Goal: Task Accomplishment & Management: Complete application form

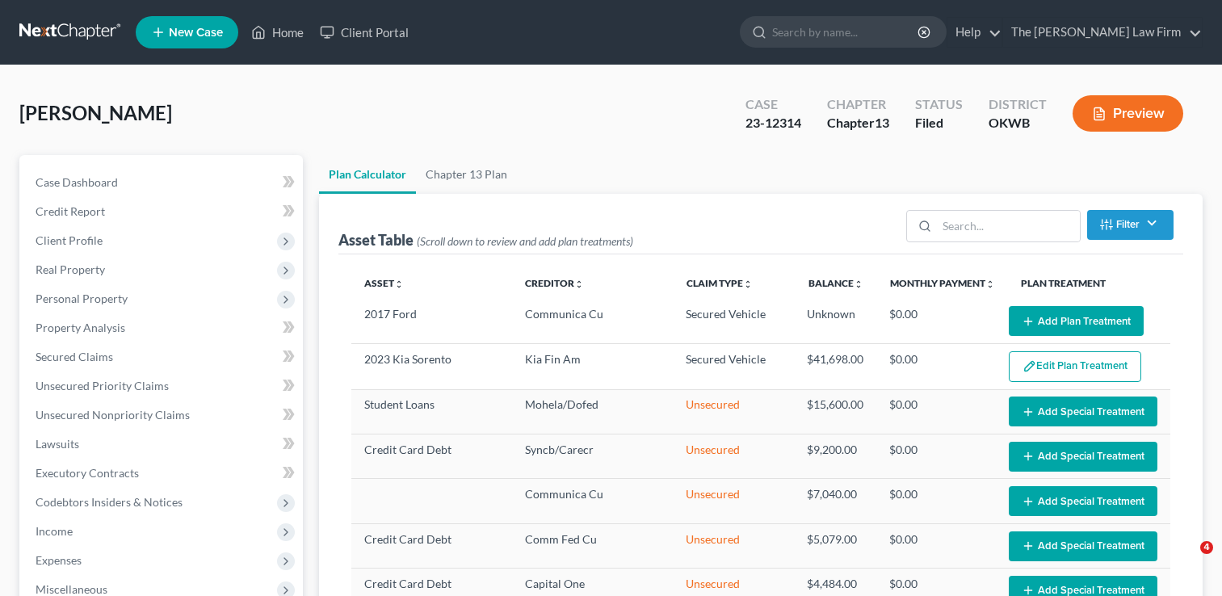
select select "35"
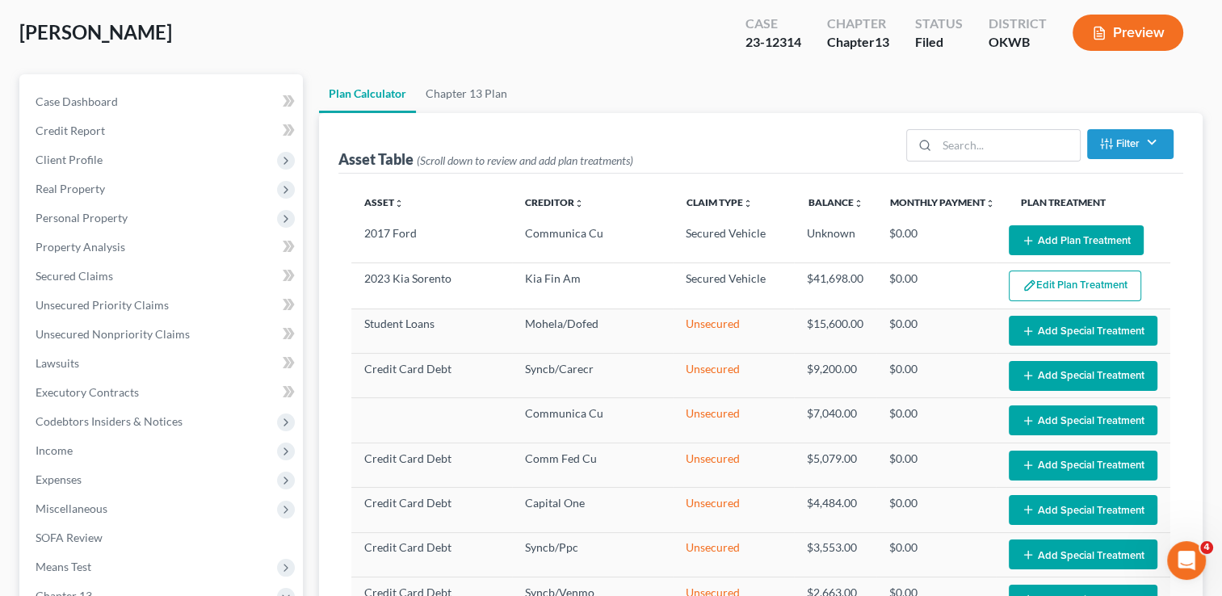
scroll to position [81, 0]
click at [61, 445] on span "Income" at bounding box center [54, 451] width 37 height 14
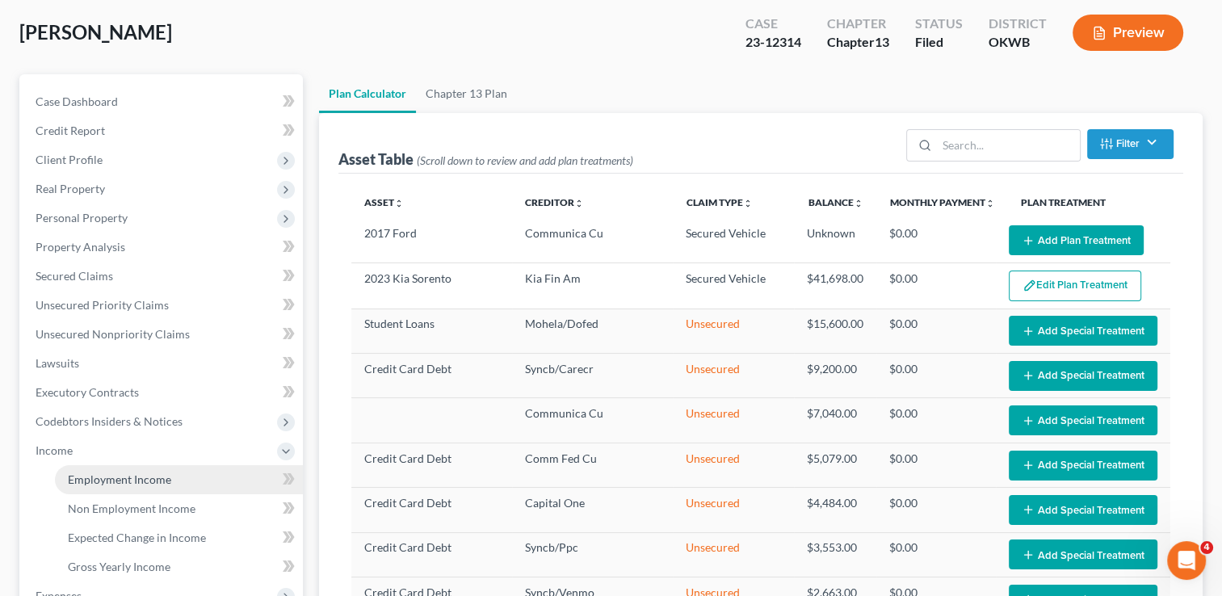
click at [135, 480] on span "Employment Income" at bounding box center [119, 480] width 103 height 14
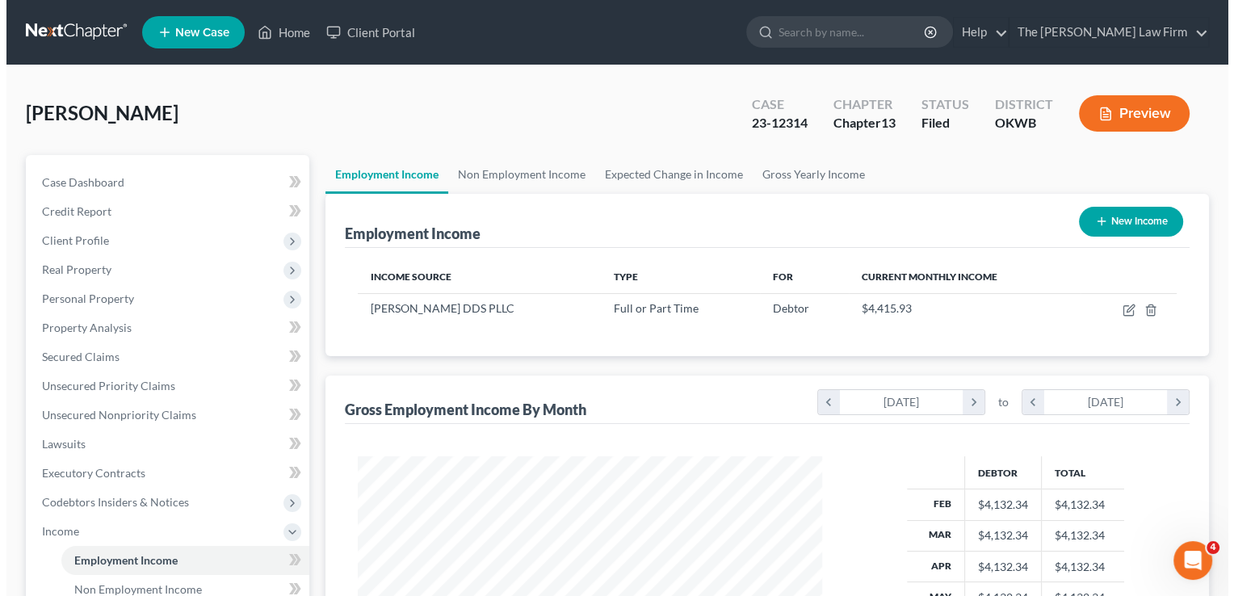
scroll to position [288, 497]
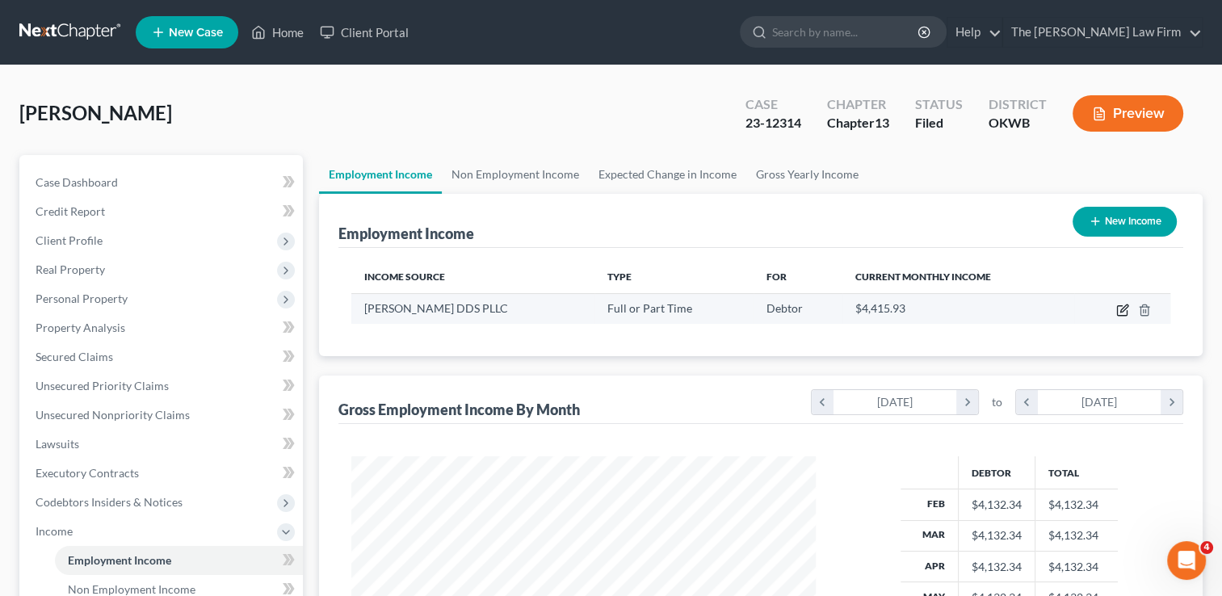
click at [1121, 310] on icon "button" at bounding box center [1122, 310] width 13 height 13
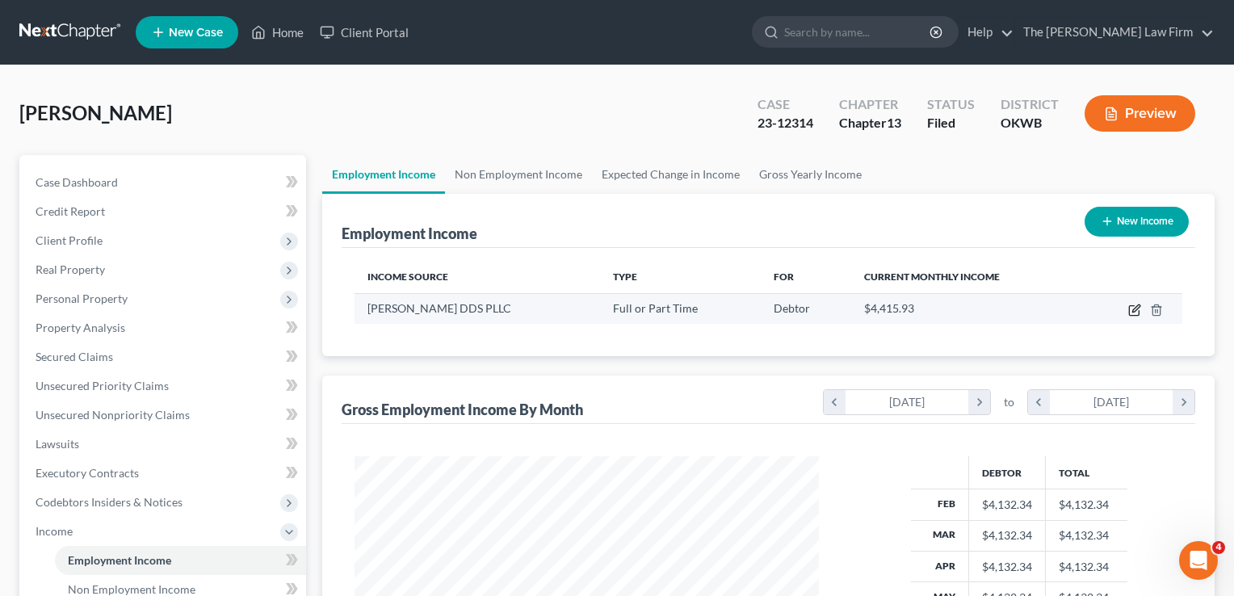
select select "0"
select select "37"
select select "2"
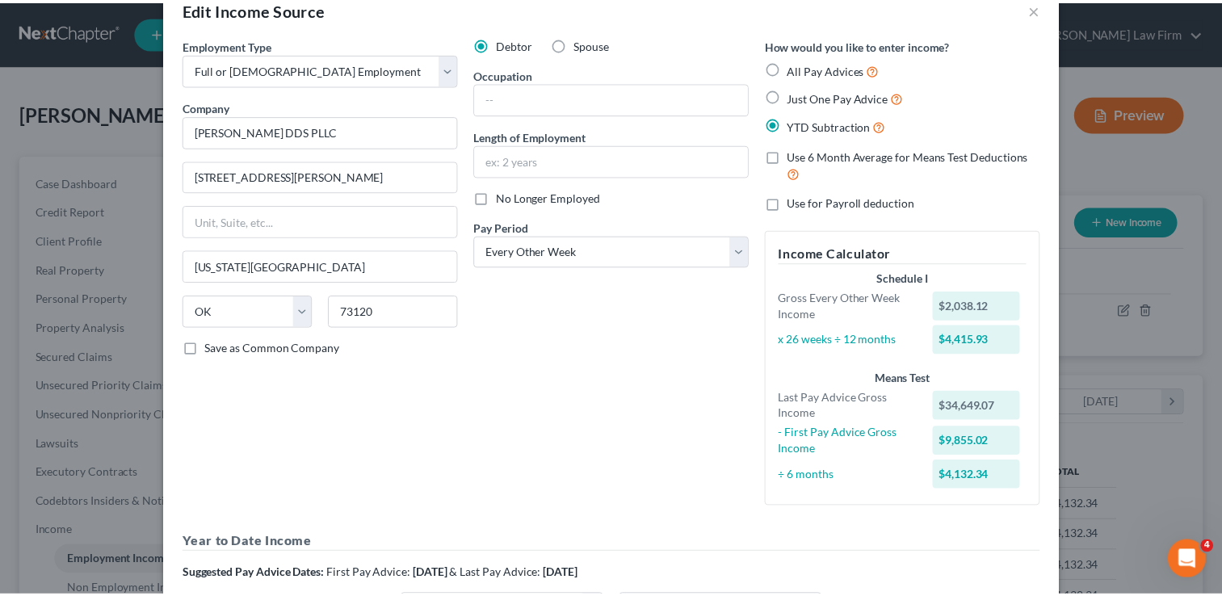
scroll to position [0, 0]
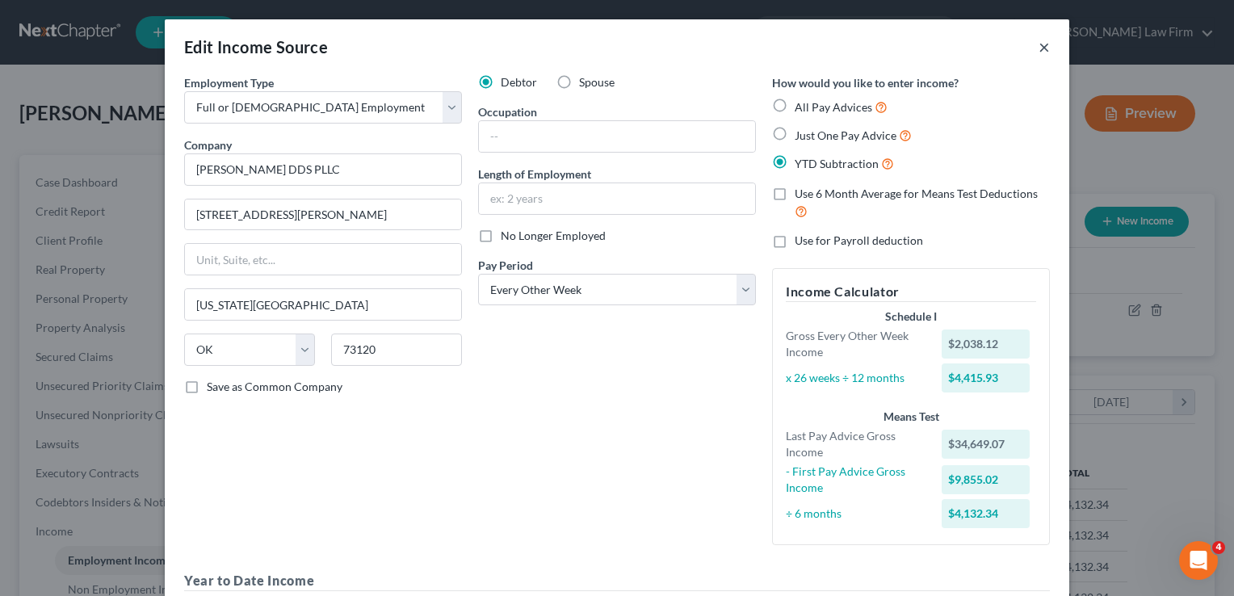
click at [1039, 49] on button "×" at bounding box center [1044, 46] width 11 height 19
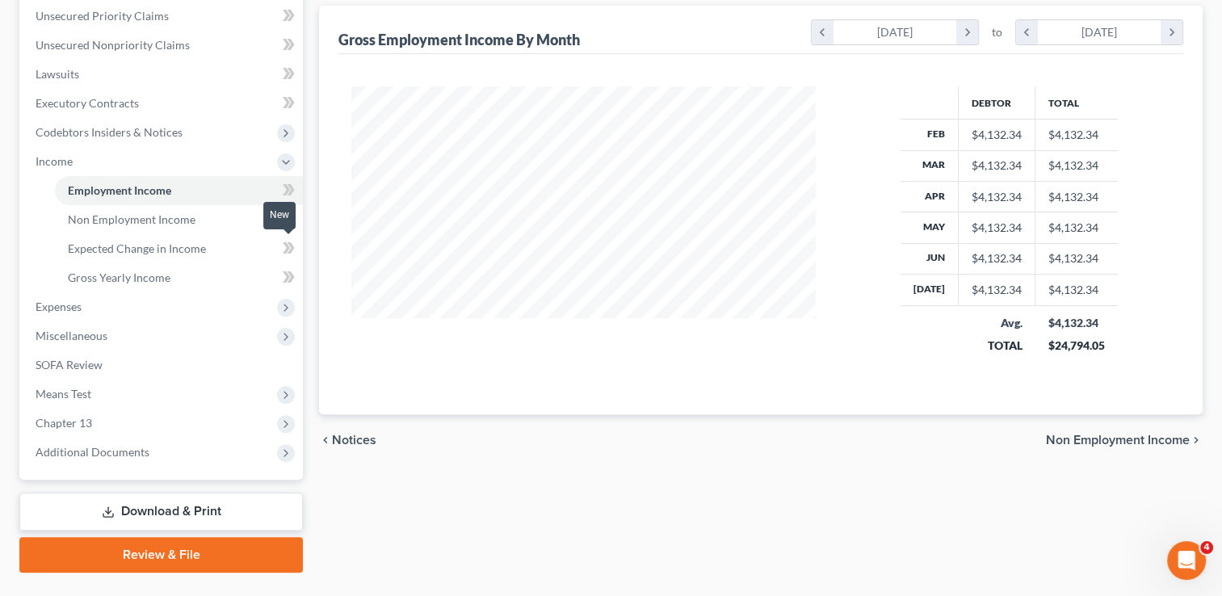
scroll to position [404, 0]
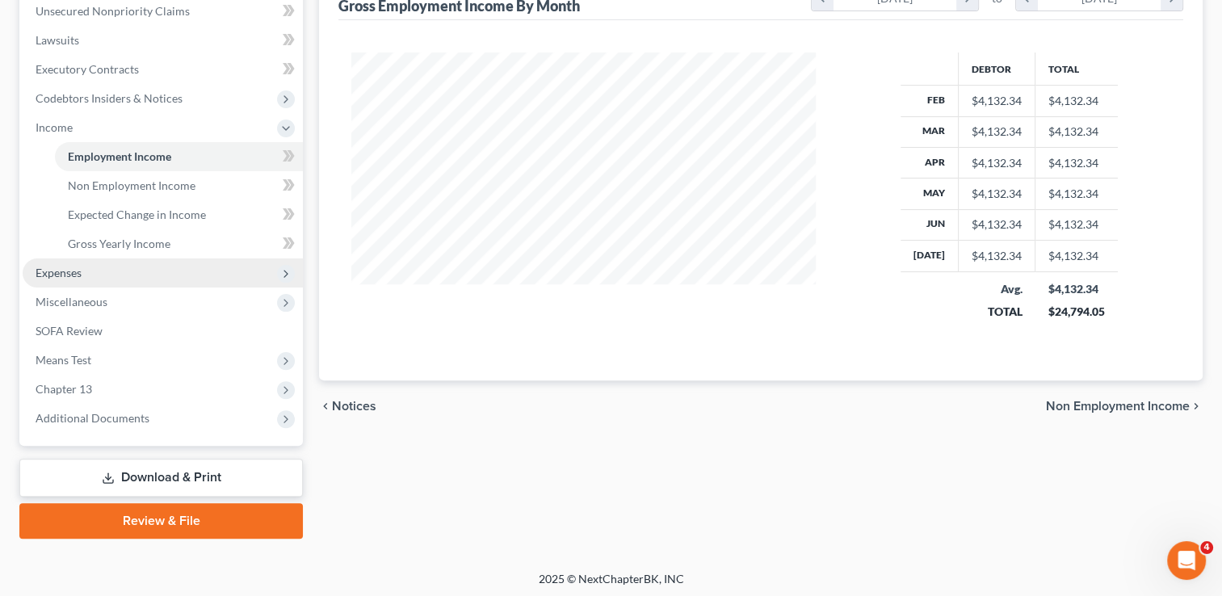
click at [78, 272] on span "Expenses" at bounding box center [59, 273] width 46 height 14
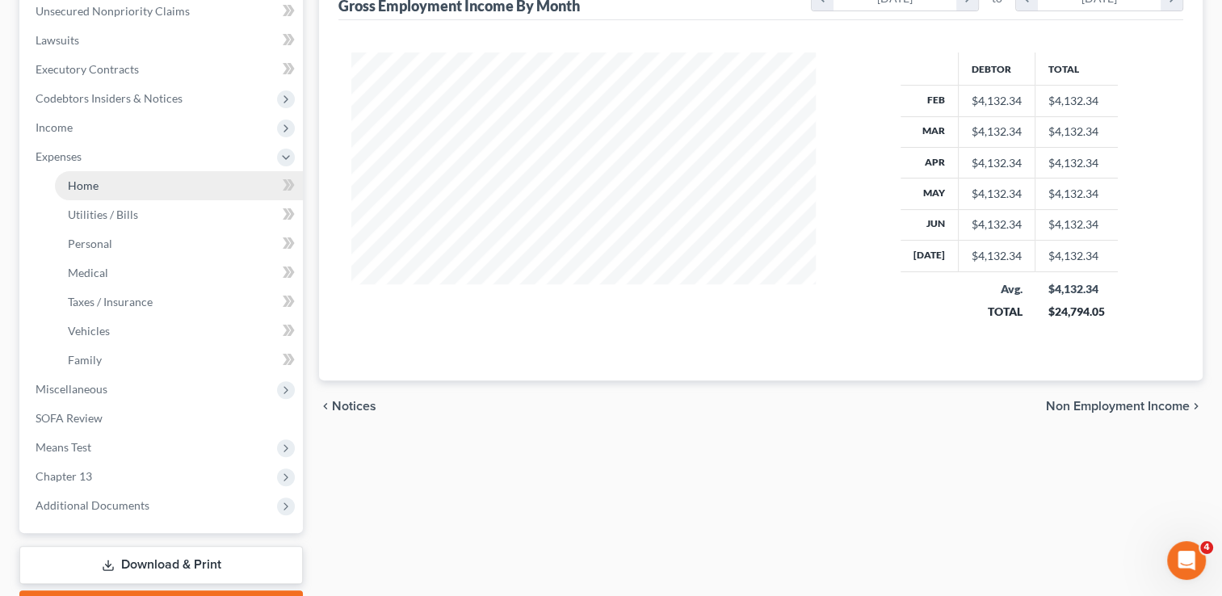
click at [106, 188] on link "Home" at bounding box center [179, 185] width 248 height 29
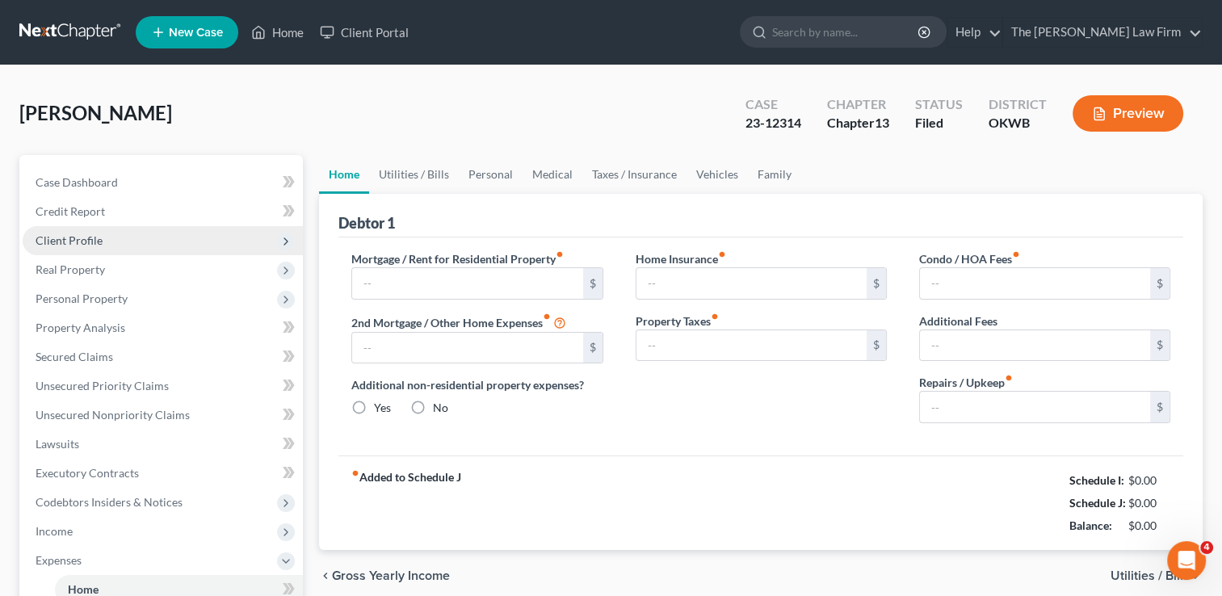
type input "1,469.00"
type input "0.00"
radio input "true"
type input "0.00"
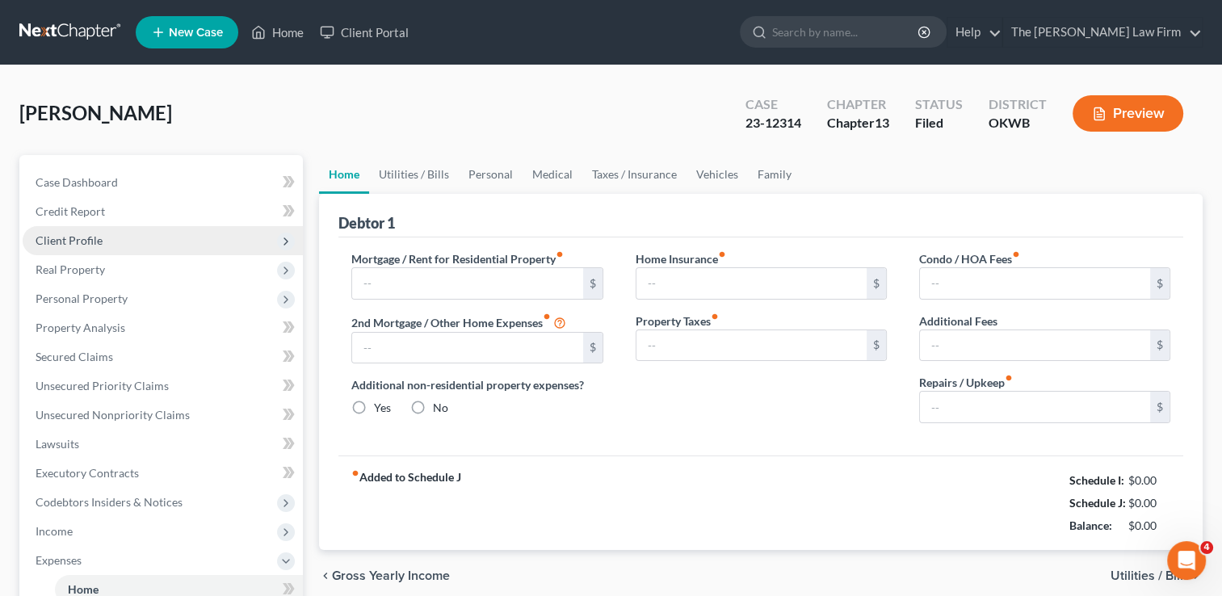
type input "0.00"
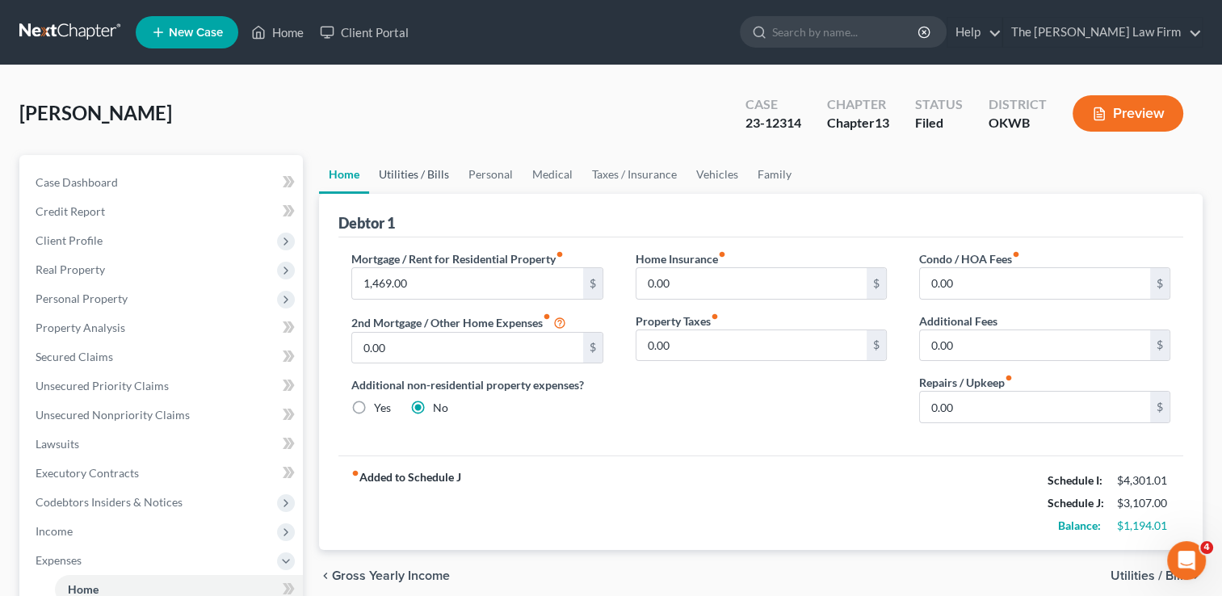
click at [407, 171] on link "Utilities / Bills" at bounding box center [414, 174] width 90 height 39
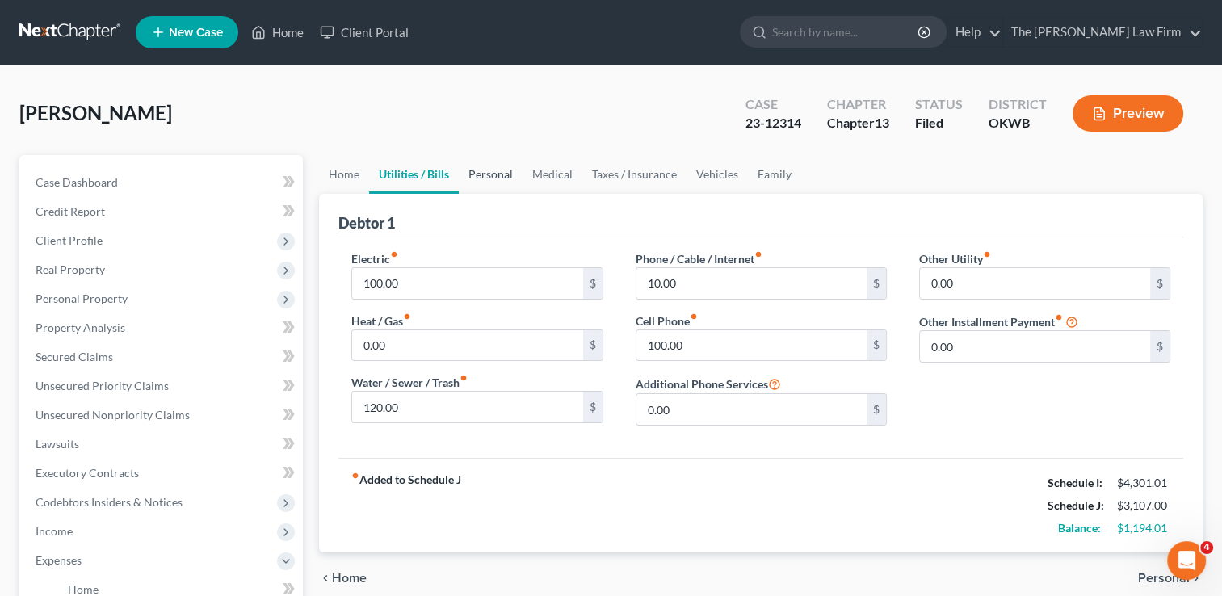
click at [501, 170] on link "Personal" at bounding box center [491, 174] width 64 height 39
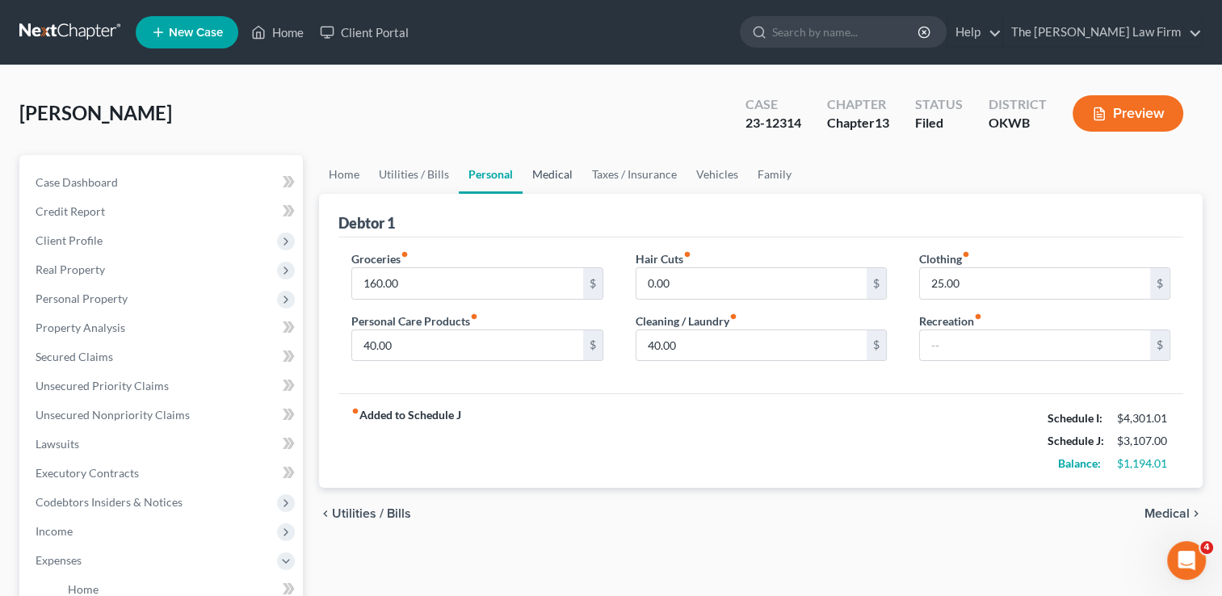
click at [546, 174] on link "Medical" at bounding box center [553, 174] width 60 height 39
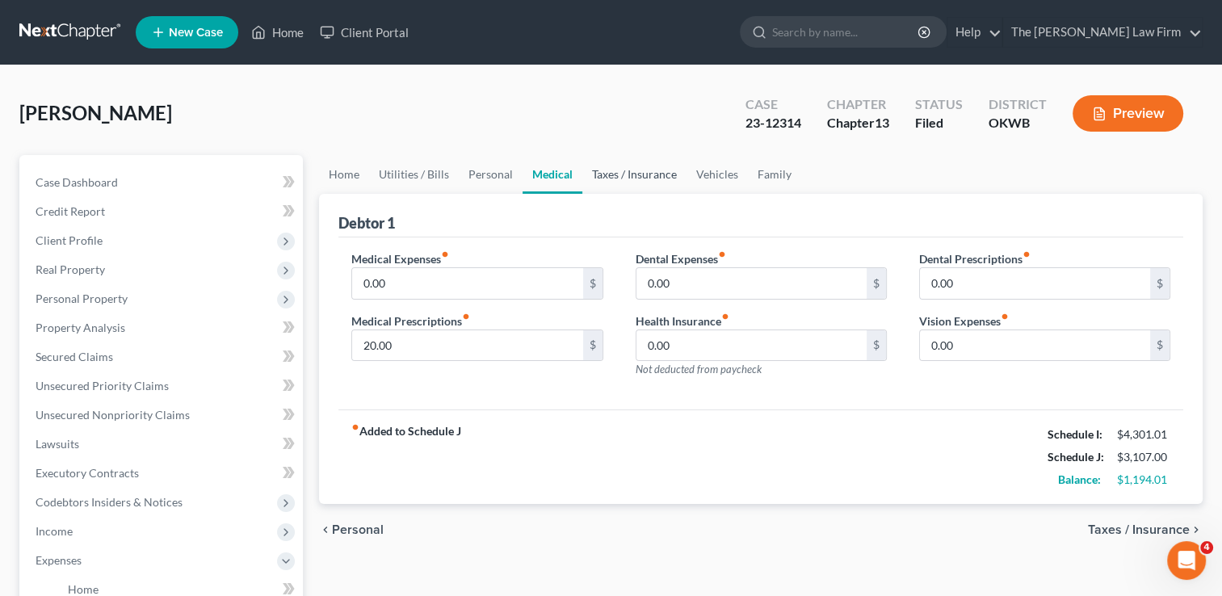
click at [633, 172] on link "Taxes / Insurance" at bounding box center [634, 174] width 104 height 39
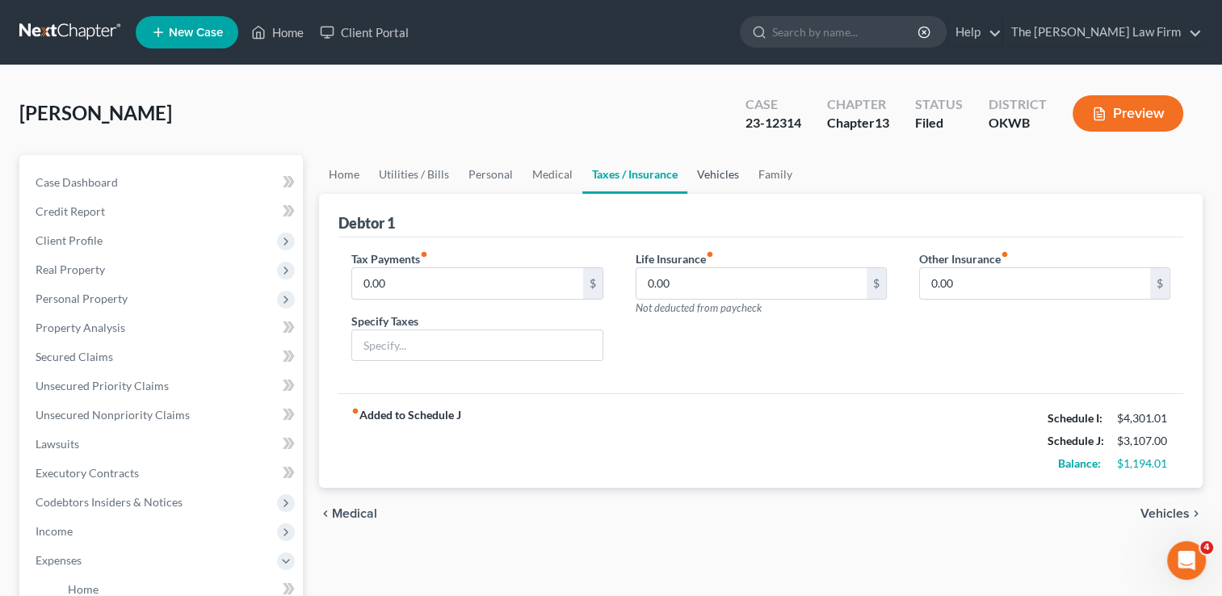
click at [711, 176] on link "Vehicles" at bounding box center [717, 174] width 61 height 39
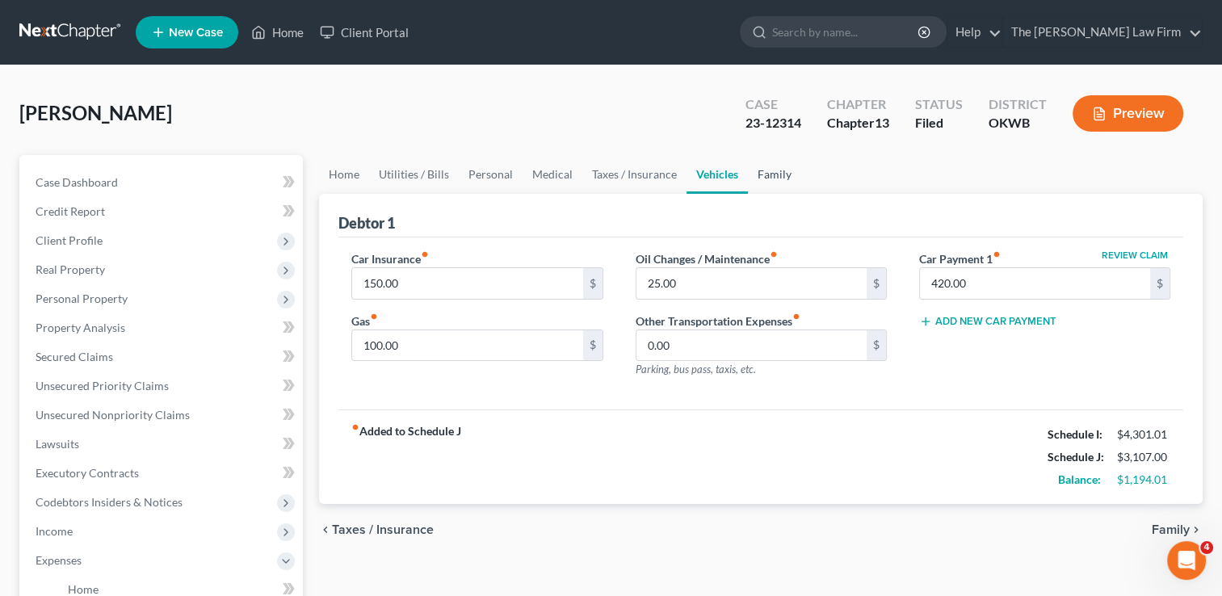
click at [765, 171] on link "Family" at bounding box center [774, 174] width 53 height 39
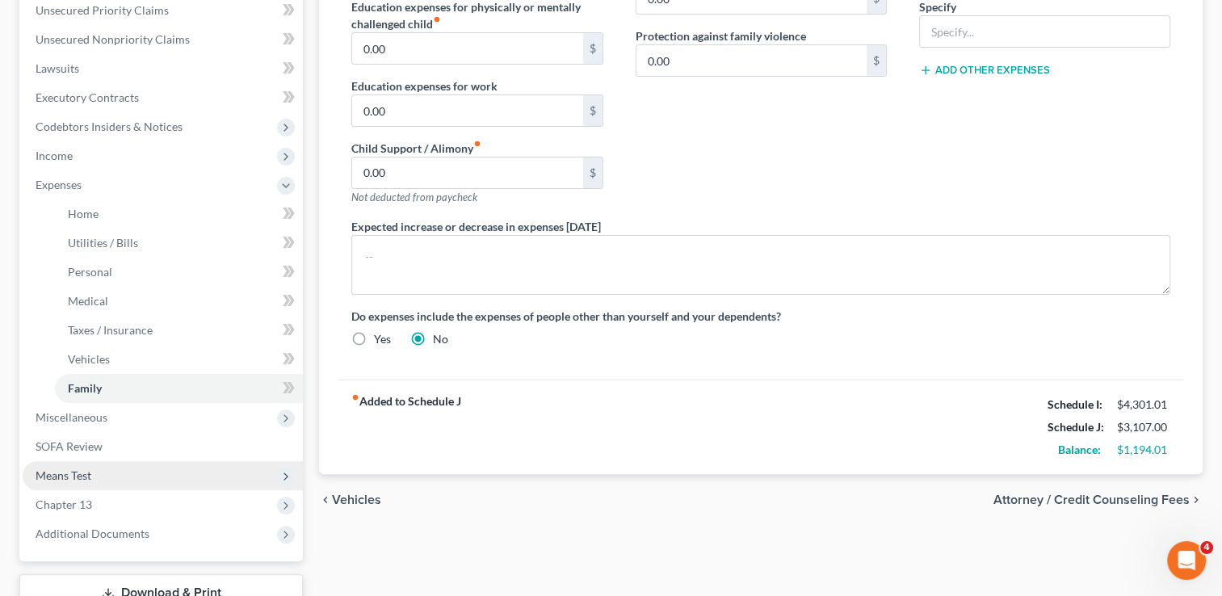
scroll to position [404, 0]
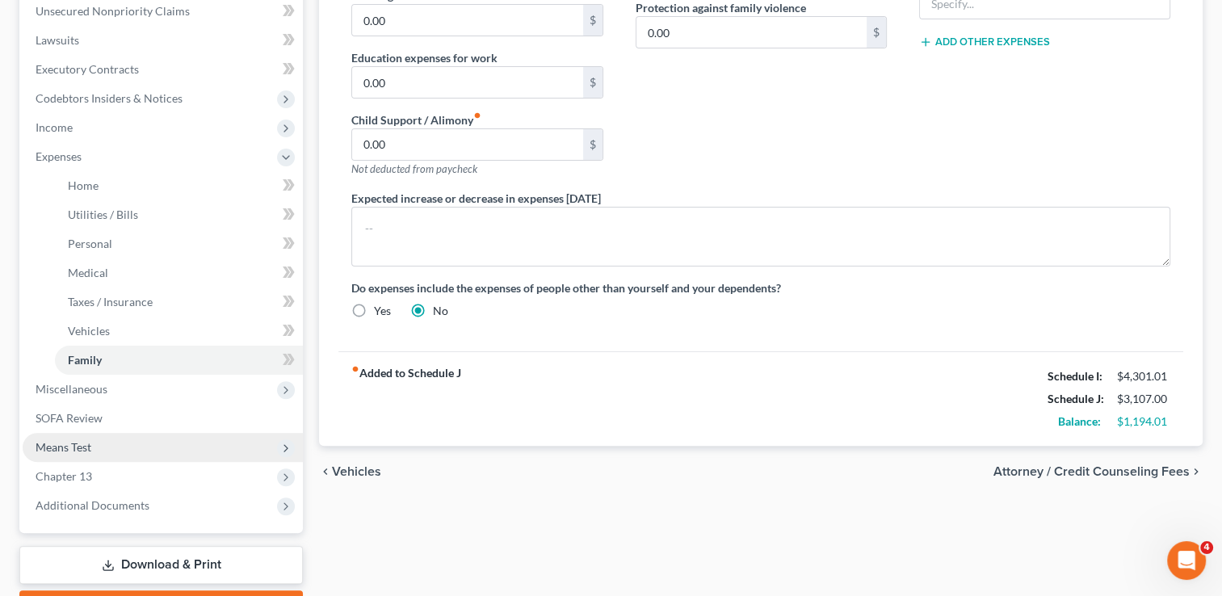
click at [105, 444] on span "Means Test" at bounding box center [163, 447] width 280 height 29
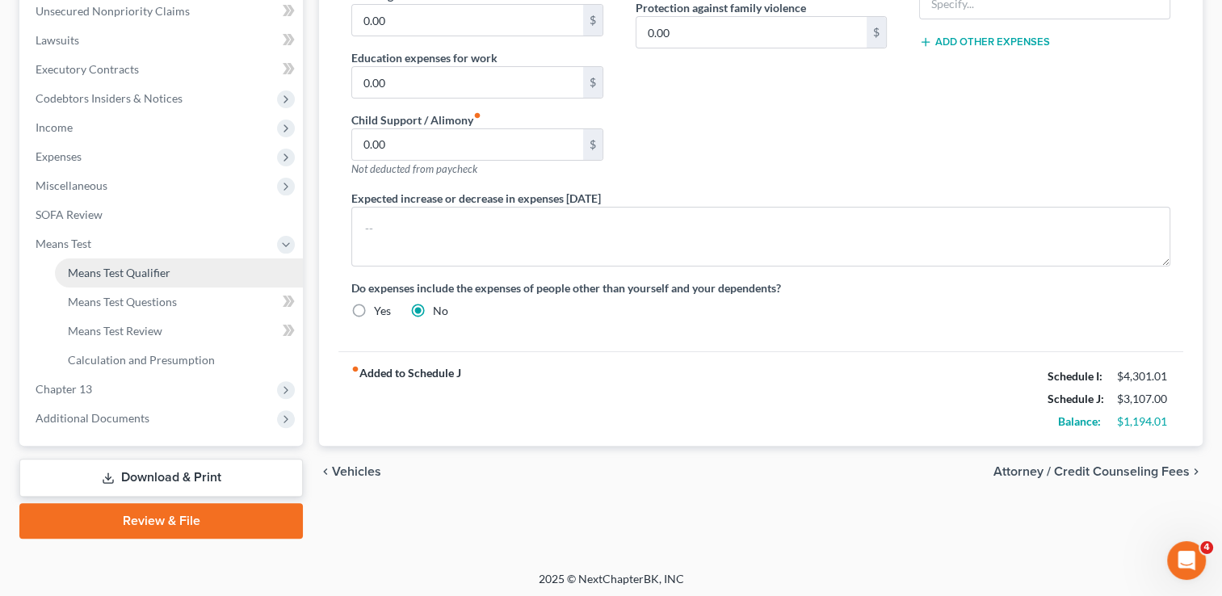
click at [158, 274] on span "Means Test Qualifier" at bounding box center [119, 273] width 103 height 14
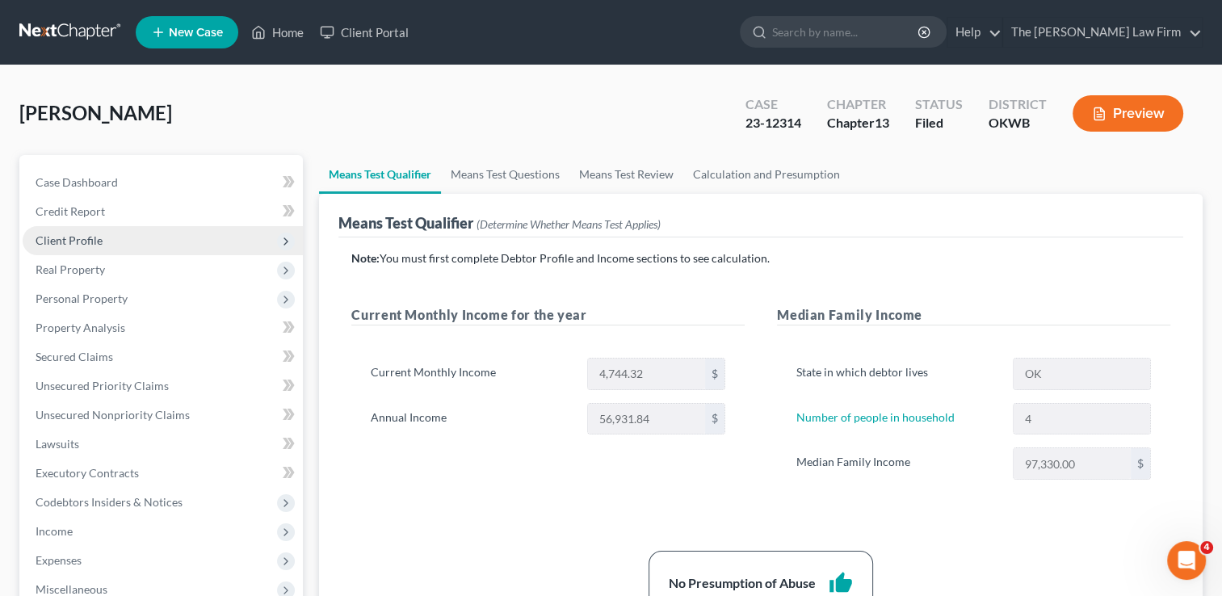
click at [95, 238] on span "Client Profile" at bounding box center [69, 240] width 67 height 14
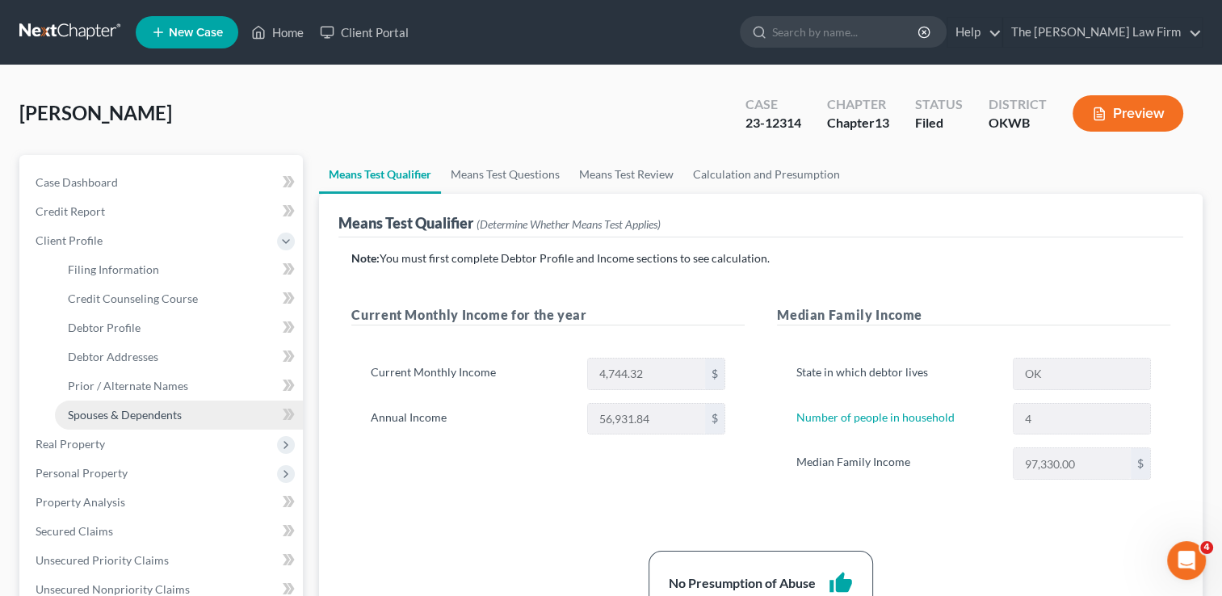
click at [134, 418] on span "Spouses & Dependents" at bounding box center [125, 415] width 114 height 14
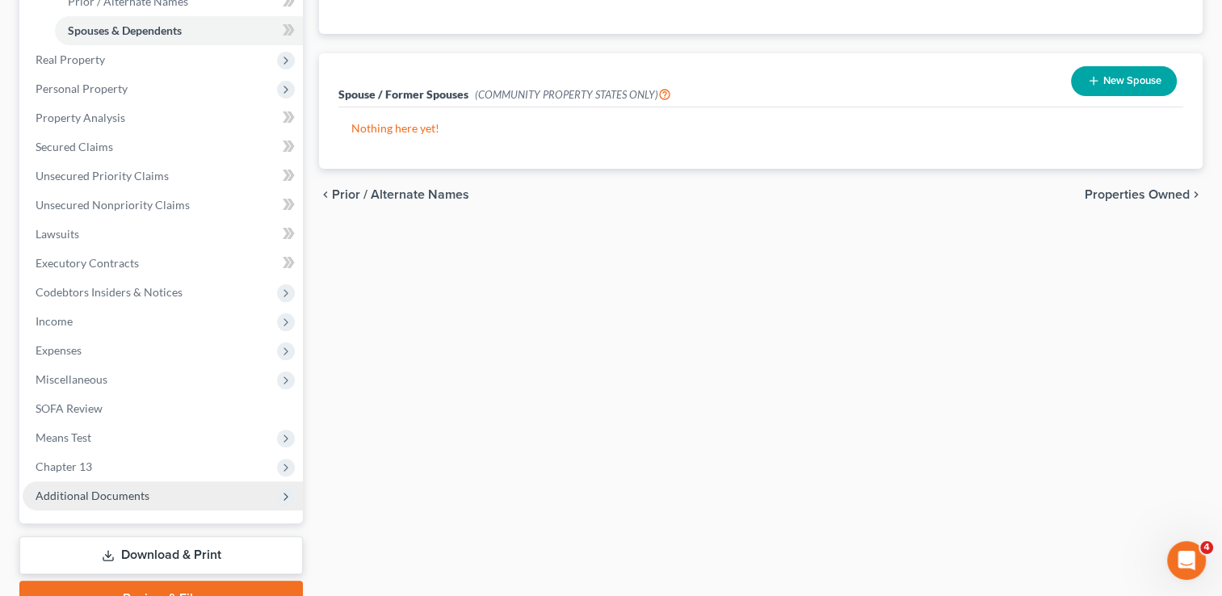
scroll to position [404, 0]
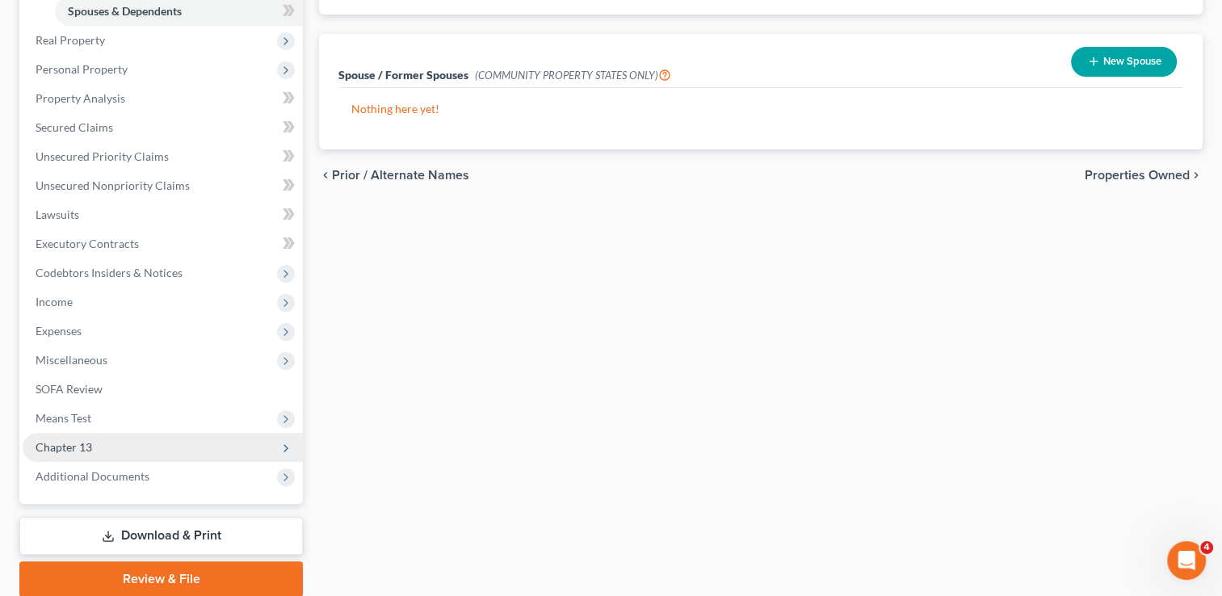
click at [71, 444] on span "Chapter 13" at bounding box center [64, 447] width 57 height 14
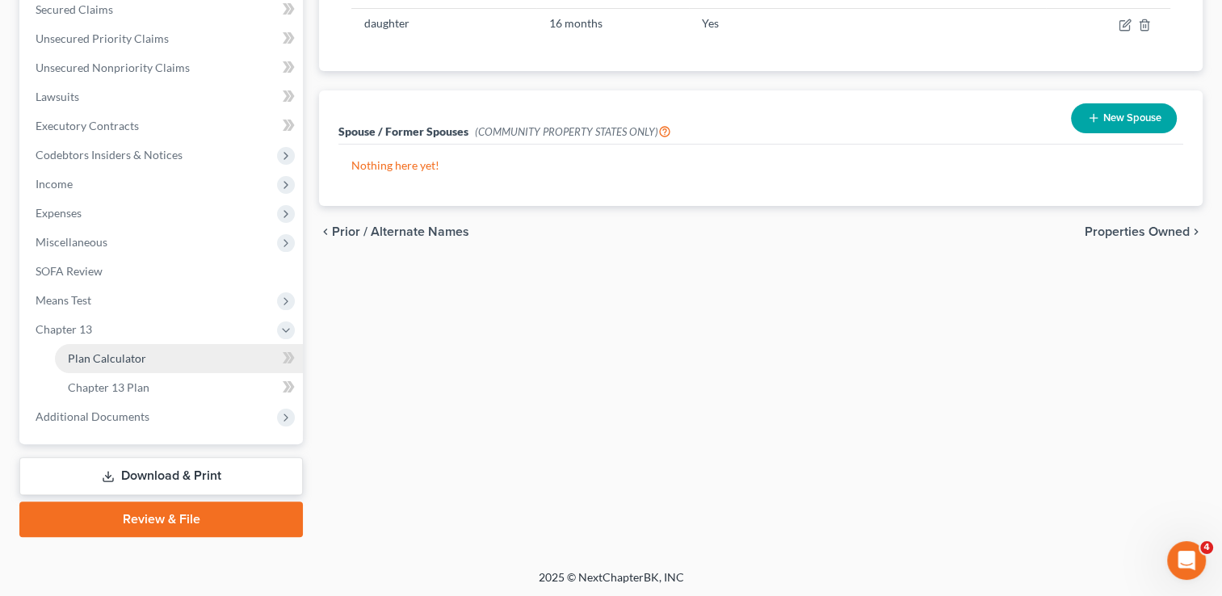
click at [120, 355] on span "Plan Calculator" at bounding box center [107, 358] width 78 height 14
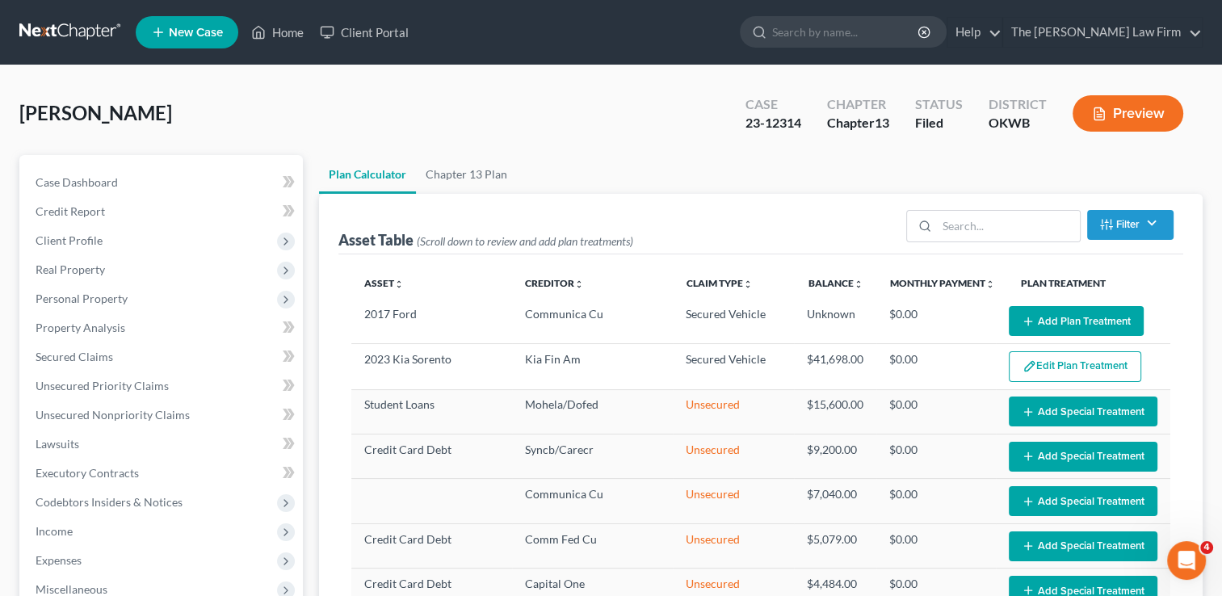
select select "35"
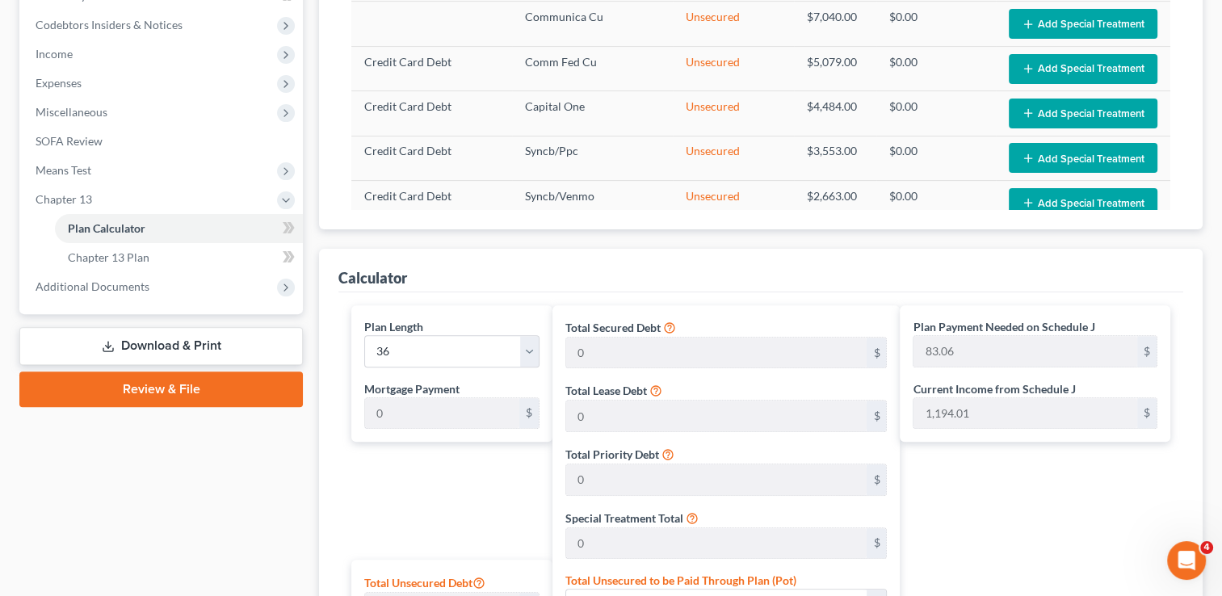
scroll to position [485, 0]
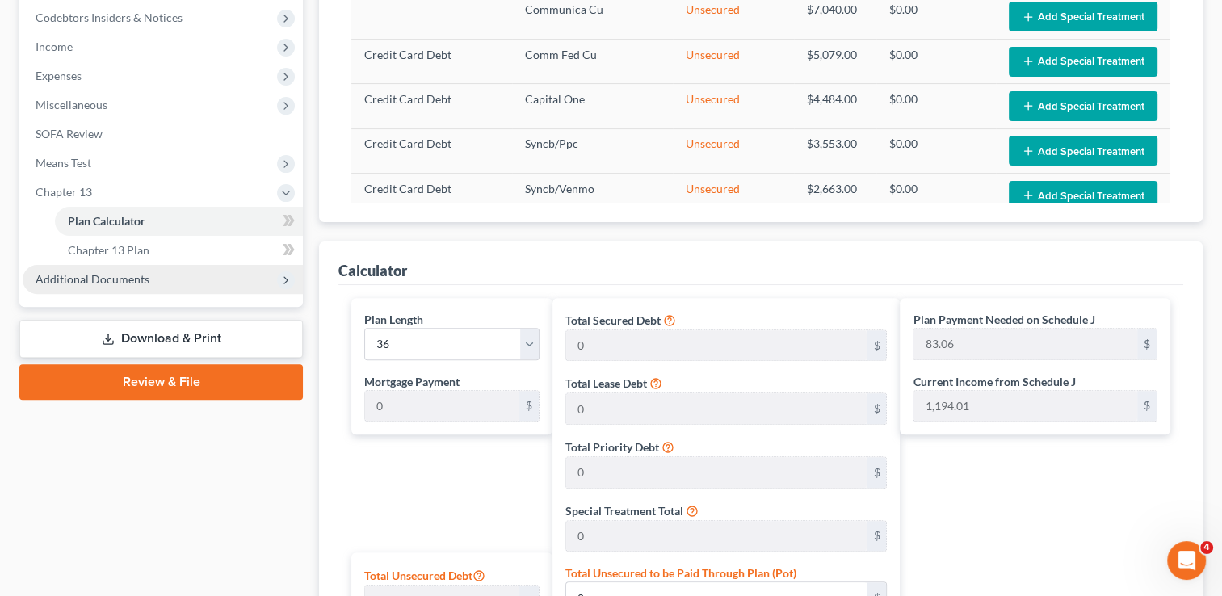
click at [127, 281] on span "Additional Documents" at bounding box center [93, 279] width 114 height 14
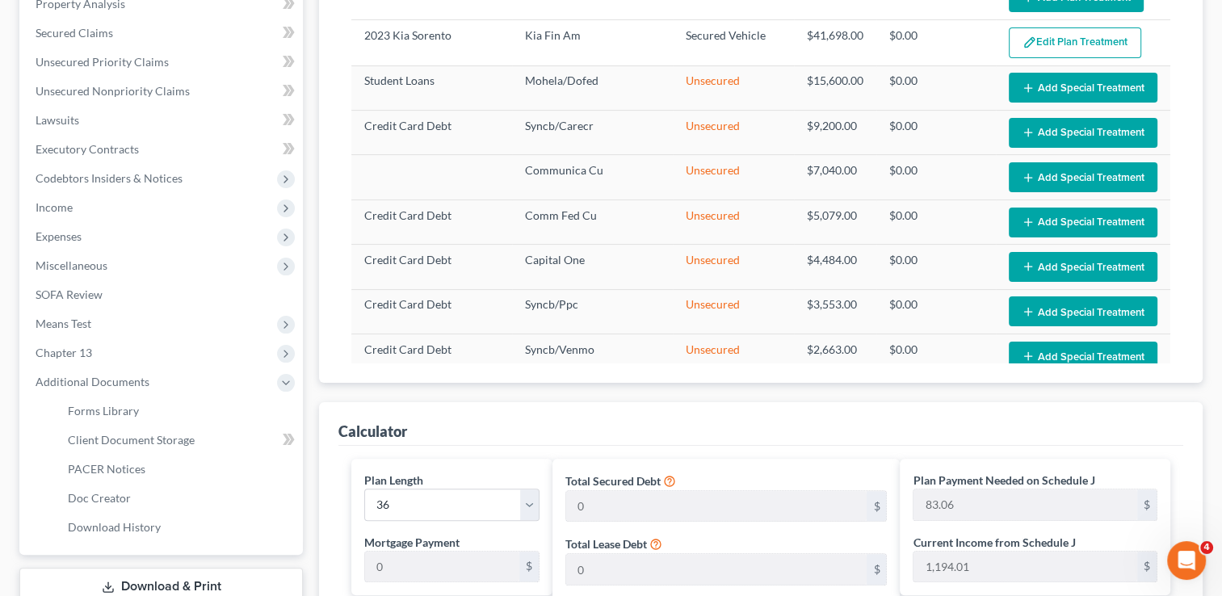
scroll to position [323, 0]
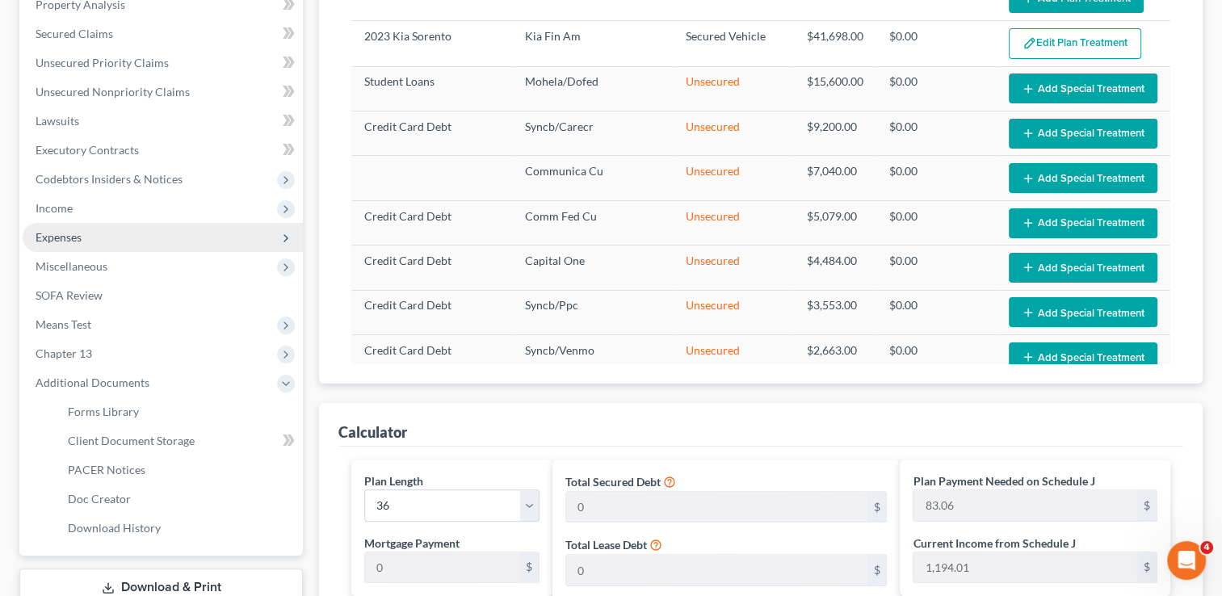
click at [88, 234] on span "Expenses" at bounding box center [163, 237] width 280 height 29
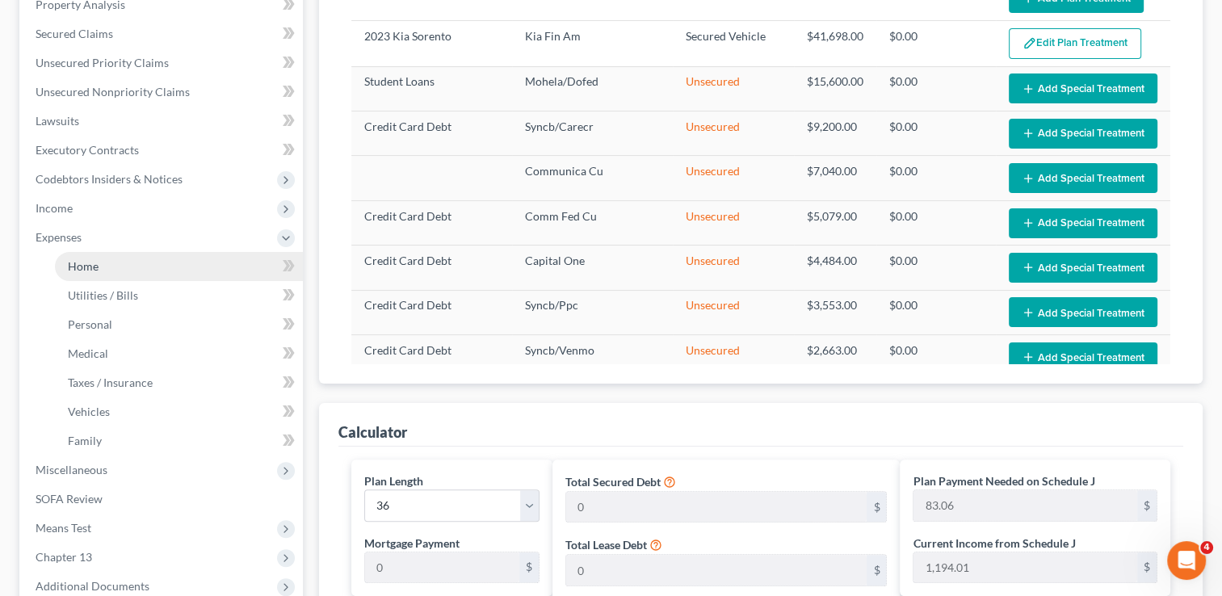
click at [117, 257] on link "Home" at bounding box center [179, 266] width 248 height 29
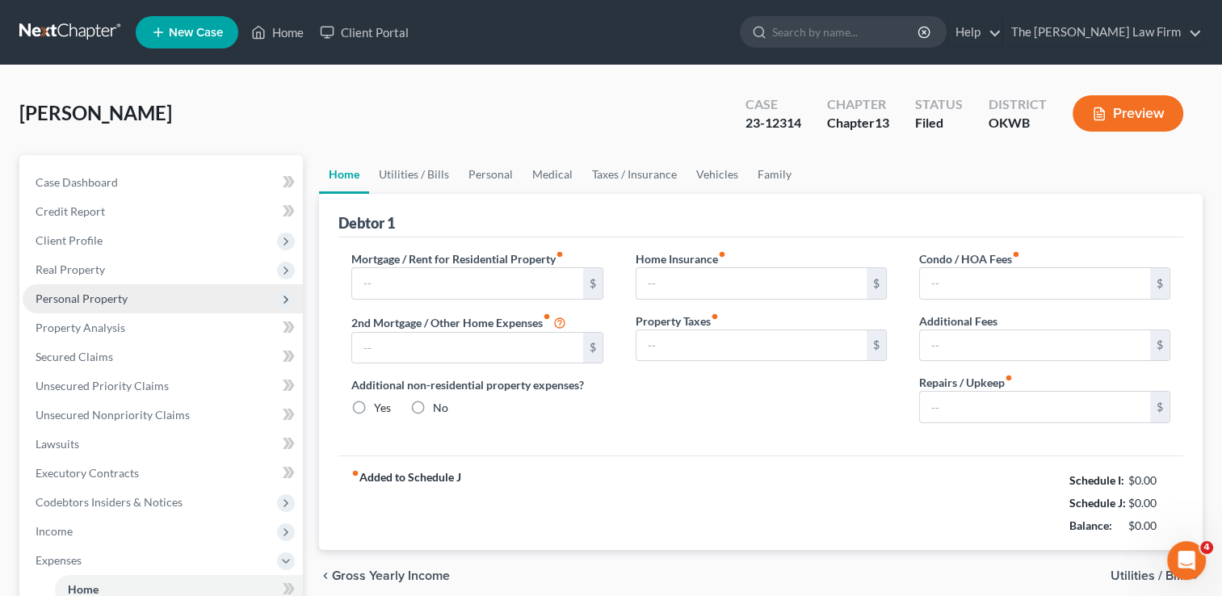
type input "1,469.00"
type input "0.00"
radio input "true"
type input "0.00"
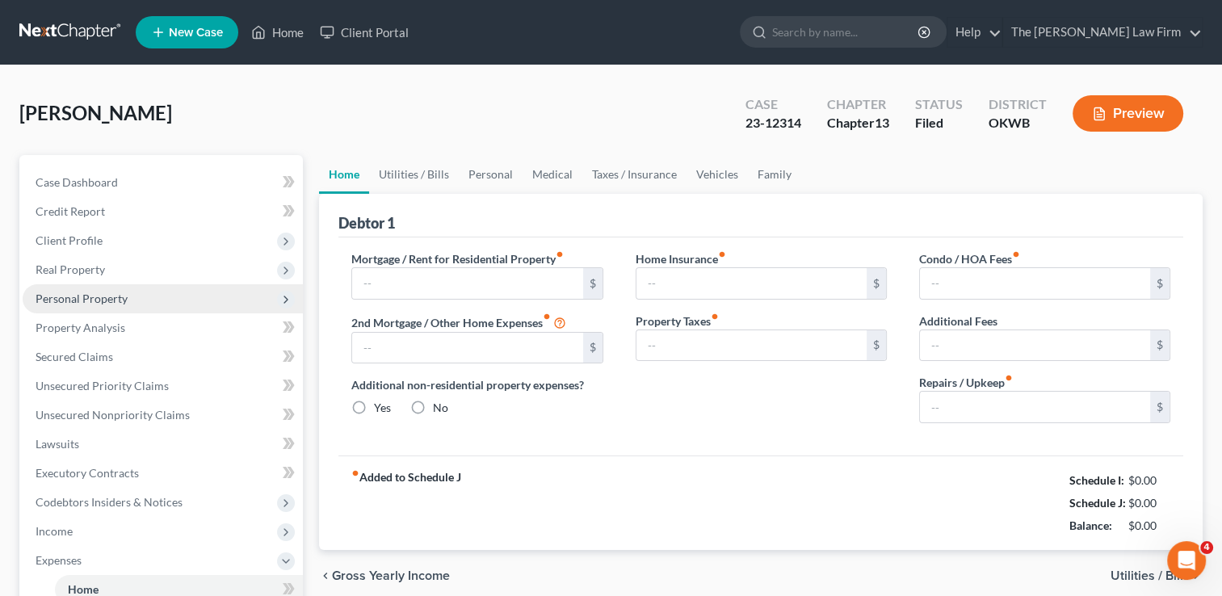
type input "0.00"
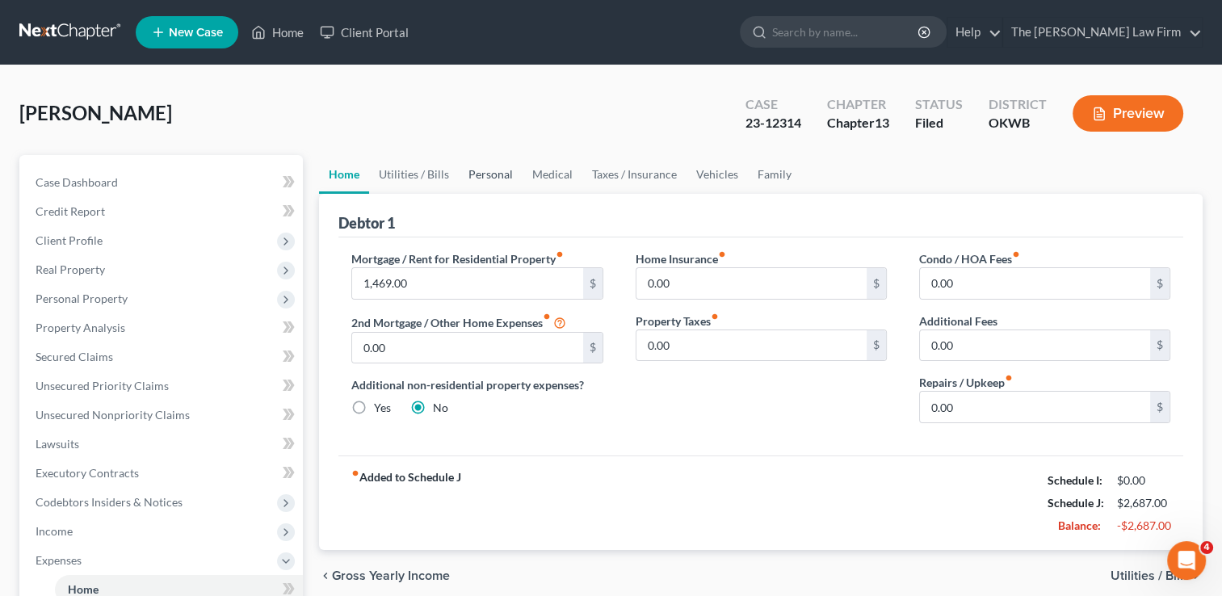
click at [504, 175] on link "Personal" at bounding box center [491, 174] width 64 height 39
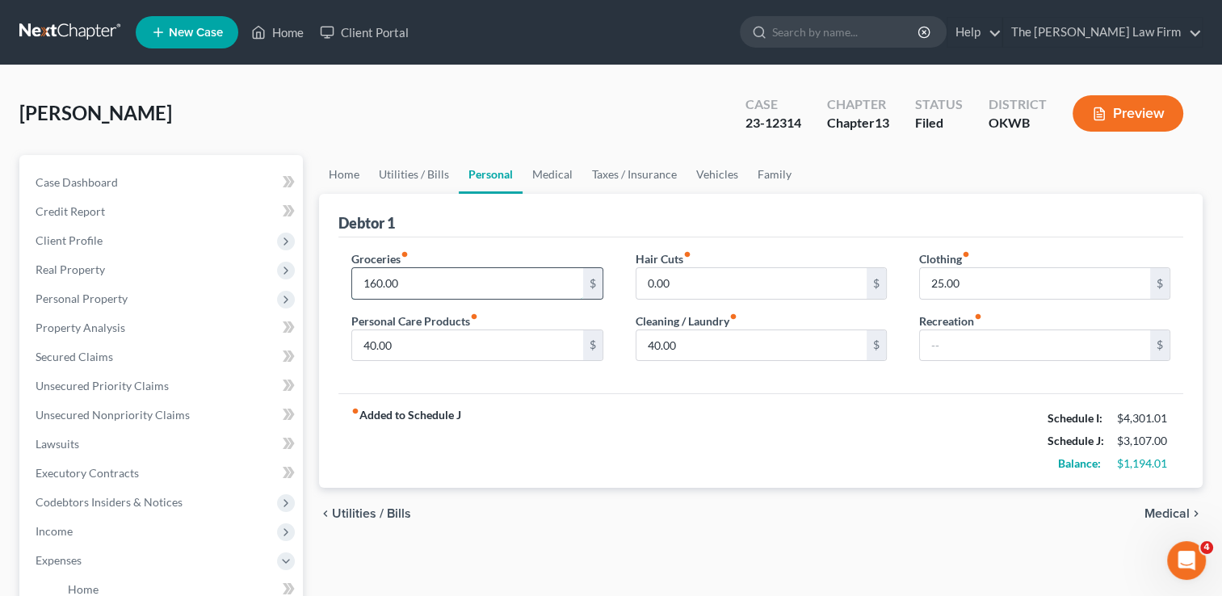
click at [416, 277] on input "160.00" at bounding box center [467, 283] width 230 height 31
type input "300.00"
click at [574, 209] on div "Debtor 1" at bounding box center [760, 216] width 845 height 44
click at [680, 287] on input "0.00" at bounding box center [752, 283] width 230 height 31
type input "10.00"
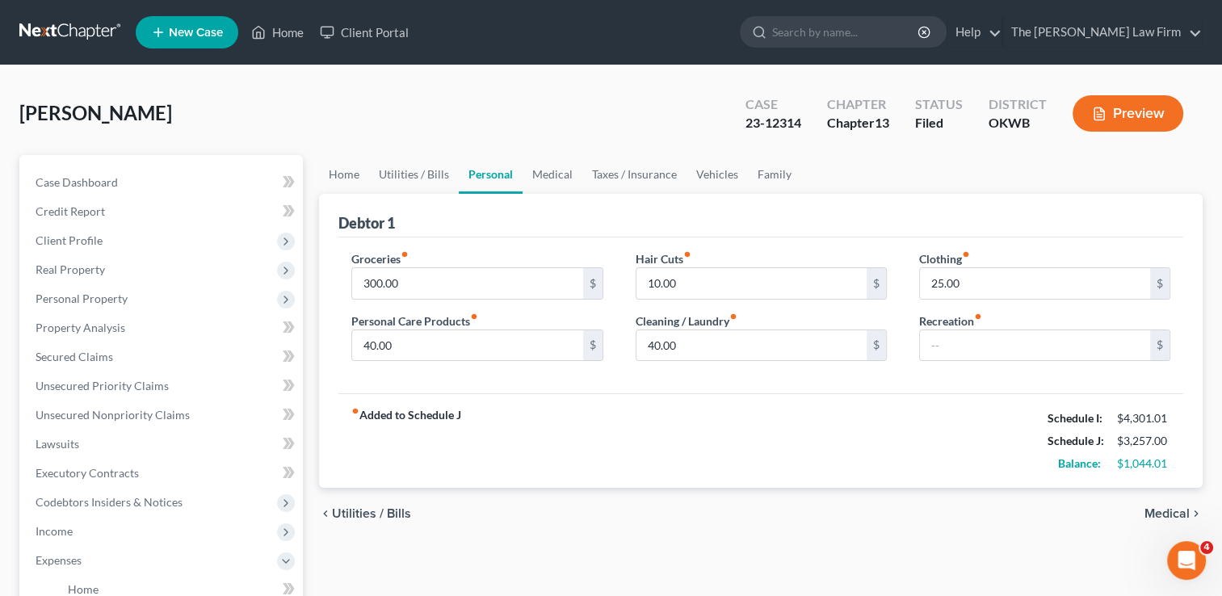
click at [578, 208] on div "Debtor 1" at bounding box center [760, 216] width 845 height 44
click at [436, 289] on input "300.00" at bounding box center [467, 283] width 230 height 31
type input "160.00"
click at [515, 218] on div "Debtor 1" at bounding box center [760, 216] width 845 height 44
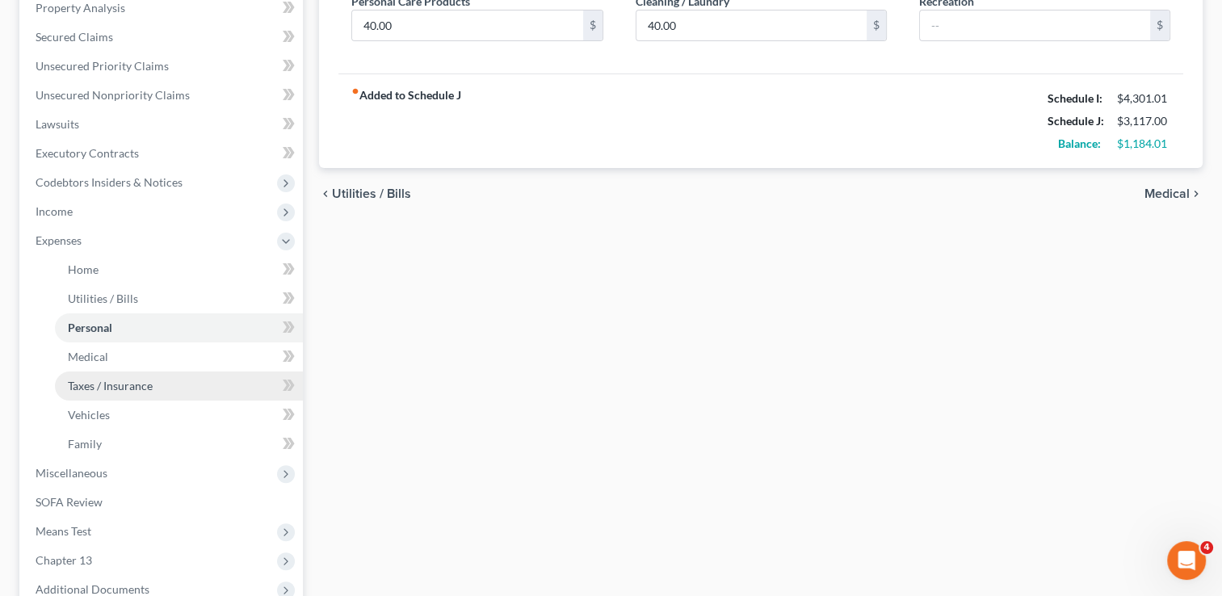
scroll to position [323, 0]
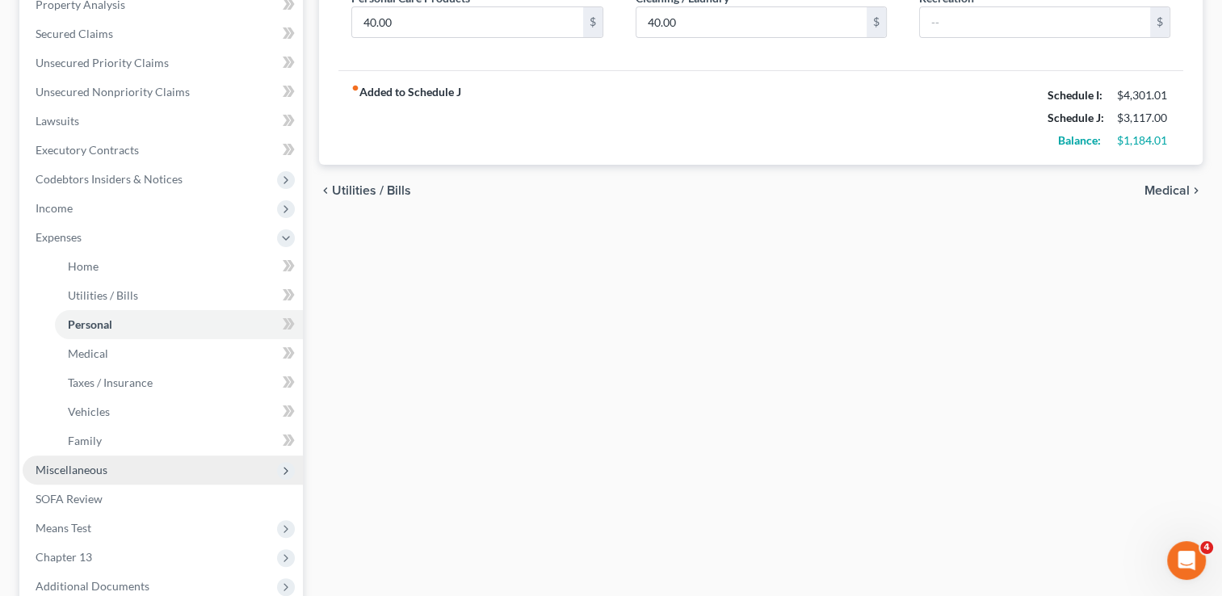
click at [84, 471] on span "Miscellaneous" at bounding box center [72, 470] width 72 height 14
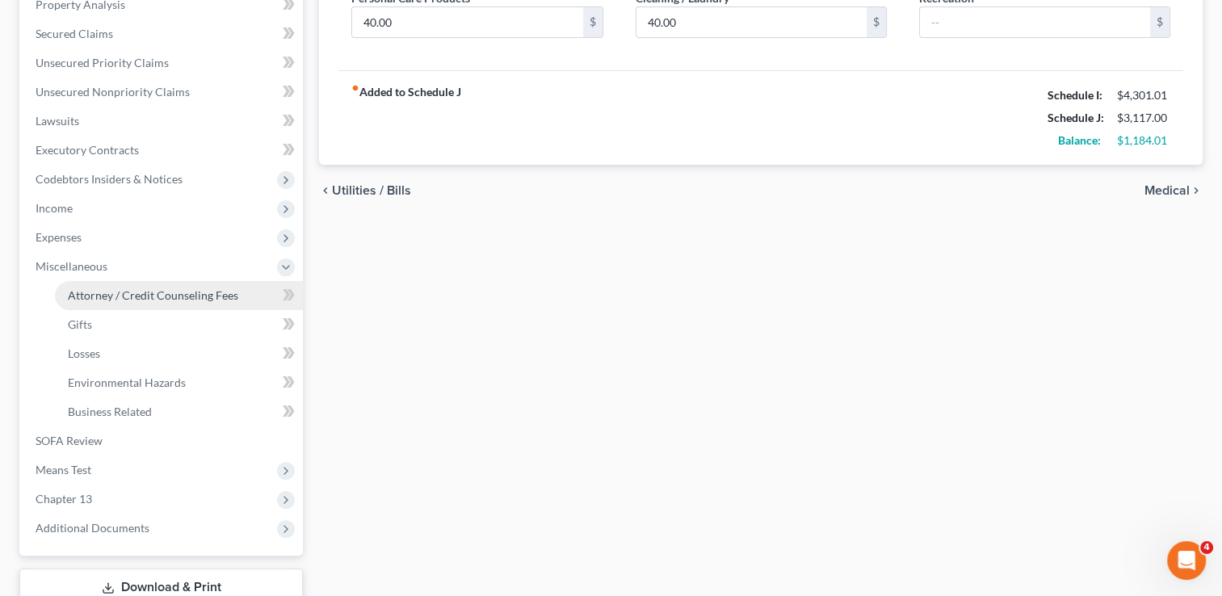
click at [180, 297] on span "Attorney / Credit Counseling Fees" at bounding box center [153, 295] width 170 height 14
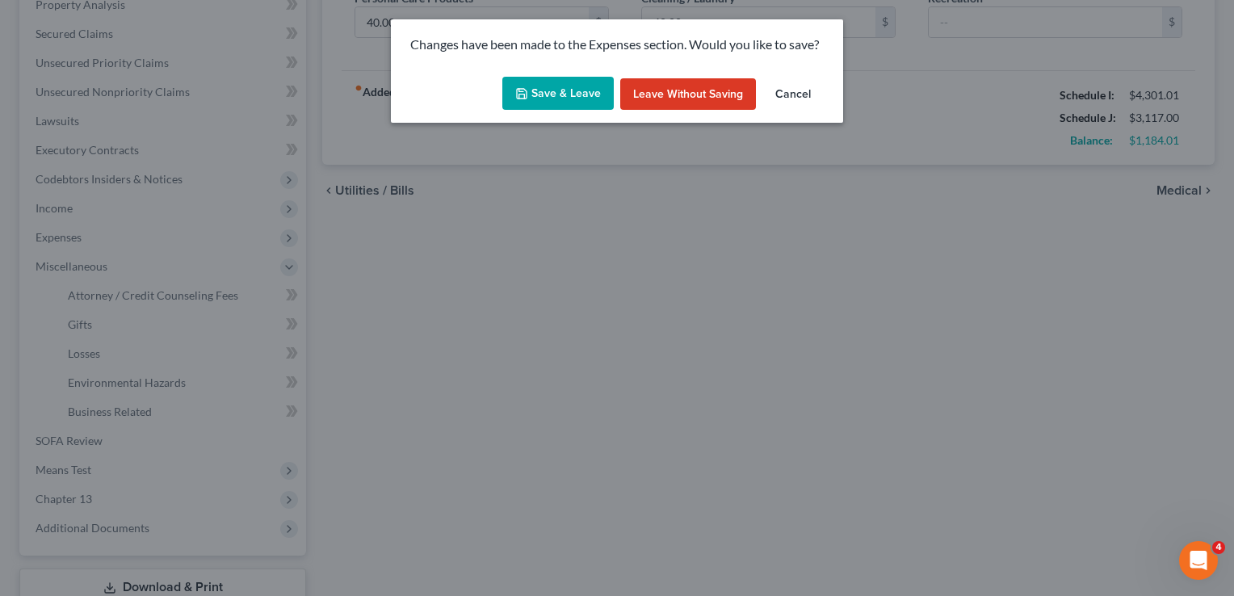
click at [540, 108] on button "Save & Leave" at bounding box center [557, 94] width 111 height 34
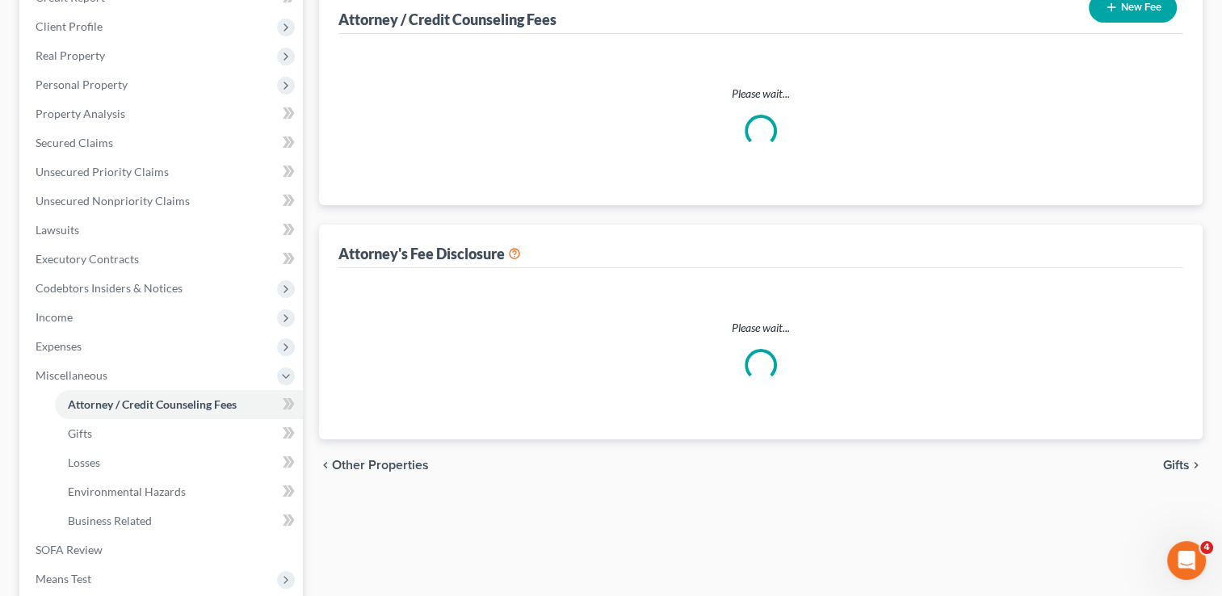
scroll to position [94, 0]
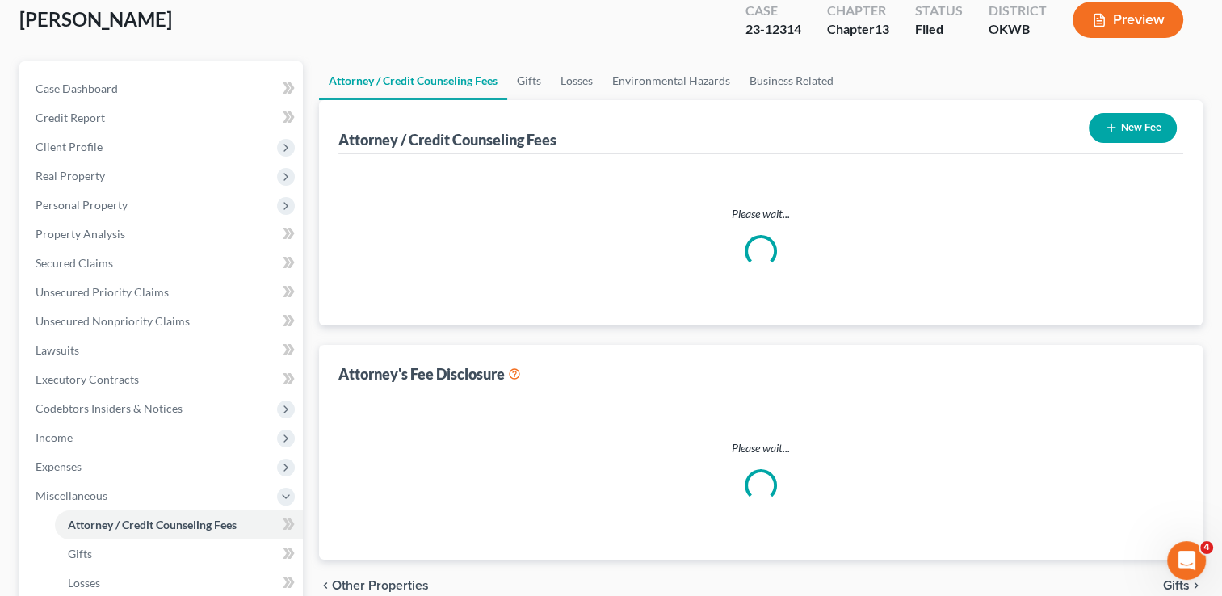
select select "0"
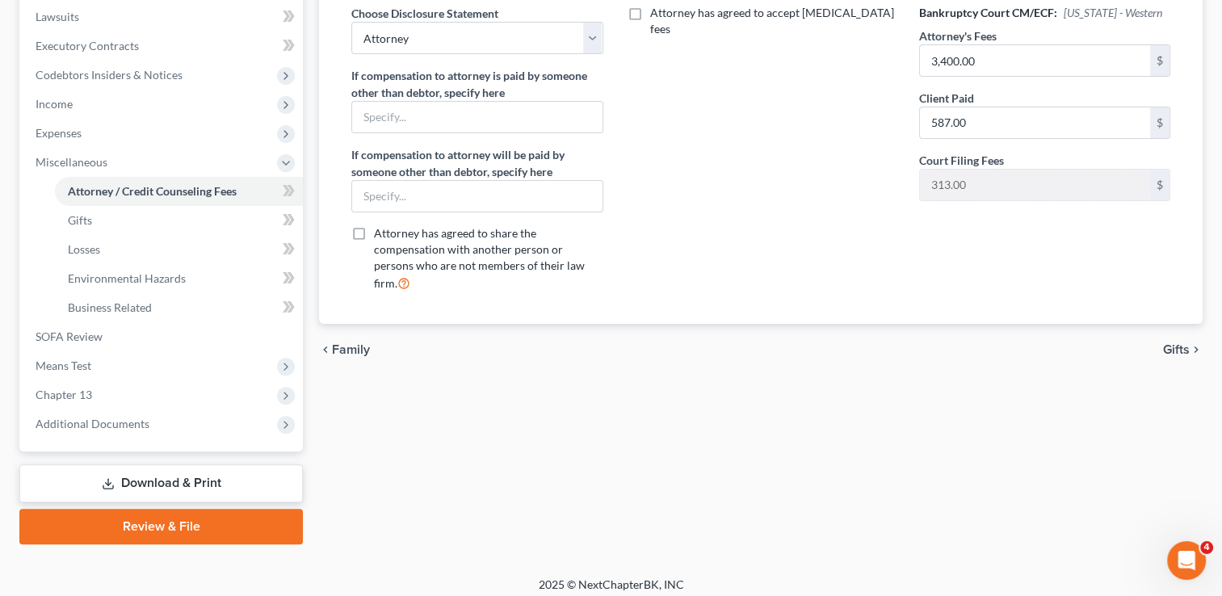
scroll to position [435, 0]
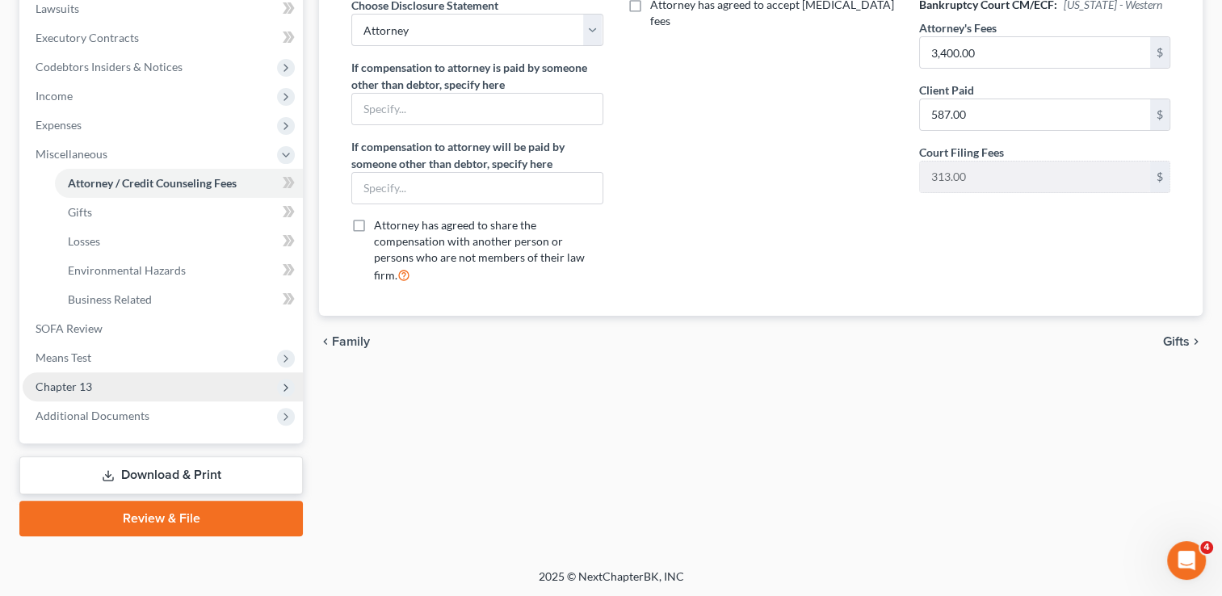
click at [68, 389] on span "Chapter 13" at bounding box center [64, 387] width 57 height 14
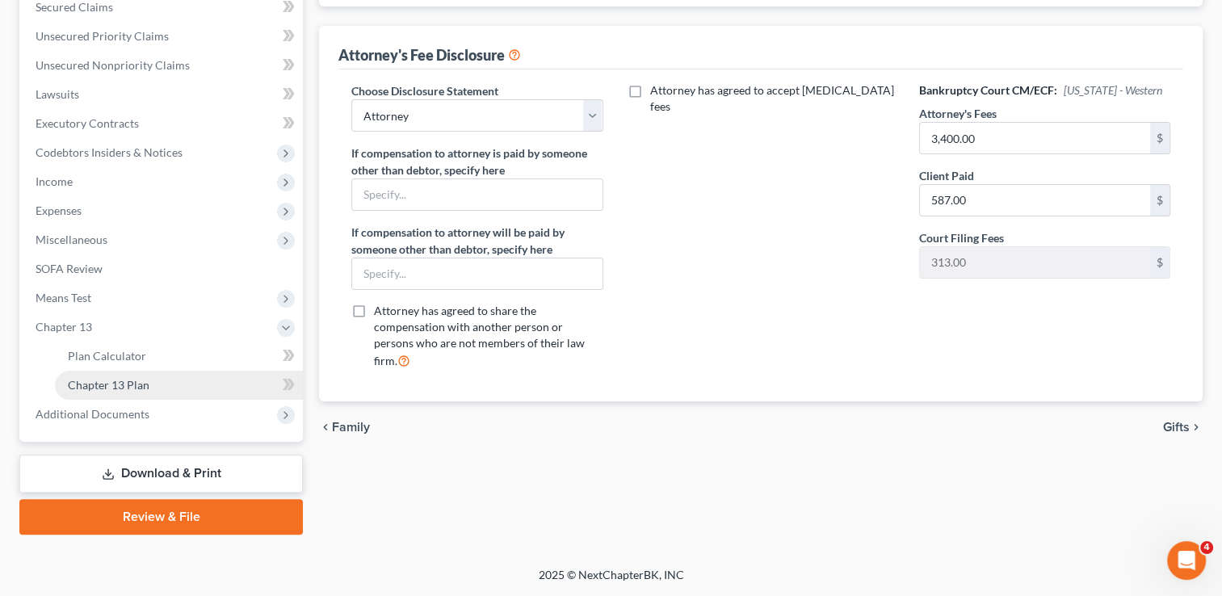
scroll to position [348, 0]
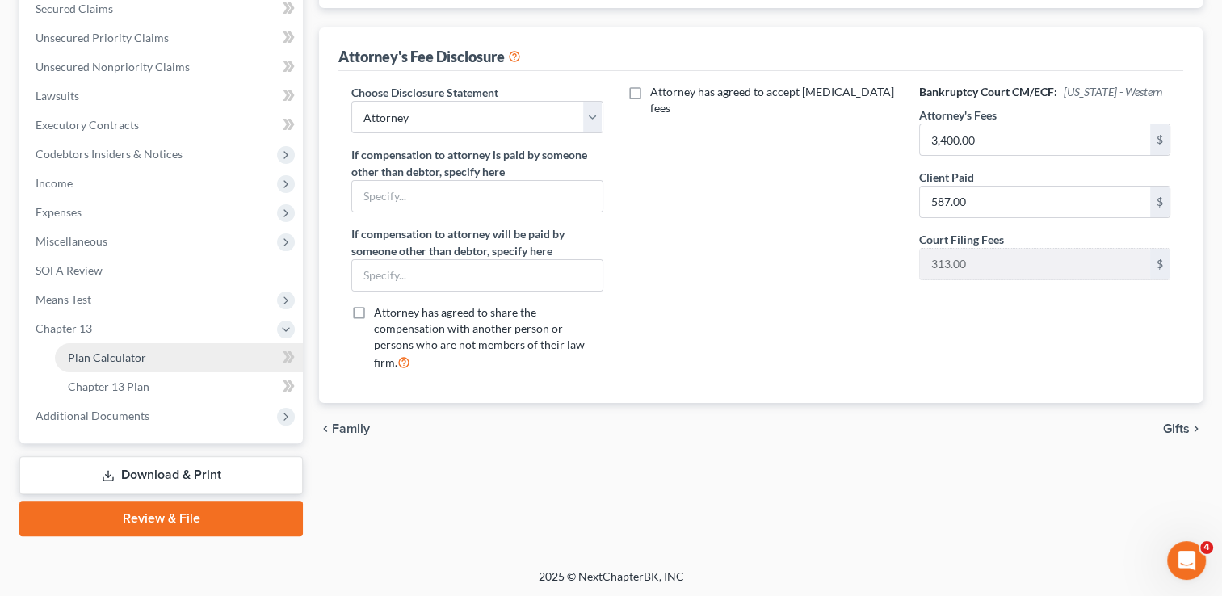
click at [149, 359] on link "Plan Calculator" at bounding box center [179, 357] width 248 height 29
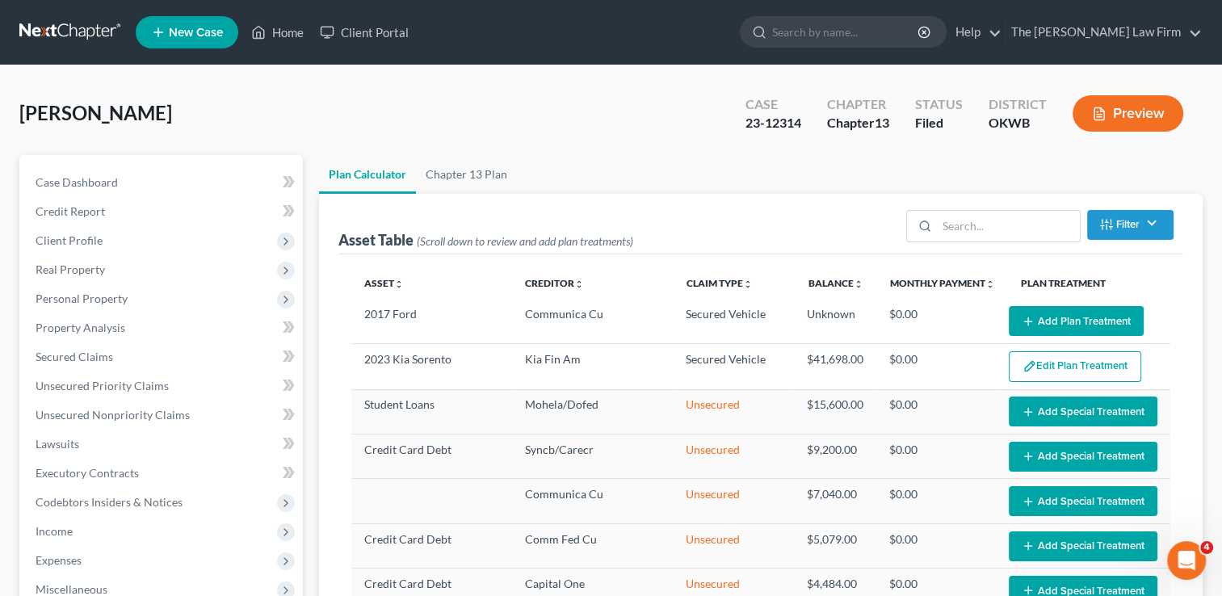
select select "35"
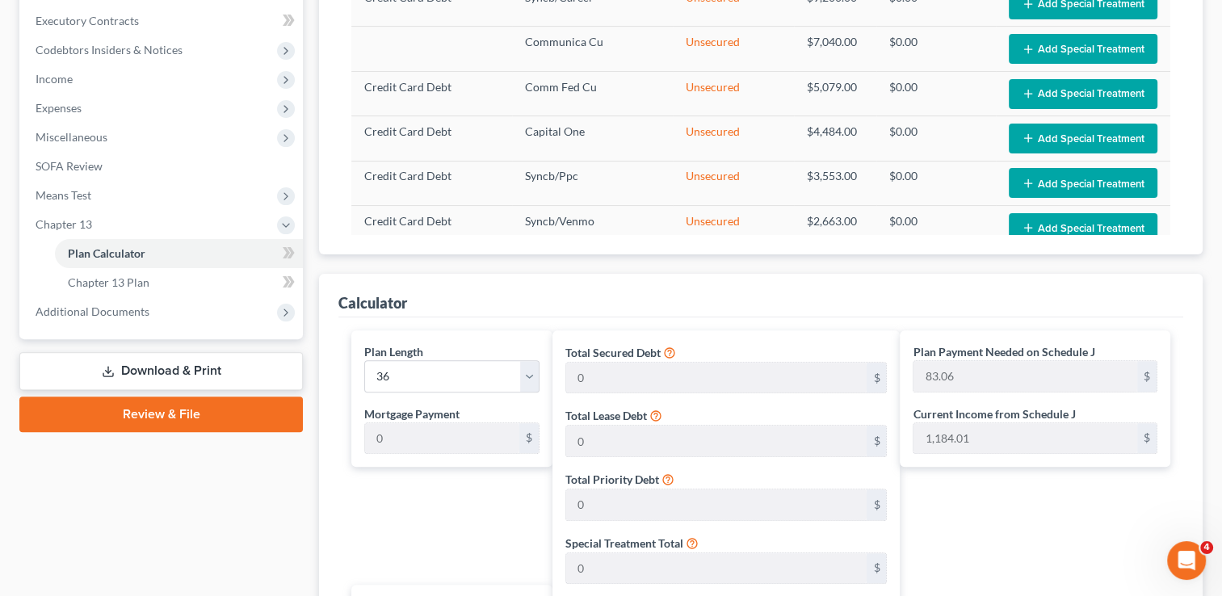
scroll to position [485, 0]
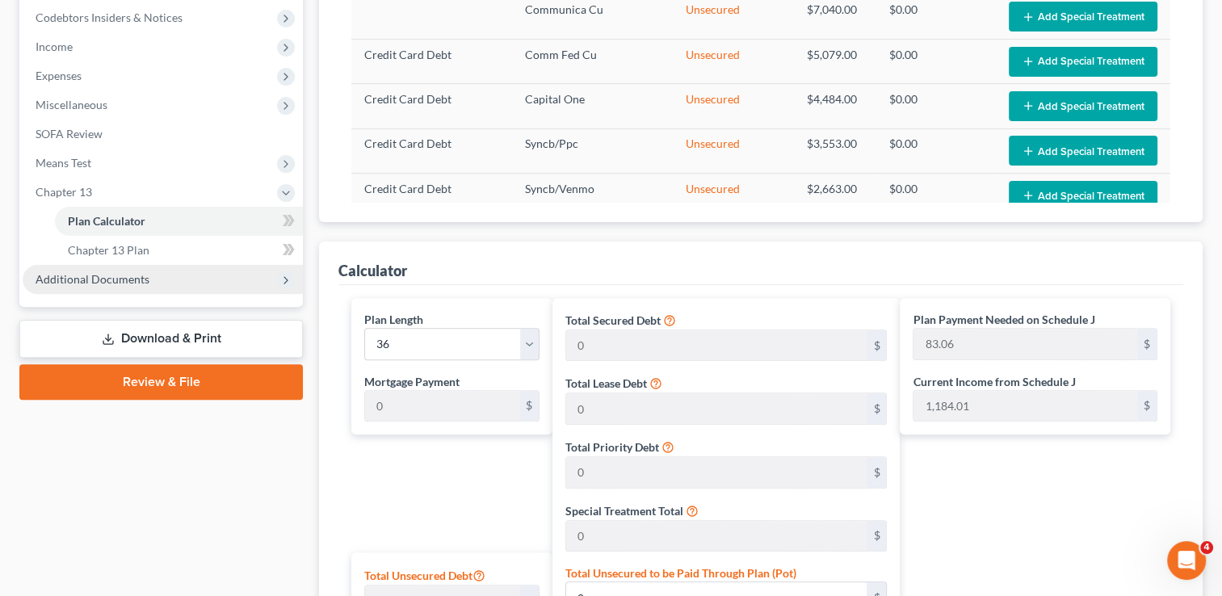
click at [113, 281] on span "Additional Documents" at bounding box center [93, 279] width 114 height 14
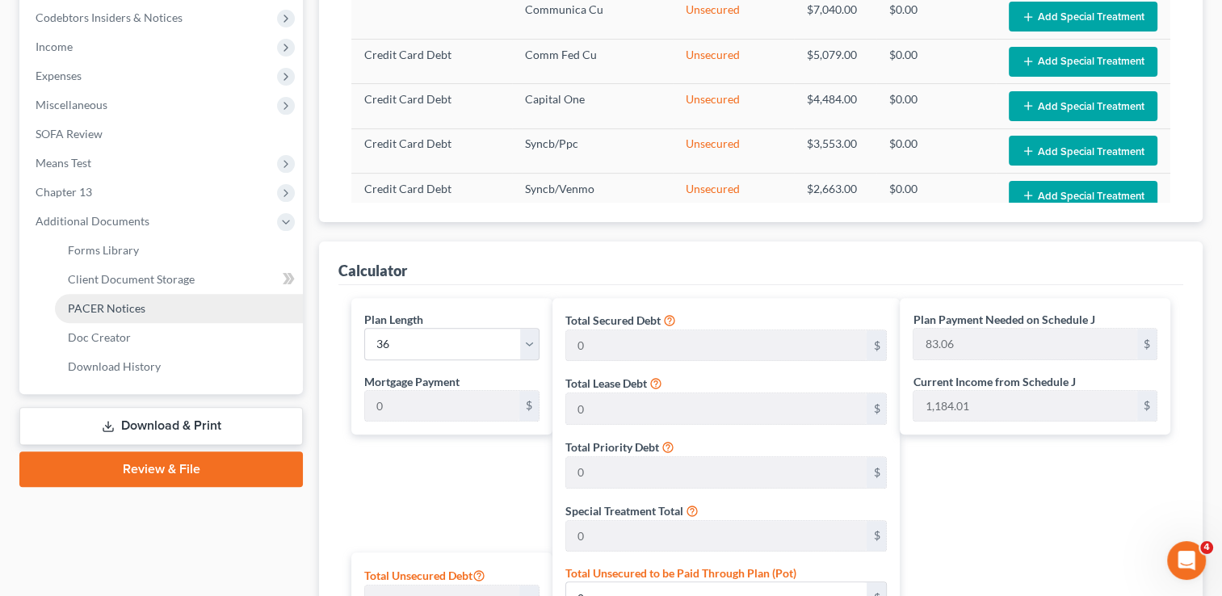
click at [141, 315] on link "PACER Notices" at bounding box center [179, 308] width 248 height 29
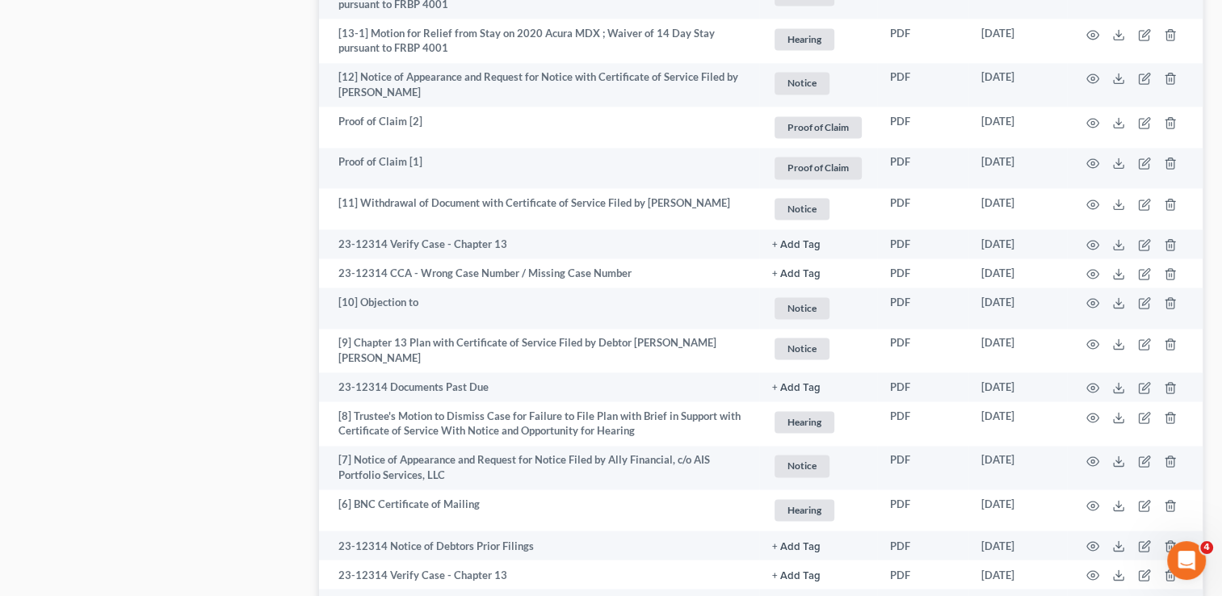
scroll to position [2908, 0]
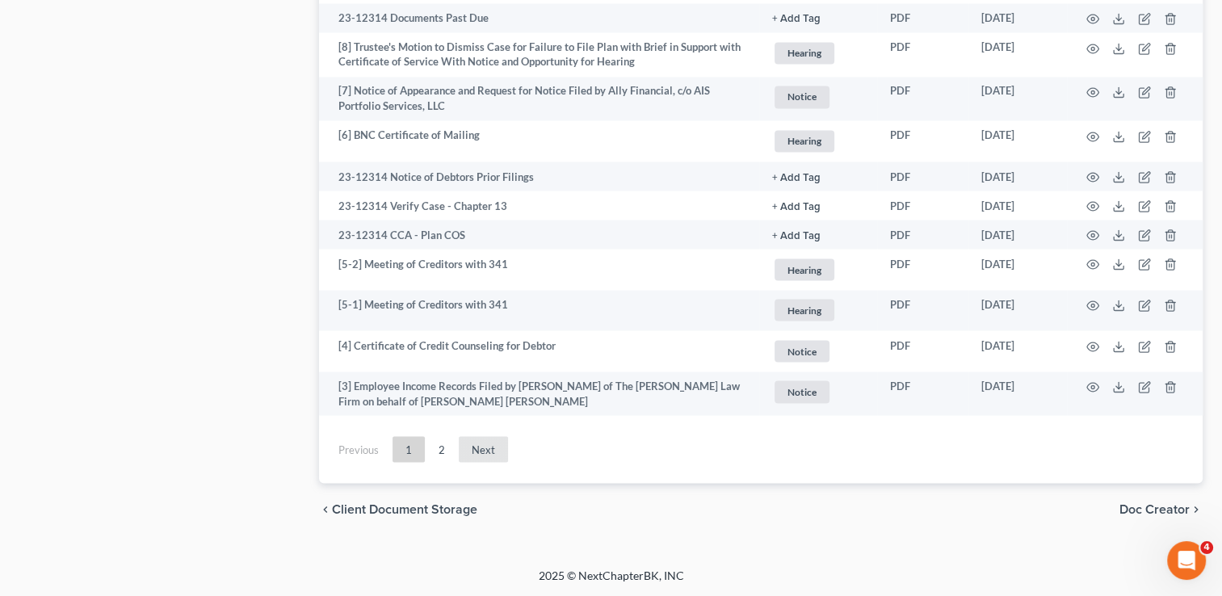
click at [478, 448] on link "Next" at bounding box center [483, 449] width 49 height 26
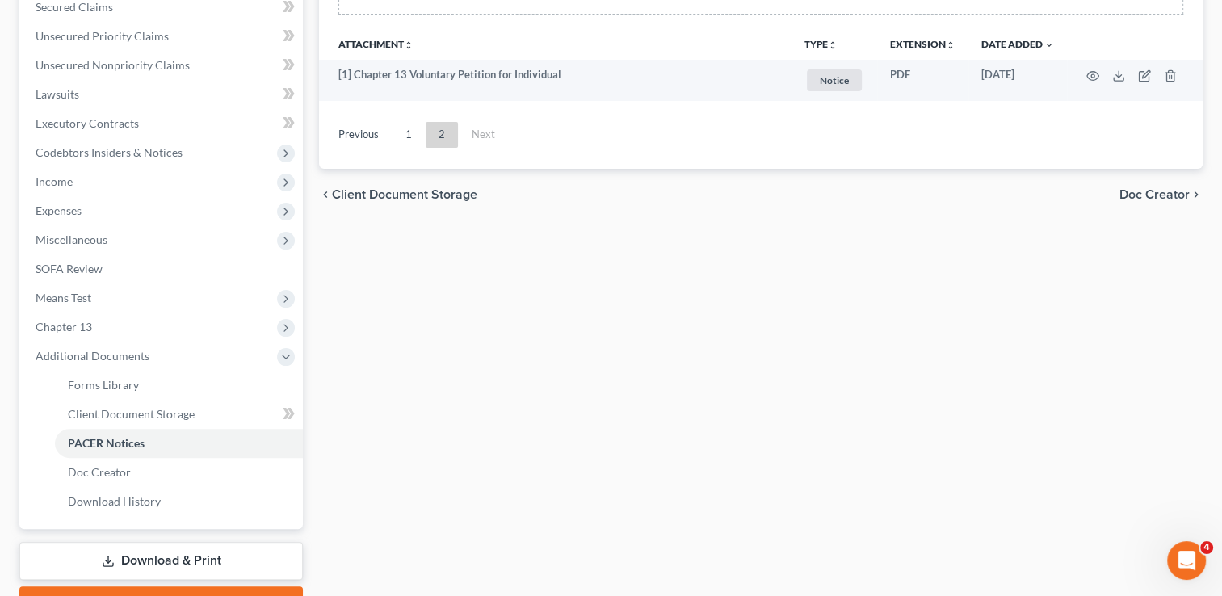
scroll to position [274, 0]
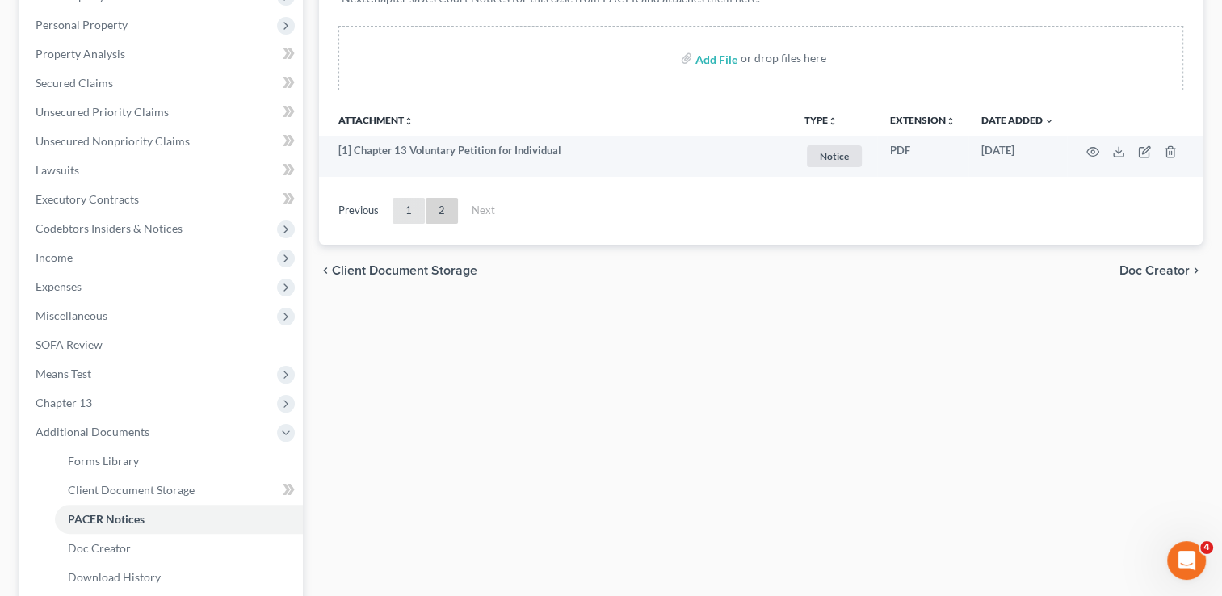
click at [410, 212] on link "1" at bounding box center [409, 211] width 32 height 26
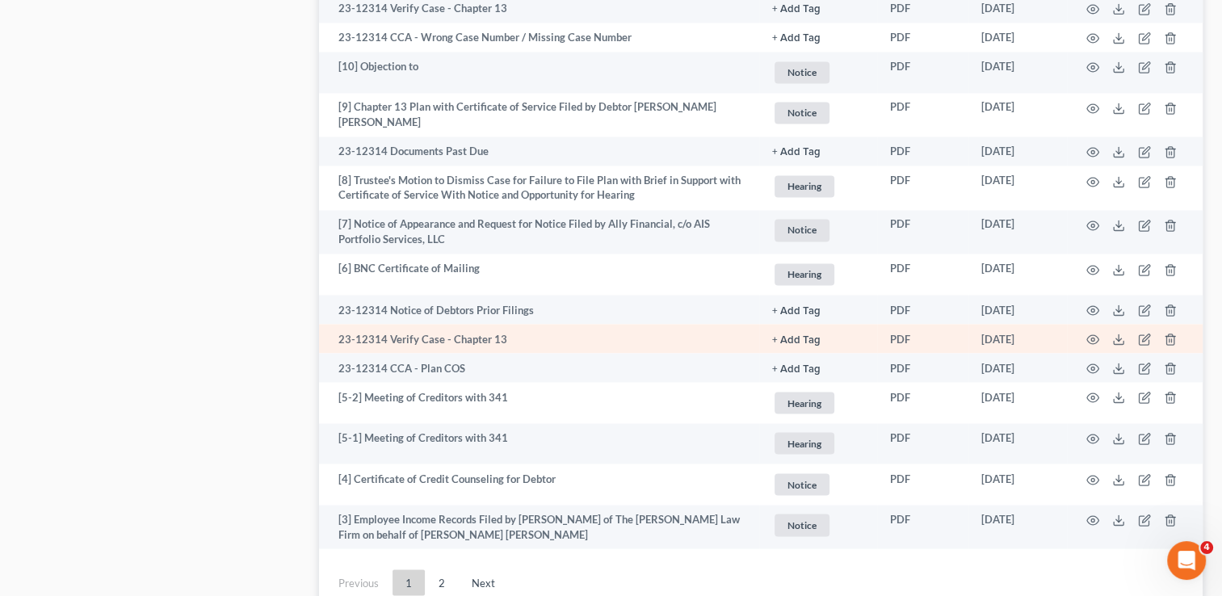
scroll to position [2747, 0]
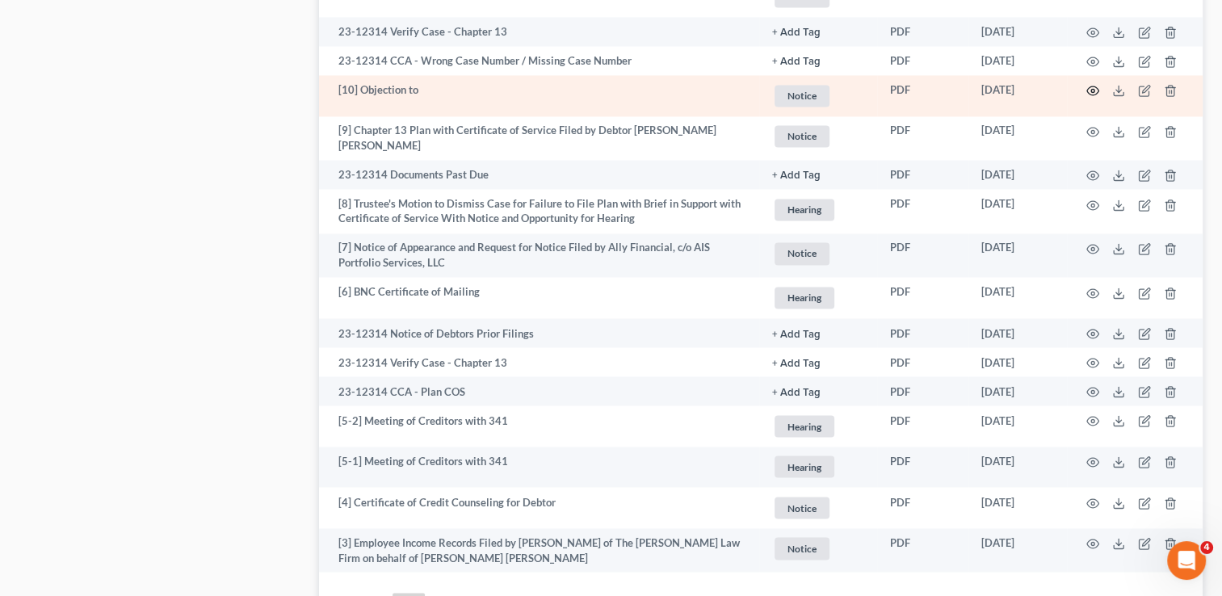
click at [1095, 92] on icon "button" at bounding box center [1093, 90] width 13 height 13
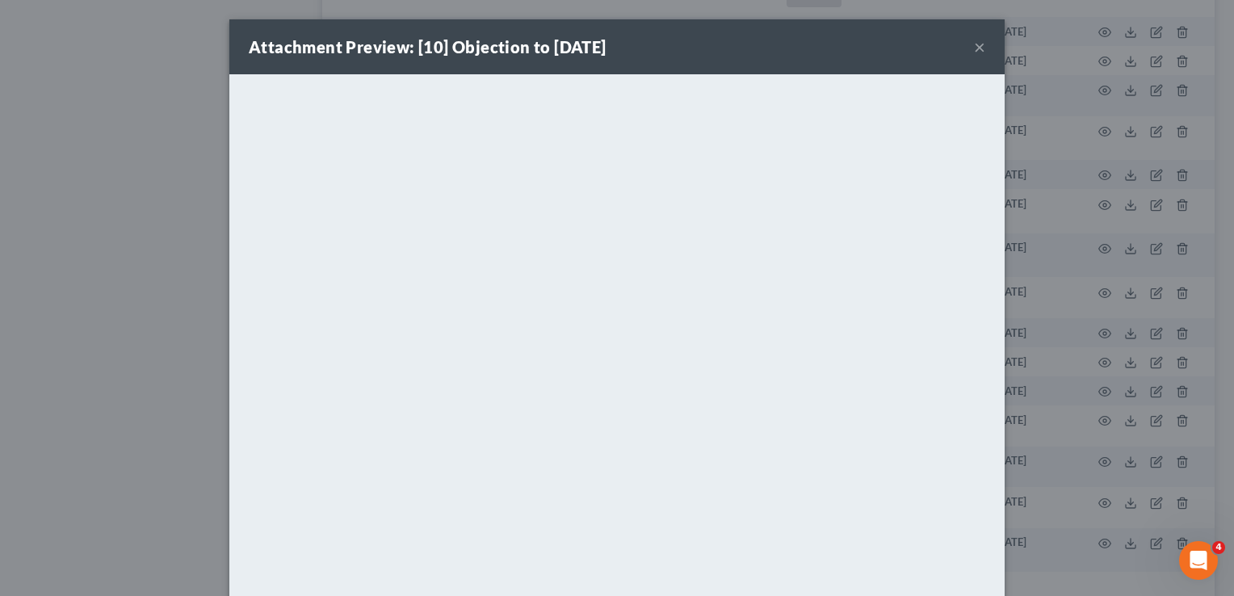
click at [974, 44] on button "×" at bounding box center [979, 46] width 11 height 19
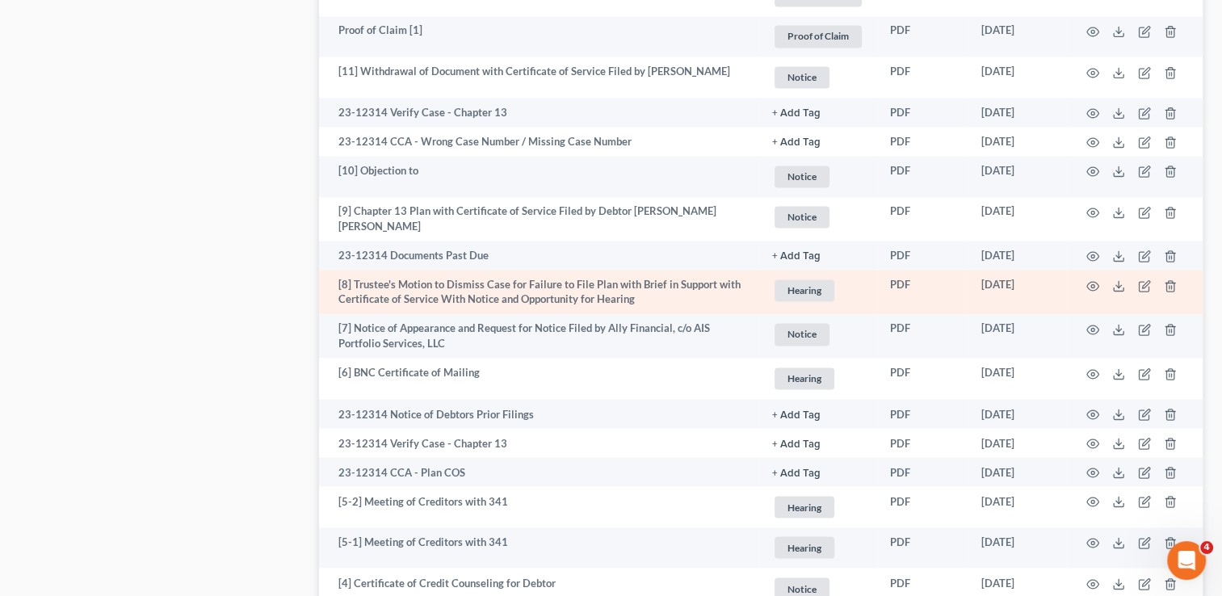
scroll to position [2585, 0]
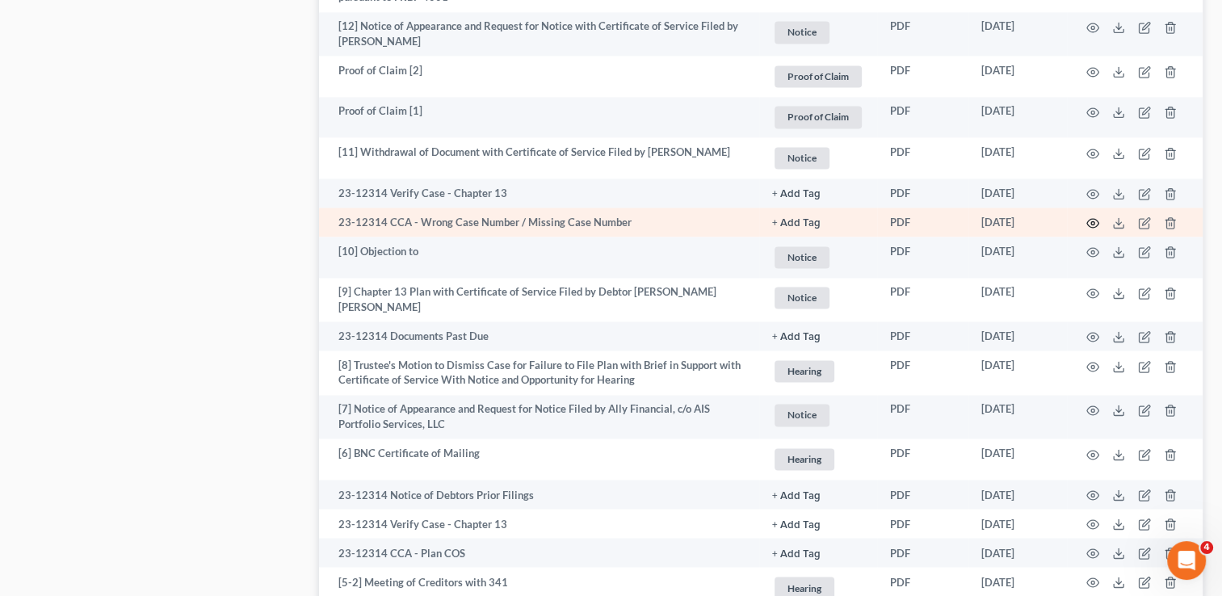
click at [1095, 225] on icon "button" at bounding box center [1093, 223] width 13 height 13
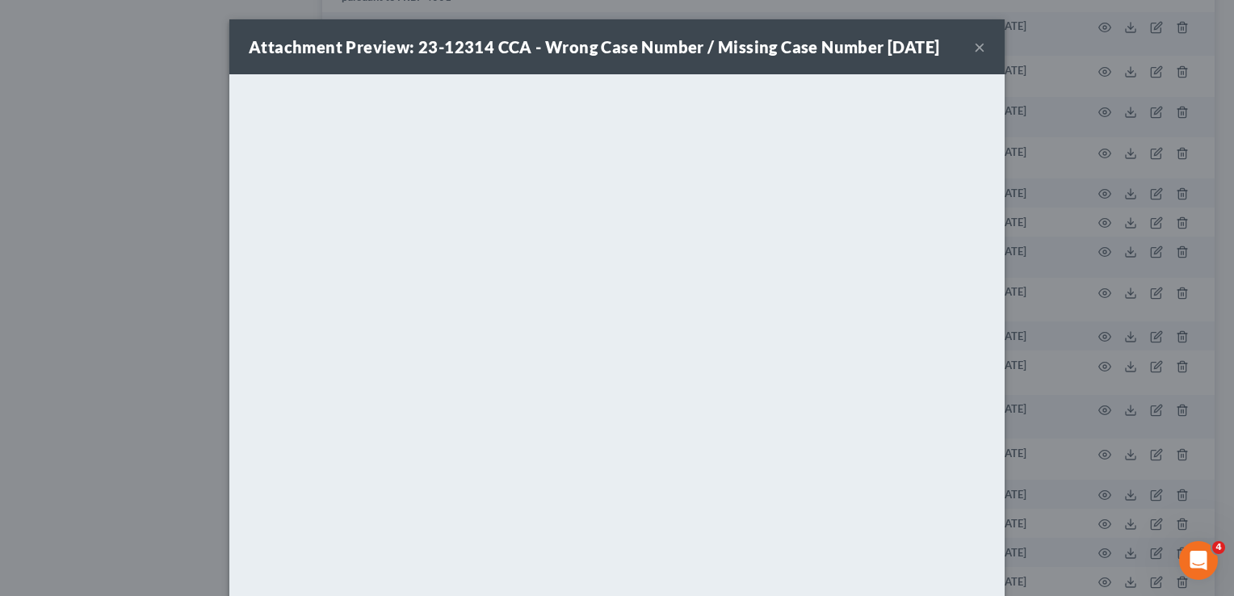
click at [974, 48] on button "×" at bounding box center [979, 46] width 11 height 19
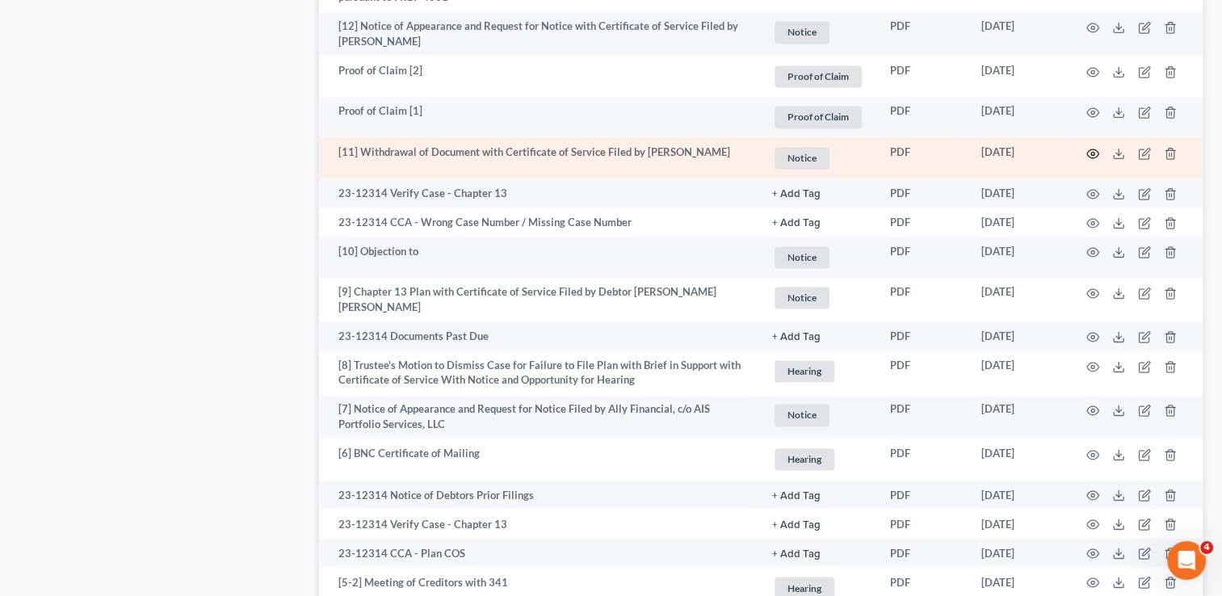
click at [1095, 156] on icon "button" at bounding box center [1093, 153] width 13 height 13
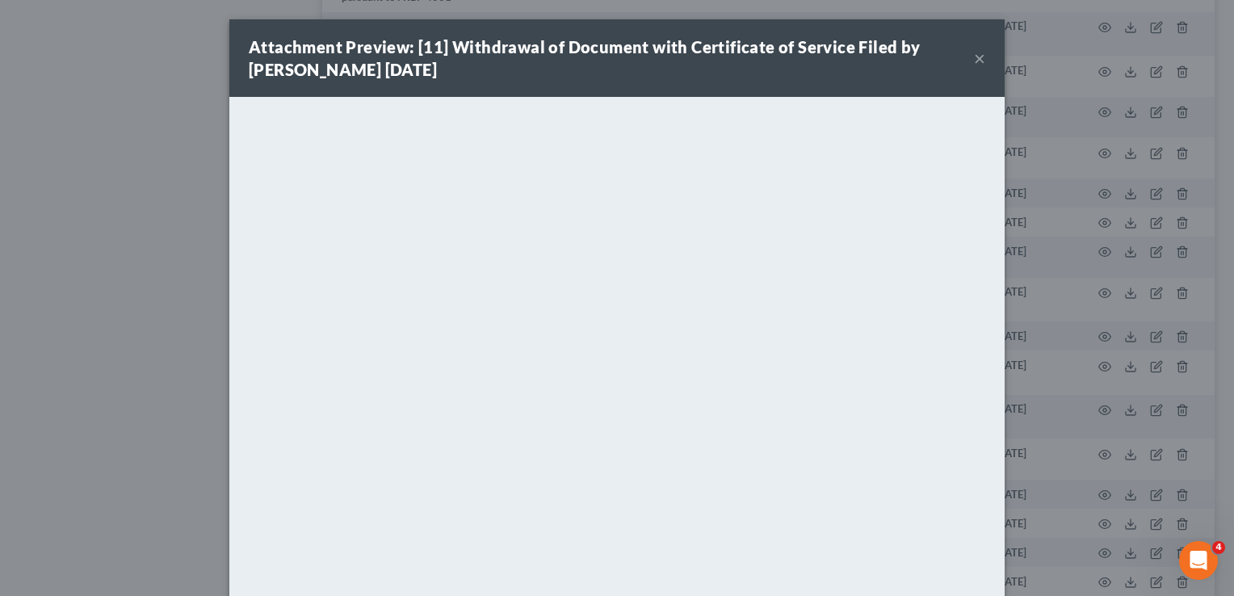
click at [975, 60] on button "×" at bounding box center [979, 57] width 11 height 19
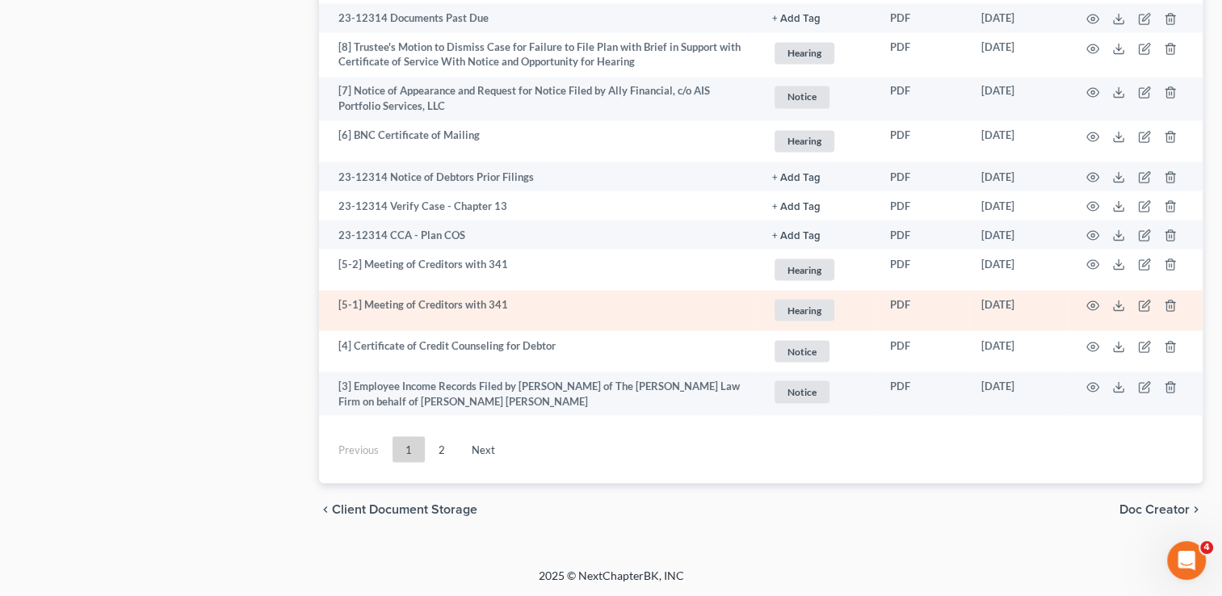
scroll to position [2828, 0]
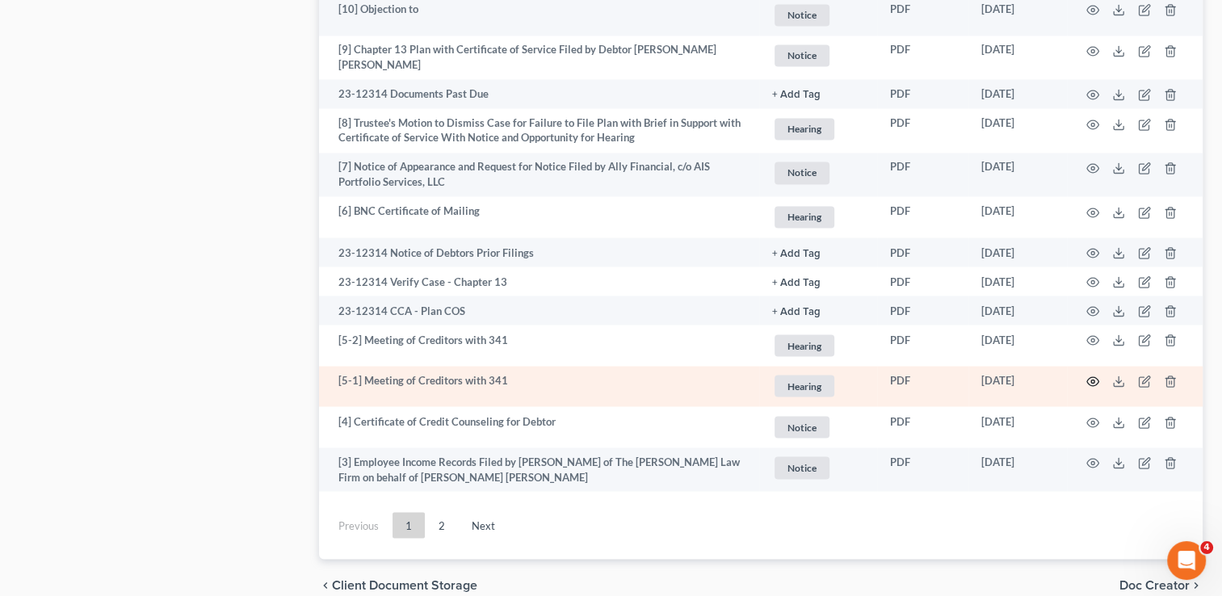
click at [1091, 383] on circle "button" at bounding box center [1092, 381] width 3 height 3
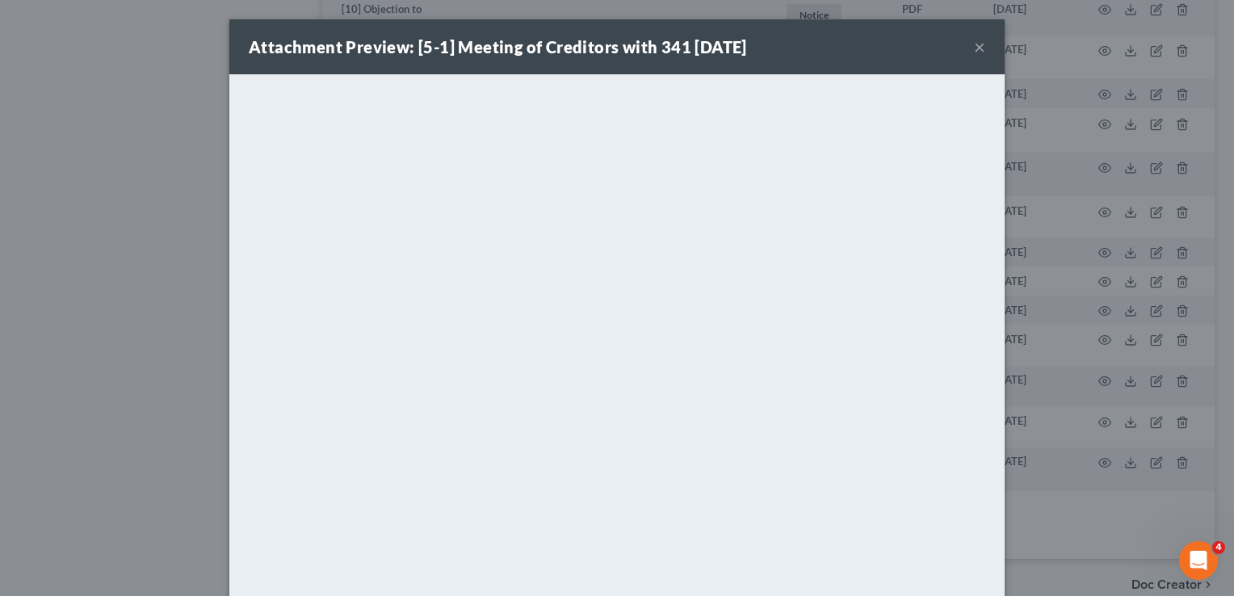
click at [974, 49] on button "×" at bounding box center [979, 46] width 11 height 19
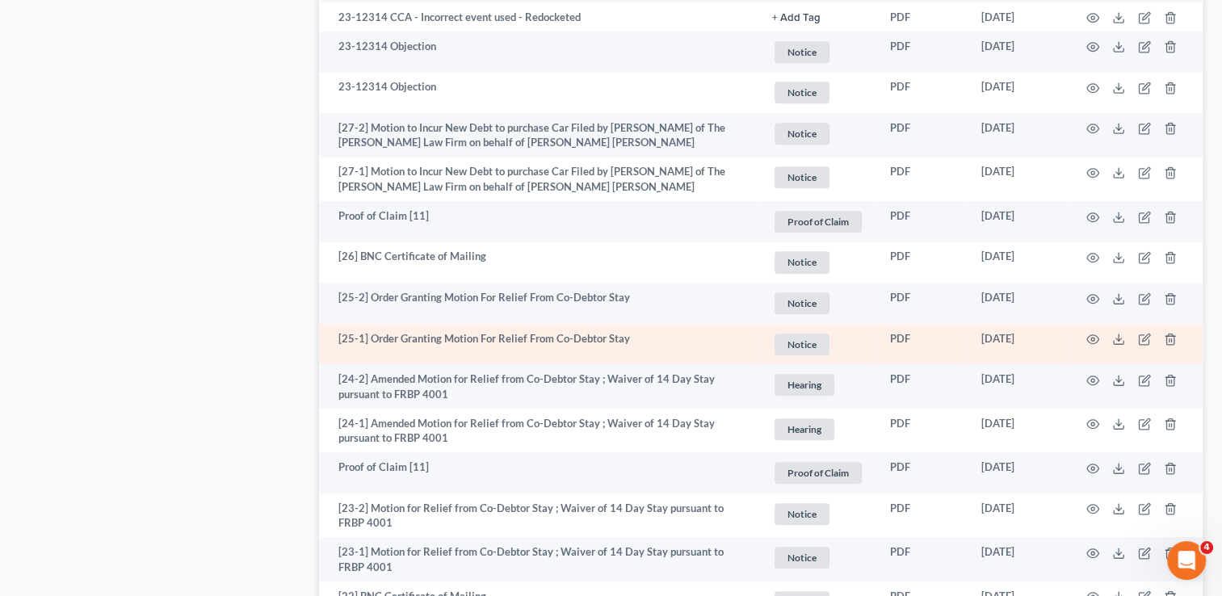
scroll to position [969, 0]
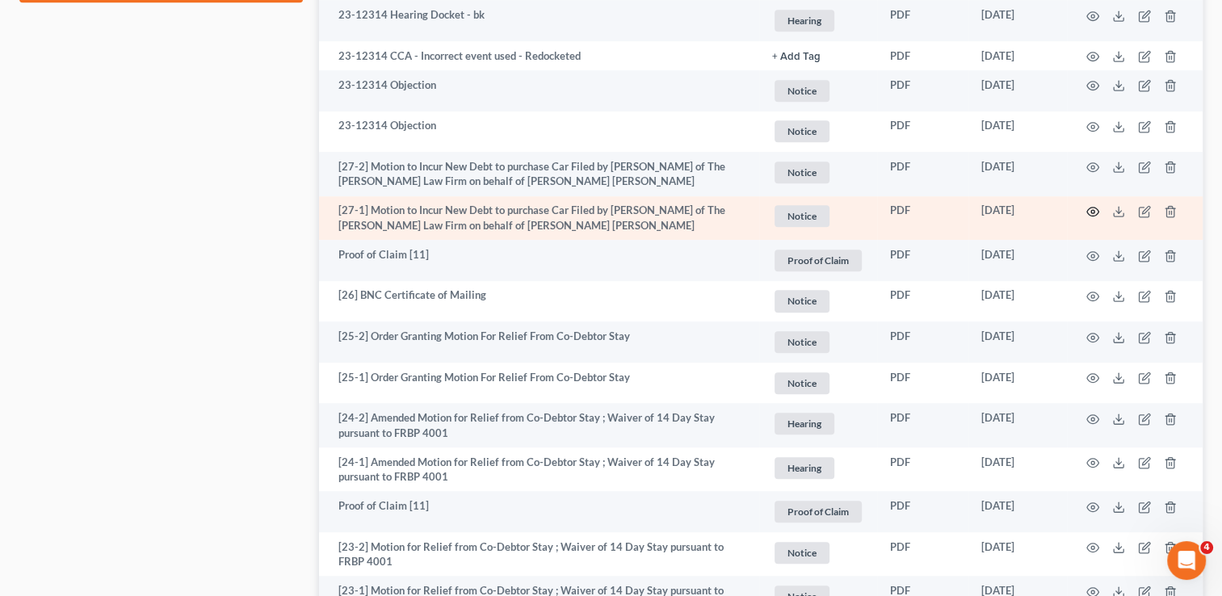
click at [1094, 212] on circle "button" at bounding box center [1092, 211] width 3 height 3
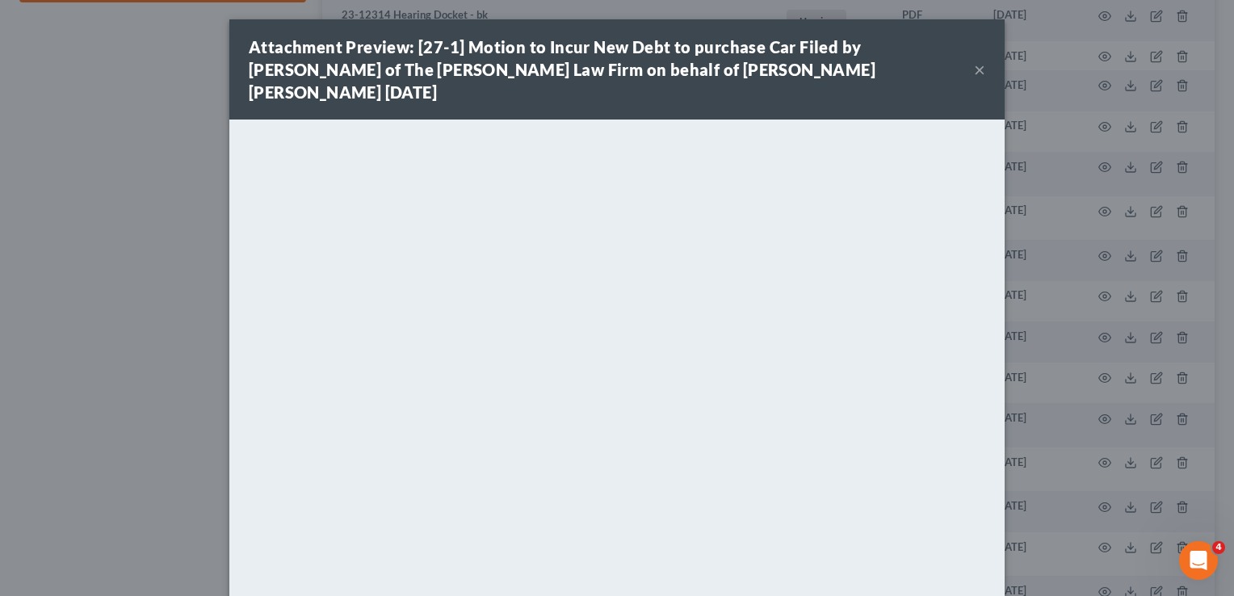
click at [974, 60] on button "×" at bounding box center [979, 69] width 11 height 19
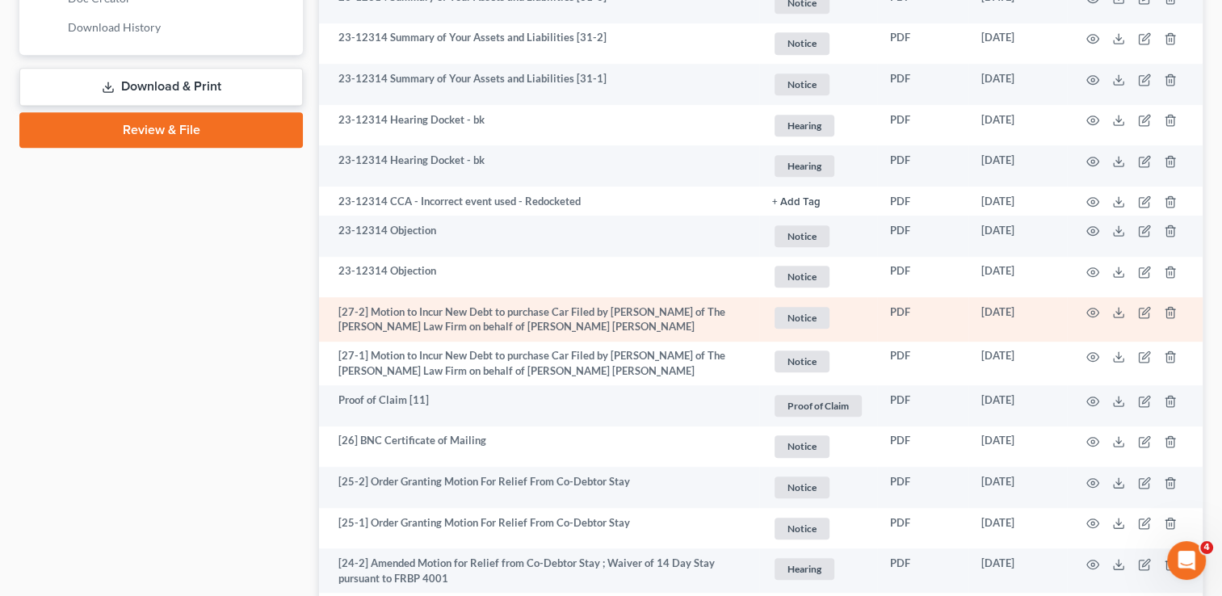
scroll to position [808, 0]
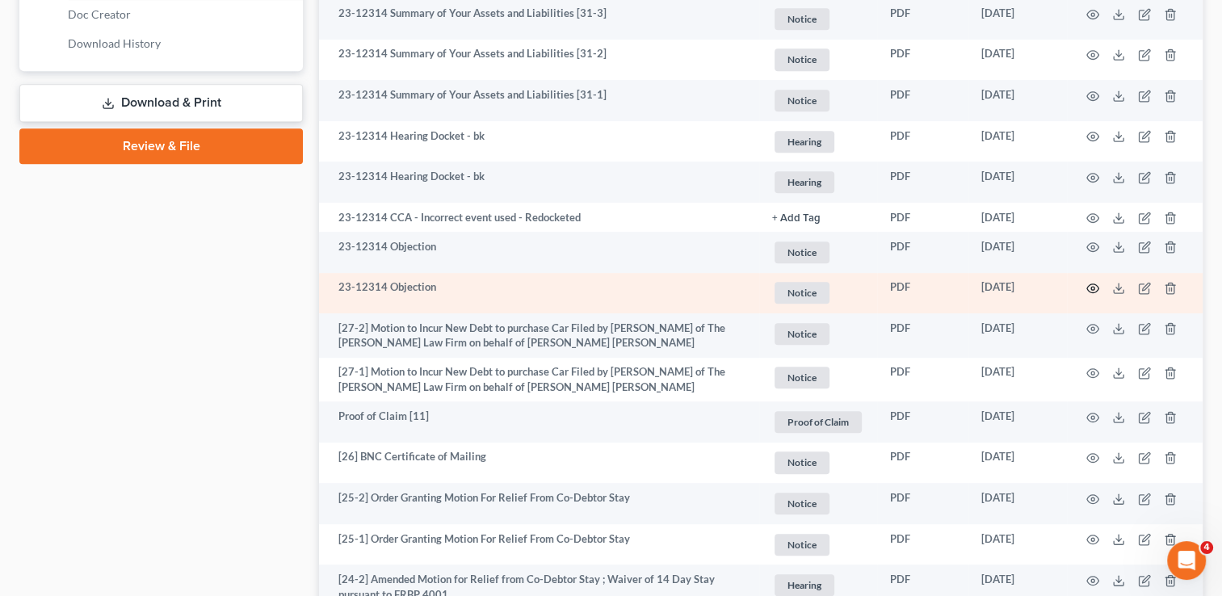
click at [1092, 290] on icon "button" at bounding box center [1093, 288] width 13 height 13
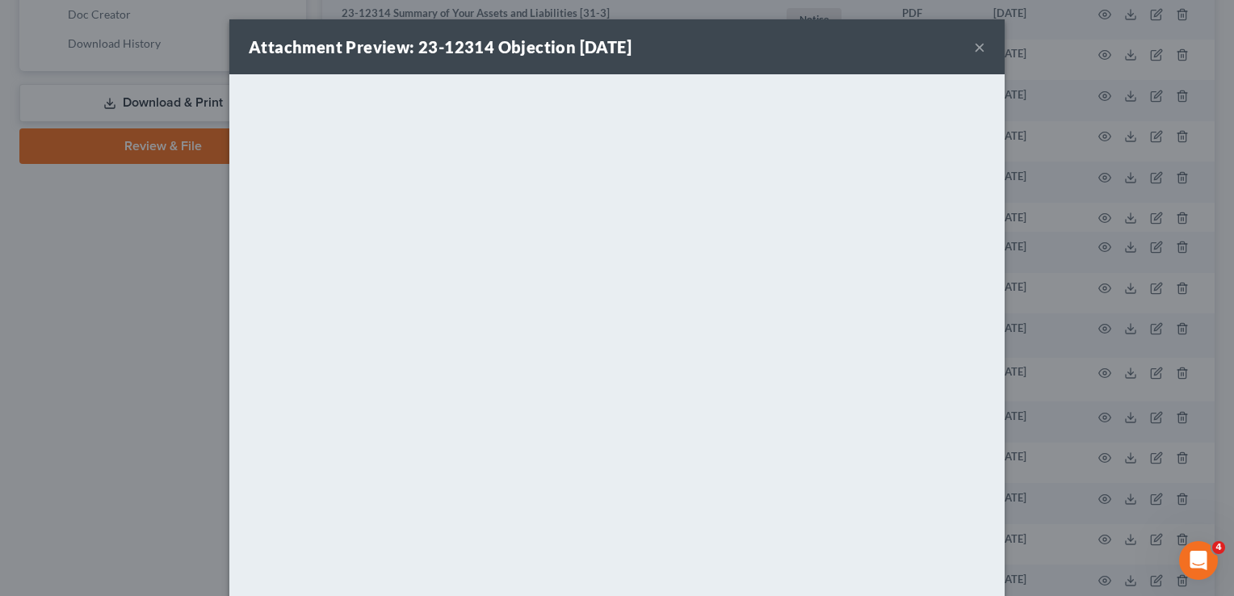
click at [976, 53] on button "×" at bounding box center [979, 46] width 11 height 19
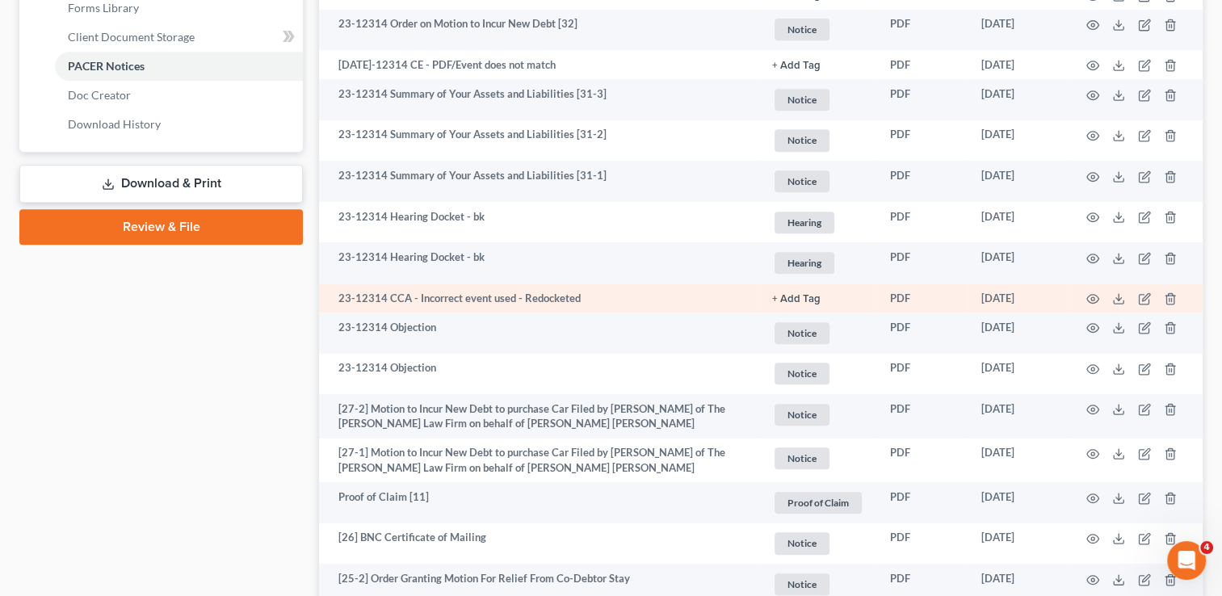
scroll to position [646, 0]
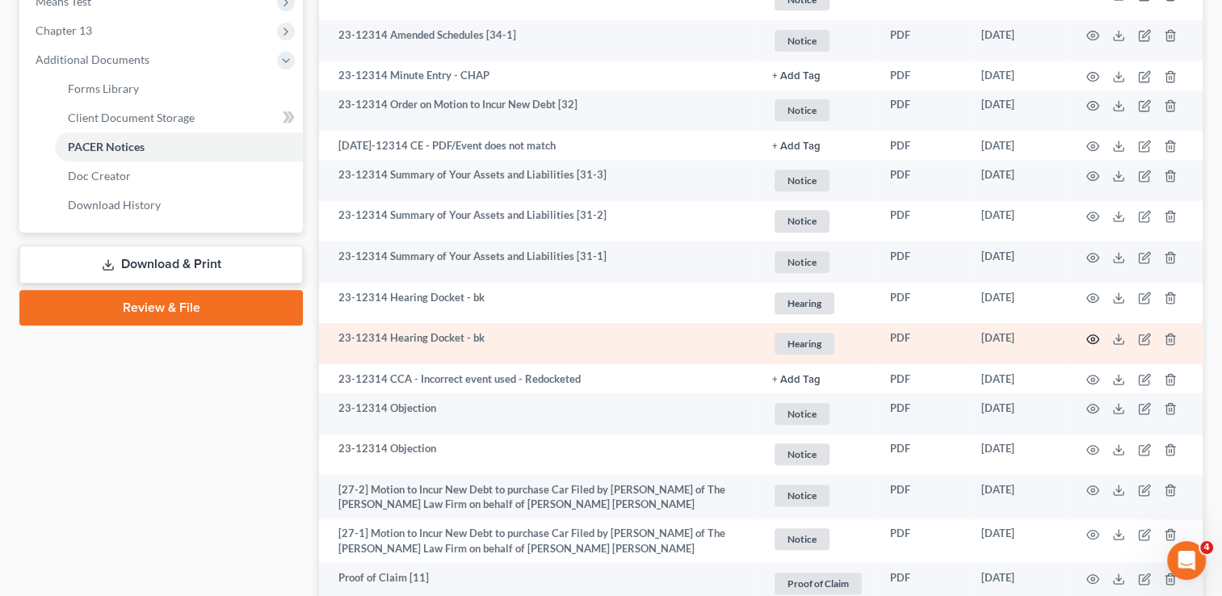
click at [1092, 340] on icon "button" at bounding box center [1093, 339] width 13 height 13
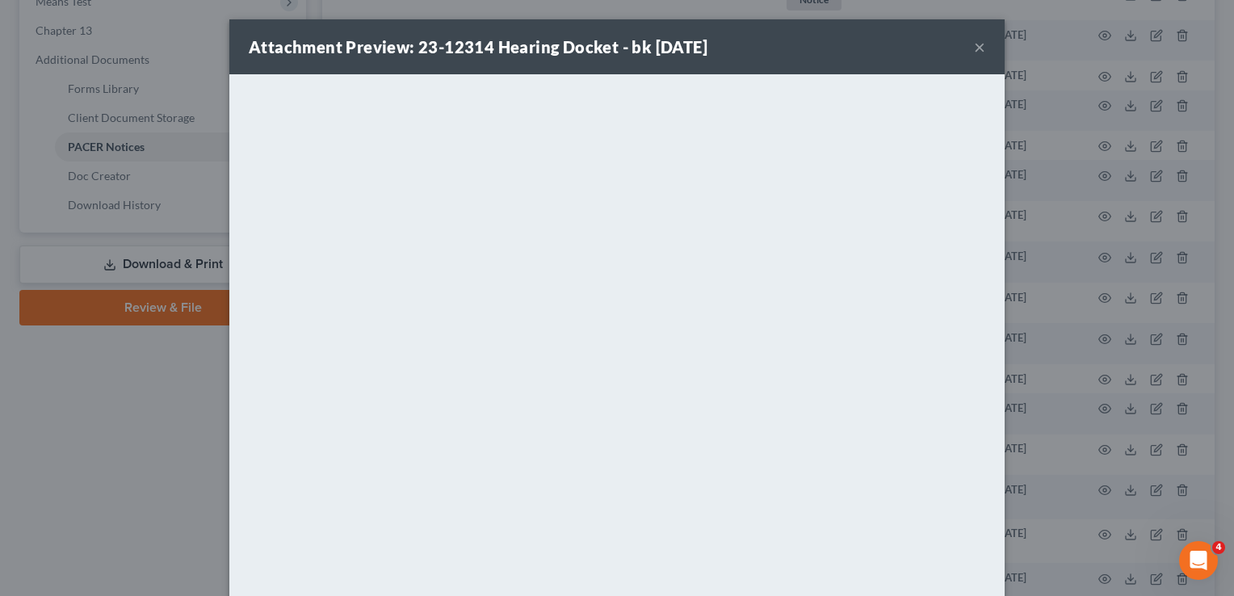
click at [976, 43] on button "×" at bounding box center [979, 46] width 11 height 19
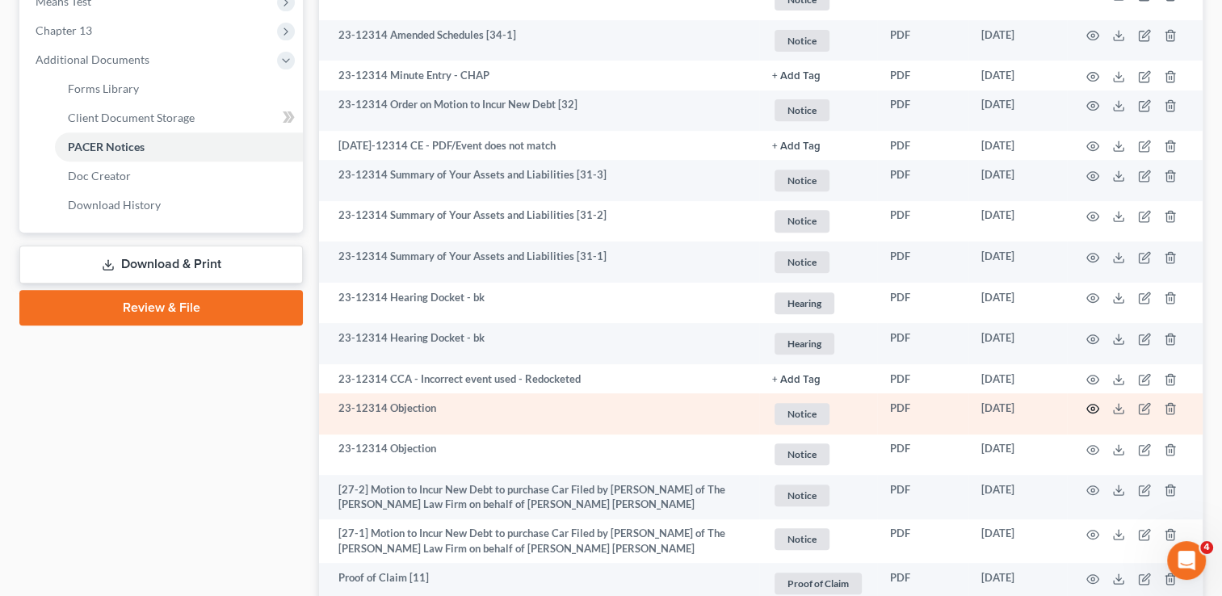
click at [1094, 408] on icon "button" at bounding box center [1093, 408] width 13 height 13
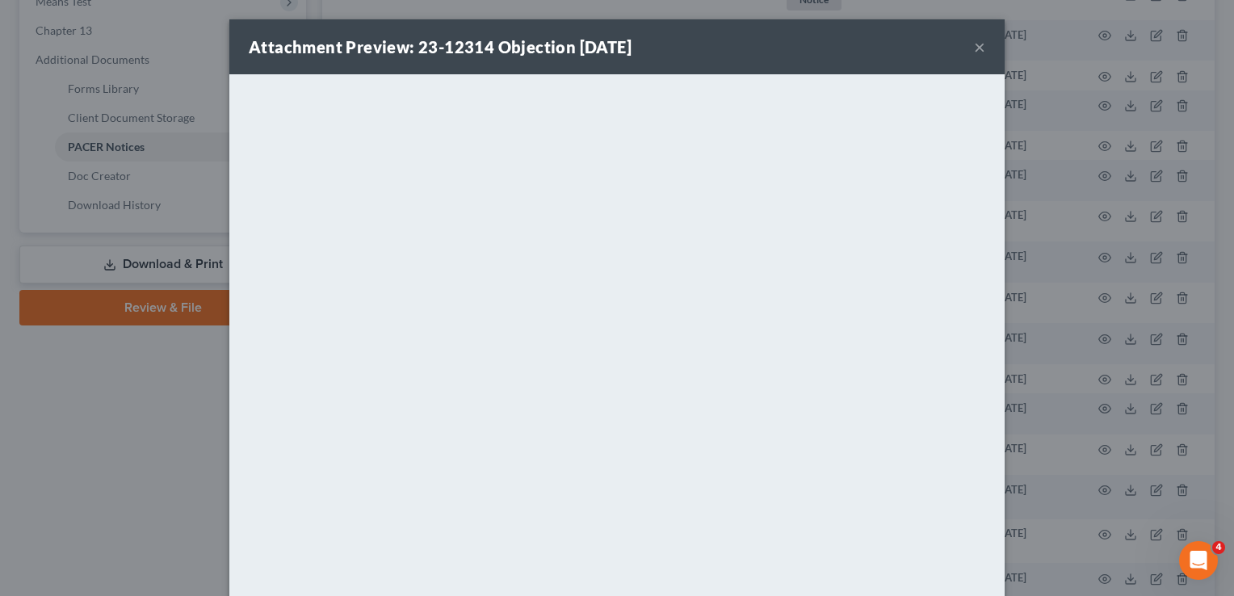
click at [974, 46] on button "×" at bounding box center [979, 46] width 11 height 19
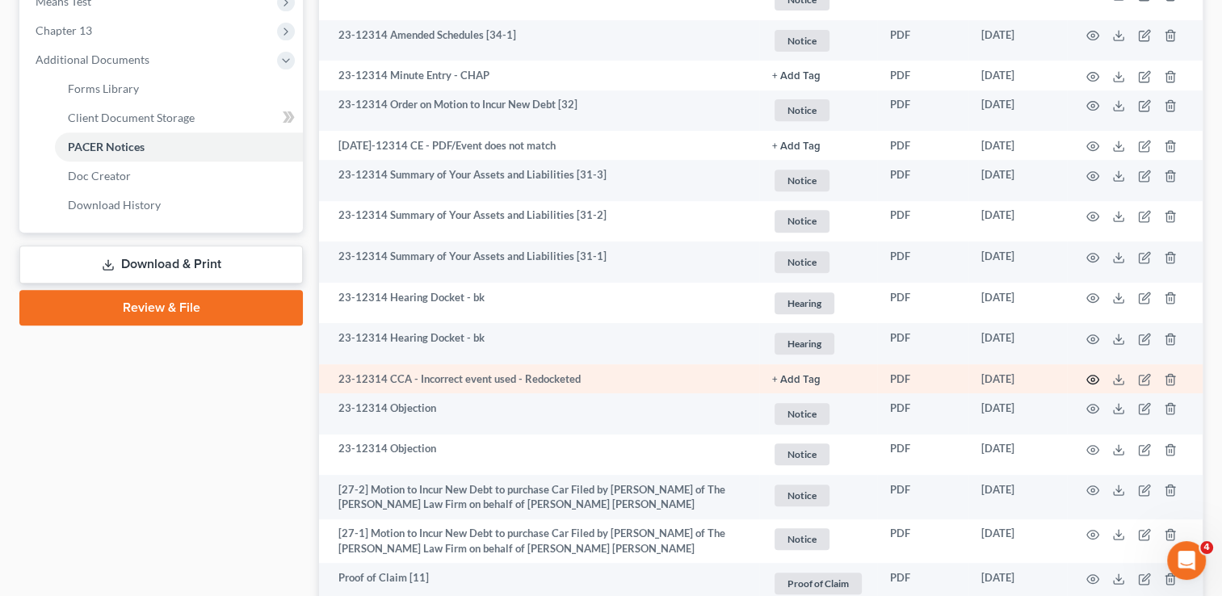
click at [1094, 381] on circle "button" at bounding box center [1092, 379] width 3 height 3
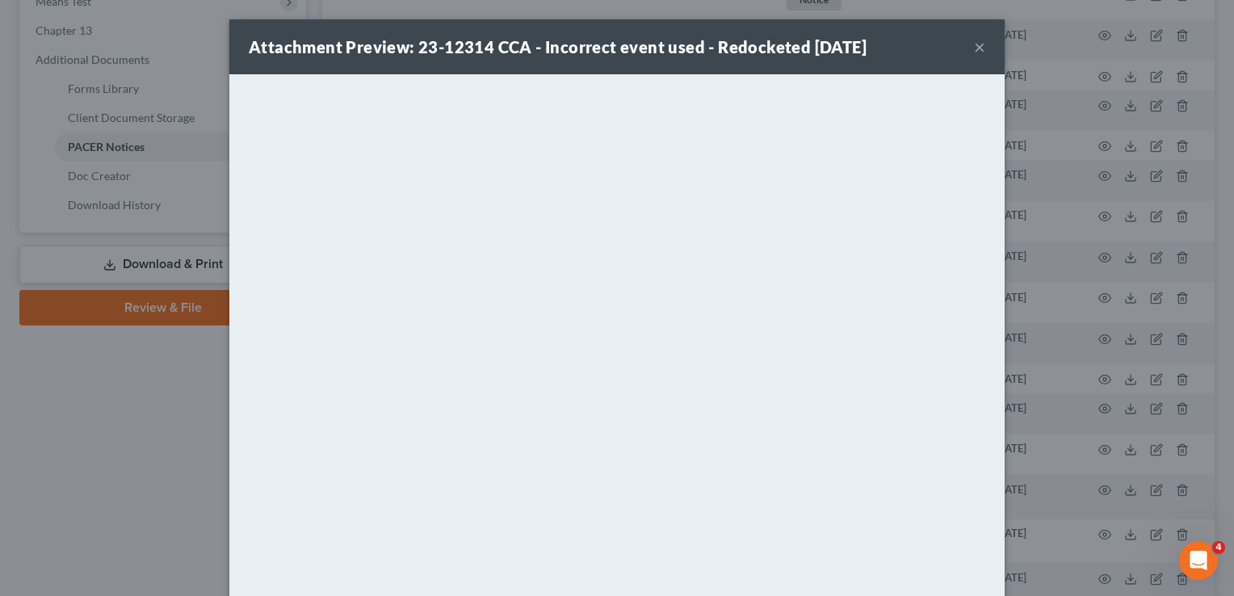
click at [974, 44] on button "×" at bounding box center [979, 46] width 11 height 19
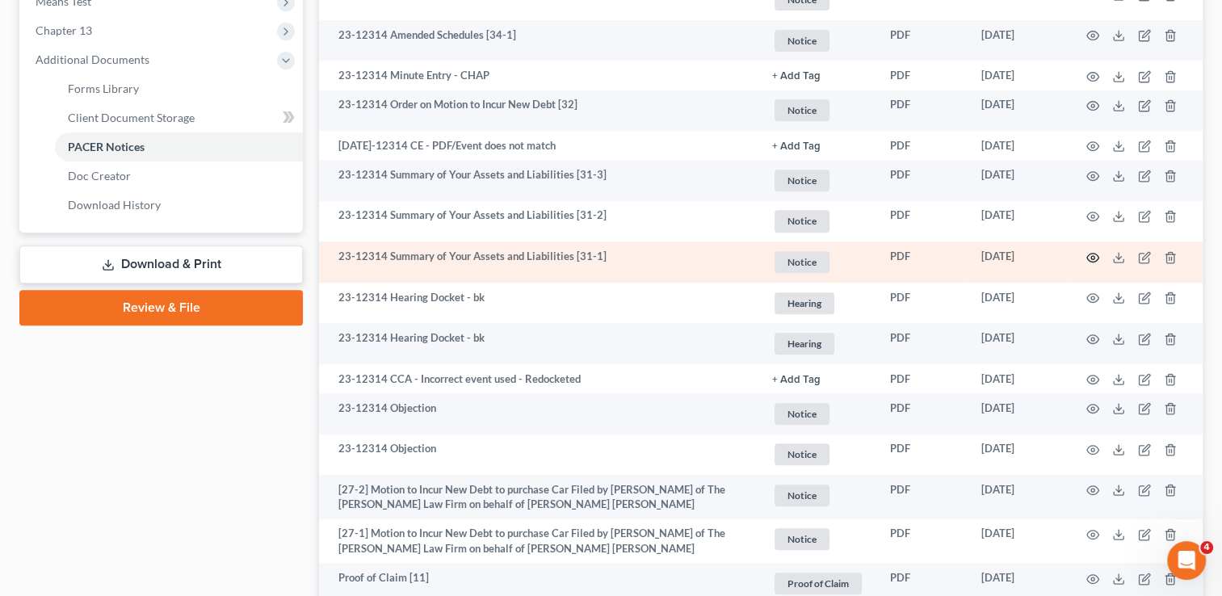
click at [1090, 259] on icon "button" at bounding box center [1093, 257] width 13 height 13
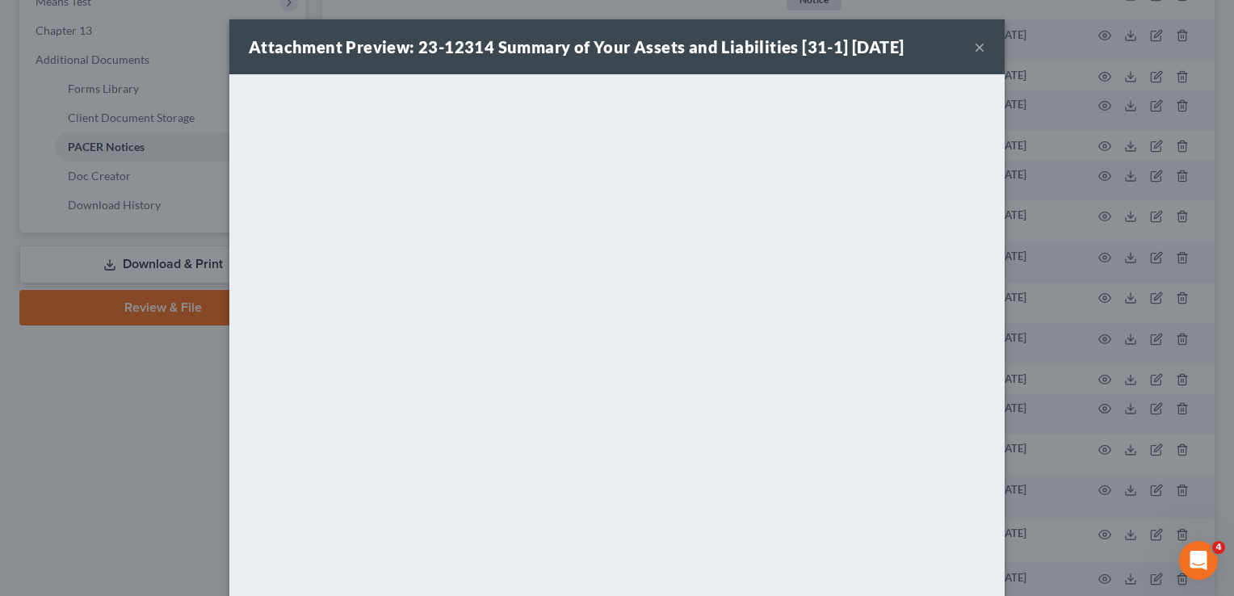
click at [974, 46] on button "×" at bounding box center [979, 46] width 11 height 19
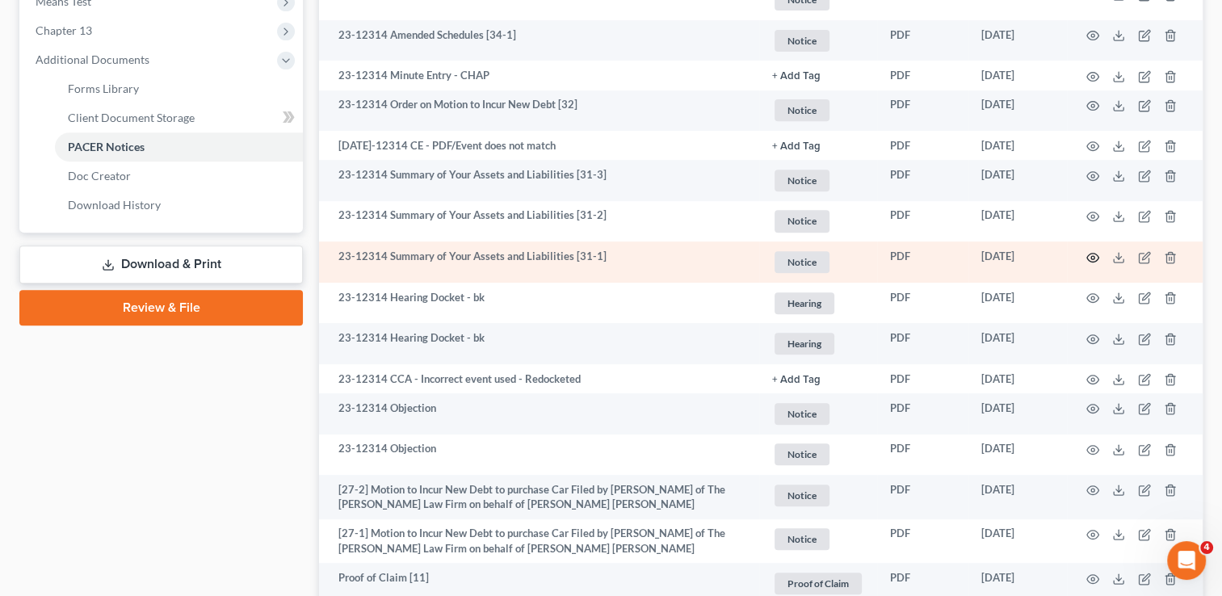
click at [1093, 259] on icon "button" at bounding box center [1093, 257] width 13 height 13
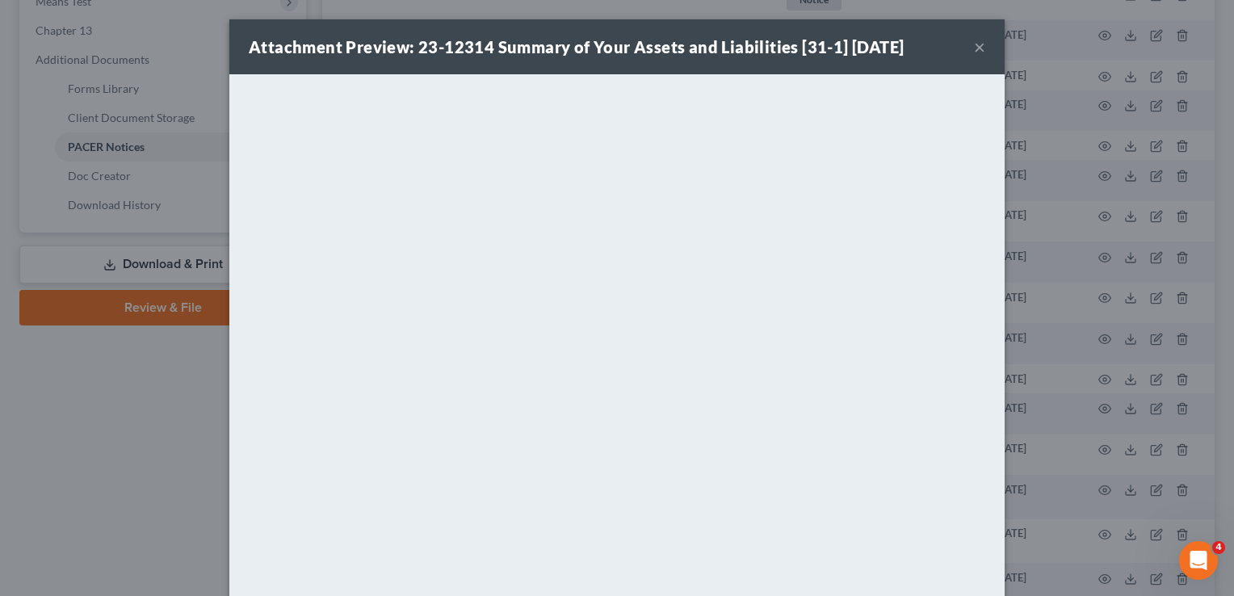
click at [974, 48] on button "×" at bounding box center [979, 46] width 11 height 19
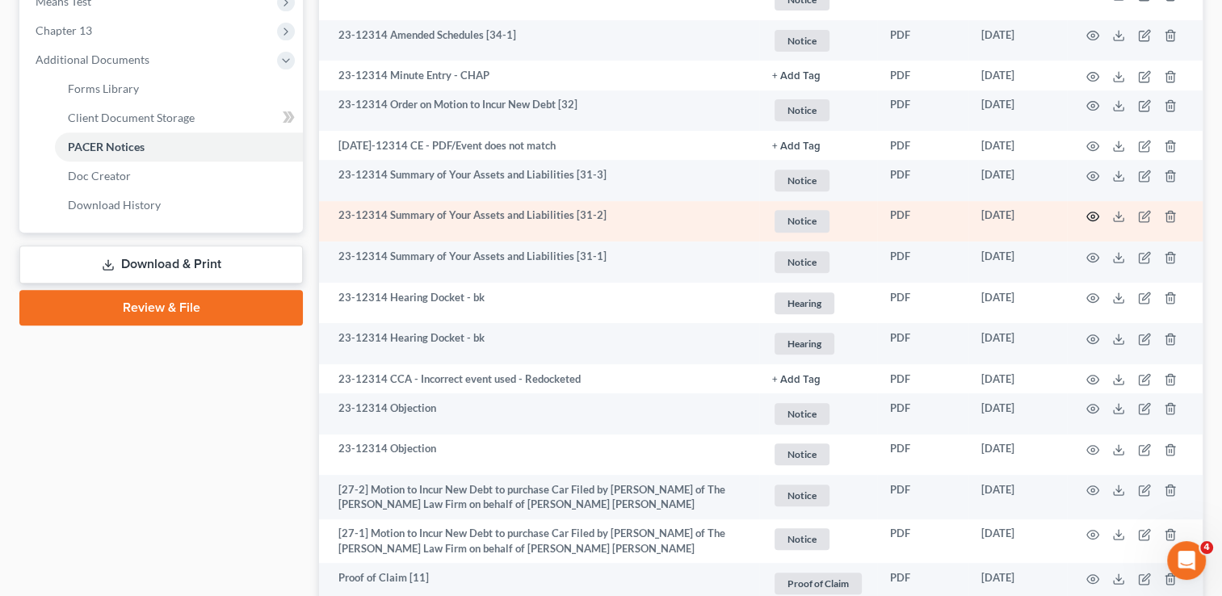
click at [1088, 212] on icon "button" at bounding box center [1093, 216] width 13 height 13
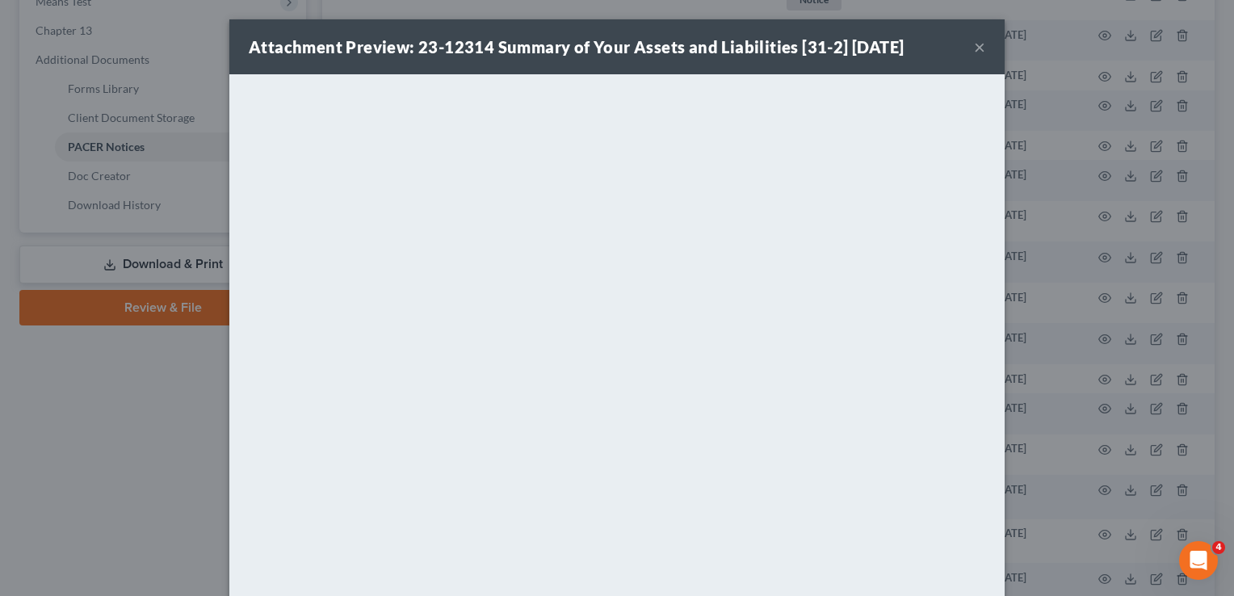
click at [974, 48] on button "×" at bounding box center [979, 46] width 11 height 19
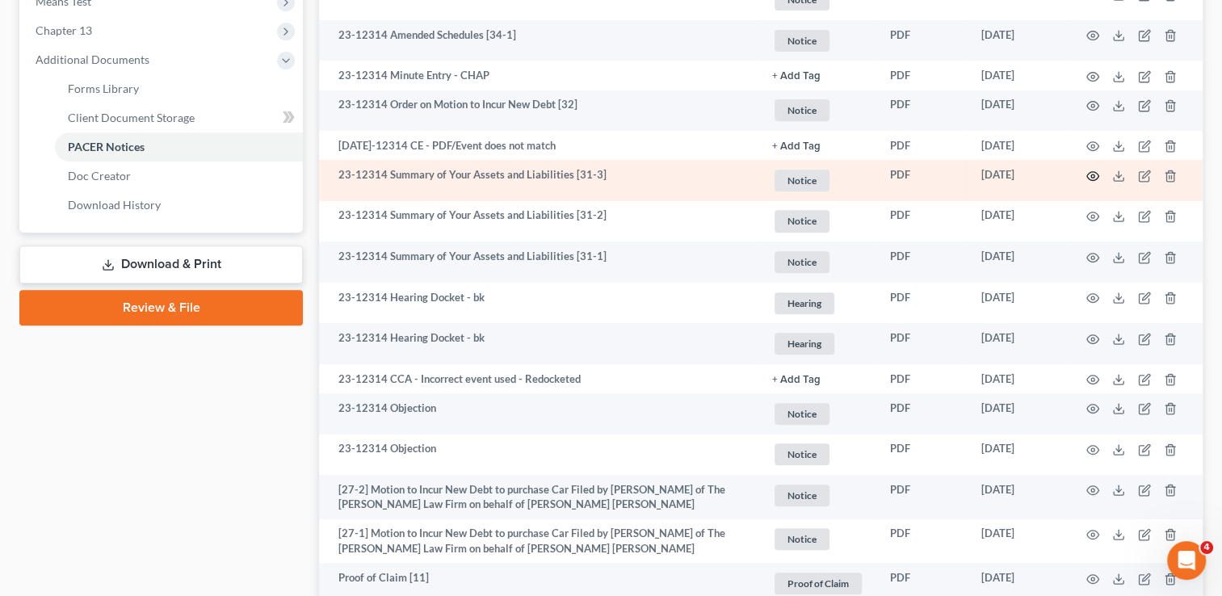
click at [1089, 174] on icon "button" at bounding box center [1093, 175] width 12 height 9
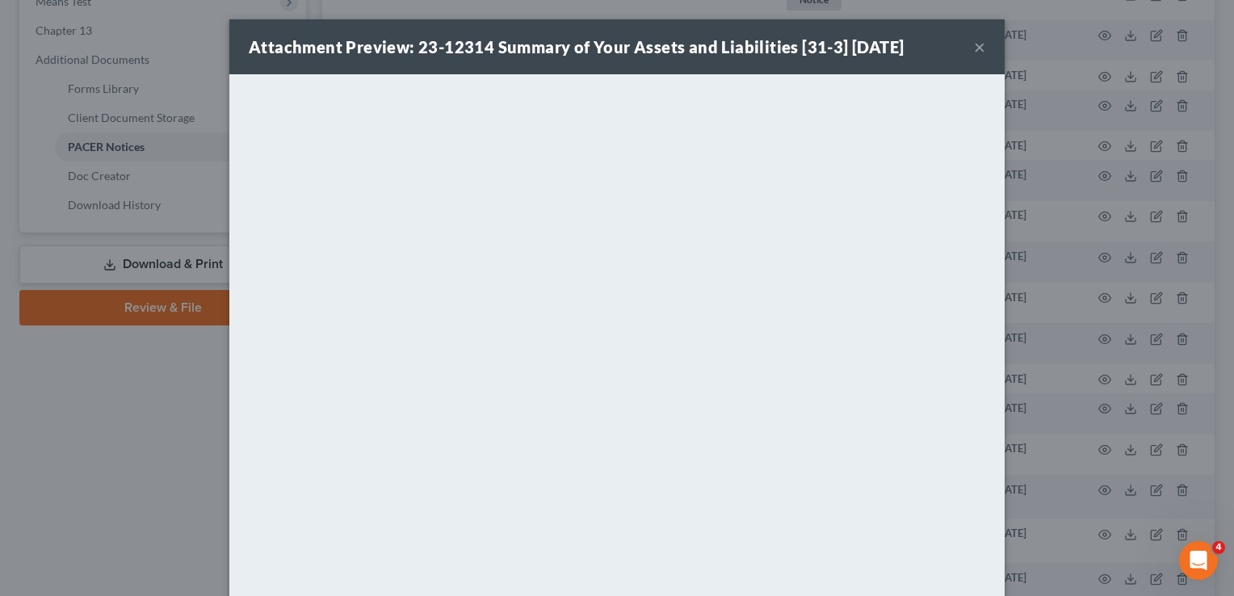
click at [975, 47] on button "×" at bounding box center [979, 46] width 11 height 19
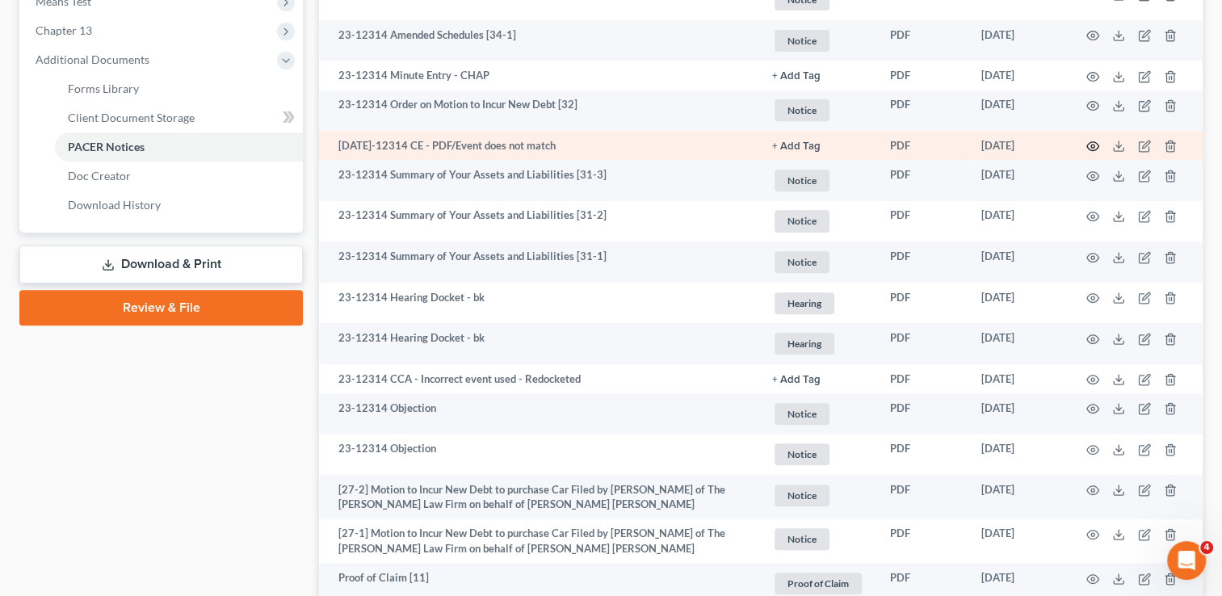
click at [1093, 149] on icon "button" at bounding box center [1093, 146] width 13 height 13
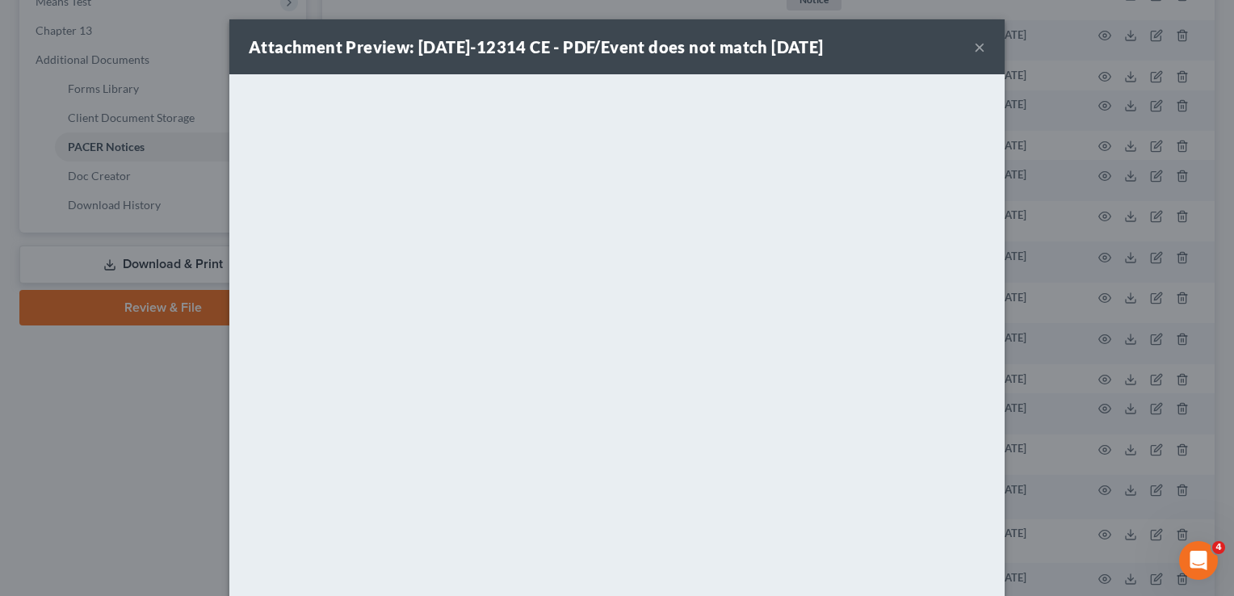
click at [974, 49] on button "×" at bounding box center [979, 46] width 11 height 19
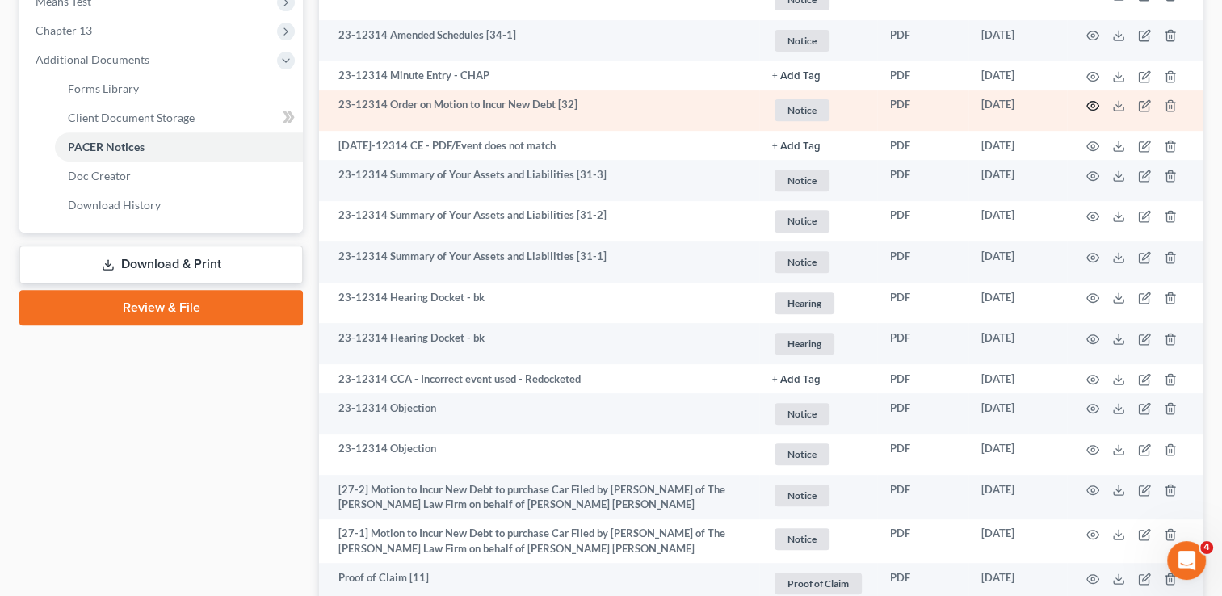
click at [1092, 105] on icon "button" at bounding box center [1093, 105] width 13 height 13
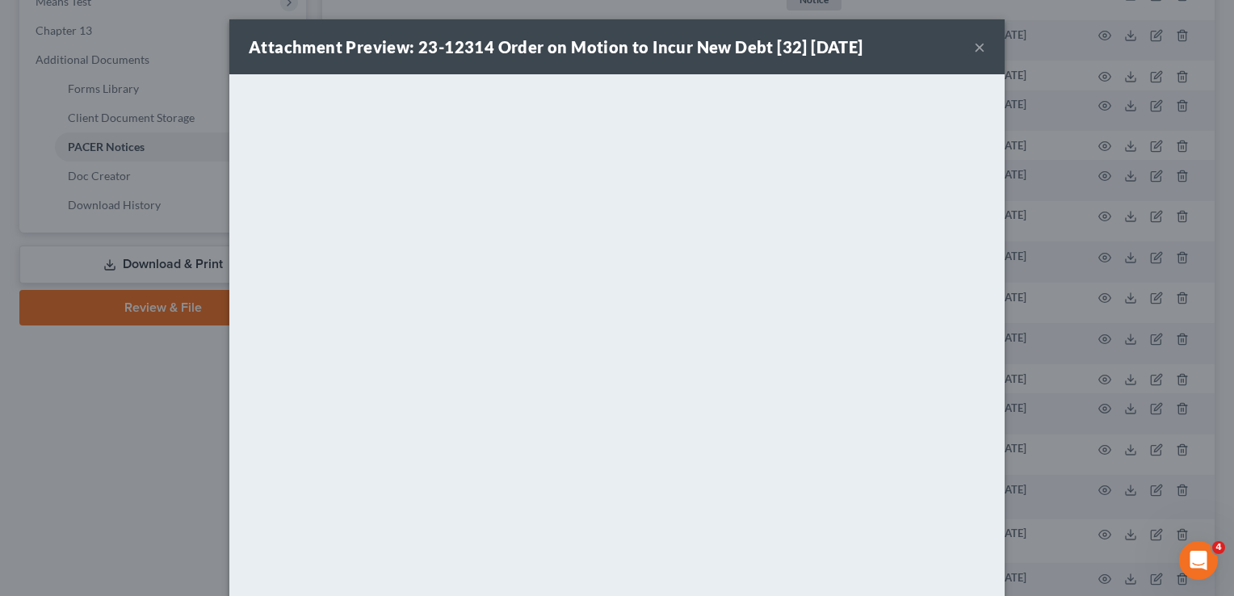
click at [974, 48] on button "×" at bounding box center [979, 46] width 11 height 19
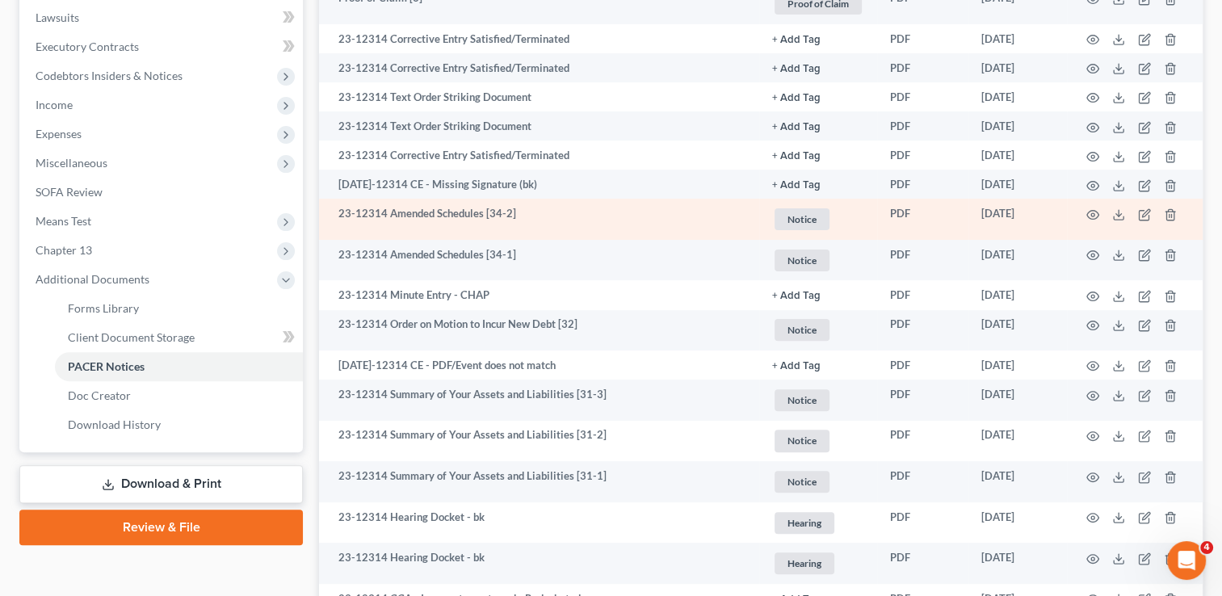
scroll to position [404, 0]
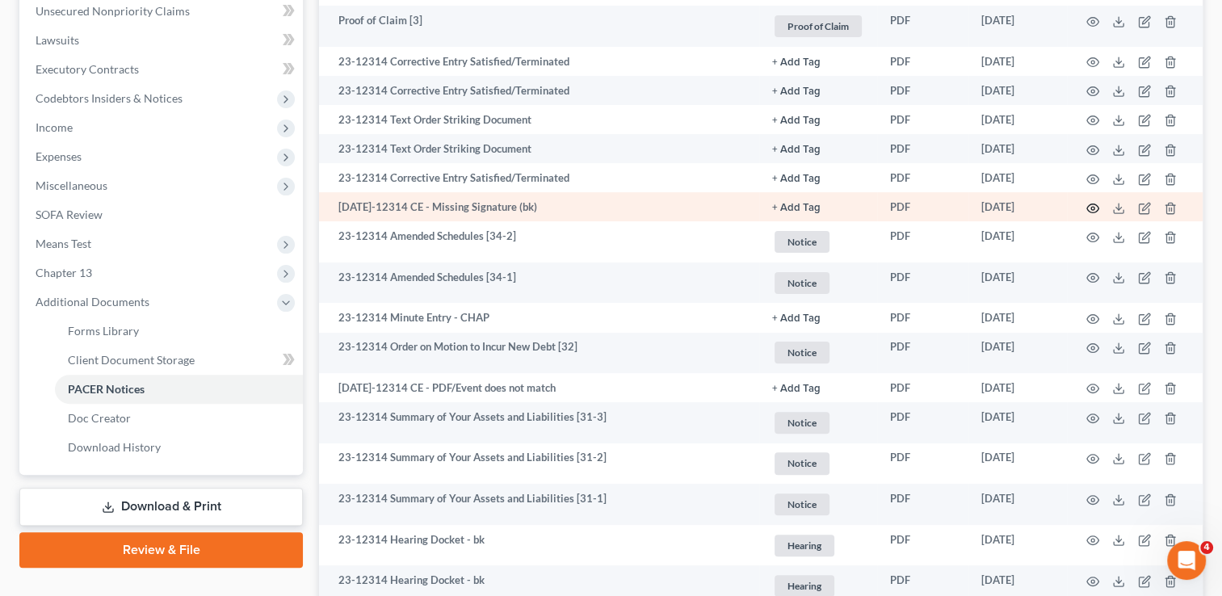
click at [1087, 208] on icon "button" at bounding box center [1093, 208] width 13 height 13
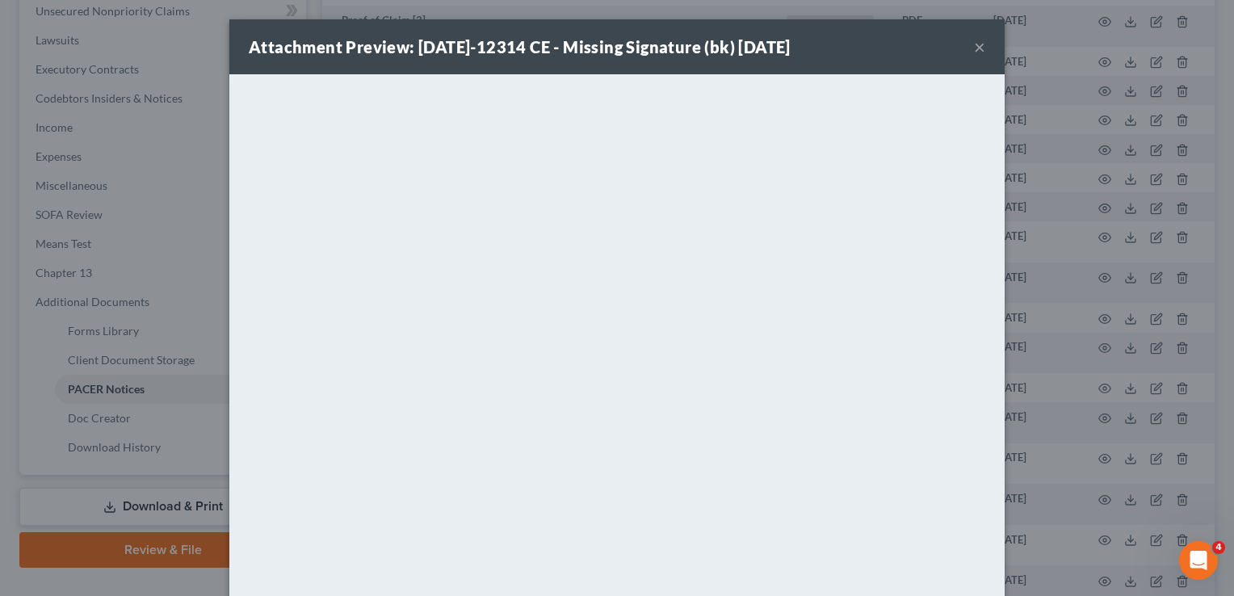
click at [976, 44] on button "×" at bounding box center [979, 46] width 11 height 19
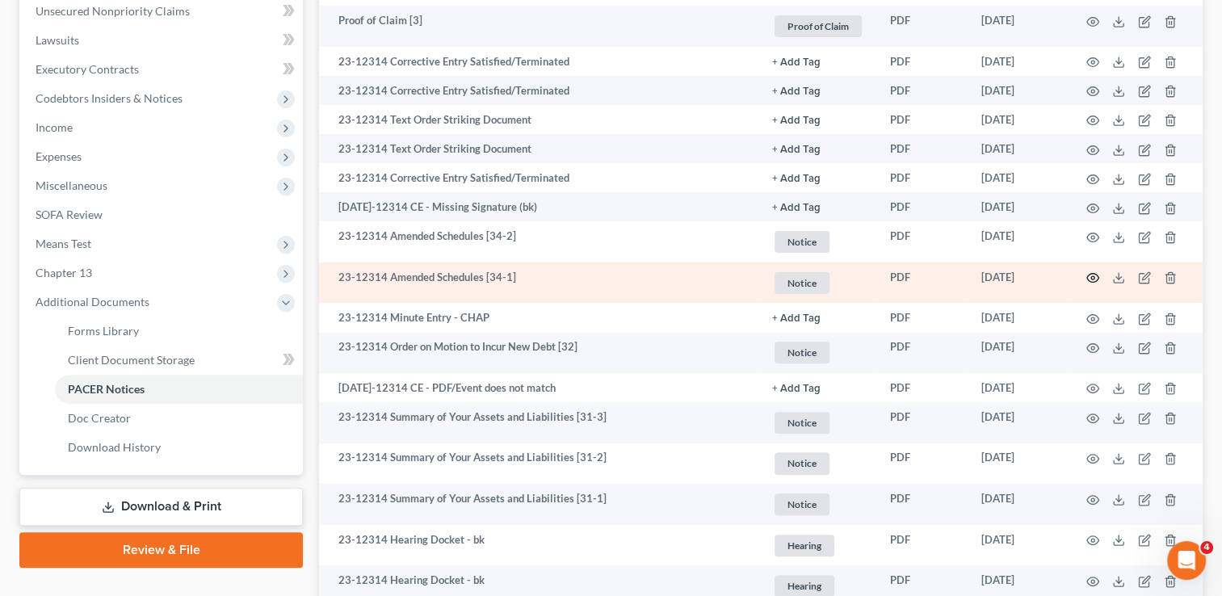
click at [1096, 279] on icon "button" at bounding box center [1093, 277] width 13 height 13
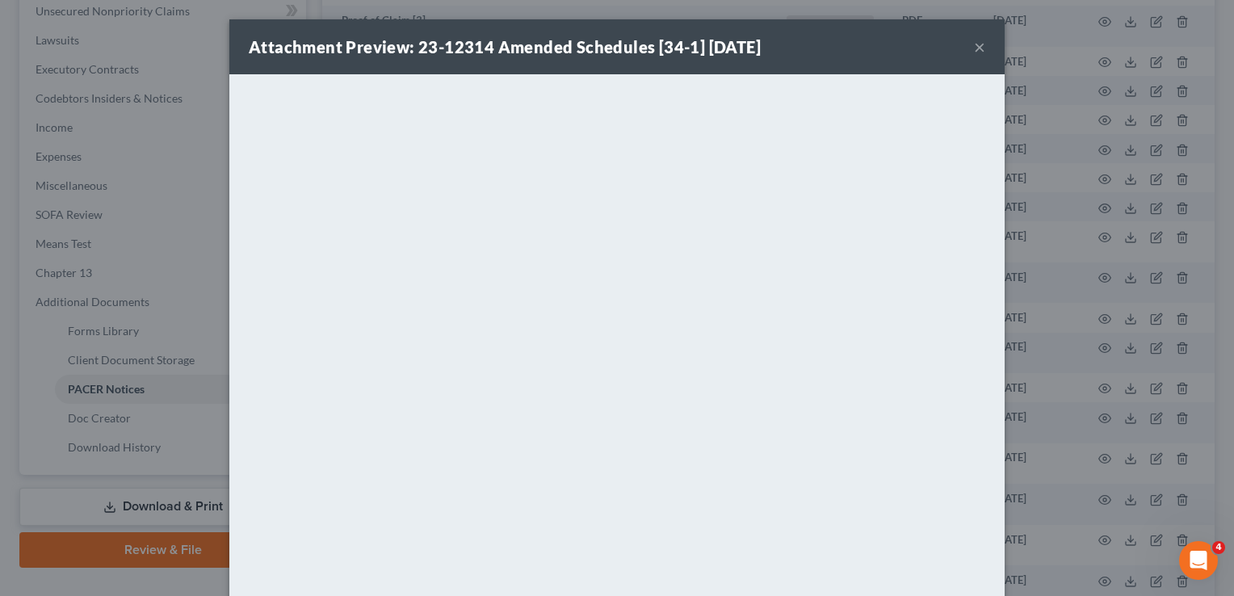
click at [974, 47] on button "×" at bounding box center [979, 46] width 11 height 19
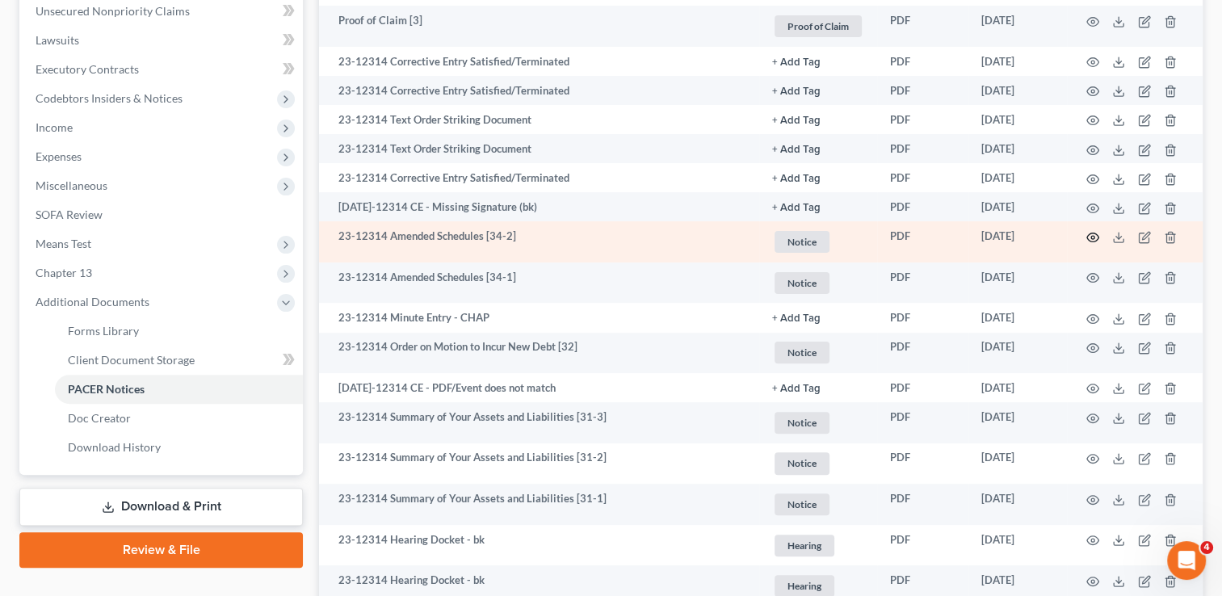
click at [1091, 238] on circle "button" at bounding box center [1092, 237] width 3 height 3
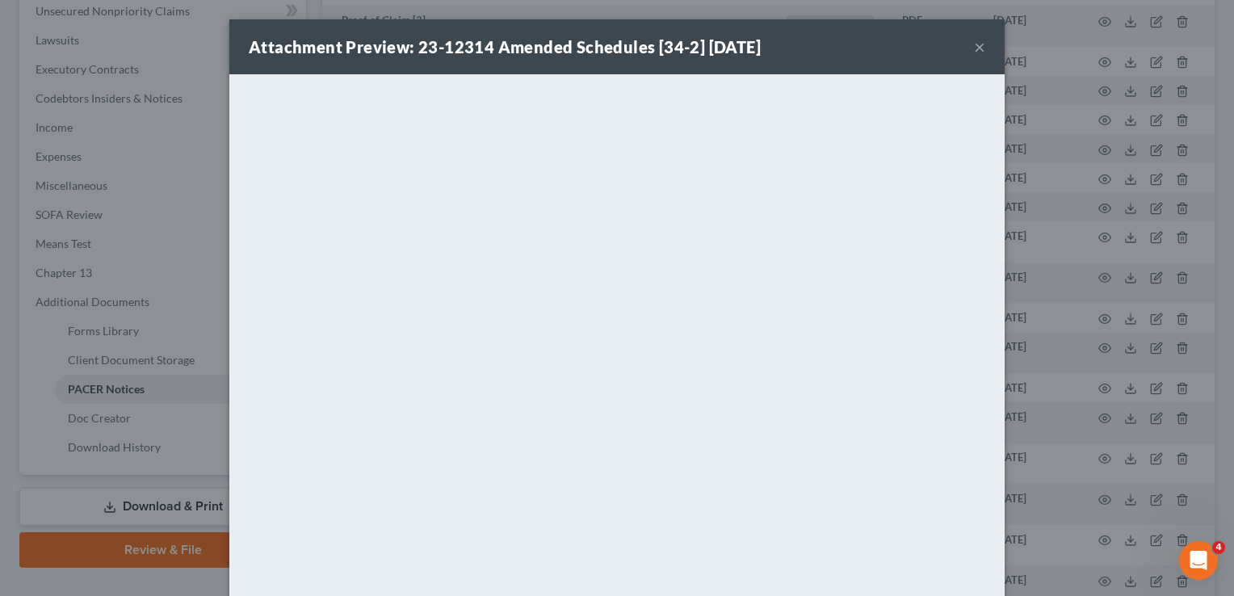
click at [975, 49] on button "×" at bounding box center [979, 46] width 11 height 19
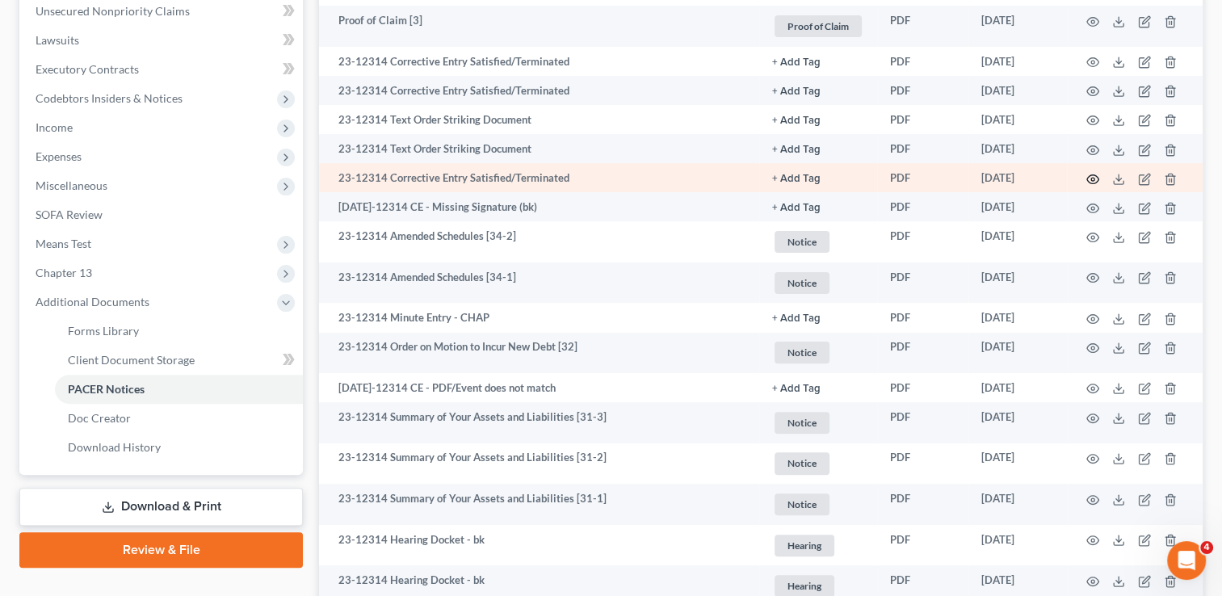
click at [1089, 179] on icon "button" at bounding box center [1093, 179] width 13 height 13
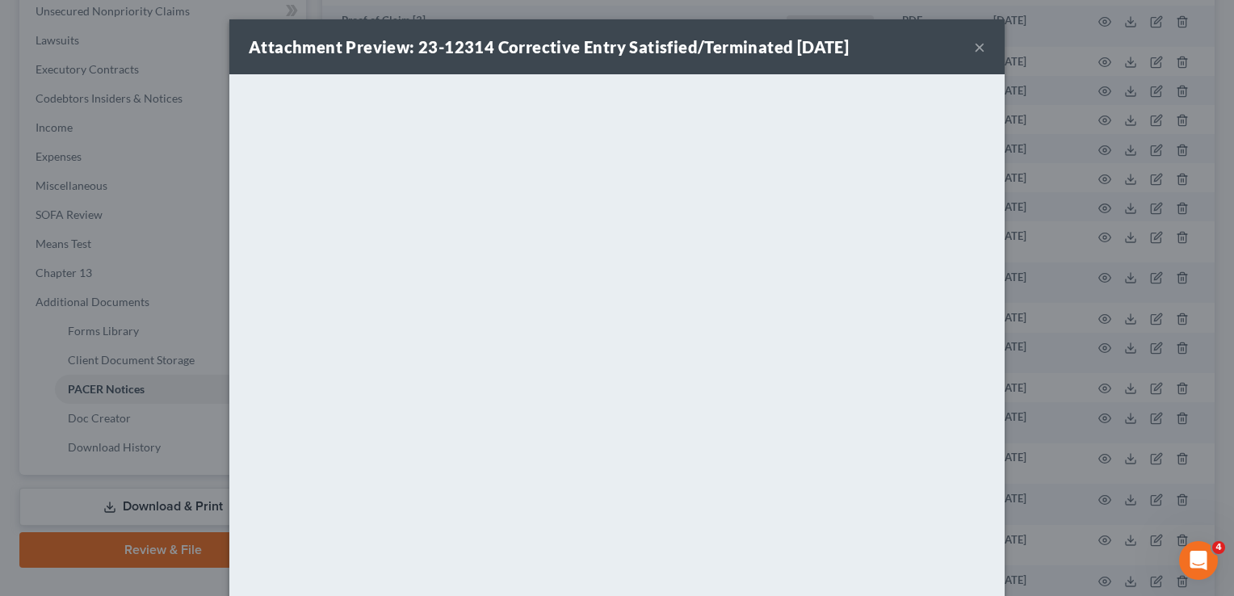
click at [977, 48] on button "×" at bounding box center [979, 46] width 11 height 19
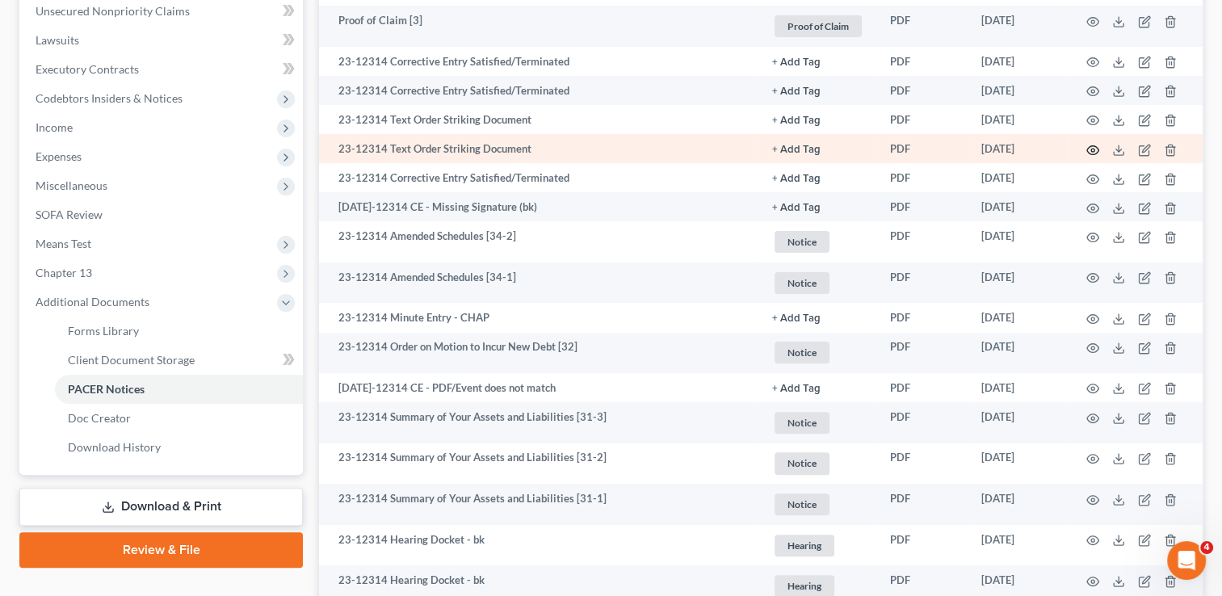
click at [1089, 150] on icon "button" at bounding box center [1093, 150] width 13 height 13
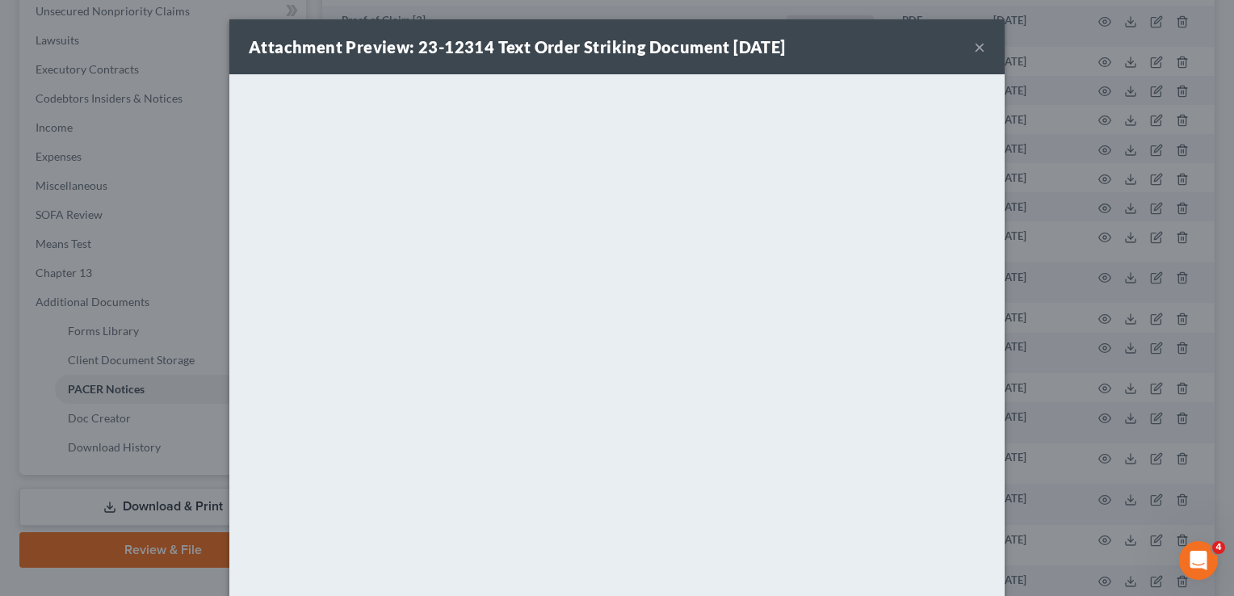
click at [974, 44] on button "×" at bounding box center [979, 46] width 11 height 19
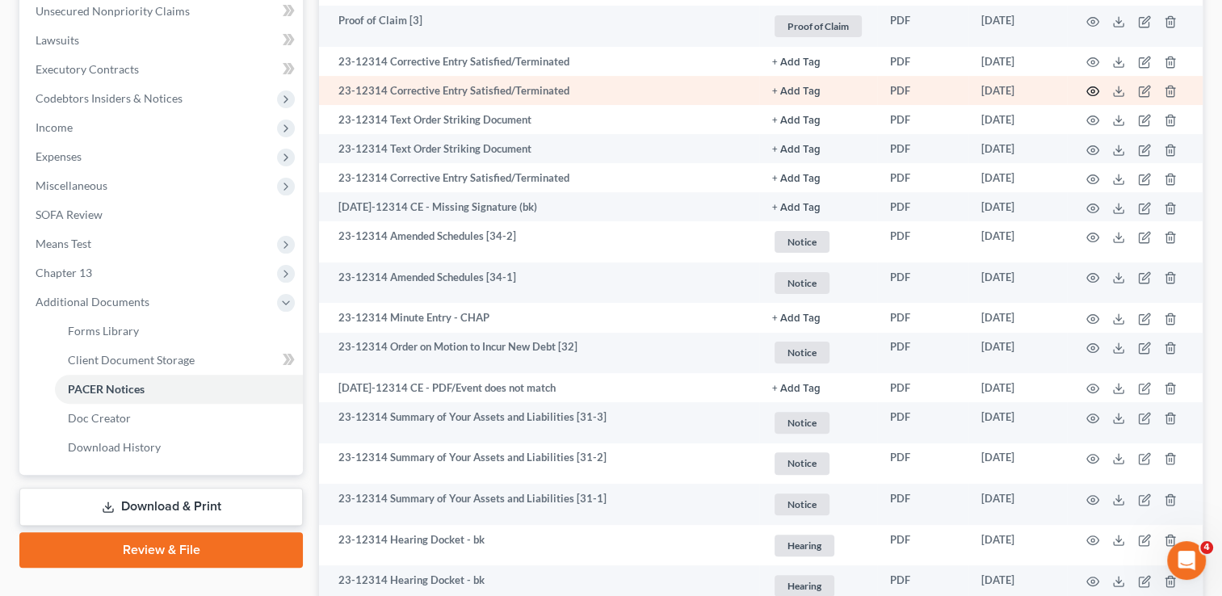
click at [1092, 91] on icon "button" at bounding box center [1093, 91] width 13 height 13
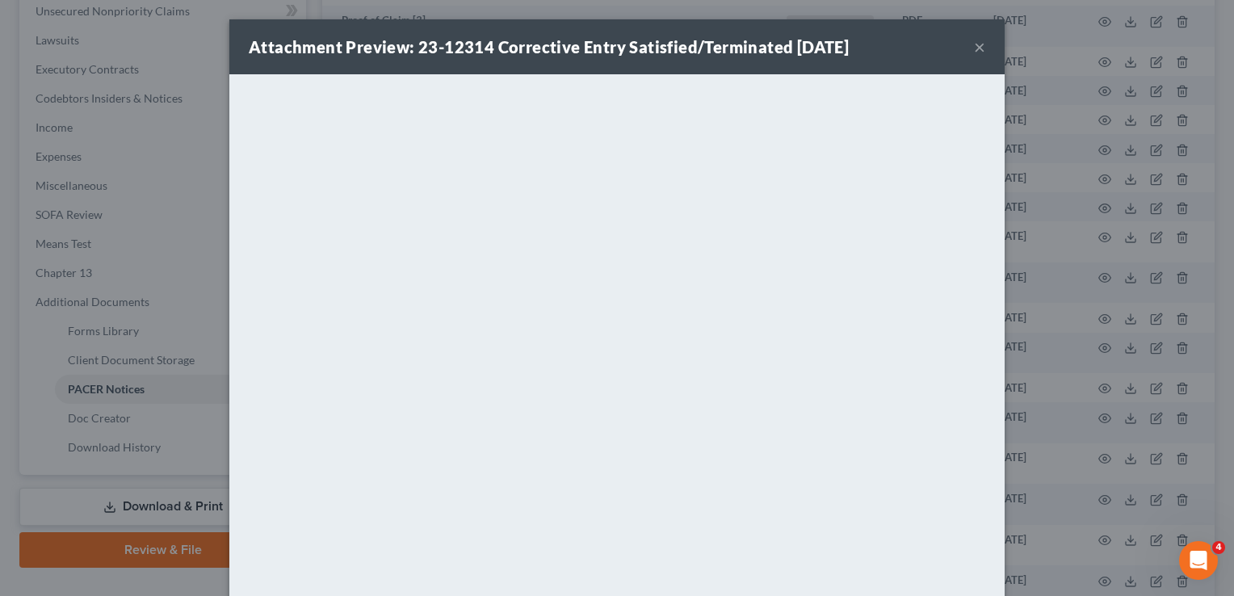
drag, startPoint x: 975, startPoint y: 42, endPoint x: 966, endPoint y: 53, distance: 14.4
click at [974, 42] on button "×" at bounding box center [979, 46] width 11 height 19
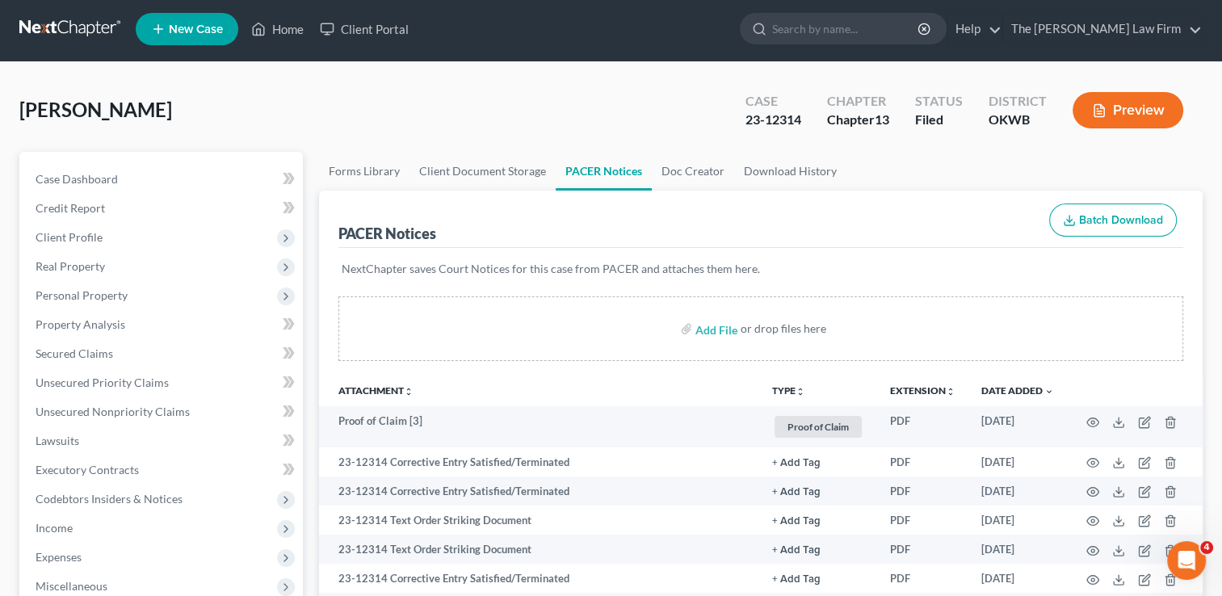
scroll to position [0, 0]
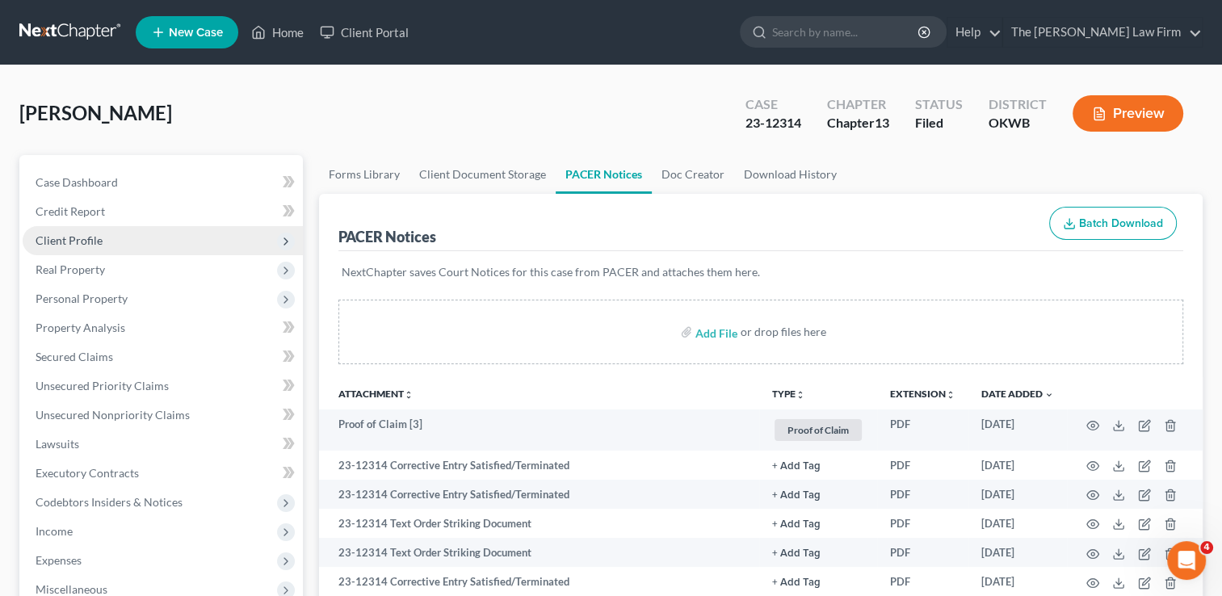
click at [96, 238] on span "Client Profile" at bounding box center [69, 240] width 67 height 14
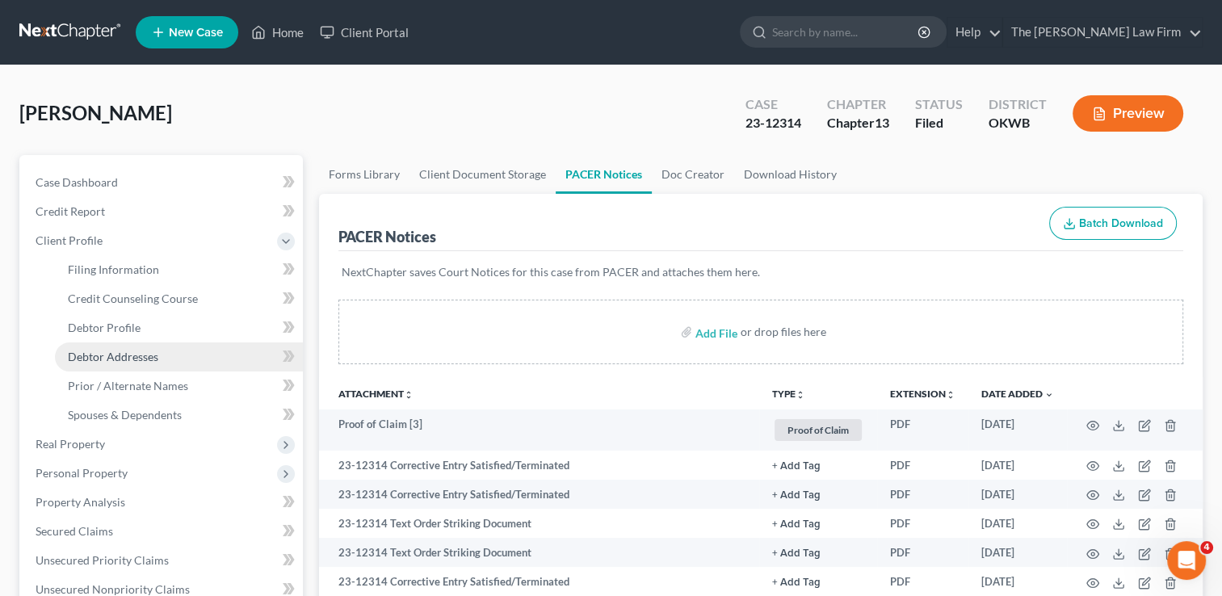
click at [95, 359] on span "Debtor Addresses" at bounding box center [113, 357] width 90 height 14
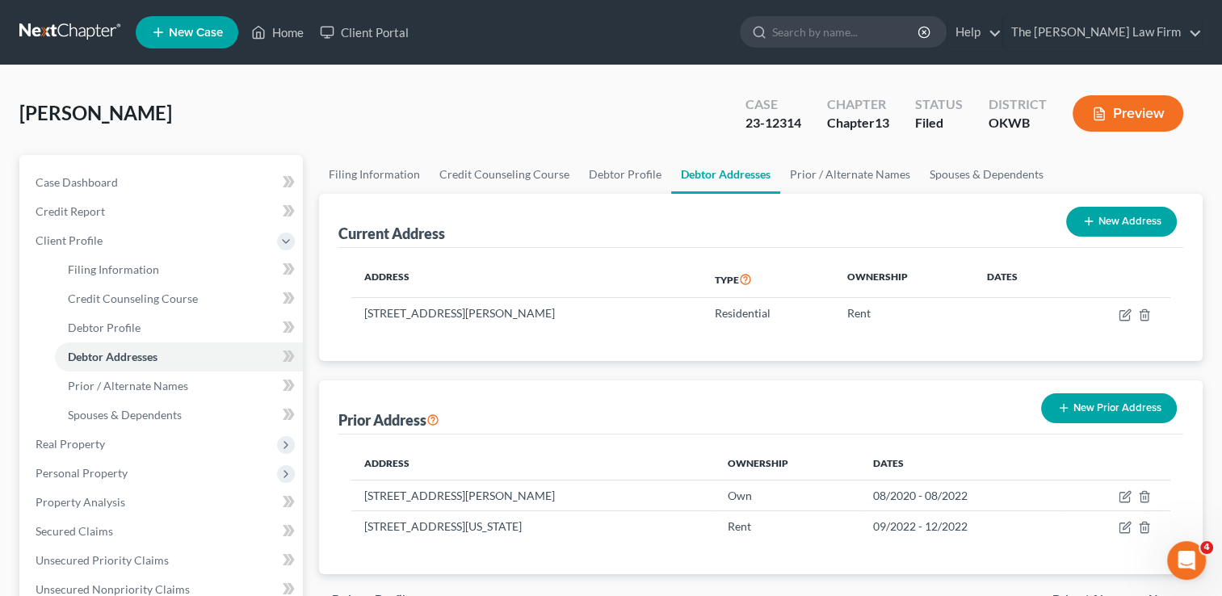
click at [1121, 221] on button "New Address" at bounding box center [1121, 222] width 111 height 30
select select "0"
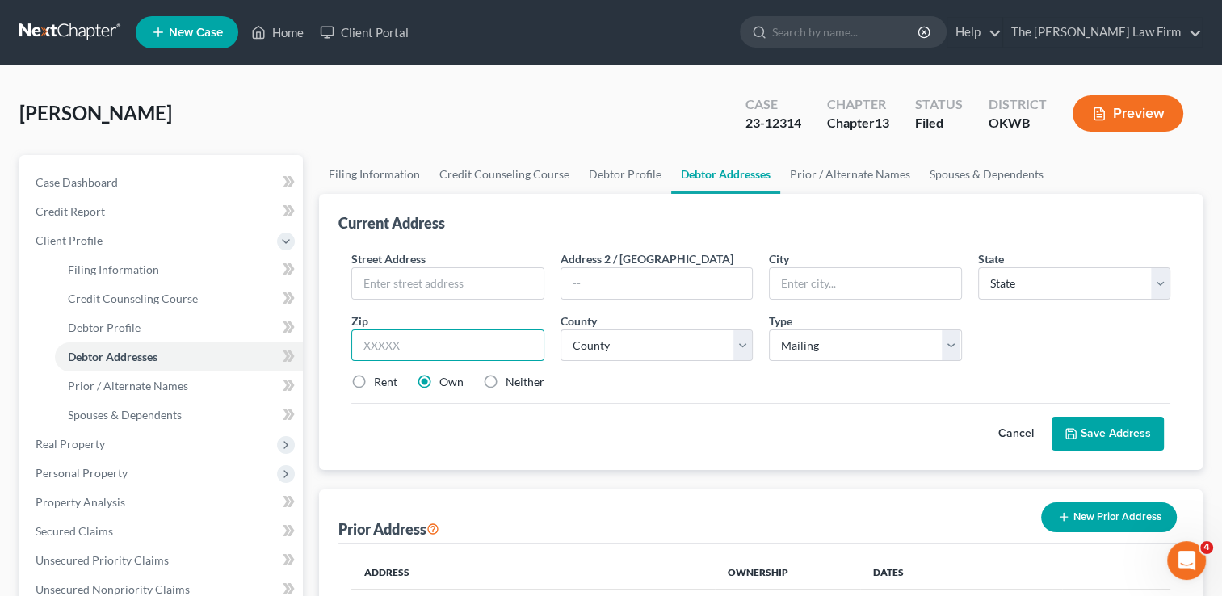
click at [442, 343] on input "text" at bounding box center [447, 346] width 192 height 32
type input "73013"
click at [780, 385] on div "Rent Own Neither" at bounding box center [760, 382] width 835 height 16
type input "Edmond"
select select "37"
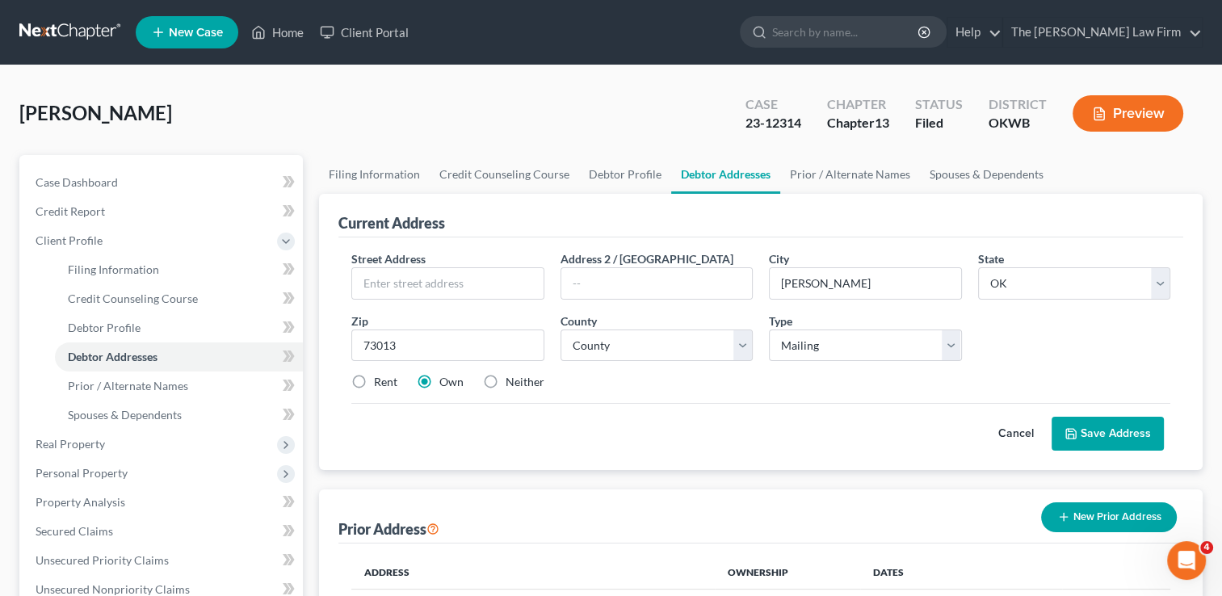
click at [1007, 436] on button "Cancel" at bounding box center [1016, 434] width 71 height 32
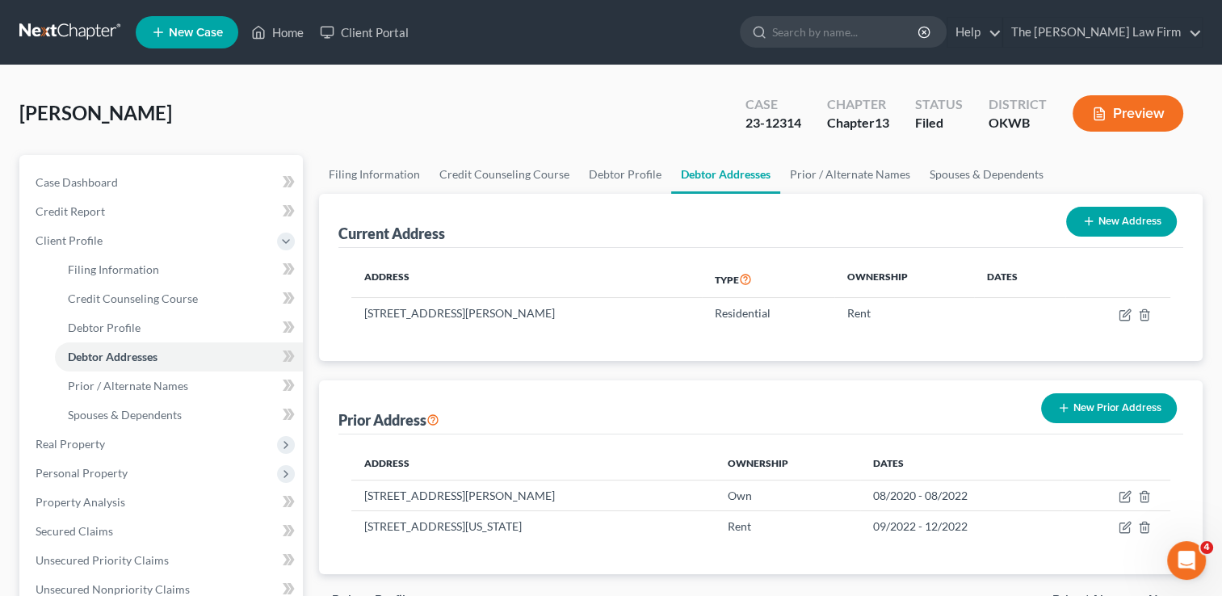
click at [39, 30] on link at bounding box center [70, 32] width 103 height 29
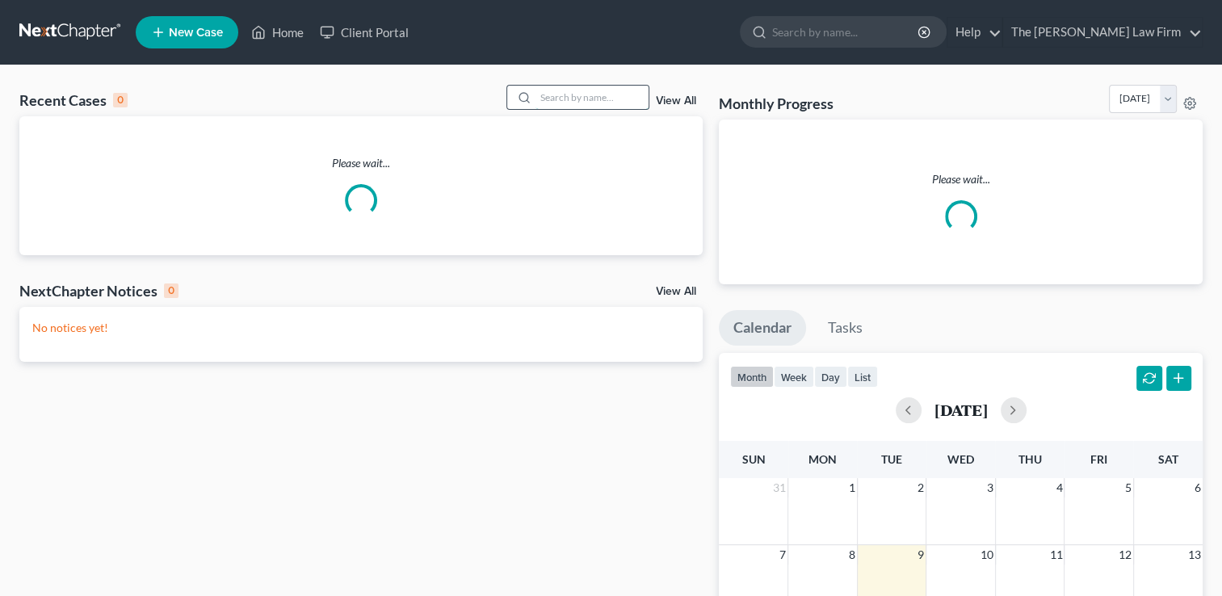
click at [585, 100] on input "search" at bounding box center [592, 97] width 113 height 23
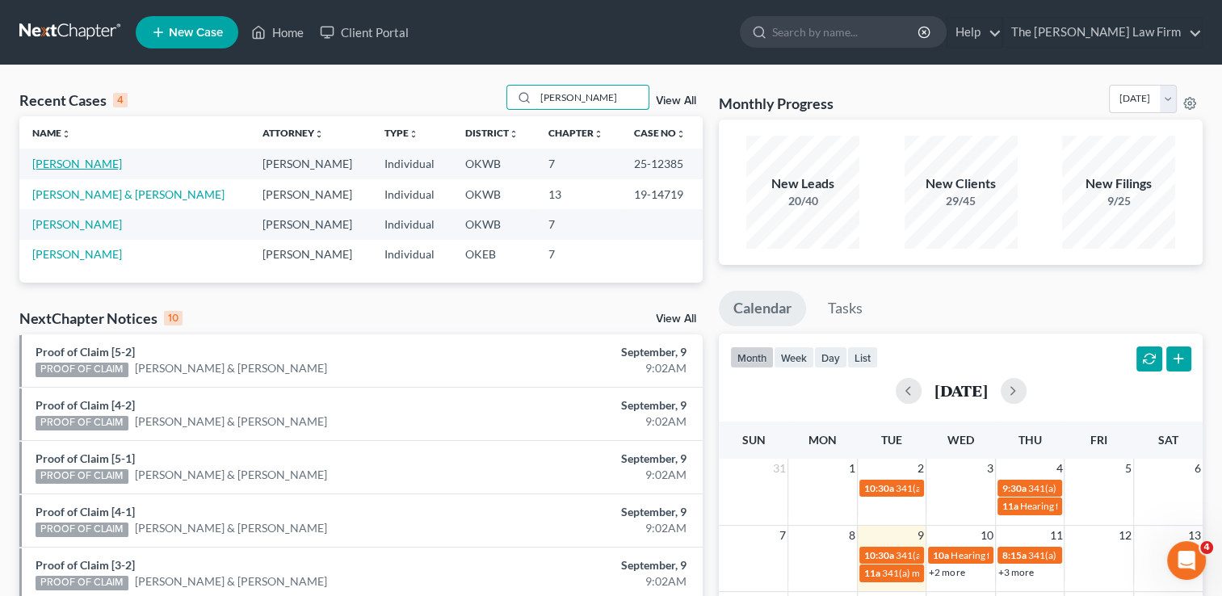
type input "walker"
click at [75, 164] on link "[PERSON_NAME]" at bounding box center [77, 164] width 90 height 14
select select "1"
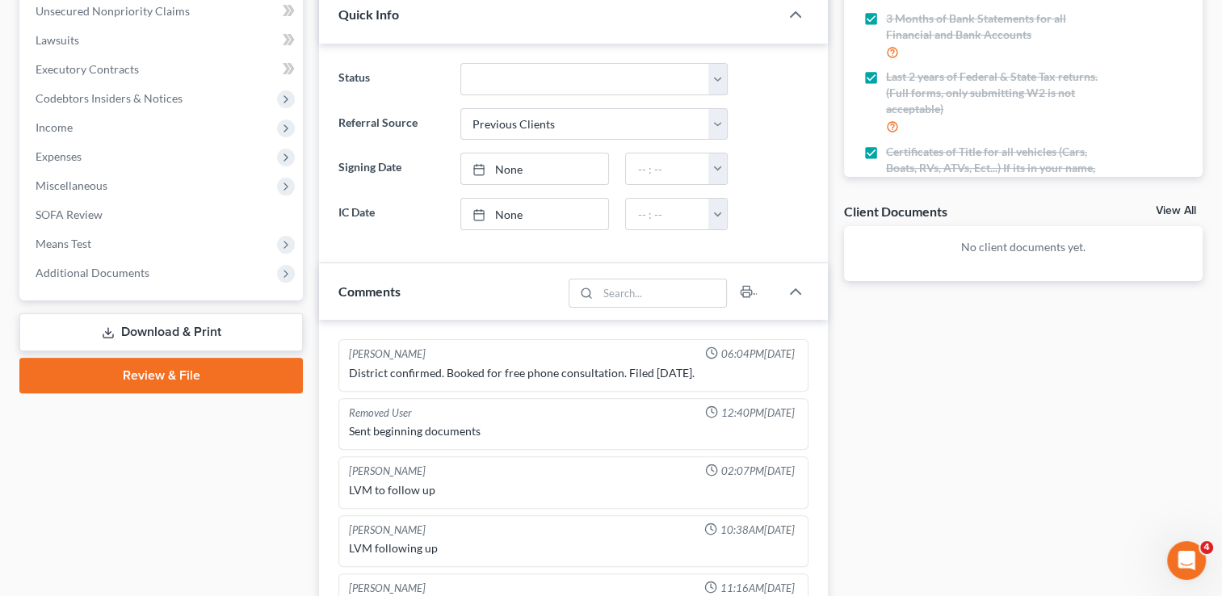
scroll to position [1399, 0]
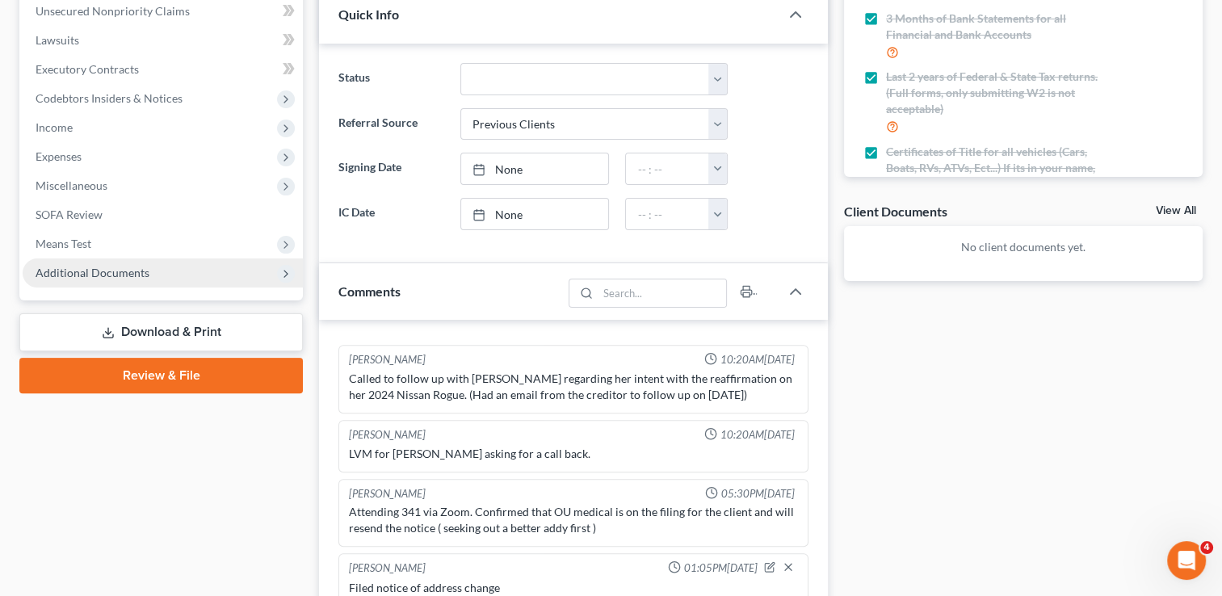
click at [90, 270] on span "Additional Documents" at bounding box center [93, 273] width 114 height 14
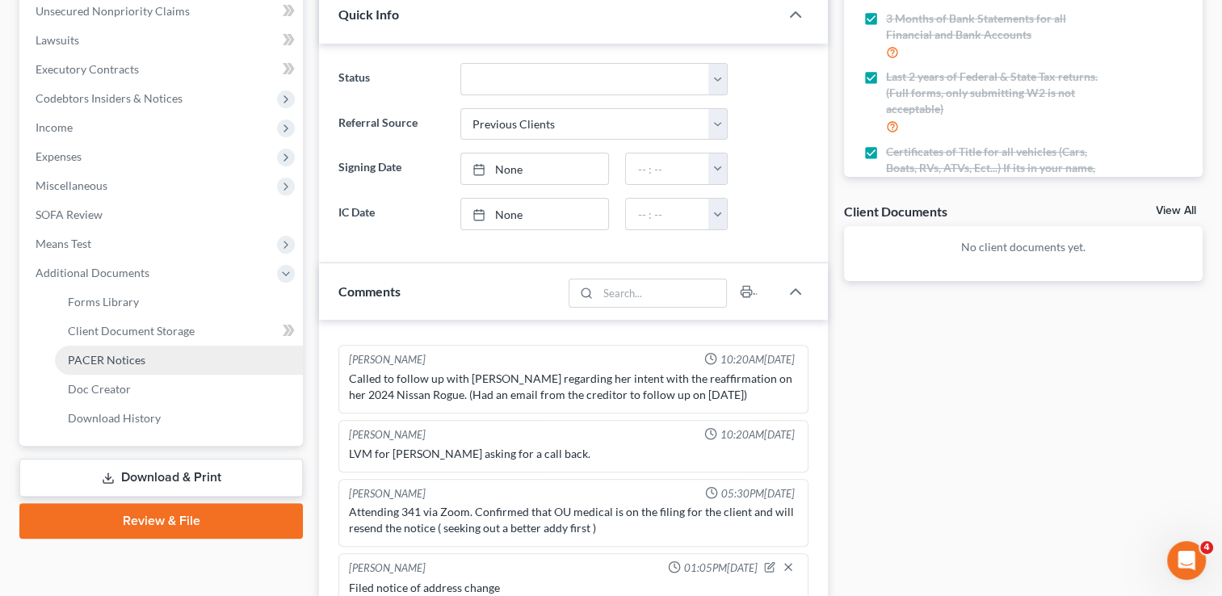
click at [121, 360] on span "PACER Notices" at bounding box center [107, 360] width 78 height 14
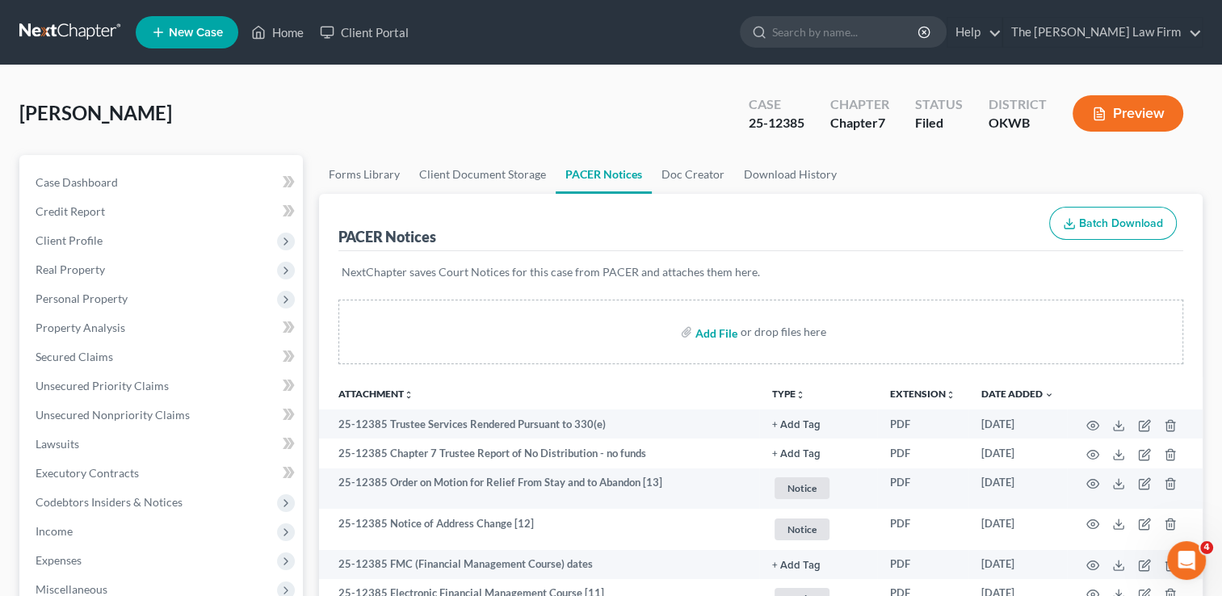
scroll to position [162, 0]
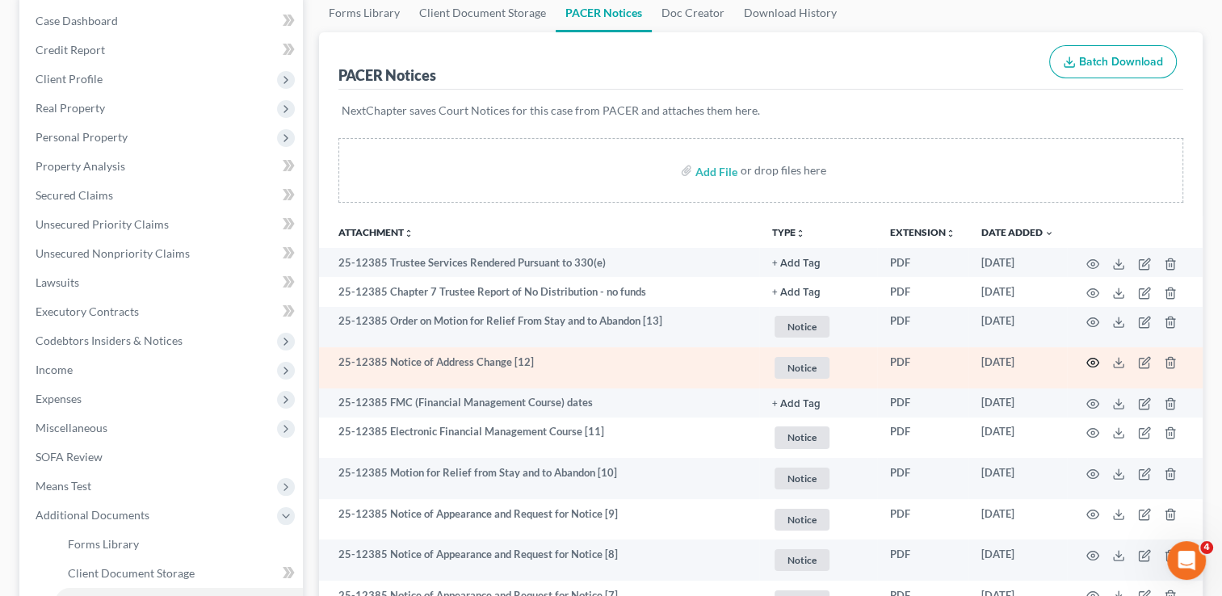
click at [1095, 366] on icon "button" at bounding box center [1093, 362] width 13 height 13
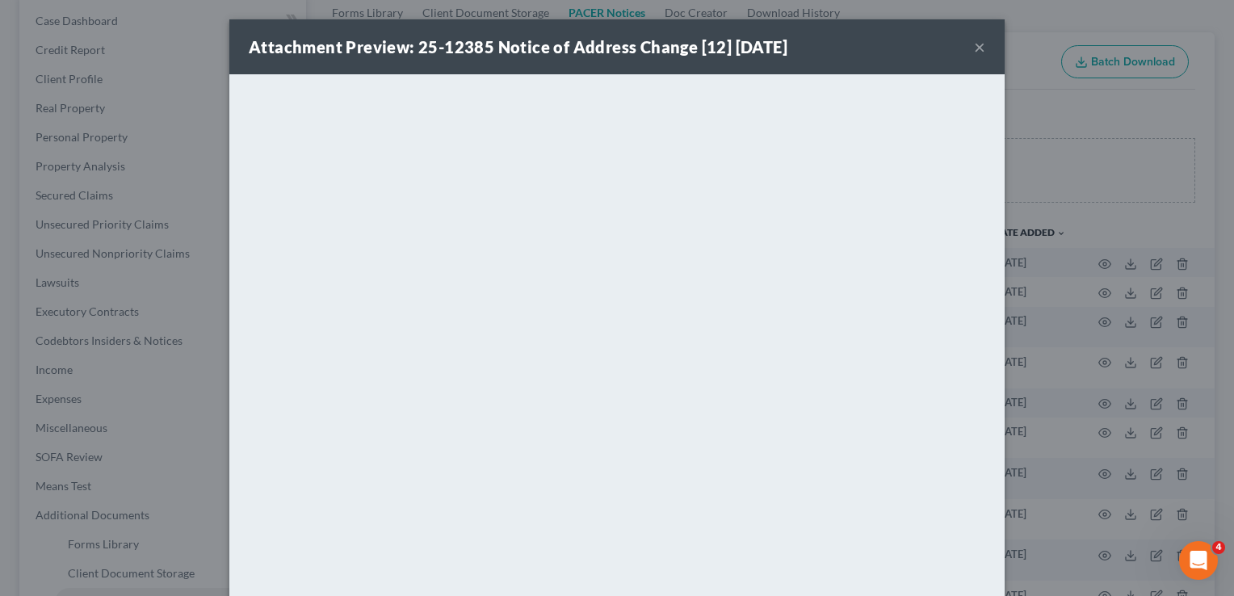
click at [974, 45] on button "×" at bounding box center [979, 46] width 11 height 19
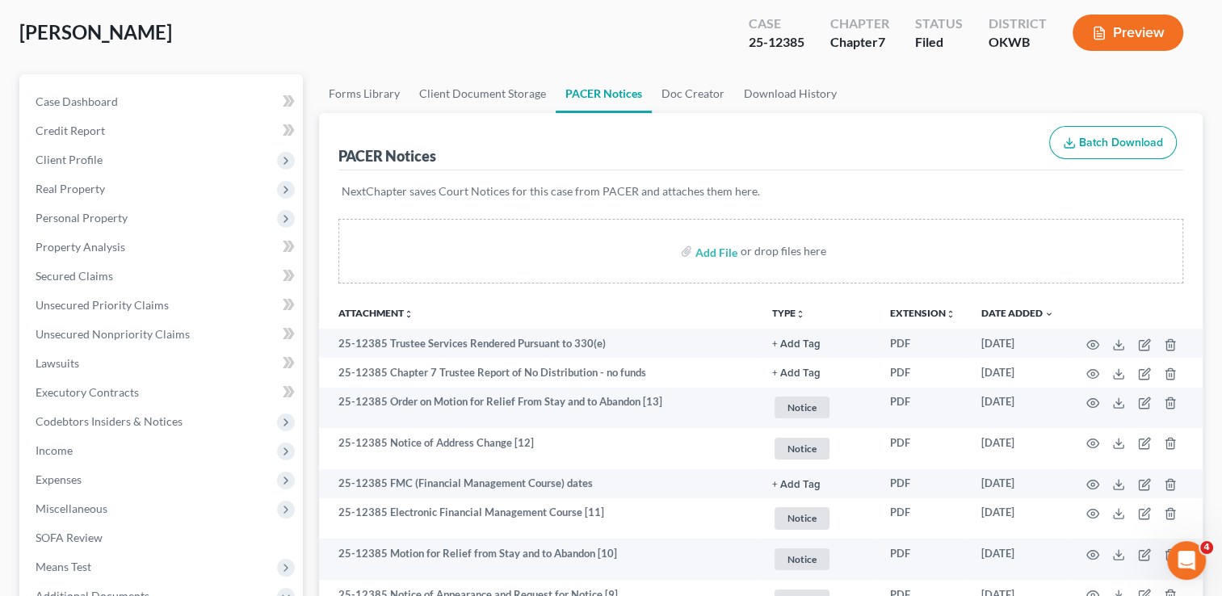
scroll to position [0, 0]
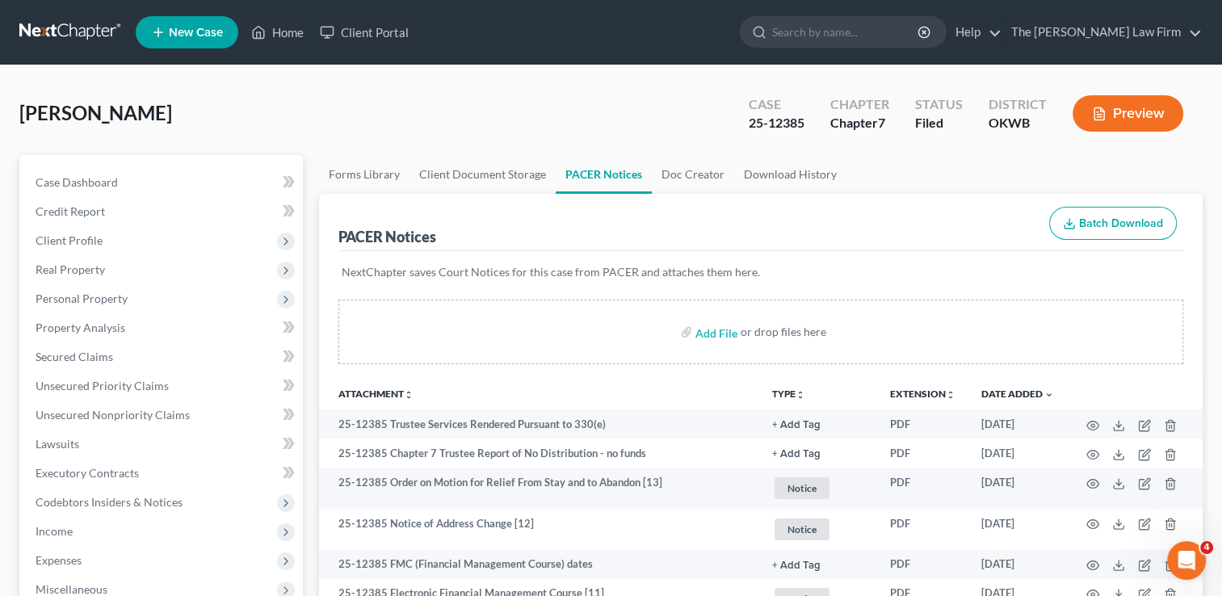
click at [63, 27] on link at bounding box center [70, 32] width 103 height 29
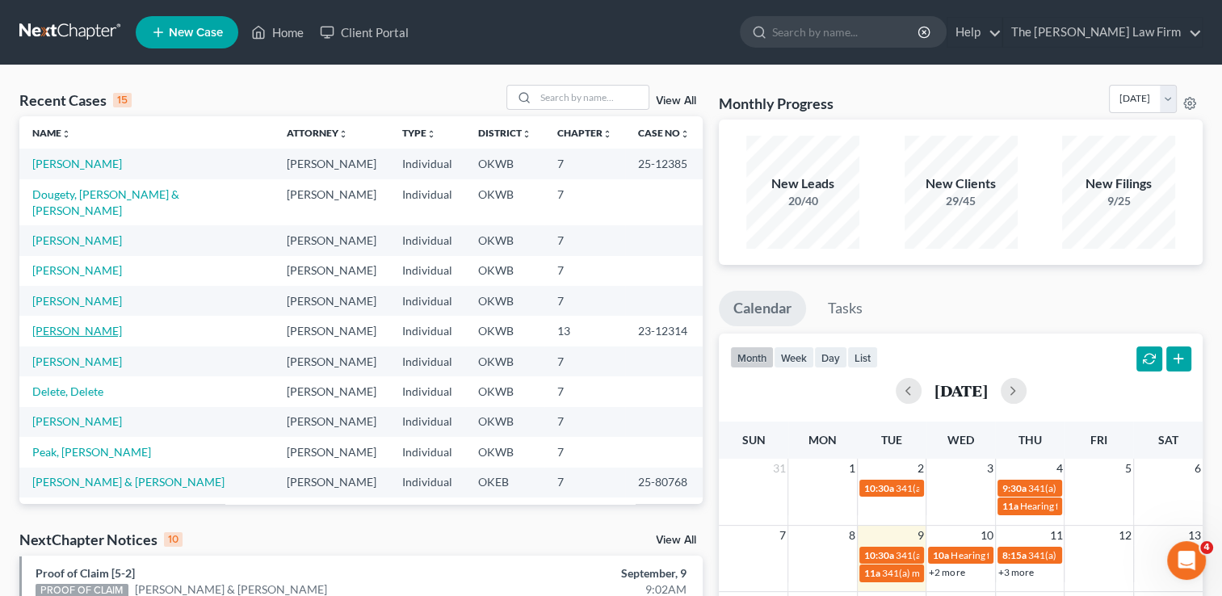
click at [95, 324] on link "[PERSON_NAME]" at bounding box center [77, 331] width 90 height 14
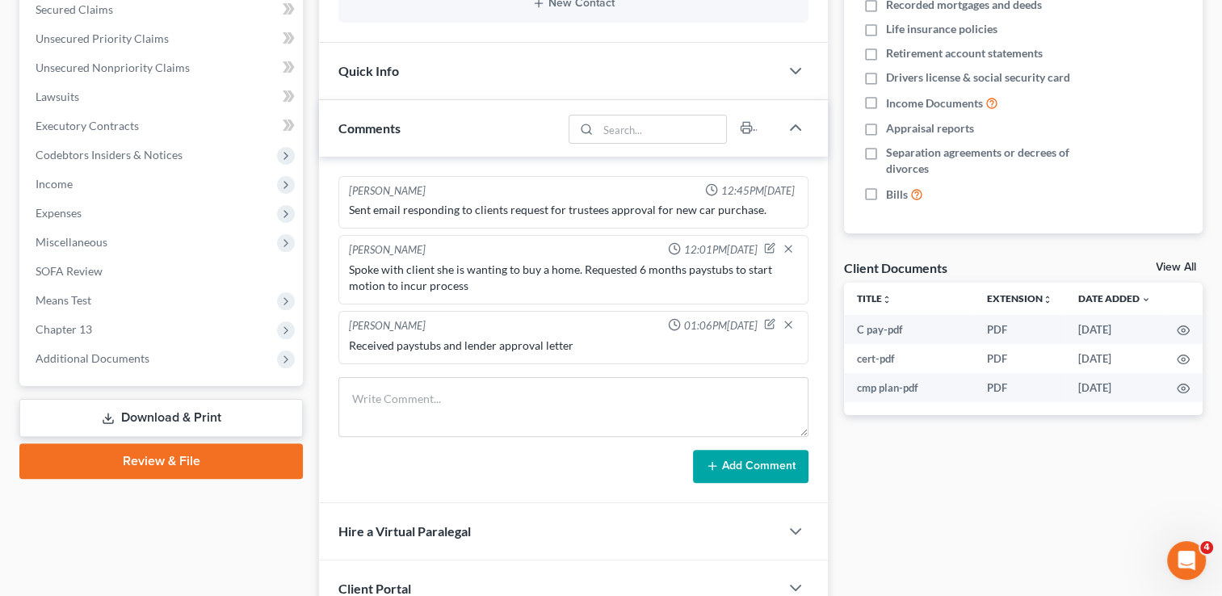
scroll to position [321, 0]
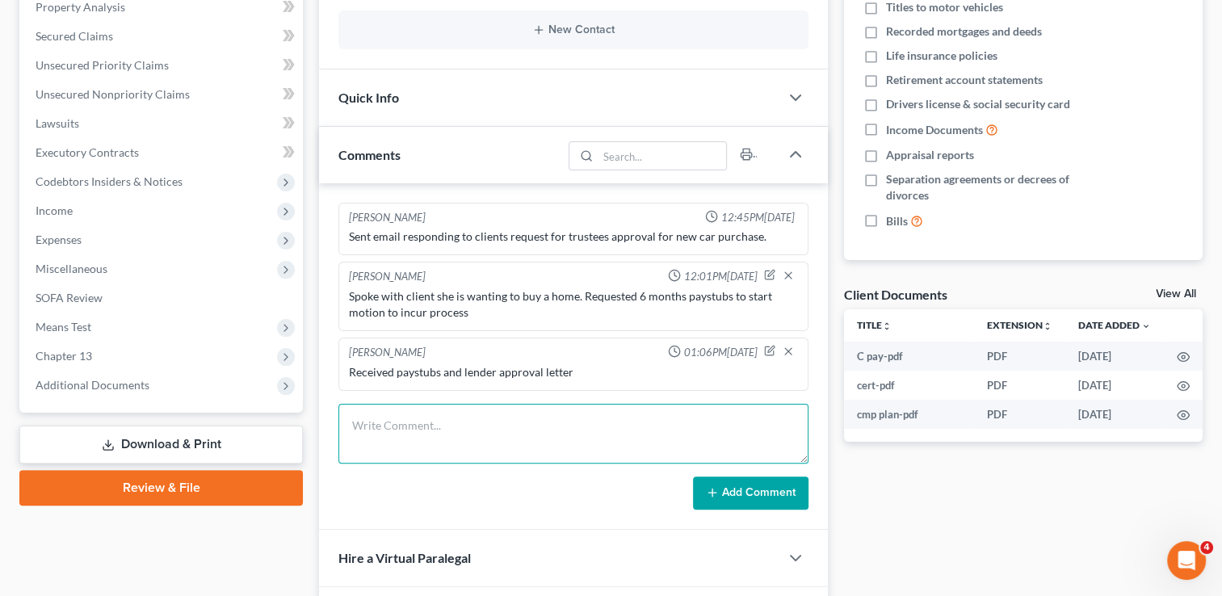
click at [469, 421] on textarea at bounding box center [573, 434] width 470 height 60
type textarea "N"
type textarea "need to file a notice of change of address"
click at [759, 494] on button "Add Comment" at bounding box center [751, 494] width 116 height 34
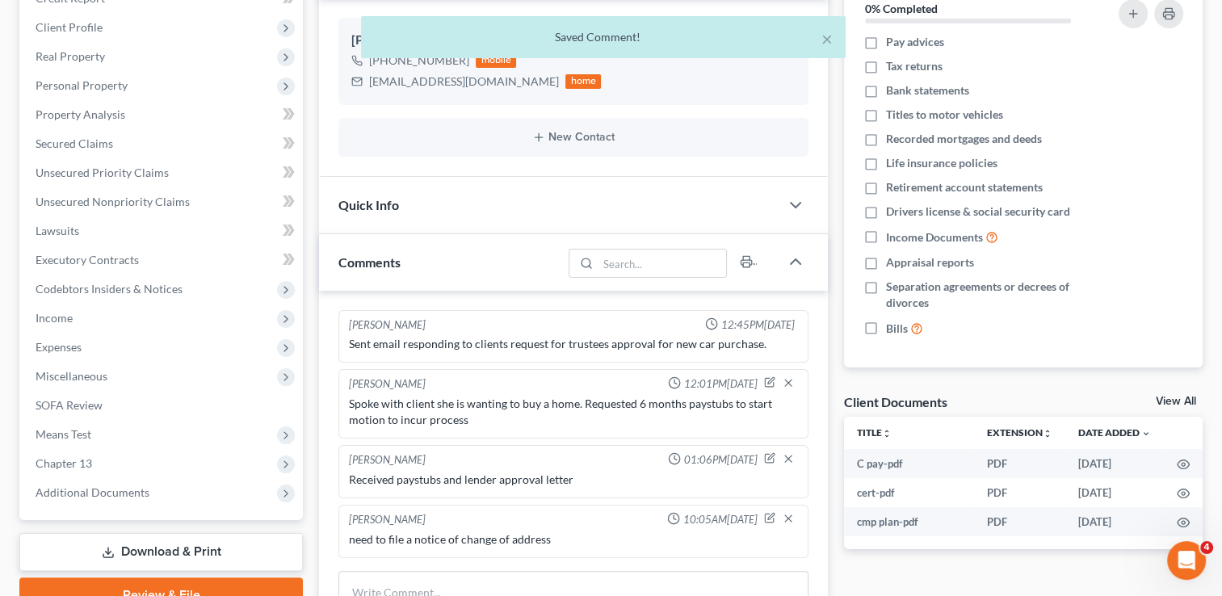
scroll to position [242, 0]
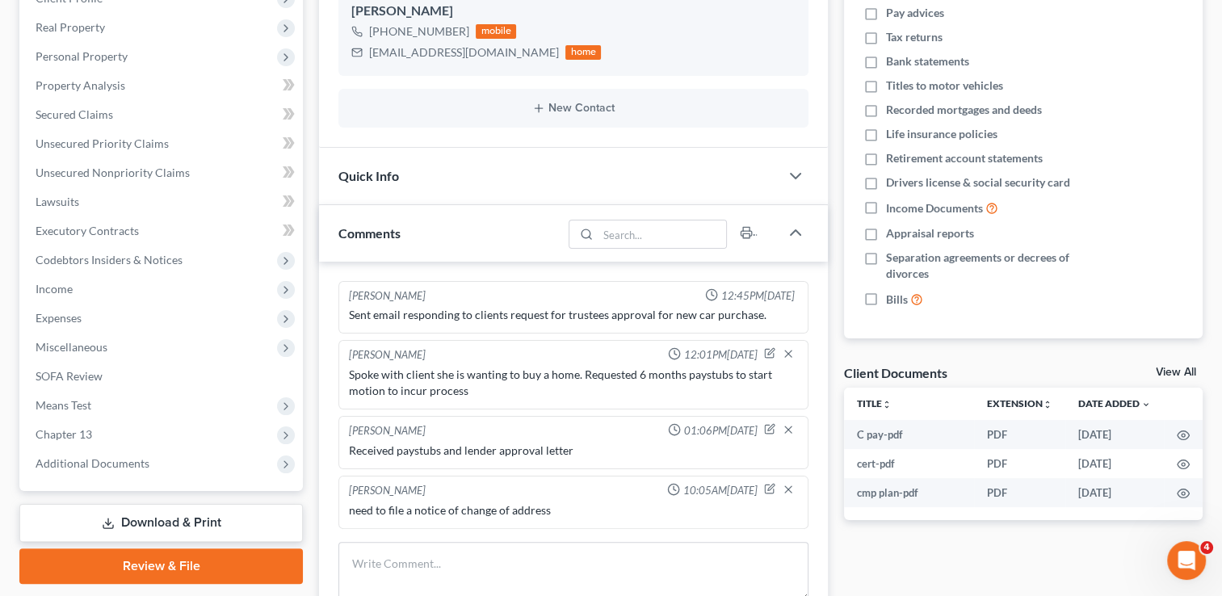
click at [131, 520] on link "Download & Print" at bounding box center [161, 523] width 284 height 38
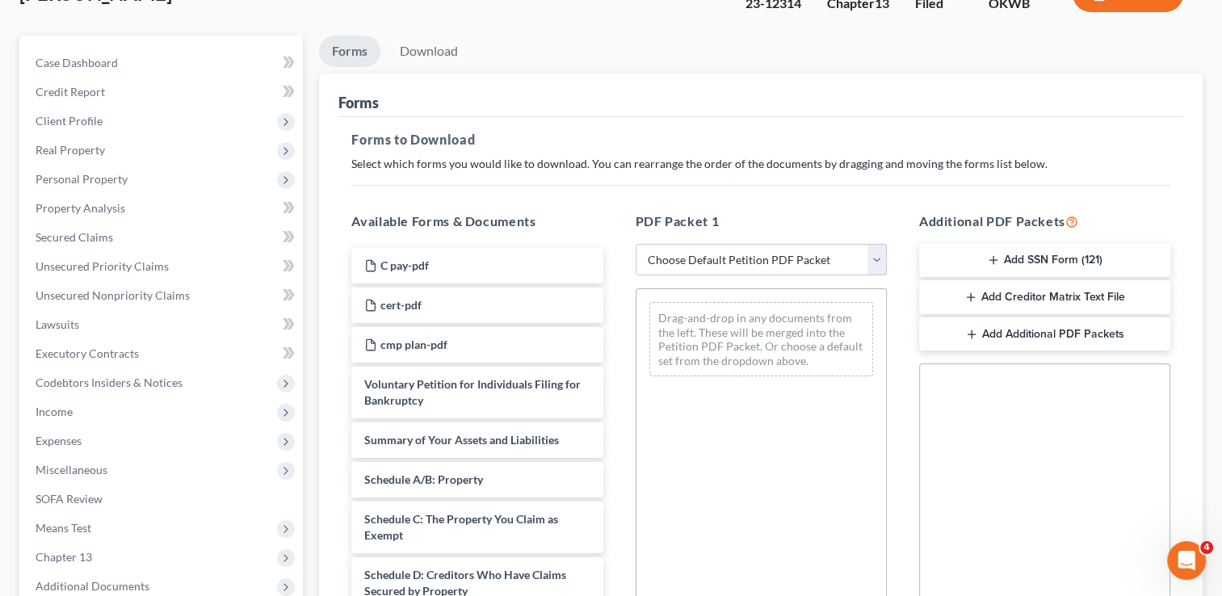
scroll to position [162, 0]
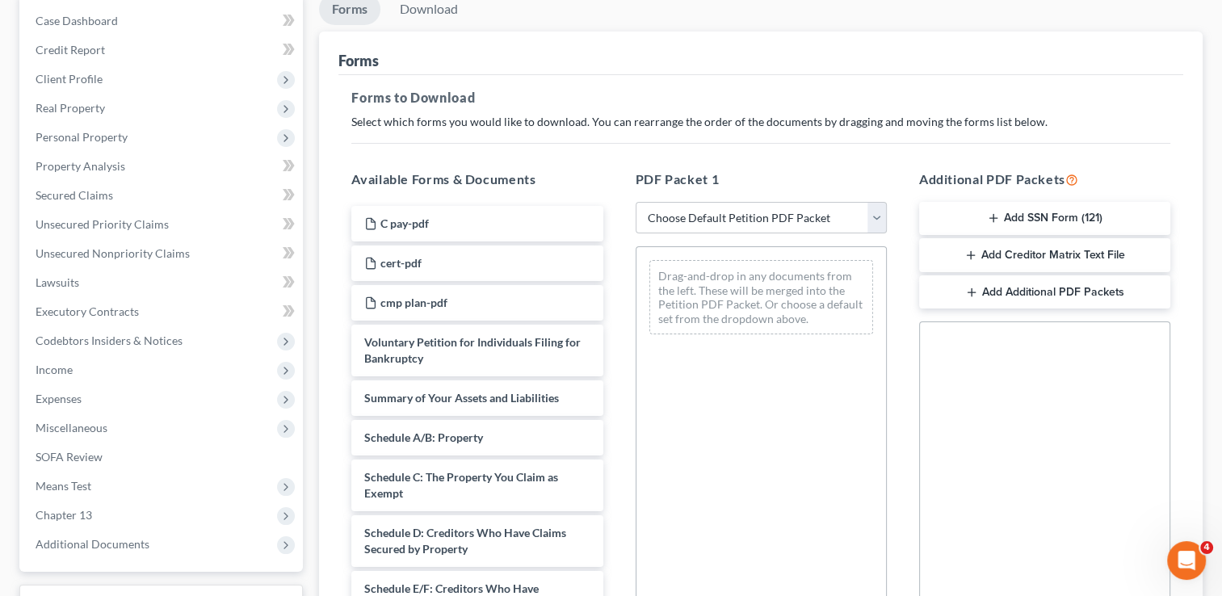
click at [1010, 292] on button "Add Additional PDF Packets" at bounding box center [1044, 292] width 251 height 34
click at [1137, 351] on icon "button" at bounding box center [1136, 356] width 7 height 11
click at [809, 217] on select "Choose Default Petition PDF Packet Complete Bankruptcy Petition (all forms and …" at bounding box center [761, 218] width 251 height 32
select select "2"
click at [636, 202] on select "Choose Default Petition PDF Packet Complete Bankruptcy Petition (all forms and …" at bounding box center [761, 218] width 251 height 32
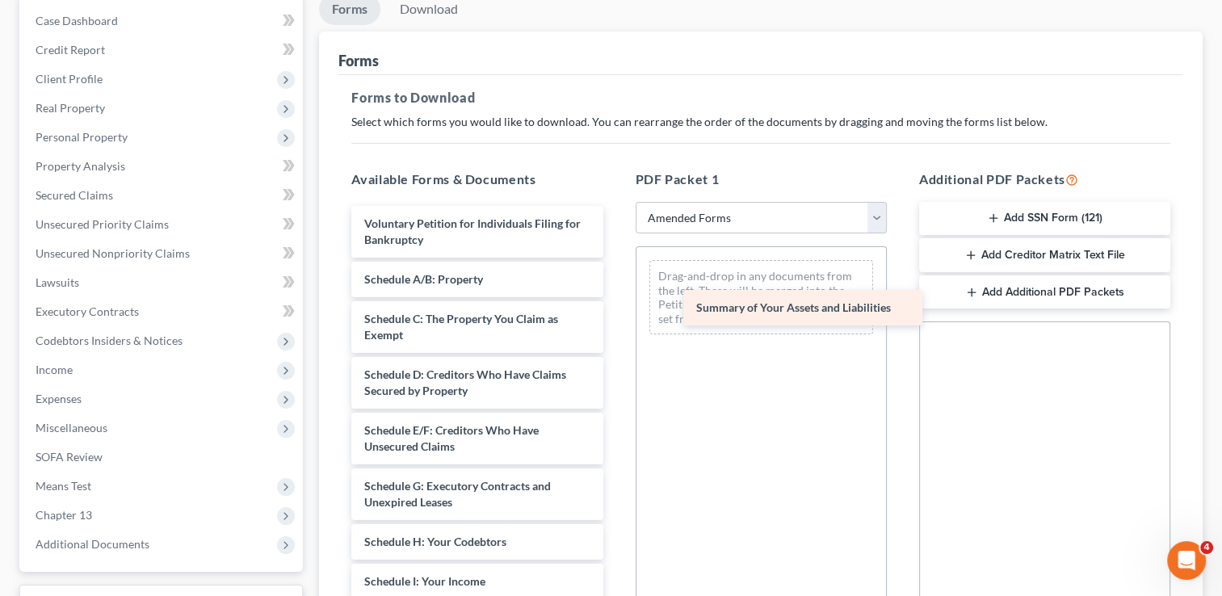
drag, startPoint x: 410, startPoint y: 283, endPoint x: 742, endPoint y: 313, distance: 333.4
click at [616, 313] on div "Summary of Your Assets and Liabilities Voluntary Petition for Individuals Filin…" at bounding box center [476, 593] width 277 height 775
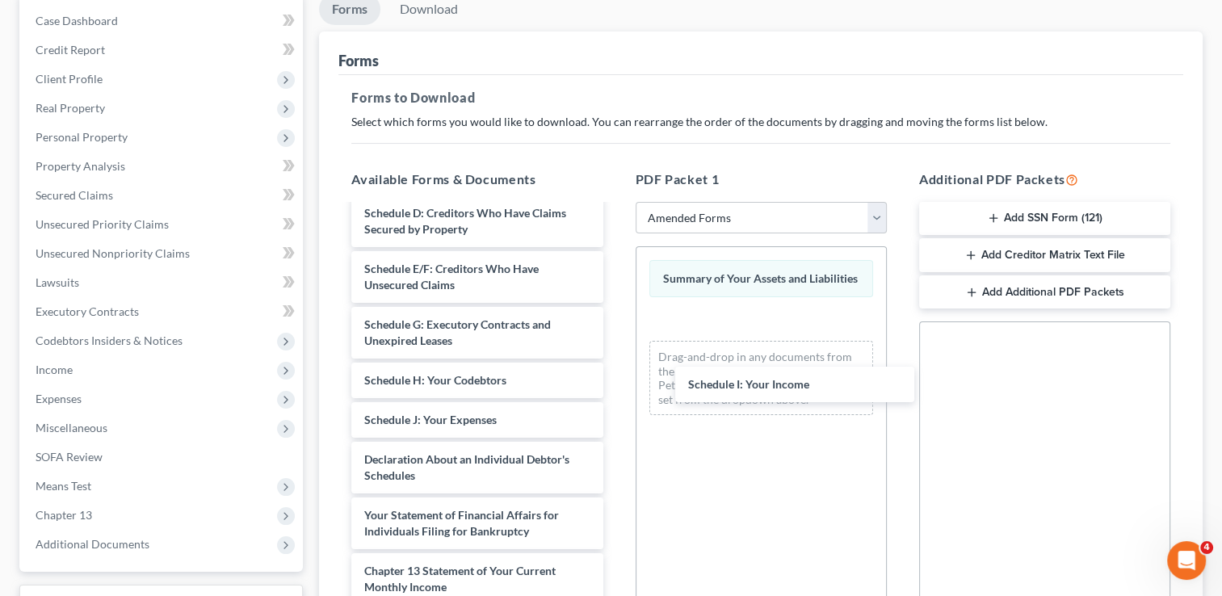
drag, startPoint x: 433, startPoint y: 416, endPoint x: 725, endPoint y: 354, distance: 299.0
click at [616, 356] on div "Schedule I: Your Income Voluntary Petition for Individuals Filing for Bankruptc…" at bounding box center [476, 411] width 277 height 735
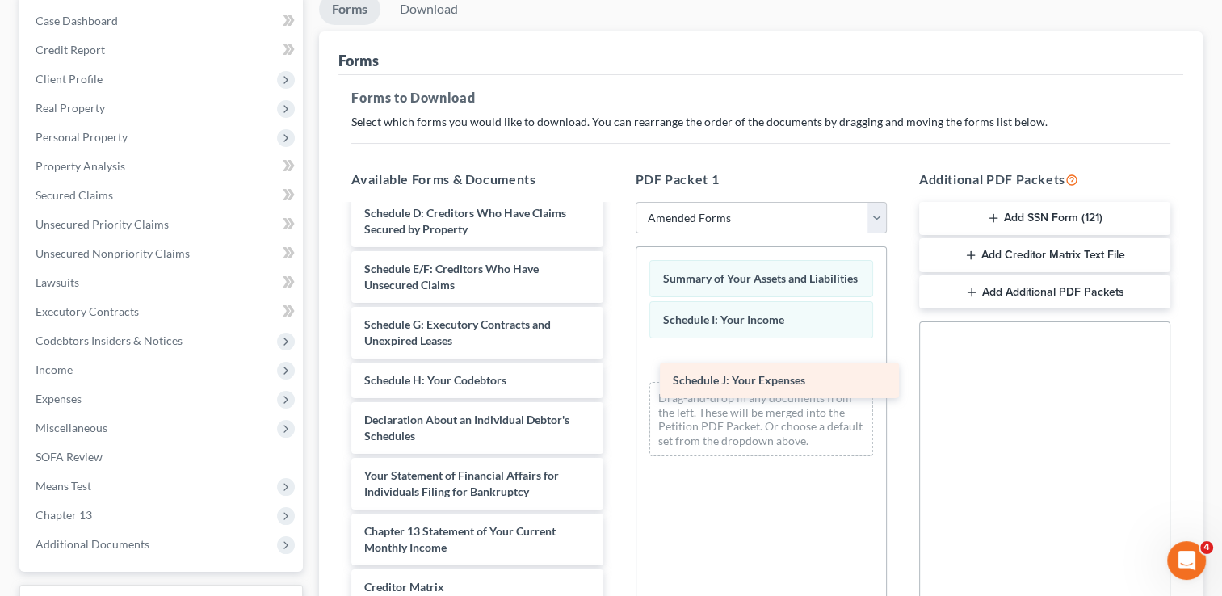
drag, startPoint x: 414, startPoint y: 420, endPoint x: 713, endPoint y: 376, distance: 302.2
click at [616, 376] on div "Schedule J: Your Expenses Voluntary Petition for Individuals Filing for Bankrup…" at bounding box center [476, 392] width 277 height 696
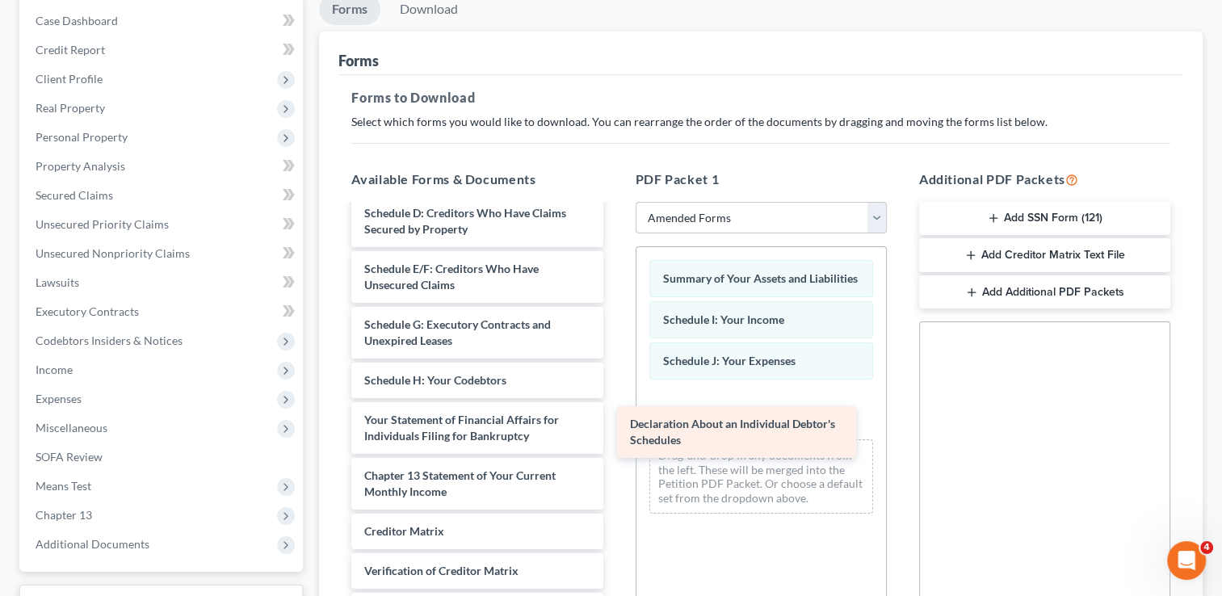
drag, startPoint x: 428, startPoint y: 423, endPoint x: 721, endPoint y: 408, distance: 293.7
click at [616, 408] on div "Declaration About an Individual Debtor's Schedules Voluntary Petition for Indiv…" at bounding box center [476, 364] width 277 height 640
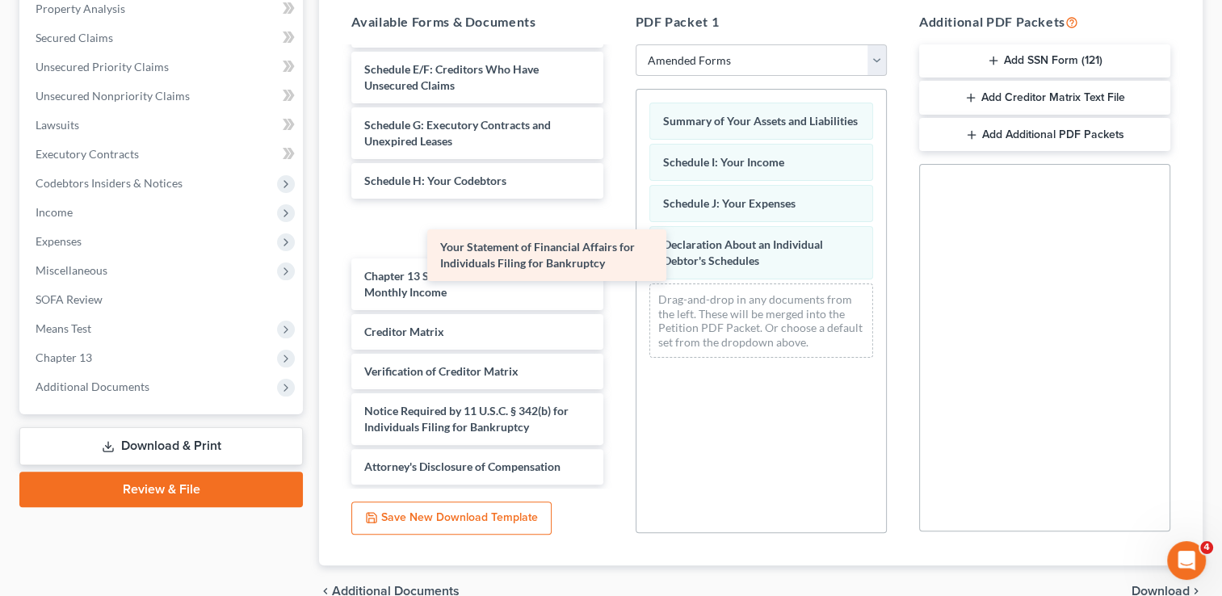
scroll to position [147, 0]
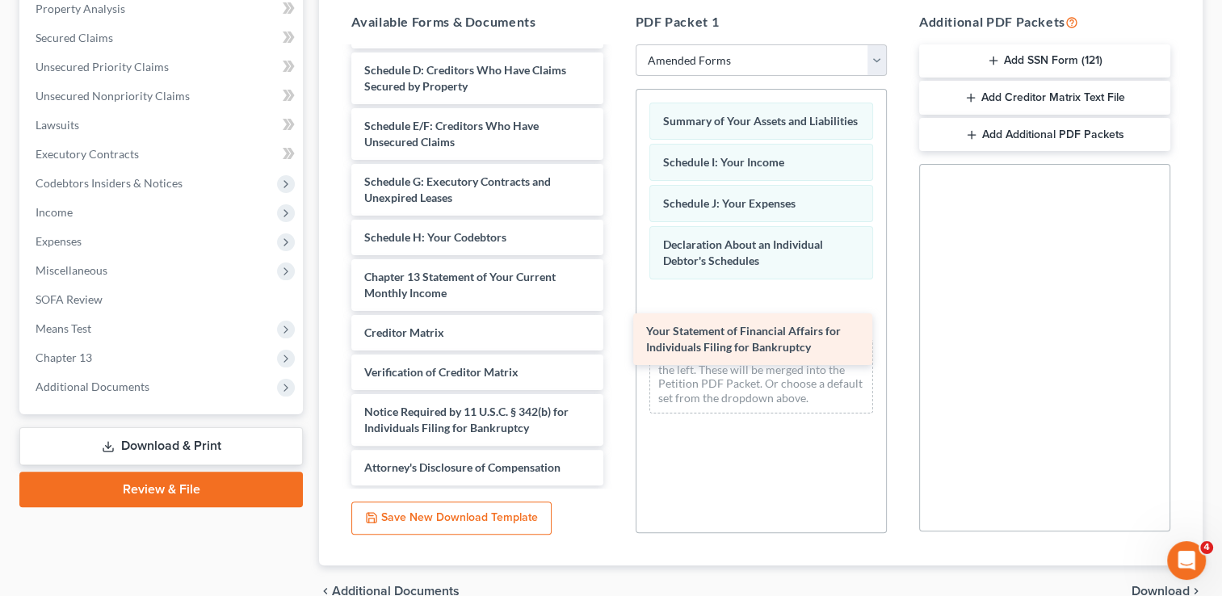
drag, startPoint x: 446, startPoint y: 222, endPoint x: 726, endPoint y: 334, distance: 301.7
click at [616, 334] on div "Your Statement of Financial Affairs for Individuals Filing for Bankruptcy Volun…" at bounding box center [476, 193] width 277 height 584
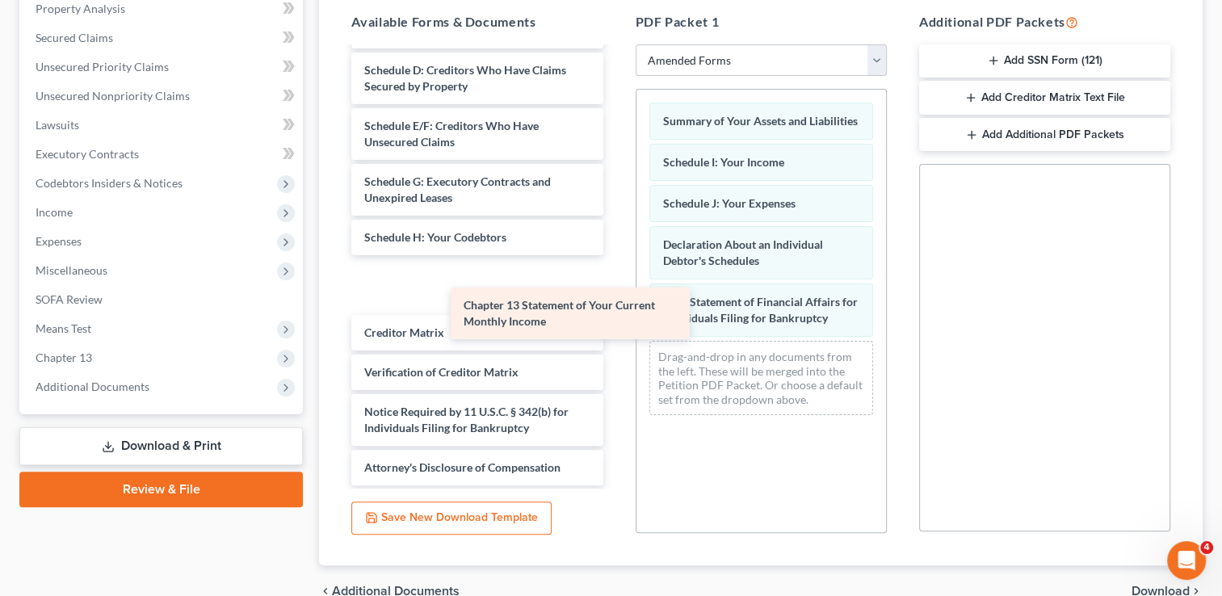
scroll to position [91, 0]
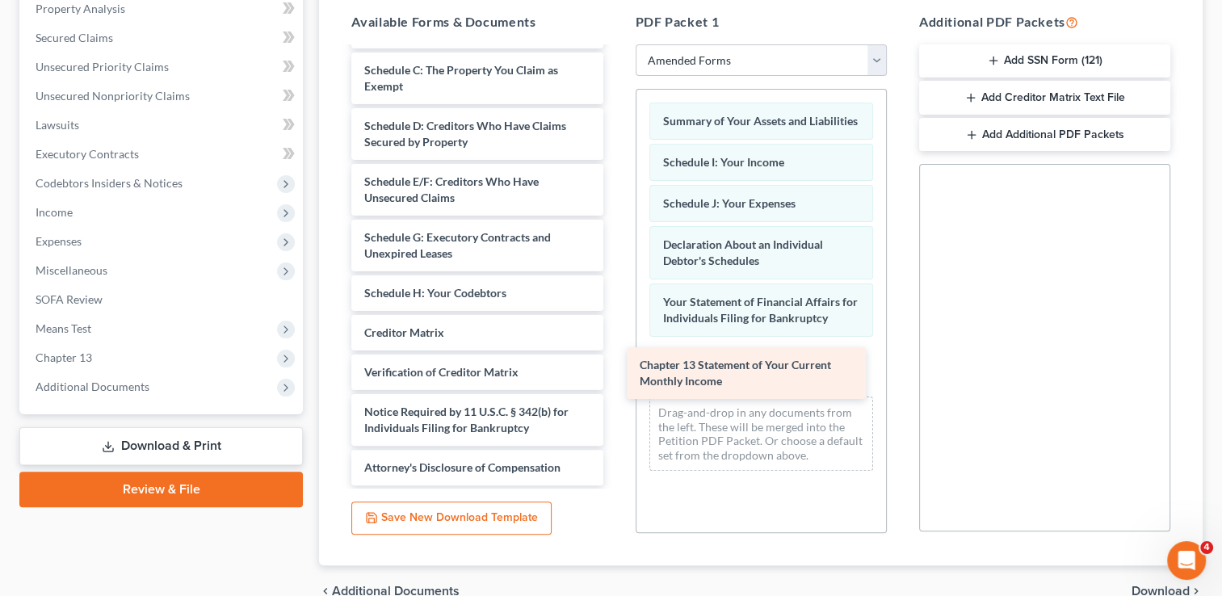
drag, startPoint x: 419, startPoint y: 282, endPoint x: 712, endPoint y: 377, distance: 307.6
click at [616, 377] on div "Chapter 13 Statement of Your Current Monthly Income Voluntary Petition for Indi…" at bounding box center [476, 221] width 277 height 528
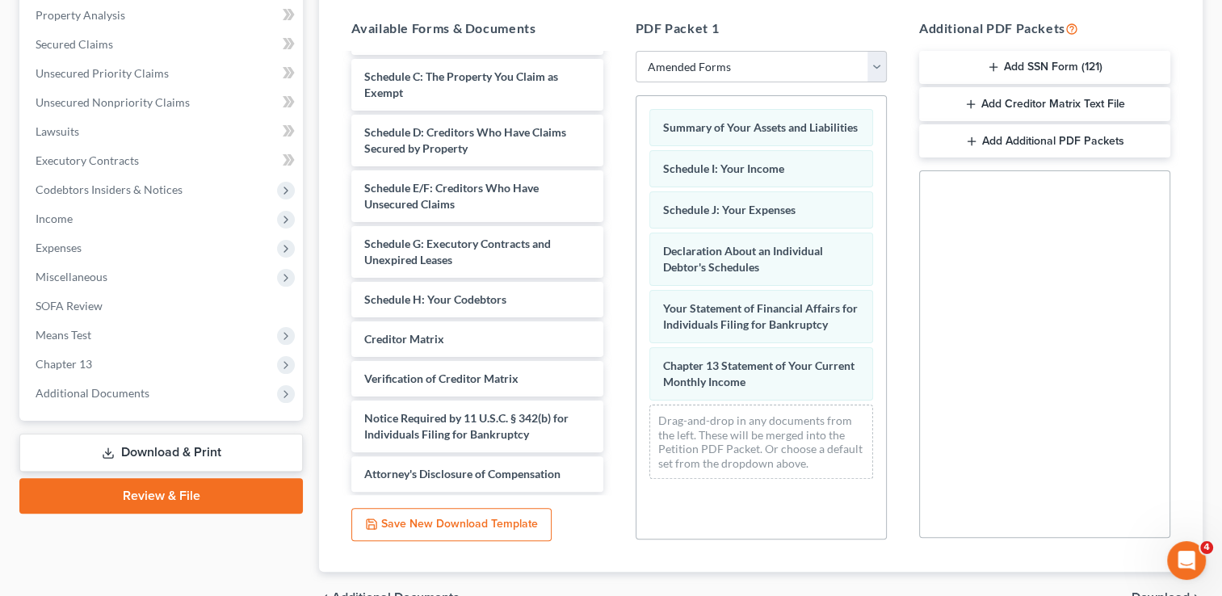
scroll to position [238, 0]
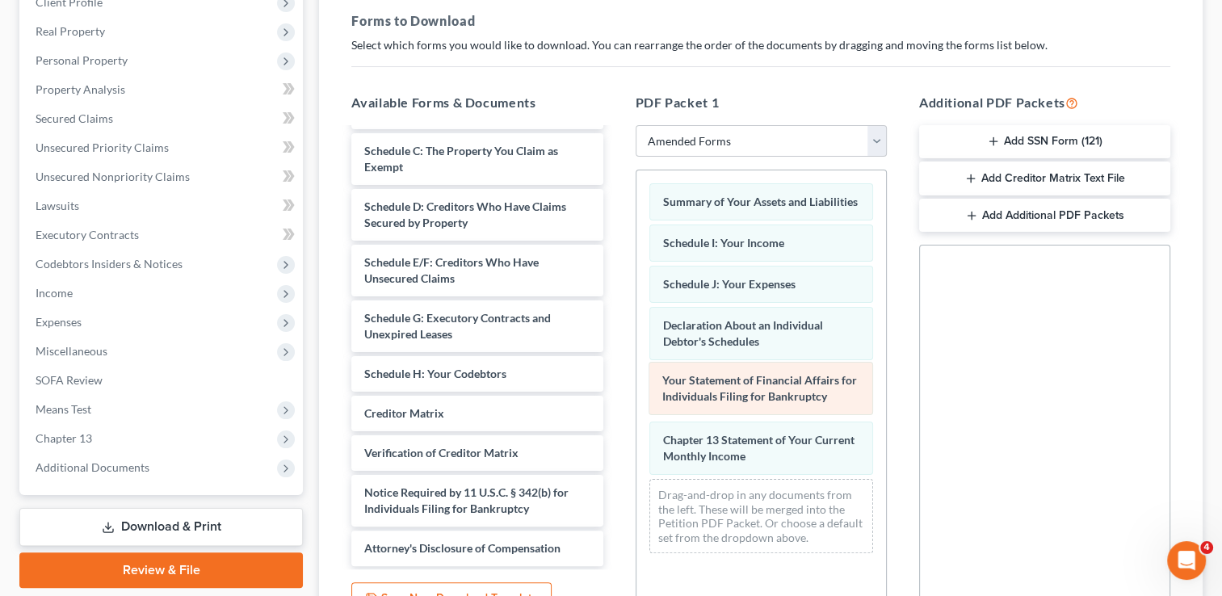
click at [752, 383] on div "Your Statement of Financial Affairs for Individuals Filing for Bankruptcy Summa…" at bounding box center [762, 368] width 250 height 396
click at [776, 384] on div "Summary of Your Assets and Liabilities Schedule I: Your Income Schedule J: Your…" at bounding box center [762, 368] width 250 height 396
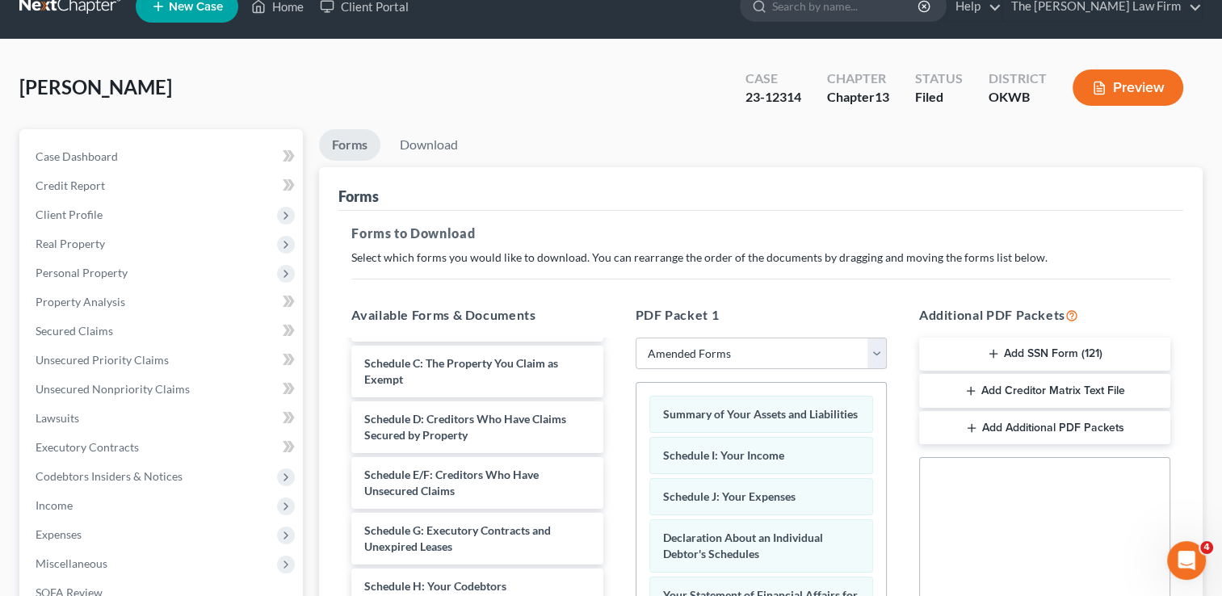
scroll to position [0, 0]
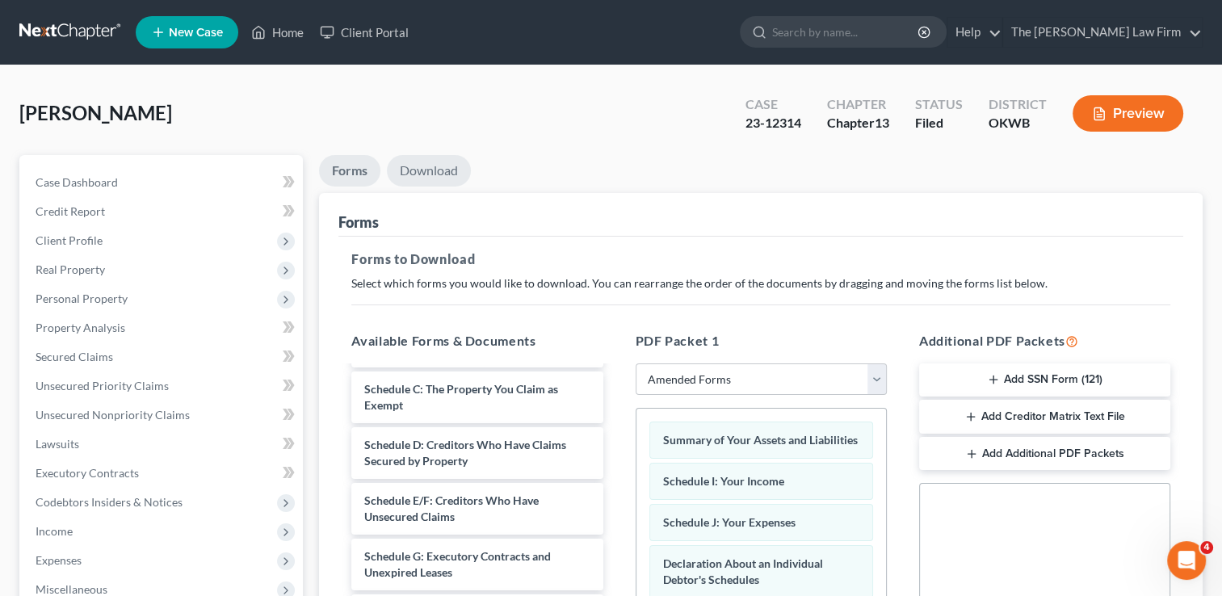
click at [425, 169] on link "Download" at bounding box center [429, 171] width 84 height 32
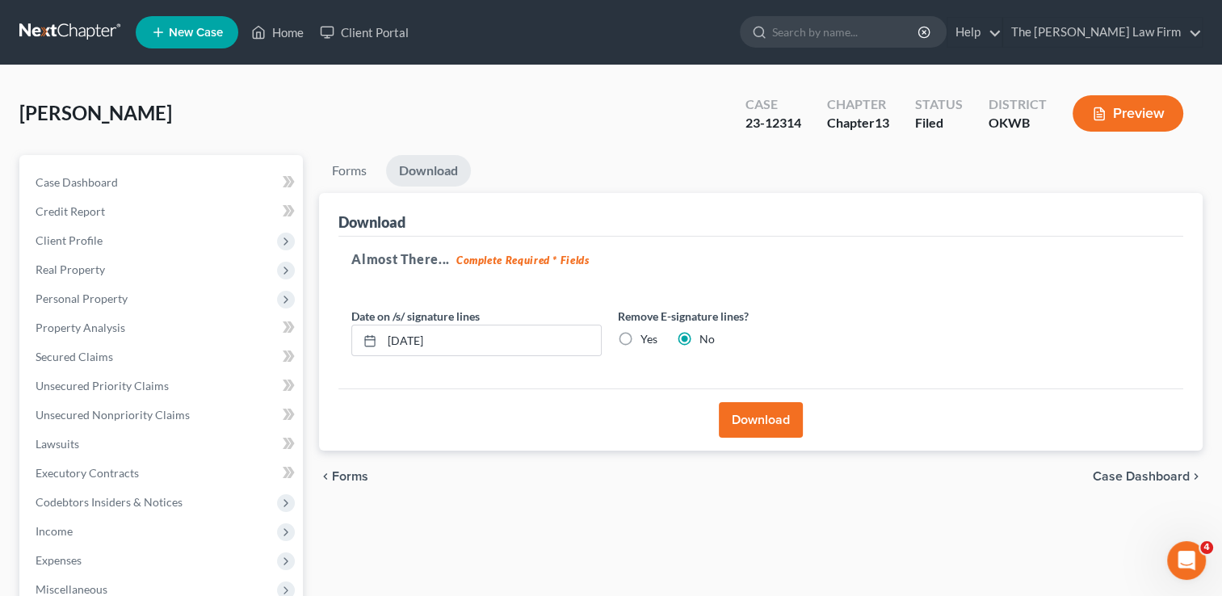
click at [768, 417] on button "Download" at bounding box center [761, 420] width 84 height 36
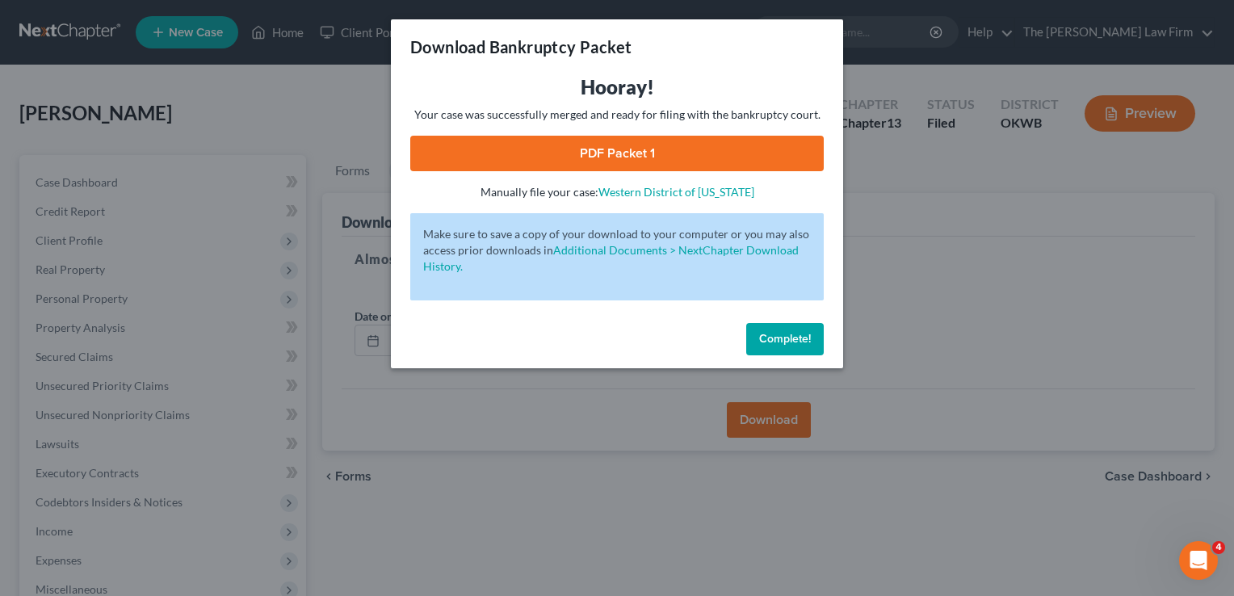
click at [640, 150] on link "PDF Packet 1" at bounding box center [617, 154] width 414 height 36
click at [788, 338] on span "Complete!" at bounding box center [785, 339] width 52 height 14
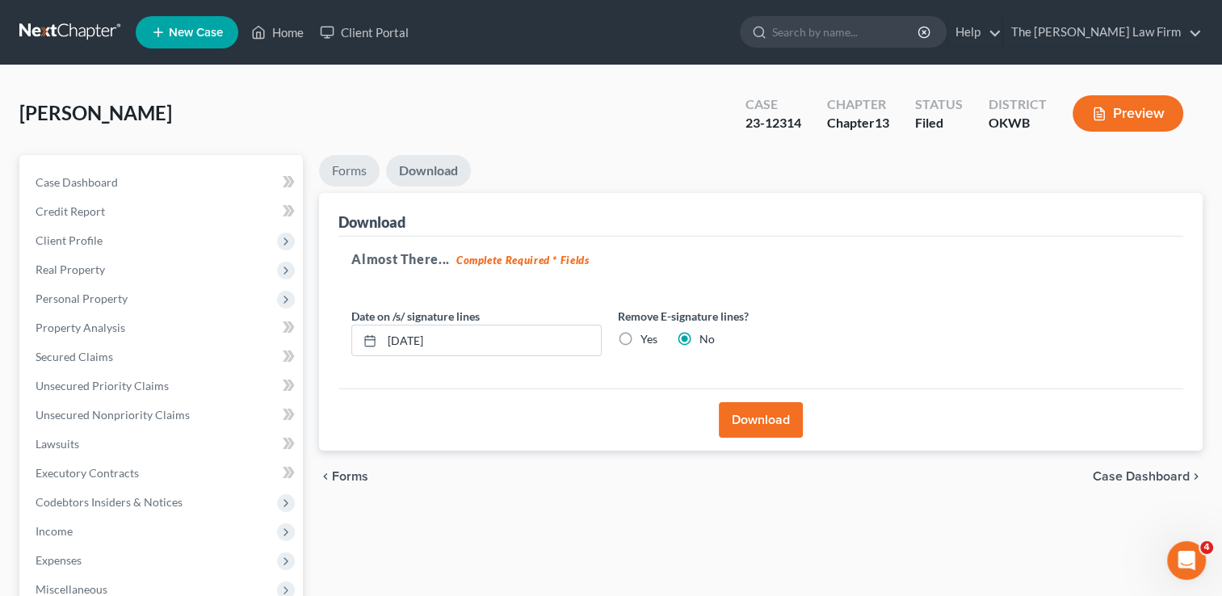
click at [336, 165] on link "Forms" at bounding box center [349, 171] width 61 height 32
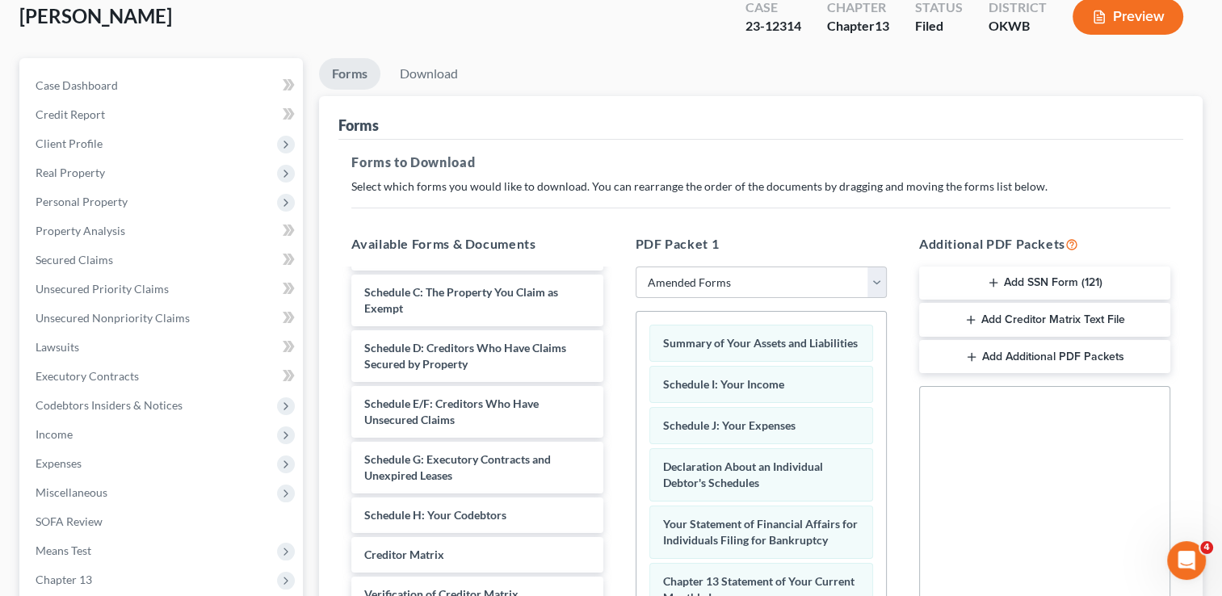
scroll to position [242, 0]
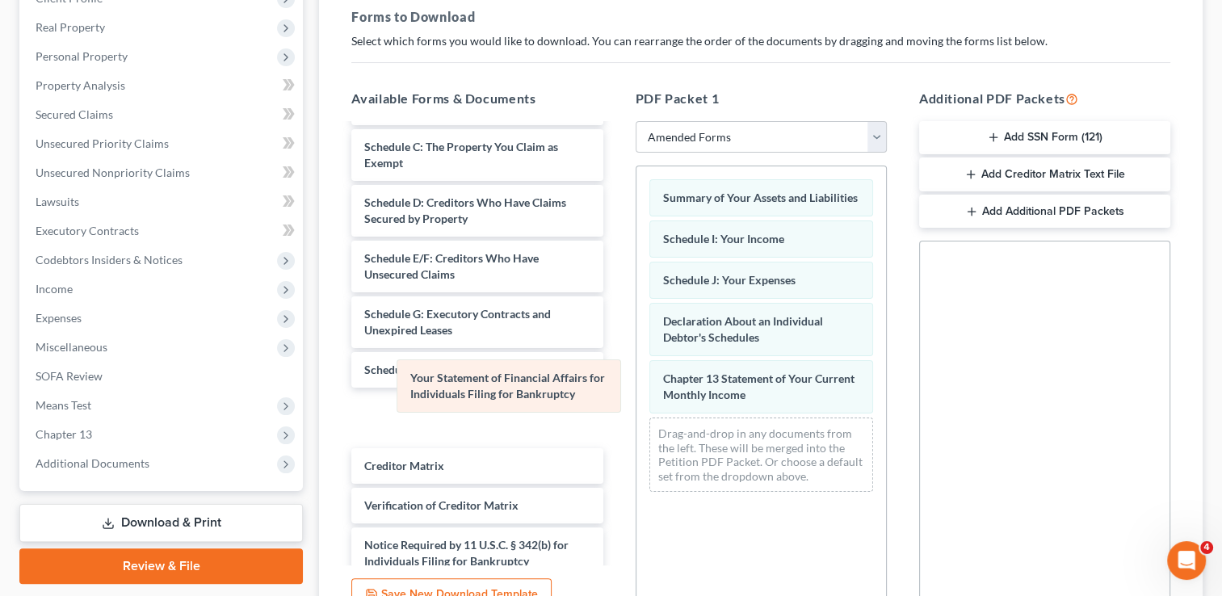
drag, startPoint x: 743, startPoint y: 378, endPoint x: 475, endPoint y: 376, distance: 268.2
click at [637, 376] on div "Your Statement of Financial Affairs for Individuals Filing for Bankruptcy Summa…" at bounding box center [762, 335] width 250 height 338
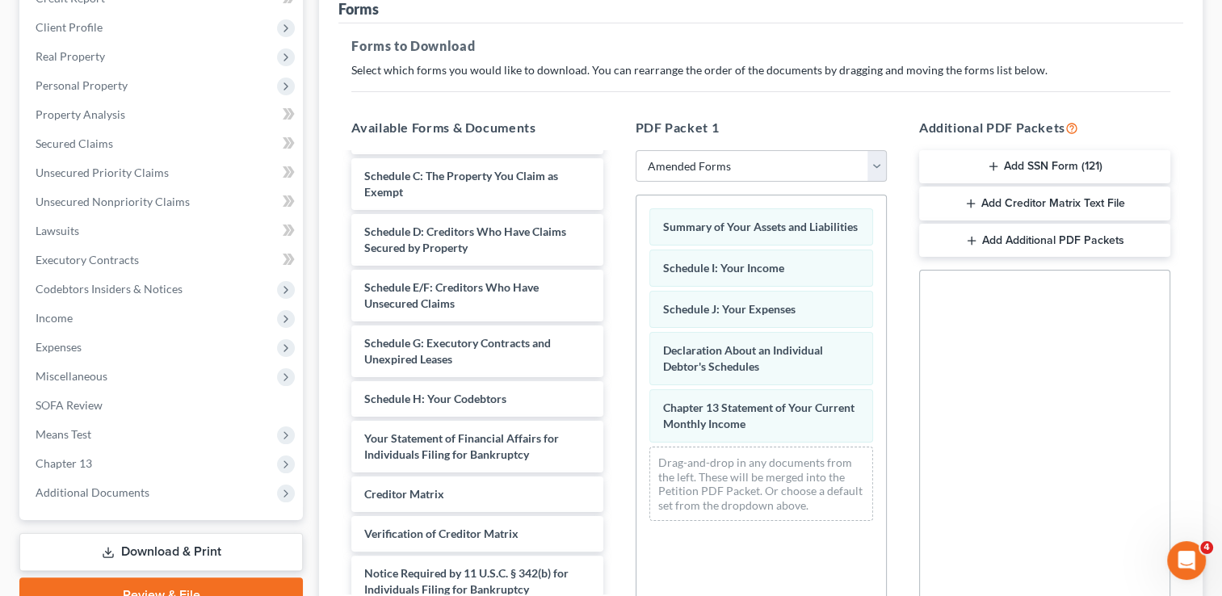
scroll to position [158, 0]
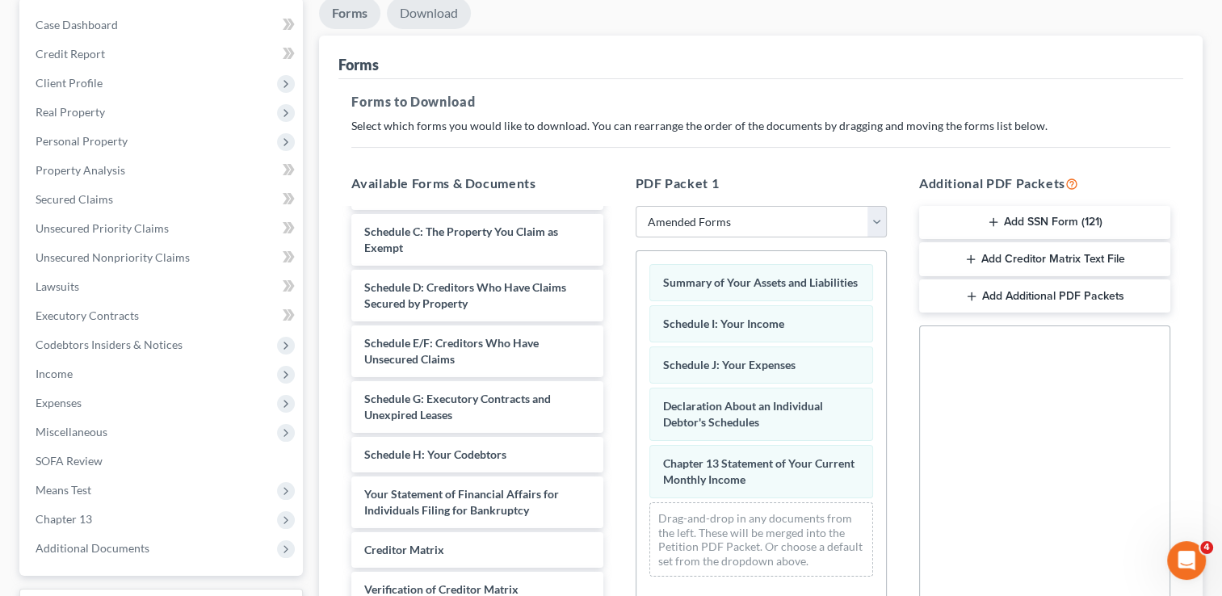
click at [425, 14] on link "Download" at bounding box center [429, 14] width 84 height 32
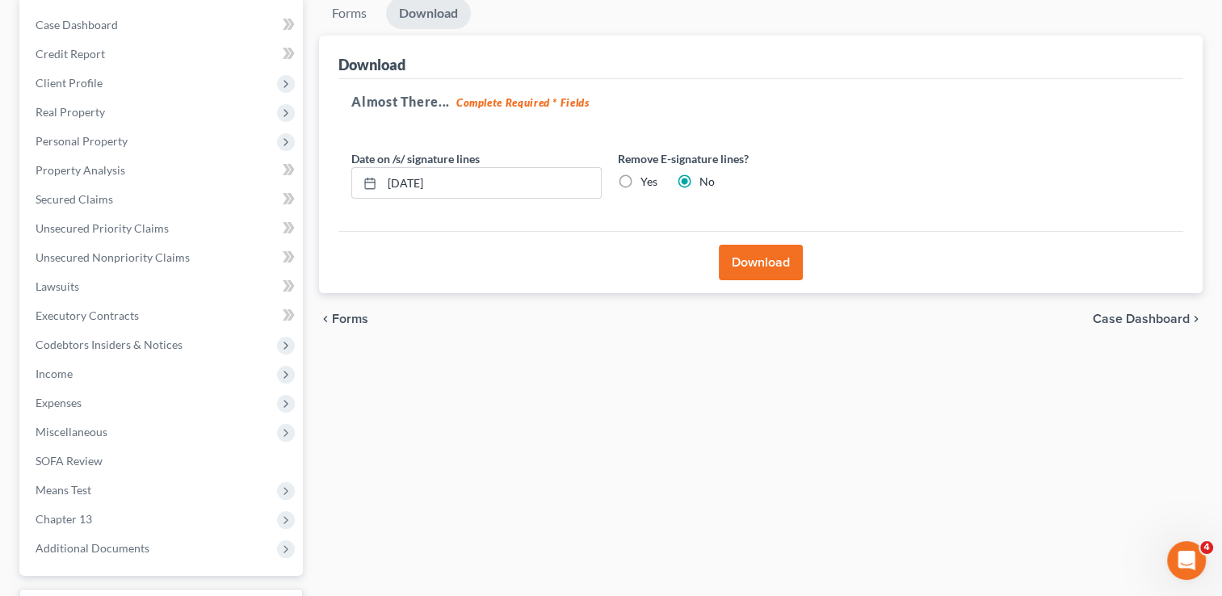
click at [772, 267] on button "Download" at bounding box center [761, 263] width 84 height 36
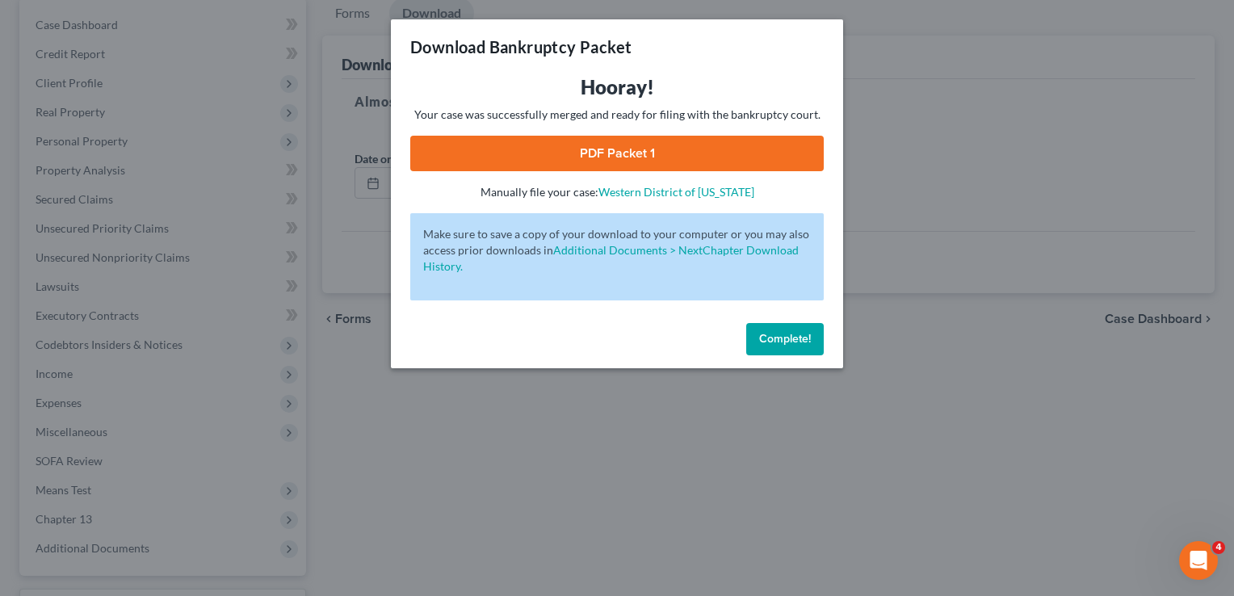
click at [654, 145] on link "PDF Packet 1" at bounding box center [617, 154] width 414 height 36
drag, startPoint x: 795, startPoint y: 332, endPoint x: 587, endPoint y: 354, distance: 208.8
click at [793, 332] on span "Complete!" at bounding box center [785, 339] width 52 height 14
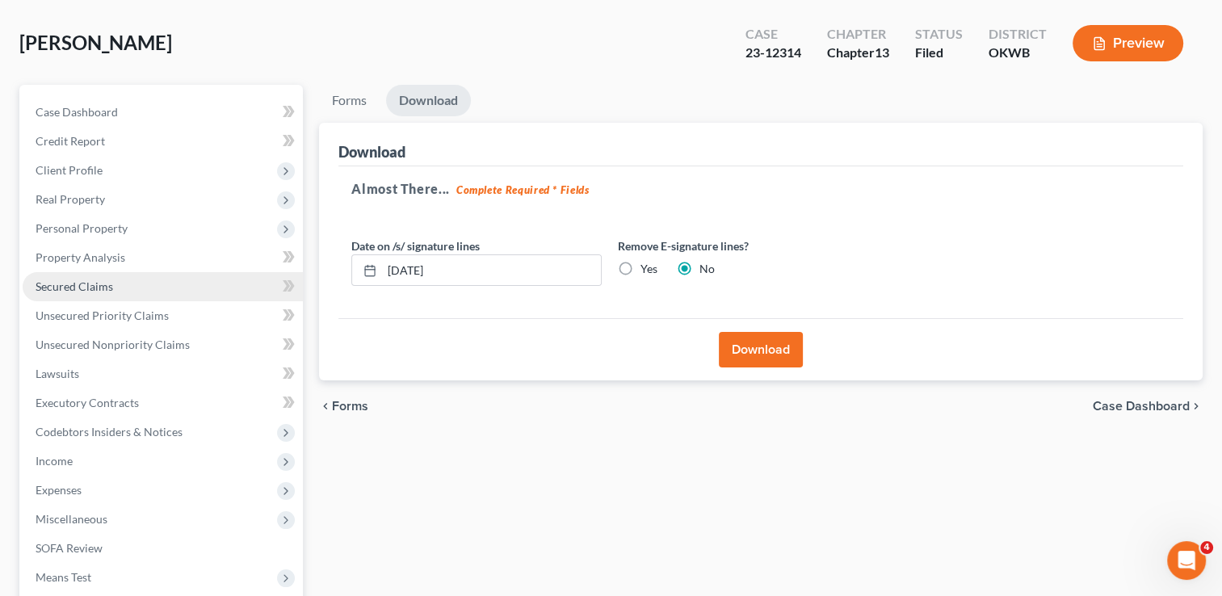
scroll to position [0, 0]
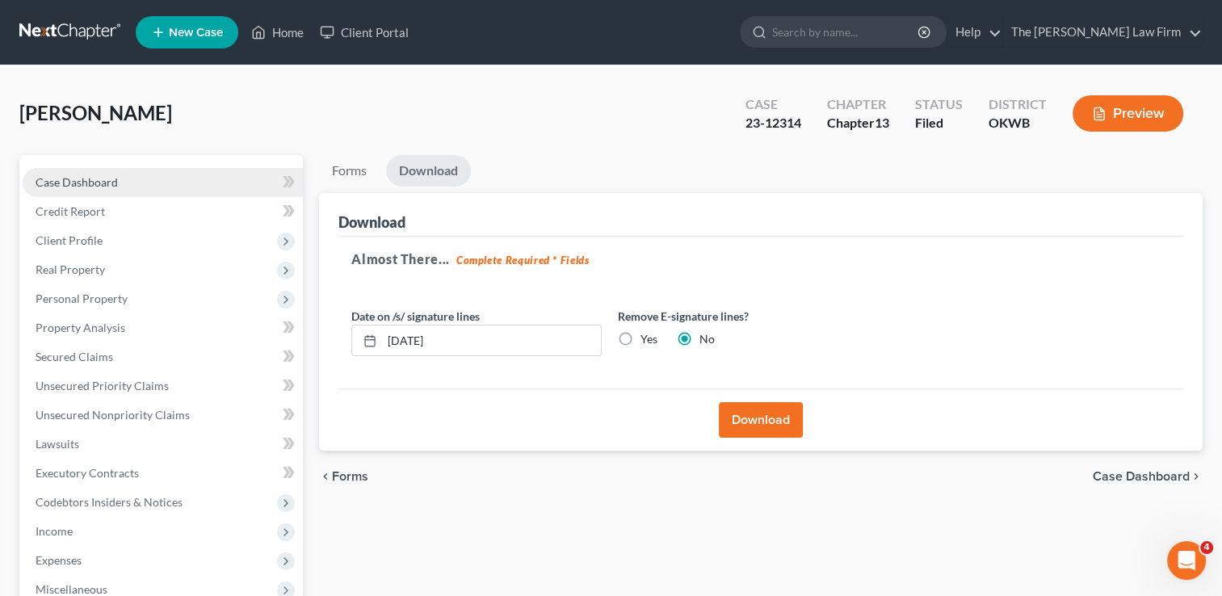
click at [123, 173] on link "Case Dashboard" at bounding box center [163, 182] width 280 height 29
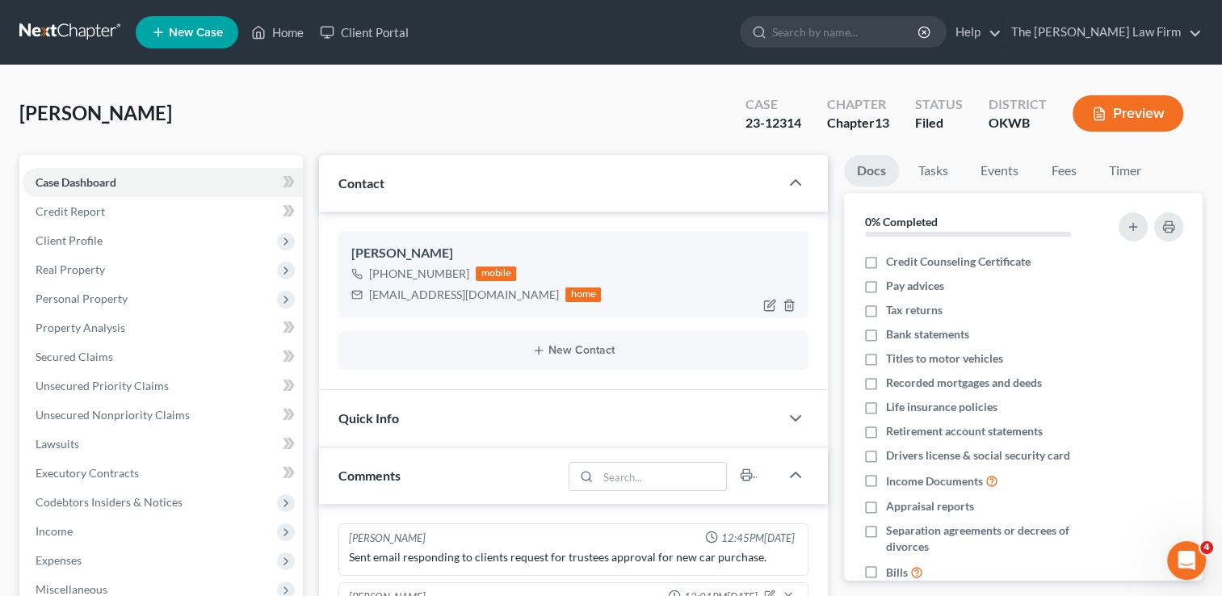
drag, startPoint x: 370, startPoint y: 296, endPoint x: 533, endPoint y: 301, distance: 163.3
click at [533, 301] on div "angelina.campbell18@yahoo.com" at bounding box center [464, 295] width 190 height 16
drag, startPoint x: 533, startPoint y: 300, endPoint x: 426, endPoint y: 292, distance: 107.7
click at [580, 115] on div "Campbell, Angelina Upgraded Case 23-12314 Chapter Chapter 13 Status Filed Distr…" at bounding box center [611, 120] width 1184 height 70
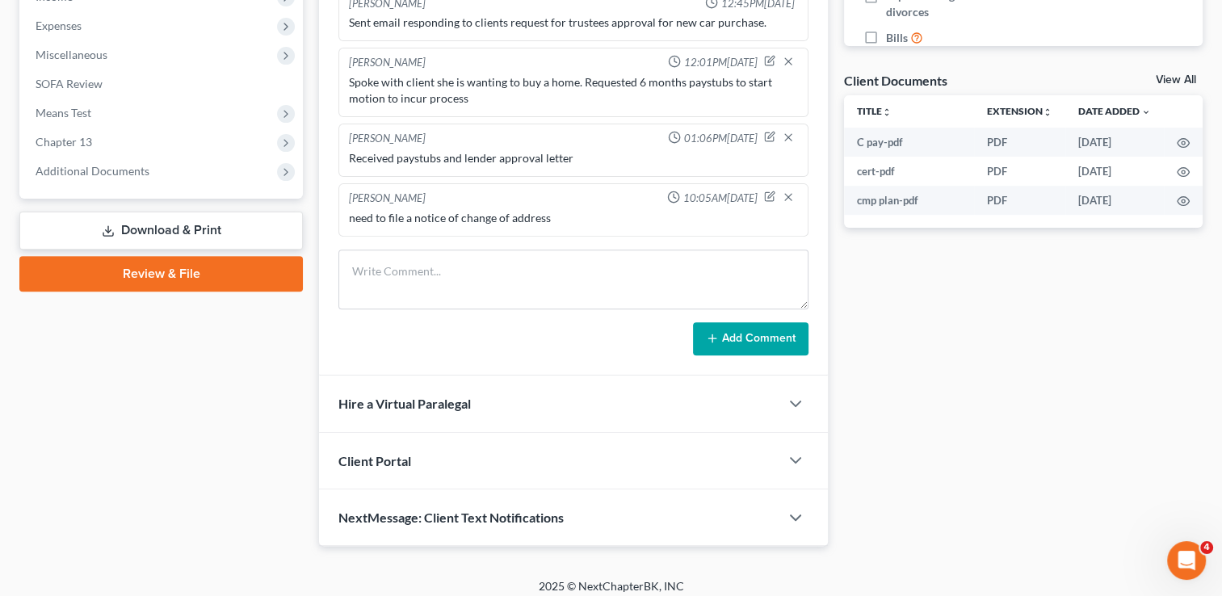
scroll to position [542, 0]
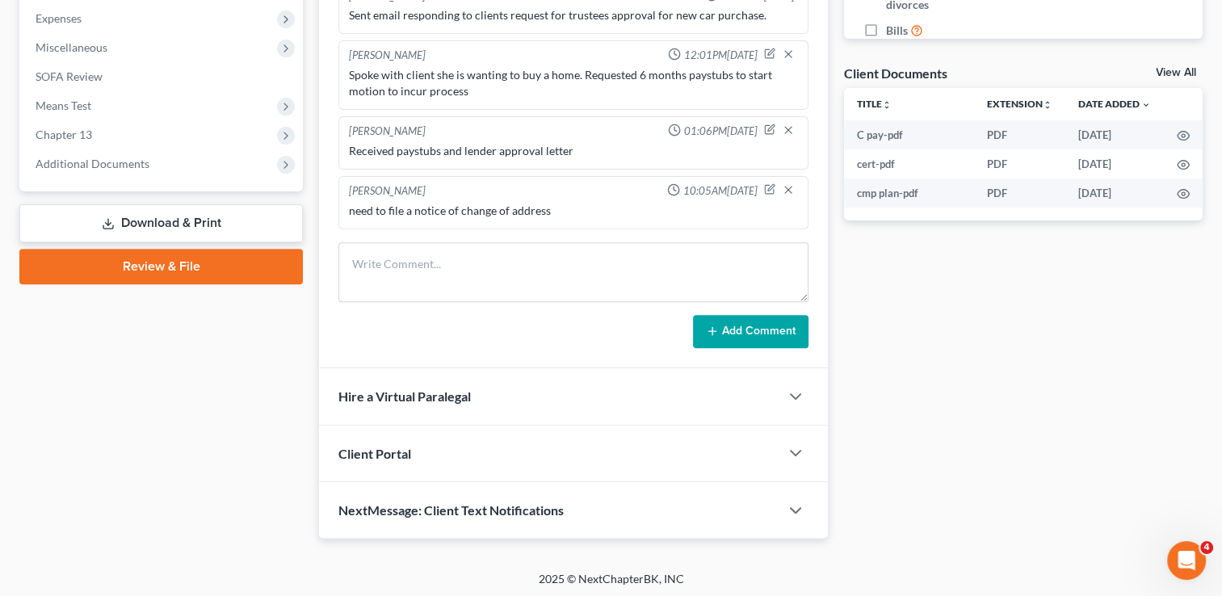
click at [233, 221] on link "Download & Print" at bounding box center [161, 223] width 284 height 38
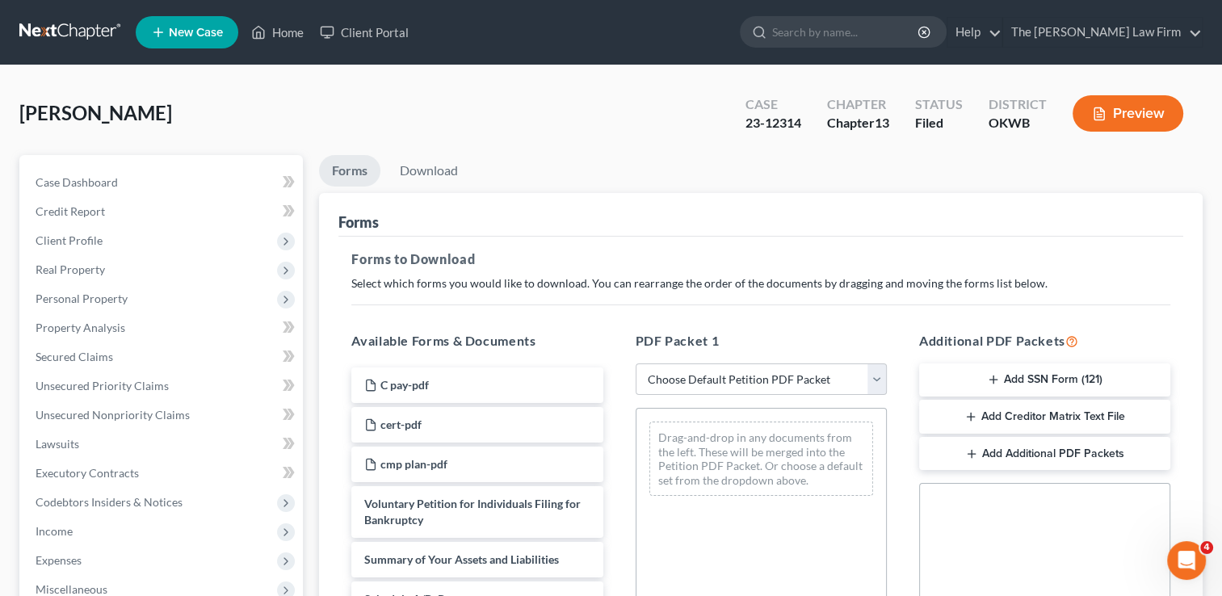
click at [69, 27] on link at bounding box center [70, 32] width 103 height 29
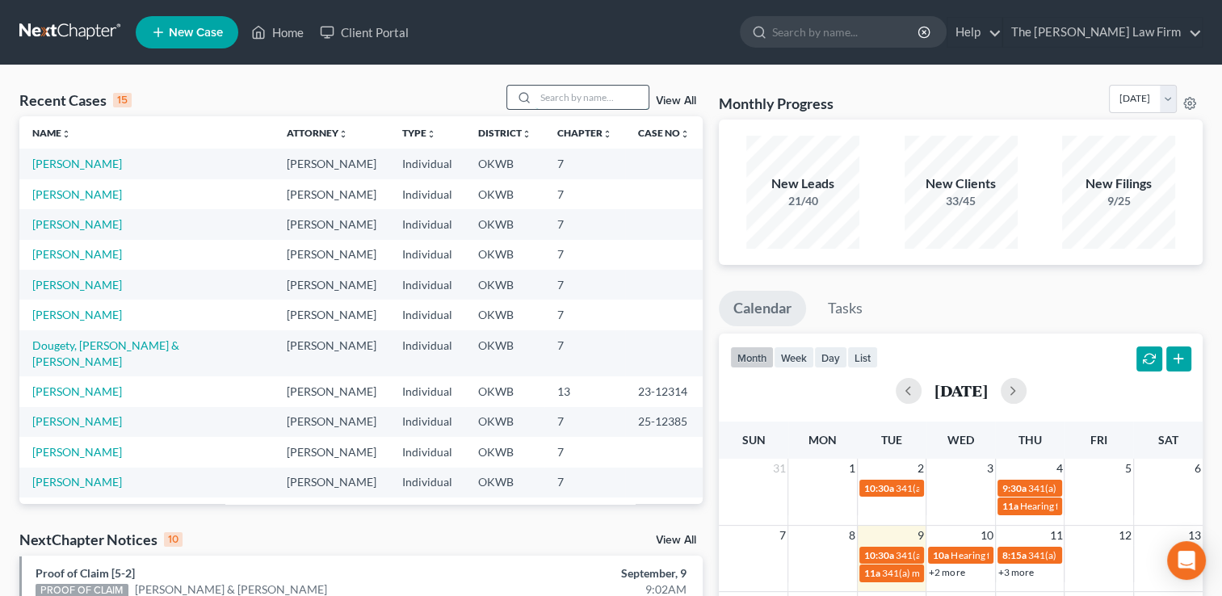
click at [579, 95] on input "search" at bounding box center [592, 97] width 113 height 23
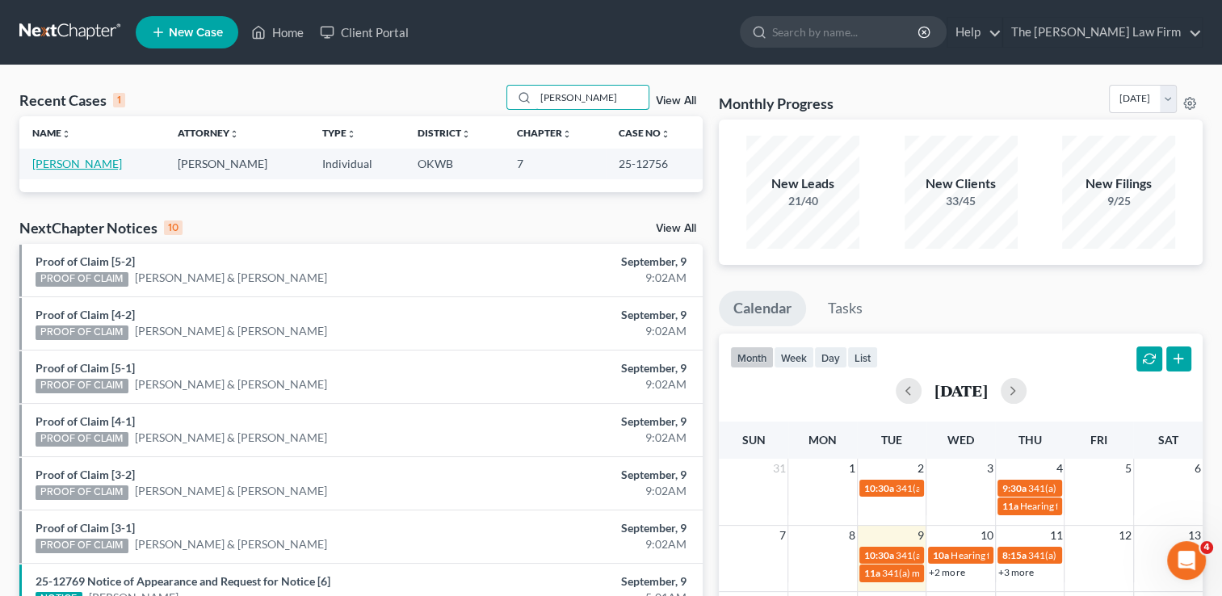
type input "kinsey"
click at [68, 163] on link "Kinsey, Elizabeth" at bounding box center [77, 164] width 90 height 14
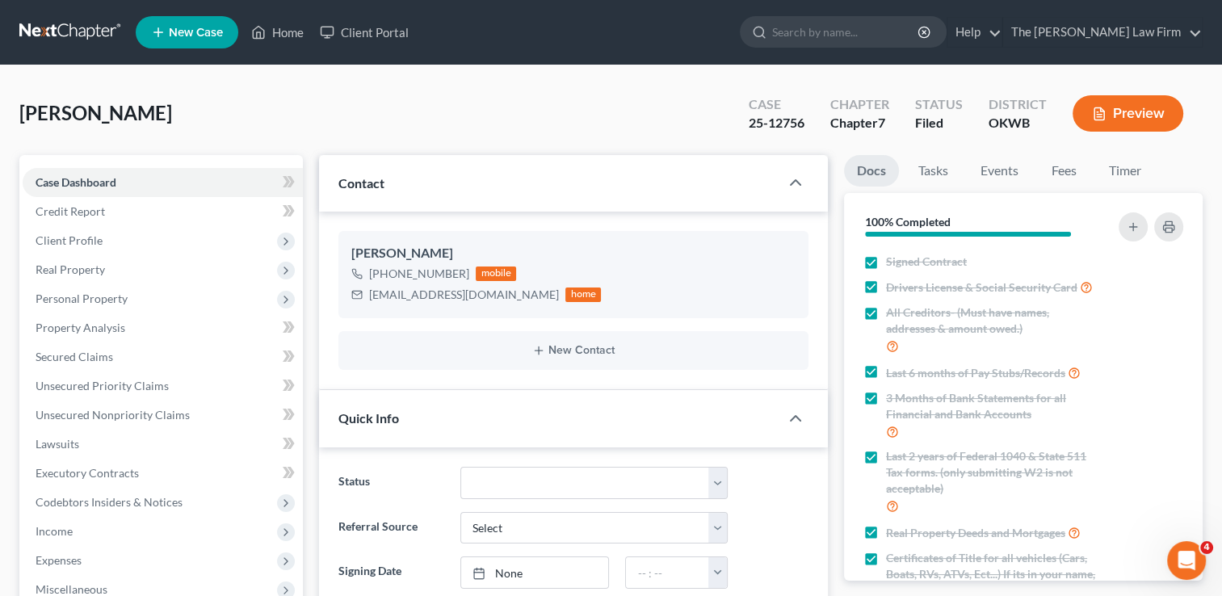
scroll to position [1176, 0]
click at [53, 449] on span "Lawsuits" at bounding box center [58, 444] width 44 height 14
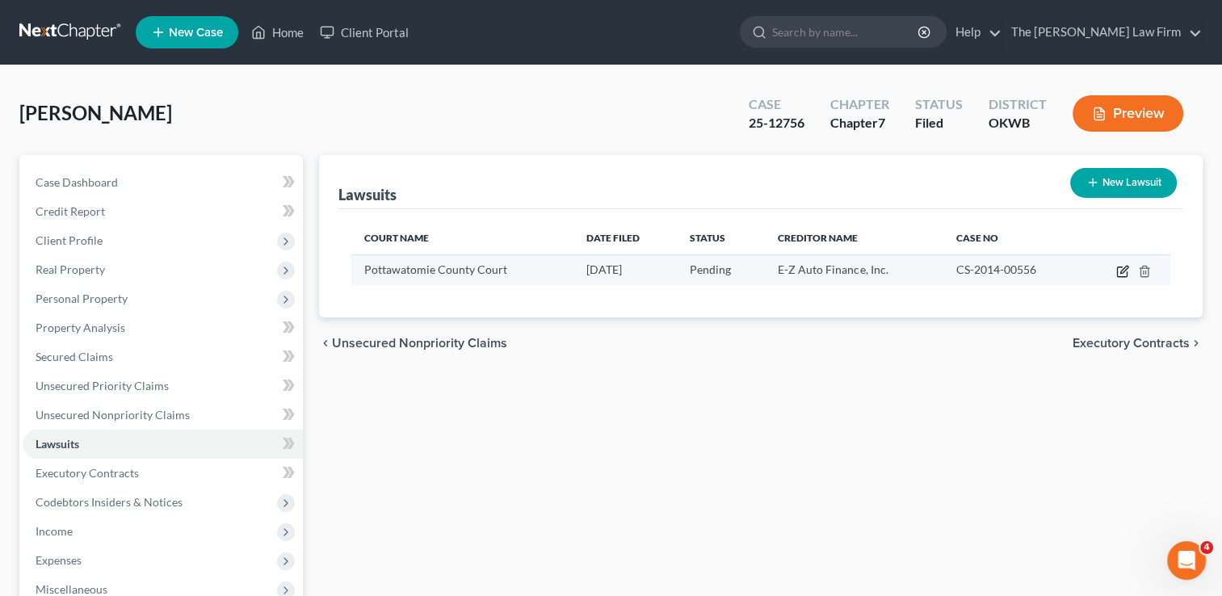
click at [1121, 272] on icon "button" at bounding box center [1124, 269] width 7 height 7
select select "37"
select select "0"
select select "1"
select select "37"
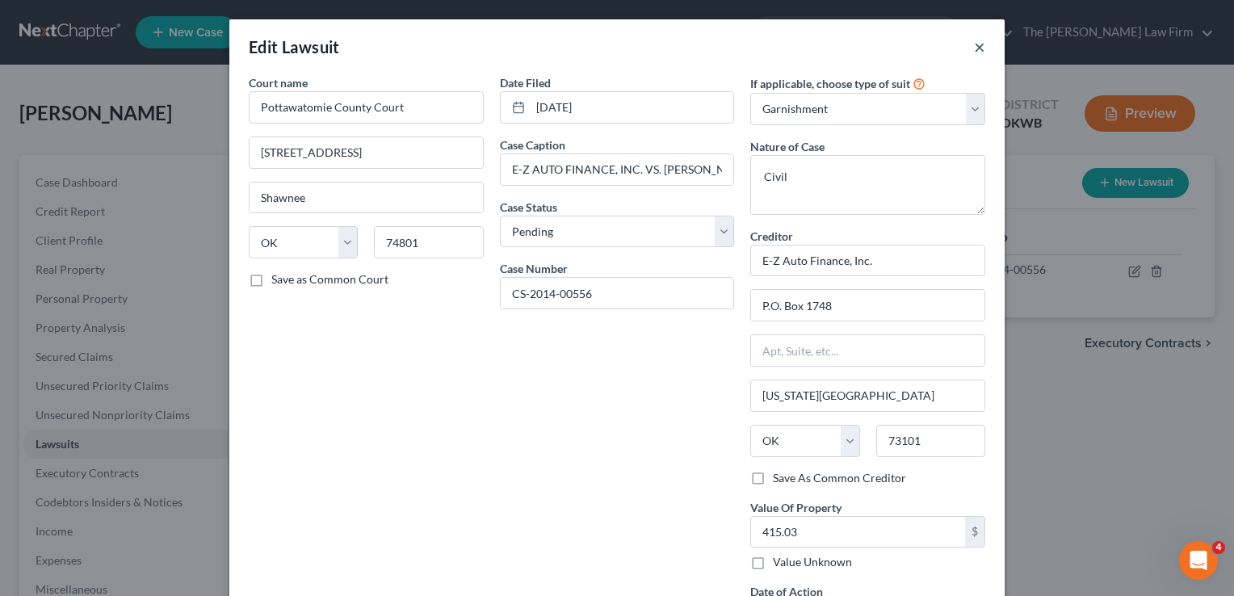
click at [974, 47] on button "×" at bounding box center [979, 46] width 11 height 19
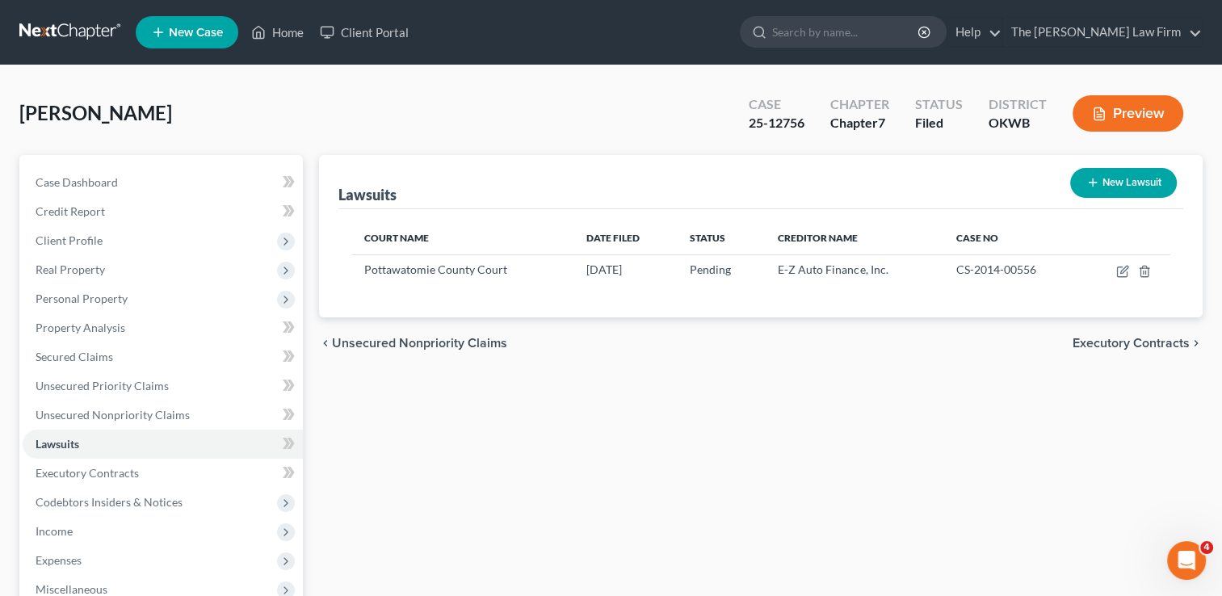
click at [66, 21] on link at bounding box center [70, 32] width 103 height 29
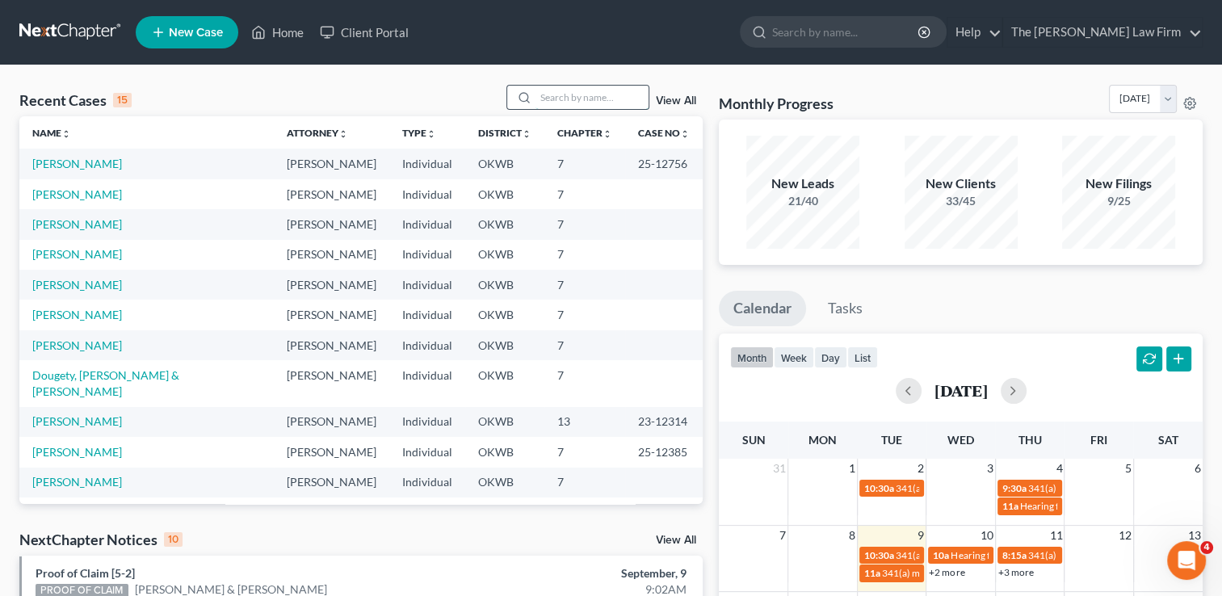
click at [590, 97] on input "search" at bounding box center [592, 97] width 113 height 23
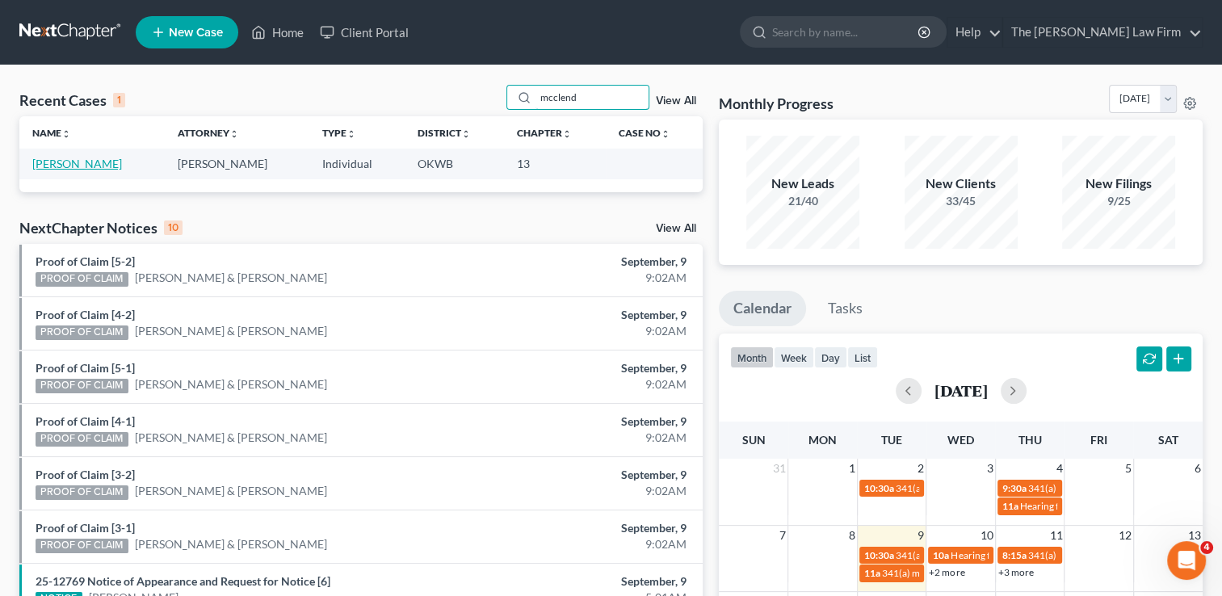
type input "mcclend"
click at [70, 165] on link "[PERSON_NAME]" at bounding box center [77, 164] width 90 height 14
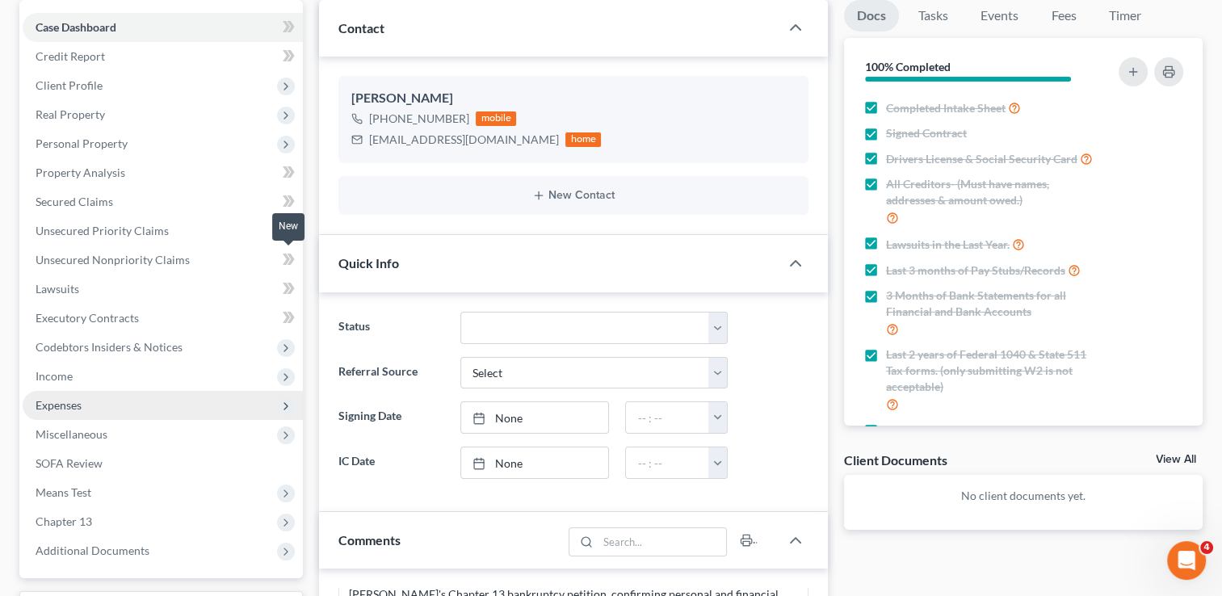
scroll to position [242, 0]
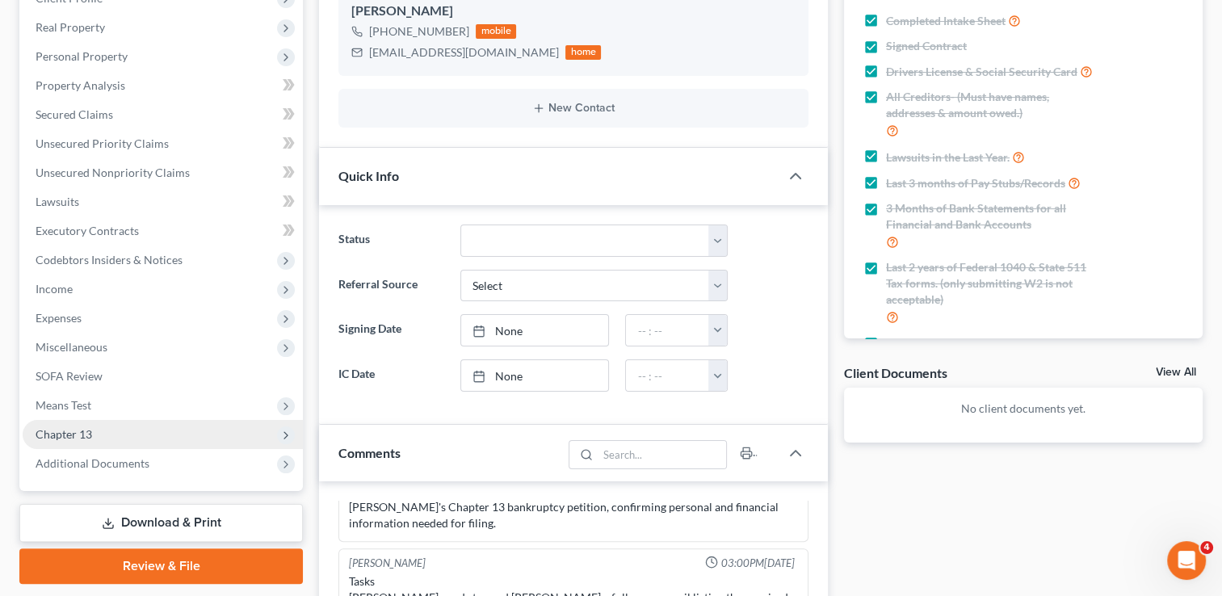
click at [114, 431] on span "Chapter 13" at bounding box center [163, 434] width 280 height 29
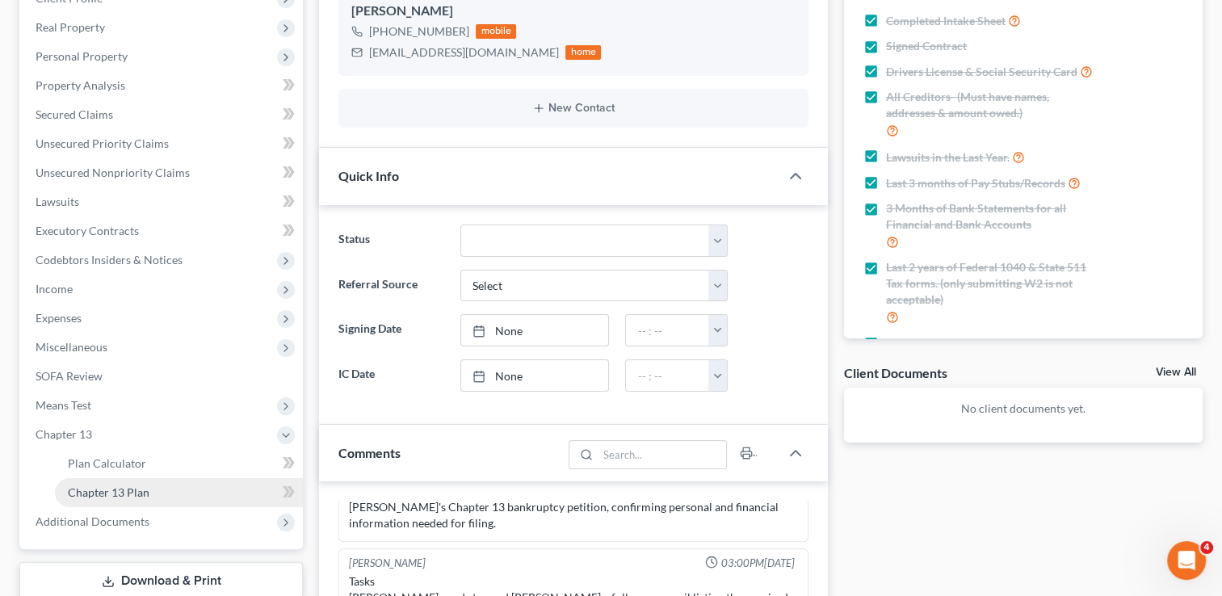
click at [124, 488] on span "Chapter 13 Plan" at bounding box center [109, 493] width 82 height 14
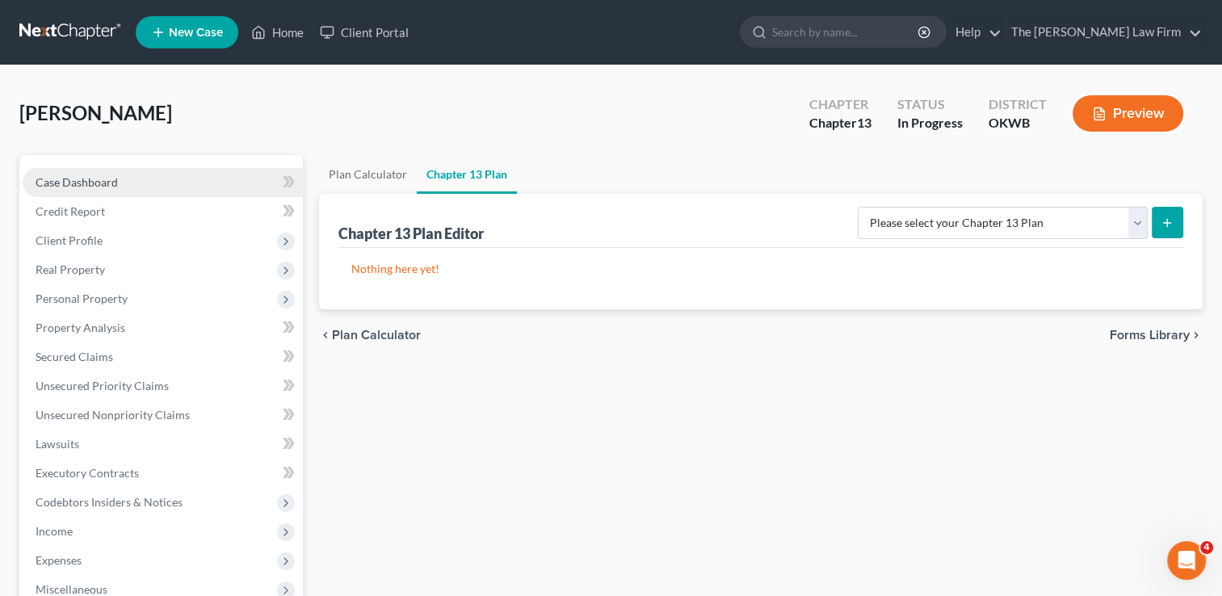
click at [128, 186] on link "Case Dashboard" at bounding box center [163, 182] width 280 height 29
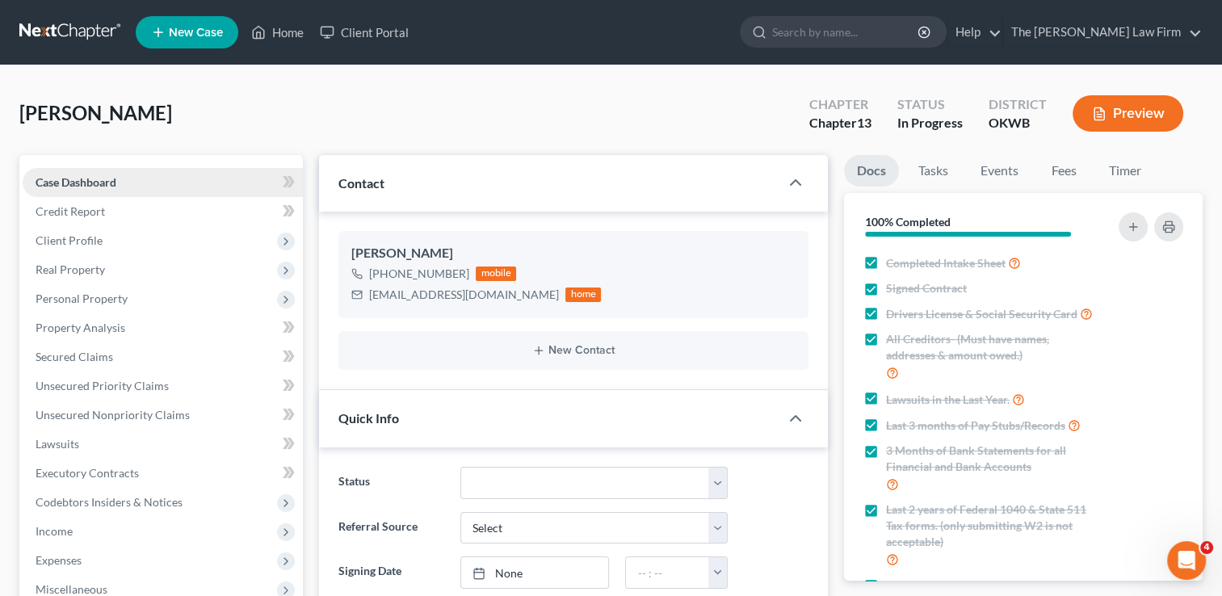
scroll to position [1078, 0]
click at [121, 211] on link "Credit Report" at bounding box center [163, 211] width 280 height 29
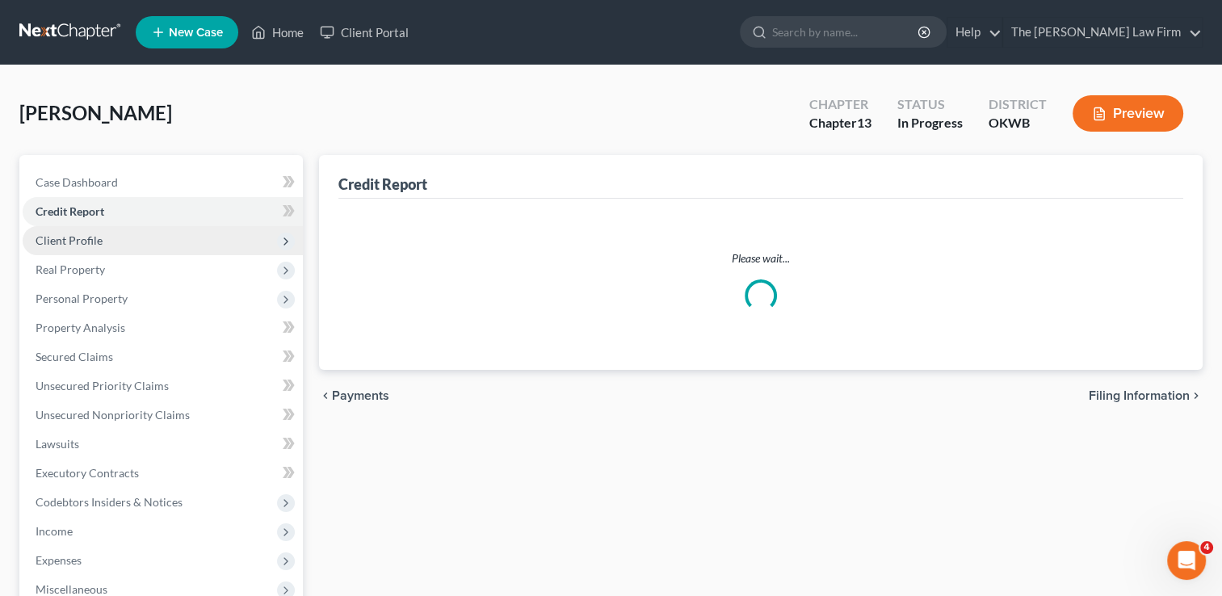
click at [116, 239] on span "Client Profile" at bounding box center [163, 240] width 280 height 29
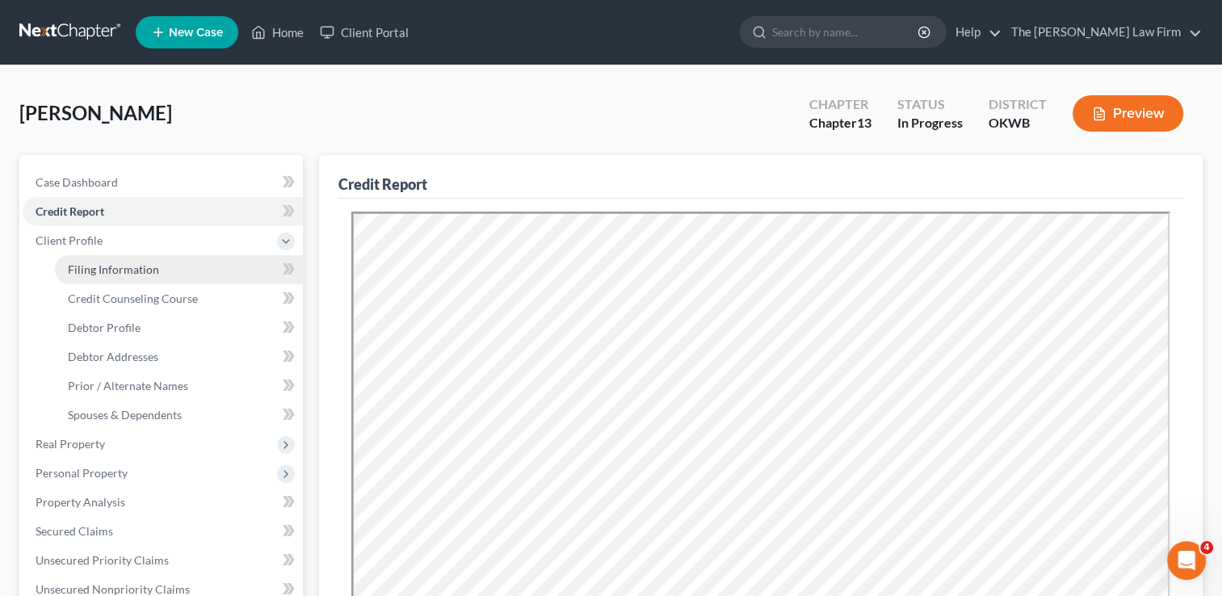
click at [141, 271] on span "Filing Information" at bounding box center [113, 270] width 91 height 14
select select "1"
select select "0"
select select "3"
select select "37"
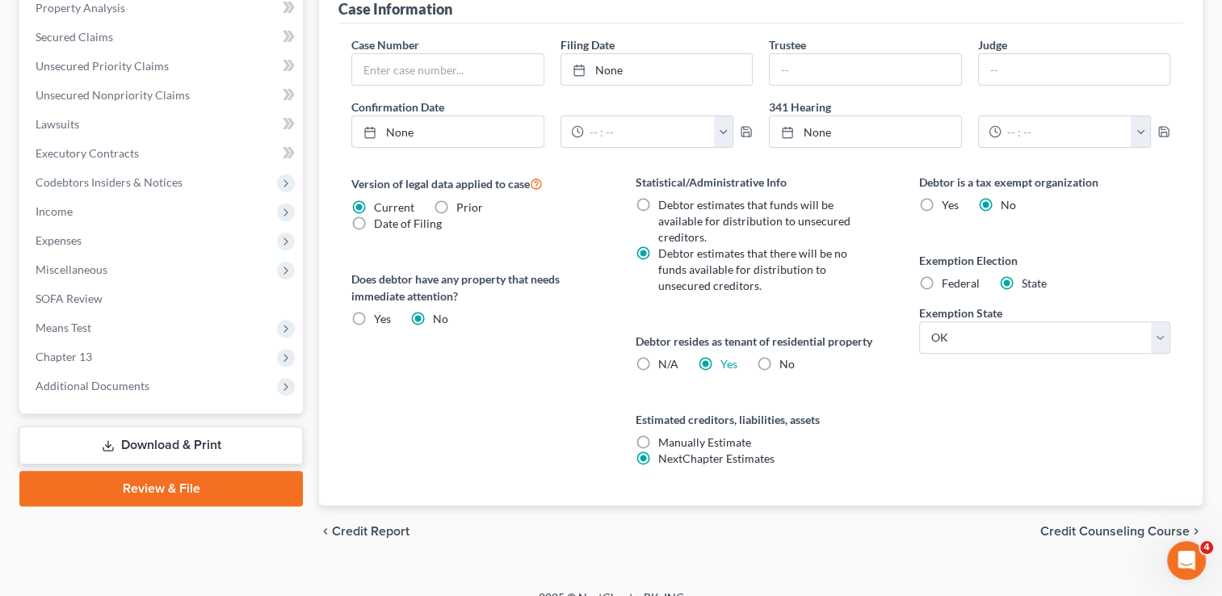
scroll to position [514, 0]
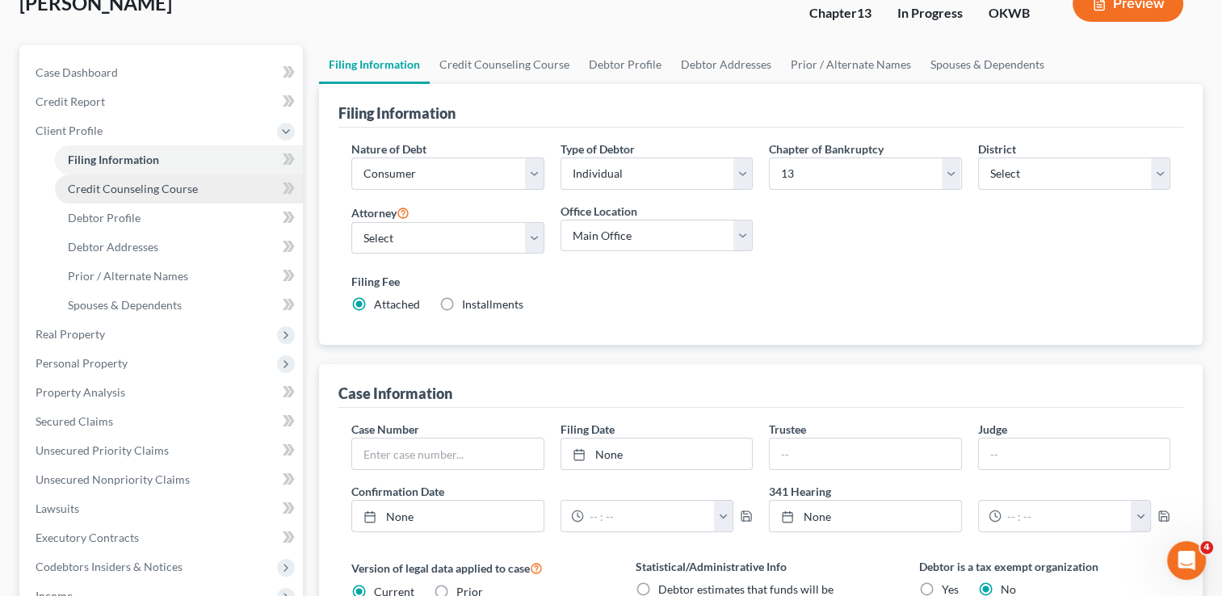
click at [171, 185] on span "Credit Counseling Course" at bounding box center [133, 189] width 130 height 14
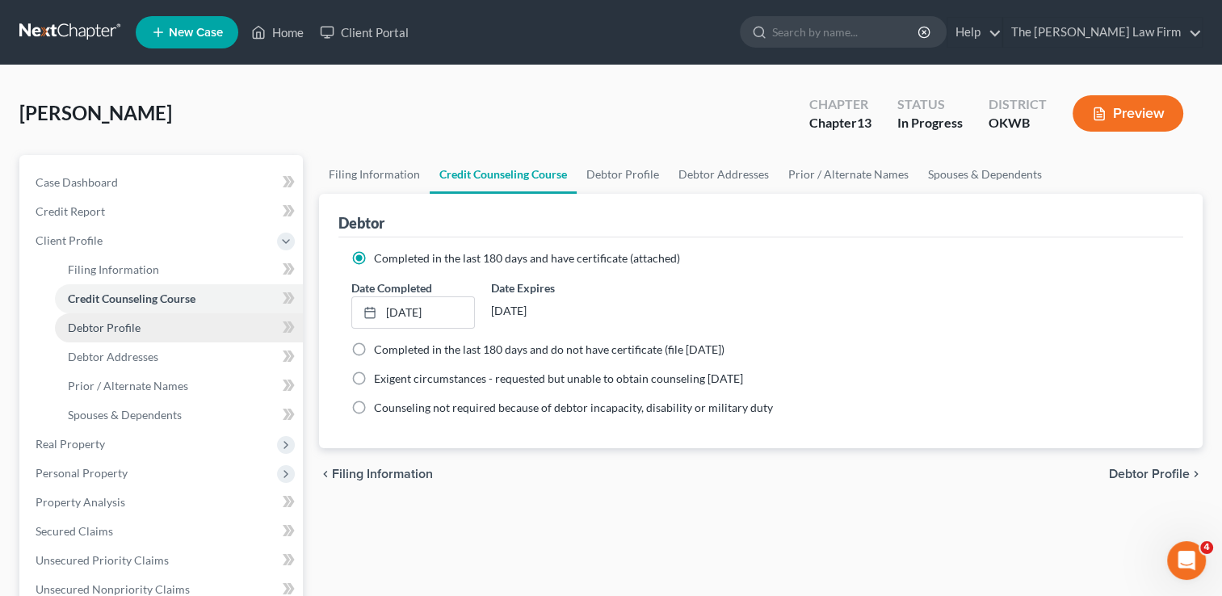
click at [110, 322] on span "Debtor Profile" at bounding box center [104, 328] width 73 height 14
select select "0"
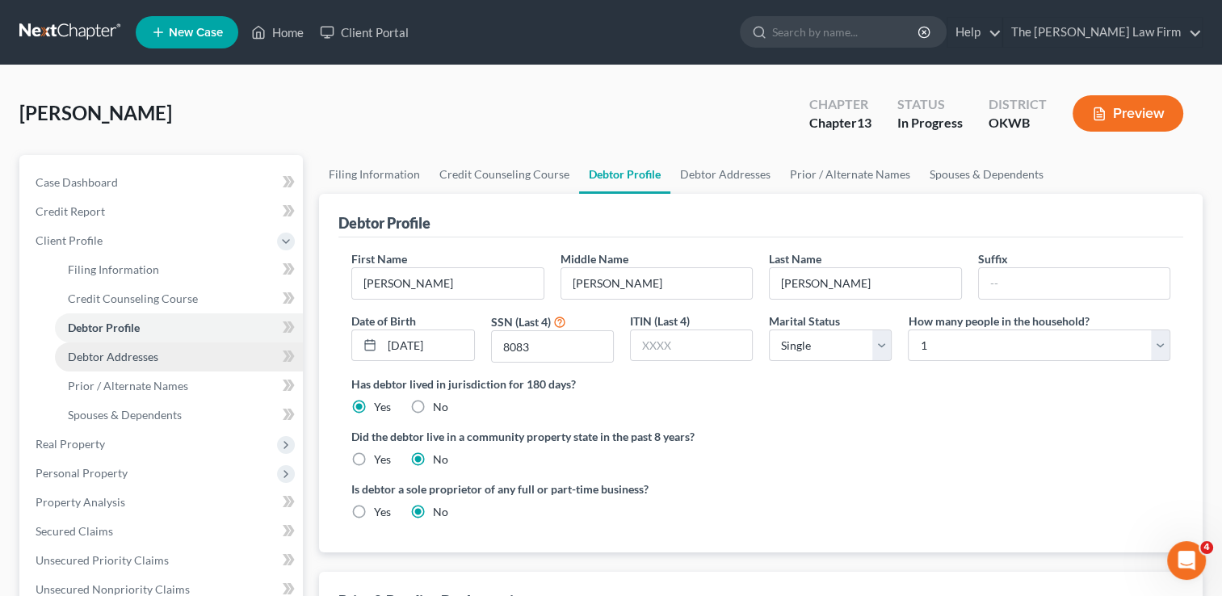
click at [145, 358] on span "Debtor Addresses" at bounding box center [113, 357] width 90 height 14
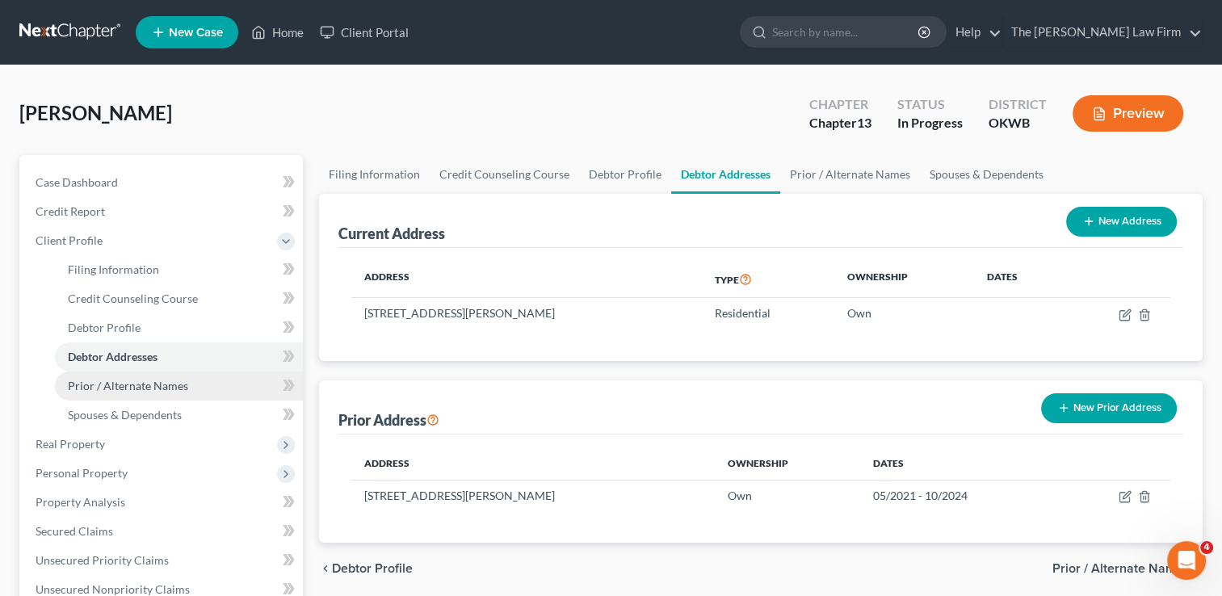
click at [138, 380] on span "Prior / Alternate Names" at bounding box center [128, 386] width 120 height 14
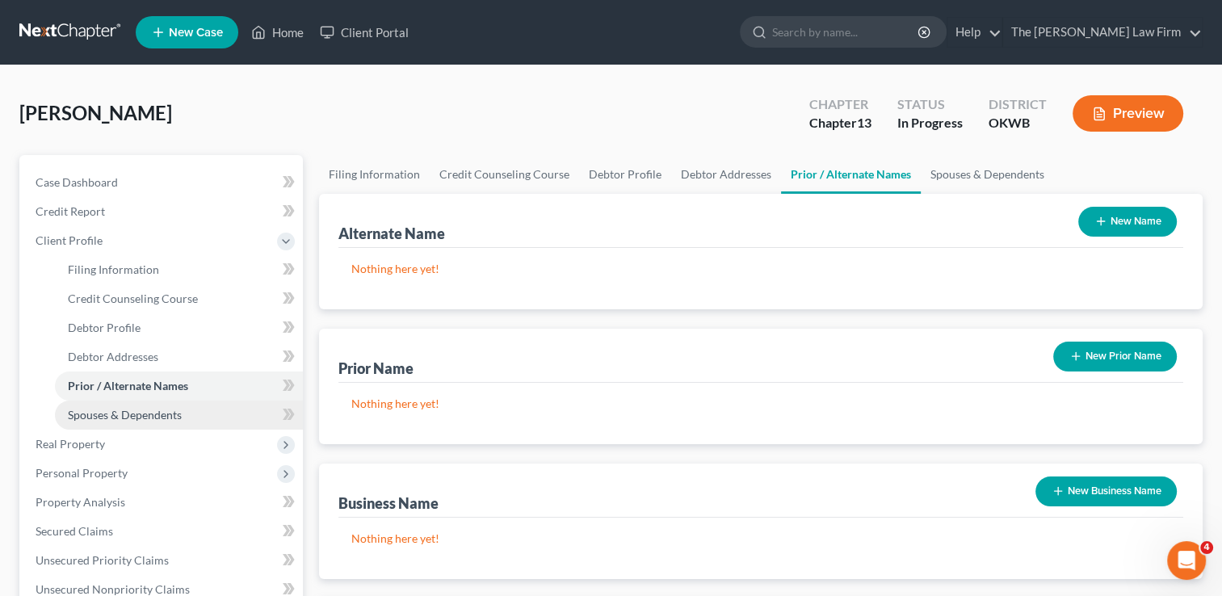
click at [145, 416] on span "Spouses & Dependents" at bounding box center [125, 415] width 114 height 14
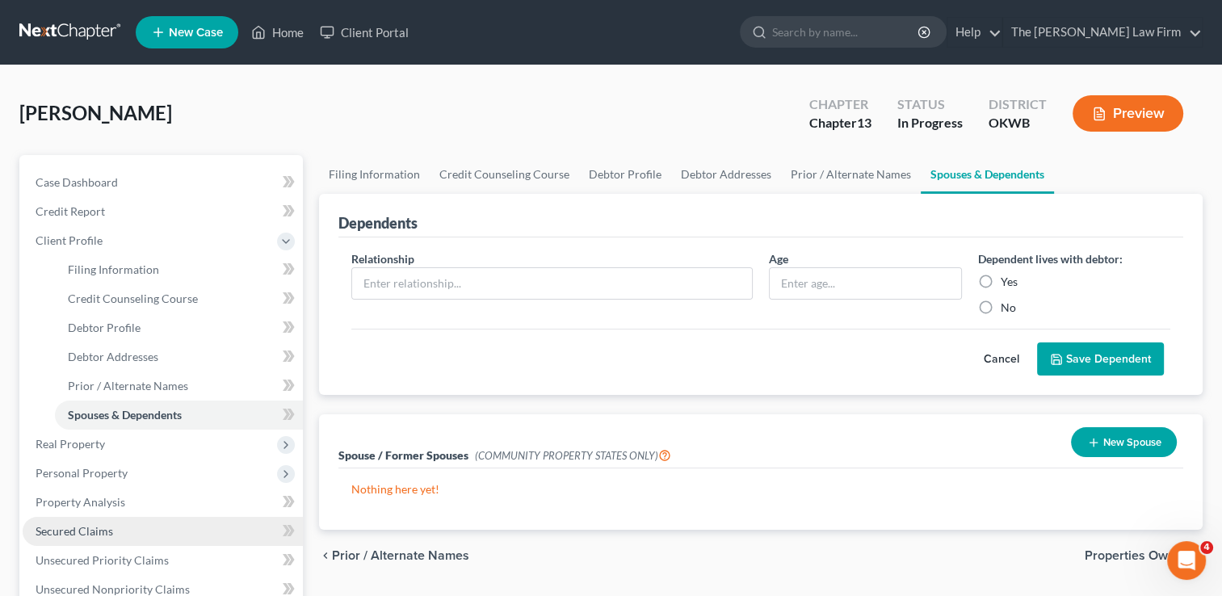
scroll to position [162, 0]
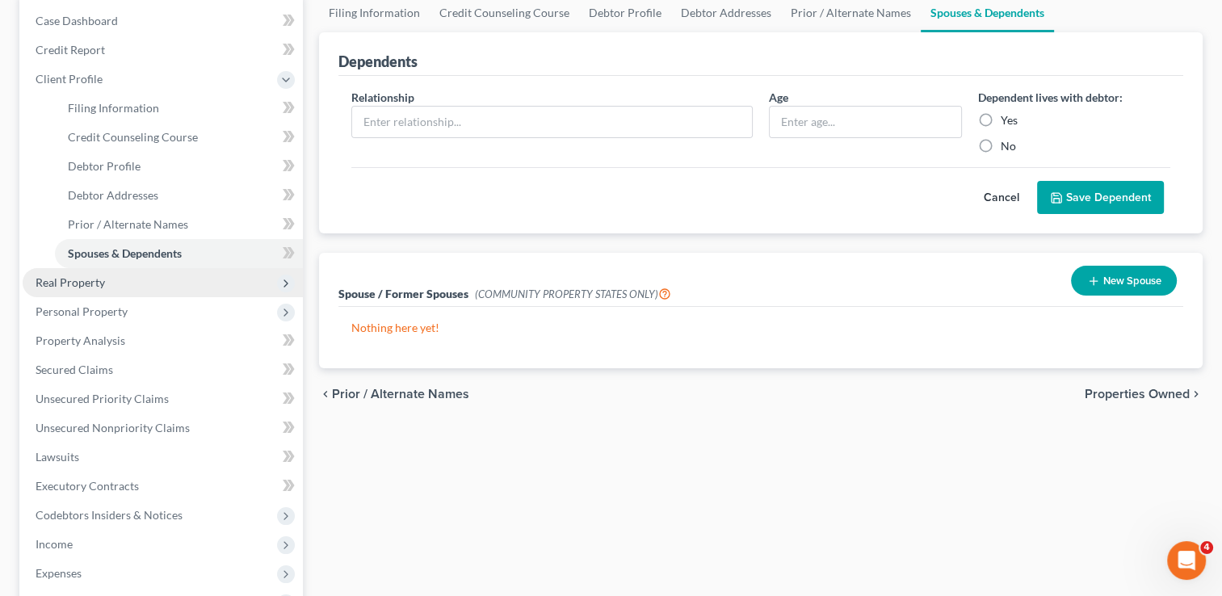
click at [100, 282] on span "Real Property" at bounding box center [70, 282] width 69 height 14
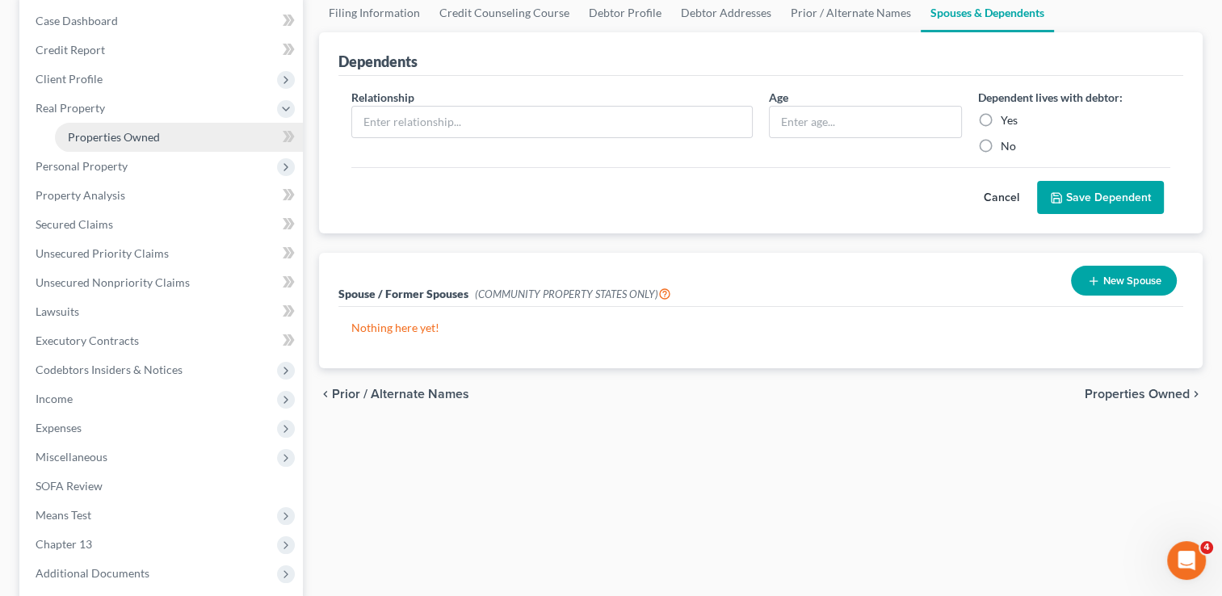
click at [141, 141] on span "Properties Owned" at bounding box center [114, 137] width 92 height 14
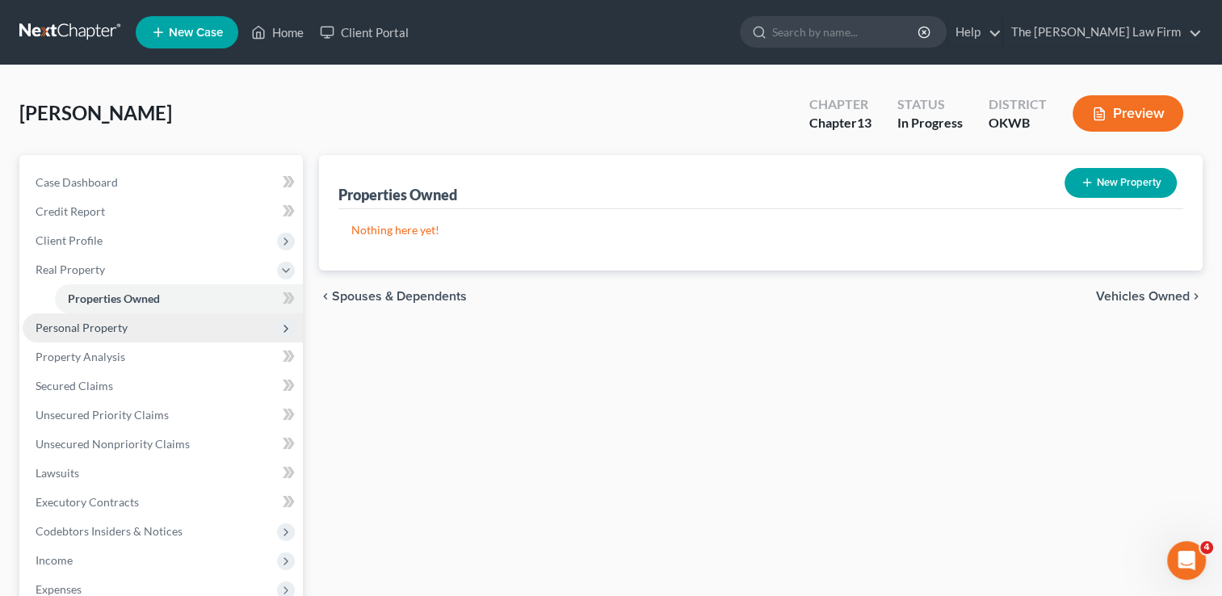
click at [114, 321] on span "Personal Property" at bounding box center [82, 328] width 92 height 14
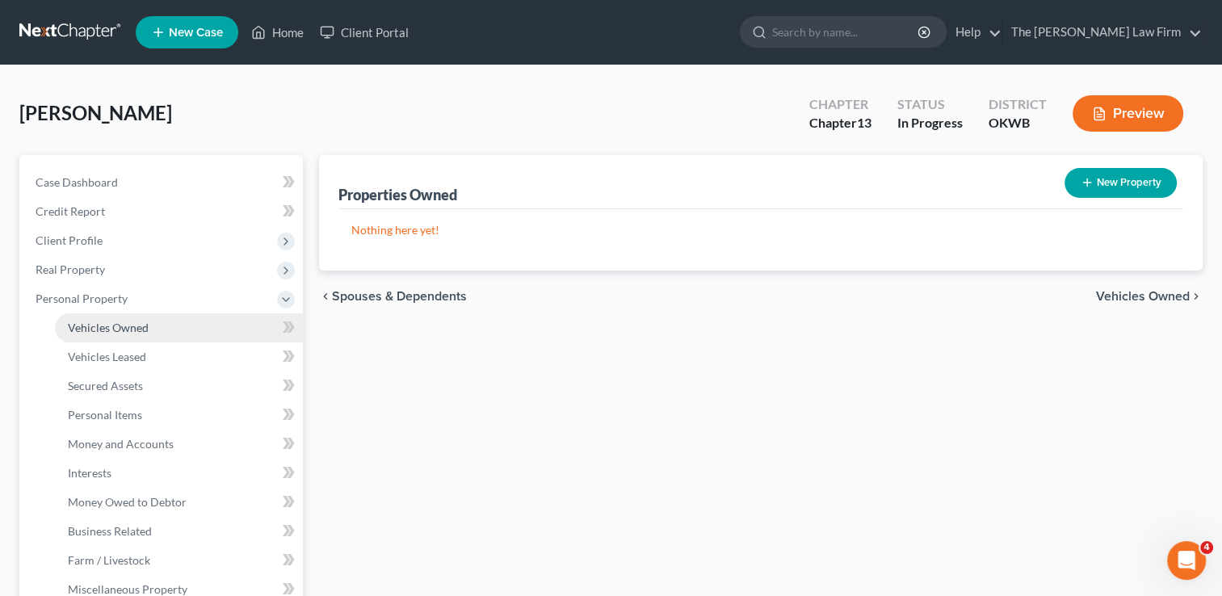
click at [131, 322] on span "Vehicles Owned" at bounding box center [108, 328] width 81 height 14
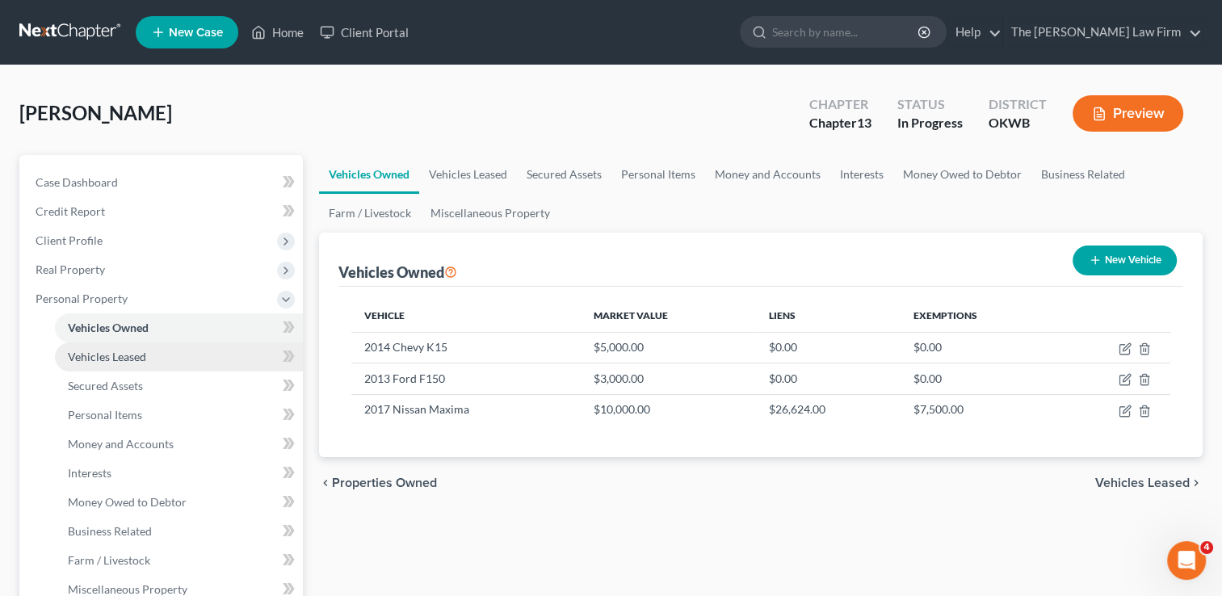
click at [152, 359] on link "Vehicles Leased" at bounding box center [179, 357] width 248 height 29
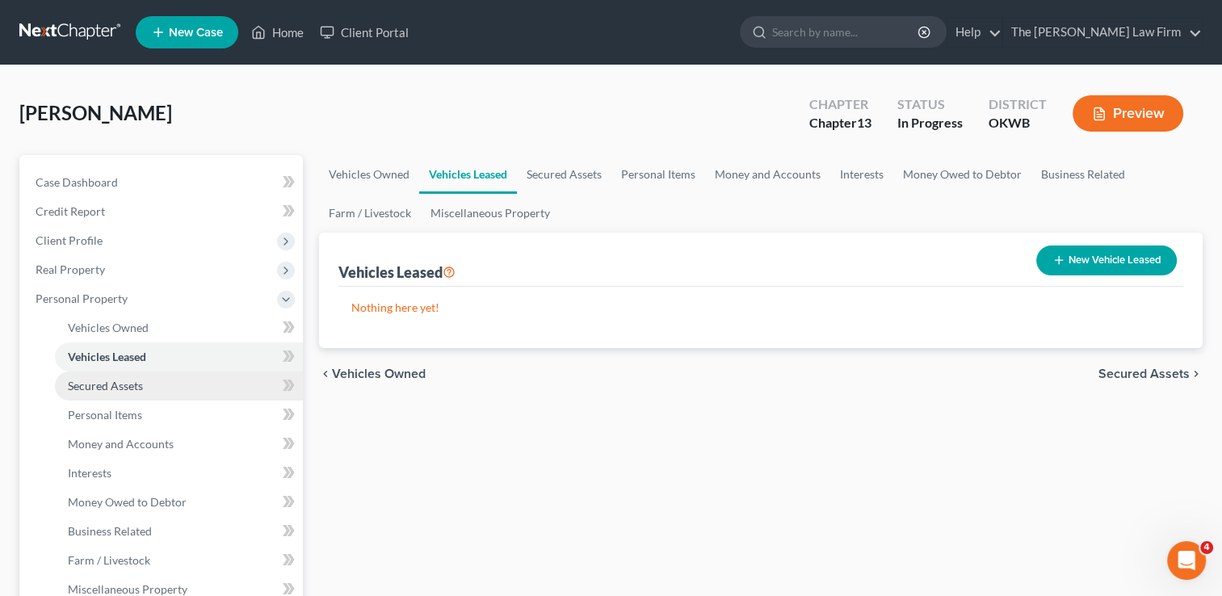
click at [156, 385] on link "Secured Assets" at bounding box center [179, 386] width 248 height 29
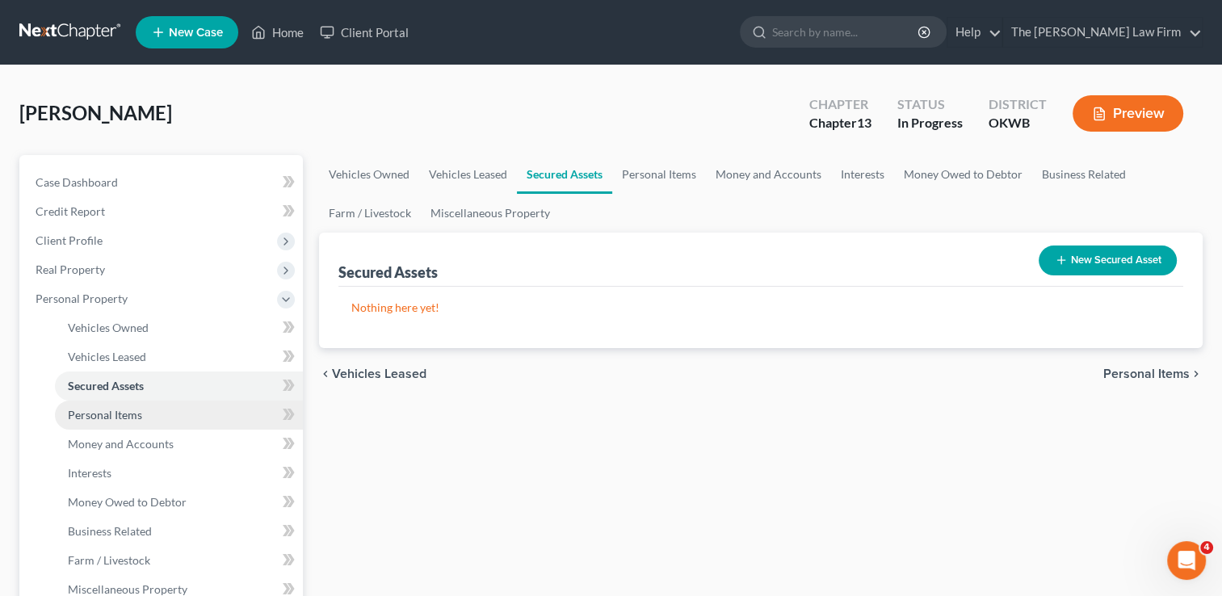
click at [158, 406] on link "Personal Items" at bounding box center [179, 415] width 248 height 29
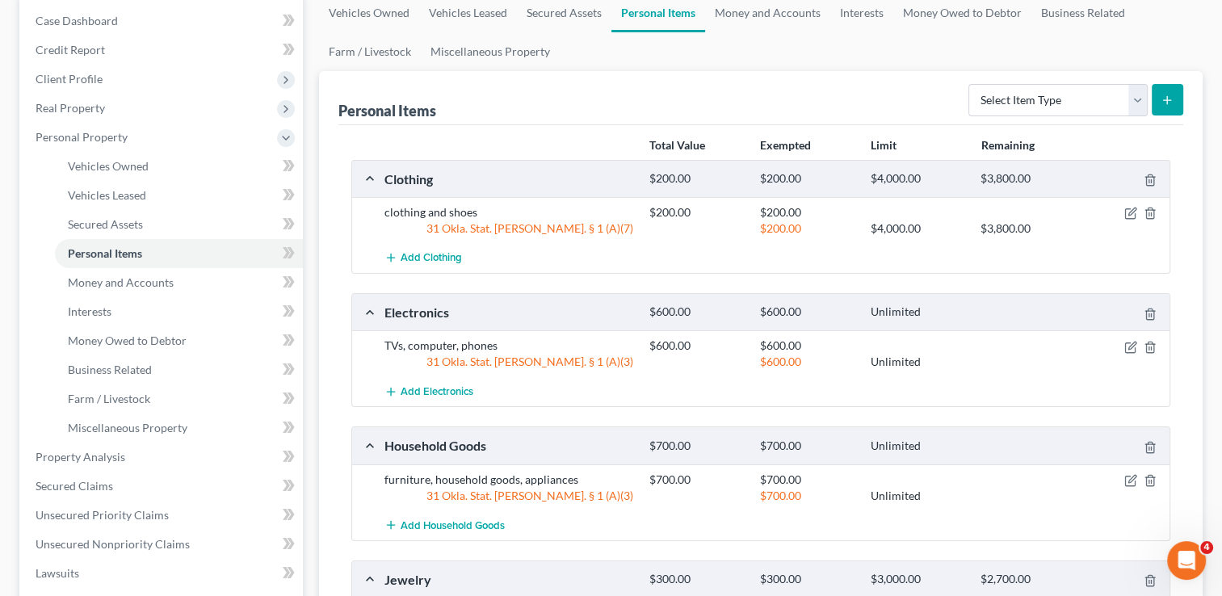
scroll to position [81, 0]
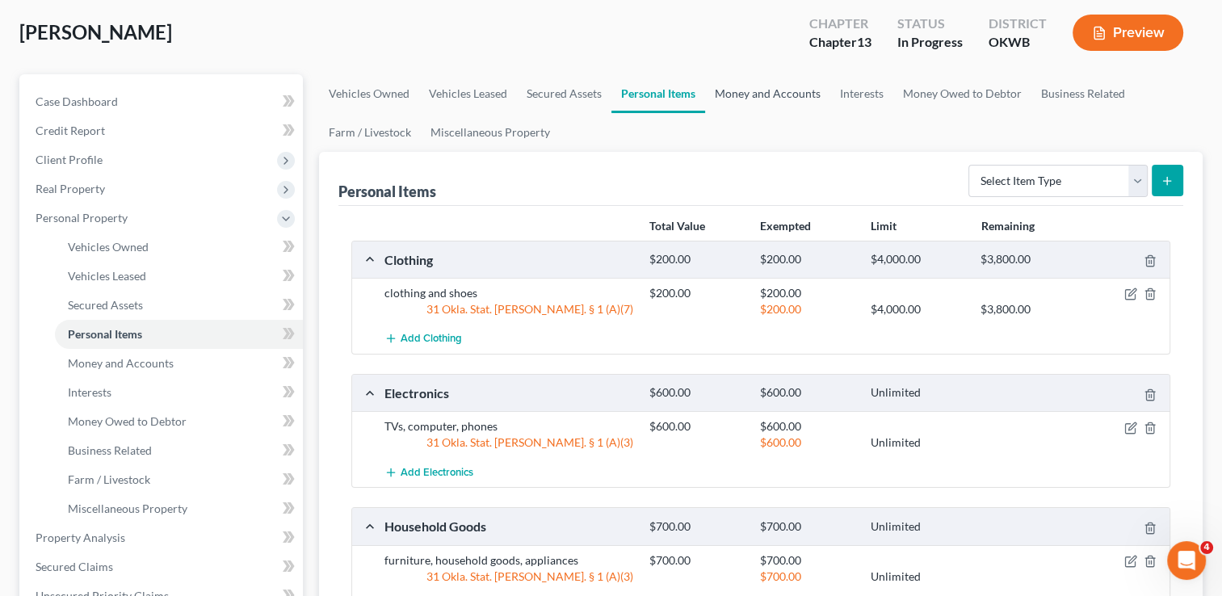
click at [759, 93] on link "Money and Accounts" at bounding box center [767, 93] width 125 height 39
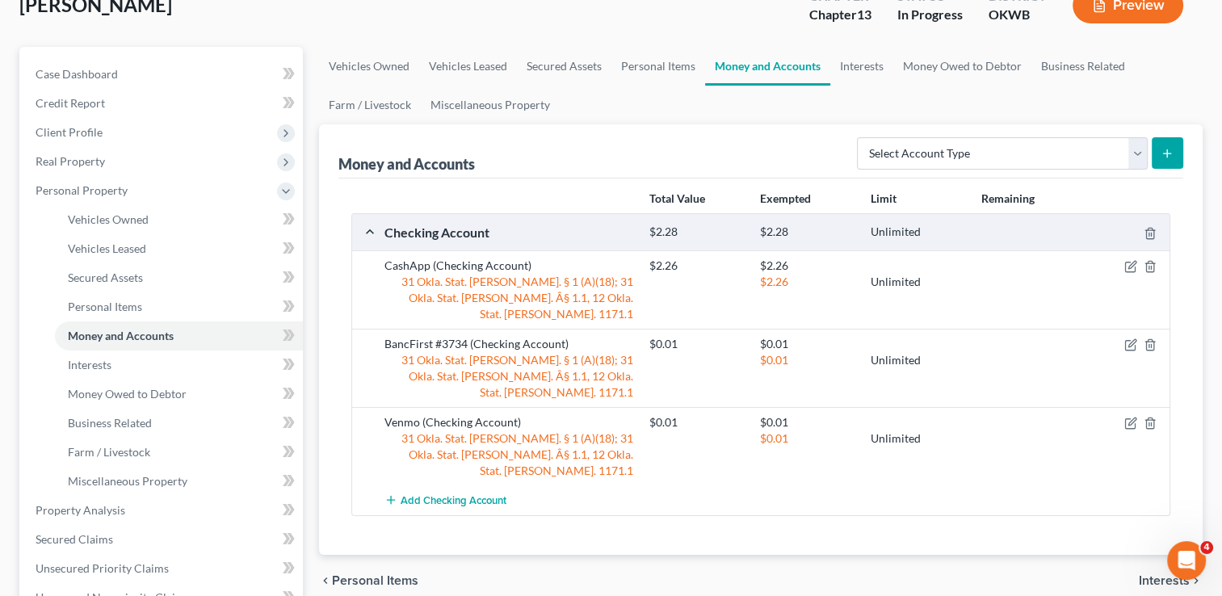
scroll to position [81, 0]
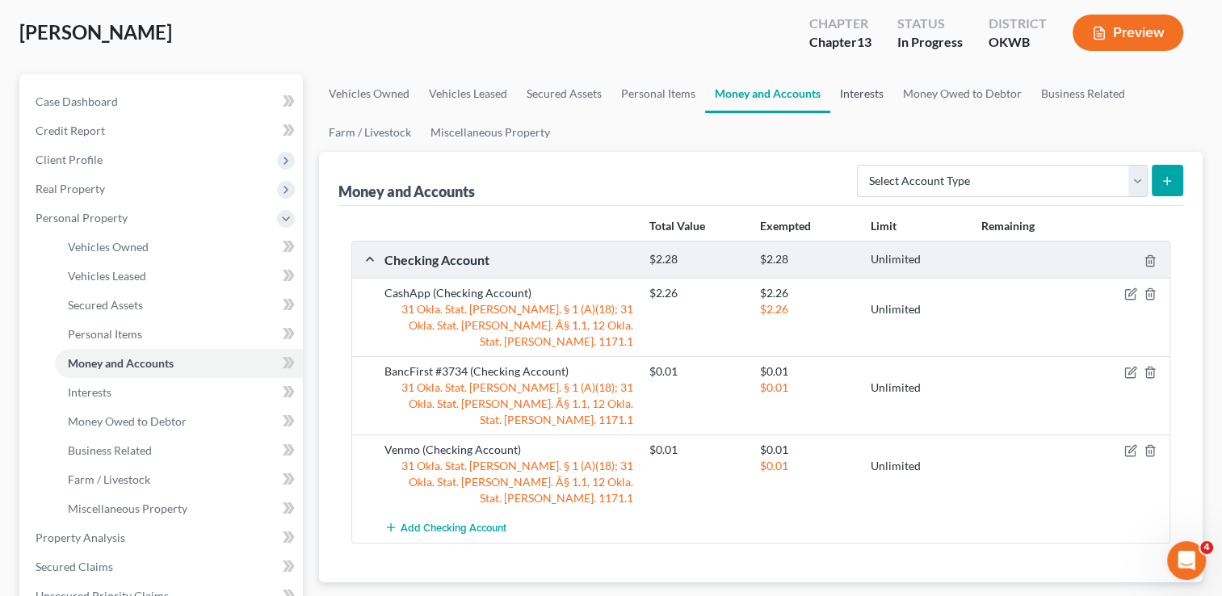
click at [865, 92] on link "Interests" at bounding box center [861, 93] width 63 height 39
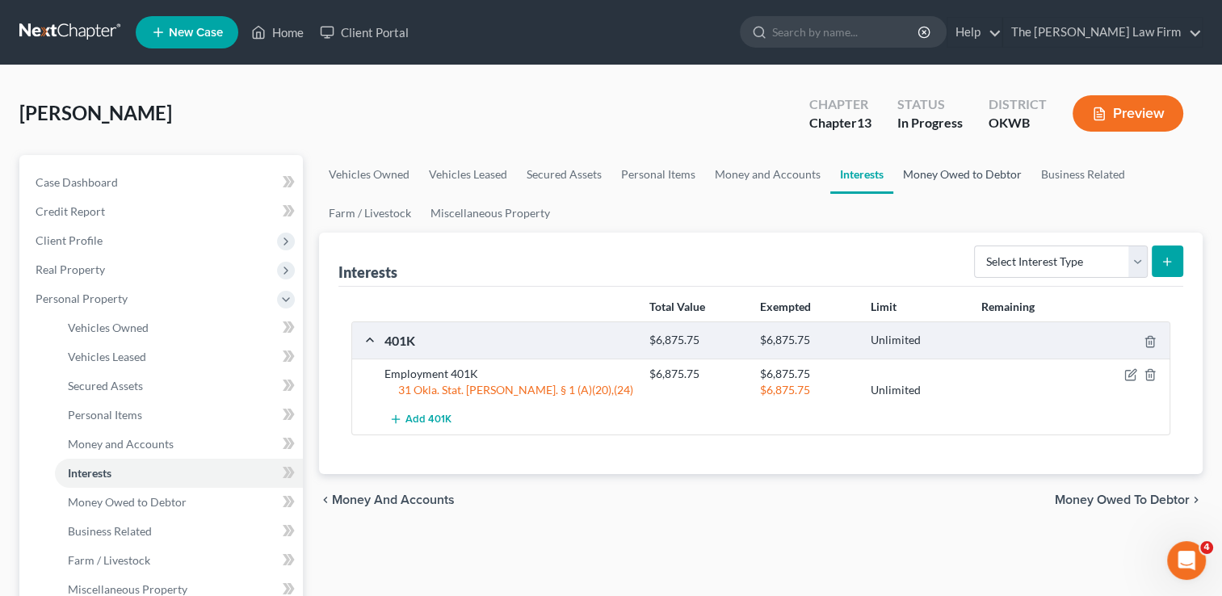
click at [948, 174] on link "Money Owed to Debtor" at bounding box center [962, 174] width 138 height 39
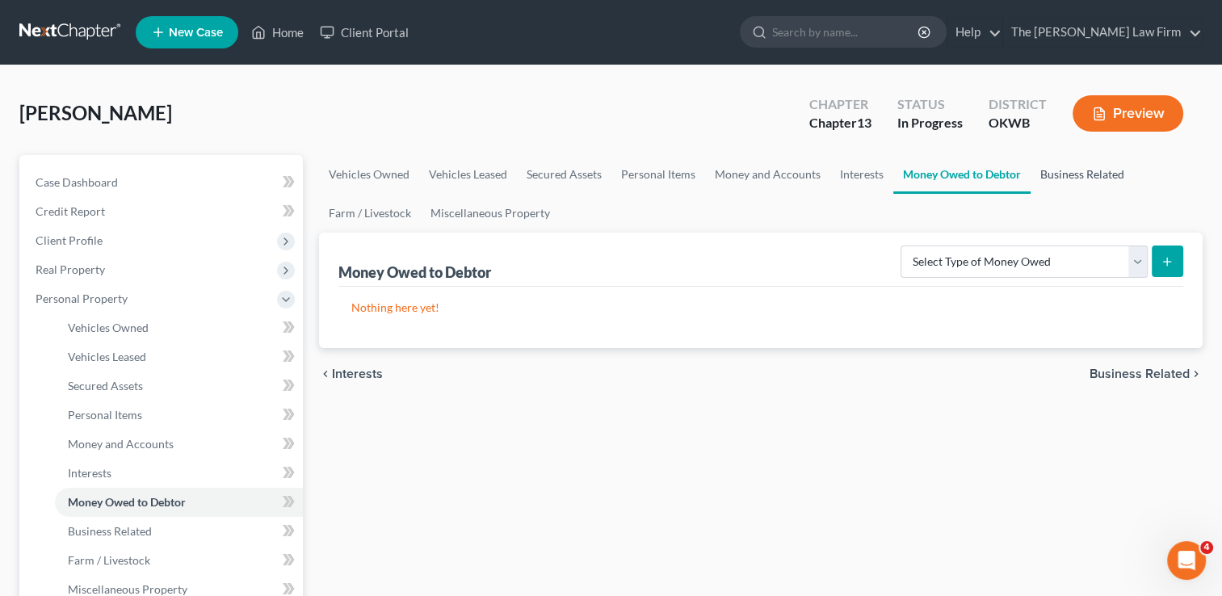
click at [1066, 170] on link "Business Related" at bounding box center [1082, 174] width 103 height 39
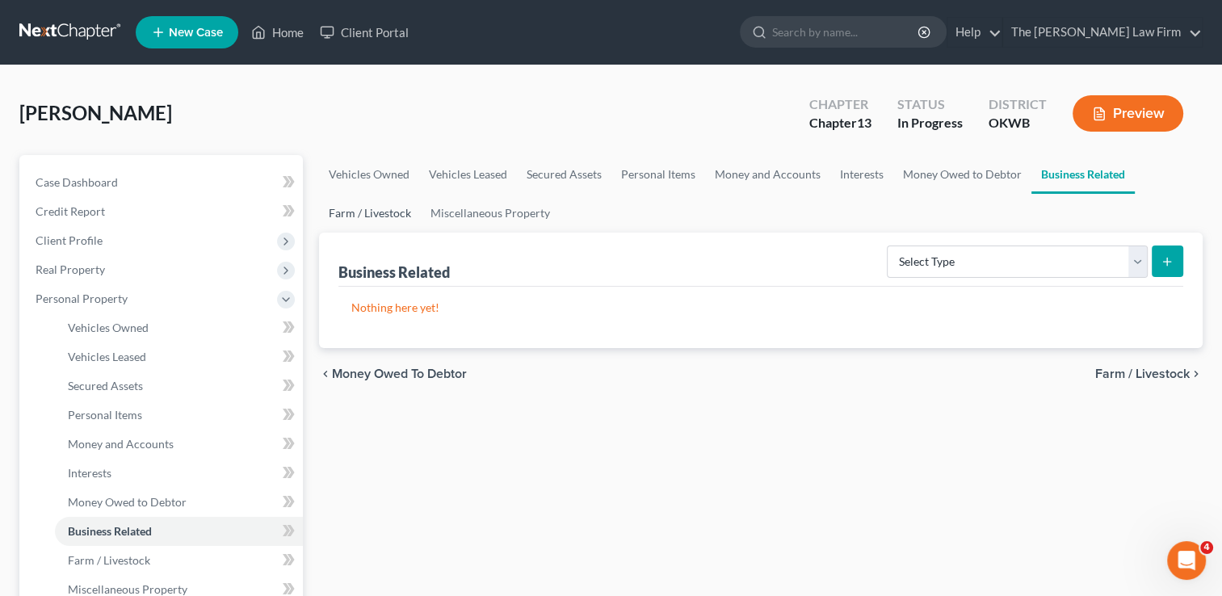
click at [388, 209] on link "Farm / Livestock" at bounding box center [370, 213] width 102 height 39
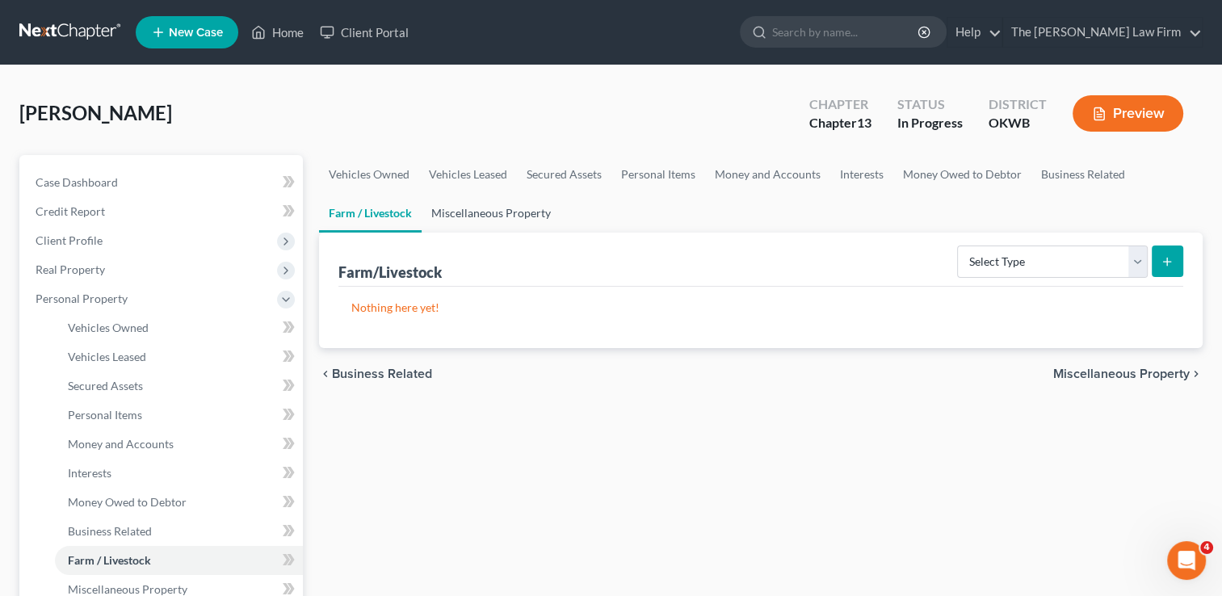
click at [502, 212] on link "Miscellaneous Property" at bounding box center [491, 213] width 139 height 39
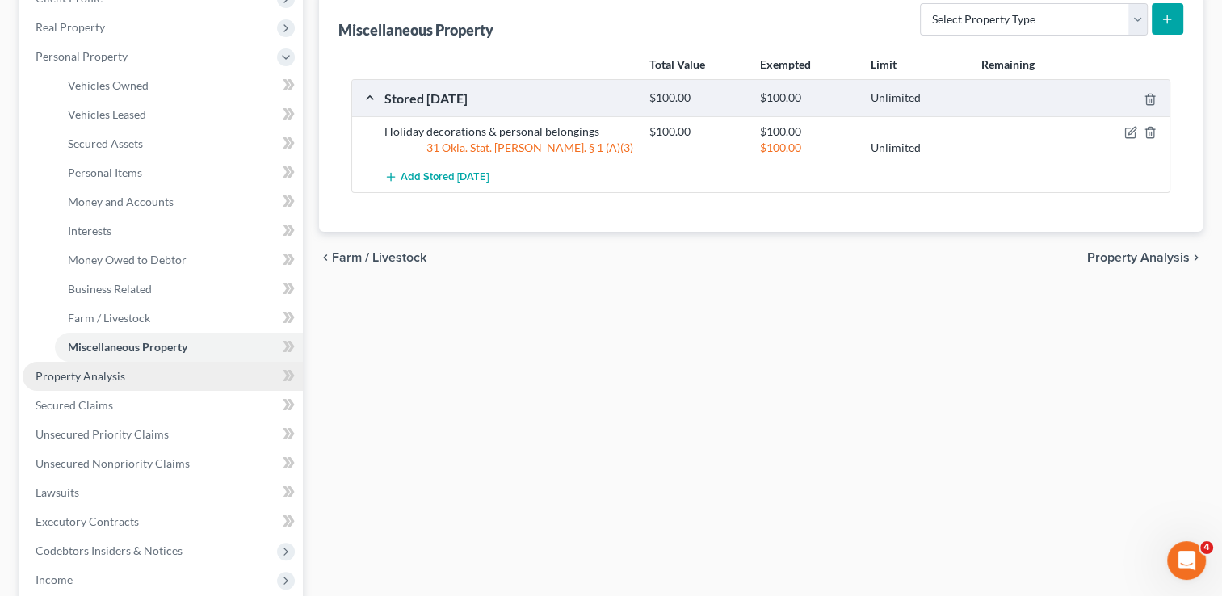
click at [83, 380] on span "Property Analysis" at bounding box center [81, 376] width 90 height 14
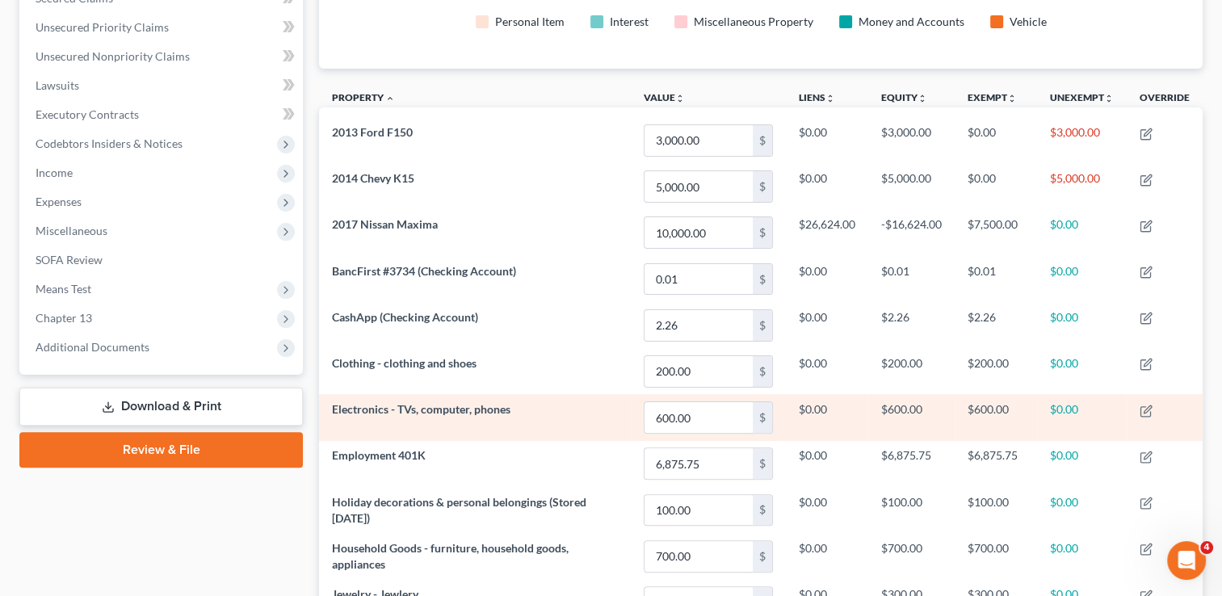
scroll to position [346, 0]
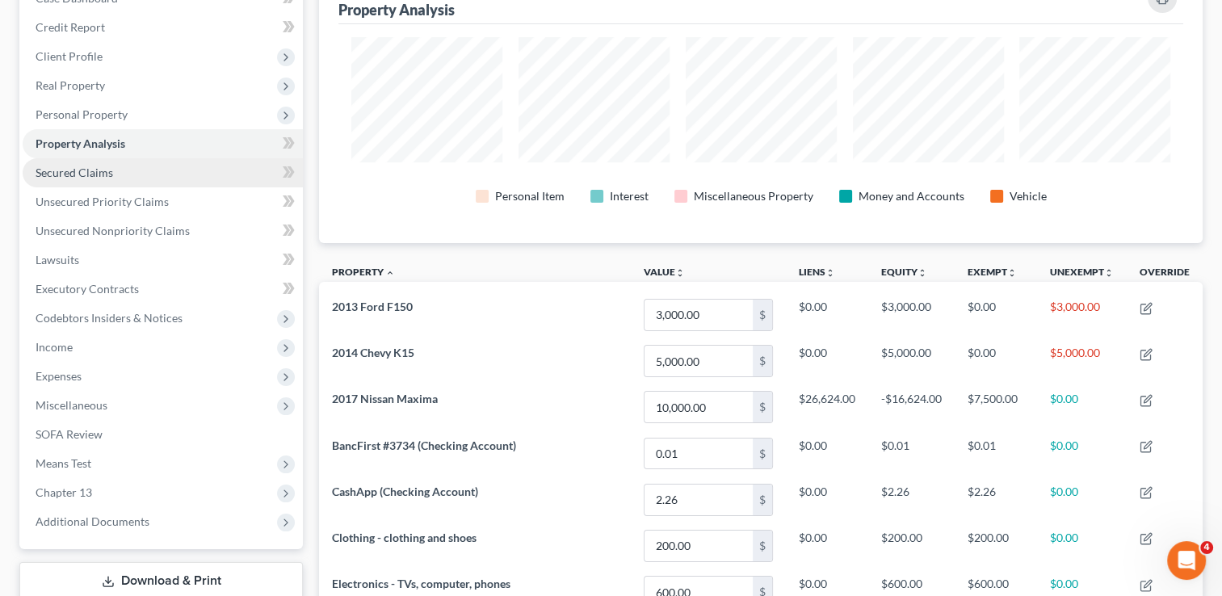
click at [92, 170] on span "Secured Claims" at bounding box center [75, 173] width 78 height 14
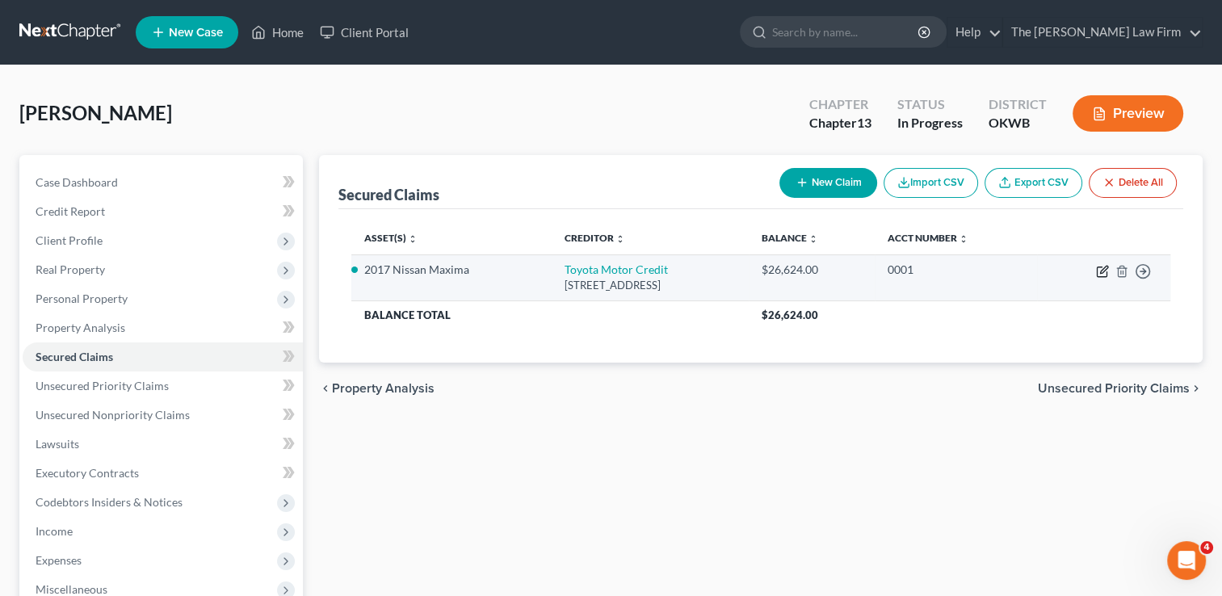
click at [1100, 273] on icon "button" at bounding box center [1103, 269] width 7 height 7
select select "16"
select select "2"
select select "0"
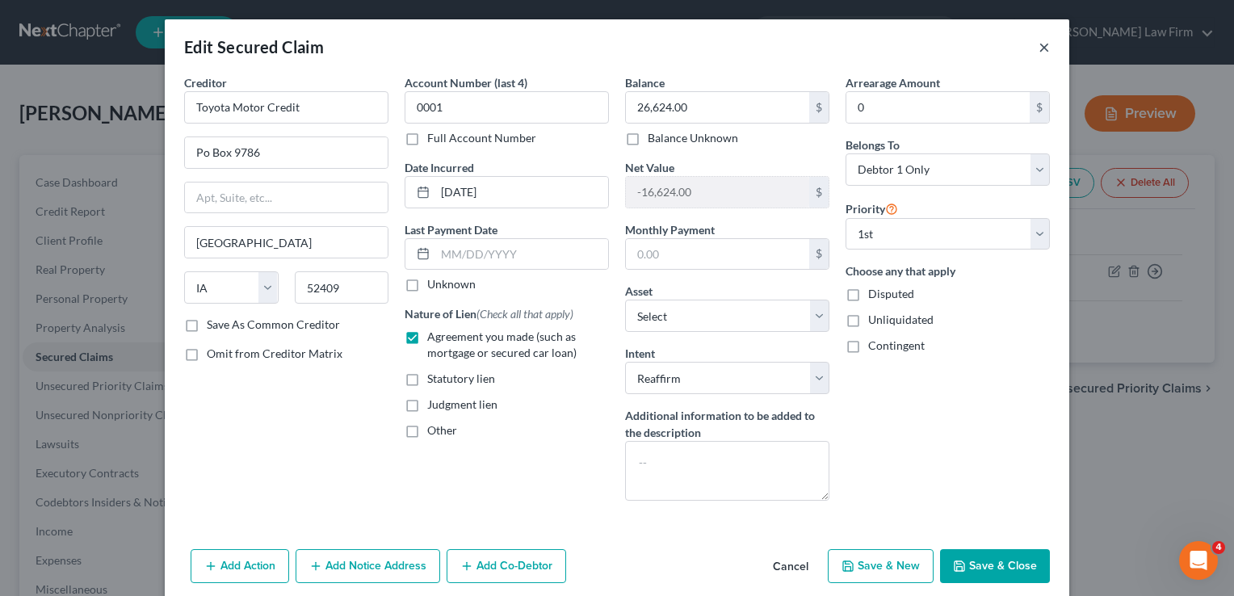
click at [1039, 50] on button "×" at bounding box center [1044, 46] width 11 height 19
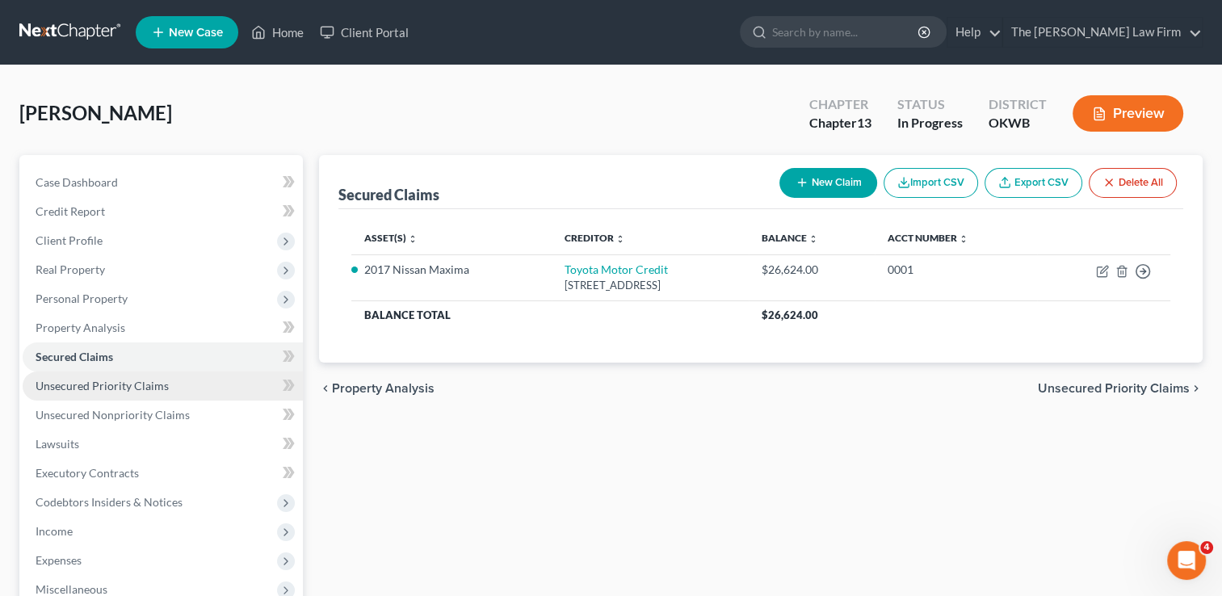
click at [155, 383] on span "Unsecured Priority Claims" at bounding box center [102, 386] width 133 height 14
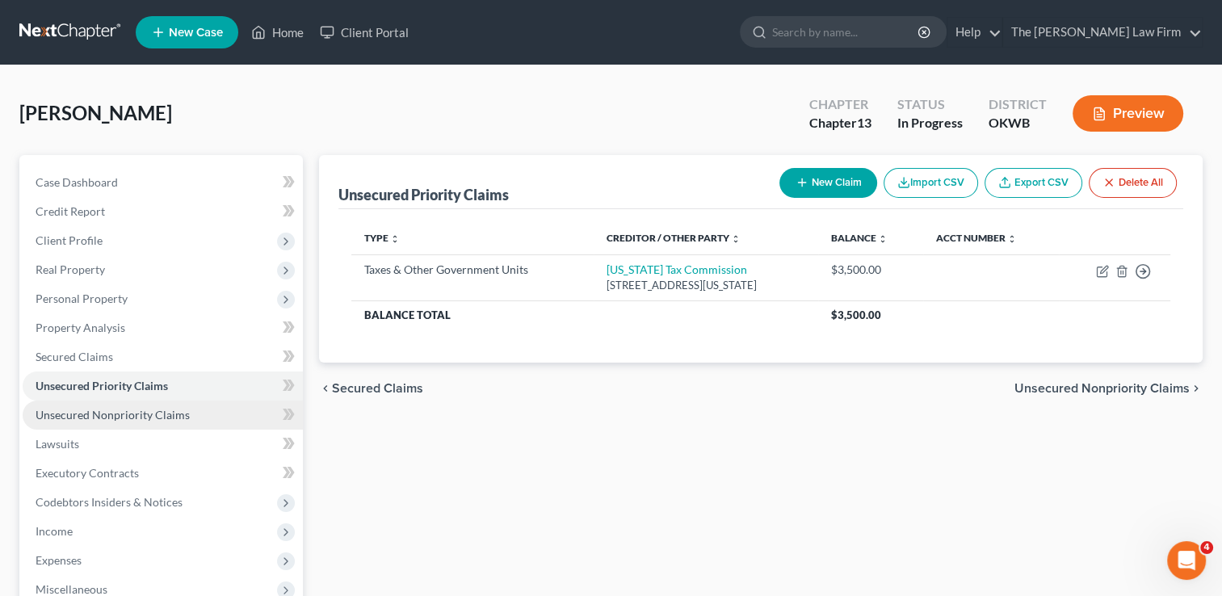
click at [139, 416] on span "Unsecured Nonpriority Claims" at bounding box center [113, 415] width 154 height 14
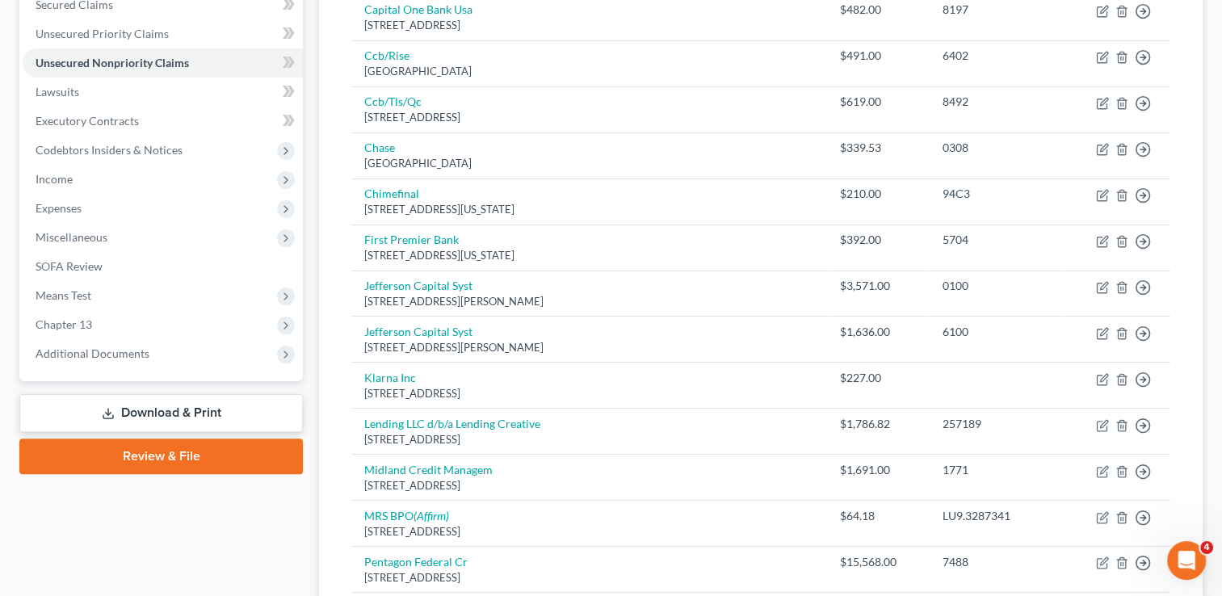
scroll to position [346, 0]
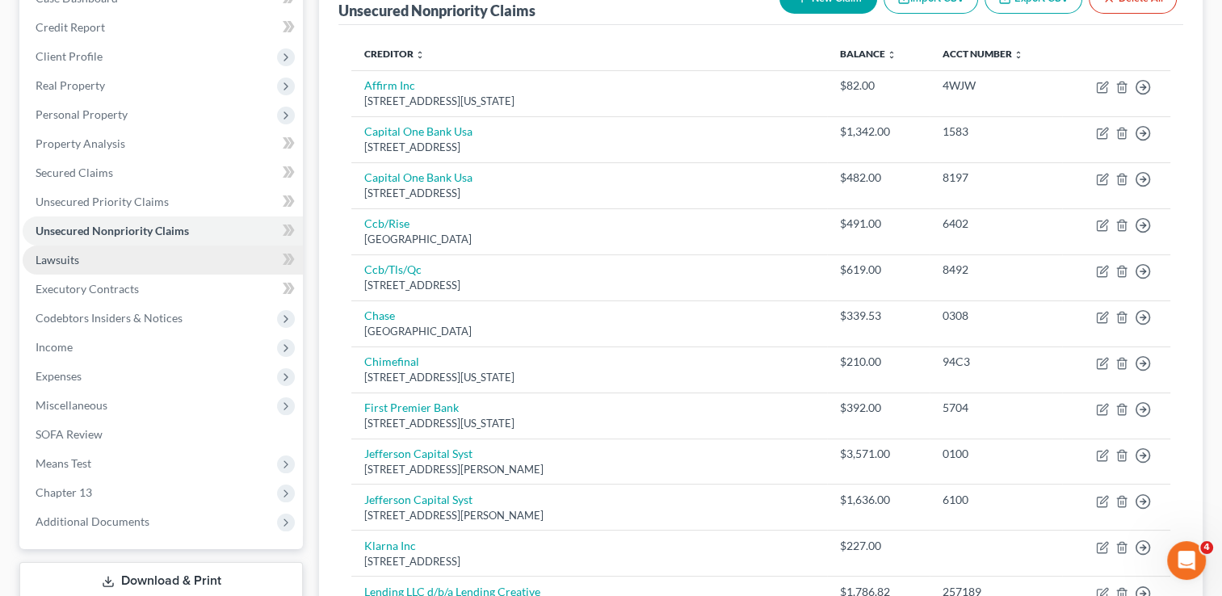
click at [84, 257] on link "Lawsuits" at bounding box center [163, 260] width 280 height 29
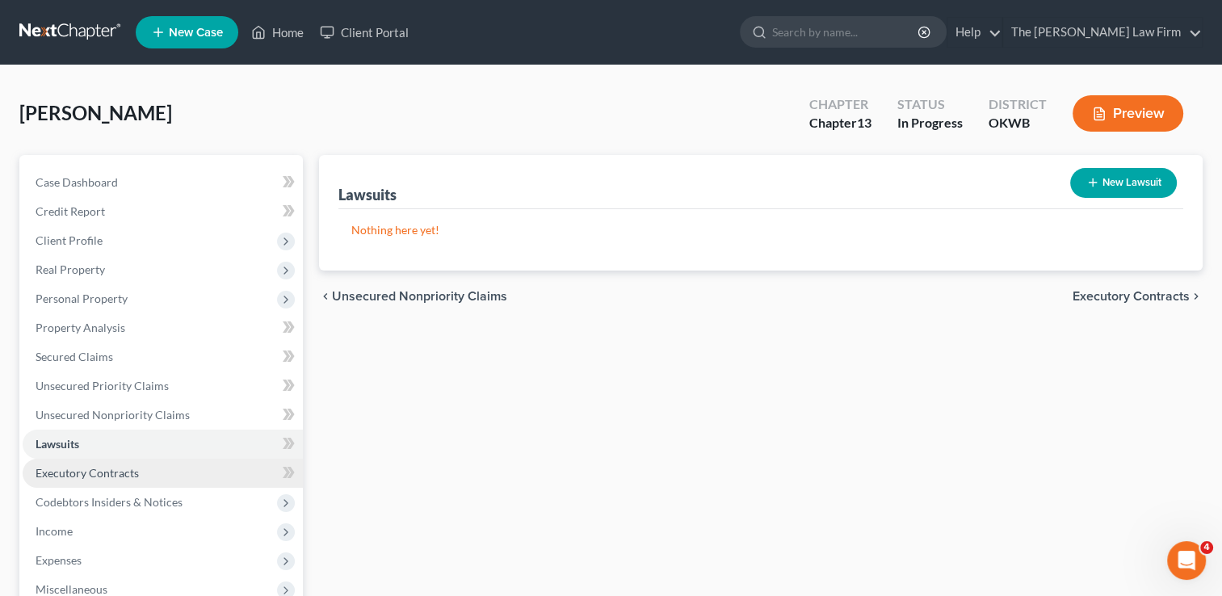
click at [123, 470] on span "Executory Contracts" at bounding box center [87, 473] width 103 height 14
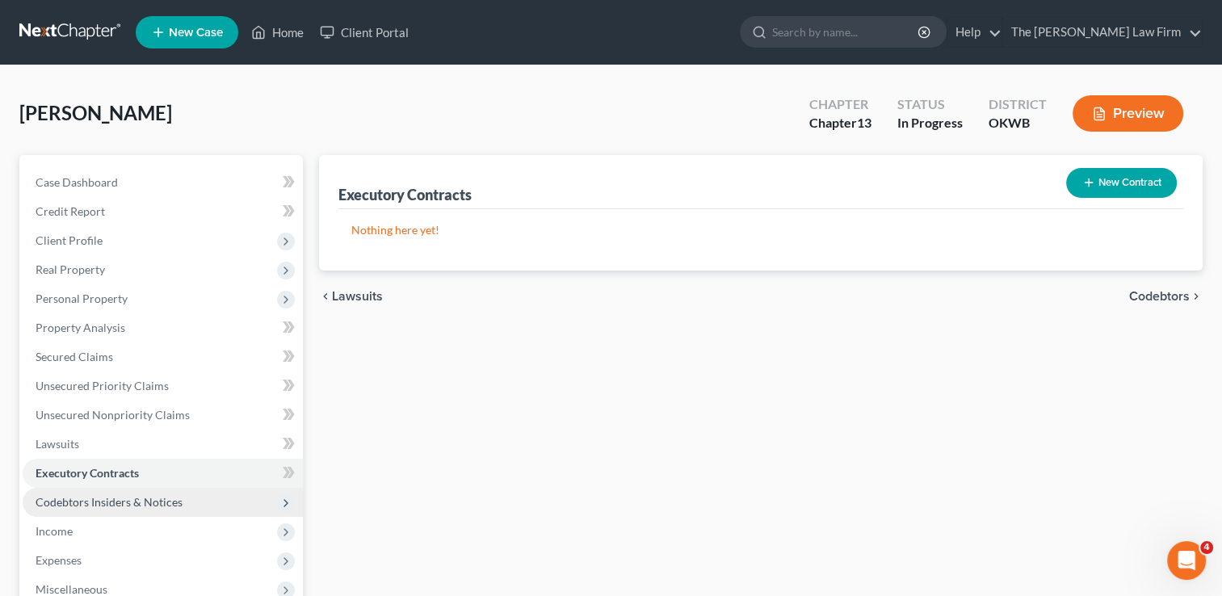
click at [157, 493] on span "Codebtors Insiders & Notices" at bounding box center [163, 502] width 280 height 29
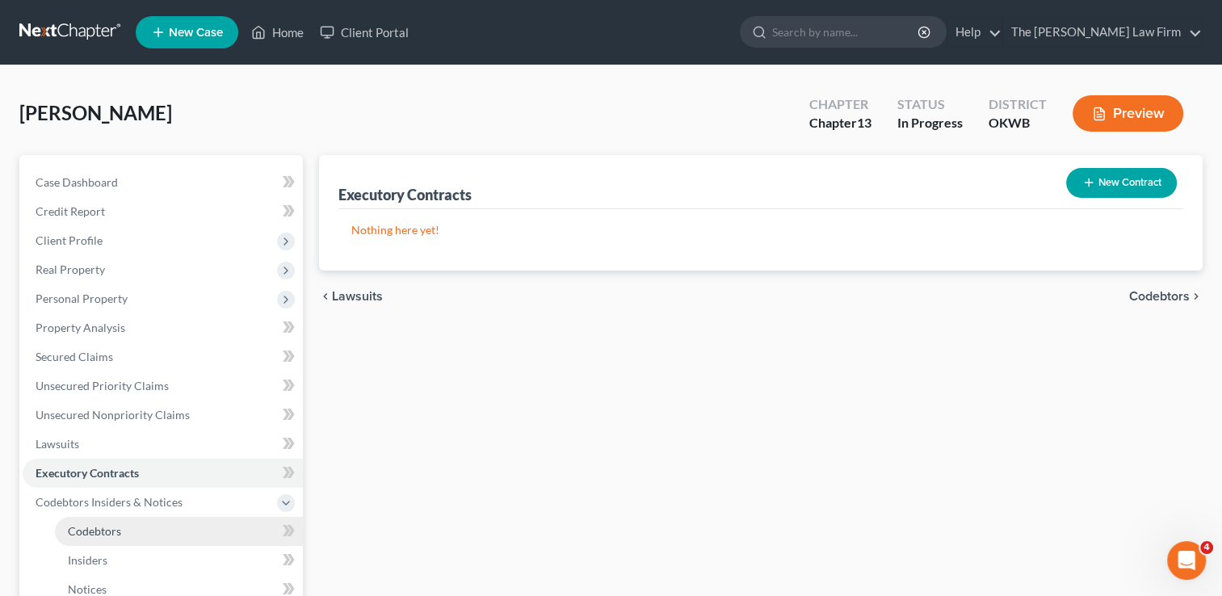
click at [82, 541] on link "Codebtors" at bounding box center [179, 531] width 248 height 29
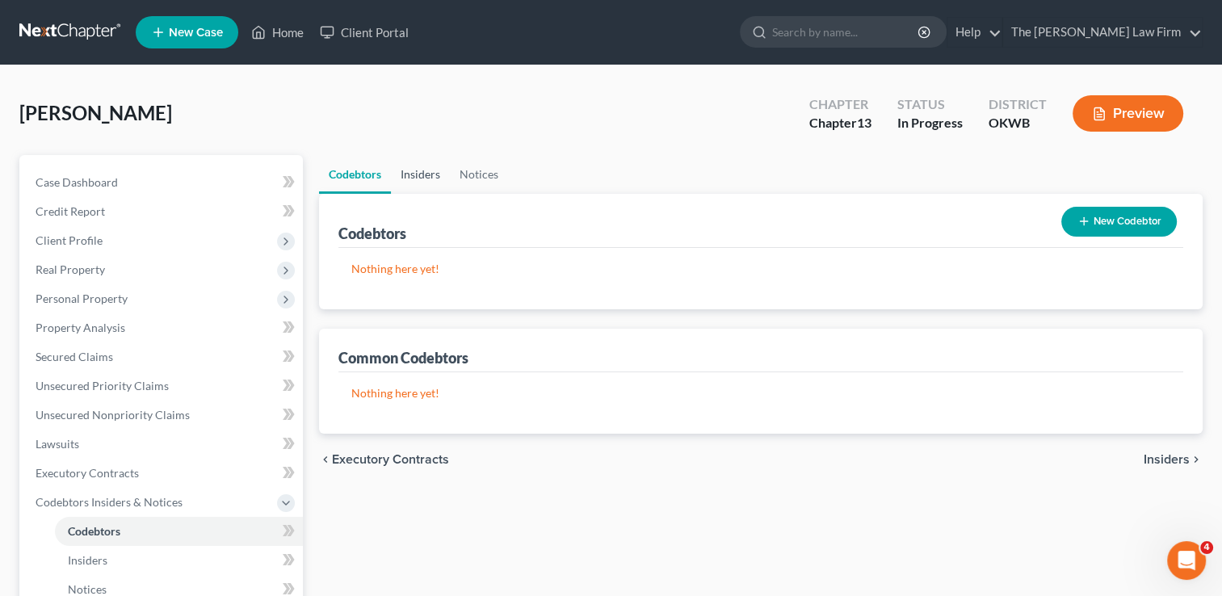
click at [427, 182] on link "Insiders" at bounding box center [420, 174] width 59 height 39
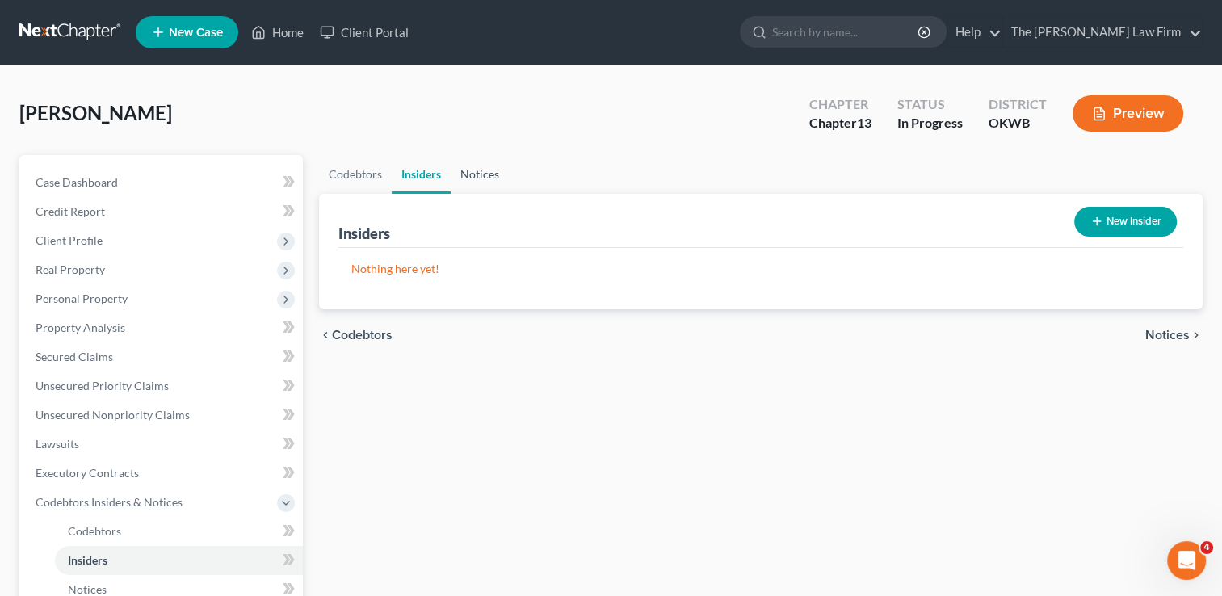
click at [473, 174] on link "Notices" at bounding box center [480, 174] width 58 height 39
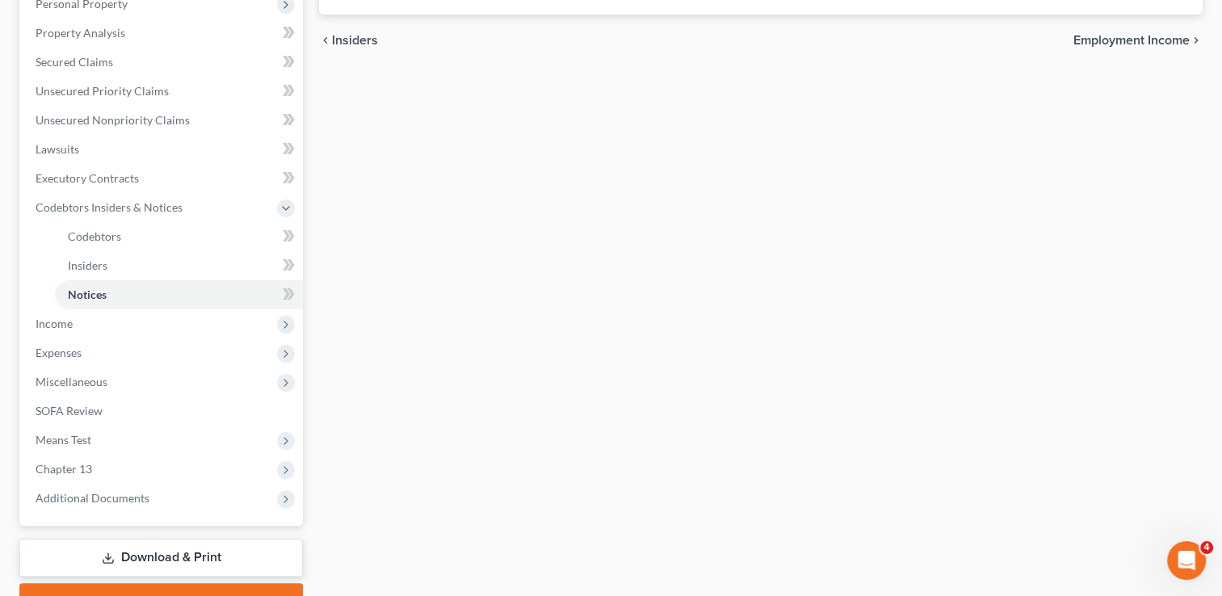
scroll to position [323, 0]
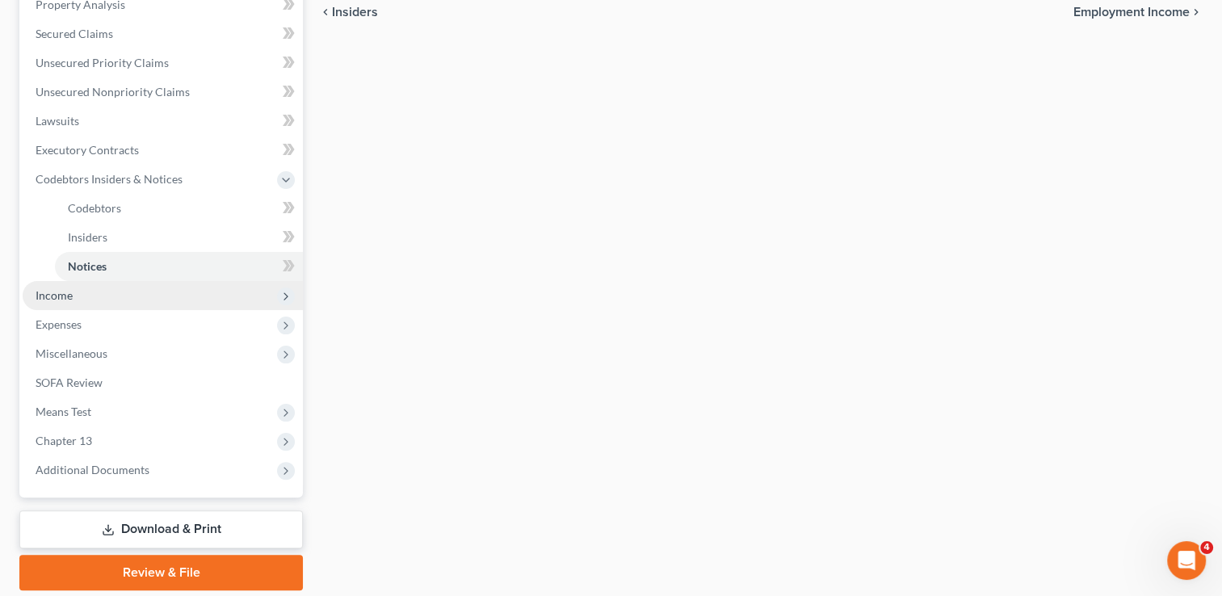
click at [52, 296] on span "Income" at bounding box center [54, 295] width 37 height 14
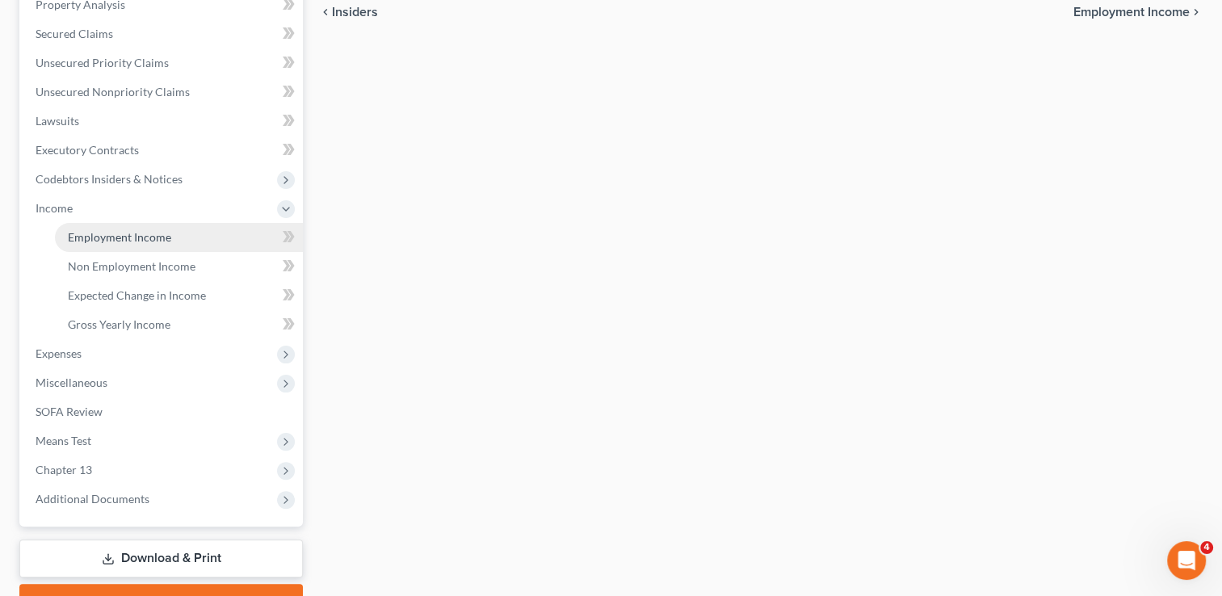
click at [149, 238] on span "Employment Income" at bounding box center [119, 237] width 103 height 14
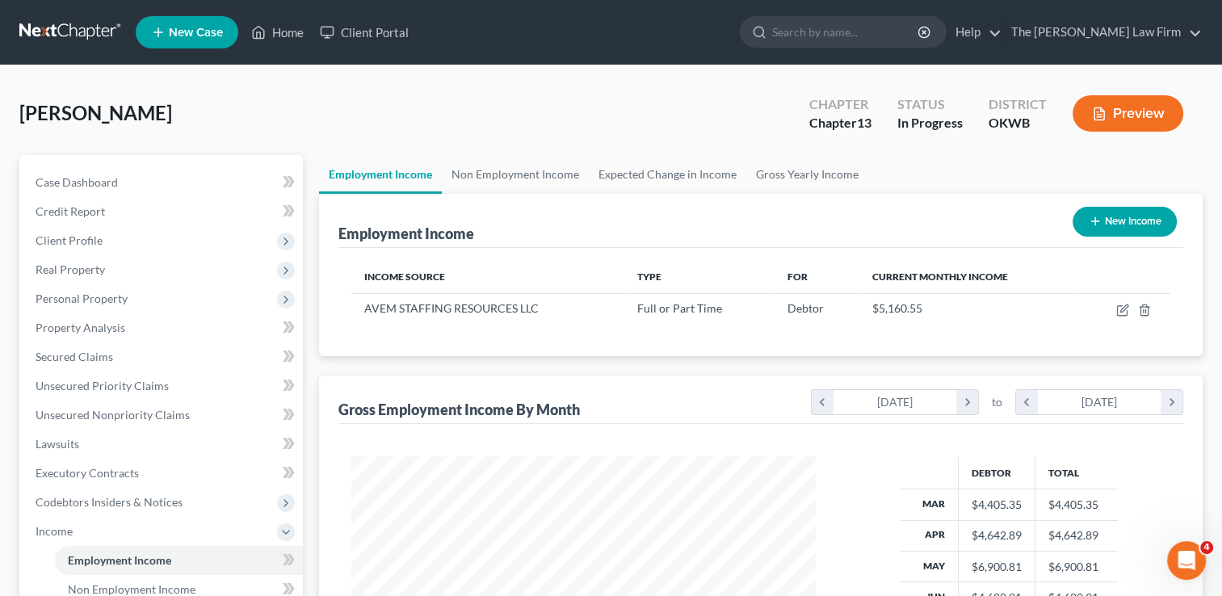
scroll to position [288, 497]
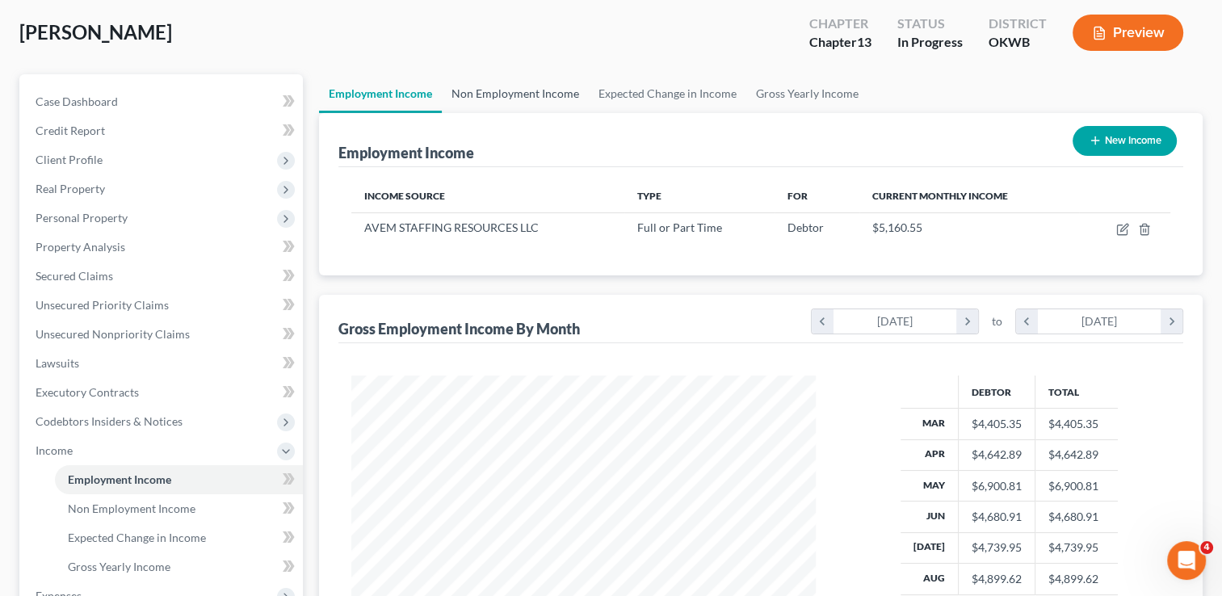
click at [535, 99] on link "Non Employment Income" at bounding box center [515, 93] width 147 height 39
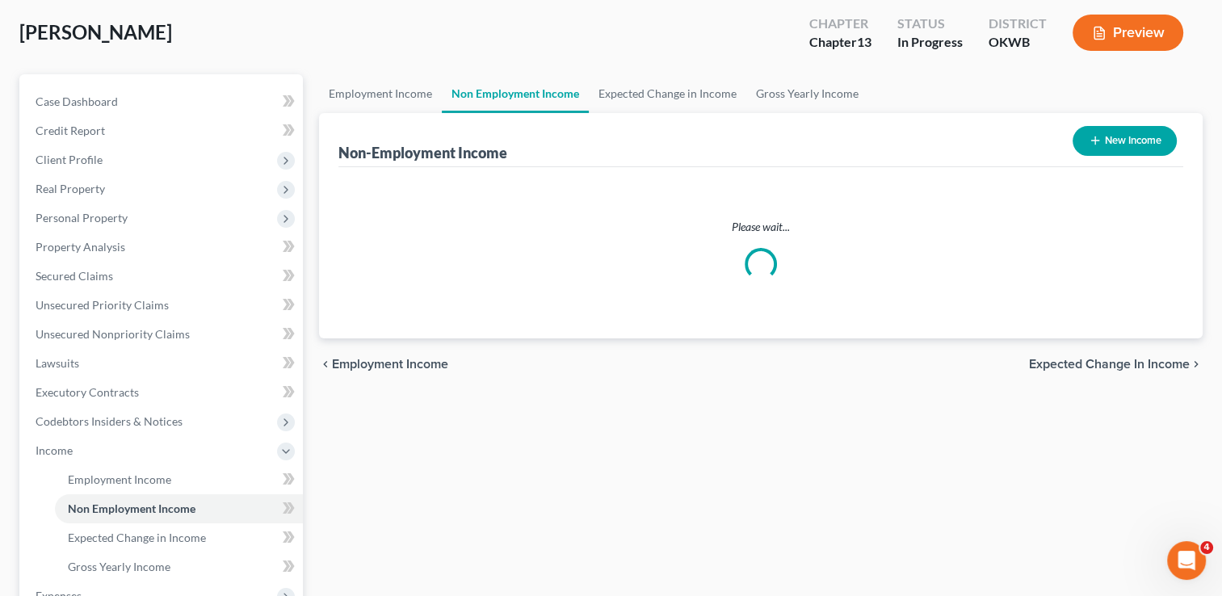
scroll to position [13, 0]
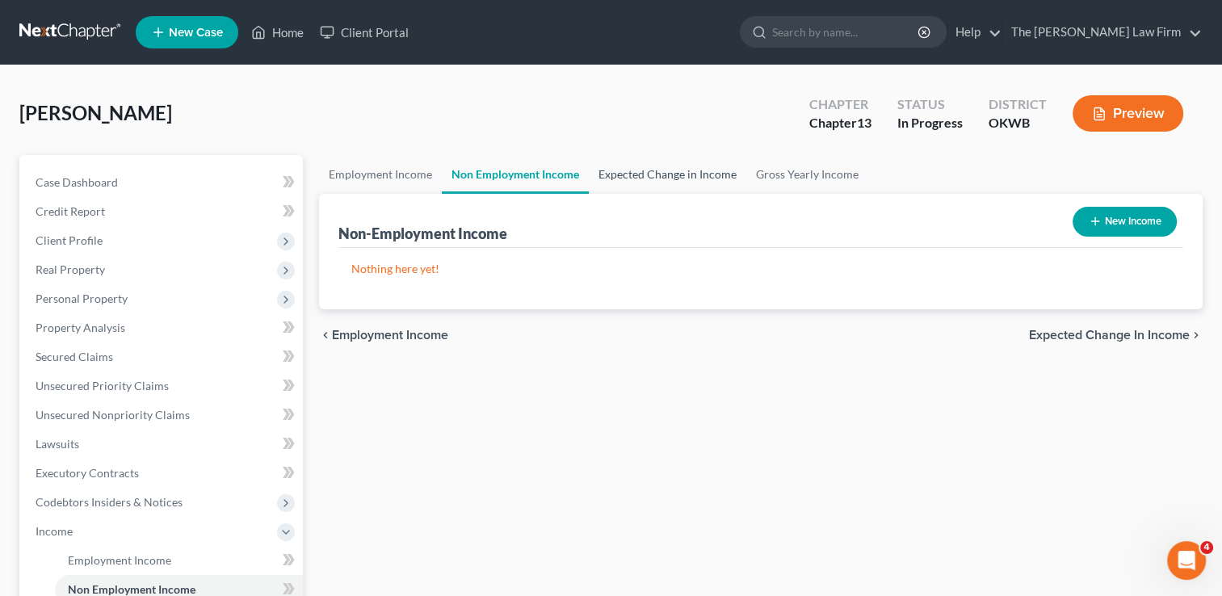
click at [669, 175] on link "Expected Change in Income" at bounding box center [668, 174] width 158 height 39
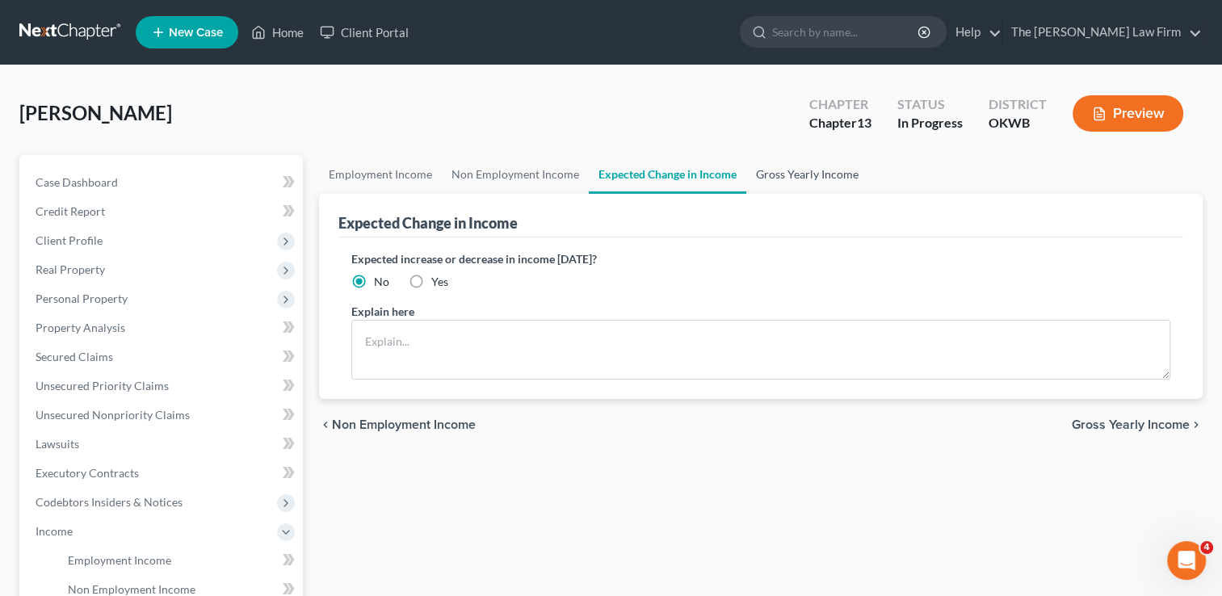
click at [770, 173] on link "Gross Yearly Income" at bounding box center [807, 174] width 122 height 39
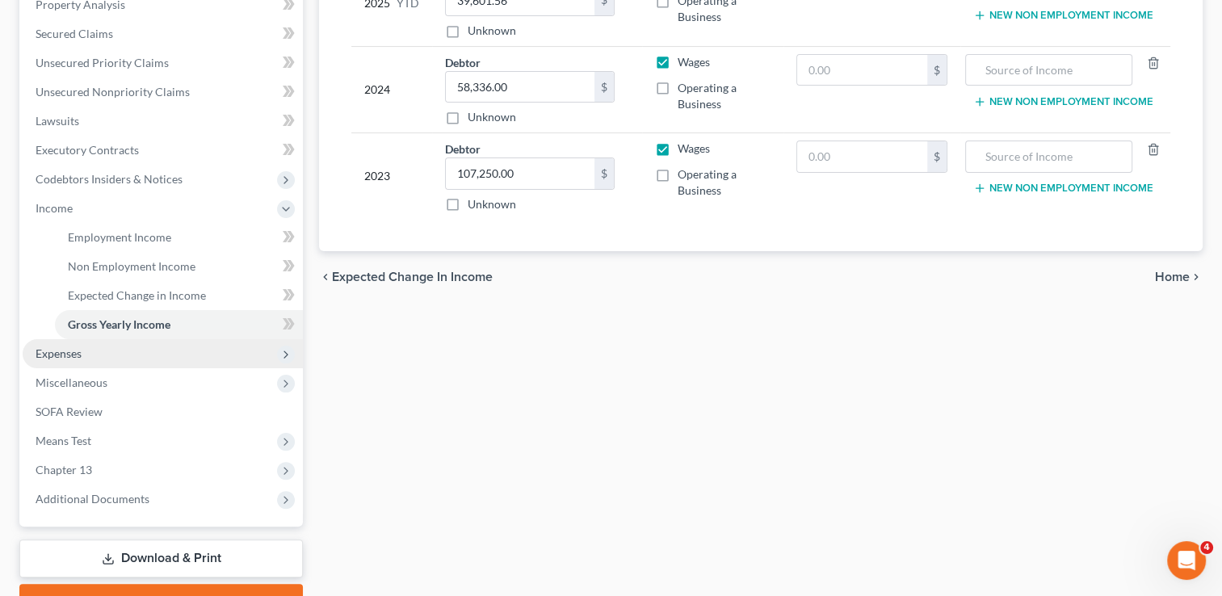
click at [87, 354] on span "Expenses" at bounding box center [163, 353] width 280 height 29
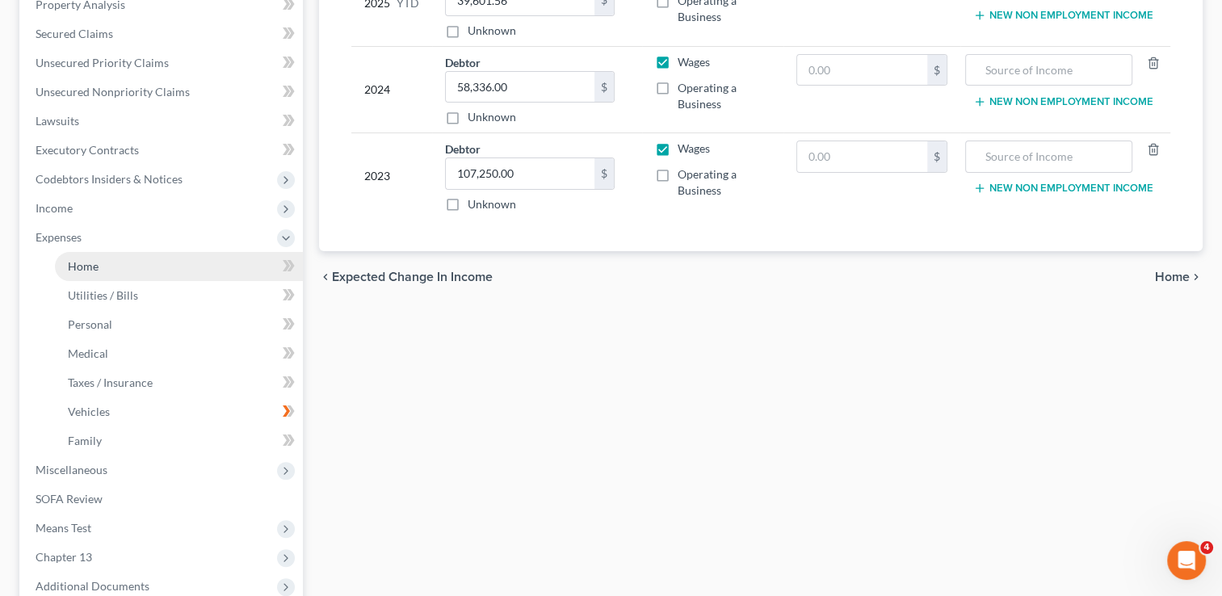
click at [95, 272] on span "Home" at bounding box center [83, 266] width 31 height 14
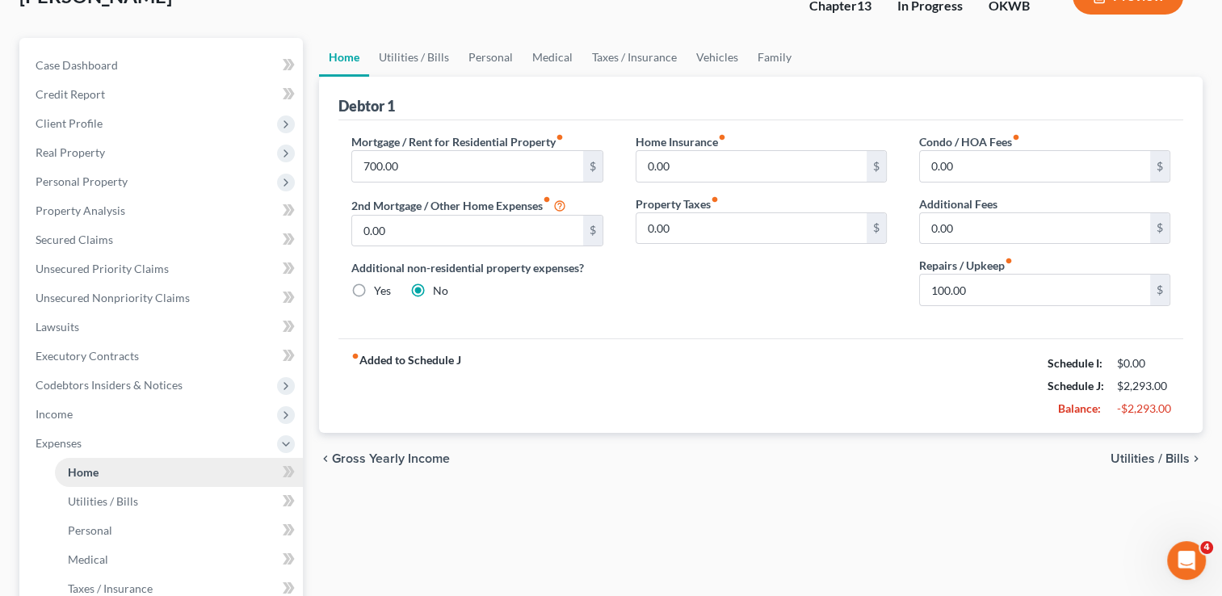
scroll to position [6, 0]
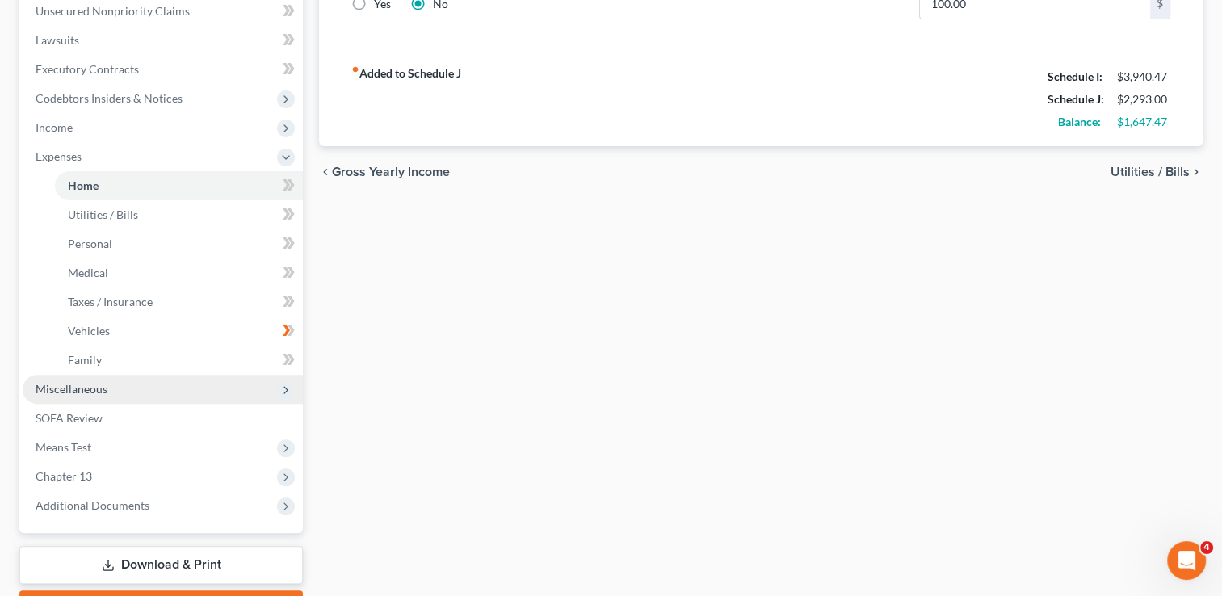
click at [81, 394] on span "Miscellaneous" at bounding box center [72, 389] width 72 height 14
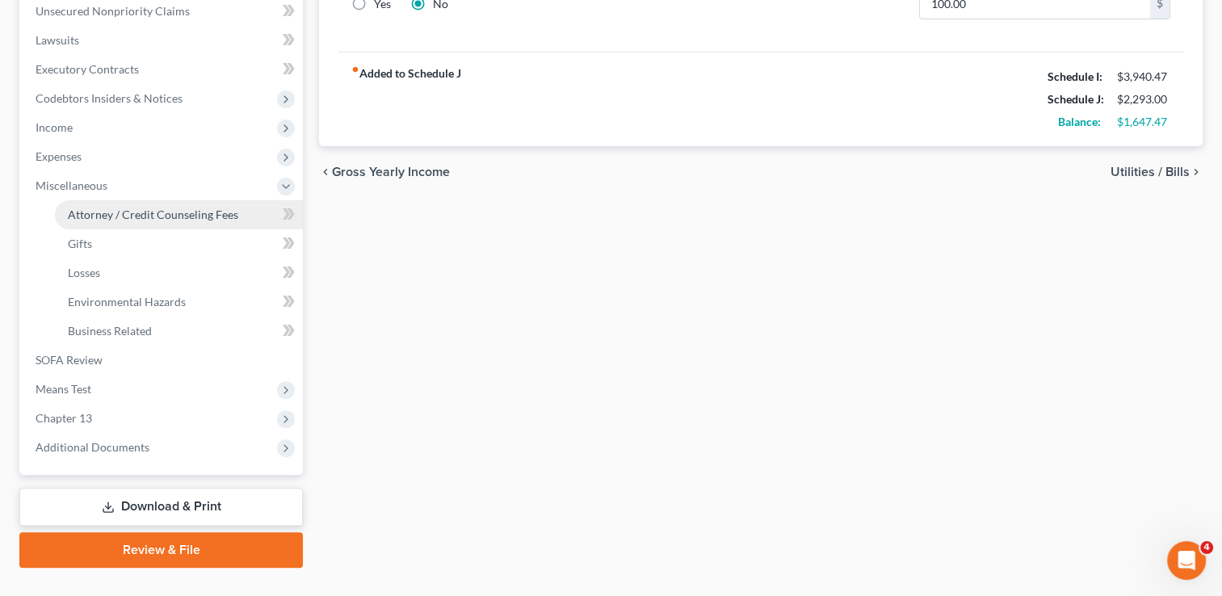
click at [166, 213] on span "Attorney / Credit Counseling Fees" at bounding box center [153, 215] width 170 height 14
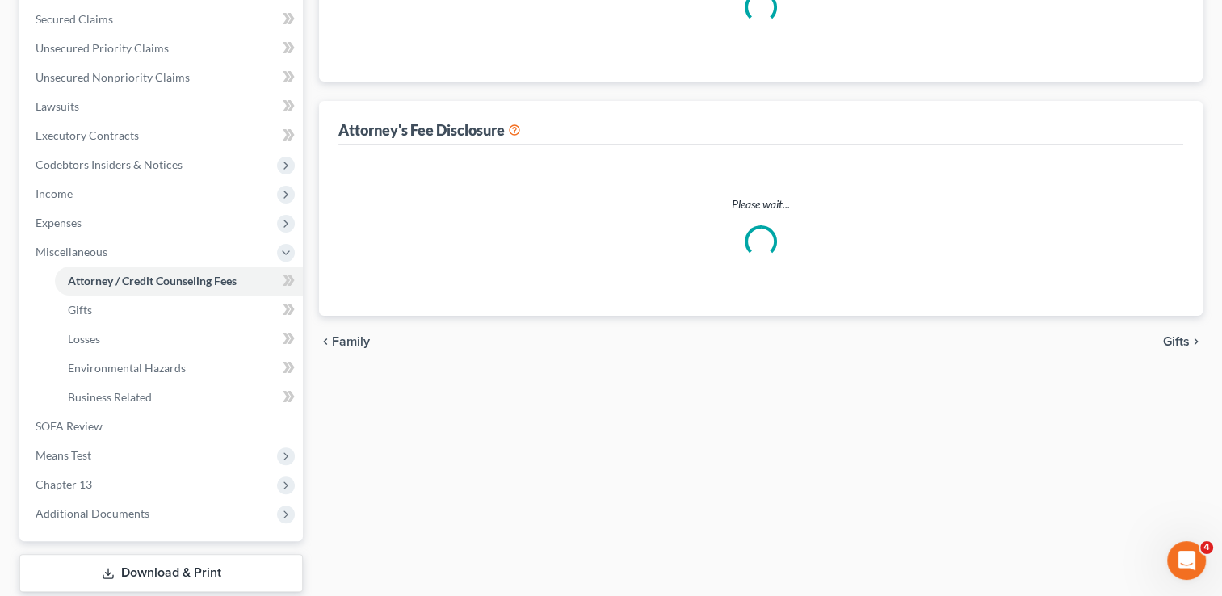
select select "0"
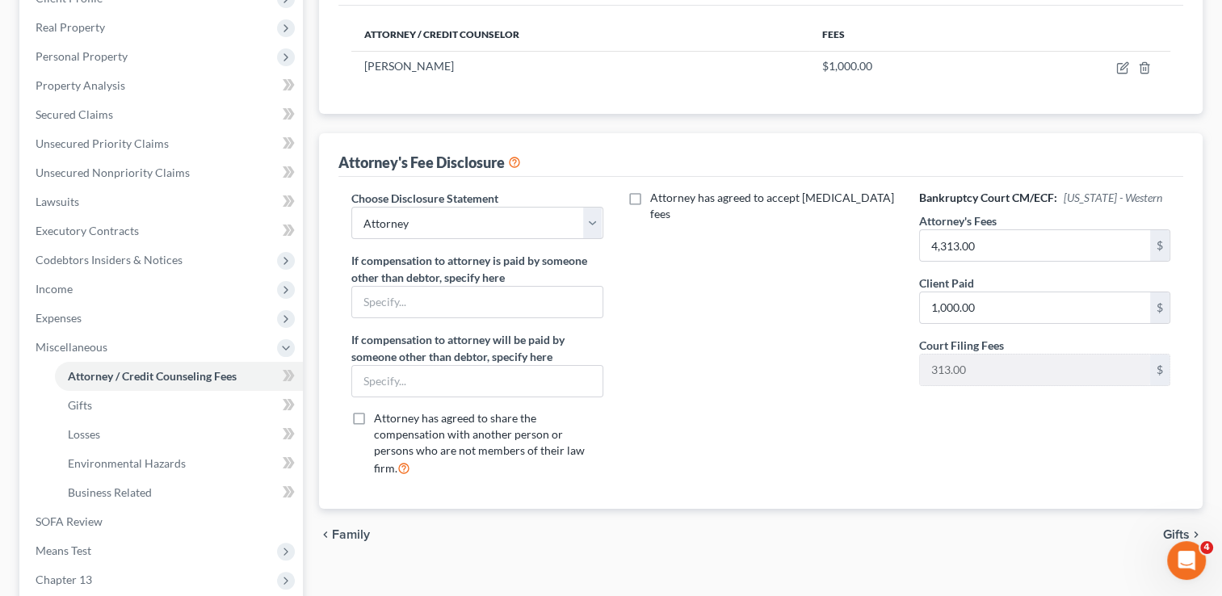
scroll to position [323, 0]
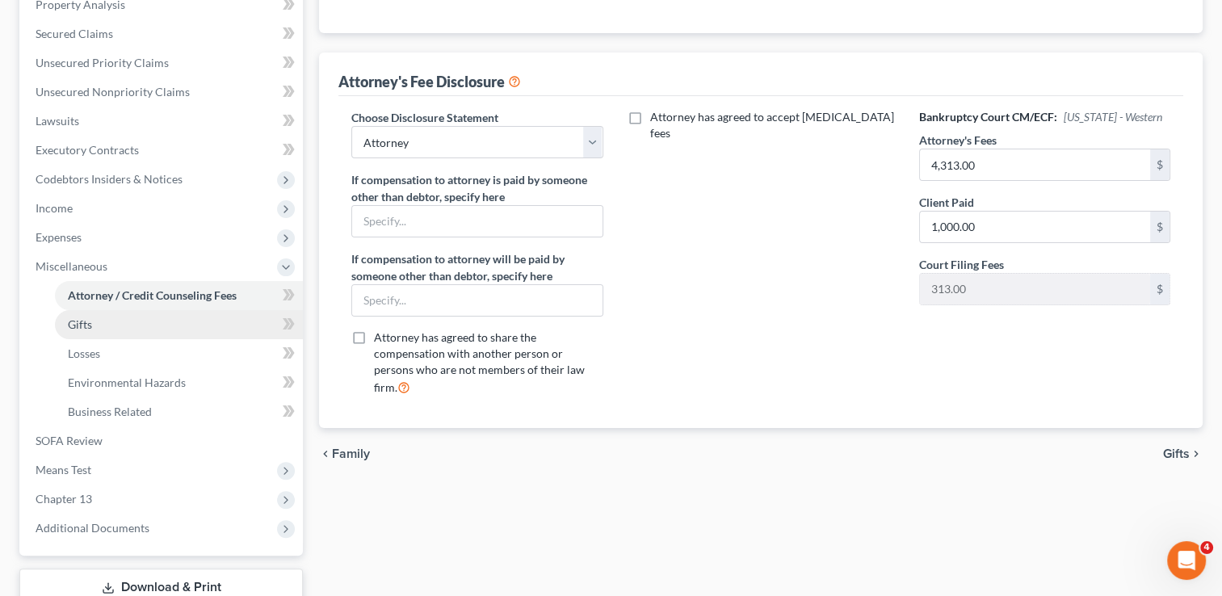
click at [91, 321] on span "Gifts" at bounding box center [80, 324] width 24 height 14
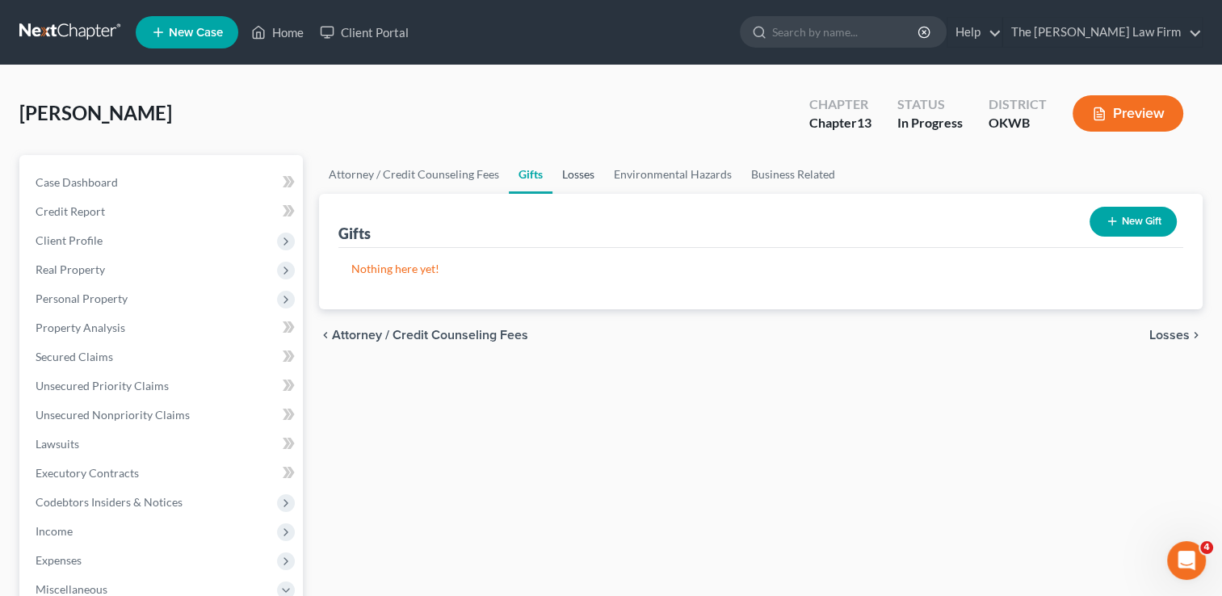
click at [573, 179] on link "Losses" at bounding box center [579, 174] width 52 height 39
click at [666, 175] on link "Environmental Hazards" at bounding box center [672, 174] width 137 height 39
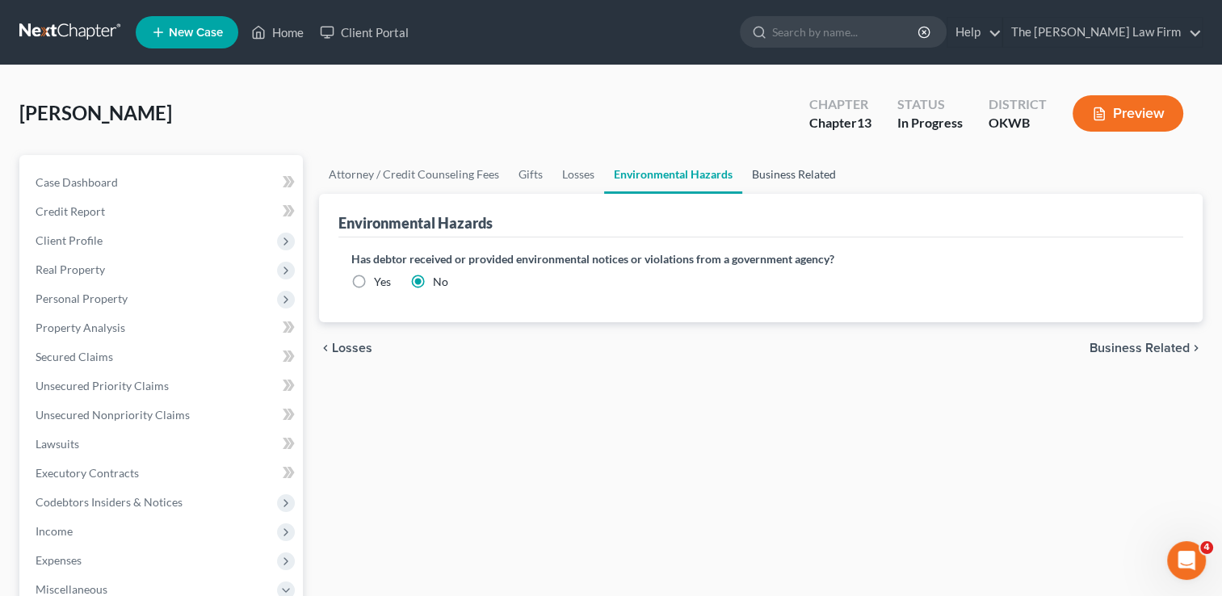
click at [780, 175] on link "Business Related" at bounding box center [793, 174] width 103 height 39
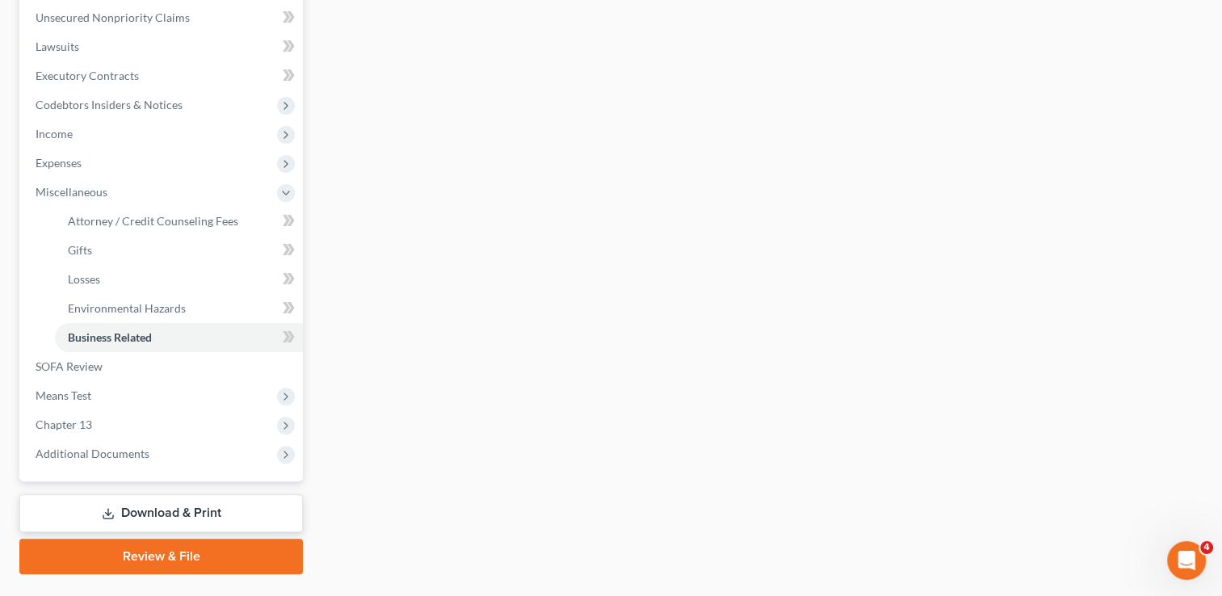
scroll to position [404, 0]
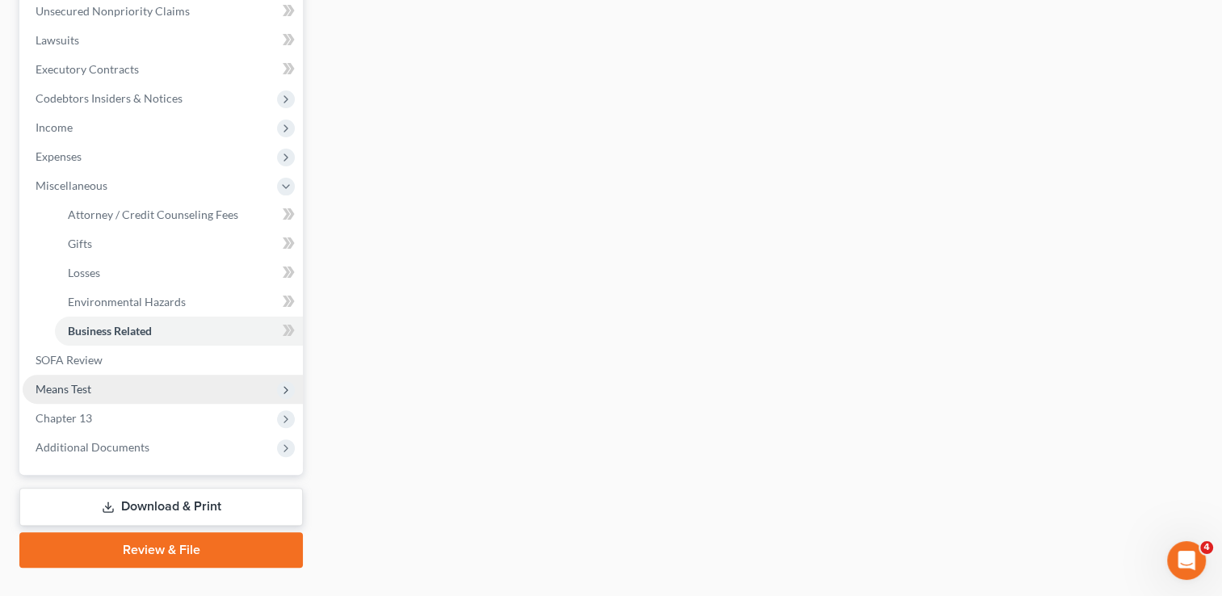
click at [81, 387] on span "Means Test" at bounding box center [64, 389] width 56 height 14
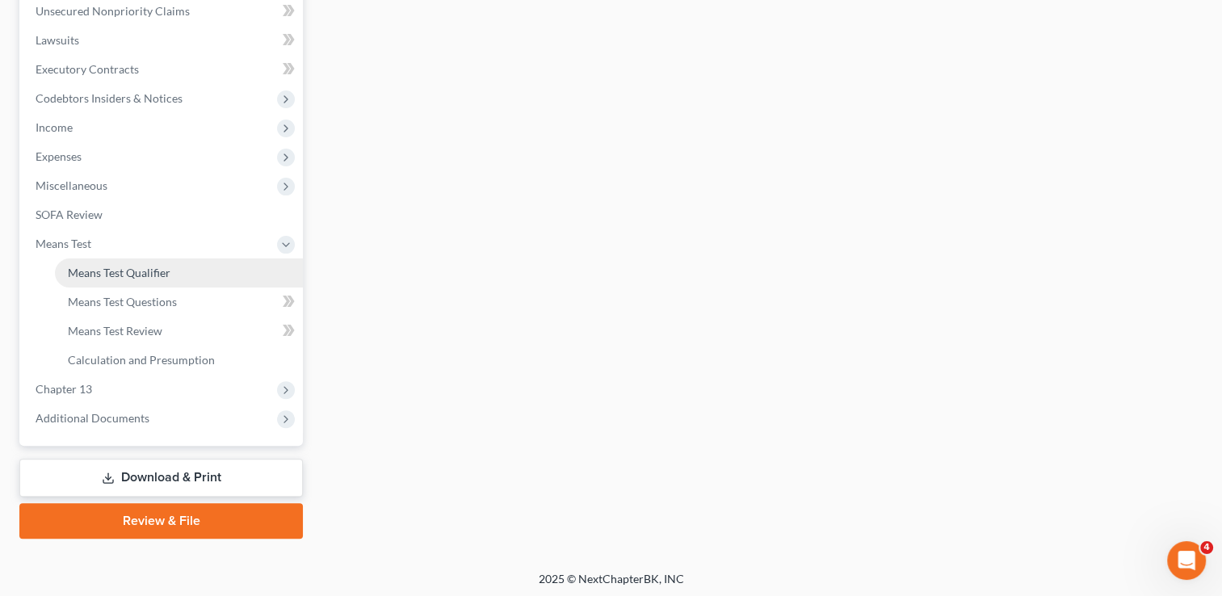
click at [160, 266] on span "Means Test Qualifier" at bounding box center [119, 273] width 103 height 14
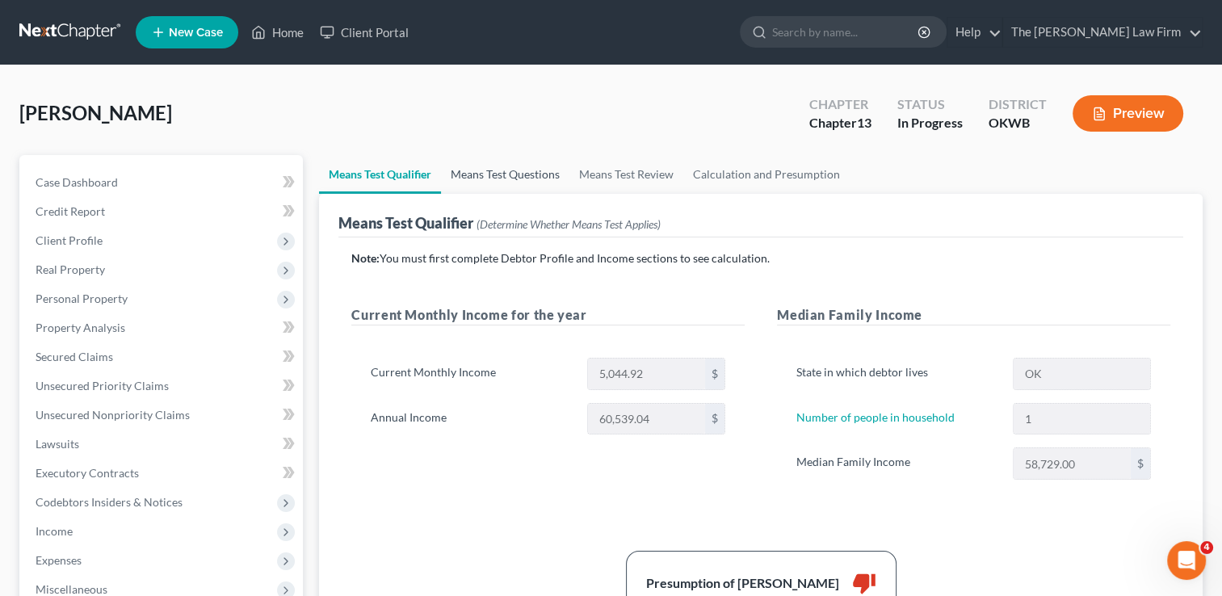
click at [501, 174] on link "Means Test Questions" at bounding box center [505, 174] width 128 height 39
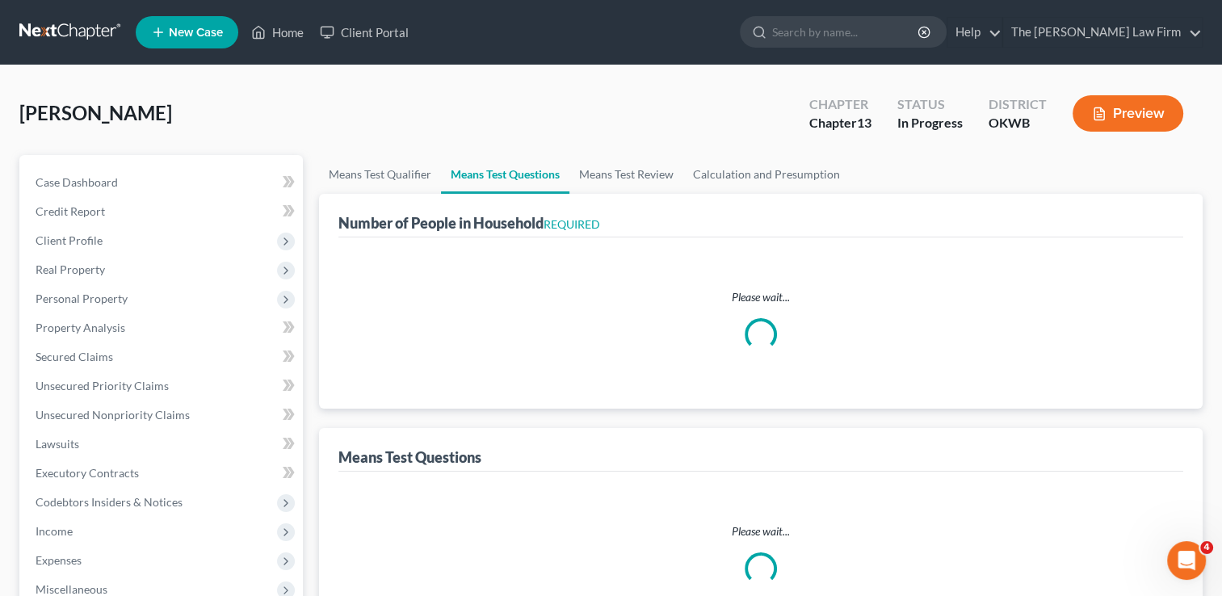
select select "1"
select select "60"
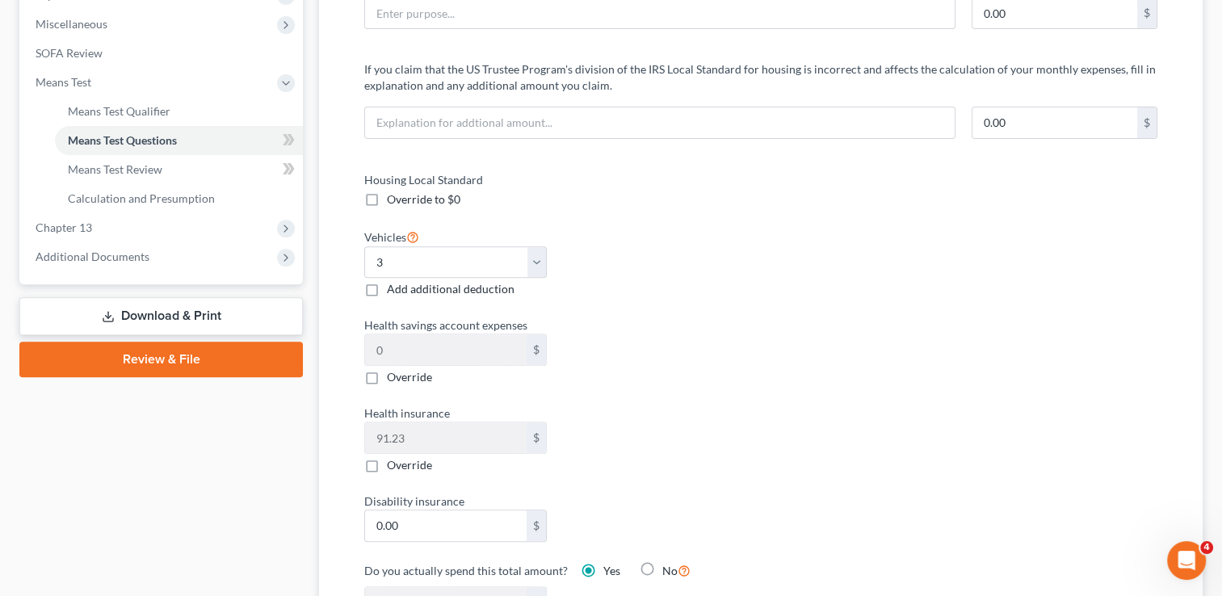
scroll to position [485, 0]
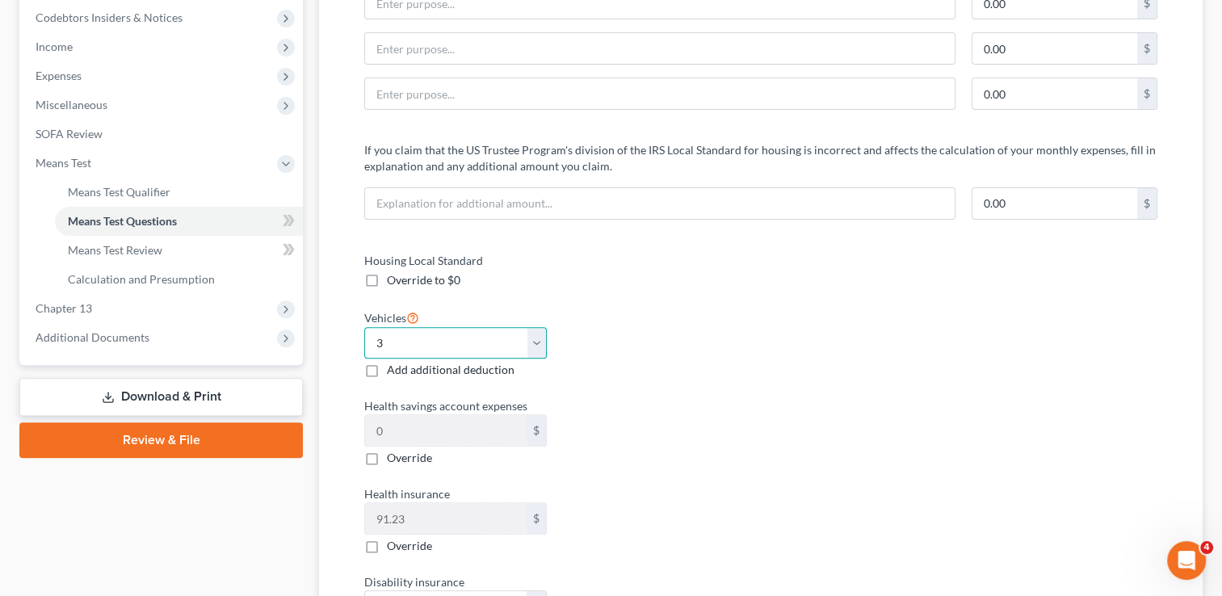
click at [532, 340] on select "Select 0 1 2 3 4 5" at bounding box center [455, 343] width 182 height 32
select select "1"
click at [364, 327] on select "Select 0 1 2 3 4 5" at bounding box center [455, 343] width 182 height 32
click at [661, 351] on div "Vehicles Select 0 1 2 3 4 5 Add additional deduction" at bounding box center [554, 343] width 397 height 71
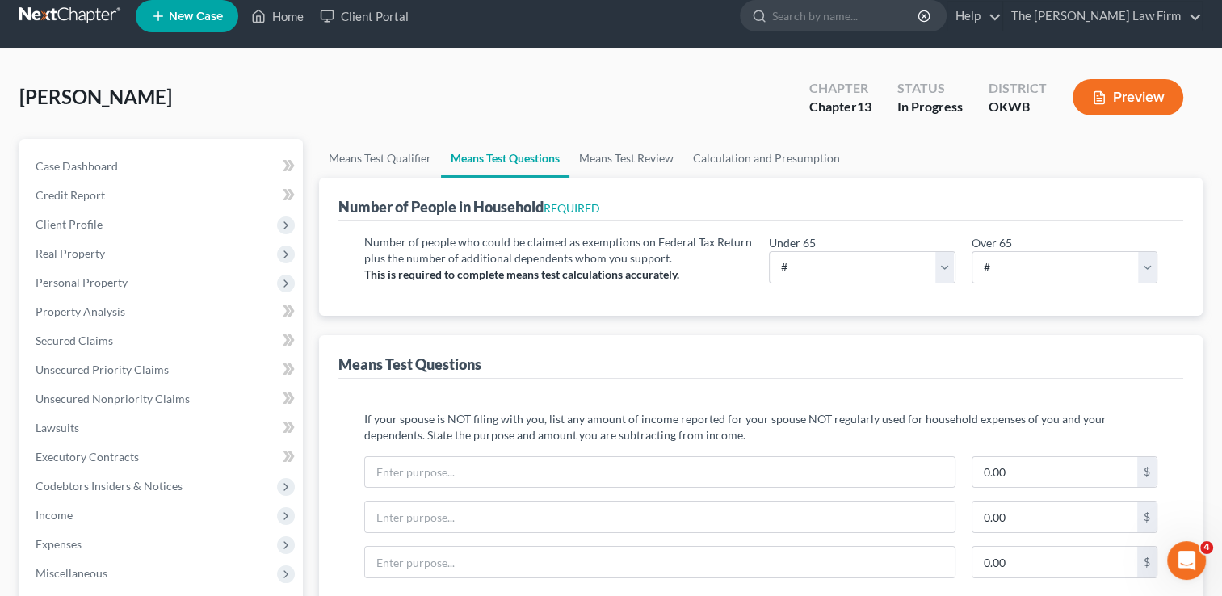
scroll to position [0, 0]
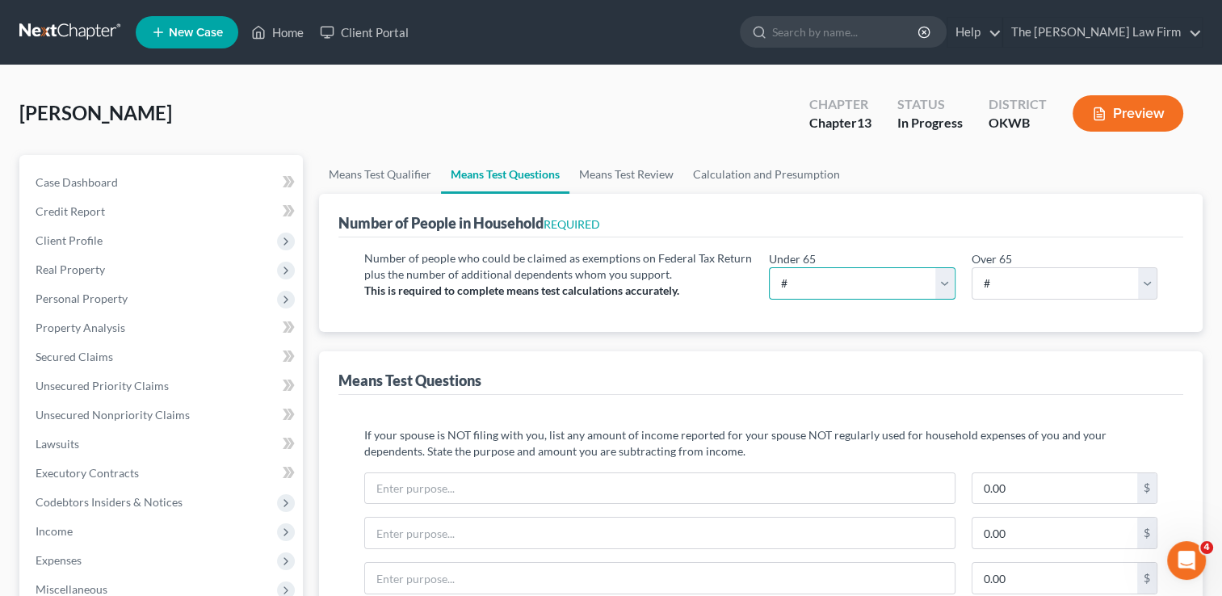
click at [850, 288] on select "# 0 1 2 3 4 5 6 7 8 9 10" at bounding box center [862, 283] width 186 height 32
select select "1"
click at [769, 267] on select "# 0 1 2 3 4 5 6 7 8 9 10" at bounding box center [862, 283] width 186 height 32
drag, startPoint x: 627, startPoint y: 167, endPoint x: 651, endPoint y: 173, distance: 24.9
click at [627, 166] on link "Means Test Review" at bounding box center [627, 174] width 114 height 39
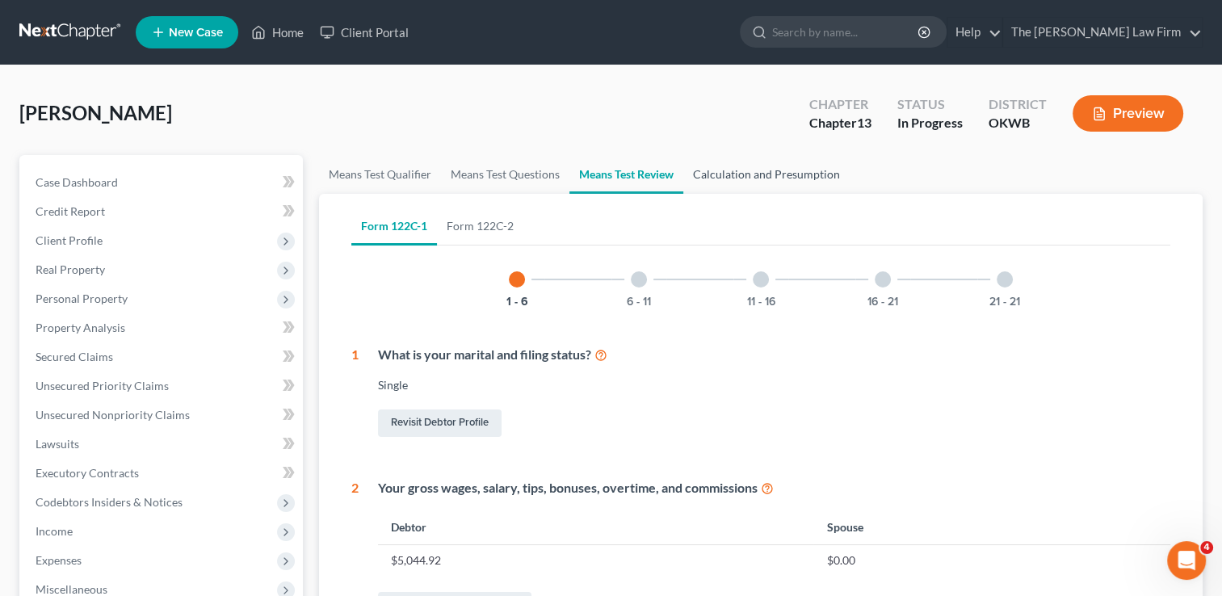
click at [755, 173] on link "Calculation and Presumption" at bounding box center [766, 174] width 166 height 39
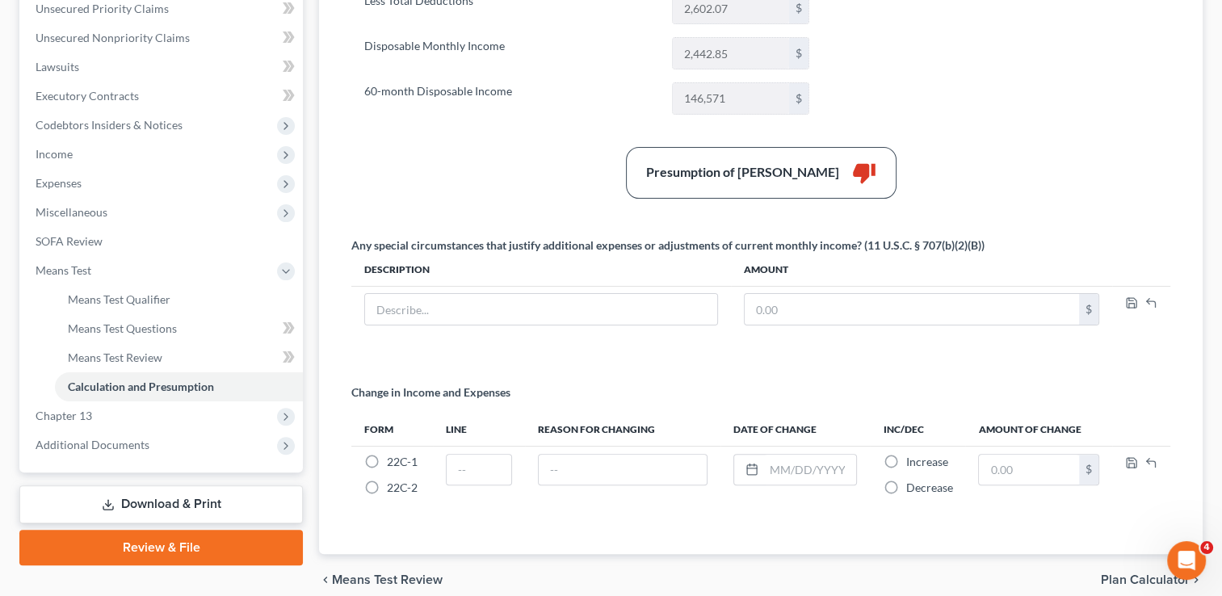
scroll to position [404, 0]
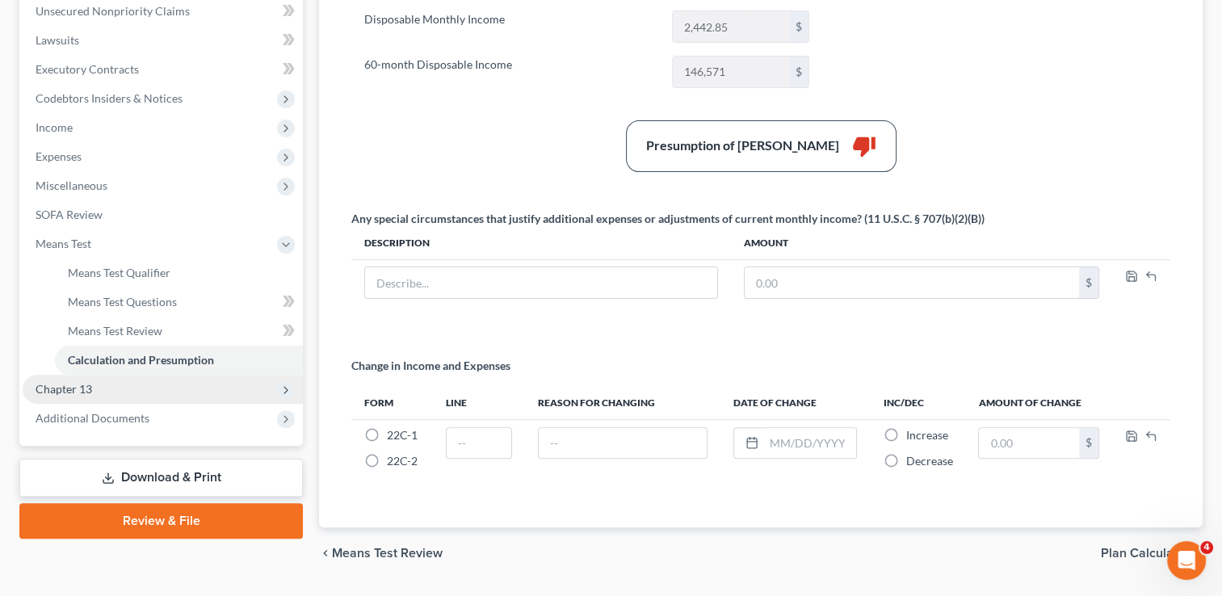
click at [78, 391] on span "Chapter 13" at bounding box center [64, 389] width 57 height 14
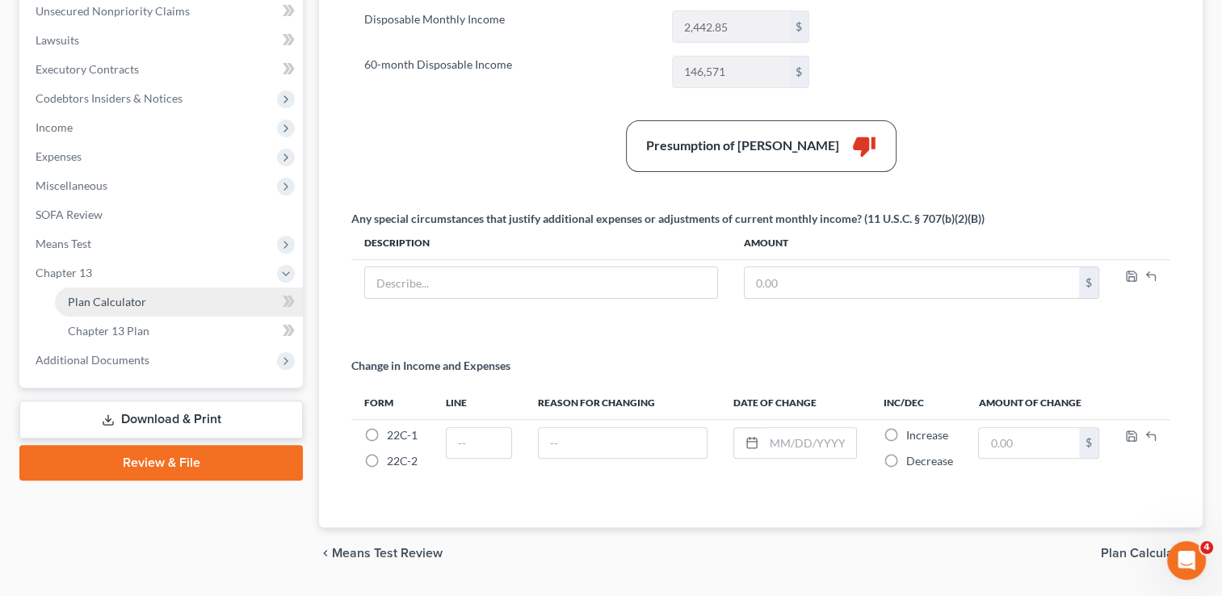
click at [149, 297] on link "Plan Calculator" at bounding box center [179, 302] width 248 height 29
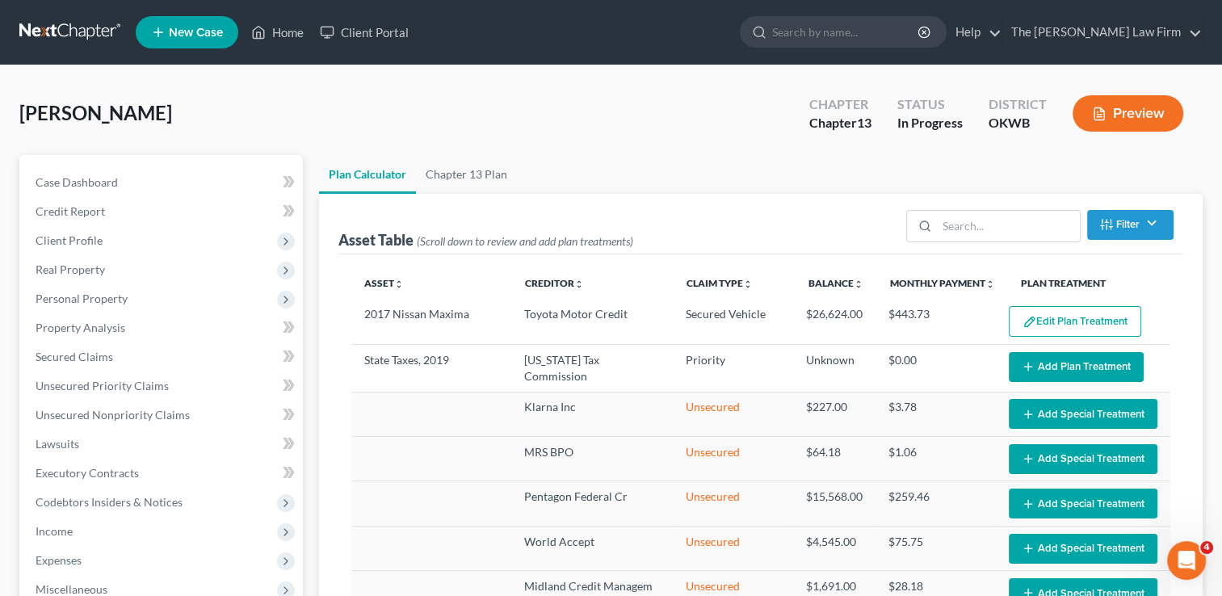
select select "59"
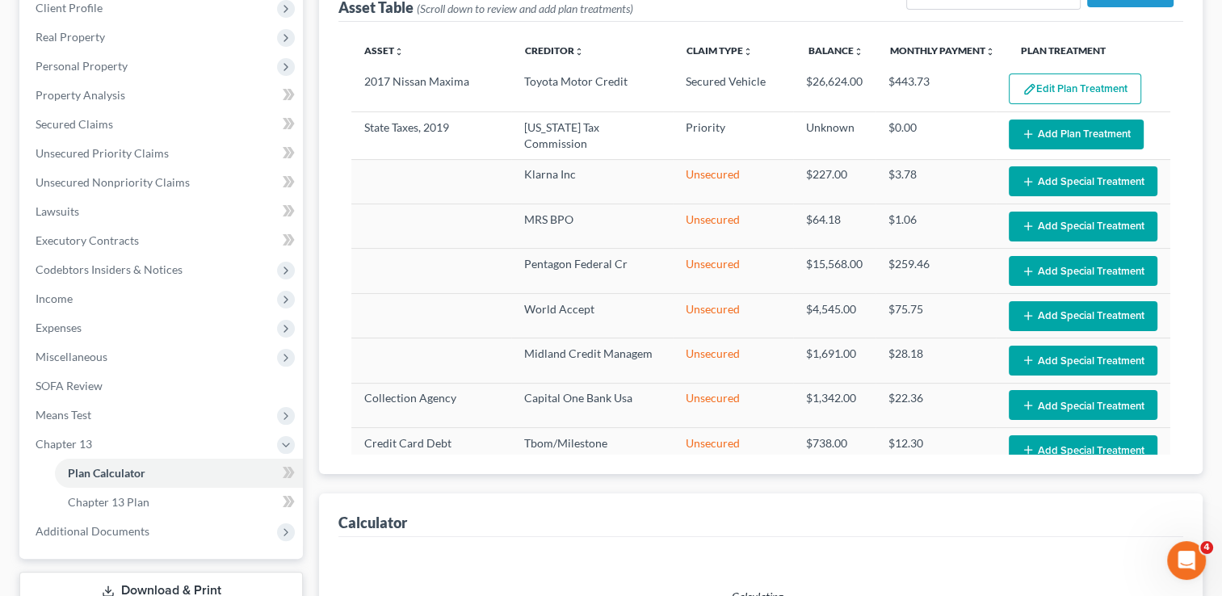
select select "59"
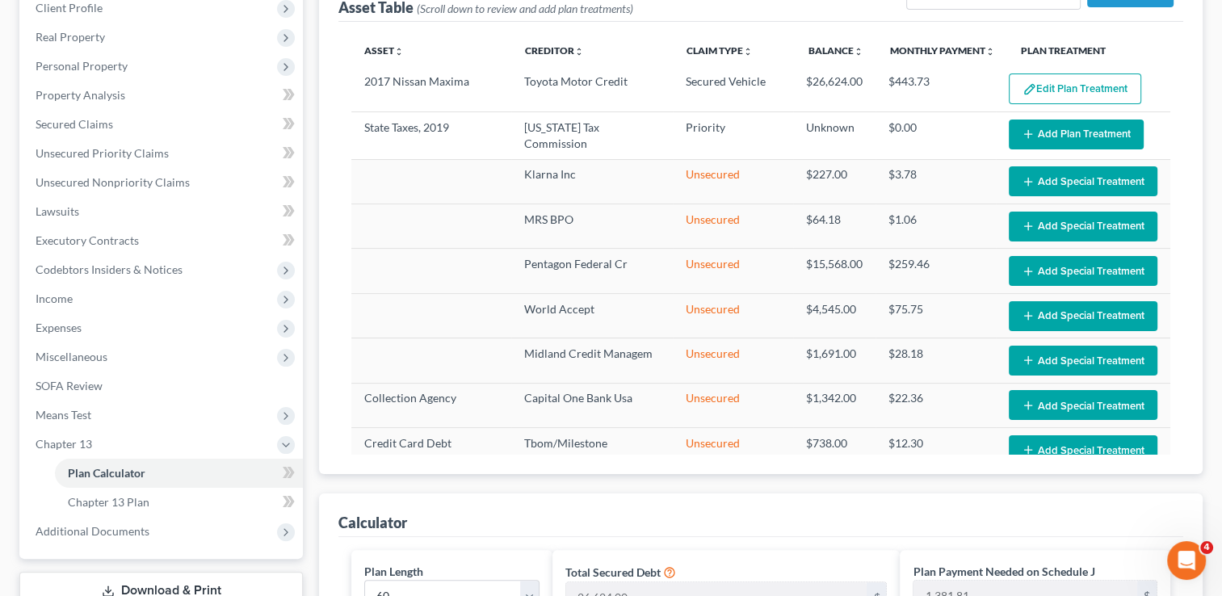
scroll to position [242, 0]
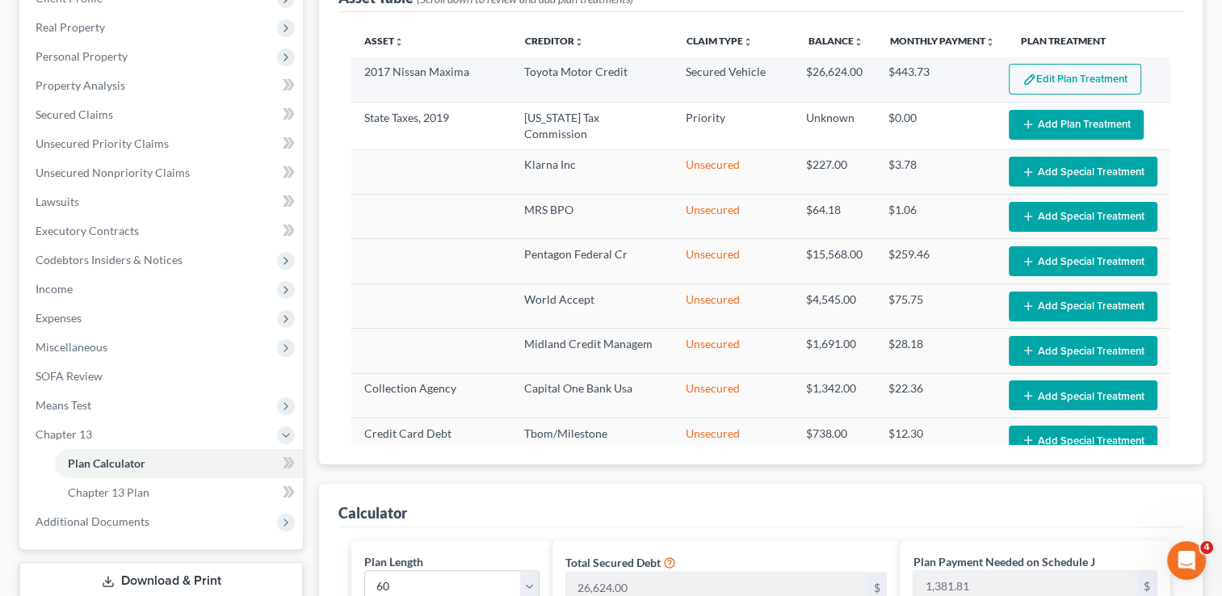
click at [1073, 81] on button "Edit Plan Treatment" at bounding box center [1075, 79] width 132 height 31
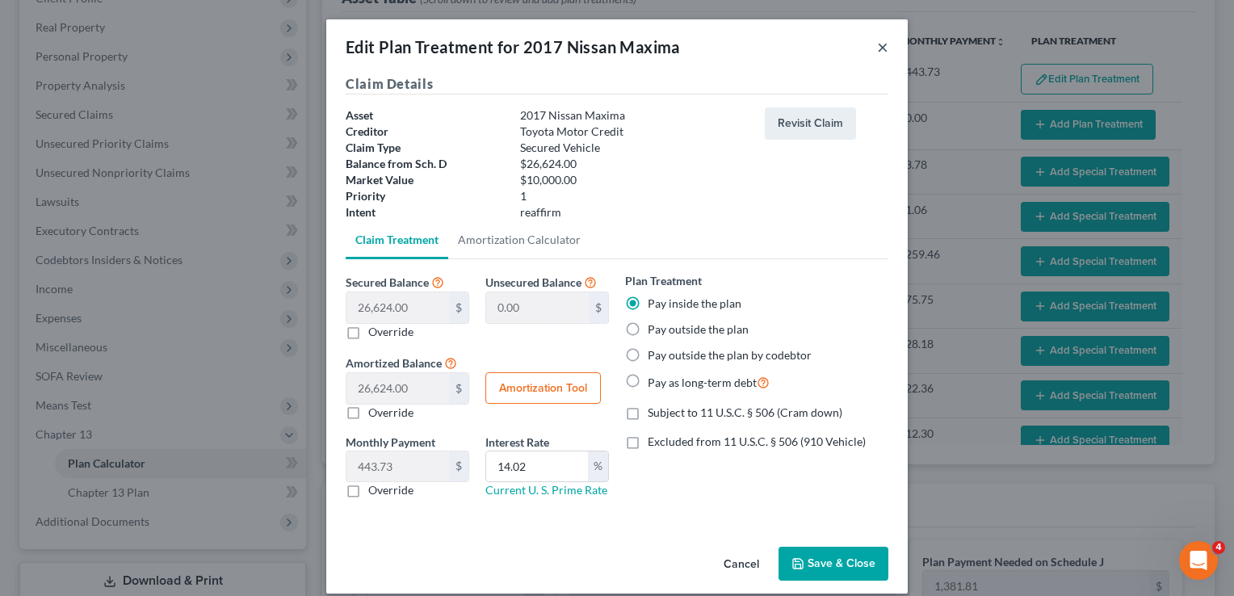
click at [877, 44] on button "×" at bounding box center [882, 46] width 11 height 19
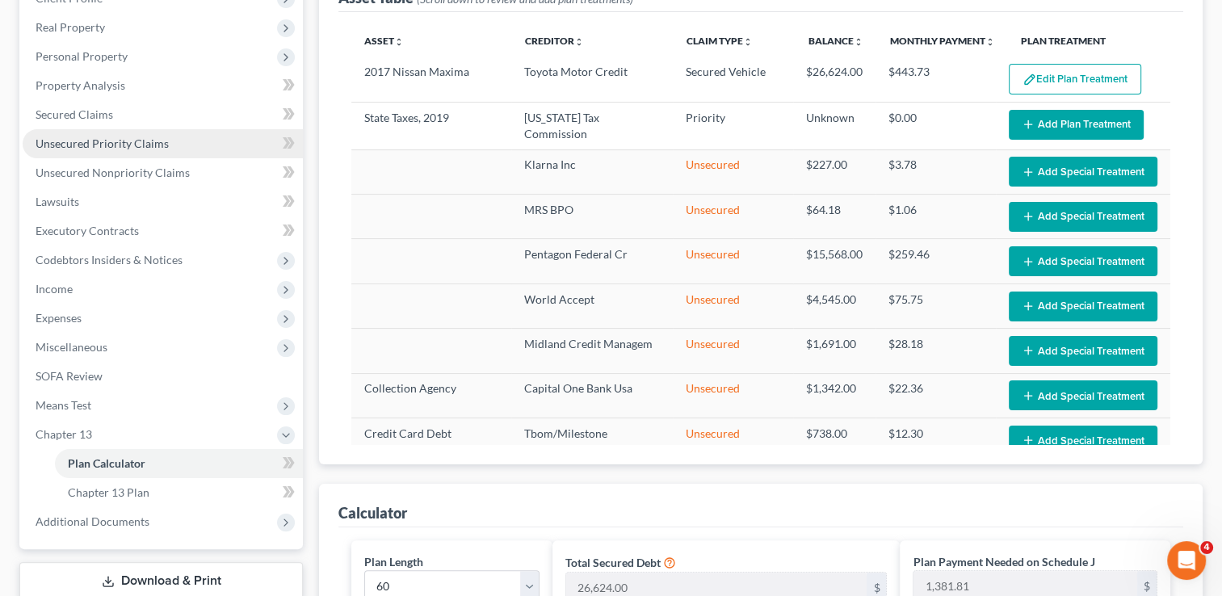
click at [158, 139] on span "Unsecured Priority Claims" at bounding box center [102, 144] width 133 height 14
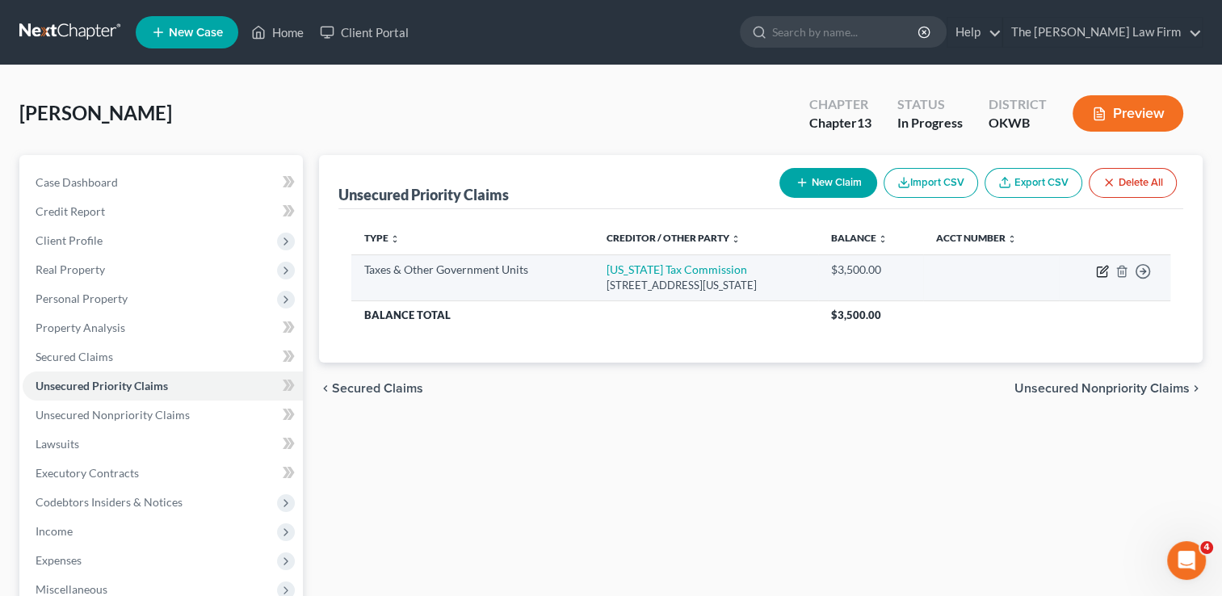
click at [1104, 269] on icon "button" at bounding box center [1102, 271] width 13 height 13
select select "2"
select select "37"
select select "0"
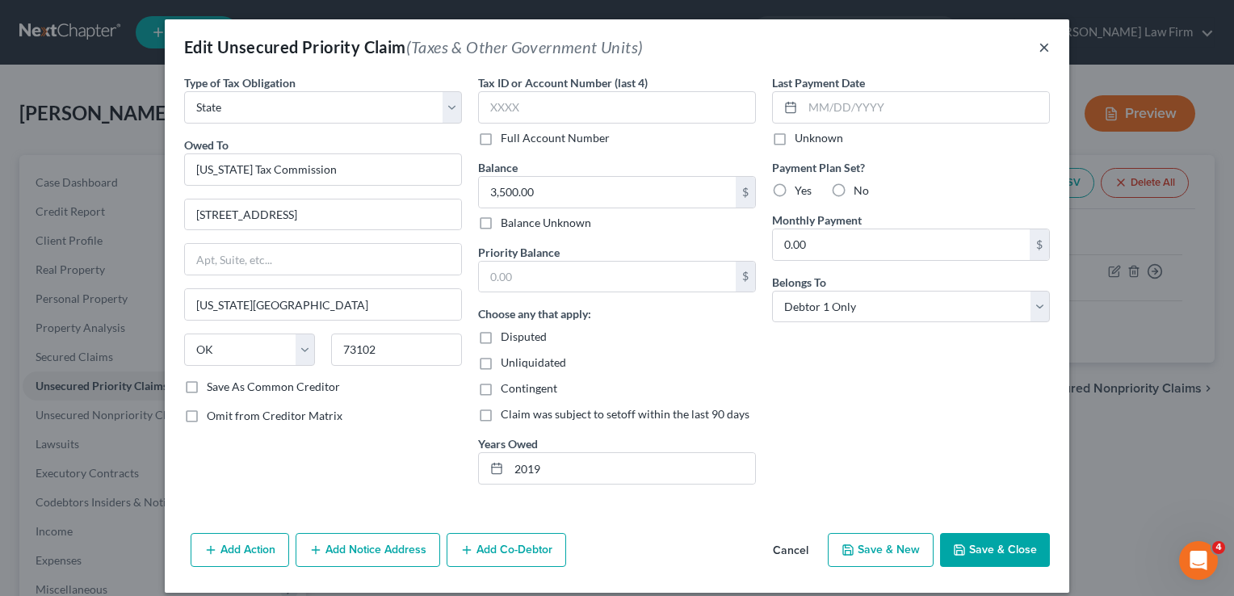
click at [1039, 48] on button "×" at bounding box center [1044, 46] width 11 height 19
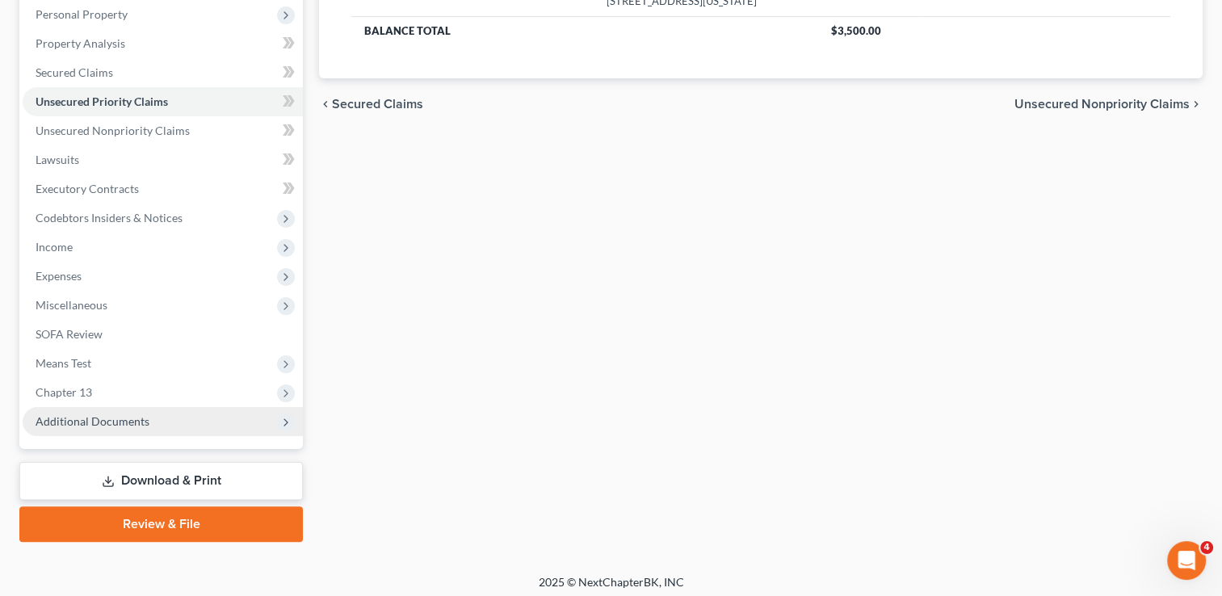
scroll to position [290, 0]
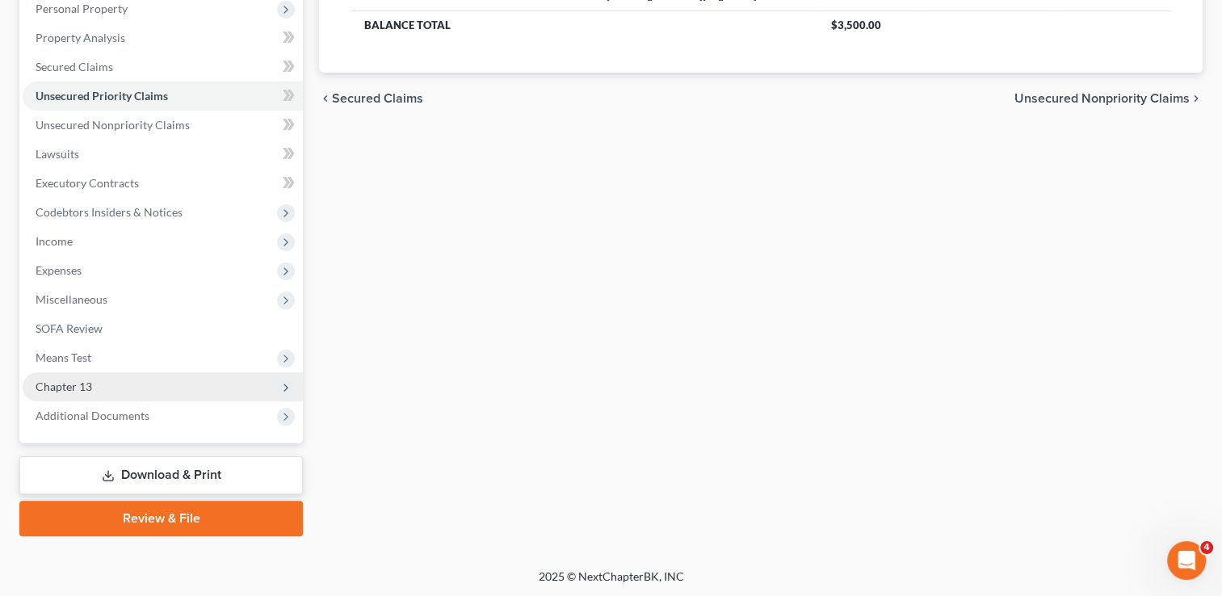
click at [83, 382] on span "Chapter 13" at bounding box center [64, 387] width 57 height 14
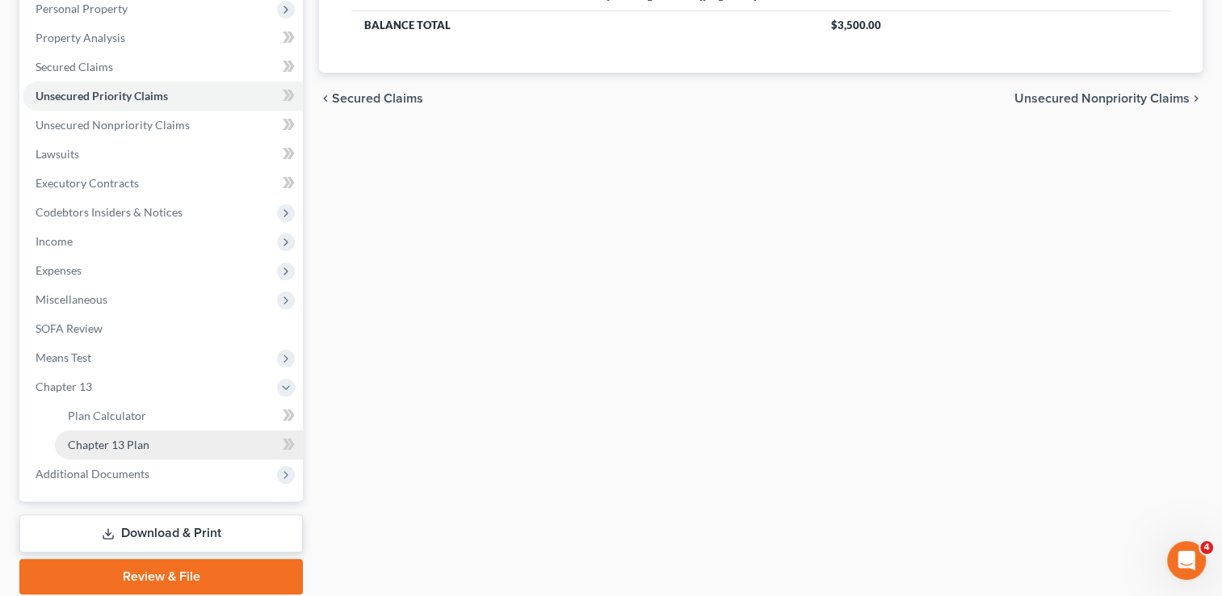
click at [104, 441] on span "Chapter 13 Plan" at bounding box center [109, 445] width 82 height 14
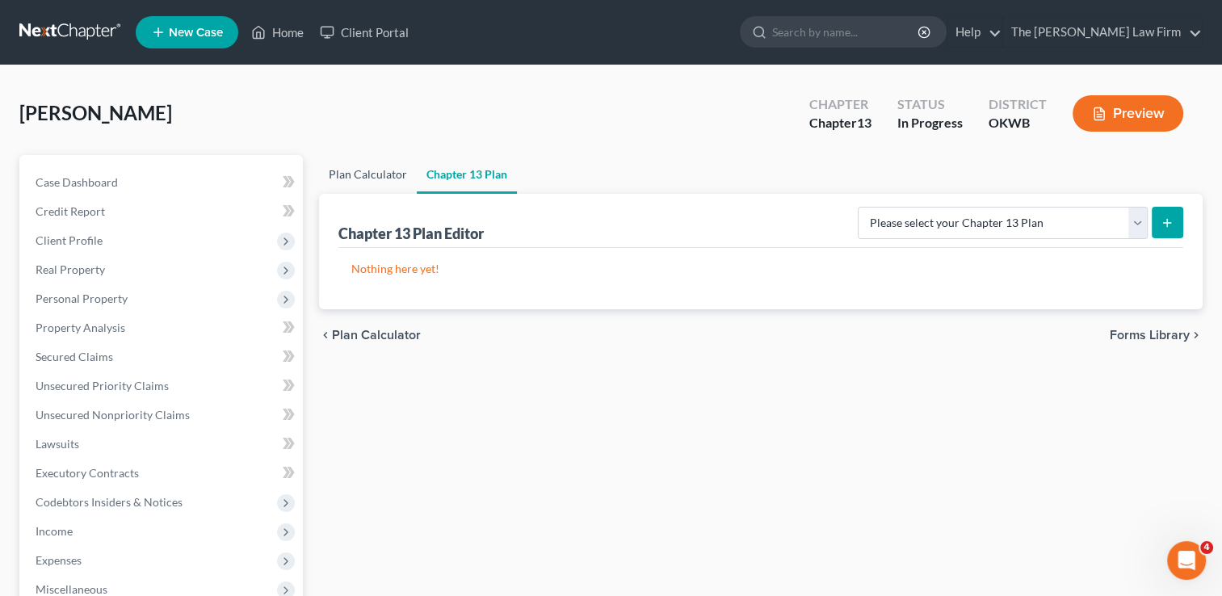
click at [365, 170] on link "Plan Calculator" at bounding box center [368, 174] width 98 height 39
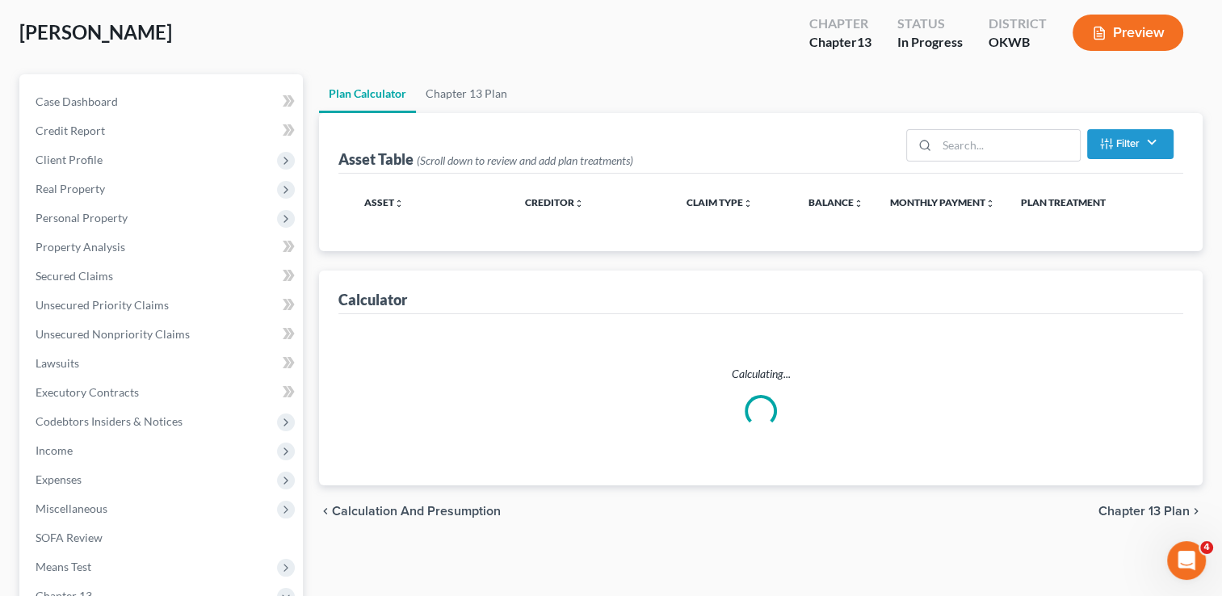
scroll to position [348, 0]
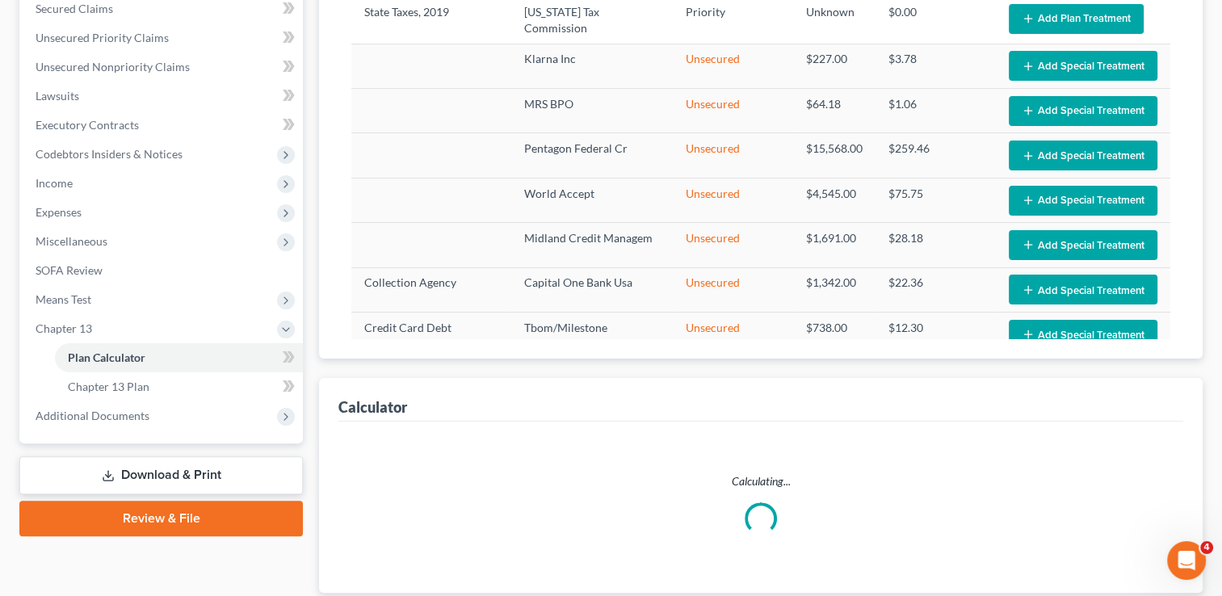
select select "59"
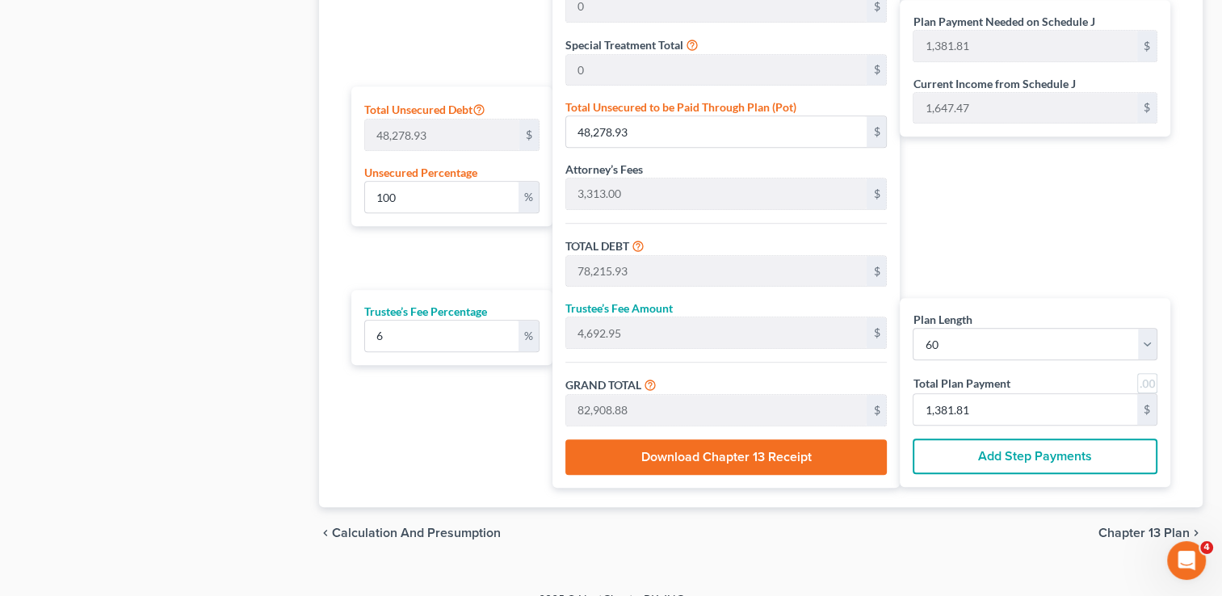
scroll to position [730, 0]
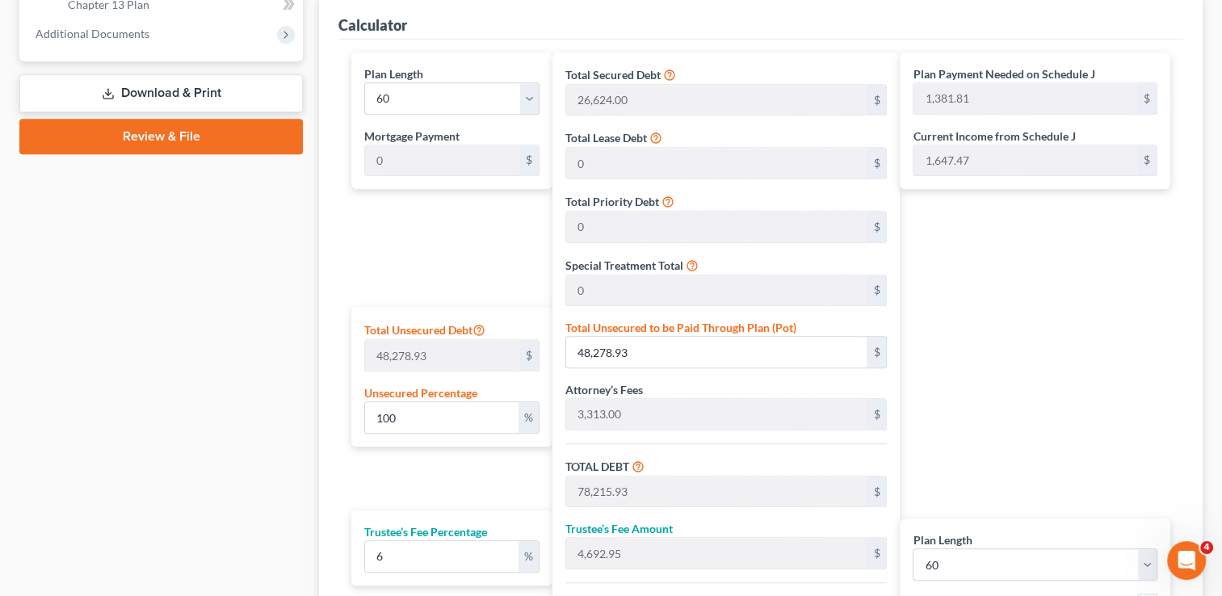
click at [250, 87] on link "Download & Print" at bounding box center [161, 93] width 284 height 38
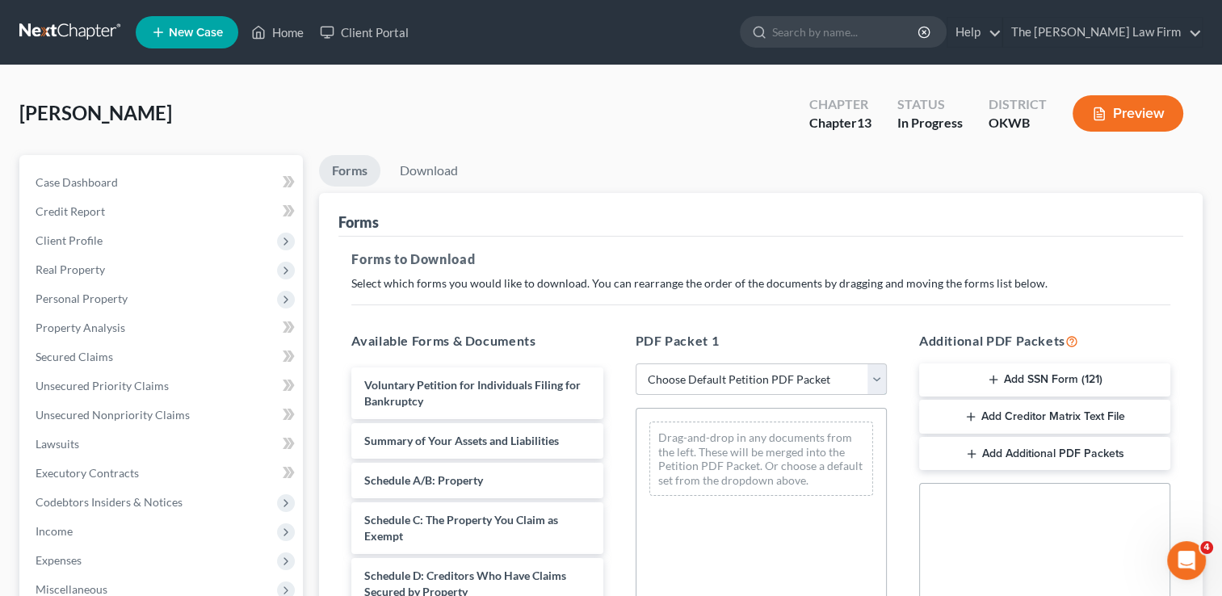
click at [876, 374] on select "Choose Default Petition PDF Packet Complete Bankruptcy Petition (all forms and …" at bounding box center [761, 380] width 251 height 32
click at [423, 168] on link "Download" at bounding box center [429, 171] width 84 height 32
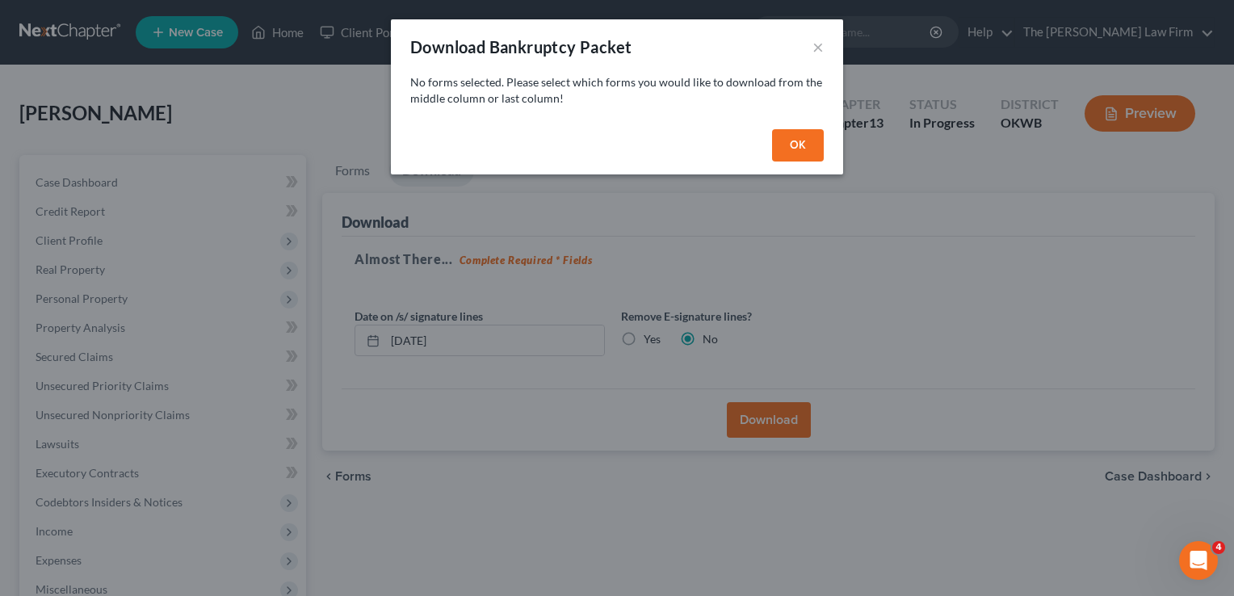
click at [808, 145] on button "OK" at bounding box center [798, 145] width 52 height 32
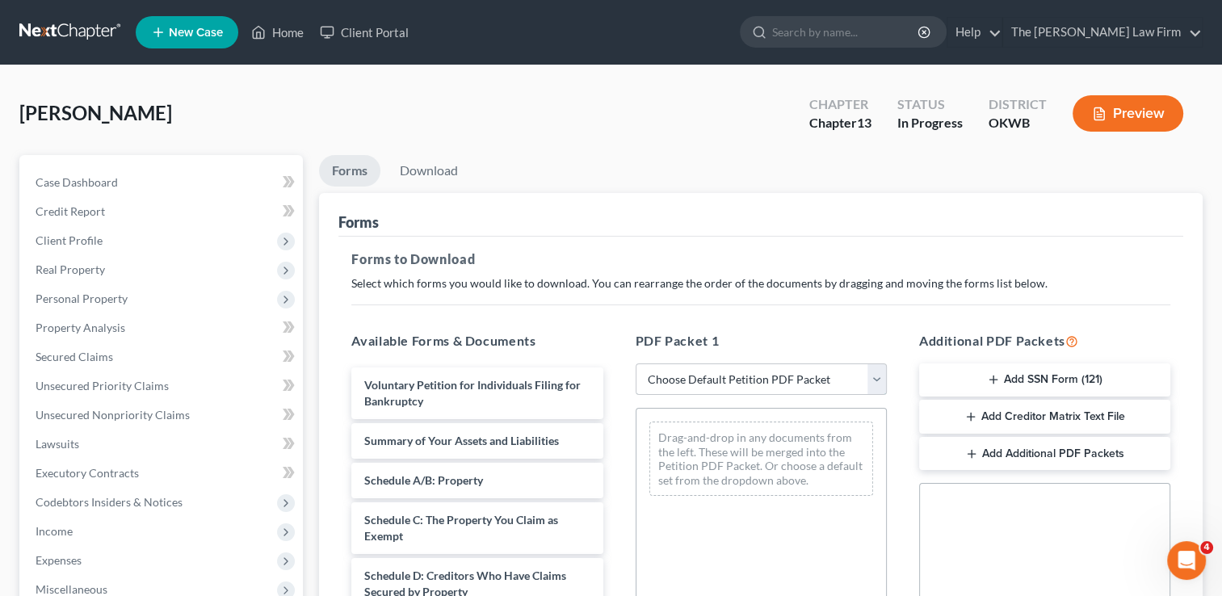
click at [772, 377] on select "Choose Default Petition PDF Packet Complete Bankruptcy Petition (all forms and …" at bounding box center [761, 380] width 251 height 32
select select "0"
click at [636, 364] on select "Choose Default Petition PDF Packet Complete Bankruptcy Petition (all forms and …" at bounding box center [761, 380] width 251 height 32
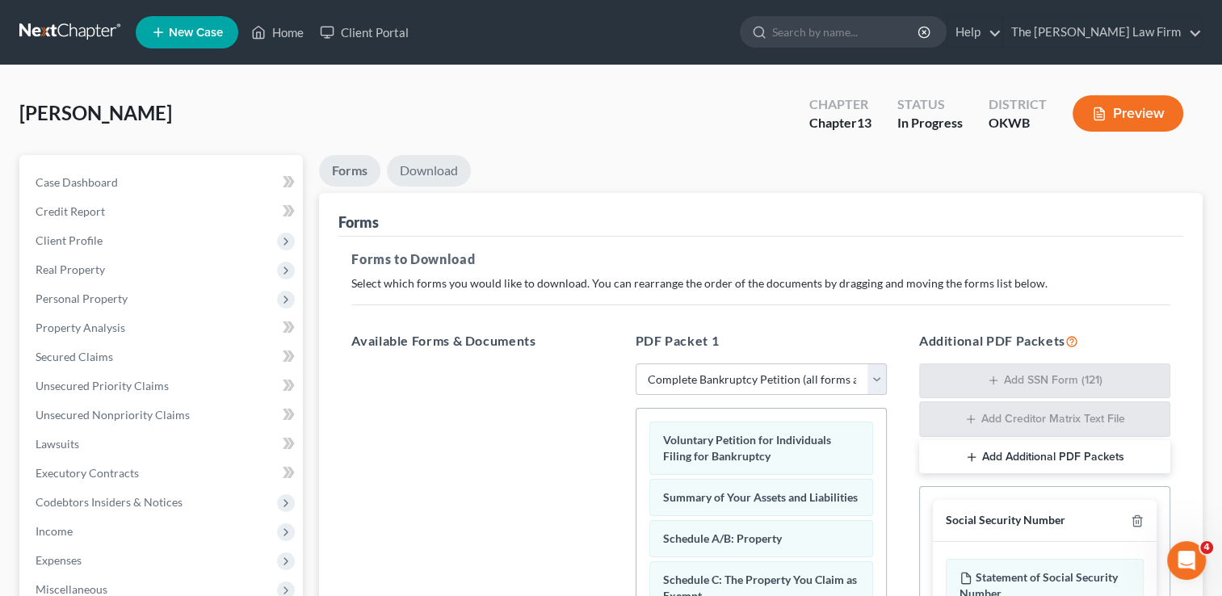
click at [442, 169] on link "Download" at bounding box center [429, 171] width 84 height 32
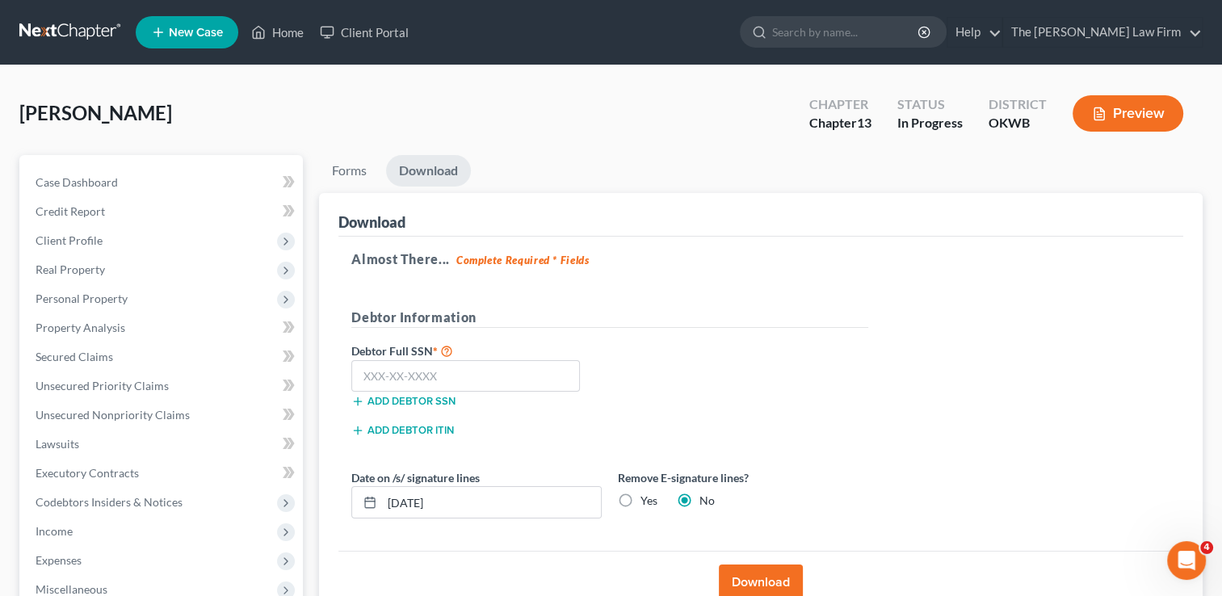
click at [69, 27] on link at bounding box center [70, 32] width 103 height 29
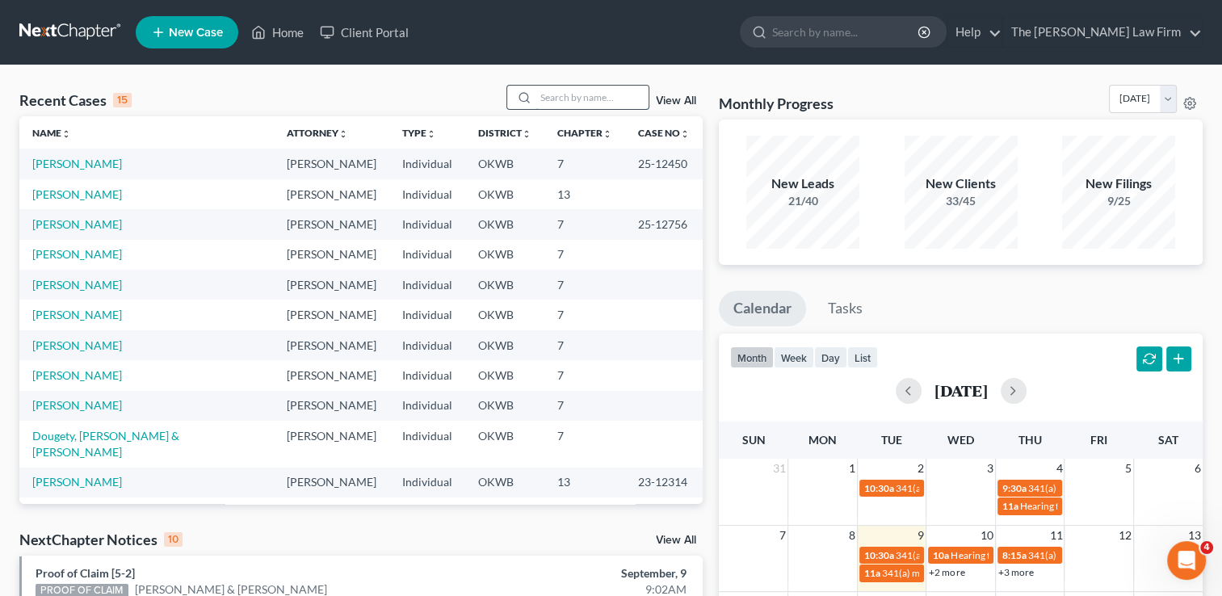
click at [562, 90] on input "search" at bounding box center [592, 97] width 113 height 23
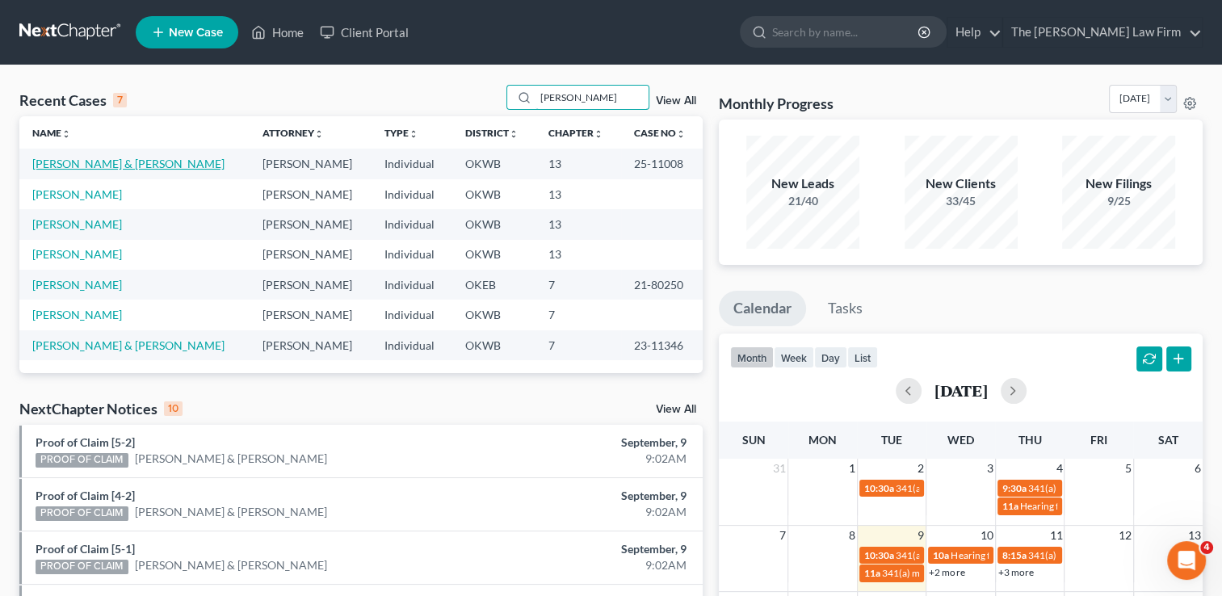
type input "[PERSON_NAME]"
click at [99, 165] on link "[PERSON_NAME] & [PERSON_NAME]" at bounding box center [128, 164] width 192 height 14
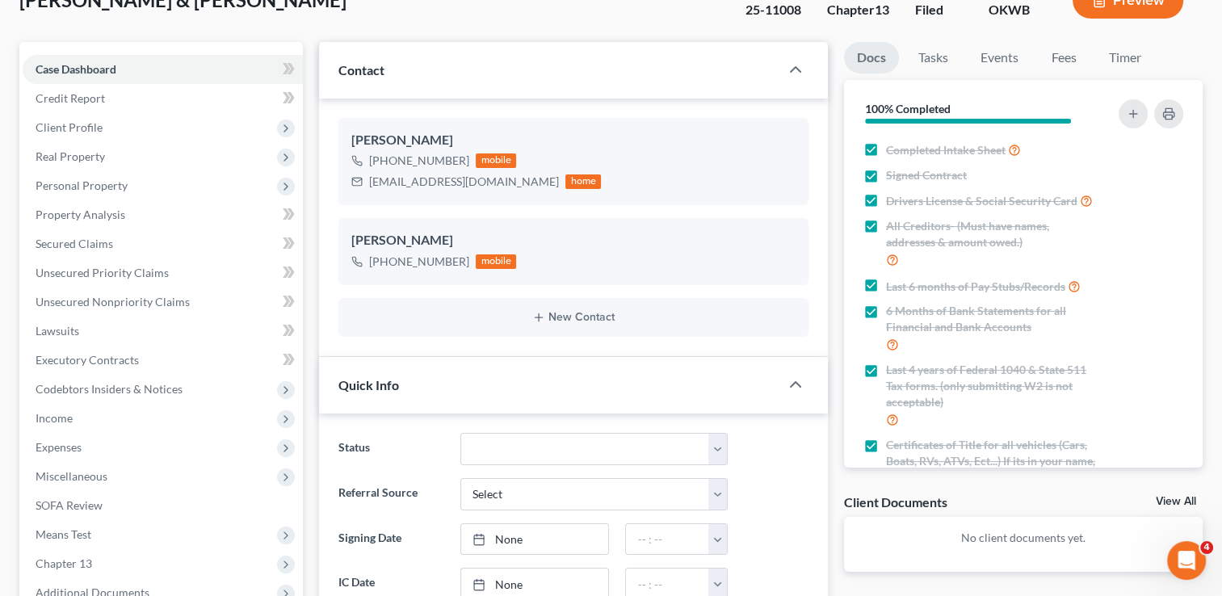
scroll to position [242, 0]
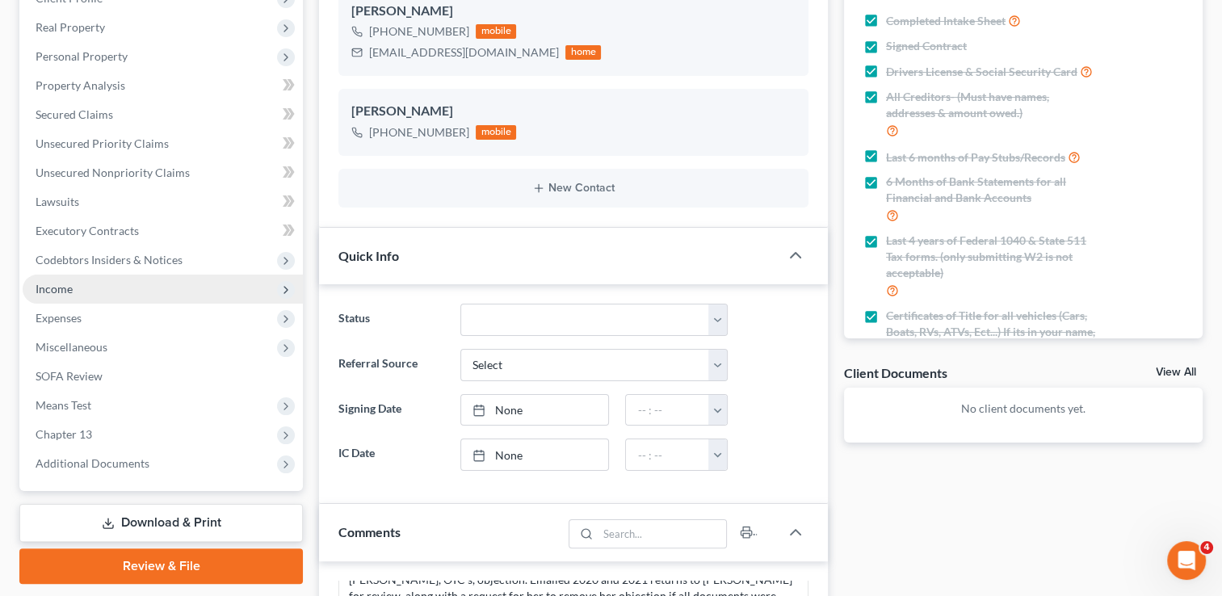
click at [59, 295] on span "Income" at bounding box center [54, 289] width 37 height 14
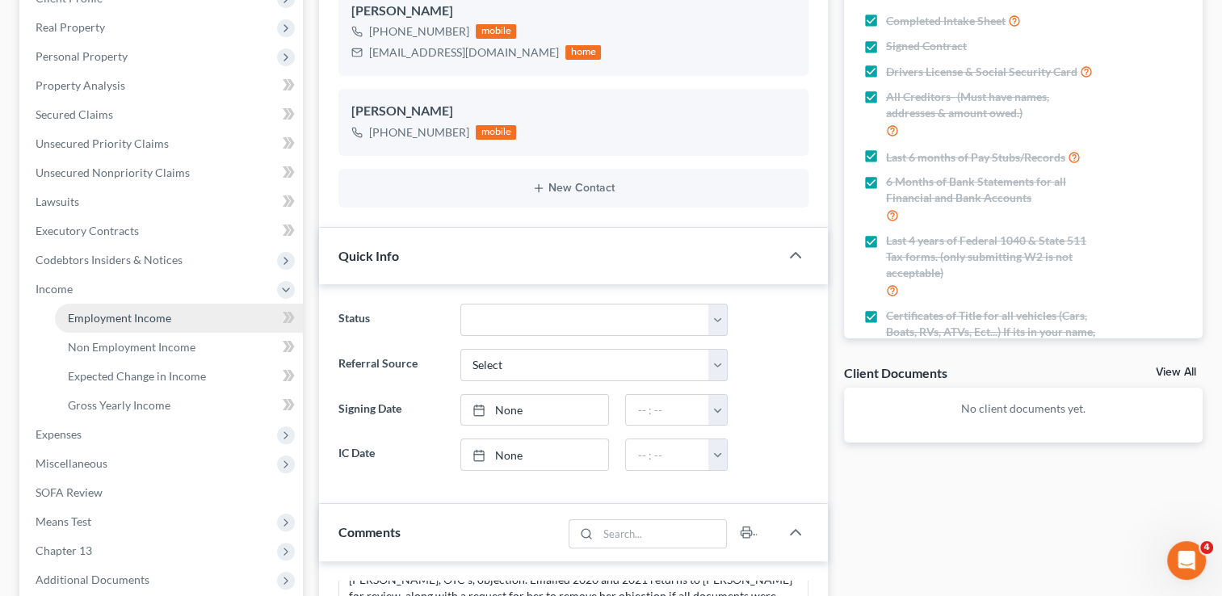
click at [116, 315] on span "Employment Income" at bounding box center [119, 318] width 103 height 14
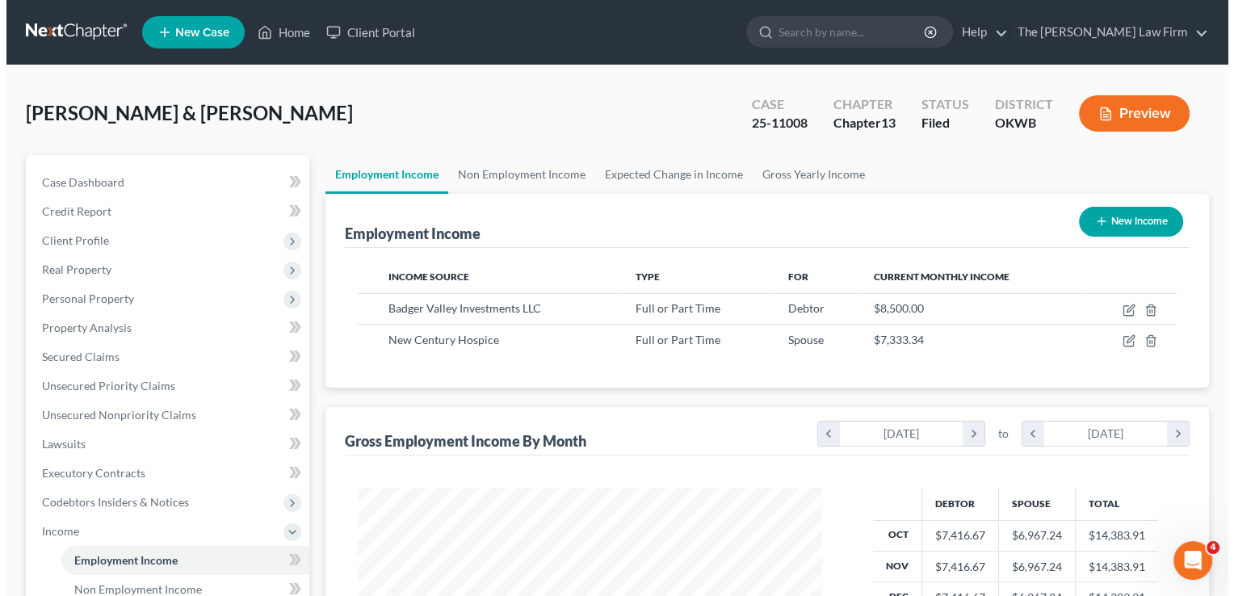
scroll to position [288, 497]
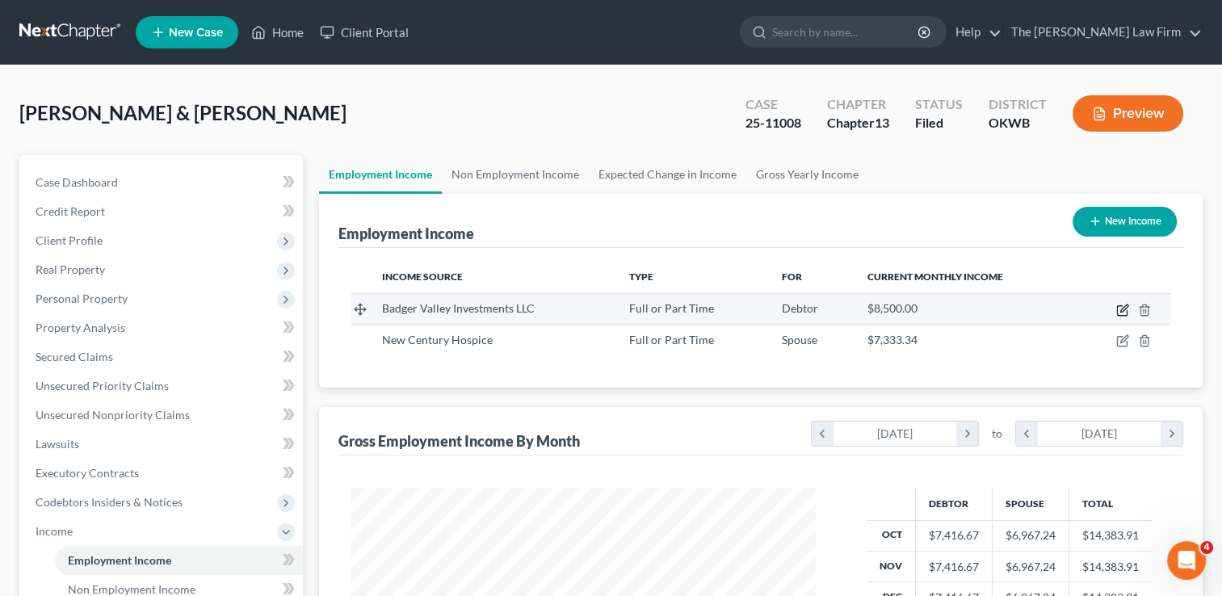
click at [1121, 309] on icon "button" at bounding box center [1124, 308] width 7 height 7
select select "0"
select select "37"
select select "1"
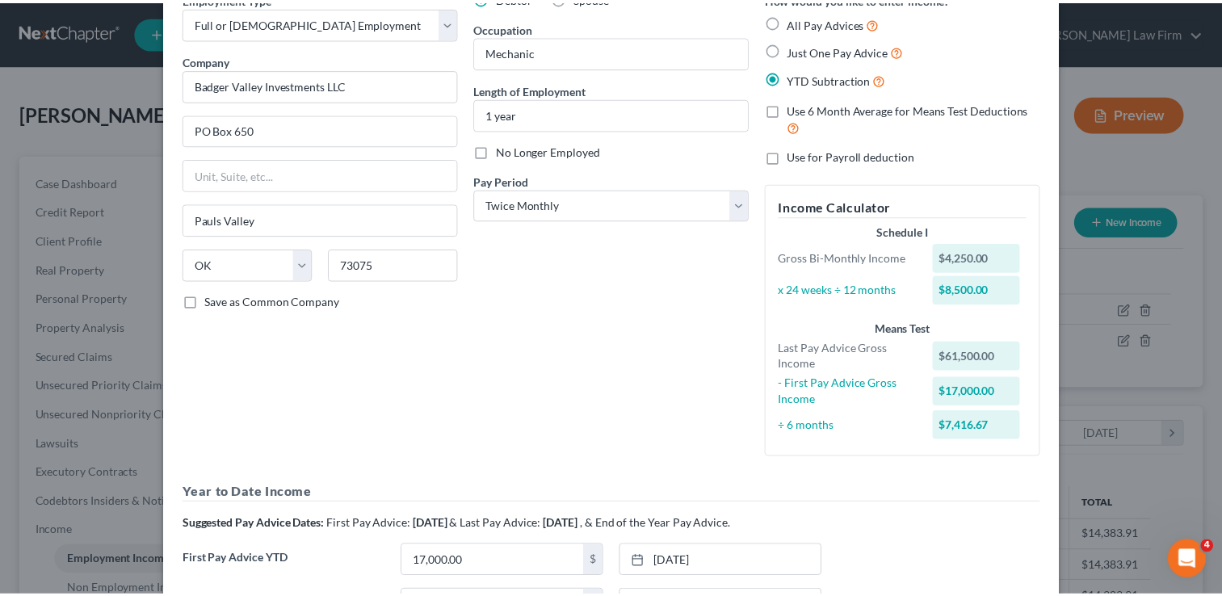
scroll to position [0, 0]
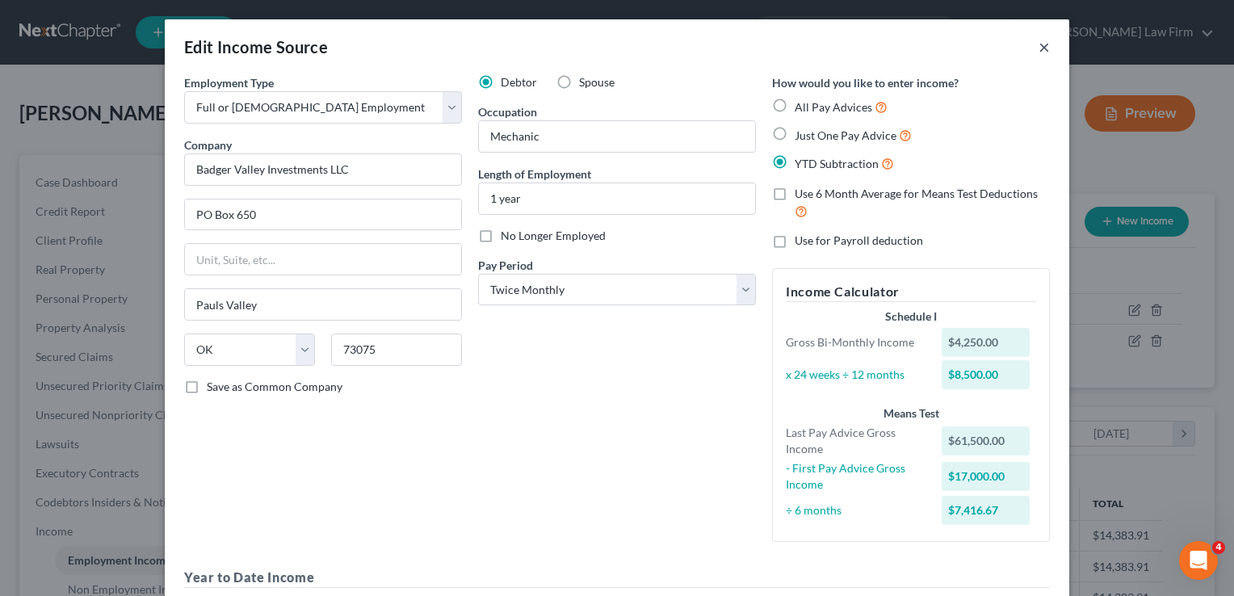
click at [1039, 48] on button "×" at bounding box center [1044, 46] width 11 height 19
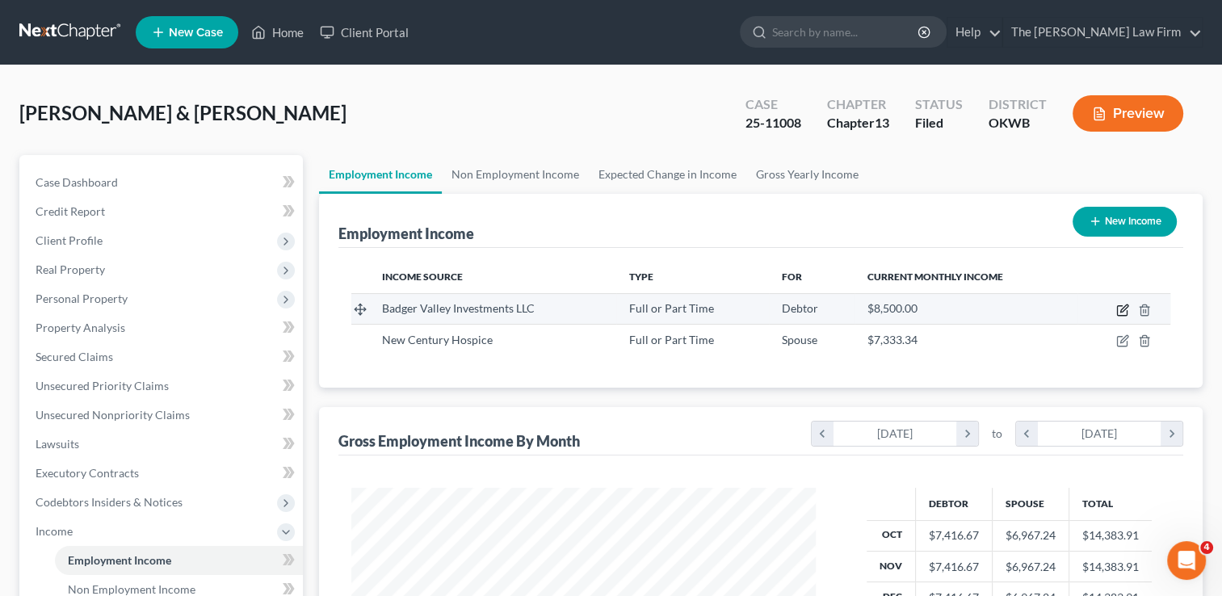
click at [1121, 309] on icon "button" at bounding box center [1122, 310] width 13 height 13
select select "0"
select select "37"
select select "1"
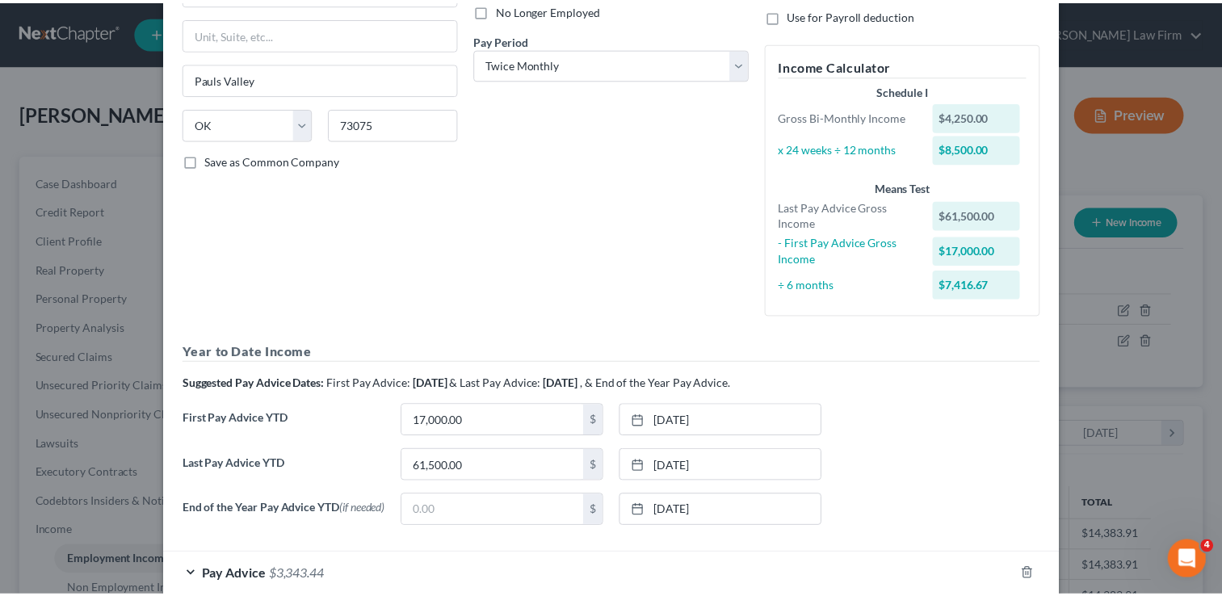
scroll to position [317, 0]
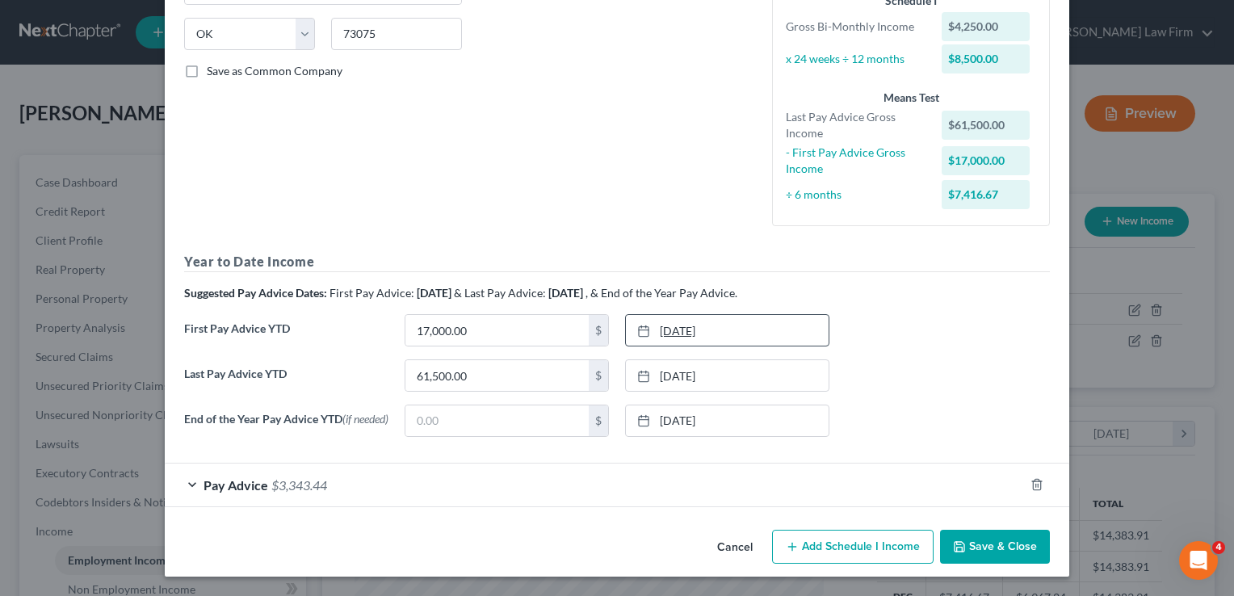
click at [666, 332] on link "[DATE]" at bounding box center [727, 330] width 203 height 31
click at [918, 362] on div "Last Pay Advice YTD 61,500.00 $ [DATE] close Date [DATE] Time 12:00 AM chevron_…" at bounding box center [617, 381] width 882 height 45
click at [969, 551] on button "Save & Close" at bounding box center [995, 547] width 110 height 34
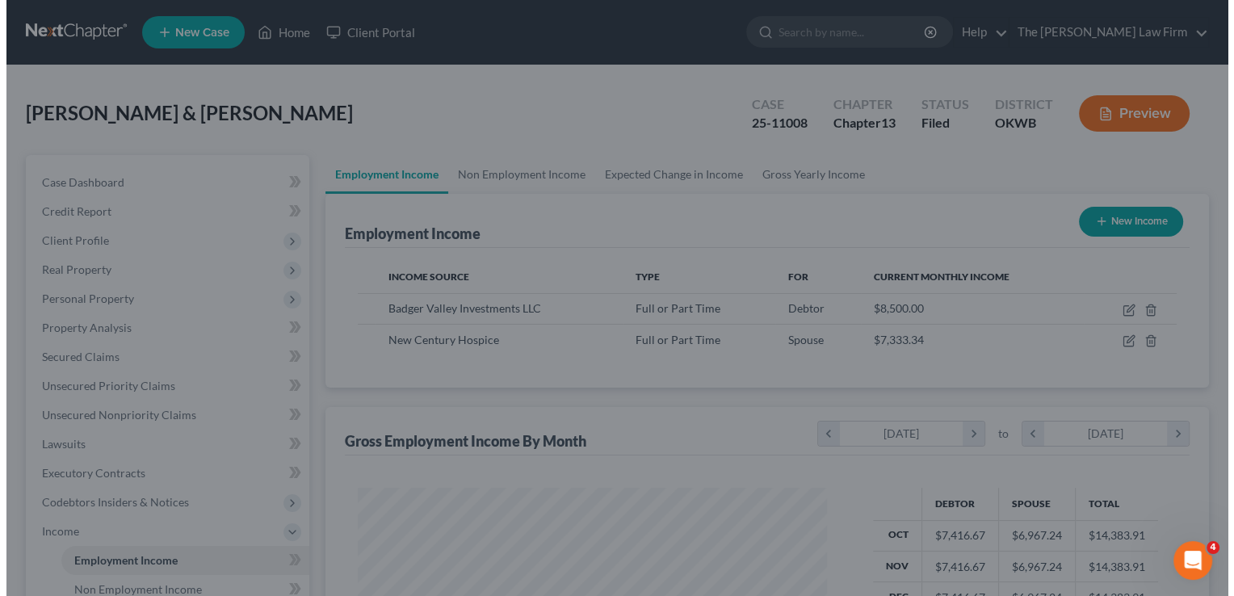
scroll to position [807575, 807367]
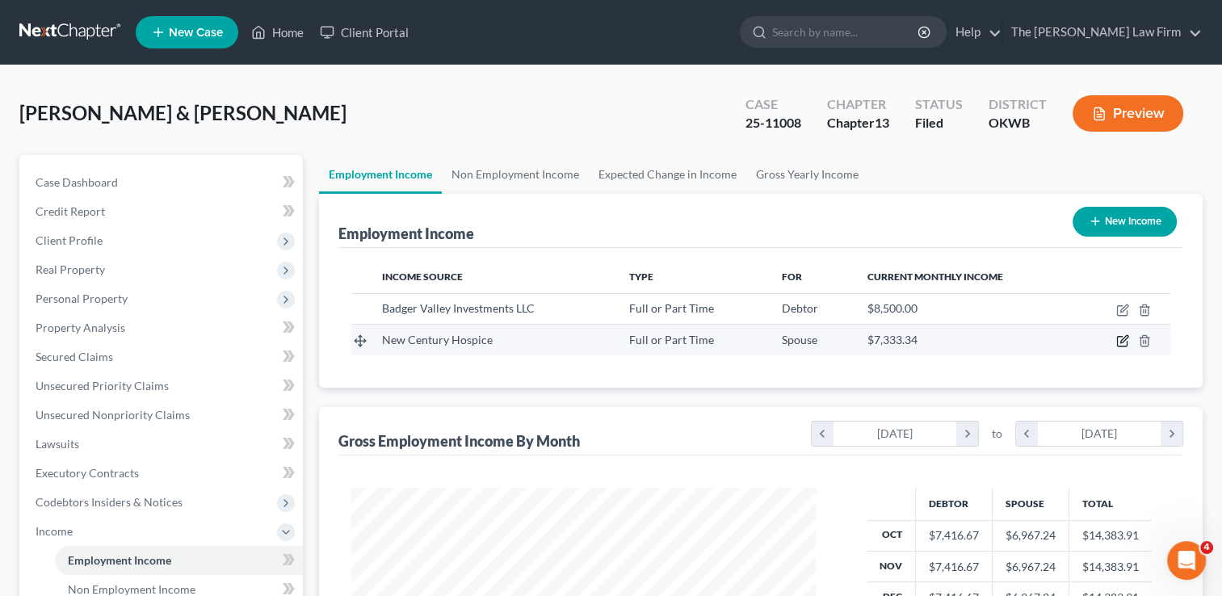
click at [1121, 341] on icon "button" at bounding box center [1124, 339] width 7 height 7
select select "0"
select select "28"
select select "2"
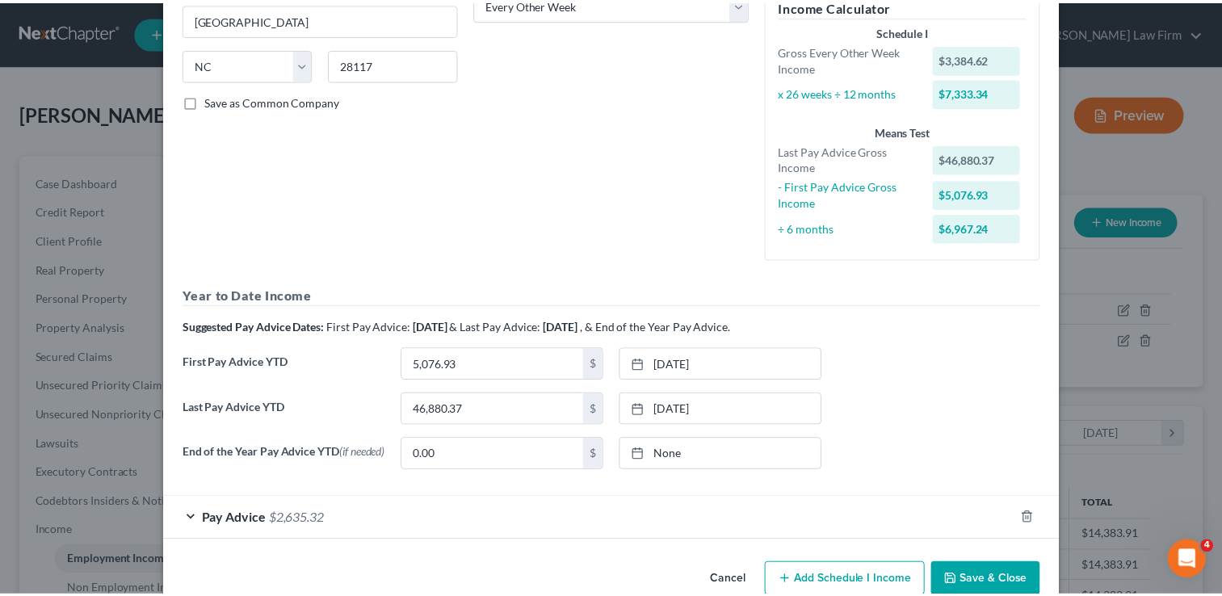
scroll to position [320, 0]
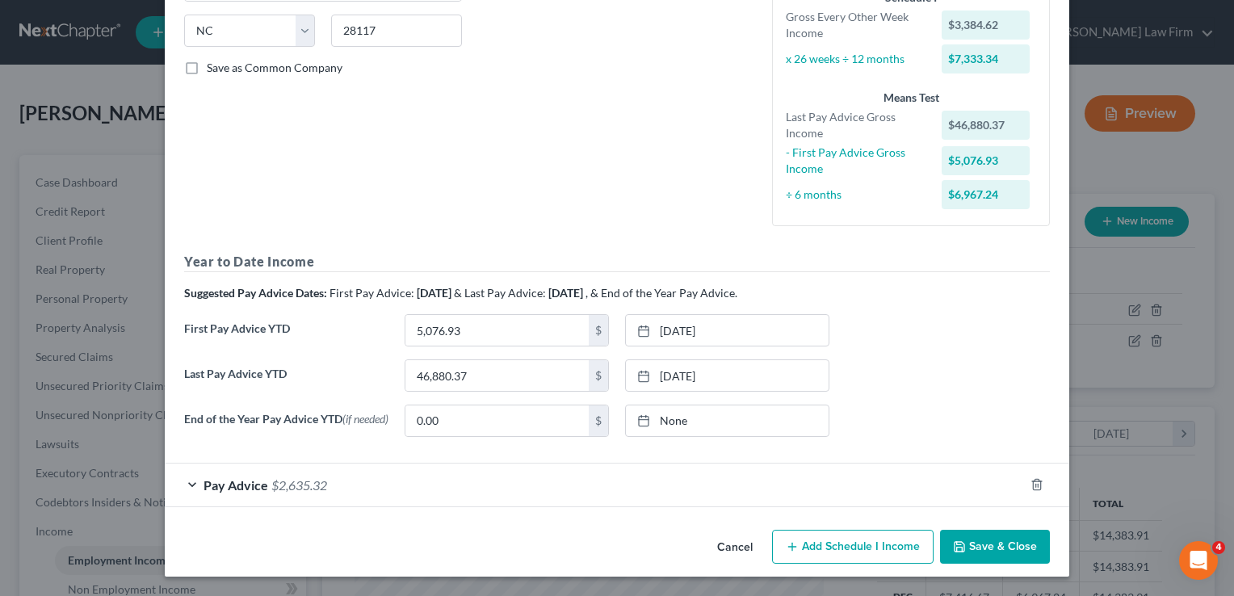
click at [982, 541] on button "Save & Close" at bounding box center [995, 547] width 110 height 34
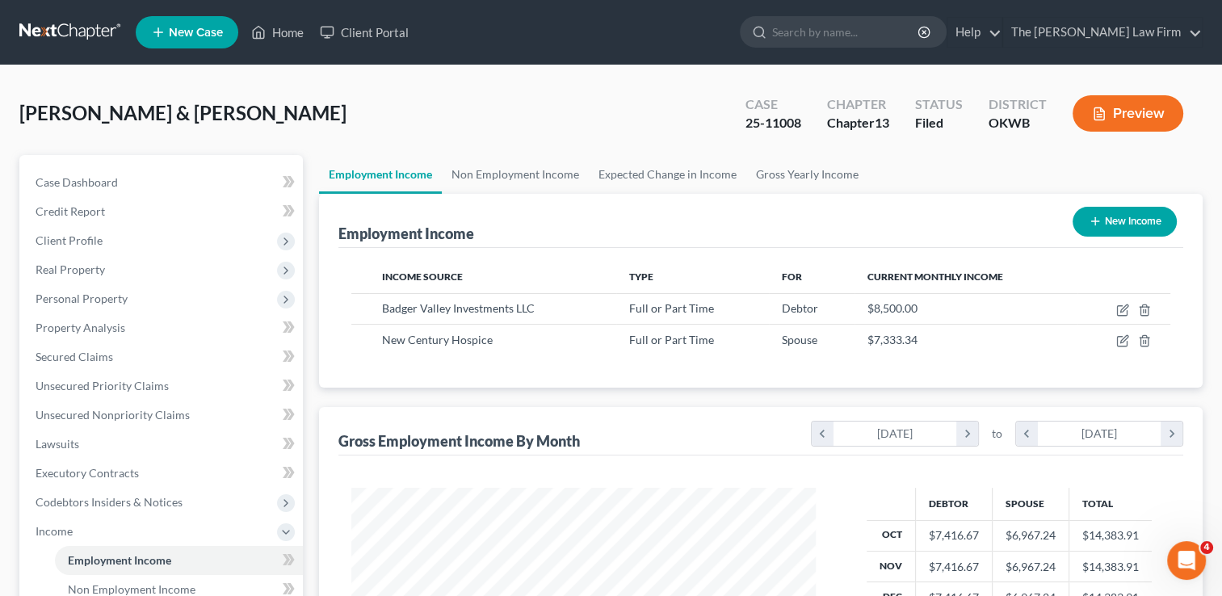
scroll to position [807575, 807367]
drag, startPoint x: 745, startPoint y: 123, endPoint x: 811, endPoint y: 123, distance: 66.2
click at [811, 123] on div "Case 25-11008" at bounding box center [774, 115] width 82 height 48
drag, startPoint x: 811, startPoint y: 123, endPoint x: 754, endPoint y: 125, distance: 57.4
copy div "25-11008"
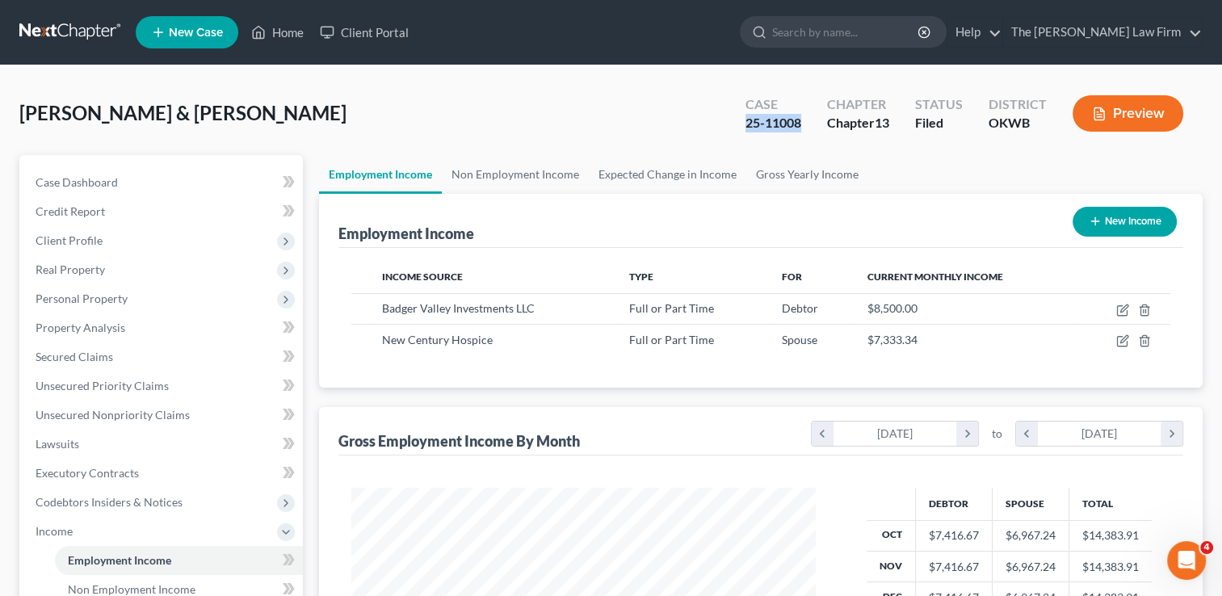
drag, startPoint x: 58, startPoint y: 32, endPoint x: 74, endPoint y: 44, distance: 20.7
click at [58, 32] on link at bounding box center [70, 32] width 103 height 29
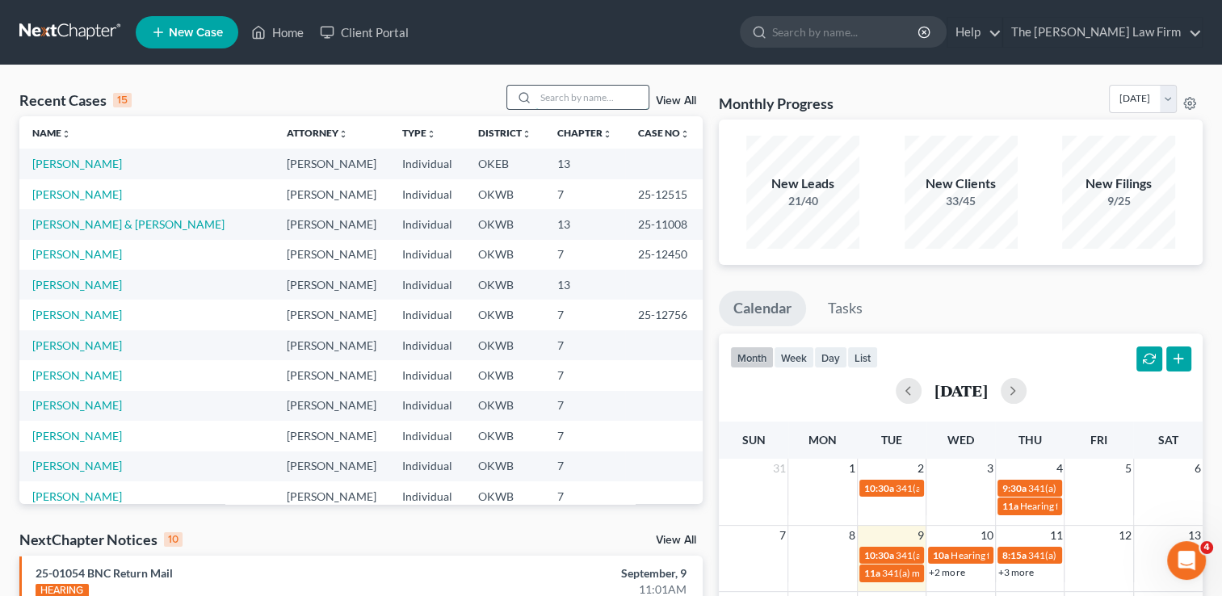
click at [540, 93] on input "search" at bounding box center [592, 97] width 113 height 23
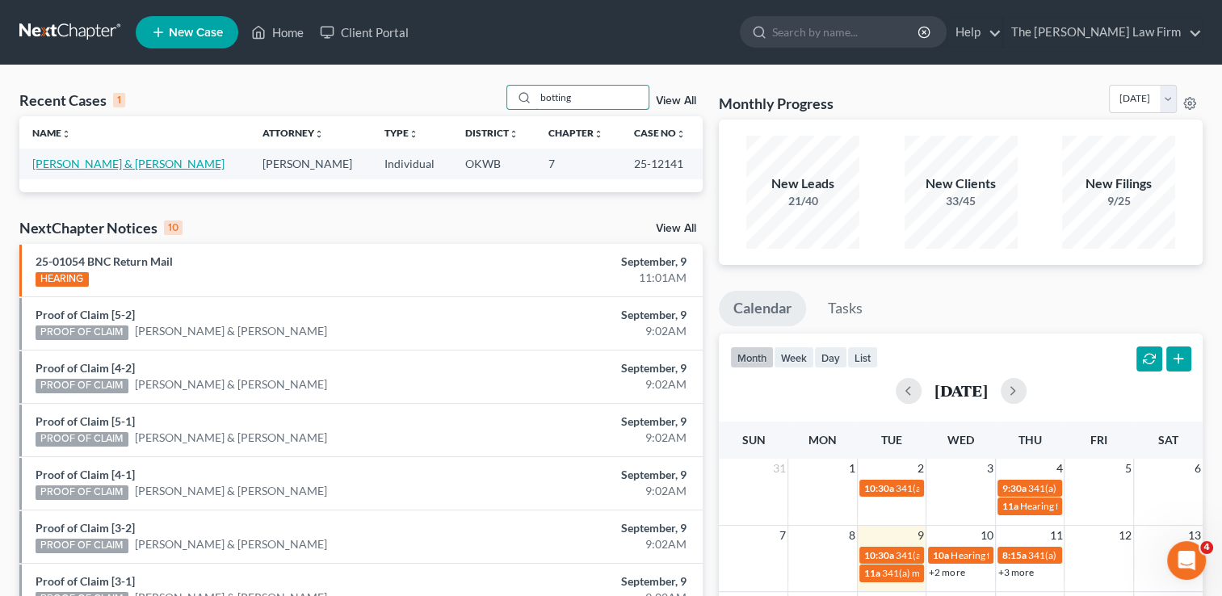
type input "botting"
click at [84, 162] on link "[PERSON_NAME] & [PERSON_NAME]" at bounding box center [128, 164] width 192 height 14
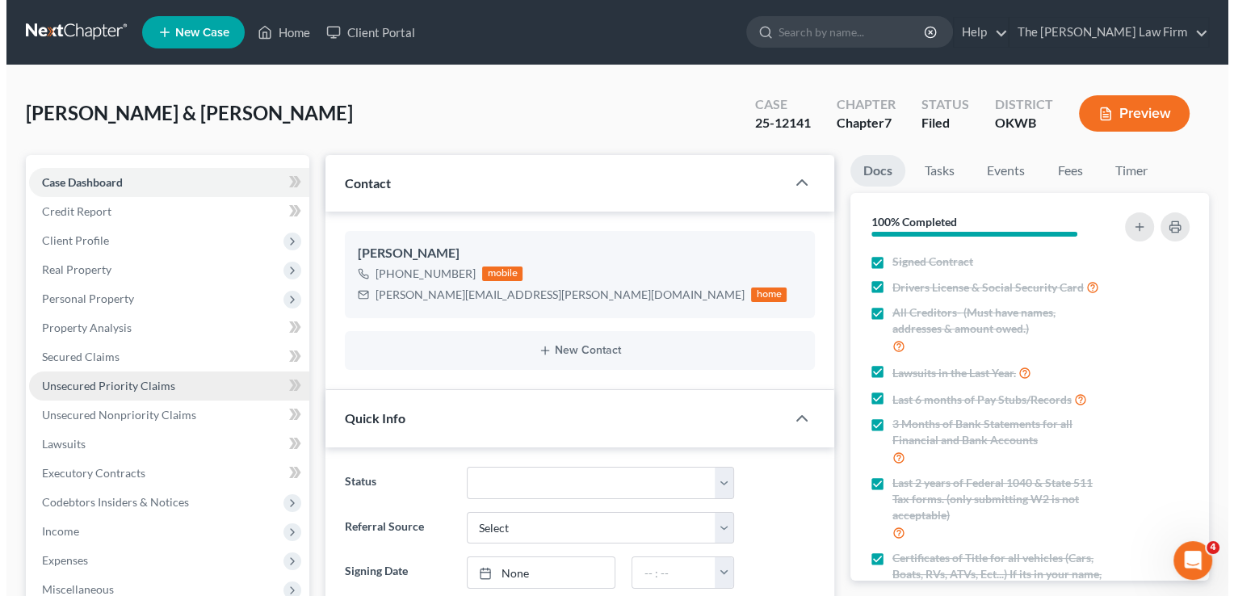
scroll to position [606, 0]
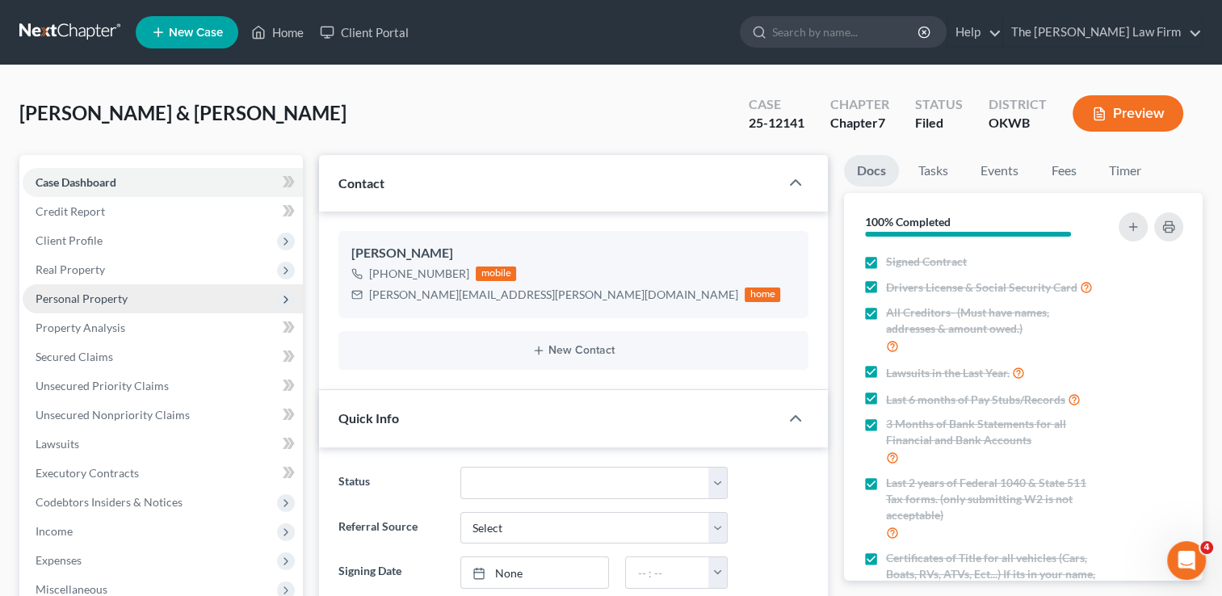
click at [95, 305] on span "Personal Property" at bounding box center [163, 298] width 280 height 29
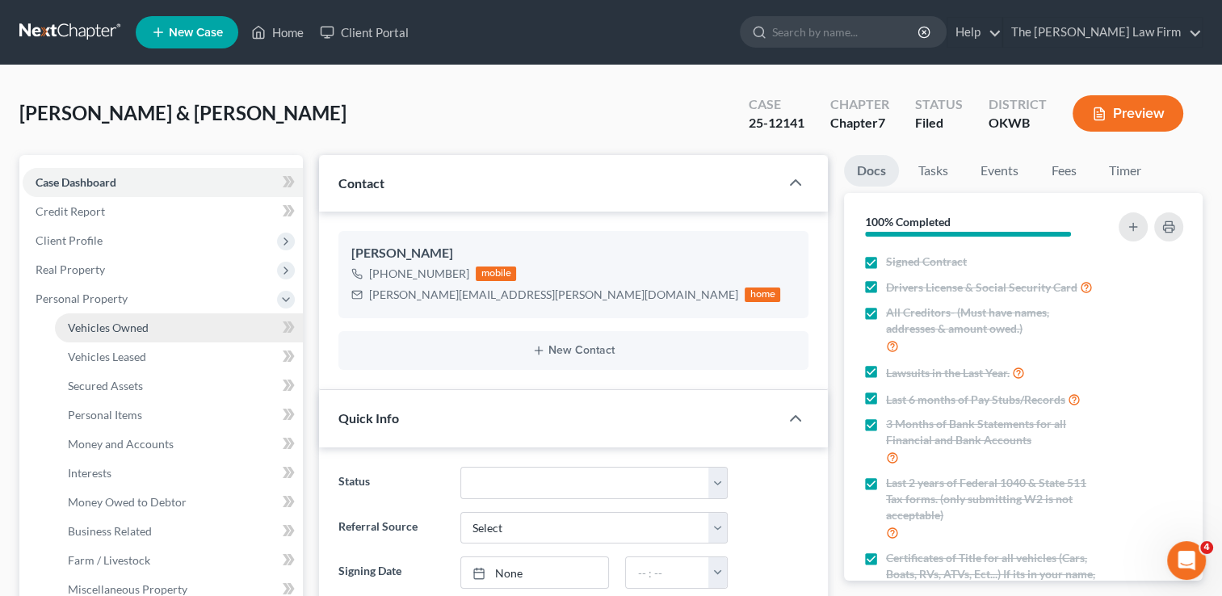
click at [129, 323] on span "Vehicles Owned" at bounding box center [108, 328] width 81 height 14
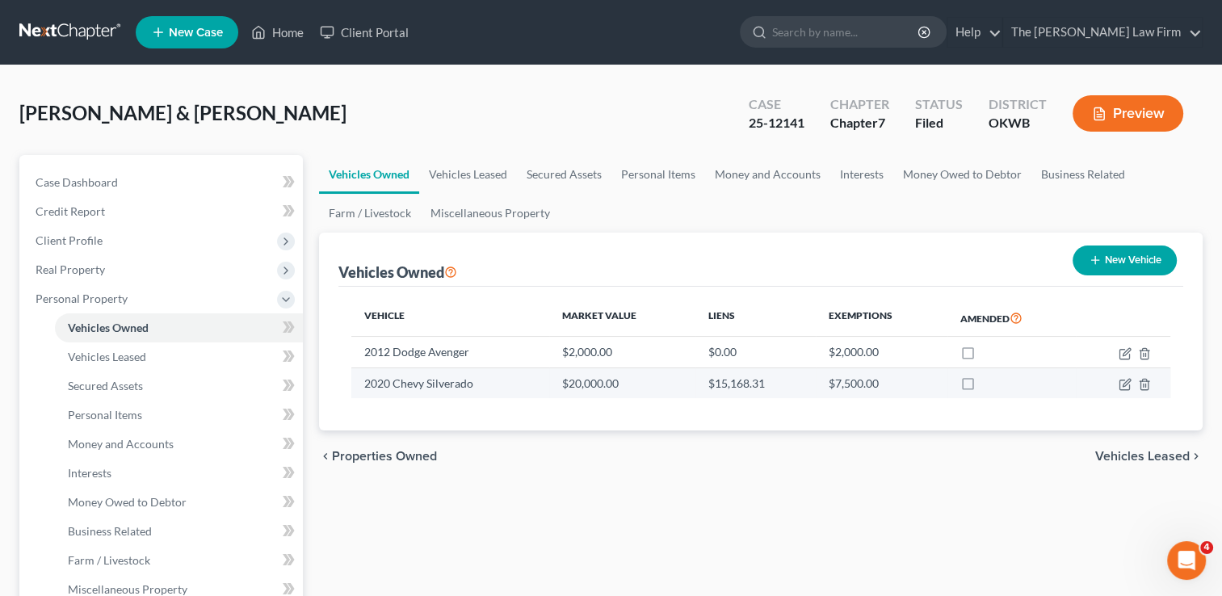
click at [1116, 386] on td at bounding box center [1123, 383] width 95 height 31
click at [1124, 383] on icon "button" at bounding box center [1126, 382] width 7 height 7
select select "1"
select select "6"
select select "2"
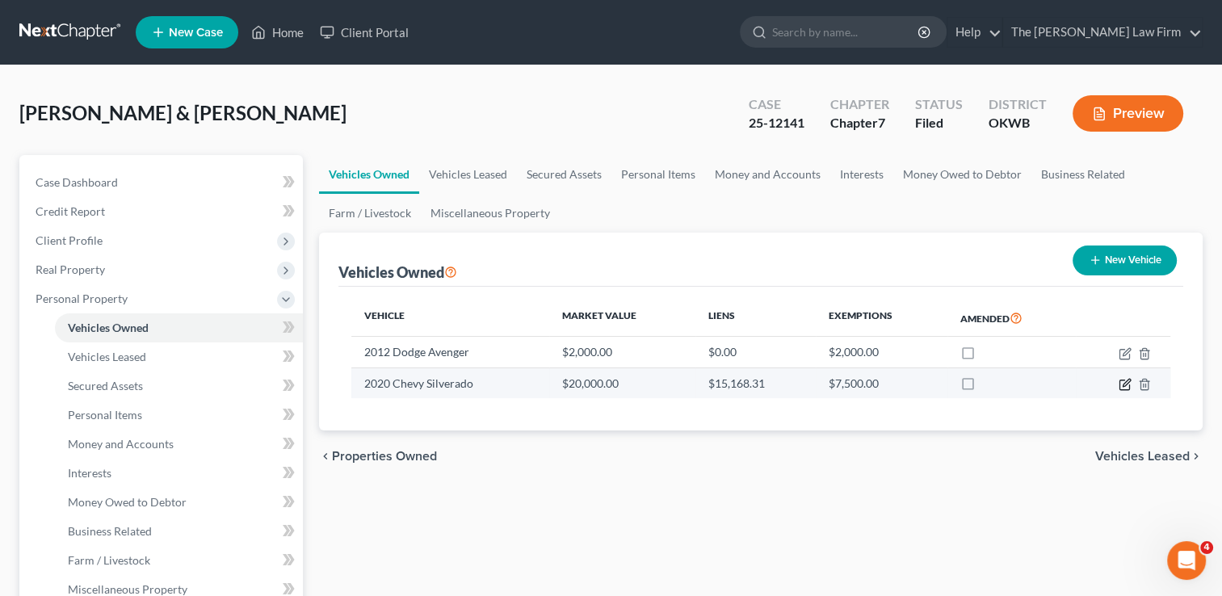
select select "45"
select select "0"
select select "2"
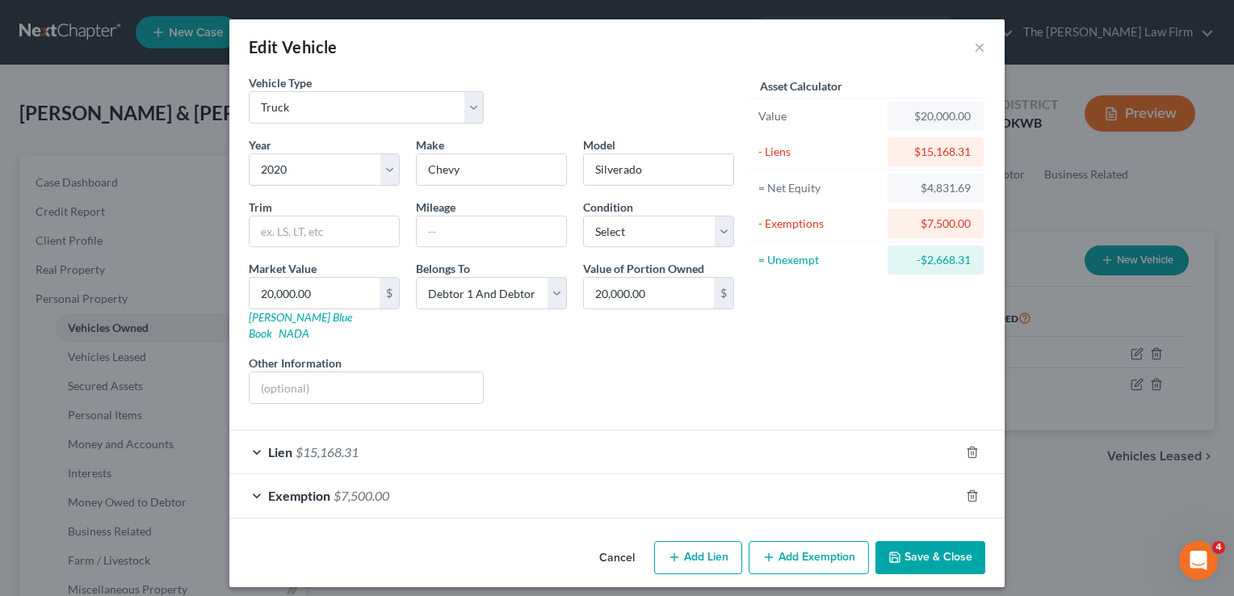
click at [432, 436] on div "Lien $15,168.31" at bounding box center [594, 452] width 730 height 43
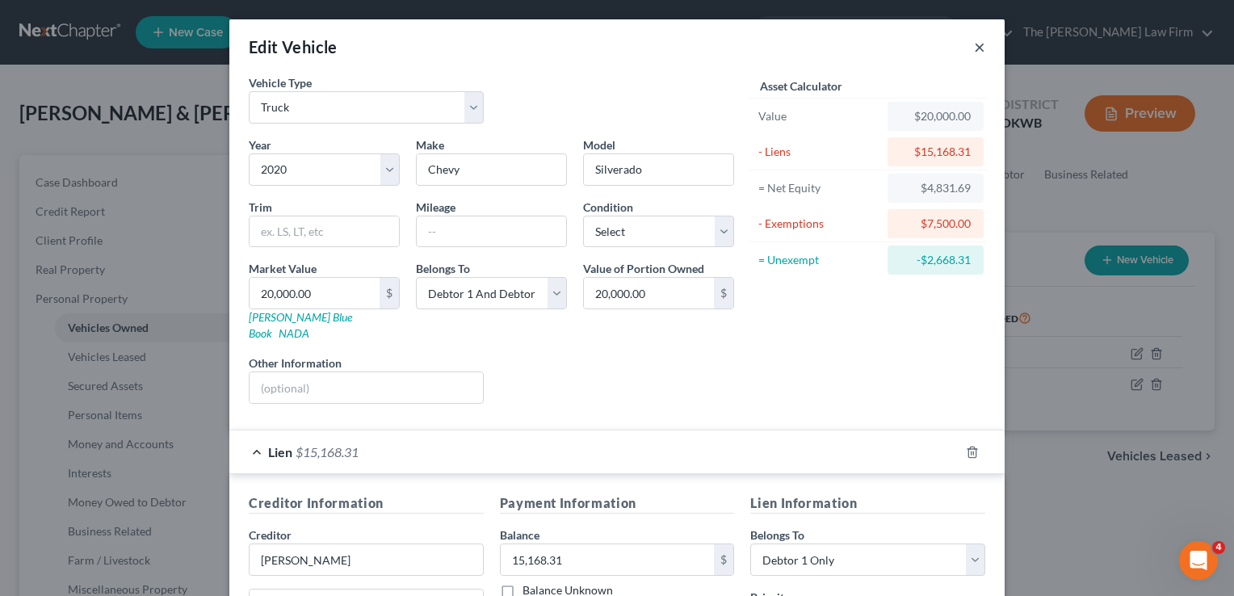
click at [977, 45] on button "×" at bounding box center [979, 46] width 11 height 19
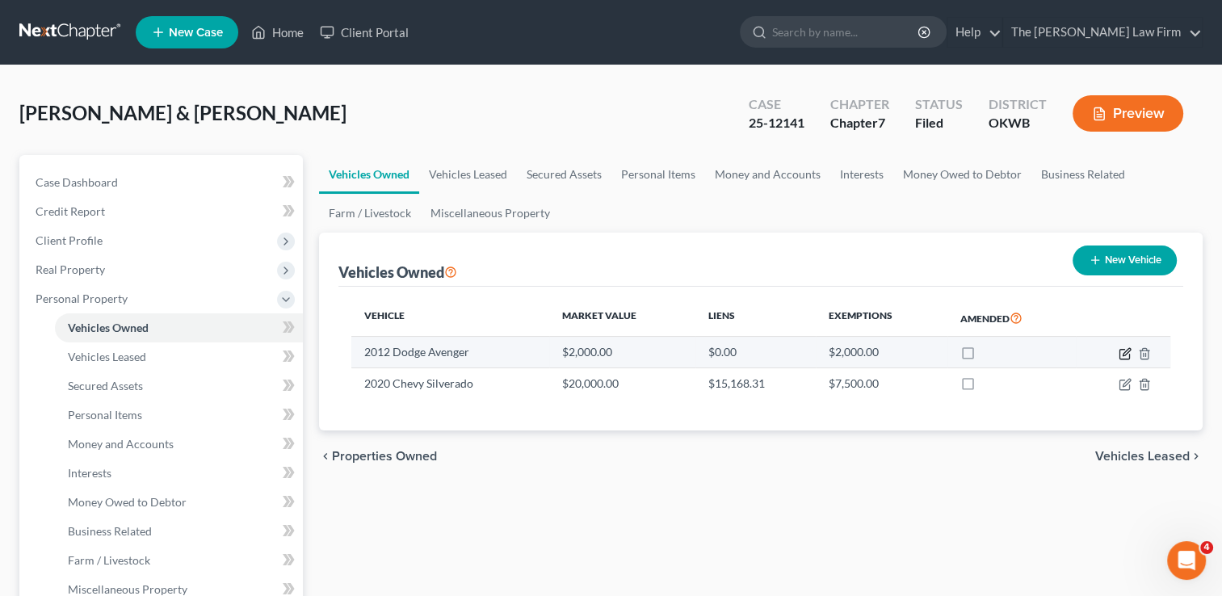
click at [1126, 352] on icon "button" at bounding box center [1126, 351] width 7 height 7
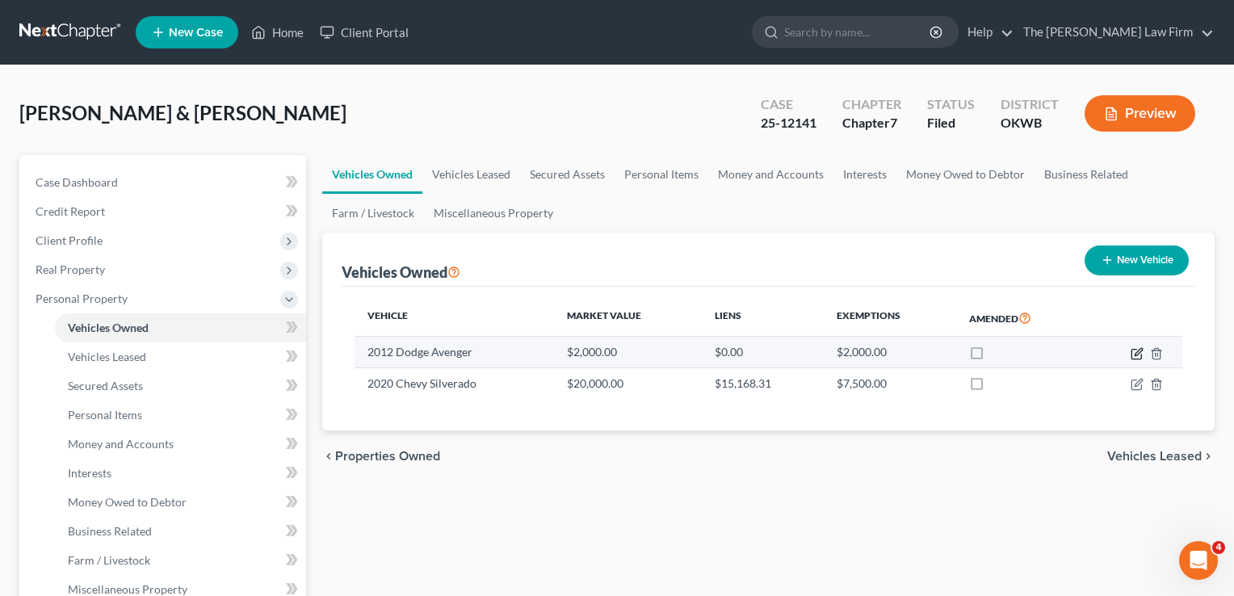
select select "0"
select select "14"
select select "2"
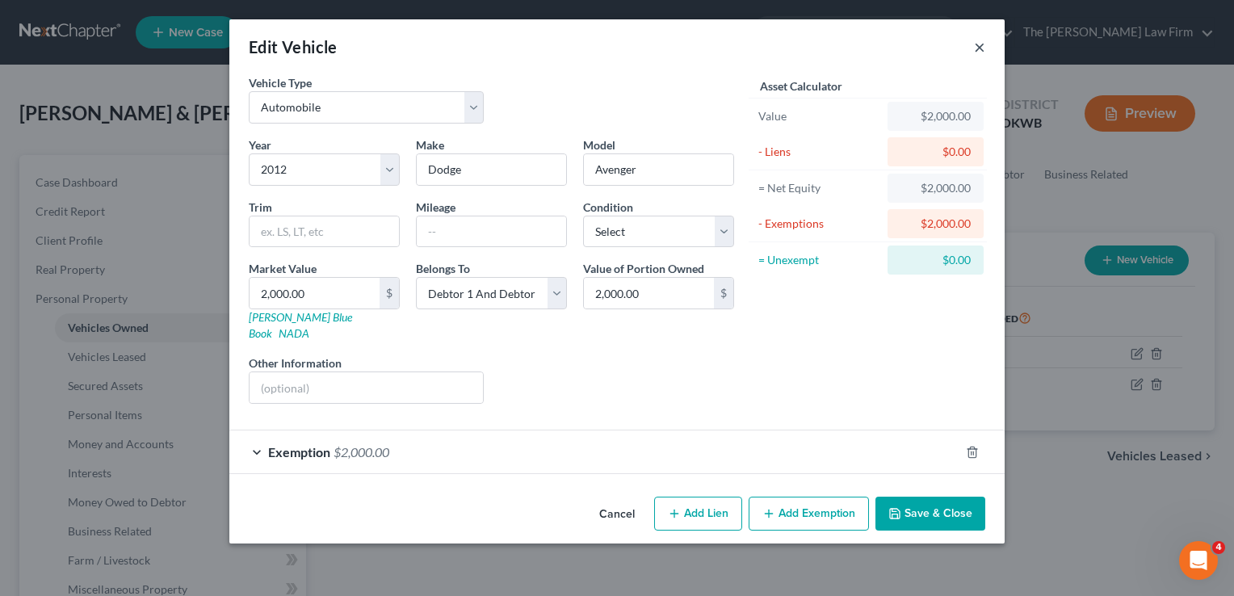
click at [981, 48] on button "×" at bounding box center [979, 46] width 11 height 19
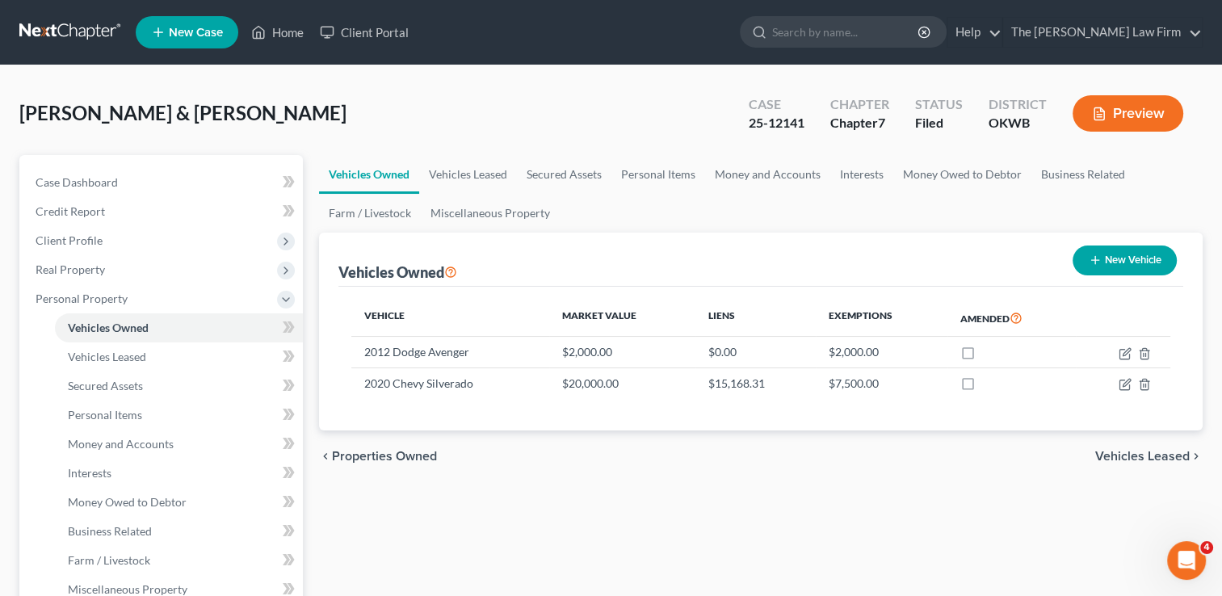
scroll to position [485, 0]
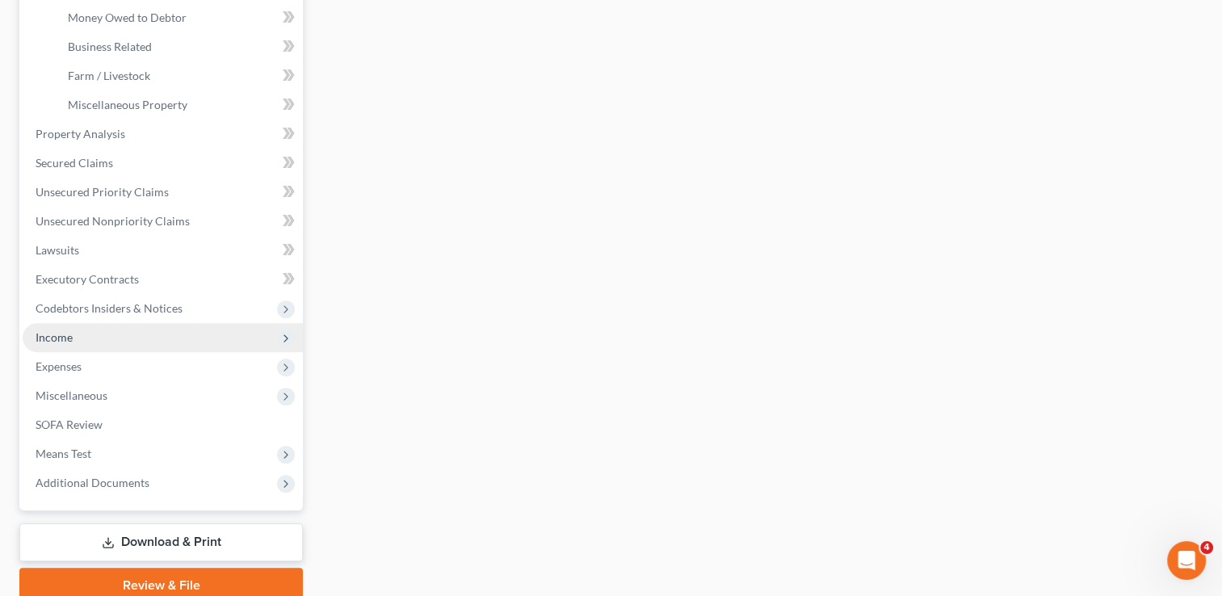
click at [77, 338] on span "Income" at bounding box center [163, 337] width 280 height 29
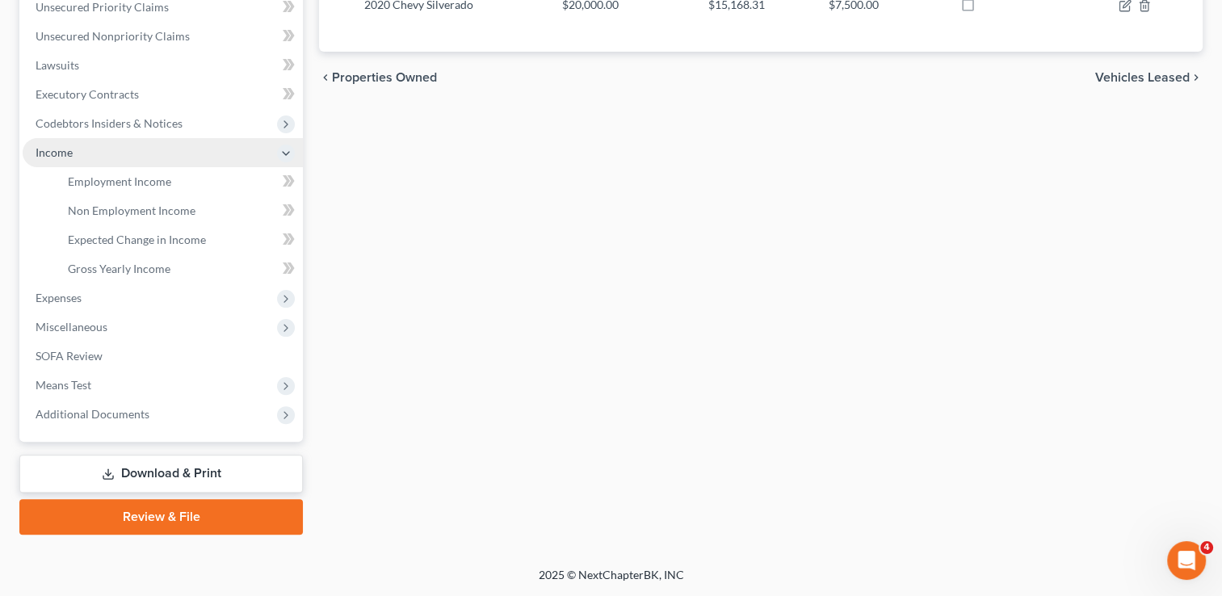
scroll to position [377, 0]
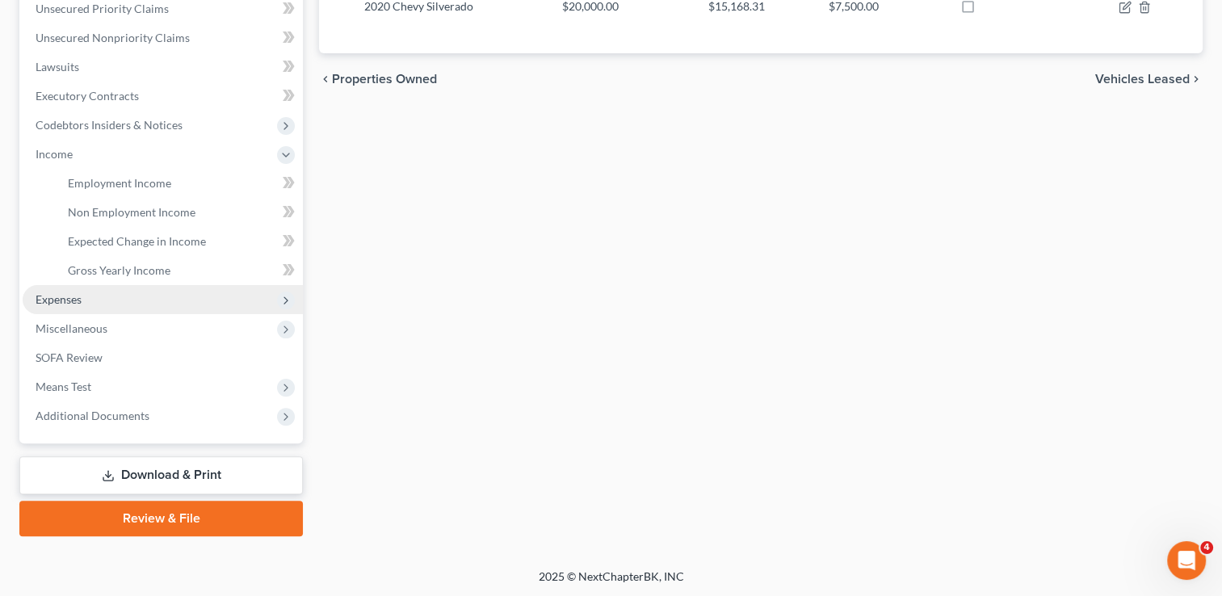
click at [95, 305] on span "Expenses" at bounding box center [163, 299] width 280 height 29
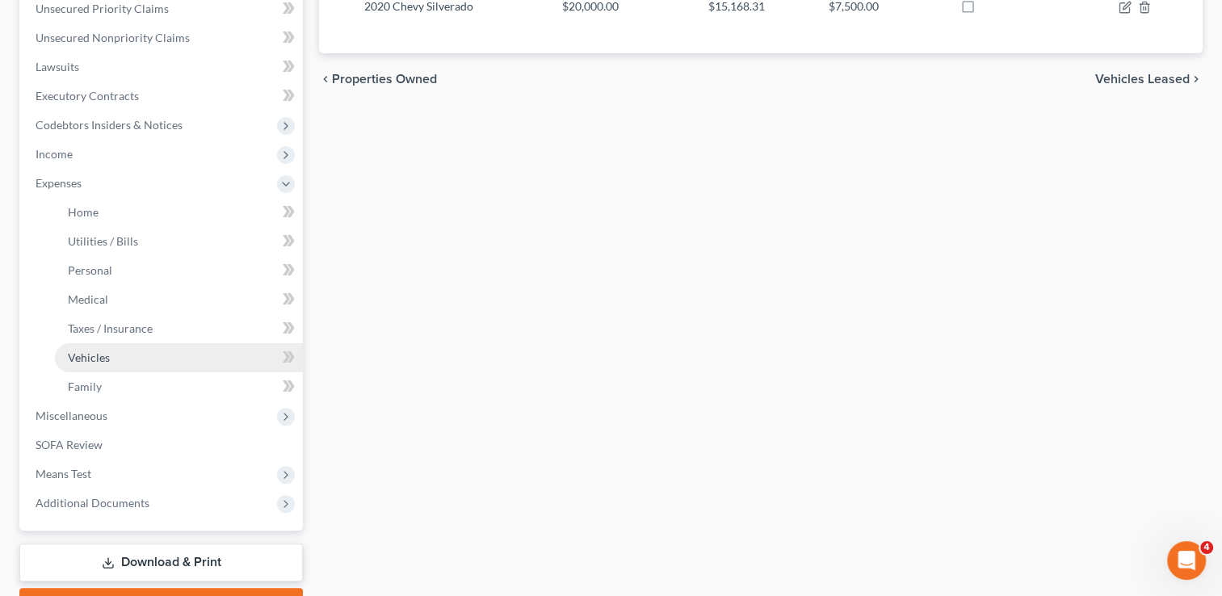
click at [96, 356] on span "Vehicles" at bounding box center [89, 358] width 42 height 14
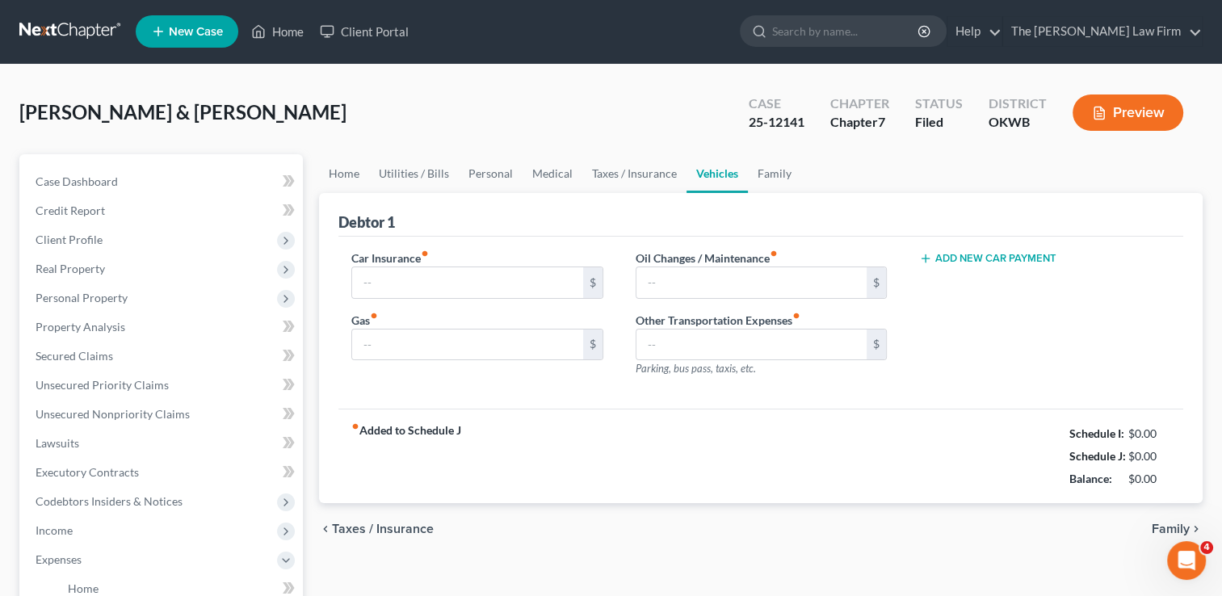
type input "275.00"
type input "650.00"
type input "200.00"
type input "0.00"
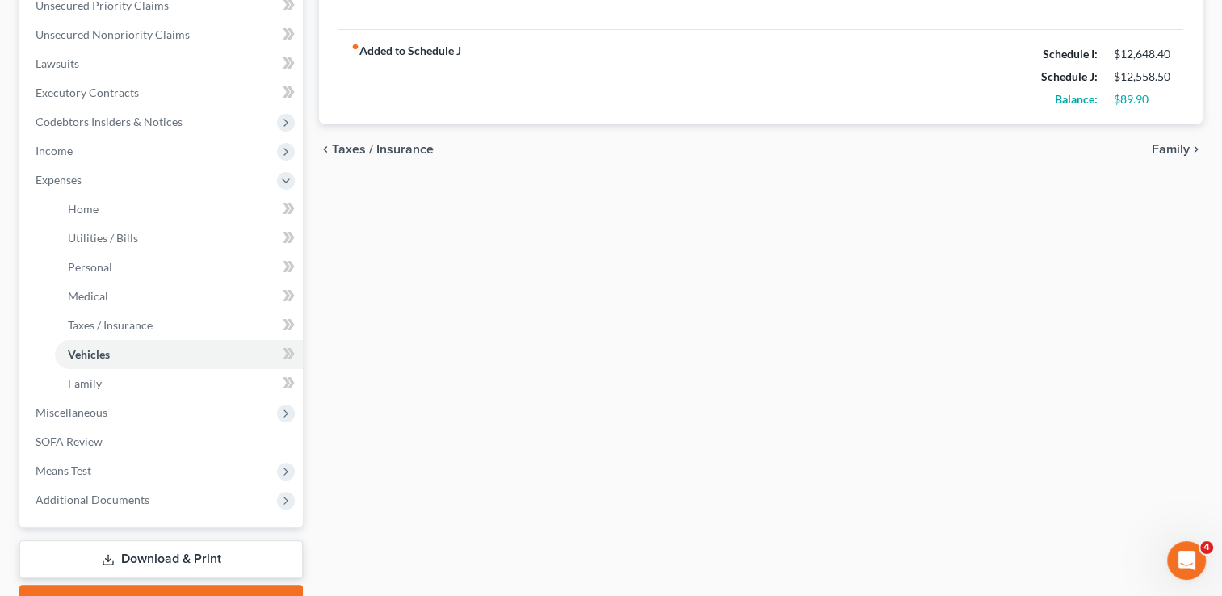
scroll to position [465, 0]
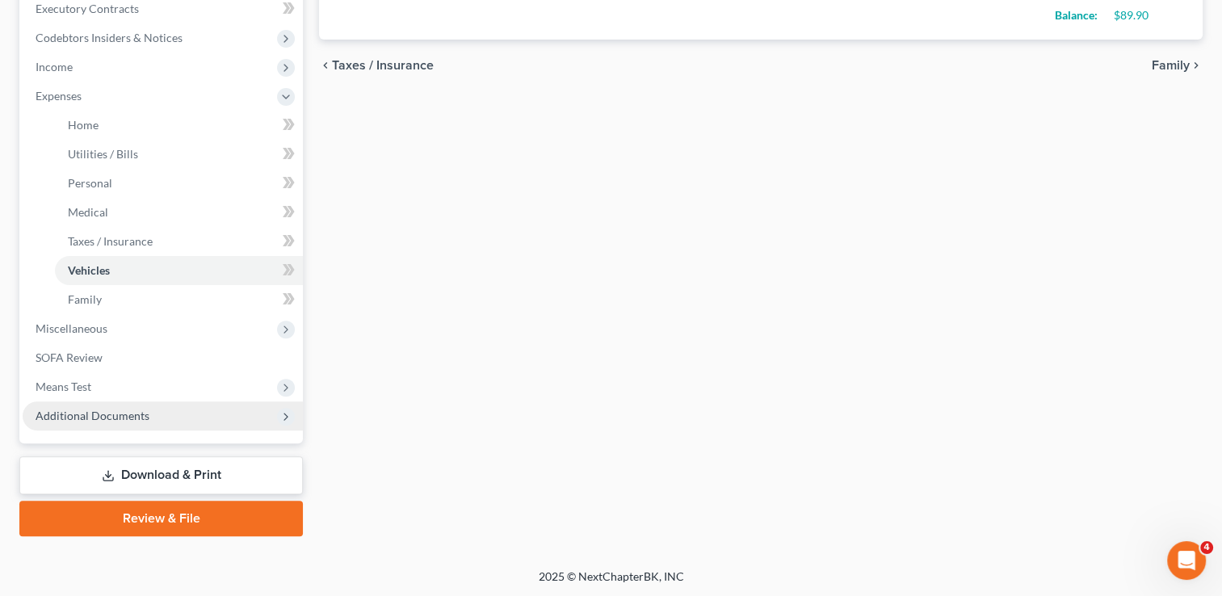
drag, startPoint x: 100, startPoint y: 415, endPoint x: 111, endPoint y: 418, distance: 11.0
click at [100, 415] on span "Additional Documents" at bounding box center [93, 416] width 114 height 14
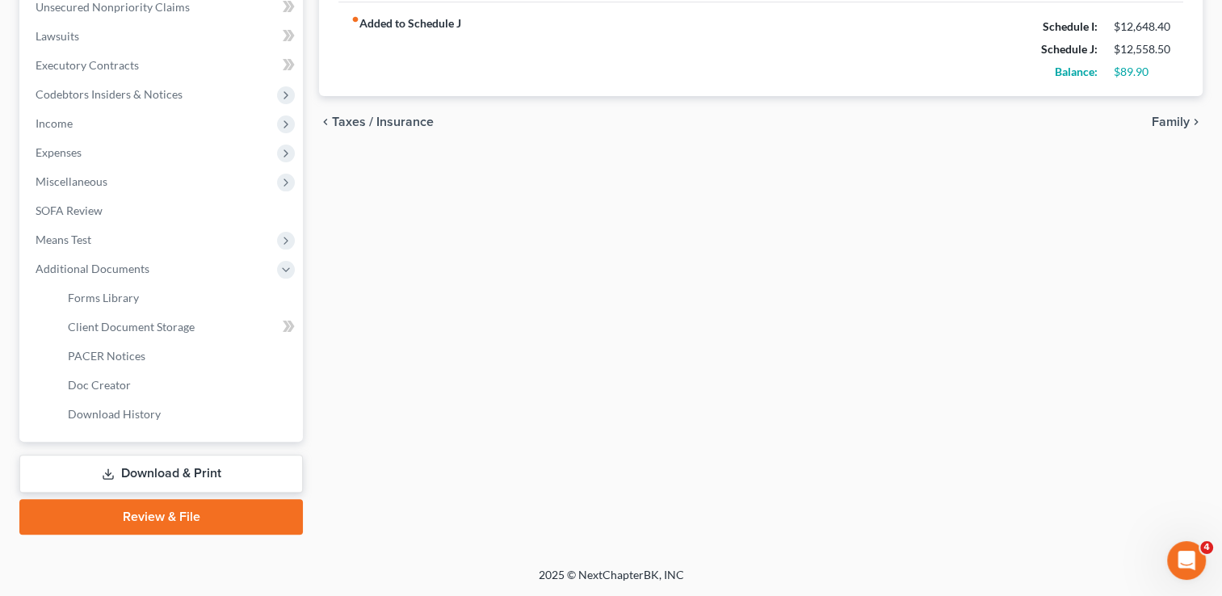
scroll to position [406, 0]
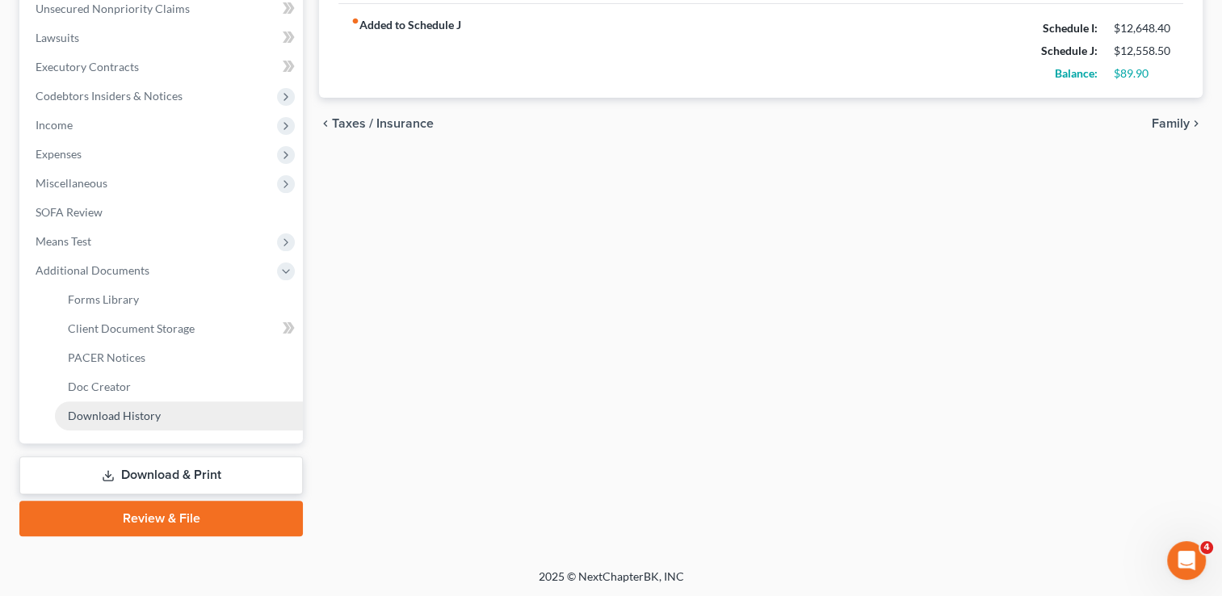
click at [137, 410] on span "Download History" at bounding box center [114, 416] width 93 height 14
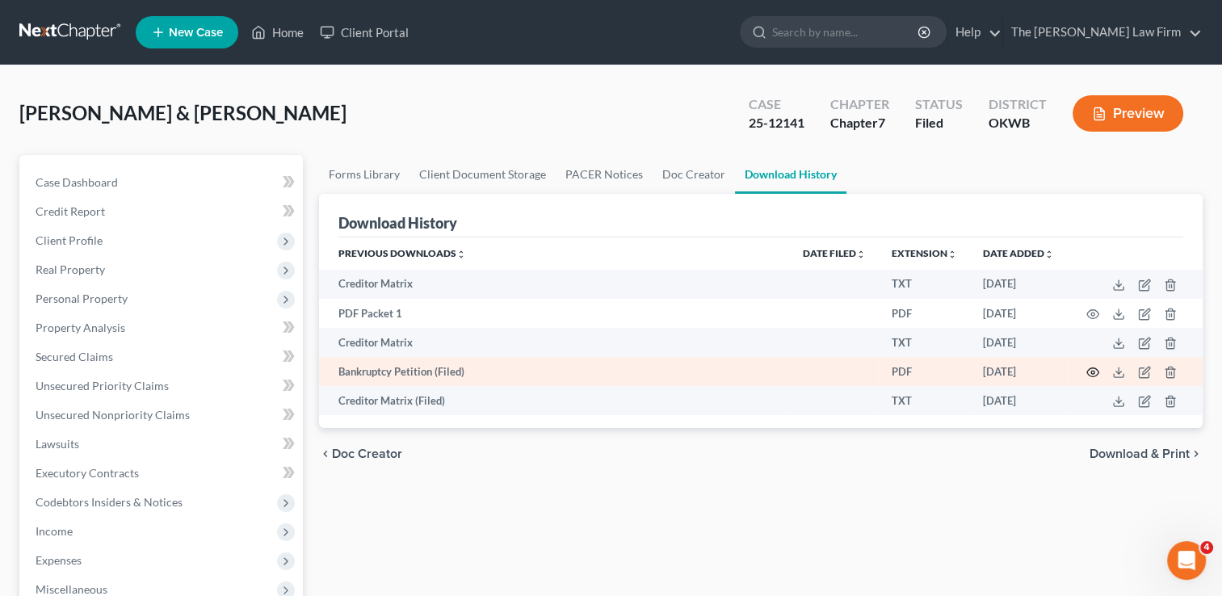
click at [1092, 374] on circle "button" at bounding box center [1092, 372] width 3 height 3
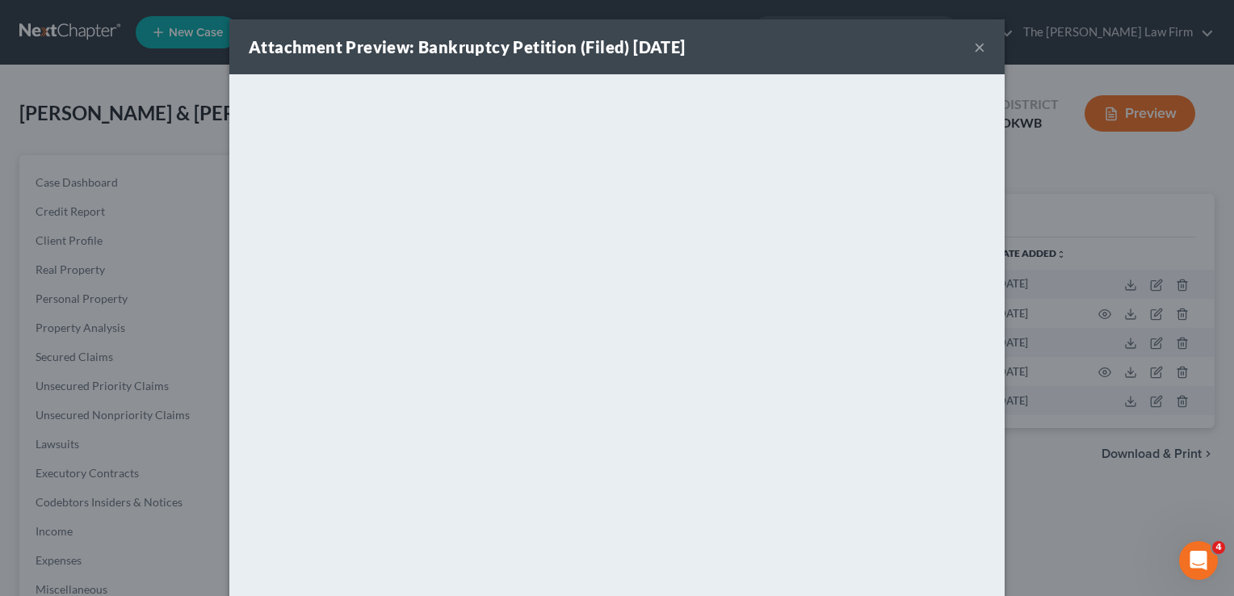
click at [974, 48] on button "×" at bounding box center [979, 46] width 11 height 19
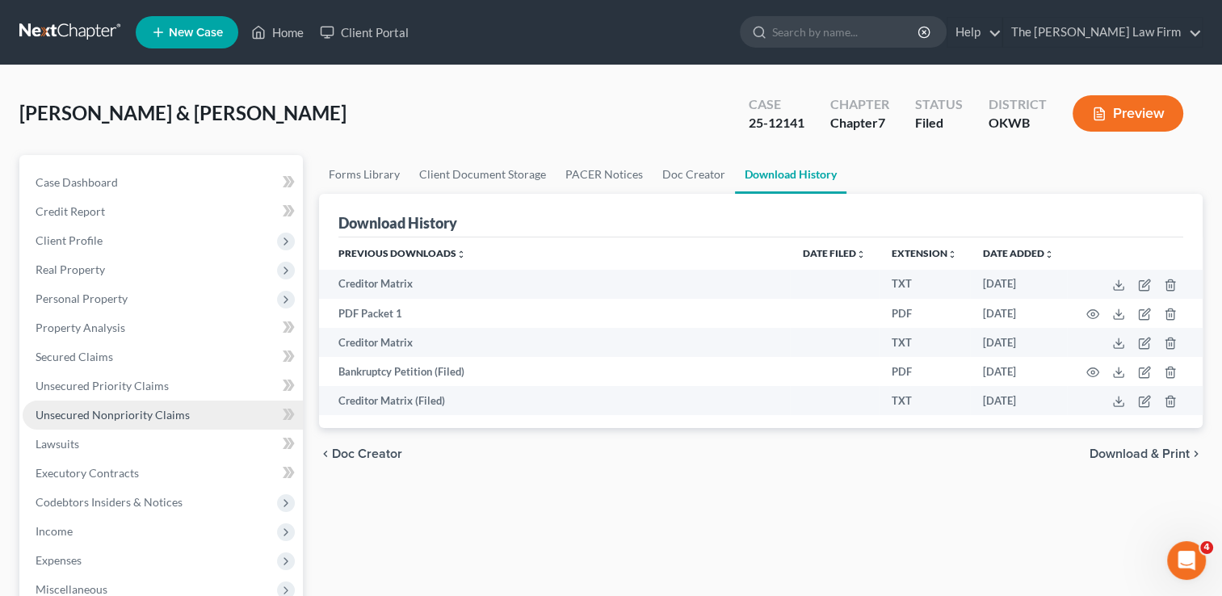
click at [134, 413] on span "Unsecured Nonpriority Claims" at bounding box center [113, 415] width 154 height 14
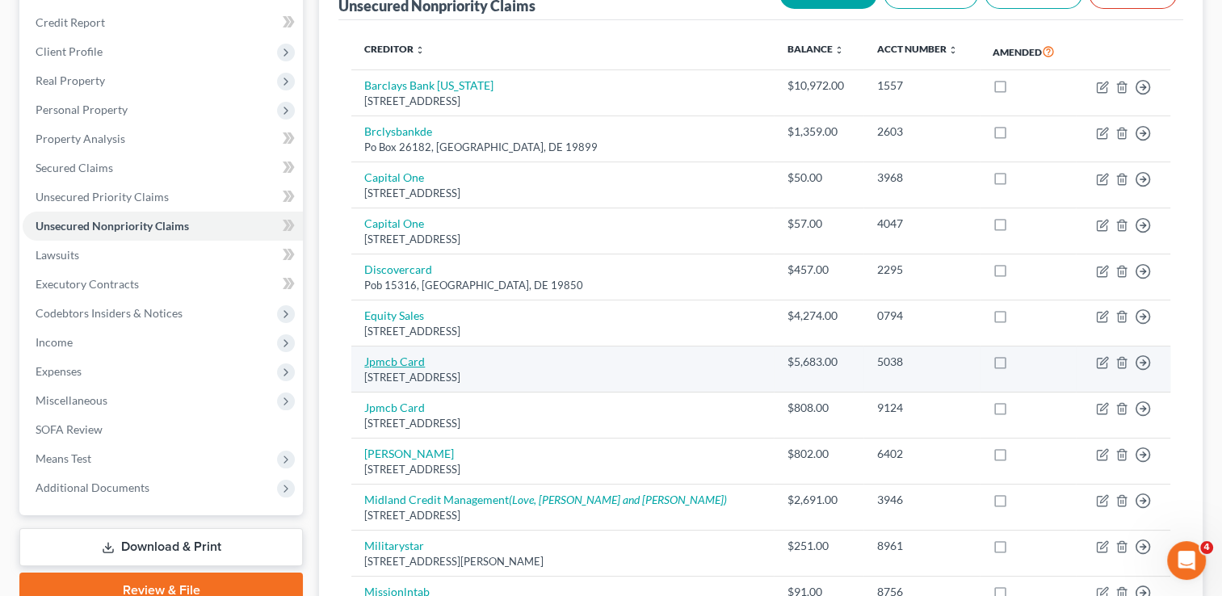
scroll to position [81, 0]
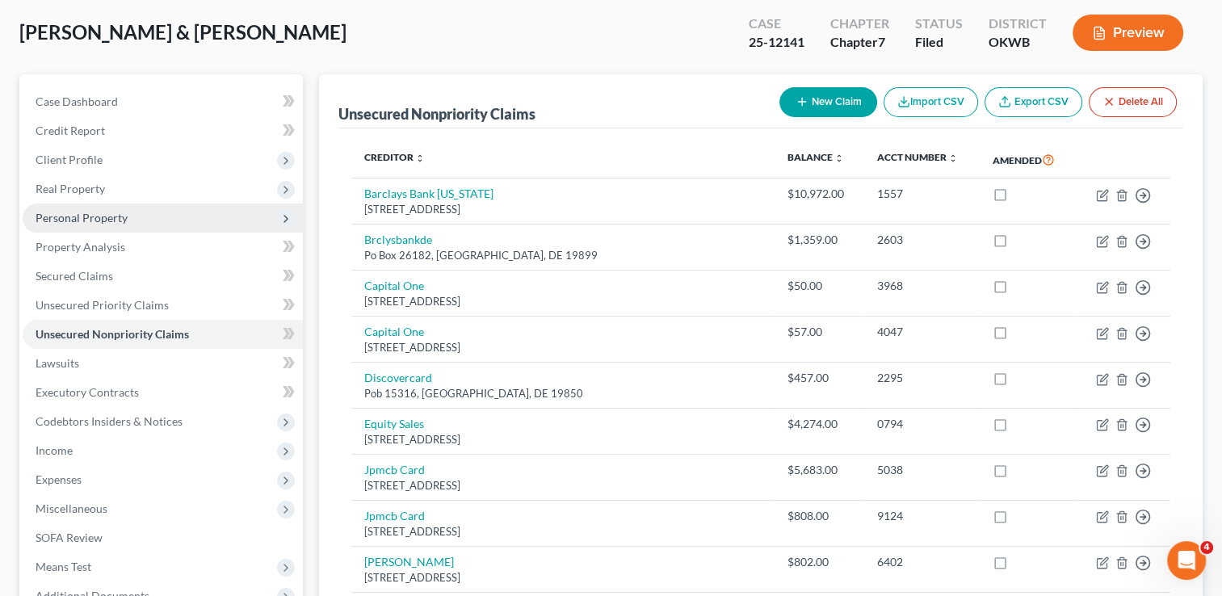
click at [126, 212] on span "Personal Property" at bounding box center [163, 218] width 280 height 29
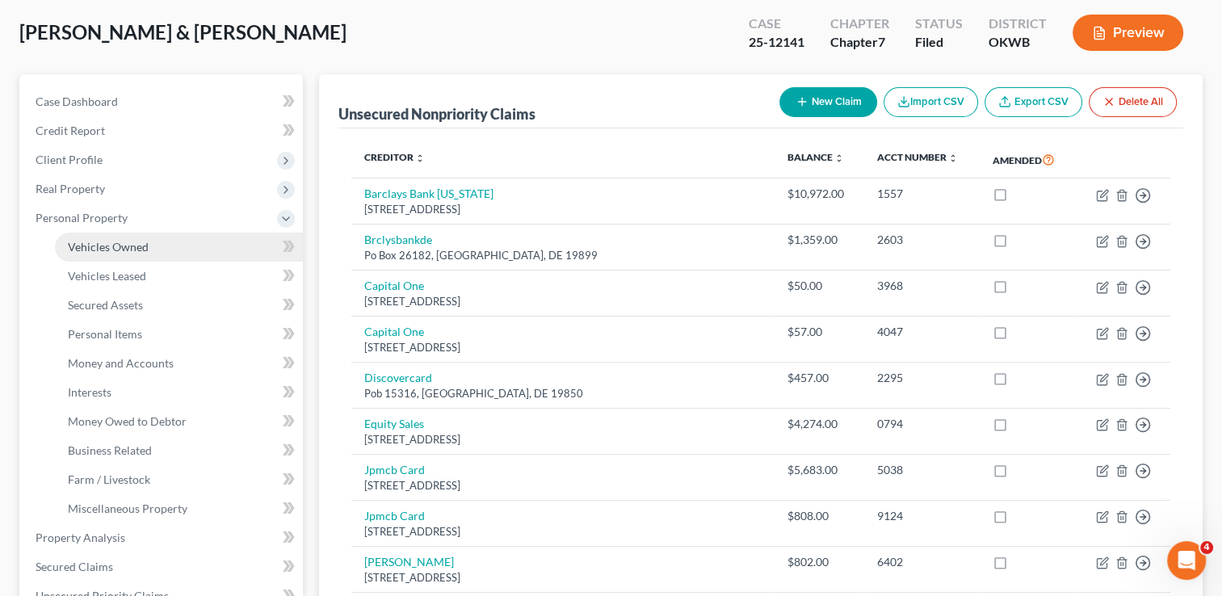
click at [152, 242] on link "Vehicles Owned" at bounding box center [179, 247] width 248 height 29
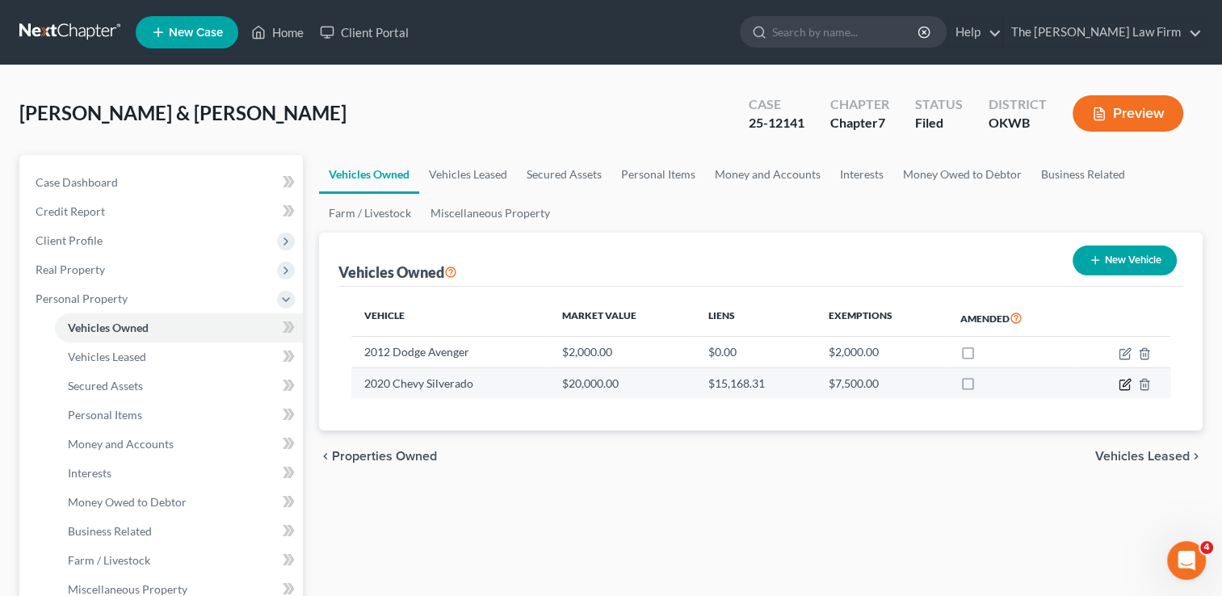
click at [1125, 382] on icon "button" at bounding box center [1125, 384] width 13 height 13
select select "1"
select select "6"
select select "2"
select select "45"
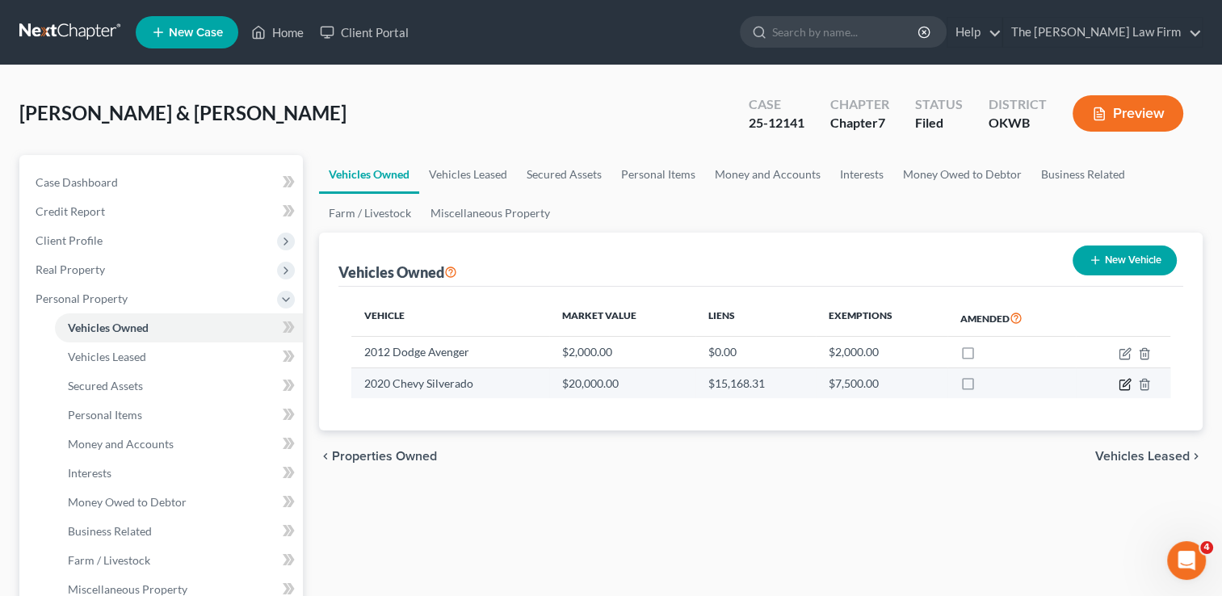
select select "0"
select select "2"
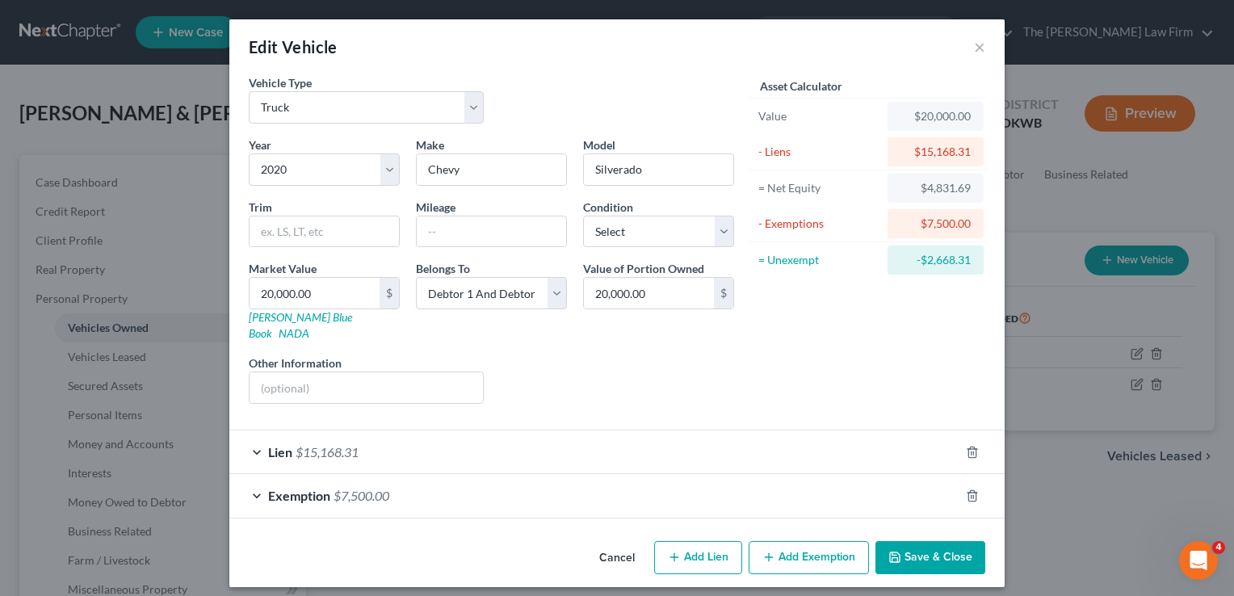
click at [431, 431] on div "Lien $15,168.31" at bounding box center [594, 452] width 730 height 43
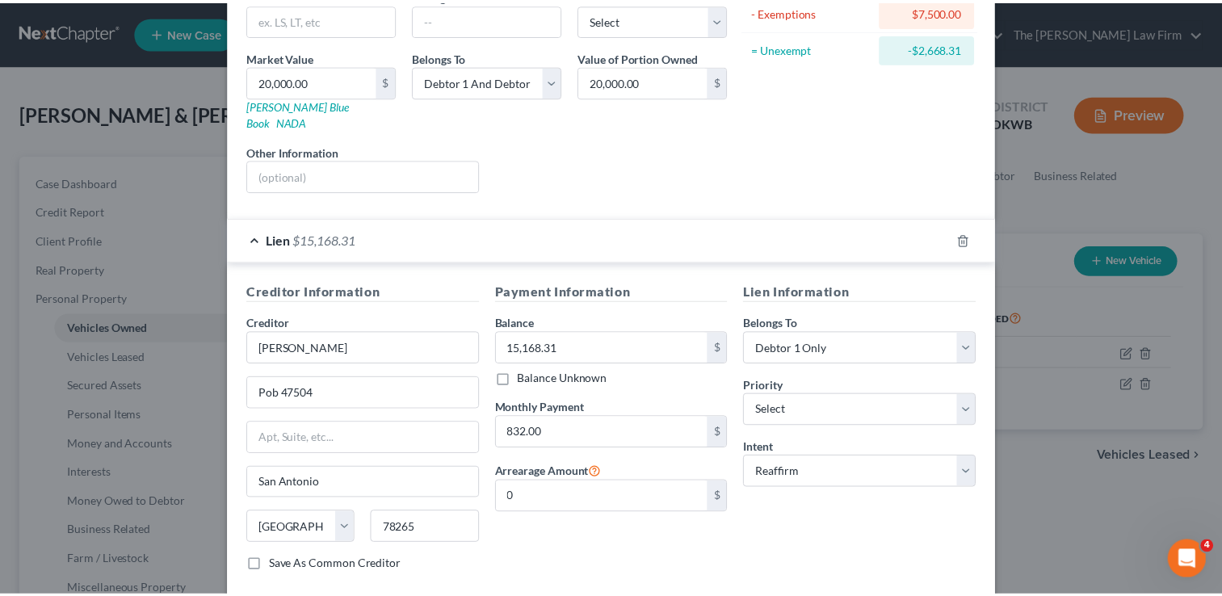
scroll to position [327, 0]
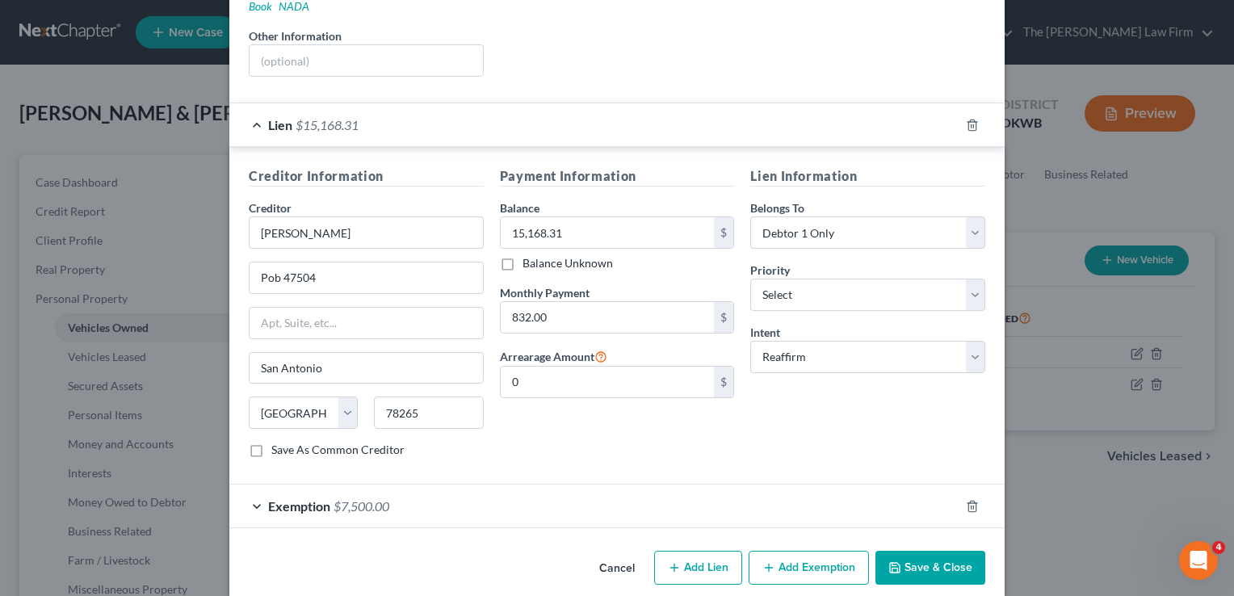
drag, startPoint x: 612, startPoint y: 543, endPoint x: 620, endPoint y: 544, distance: 9.0
click at [612, 553] on button "Cancel" at bounding box center [617, 569] width 61 height 32
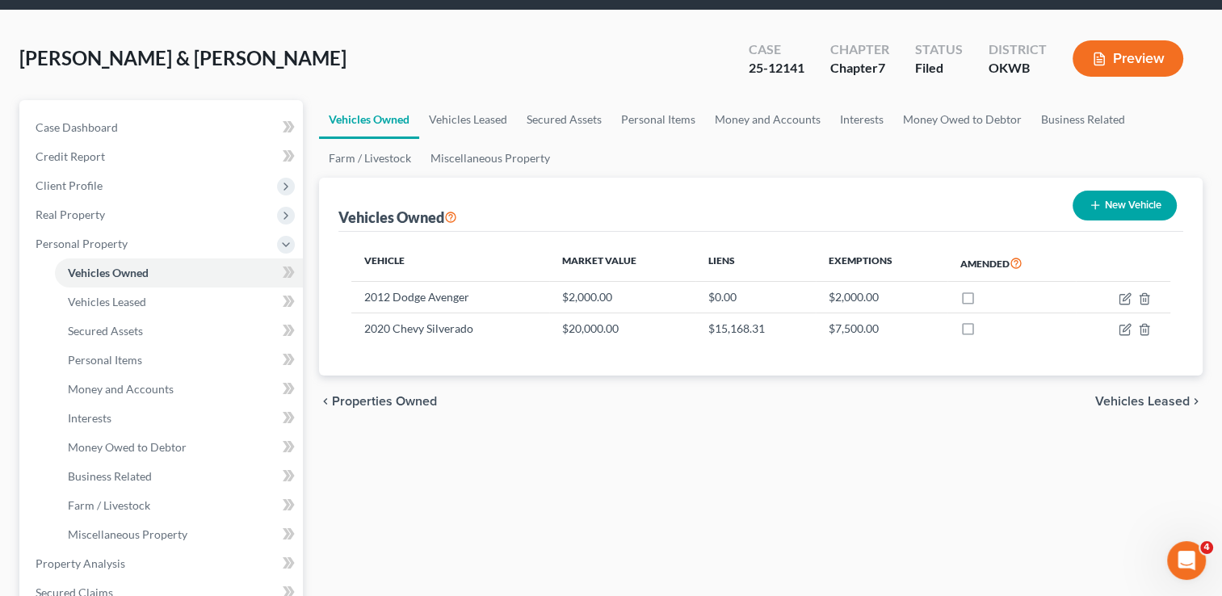
scroll to position [162, 0]
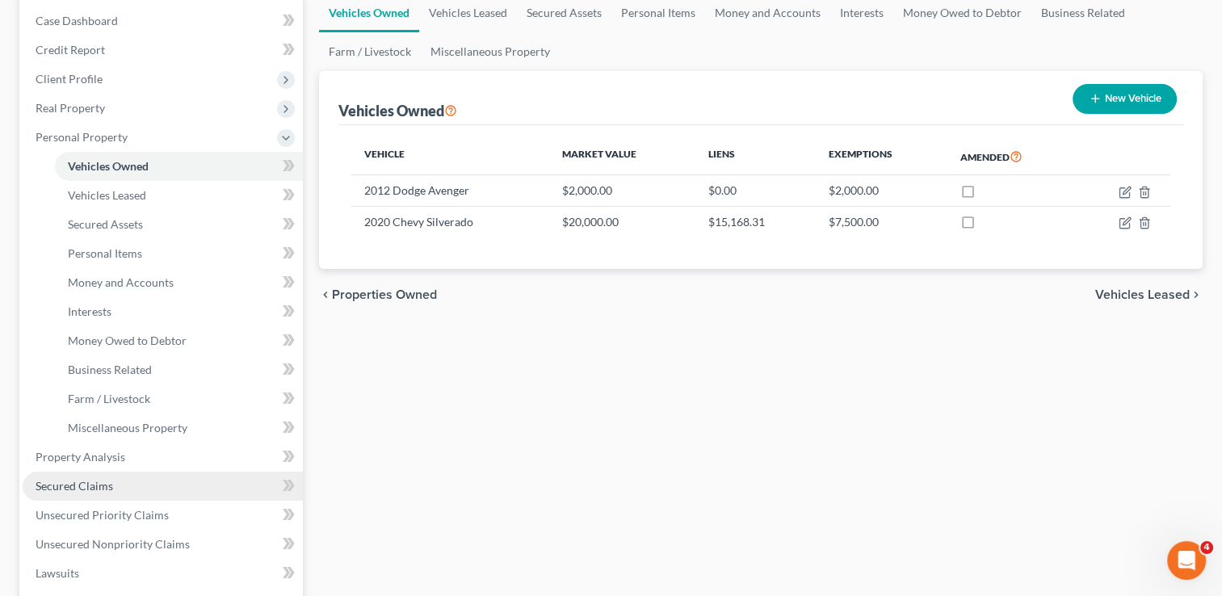
click at [74, 486] on span "Secured Claims" at bounding box center [75, 486] width 78 height 14
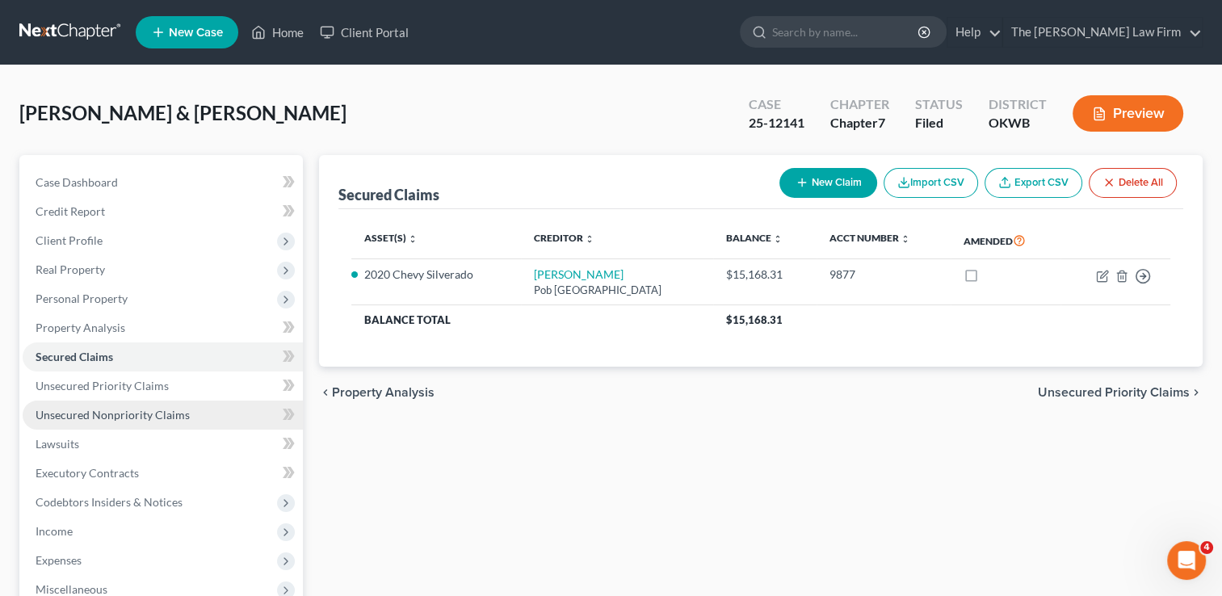
drag, startPoint x: 91, startPoint y: 414, endPoint x: 115, endPoint y: 415, distance: 23.4
click at [91, 414] on span "Unsecured Nonpriority Claims" at bounding box center [113, 415] width 154 height 14
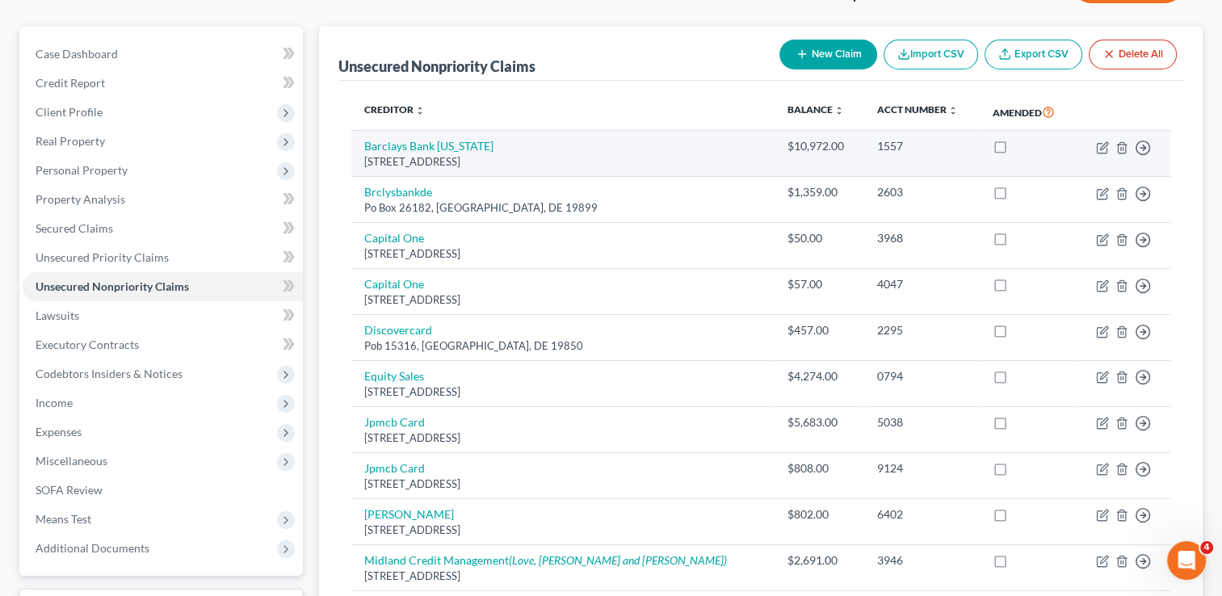
scroll to position [162, 0]
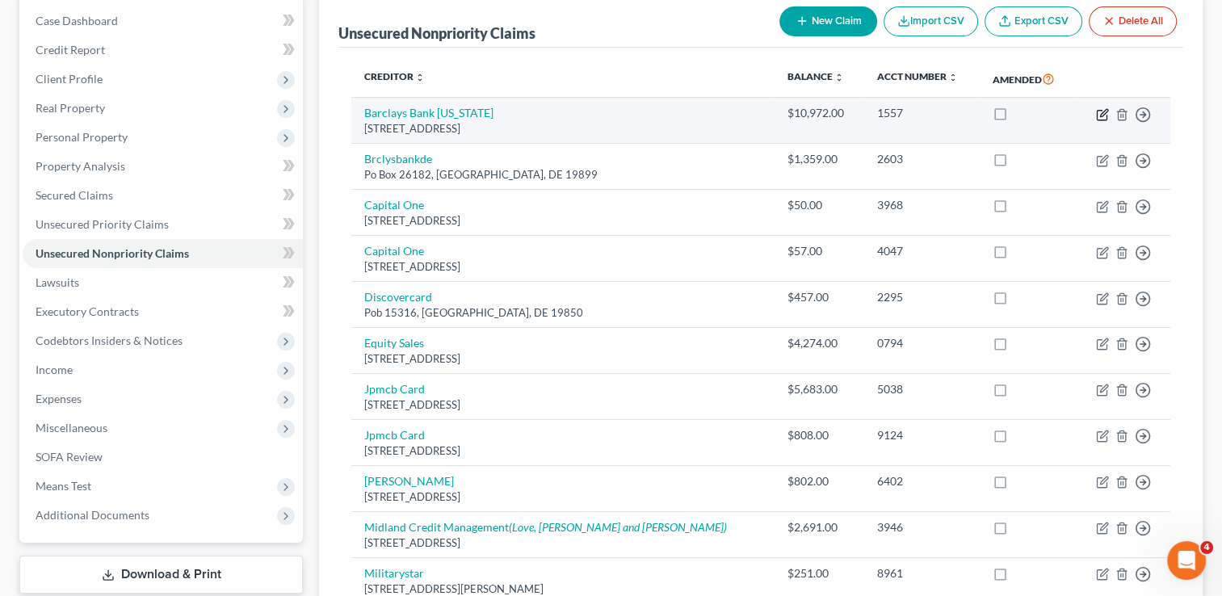
click at [1102, 111] on icon "button" at bounding box center [1103, 112] width 7 height 7
select select "7"
select select "0"
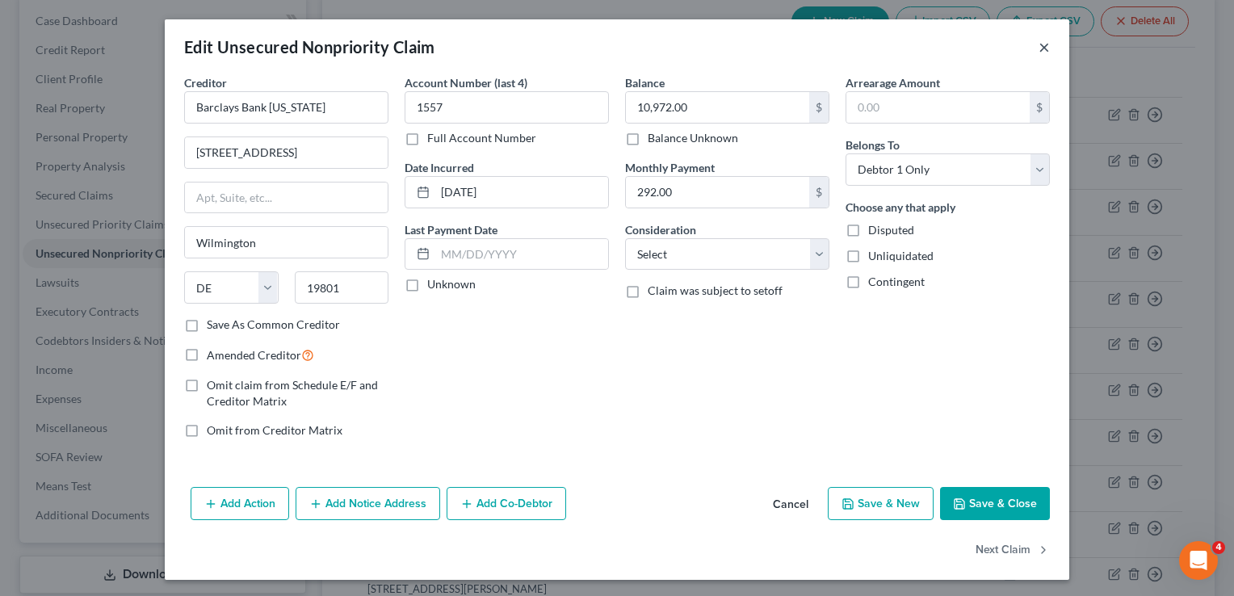
click at [1039, 48] on button "×" at bounding box center [1044, 46] width 11 height 19
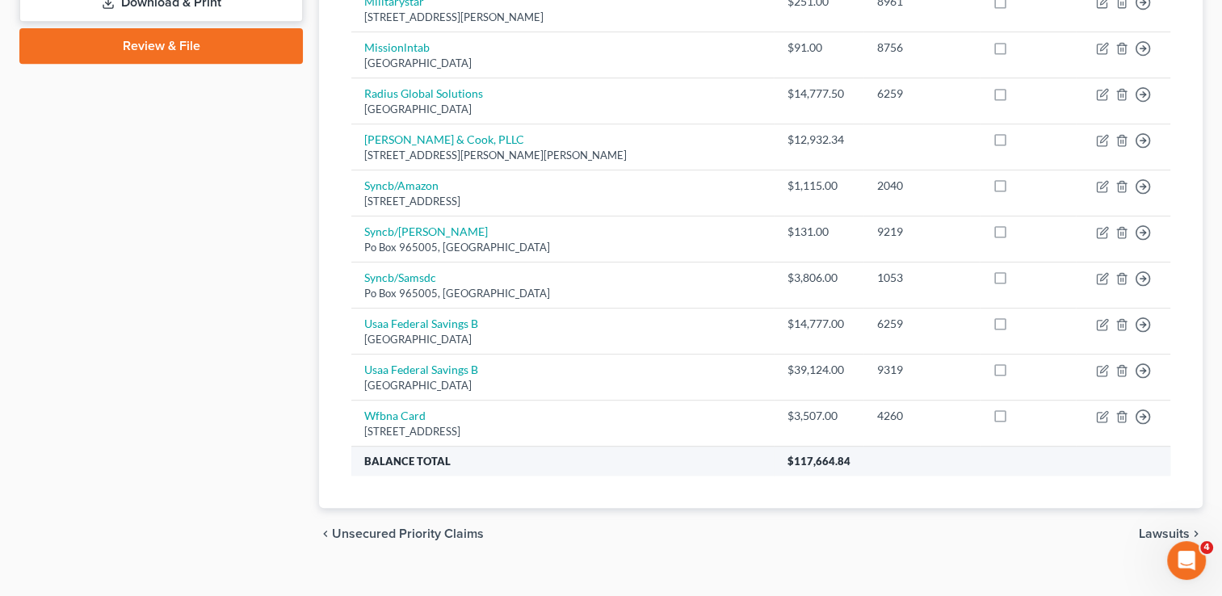
scroll to position [754, 0]
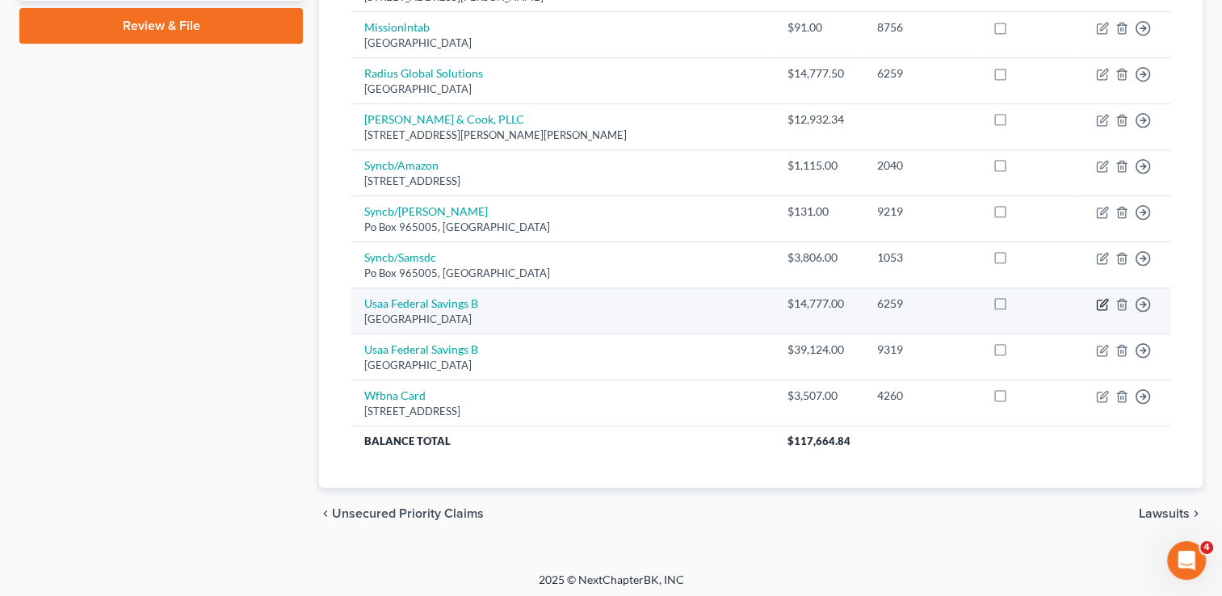
click at [1101, 300] on icon "button" at bounding box center [1103, 302] width 7 height 7
select select "45"
select select "2"
select select "0"
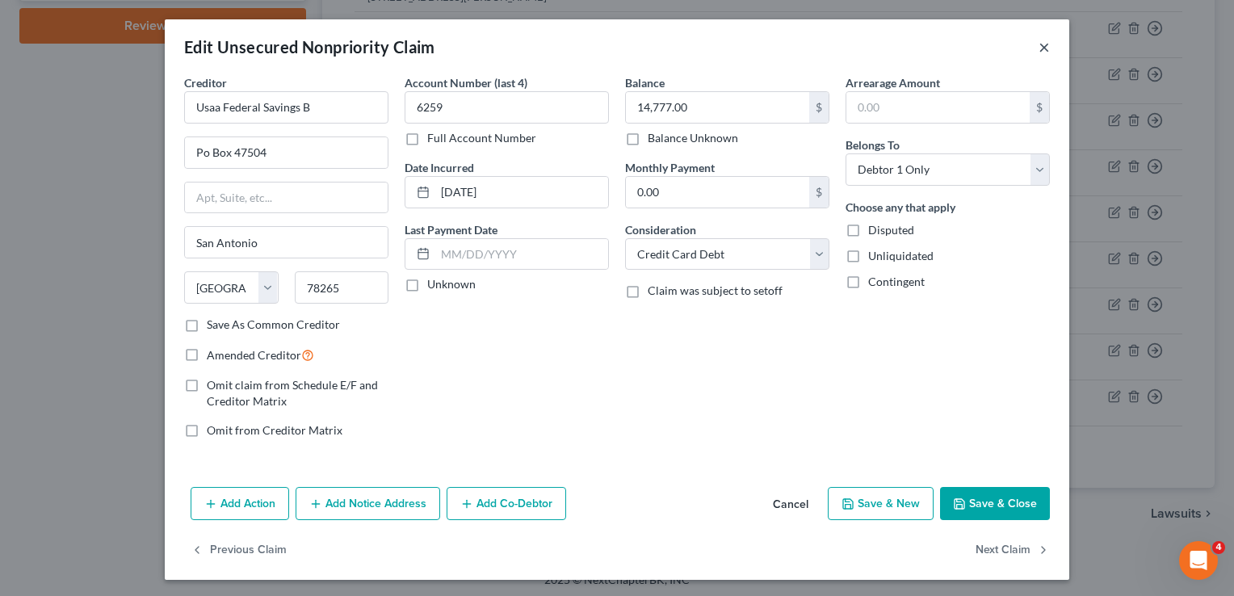
click at [1039, 47] on button "×" at bounding box center [1044, 46] width 11 height 19
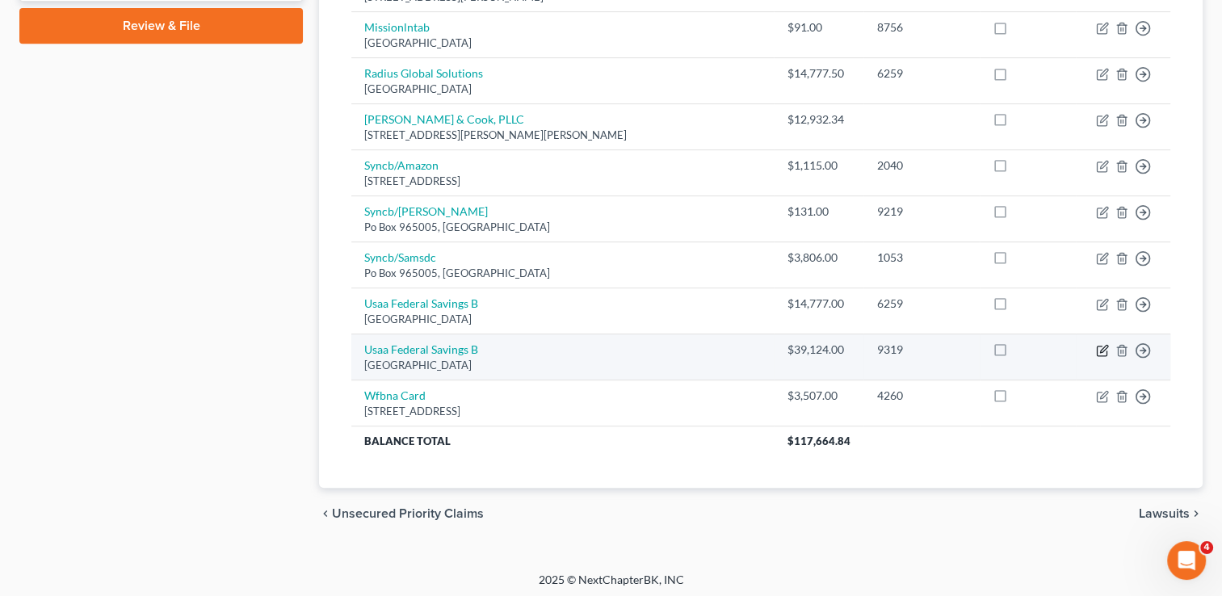
click at [1105, 347] on icon "button" at bounding box center [1102, 350] width 13 height 13
select select "45"
select select "0"
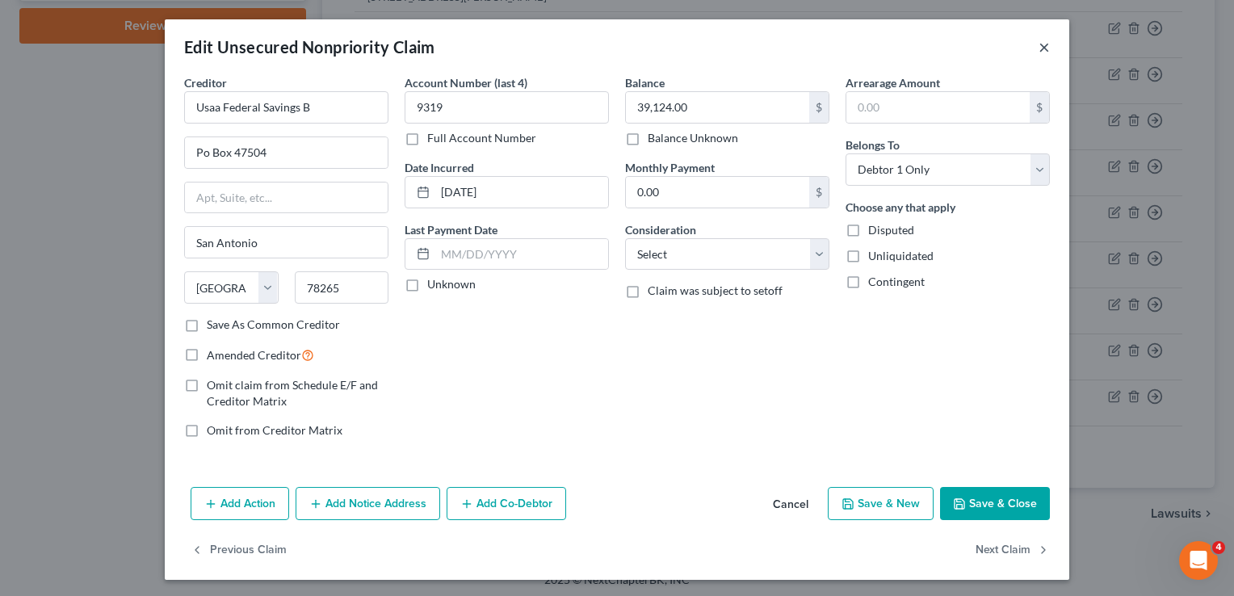
click at [1039, 49] on button "×" at bounding box center [1044, 46] width 11 height 19
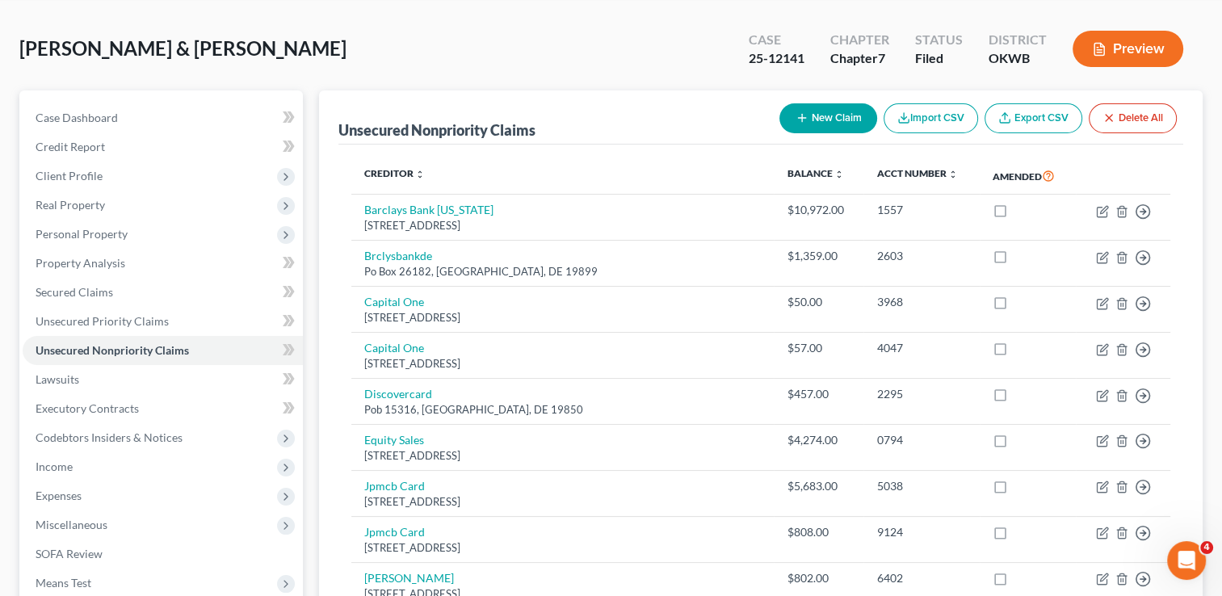
scroll to position [0, 0]
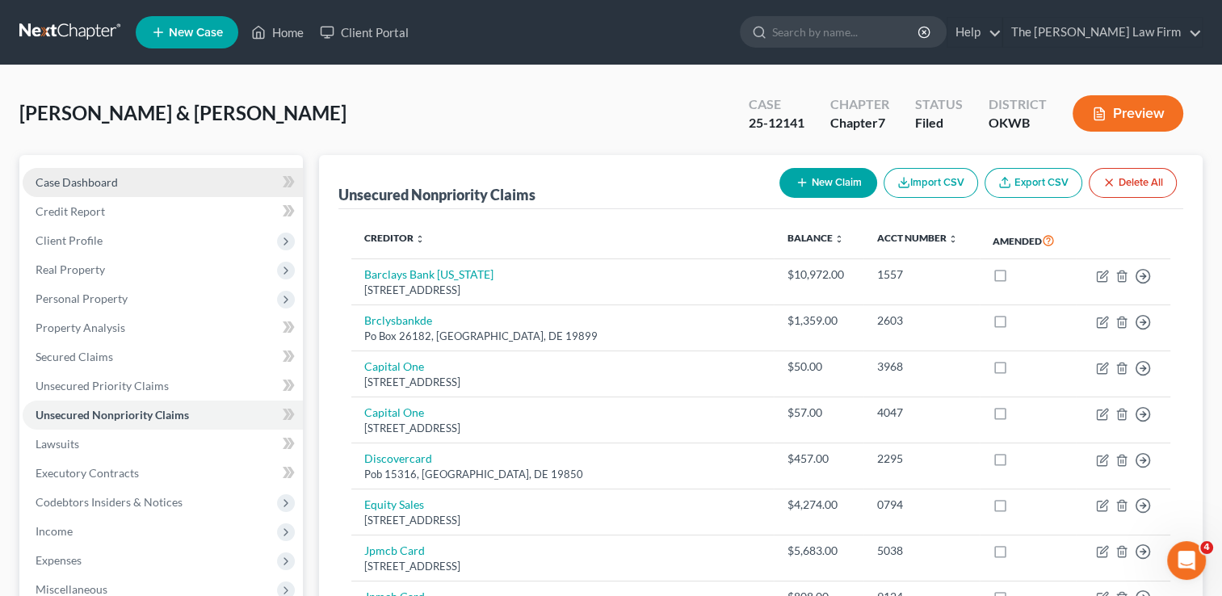
click at [116, 183] on span "Case Dashboard" at bounding box center [77, 182] width 82 height 14
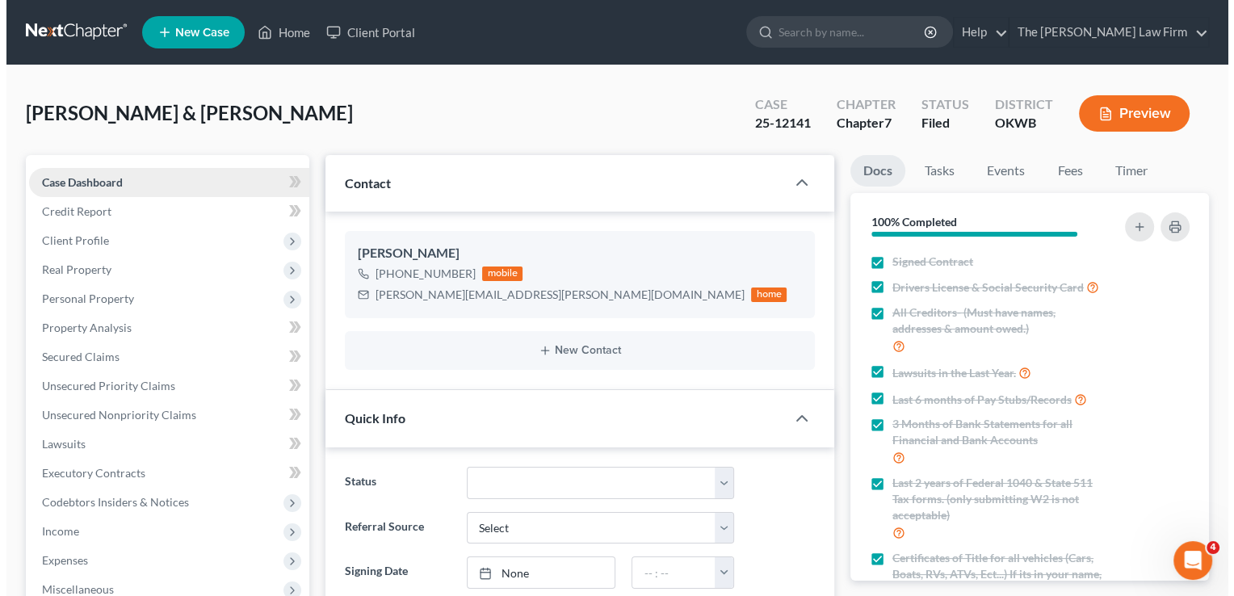
scroll to position [606, 0]
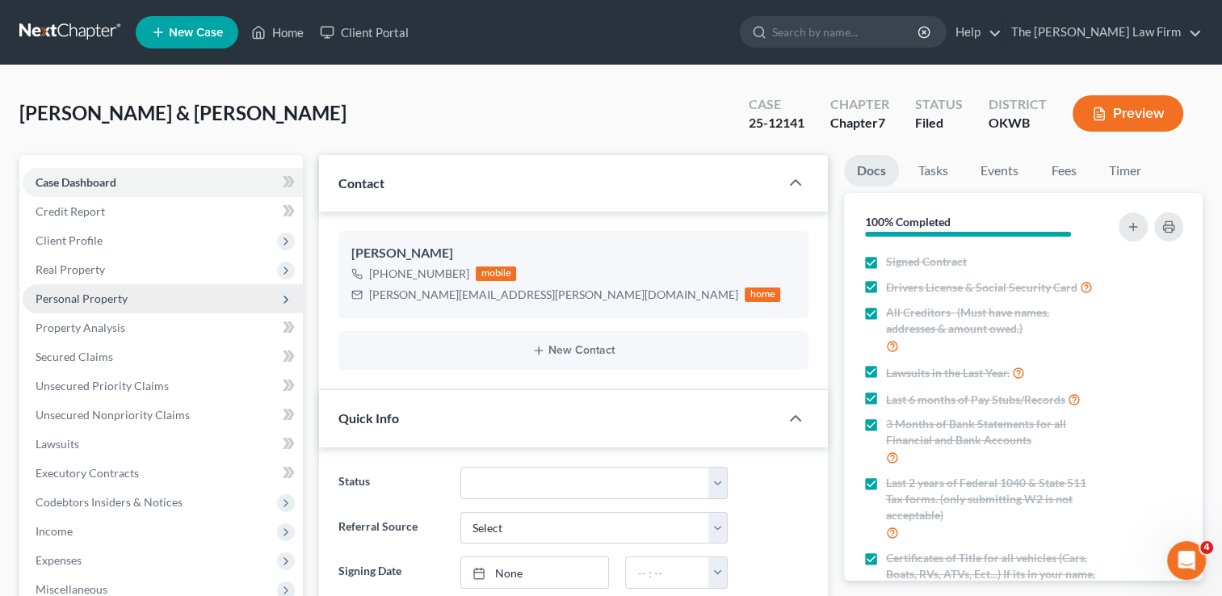
drag, startPoint x: 81, startPoint y: 296, endPoint x: 115, endPoint y: 296, distance: 33.9
click at [81, 295] on span "Personal Property" at bounding box center [82, 299] width 92 height 14
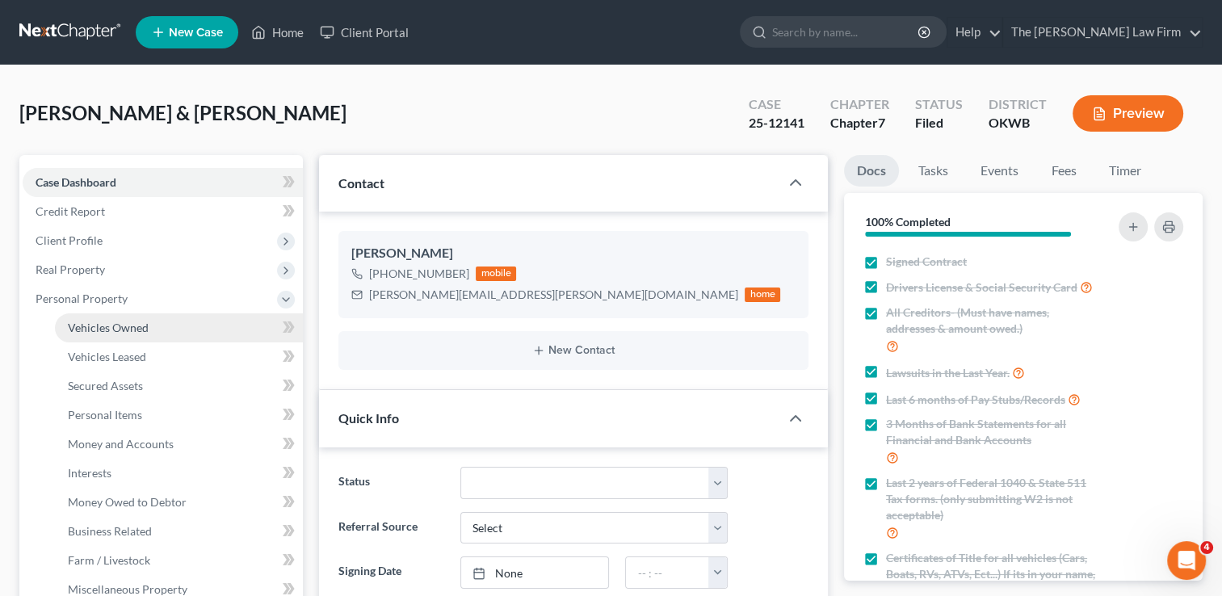
click at [152, 322] on link "Vehicles Owned" at bounding box center [179, 327] width 248 height 29
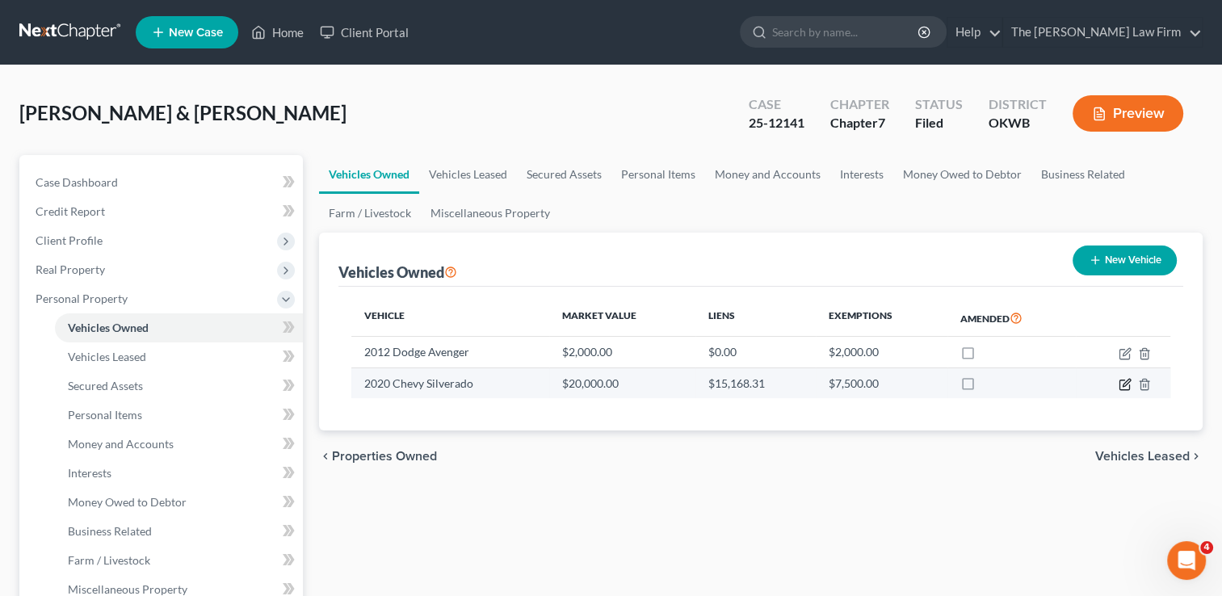
click at [1124, 382] on icon "button" at bounding box center [1125, 384] width 13 height 13
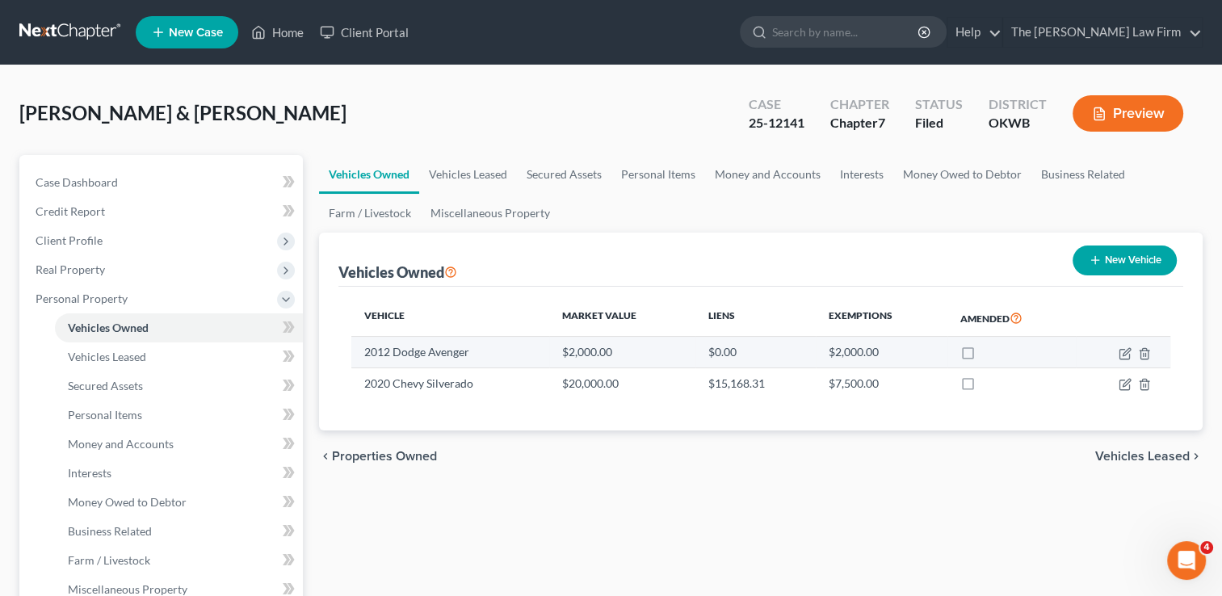
select select "1"
select select "6"
select select "2"
select select "45"
select select "0"
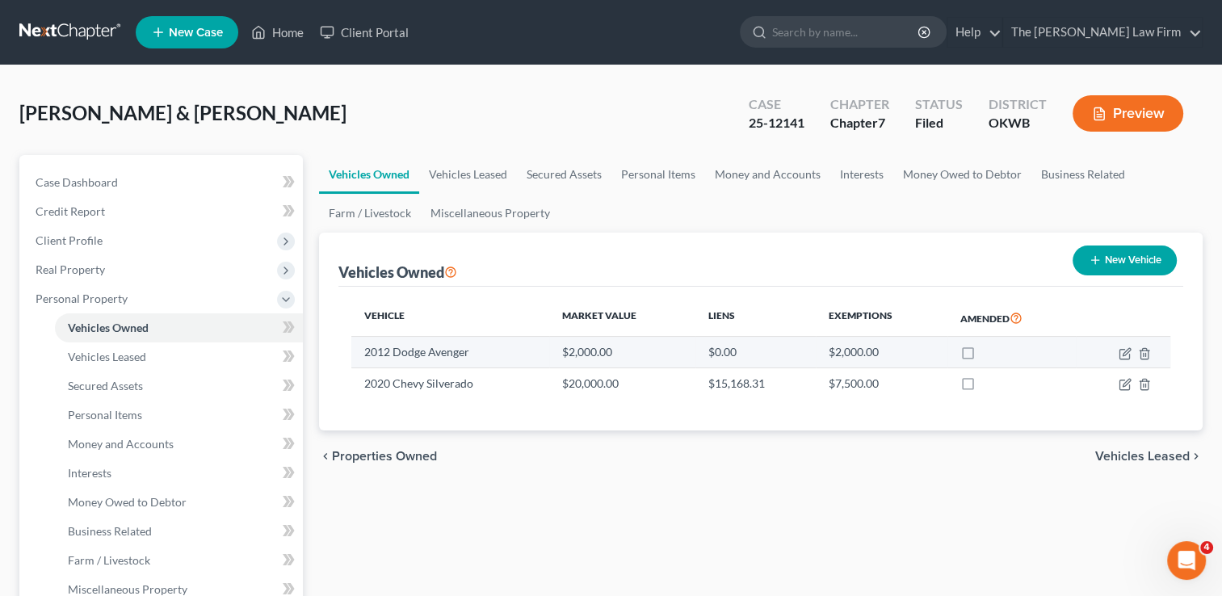
select select "2"
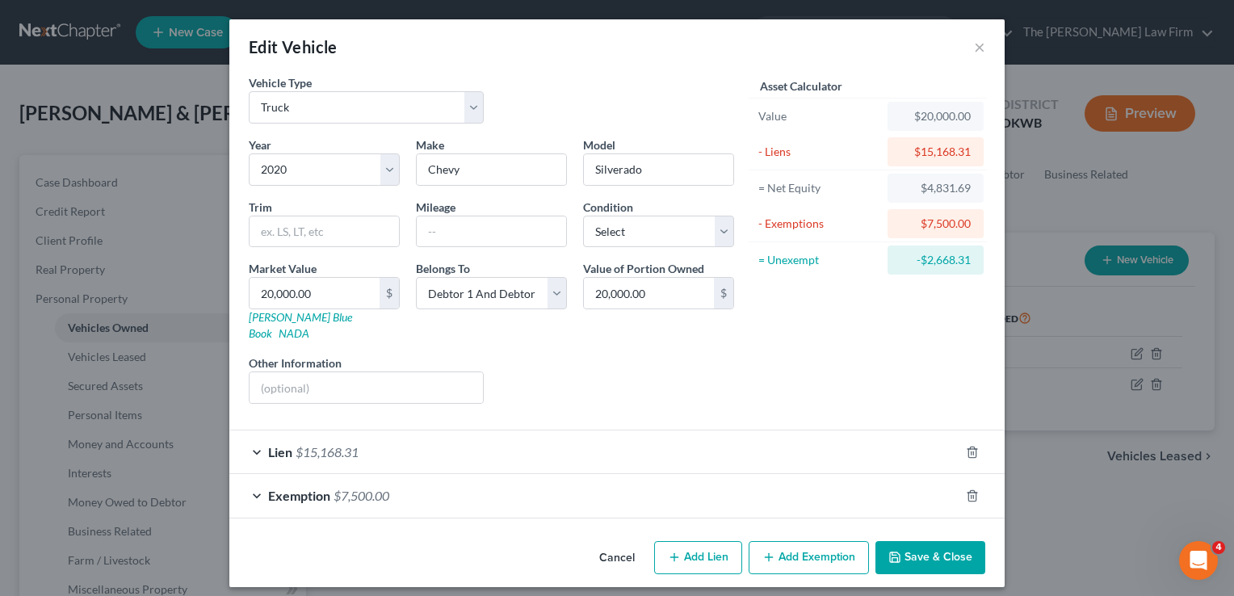
click at [410, 433] on div "Lien $15,168.31" at bounding box center [594, 452] width 730 height 43
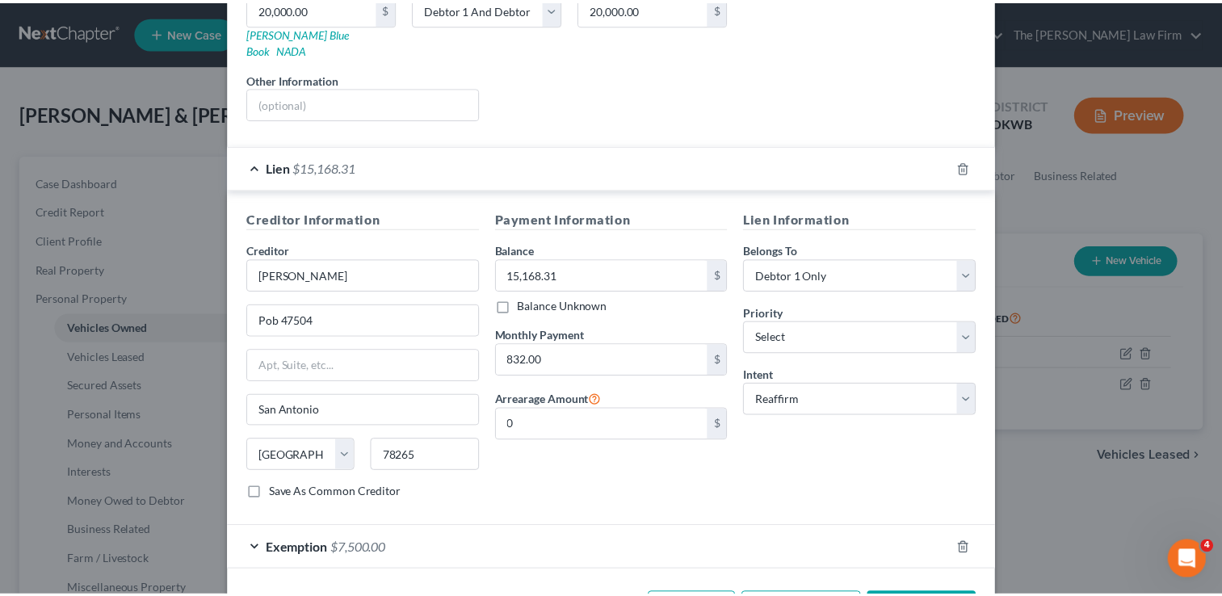
scroll to position [327, 0]
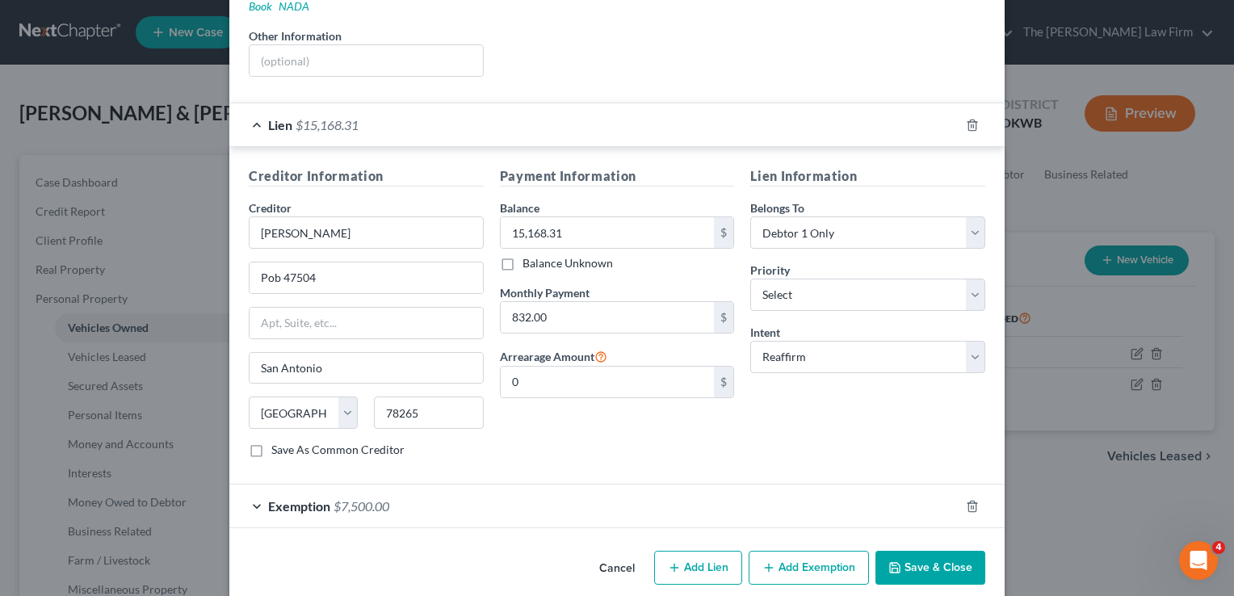
click at [630, 553] on button "Cancel" at bounding box center [617, 569] width 61 height 32
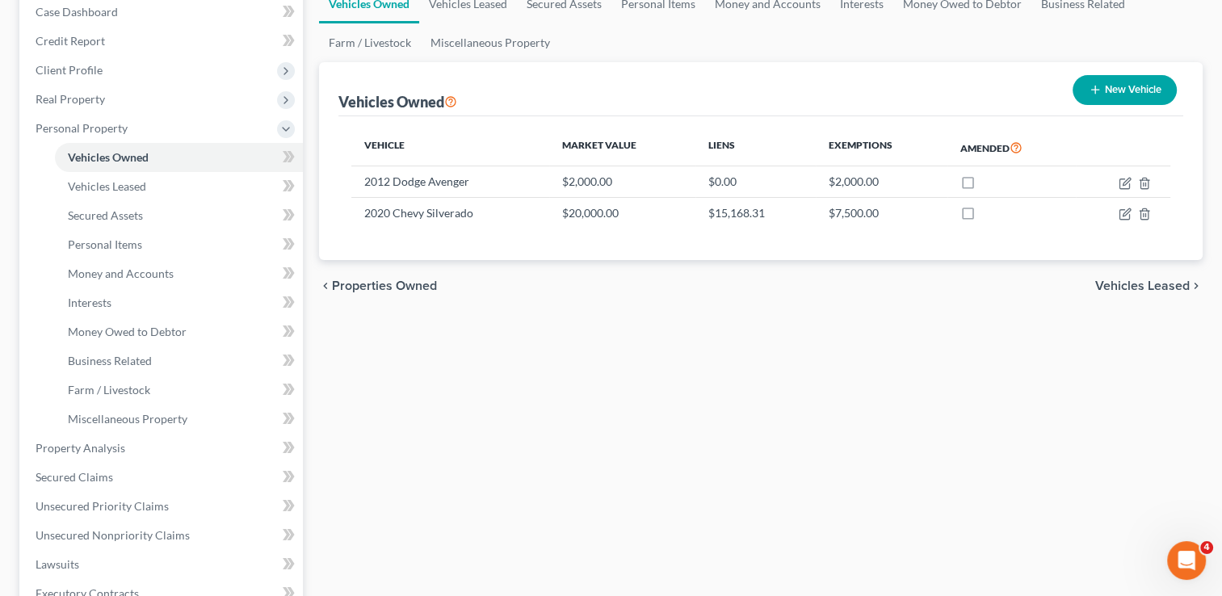
scroll to position [242, 0]
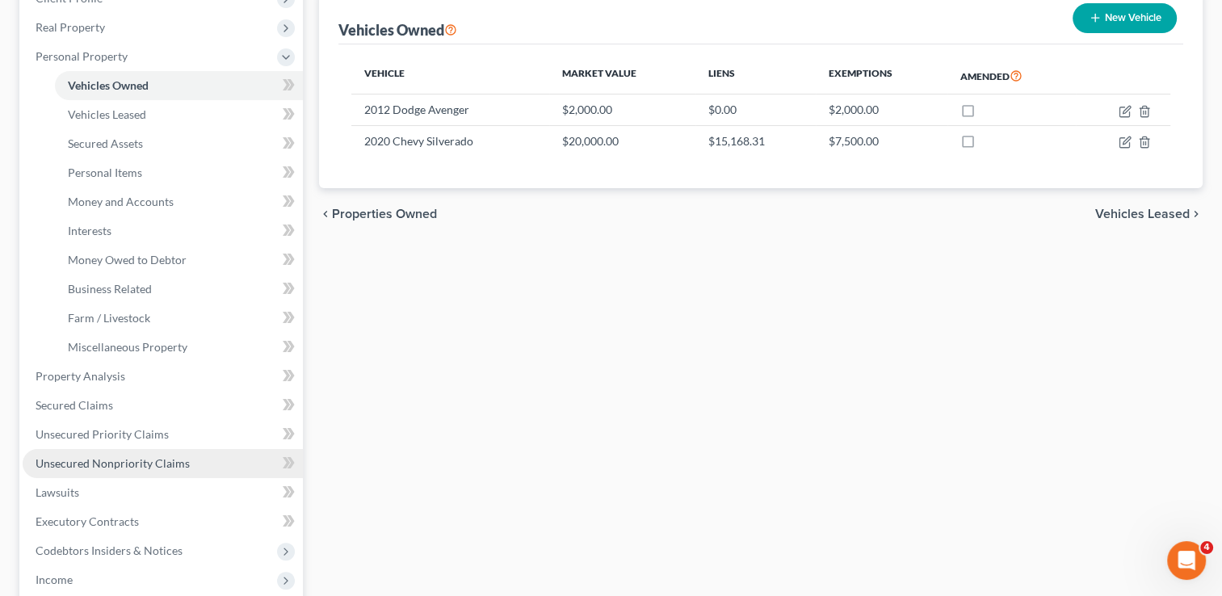
click at [116, 464] on span "Unsecured Nonpriority Claims" at bounding box center [113, 463] width 154 height 14
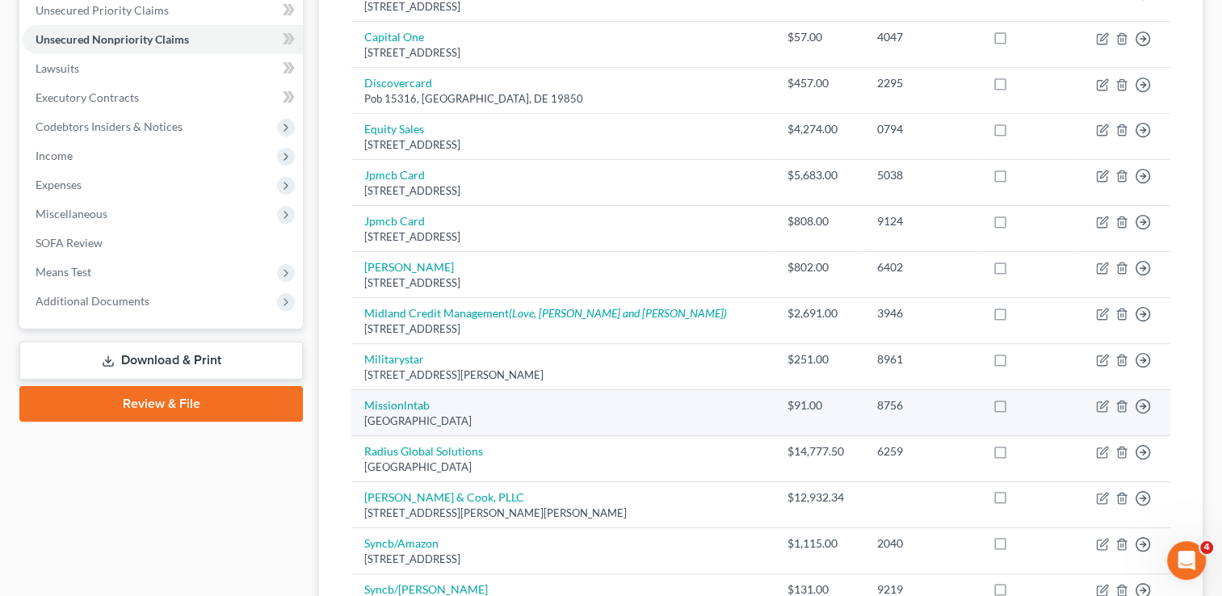
scroll to position [323, 0]
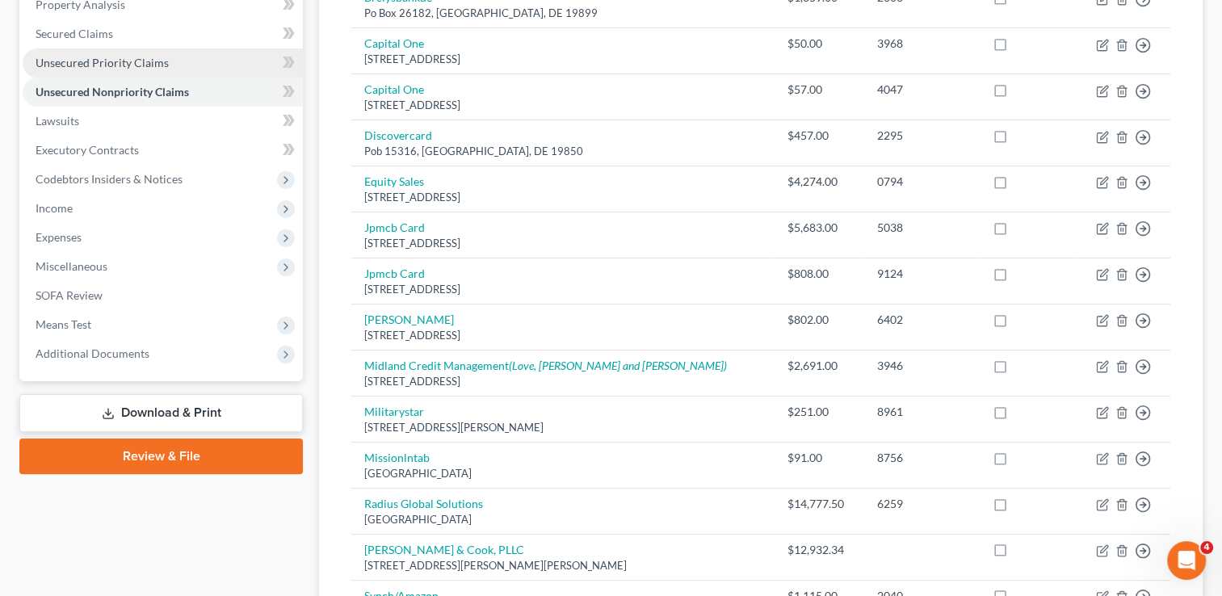
click at [121, 56] on span "Unsecured Priority Claims" at bounding box center [102, 63] width 133 height 14
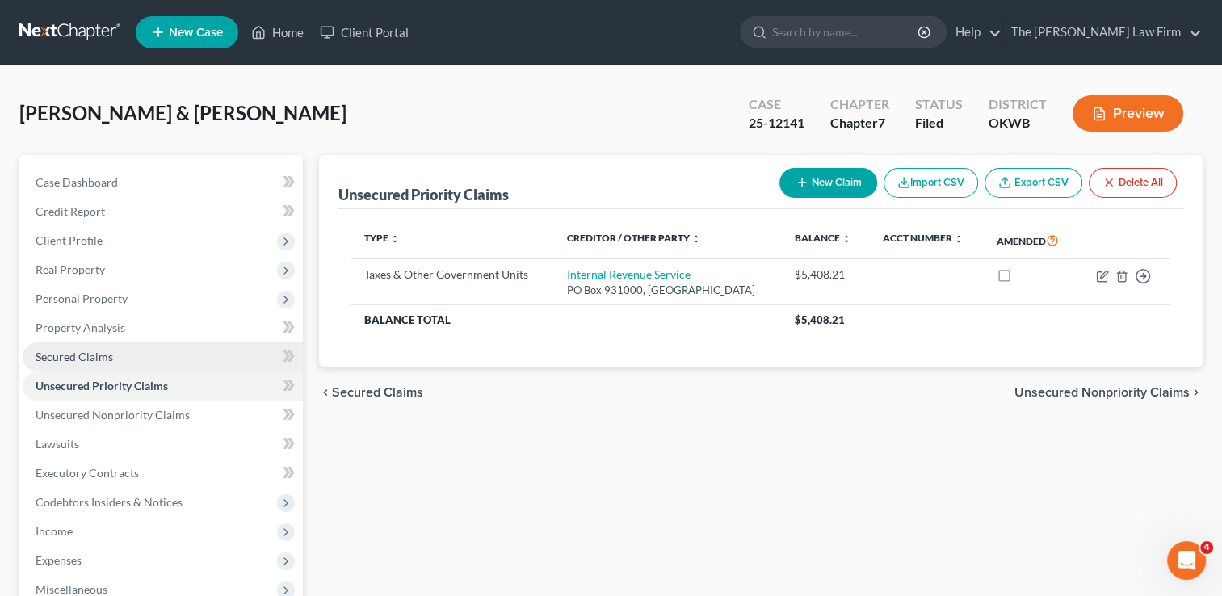
click at [81, 358] on span "Secured Claims" at bounding box center [75, 357] width 78 height 14
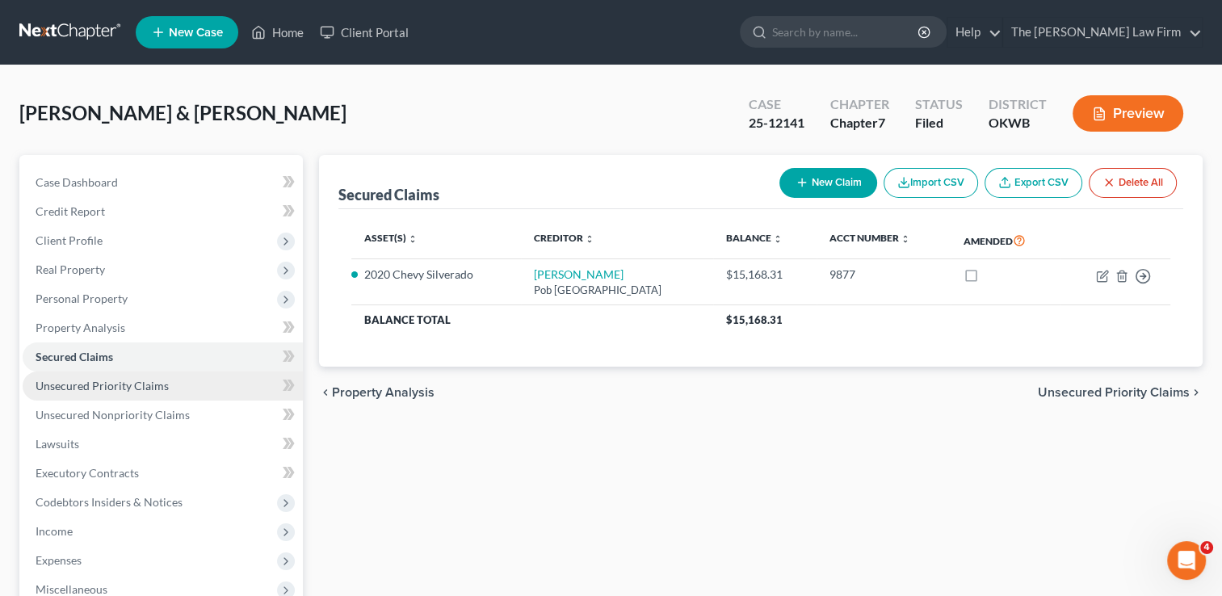
click at [132, 381] on span "Unsecured Priority Claims" at bounding box center [102, 386] width 133 height 14
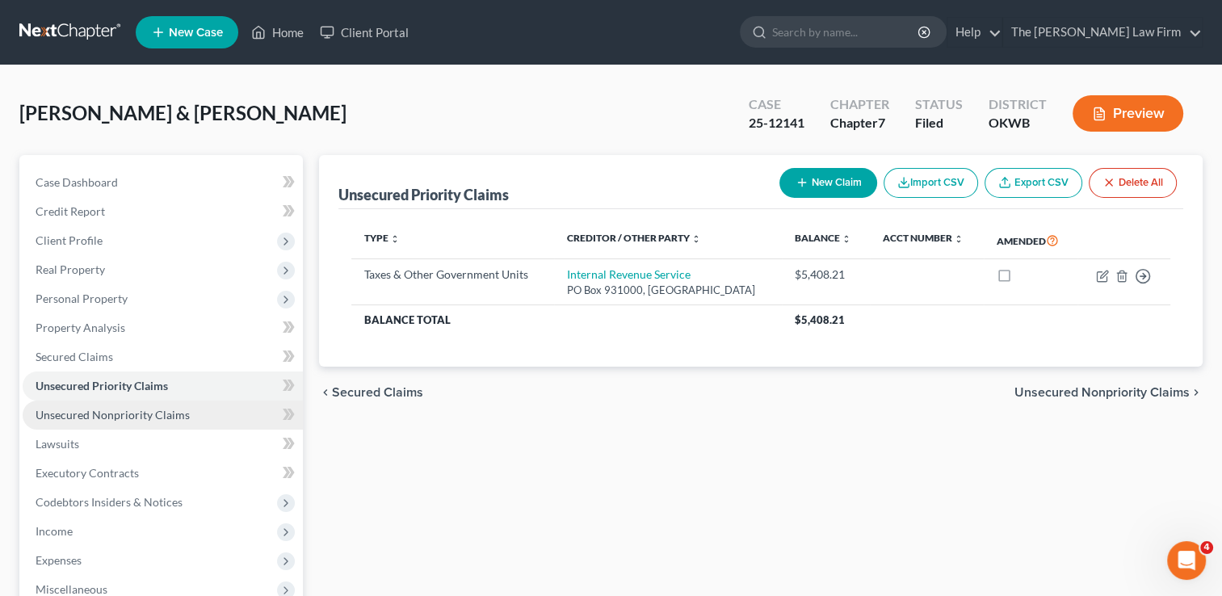
click at [123, 410] on span "Unsecured Nonpriority Claims" at bounding box center [113, 415] width 154 height 14
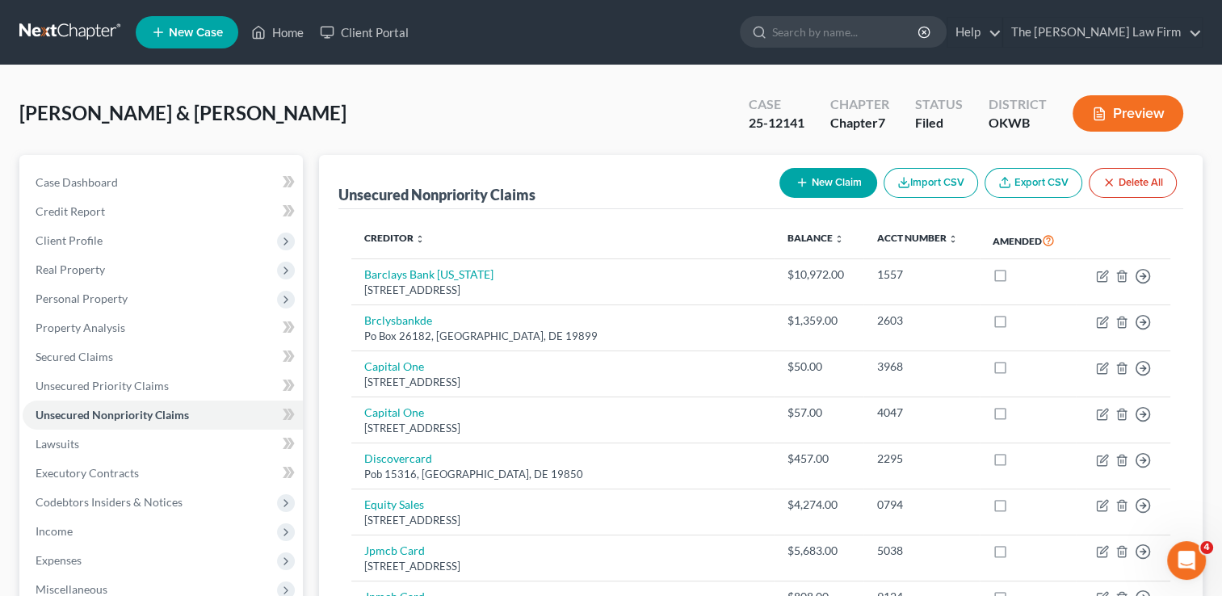
click at [53, 29] on link at bounding box center [70, 32] width 103 height 29
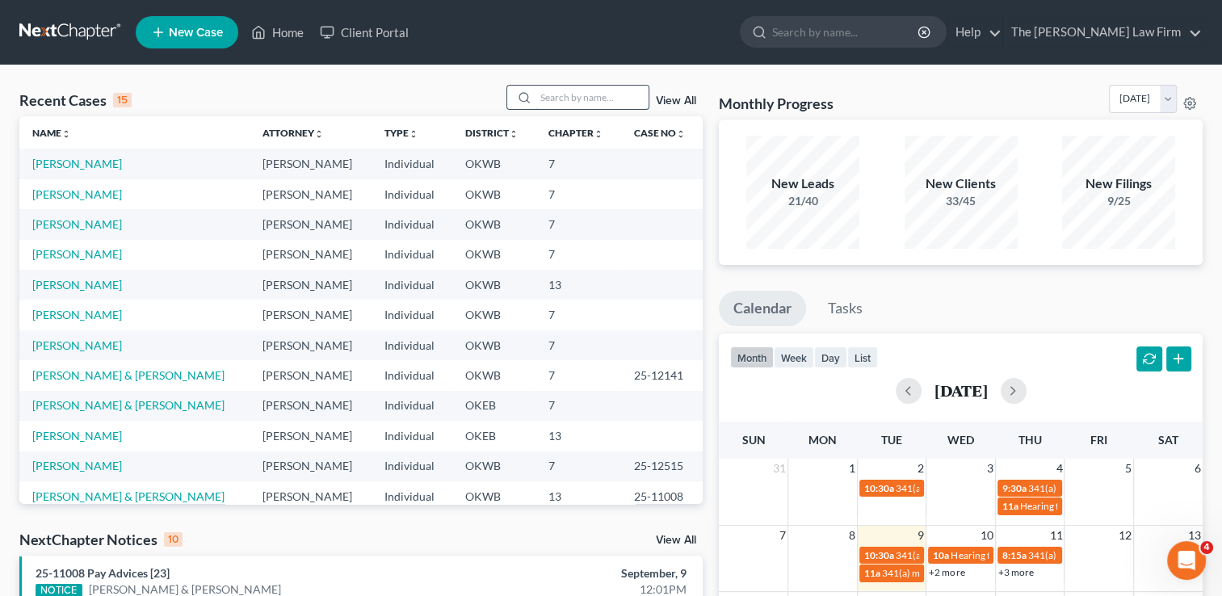
click at [617, 95] on input "search" at bounding box center [592, 97] width 113 height 23
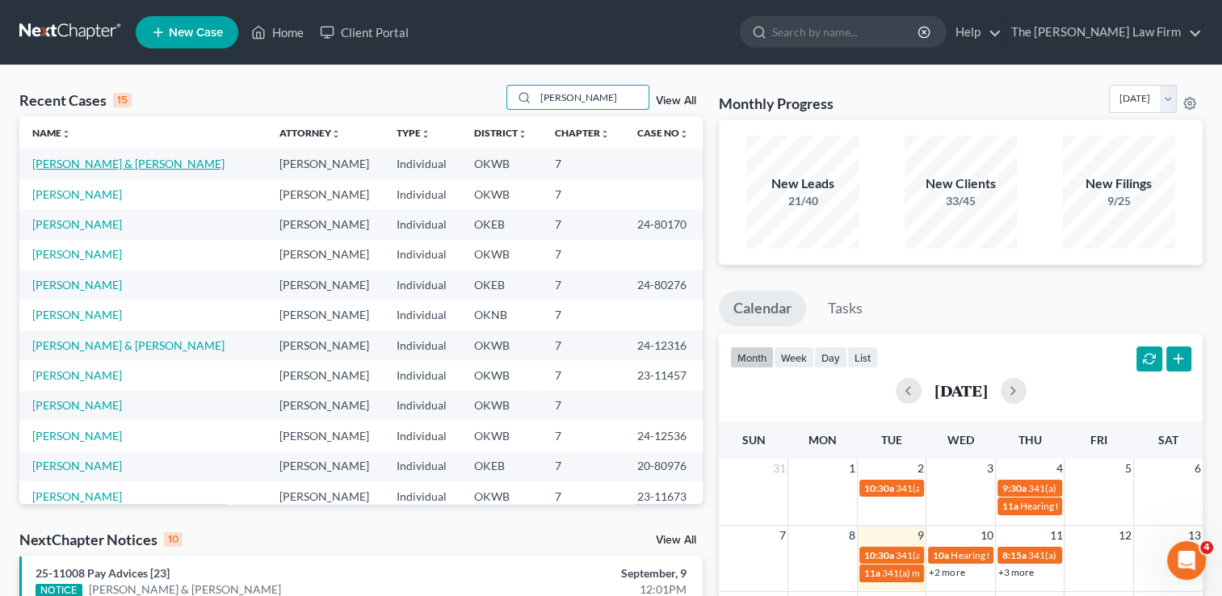
type input "smith"
click at [99, 160] on link "[PERSON_NAME] & [PERSON_NAME]" at bounding box center [128, 164] width 192 height 14
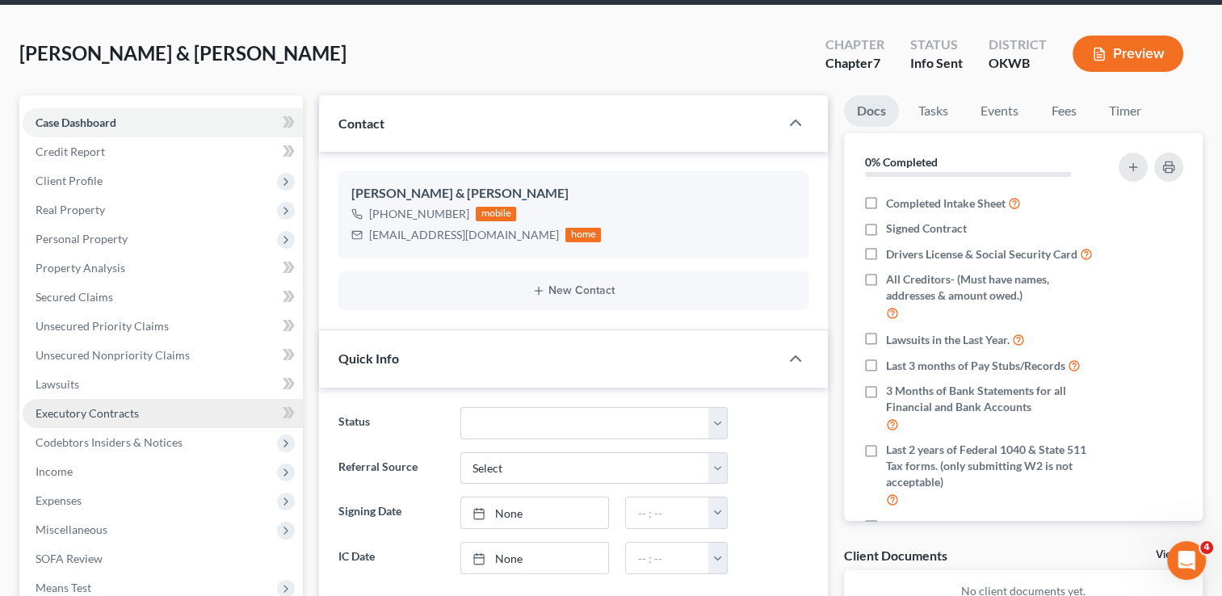
scroll to position [162, 0]
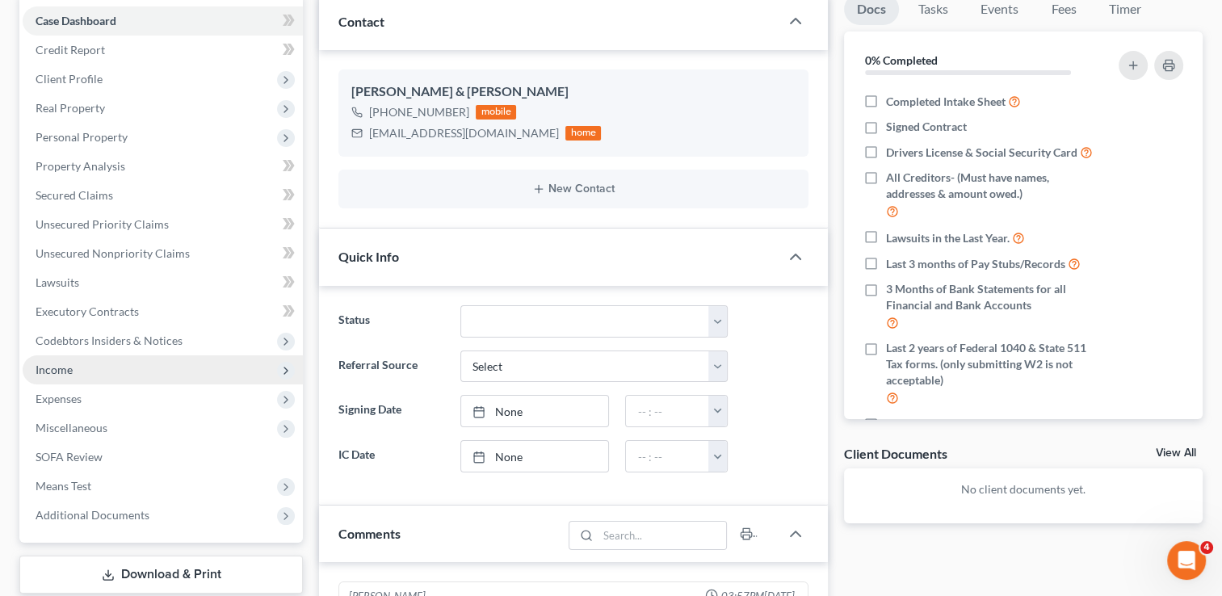
click at [51, 376] on span "Income" at bounding box center [54, 370] width 37 height 14
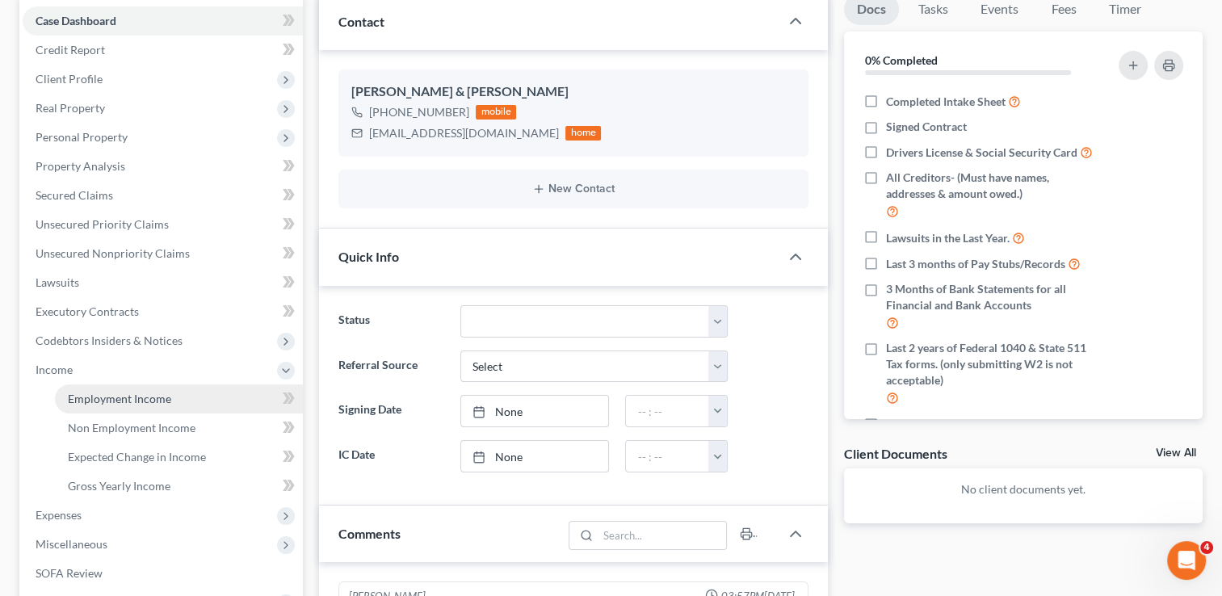
click at [157, 397] on span "Employment Income" at bounding box center [119, 399] width 103 height 14
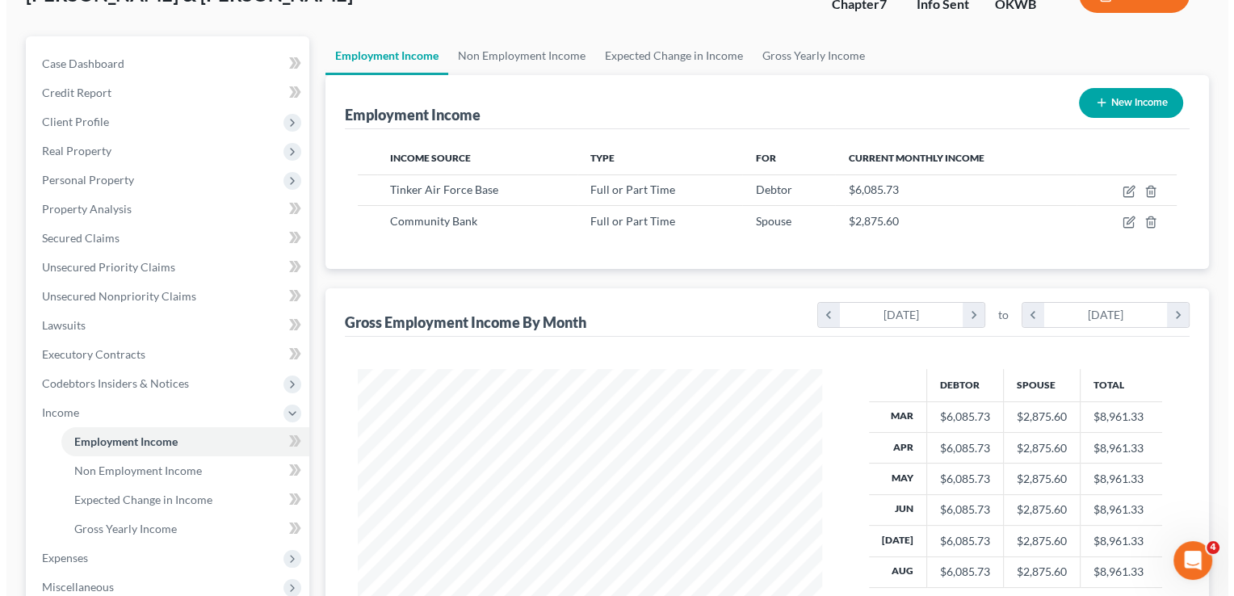
scroll to position [81, 0]
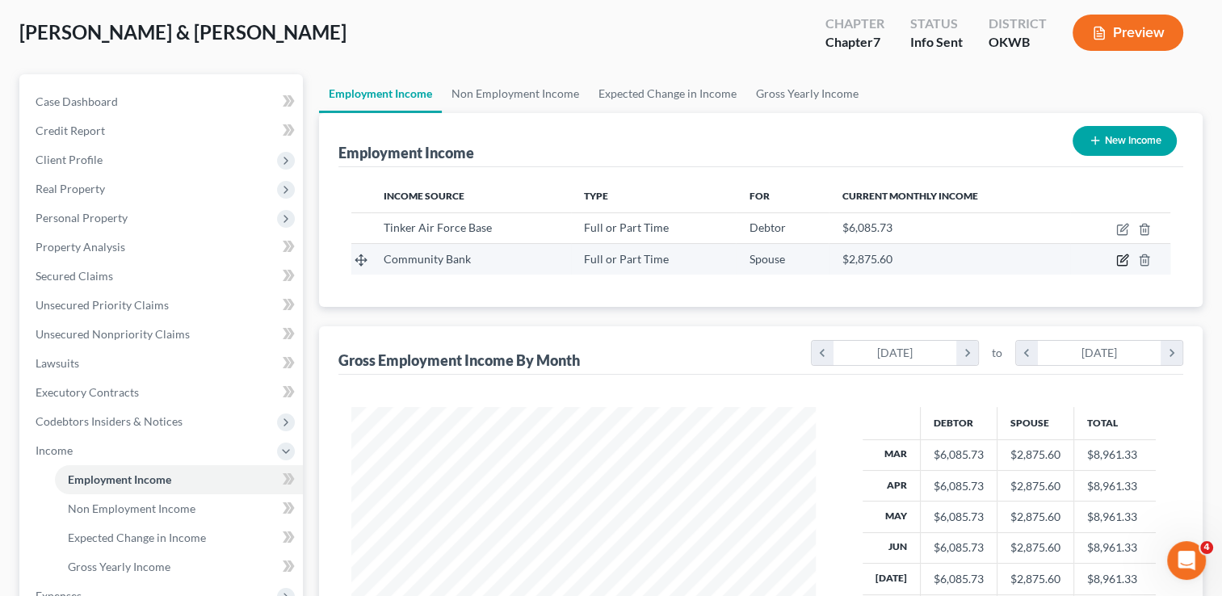
click at [1123, 257] on icon "button" at bounding box center [1124, 258] width 7 height 7
select select "0"
select select "37"
select select "2"
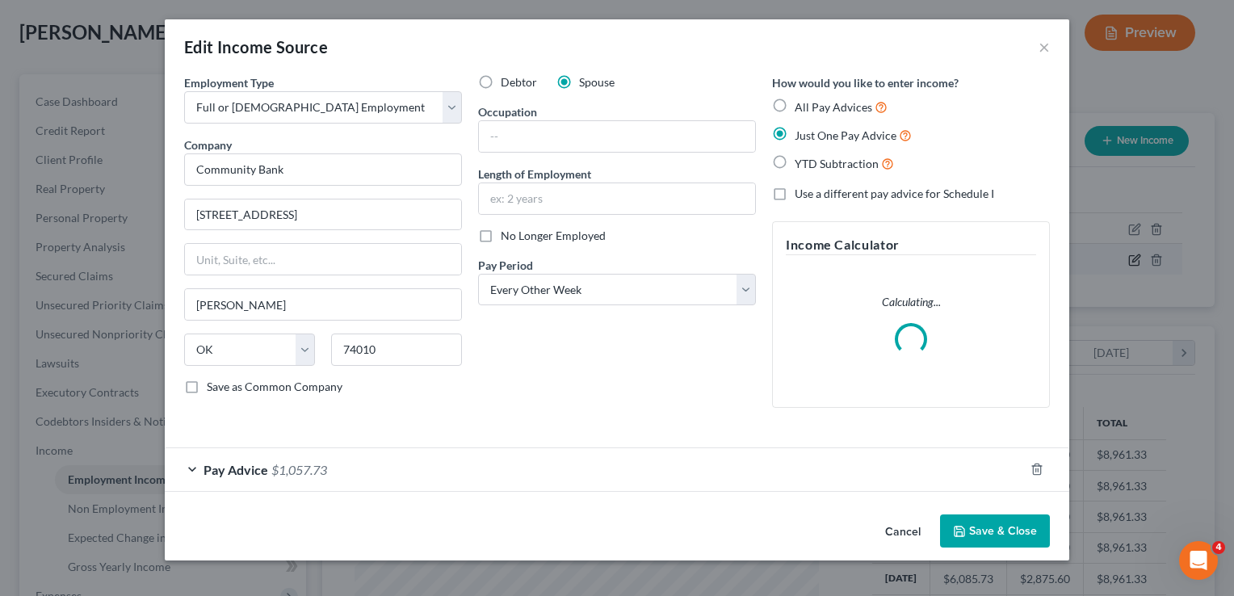
scroll to position [288, 501]
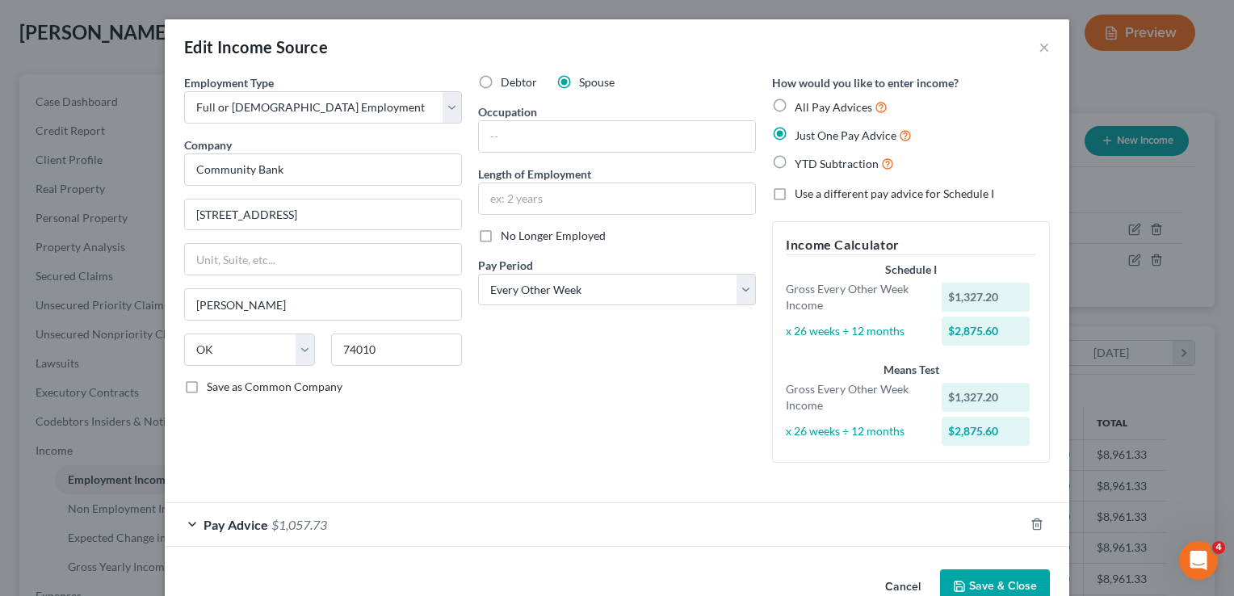
click at [795, 107] on label "All Pay Advices" at bounding box center [841, 107] width 93 height 19
click at [801, 107] on input "All Pay Advices" at bounding box center [806, 103] width 11 height 11
radio input "true"
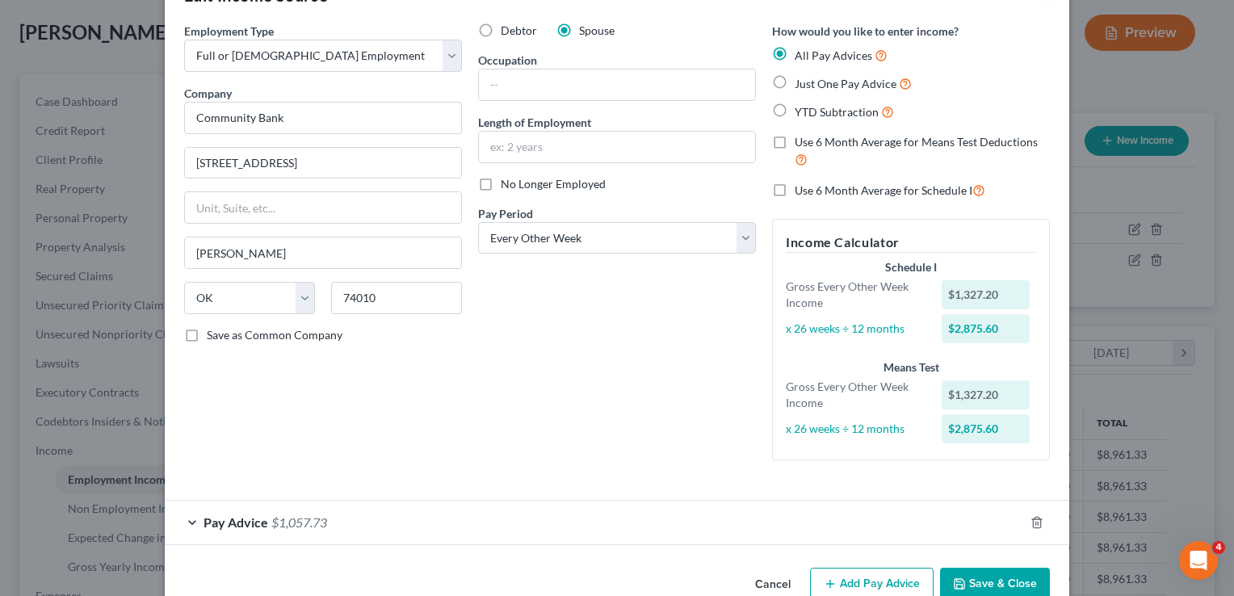
scroll to position [87, 0]
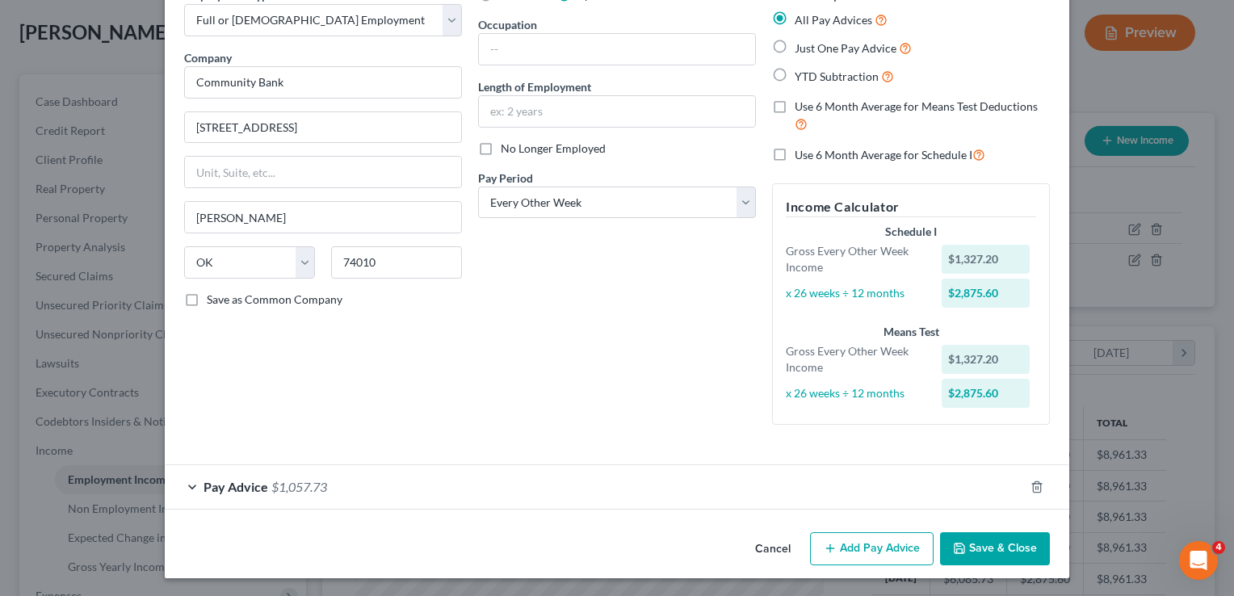
click at [618, 484] on div "Pay Advice $1,057.73" at bounding box center [595, 486] width 860 height 43
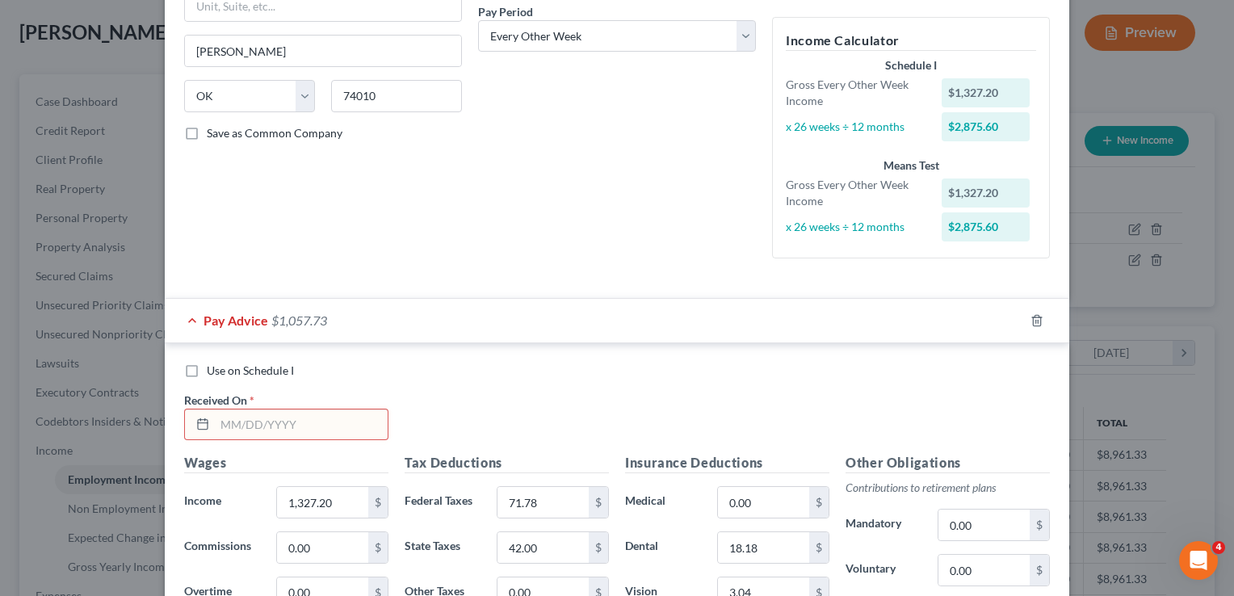
scroll to position [330, 0]
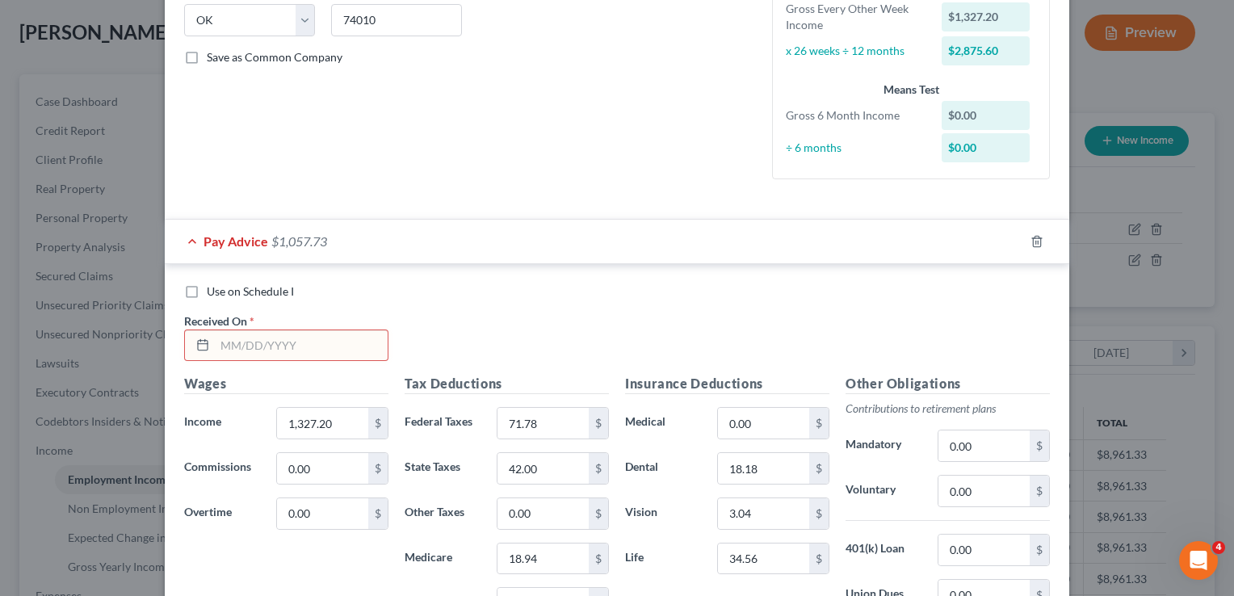
click at [303, 339] on input "text" at bounding box center [301, 345] width 173 height 31
type input "08/29/2025"
click at [662, 288] on div "Use on Schedule I" at bounding box center [617, 292] width 866 height 16
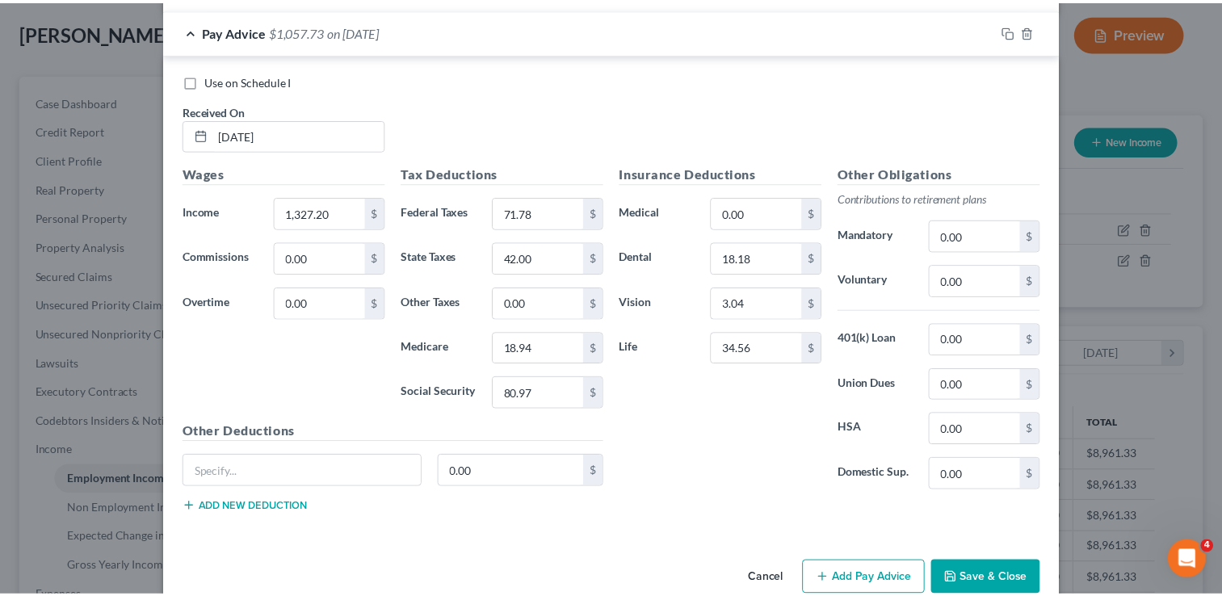
scroll to position [568, 0]
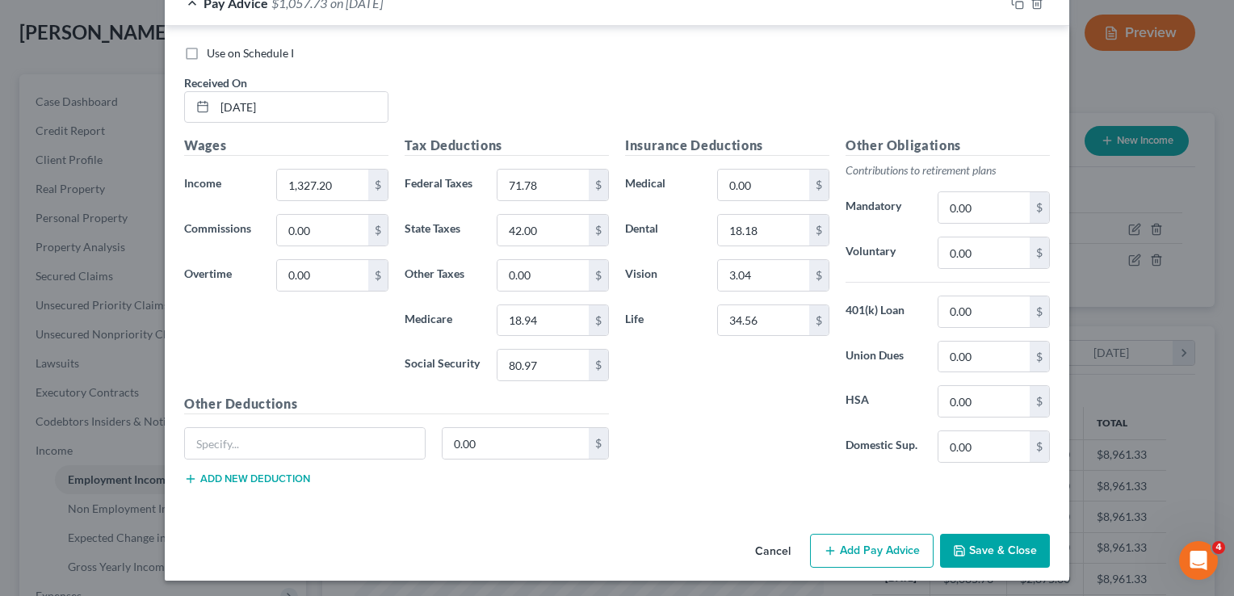
click at [992, 538] on button "Save & Close" at bounding box center [995, 551] width 110 height 34
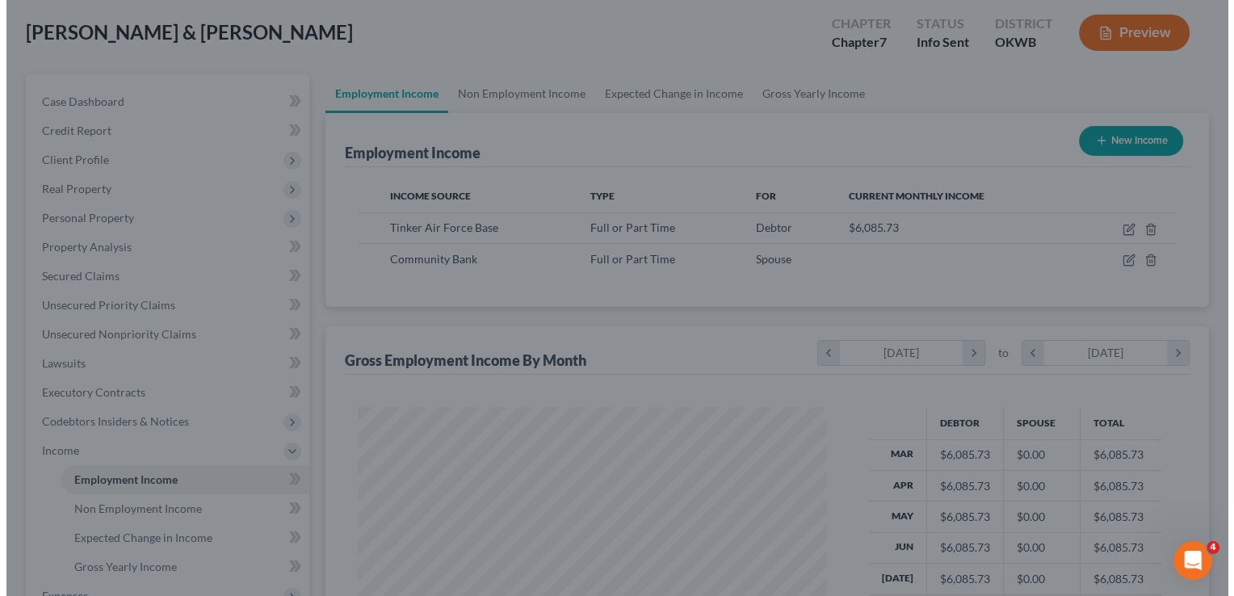
scroll to position [807575, 807367]
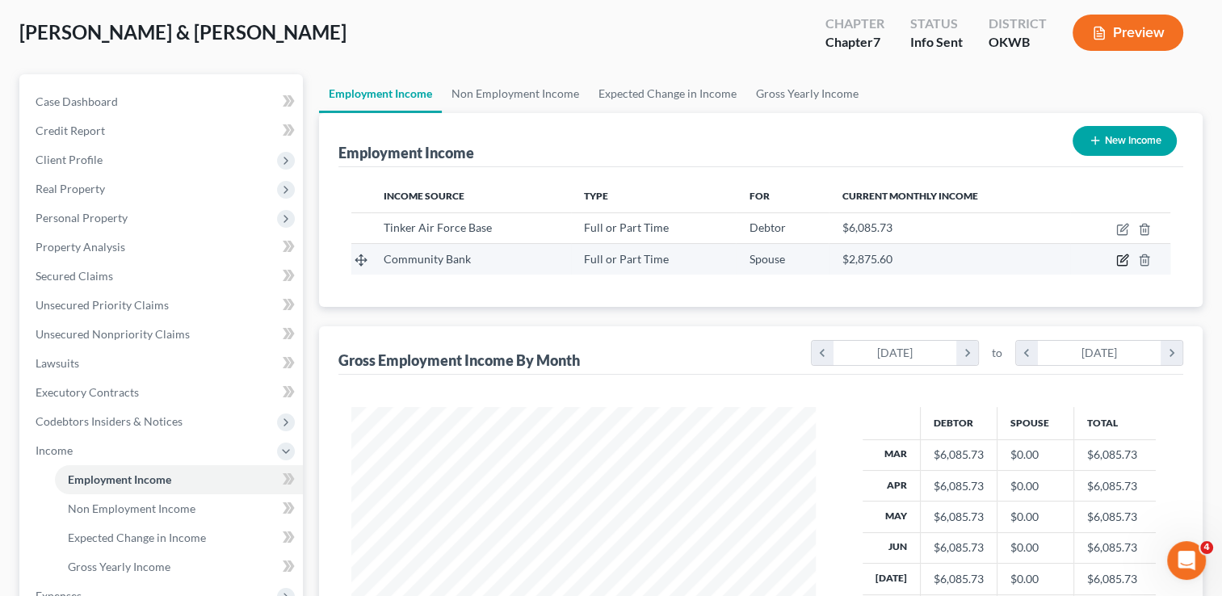
click at [1121, 255] on icon "button" at bounding box center [1122, 260] width 13 height 13
select select "0"
select select "37"
select select "2"
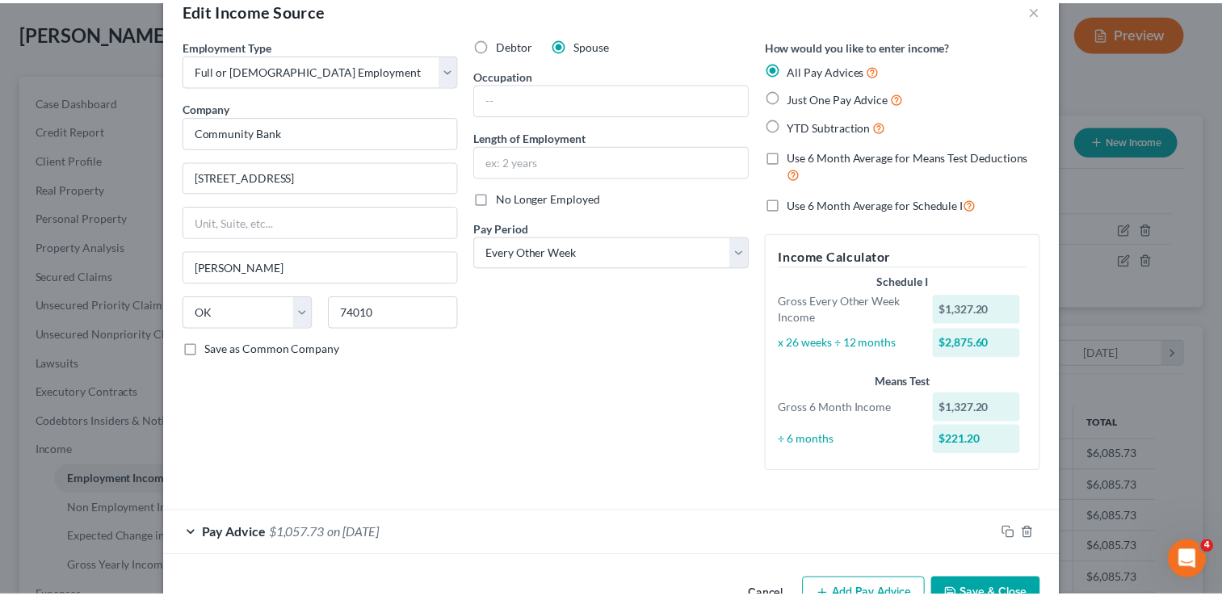
scroll to position [0, 0]
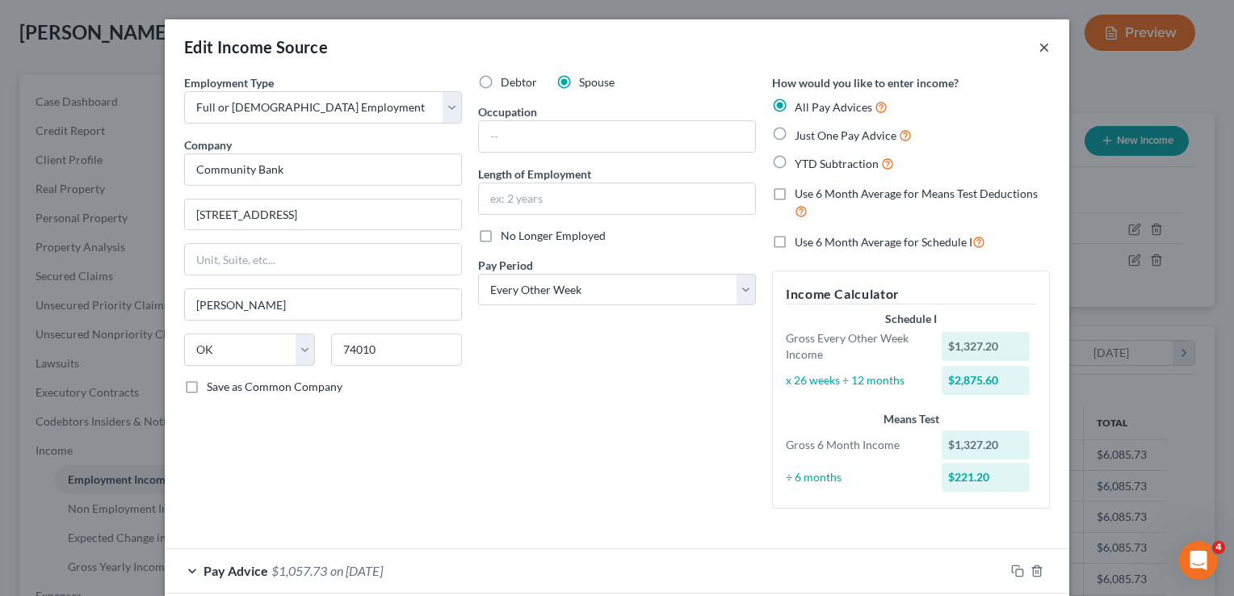
click at [1039, 47] on button "×" at bounding box center [1044, 46] width 11 height 19
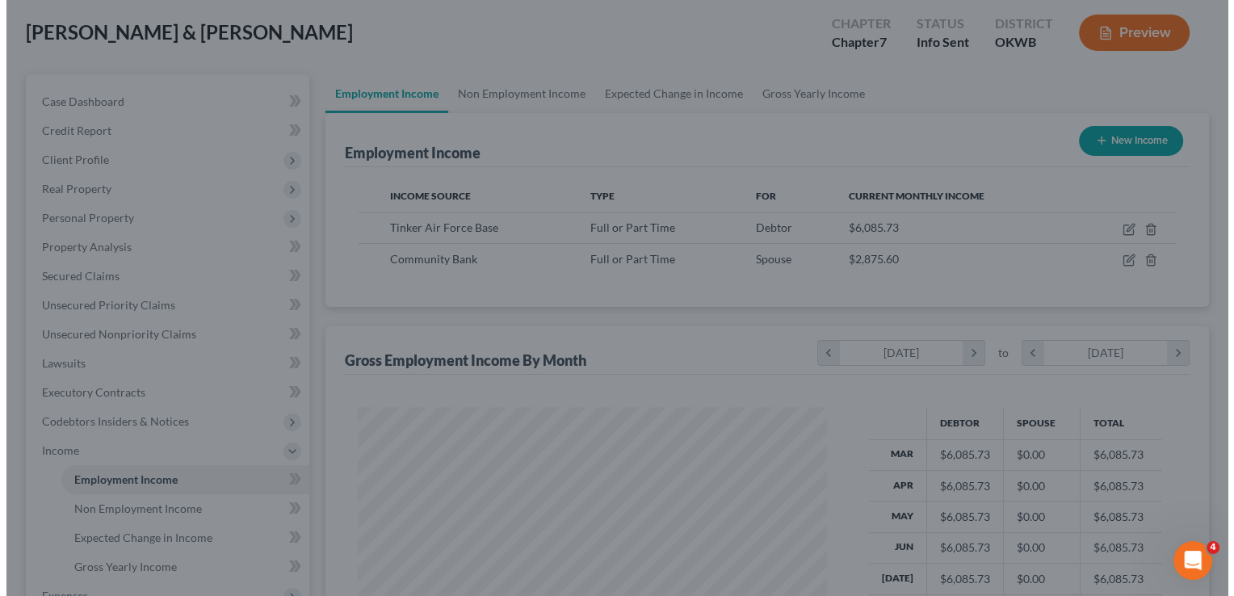
scroll to position [807575, 807367]
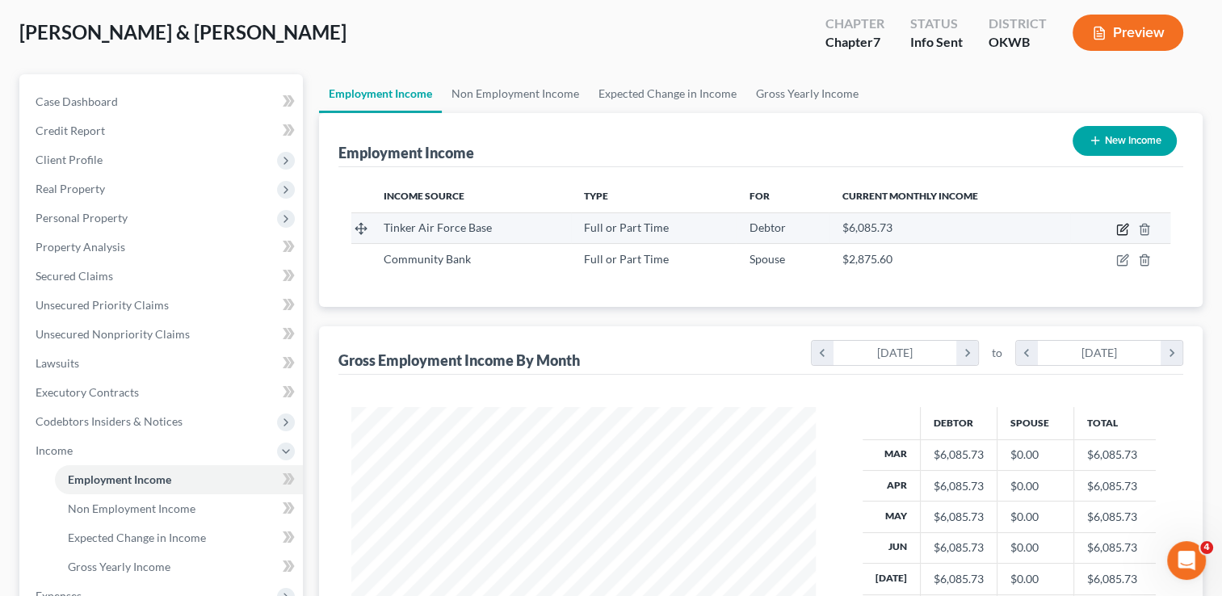
click at [1121, 227] on icon "button" at bounding box center [1122, 229] width 13 height 13
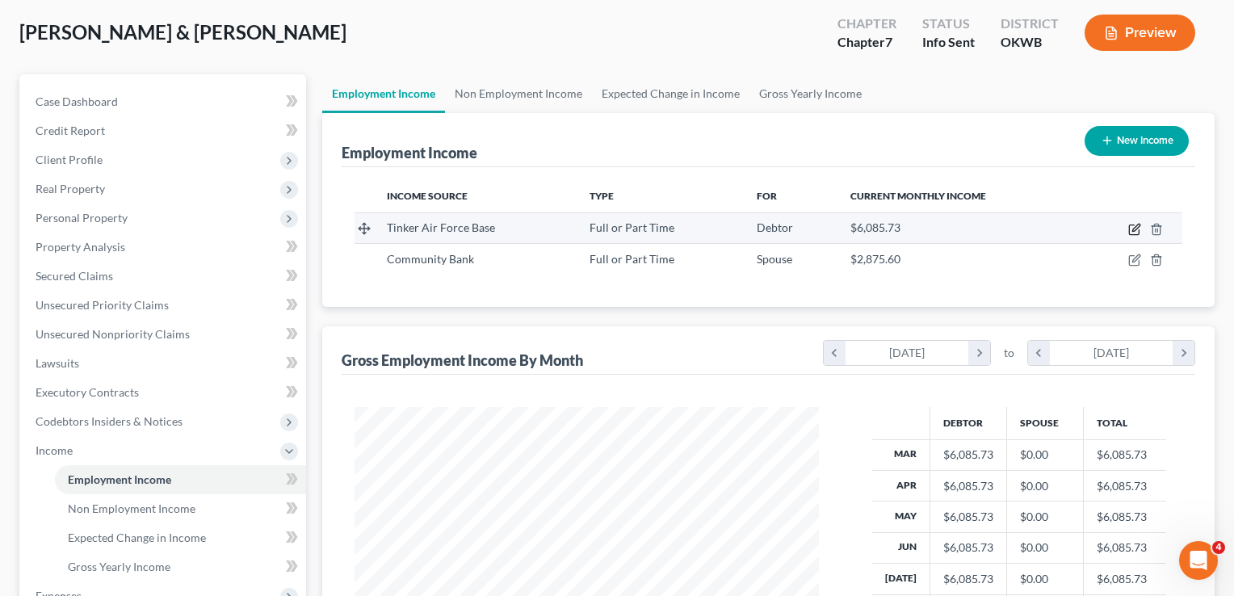
scroll to position [288, 501]
select select "0"
select select "37"
select select "2"
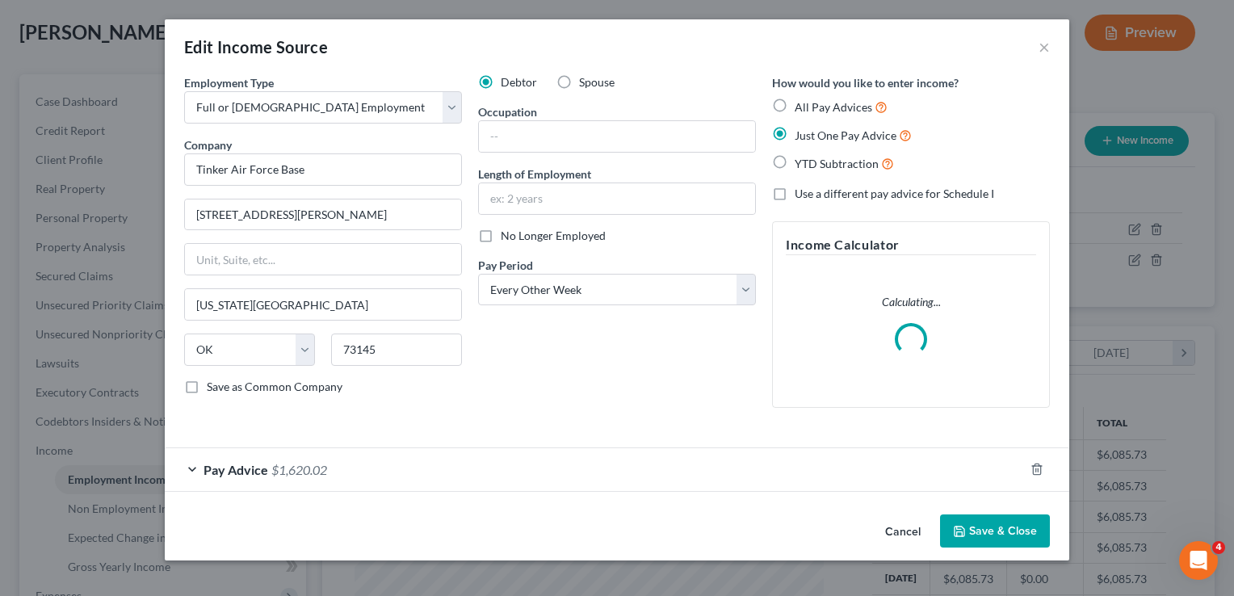
click at [795, 160] on label "YTD Subtraction" at bounding box center [844, 163] width 99 height 19
click at [801, 160] on input "YTD Subtraction" at bounding box center [806, 159] width 11 height 11
radio input "true"
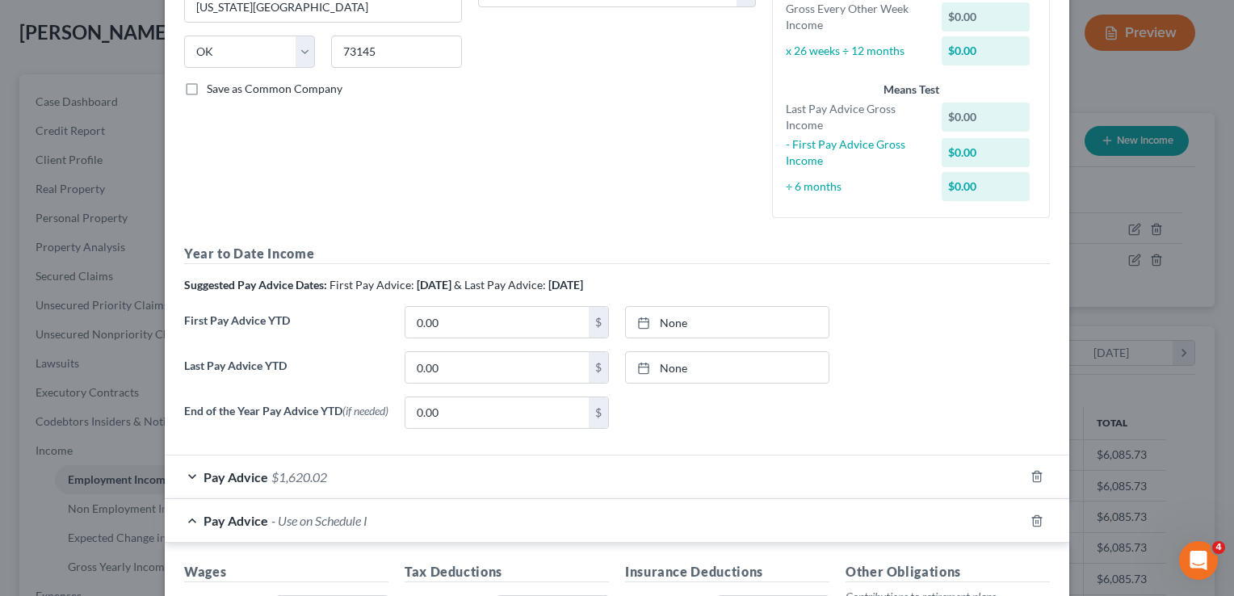
scroll to position [323, 0]
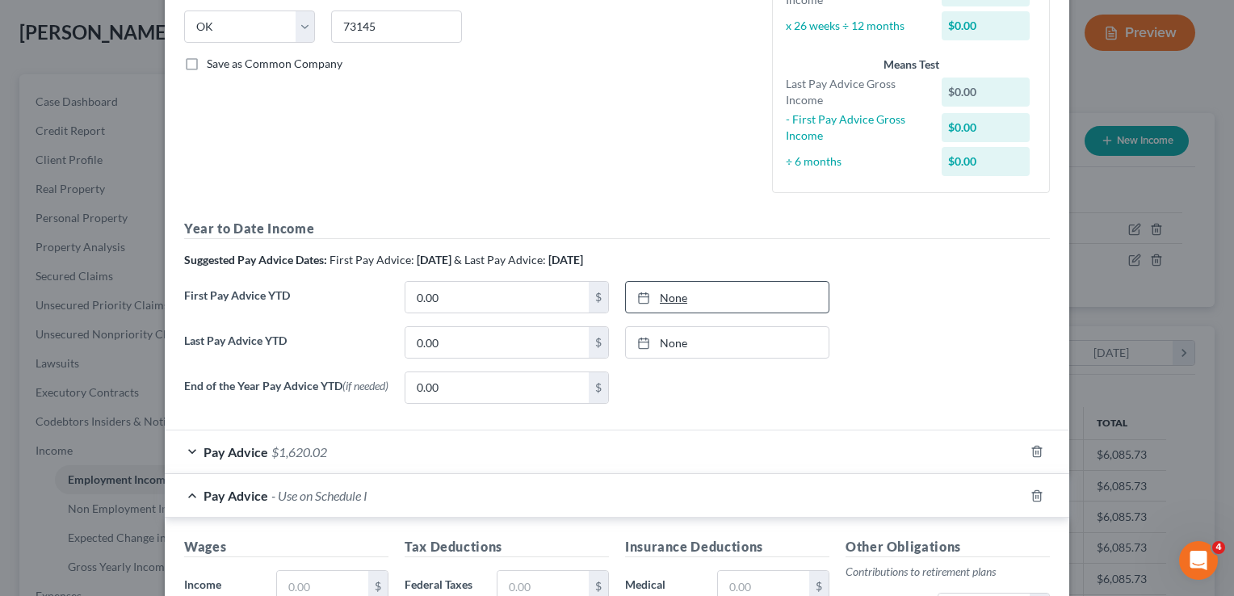
click at [662, 301] on link "None" at bounding box center [727, 297] width 203 height 31
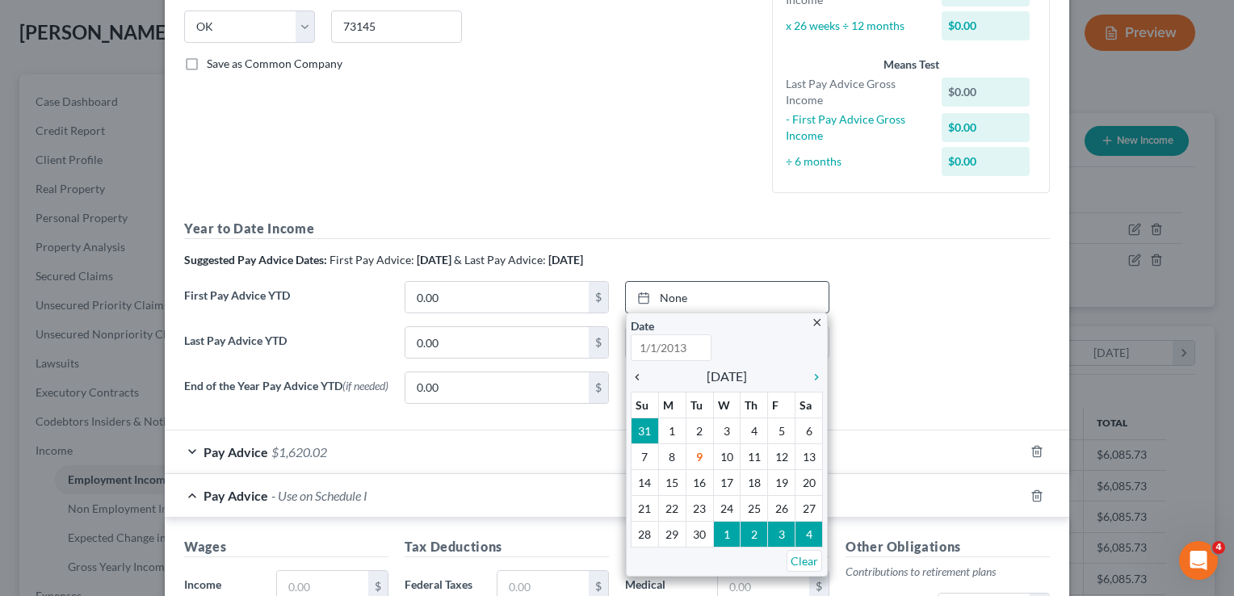
type input "[DATE]"
click at [631, 376] on icon "chevron_left" at bounding box center [641, 377] width 21 height 13
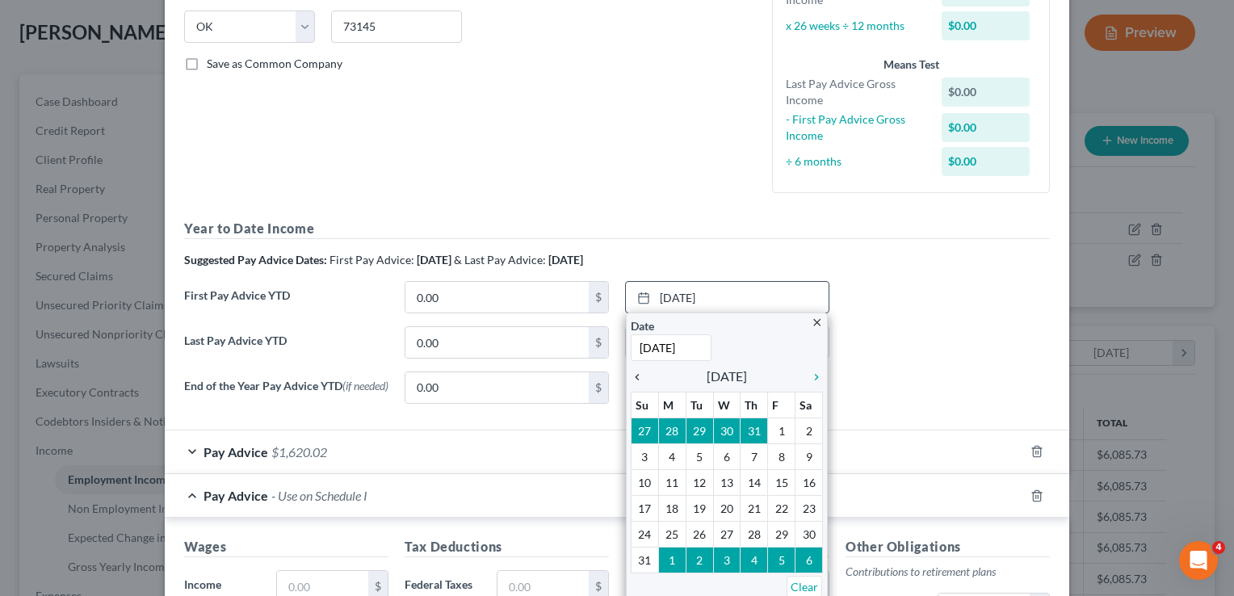
click at [631, 376] on icon "chevron_left" at bounding box center [641, 377] width 21 height 13
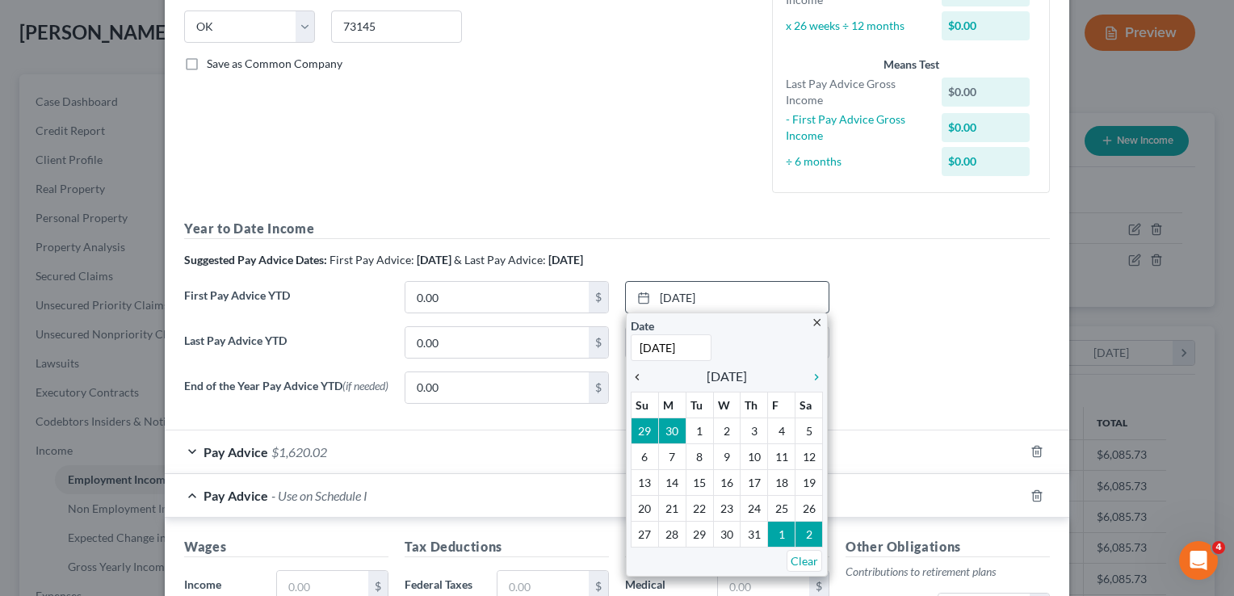
click at [631, 376] on icon "chevron_left" at bounding box center [641, 377] width 21 height 13
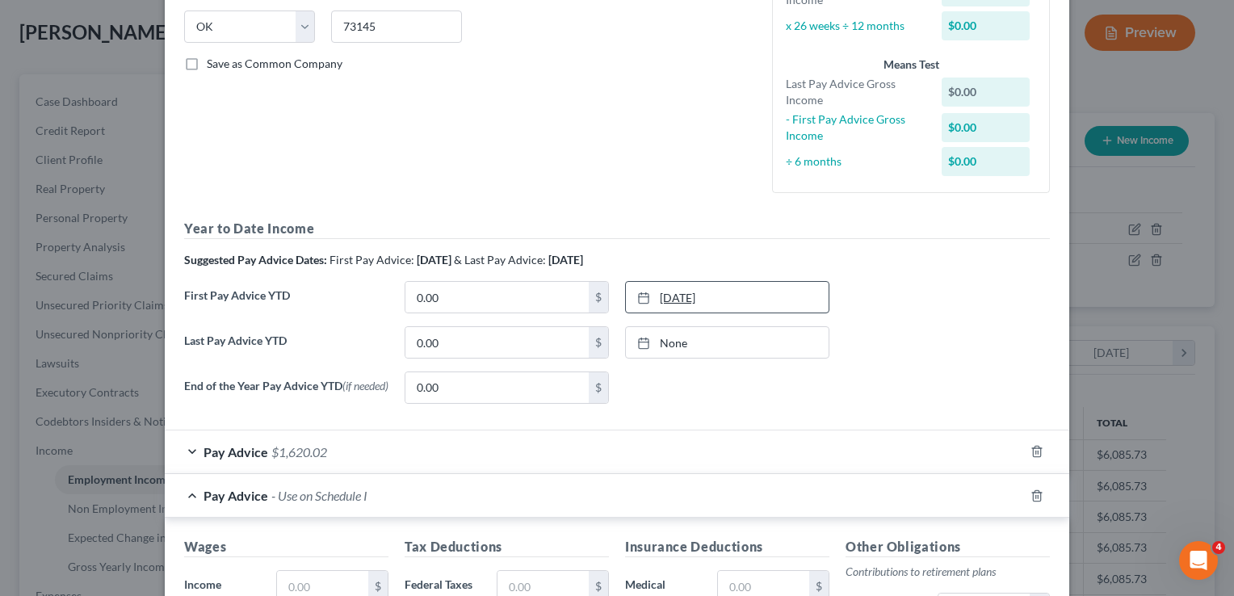
click at [665, 294] on link "3/8/2025" at bounding box center [727, 297] width 203 height 31
click at [478, 292] on input "0.00" at bounding box center [497, 297] width 183 height 31
type input "17,689.38"
click at [666, 338] on link "None" at bounding box center [727, 342] width 203 height 31
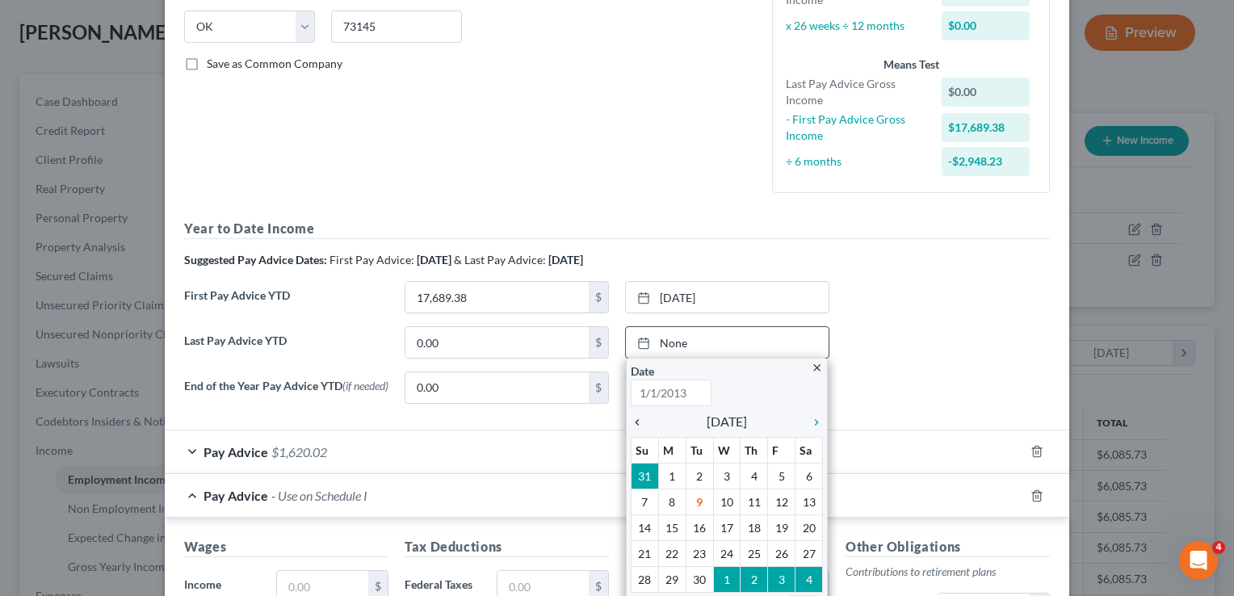
type input "[DATE]"
click at [636, 418] on icon "chevron_left" at bounding box center [641, 422] width 21 height 13
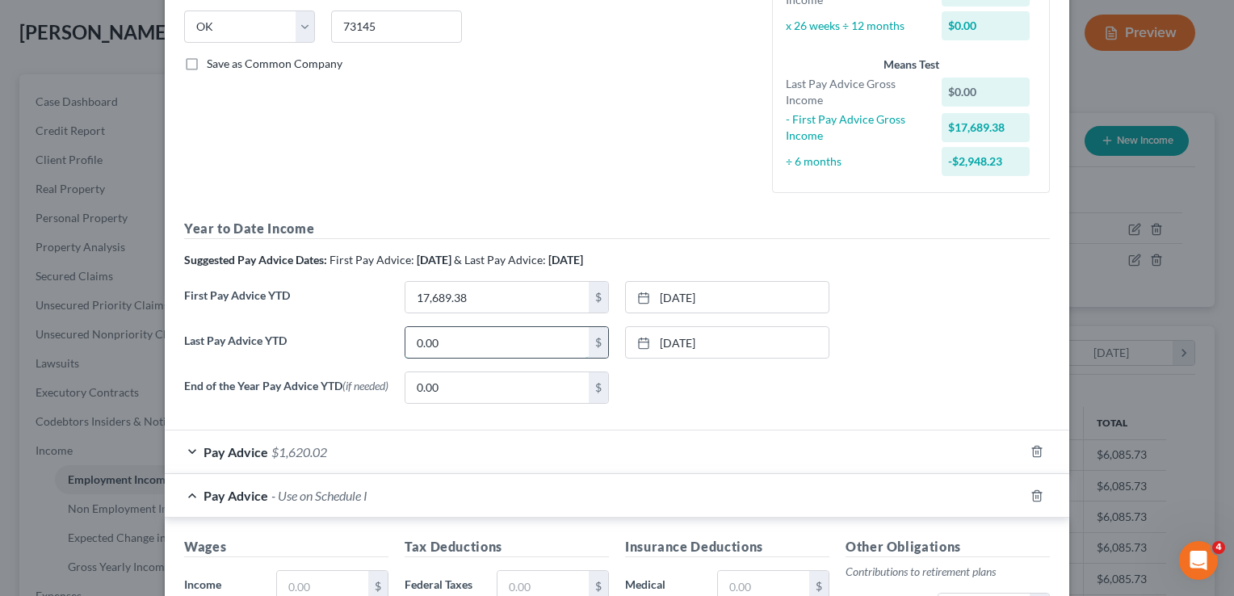
click at [454, 341] on input "0.00" at bounding box center [497, 342] width 183 height 31
type input "53,379.66"
click at [1036, 498] on line "button" at bounding box center [1036, 496] width 0 height 3
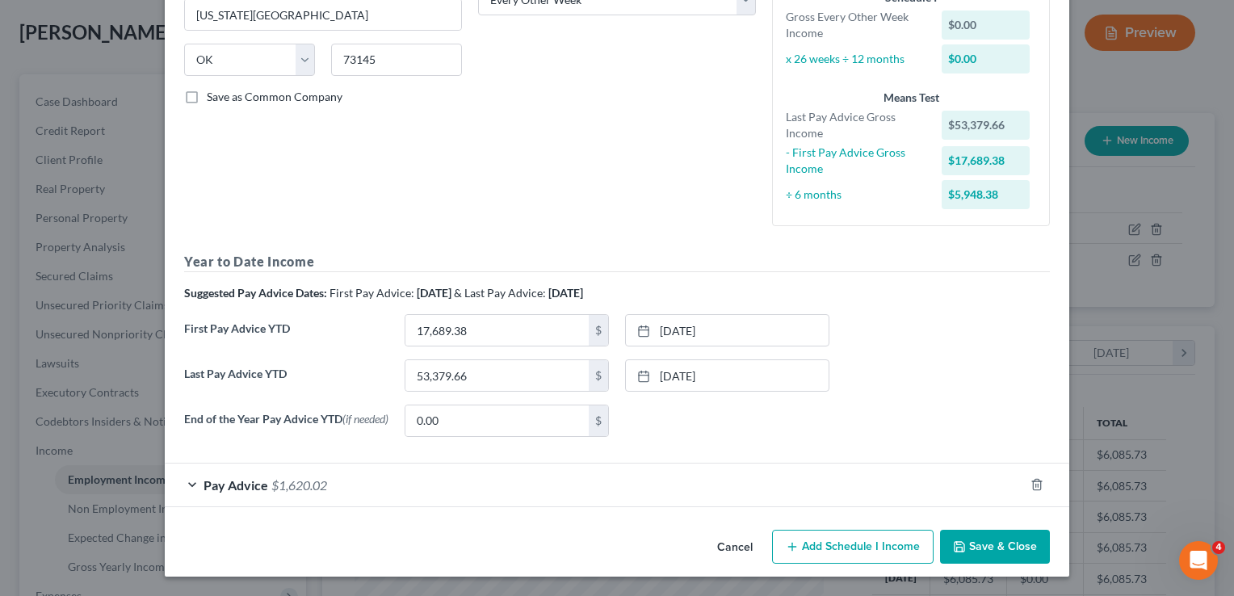
scroll to position [291, 0]
click at [382, 486] on div "Pay Advice $1,620.02" at bounding box center [595, 485] width 860 height 43
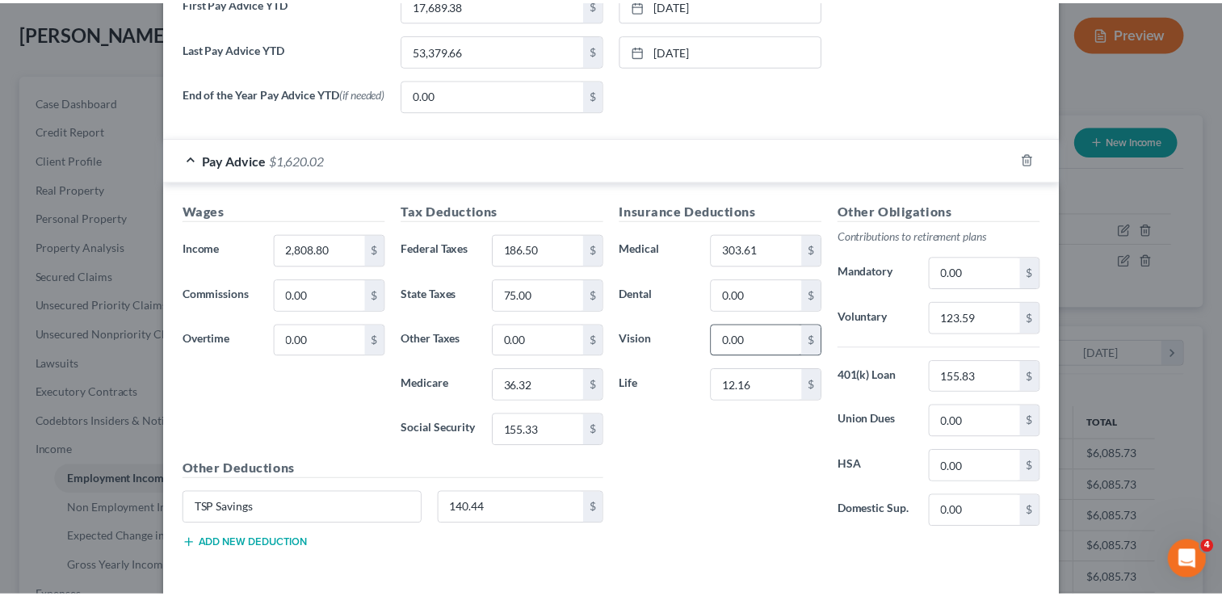
scroll to position [646, 0]
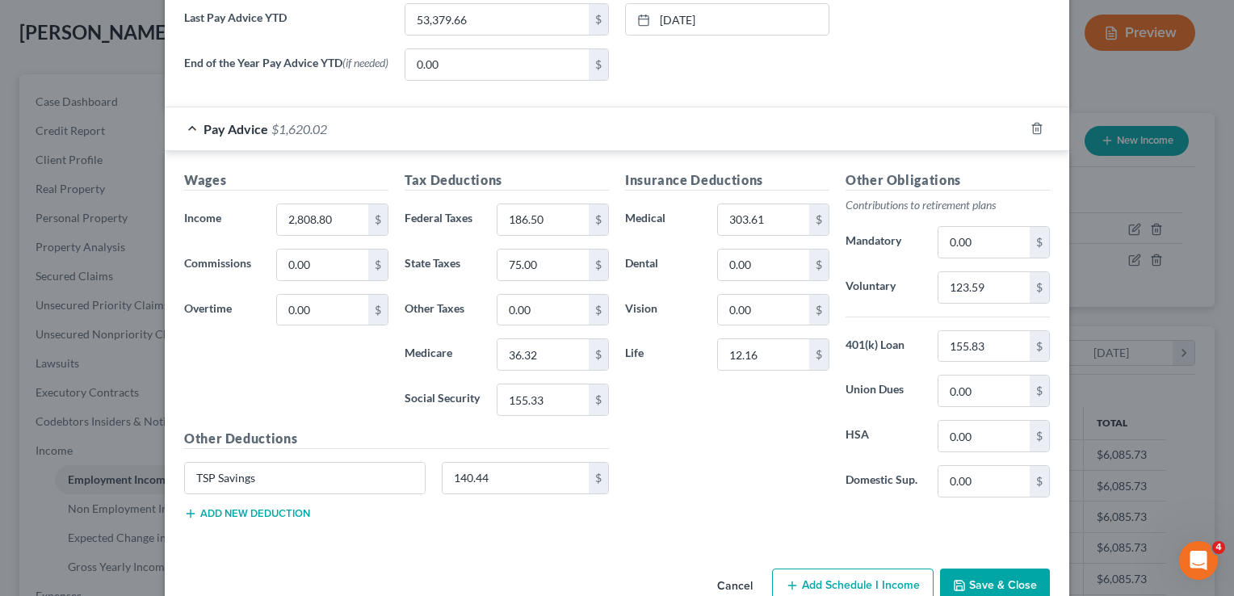
click at [994, 572] on button "Save & Close" at bounding box center [995, 586] width 110 height 34
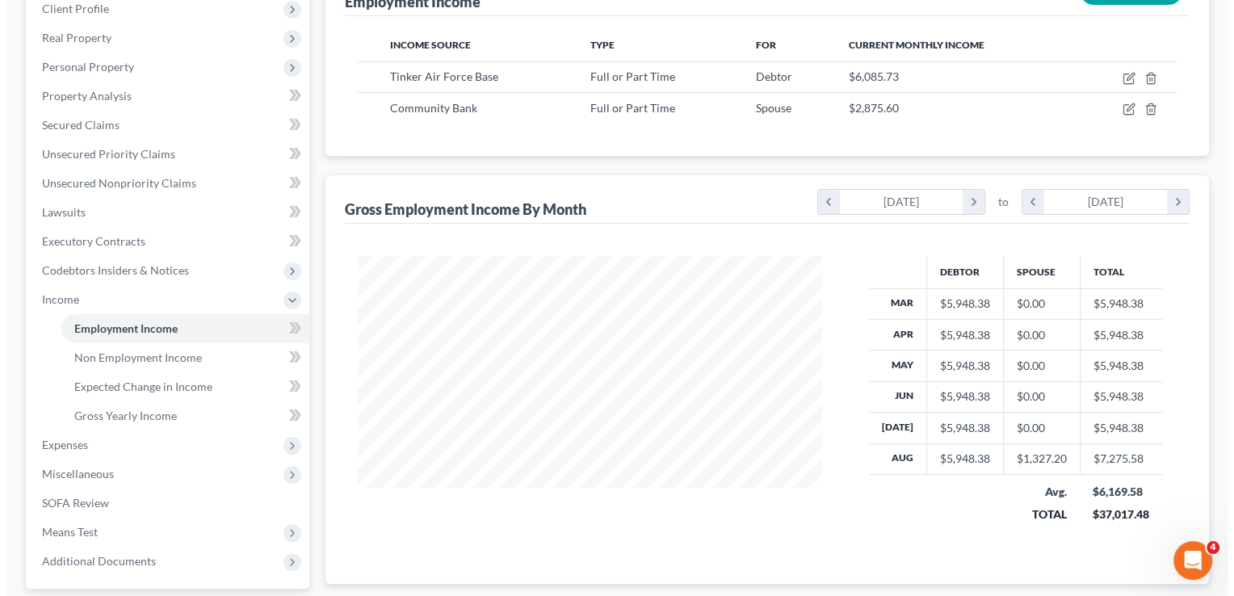
scroll to position [242, 0]
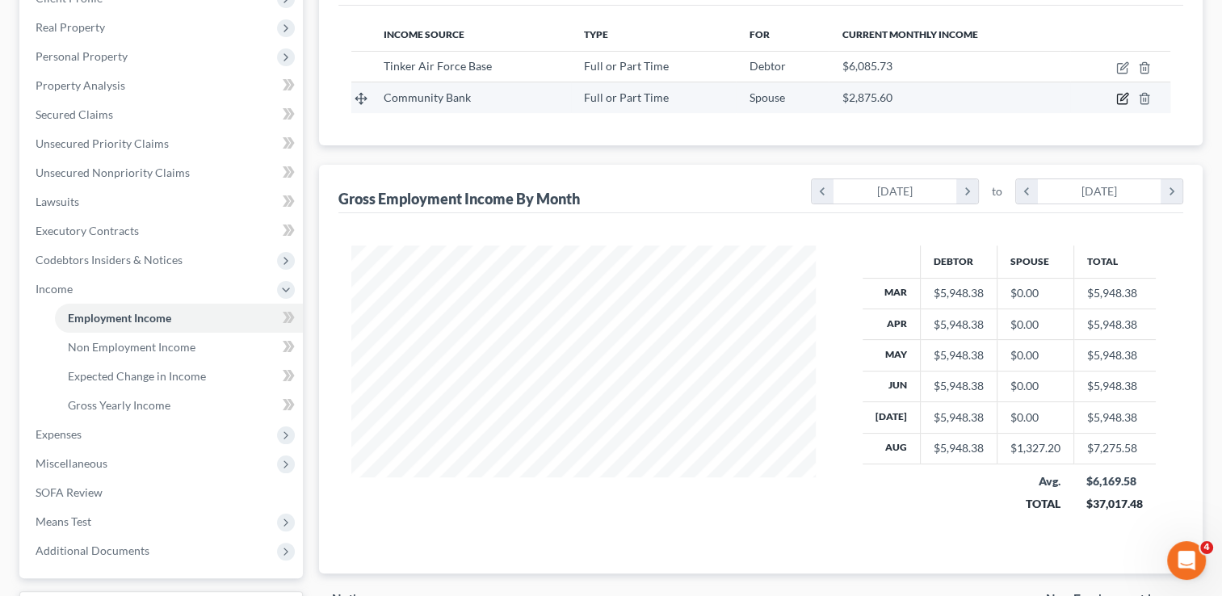
click at [1124, 99] on icon "button" at bounding box center [1124, 97] width 7 height 7
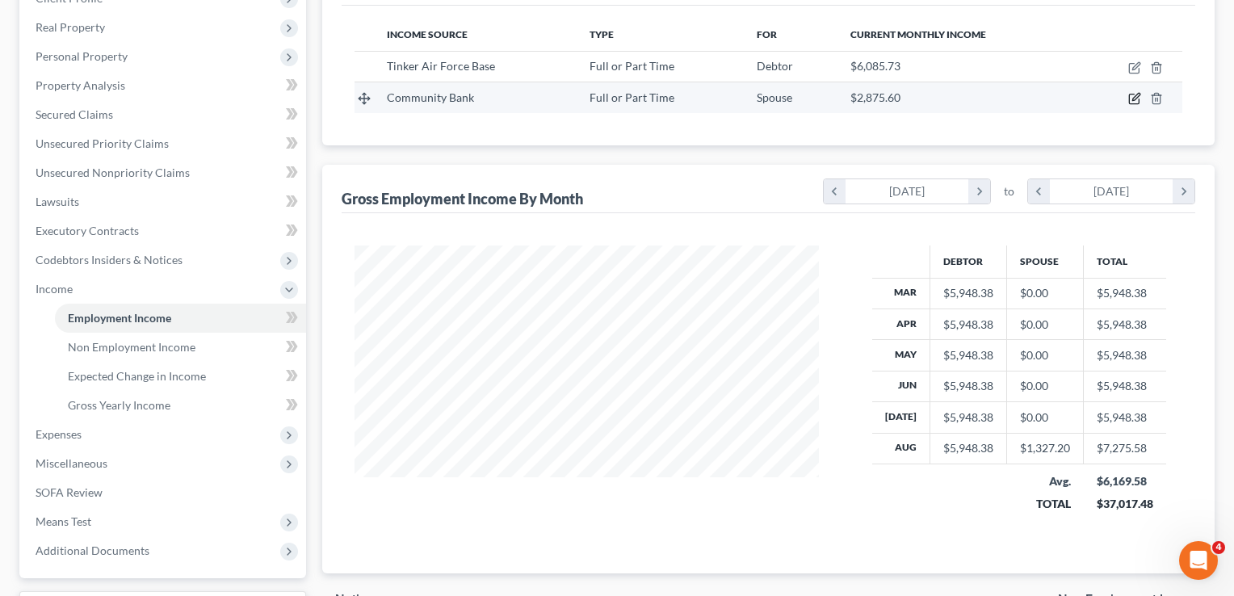
select select "0"
select select "37"
select select "2"
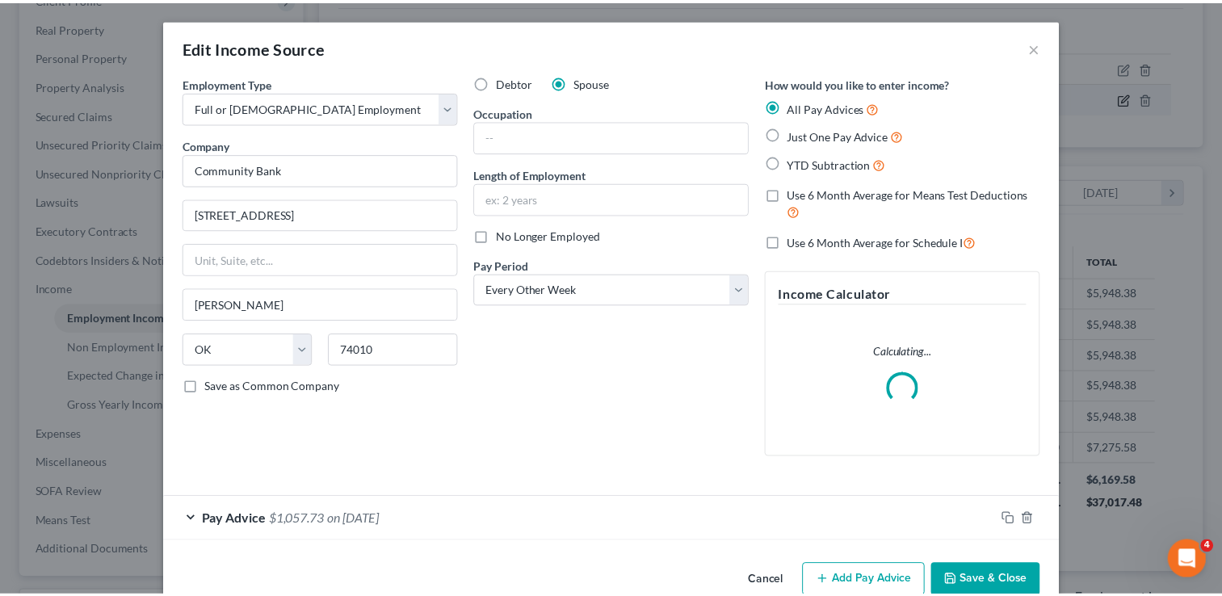
scroll to position [288, 501]
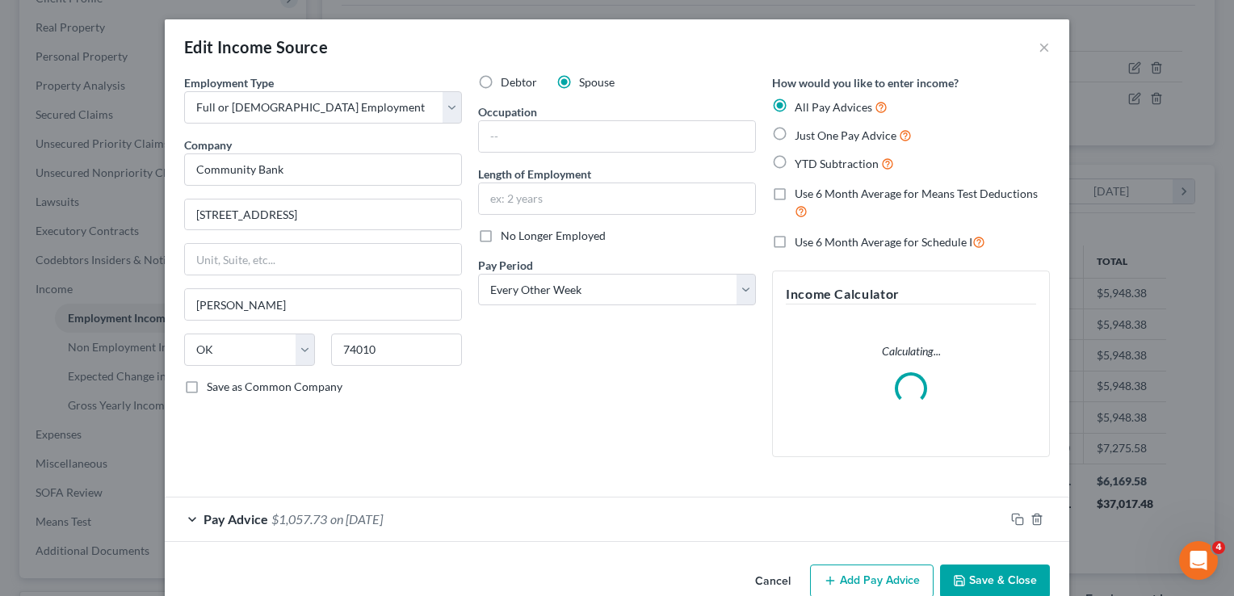
click at [795, 134] on label "Just One Pay Advice" at bounding box center [853, 135] width 117 height 19
click at [801, 134] on input "Just One Pay Advice" at bounding box center [806, 131] width 11 height 11
radio input "true"
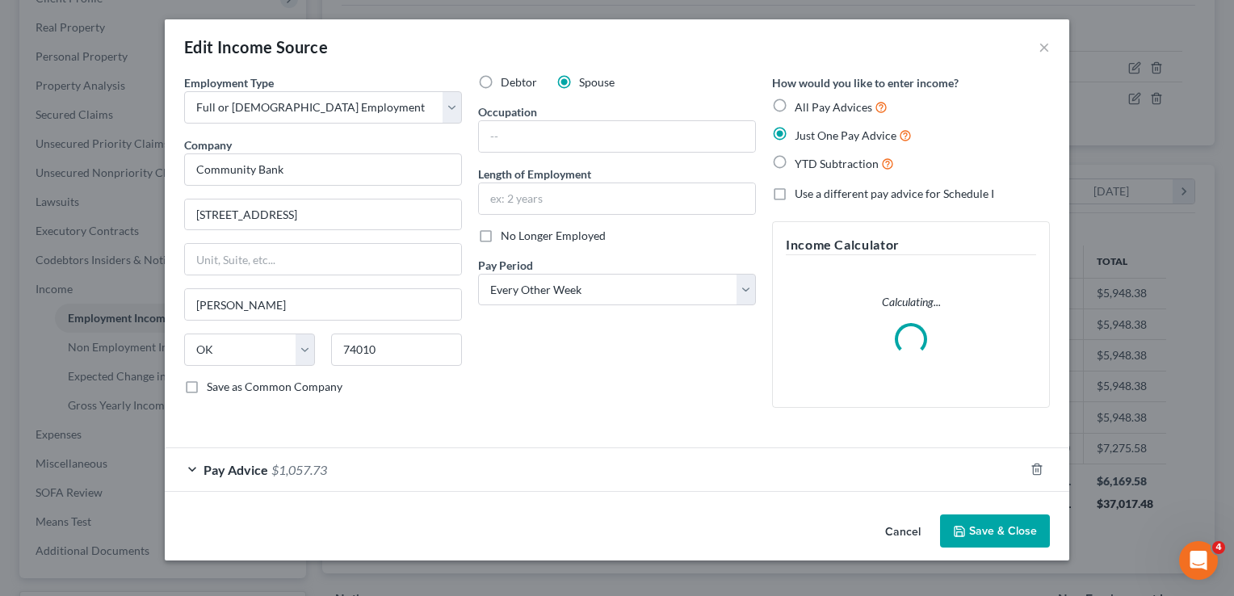
click at [1009, 530] on button "Save & Close" at bounding box center [995, 532] width 110 height 34
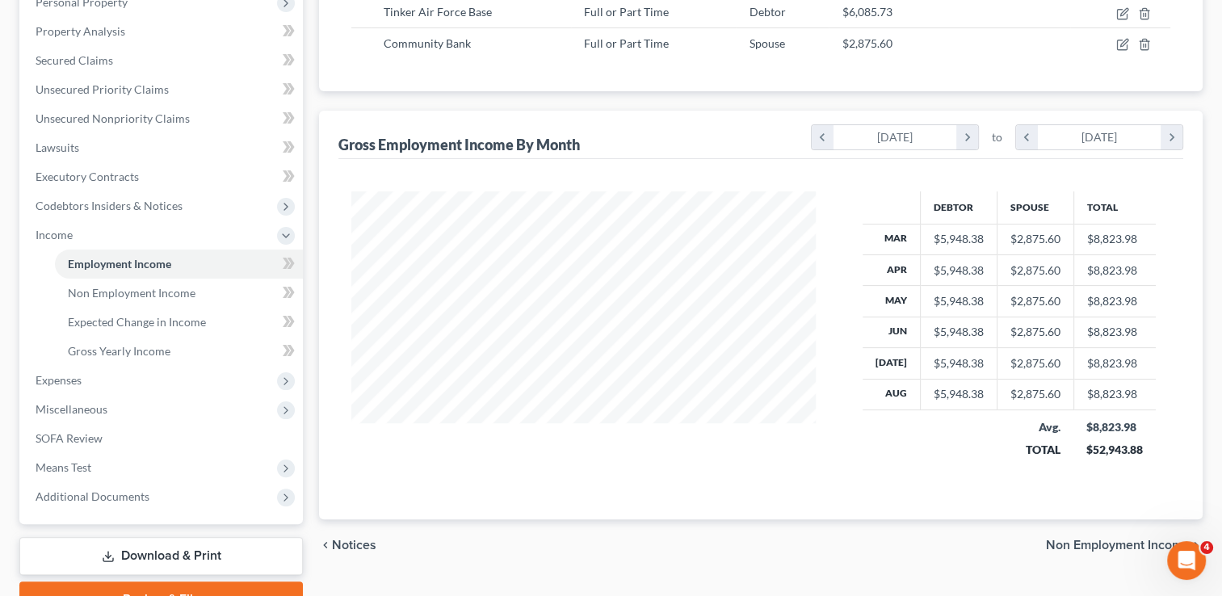
scroll to position [377, 0]
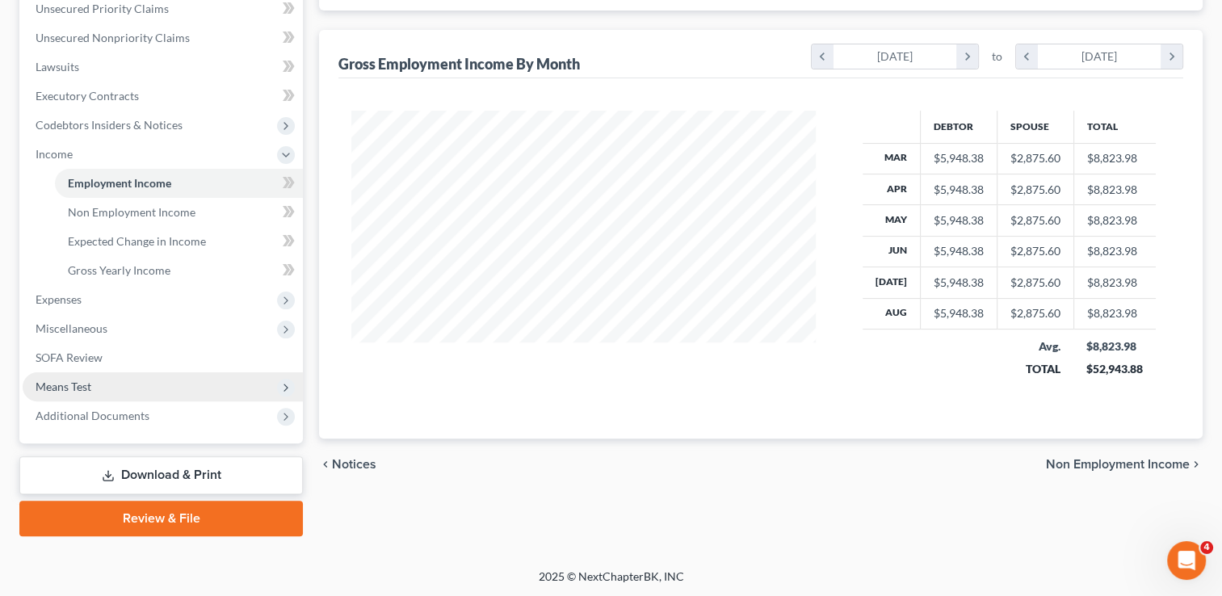
click at [96, 387] on span "Means Test" at bounding box center [163, 386] width 280 height 29
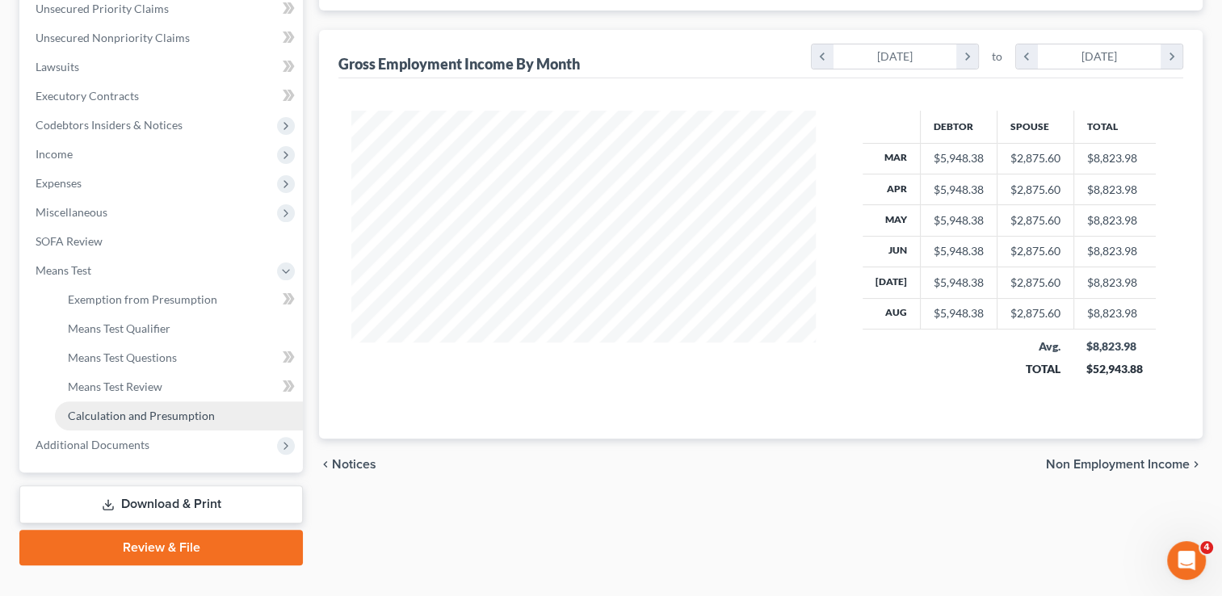
click at [155, 417] on span "Calculation and Presumption" at bounding box center [141, 416] width 147 height 14
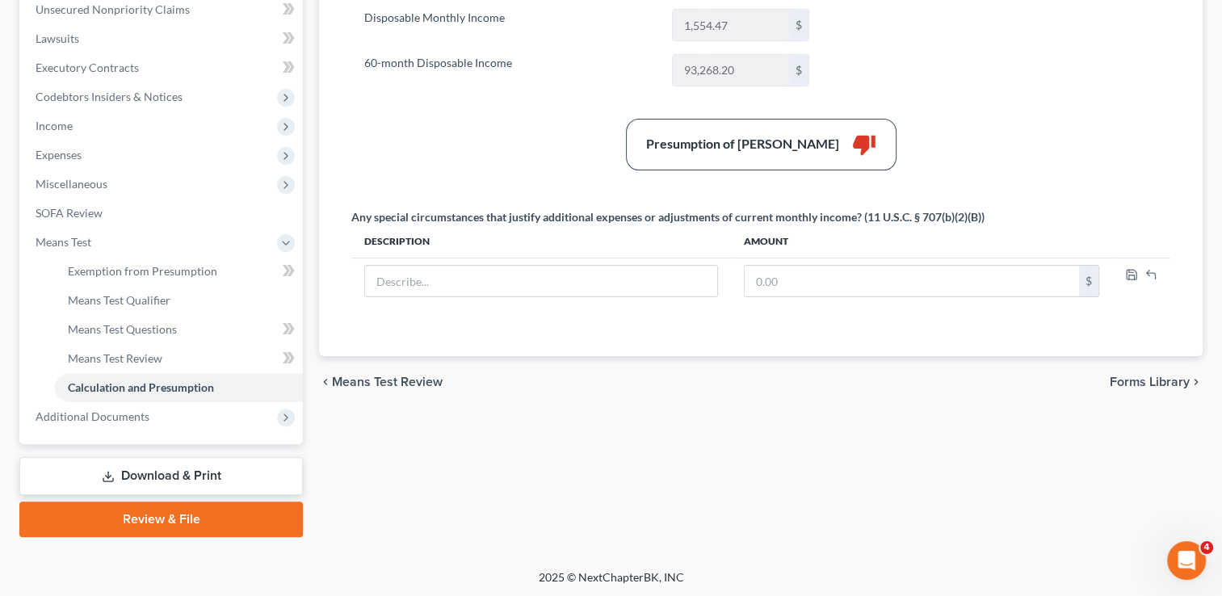
scroll to position [406, 0]
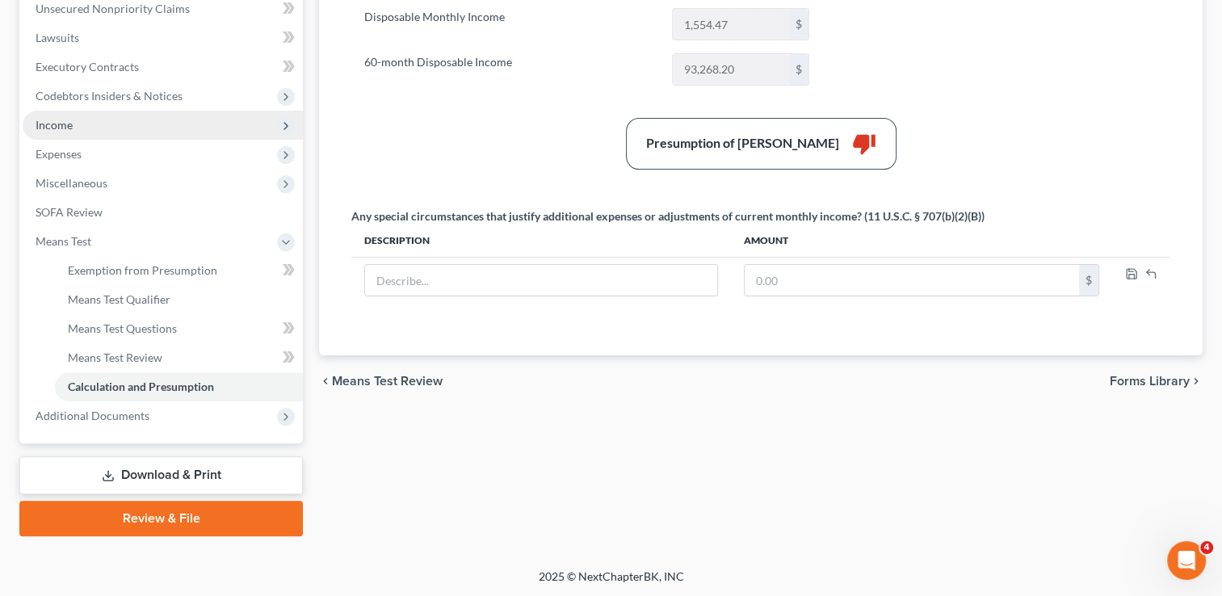
click at [87, 121] on span "Income" at bounding box center [163, 125] width 280 height 29
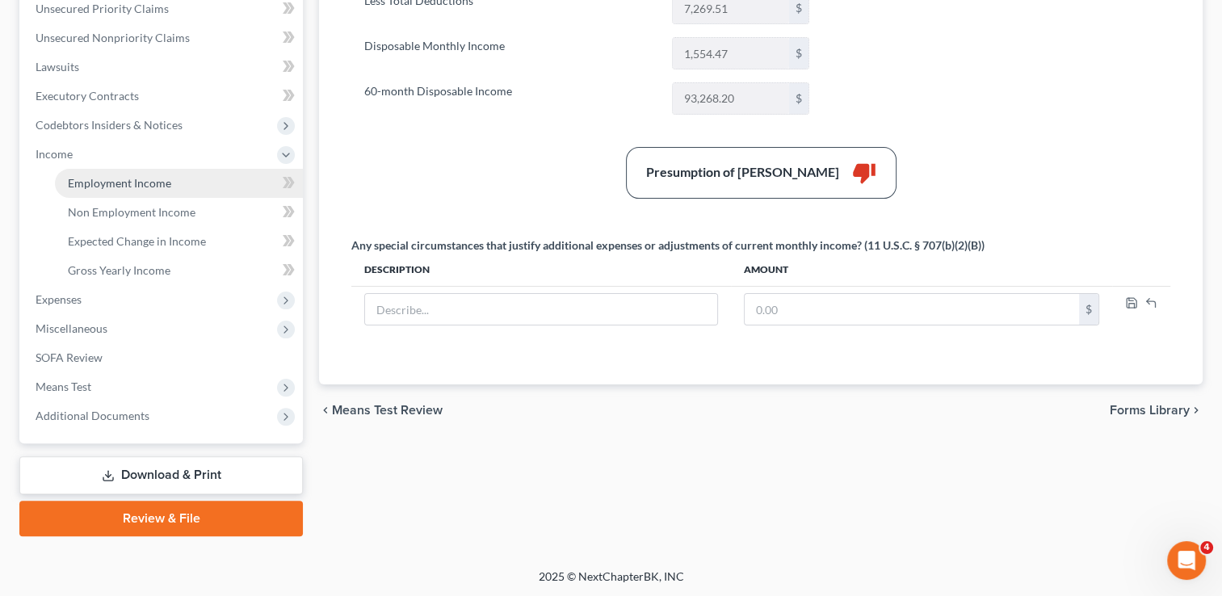
drag, startPoint x: 149, startPoint y: 180, endPoint x: 162, endPoint y: 186, distance: 14.1
click at [149, 180] on span "Employment Income" at bounding box center [119, 183] width 103 height 14
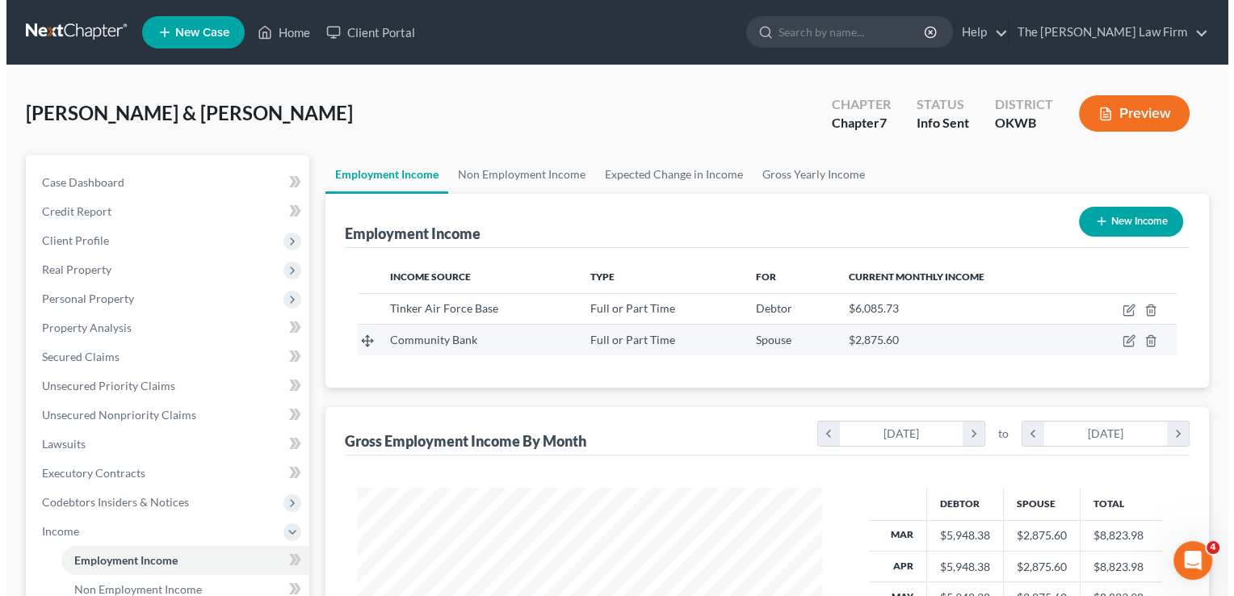
scroll to position [288, 497]
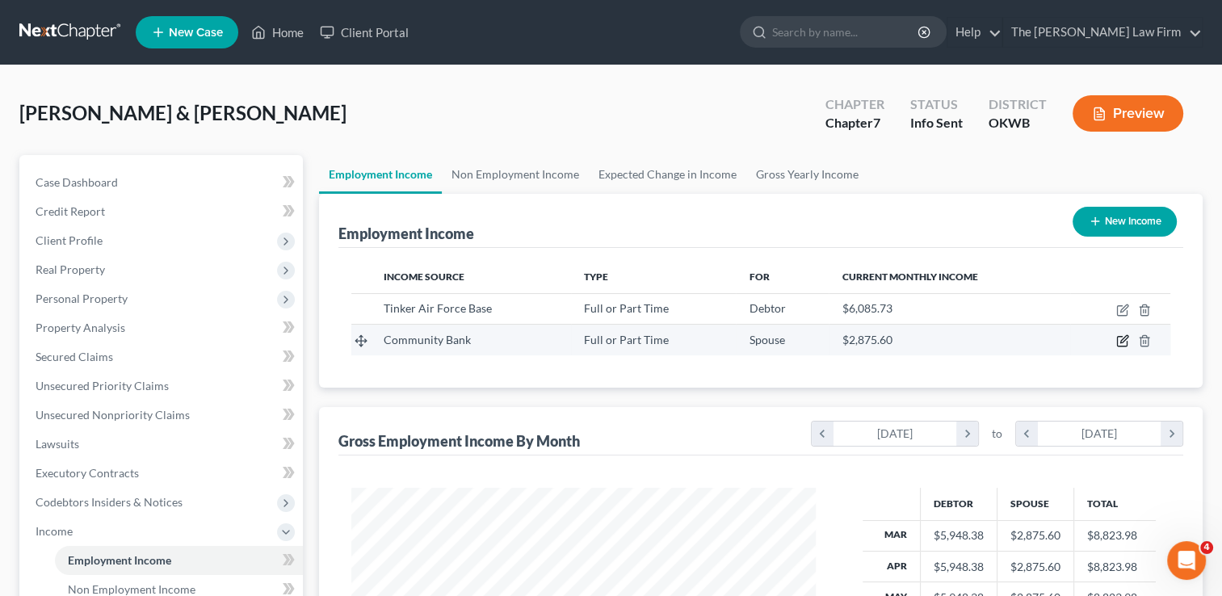
click at [1124, 338] on icon "button" at bounding box center [1124, 339] width 7 height 7
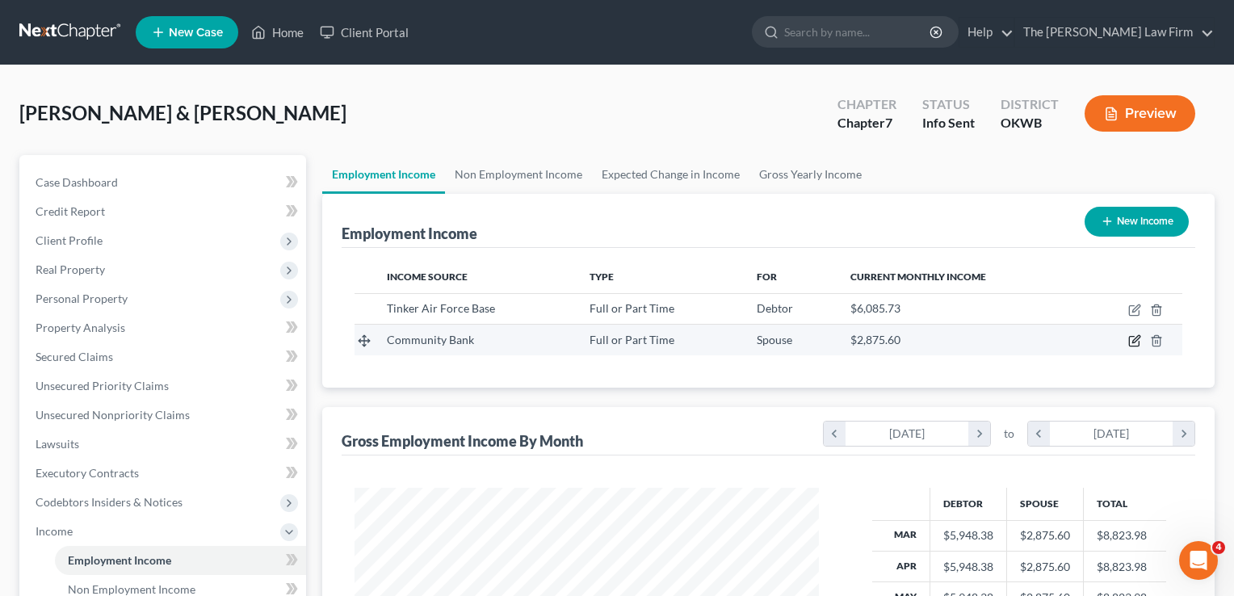
scroll to position [288, 501]
select select "0"
select select "37"
select select "2"
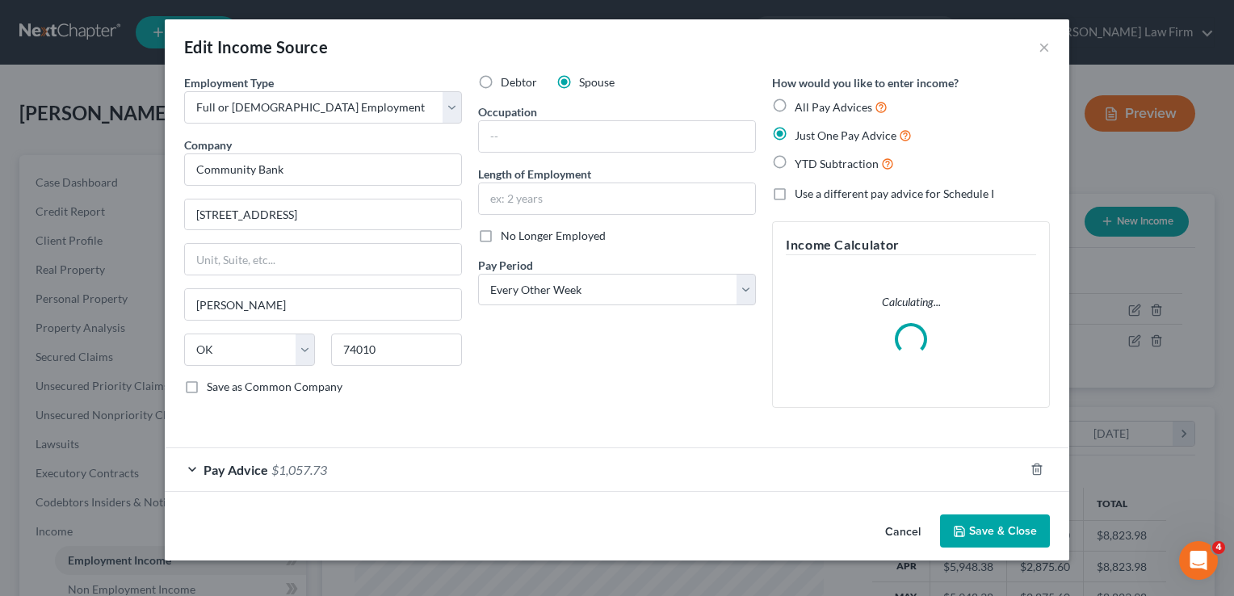
click at [795, 107] on label "All Pay Advices" at bounding box center [841, 107] width 93 height 19
click at [801, 107] on input "All Pay Advices" at bounding box center [806, 103] width 11 height 11
radio input "true"
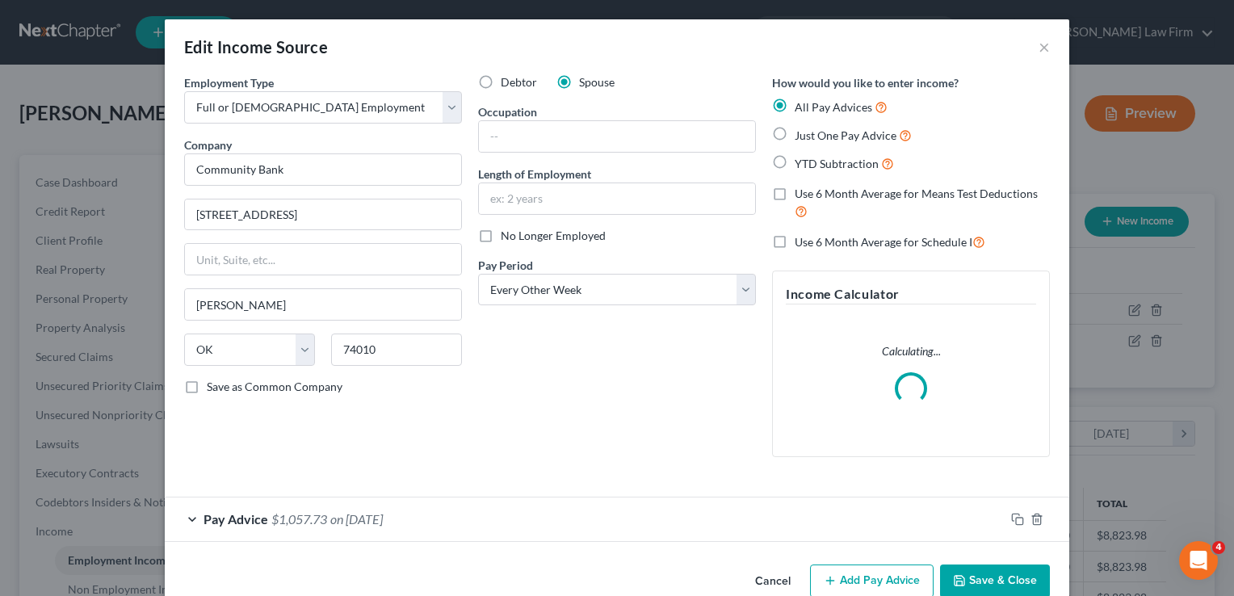
click at [459, 515] on div "Pay Advice $1,057.73 on 08/29/2025" at bounding box center [585, 519] width 840 height 43
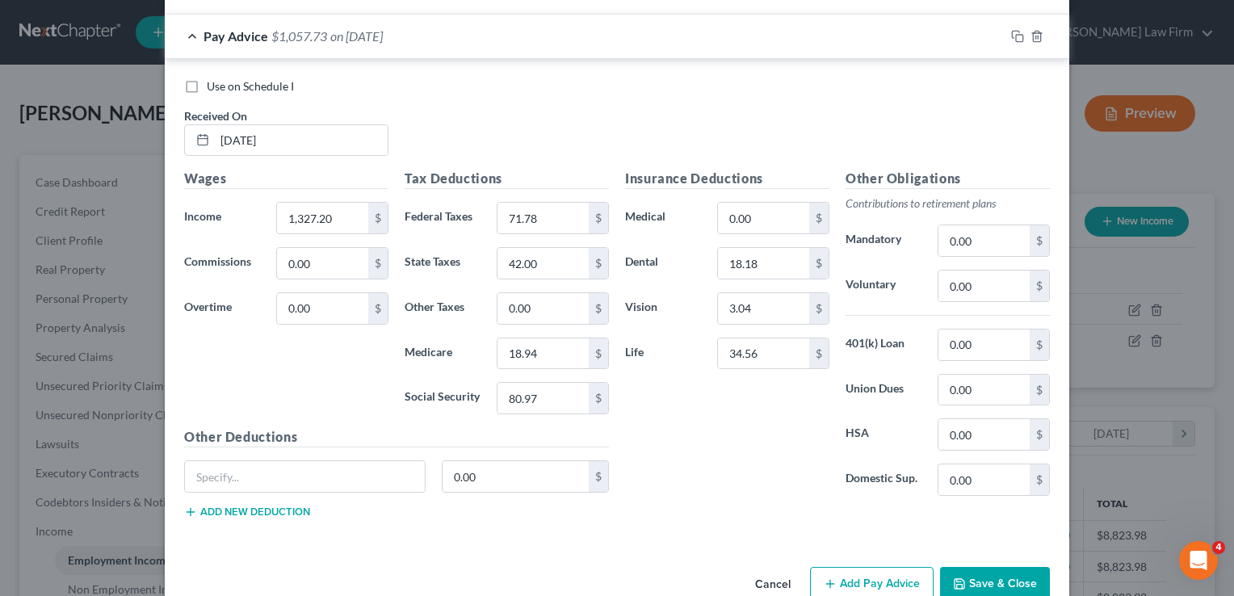
scroll to position [485, 0]
click at [1015, 28] on icon "button" at bounding box center [1017, 34] width 13 height 13
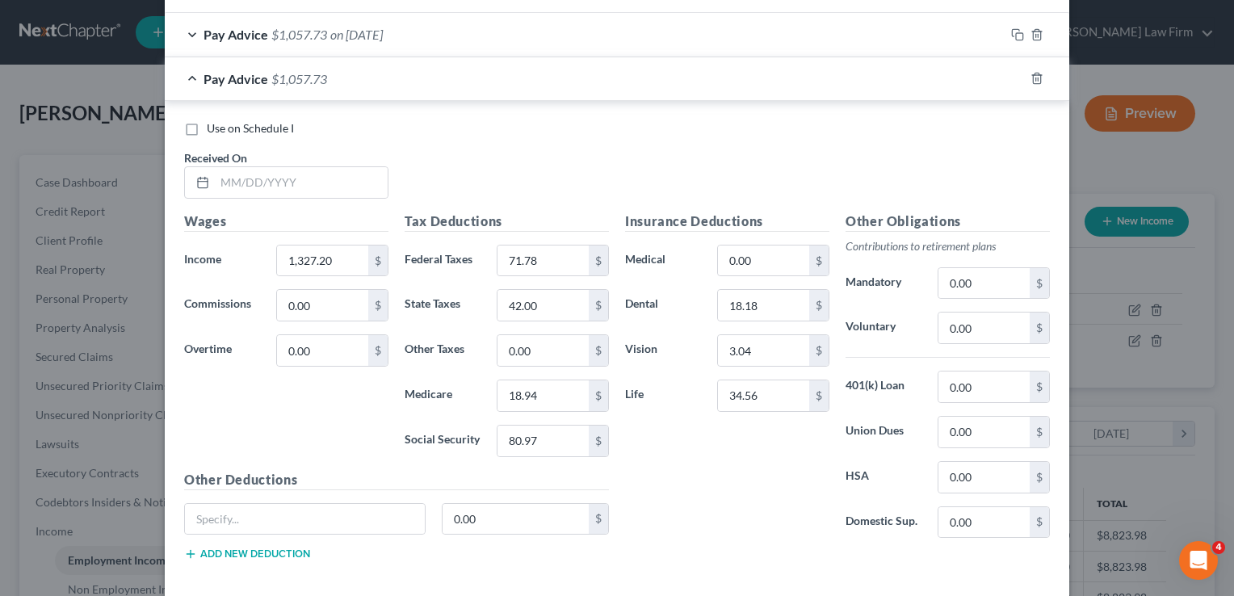
scroll to position [536, 0]
drag, startPoint x: 298, startPoint y: 183, endPoint x: 312, endPoint y: 180, distance: 13.9
click at [298, 183] on input "text" at bounding box center [301, 182] width 173 height 31
type input "05/30/2025"
click at [473, 136] on div "Use on Schedule I Received On * 05/30/2025" at bounding box center [617, 165] width 882 height 91
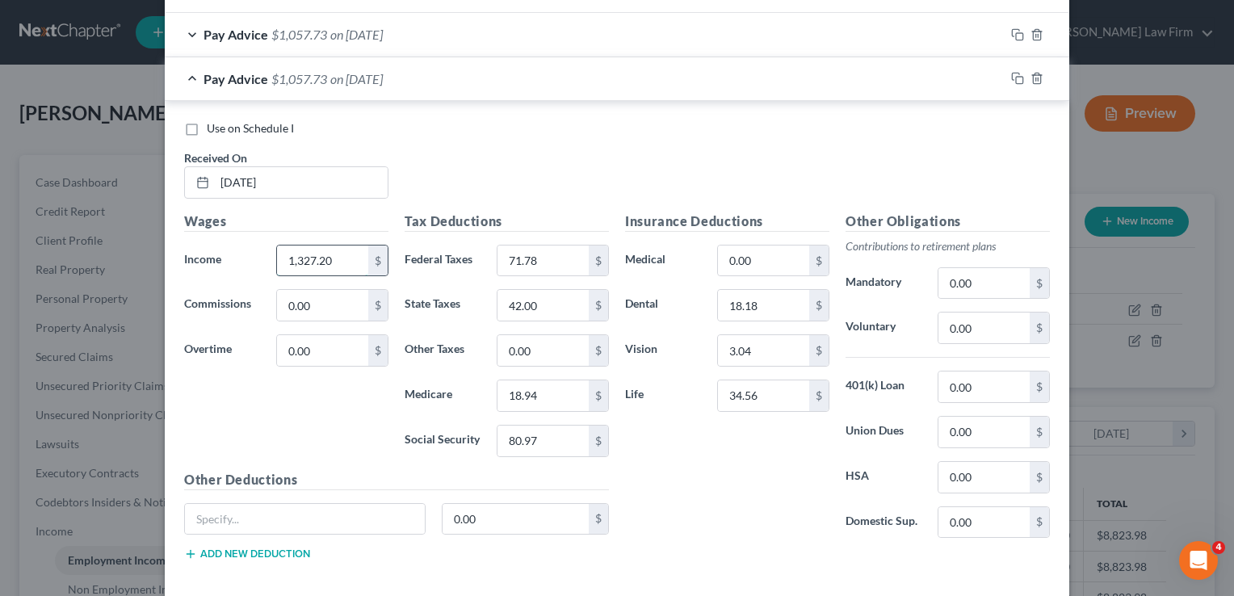
click at [334, 255] on input "1,327.20" at bounding box center [322, 261] width 91 height 31
type input "915.00"
click at [546, 256] on input "71.78" at bounding box center [543, 261] width 91 height 31
type input "29.00"
click at [557, 305] on input "42.00" at bounding box center [543, 305] width 91 height 31
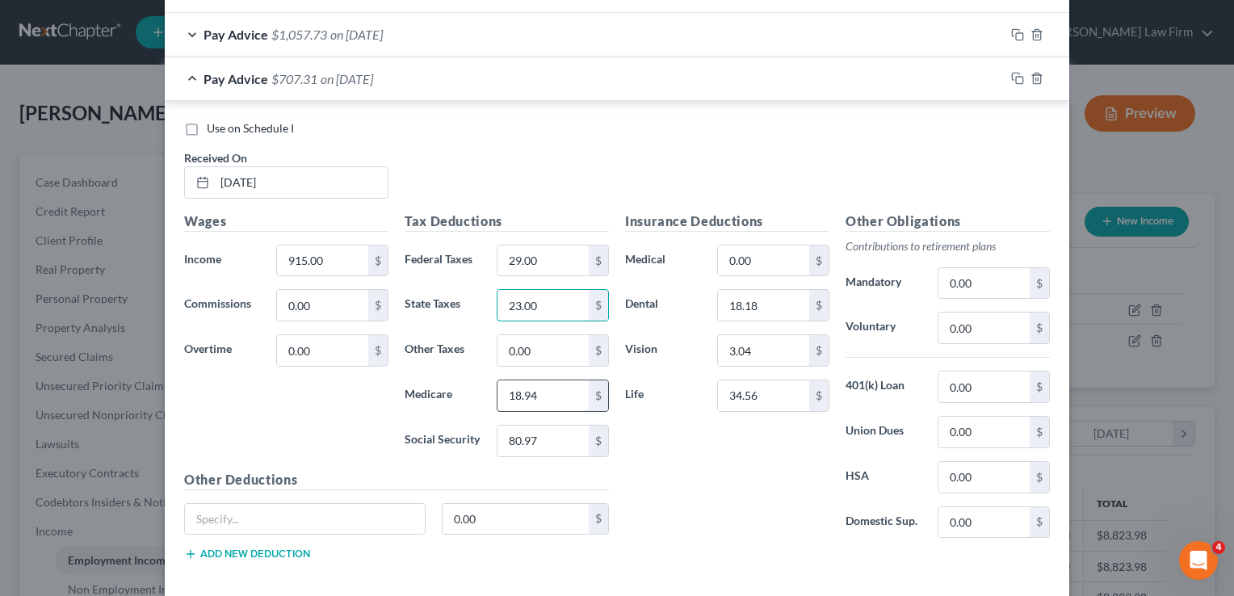
type input "23.00"
click at [558, 394] on input "18.94" at bounding box center [543, 396] width 91 height 31
type input "13.27"
click at [546, 435] on input "80.97" at bounding box center [543, 441] width 91 height 31
type input "56.73"
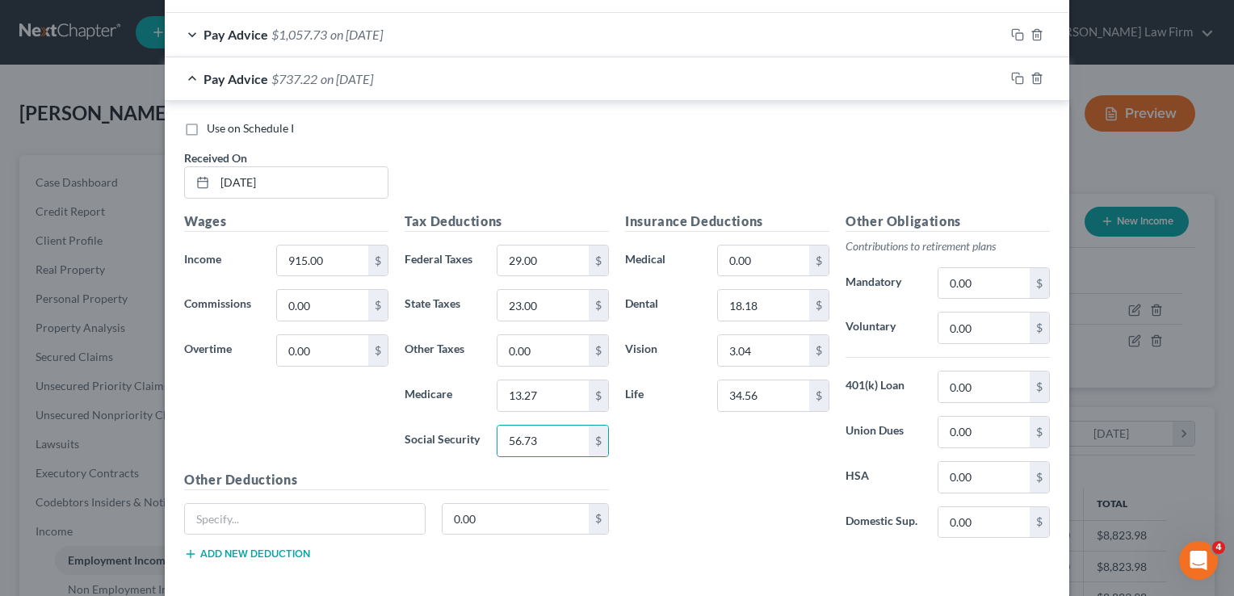
click at [656, 437] on div "Insurance Deductions Medical 0.00 $ Dental 18.18 $ Vision 3.04 $ Life 34.56 $" at bounding box center [727, 382] width 221 height 340
click at [767, 394] on input "34.56" at bounding box center [763, 396] width 91 height 31
type input "7.16"
click at [772, 347] on input "3.04" at bounding box center [763, 350] width 91 height 31
click at [772, 308] on input "18.18" at bounding box center [763, 305] width 91 height 31
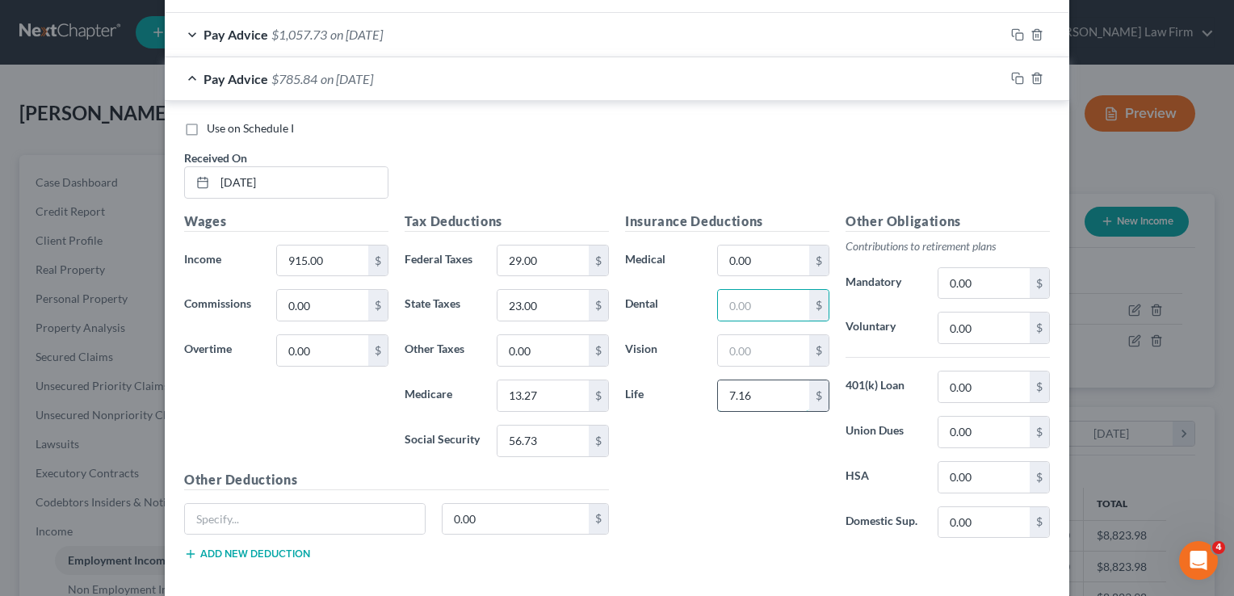
click at [776, 399] on input "7.16" at bounding box center [763, 396] width 91 height 31
type input "22.85"
click at [756, 462] on div "Insurance Deductions Medical 0.00 $ Dental $ Vision $ Life 22.85 $" at bounding box center [727, 382] width 221 height 340
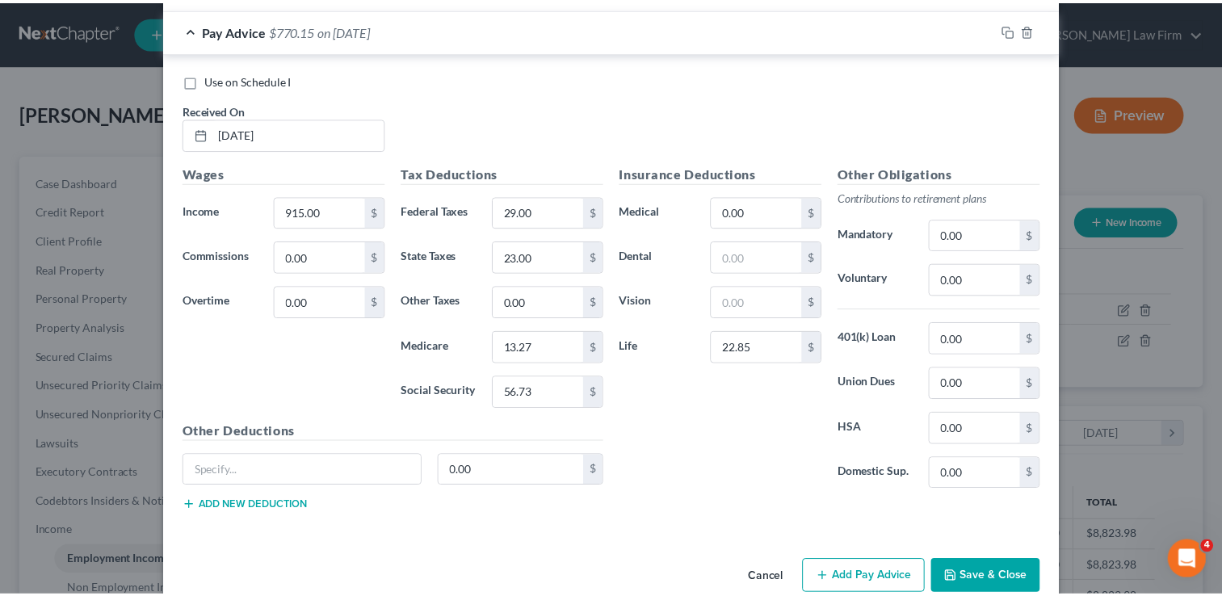
scroll to position [612, 0]
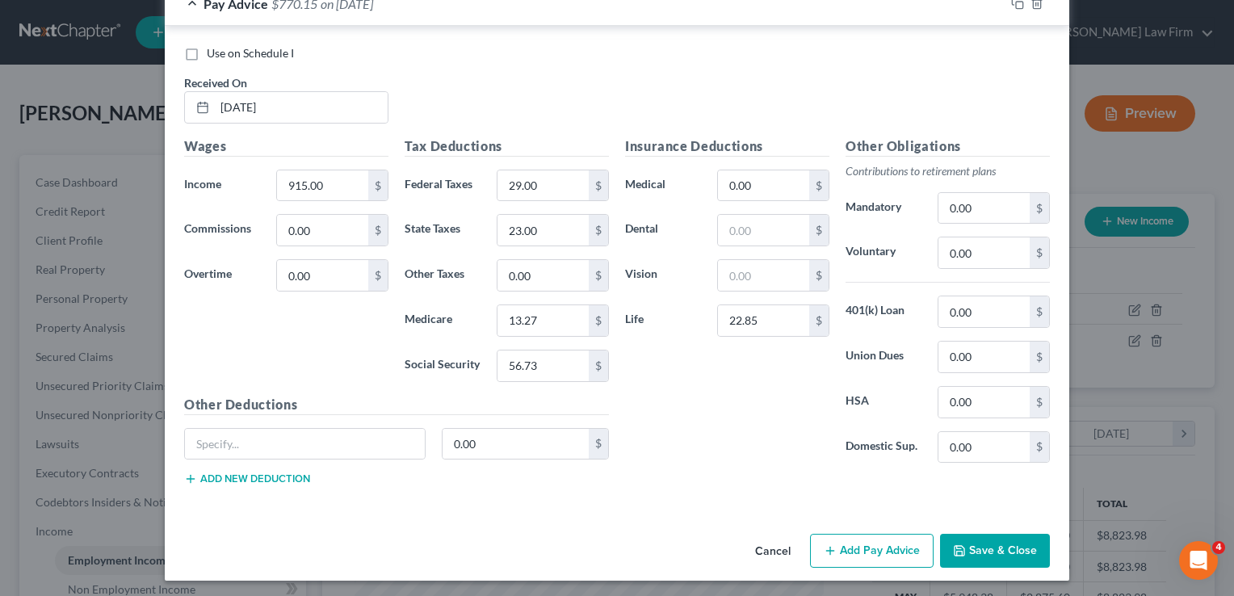
click at [1014, 534] on button "Save & Close" at bounding box center [995, 551] width 110 height 34
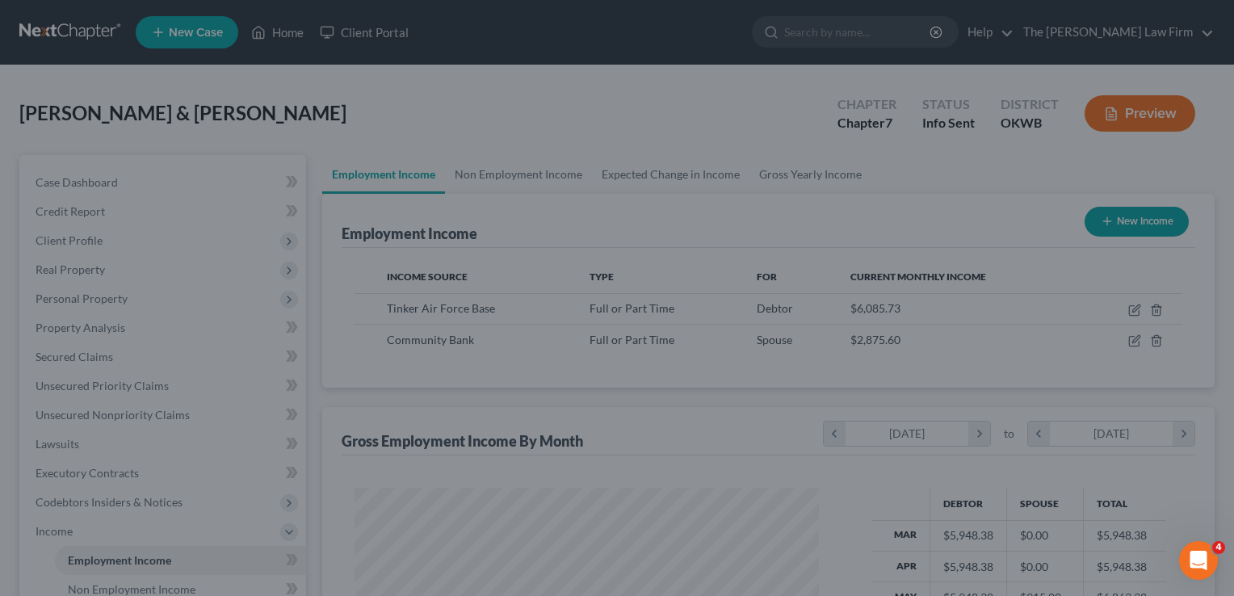
scroll to position [807575, 807367]
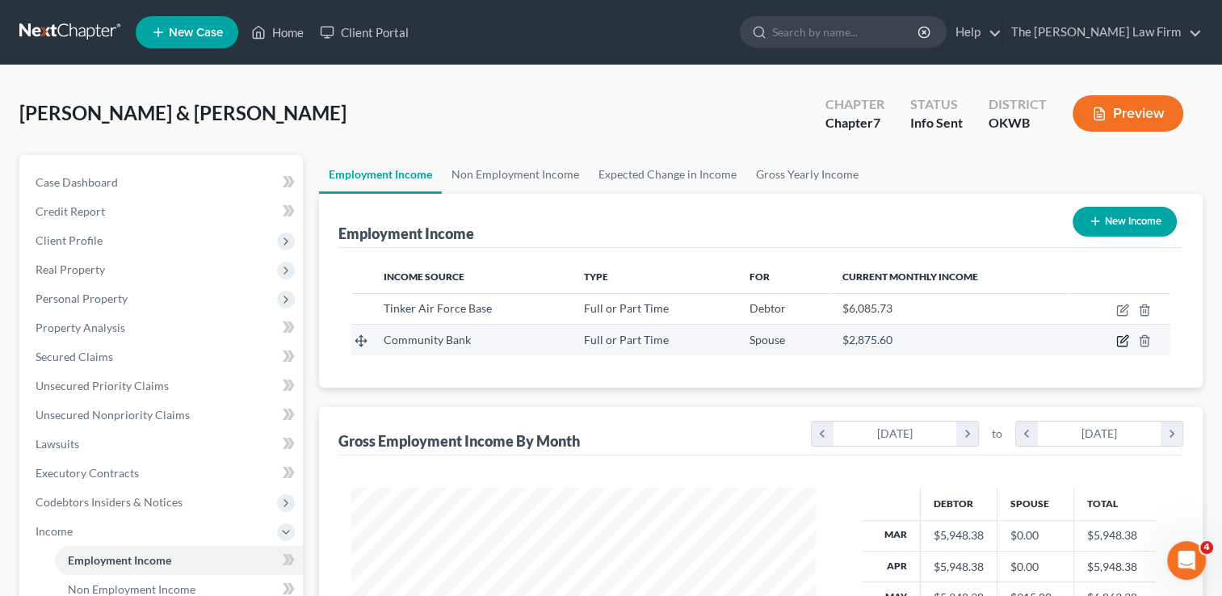
click at [1123, 338] on icon "button" at bounding box center [1124, 339] width 7 height 7
select select "0"
select select "37"
select select "2"
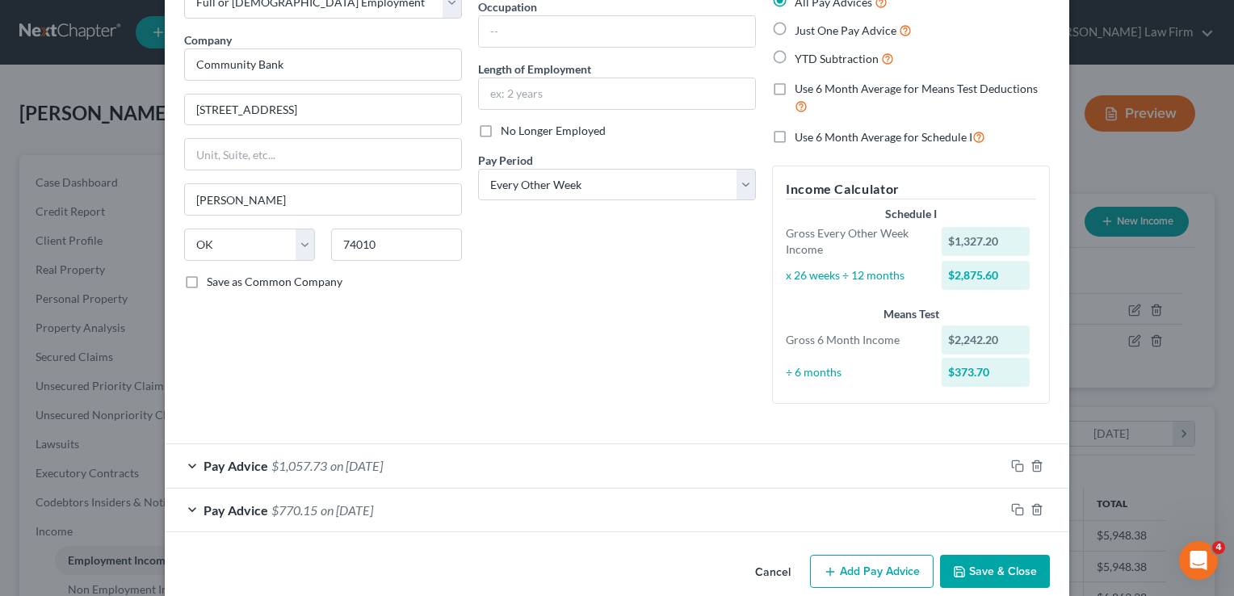
scroll to position [128, 0]
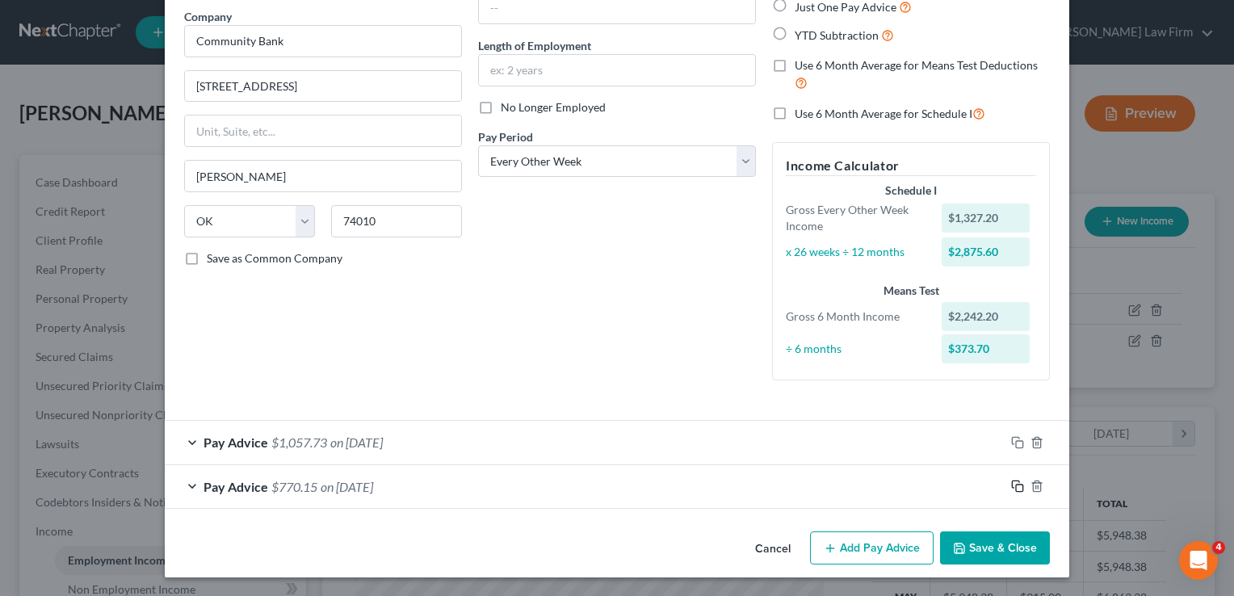
click at [1011, 485] on icon "button" at bounding box center [1017, 486] width 13 height 13
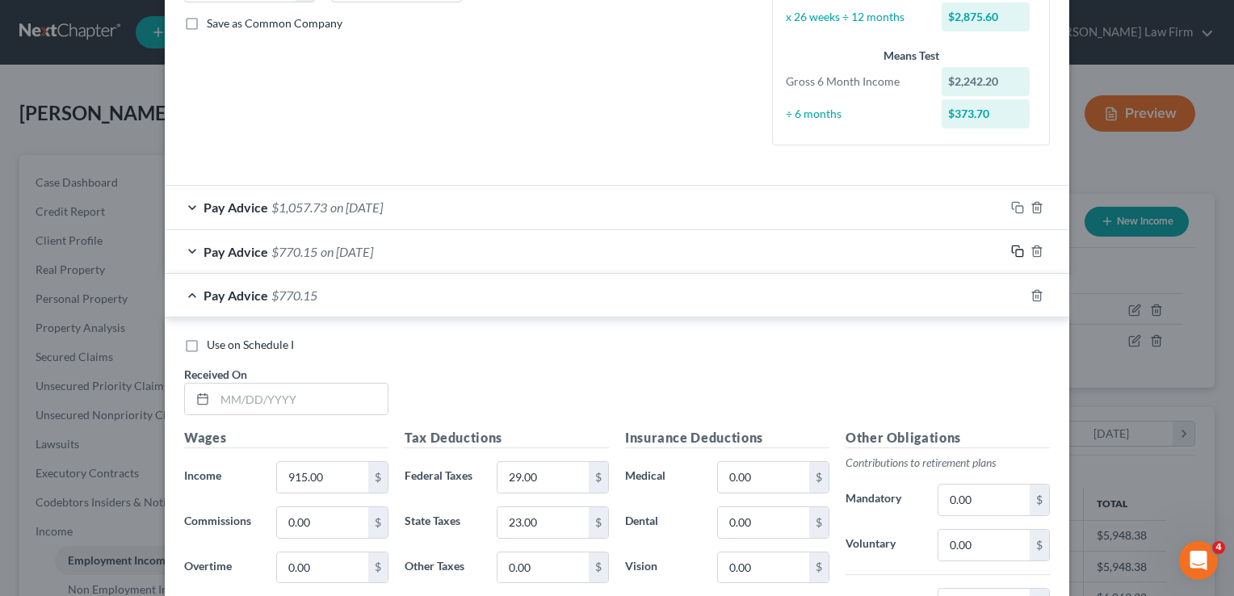
scroll to position [452, 0]
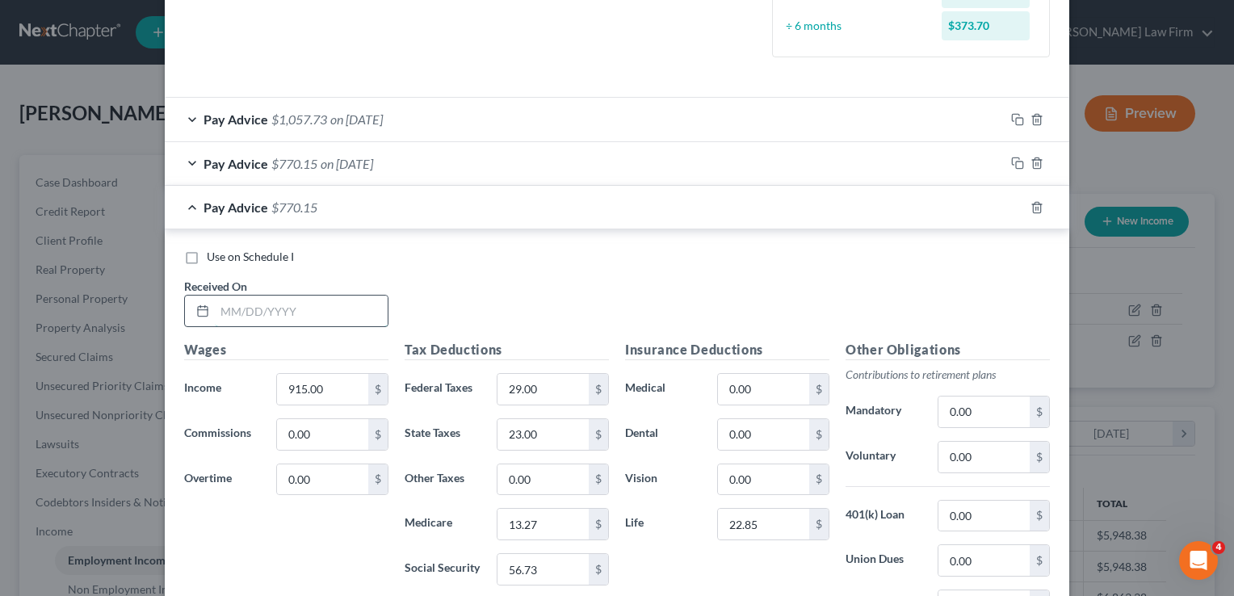
click at [290, 313] on input "text" at bounding box center [301, 311] width 173 height 31
type input "06/13/2025"
click at [591, 288] on div "Use on Schedule I Received On * 06/13/2025" at bounding box center [617, 294] width 882 height 91
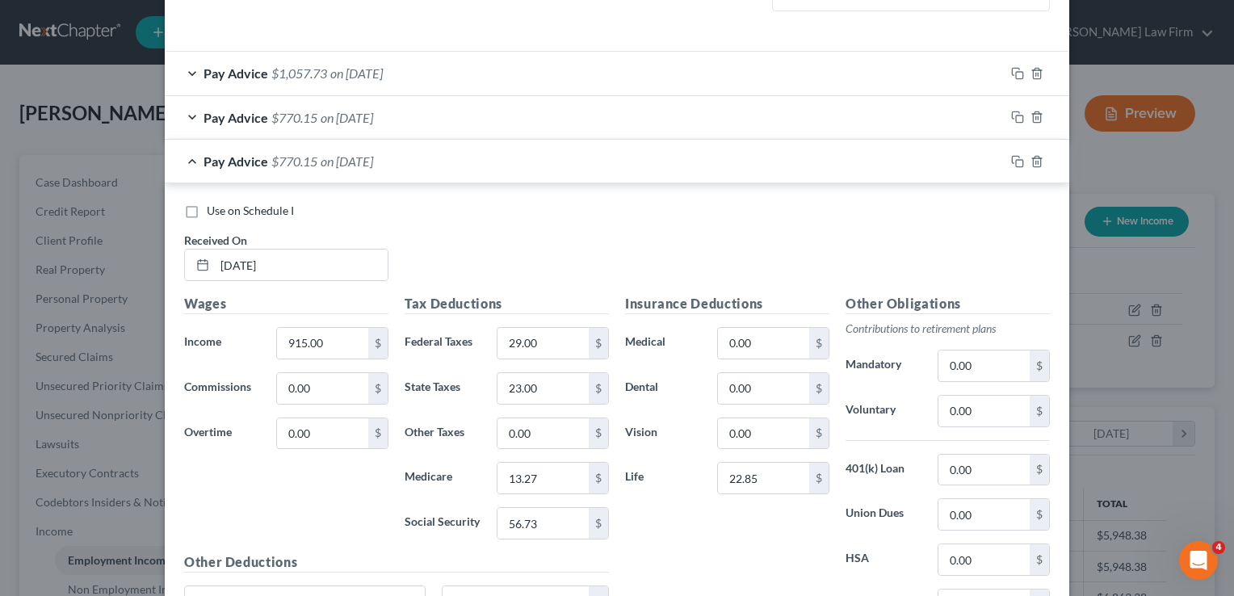
scroll to position [532, 0]
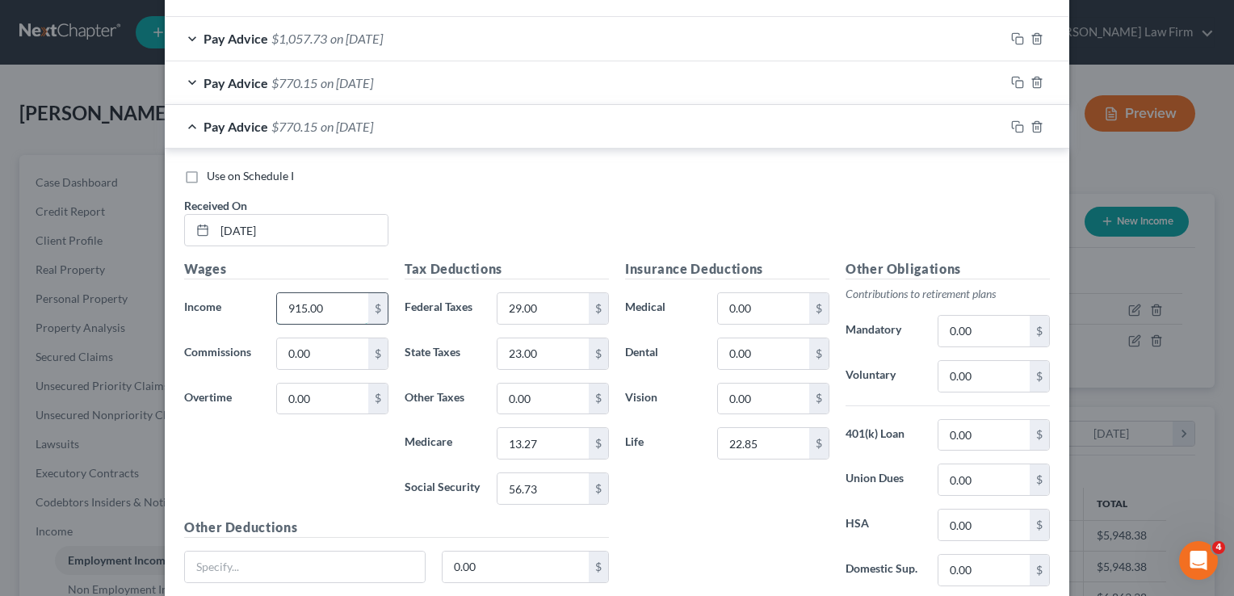
click at [346, 307] on input "915.00" at bounding box center [322, 308] width 91 height 31
type input "1,278.90"
click at [553, 304] on input "29.00" at bounding box center [543, 308] width 91 height 31
type input "65.98"
type input "39.00"
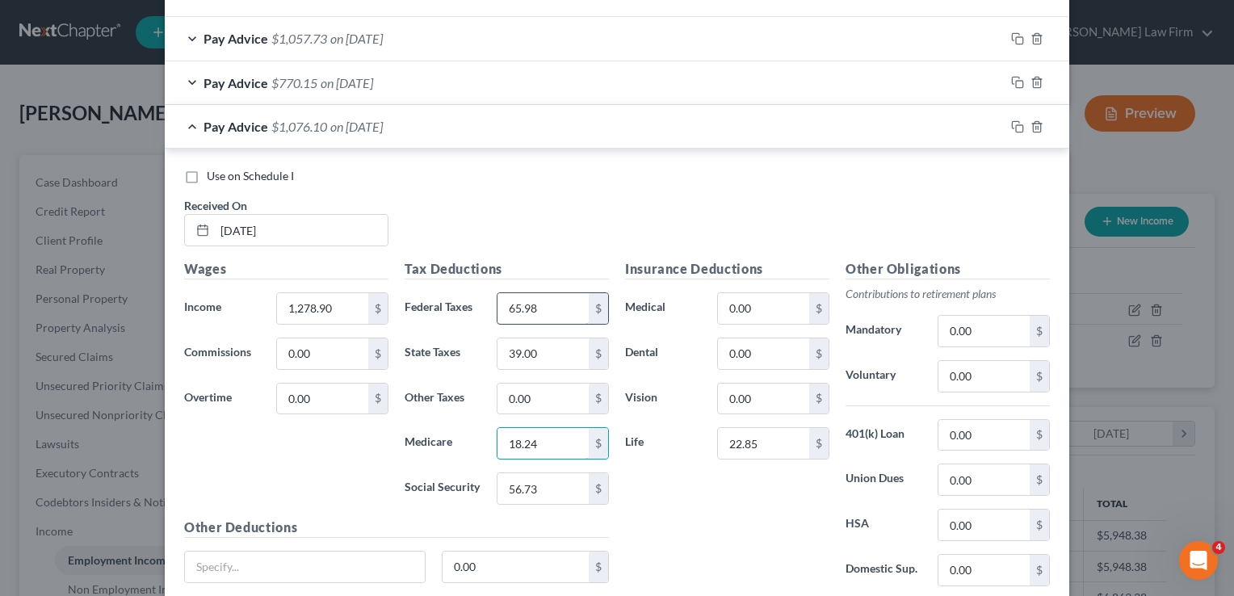
type input "18.24"
type input "77.98"
click at [756, 393] on input "0.00" at bounding box center [763, 399] width 91 height 31
type input "3.04"
click at [772, 351] on input "0.00" at bounding box center [763, 353] width 91 height 31
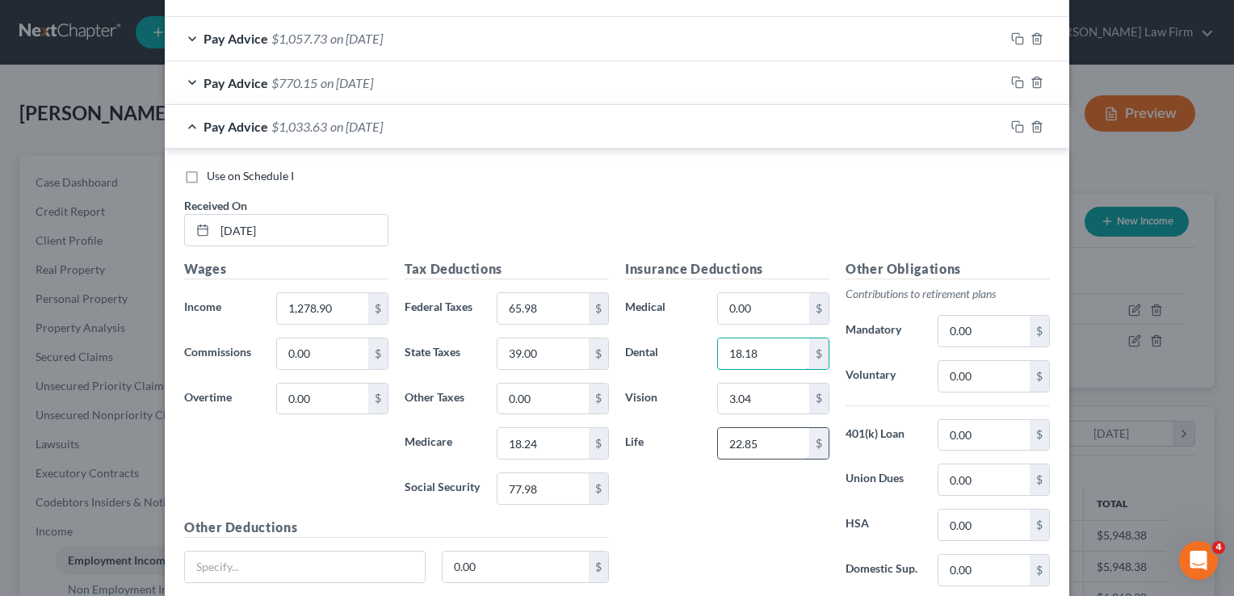
type input "18.18"
click at [763, 444] on input "22.85" at bounding box center [763, 443] width 91 height 31
type input "79.51"
click at [710, 485] on div "Insurance Deductions Medical 0.00 $ Dental 18.18 $ Vision 3.04 $ Life 79.51 $" at bounding box center [727, 429] width 221 height 340
click at [1011, 124] on icon "button" at bounding box center [1017, 126] width 13 height 13
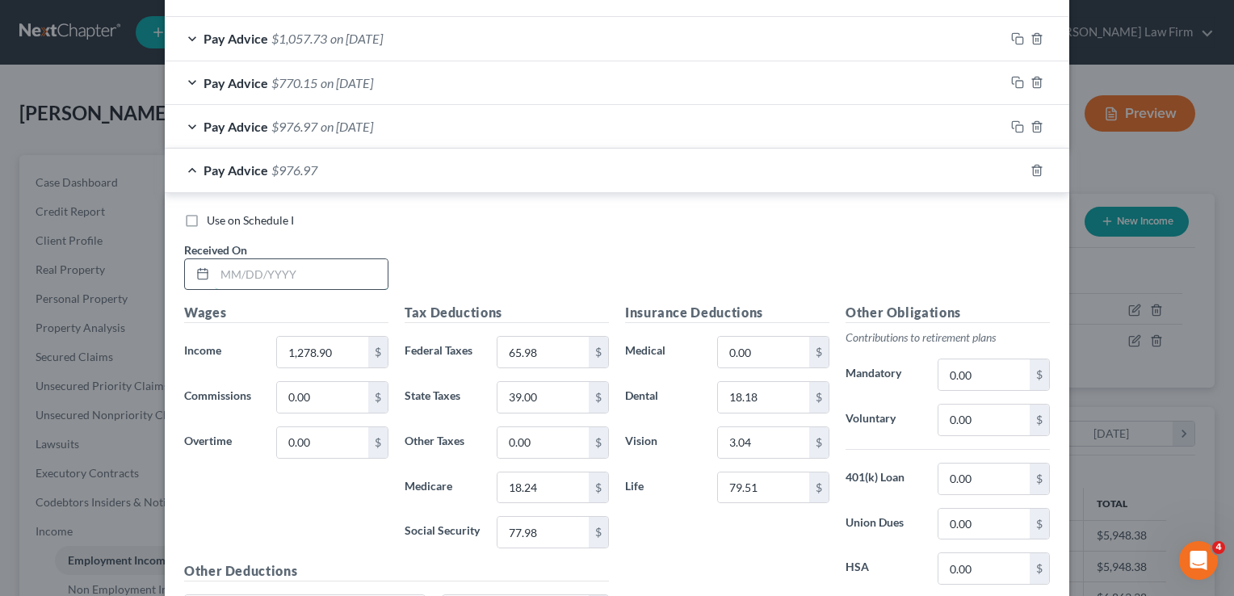
click at [302, 273] on input "text" at bounding box center [301, 274] width 173 height 31
drag, startPoint x: 233, startPoint y: 279, endPoint x: 229, endPoint y: 309, distance: 31.0
click at [215, 284] on input "1461.15" at bounding box center [301, 274] width 173 height 31
type input "06/30/2025"
type input "1,461.15"
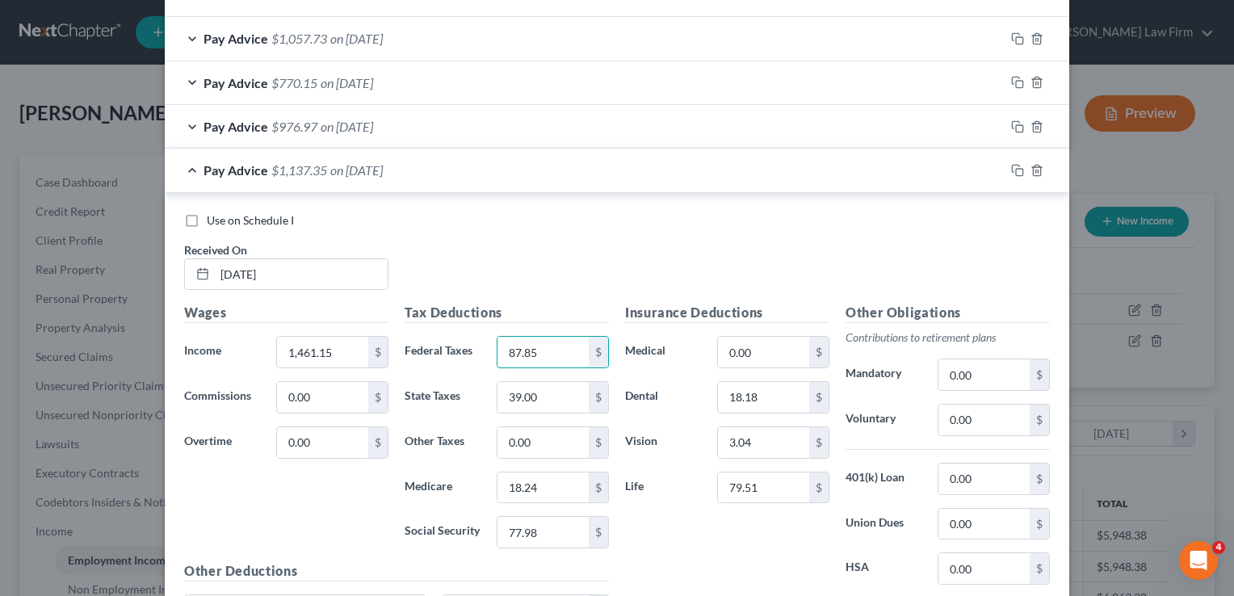
type input "87.85"
click at [565, 482] on input "18.24" at bounding box center [543, 488] width 91 height 31
type input "1"
type input "20.88"
click at [675, 451] on label "Vision" at bounding box center [663, 443] width 92 height 32
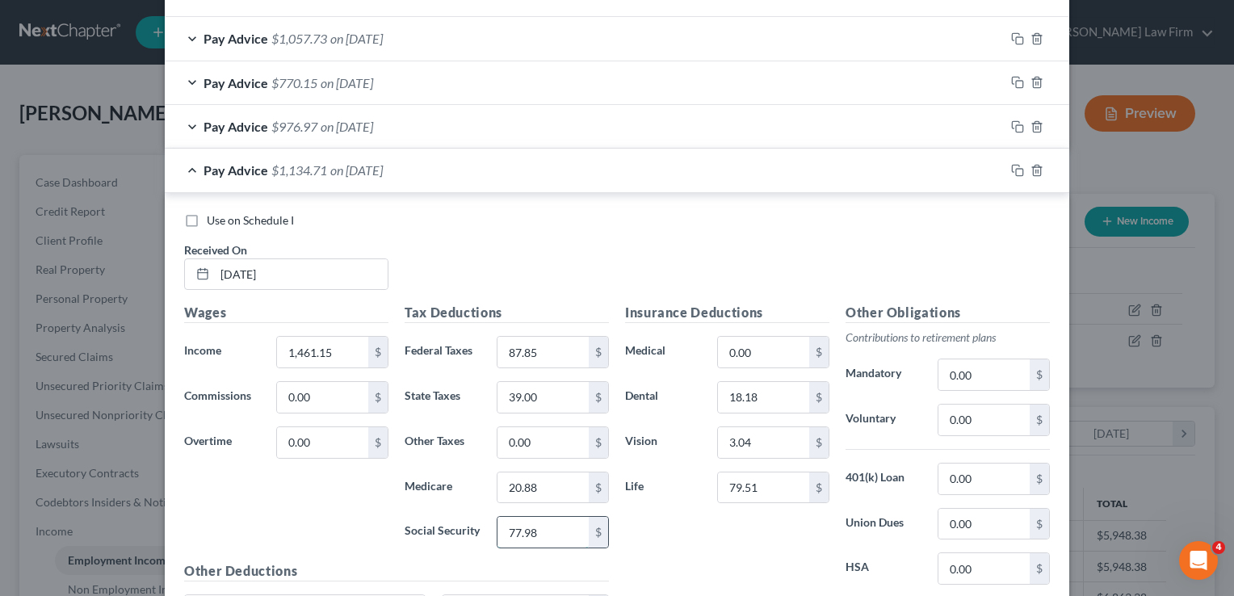
drag, startPoint x: 556, startPoint y: 532, endPoint x: 564, endPoint y: 541, distance: 12.6
click at [555, 532] on input "77.98" at bounding box center [543, 532] width 91 height 31
type input "89.28"
click at [660, 509] on div "Insurance Deductions Medical 0.00 $ Dental 18.18 $ Vision 3.04 $ Life 79.51 $" at bounding box center [727, 473] width 221 height 340
click at [559, 397] on input "39.00" at bounding box center [543, 397] width 91 height 31
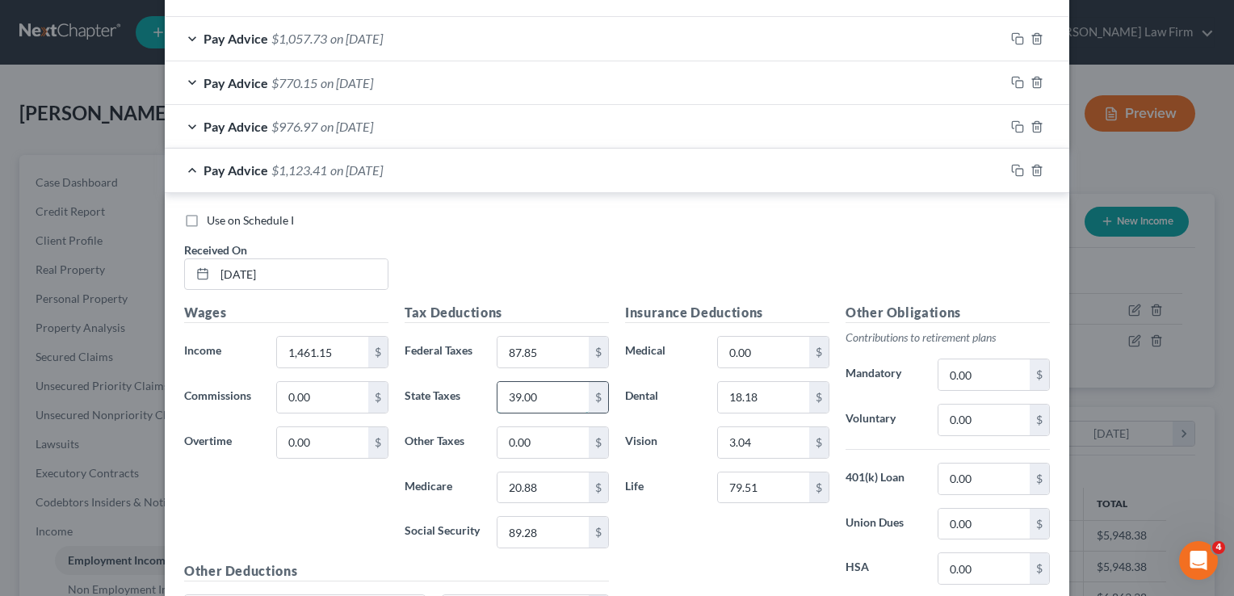
type input "7"
type input "48.00"
click at [1011, 166] on icon "button" at bounding box center [1017, 170] width 13 height 13
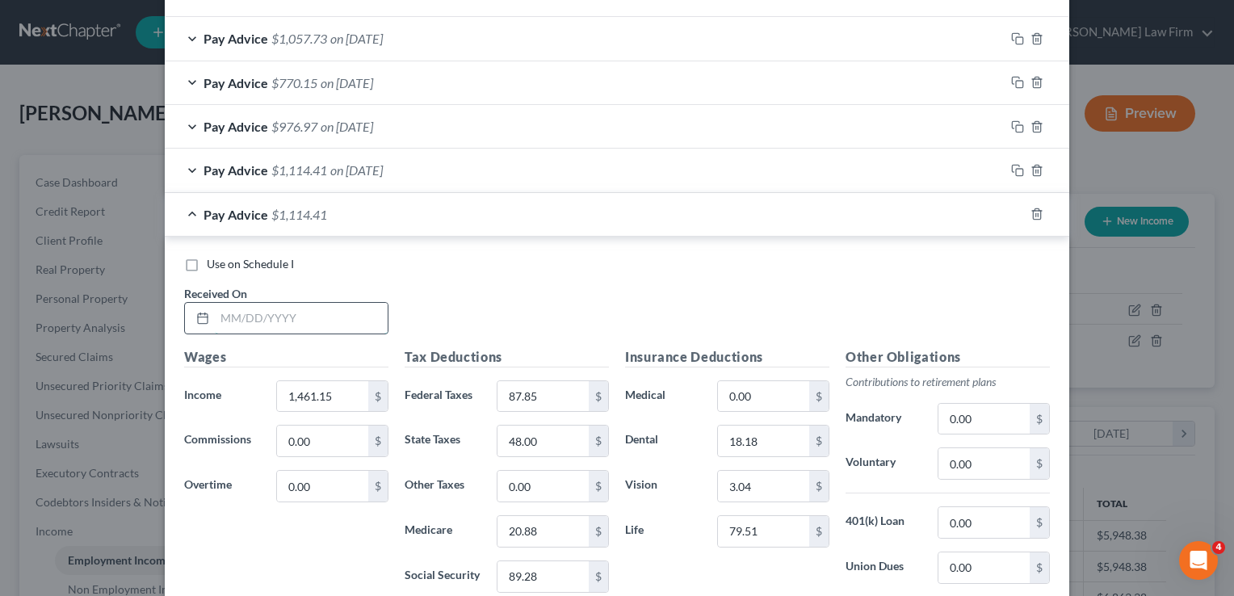
click at [307, 313] on input "text" at bounding box center [301, 318] width 173 height 31
type input "07/15/2025"
click at [338, 390] on input "1,461.15" at bounding box center [322, 396] width 91 height 31
type input "1,267.35"
type input "64.60"
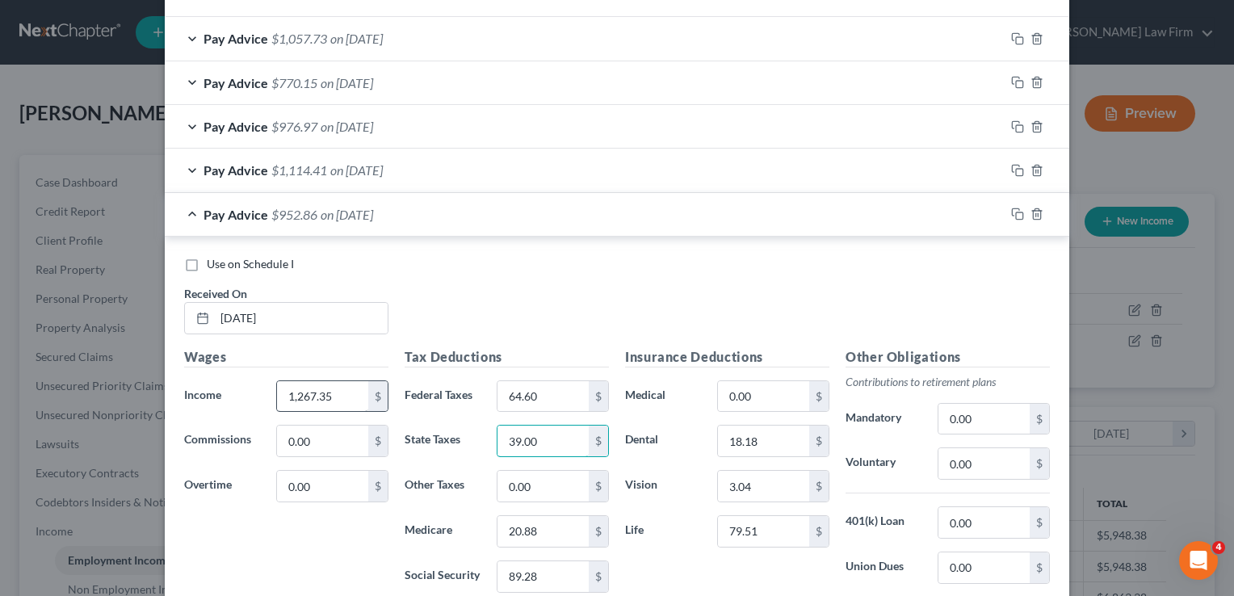
type input "39.00"
type input "18.07"
type input "77.26"
click at [771, 530] on input "79.51" at bounding box center [763, 531] width 91 height 31
type input "56.66"
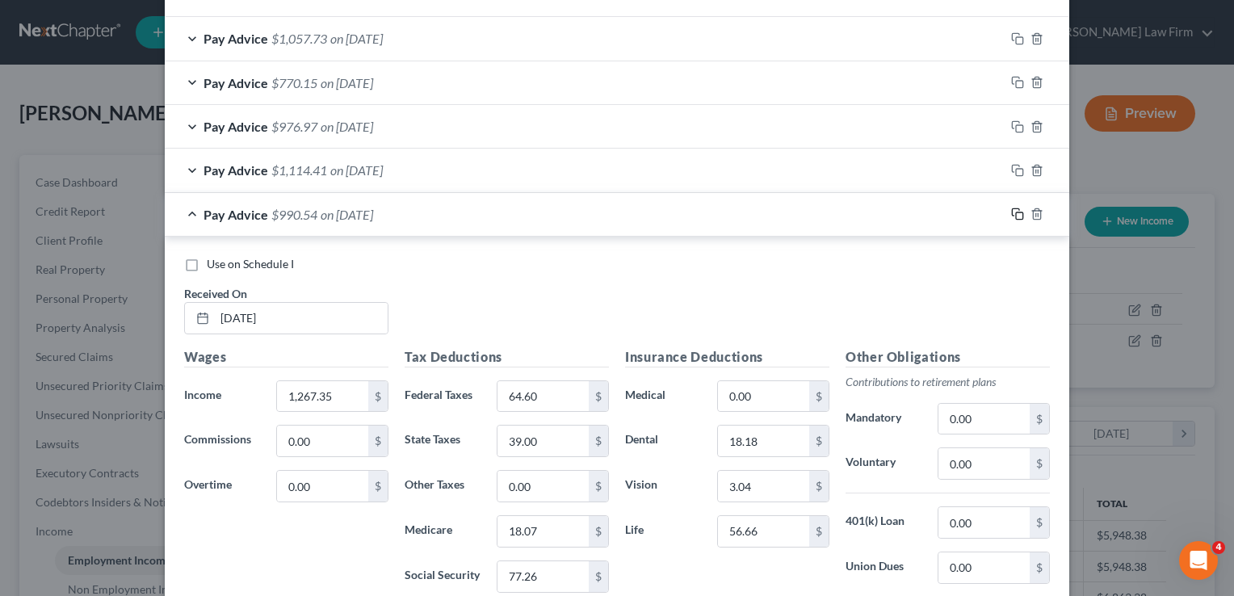
click at [1013, 212] on icon "button" at bounding box center [1017, 214] width 13 height 13
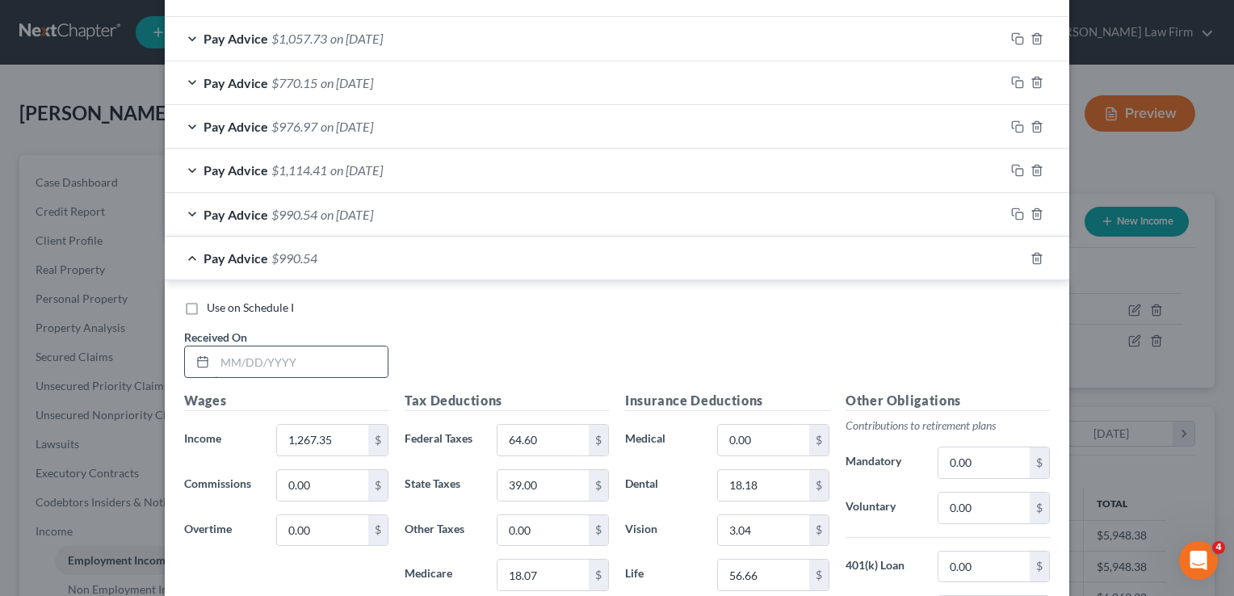
click at [297, 355] on input "text" at bounding box center [301, 362] width 173 height 31
type input "07/31/2025"
click at [456, 337] on div "Use on Schedule I Received On * 07/31/2025" at bounding box center [617, 345] width 882 height 91
click at [339, 435] on input "1,267.35" at bounding box center [322, 440] width 91 height 31
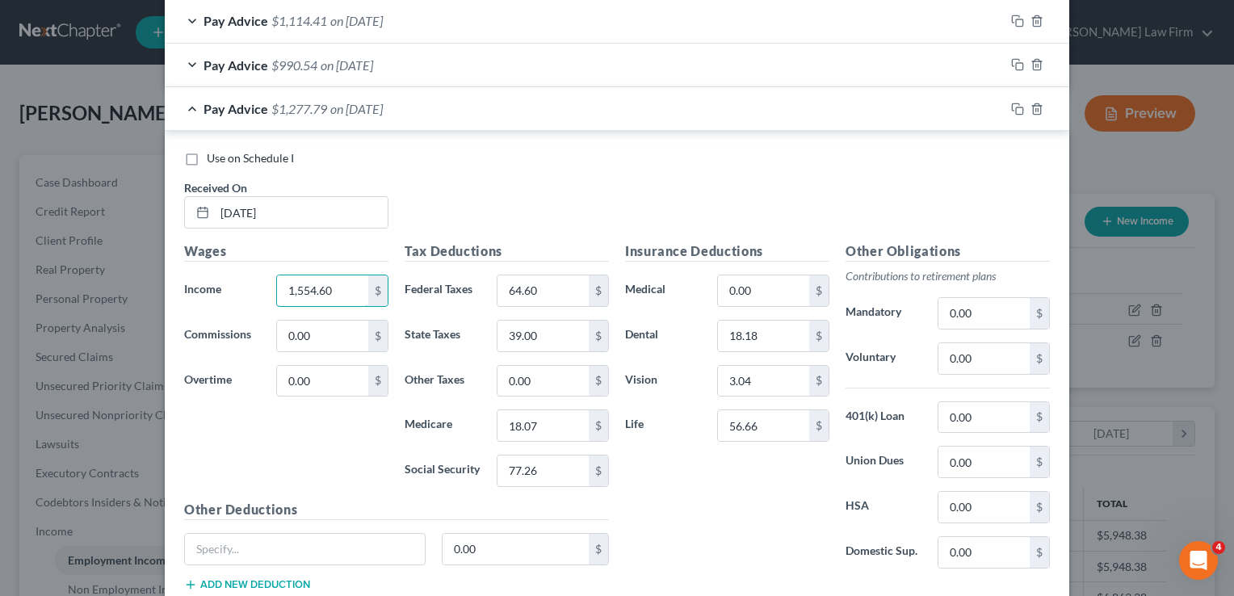
scroll to position [694, 0]
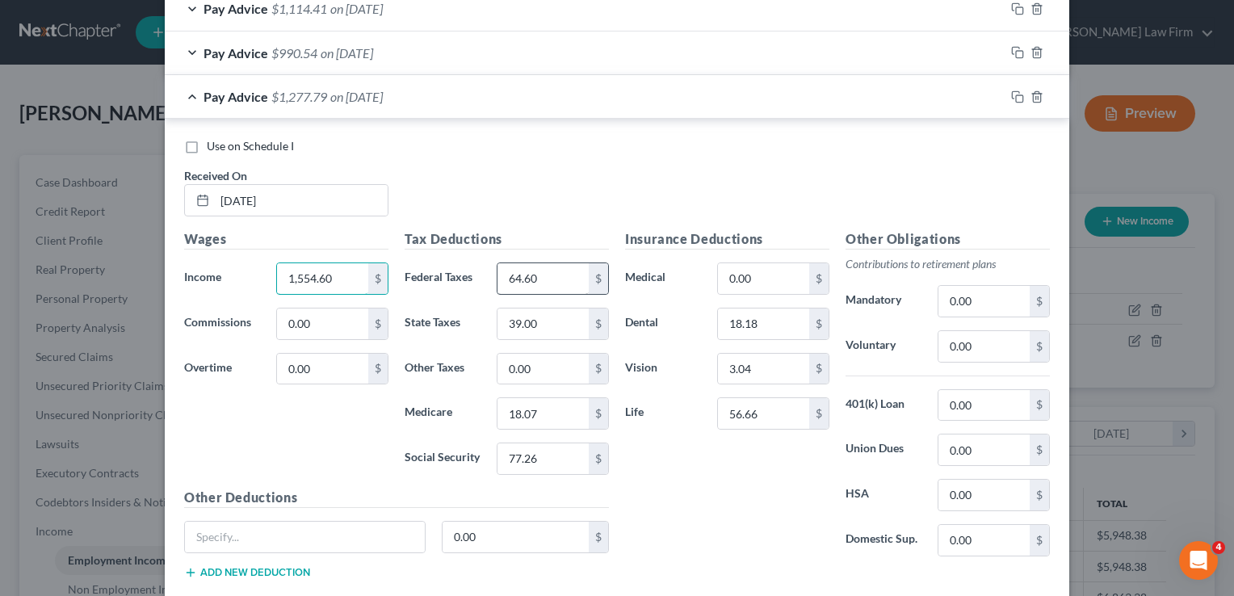
type input "1,554.60"
click at [549, 275] on input "64.60" at bounding box center [543, 278] width 91 height 31
type input "99.07"
type input "52.00"
type input "22.23"
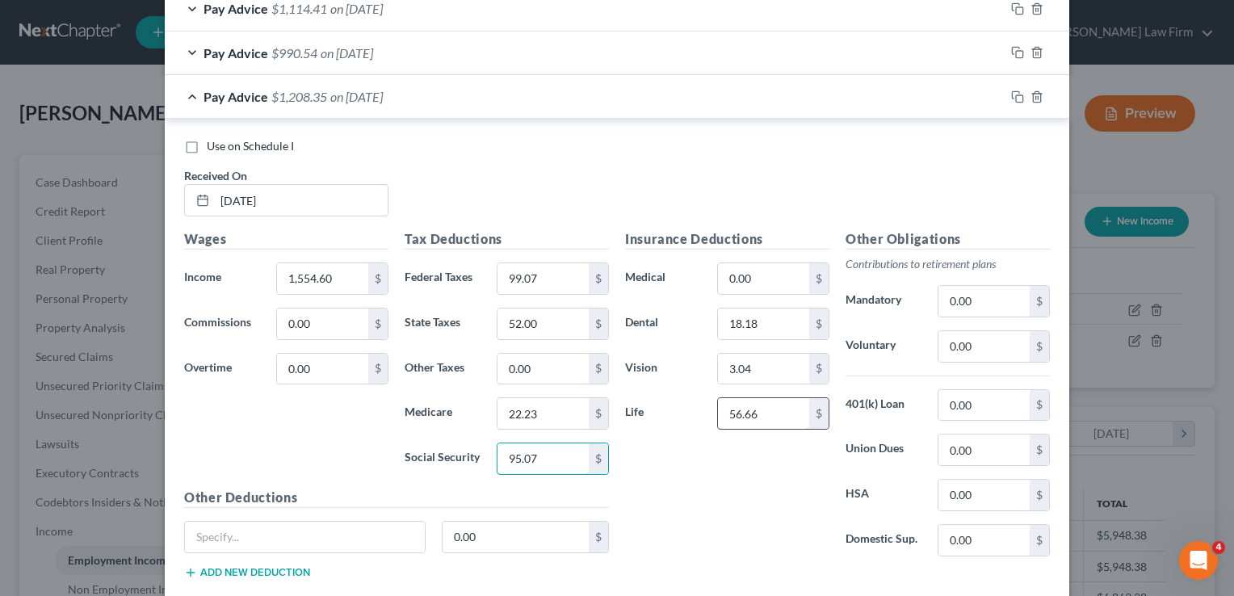
type input "95.07"
click at [767, 414] on input "56.66" at bounding box center [763, 413] width 91 height 31
click at [699, 486] on div "Insurance Deductions Medical 0.00 $ Dental 18.18 $ Vision 3.04 $ Life 34.25 $" at bounding box center [727, 399] width 221 height 340
click at [772, 410] on input "34.25" at bounding box center [763, 413] width 91 height 31
type input "33.81"
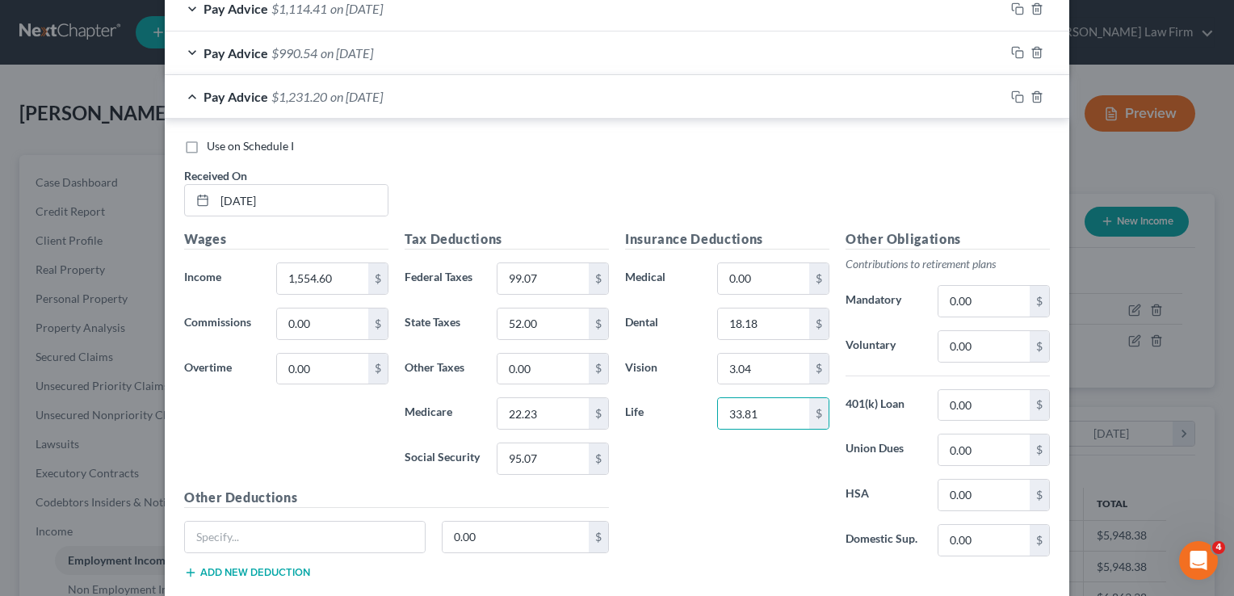
click at [738, 495] on div "Insurance Deductions Medical 0.00 $ Dental 18.18 $ Vision 3.04 $ Life 33.81 $" at bounding box center [727, 399] width 221 height 340
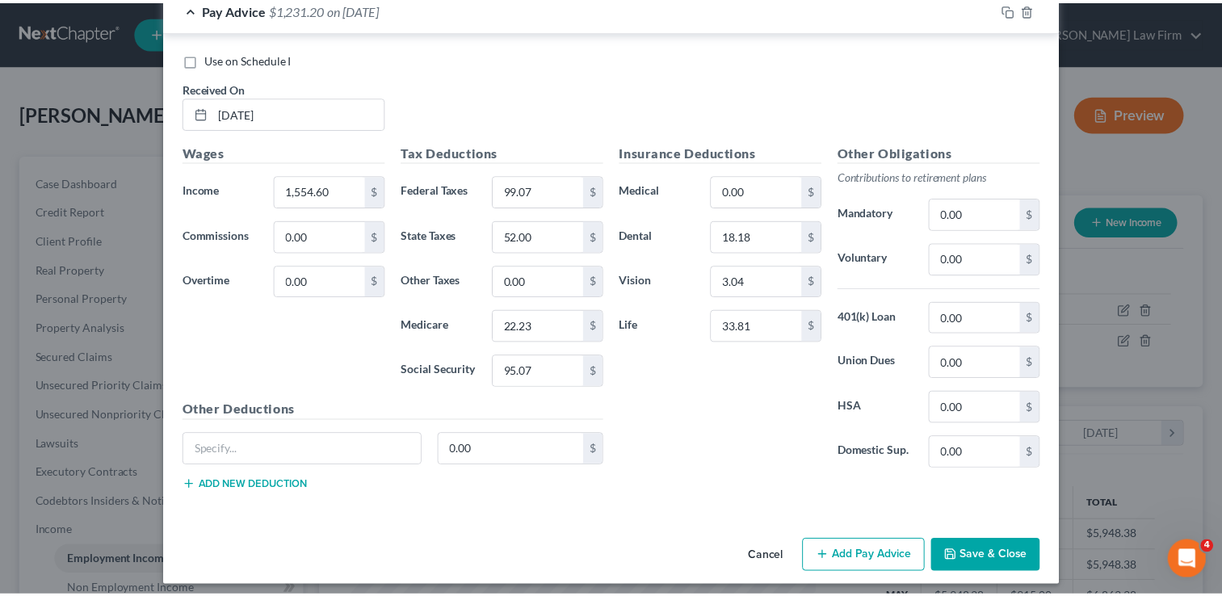
scroll to position [786, 0]
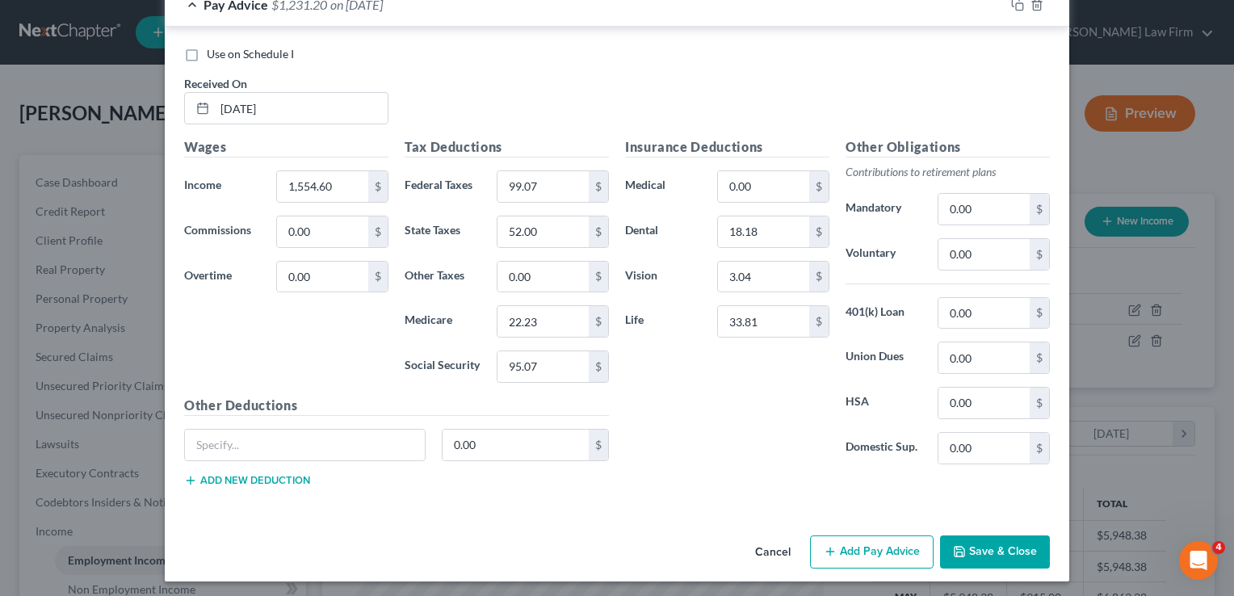
click at [1002, 545] on button "Save & Close" at bounding box center [995, 553] width 110 height 34
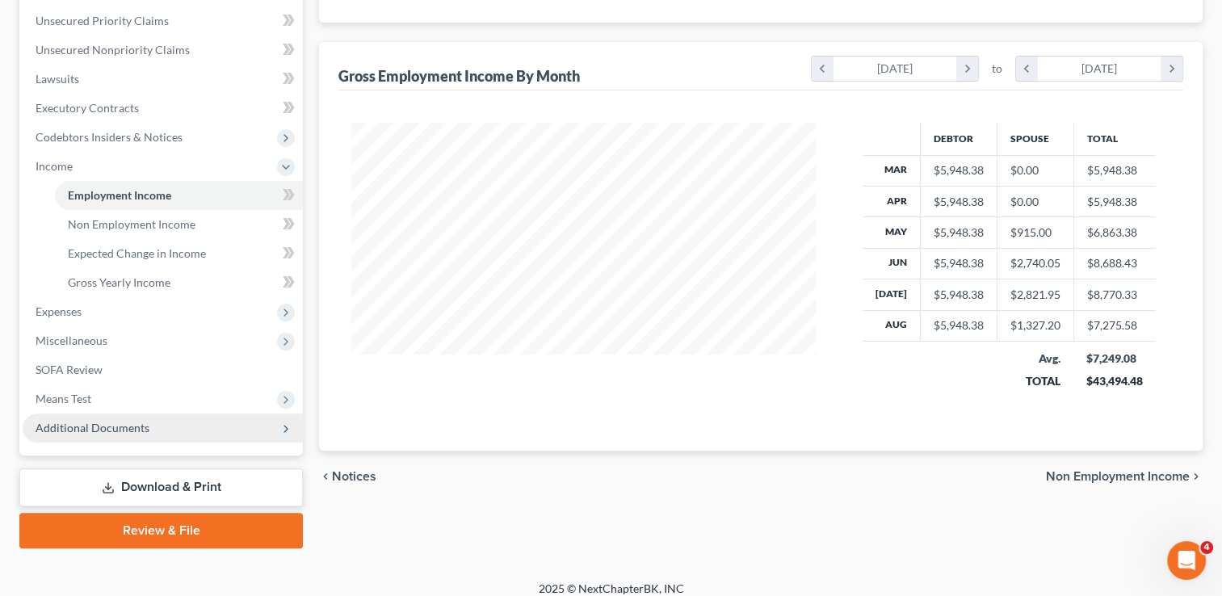
scroll to position [377, 0]
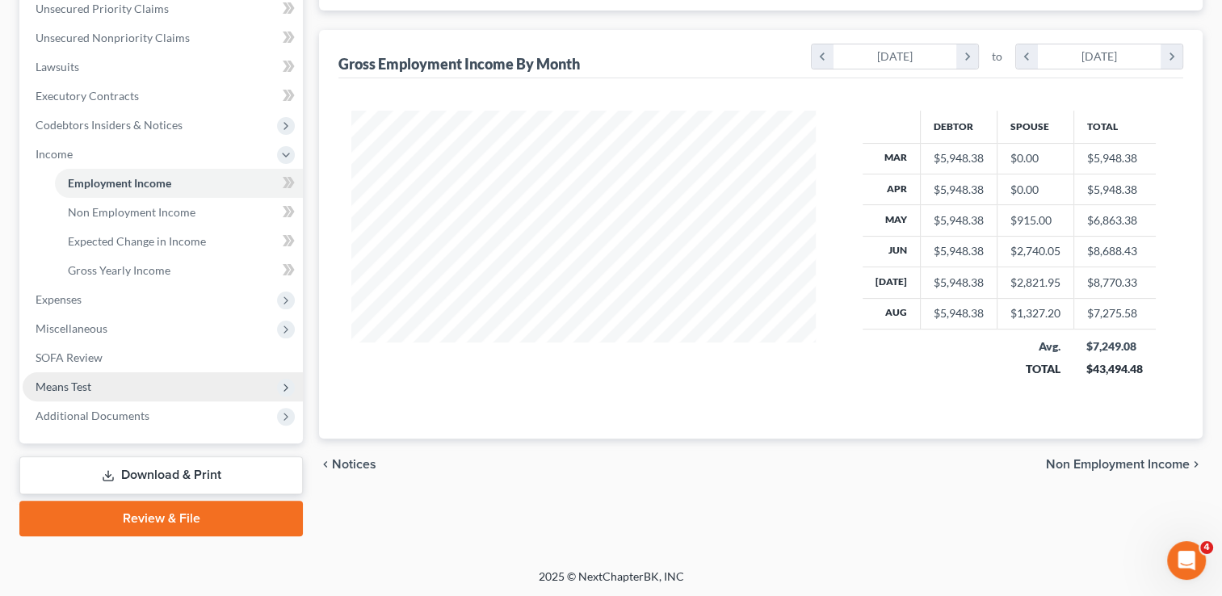
click at [84, 387] on span "Means Test" at bounding box center [64, 387] width 56 height 14
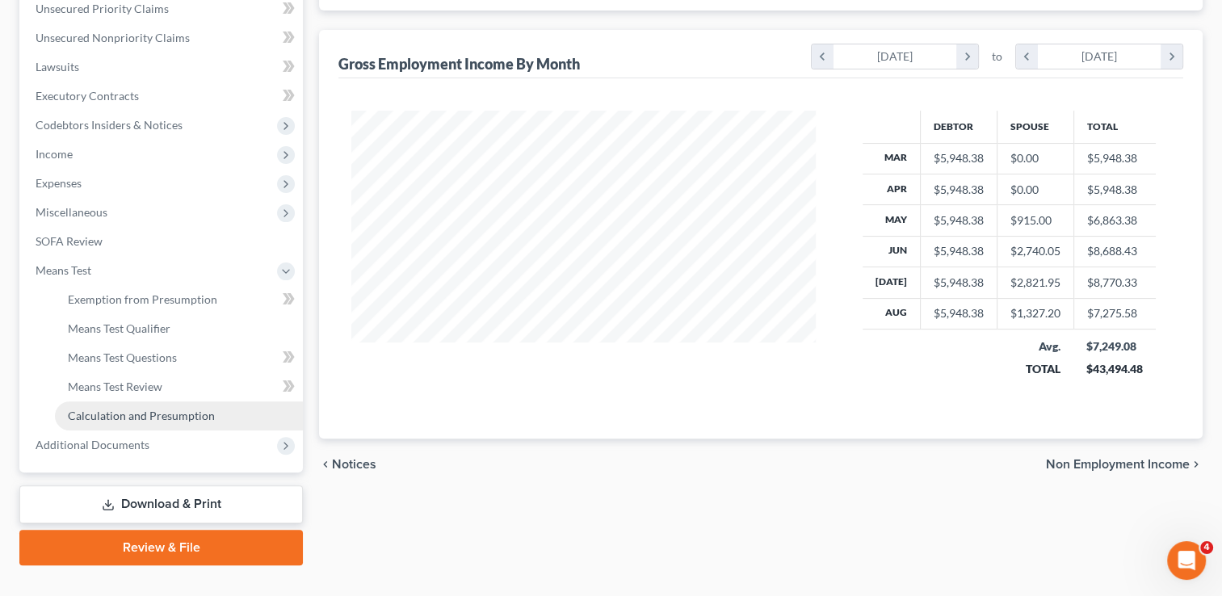
click at [125, 418] on span "Calculation and Presumption" at bounding box center [141, 416] width 147 height 14
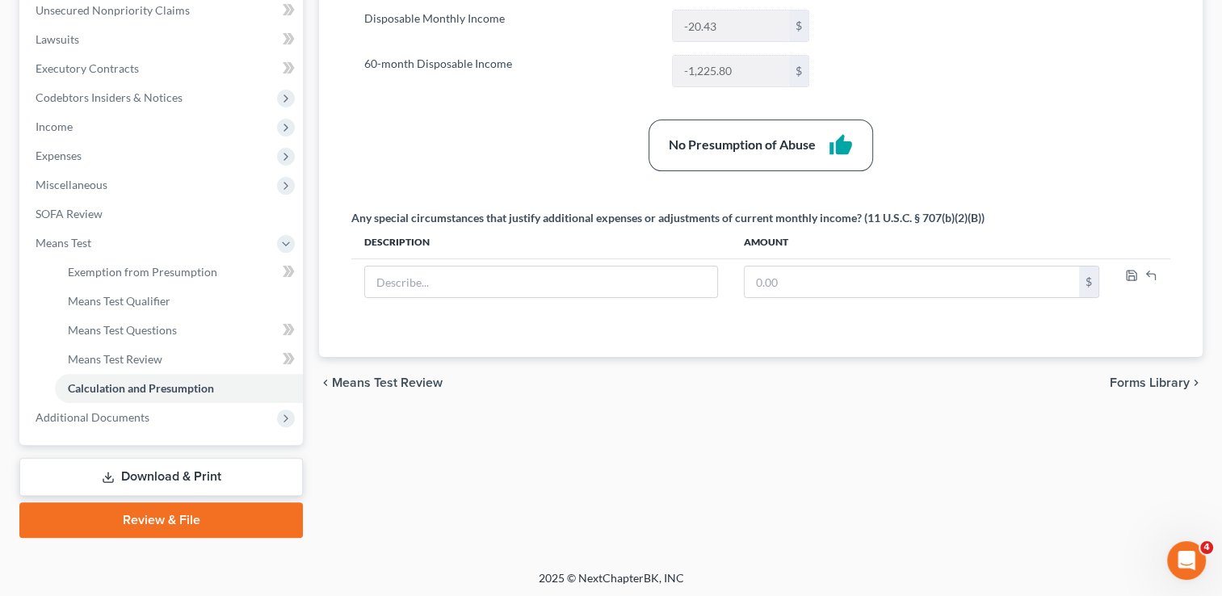
scroll to position [406, 0]
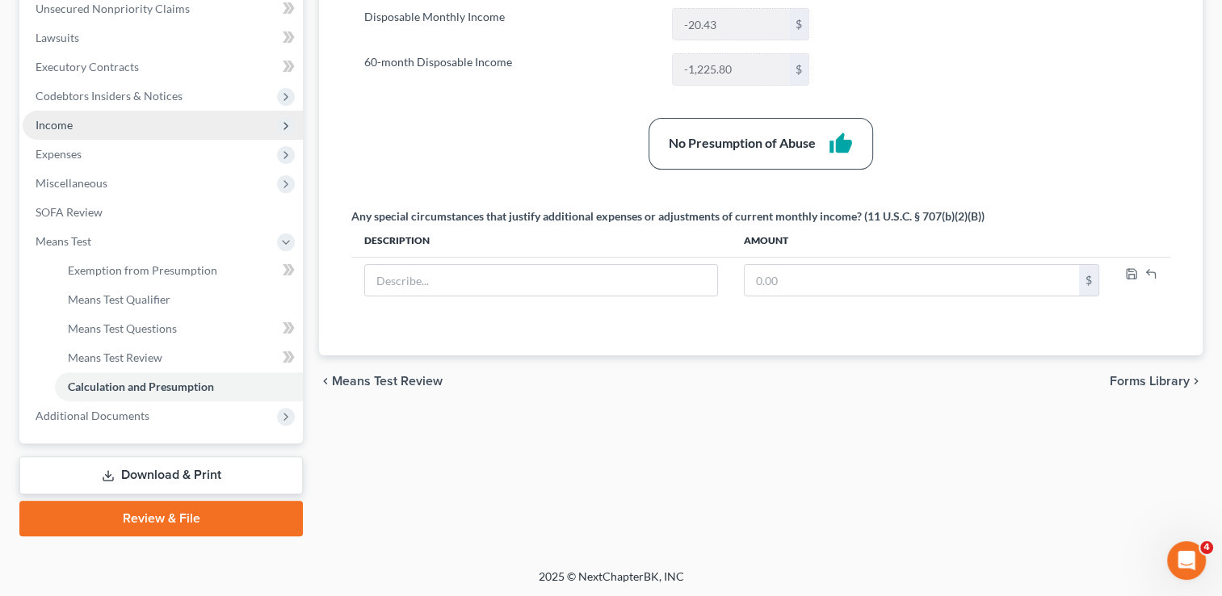
click at [60, 126] on span "Income" at bounding box center [54, 125] width 37 height 14
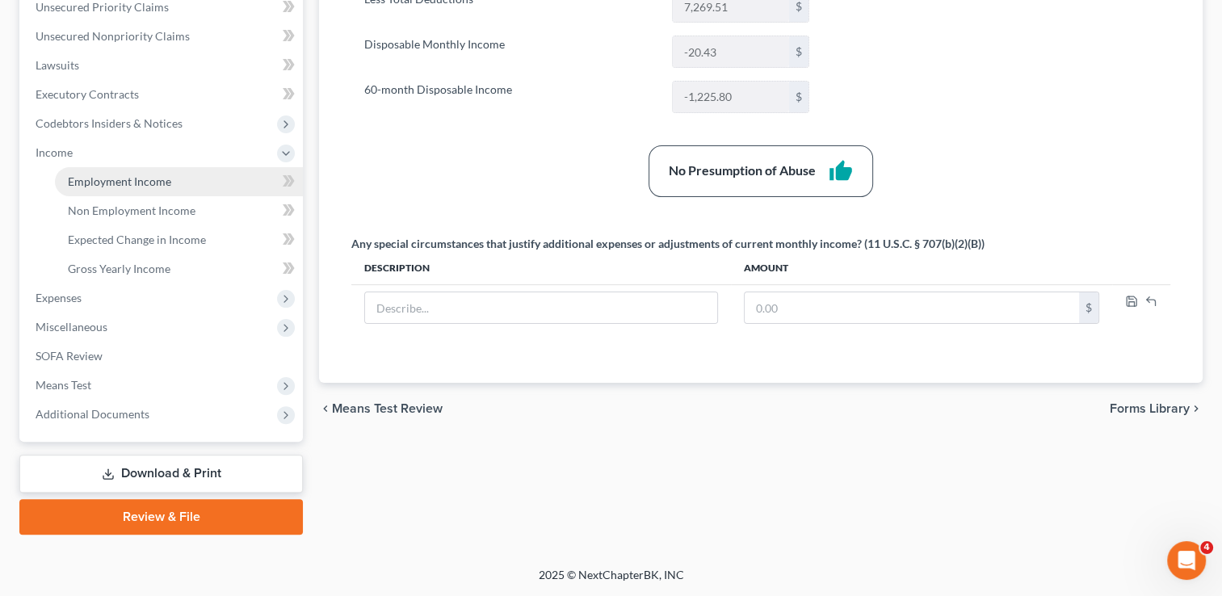
scroll to position [377, 0]
click at [153, 187] on span "Employment Income" at bounding box center [119, 183] width 103 height 14
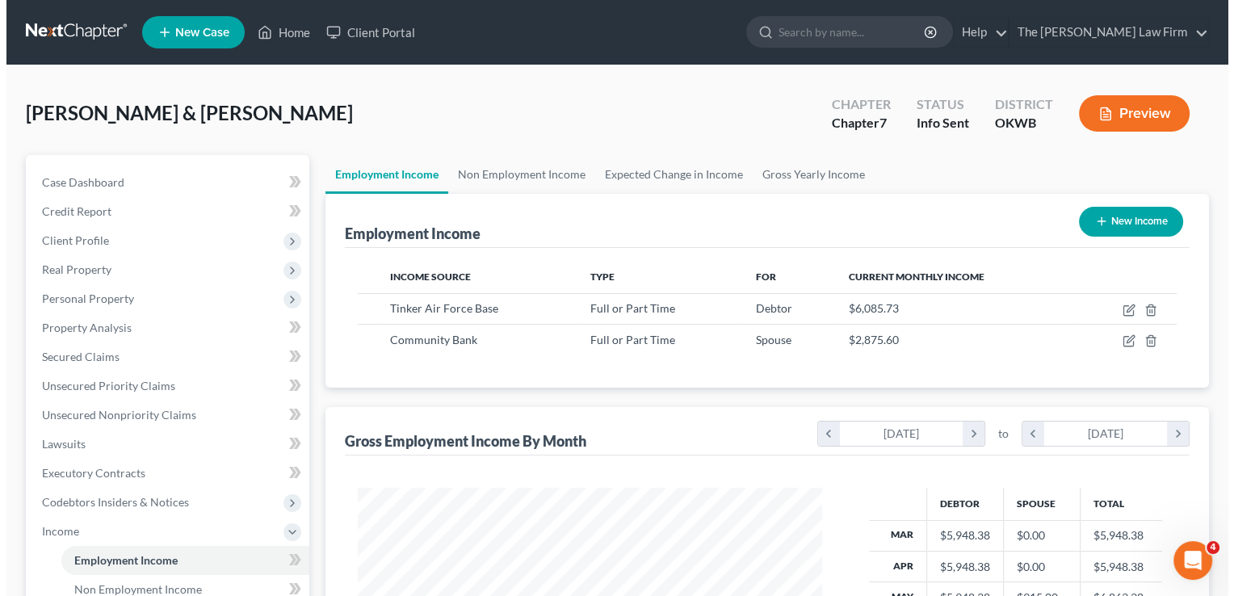
scroll to position [288, 497]
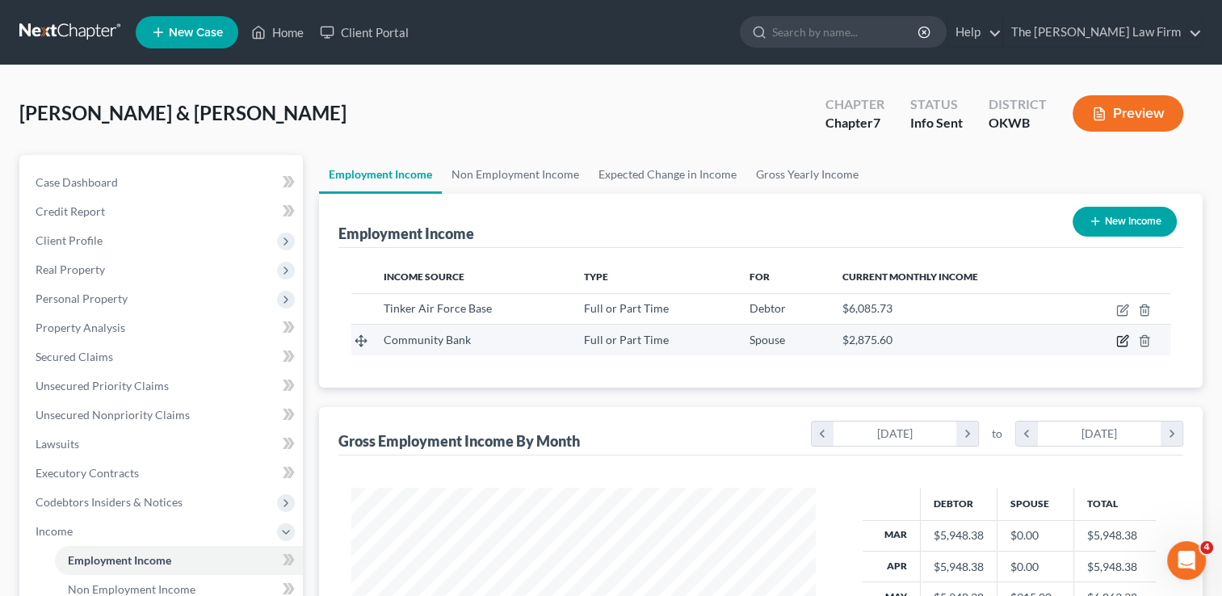
click at [1120, 341] on icon "button" at bounding box center [1122, 340] width 13 height 13
select select "0"
select select "37"
select select "2"
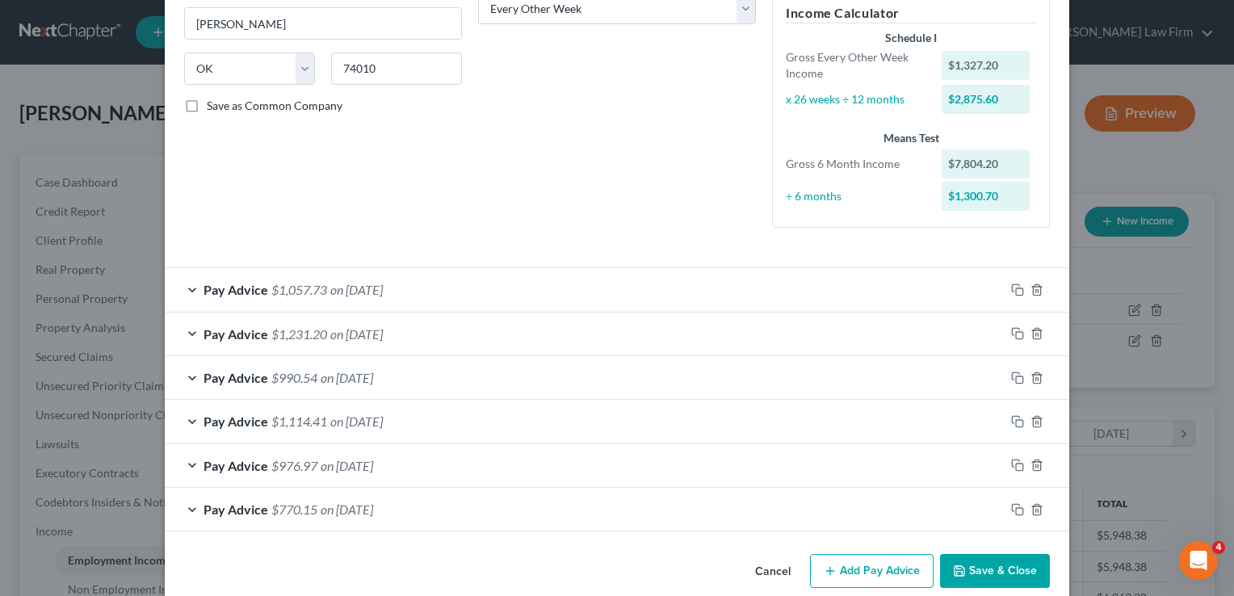
scroll to position [303, 0]
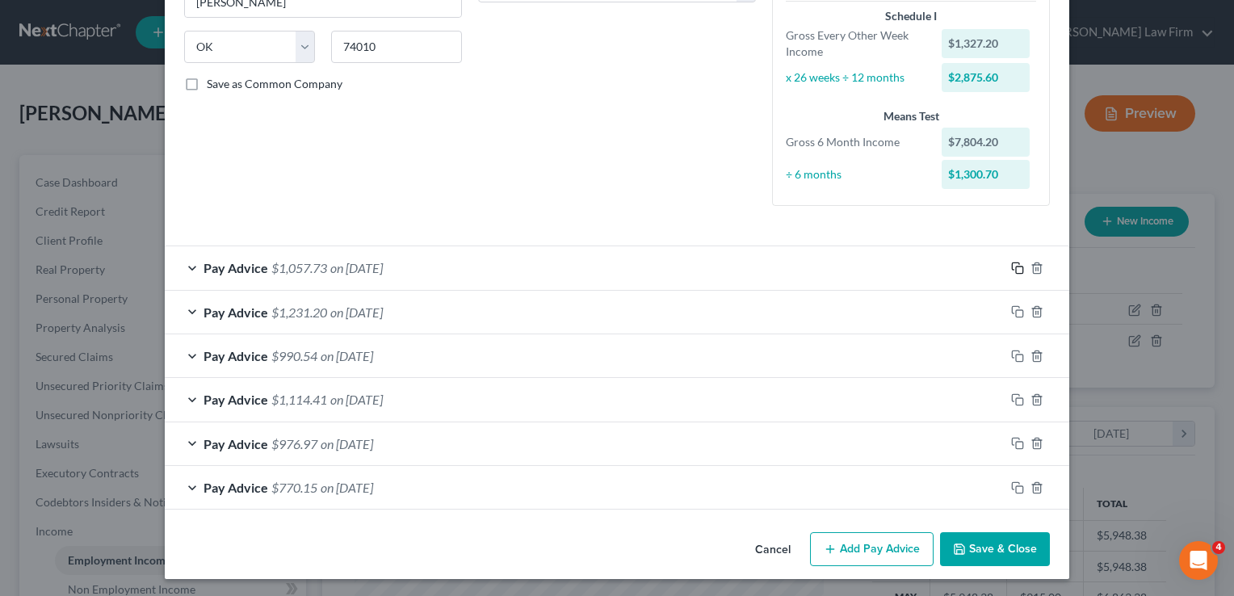
click at [1011, 270] on icon "button" at bounding box center [1017, 268] width 13 height 13
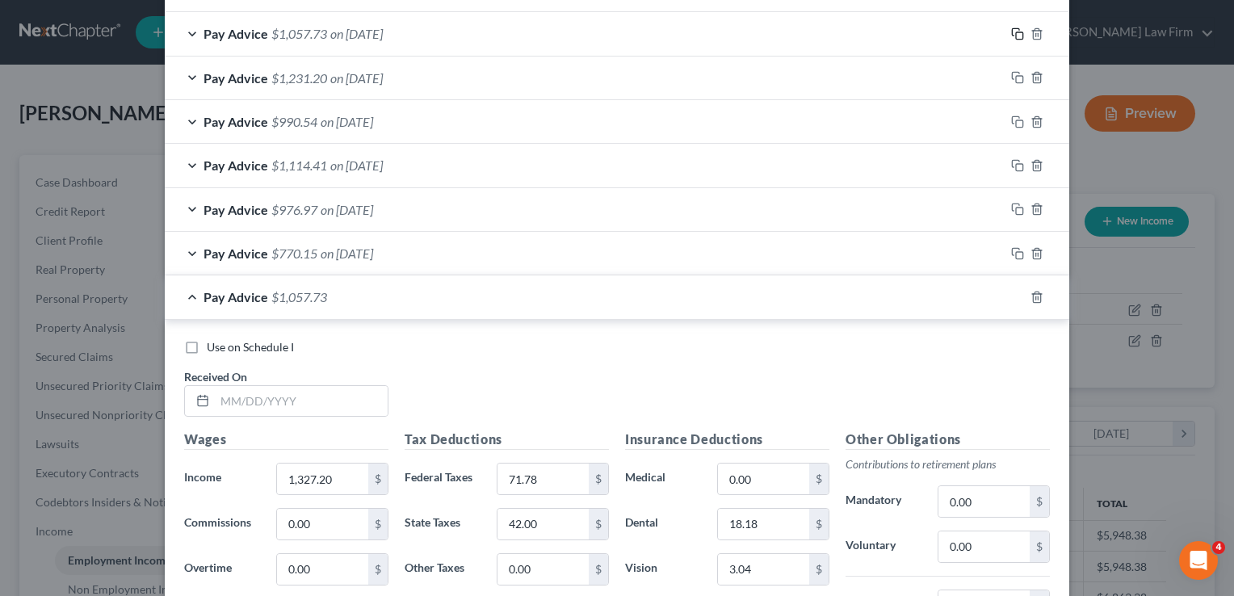
scroll to position [545, 0]
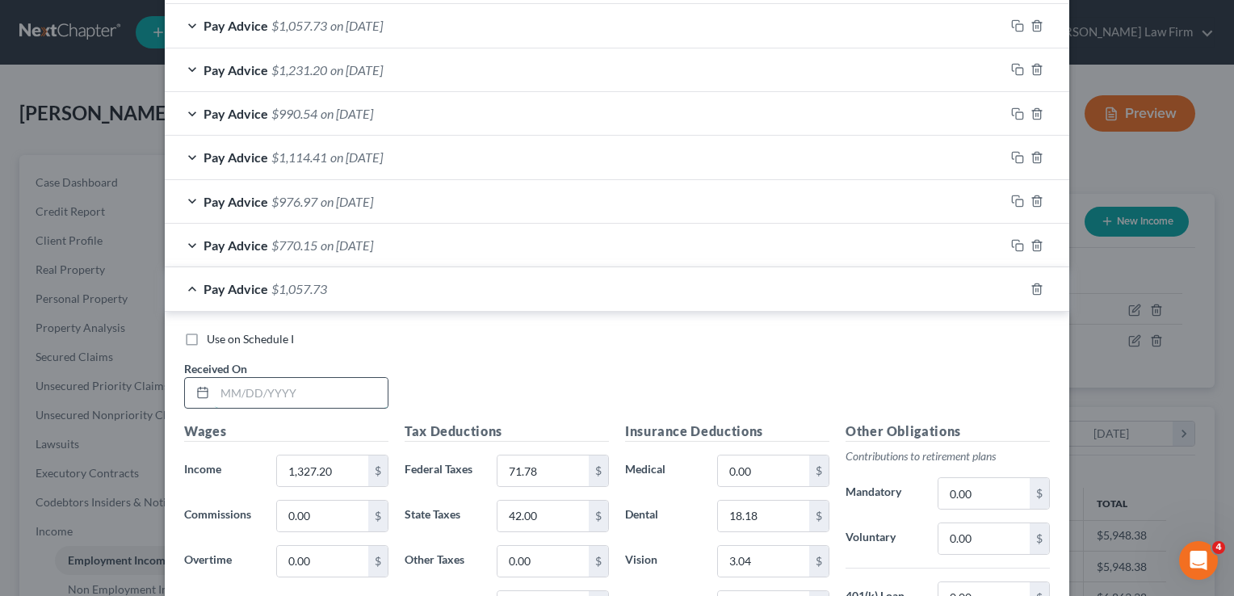
click at [325, 397] on input "text" at bounding box center [301, 393] width 173 height 31
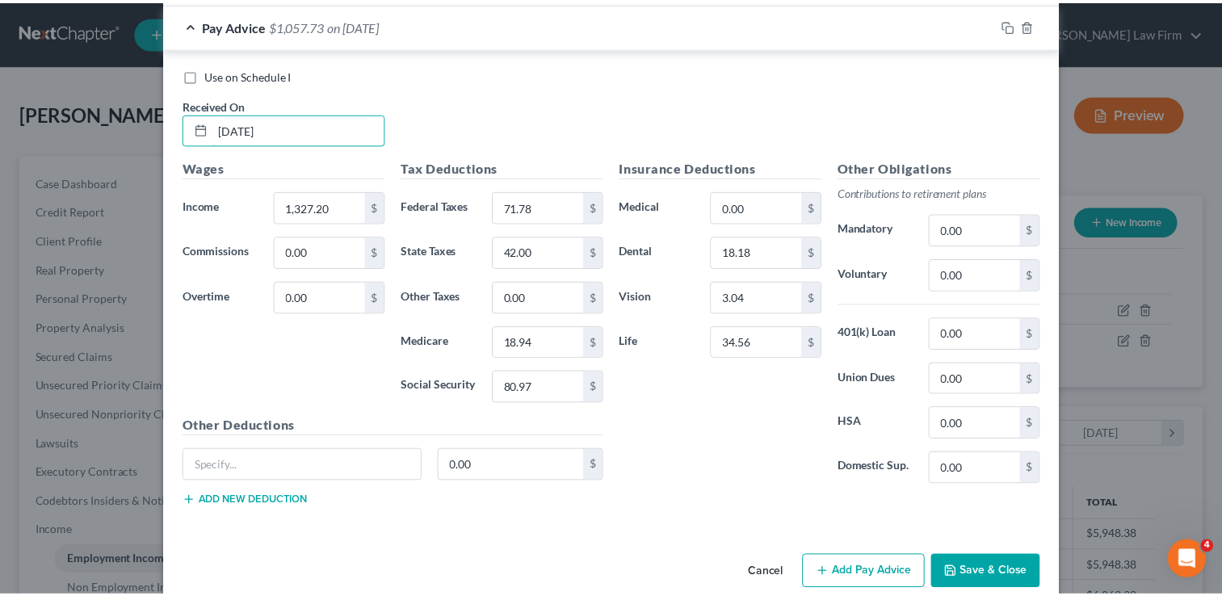
scroll to position [830, 0]
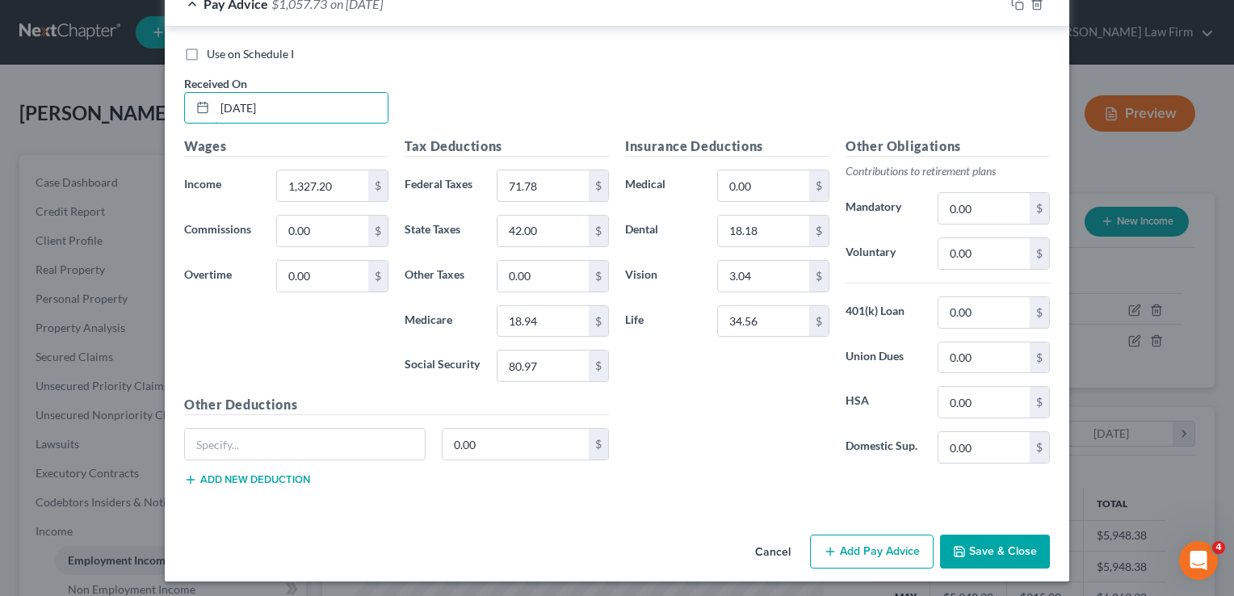
type input "08/15/2025"
click at [982, 549] on button "Save & Close" at bounding box center [995, 552] width 110 height 34
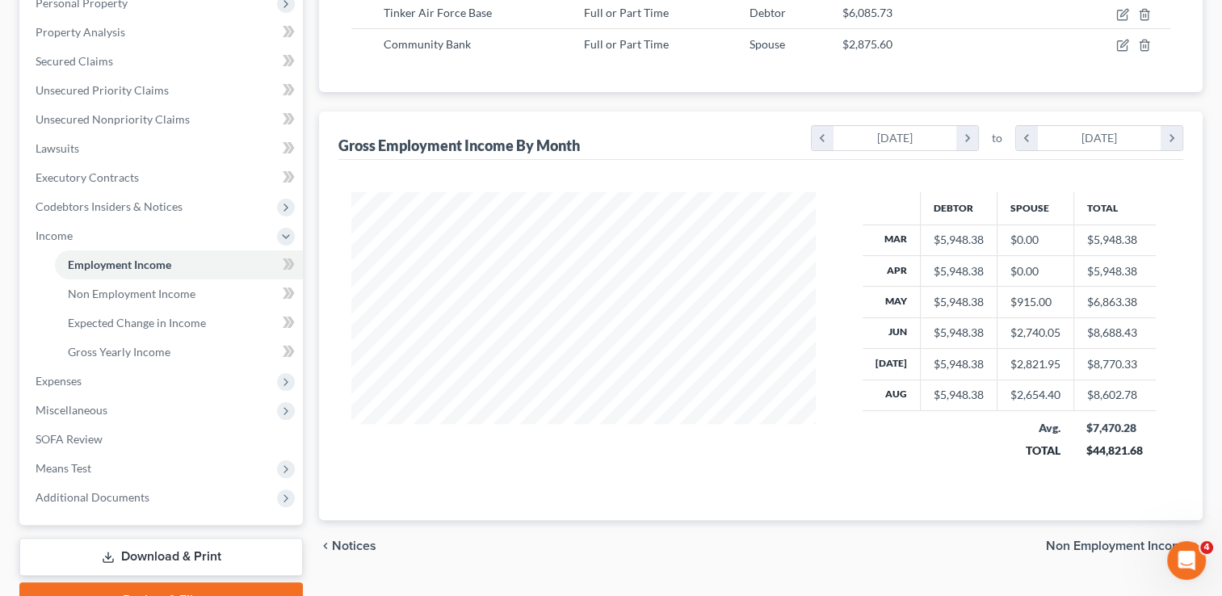
scroll to position [323, 0]
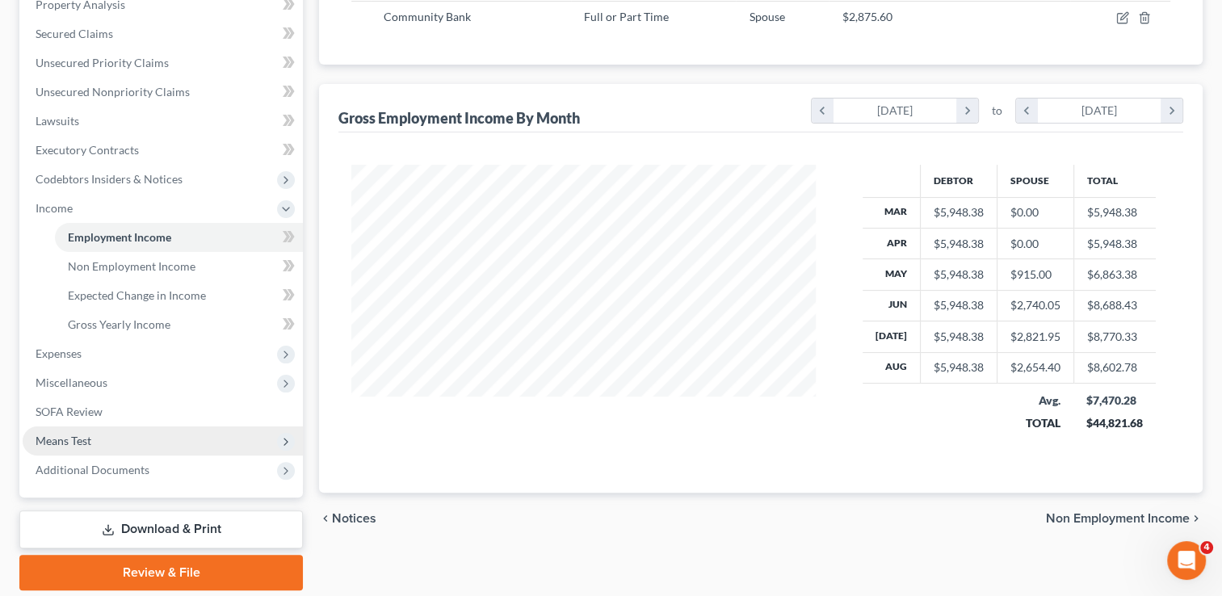
click at [70, 428] on span "Means Test" at bounding box center [163, 441] width 280 height 29
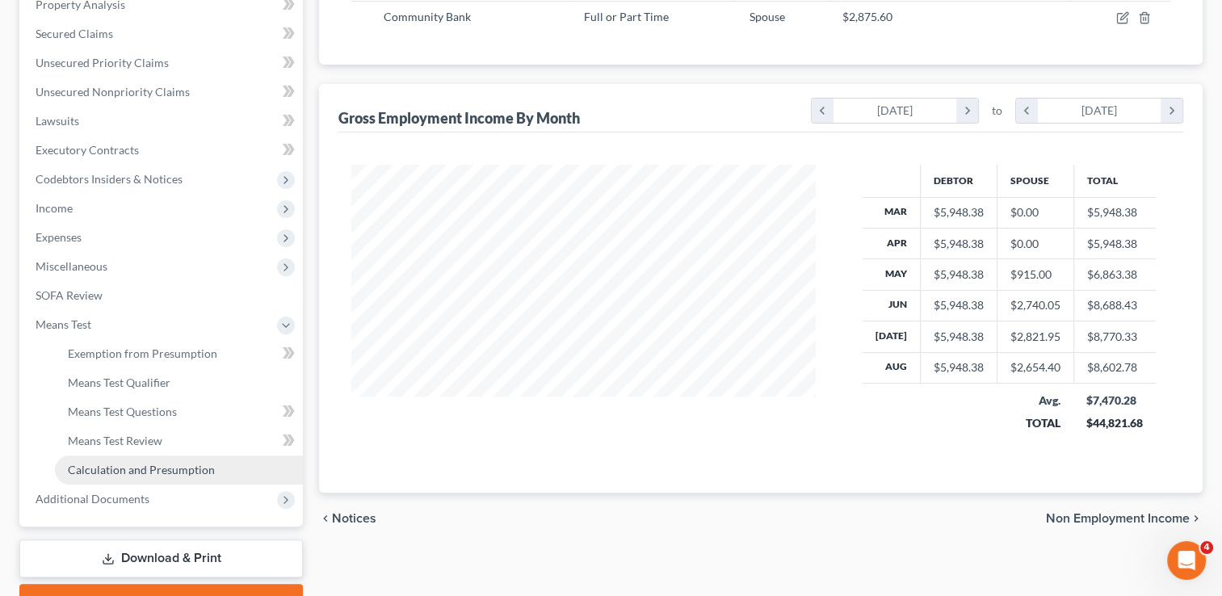
click at [139, 470] on span "Calculation and Presumption" at bounding box center [141, 470] width 147 height 14
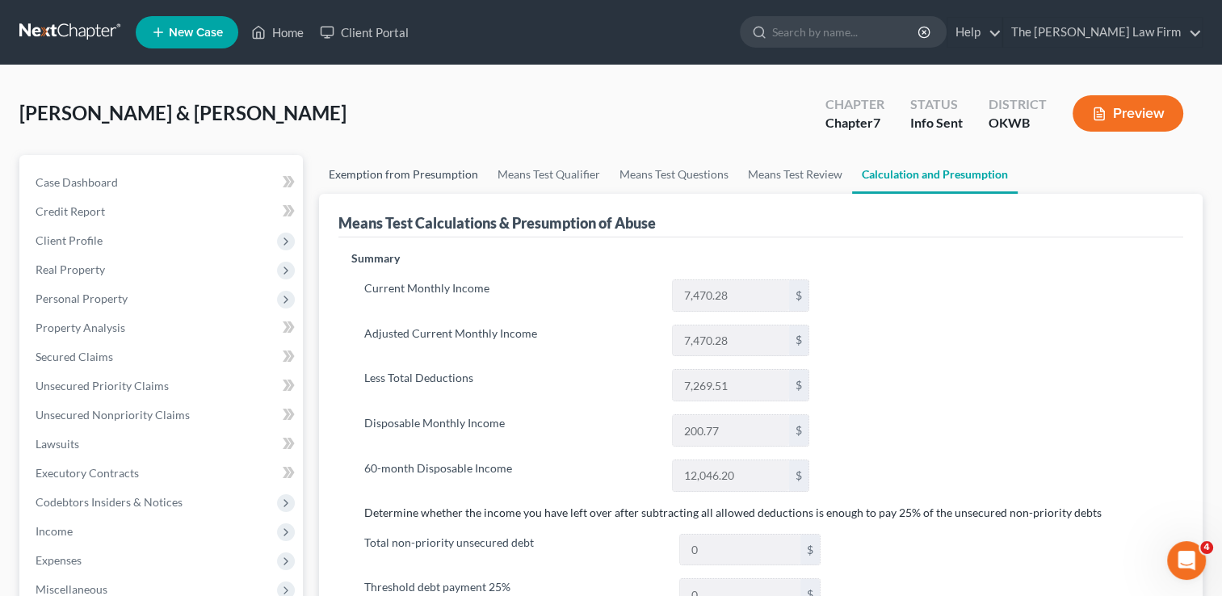
click at [410, 175] on link "Exemption from Presumption" at bounding box center [403, 174] width 169 height 39
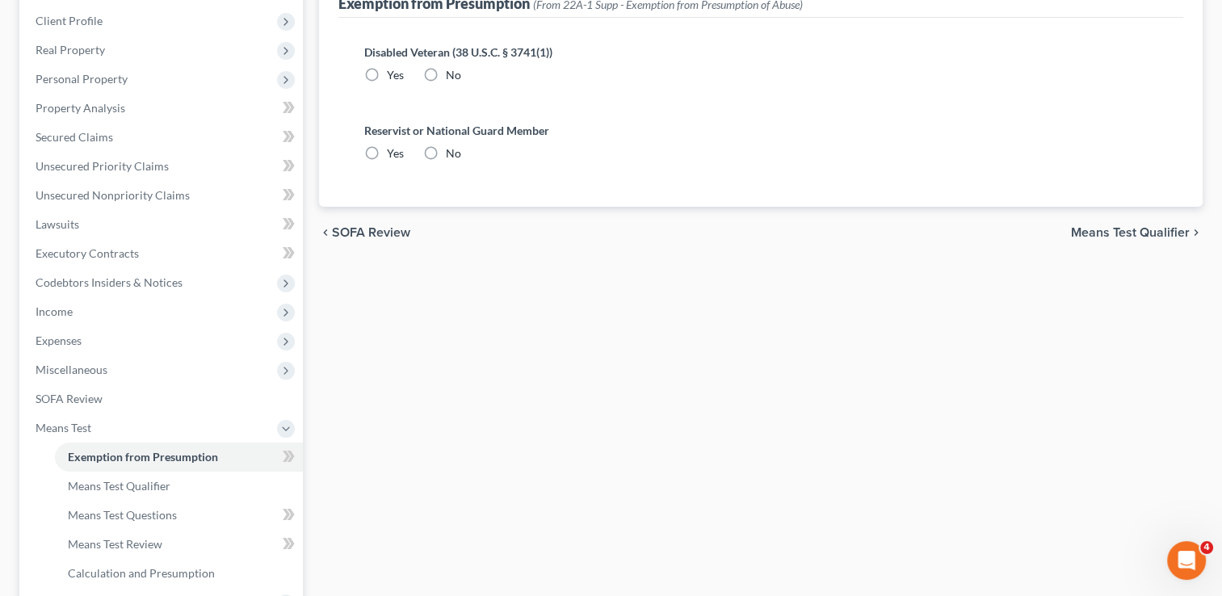
scroll to position [242, 0]
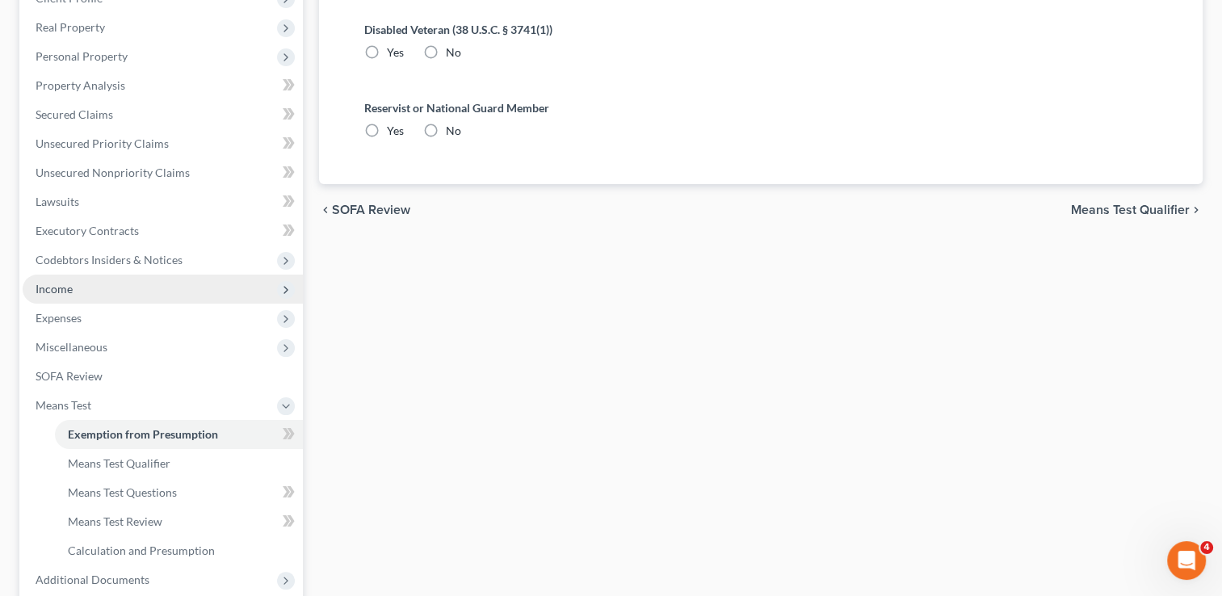
click at [67, 285] on span "Income" at bounding box center [54, 289] width 37 height 14
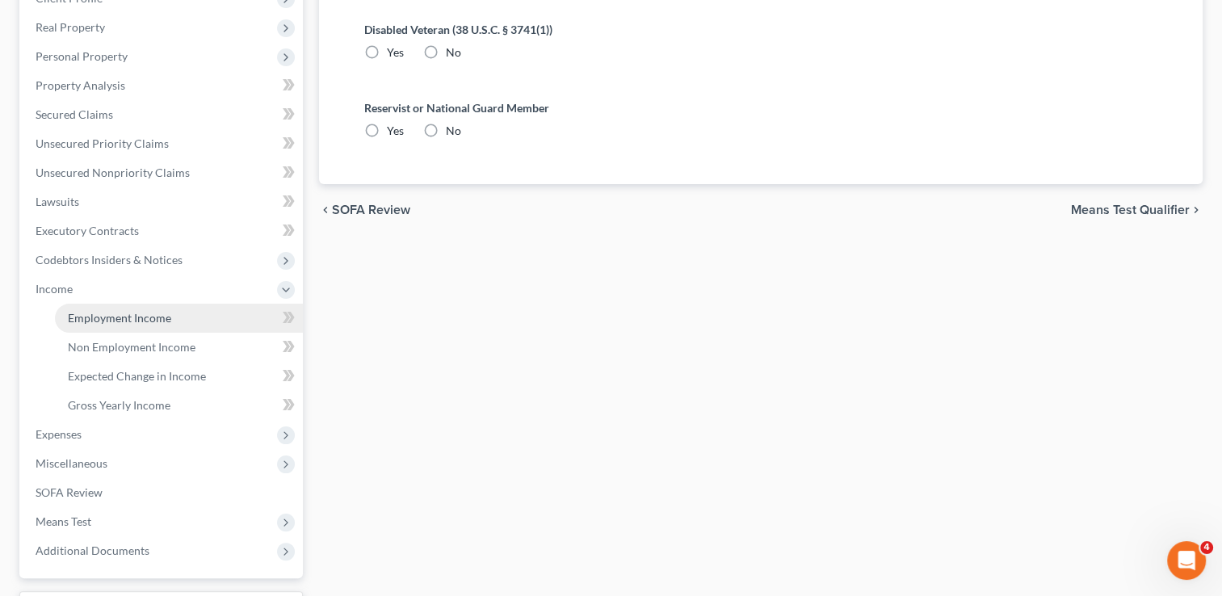
click at [148, 316] on span "Employment Income" at bounding box center [119, 318] width 103 height 14
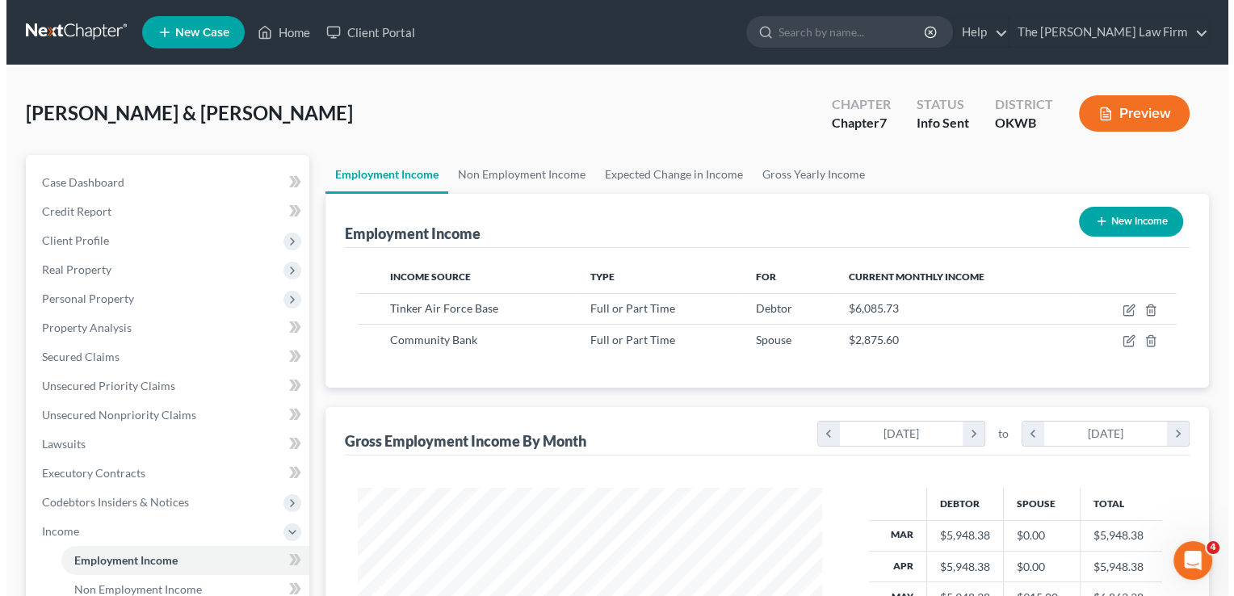
scroll to position [288, 497]
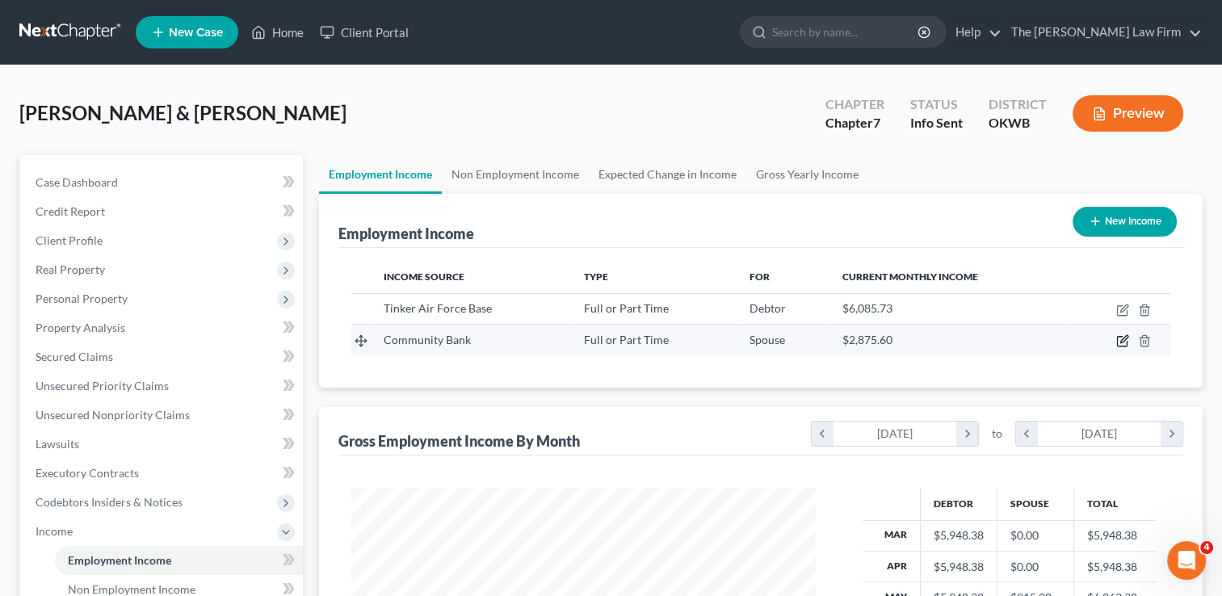
click at [1127, 337] on icon "button" at bounding box center [1124, 339] width 7 height 7
select select "0"
select select "37"
select select "2"
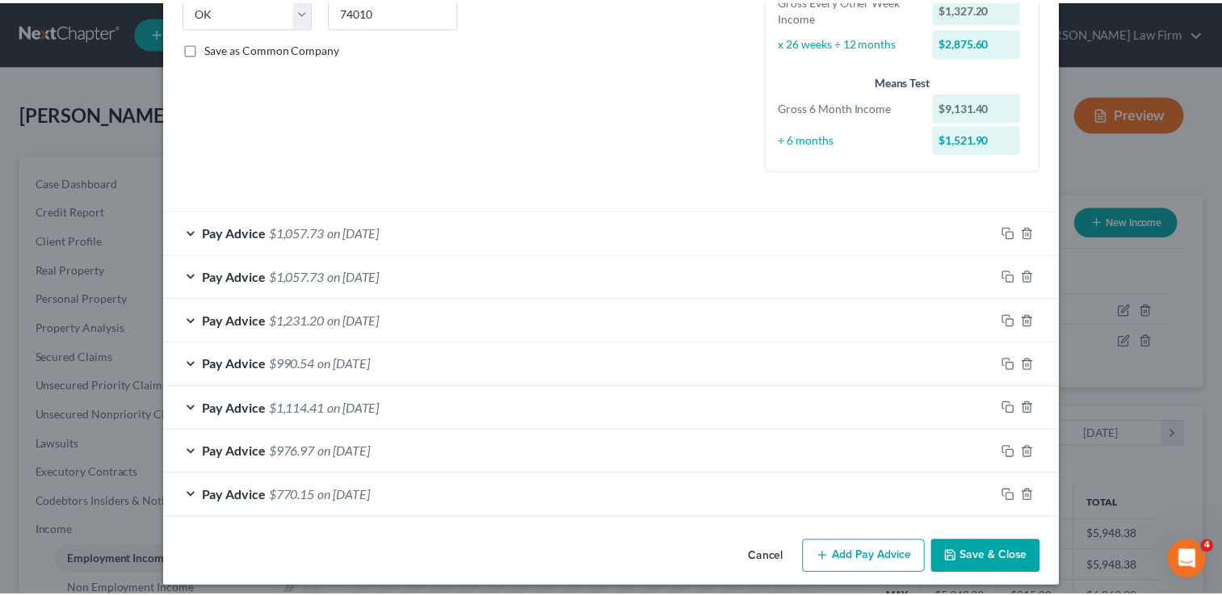
scroll to position [347, 0]
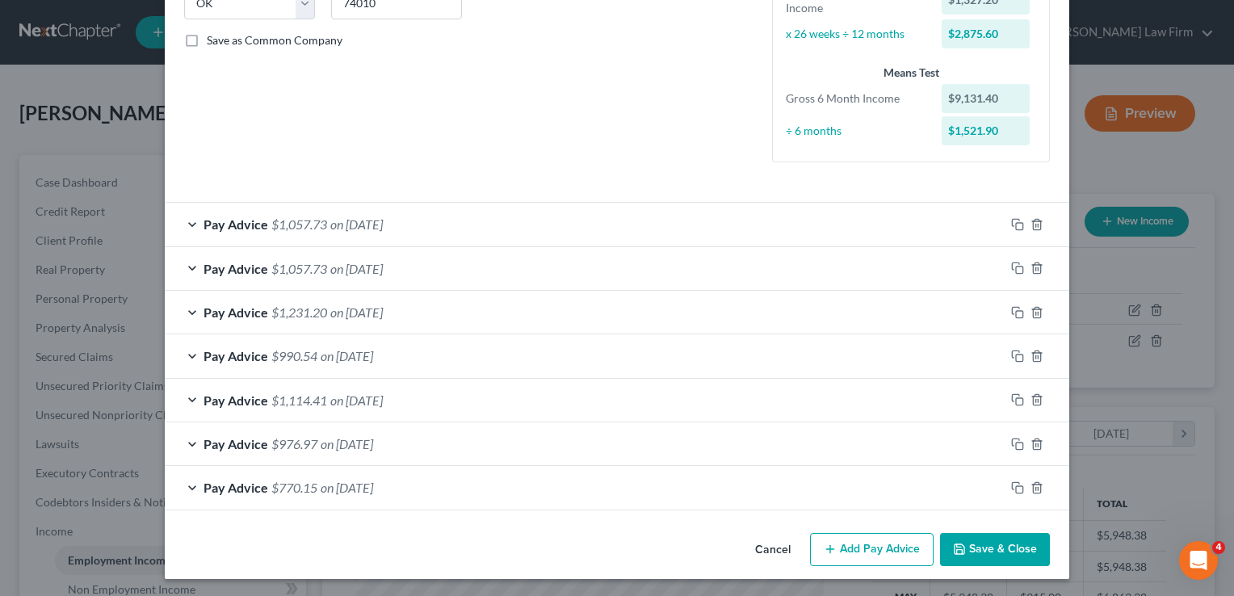
click at [983, 536] on button "Save & Close" at bounding box center [995, 550] width 110 height 34
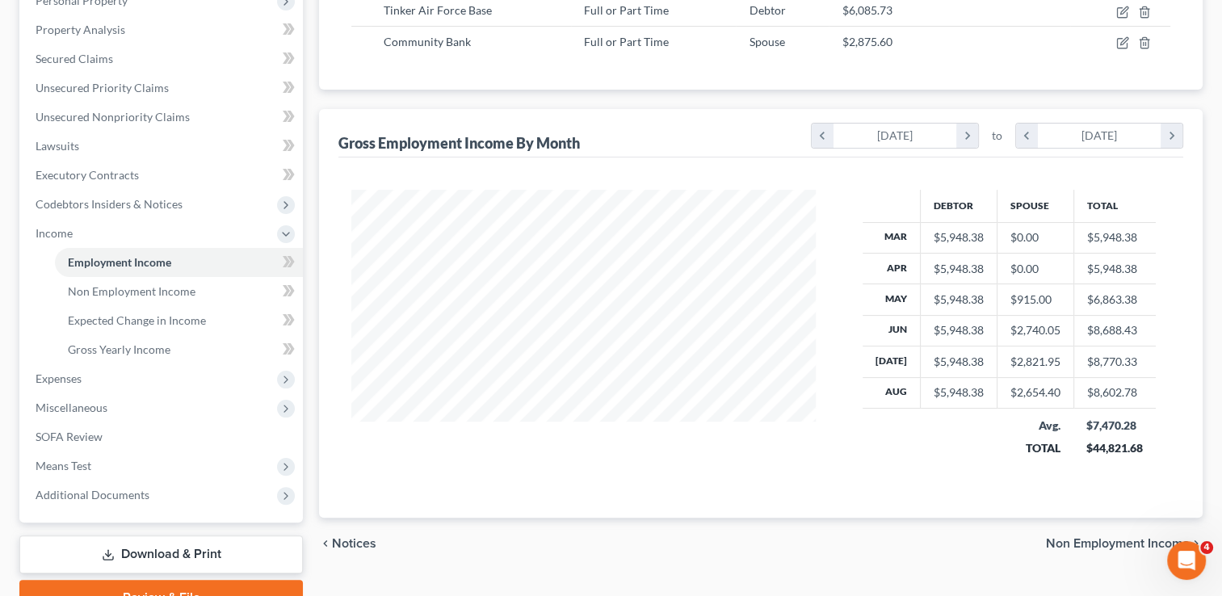
scroll to position [377, 0]
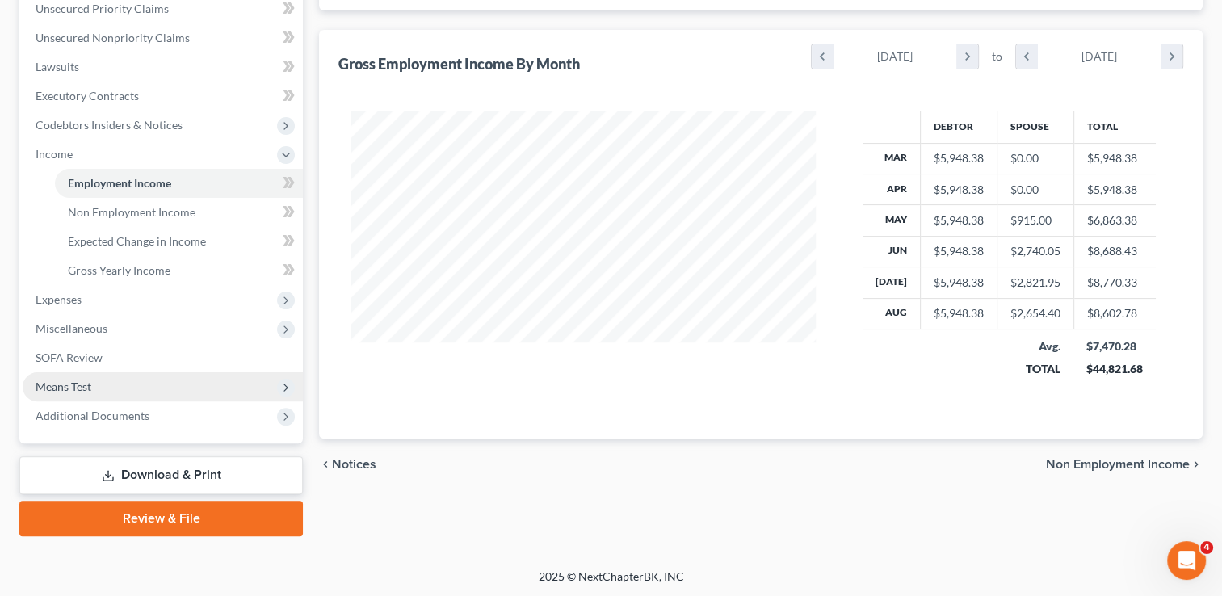
click at [100, 386] on span "Means Test" at bounding box center [163, 386] width 280 height 29
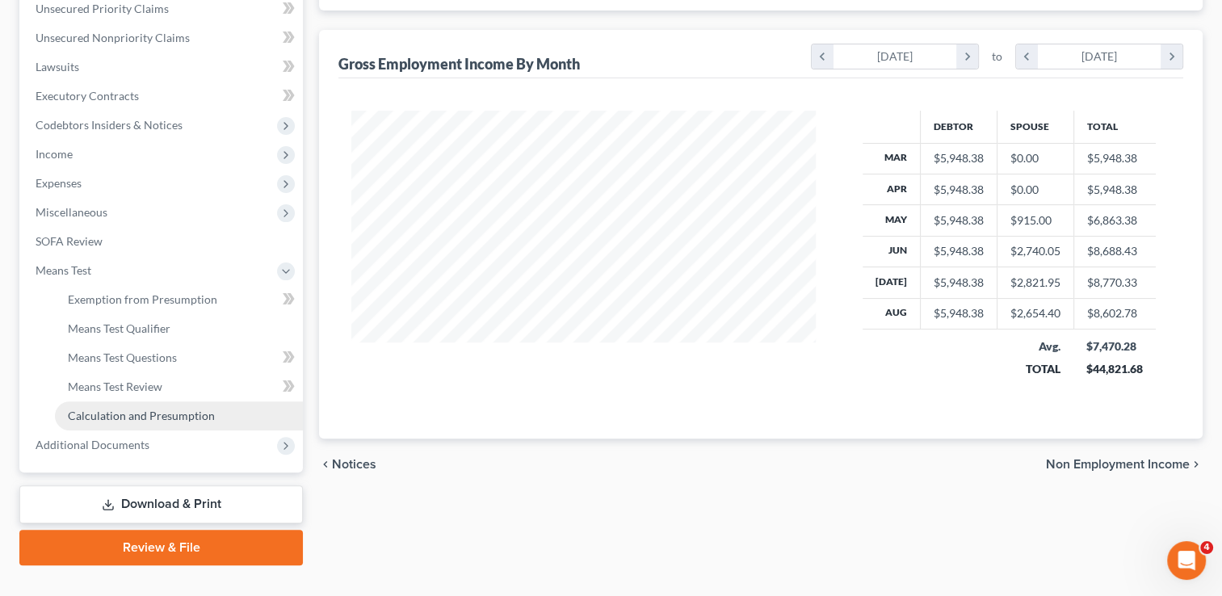
click at [136, 417] on span "Calculation and Presumption" at bounding box center [141, 416] width 147 height 14
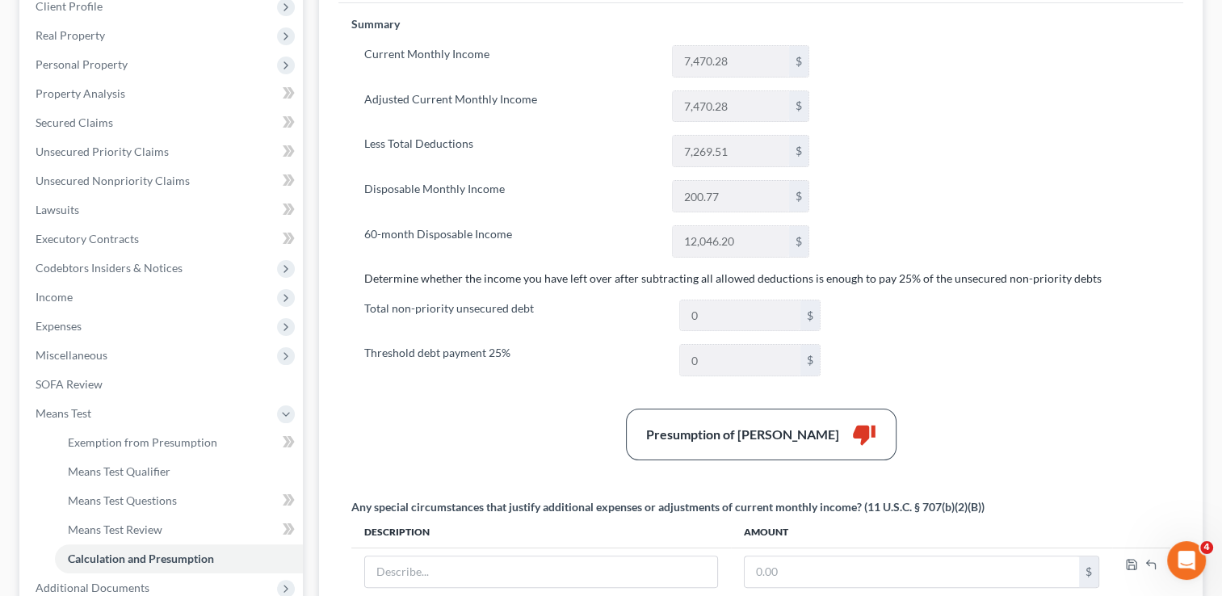
scroll to position [406, 0]
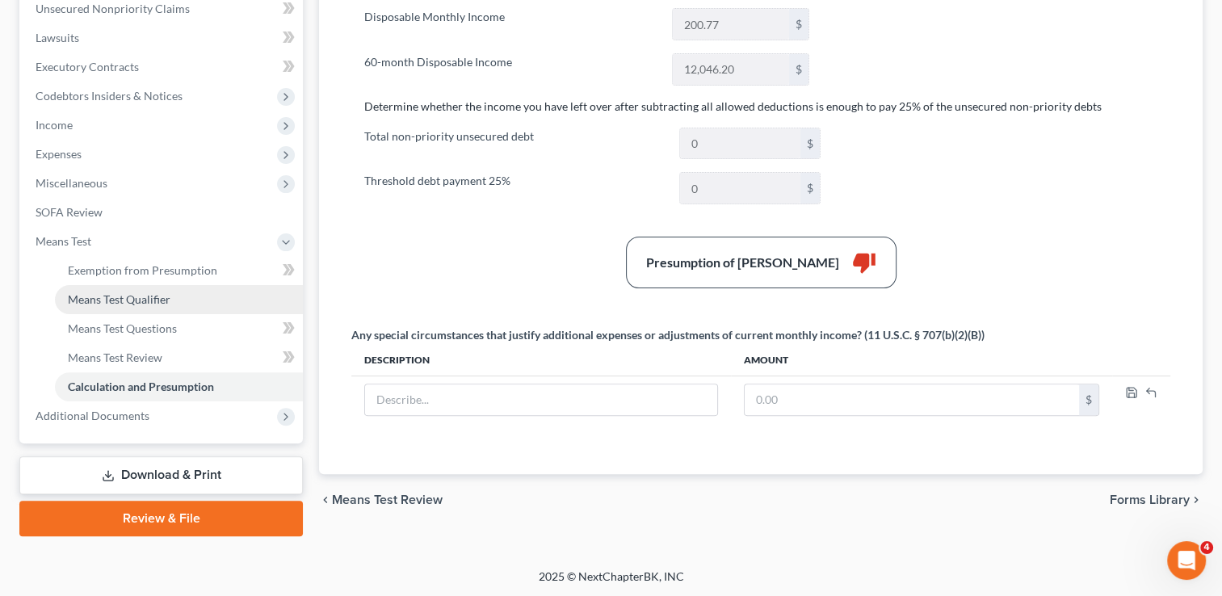
click at [146, 296] on span "Means Test Qualifier" at bounding box center [119, 299] width 103 height 14
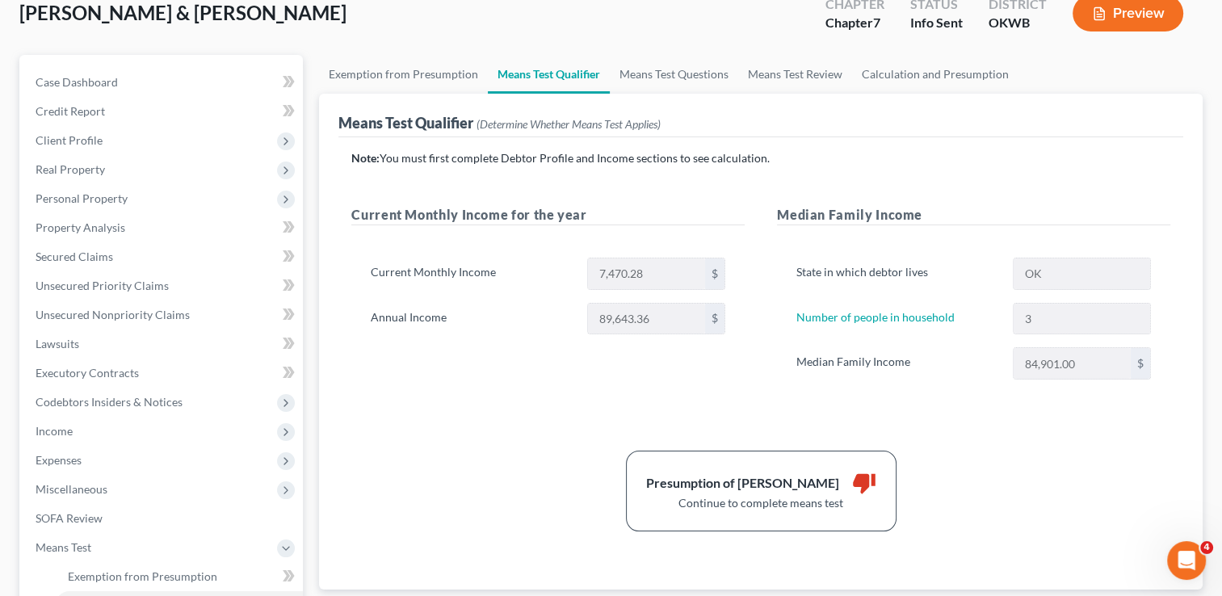
scroll to position [242, 0]
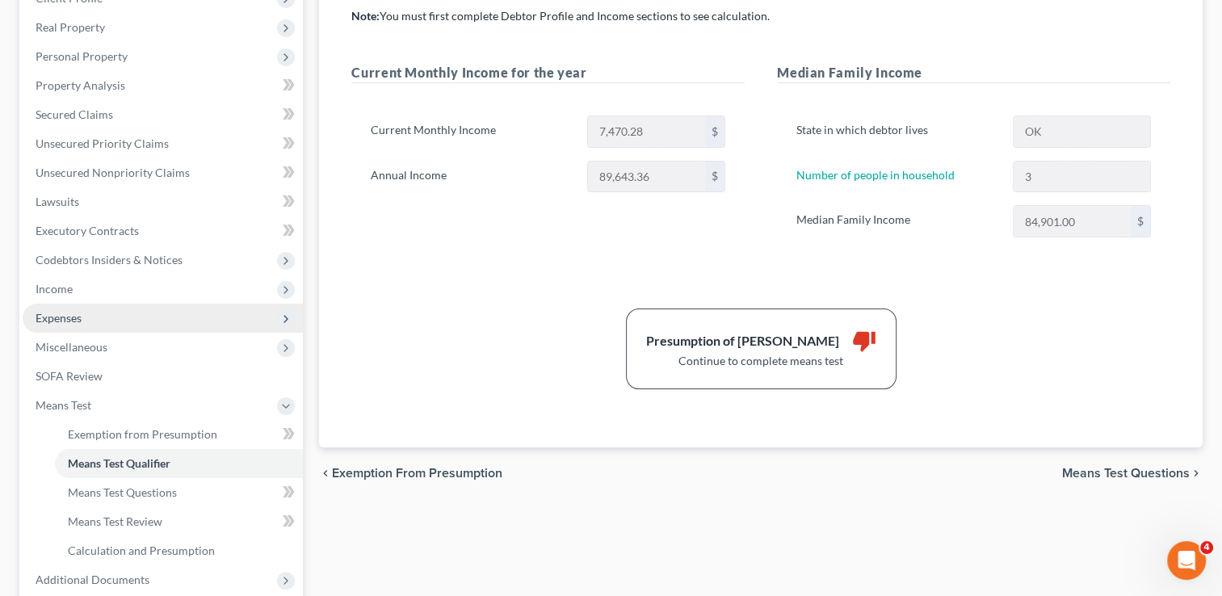
click at [85, 320] on span "Expenses" at bounding box center [163, 318] width 280 height 29
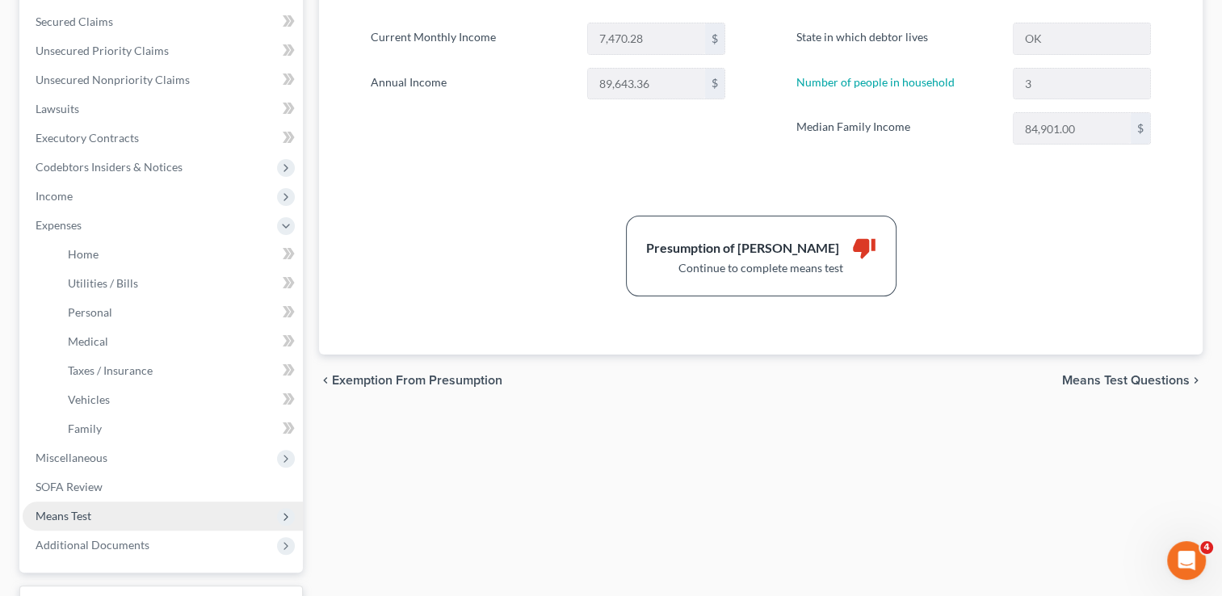
scroll to position [404, 0]
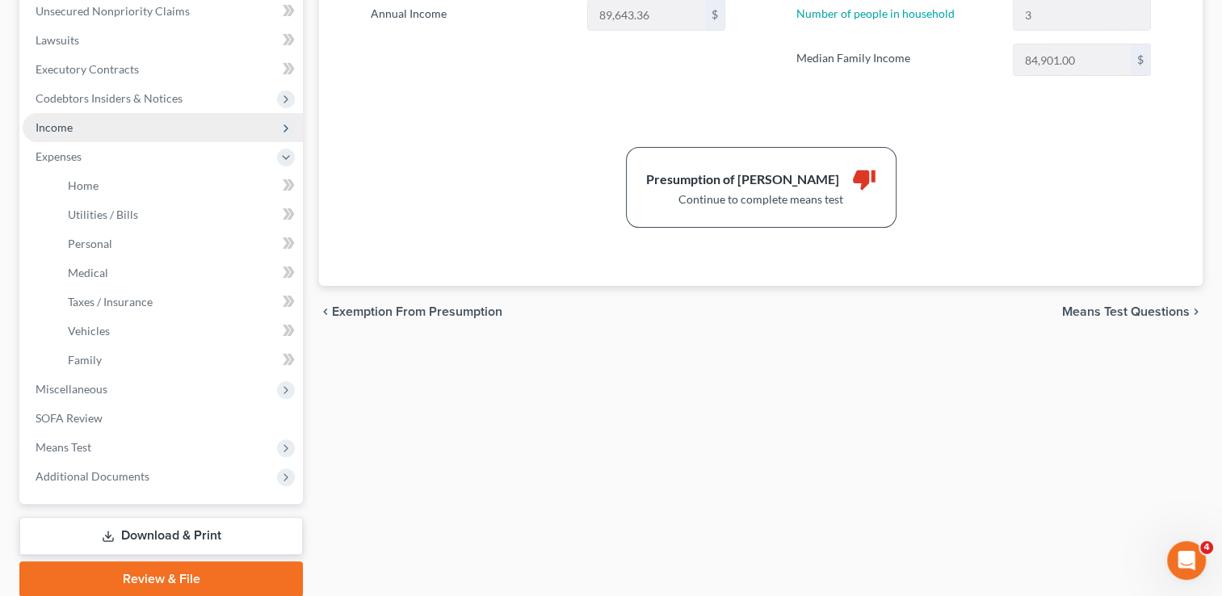
click at [87, 128] on span "Income" at bounding box center [163, 127] width 280 height 29
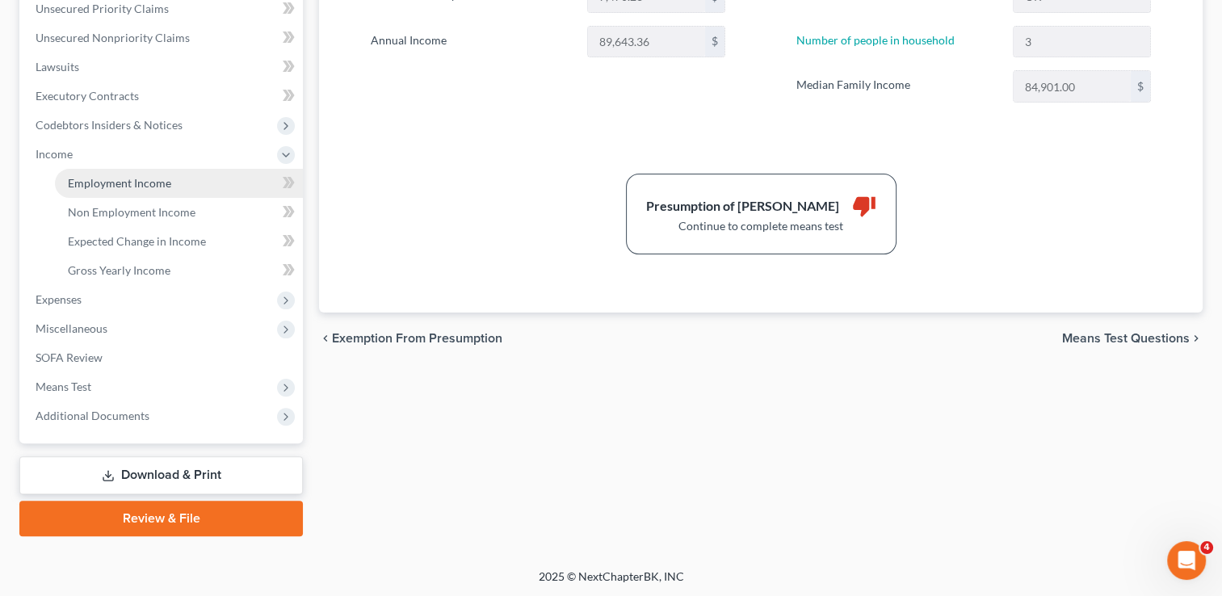
click at [137, 187] on span "Employment Income" at bounding box center [119, 183] width 103 height 14
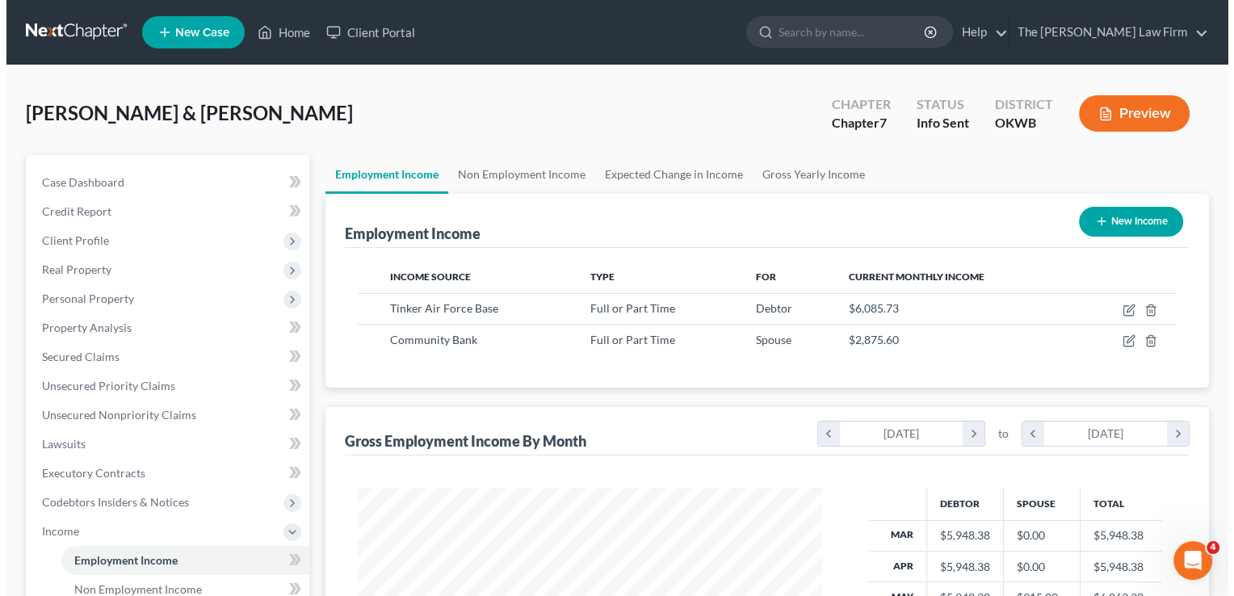
scroll to position [81, 0]
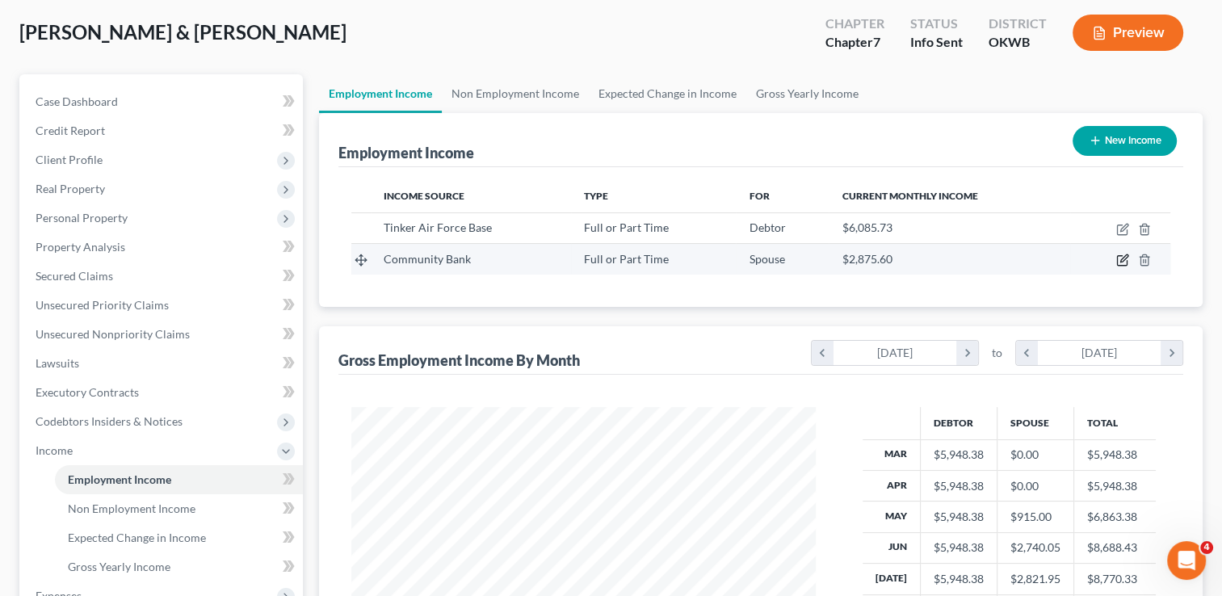
click at [1122, 258] on icon "button" at bounding box center [1124, 258] width 7 height 7
select select "0"
select select "37"
select select "2"
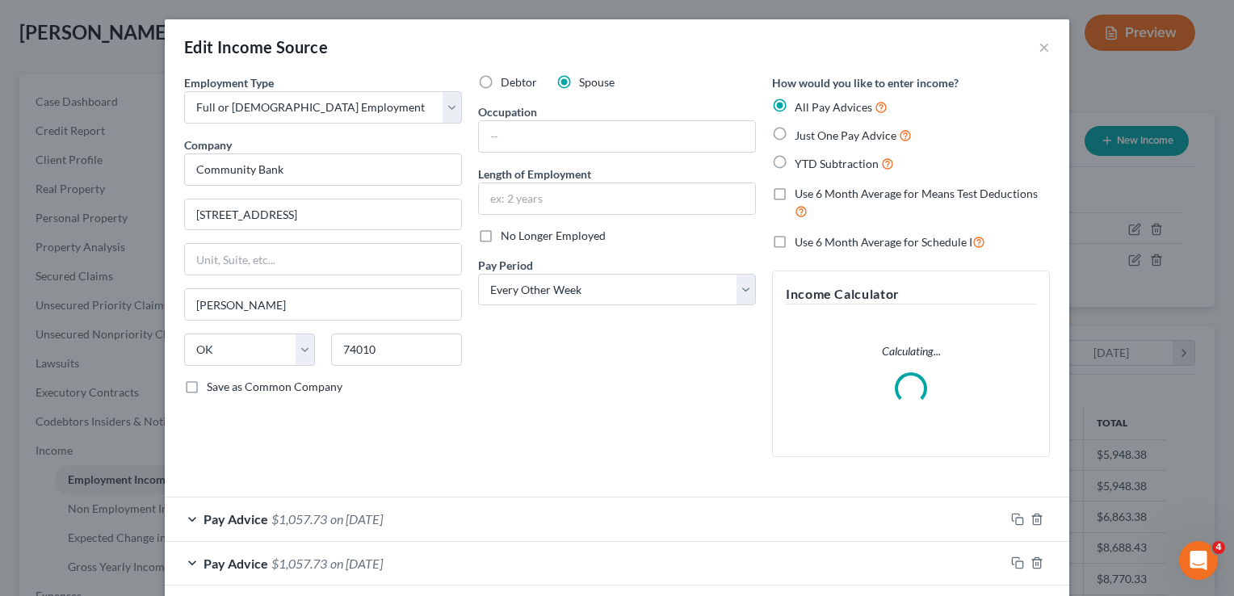
scroll to position [288, 501]
click at [501, 236] on label "No Longer Employed" at bounding box center [553, 236] width 105 height 16
click at [507, 236] on input "No Longer Employed" at bounding box center [512, 233] width 11 height 11
checkbox input "true"
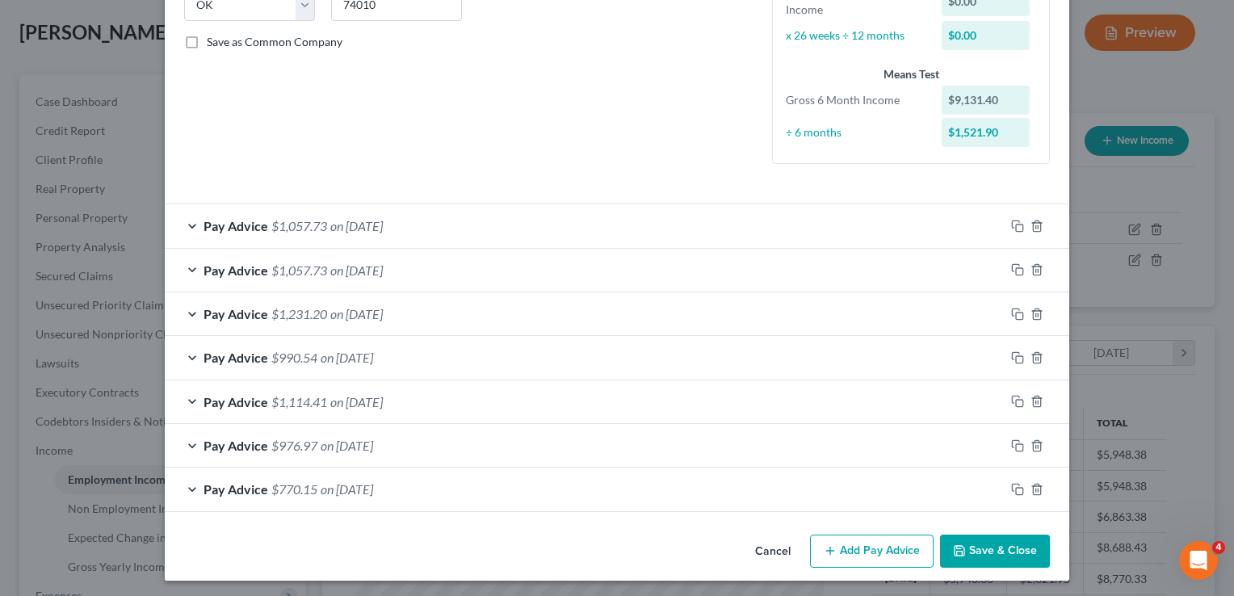
scroll to position [347, 0]
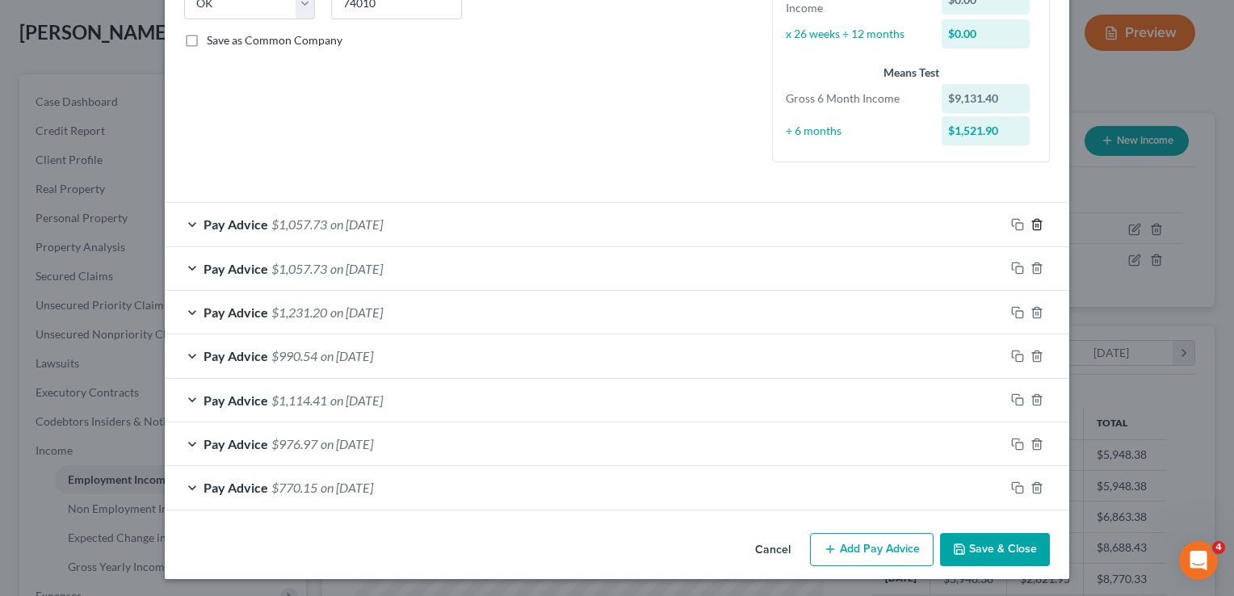
click at [1038, 224] on line "button" at bounding box center [1038, 225] width 0 height 3
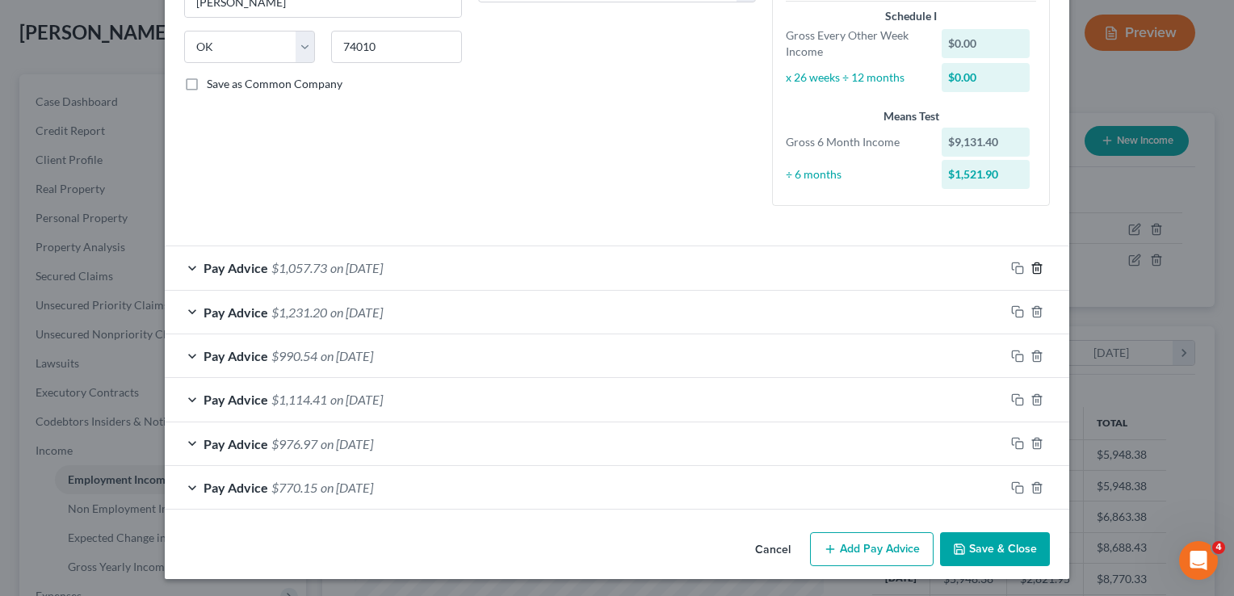
click at [1036, 267] on line "button" at bounding box center [1036, 268] width 0 height 3
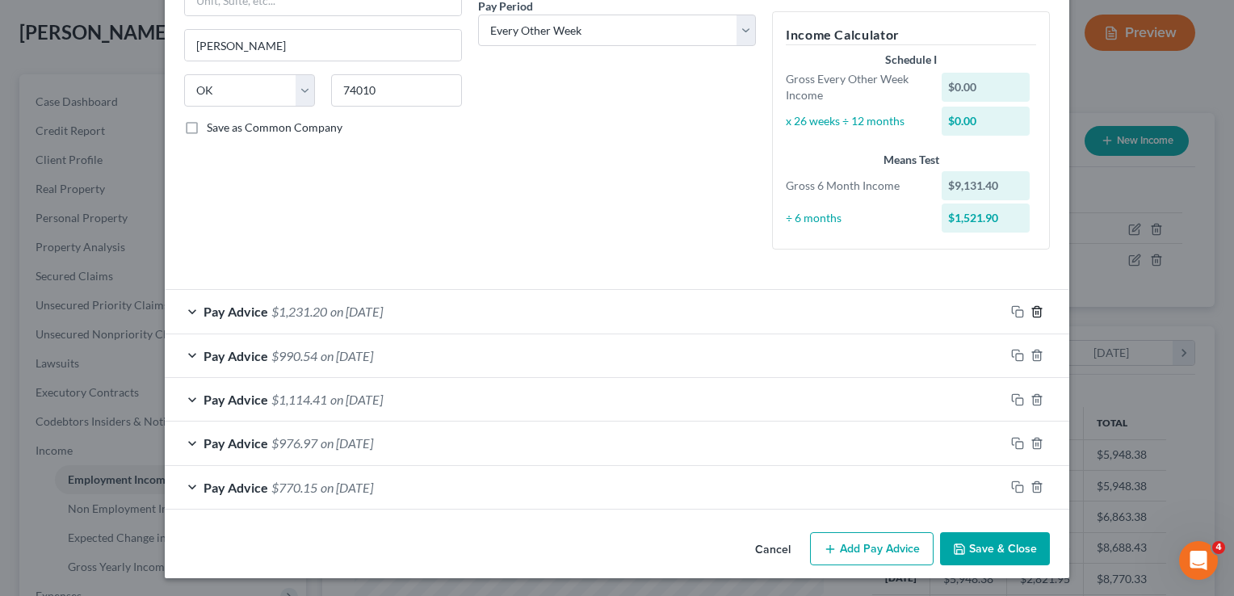
click at [1032, 309] on icon "button" at bounding box center [1037, 311] width 13 height 13
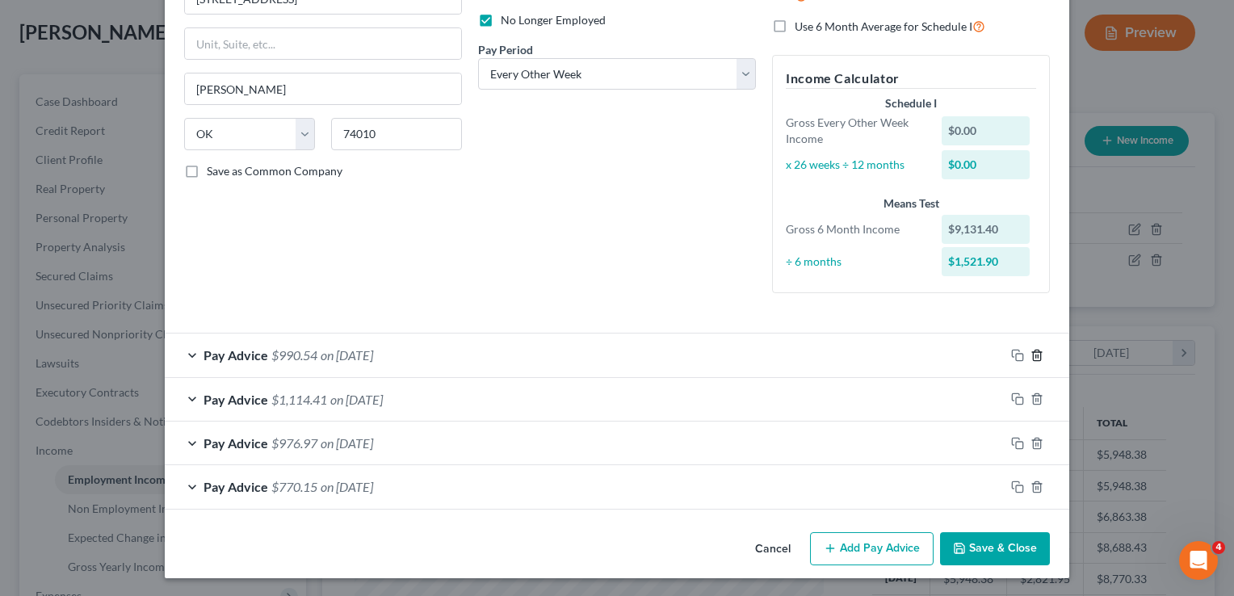
click at [1038, 355] on line "button" at bounding box center [1038, 356] width 0 height 3
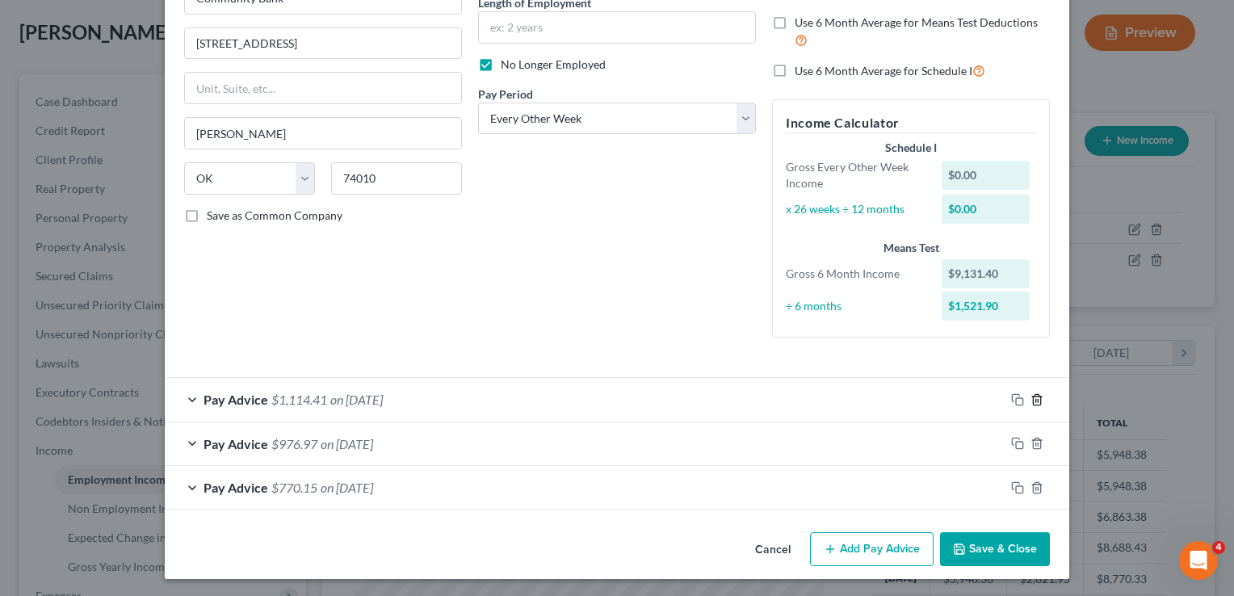
click at [1033, 398] on icon "button" at bounding box center [1037, 399] width 13 height 13
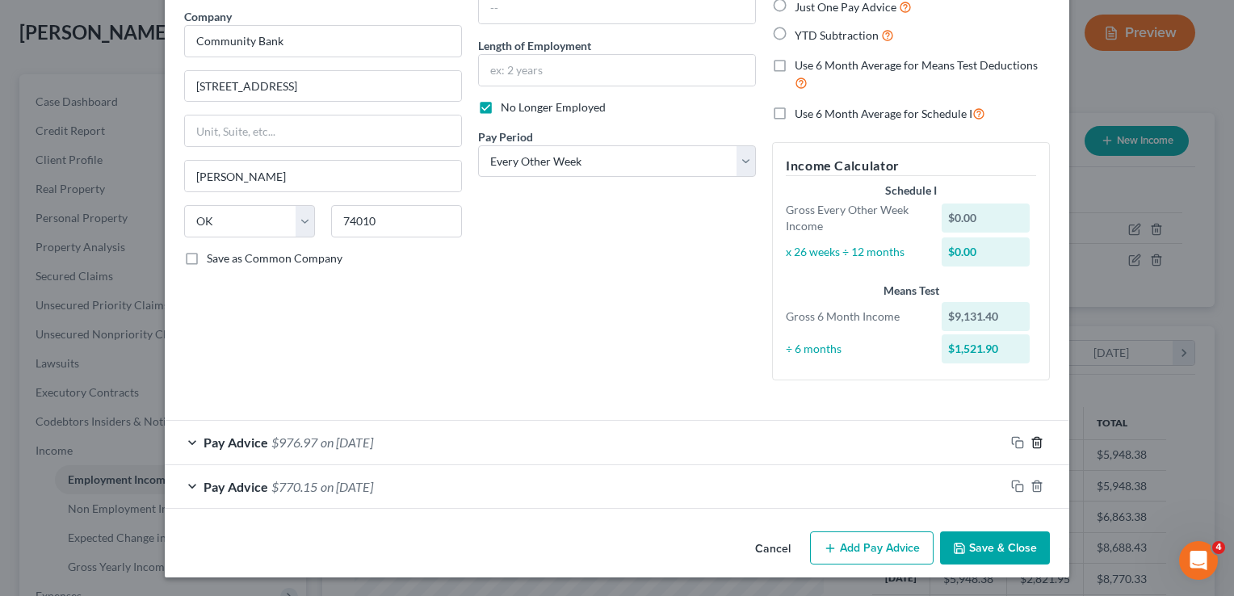
click at [1031, 445] on icon "button" at bounding box center [1037, 442] width 13 height 13
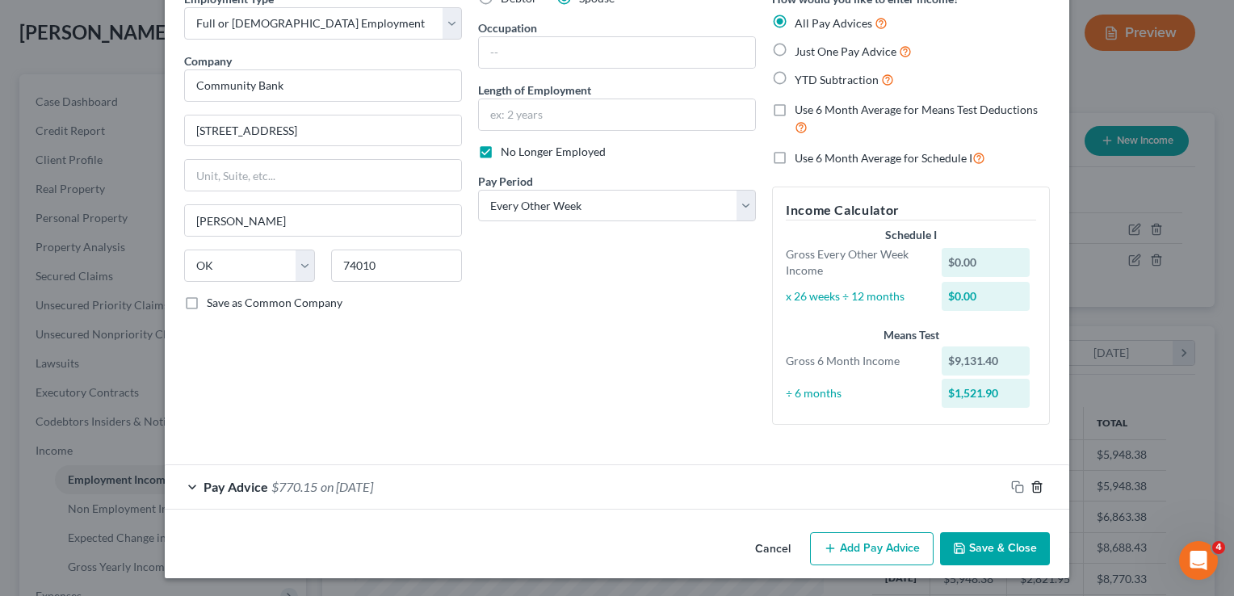
click at [1032, 489] on icon "button" at bounding box center [1037, 487] width 13 height 13
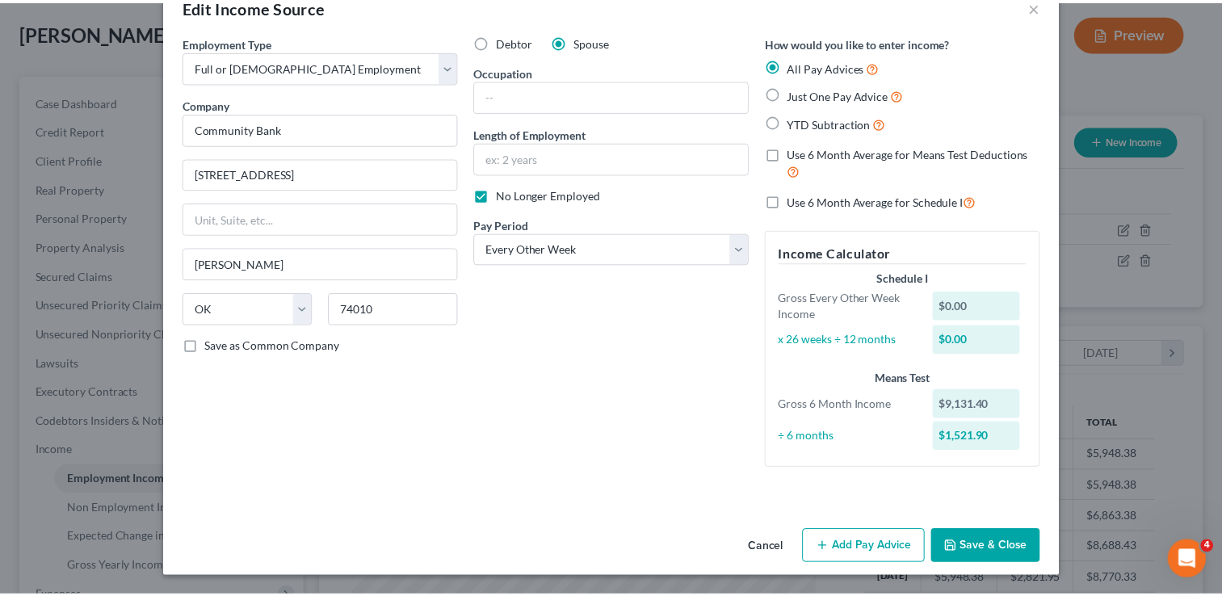
scroll to position [40, 0]
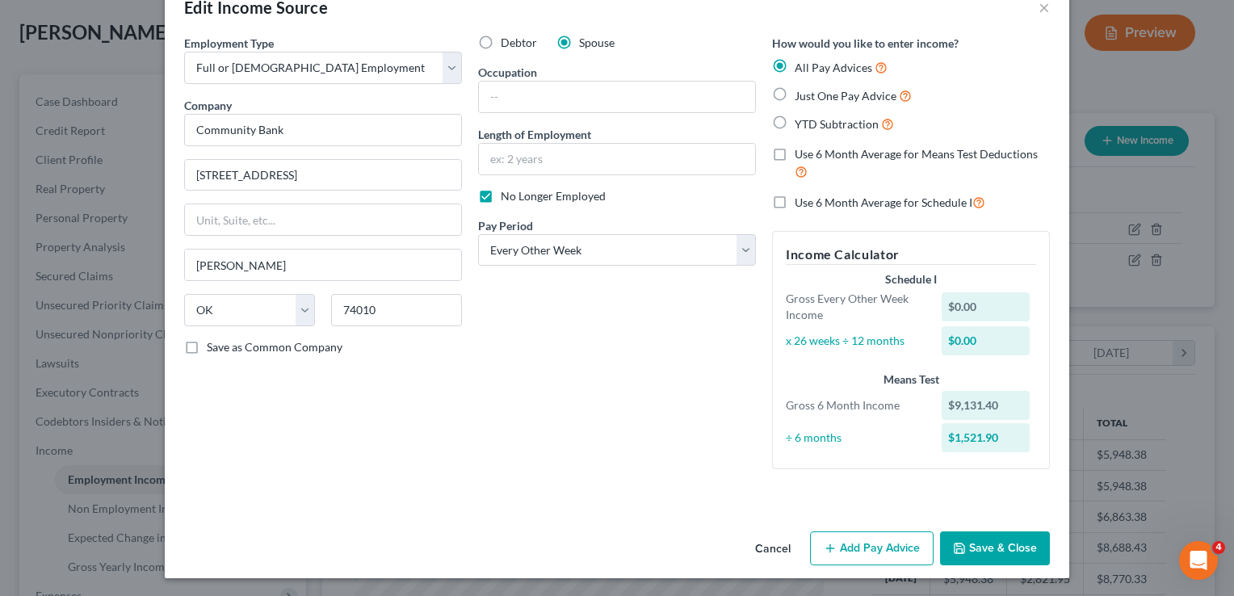
click at [976, 543] on button "Save & Close" at bounding box center [995, 549] width 110 height 34
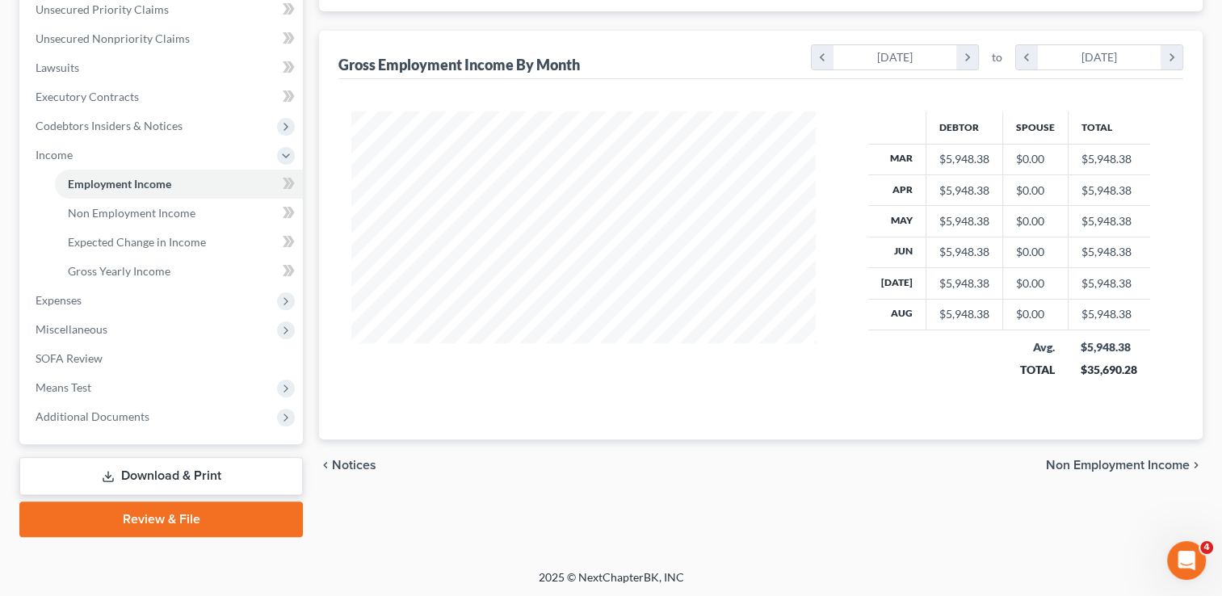
scroll to position [377, 0]
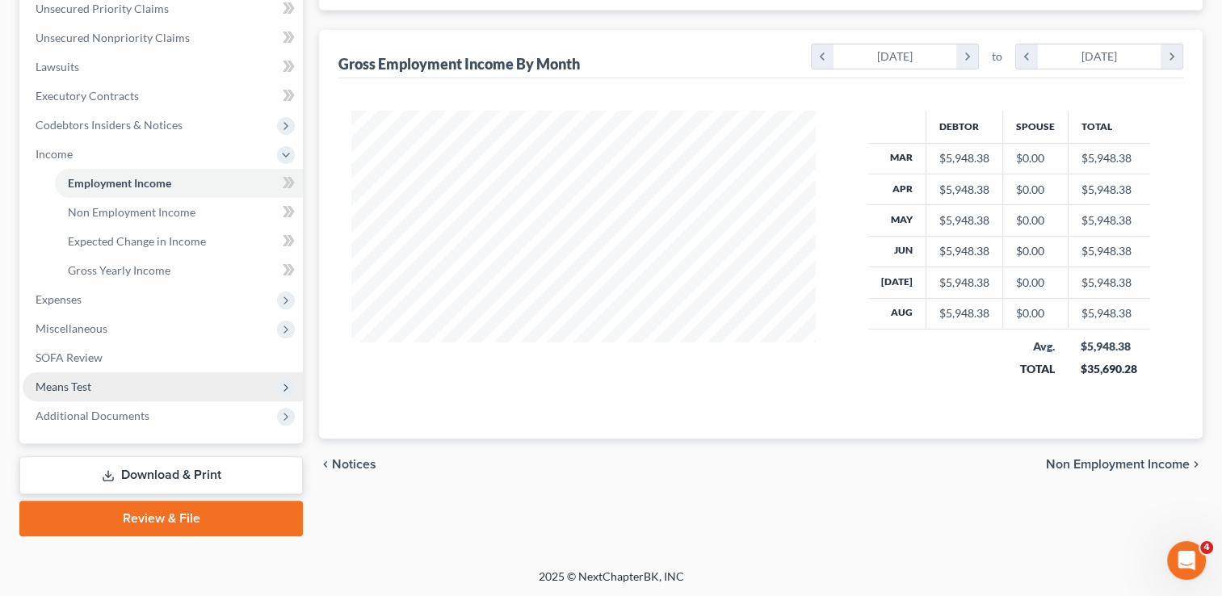
click at [102, 385] on span "Means Test" at bounding box center [163, 386] width 280 height 29
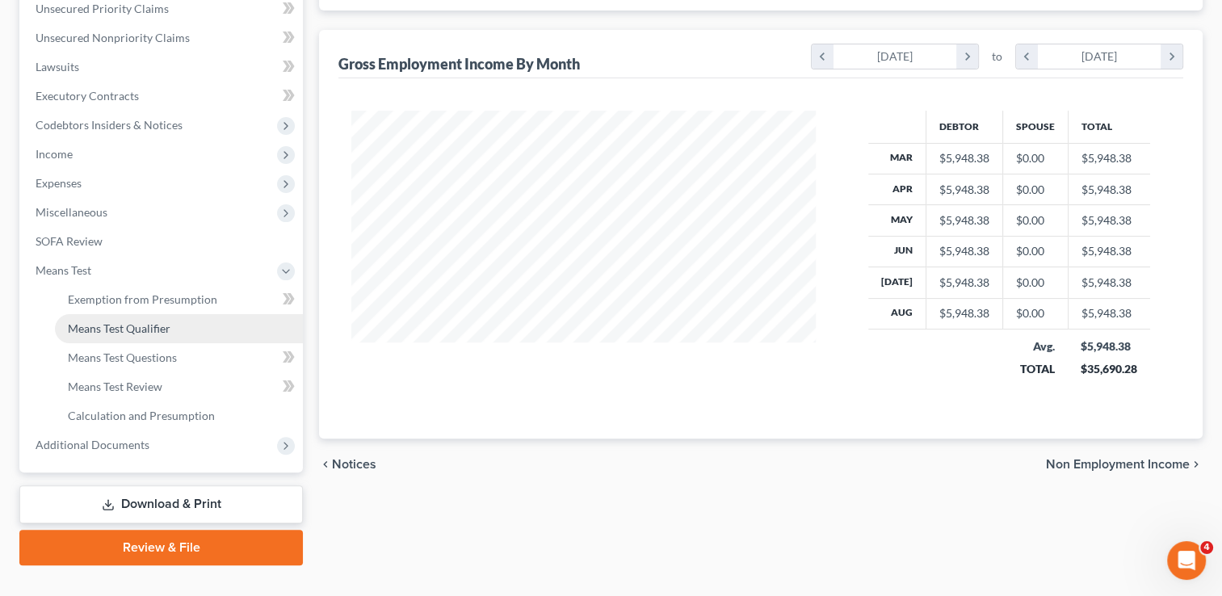
click at [180, 330] on link "Means Test Qualifier" at bounding box center [179, 328] width 248 height 29
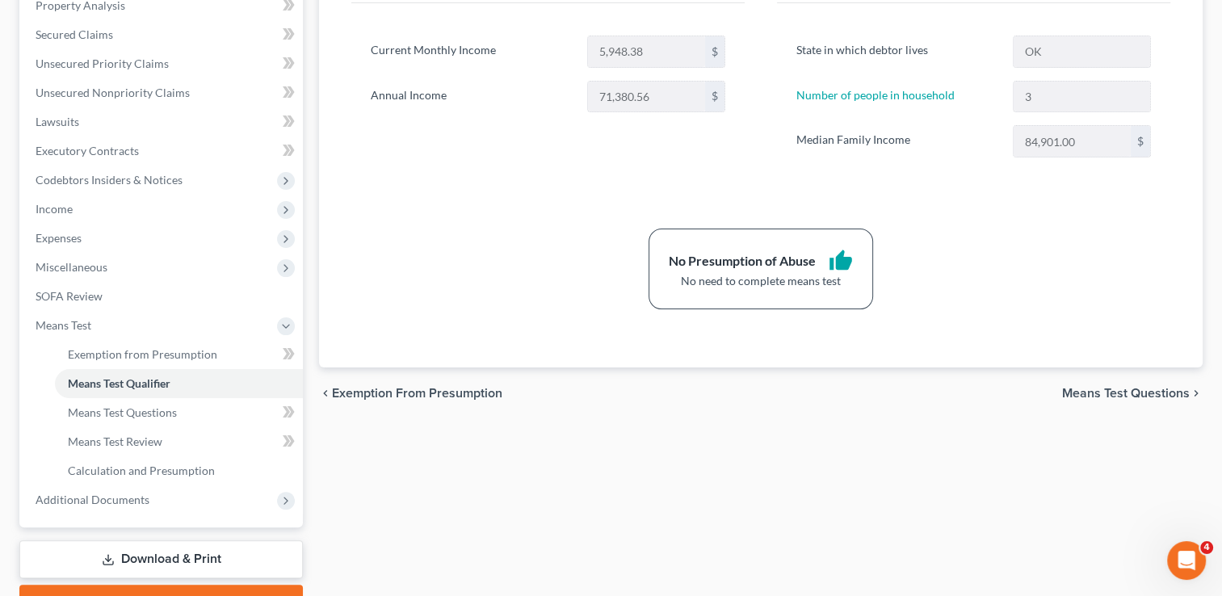
scroll to position [323, 0]
click at [78, 234] on span "Expenses" at bounding box center [59, 237] width 46 height 14
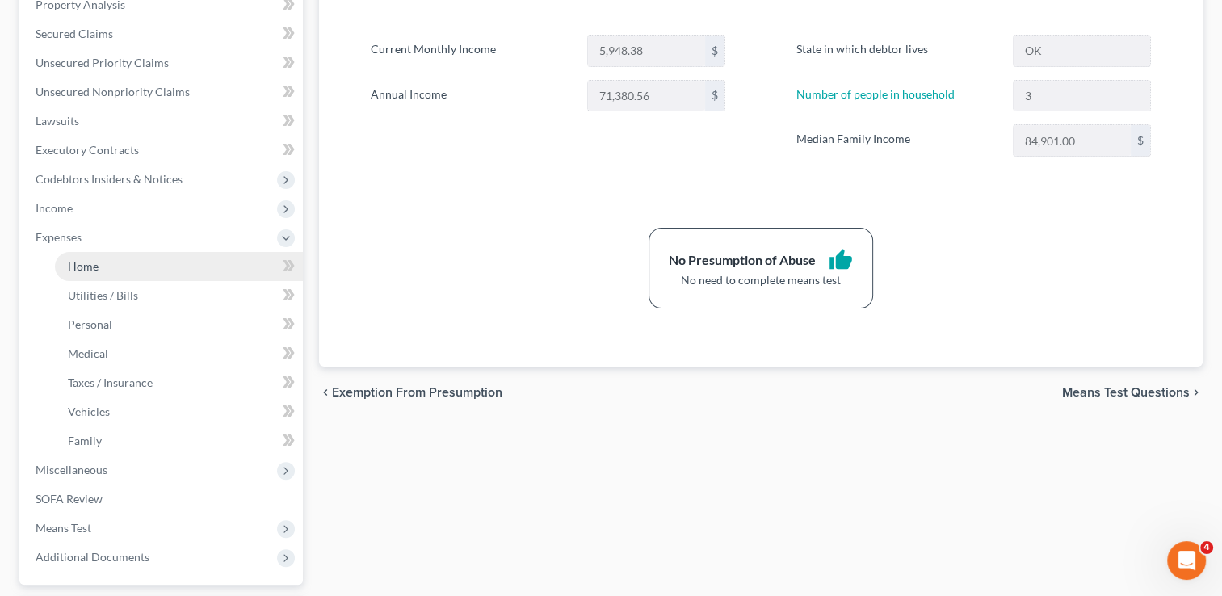
click at [125, 266] on link "Home" at bounding box center [179, 266] width 248 height 29
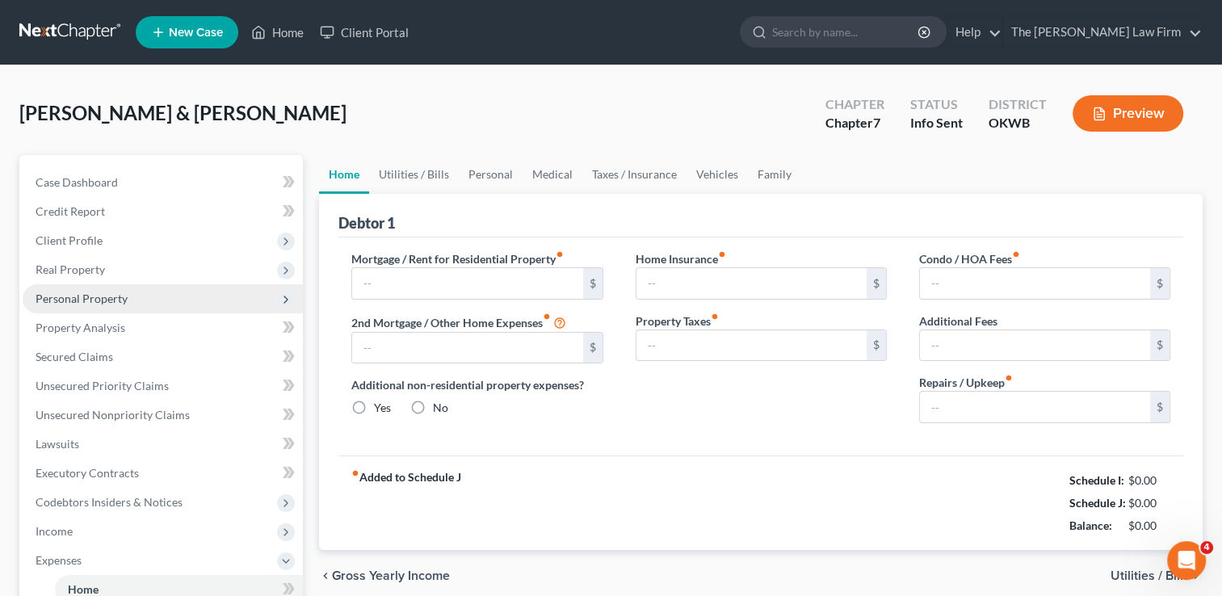
type input "835.00"
type input "0.00"
radio input "true"
type input "0.00"
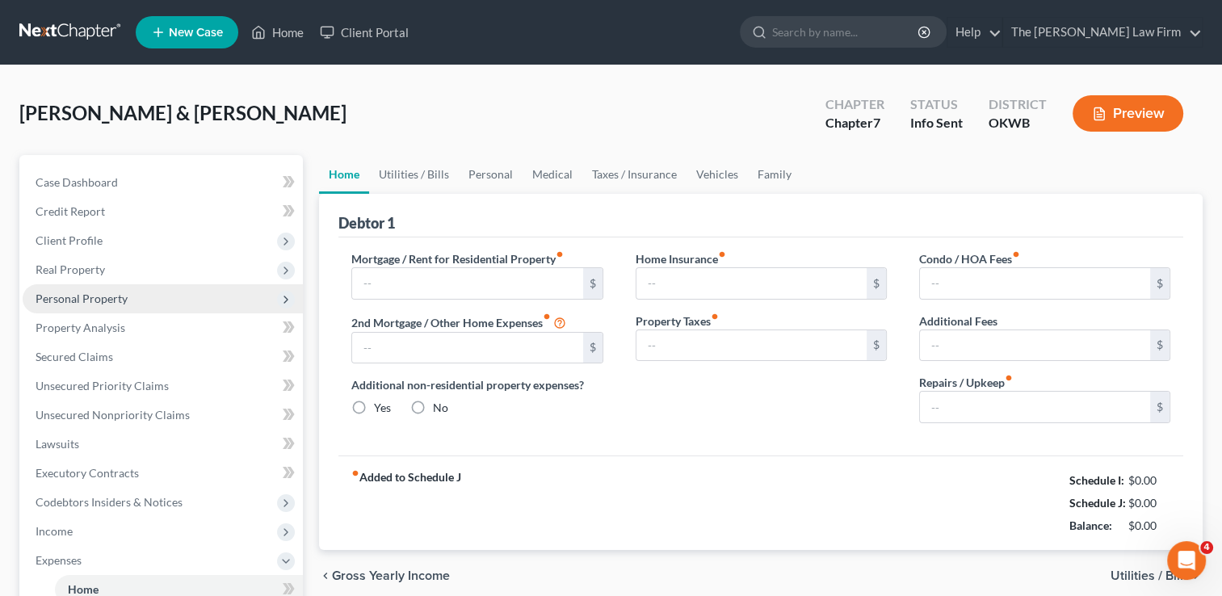
type input "0.00"
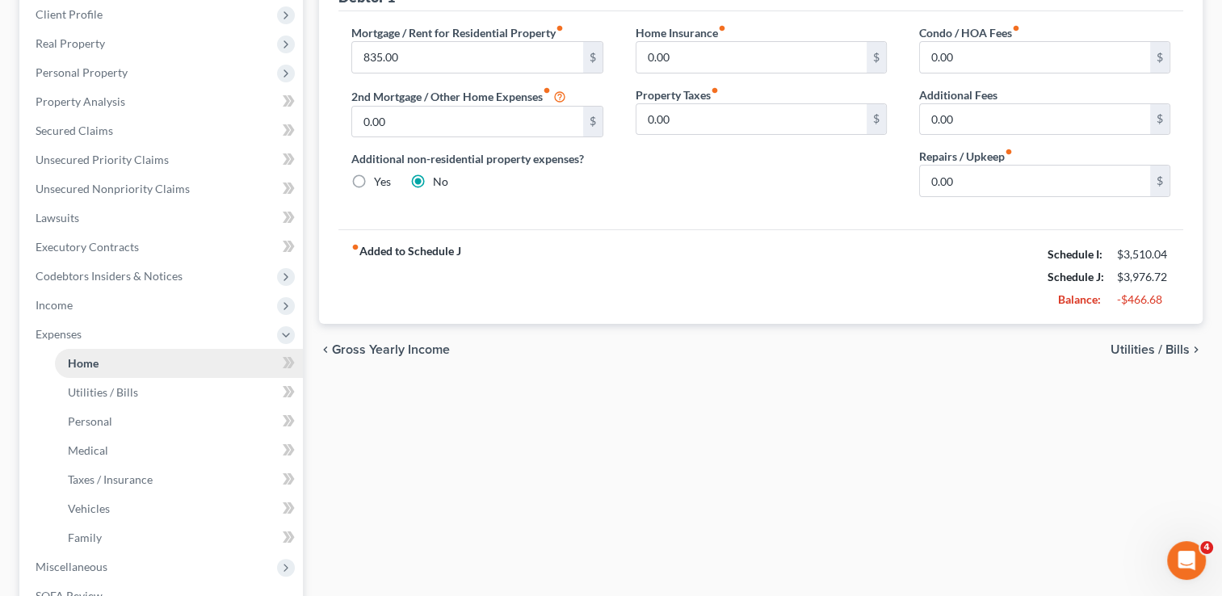
scroll to position [242, 0]
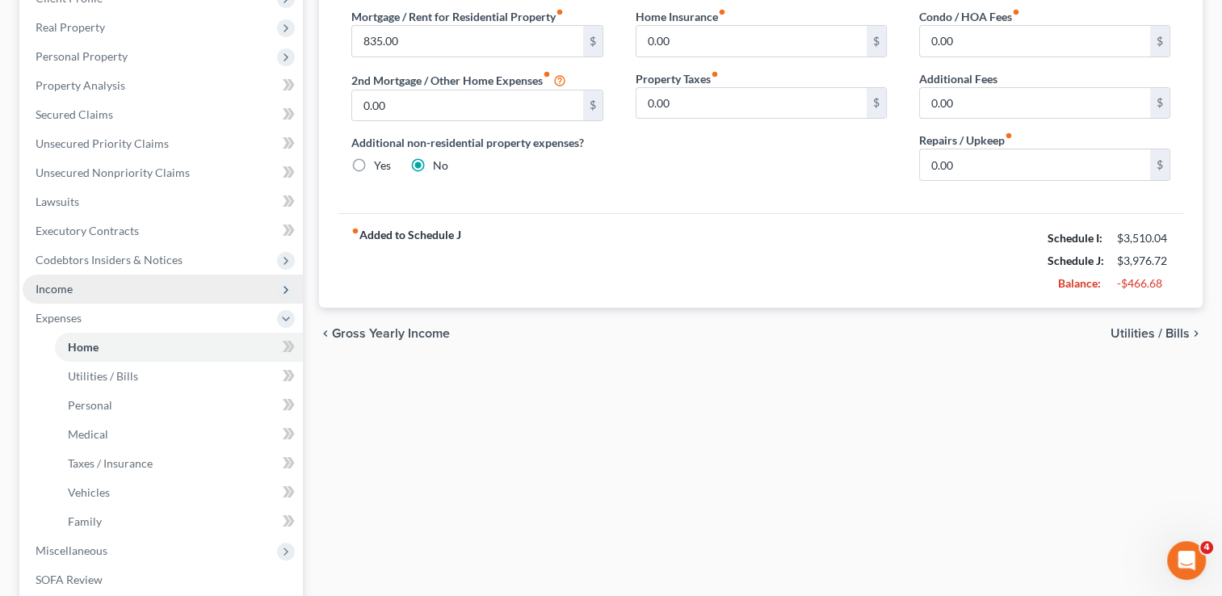
click at [82, 286] on span "Income" at bounding box center [163, 289] width 280 height 29
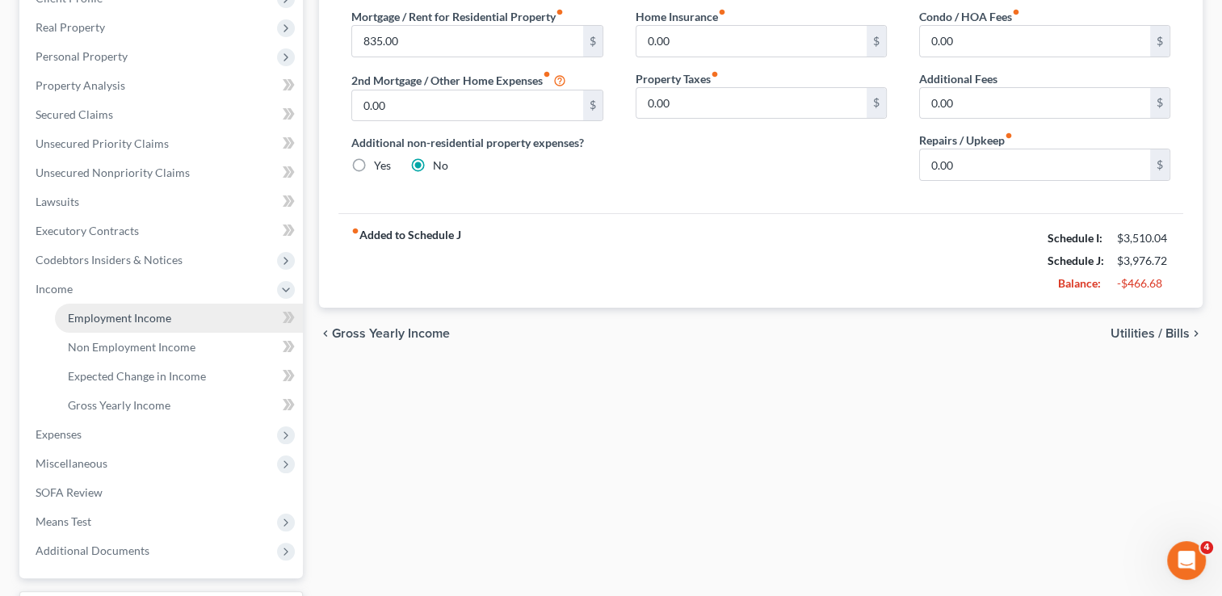
click at [154, 311] on span "Employment Income" at bounding box center [119, 318] width 103 height 14
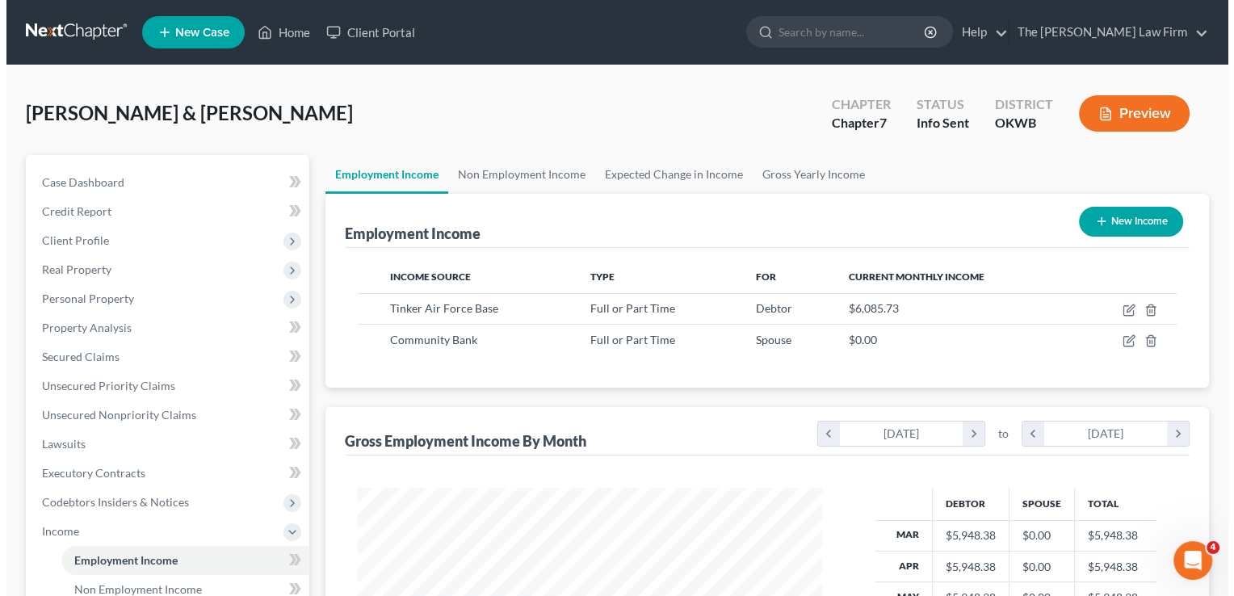
scroll to position [288, 497]
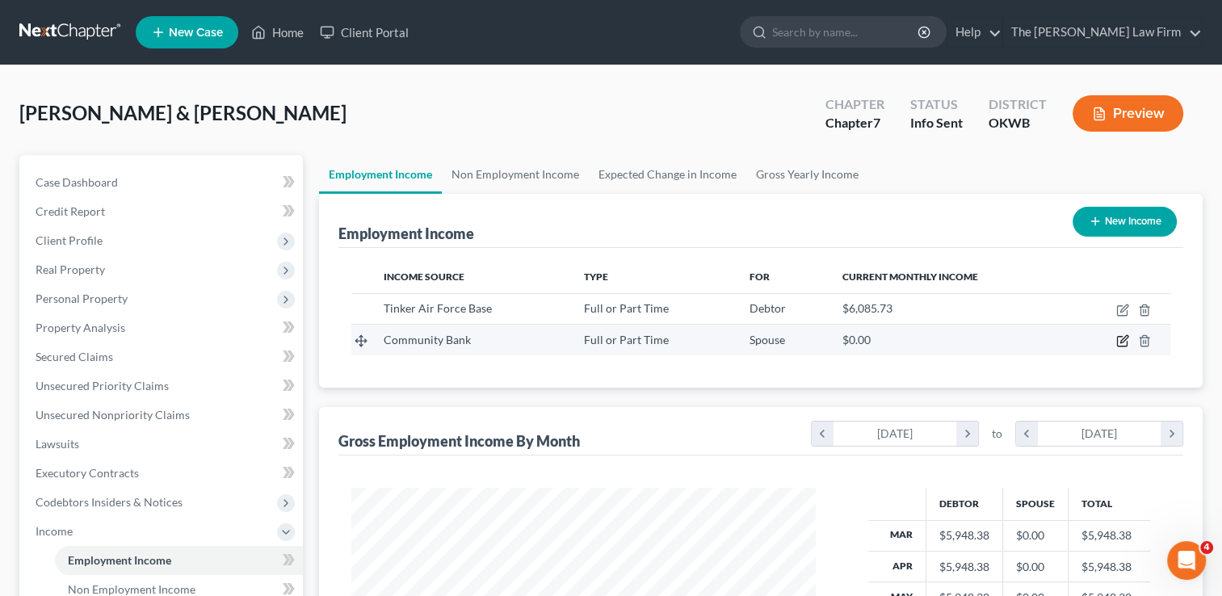
click at [1121, 340] on icon "button" at bounding box center [1124, 339] width 7 height 7
select select "0"
select select "37"
select select "2"
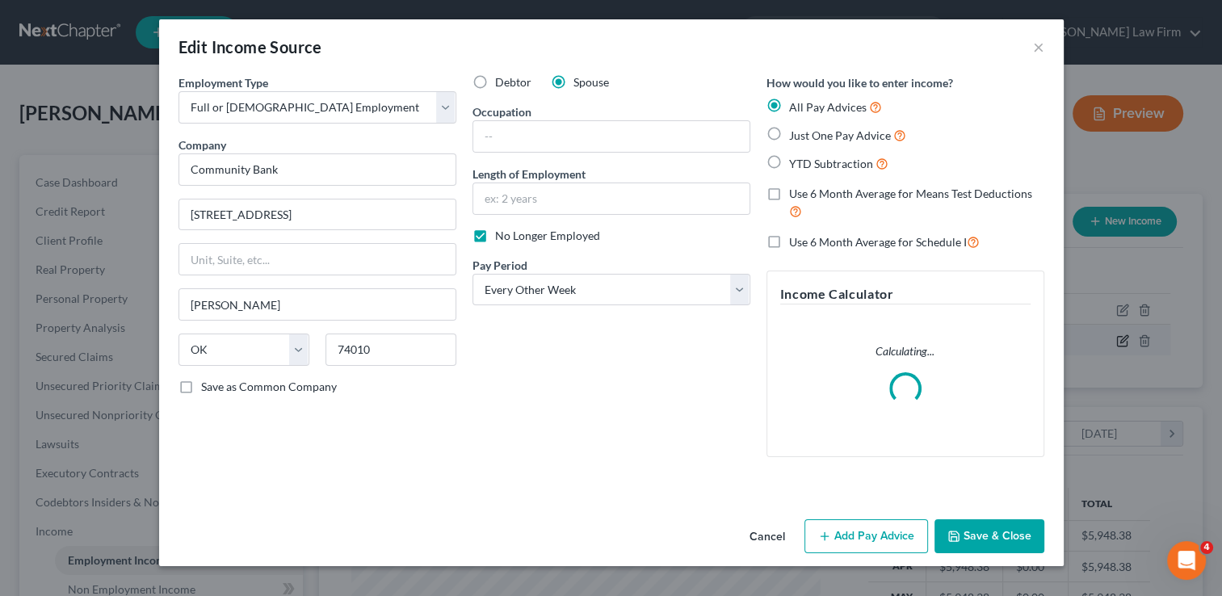
scroll to position [288, 501]
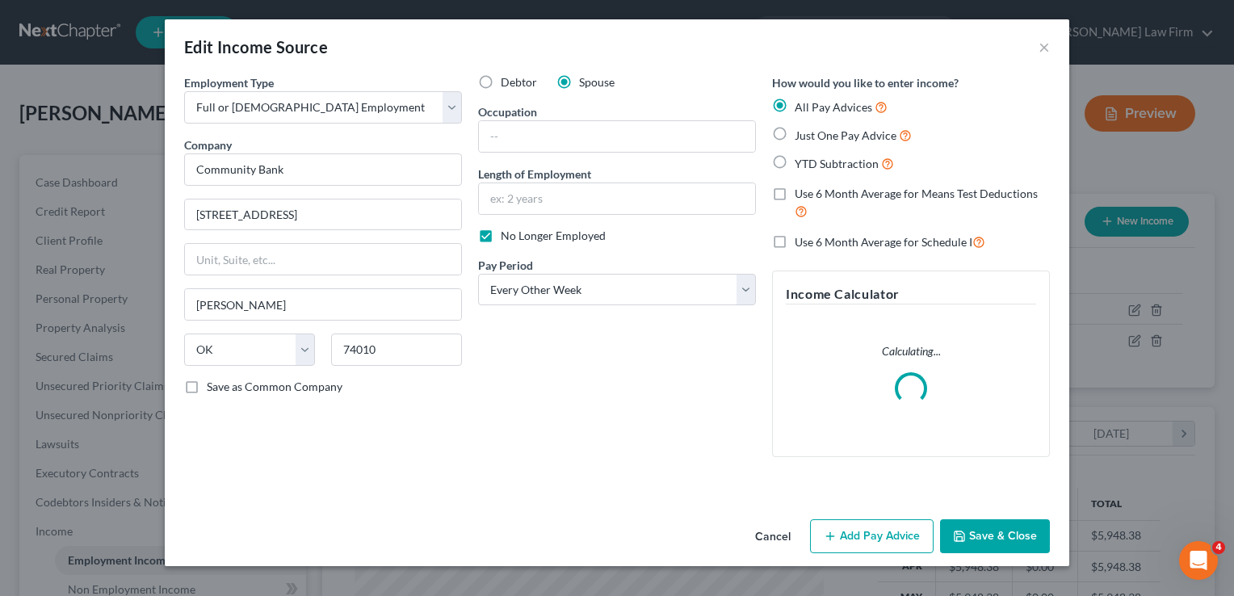
click at [501, 233] on label "No Longer Employed" at bounding box center [553, 236] width 105 height 16
click at [507, 233] on input "No Longer Employed" at bounding box center [512, 233] width 11 height 11
checkbox input "false"
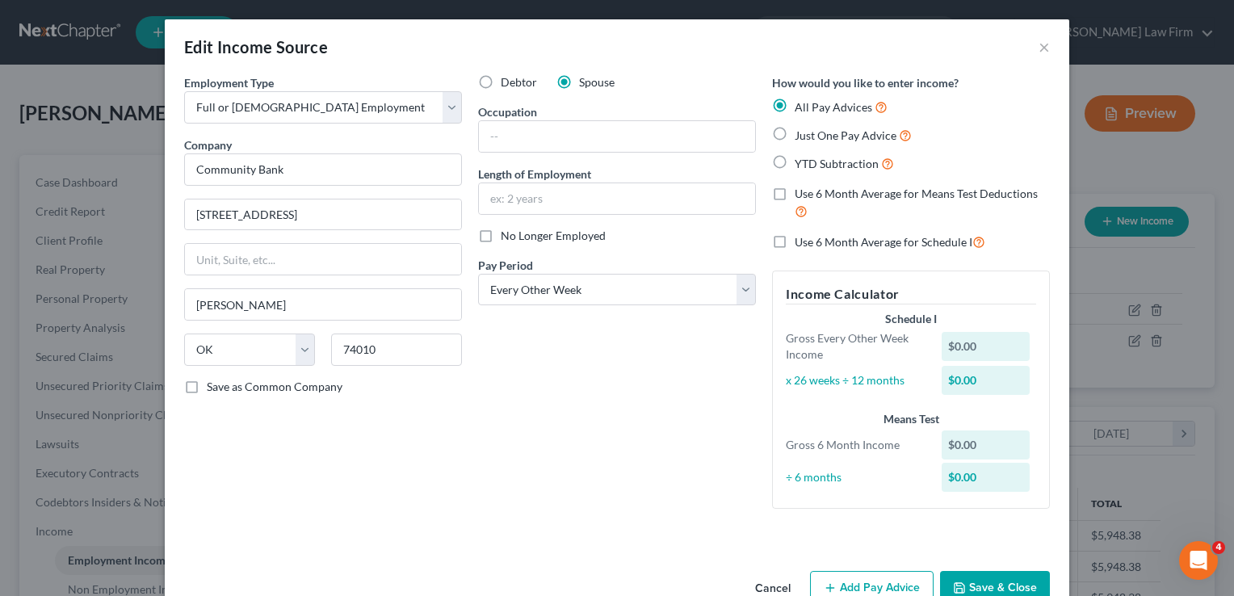
click at [795, 129] on label "Just One Pay Advice" at bounding box center [853, 135] width 117 height 19
click at [801, 129] on input "Just One Pay Advice" at bounding box center [806, 131] width 11 height 11
radio input "true"
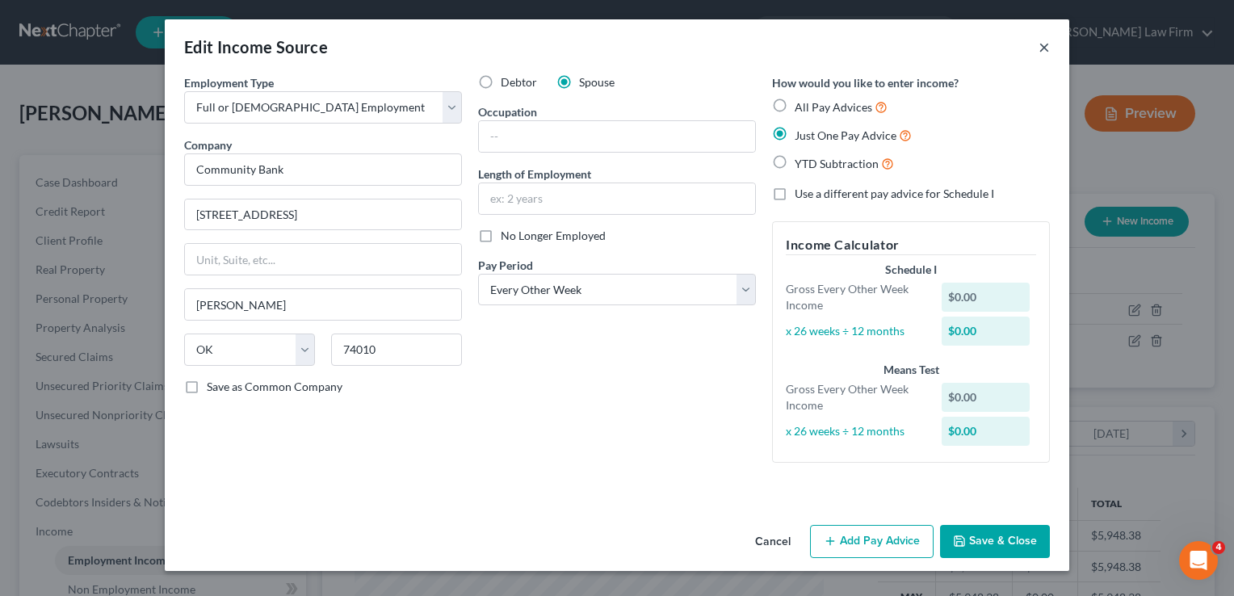
click at [1045, 48] on button "×" at bounding box center [1044, 46] width 11 height 19
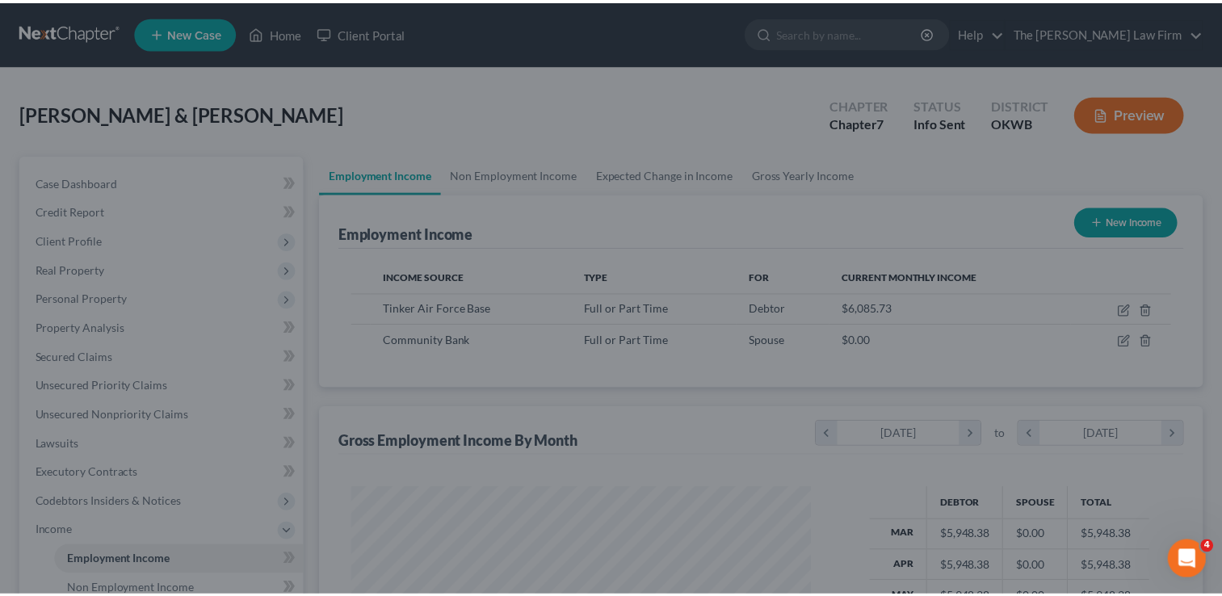
scroll to position [807575, 807367]
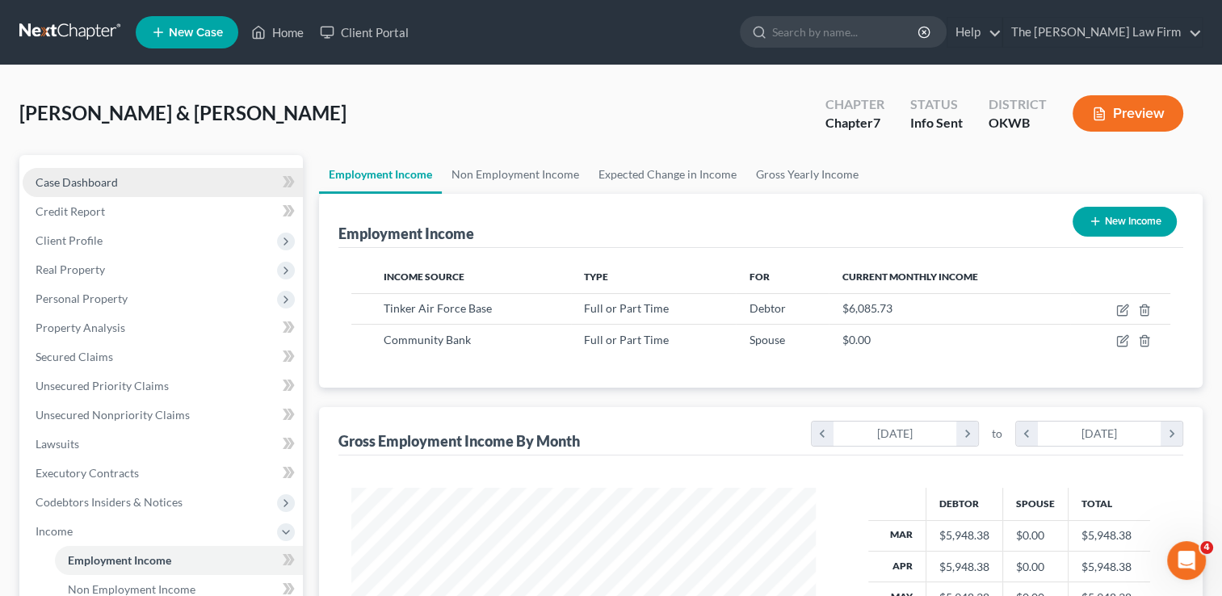
drag, startPoint x: 127, startPoint y: 178, endPoint x: 147, endPoint y: 189, distance: 23.1
click at [127, 178] on link "Case Dashboard" at bounding box center [163, 182] width 280 height 29
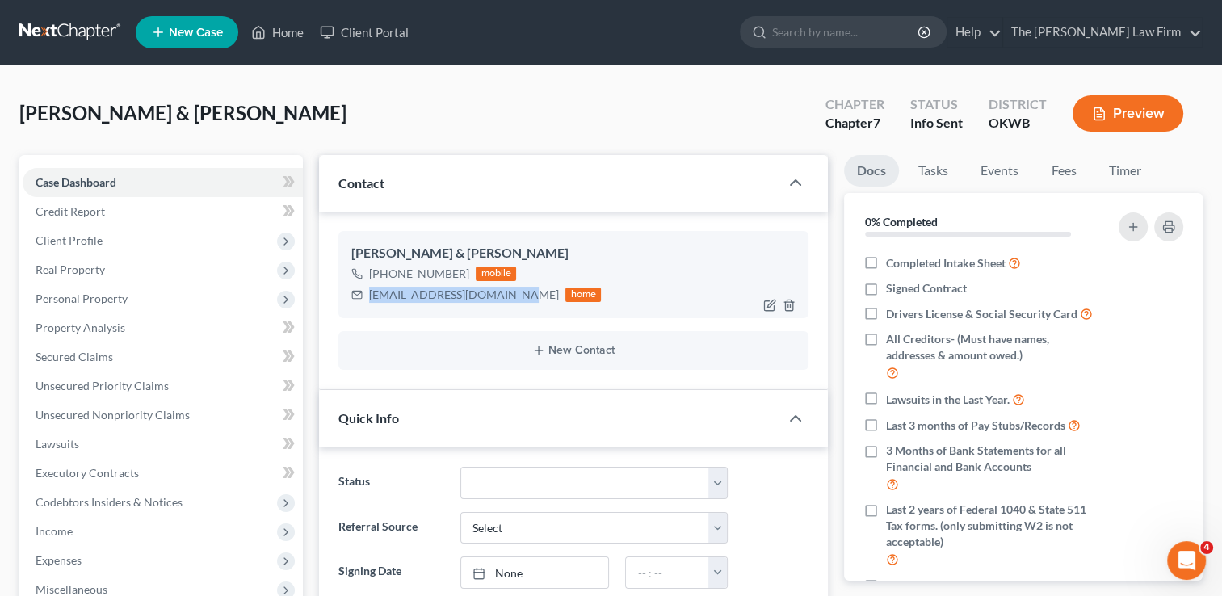
drag, startPoint x: 368, startPoint y: 292, endPoint x: 492, endPoint y: 299, distance: 123.8
click at [504, 299] on div "brittneysmith6@icloud.com home" at bounding box center [476, 294] width 250 height 21
copy div "brittneysmith6@icloud.com"
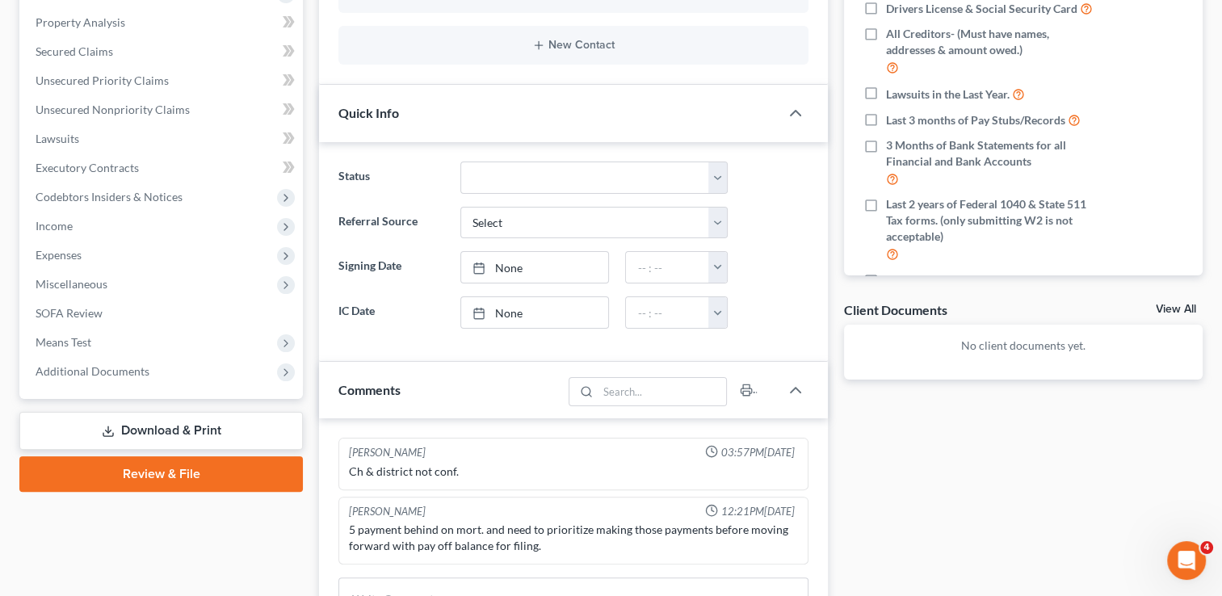
scroll to position [323, 0]
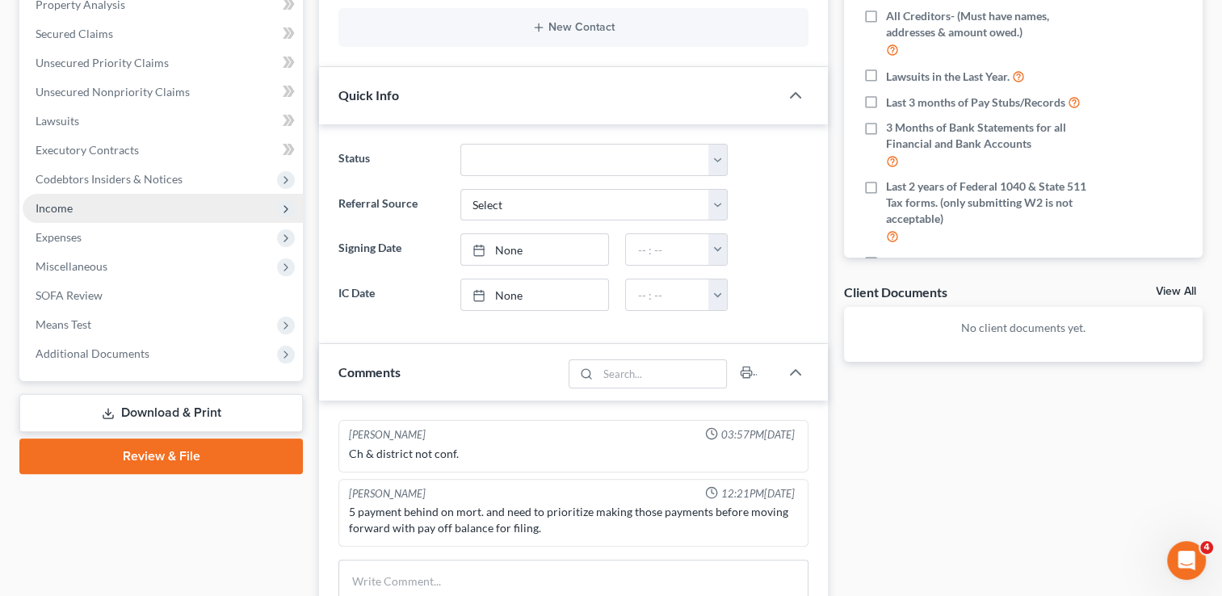
drag, startPoint x: 60, startPoint y: 201, endPoint x: 82, endPoint y: 209, distance: 24.0
click at [60, 201] on span "Income" at bounding box center [54, 208] width 37 height 14
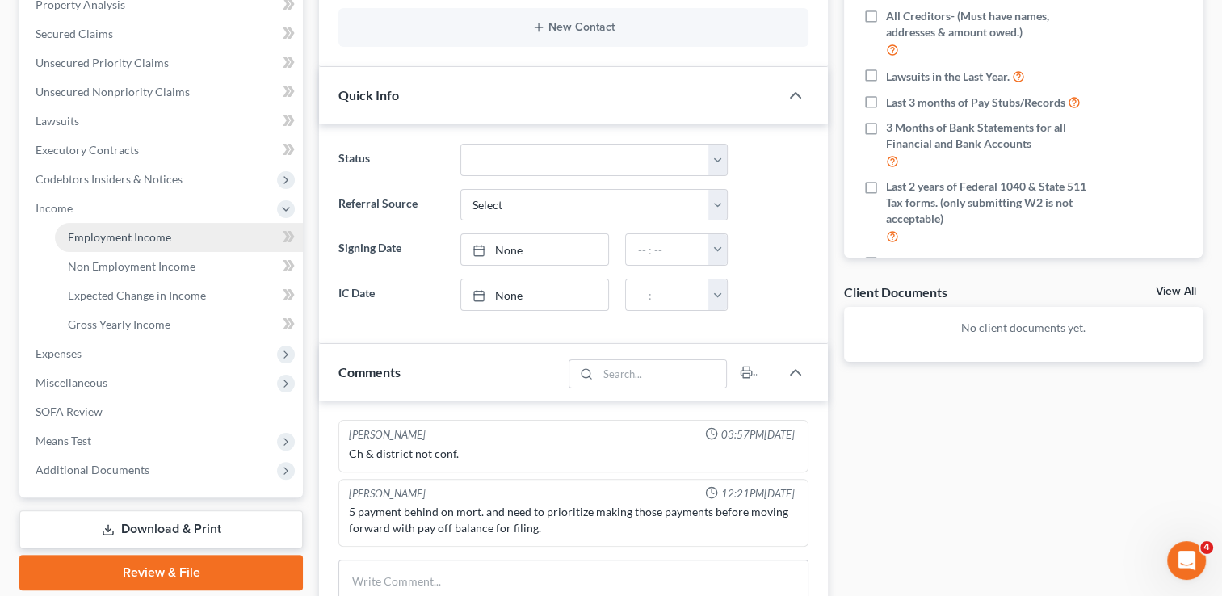
click at [145, 243] on span "Employment Income" at bounding box center [119, 237] width 103 height 14
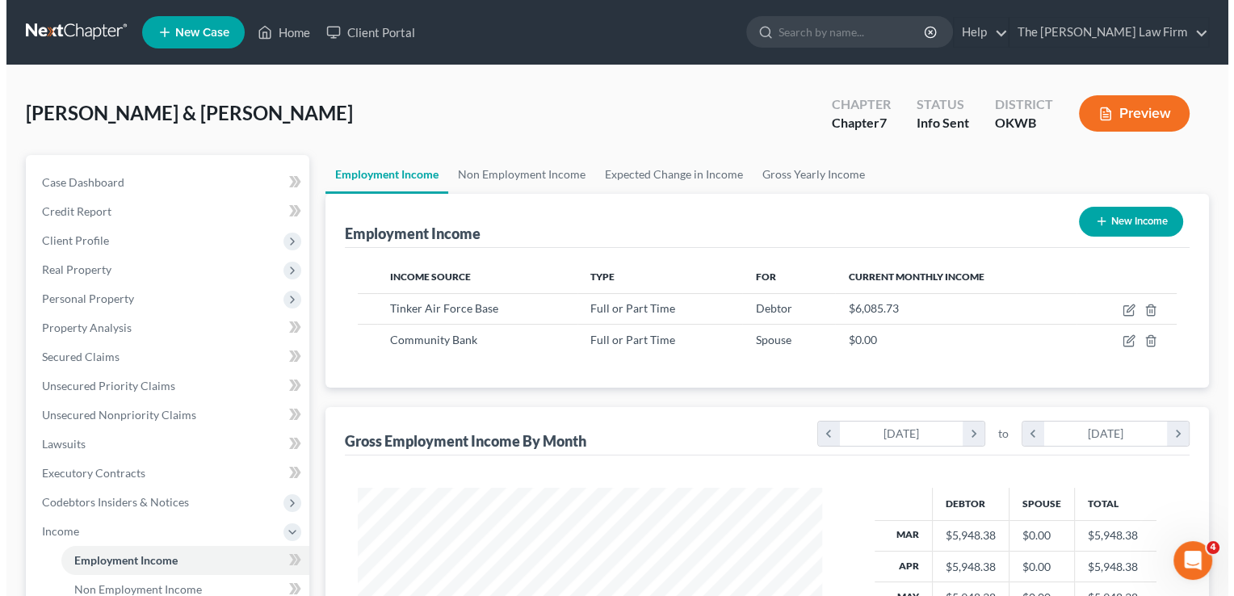
scroll to position [288, 497]
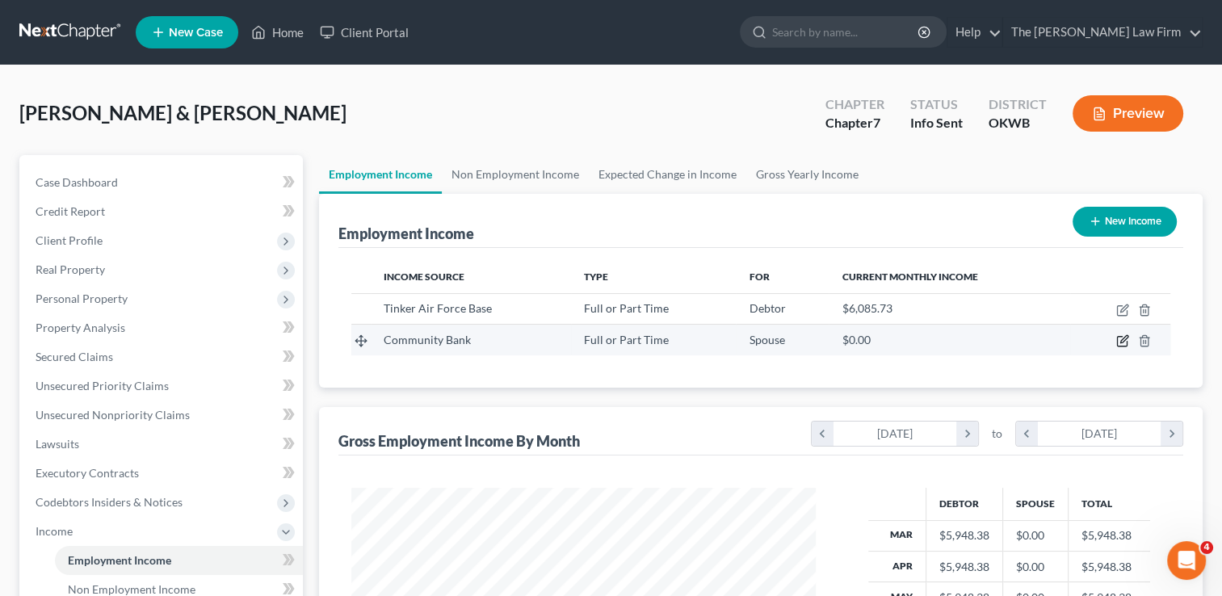
click at [1120, 343] on icon "button" at bounding box center [1122, 340] width 13 height 13
select select "0"
select select "37"
select select "2"
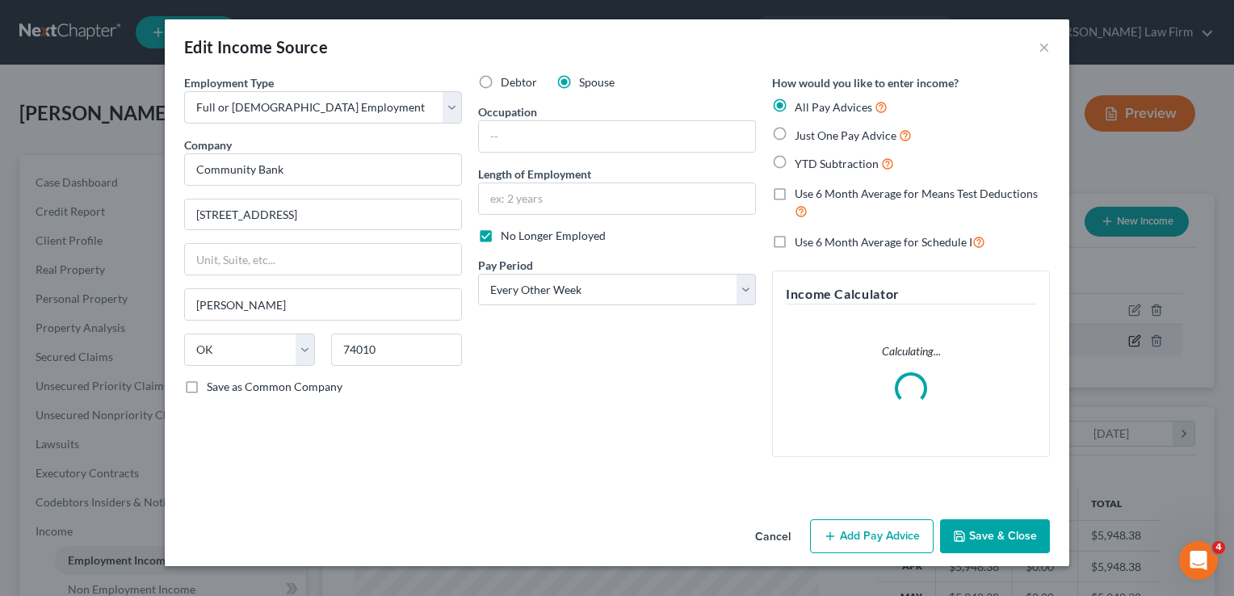
scroll to position [288, 501]
click at [847, 535] on button "Add Pay Advice" at bounding box center [872, 536] width 124 height 34
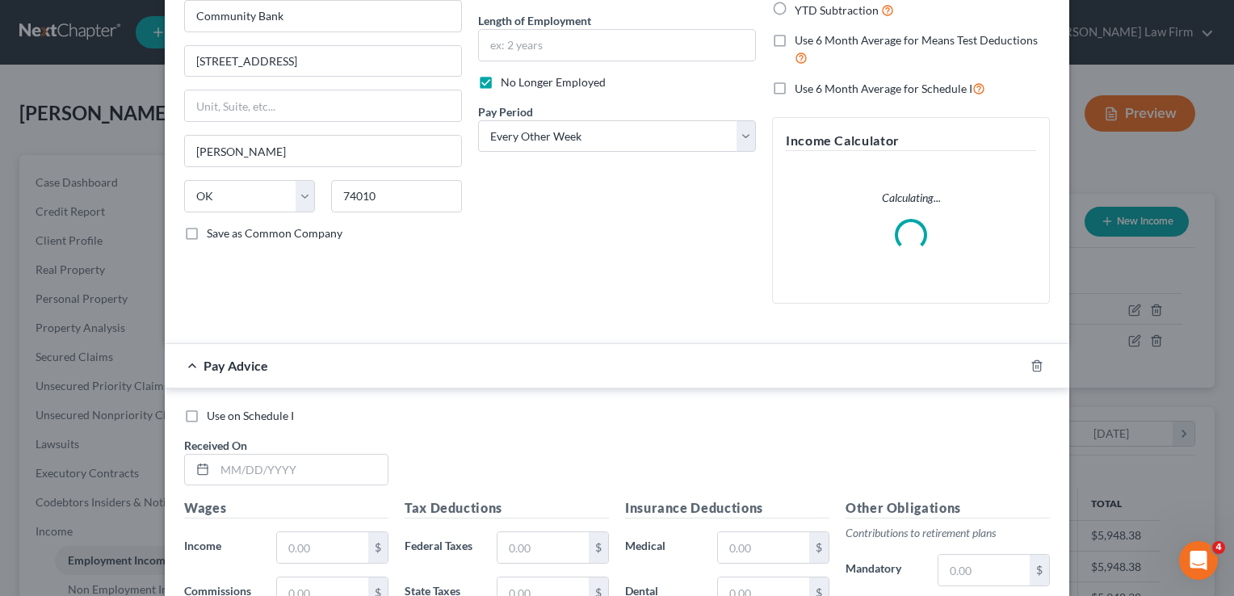
scroll to position [0, 0]
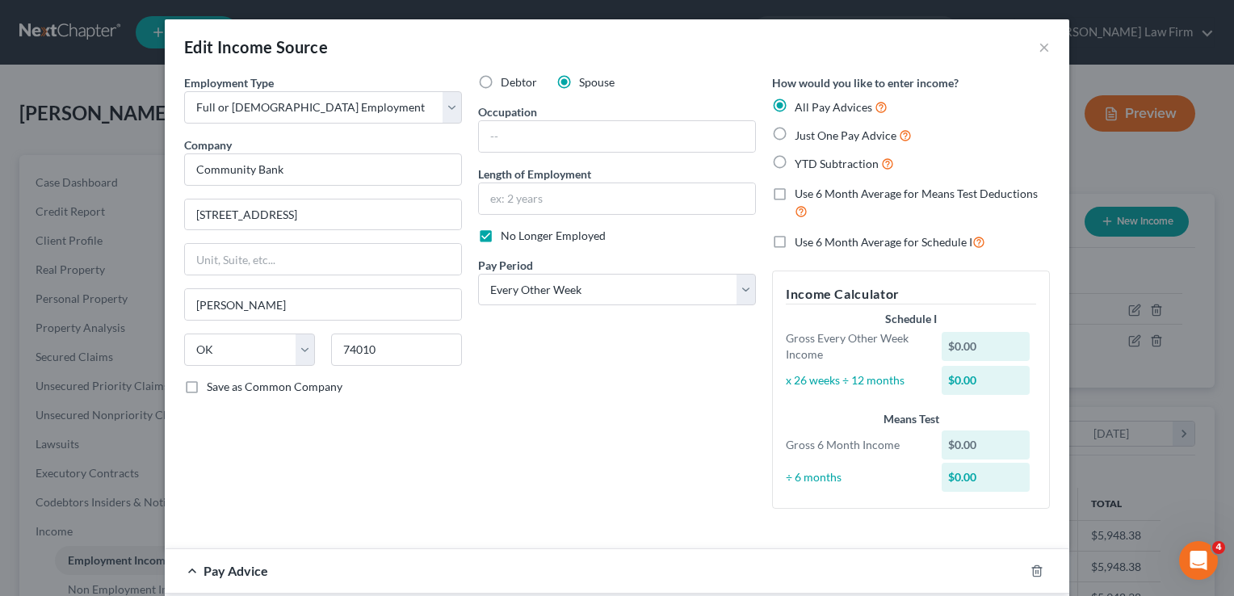
click at [795, 130] on label "Just One Pay Advice" at bounding box center [853, 135] width 117 height 19
click at [801, 130] on input "Just One Pay Advice" at bounding box center [806, 131] width 11 height 11
radio input "true"
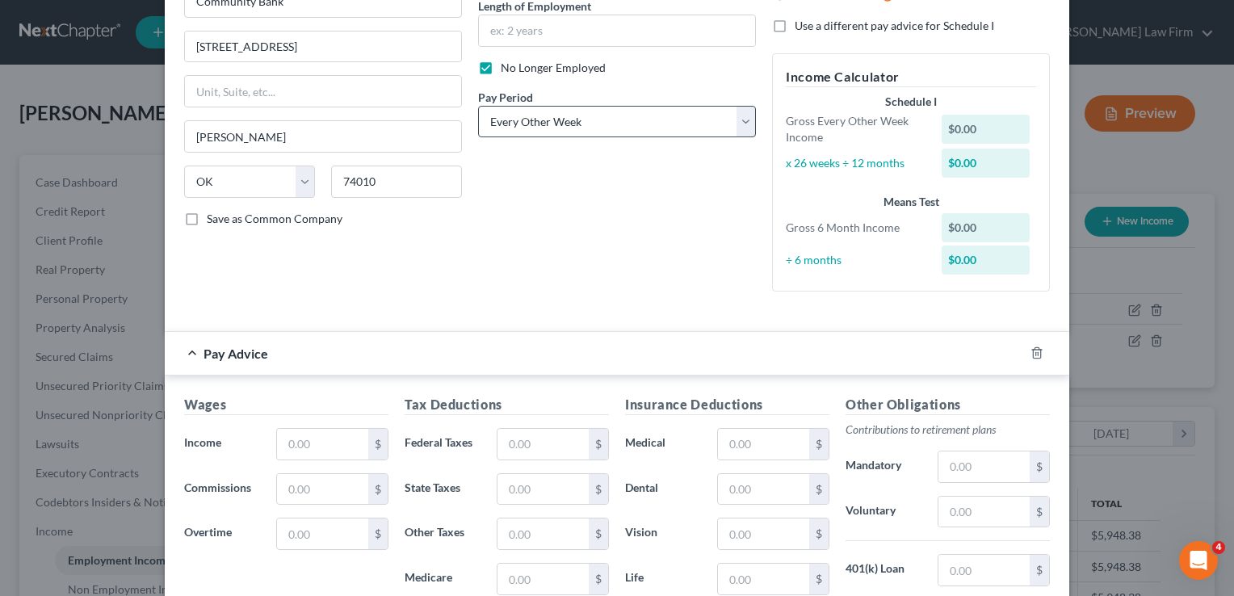
scroll to position [162, 0]
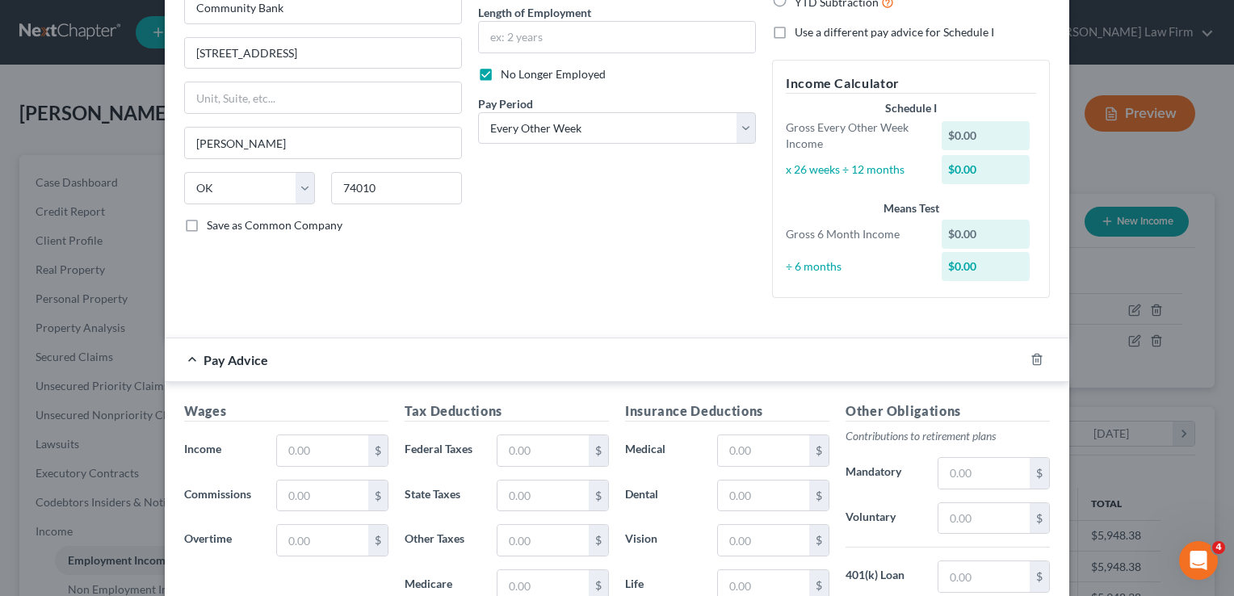
click at [501, 73] on label "No Longer Employed" at bounding box center [553, 74] width 105 height 16
click at [507, 73] on input "No Longer Employed" at bounding box center [512, 71] width 11 height 11
checkbox input "false"
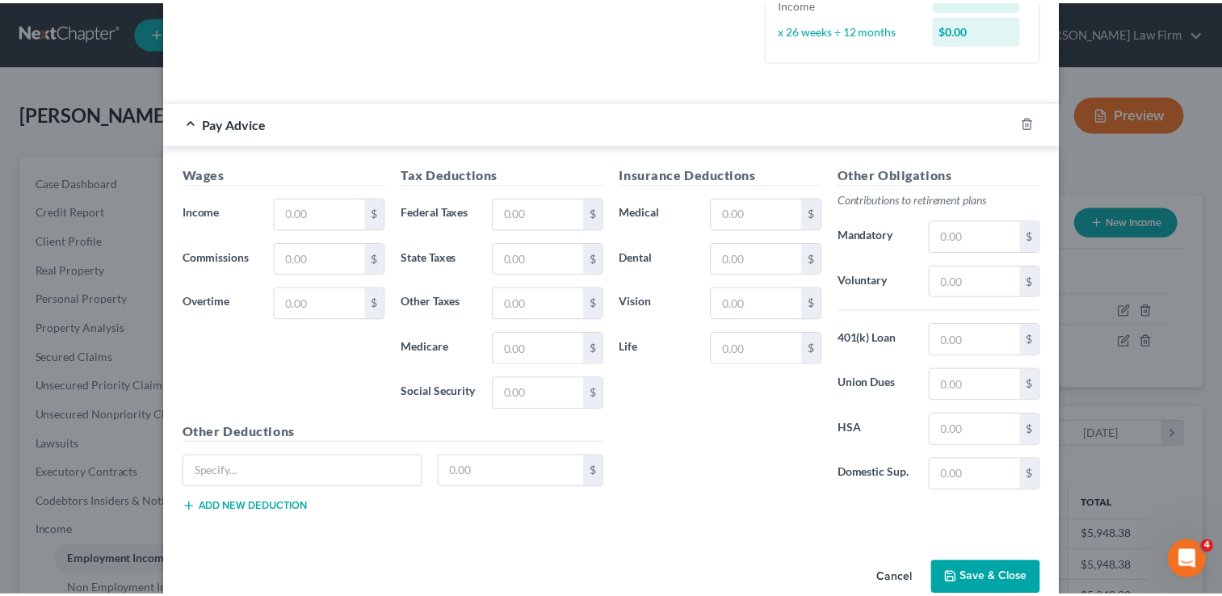
scroll to position [404, 0]
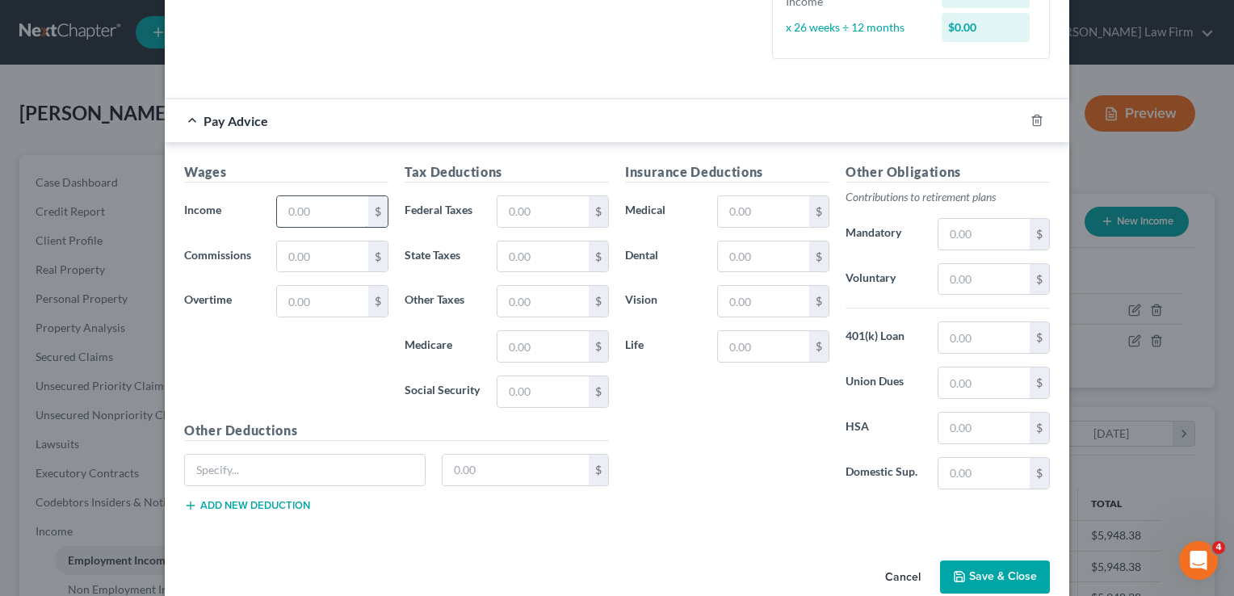
click at [310, 205] on input "text" at bounding box center [322, 211] width 91 height 31
type input "1,327.20"
click at [544, 212] on input "text" at bounding box center [543, 211] width 91 height 31
type input "71.78"
click at [502, 256] on input "text" at bounding box center [543, 257] width 91 height 31
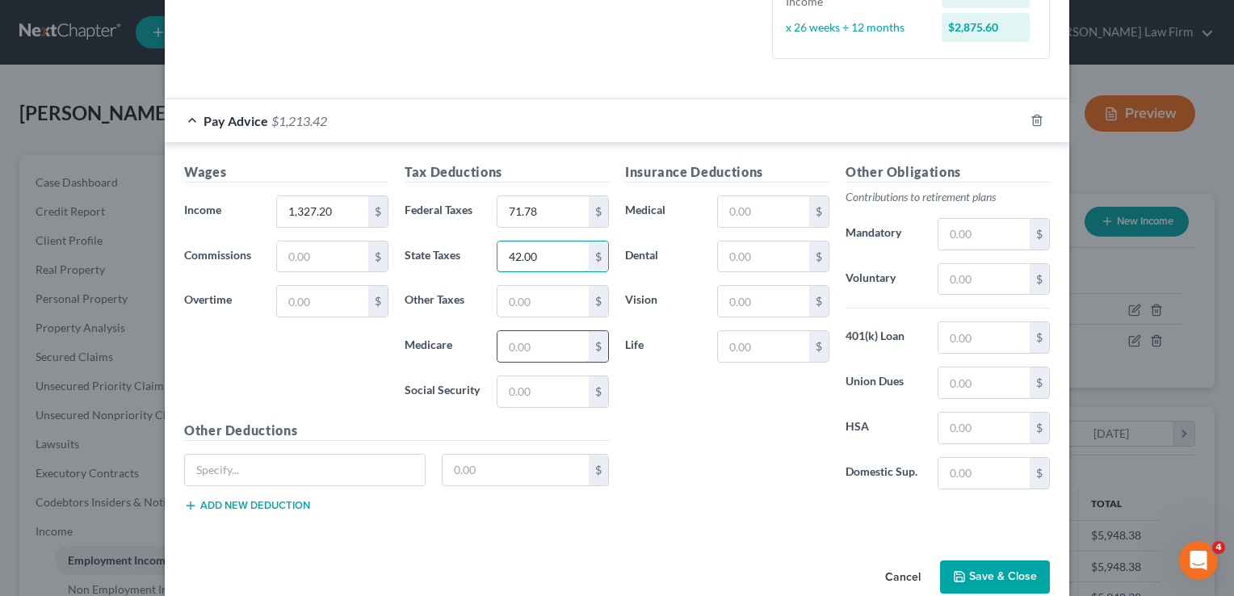
type input "42.00"
click at [523, 342] on input "text" at bounding box center [543, 346] width 91 height 31
type input "18.94"
click at [543, 389] on input "text" at bounding box center [543, 391] width 91 height 31
type input "80.97"
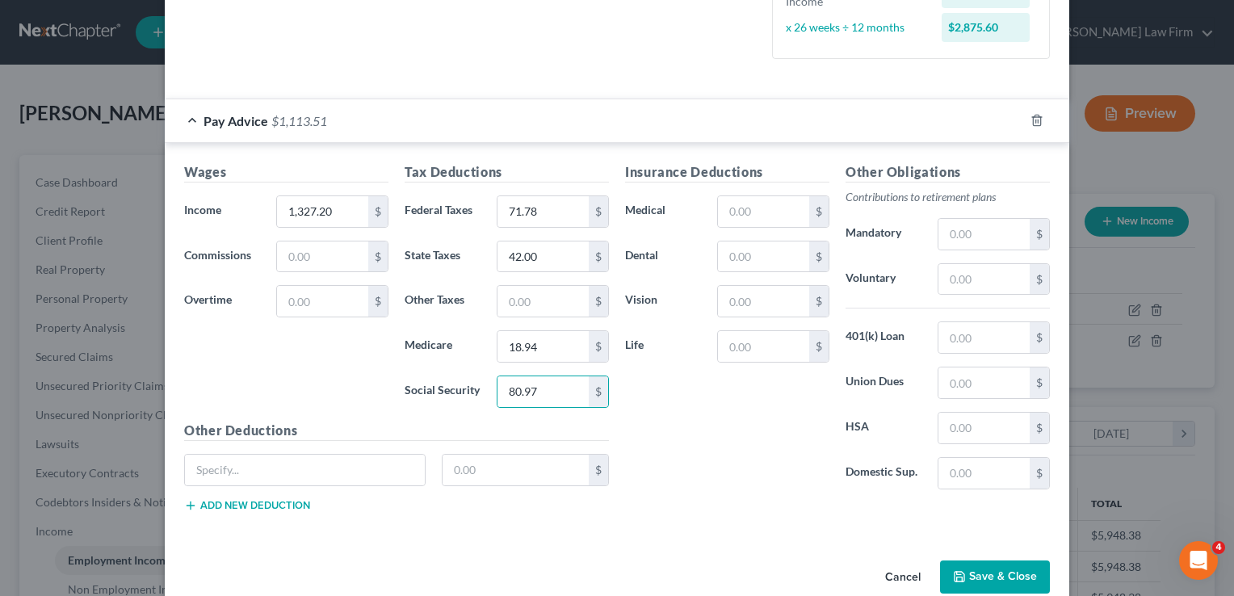
click at [710, 407] on div "Insurance Deductions Medical $ Dental $ Vision $ Life $" at bounding box center [727, 332] width 221 height 340
click at [739, 300] on input "text" at bounding box center [763, 301] width 91 height 31
type input "3.04"
click at [759, 259] on input "text" at bounding box center [763, 257] width 91 height 31
type input "18.18"
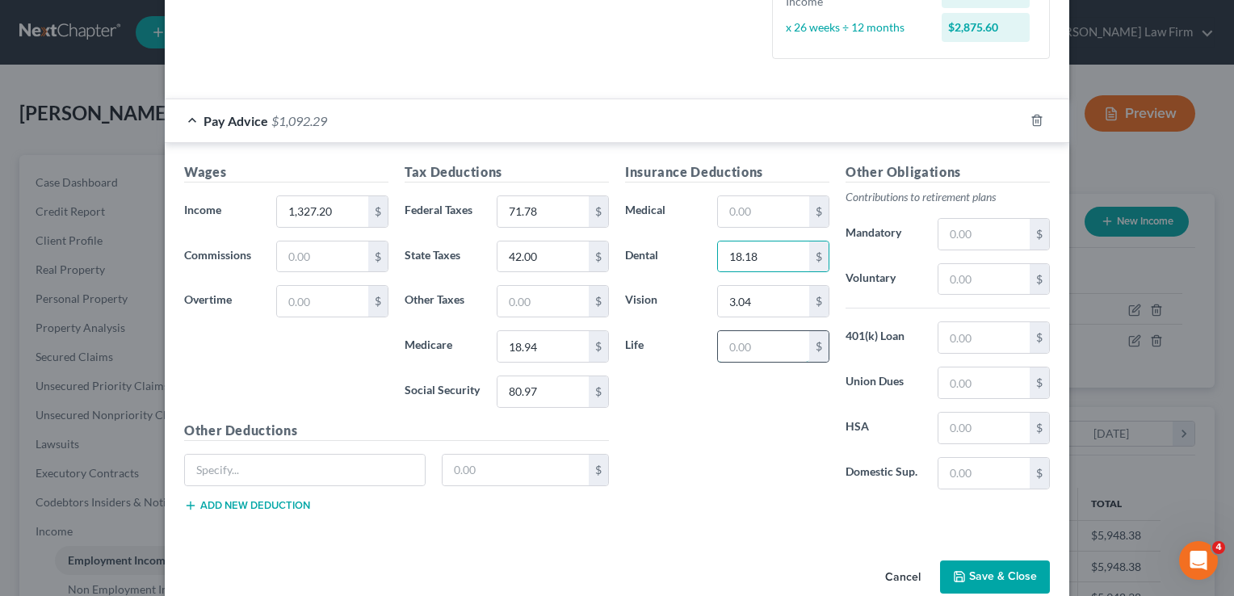
click at [756, 343] on input "text" at bounding box center [763, 346] width 91 height 31
type input "34.56"
click at [1000, 576] on button "Save & Close" at bounding box center [995, 578] width 110 height 34
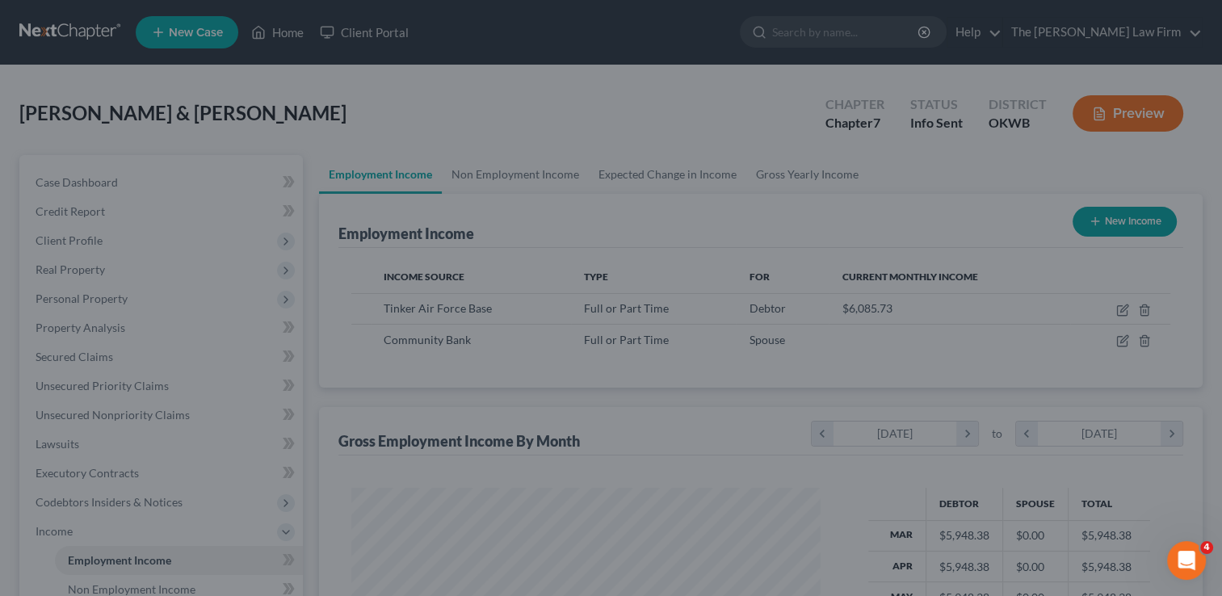
scroll to position [807575, 807367]
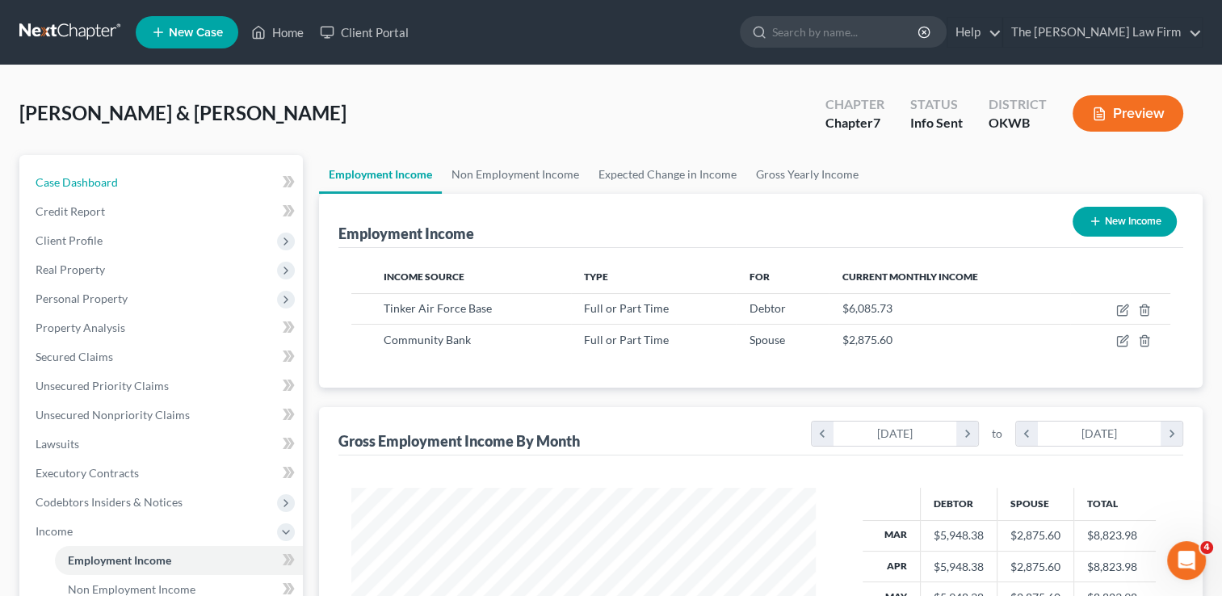
drag, startPoint x: 84, startPoint y: 176, endPoint x: 262, endPoint y: 162, distance: 178.3
click at [84, 175] on span "Case Dashboard" at bounding box center [77, 182] width 82 height 14
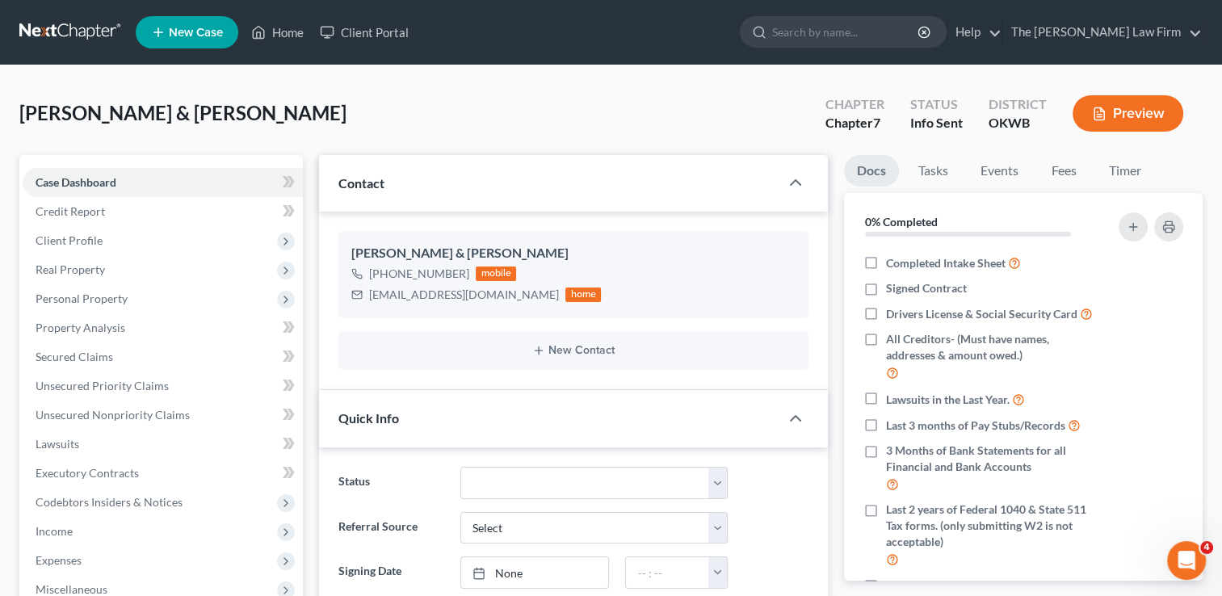
click at [54, 28] on link at bounding box center [70, 32] width 103 height 29
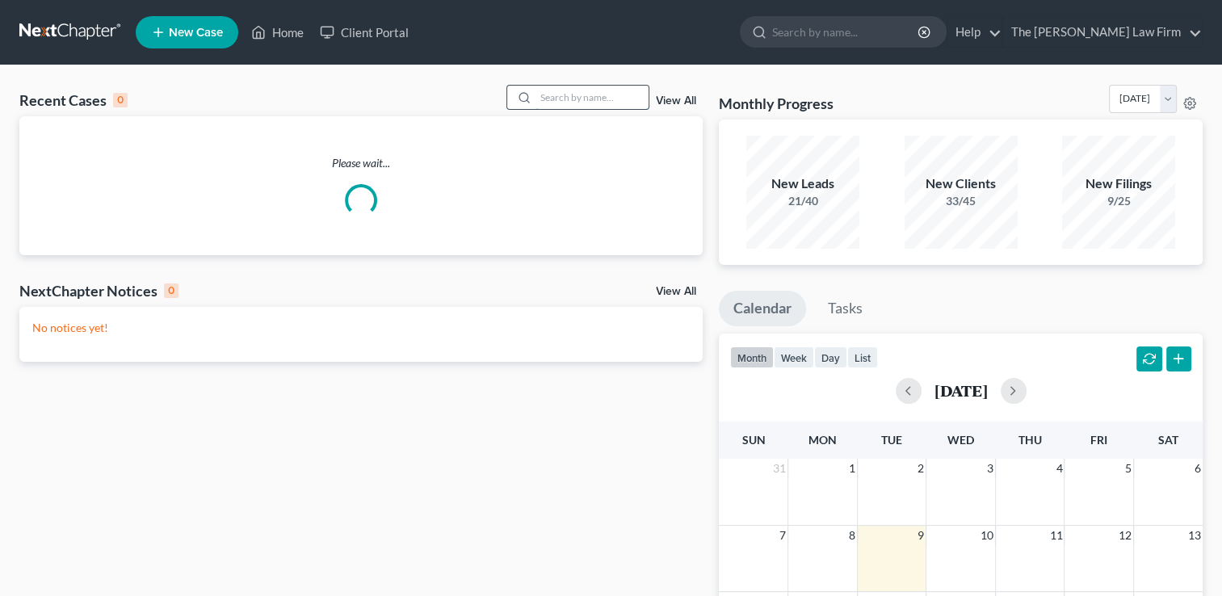
click at [582, 95] on input "search" at bounding box center [592, 97] width 113 height 23
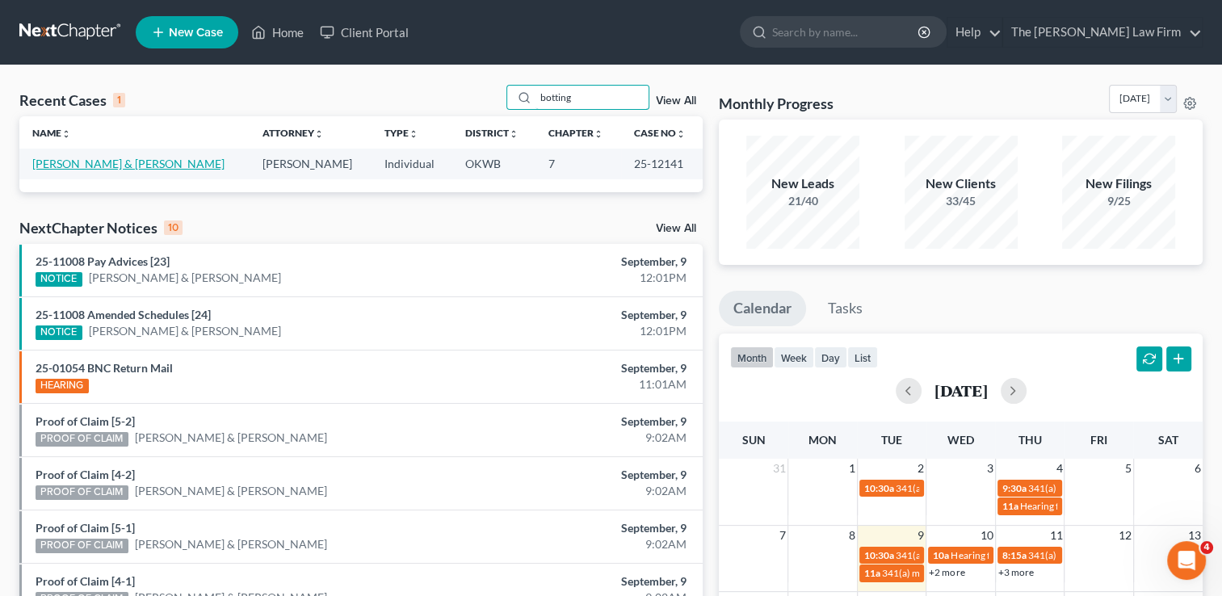
type input "botting"
click at [136, 160] on link "[PERSON_NAME] & [PERSON_NAME]" at bounding box center [128, 164] width 192 height 14
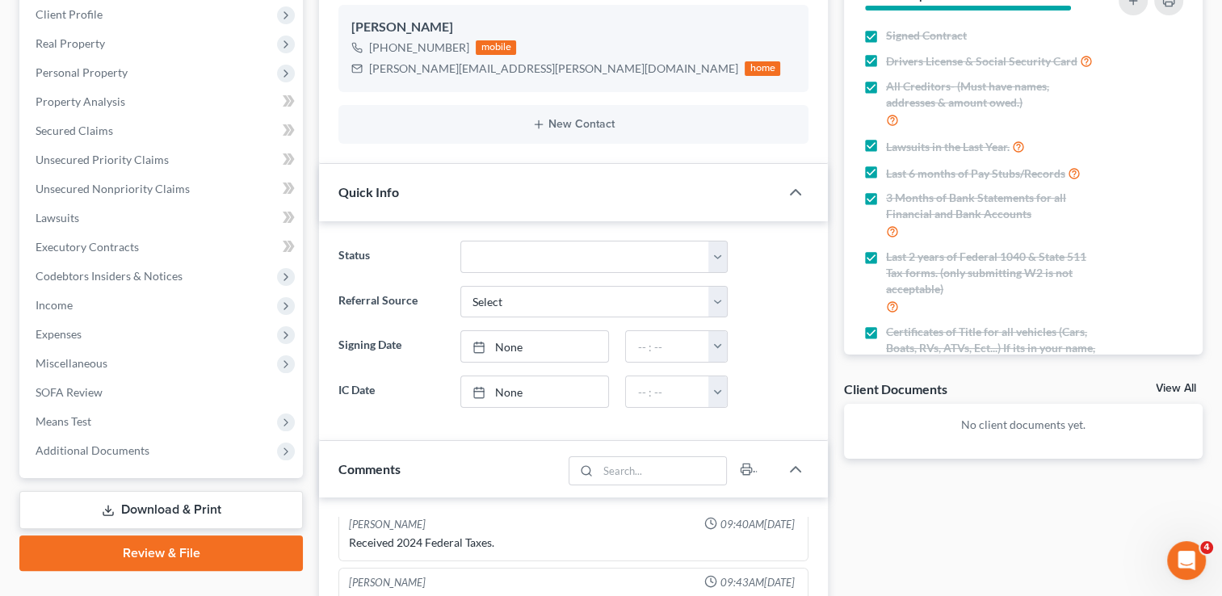
scroll to position [242, 0]
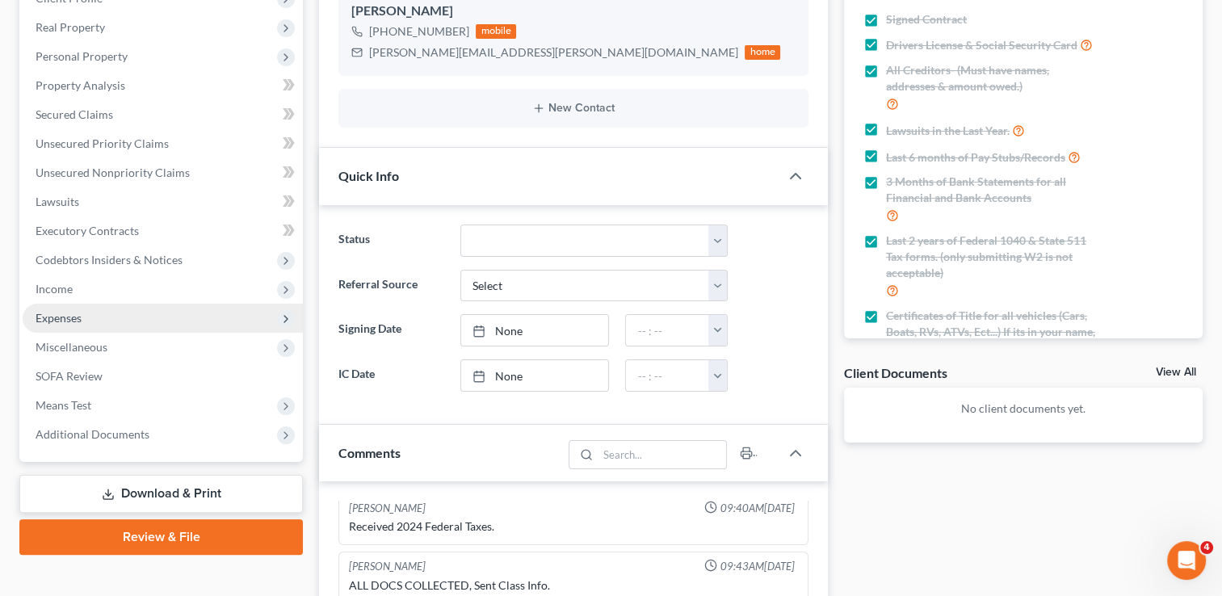
click at [82, 318] on span "Expenses" at bounding box center [163, 318] width 280 height 29
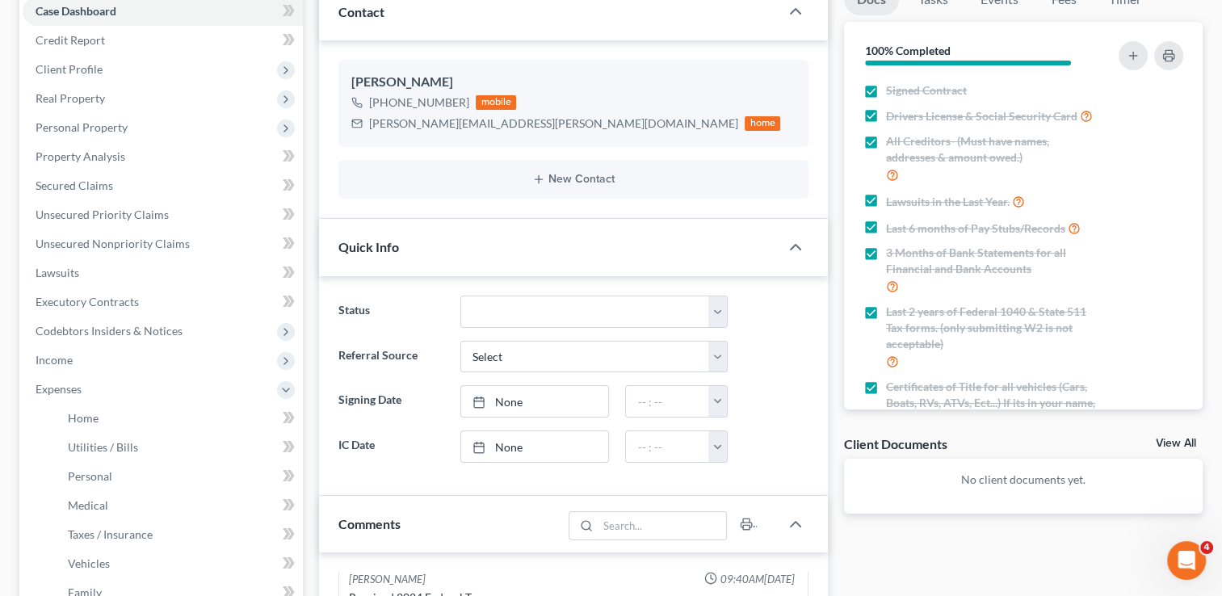
scroll to position [162, 0]
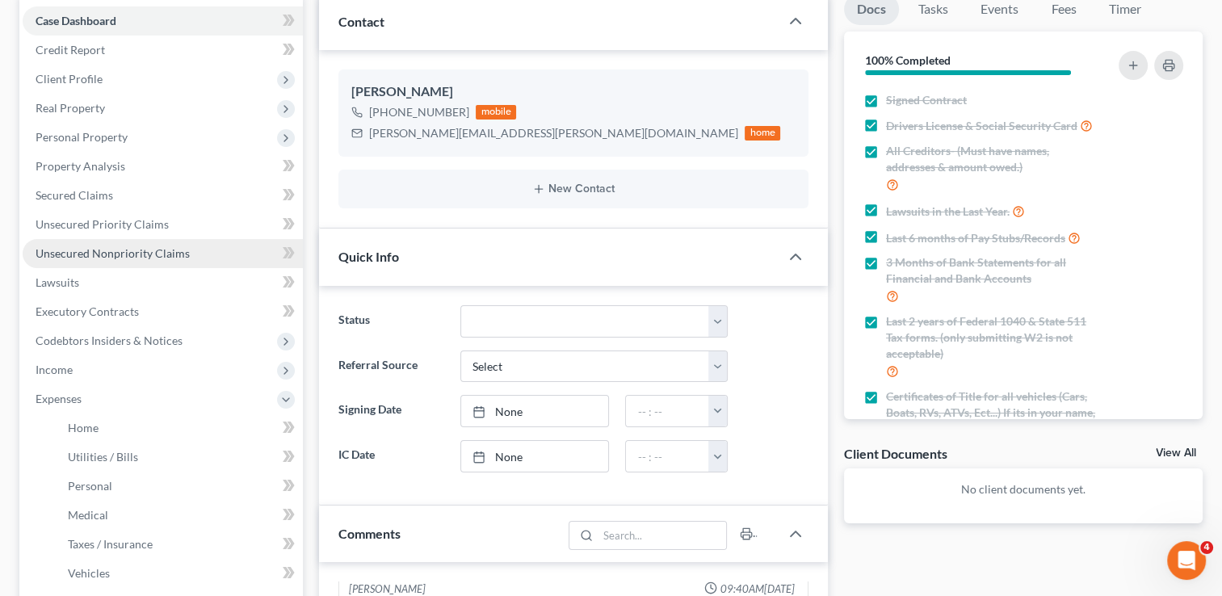
click at [113, 257] on span "Unsecured Nonpriority Claims" at bounding box center [113, 253] width 154 height 14
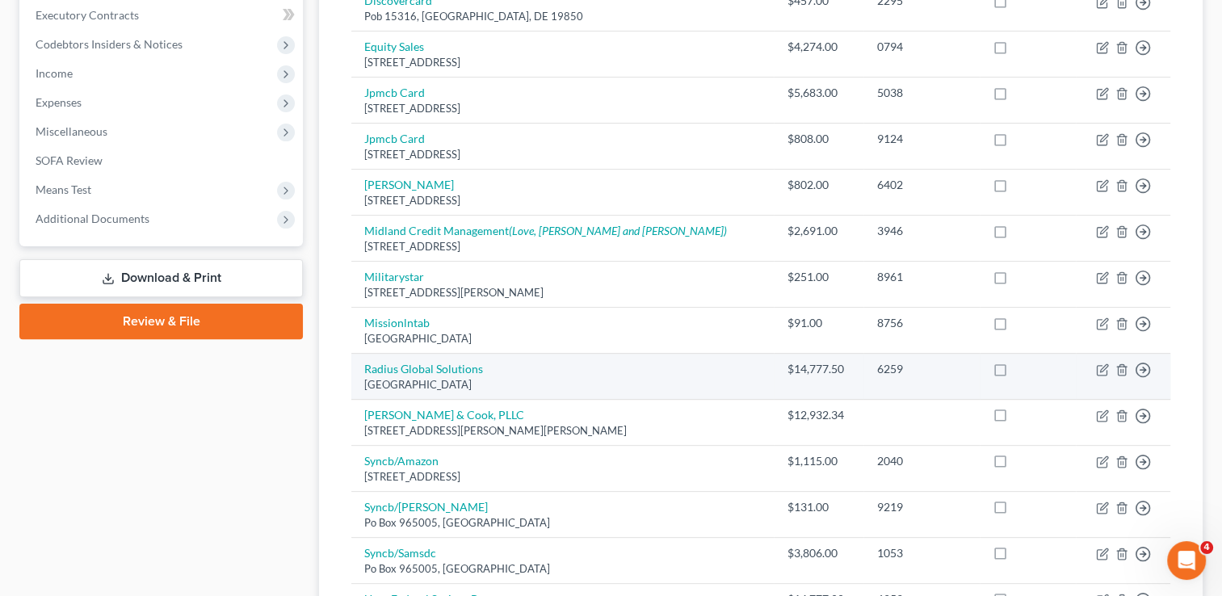
scroll to position [485, 0]
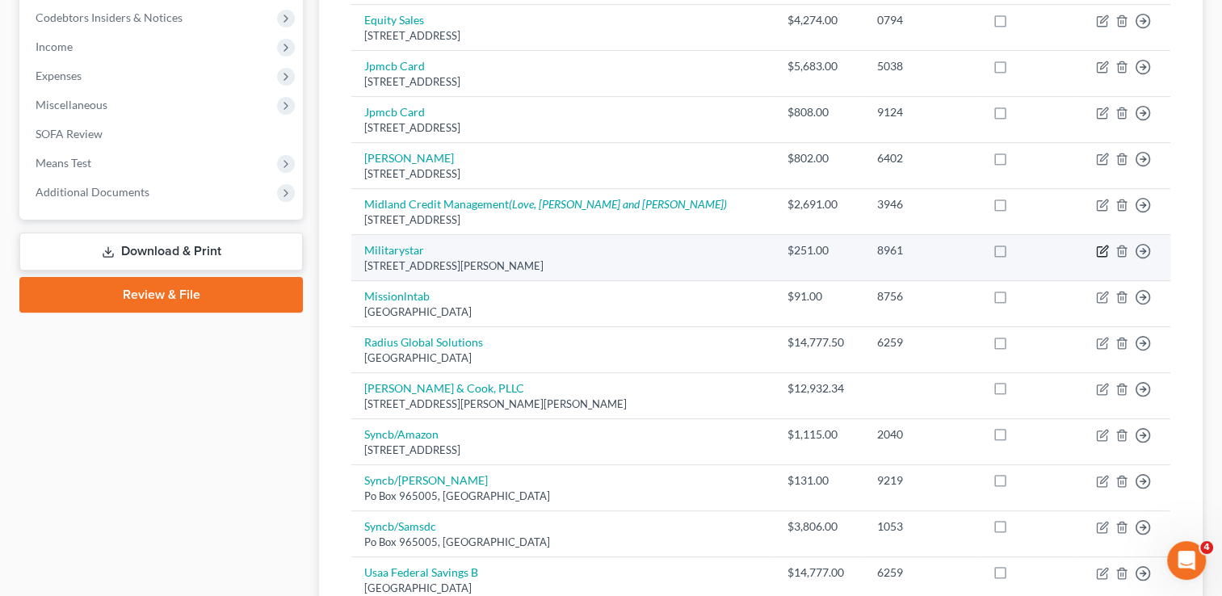
click at [1097, 249] on icon "button" at bounding box center [1102, 252] width 10 height 10
select select "45"
select select "2"
select select "0"
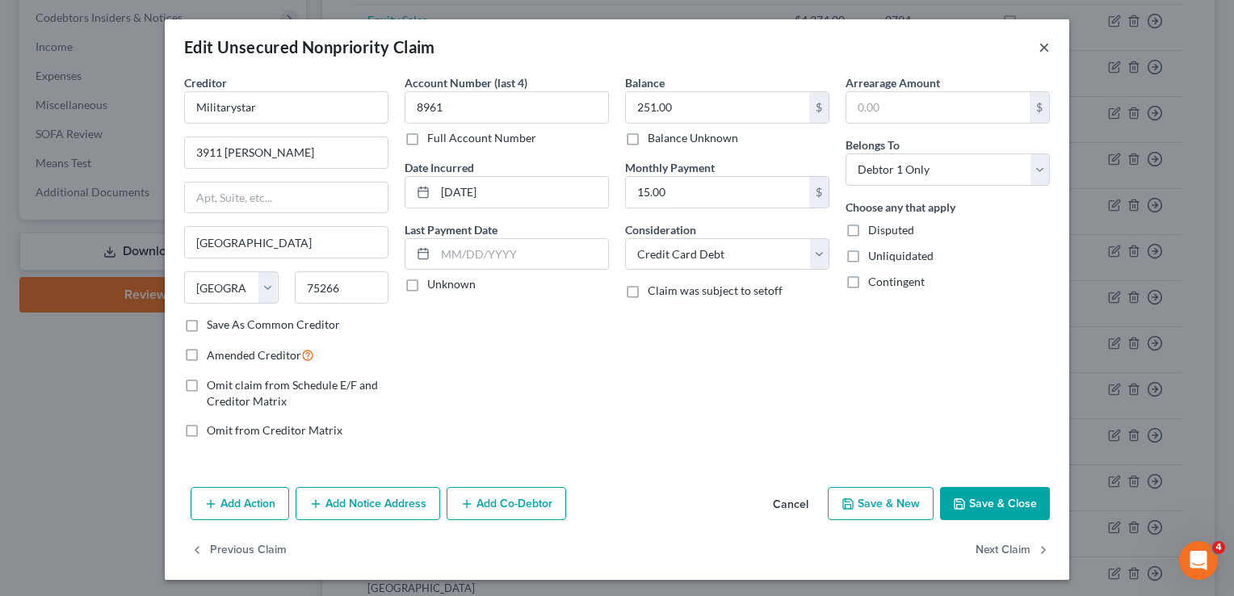
click at [1039, 47] on button "×" at bounding box center [1044, 46] width 11 height 19
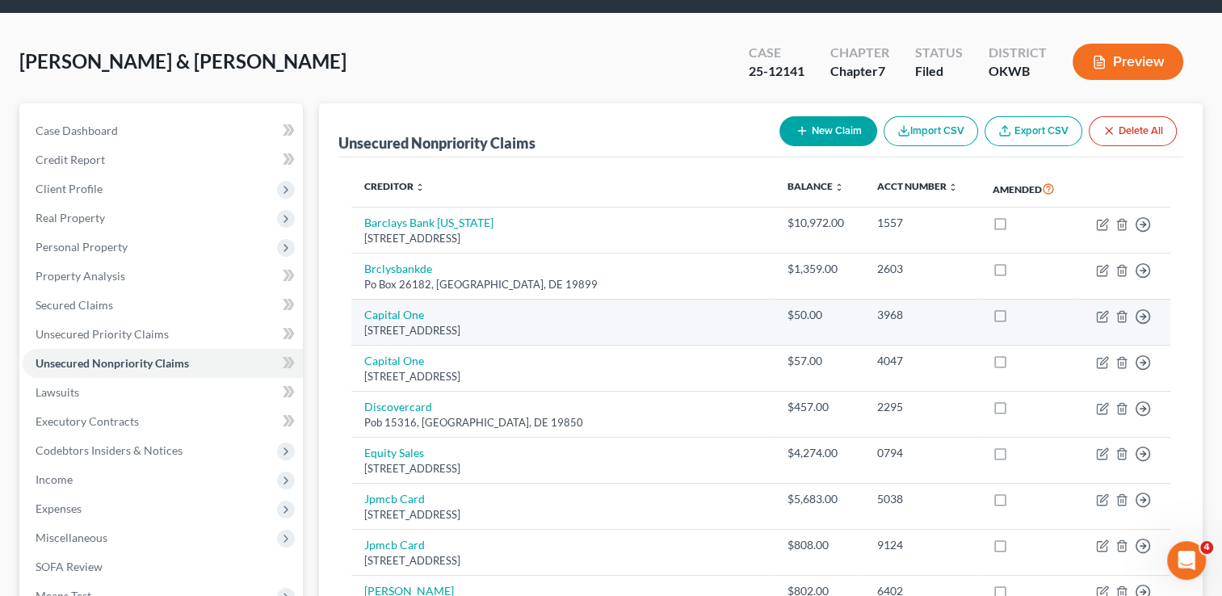
scroll to position [0, 0]
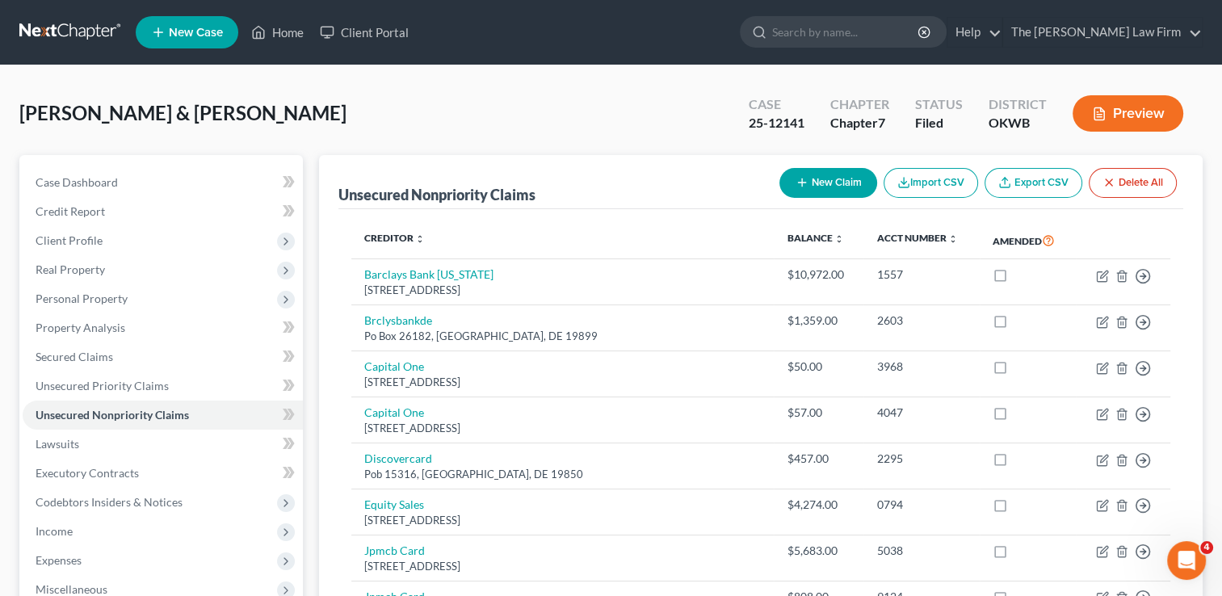
click at [59, 29] on link at bounding box center [70, 32] width 103 height 29
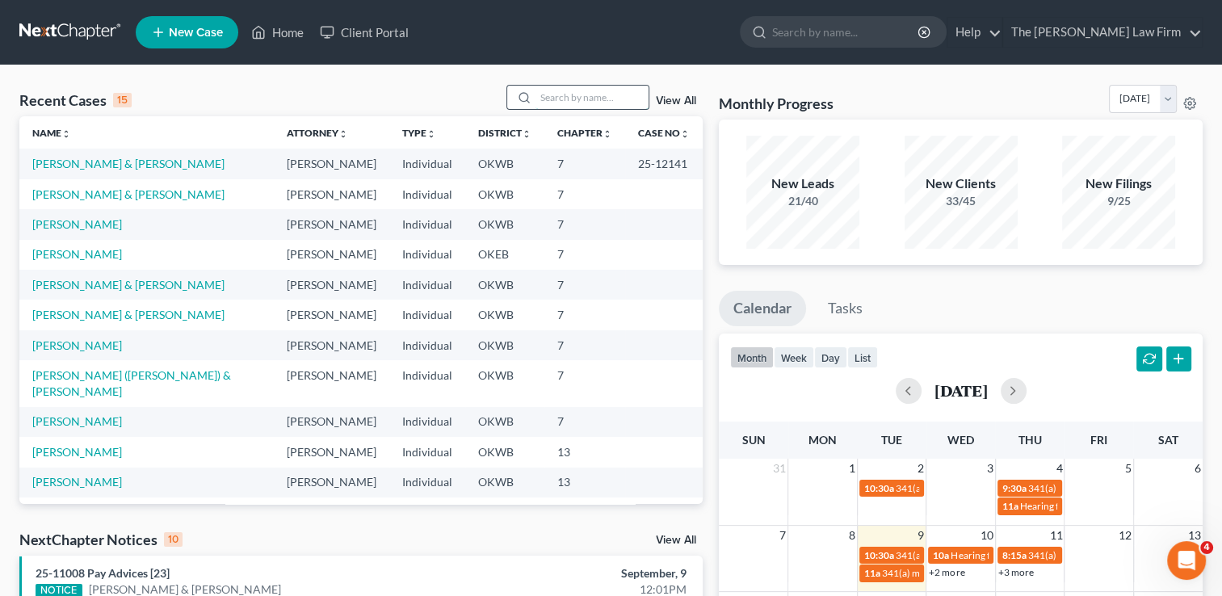
click at [629, 89] on input "search" at bounding box center [592, 97] width 113 height 23
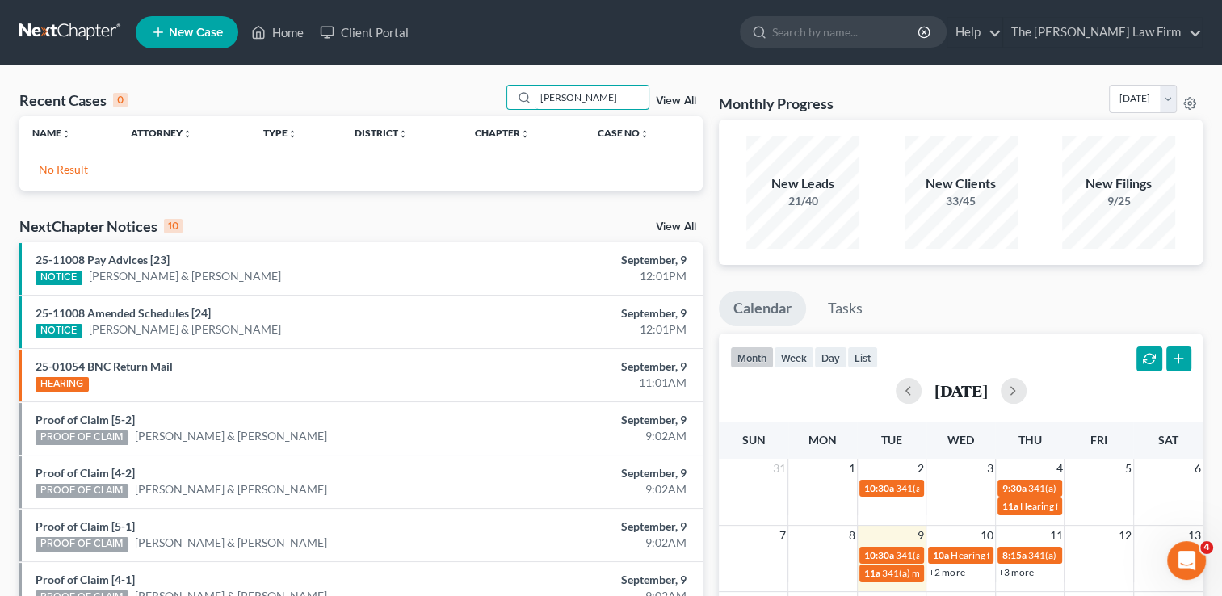
drag, startPoint x: 600, startPoint y: 98, endPoint x: 469, endPoint y: 99, distance: 130.9
click at [472, 99] on div "Recent Cases 0 [PERSON_NAME] will View All" at bounding box center [360, 101] width 683 height 32
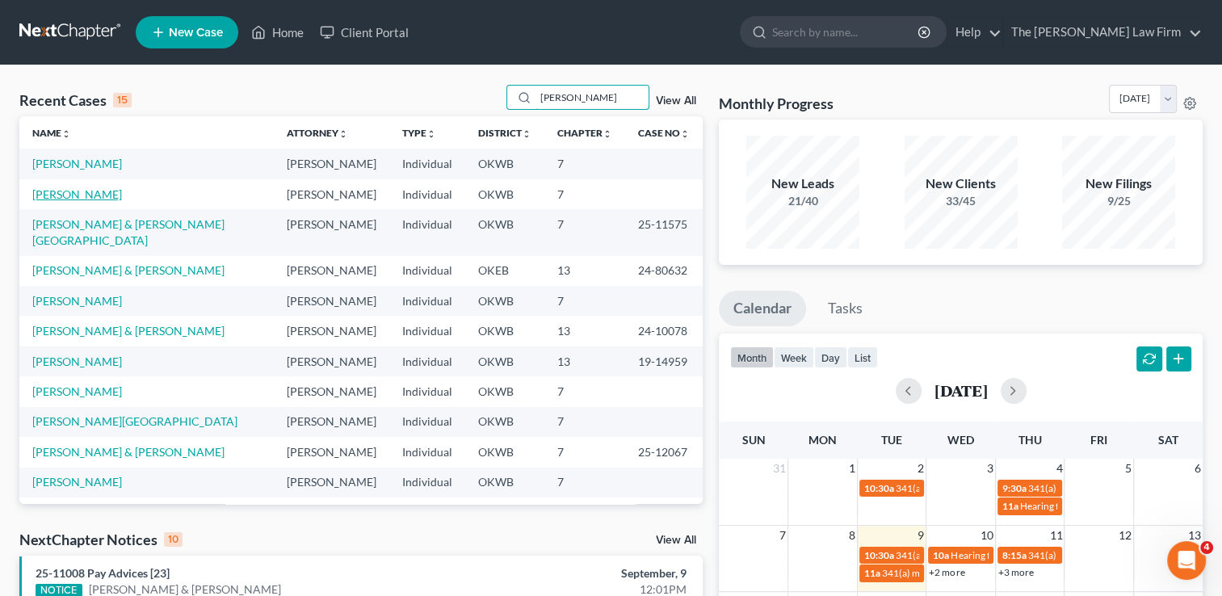
type input "[PERSON_NAME]"
click at [75, 191] on link "[PERSON_NAME]" at bounding box center [77, 194] width 90 height 14
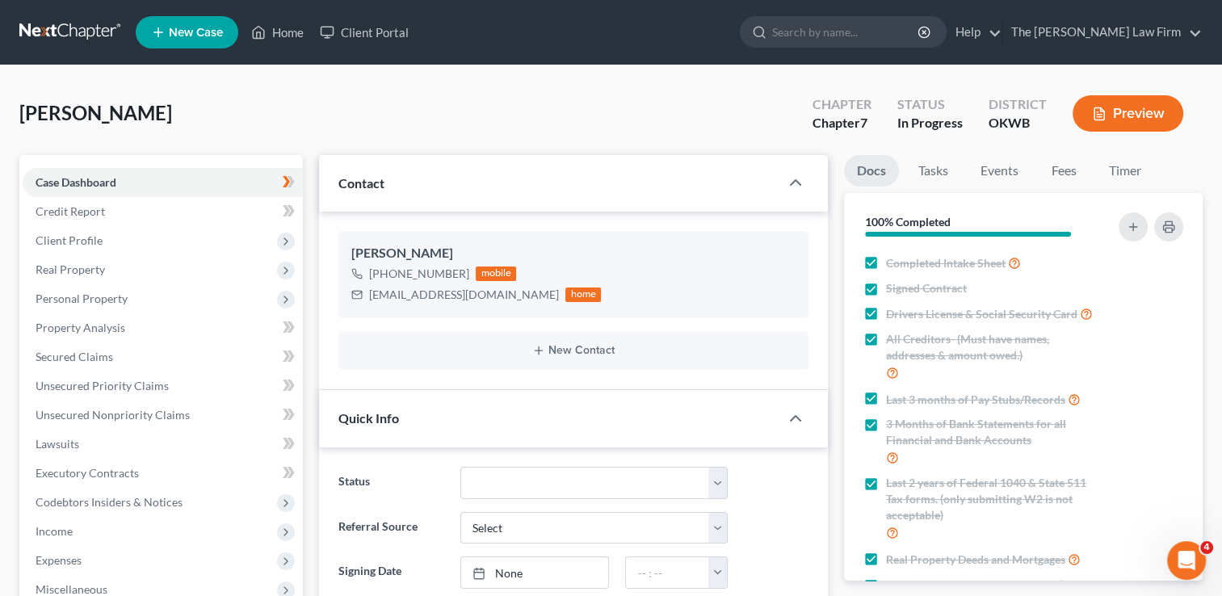
scroll to position [282, 0]
click at [95, 244] on span "Client Profile" at bounding box center [69, 240] width 67 height 14
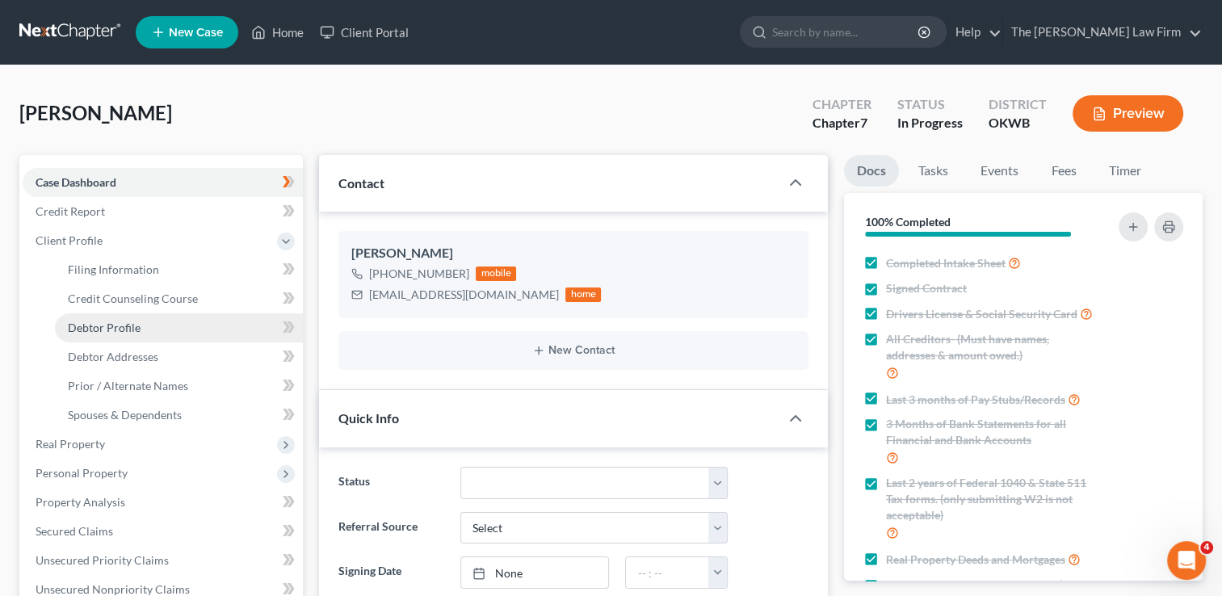
drag, startPoint x: 127, startPoint y: 326, endPoint x: 221, endPoint y: 334, distance: 94.9
click at [127, 326] on span "Debtor Profile" at bounding box center [104, 328] width 73 height 14
select select "0"
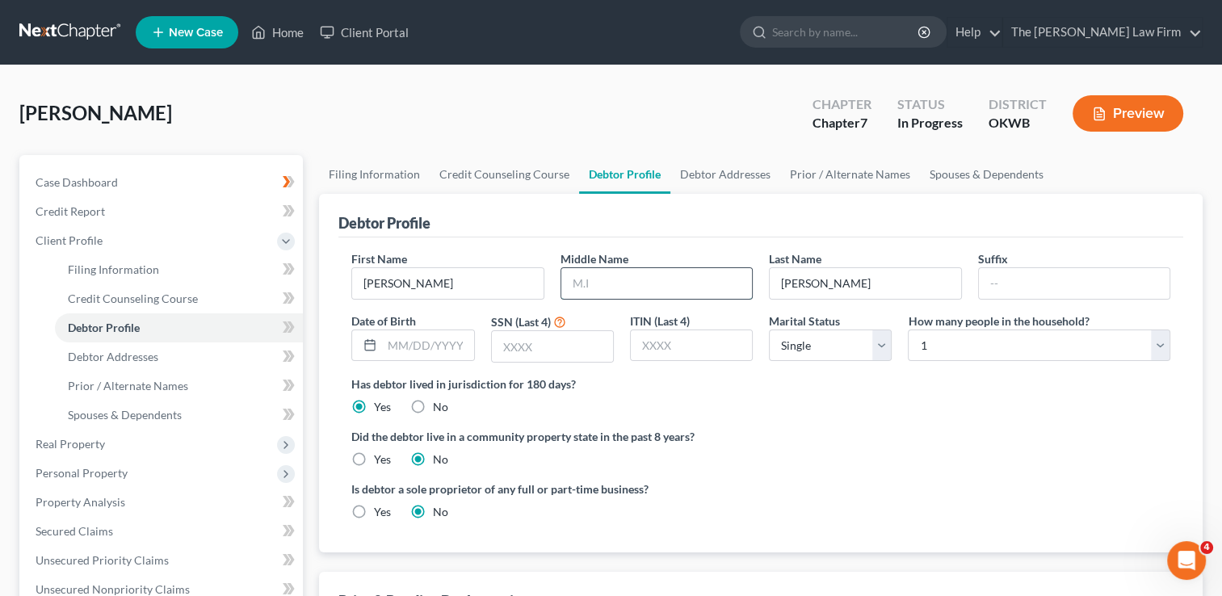
click at [633, 280] on input "text" at bounding box center [656, 283] width 191 height 31
type input "[PERSON_NAME]"
click at [423, 344] on input "text" at bounding box center [427, 345] width 91 height 31
type input "[STREET_ADDRESS][PERSON_NAME]"
drag, startPoint x: 462, startPoint y: 341, endPoint x: 316, endPoint y: 355, distance: 146.9
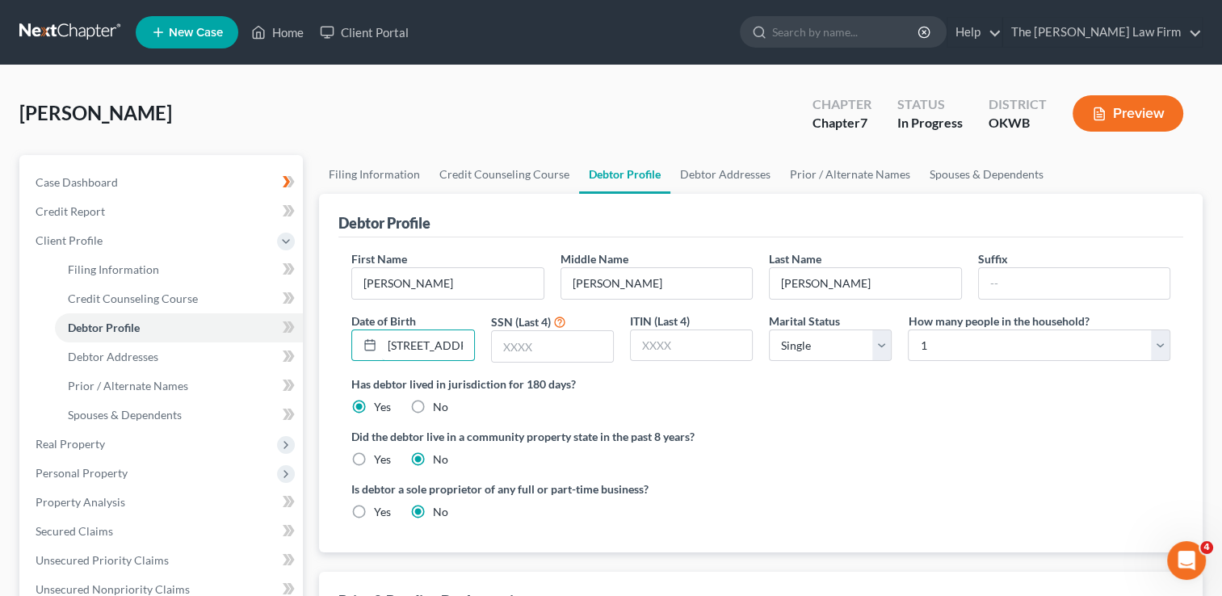
click at [316, 355] on div "Filing Information Credit Counseling Course Debtor Profile Debtor Addresses Pri…" at bounding box center [761, 563] width 900 height 817
type input "[DATE]"
click at [570, 349] on input "text" at bounding box center [552, 346] width 121 height 31
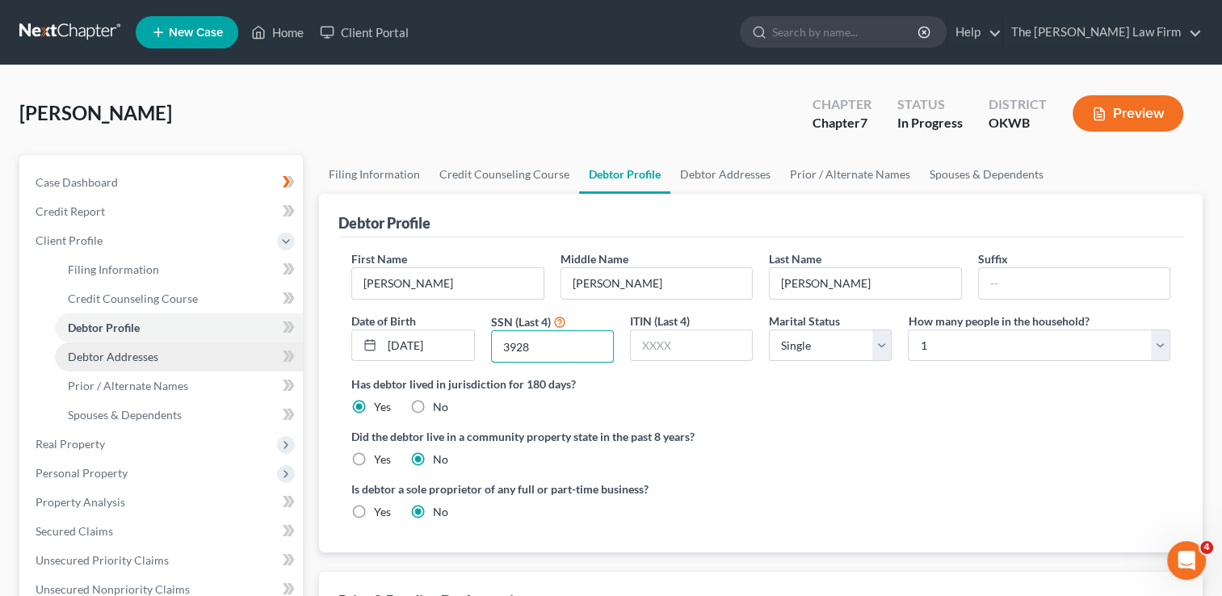
type input "3928"
click at [149, 355] on span "Debtor Addresses" at bounding box center [113, 357] width 90 height 14
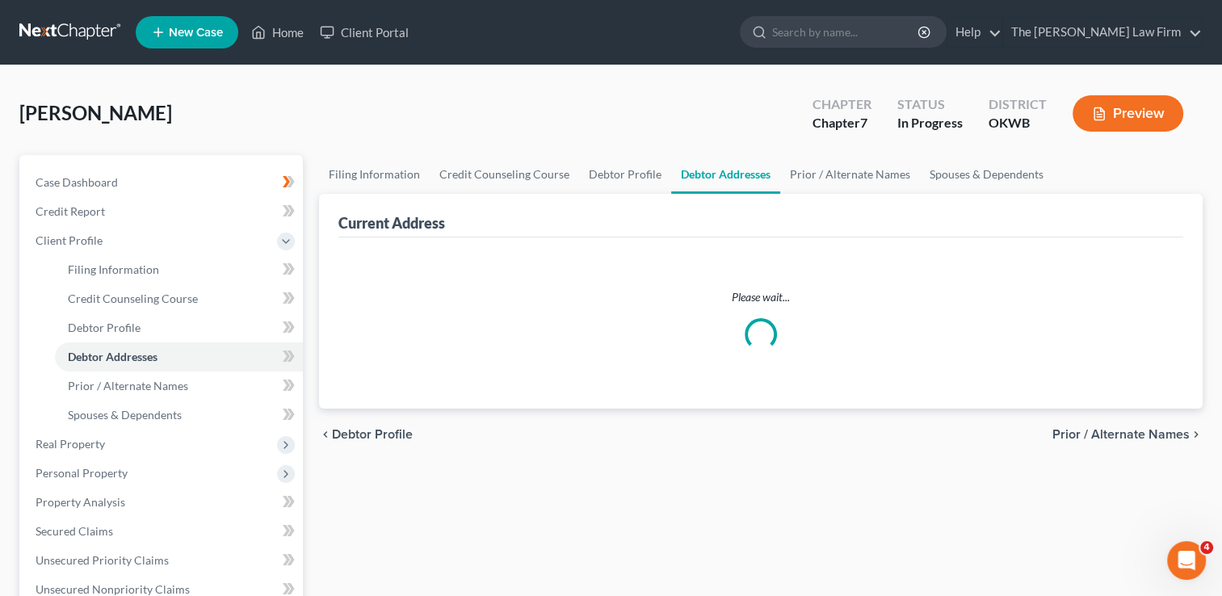
select select "0"
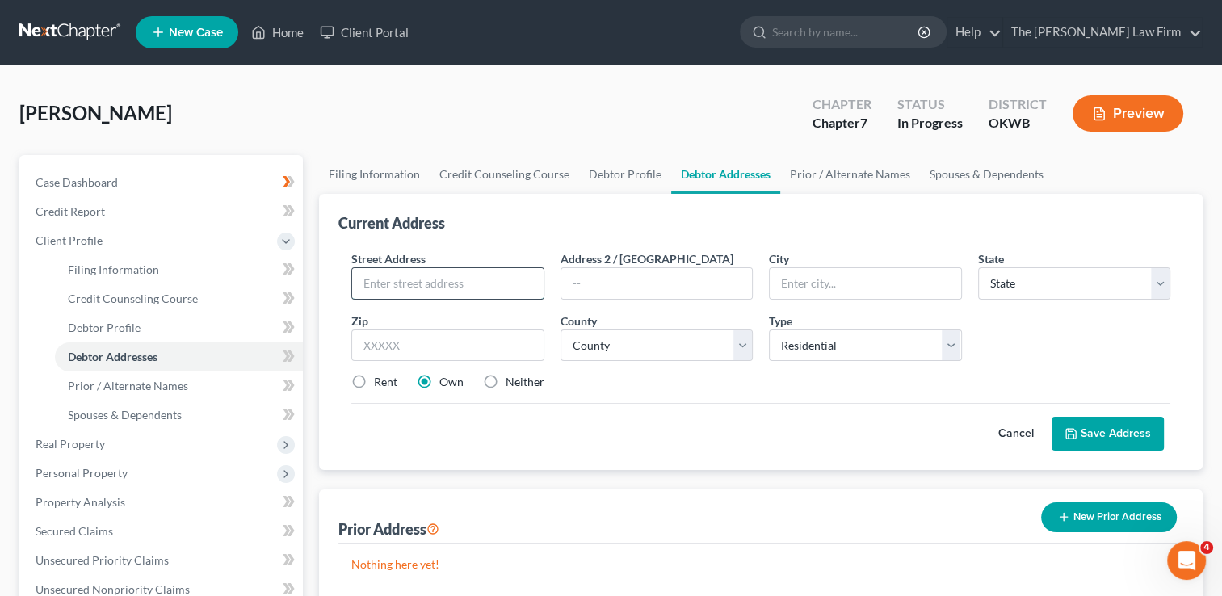
click at [447, 283] on input "text" at bounding box center [447, 283] width 191 height 31
type input "[STREET_ADDRESS][PERSON_NAME]"
click at [427, 348] on input "text" at bounding box center [447, 346] width 192 height 32
type input "74804"
click at [802, 389] on div "Rent Own Neither" at bounding box center [760, 382] width 835 height 16
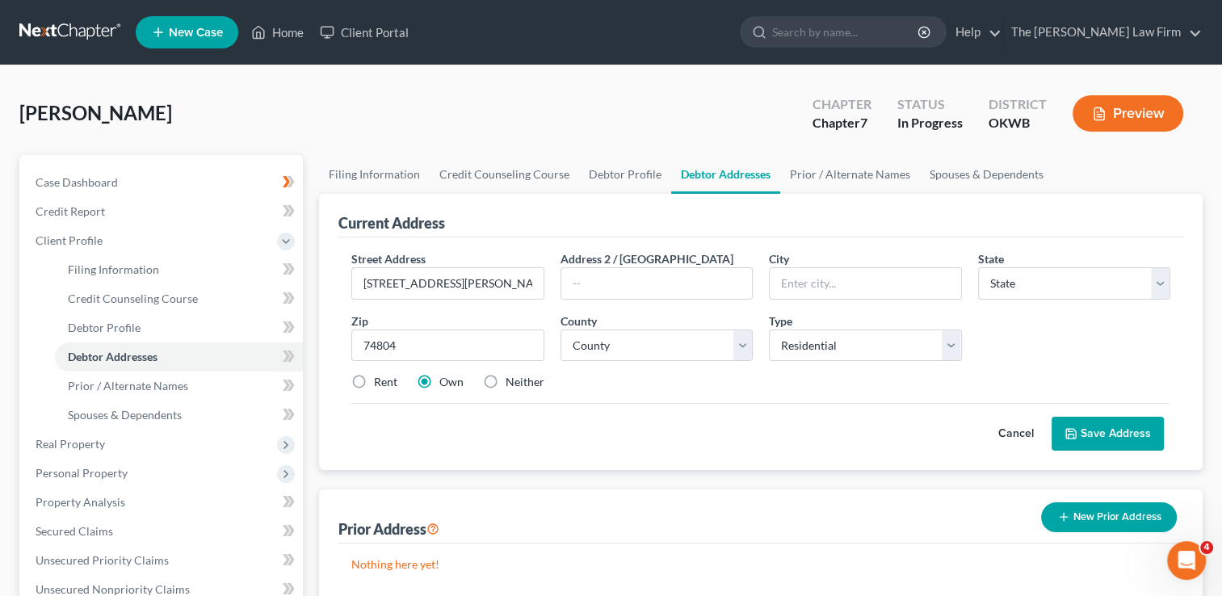
type input "Shawnee"
select select "37"
drag, startPoint x: 739, startPoint y: 344, endPoint x: 725, endPoint y: 347, distance: 14.7
click at [739, 344] on select "County" at bounding box center [657, 346] width 192 height 32
click at [561, 330] on select "County [GEOGRAPHIC_DATA] [GEOGRAPHIC_DATA] [GEOGRAPHIC_DATA] [GEOGRAPHIC_DATA] …" at bounding box center [657, 346] width 192 height 32
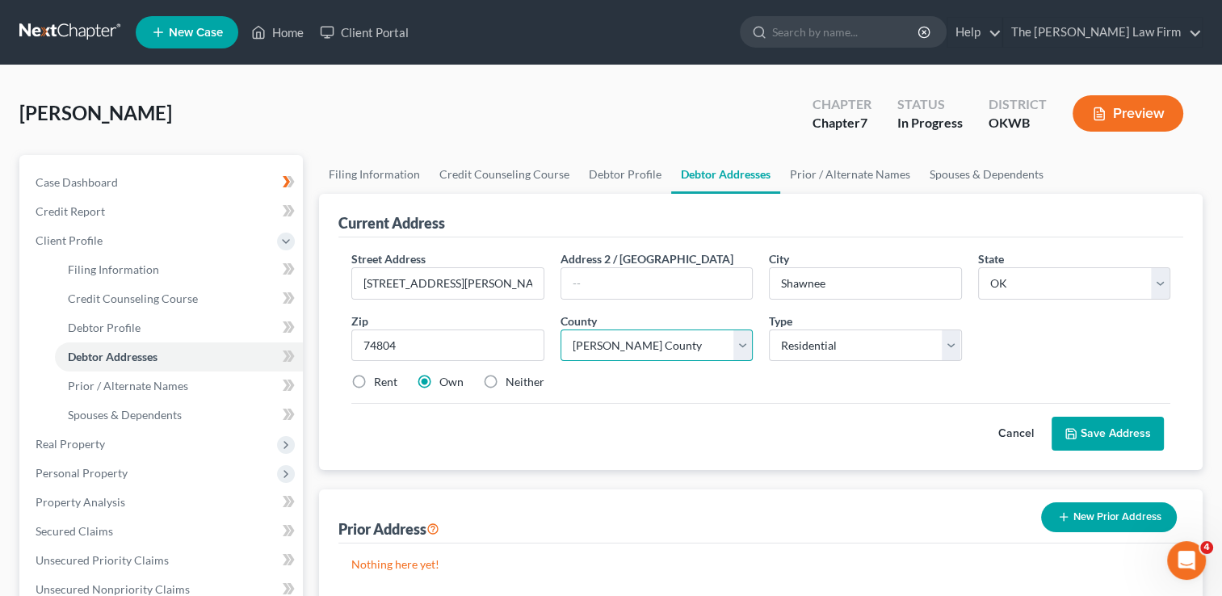
click at [699, 346] on select "County [GEOGRAPHIC_DATA] [GEOGRAPHIC_DATA] [GEOGRAPHIC_DATA] [GEOGRAPHIC_DATA] …" at bounding box center [657, 346] width 192 height 32
select select "62"
click at [561, 330] on select "County [GEOGRAPHIC_DATA] [GEOGRAPHIC_DATA] [GEOGRAPHIC_DATA] [GEOGRAPHIC_DATA] …" at bounding box center [657, 346] width 192 height 32
click at [645, 381] on div "Rent Own Neither" at bounding box center [760, 382] width 835 height 16
click at [1131, 438] on button "Save Address" at bounding box center [1108, 434] width 112 height 34
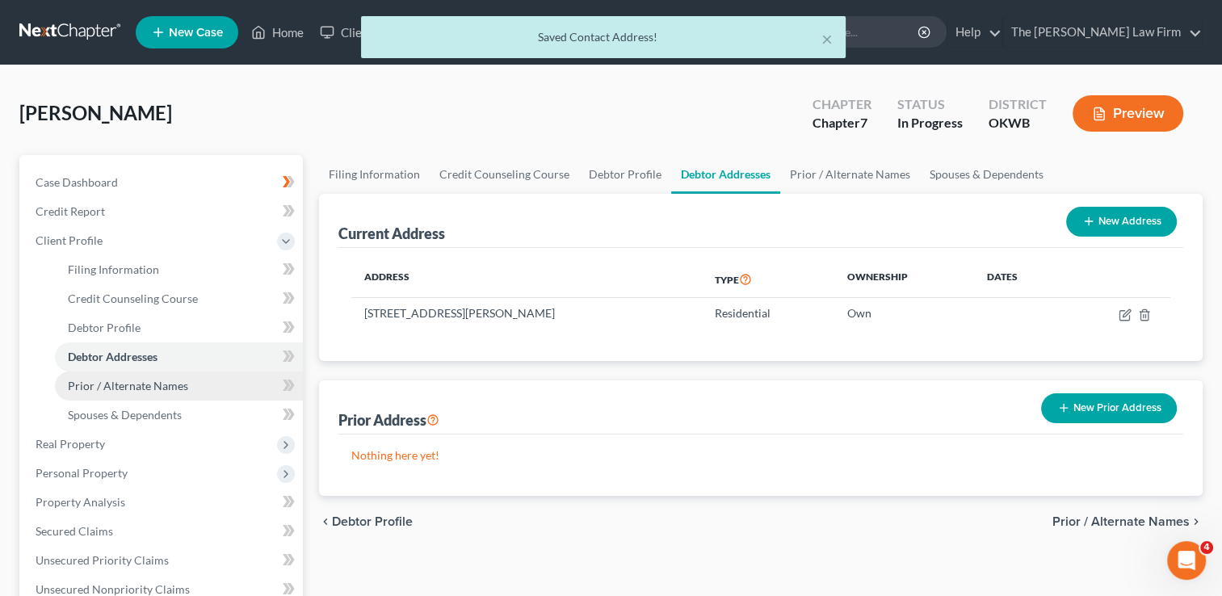
click at [169, 386] on span "Prior / Alternate Names" at bounding box center [128, 386] width 120 height 14
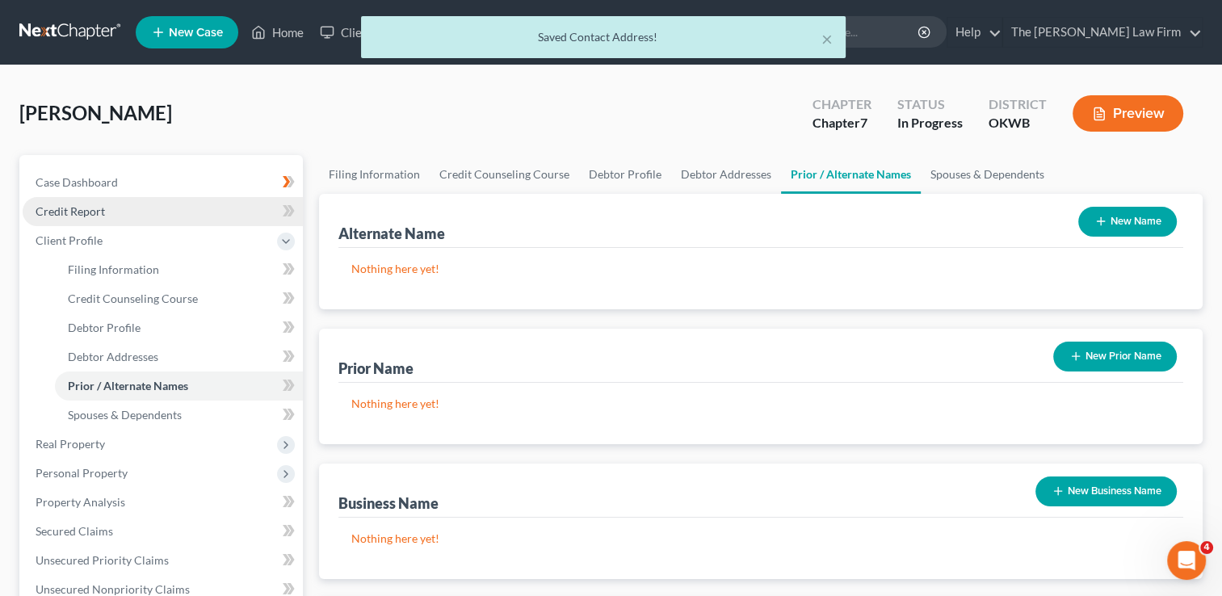
click at [94, 212] on span "Credit Report" at bounding box center [70, 211] width 69 height 14
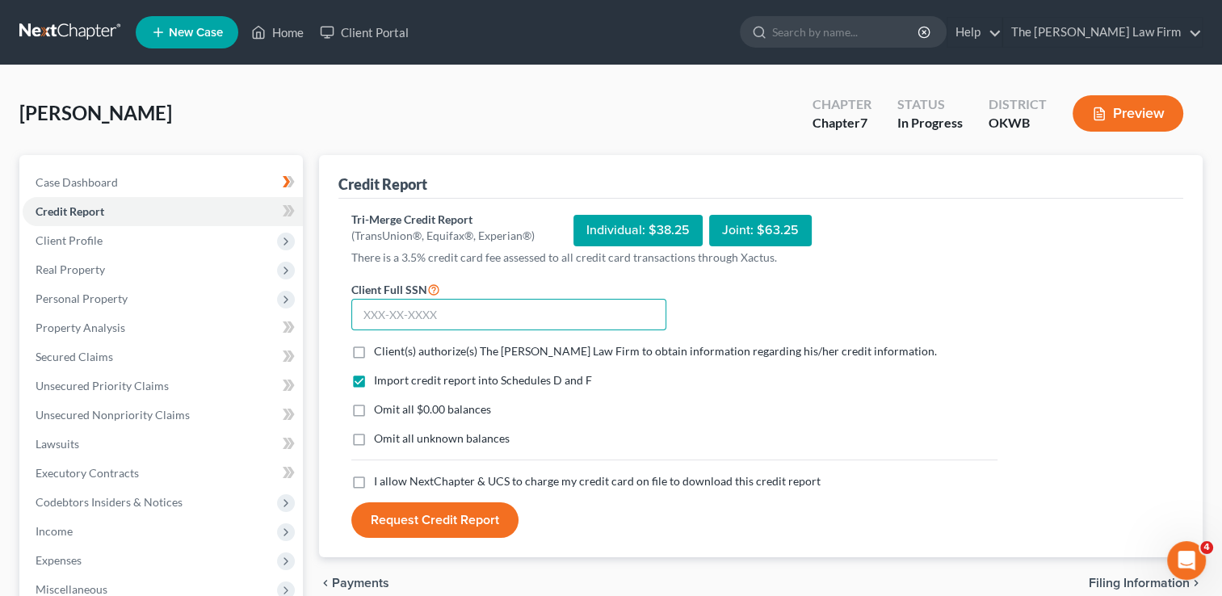
click at [469, 309] on input "text" at bounding box center [508, 315] width 315 height 32
type input "410-65-3928"
click at [374, 351] on label "Client(s) authorize(s) The [PERSON_NAME] Law Firm to obtain information regardi…" at bounding box center [655, 351] width 563 height 16
click at [381, 351] on input "Client(s) authorize(s) The [PERSON_NAME] Law Firm to obtain information regardi…" at bounding box center [386, 348] width 11 height 11
checkbox input "true"
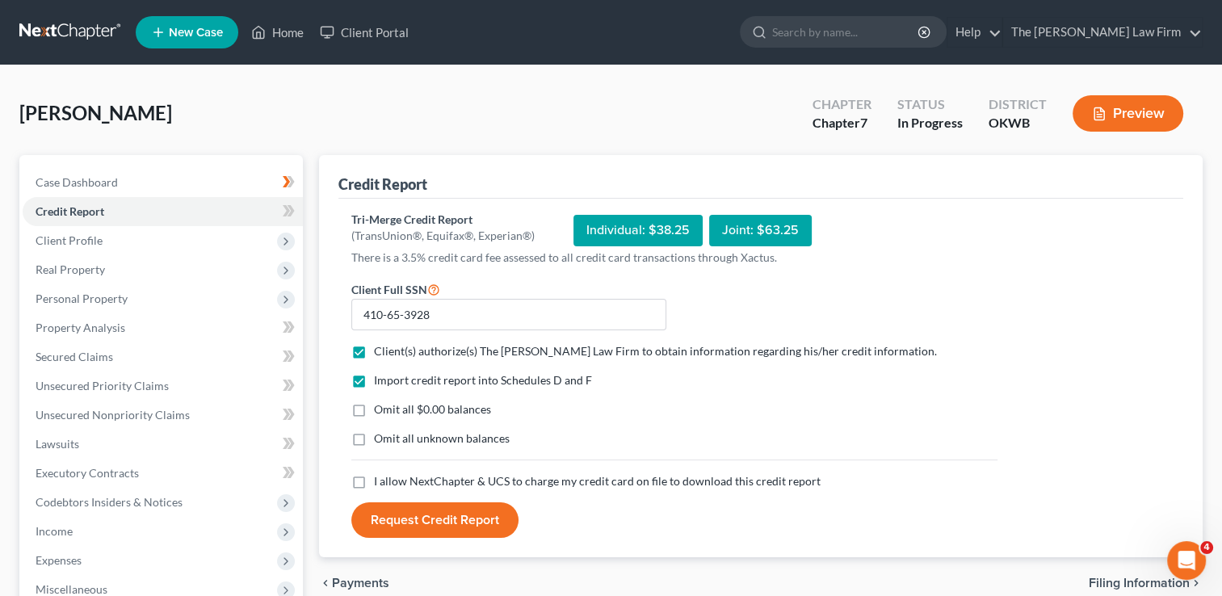
click at [374, 410] on label "Omit all $0.00 balances" at bounding box center [432, 410] width 117 height 16
click at [381, 410] on input "Omit all $0.00 balances" at bounding box center [386, 407] width 11 height 11
checkbox input "true"
click at [374, 478] on label "I allow NextChapter & UCS to charge my credit card on file to download this cre…" at bounding box center [597, 481] width 447 height 16
click at [381, 478] on input "I allow NextChapter & UCS to charge my credit card on file to download this cre…" at bounding box center [386, 478] width 11 height 11
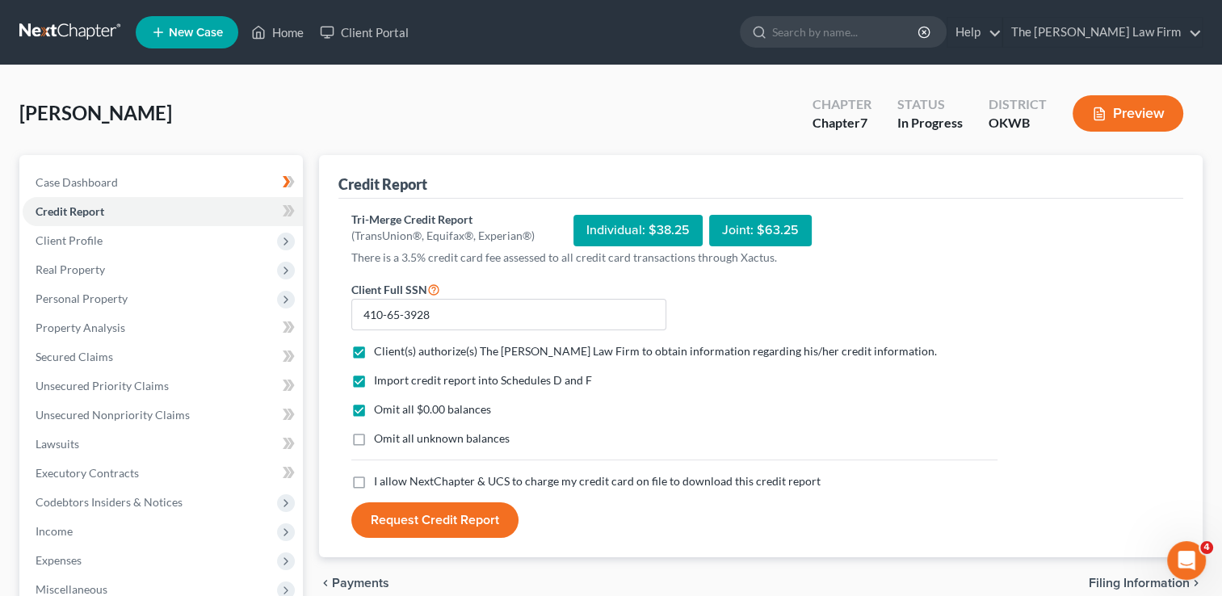
checkbox input "true"
click at [110, 179] on span "Case Dashboard" at bounding box center [77, 182] width 82 height 14
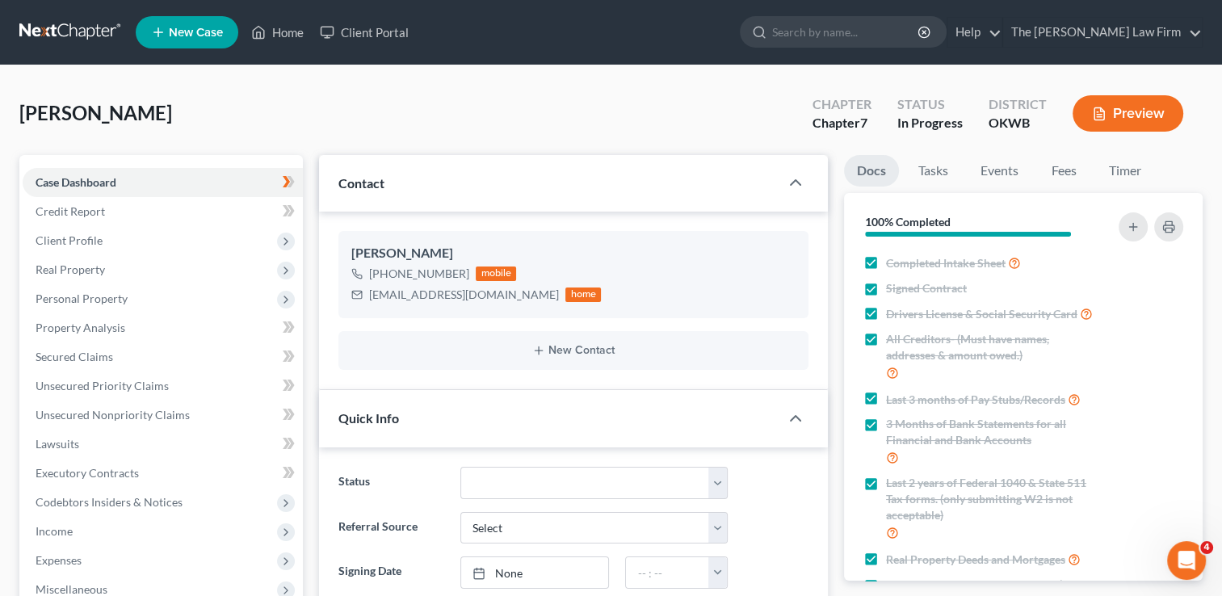
scroll to position [282, 0]
click at [105, 238] on span "Client Profile" at bounding box center [163, 240] width 280 height 29
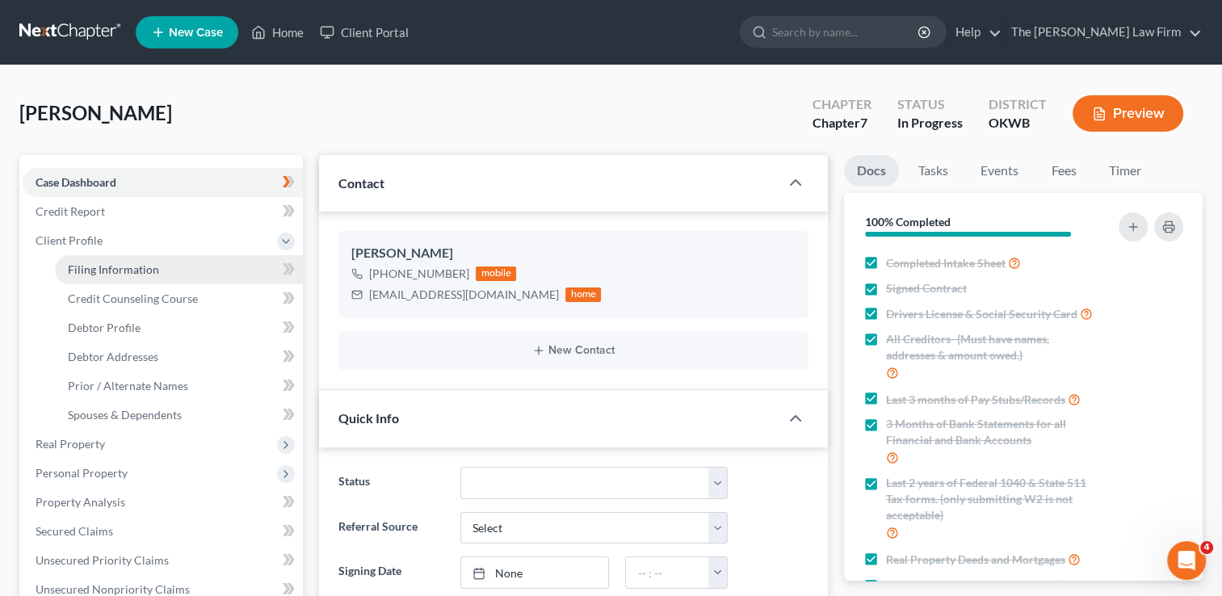
click at [123, 271] on span "Filing Information" at bounding box center [113, 270] width 91 height 14
select select "1"
select select "0"
select select "37"
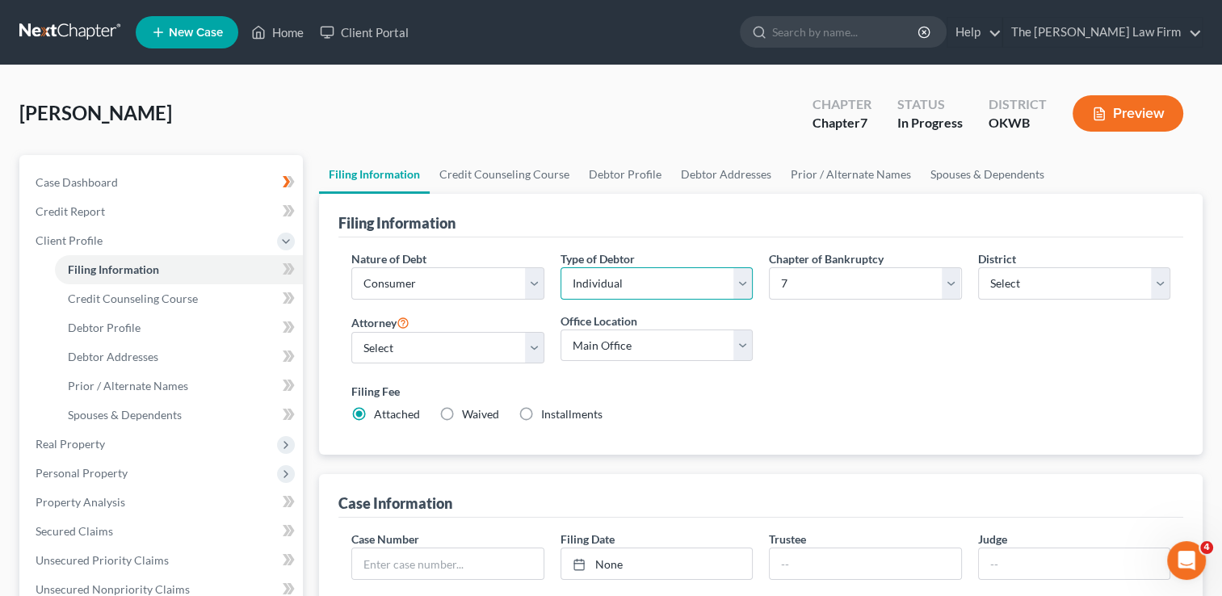
click at [742, 285] on select "Select Individual Joint" at bounding box center [657, 283] width 192 height 32
select select "1"
click at [561, 267] on select "Select Individual Joint" at bounding box center [657, 283] width 192 height 32
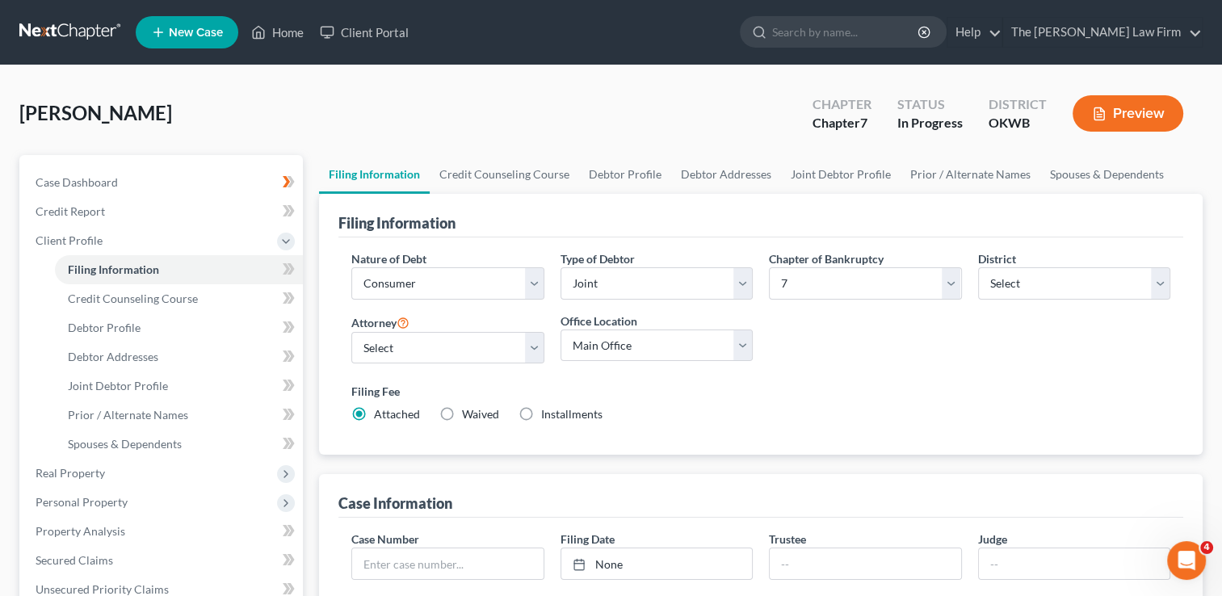
click at [845, 330] on div "Nature of Debt Select Business Consumer Other Nature of Business Select Clearin…" at bounding box center [760, 343] width 835 height 186
drag, startPoint x: 107, startPoint y: 320, endPoint x: 132, endPoint y: 329, distance: 27.3
click at [107, 319] on link "Debtor Profile" at bounding box center [179, 327] width 248 height 29
select select "1"
select select "0"
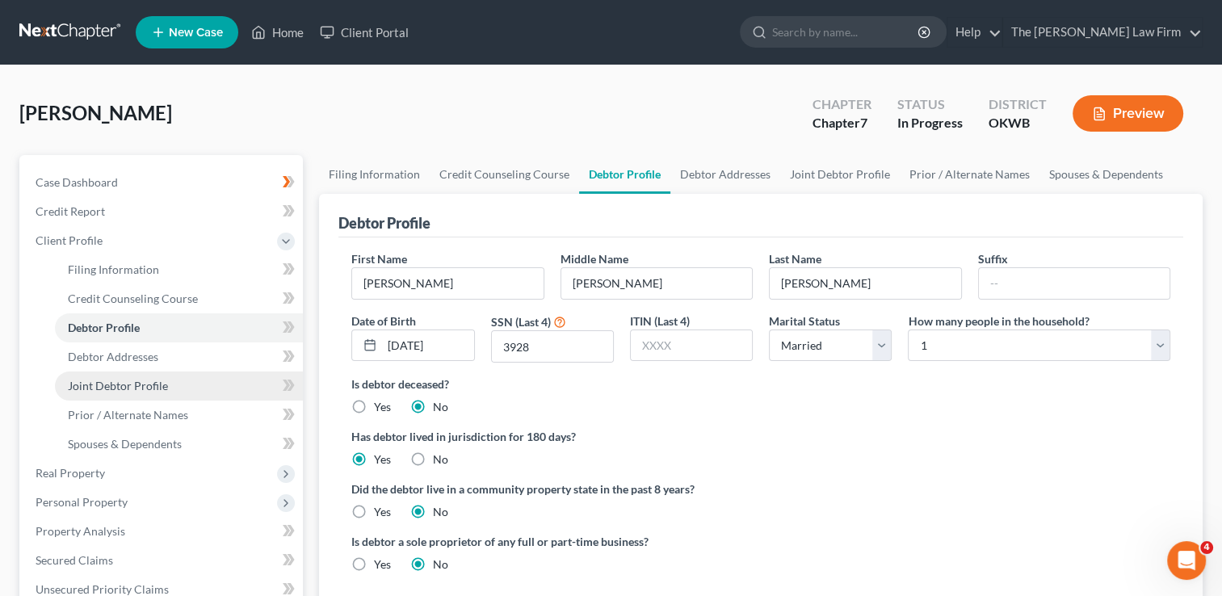
click at [134, 381] on span "Joint Debtor Profile" at bounding box center [118, 386] width 100 height 14
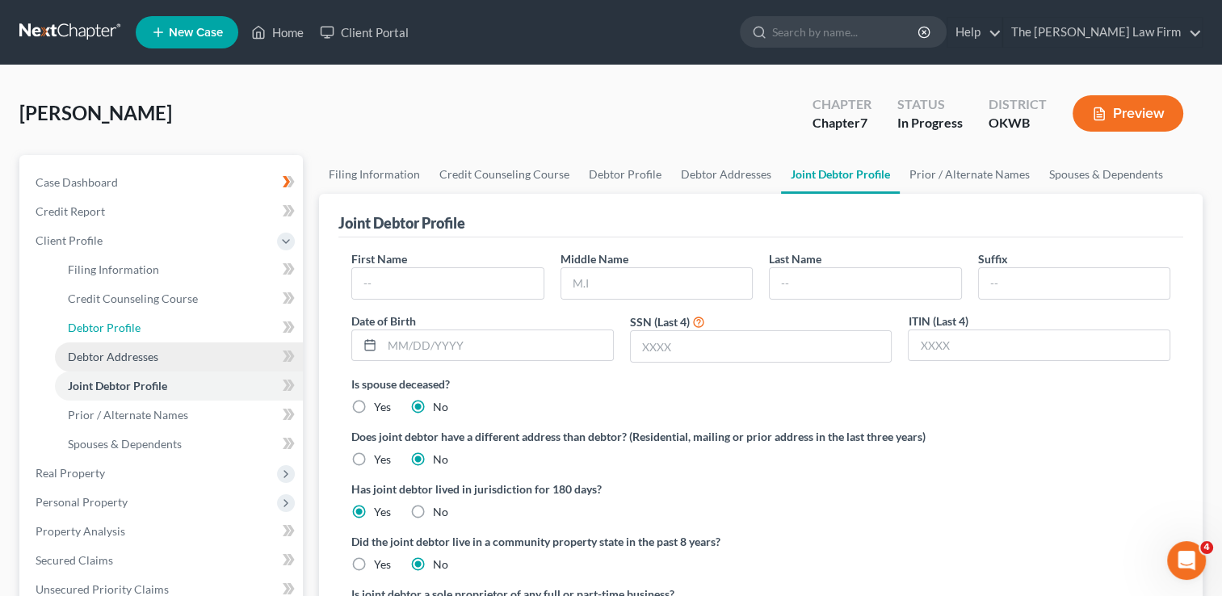
click at [126, 326] on span "Debtor Profile" at bounding box center [104, 328] width 73 height 14
select select "1"
select select "0"
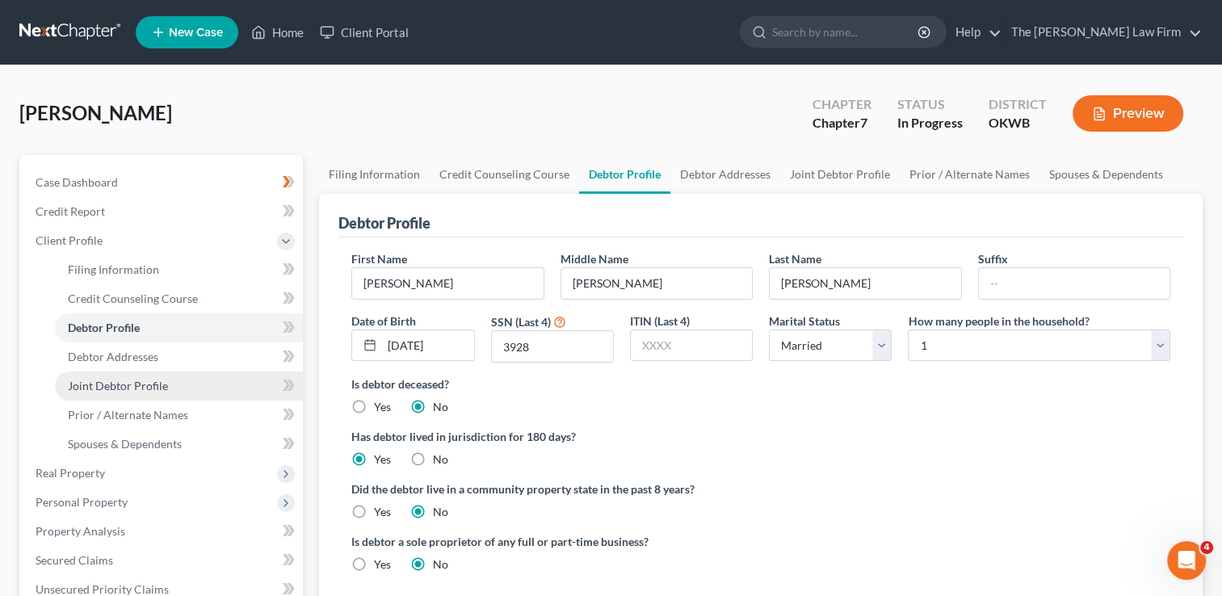
click at [158, 380] on span "Joint Debtor Profile" at bounding box center [118, 386] width 100 height 14
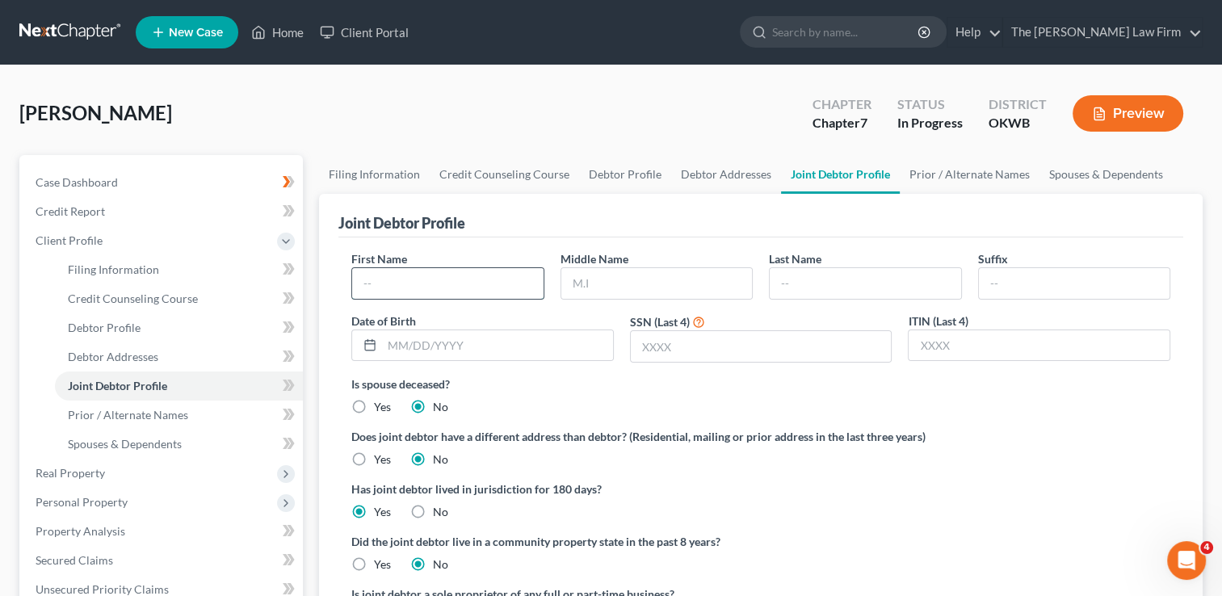
click at [402, 282] on input "text" at bounding box center [447, 283] width 191 height 31
click at [405, 286] on input "text" at bounding box center [447, 283] width 191 height 31
type input "[GEOGRAPHIC_DATA]"
click at [614, 283] on input "text" at bounding box center [656, 283] width 191 height 31
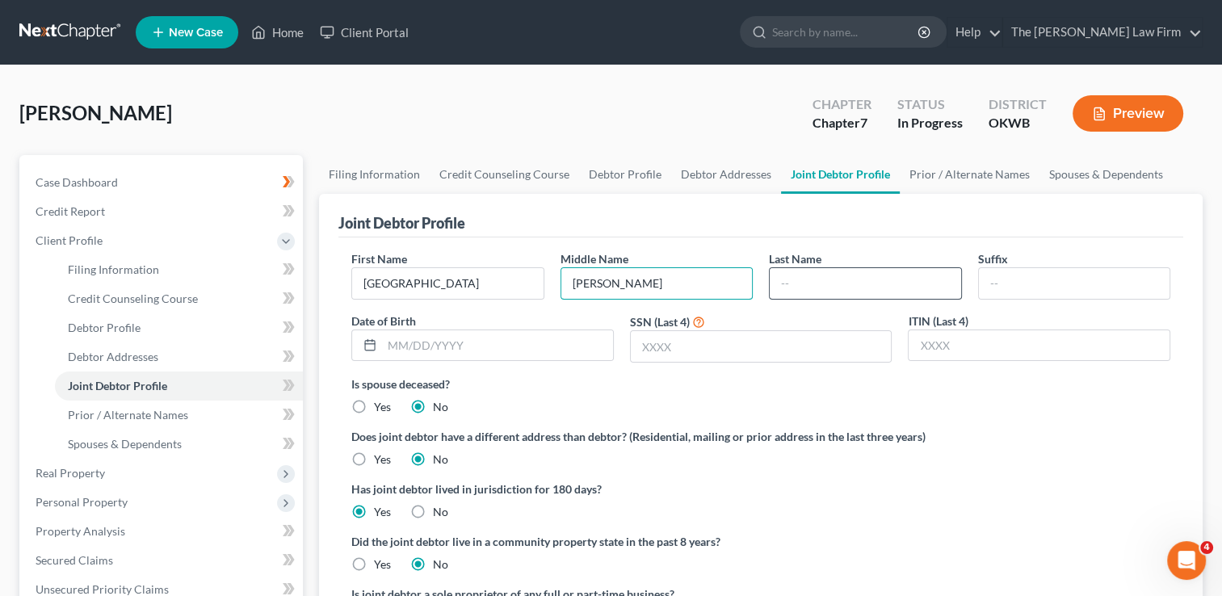
type input "[PERSON_NAME]"
click at [835, 273] on input "text" at bounding box center [865, 283] width 191 height 31
type input "[PERSON_NAME]"
click at [876, 230] on div "Joint Debtor Profile" at bounding box center [760, 216] width 845 height 44
click at [490, 344] on input "text" at bounding box center [497, 345] width 231 height 31
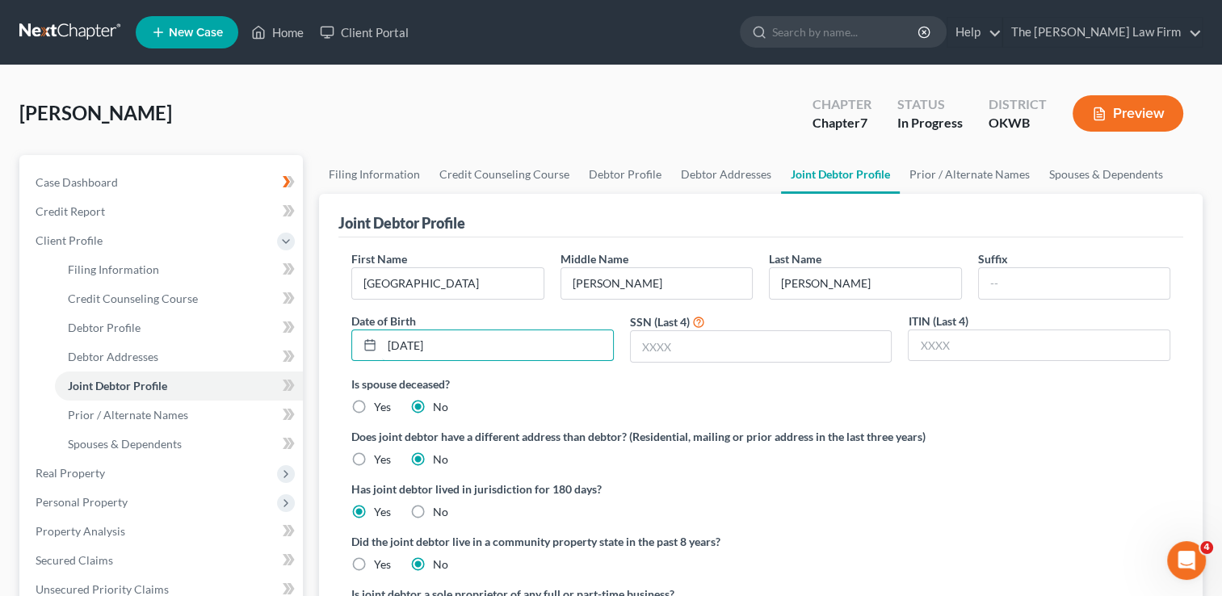
type input "[DATE]"
click at [612, 380] on label "Is spouse deceased?" at bounding box center [760, 384] width 819 height 17
click at [710, 347] on input "text" at bounding box center [761, 346] width 261 height 31
type input "8154"
click at [692, 404] on div "Is spouse deceased? Yes No" at bounding box center [760, 396] width 819 height 40
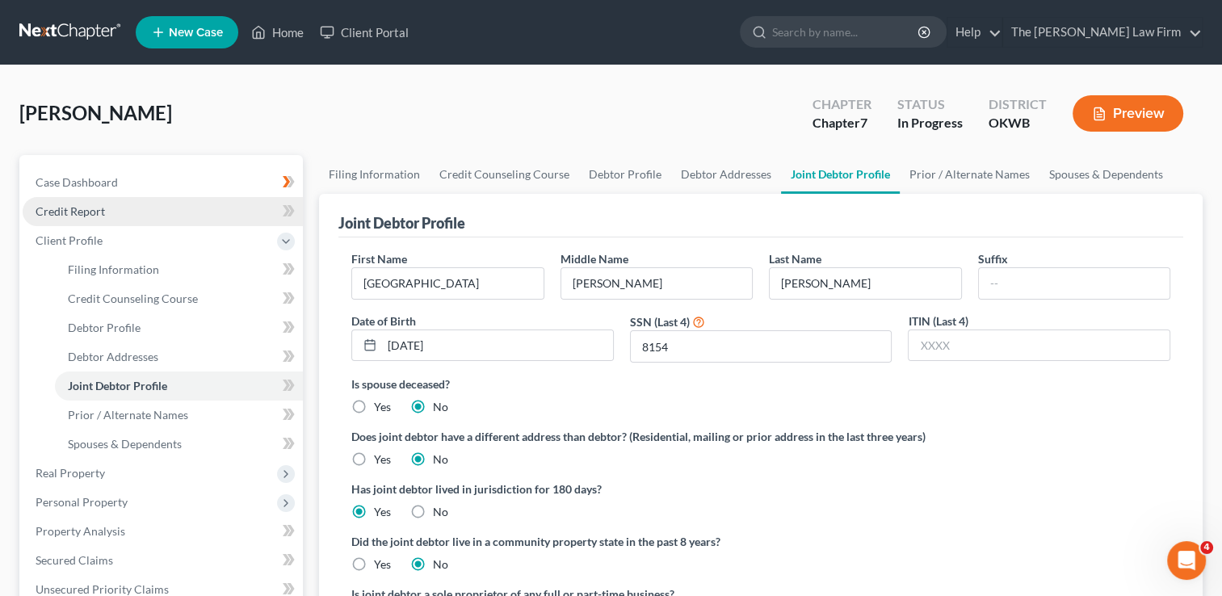
click at [107, 214] on link "Credit Report" at bounding box center [163, 211] width 280 height 29
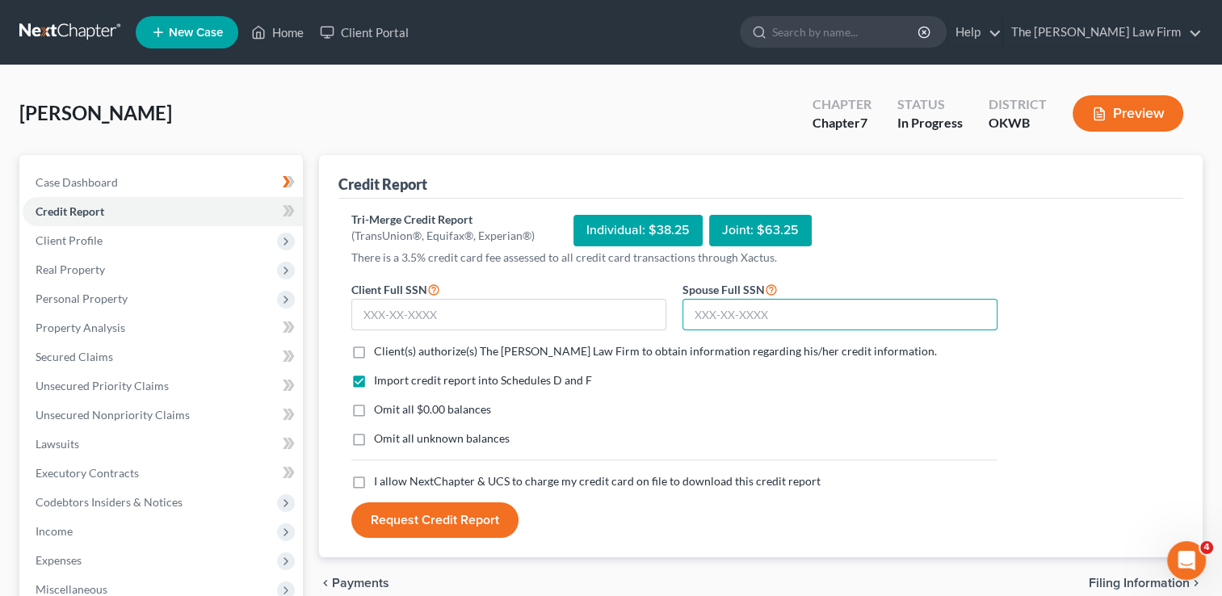
click at [797, 315] on input "text" at bounding box center [840, 315] width 315 height 32
type input "445-04-8154"
click at [471, 317] on input "text" at bounding box center [508, 315] width 315 height 32
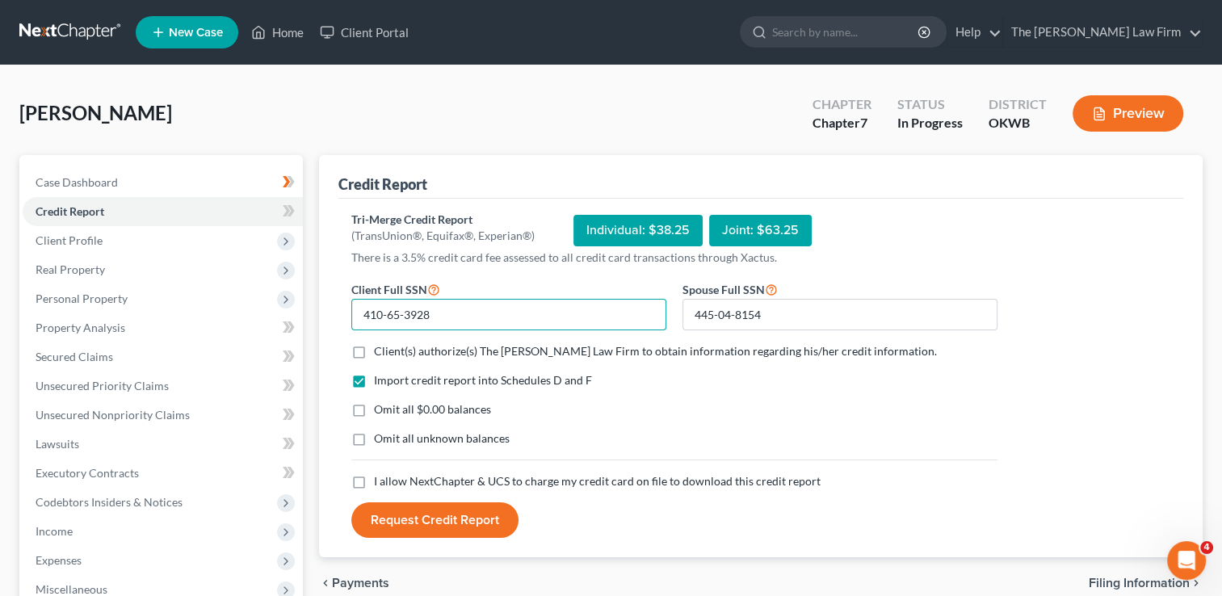
type input "410-65-3928"
click at [374, 348] on label "Client(s) authorize(s) The [PERSON_NAME] Law Firm to obtain information regardi…" at bounding box center [655, 351] width 563 height 16
click at [381, 348] on input "Client(s) authorize(s) The [PERSON_NAME] Law Firm to obtain information regardi…" at bounding box center [386, 348] width 11 height 11
checkbox input "true"
click at [374, 410] on label "Omit all $0.00 balances" at bounding box center [432, 410] width 117 height 16
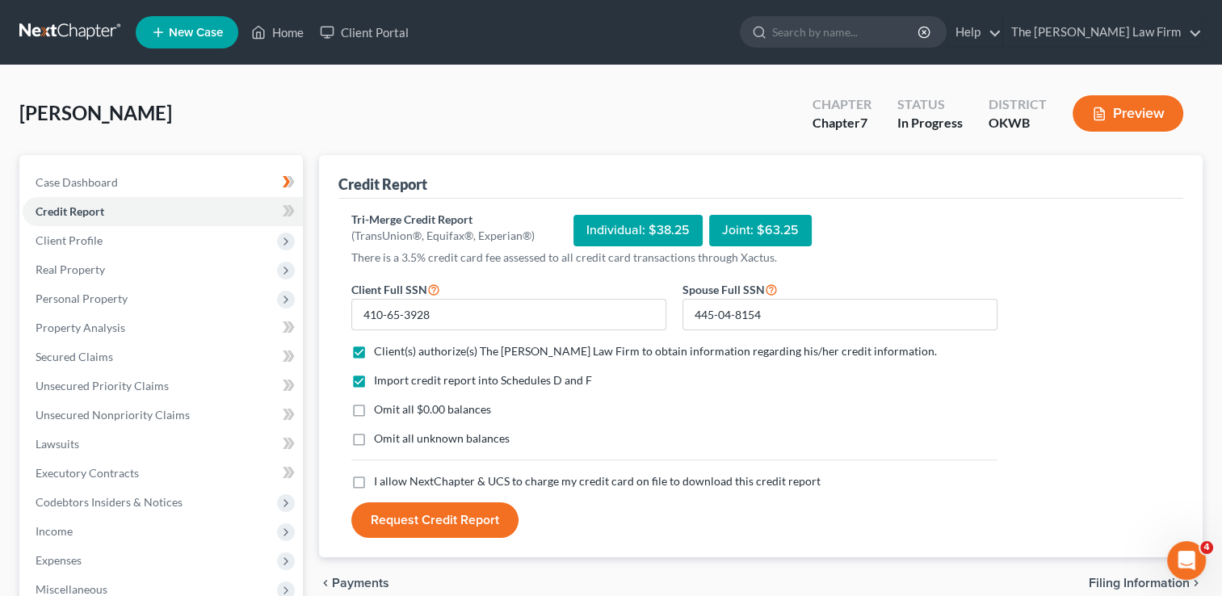
click at [381, 410] on input "Omit all $0.00 balances" at bounding box center [386, 407] width 11 height 11
checkbox input "true"
click at [374, 483] on label "I allow NextChapter & UCS to charge my credit card on file to download this cre…" at bounding box center [597, 481] width 447 height 16
click at [381, 483] on input "I allow NextChapter & UCS to charge my credit card on file to download this cre…" at bounding box center [386, 478] width 11 height 11
checkbox input "true"
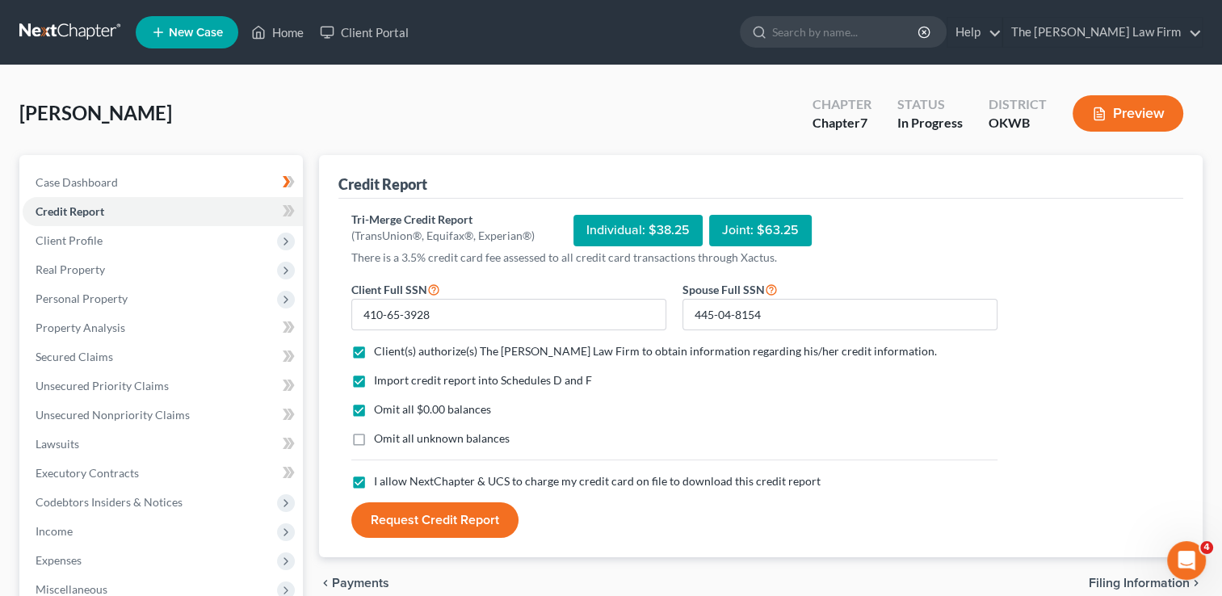
click at [465, 512] on button "Request Credit Report" at bounding box center [434, 520] width 167 height 36
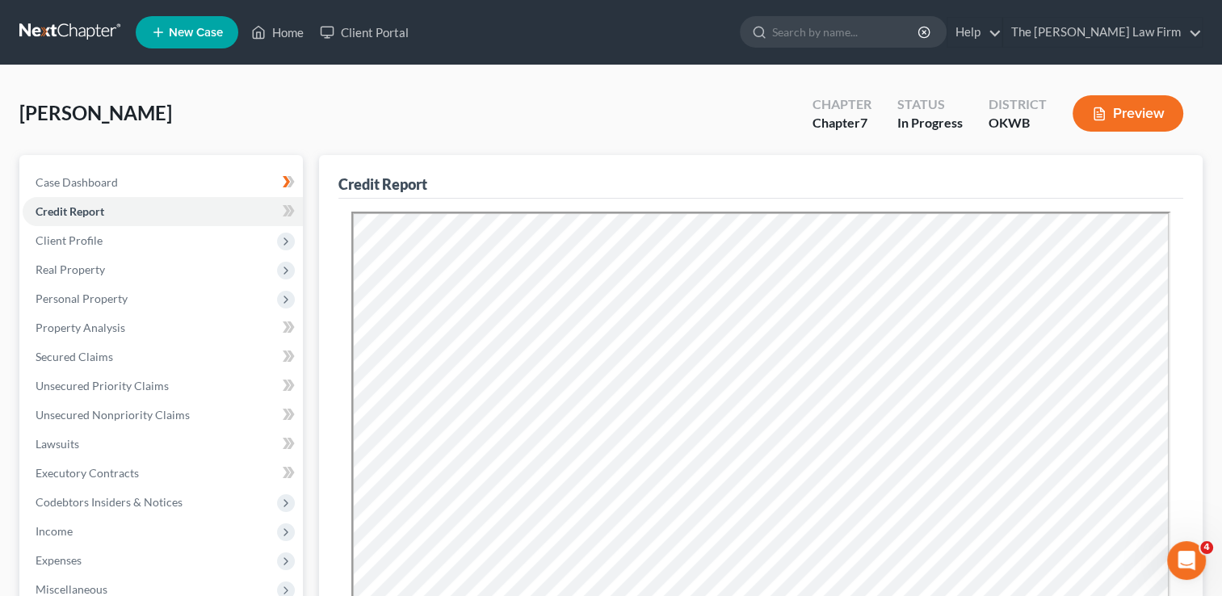
click at [474, 108] on div "[PERSON_NAME] Upgraded Chapter Chapter 7 Status In Progress District OKWB Previ…" at bounding box center [611, 120] width 1184 height 70
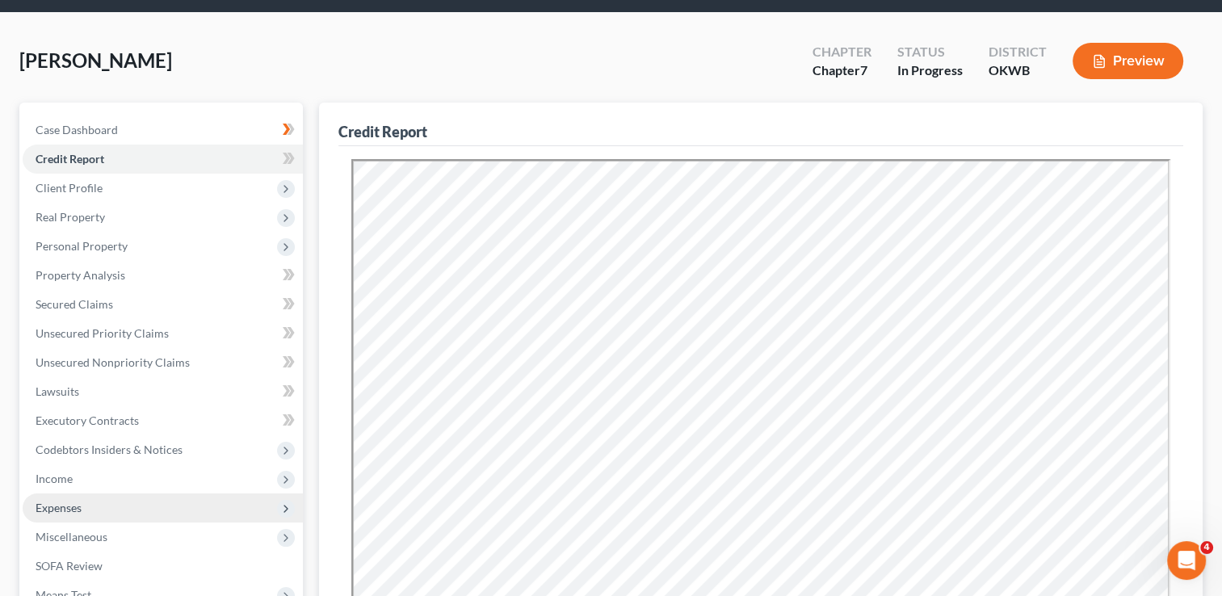
scroll to position [81, 0]
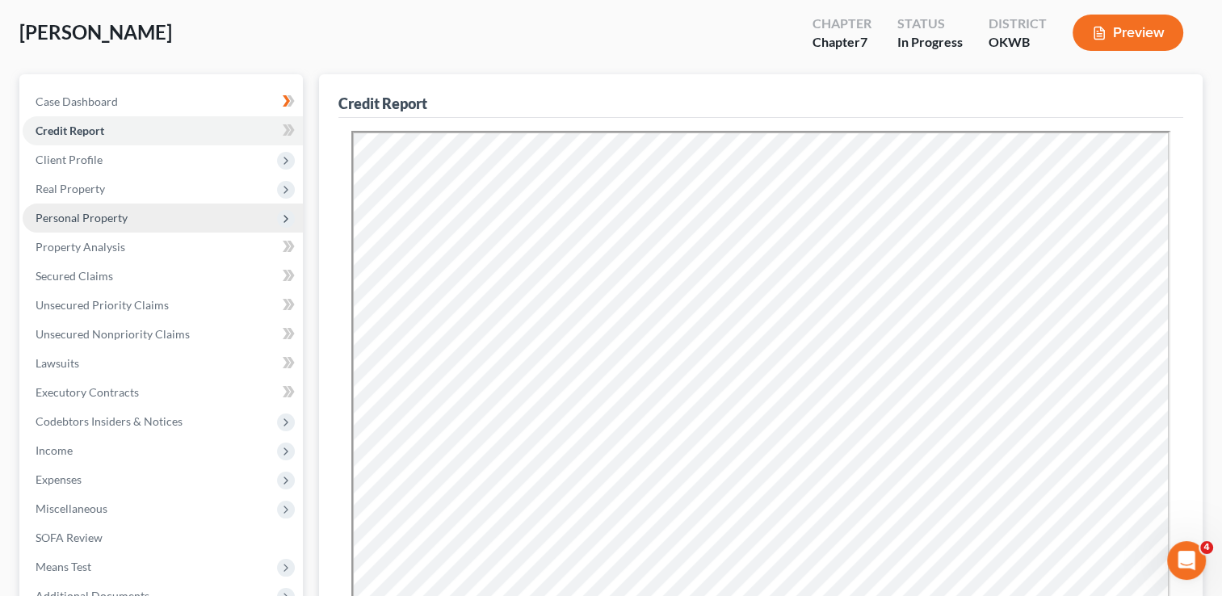
click at [95, 211] on span "Personal Property" at bounding box center [82, 218] width 92 height 14
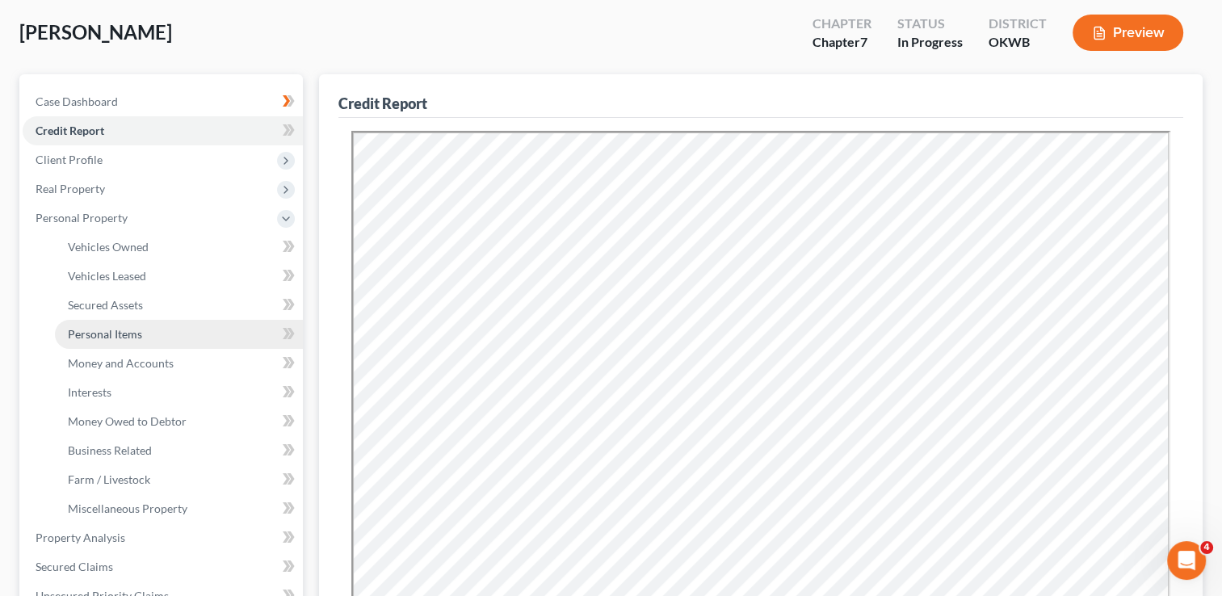
click at [145, 322] on link "Personal Items" at bounding box center [179, 334] width 248 height 29
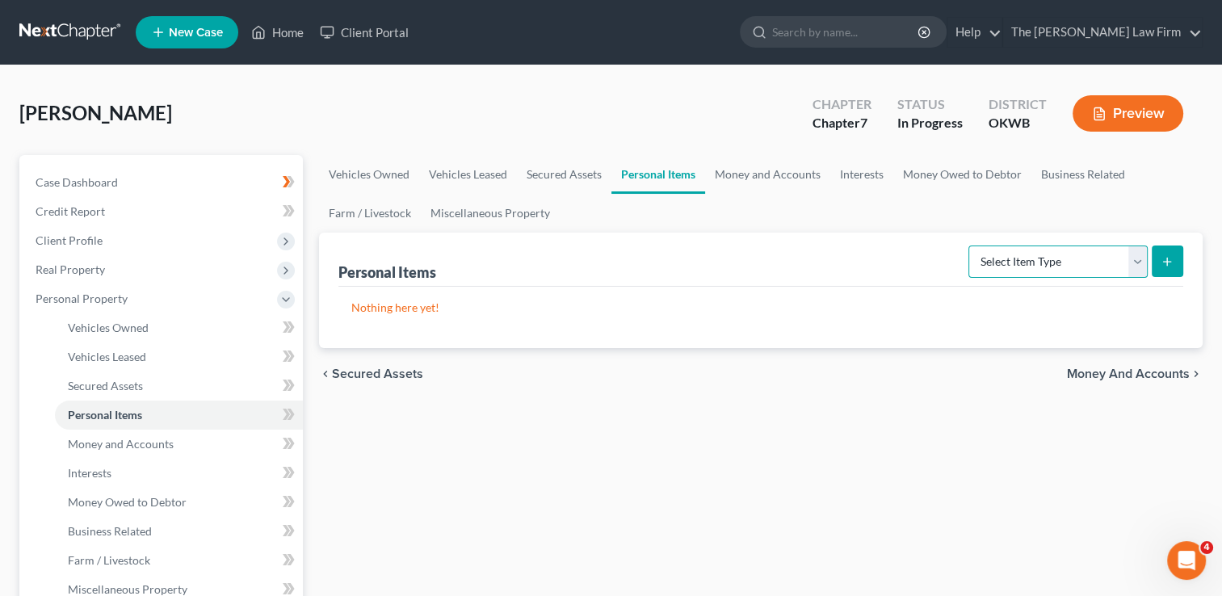
click at [1052, 259] on select "Select Item Type Clothing Collectibles Of Value Electronics Firearms Household …" at bounding box center [1058, 262] width 179 height 32
select select "clothing"
click at [970, 246] on select "Select Item Type Clothing Collectibles Of Value Electronics Firearms Household …" at bounding box center [1058, 262] width 179 height 32
click at [1171, 261] on icon "submit" at bounding box center [1167, 261] width 13 height 13
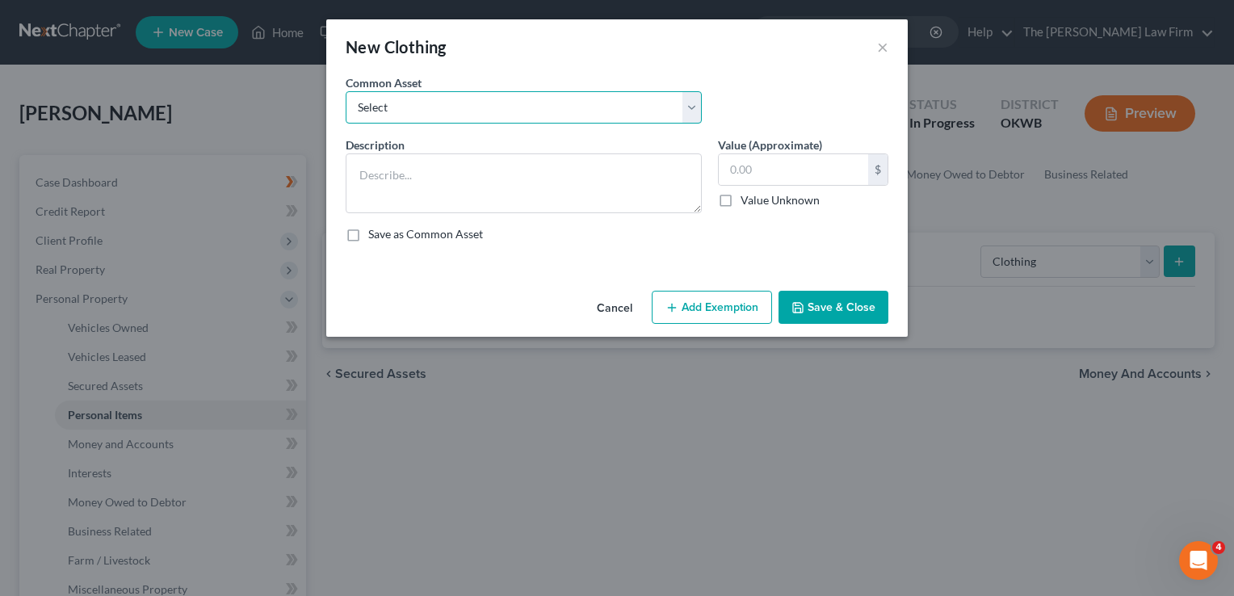
drag, startPoint x: 530, startPoint y: 115, endPoint x: 525, endPoint y: 124, distance: 10.8
click at [530, 114] on select "Select clothing and shoes clothing and shoes clothing and shoes clothing and sh…" at bounding box center [524, 107] width 356 height 32
select select "5"
click at [346, 91] on select "Select clothing and shoes clothing and shoes clothing and shoes clothing and sh…" at bounding box center [524, 107] width 356 height 32
type textarea "clothing and shoes200"
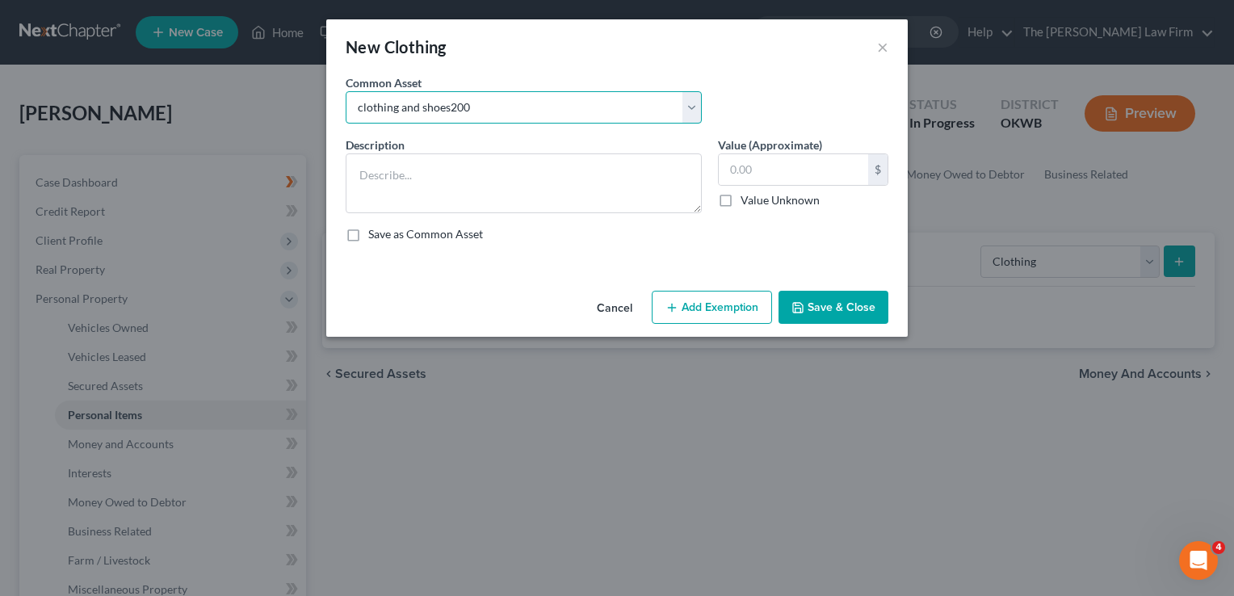
type input "200.00"
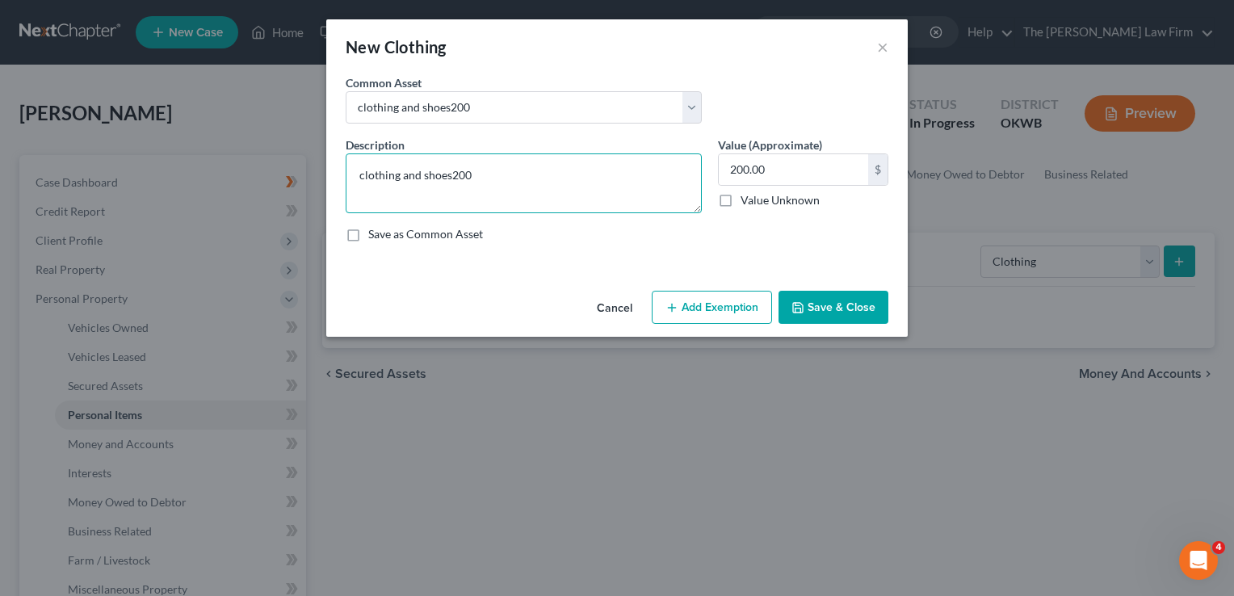
click at [539, 179] on textarea "clothing and shoes200" at bounding box center [524, 183] width 356 height 60
type textarea "clothing and shoes"
click at [785, 174] on input "200.00" at bounding box center [793, 169] width 149 height 31
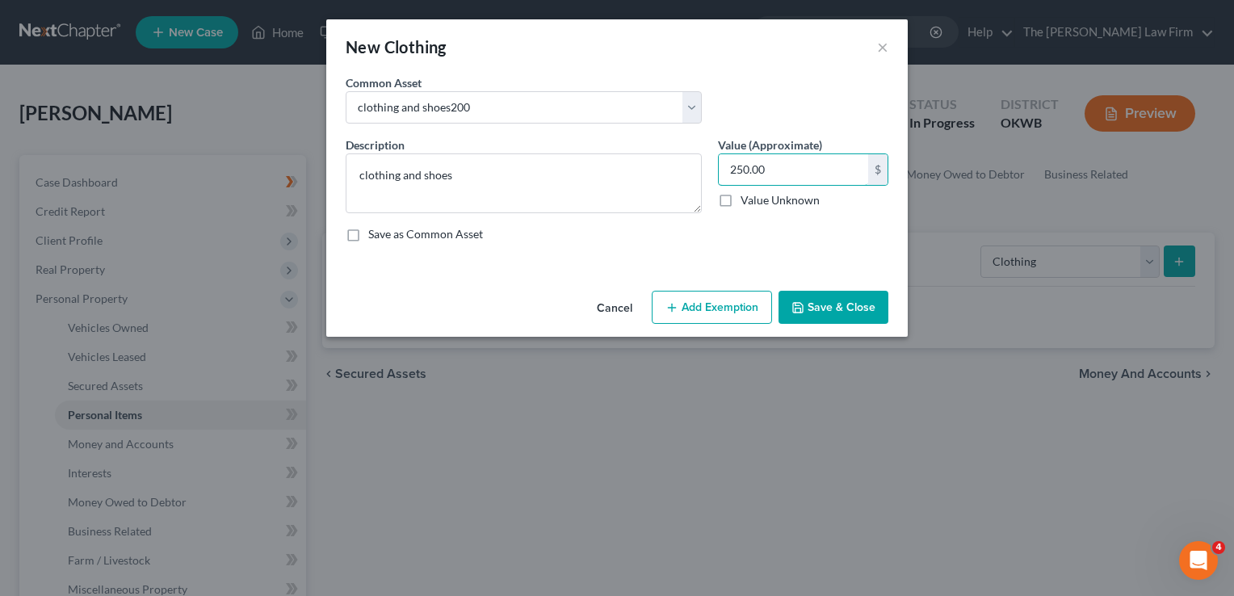
type input "250.00"
click at [714, 312] on button "Add Exemption" at bounding box center [712, 308] width 120 height 34
select select "2"
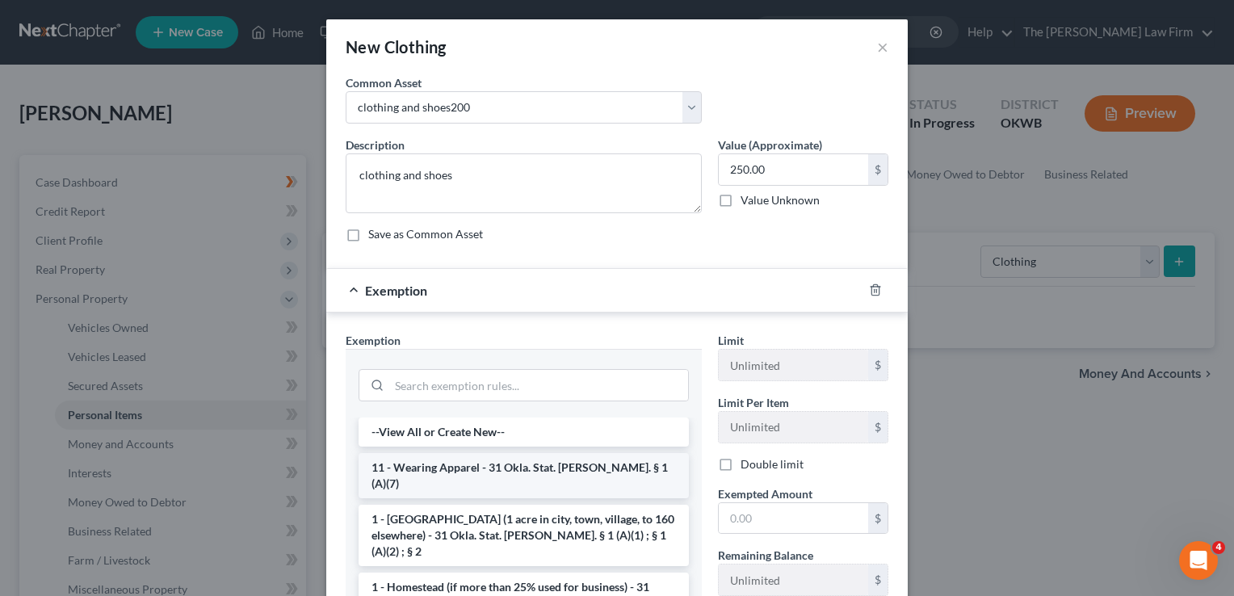
click at [424, 469] on li "11 - Wearing Apparel - 31 Okla. Stat. [PERSON_NAME]. § 1 (A)(7)" at bounding box center [524, 475] width 330 height 45
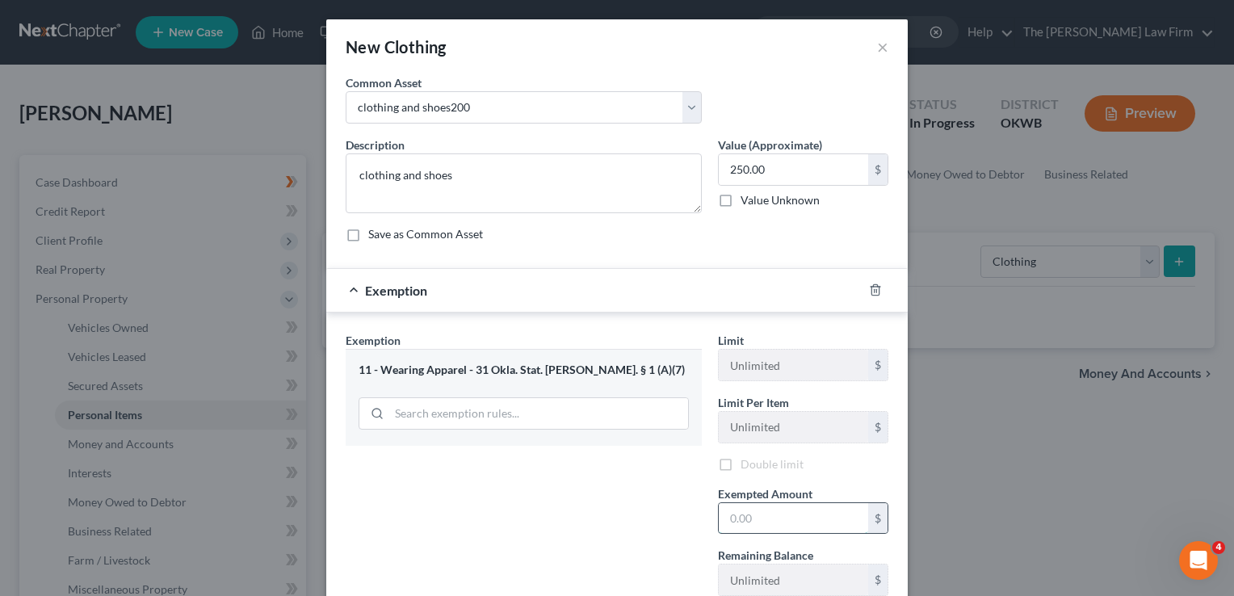
click at [747, 515] on input "text" at bounding box center [793, 518] width 149 height 31
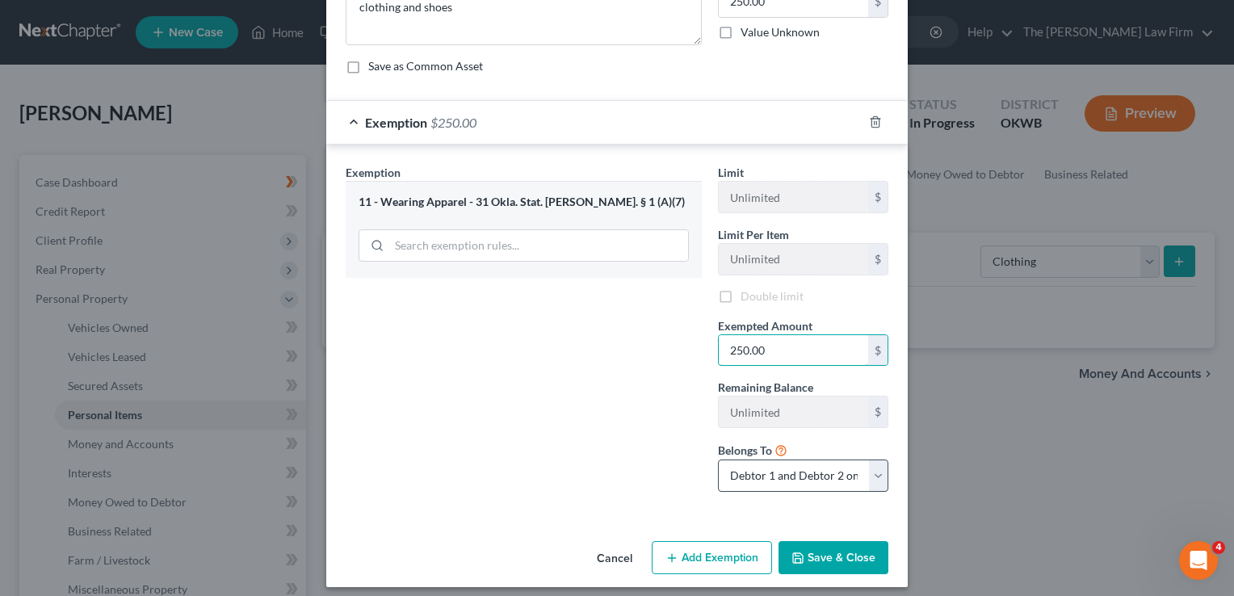
scroll to position [176, 0]
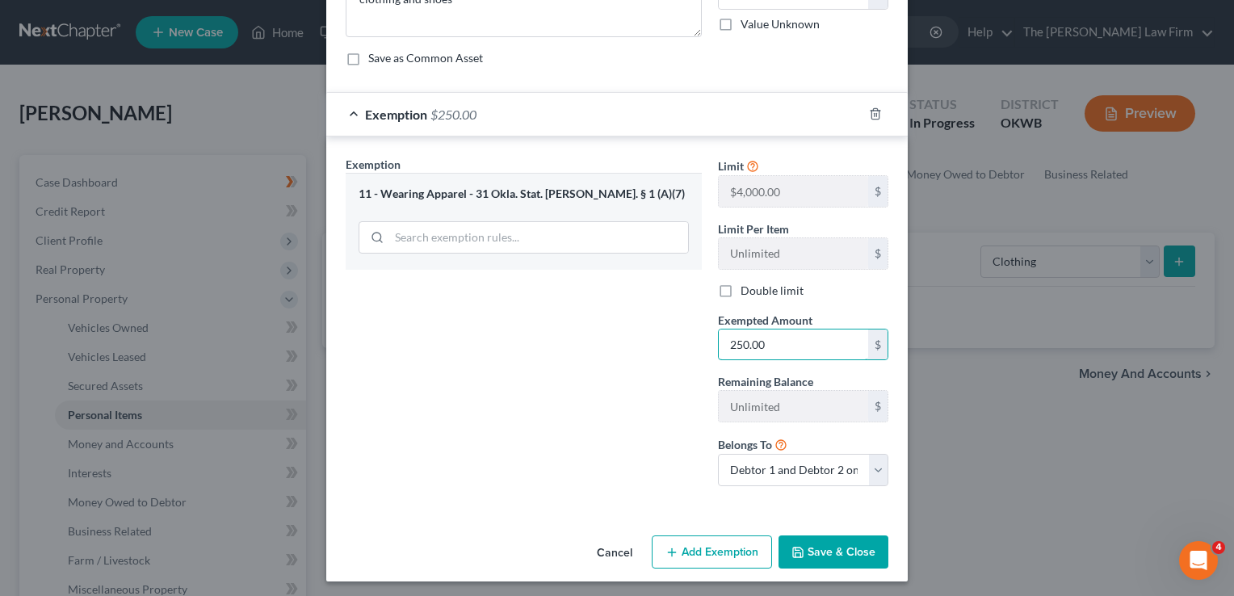
type input "250.00"
click at [833, 556] on button "Save & Close" at bounding box center [834, 553] width 110 height 34
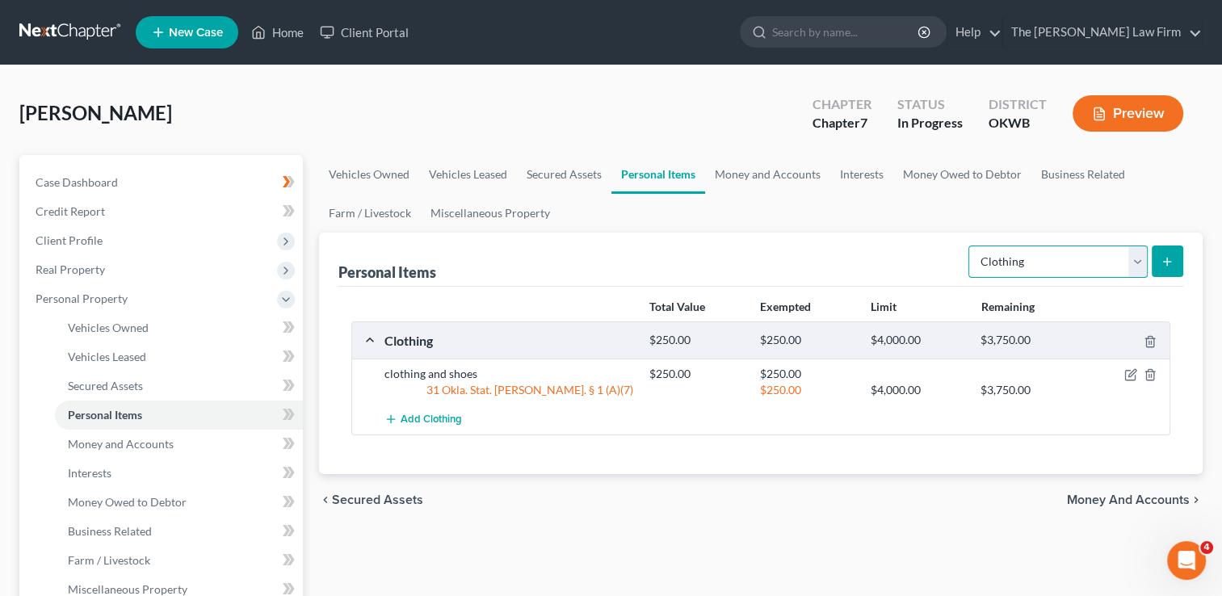
click at [1141, 259] on select "Select Item Type Clothing Collectibles Of Value Electronics Firearms Household …" at bounding box center [1058, 262] width 179 height 32
select select "electronics"
click at [970, 246] on select "Select Item Type Clothing Collectibles Of Value Electronics Firearms Household …" at bounding box center [1058, 262] width 179 height 32
click at [1172, 267] on button "submit" at bounding box center [1168, 262] width 32 height 32
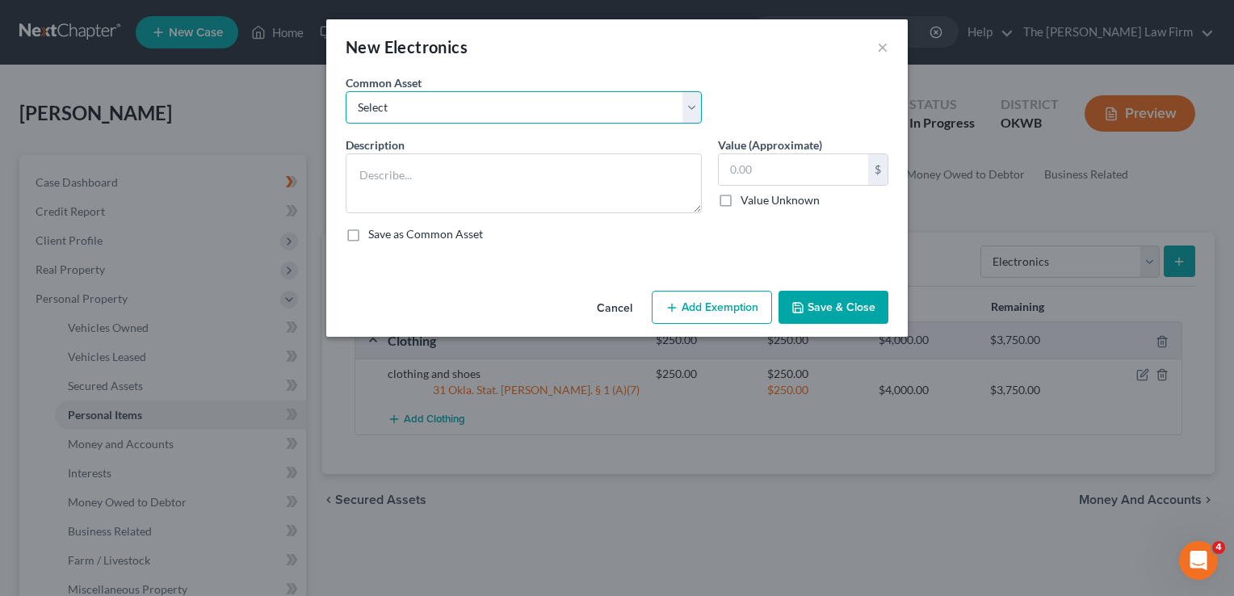
click at [576, 101] on select "Select TVs, computer, phones TVs, laptop, phones, games 2 TVs, PS4" at bounding box center [524, 107] width 356 height 32
select select "1"
click at [346, 91] on select "Select TVs, computer, phones TVs, laptop, phones, games 2 TVs, PS4" at bounding box center [524, 107] width 356 height 32
type textarea "TVs, laptop, phones, games"
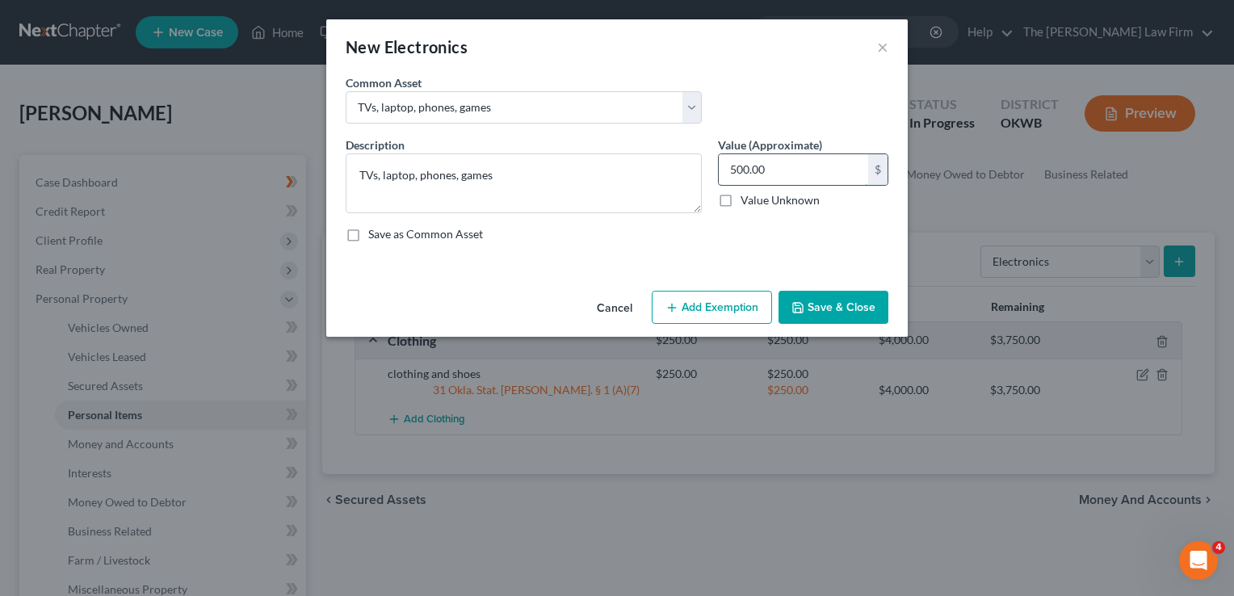
click at [783, 169] on input "500.00" at bounding box center [793, 169] width 149 height 31
type input "700.00"
click at [701, 311] on button "Add Exemption" at bounding box center [712, 308] width 120 height 34
select select "2"
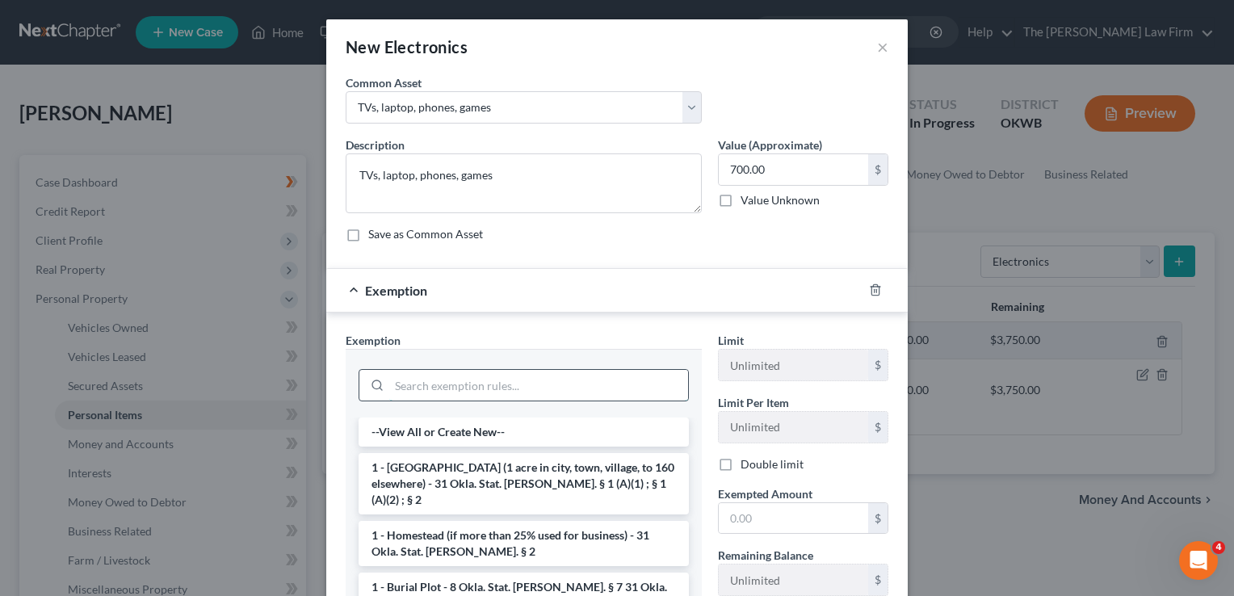
click at [443, 386] on input "search" at bounding box center [538, 385] width 299 height 31
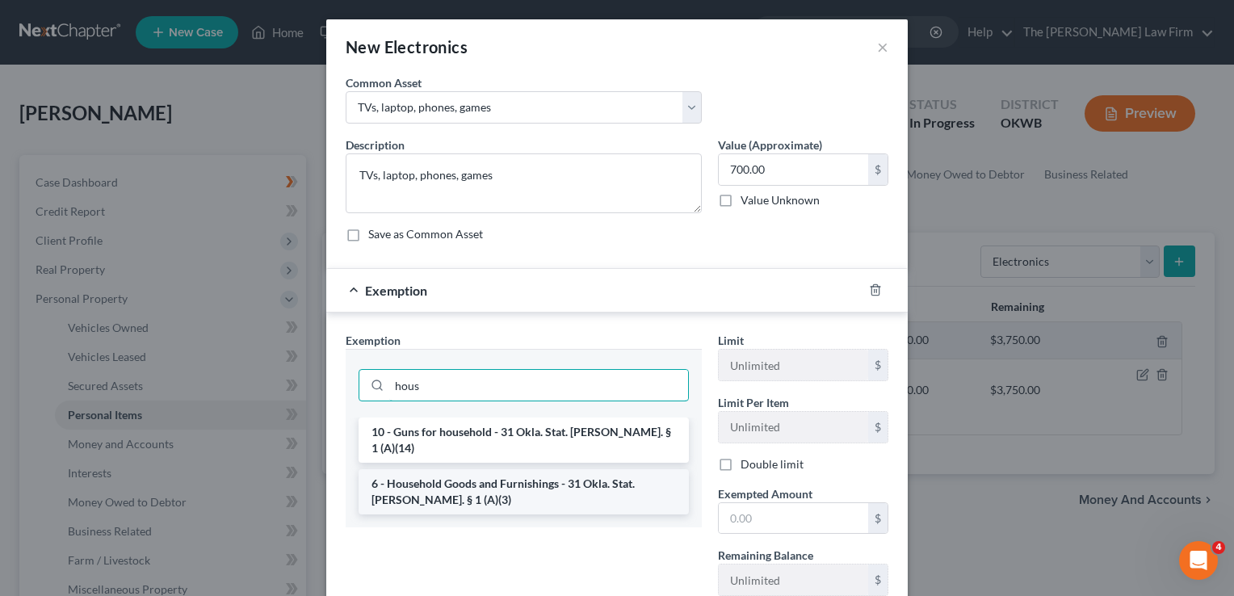
type input "hous"
click at [470, 481] on li "6 - Household Goods and Furnishings - 31 Okla. Stat. [PERSON_NAME]. § 1 (A)(3)" at bounding box center [524, 491] width 330 height 45
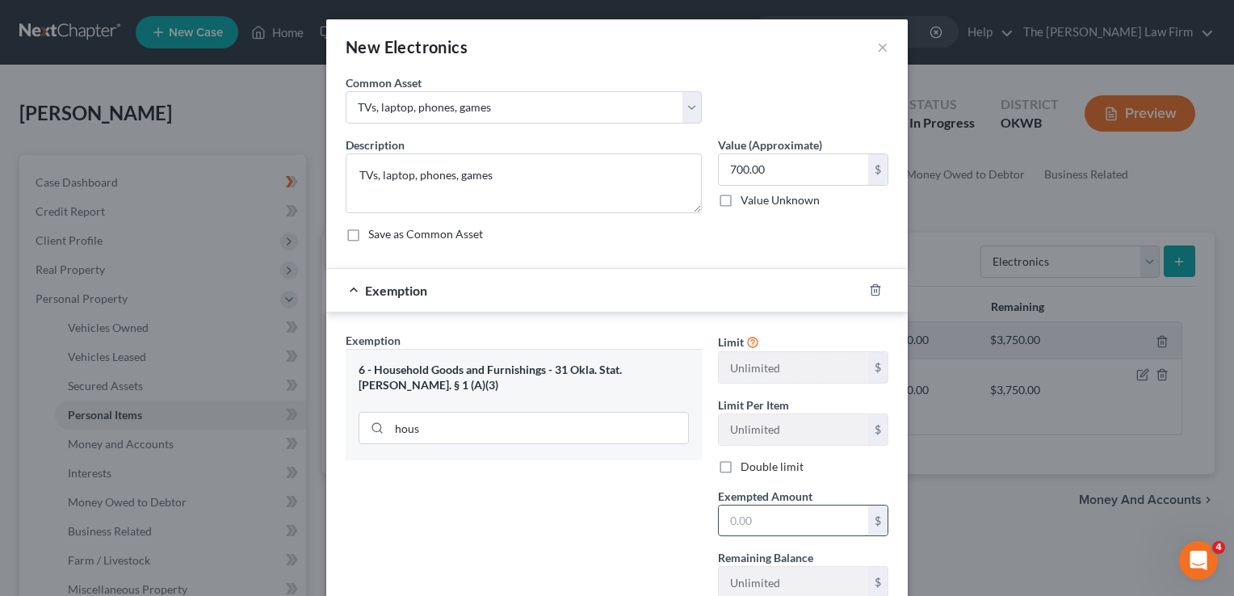
click at [765, 512] on input "text" at bounding box center [793, 521] width 149 height 31
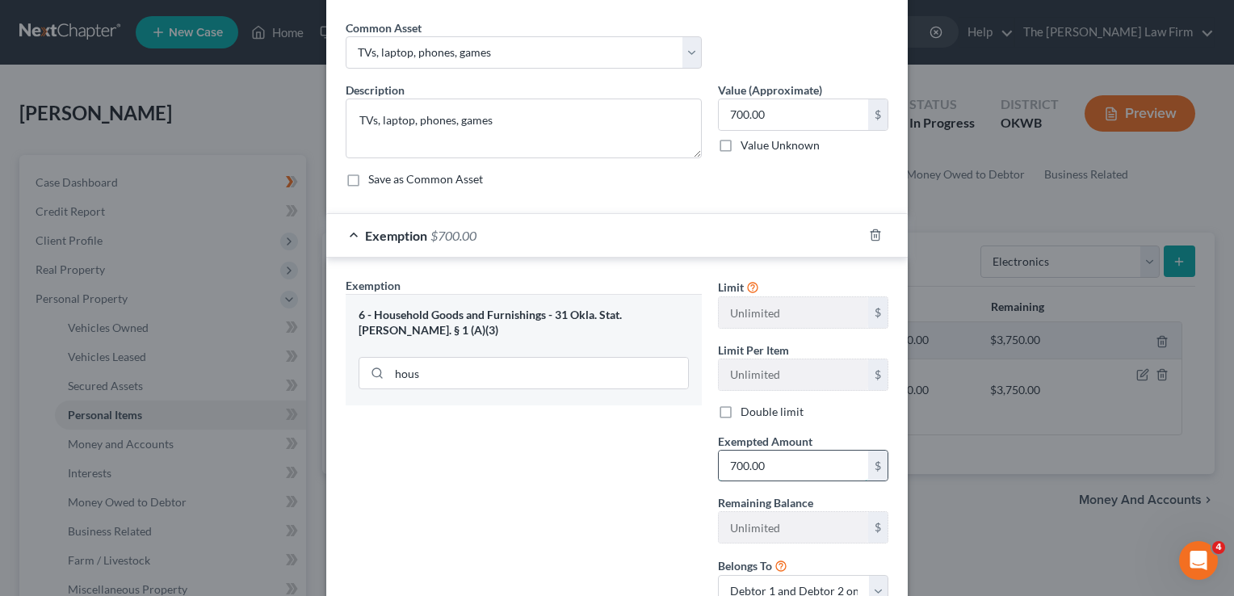
scroll to position [179, 0]
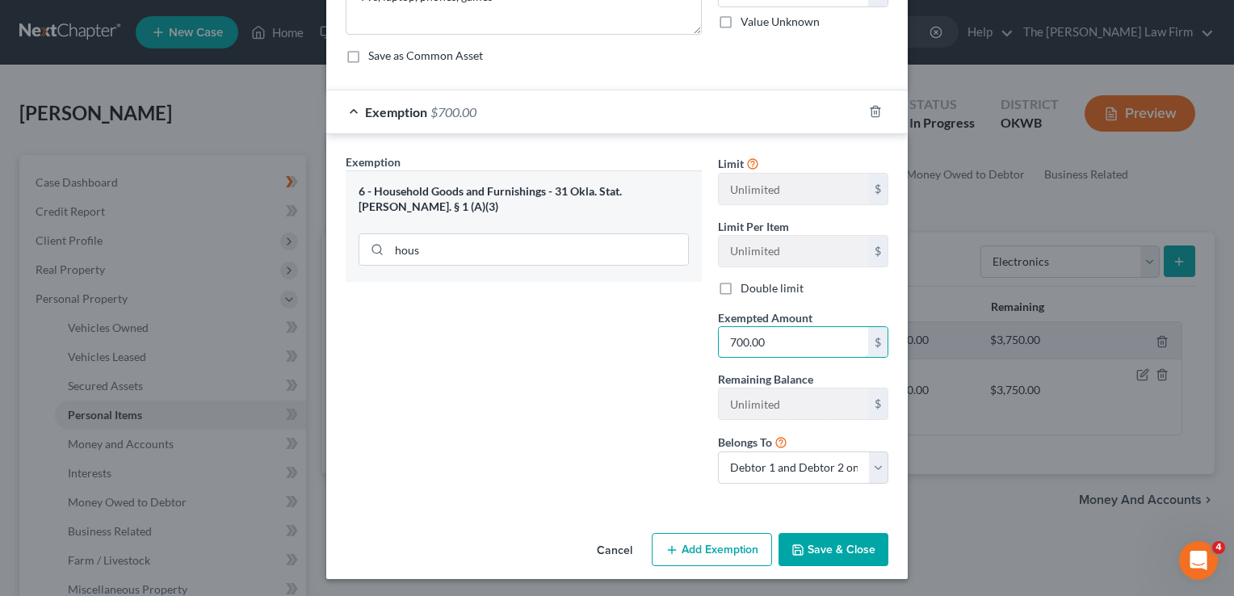
type input "700.00"
click at [819, 546] on button "Save & Close" at bounding box center [834, 550] width 110 height 34
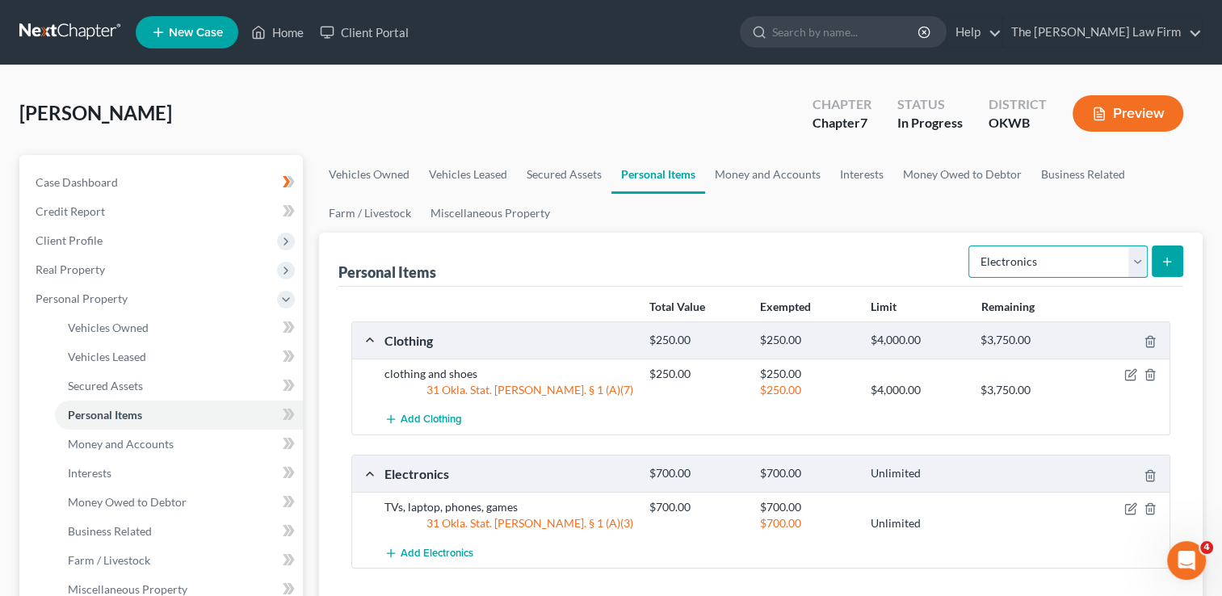
click at [1133, 259] on select "Select Item Type Clothing Collectibles Of Value Electronics Firearms Household …" at bounding box center [1058, 262] width 179 height 32
select select "household_goods"
click at [970, 246] on select "Select Item Type Clothing Collectibles Of Value Electronics Firearms Household …" at bounding box center [1058, 262] width 179 height 32
click at [1166, 255] on icon "submit" at bounding box center [1167, 261] width 13 height 13
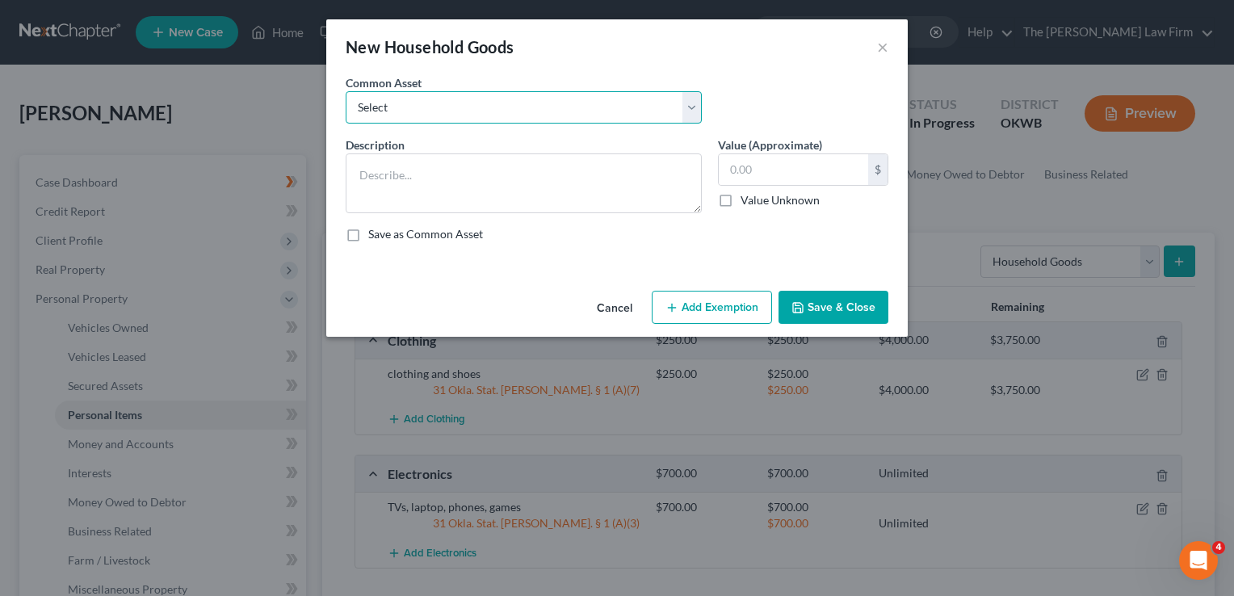
click at [447, 111] on select "Select furniture, household goods, appliances furniture, household goods, appli…" at bounding box center [524, 107] width 356 height 32
select select "6"
click at [346, 91] on select "Select furniture, household goods, appliances furniture, household goods, appli…" at bounding box center [524, 107] width 356 height 32
type textarea "furniture, appliances, household goods1500"
type input "1,500.00"
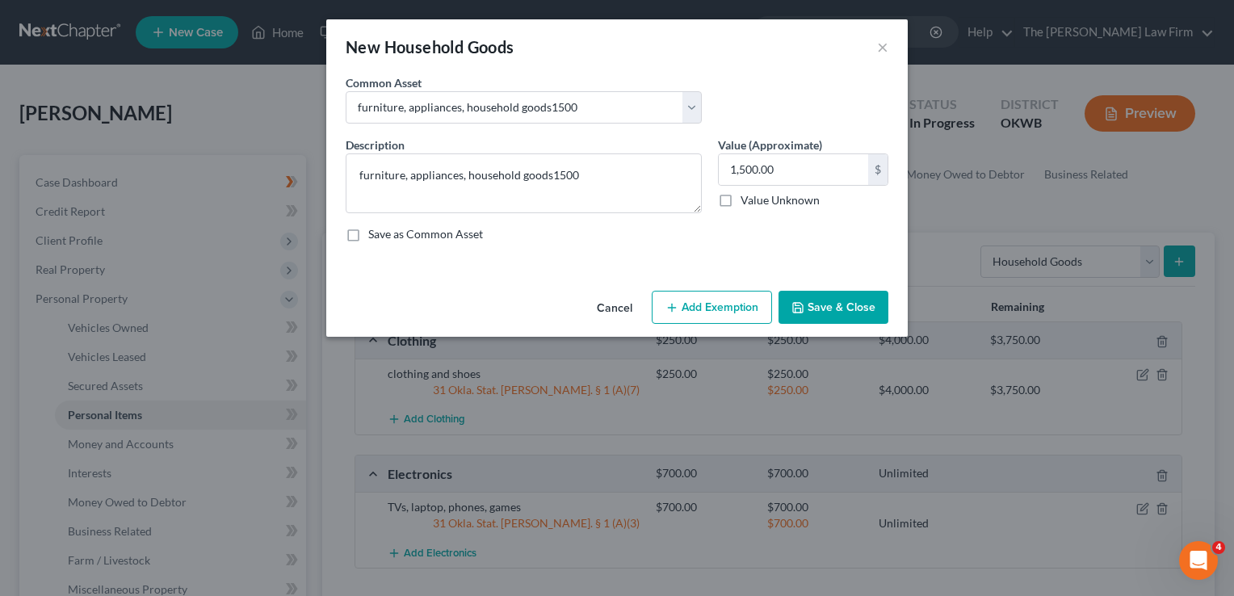
click at [713, 308] on button "Add Exemption" at bounding box center [712, 308] width 120 height 34
select select "2"
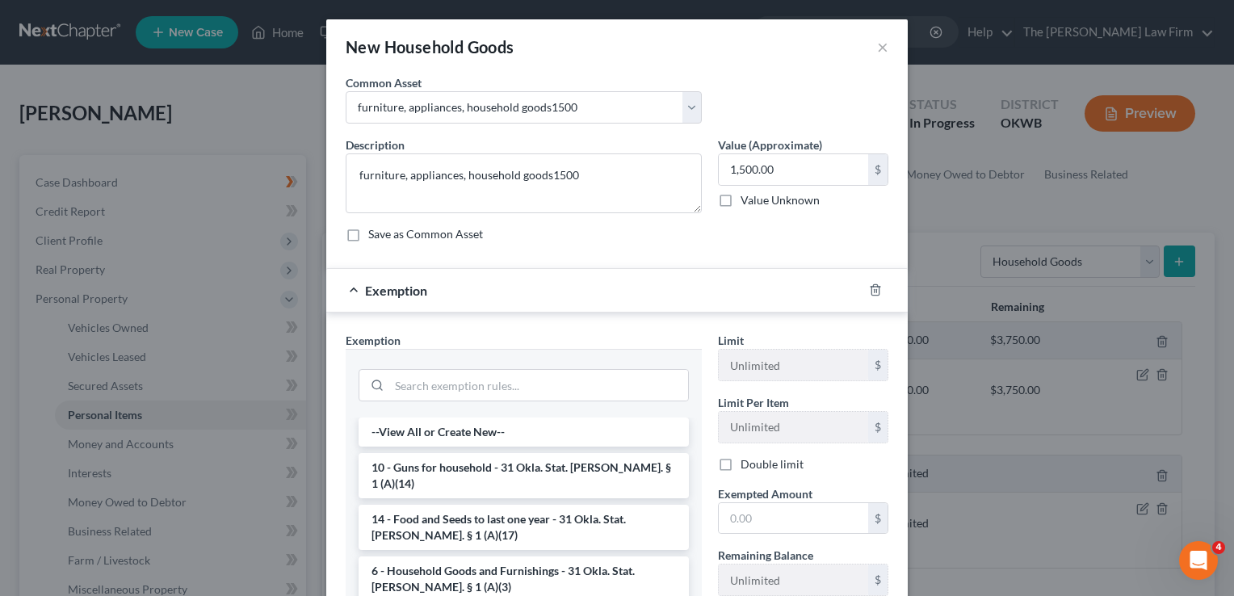
click at [439, 557] on li "6 - Household Goods and Furnishings - 31 Okla. Stat. [PERSON_NAME]. § 1 (A)(3)" at bounding box center [524, 579] width 330 height 45
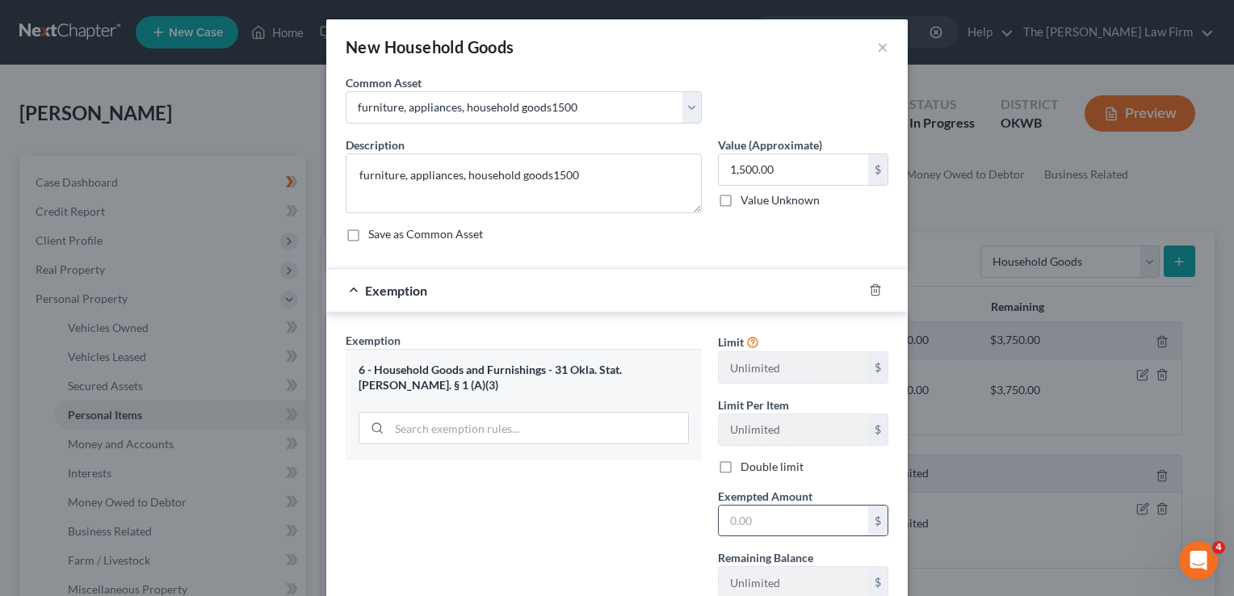
click at [770, 519] on input "text" at bounding box center [793, 521] width 149 height 31
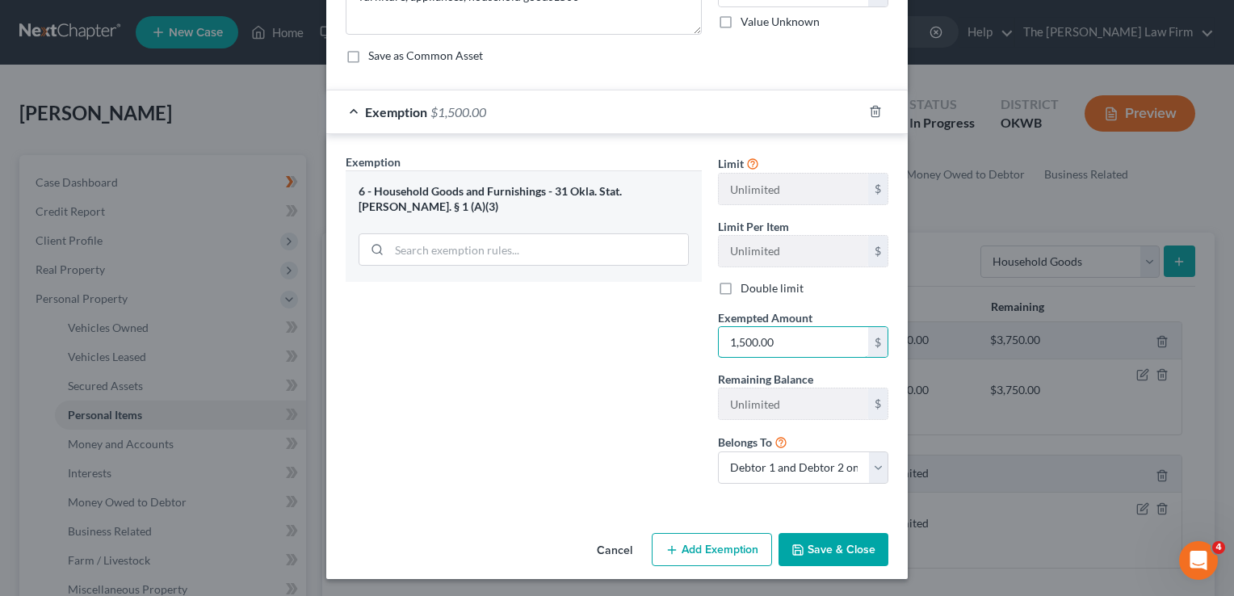
type input "1,500.00"
click at [824, 538] on button "Save & Close" at bounding box center [834, 550] width 110 height 34
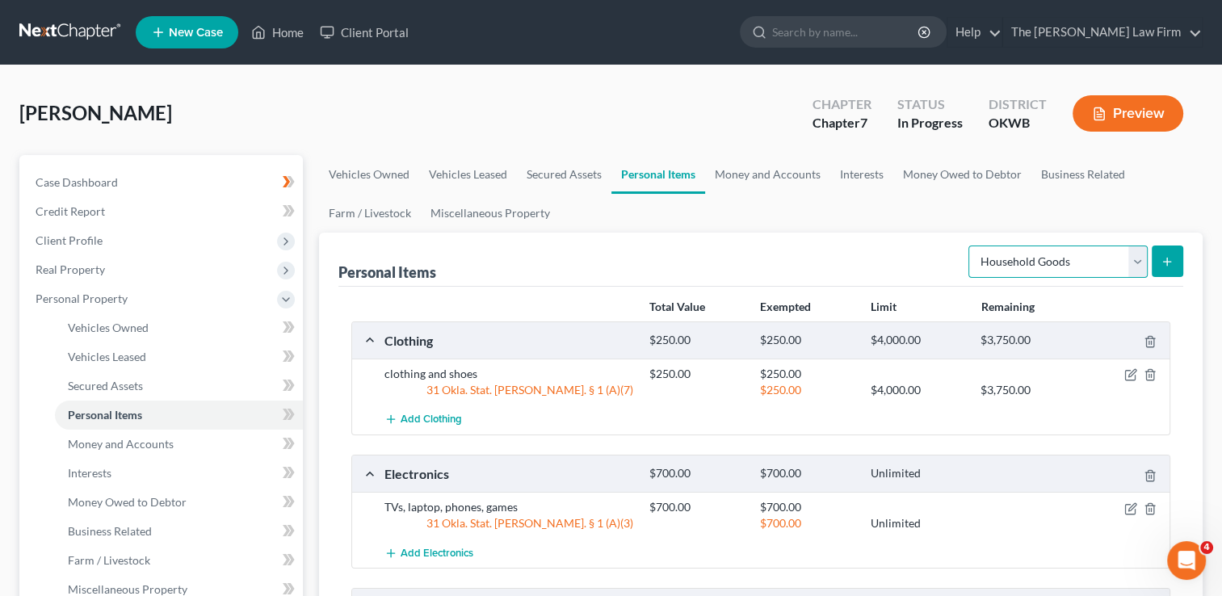
click at [1132, 269] on select "Select Item Type Clothing Collectibles Of Value Electronics Firearms Household …" at bounding box center [1058, 262] width 179 height 32
select select "jewelry"
click at [970, 246] on select "Select Item Type Clothing Collectibles Of Value Electronics Firearms Household …" at bounding box center [1058, 262] width 179 height 32
click at [1167, 259] on icon "submit" at bounding box center [1167, 261] width 13 height 13
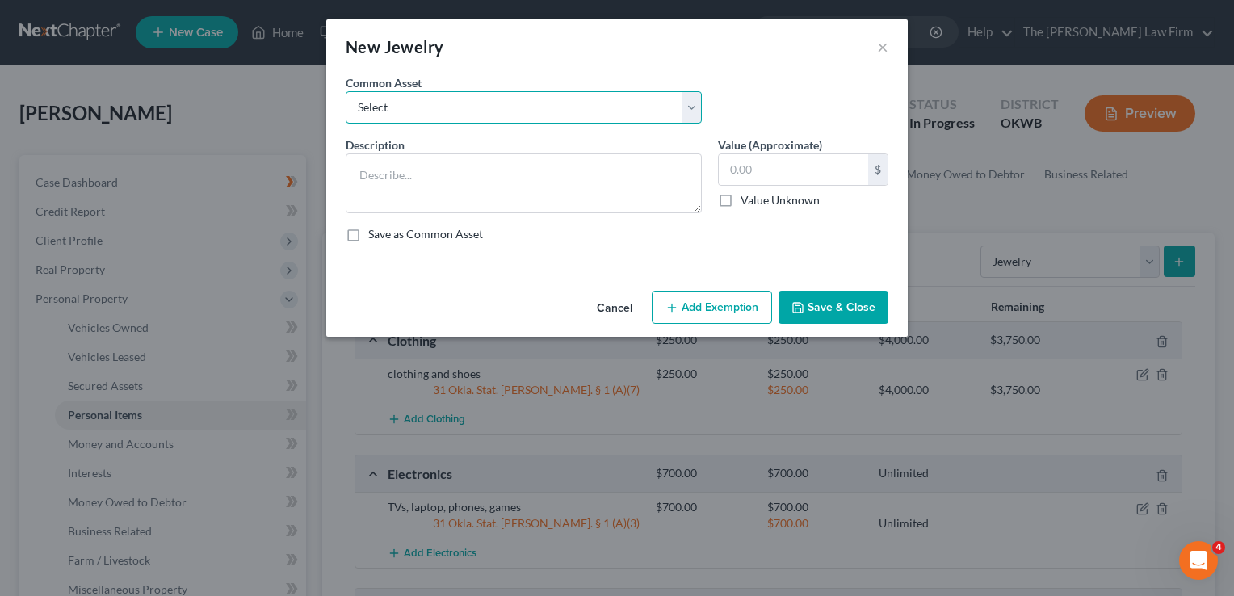
click at [493, 102] on select "Select wedding ring wedding ring wedding ring" at bounding box center [524, 107] width 356 height 32
select select "2"
click at [346, 91] on select "Select wedding ring wedding ring wedding ring" at bounding box center [524, 107] width 356 height 32
type textarea "wedding ring"
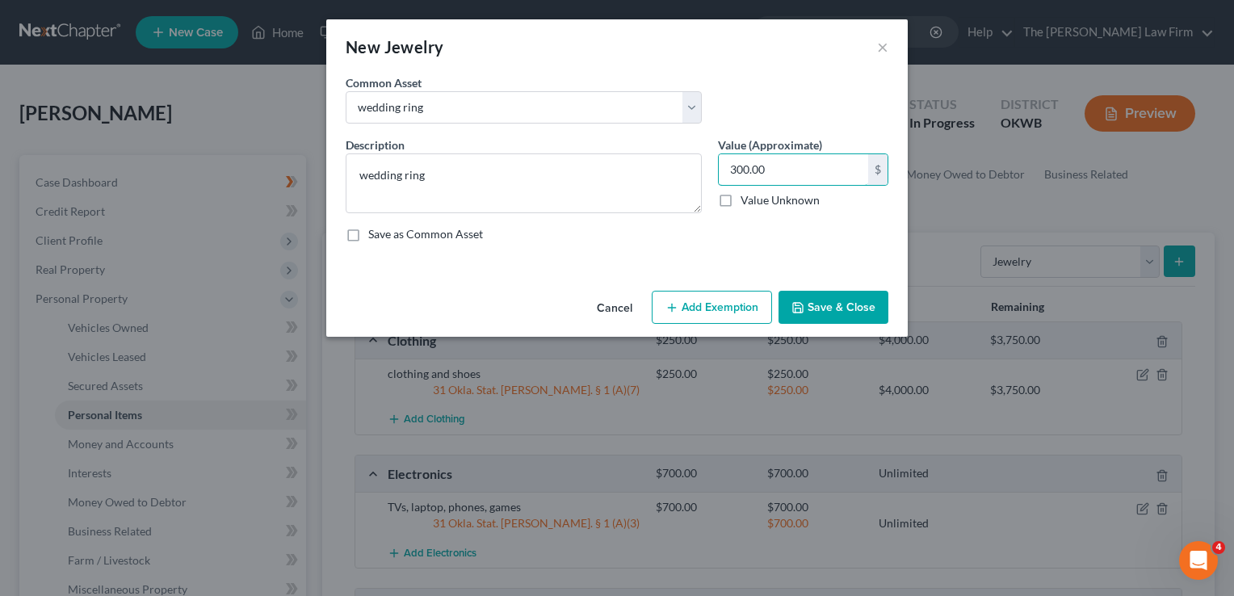
type input "300.00"
click at [704, 304] on button "Add Exemption" at bounding box center [712, 308] width 120 height 34
select select "2"
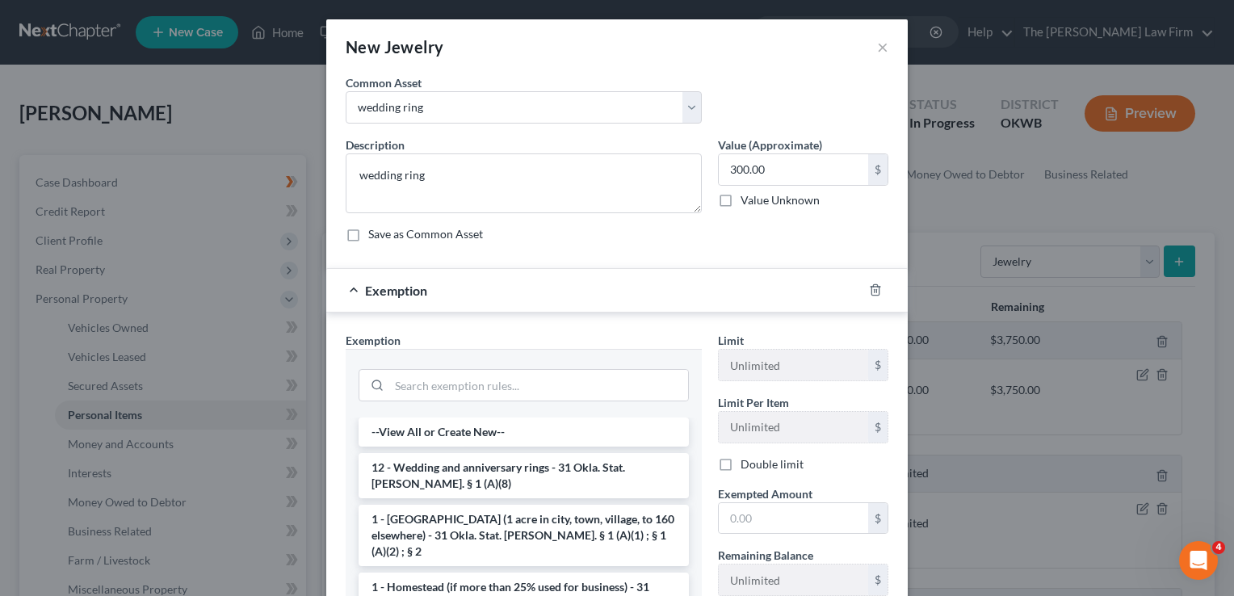
drag, startPoint x: 436, startPoint y: 475, endPoint x: 453, endPoint y: 476, distance: 17.0
click at [436, 474] on li "12 - Wedding and anniversary rings - 31 Okla. Stat. [PERSON_NAME]. § 1 (A)(8)" at bounding box center [524, 475] width 330 height 45
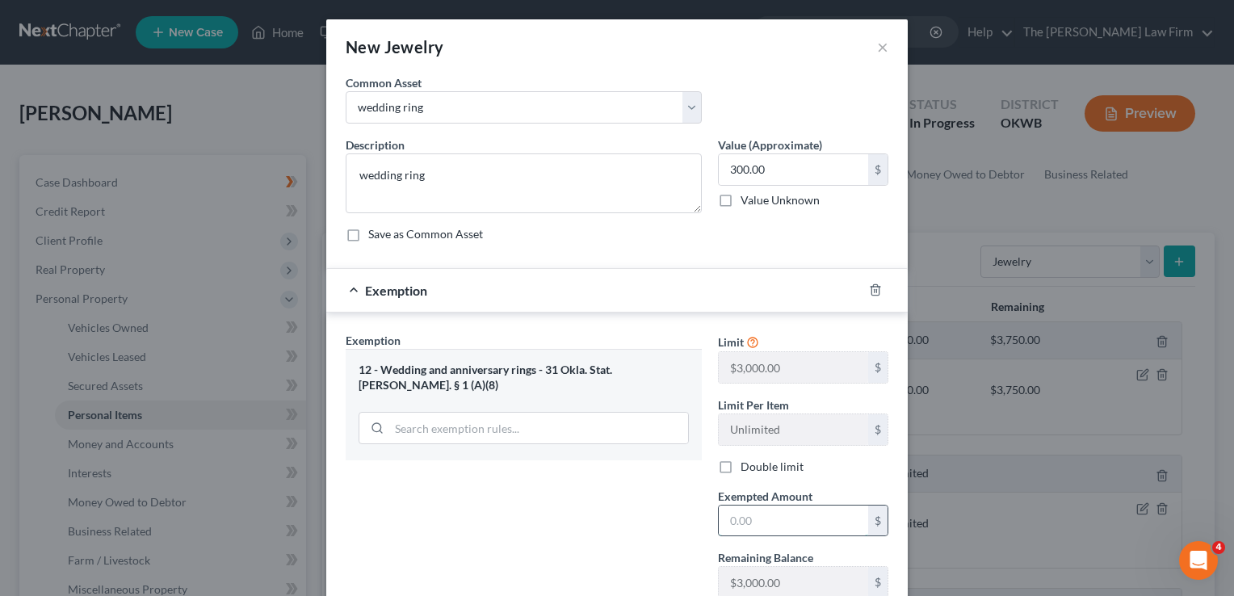
click at [781, 517] on input "text" at bounding box center [793, 521] width 149 height 31
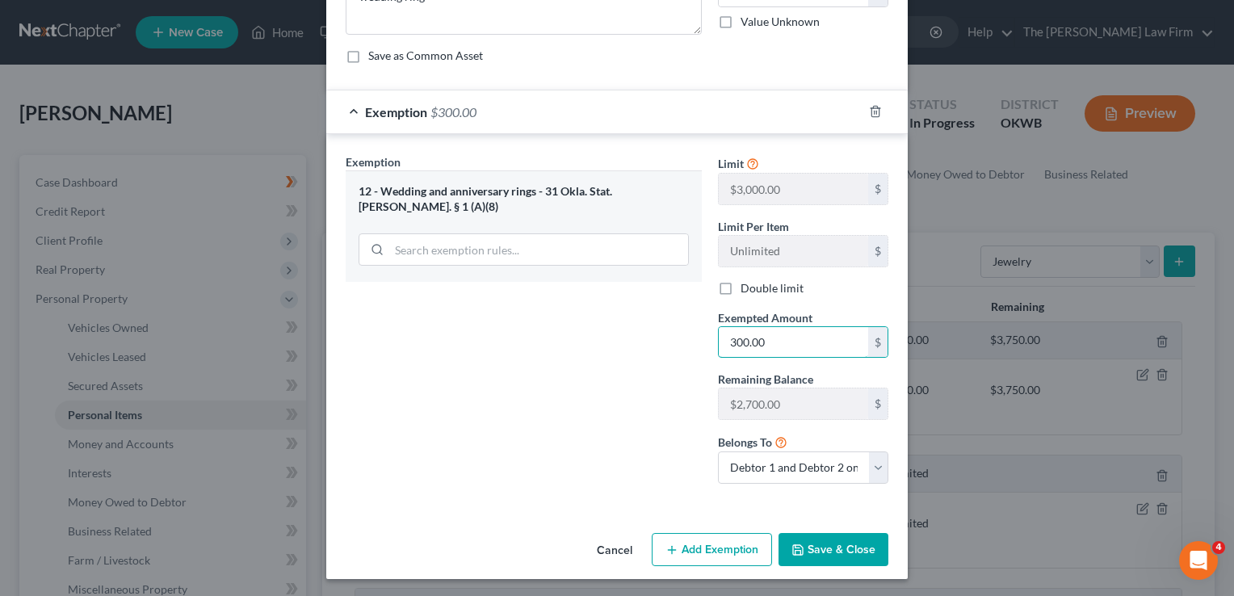
type input "300.00"
click at [818, 536] on button "Save & Close" at bounding box center [834, 550] width 110 height 34
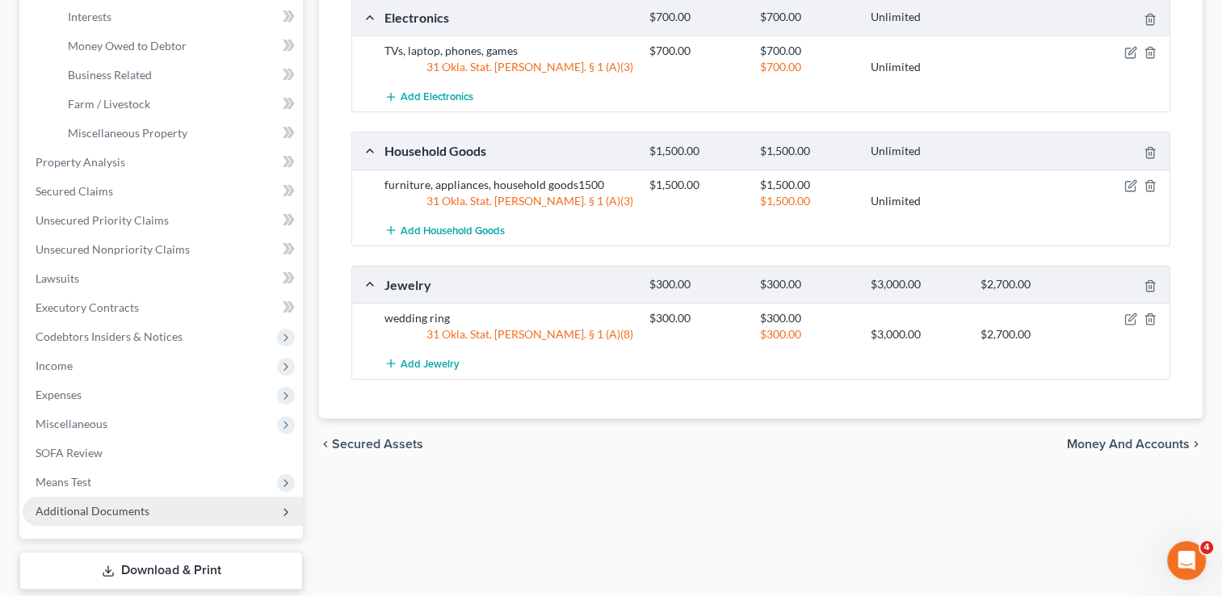
scroll to position [485, 0]
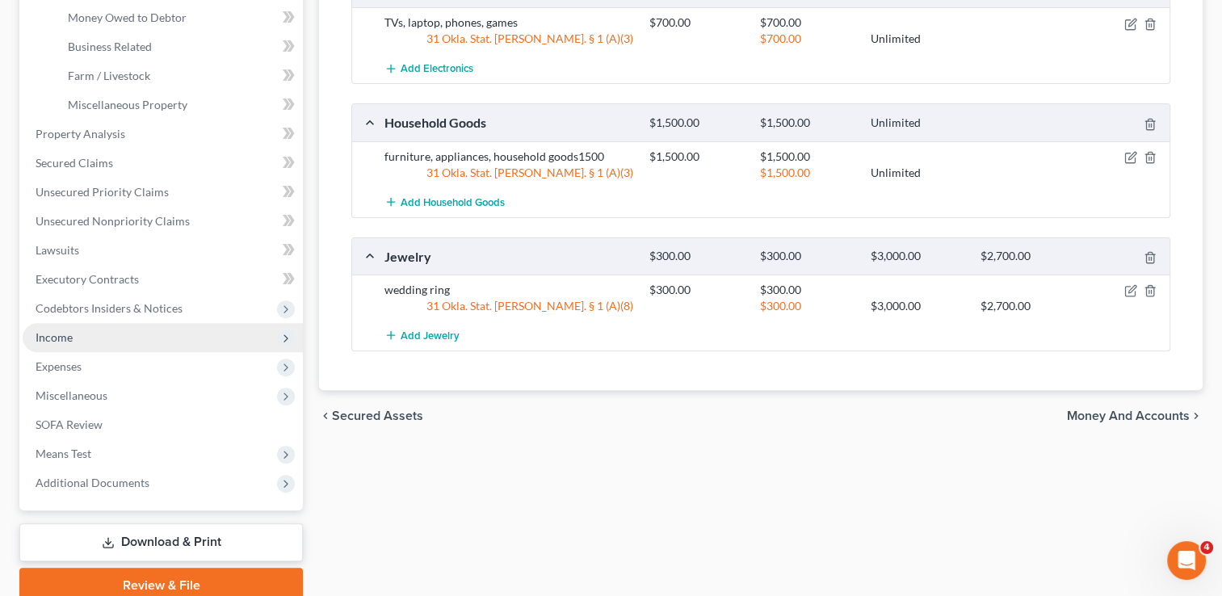
click at [81, 338] on span "Income" at bounding box center [163, 337] width 280 height 29
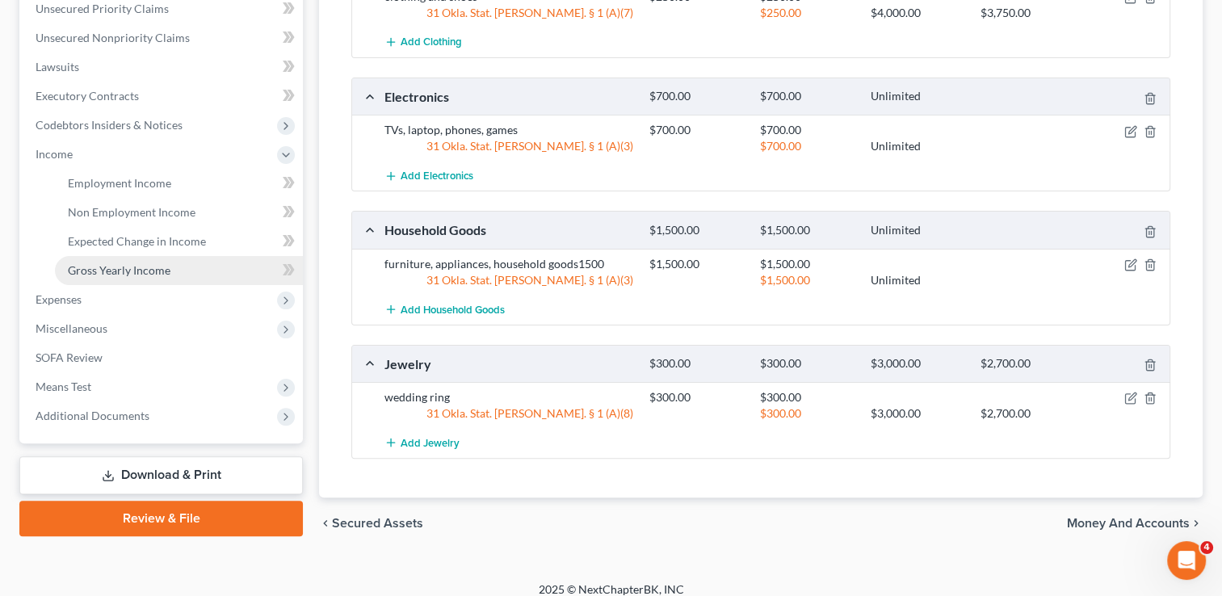
click at [152, 267] on span "Gross Yearly Income" at bounding box center [119, 270] width 103 height 14
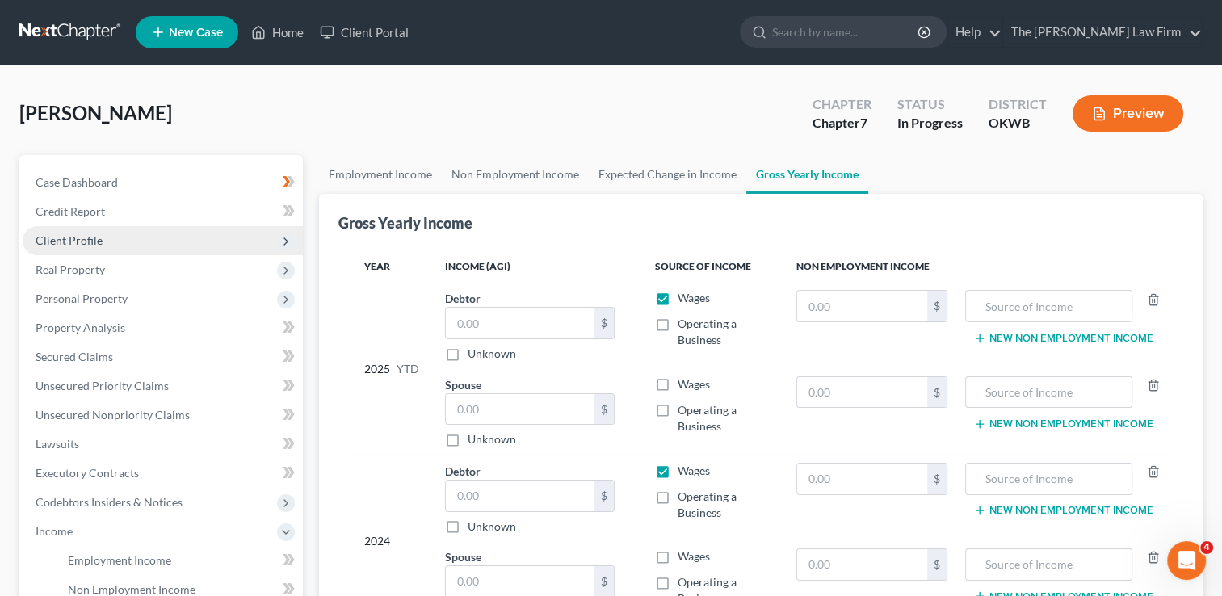
click at [76, 239] on span "Client Profile" at bounding box center [69, 240] width 67 height 14
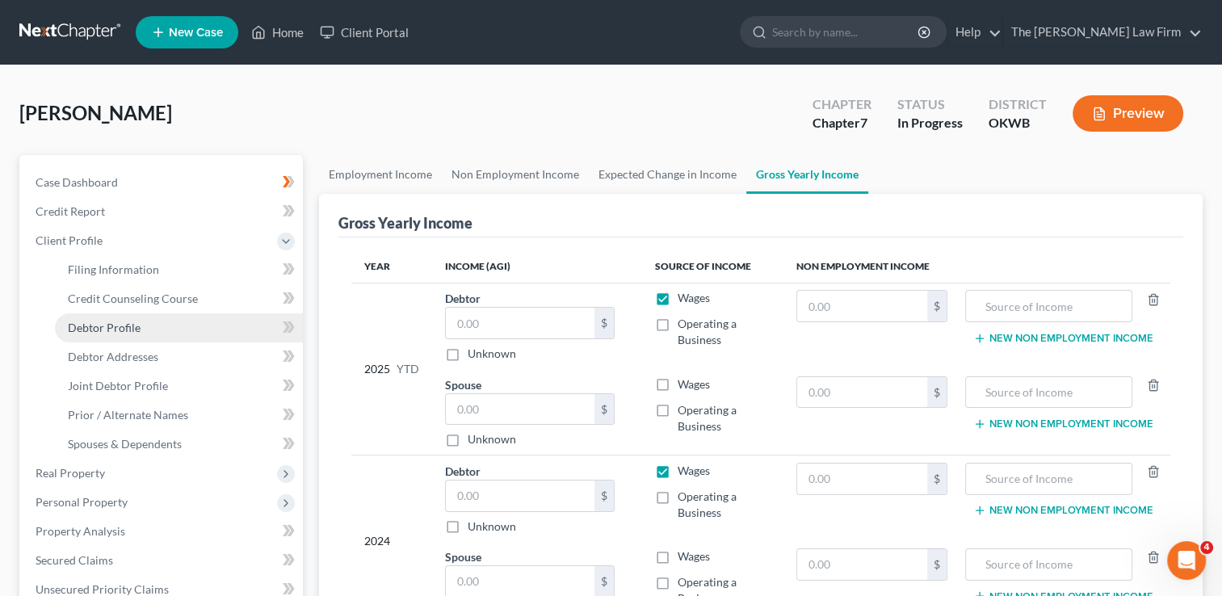
click at [137, 332] on span "Debtor Profile" at bounding box center [104, 328] width 73 height 14
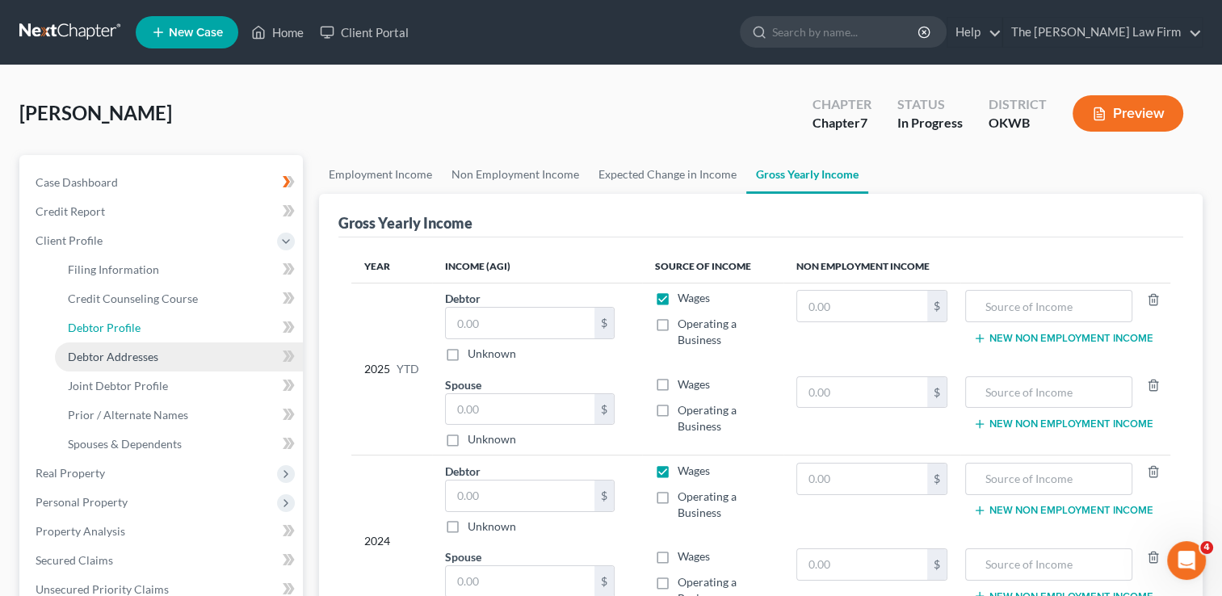
select select "1"
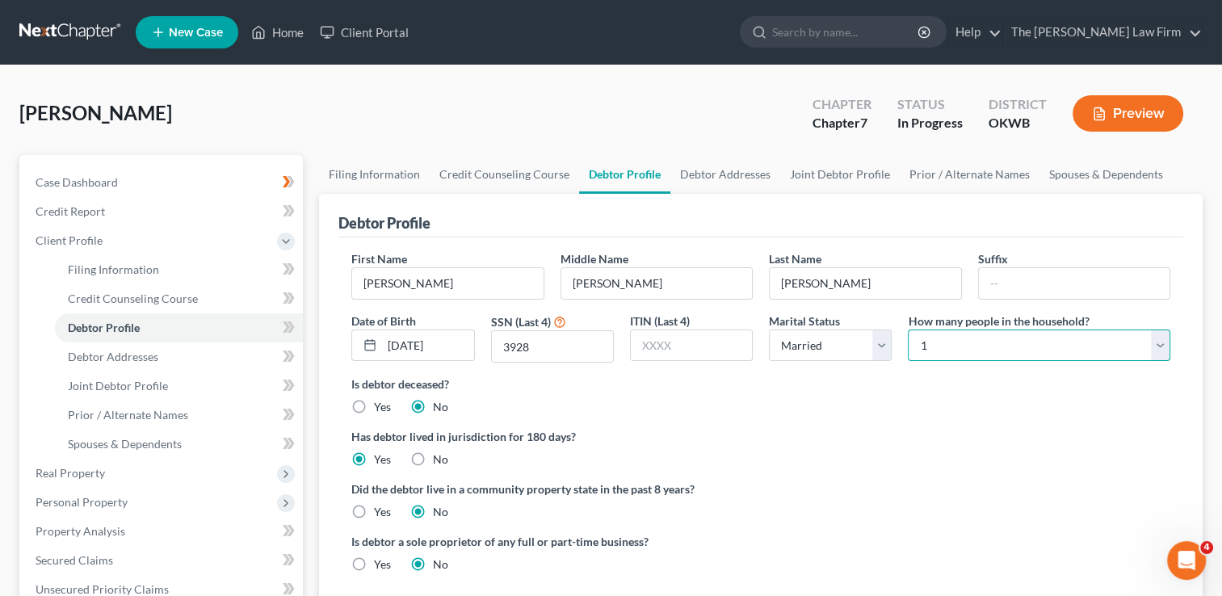
click at [998, 341] on select "Select 1 2 3 4 5 6 7 8 9 10 11 12 13 14 15 16 17 18 19 20" at bounding box center [1039, 346] width 263 height 32
select select "3"
click at [908, 330] on select "Select 1 2 3 4 5 6 7 8 9 10 11 12 13 14 15 16 17 18 19 20" at bounding box center [1039, 346] width 263 height 32
click at [809, 396] on div "Is debtor deceased? Yes No" at bounding box center [760, 396] width 819 height 40
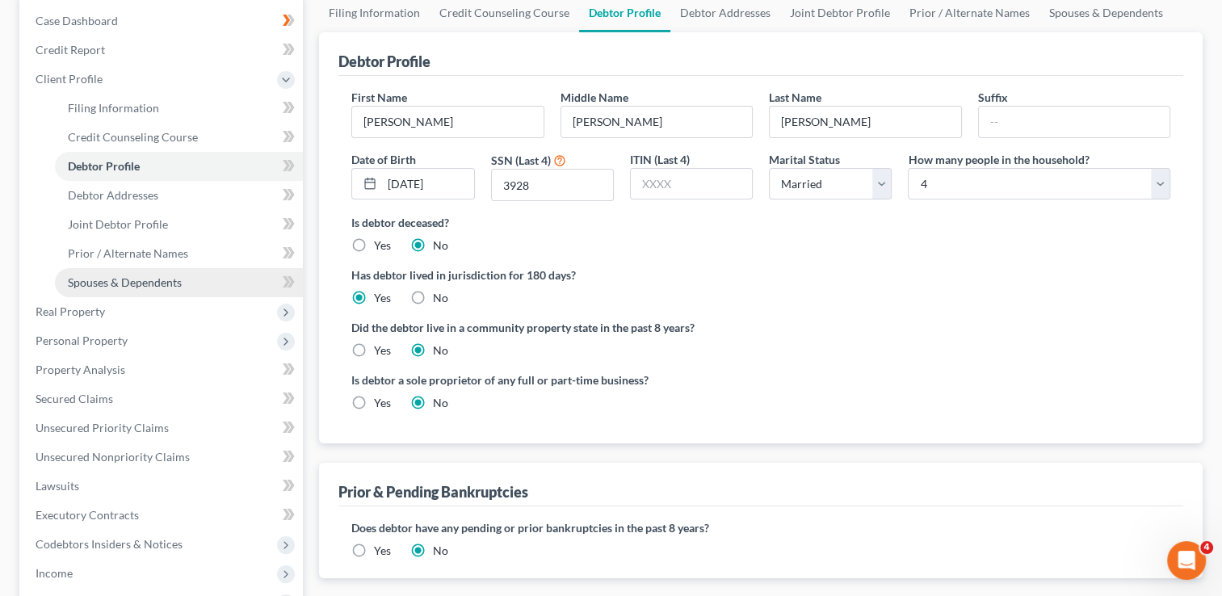
click at [142, 280] on span "Spouses & Dependents" at bounding box center [125, 282] width 114 height 14
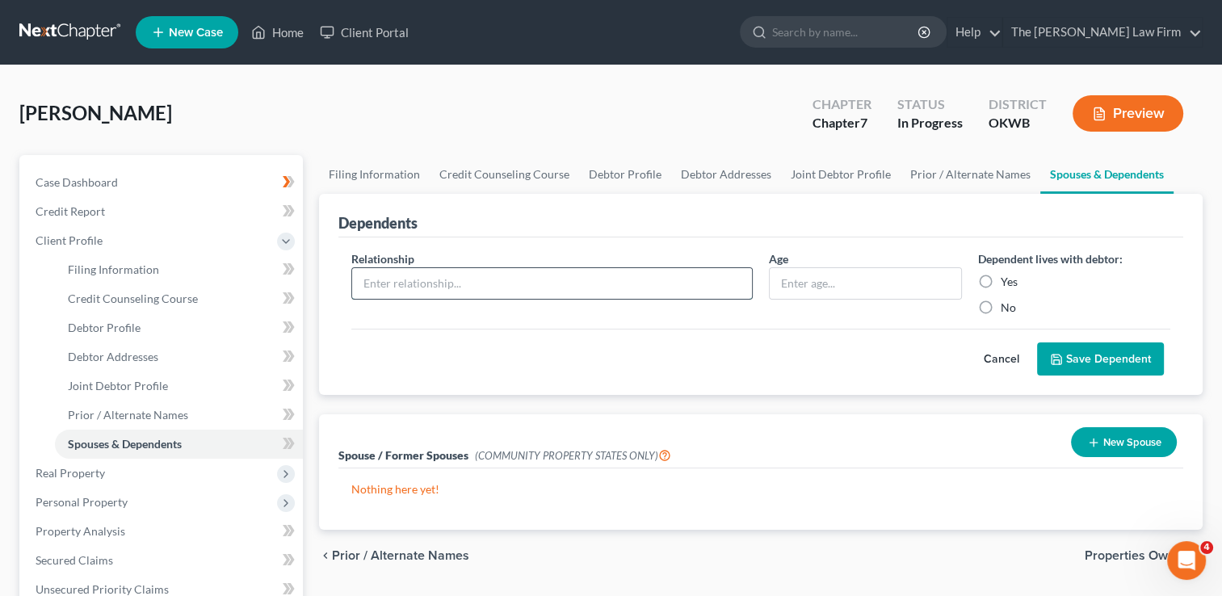
click at [580, 283] on input "text" at bounding box center [552, 283] width 400 height 31
type input "Daughter"
click at [1001, 280] on label "Yes" at bounding box center [1009, 282] width 17 height 16
click at [1007, 280] on input "Yes" at bounding box center [1012, 279] width 11 height 11
radio input "true"
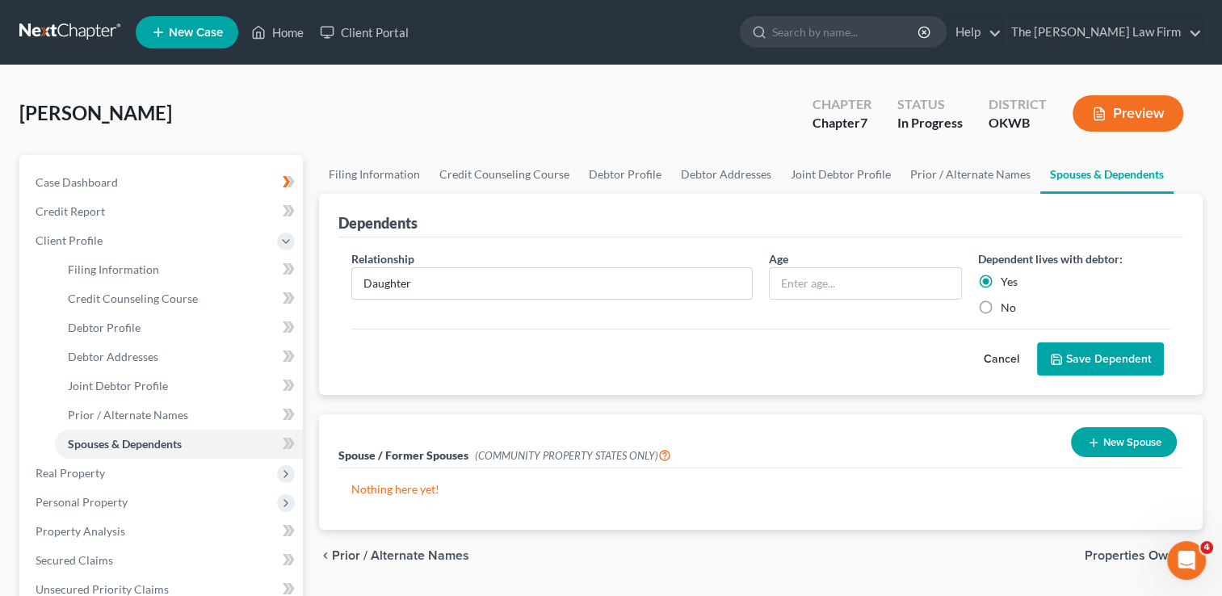
click at [1104, 354] on button "Save Dependent" at bounding box center [1100, 360] width 127 height 34
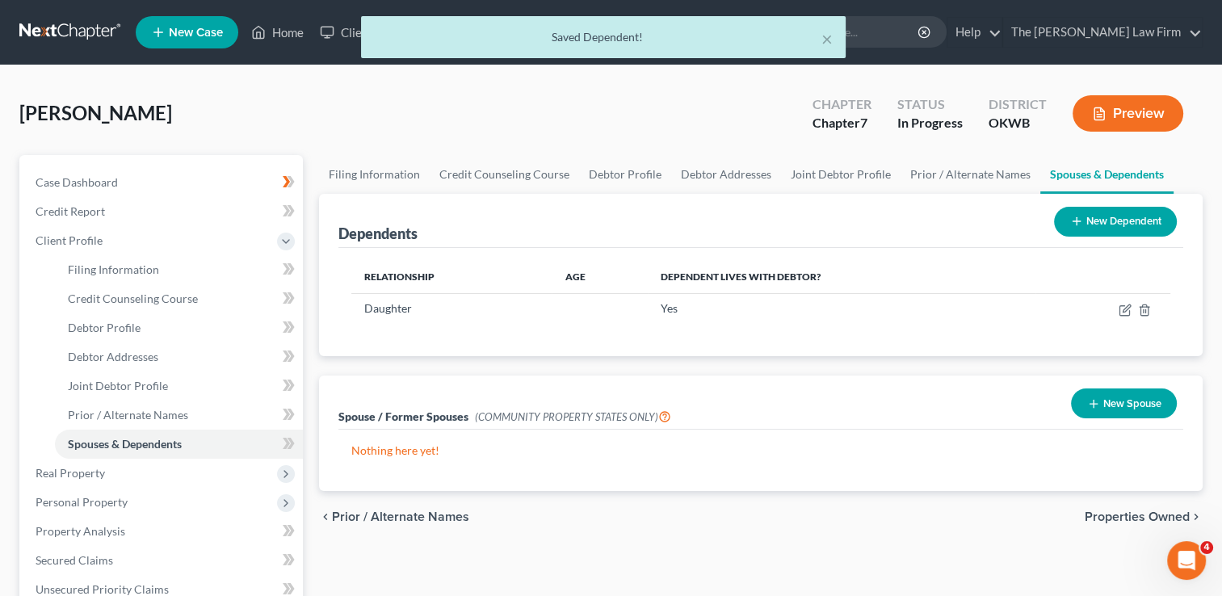
click at [1109, 223] on button "New Dependent" at bounding box center [1115, 222] width 123 height 30
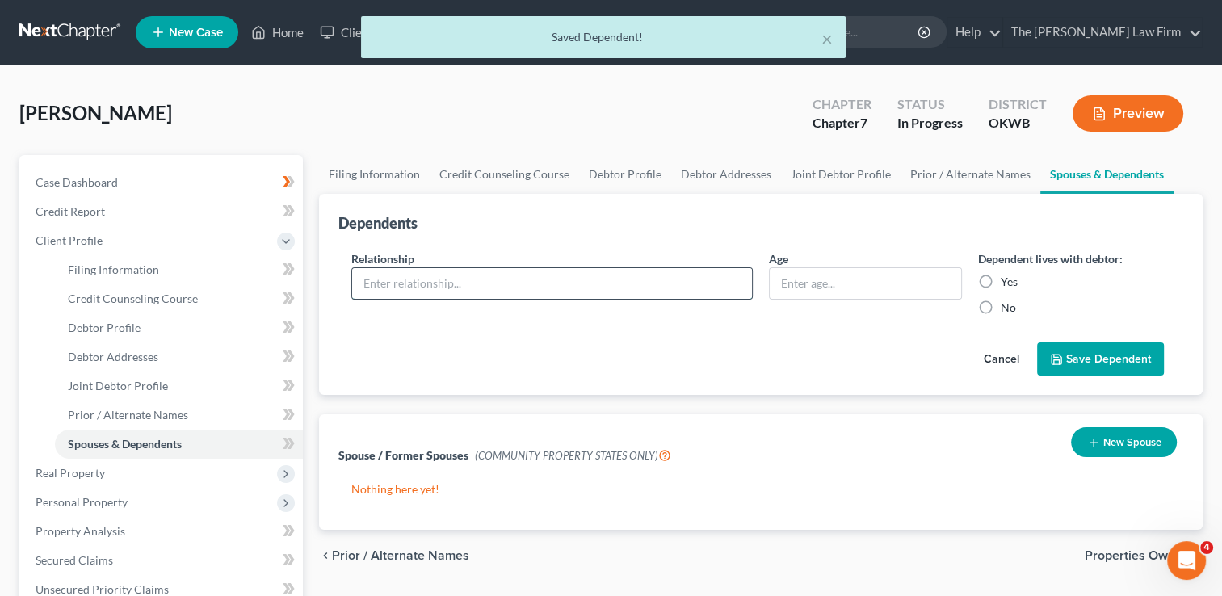
click at [420, 277] on input "text" at bounding box center [552, 283] width 400 height 31
type input "Daughter"
click at [1001, 279] on label "Yes" at bounding box center [1009, 282] width 17 height 16
click at [1007, 279] on input "Yes" at bounding box center [1012, 279] width 11 height 11
radio input "true"
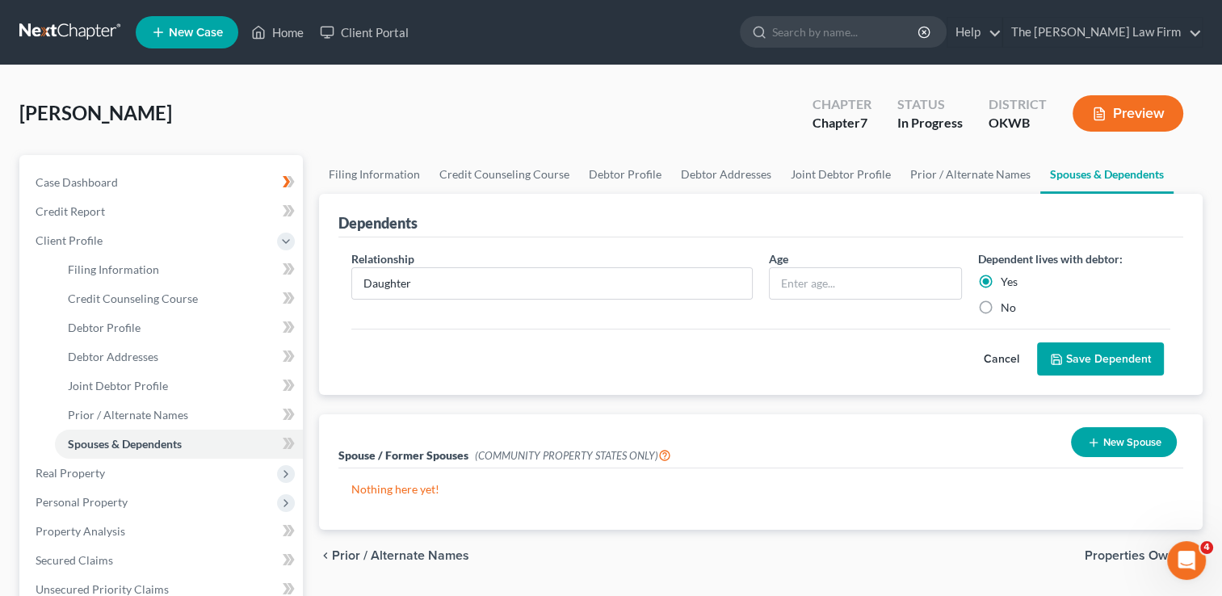
click at [1078, 351] on button "Save Dependent" at bounding box center [1100, 360] width 127 height 34
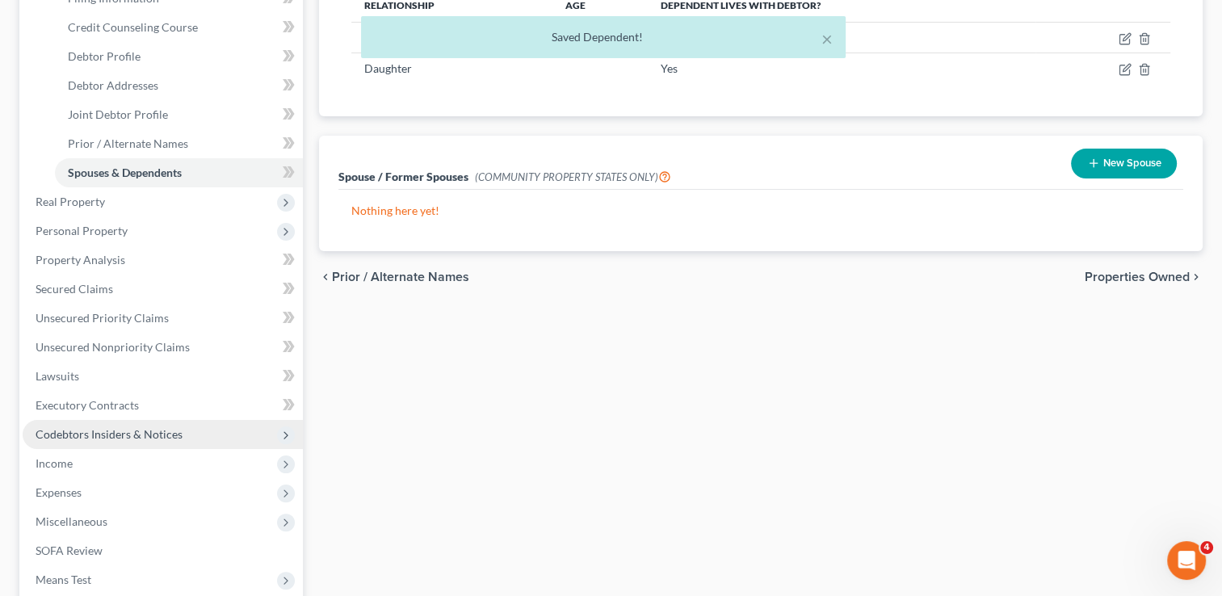
scroll to position [323, 0]
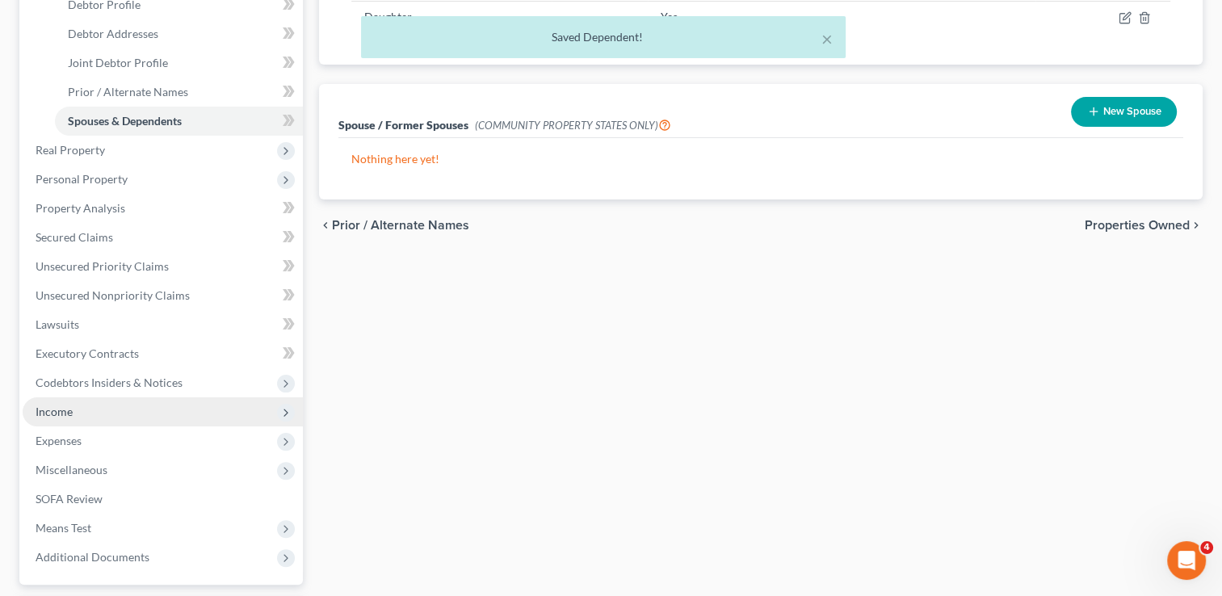
click at [78, 414] on span "Income" at bounding box center [163, 411] width 280 height 29
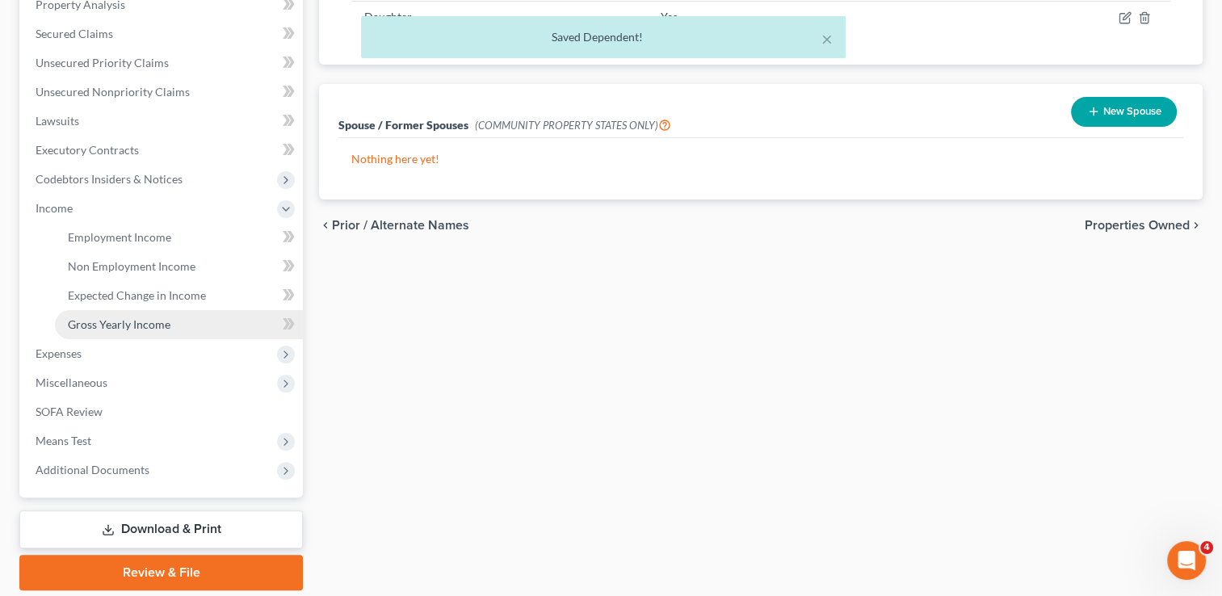
click at [145, 317] on span "Gross Yearly Income" at bounding box center [119, 324] width 103 height 14
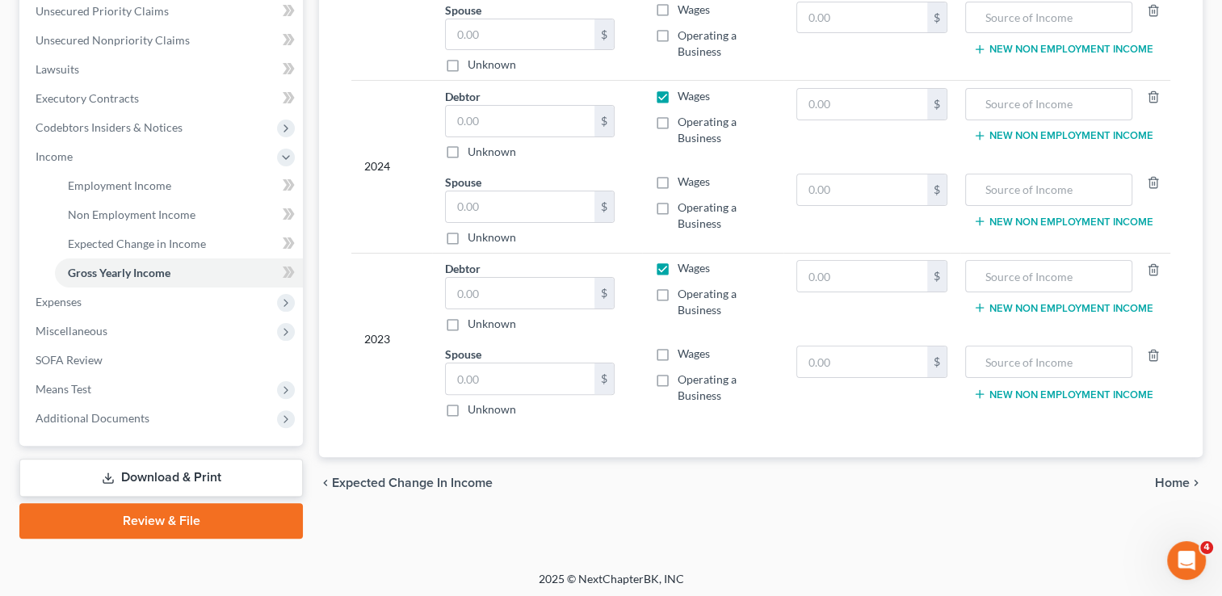
scroll to position [377, 0]
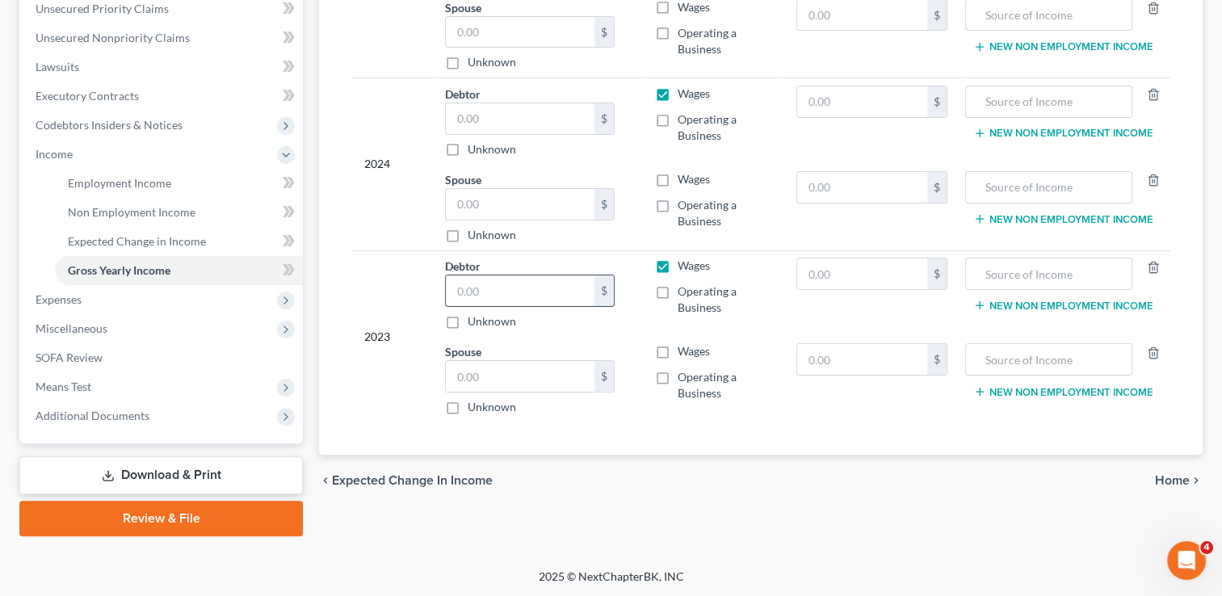
click at [498, 284] on input "text" at bounding box center [520, 290] width 149 height 31
type input "139,488"
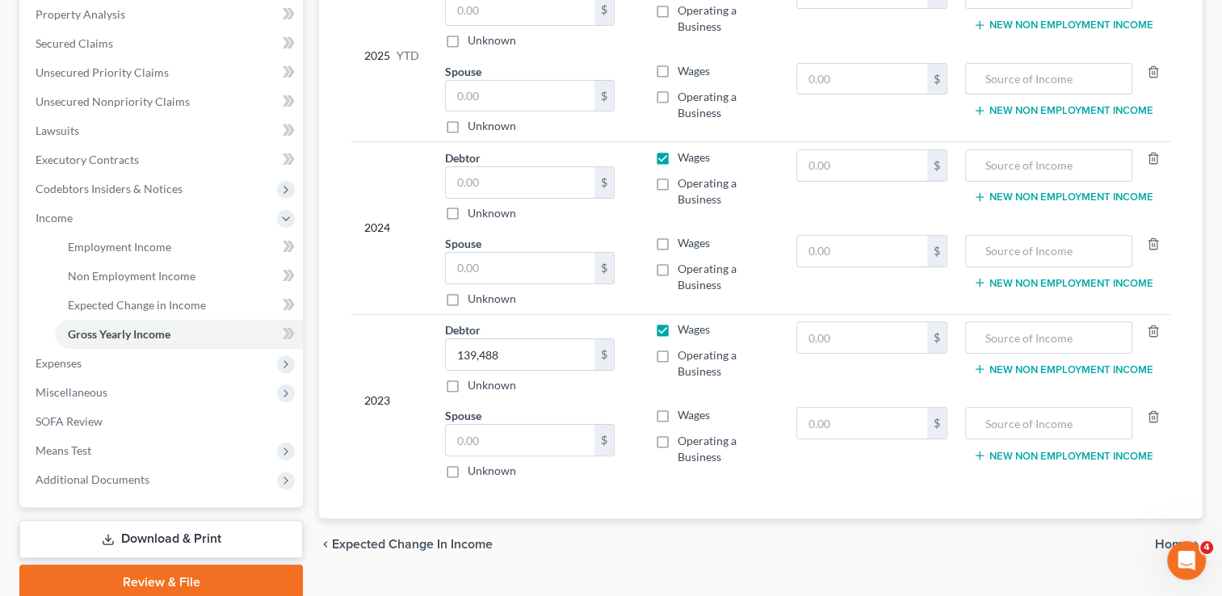
scroll to position [216, 0]
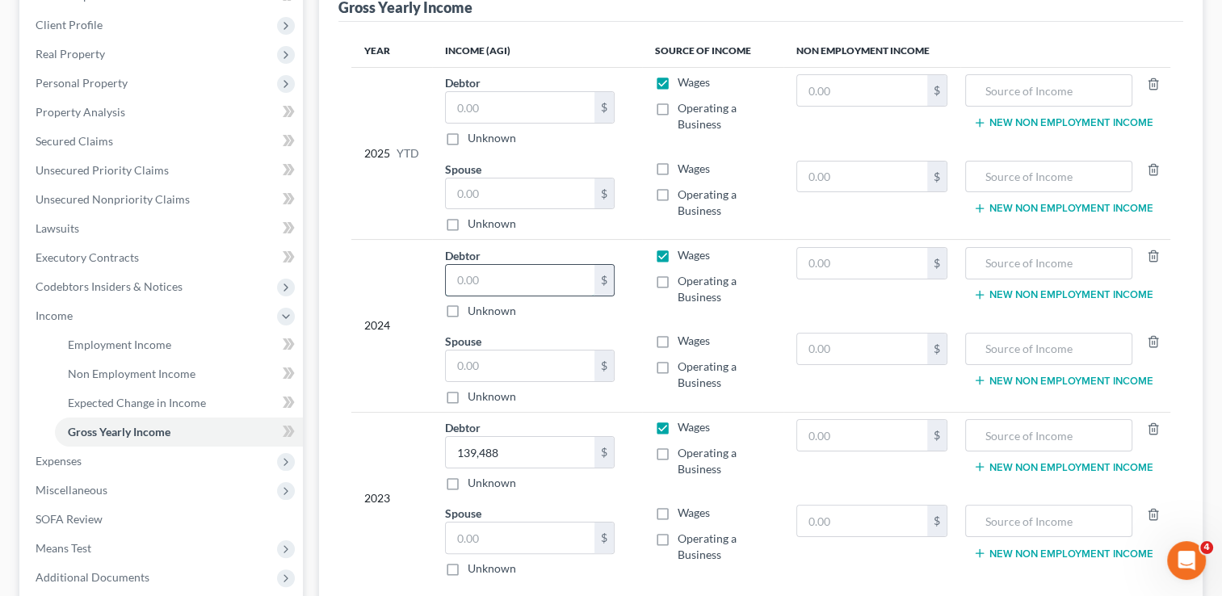
click at [499, 276] on input "text" at bounding box center [520, 280] width 149 height 31
type input "167,891"
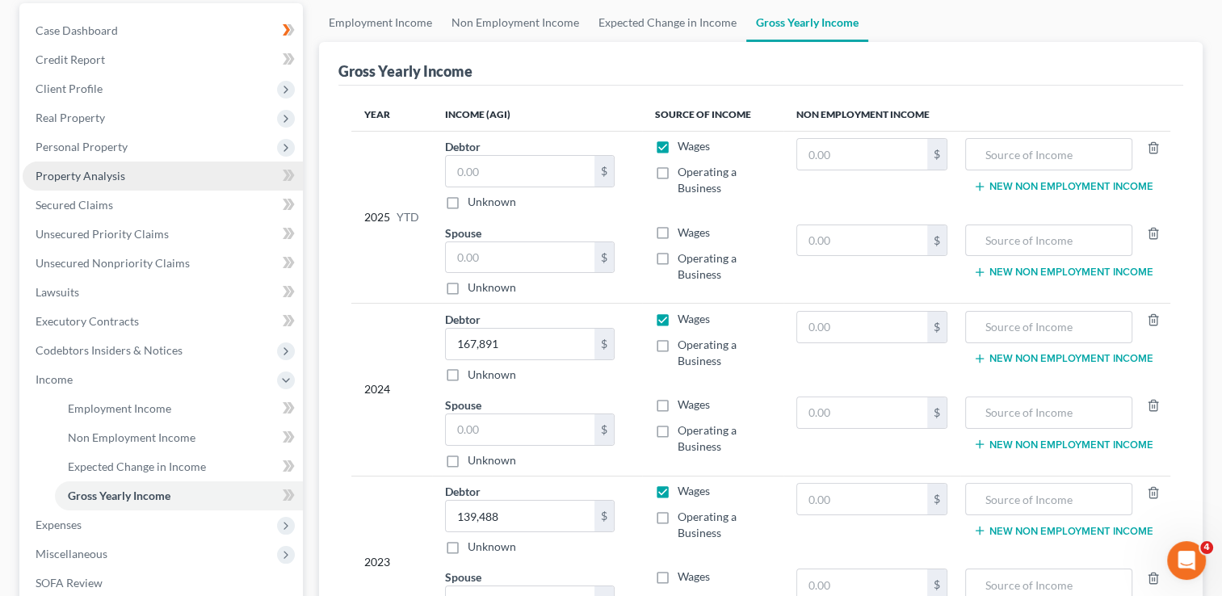
scroll to position [54, 0]
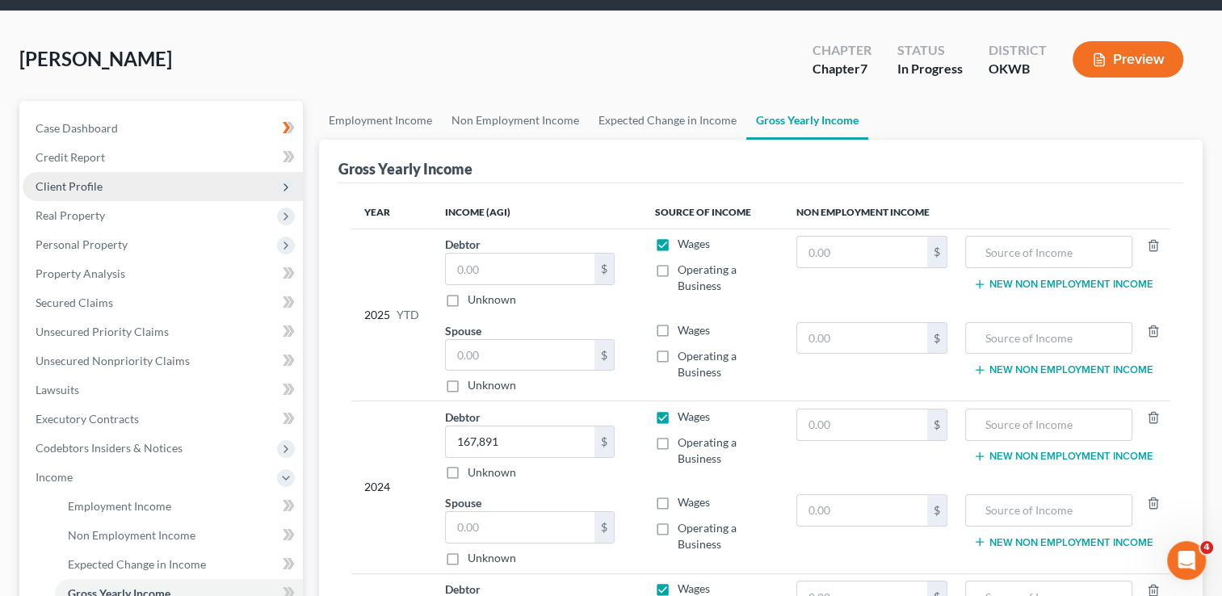
click at [66, 183] on span "Client Profile" at bounding box center [69, 186] width 67 height 14
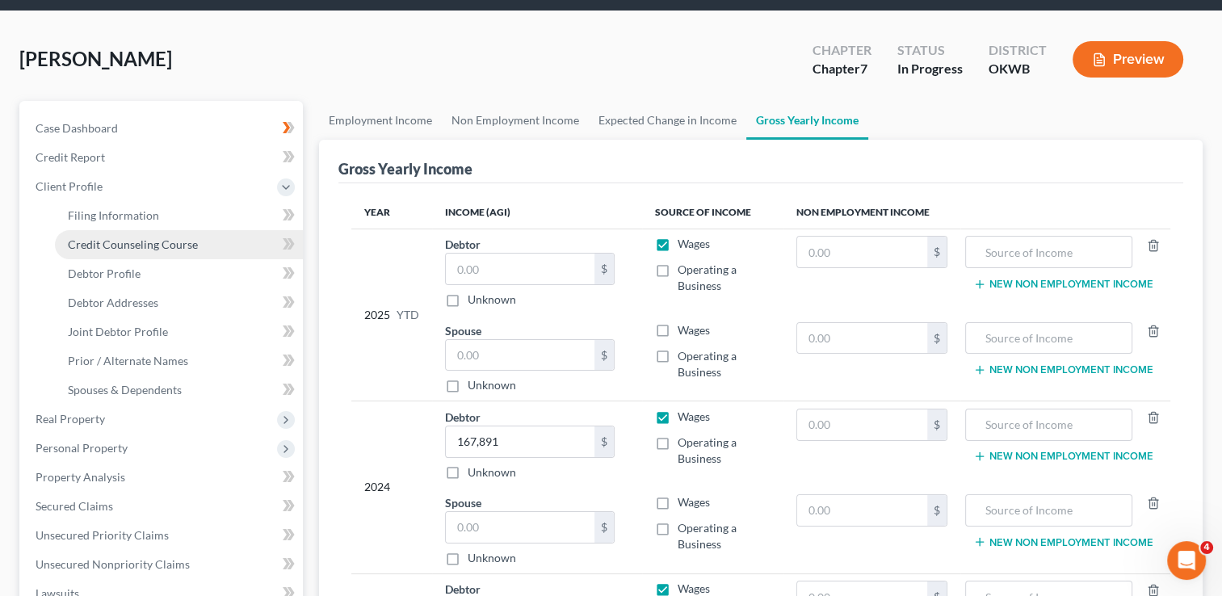
click at [127, 244] on span "Credit Counseling Course" at bounding box center [133, 245] width 130 height 14
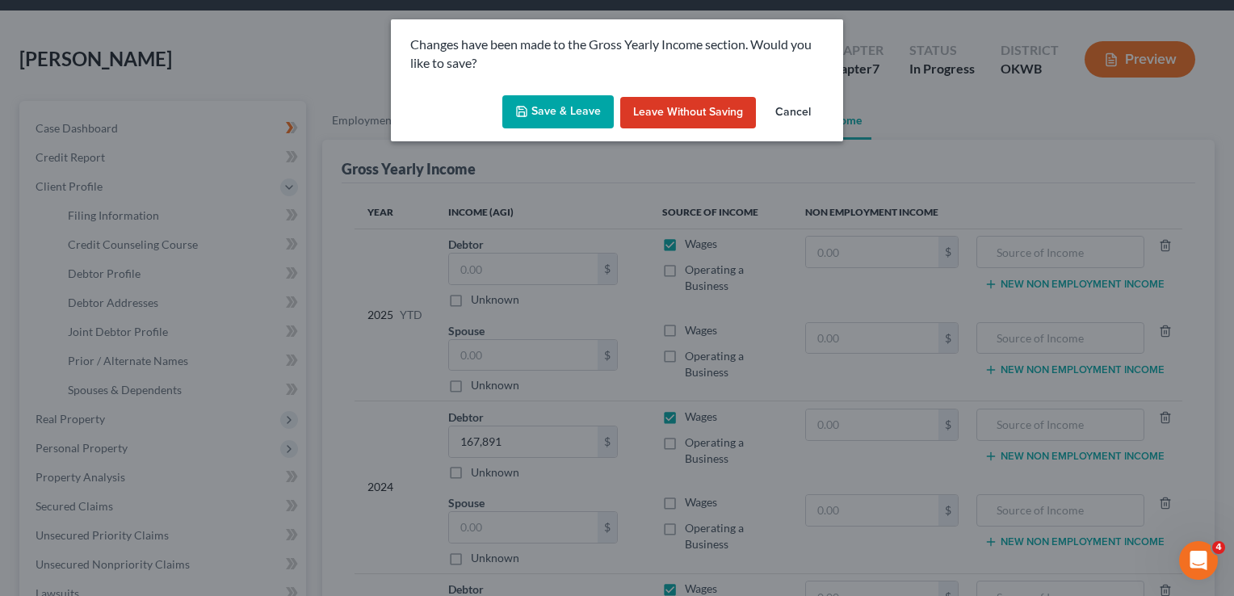
click at [535, 109] on button "Save & Leave" at bounding box center [557, 112] width 111 height 34
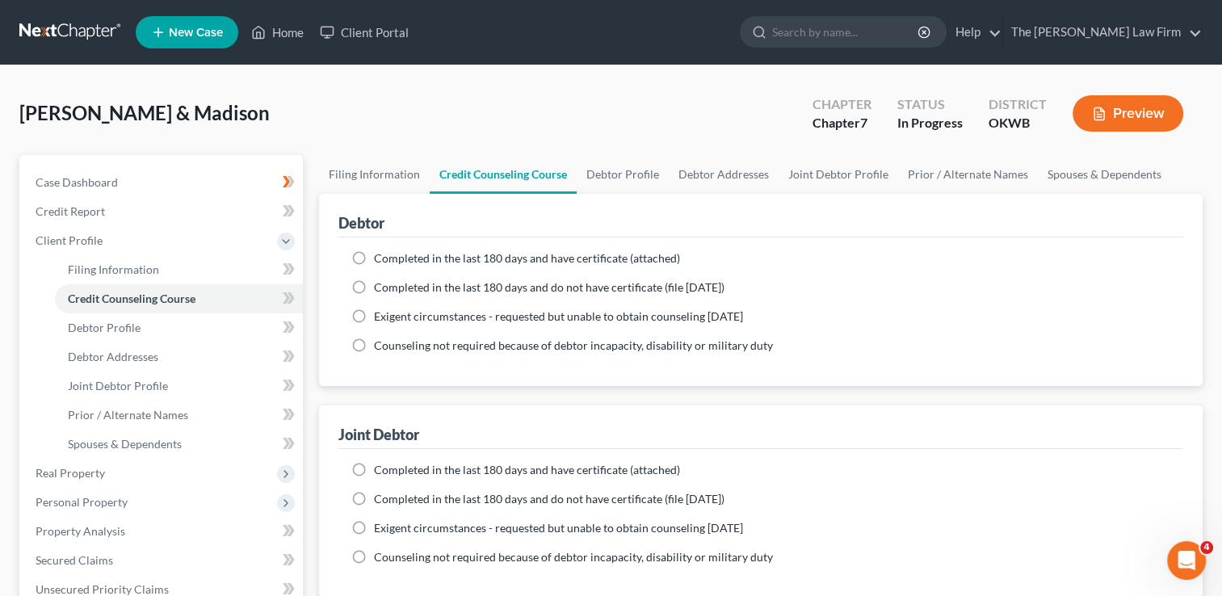
click at [374, 257] on label "Completed in the last 180 days and have certificate (attached)" at bounding box center [527, 258] width 306 height 16
click at [381, 257] on input "Completed in the last 180 days and have certificate (attached)" at bounding box center [386, 255] width 11 height 11
radio input "true"
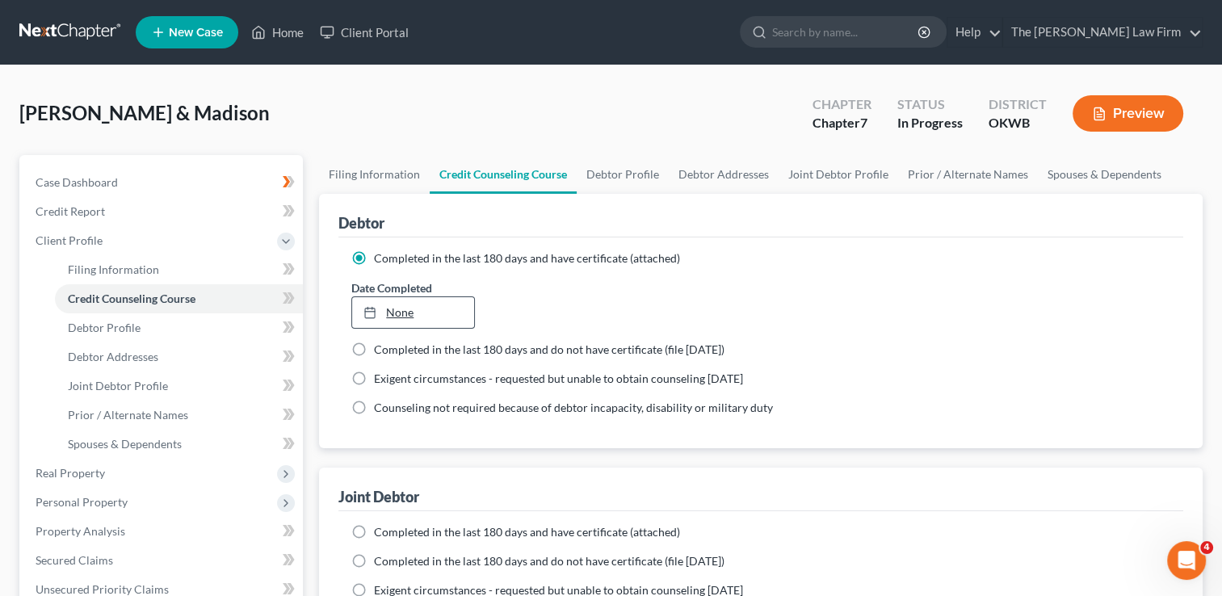
click at [392, 308] on link "None" at bounding box center [412, 312] width 121 height 31
type input "[DATE]"
click at [374, 532] on label "Completed in the last 180 days and have certificate (attached)" at bounding box center [527, 532] width 306 height 16
click at [381, 532] on input "Completed in the last 180 days and have certificate (attached)" at bounding box center [386, 529] width 11 height 11
radio input "true"
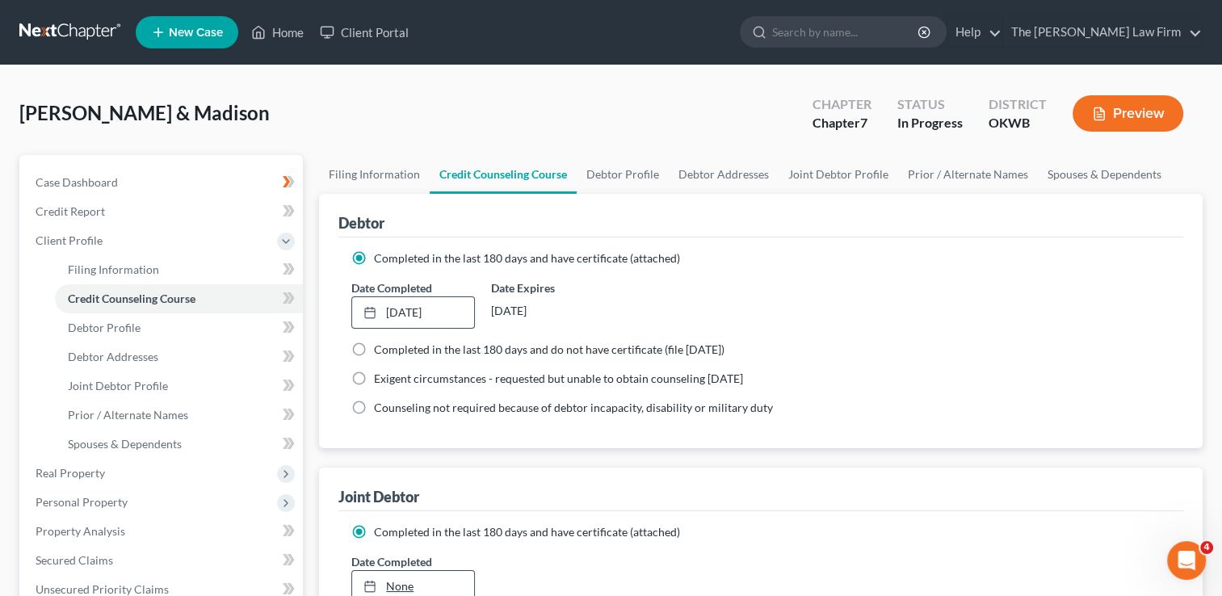
click at [394, 582] on link "None" at bounding box center [412, 586] width 121 height 31
type input "[DATE]"
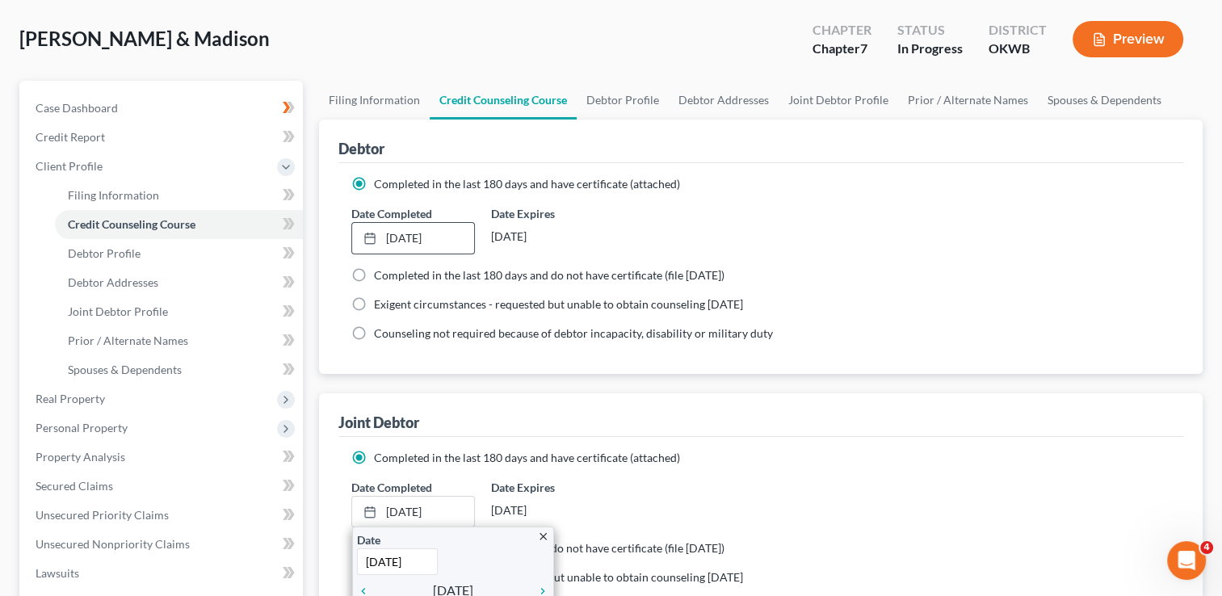
scroll to position [242, 0]
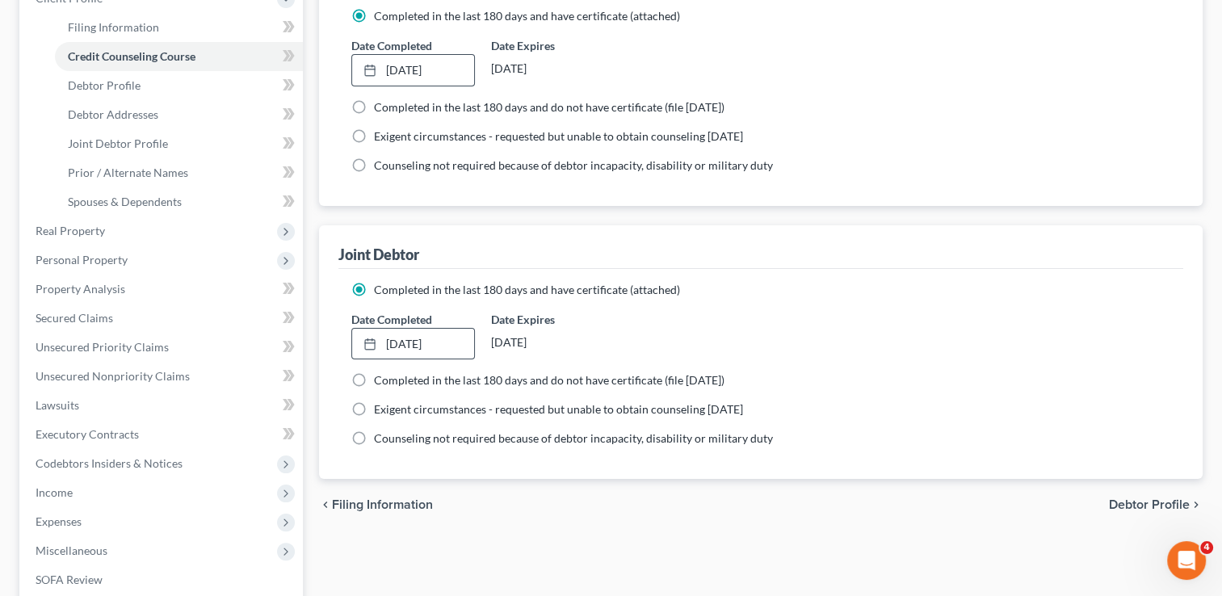
click at [698, 276] on div "Completed in the last 180 days and have certificate (attached) Date Completed […" at bounding box center [760, 374] width 845 height 211
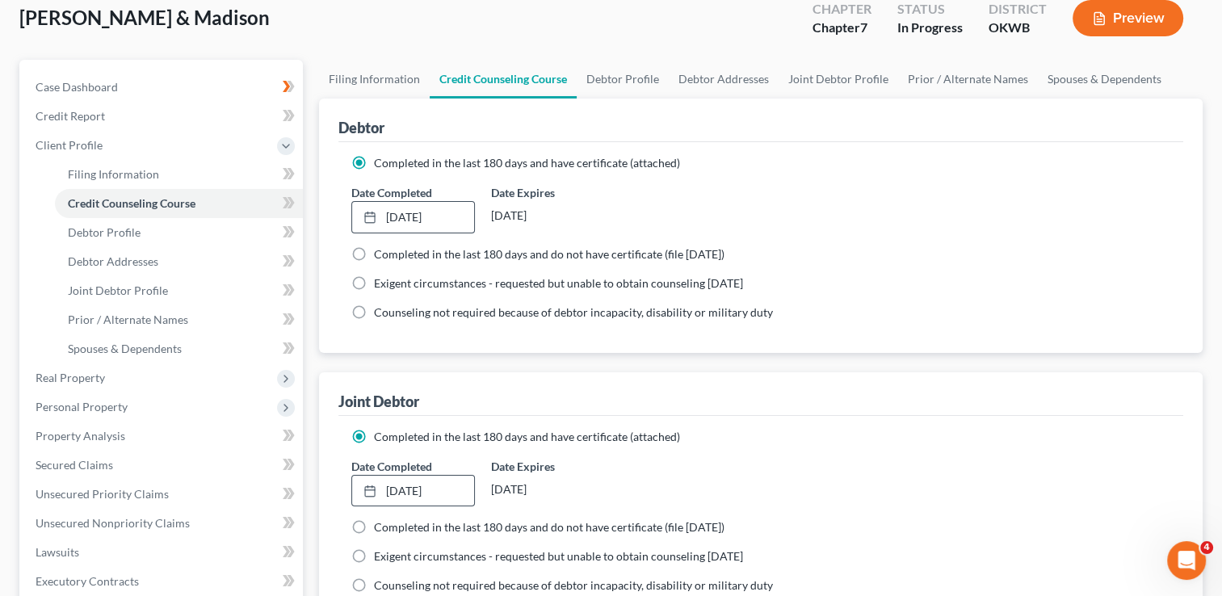
scroll to position [0, 0]
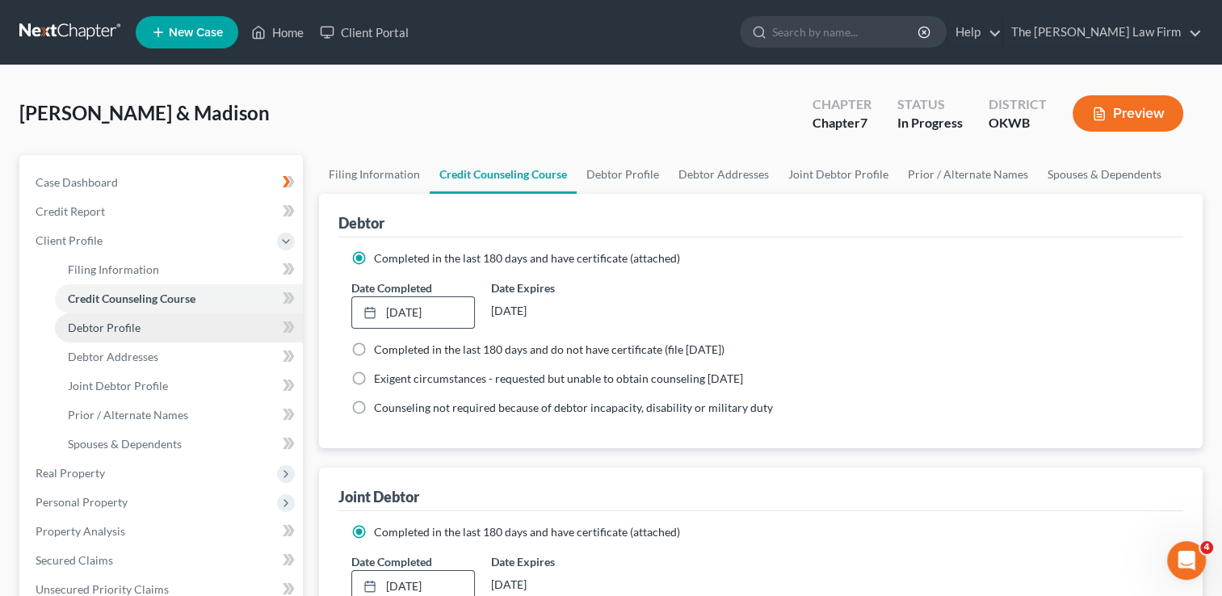
click at [123, 328] on span "Debtor Profile" at bounding box center [104, 328] width 73 height 14
select select "1"
select select "3"
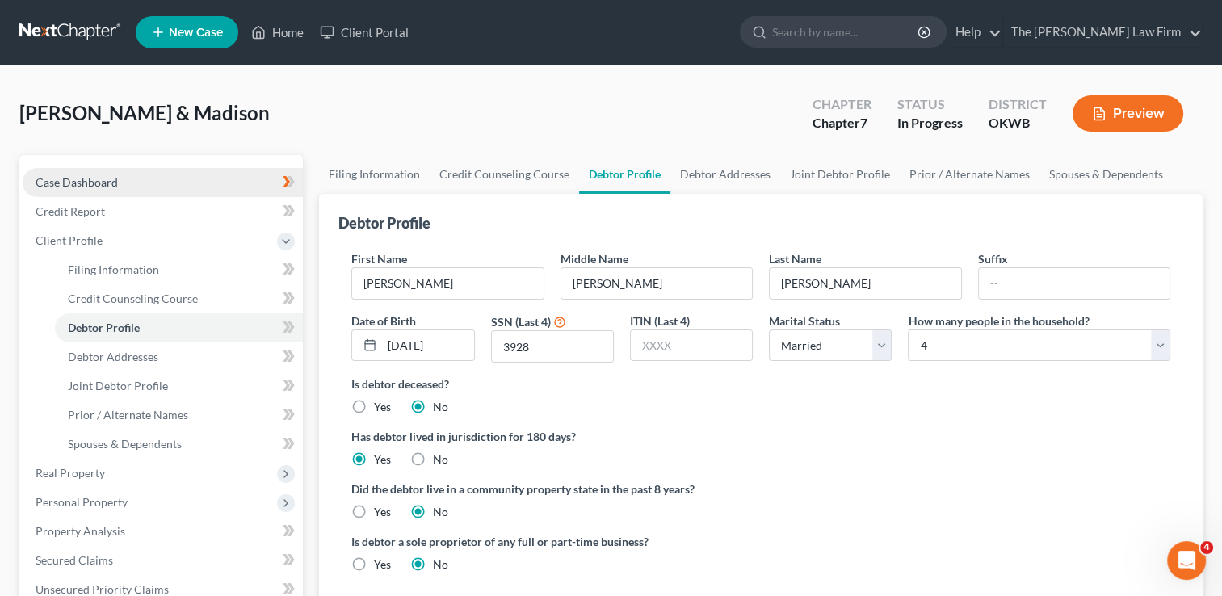
click at [111, 173] on link "Case Dashboard" at bounding box center [163, 182] width 280 height 29
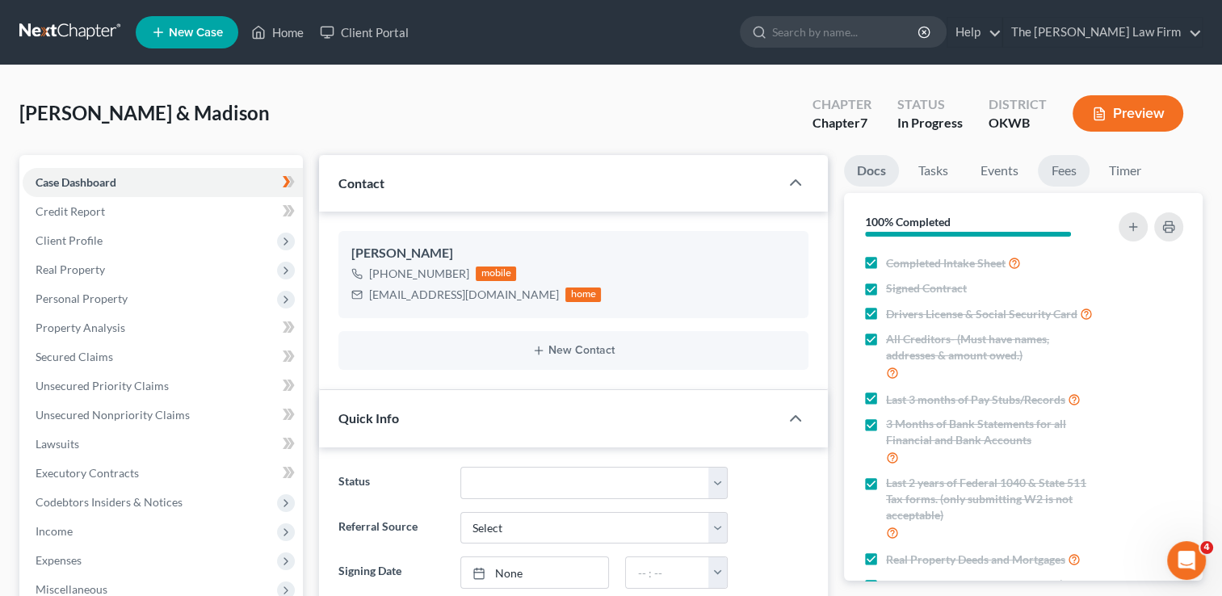
scroll to position [282, 0]
click at [1062, 165] on link "Fees" at bounding box center [1064, 171] width 52 height 32
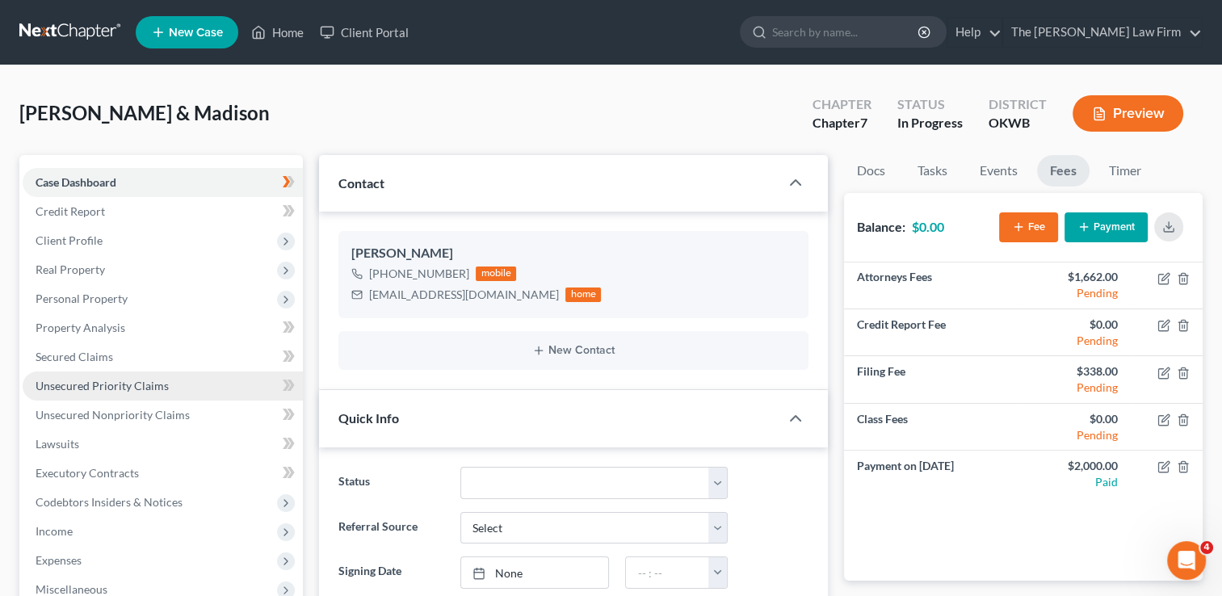
click at [150, 373] on link "Unsecured Priority Claims" at bounding box center [163, 386] width 280 height 29
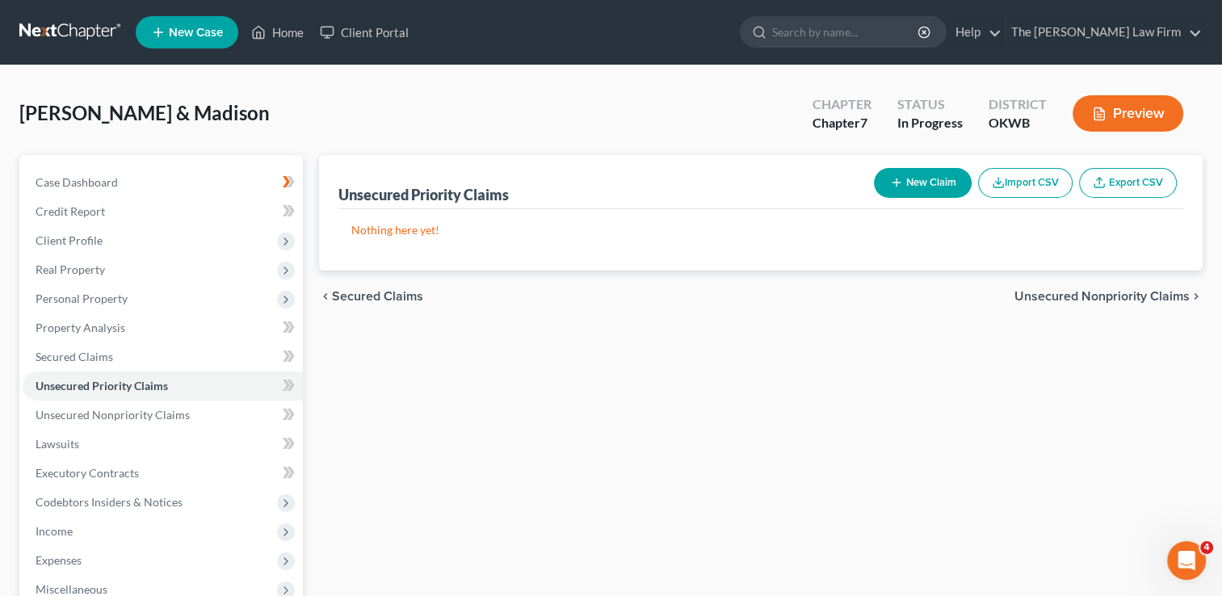
click at [918, 185] on button "New Claim" at bounding box center [923, 183] width 98 height 30
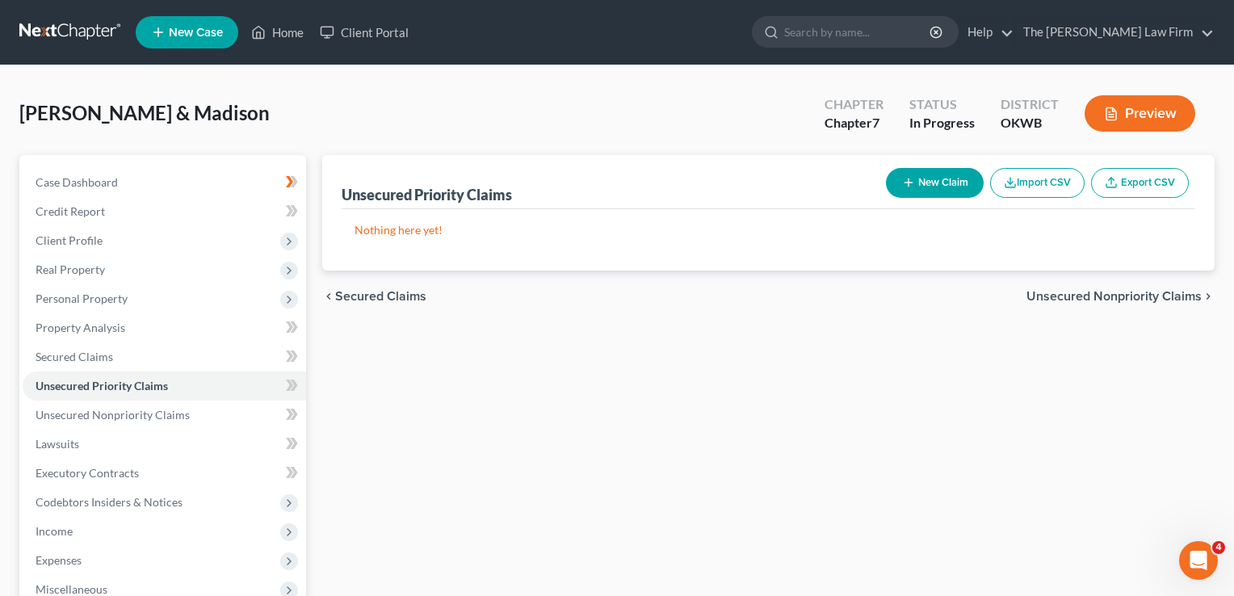
select select "2"
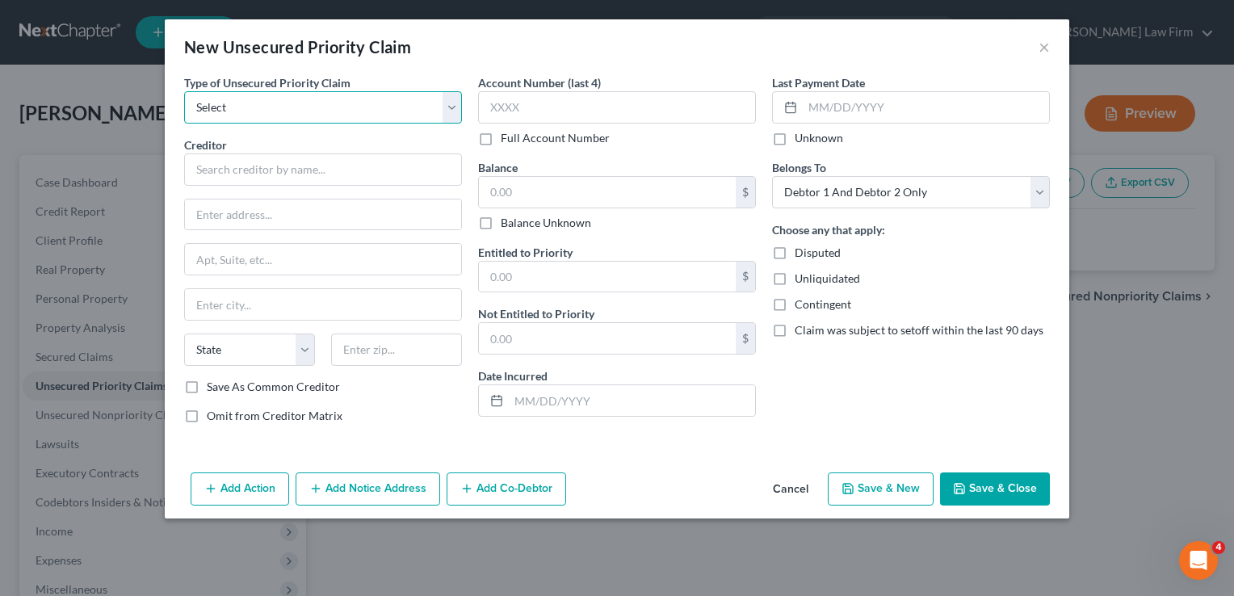
drag, startPoint x: 270, startPoint y: 102, endPoint x: 269, endPoint y: 112, distance: 10.5
click at [270, 102] on select "Select Taxes & Other Government Units Domestic Support Obligations Extensions o…" at bounding box center [323, 107] width 278 height 32
select select "0"
click at [184, 91] on select "Select Taxes & Other Government Units Domestic Support Obligations Extensions o…" at bounding box center [323, 107] width 278 height 32
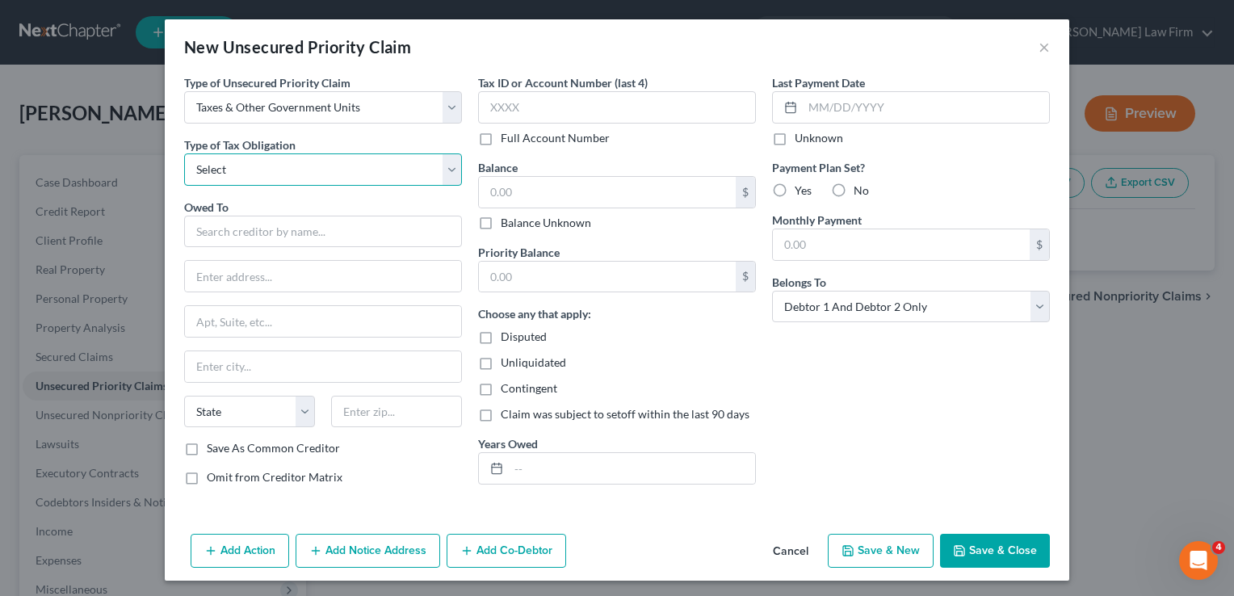
click at [381, 169] on select "Select Federal City State Franchise Tax Board Other" at bounding box center [323, 169] width 278 height 32
select select "0"
click at [184, 153] on select "Select Federal City State Franchise Tax Board Other" at bounding box center [323, 169] width 278 height 32
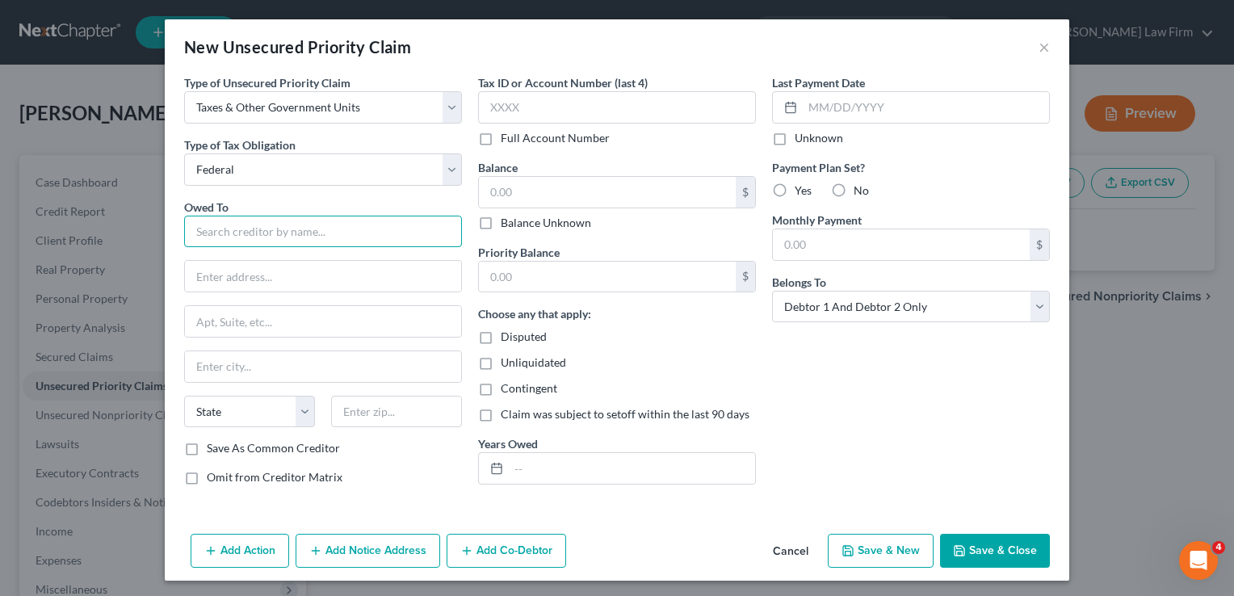
click at [252, 234] on input "text" at bounding box center [323, 232] width 278 height 32
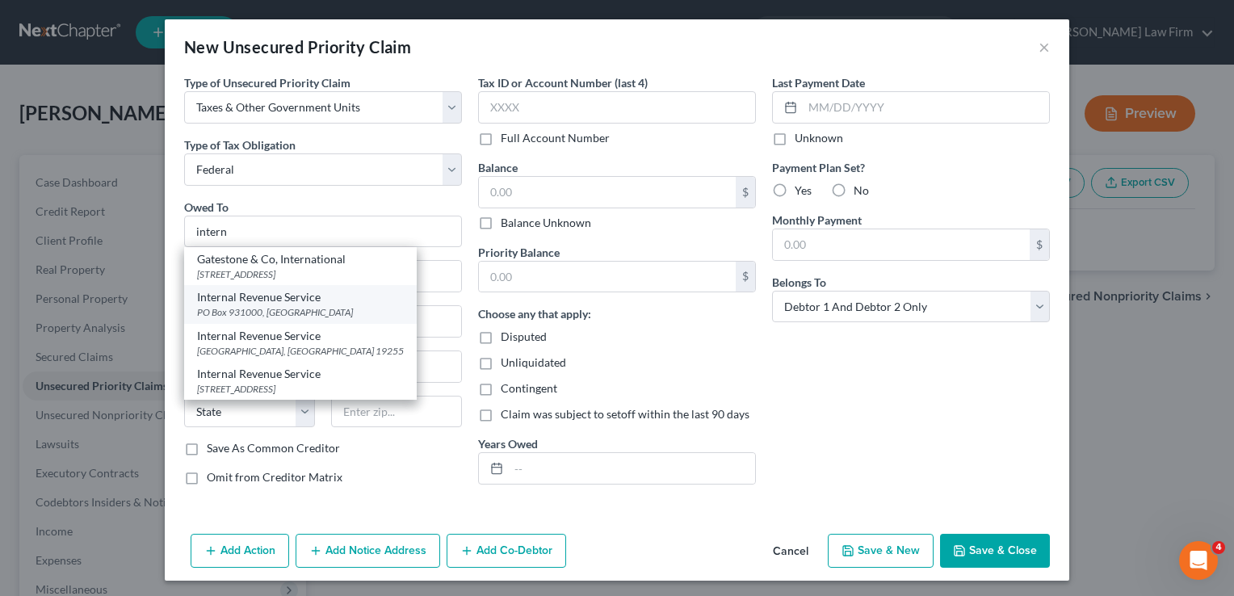
click at [257, 299] on div "Internal Revenue Service" at bounding box center [300, 297] width 207 height 16
type input "Internal Revenue Service"
type input "PO Box 931000"
type input "[GEOGRAPHIC_DATA]"
select select "18"
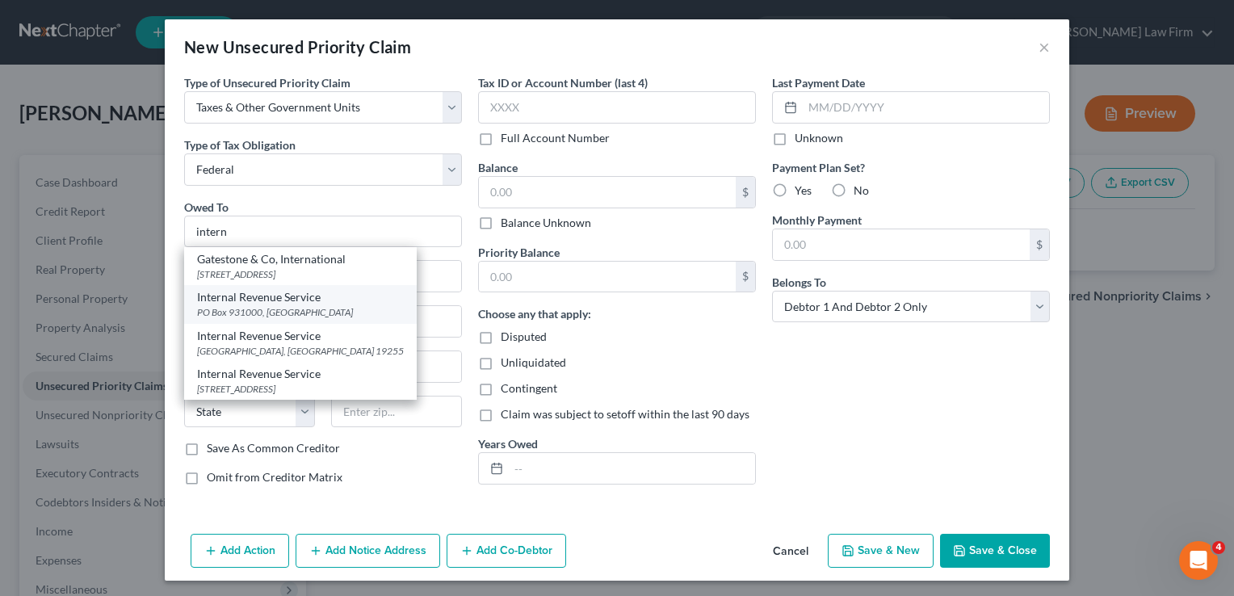
type input "40293"
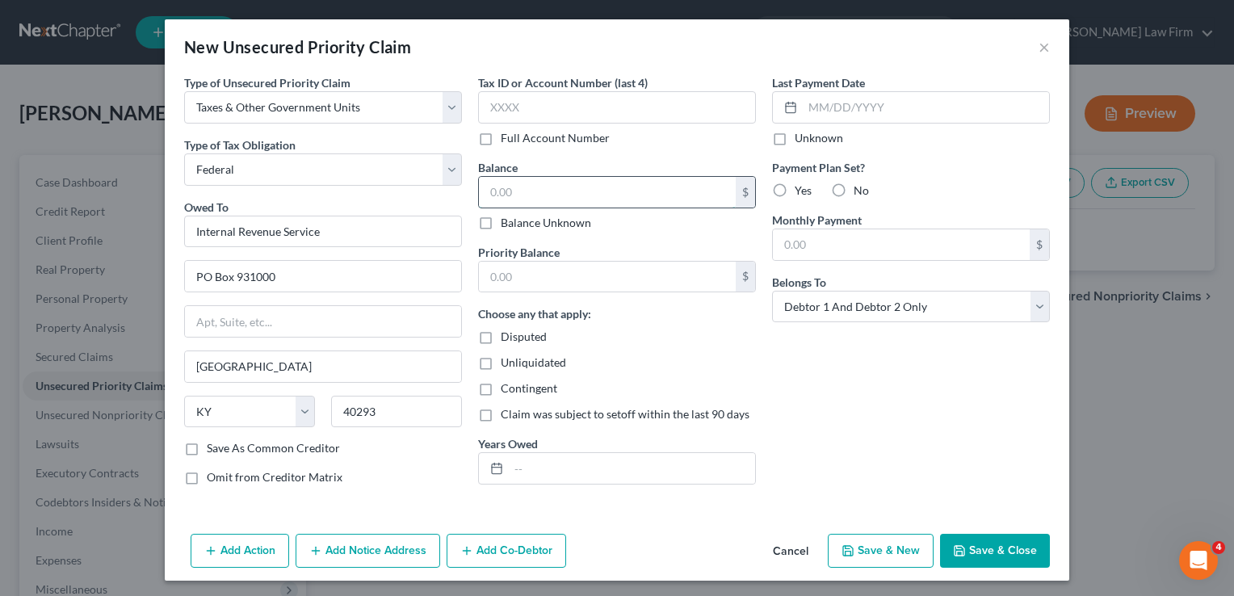
click at [527, 192] on input "text" at bounding box center [607, 192] width 257 height 31
type input "11,204"
click at [552, 277] on input "text" at bounding box center [607, 277] width 257 height 31
type input "11,204"
click at [536, 470] on input "text" at bounding box center [632, 468] width 246 height 31
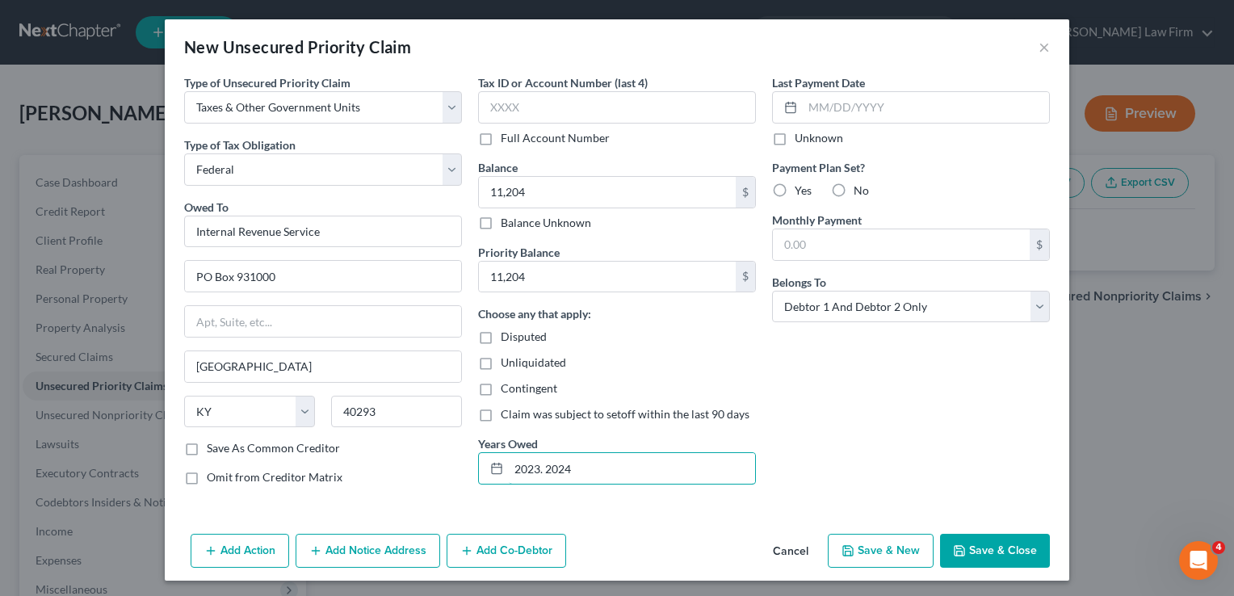
type input "2023. 2024"
click at [991, 542] on button "Save & Close" at bounding box center [995, 551] width 110 height 34
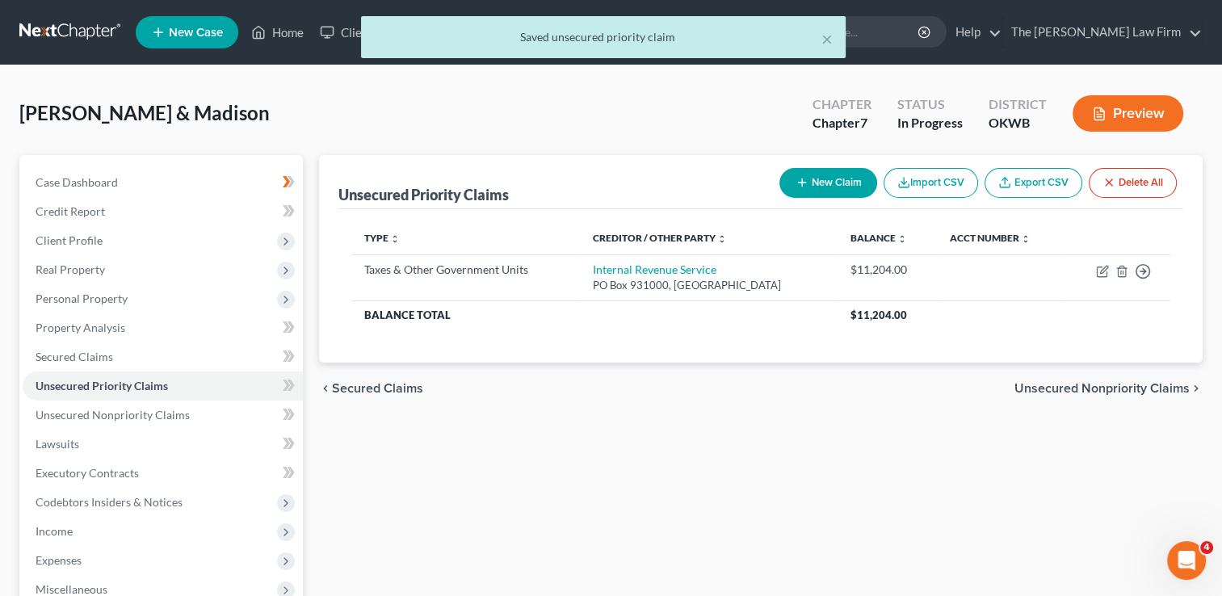
click at [818, 179] on button "New Claim" at bounding box center [829, 183] width 98 height 30
select select "2"
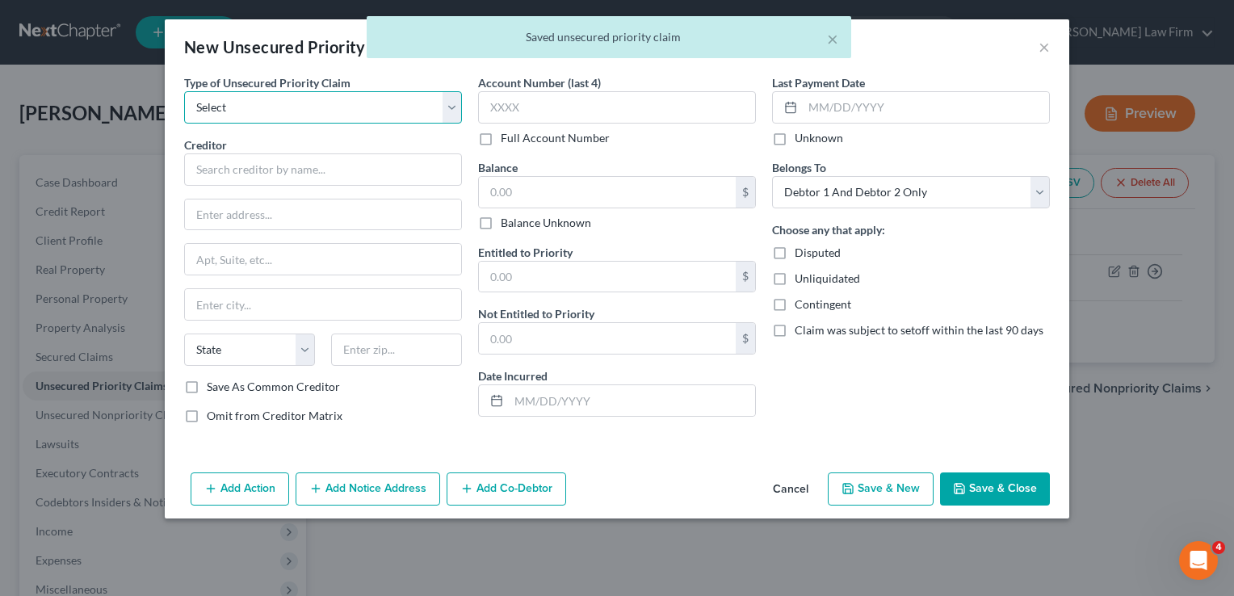
click at [296, 111] on select "Select Taxes & Other Government Units Domestic Support Obligations Extensions o…" at bounding box center [323, 107] width 278 height 32
select select "0"
click at [184, 91] on select "Select Taxes & Other Government Units Domestic Support Obligations Extensions o…" at bounding box center [323, 107] width 278 height 32
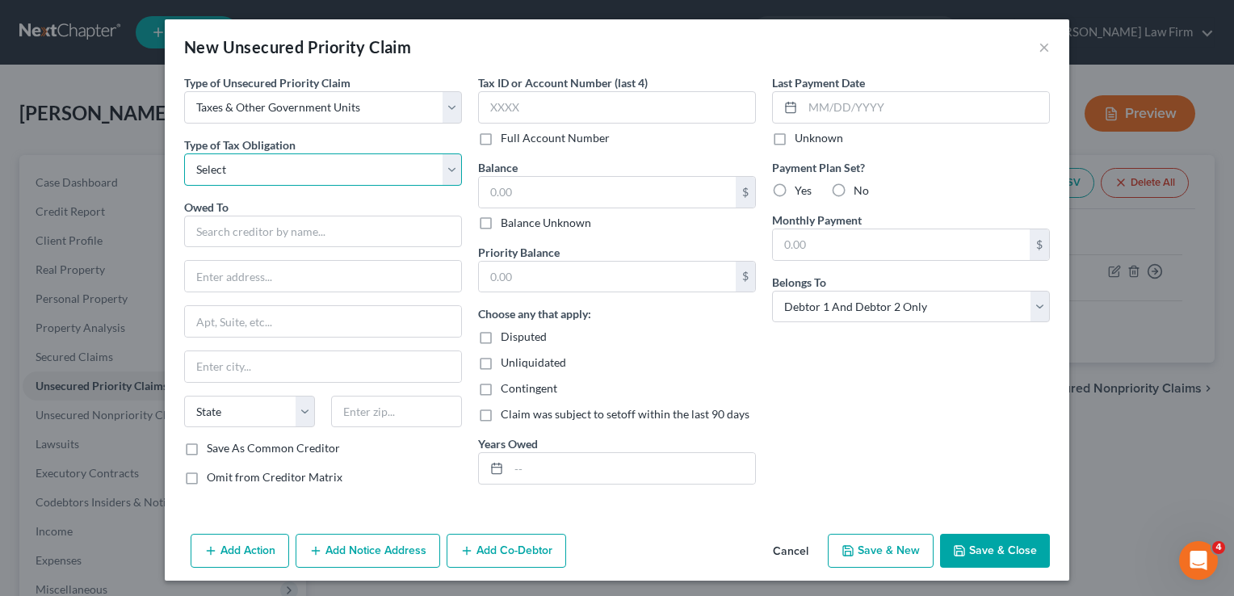
click at [263, 172] on select "Select Federal City State Franchise Tax Board Other" at bounding box center [323, 169] width 278 height 32
select select "2"
click at [184, 153] on select "Select Federal City State Franchise Tax Board Other" at bounding box center [323, 169] width 278 height 32
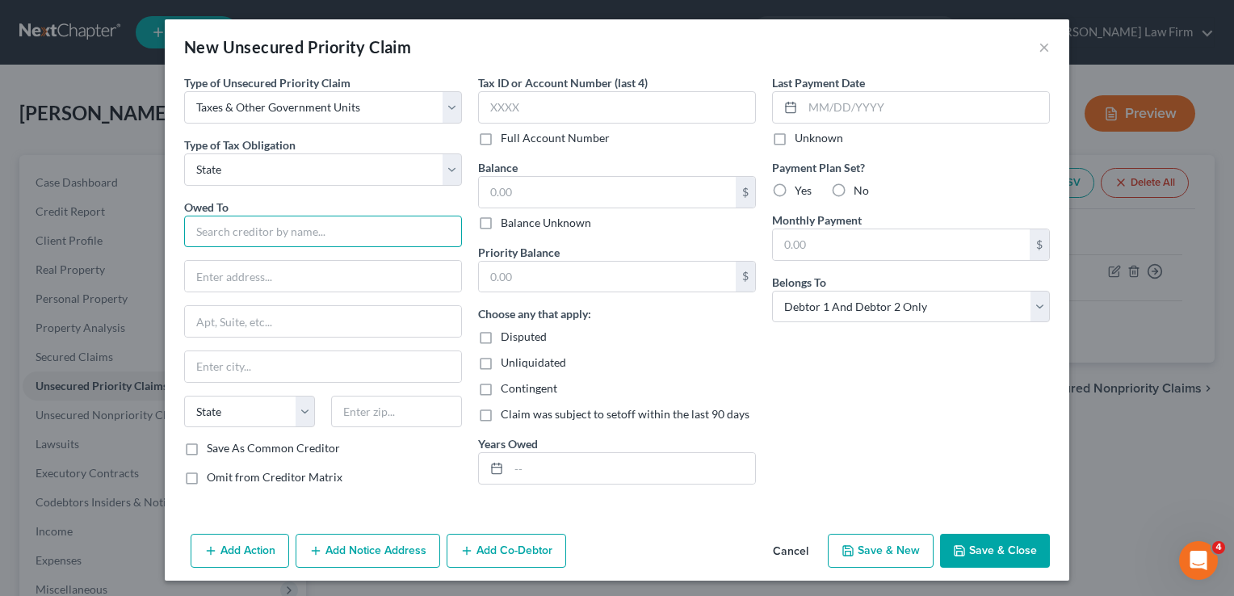
drag, startPoint x: 257, startPoint y: 234, endPoint x: 240, endPoint y: 249, distance: 22.3
click at [257, 234] on input "text" at bounding box center [323, 232] width 278 height 32
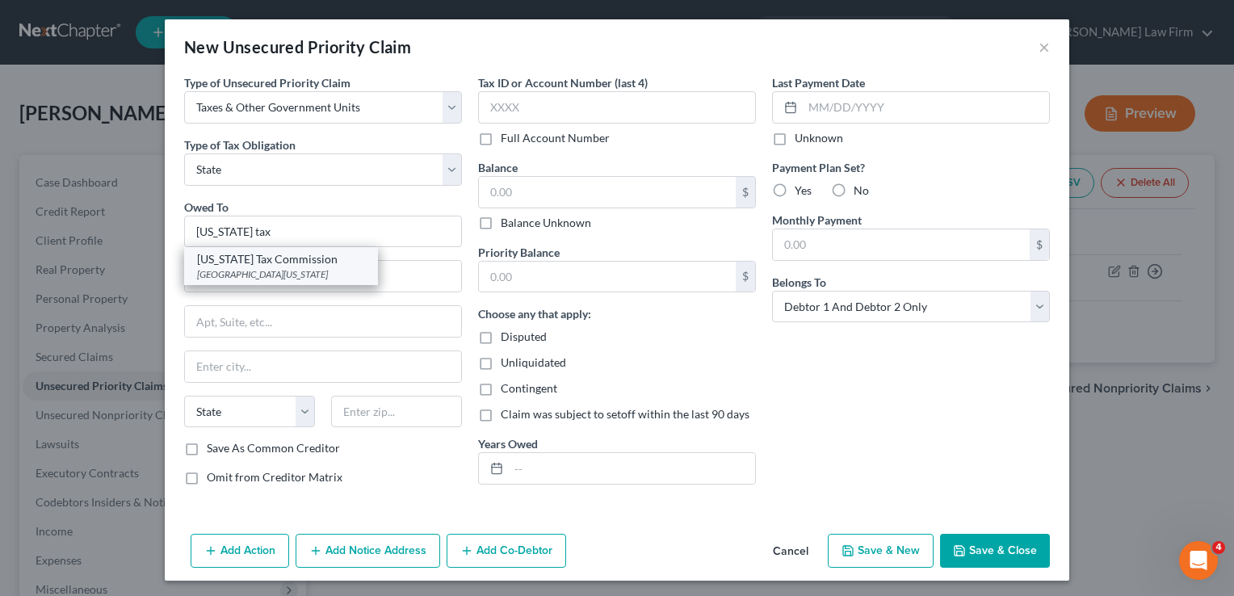
click at [262, 260] on div "[US_STATE] Tax Commission" at bounding box center [281, 259] width 168 height 16
type input "[US_STATE] Tax Commission"
type input "PO Box 26890"
type input "[US_STATE][GEOGRAPHIC_DATA]"
select select "37"
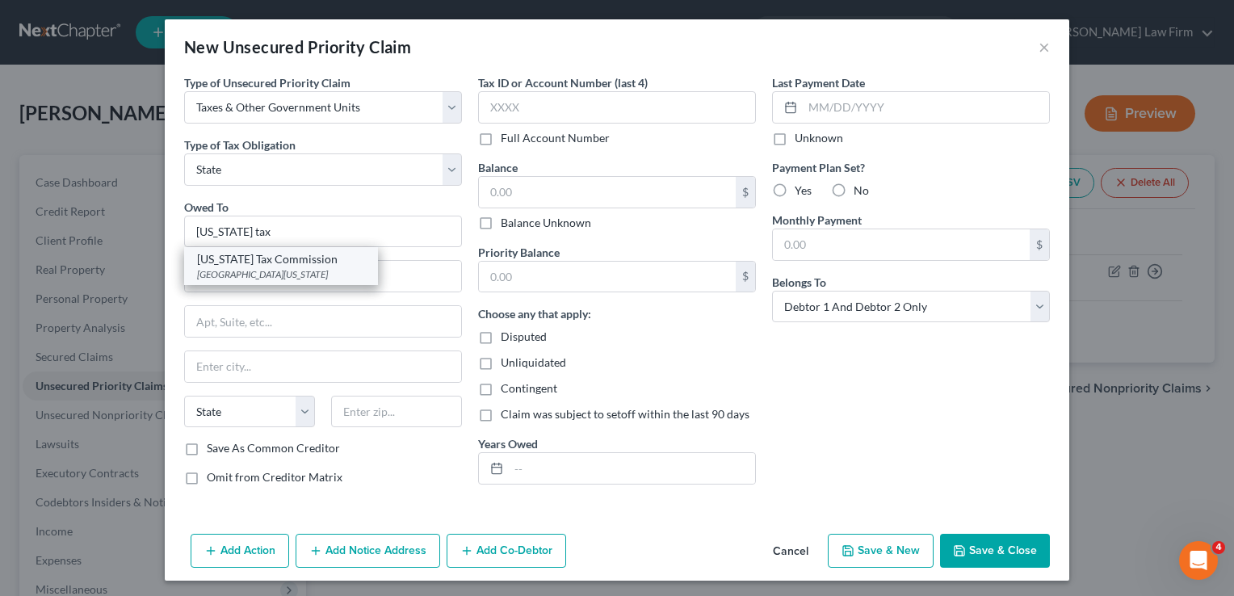
type input "73126"
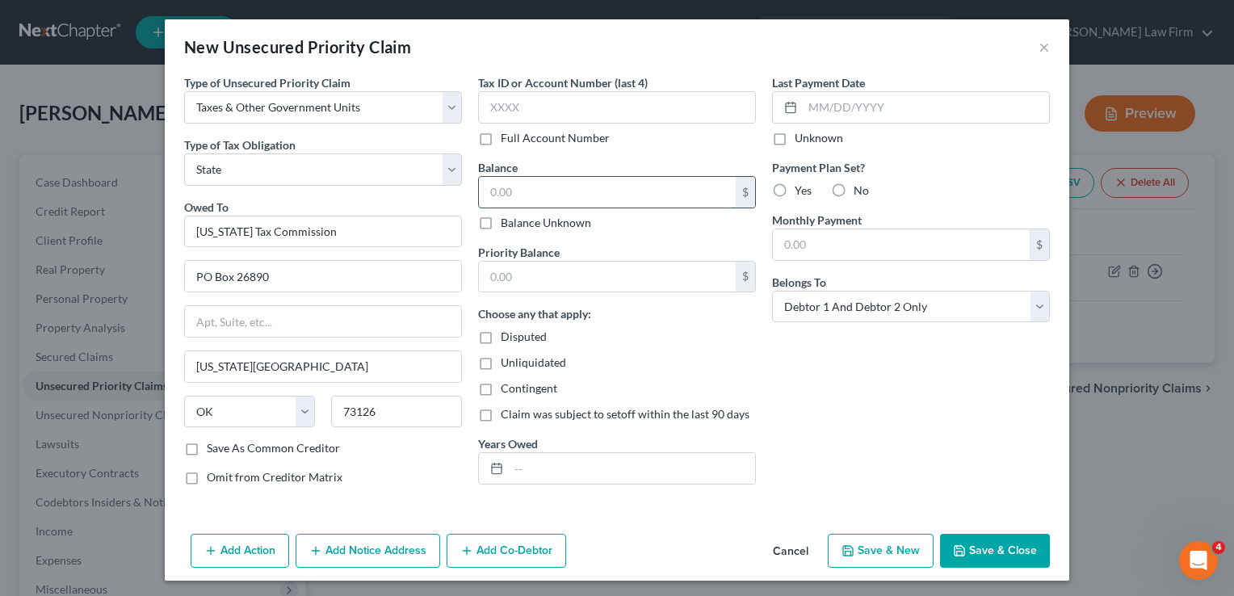
click at [532, 191] on input "text" at bounding box center [607, 192] width 257 height 31
type input "1,366"
click at [534, 284] on input "text" at bounding box center [607, 277] width 257 height 31
type input "1,366"
click at [555, 477] on input "text" at bounding box center [632, 468] width 246 height 31
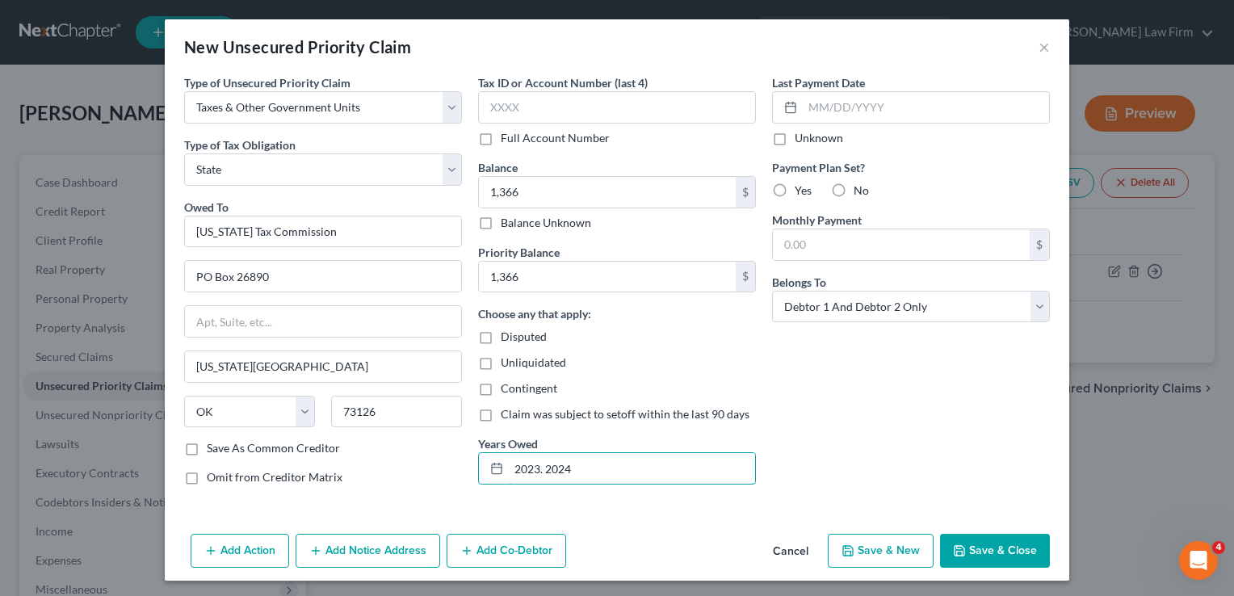
type input "2023. 2024"
click at [982, 553] on button "Save & Close" at bounding box center [995, 551] width 110 height 34
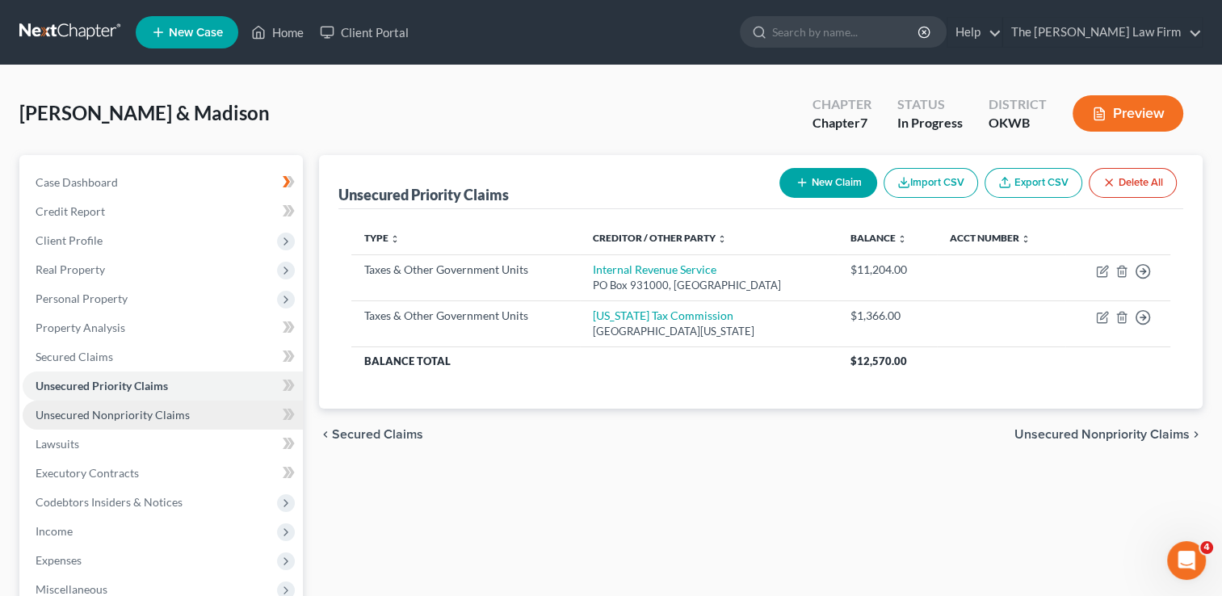
click at [128, 410] on span "Unsecured Nonpriority Claims" at bounding box center [113, 415] width 154 height 14
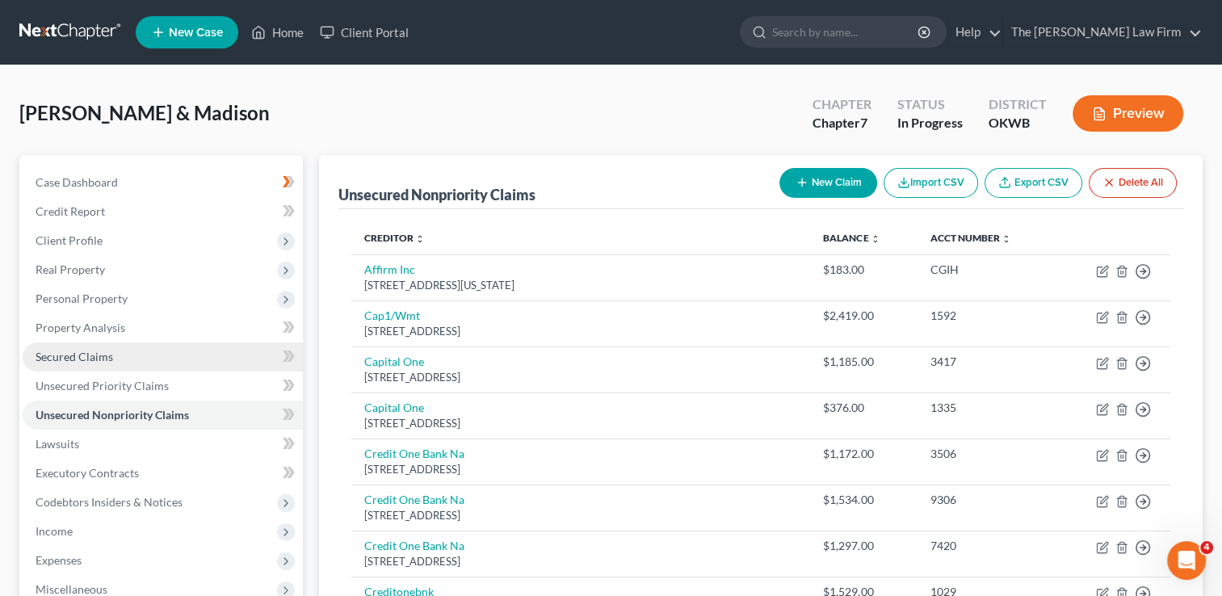
click at [86, 357] on span "Secured Claims" at bounding box center [75, 357] width 78 height 14
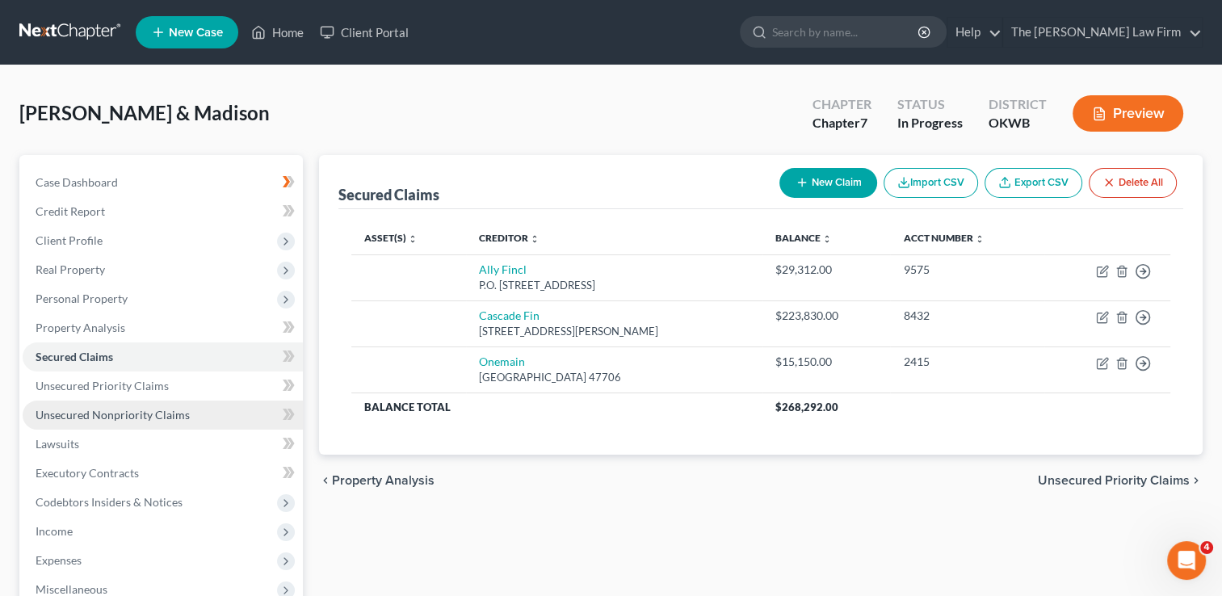
click at [104, 415] on span "Unsecured Nonpriority Claims" at bounding box center [113, 415] width 154 height 14
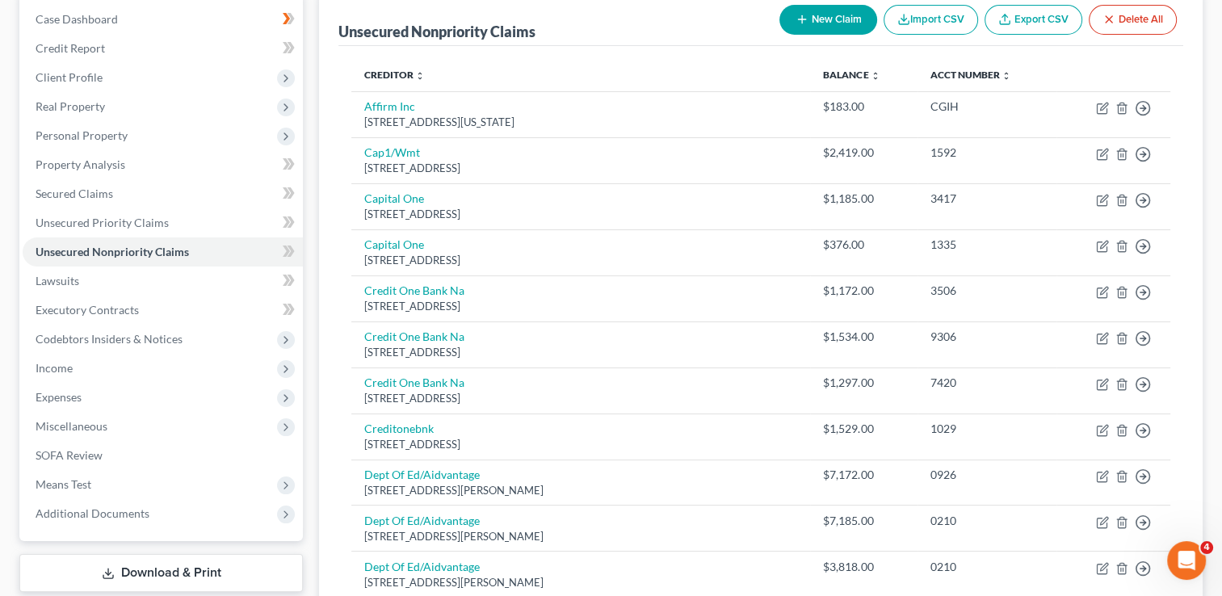
scroll to position [162, 0]
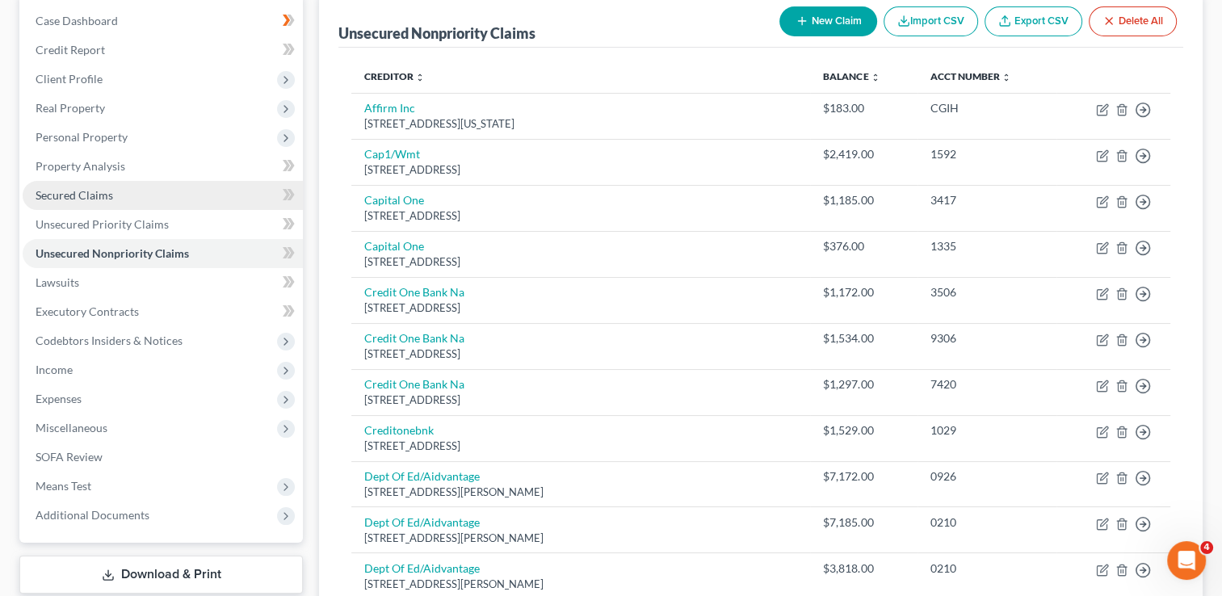
click at [98, 196] on span "Secured Claims" at bounding box center [75, 195] width 78 height 14
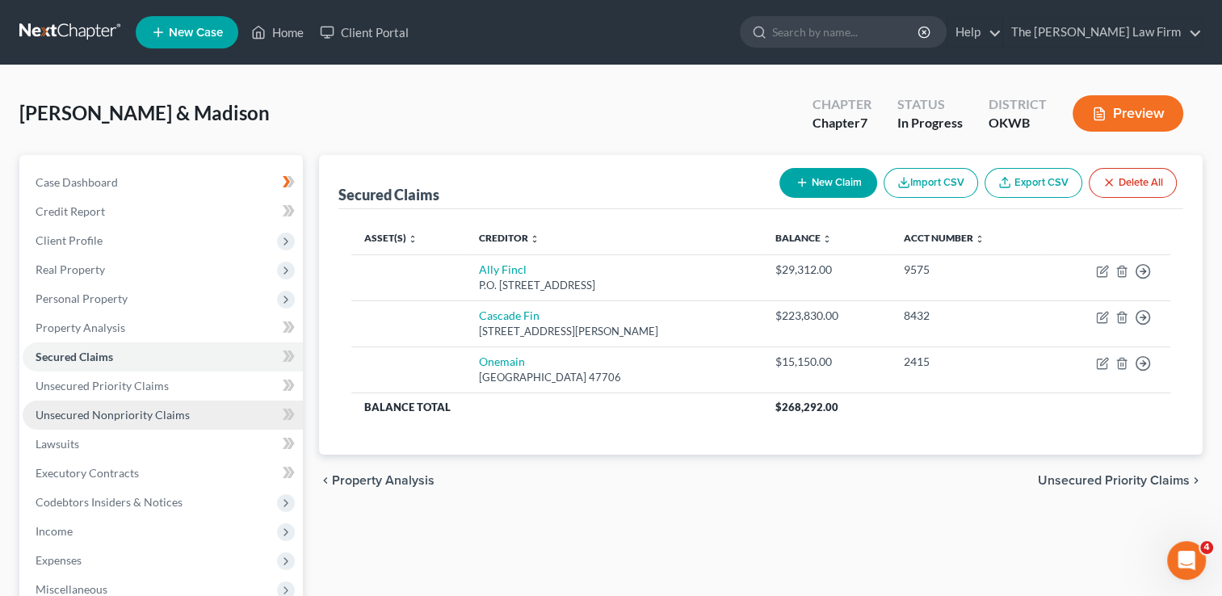
click at [100, 419] on span "Unsecured Nonpriority Claims" at bounding box center [113, 415] width 154 height 14
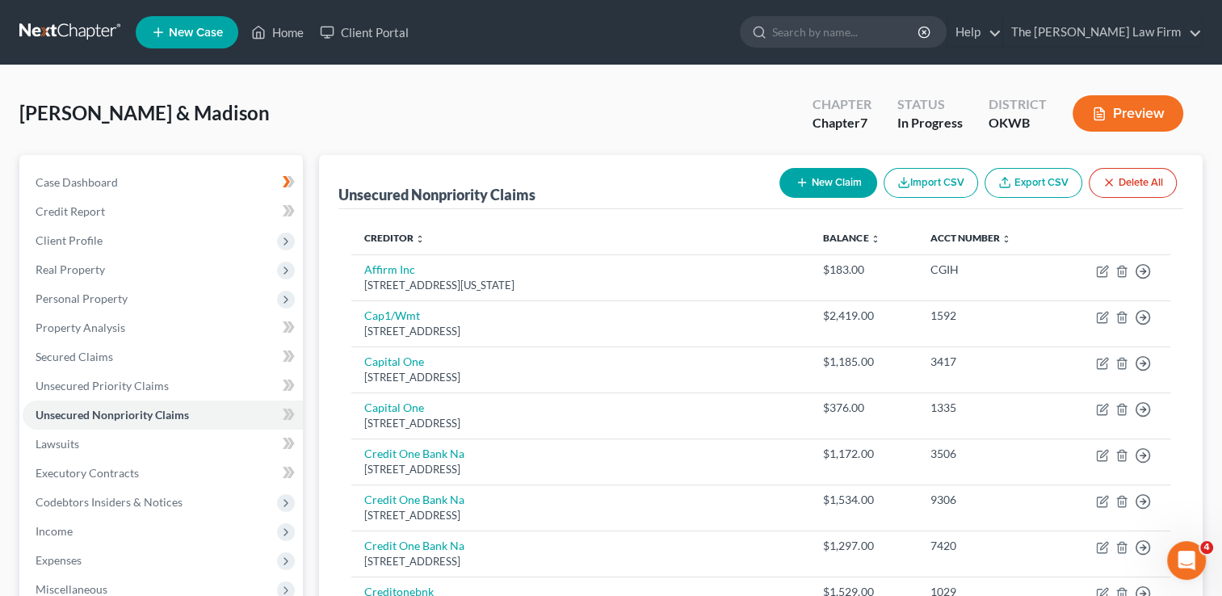
click at [826, 179] on button "New Claim" at bounding box center [829, 183] width 98 height 30
select select "2"
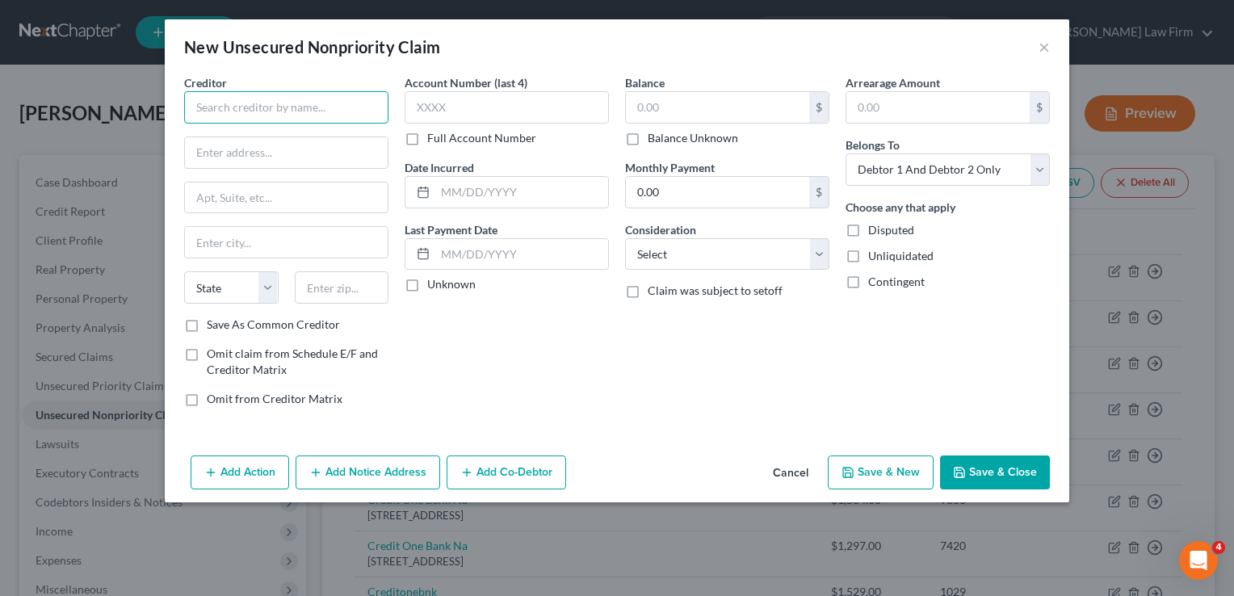
click at [272, 102] on input "text" at bounding box center [286, 107] width 204 height 32
type input "A"
type input "AMEX"
click at [377, 469] on button "Add Notice Address" at bounding box center [368, 473] width 145 height 34
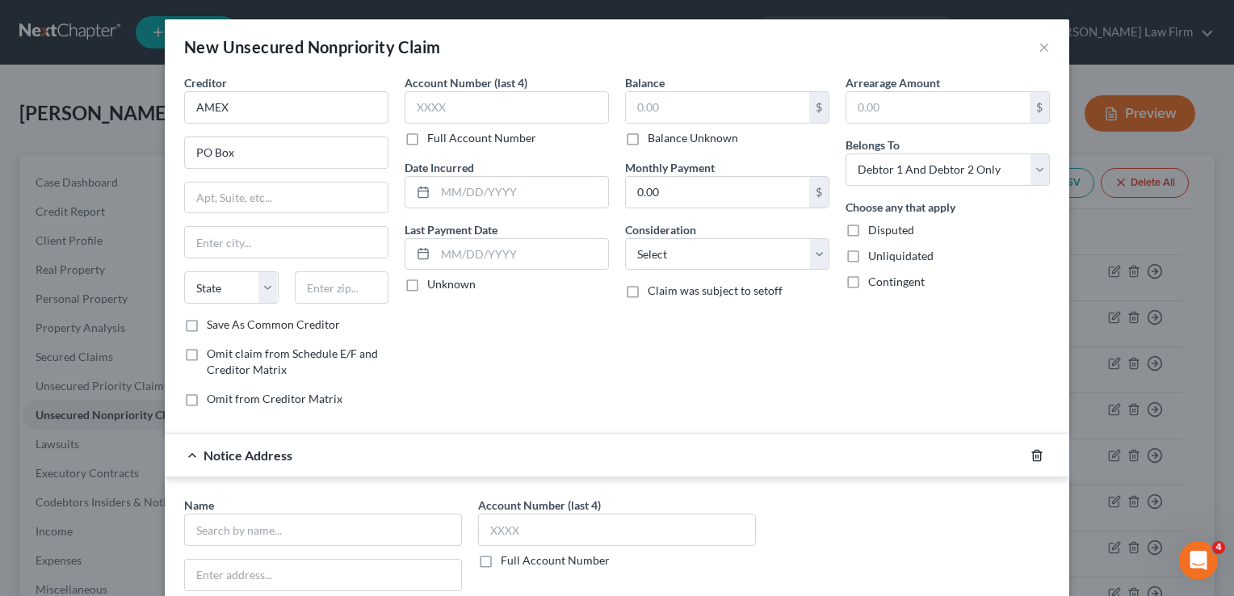
click at [1036, 455] on line "button" at bounding box center [1036, 456] width 0 height 3
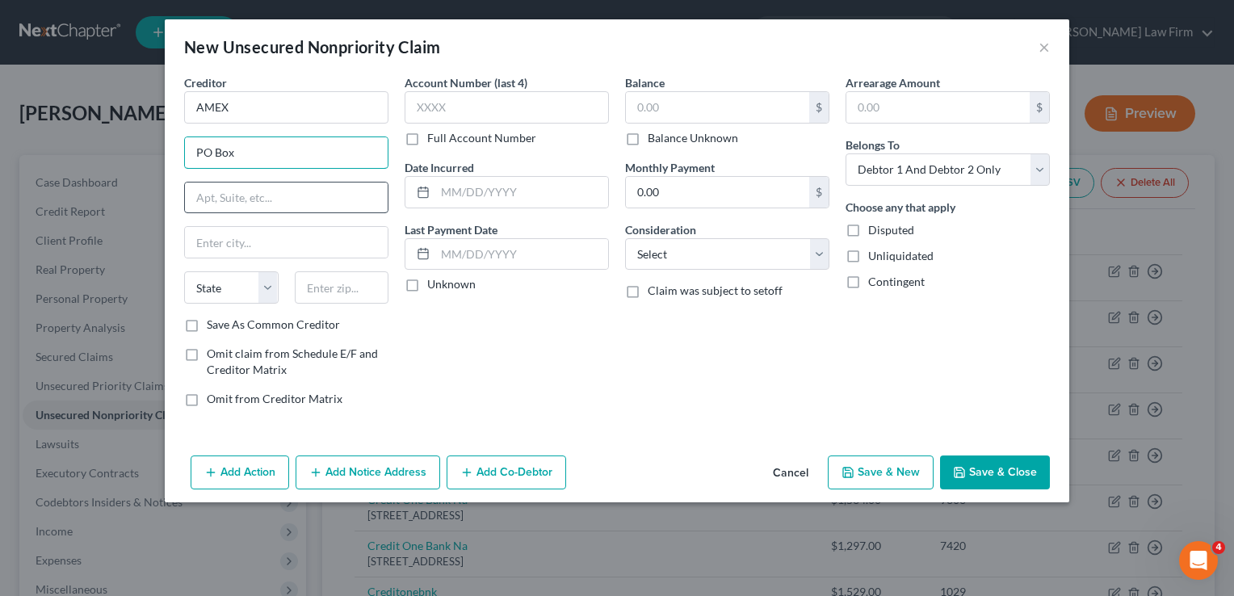
drag, startPoint x: 234, startPoint y: 148, endPoint x: 214, endPoint y: 183, distance: 40.2
click at [157, 155] on div "New Unsecured Nonpriority Claim × Creditor * AMEX [GEOGRAPHIC_DATA][US_STATE] A…" at bounding box center [617, 298] width 1234 height 596
type input "[STREET_ADDRESS][PERSON_NAME]"
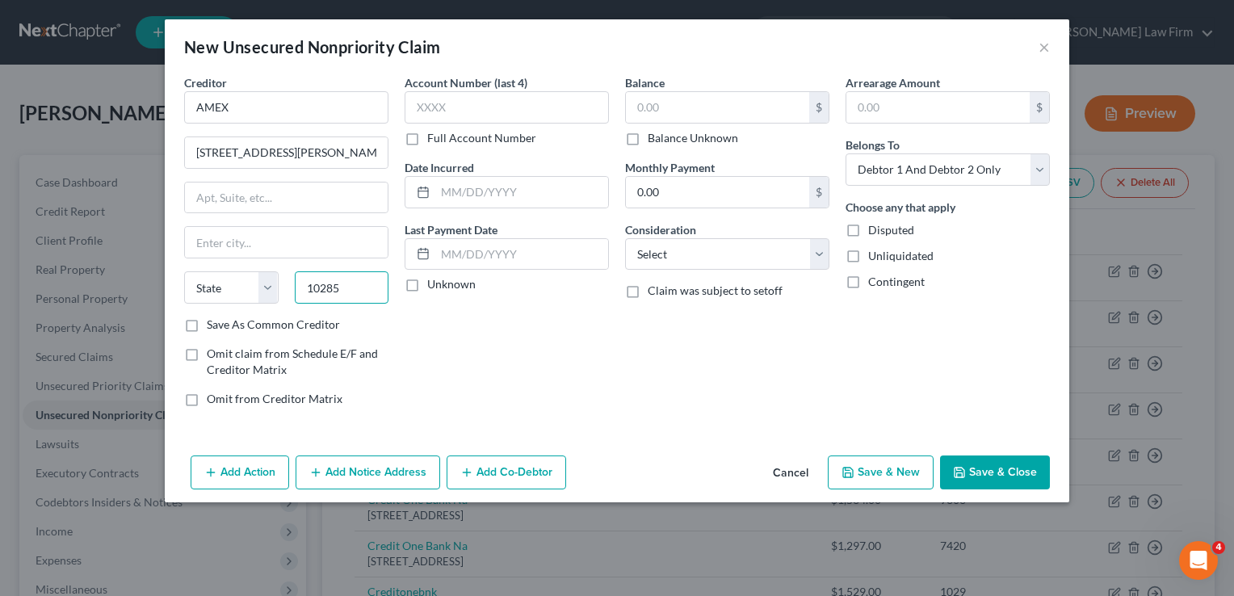
type input "10285"
click at [465, 334] on div "Account Number (last 4) Full Account Number Date Incurred Last Payment Date Unk…" at bounding box center [507, 247] width 221 height 346
type input "[US_STATE]"
select select "35"
click at [648, 141] on label "Balance Unknown" at bounding box center [693, 138] width 90 height 16
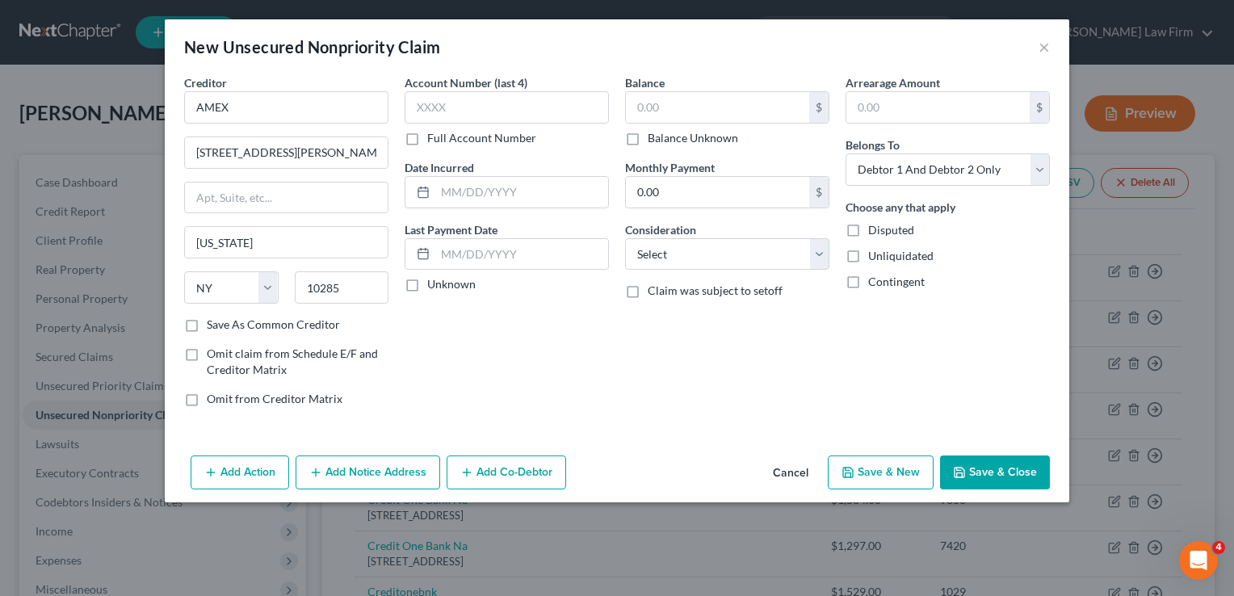
click at [654, 141] on input "Balance Unknown" at bounding box center [659, 135] width 11 height 11
checkbox input "true"
type input "0.00"
click at [648, 137] on label "Balance Unknown" at bounding box center [693, 138] width 90 height 16
click at [654, 137] on input "Balance Unknown" at bounding box center [659, 135] width 11 height 11
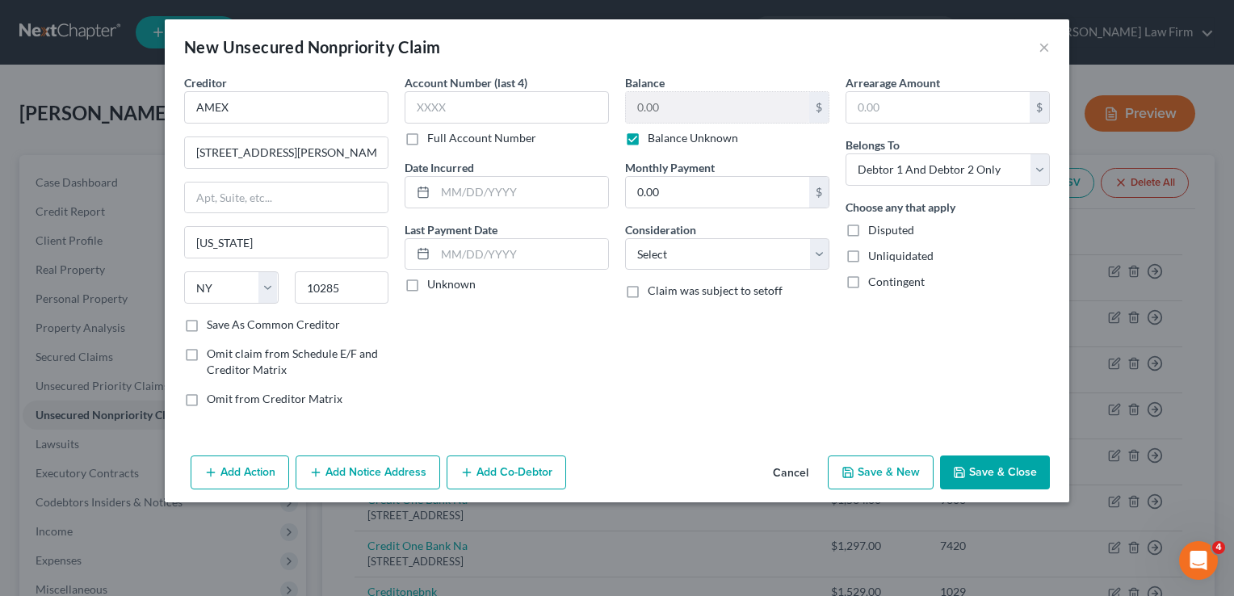
checkbox input "false"
click at [671, 112] on input "0.00" at bounding box center [717, 107] width 183 height 31
type input "1,376.39"
click at [1001, 467] on button "Save & Close" at bounding box center [995, 473] width 110 height 34
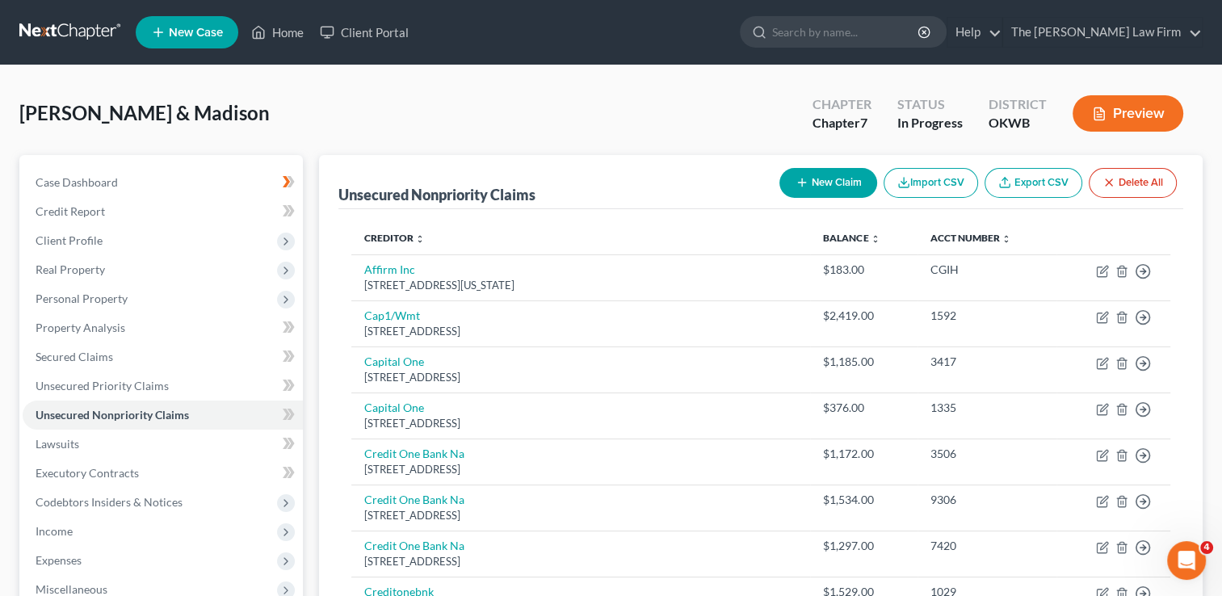
click at [820, 179] on button "New Claim" at bounding box center [829, 183] width 98 height 30
select select "2"
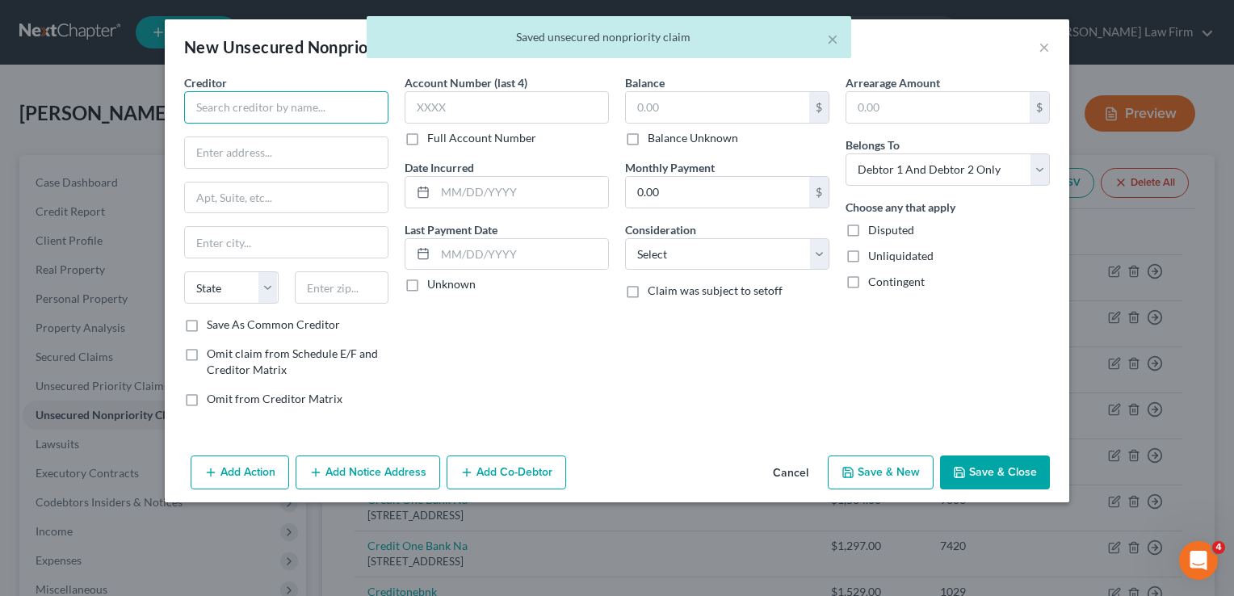
click at [264, 107] on input "text" at bounding box center [286, 107] width 204 height 32
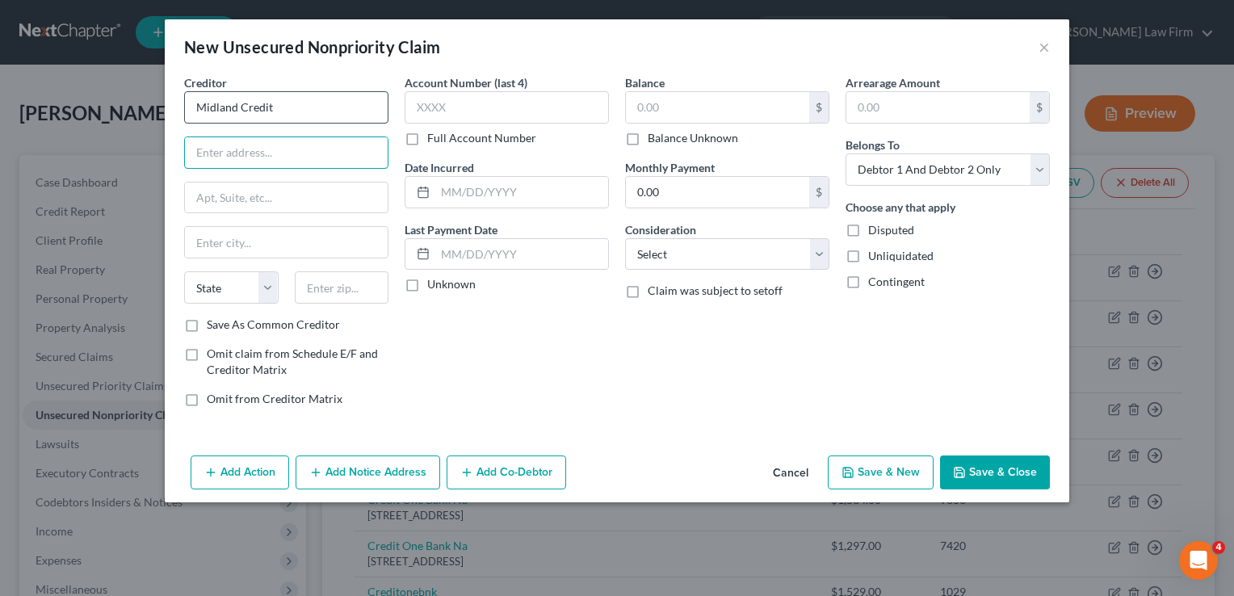
type input "Midland Credit"
type input "PO Box 939069"
click at [322, 288] on input "text" at bounding box center [342, 287] width 95 height 32
type input "92193"
click at [675, 113] on input "text" at bounding box center [717, 107] width 183 height 31
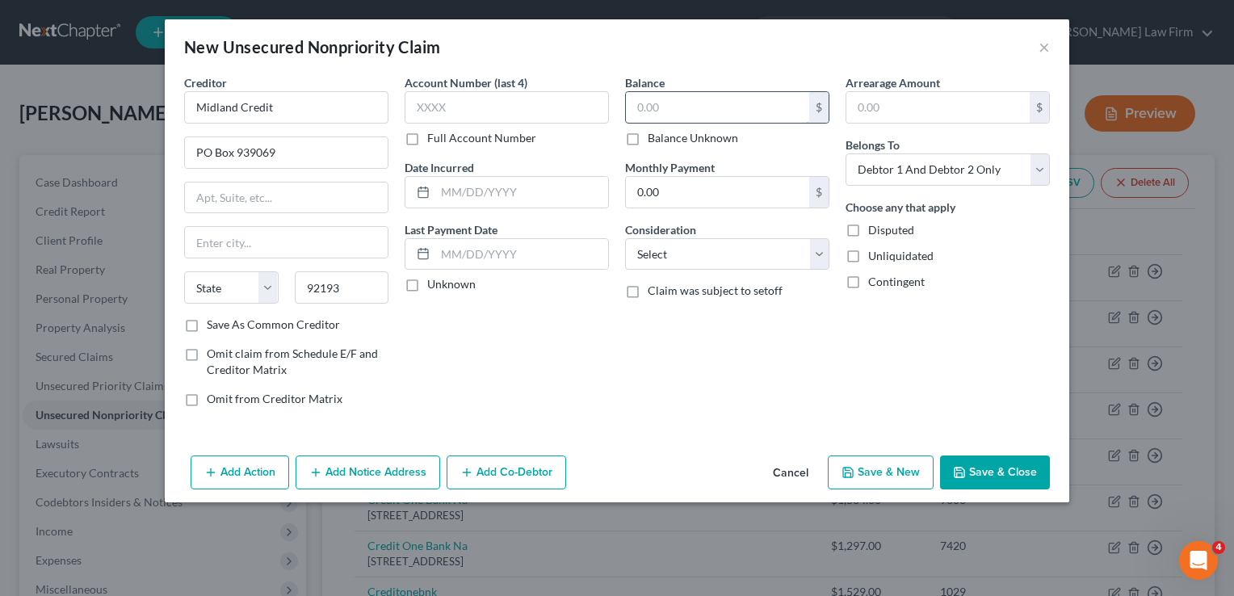
type input "[GEOGRAPHIC_DATA]"
select select "4"
type input "1,376.39"
click at [648, 137] on label "Balance Unknown" at bounding box center [693, 138] width 90 height 16
click at [654, 137] on input "Balance Unknown" at bounding box center [659, 135] width 11 height 11
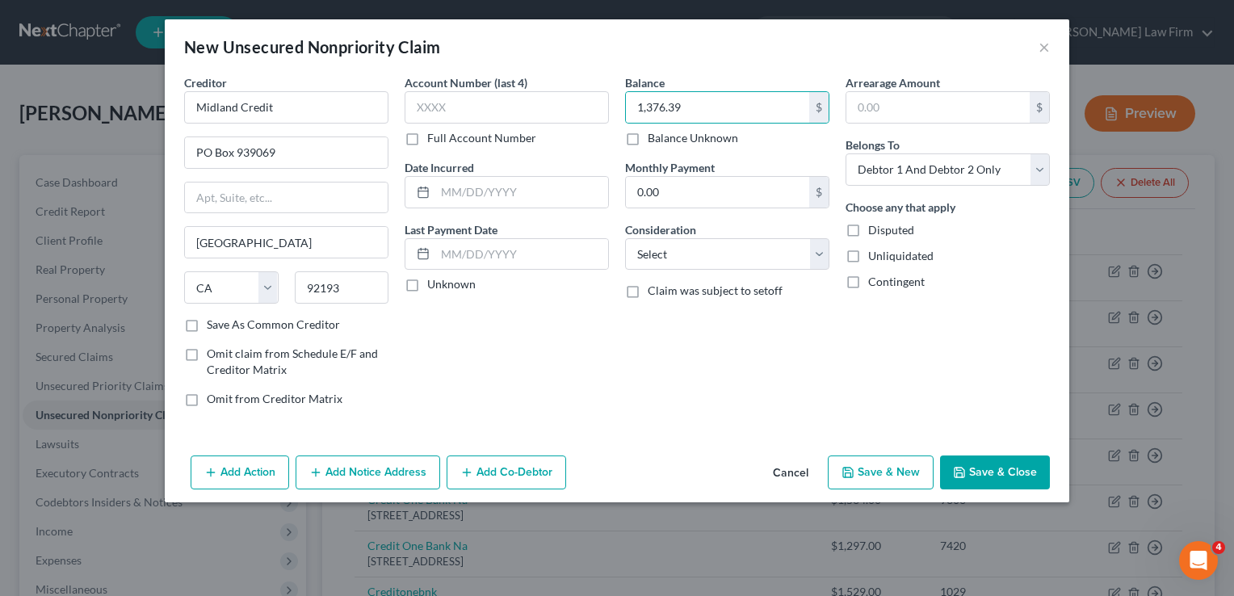
checkbox input "true"
type input "0.00"
click at [988, 472] on button "Save & Close" at bounding box center [995, 473] width 110 height 34
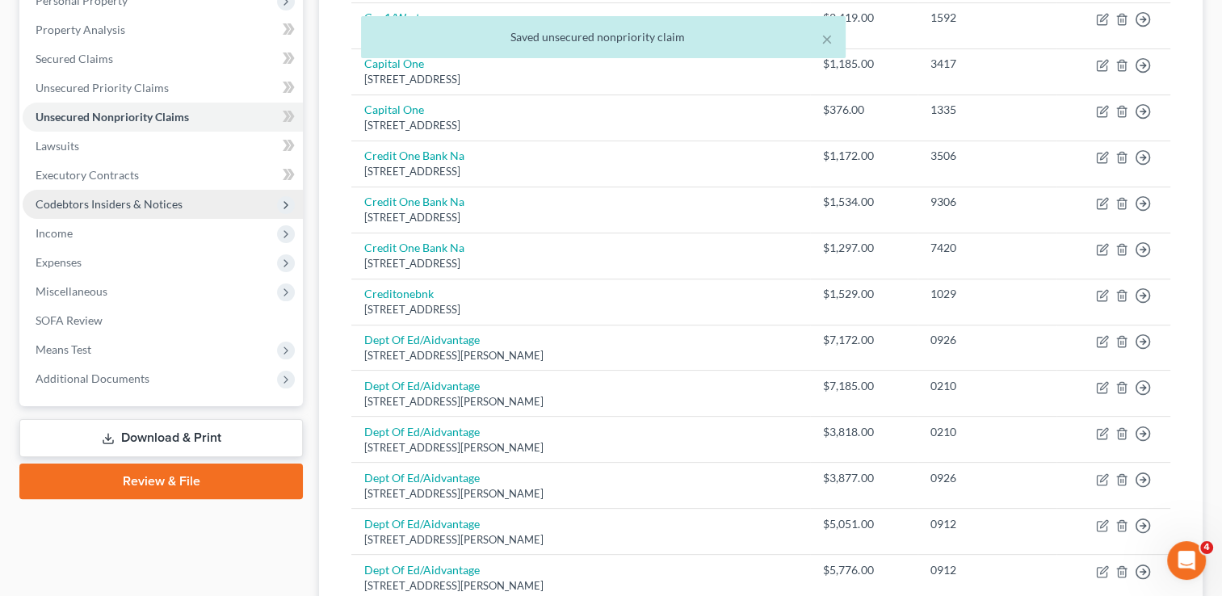
scroll to position [242, 0]
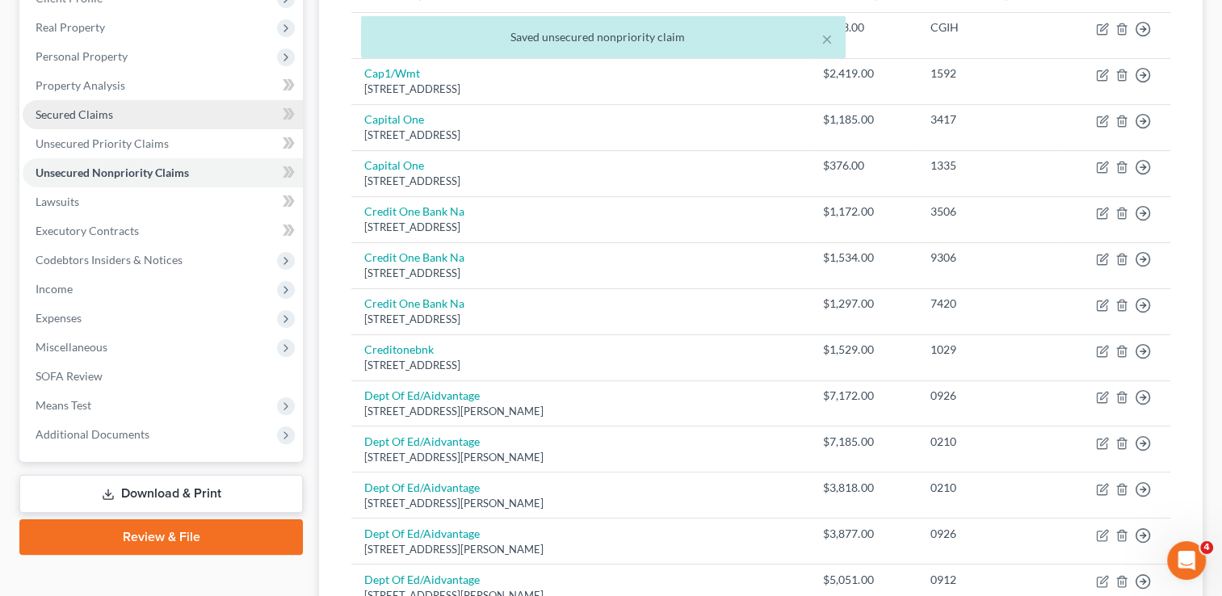
click at [96, 116] on span "Secured Claims" at bounding box center [75, 114] width 78 height 14
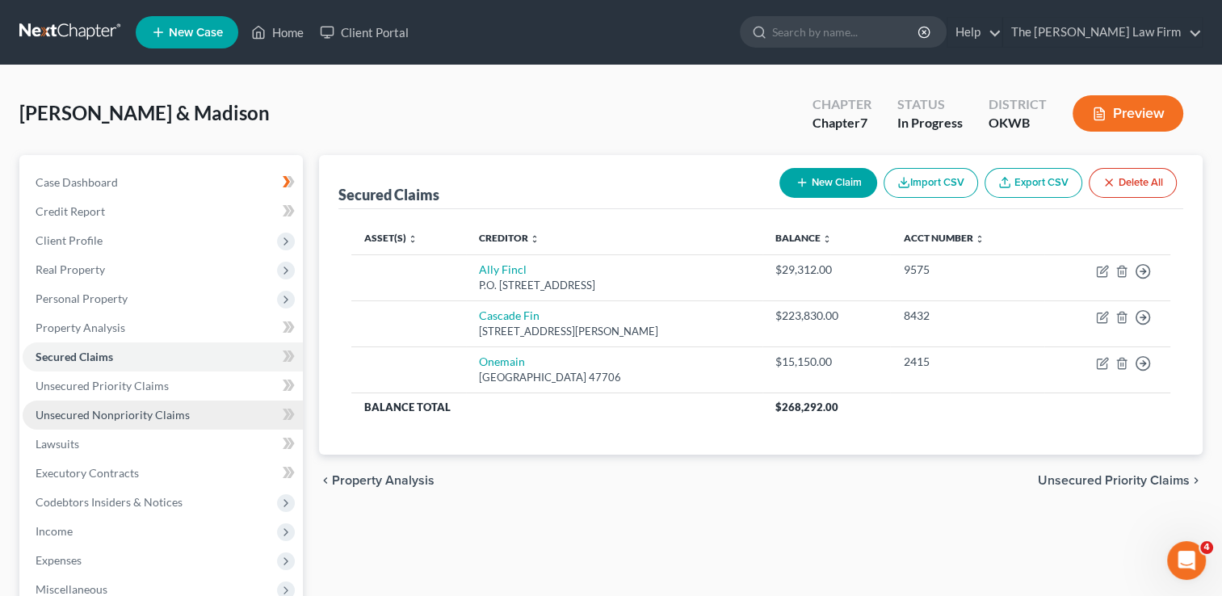
click at [88, 412] on span "Unsecured Nonpriority Claims" at bounding box center [113, 415] width 154 height 14
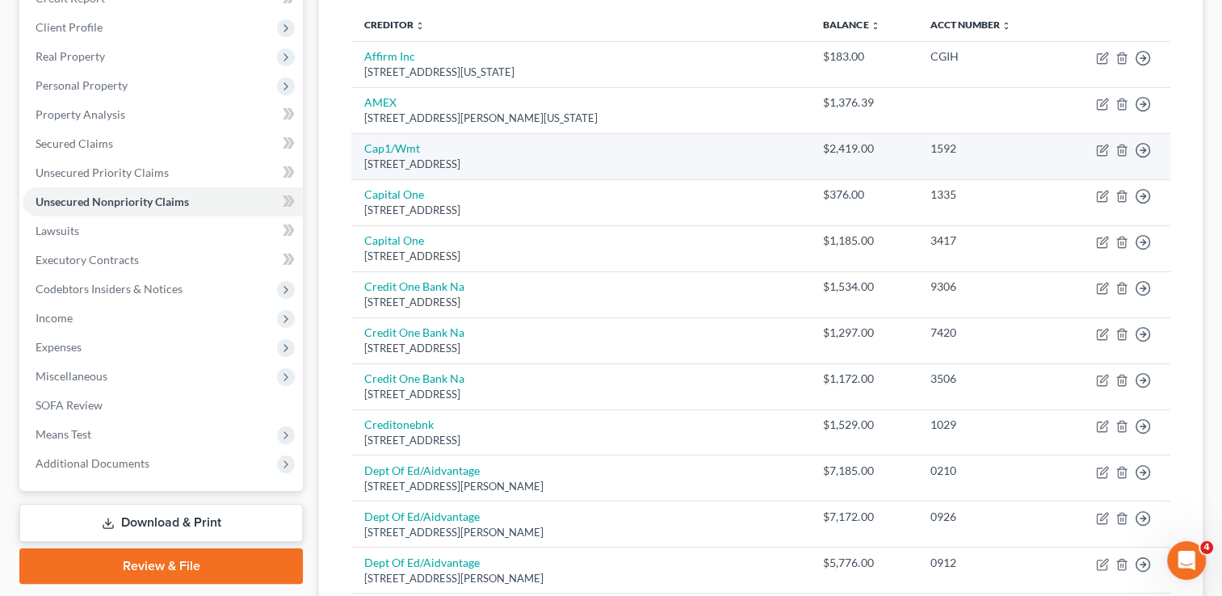
scroll to position [162, 0]
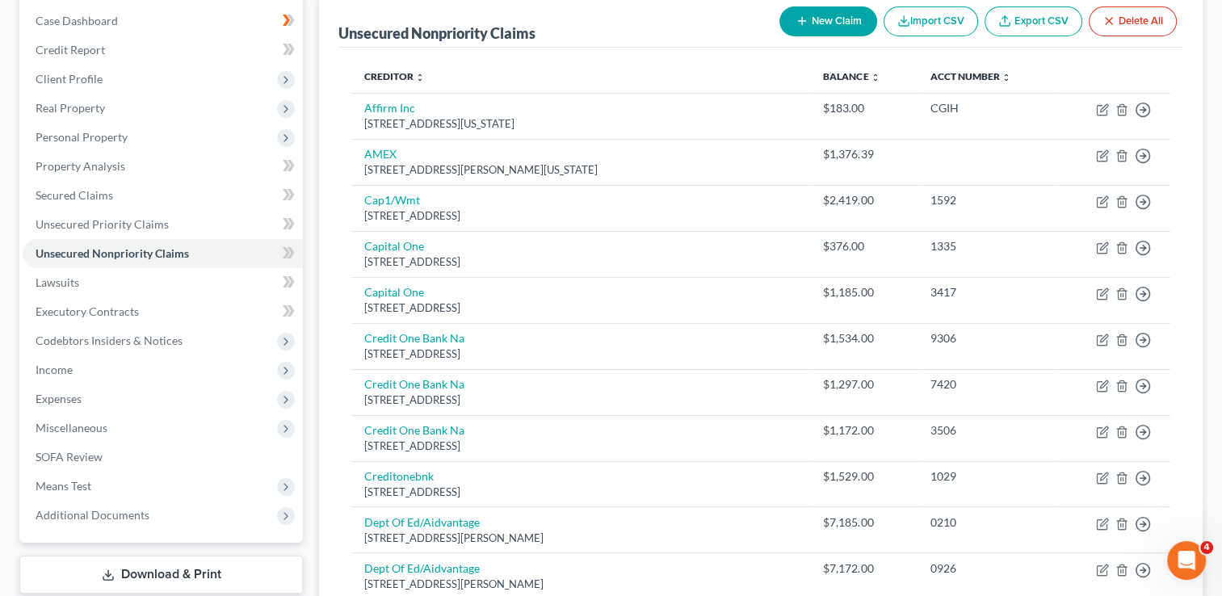
click at [836, 20] on button "New Claim" at bounding box center [829, 21] width 98 height 30
select select "2"
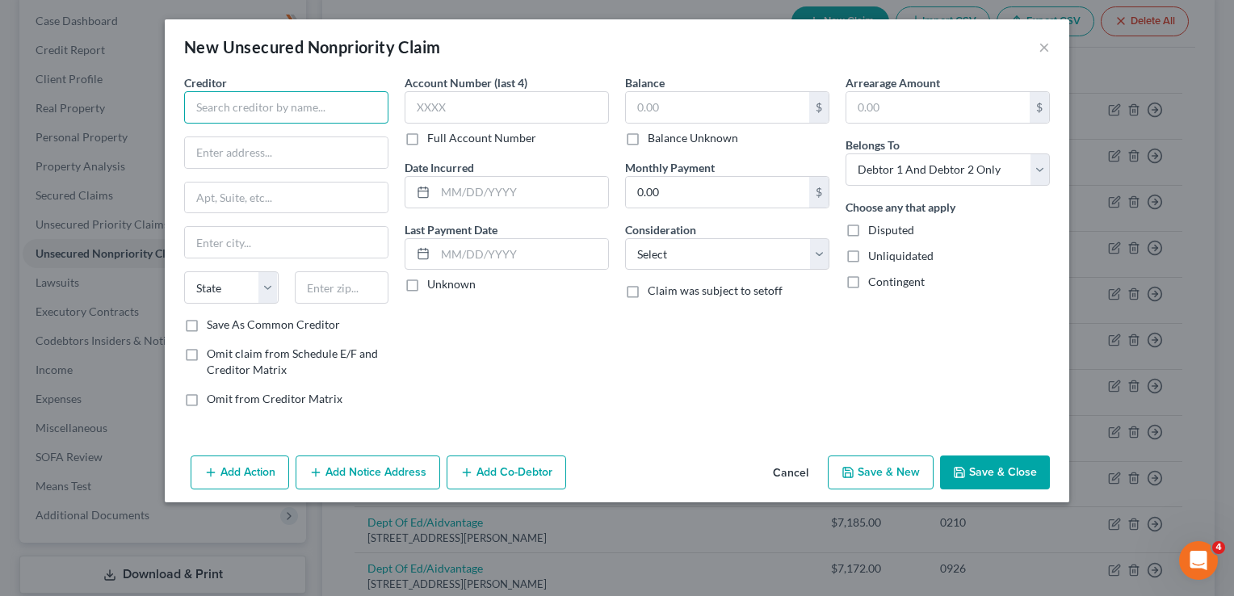
click at [294, 107] on input "text" at bounding box center [286, 107] width 204 height 32
type input "[PERSON_NAME]/Concora credit"
click at [268, 154] on input "text" at bounding box center [286, 152] width 203 height 31
type input "PO box 4477"
click at [341, 286] on input "text" at bounding box center [342, 287] width 95 height 32
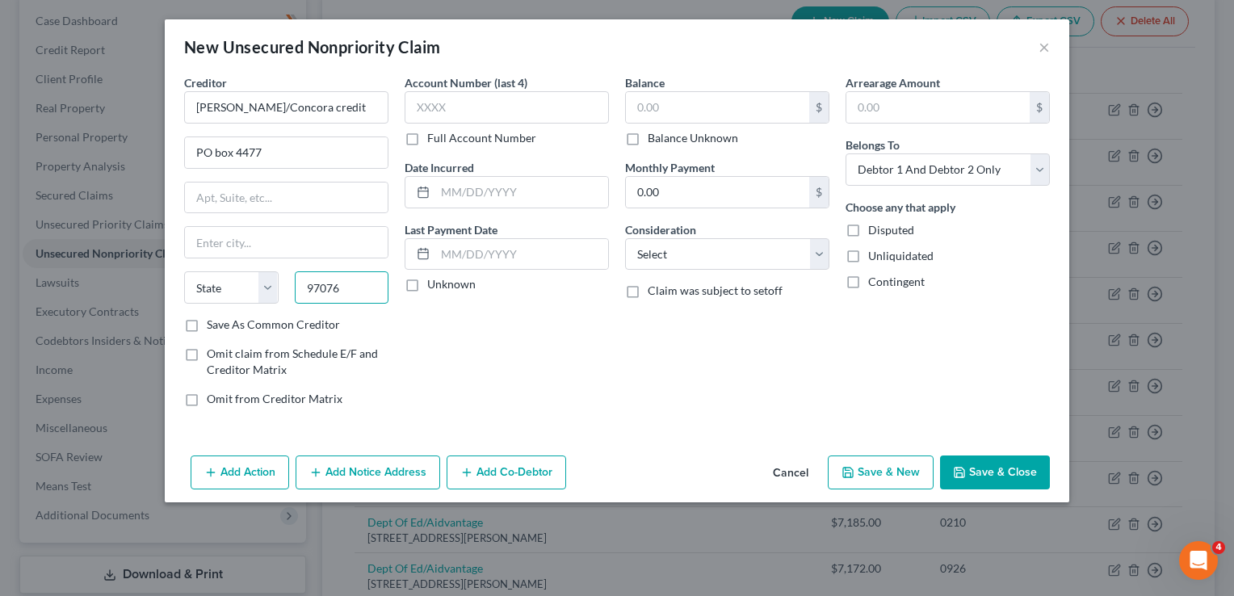
type input "97076"
click at [477, 340] on div "Account Number (last 4) Full Account Number Date Incurred Last Payment Date Unk…" at bounding box center [507, 247] width 221 height 346
type input "Beaverton"
select select "38"
click at [679, 103] on input "text" at bounding box center [717, 107] width 183 height 31
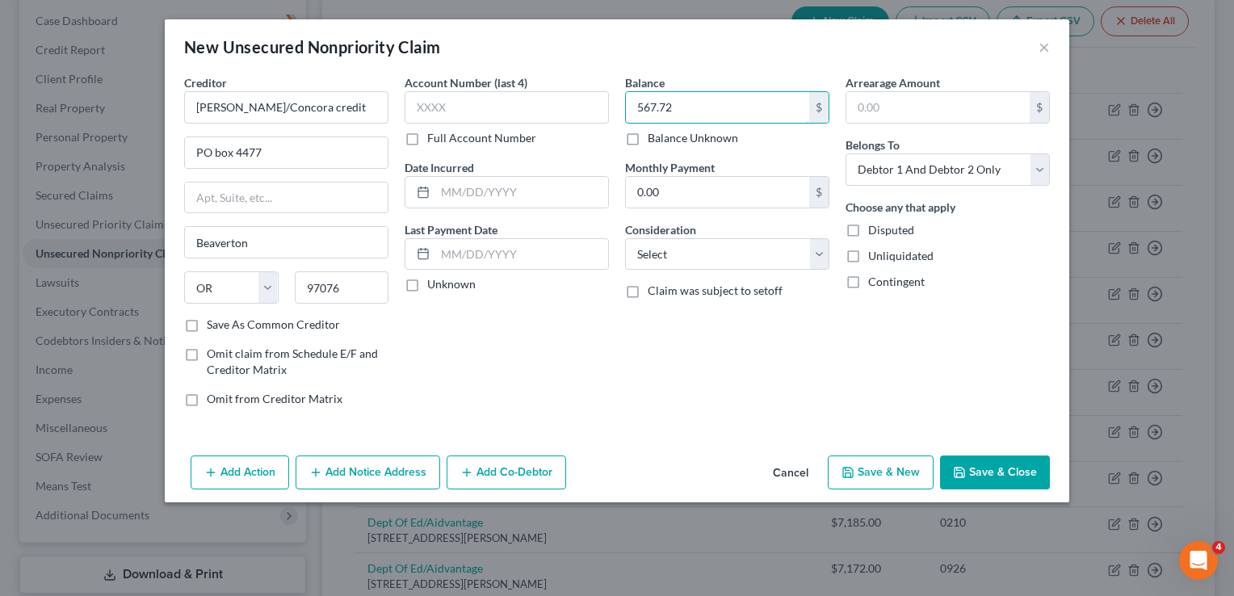
type input "567.72"
click at [978, 471] on button "Save & Close" at bounding box center [995, 473] width 110 height 34
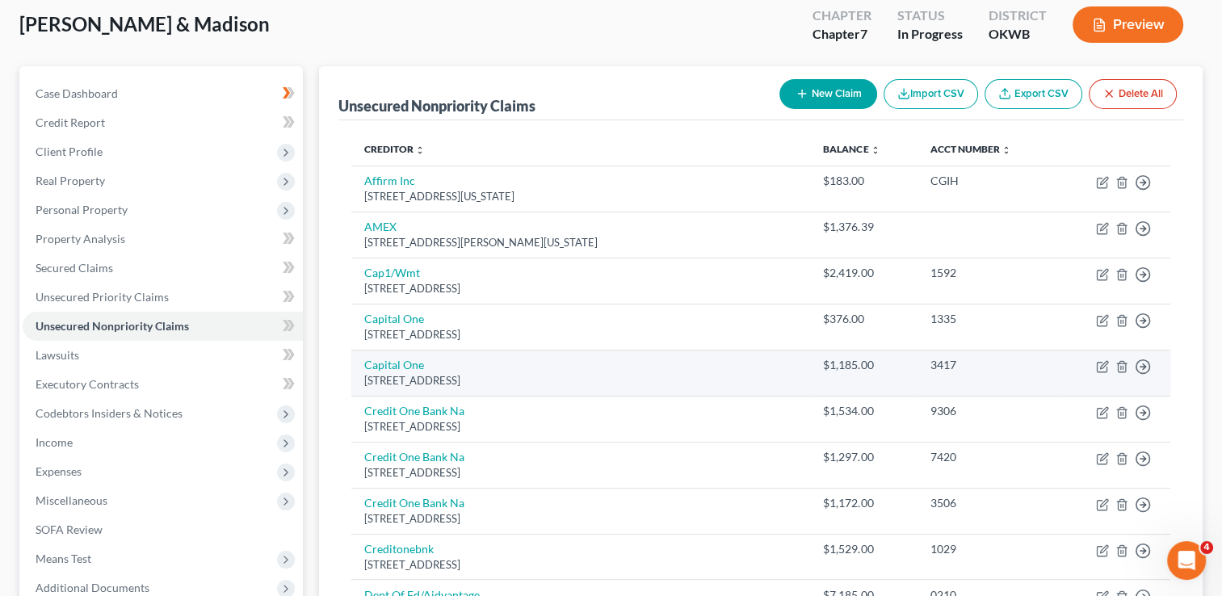
scroll to position [68, 0]
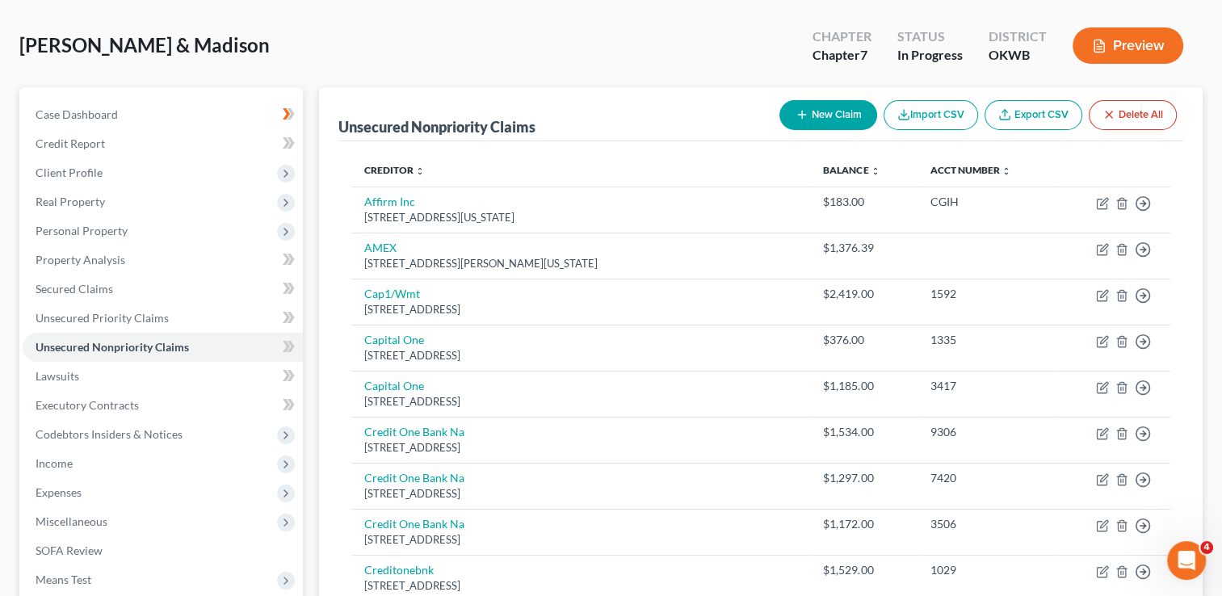
click at [818, 116] on button "New Claim" at bounding box center [829, 115] width 98 height 30
select select "2"
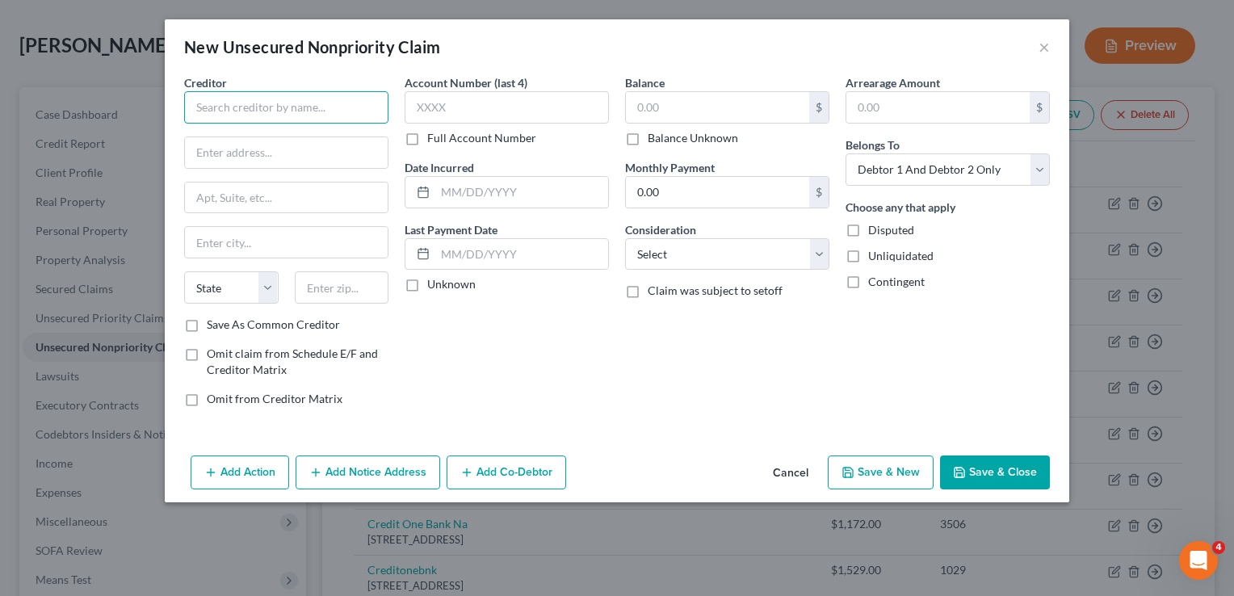
click at [282, 106] on input "text" at bounding box center [286, 107] width 204 height 32
type input "Kohls/ Resurgent Capital"
type input "55 [PERSON_NAME]"
type input "#110"
type input "9"
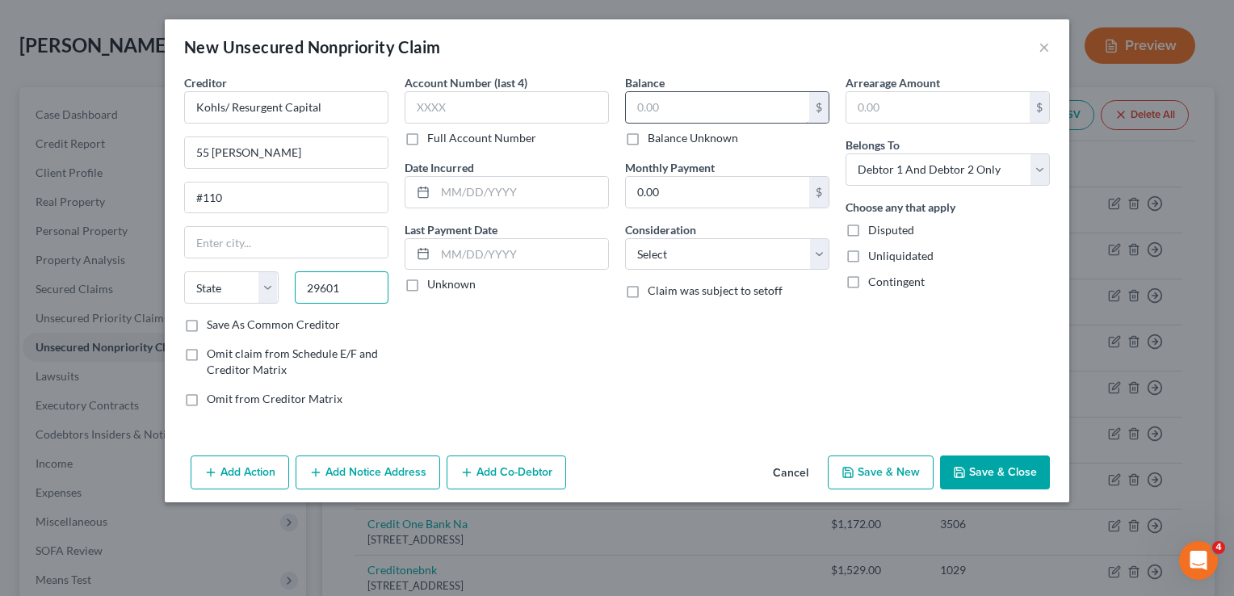
type input "29601"
click at [716, 111] on input "text" at bounding box center [717, 107] width 183 height 31
type input "[GEOGRAPHIC_DATA]"
select select "42"
type input "1,467.46"
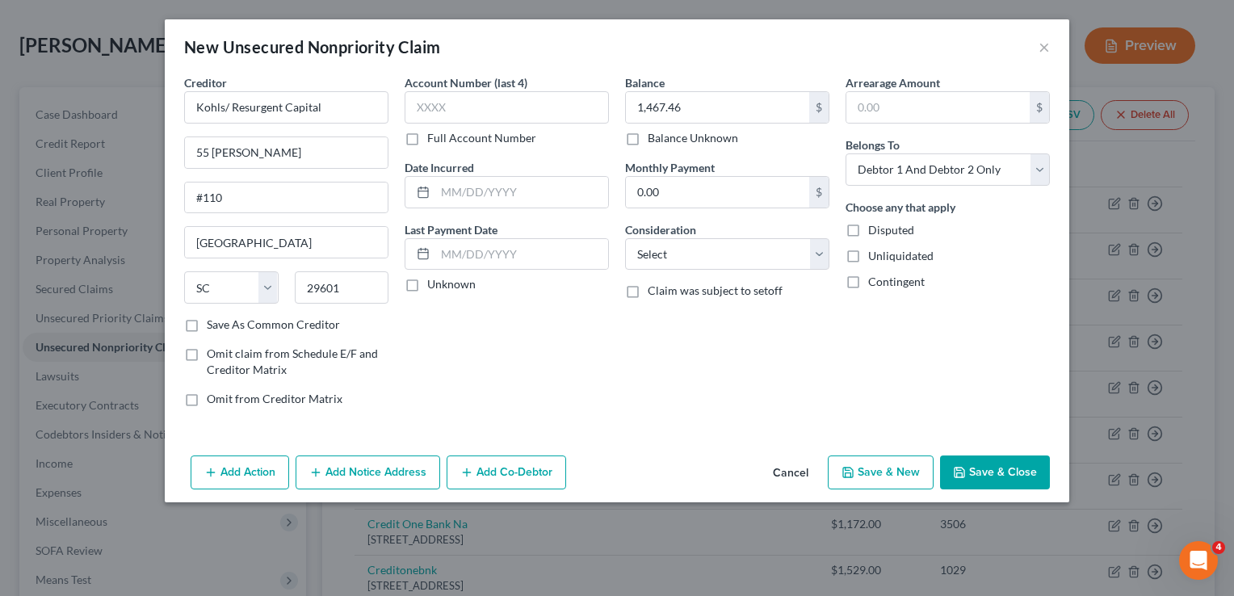
click at [981, 460] on button "Save & Close" at bounding box center [995, 473] width 110 height 34
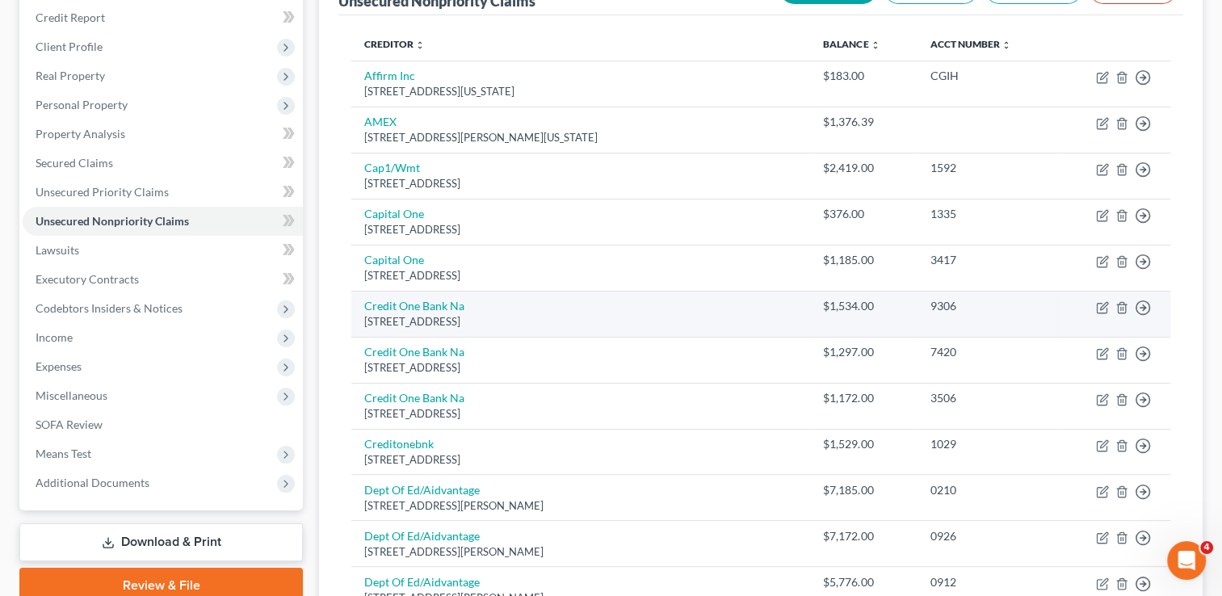
scroll to position [149, 0]
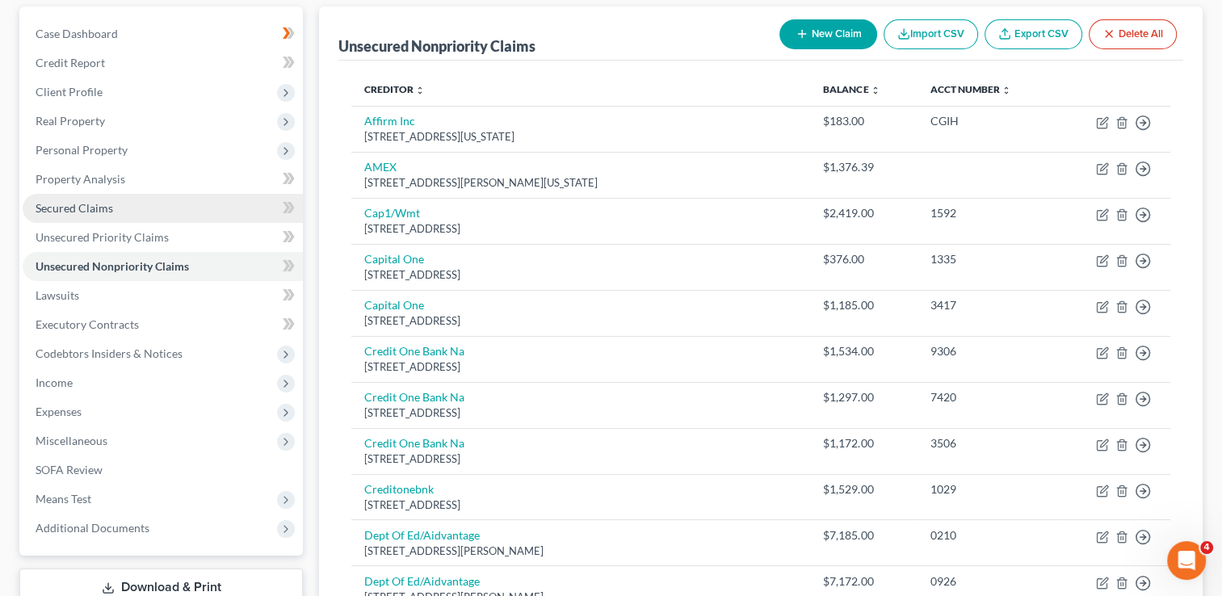
click at [111, 208] on span "Secured Claims" at bounding box center [75, 208] width 78 height 14
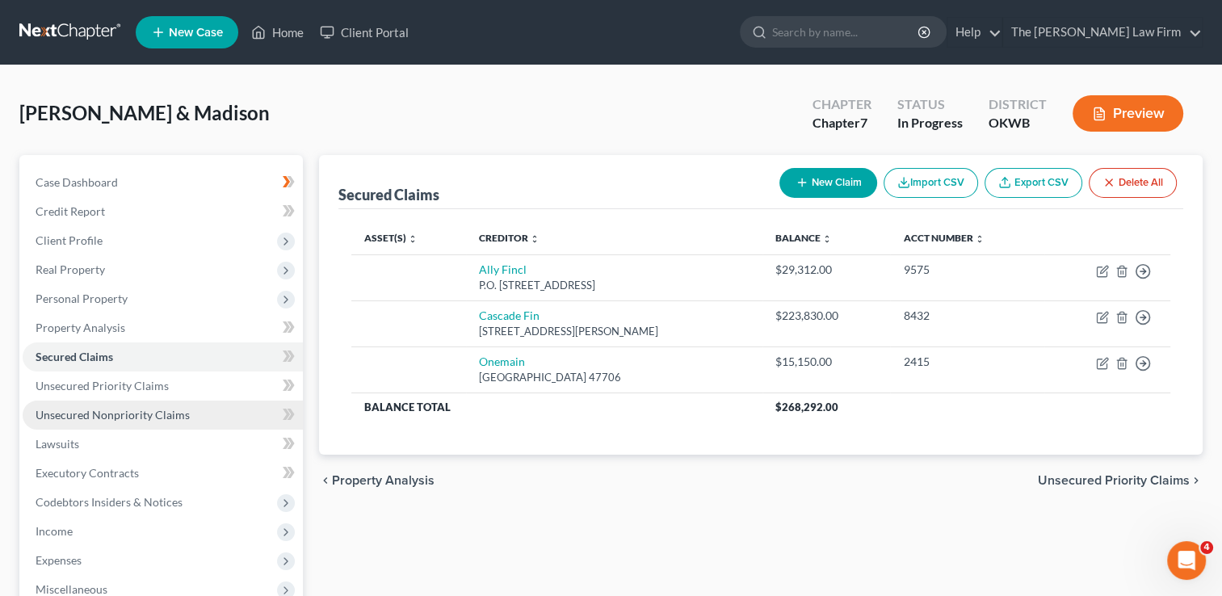
click at [78, 412] on span "Unsecured Nonpriority Claims" at bounding box center [113, 415] width 154 height 14
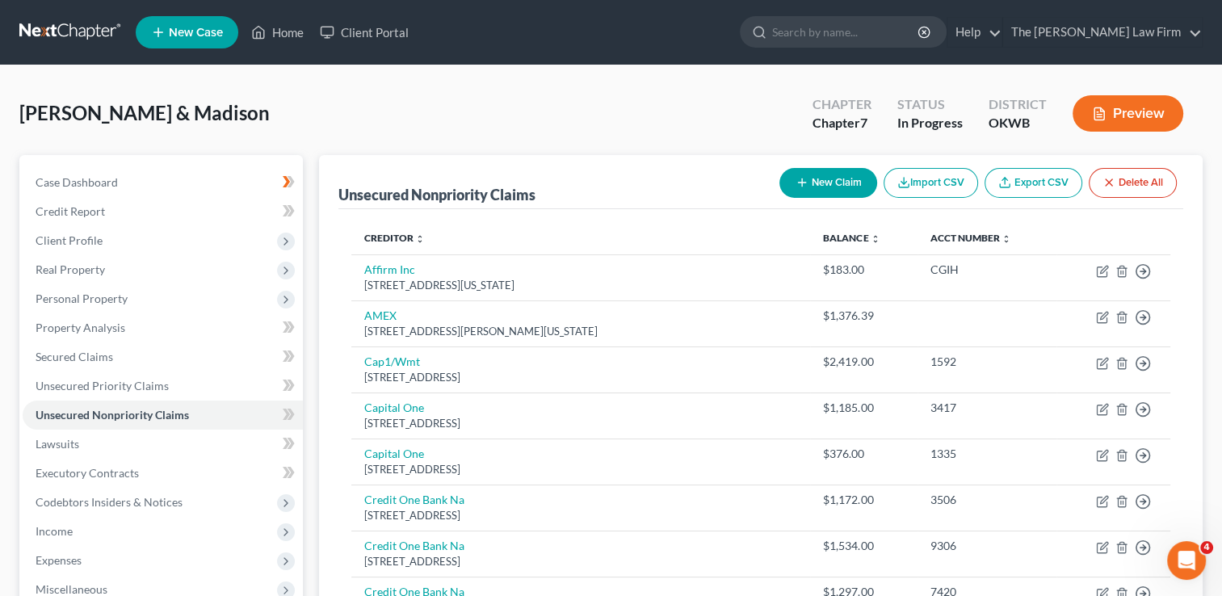
click at [808, 183] on button "New Claim" at bounding box center [829, 183] width 98 height 30
select select "2"
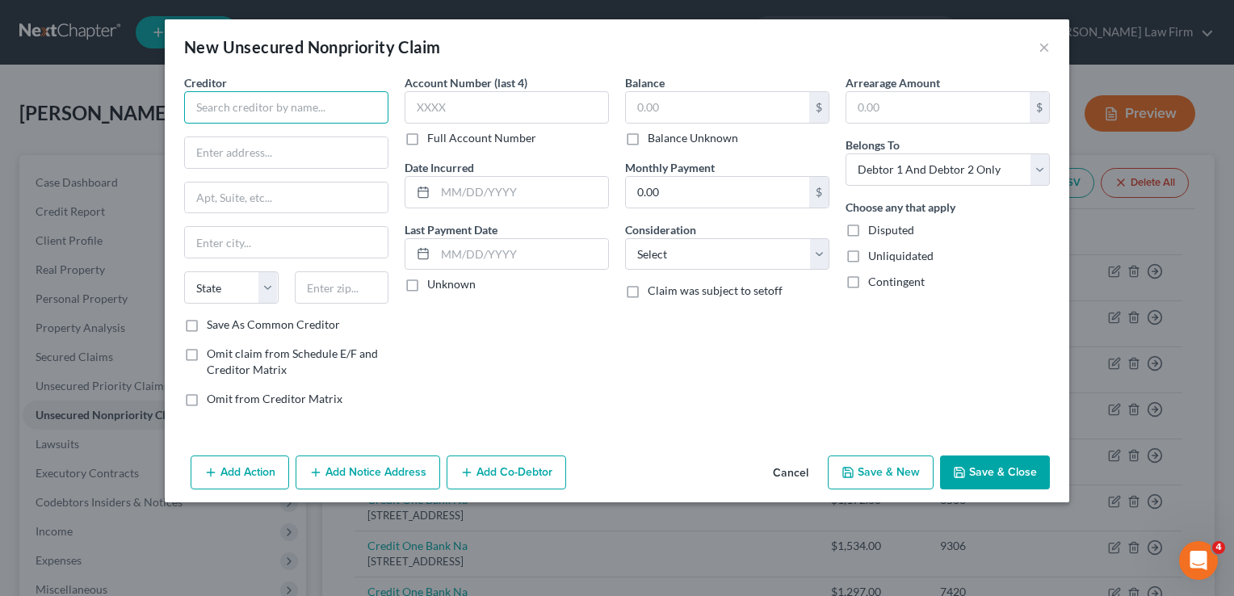
click at [294, 111] on input "text" at bounding box center [286, 107] width 204 height 32
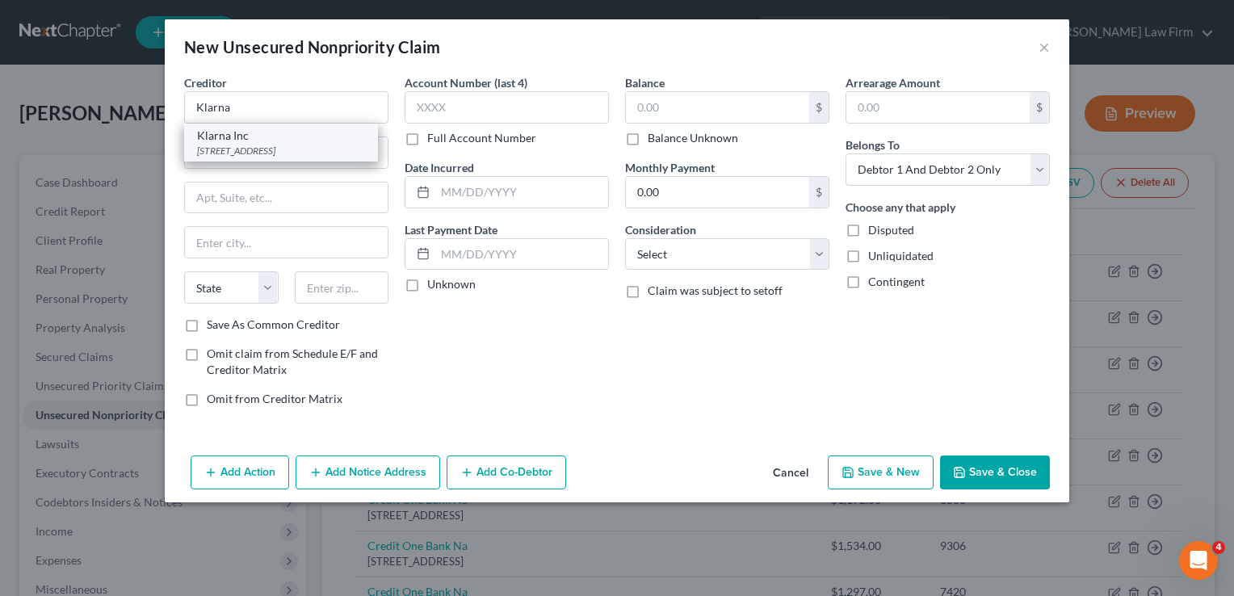
click at [263, 145] on div "[STREET_ADDRESS]" at bounding box center [281, 151] width 168 height 14
type input "Klarna Inc"
type input "[STREET_ADDRESS]"
type input "Columbus"
select select "36"
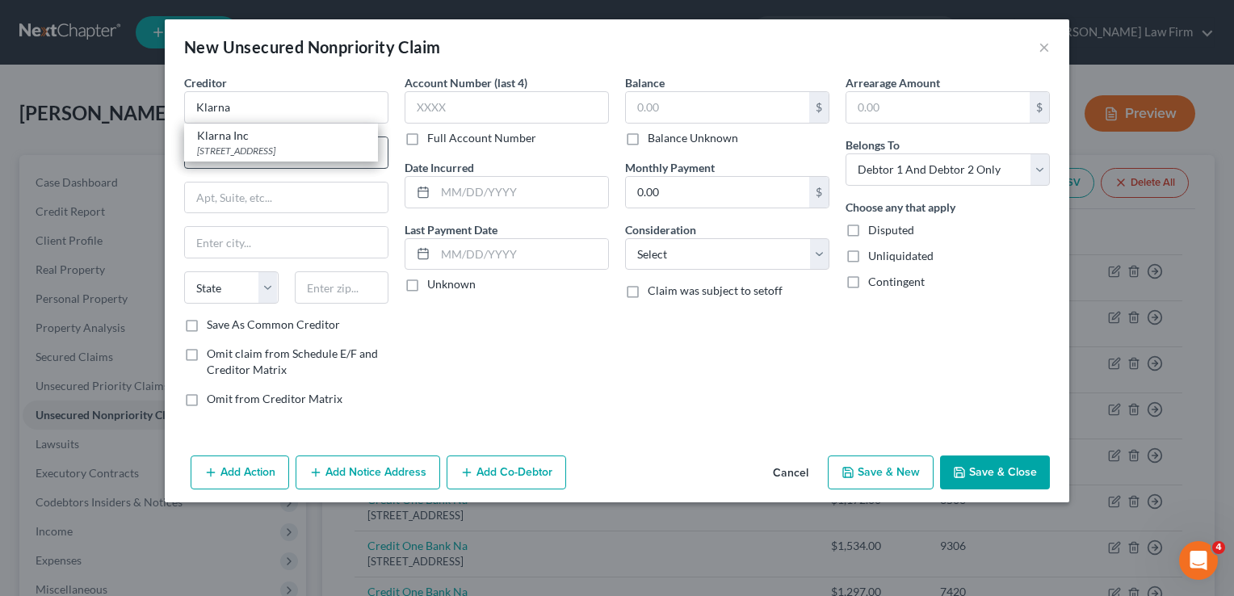
type input "43215"
drag, startPoint x: 296, startPoint y: 152, endPoint x: 259, endPoint y: 149, distance: 37.2
click at [259, 149] on input "[STREET_ADDRESS]" at bounding box center [286, 152] width 203 height 31
type input "[STREET_ADDRESS]"
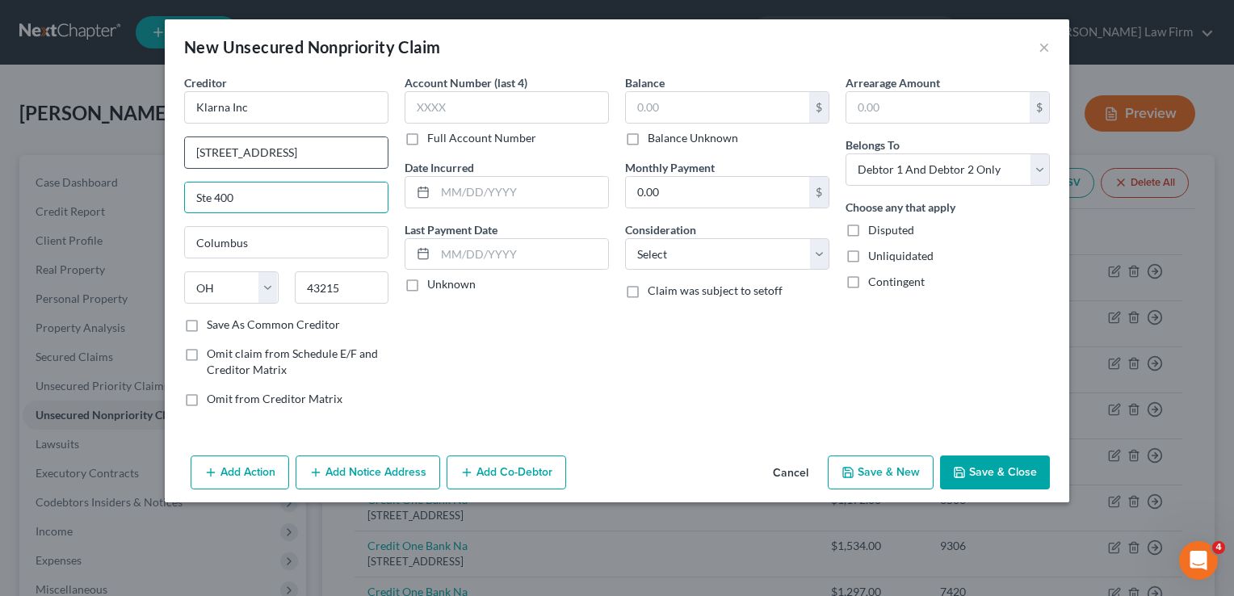
type input "Ste 400"
drag, startPoint x: 216, startPoint y: 150, endPoint x: 191, endPoint y: 150, distance: 24.2
click at [191, 151] on input "[STREET_ADDRESS]" at bounding box center [286, 152] width 203 height 31
type input "[STREET_ADDRESS]"
click at [695, 107] on input "text" at bounding box center [717, 107] width 183 height 31
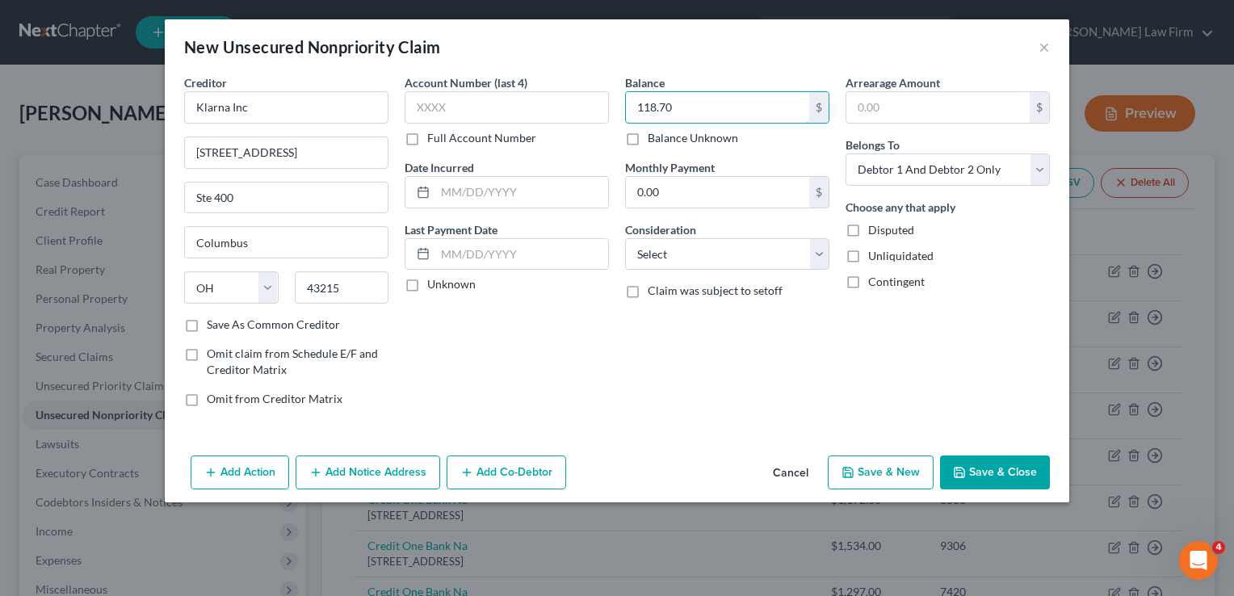
type input "118.70"
click at [1017, 465] on button "Save & Close" at bounding box center [995, 473] width 110 height 34
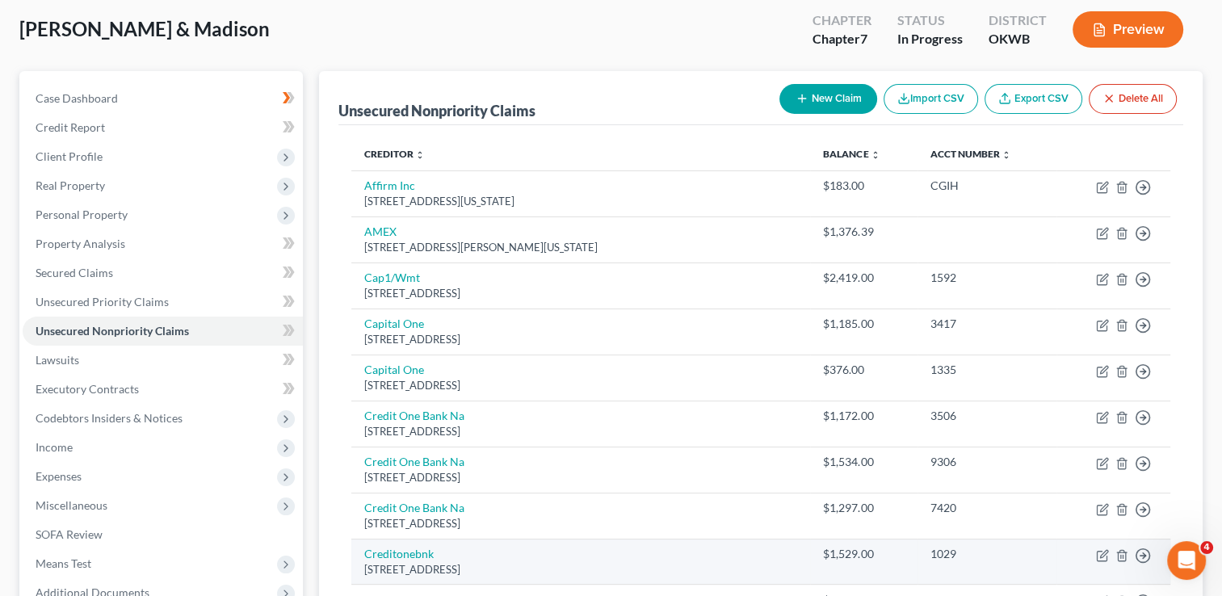
scroll to position [81, 0]
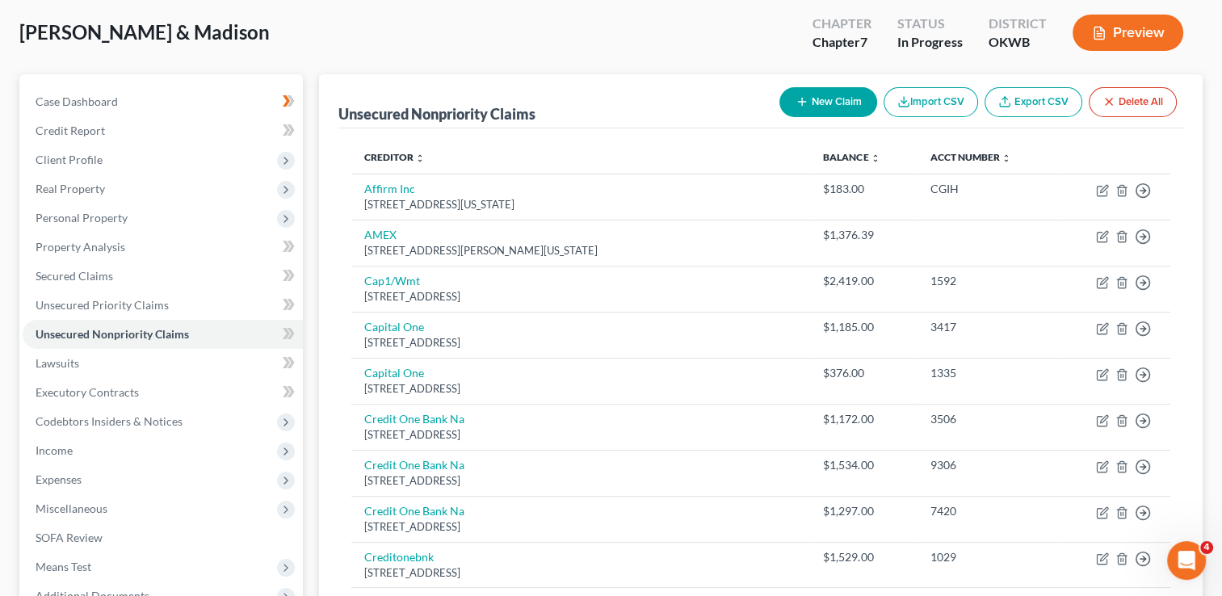
click at [845, 107] on button "New Claim" at bounding box center [829, 102] width 98 height 30
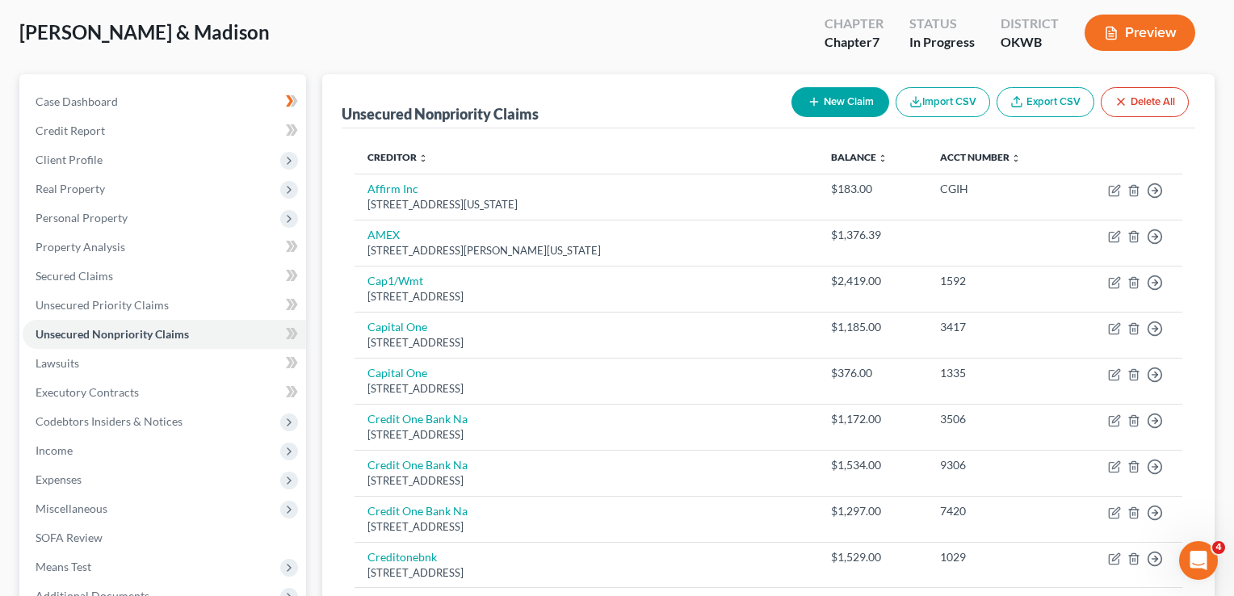
select select "2"
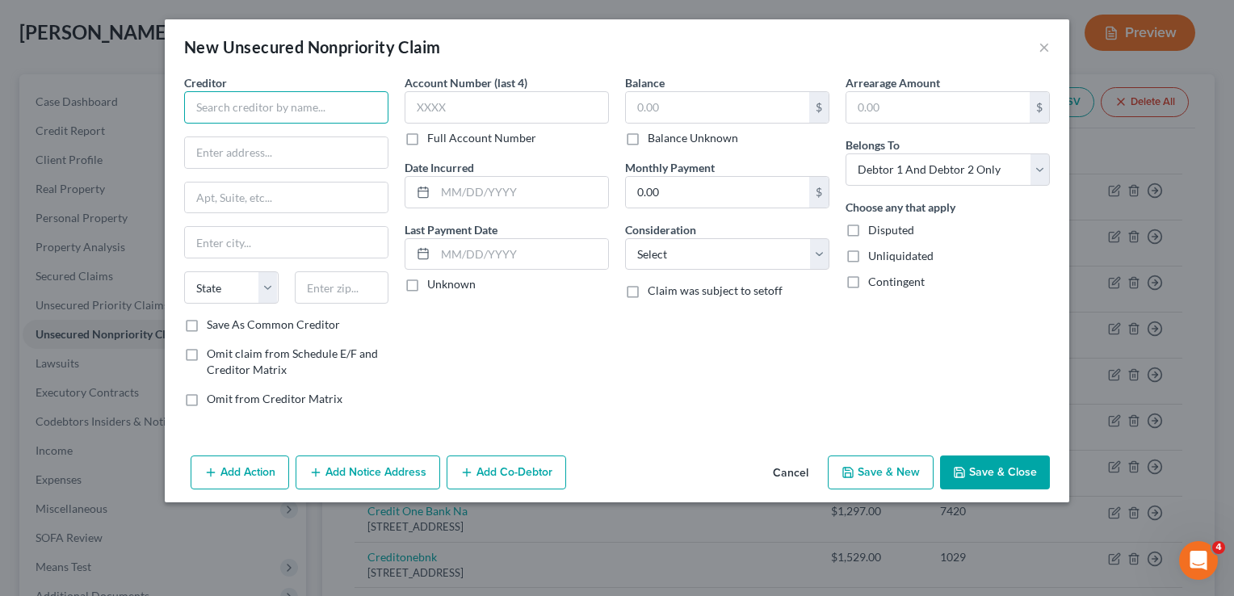
click at [290, 105] on input "text" at bounding box center [286, 107] width 204 height 32
type input "Ulta/Midland Credit"
type input "PO BOX 939069"
click at [347, 285] on input "text" at bounding box center [342, 287] width 95 height 32
type input "92193"
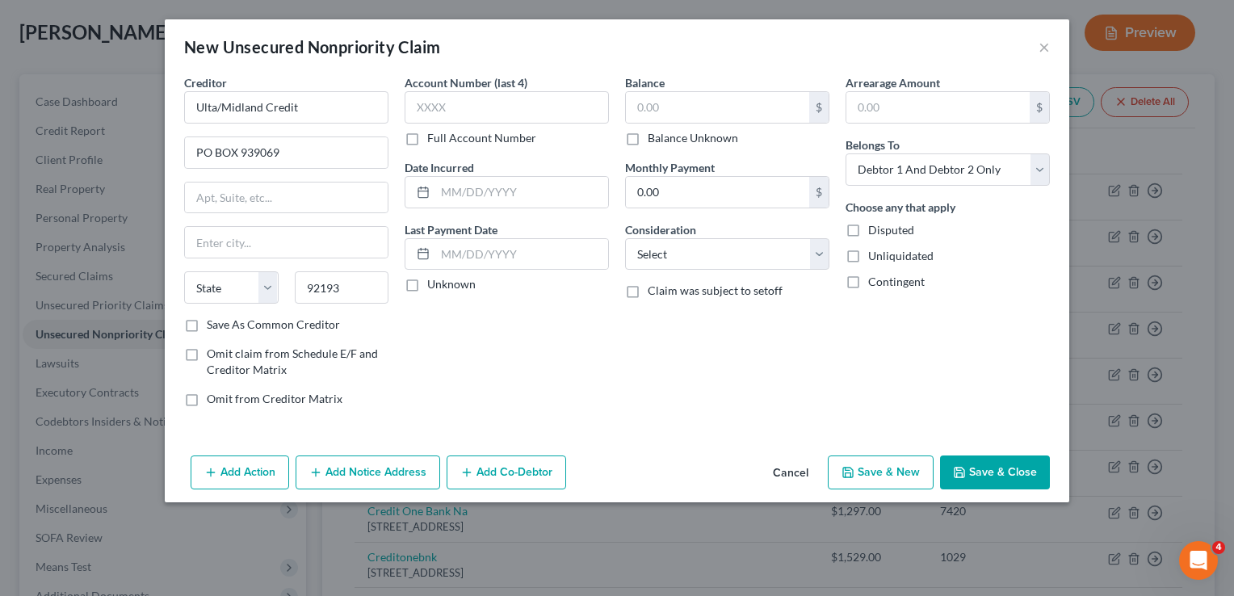
click at [573, 328] on div "Account Number (last 4) Full Account Number Date Incurred Last Payment Date Unk…" at bounding box center [507, 247] width 221 height 346
type input "[GEOGRAPHIC_DATA]"
select select "4"
click at [690, 111] on input "text" at bounding box center [717, 107] width 183 height 31
type input "2,634.64"
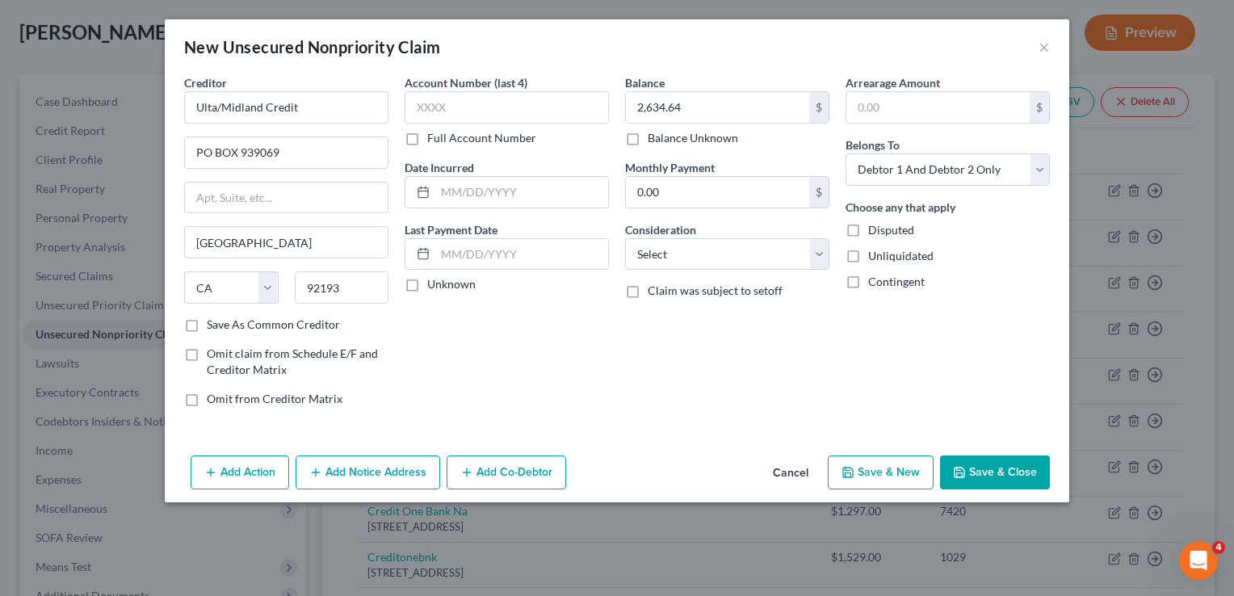
click at [1023, 456] on button "Save & Close" at bounding box center [995, 473] width 110 height 34
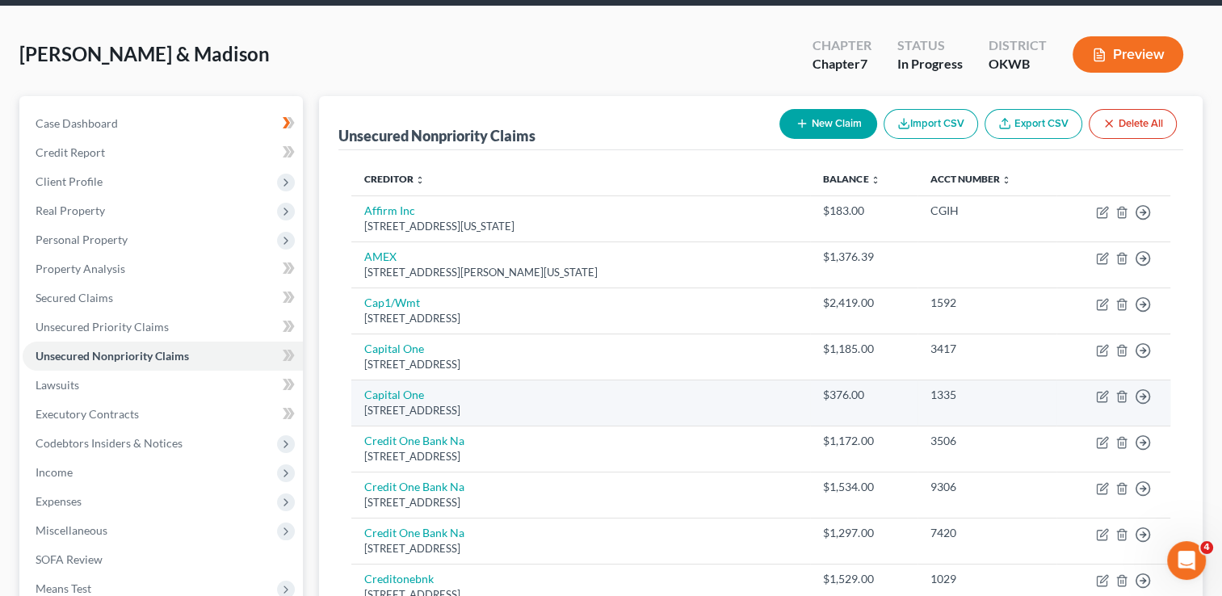
scroll to position [44, 0]
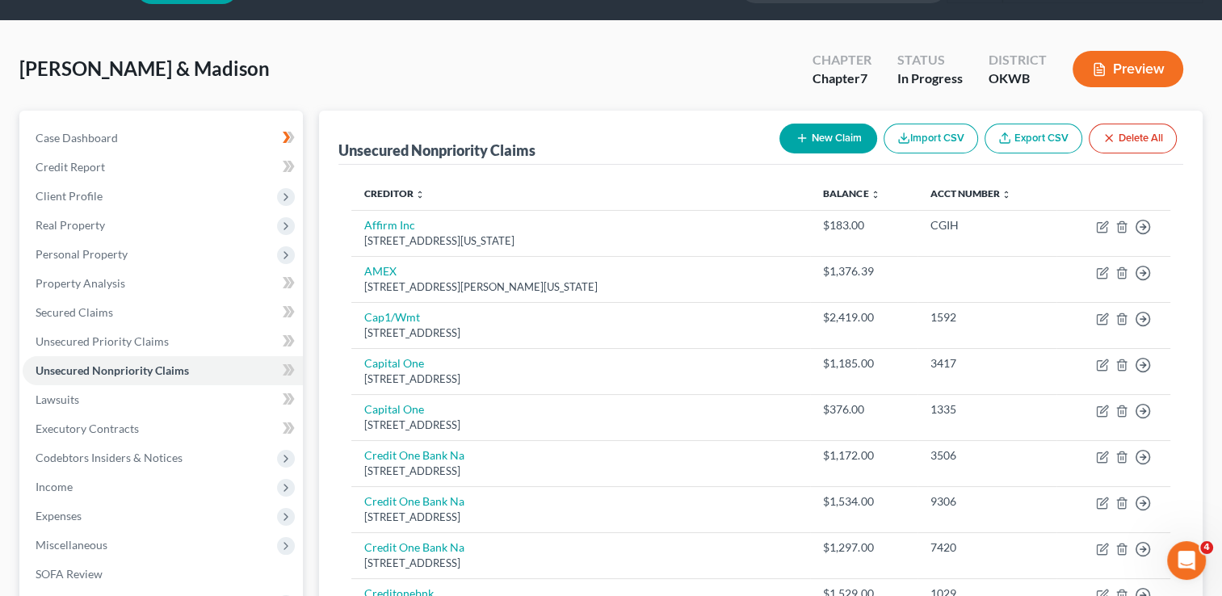
click at [836, 133] on button "New Claim" at bounding box center [829, 139] width 98 height 30
select select "2"
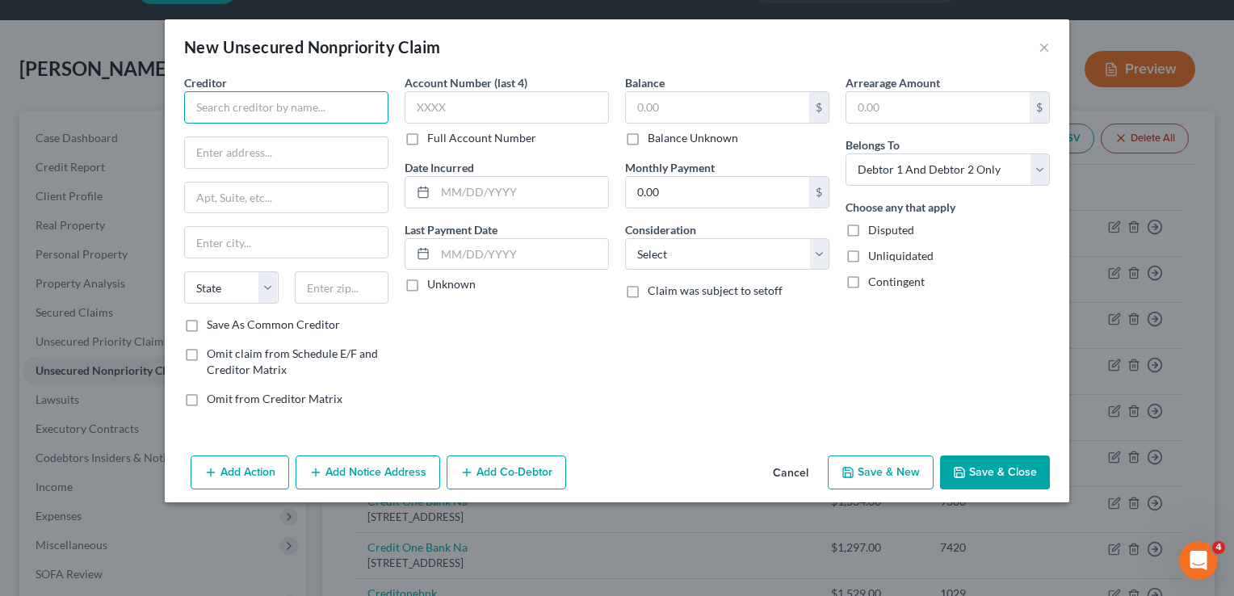
click at [253, 115] on input "text" at bounding box center [286, 107] width 204 height 32
type input "Pink/Midland credit"
type input "939069 92193"
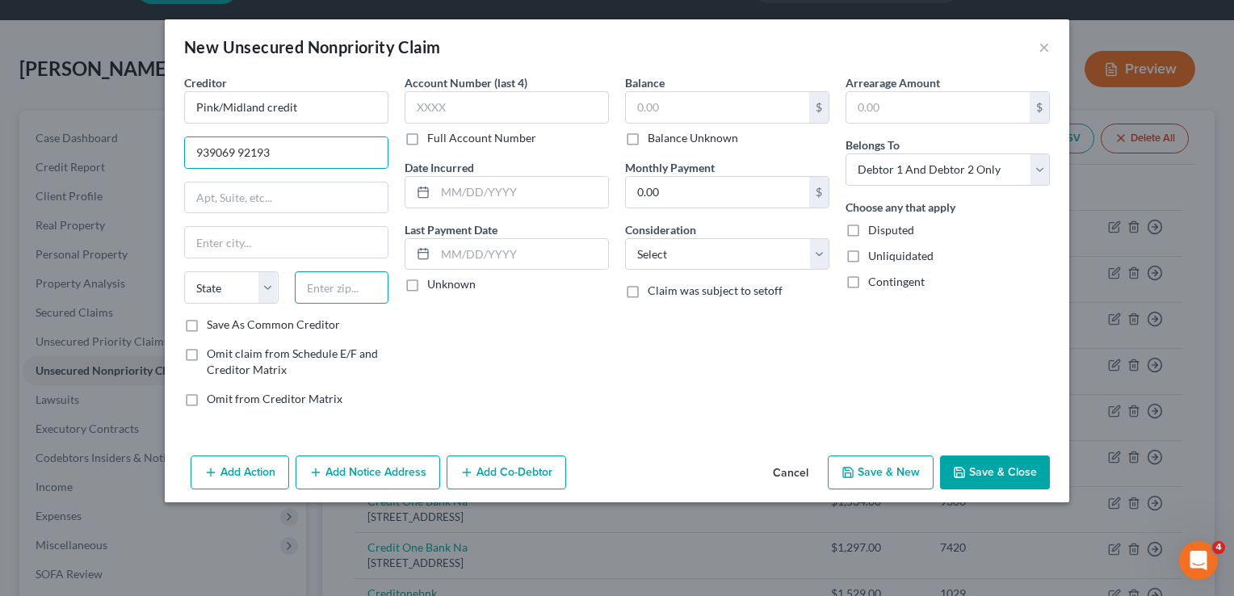
click at [355, 286] on input "text" at bounding box center [342, 287] width 95 height 32
drag, startPoint x: 352, startPoint y: 286, endPoint x: 305, endPoint y: 286, distance: 47.7
click at [305, 286] on input "913.82" at bounding box center [342, 287] width 95 height 32
type input "92193"
click at [718, 101] on input "text" at bounding box center [717, 107] width 183 height 31
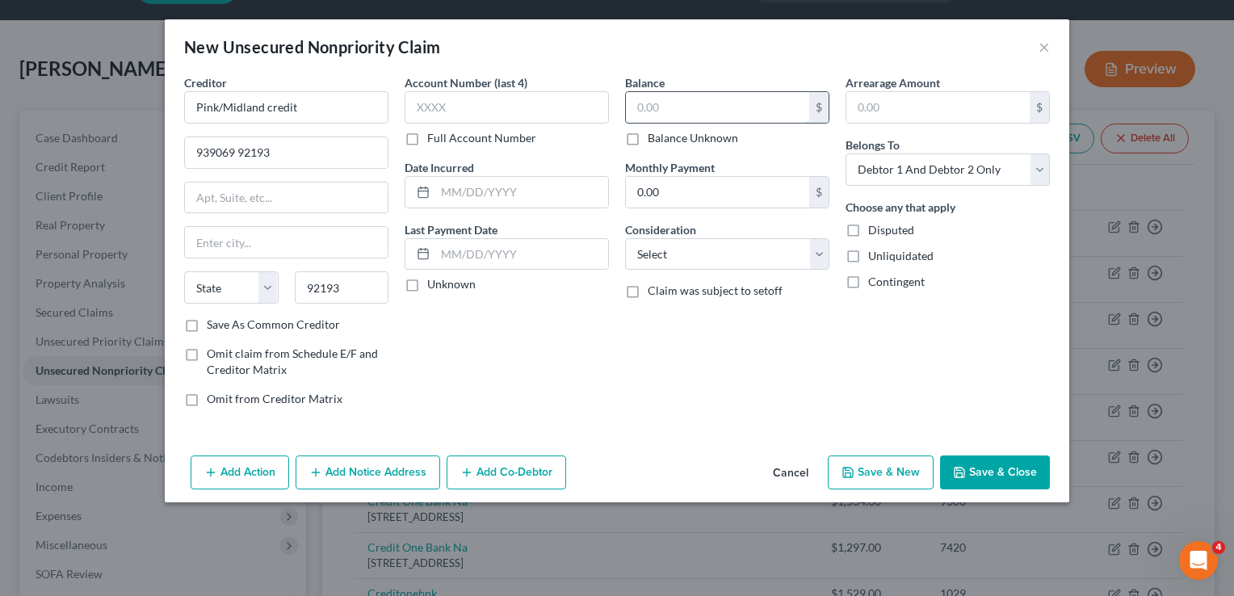
type input "[GEOGRAPHIC_DATA]"
select select "4"
type input "913.82"
click at [1006, 479] on button "Save & Close" at bounding box center [995, 473] width 110 height 34
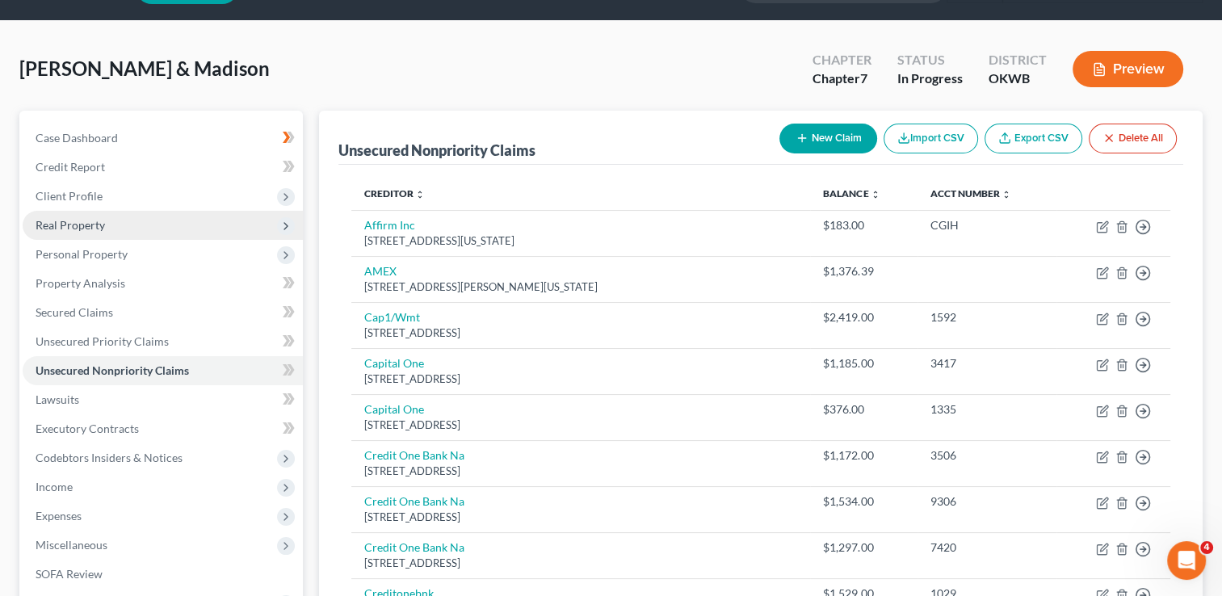
click at [96, 222] on span "Real Property" at bounding box center [70, 225] width 69 height 14
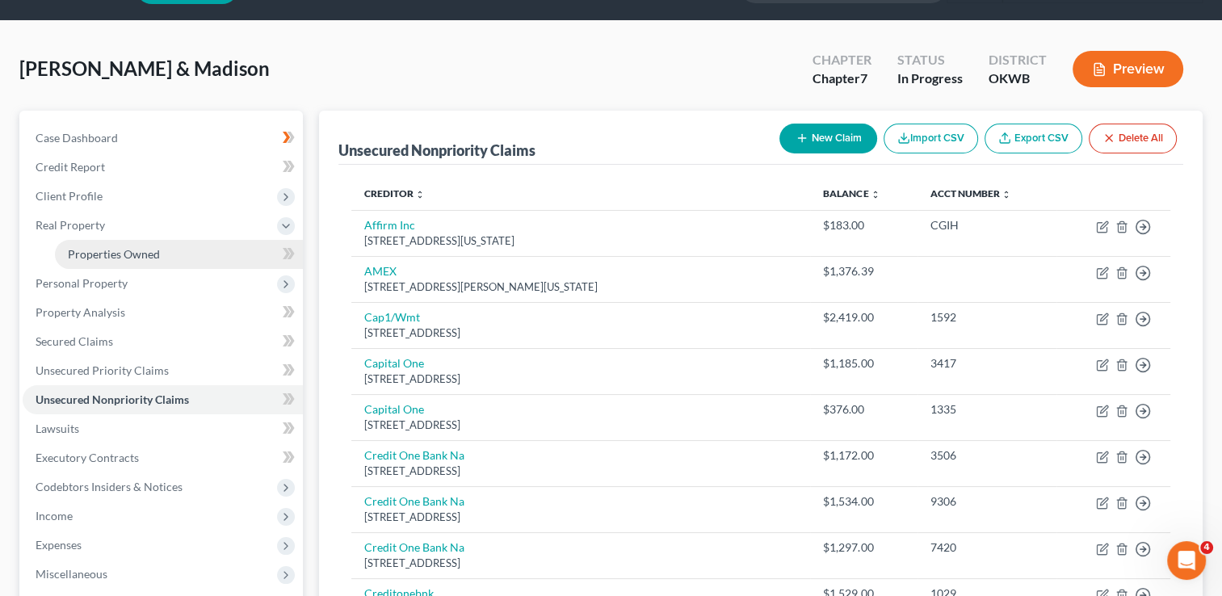
click at [124, 257] on span "Properties Owned" at bounding box center [114, 254] width 92 height 14
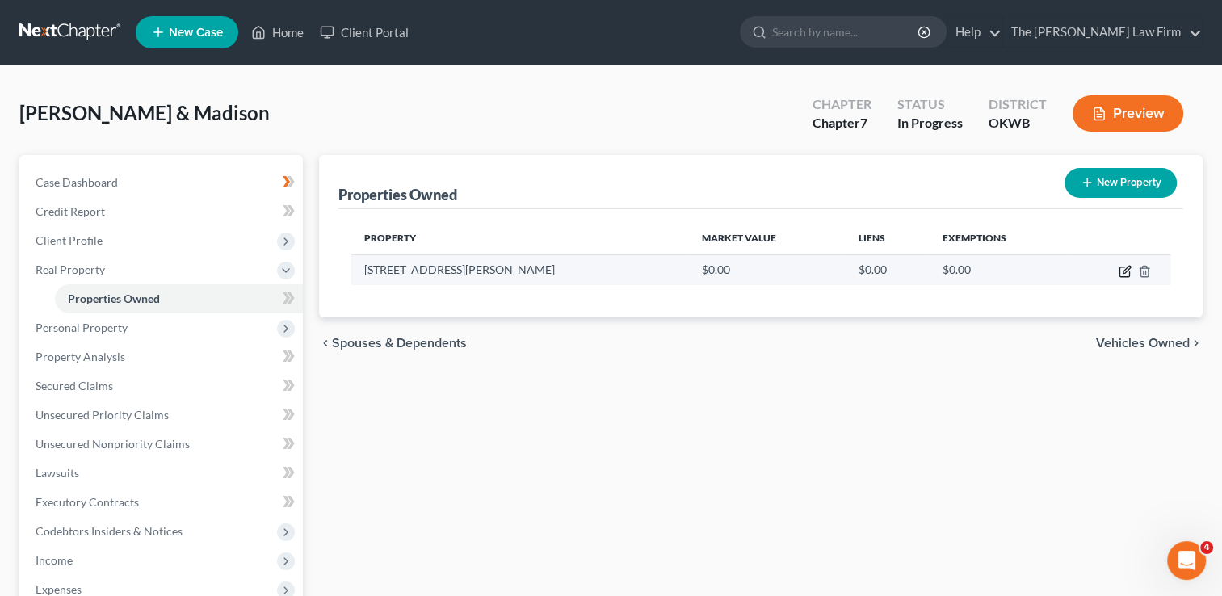
click at [1122, 270] on icon "button" at bounding box center [1125, 271] width 13 height 13
select select "37"
select select "62"
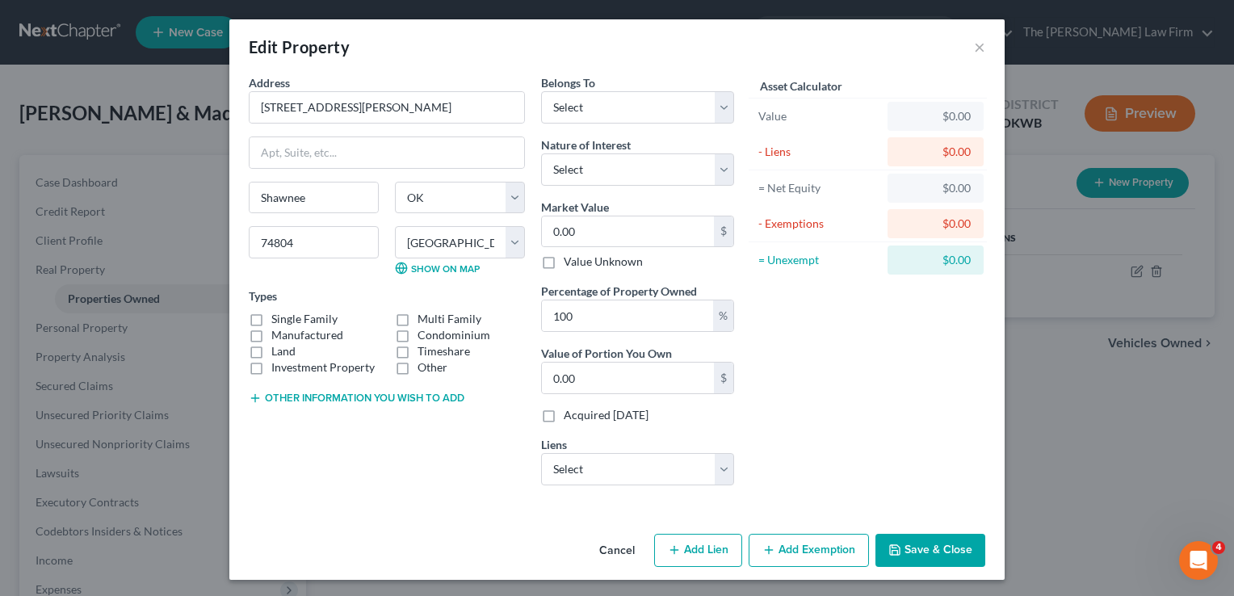
click at [271, 318] on label "Single Family" at bounding box center [304, 319] width 66 height 16
click at [278, 318] on input "Single Family" at bounding box center [283, 316] width 11 height 11
checkbox input "true"
click at [288, 393] on button "Other information you wish to add" at bounding box center [357, 398] width 216 height 13
click at [296, 416] on textarea at bounding box center [387, 436] width 276 height 60
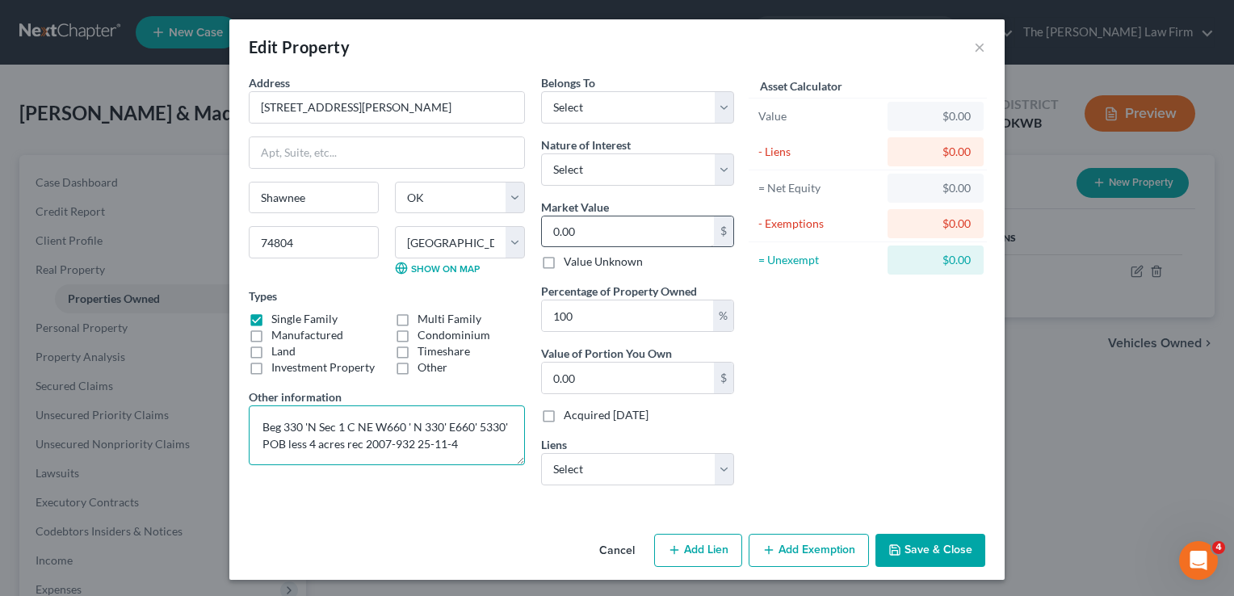
type textarea "Beg 330 'N Sec 1 C NE W660 ' N 330' E660' 5330' POB less 4 acres rec 2007-932 2…"
click at [614, 236] on input "0.00" at bounding box center [628, 232] width 172 height 31
type input "2"
type input "2.00"
type input "23"
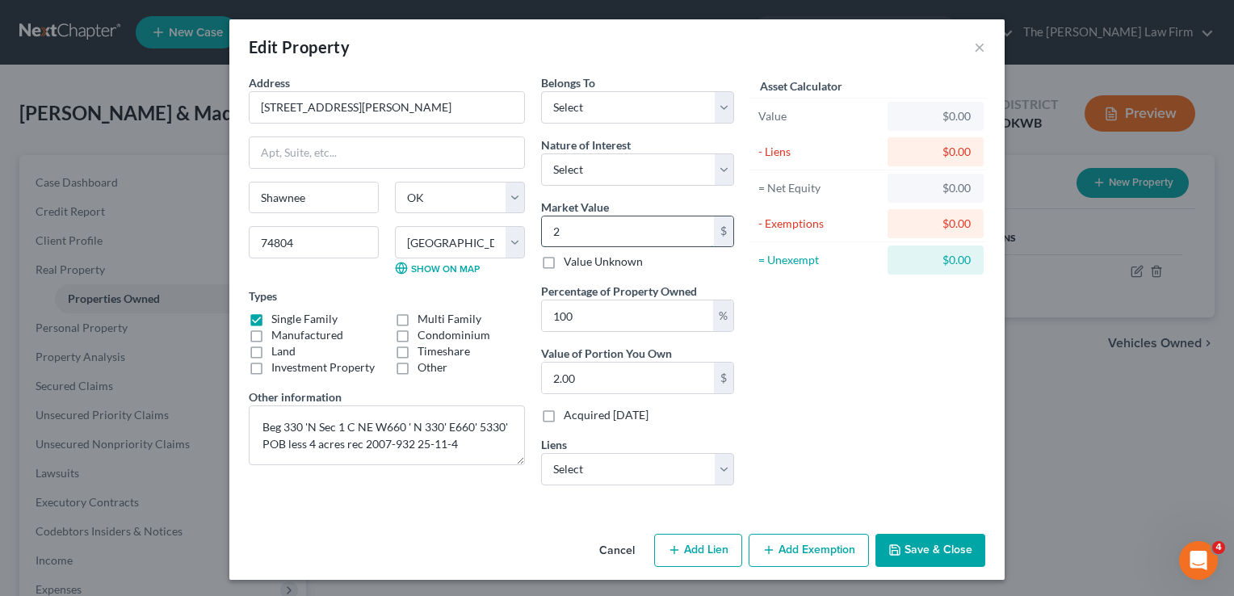
type input "23.00"
type input "236"
type input "236.00"
type input "2362"
type input "2,362.00"
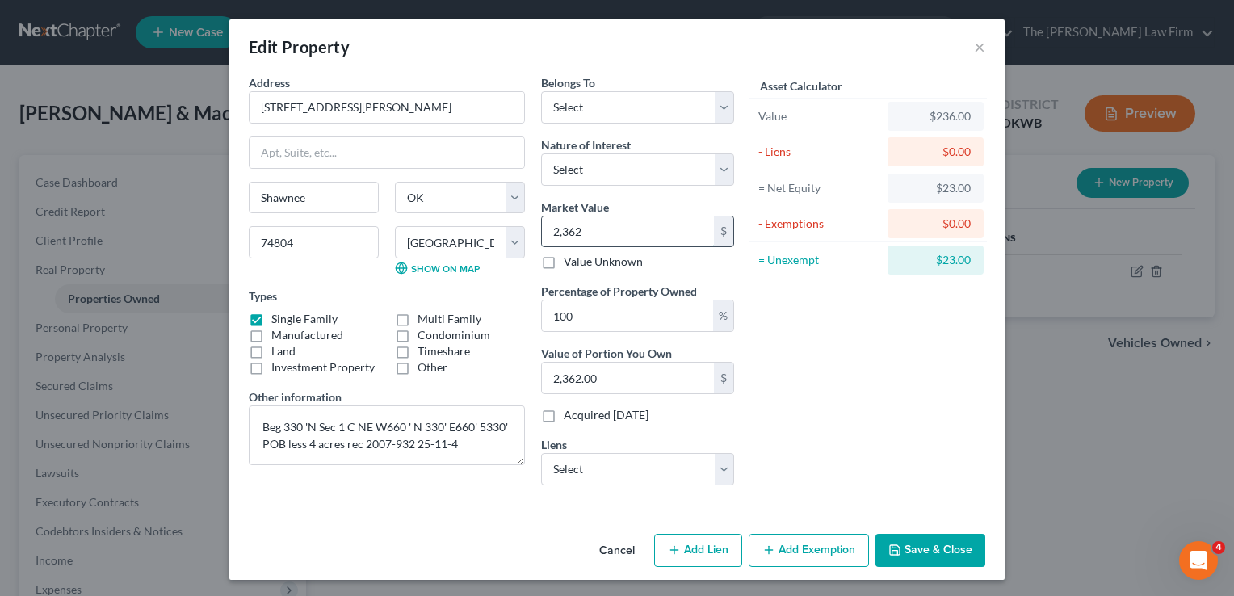
type input "2,3620"
type input "23,620.00"
type input "23,6200"
type input "236,200.00"
type input "236,200"
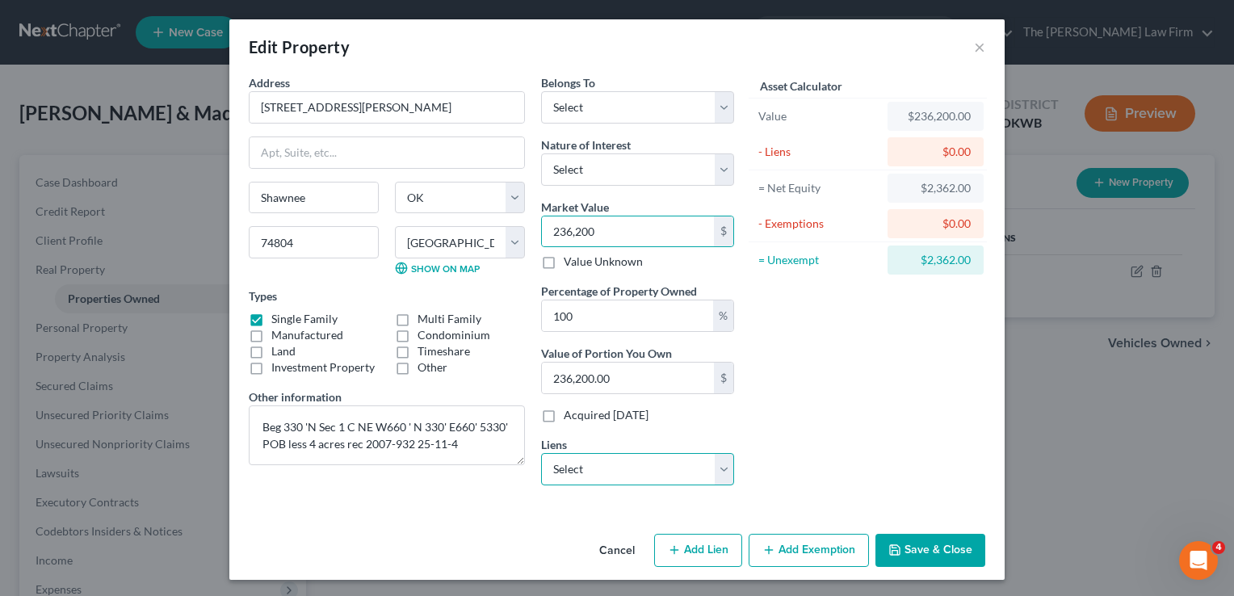
click at [717, 470] on select "Select Cascade Fin - $223,830.00 Ally Fincl - $29,312.00 Onemain - $15,150.00" at bounding box center [637, 469] width 193 height 32
select select "0"
click at [541, 453] on select "Select Cascade Fin - $223,830.00 Ally Fincl - $29,312.00 Onemain - $15,150.00" at bounding box center [637, 469] width 193 height 32
select select
select select "3"
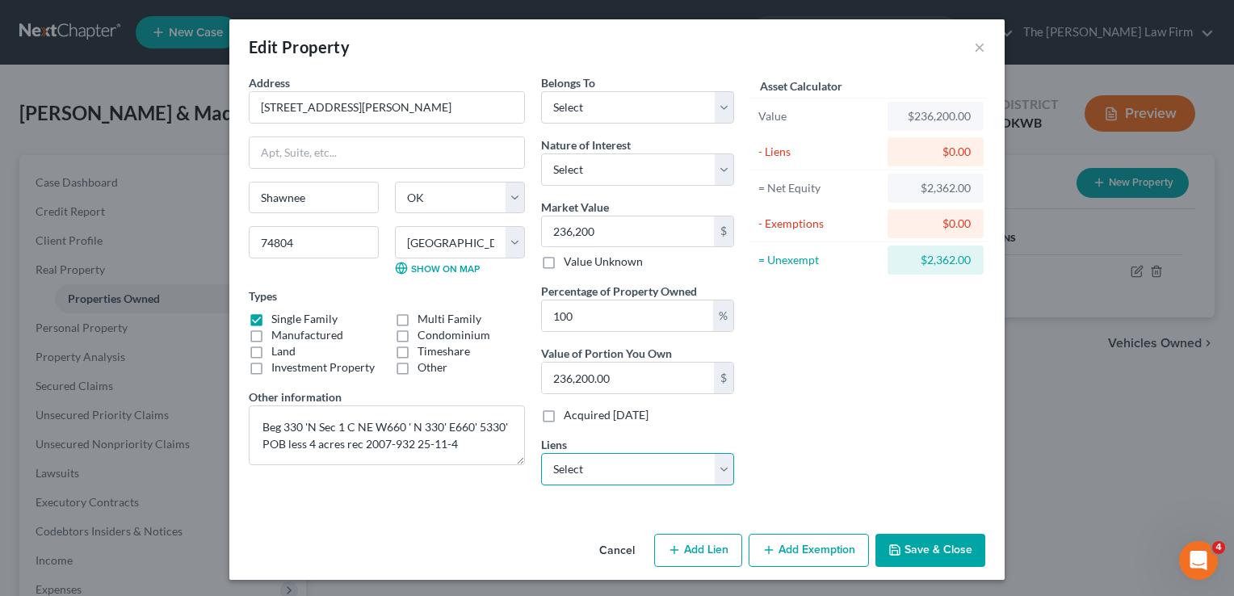
select select "2"
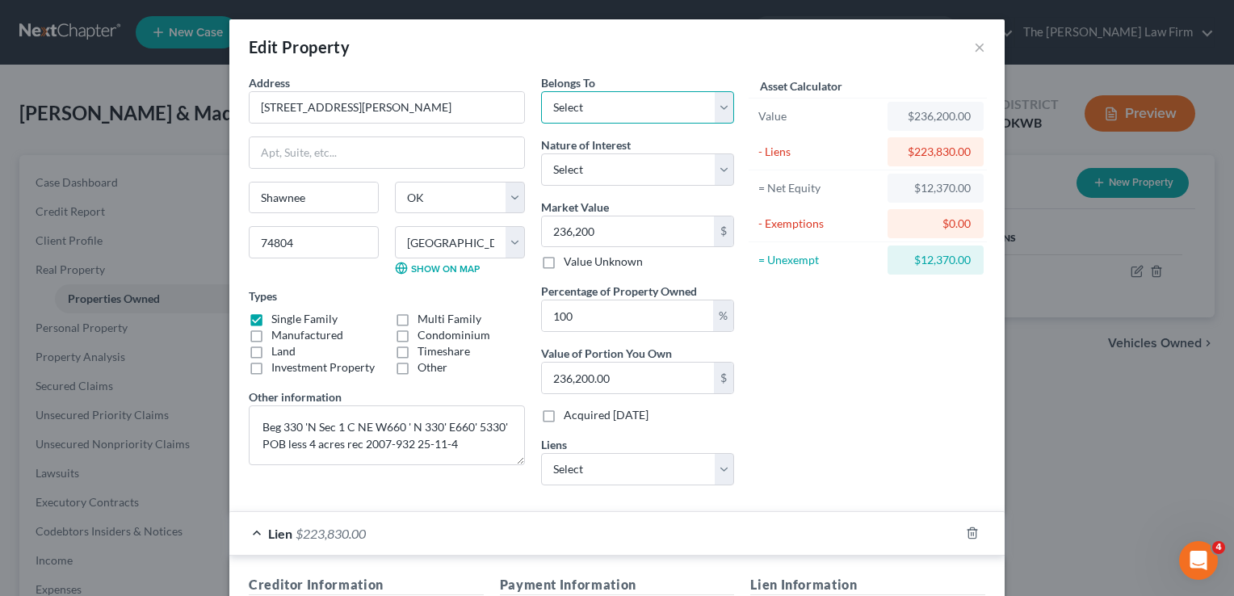
click at [713, 111] on select "Select Debtor 1 Only Debtor 2 Only Debtor 1 And Debtor 2 Only At Least One Of T…" at bounding box center [637, 107] width 193 height 32
select select "2"
click at [541, 91] on select "Select Debtor 1 Only Debtor 2 Only Debtor 1 And Debtor 2 Only At Least One Of T…" at bounding box center [637, 107] width 193 height 32
click at [831, 351] on div "Asset Calculator Value $236,200.00 - Liens $223,830.00 = Net Equity $12,370.00 …" at bounding box center [867, 286] width 251 height 424
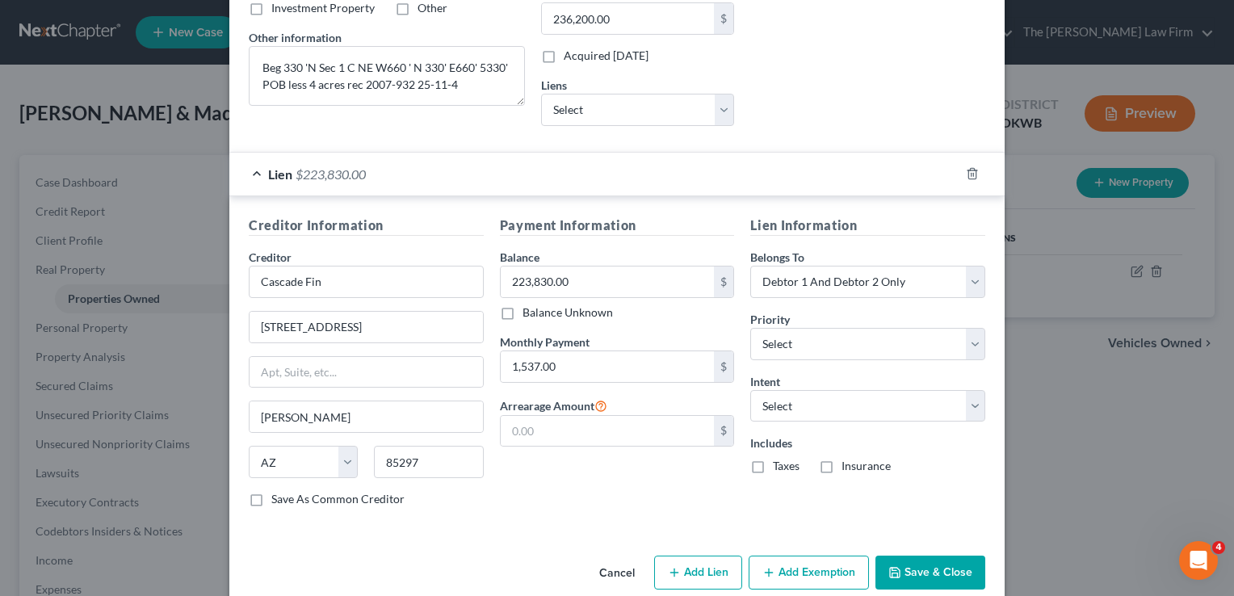
scroll to position [381, 0]
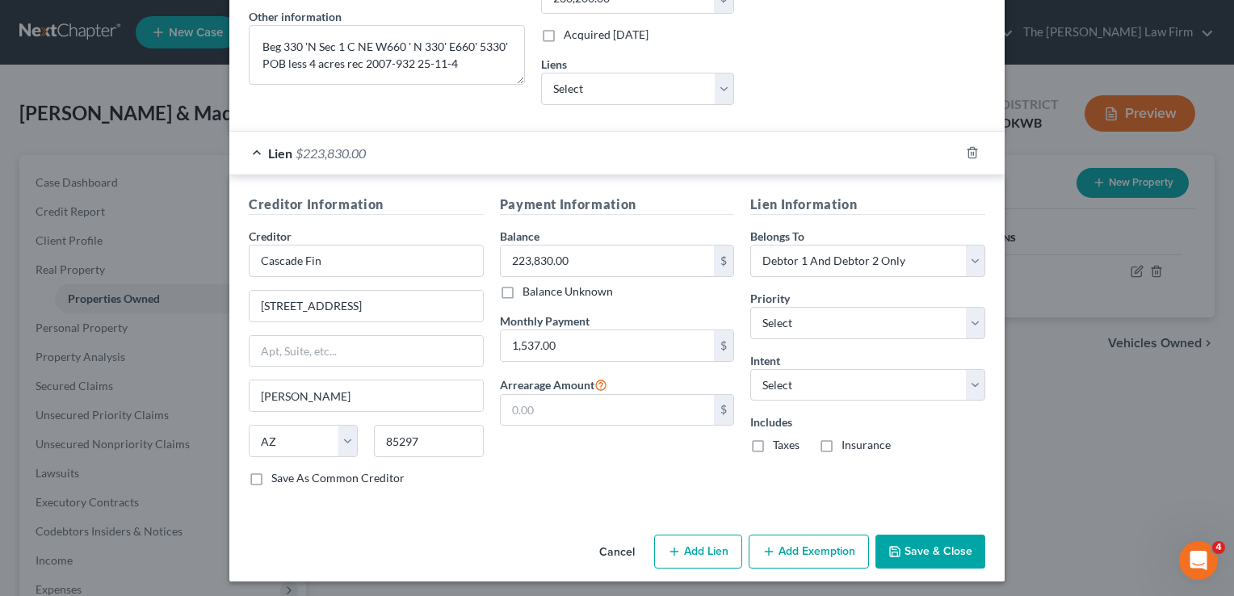
click at [944, 543] on button "Save & Close" at bounding box center [931, 552] width 110 height 34
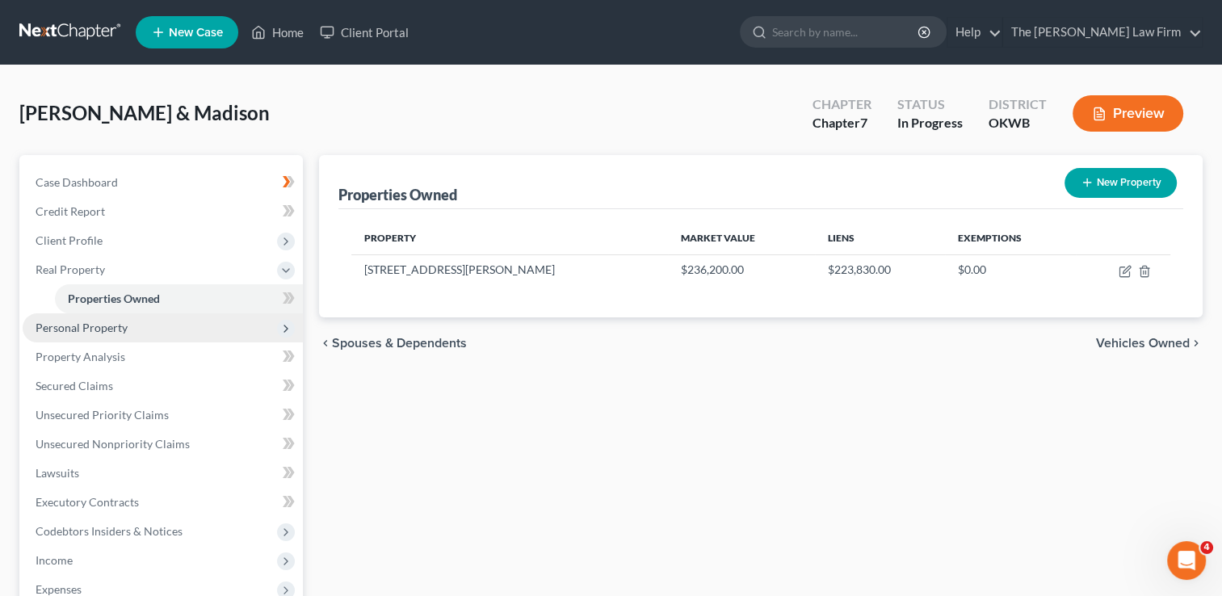
click at [120, 324] on span "Personal Property" at bounding box center [82, 328] width 92 height 14
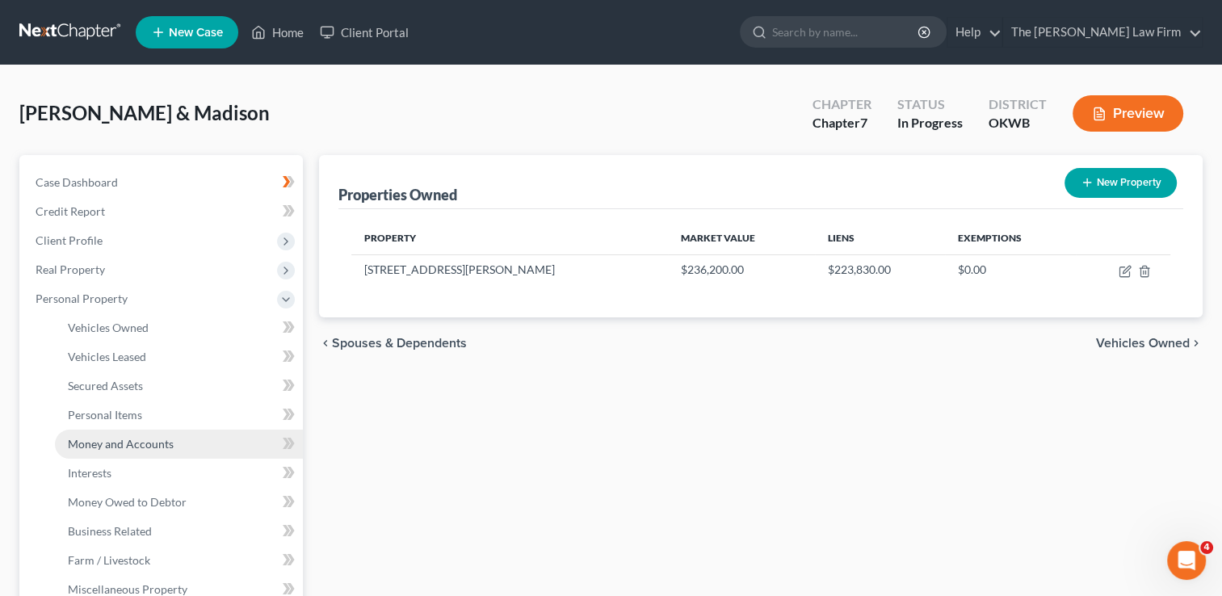
click at [115, 447] on span "Money and Accounts" at bounding box center [121, 444] width 106 height 14
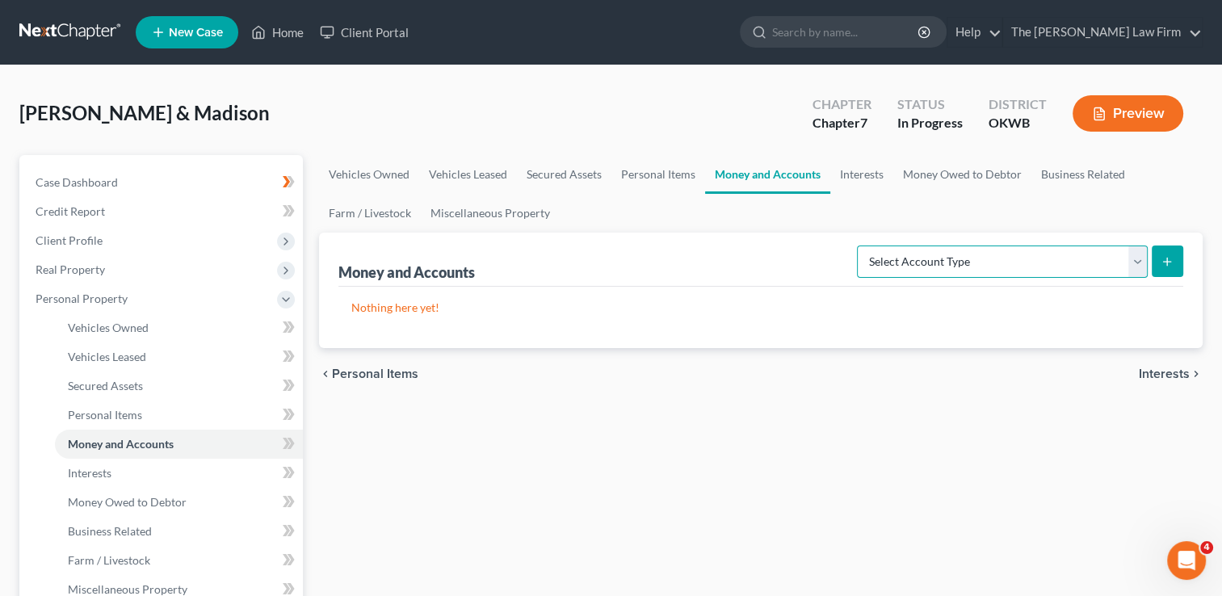
click at [995, 260] on select "Select Account Type Brokerage Cash on Hand Certificates of Deposit Checking Acc…" at bounding box center [1002, 262] width 291 height 32
select select "checking"
click at [860, 246] on select "Select Account Type Brokerage Cash on Hand Certificates of Deposit Checking Acc…" at bounding box center [1002, 262] width 291 height 32
click at [1163, 263] on icon "submit" at bounding box center [1167, 261] width 13 height 13
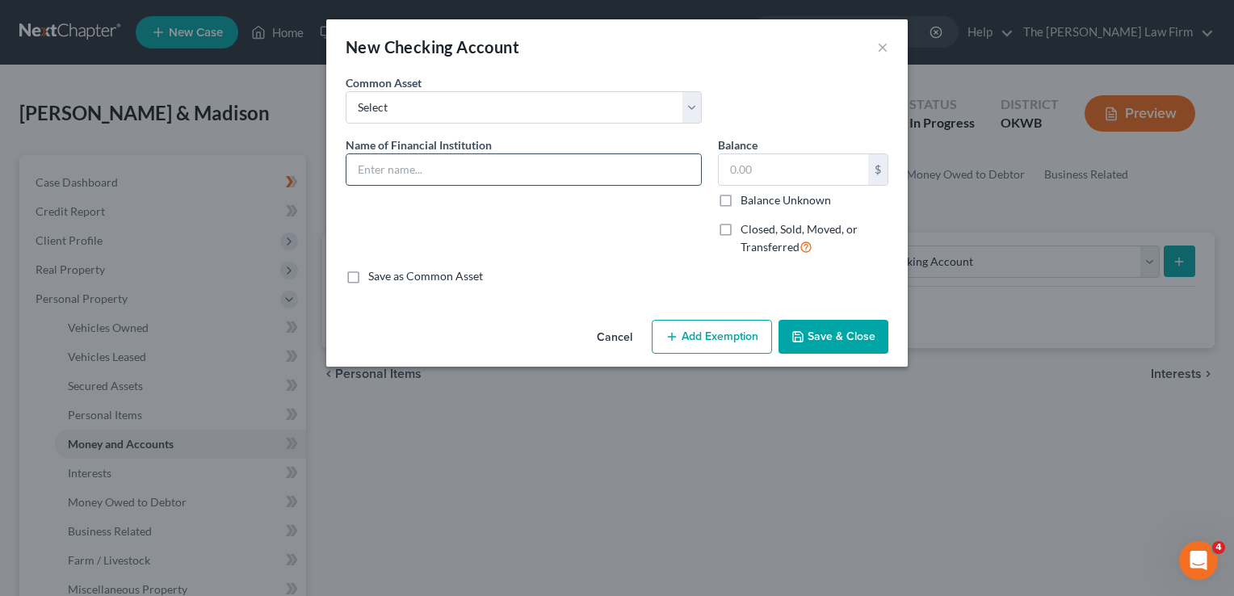
click at [456, 162] on input "text" at bounding box center [524, 169] width 355 height 31
type input "City National Bank (2037)"
click at [749, 336] on button "Add Exemption" at bounding box center [712, 337] width 120 height 34
select select "2"
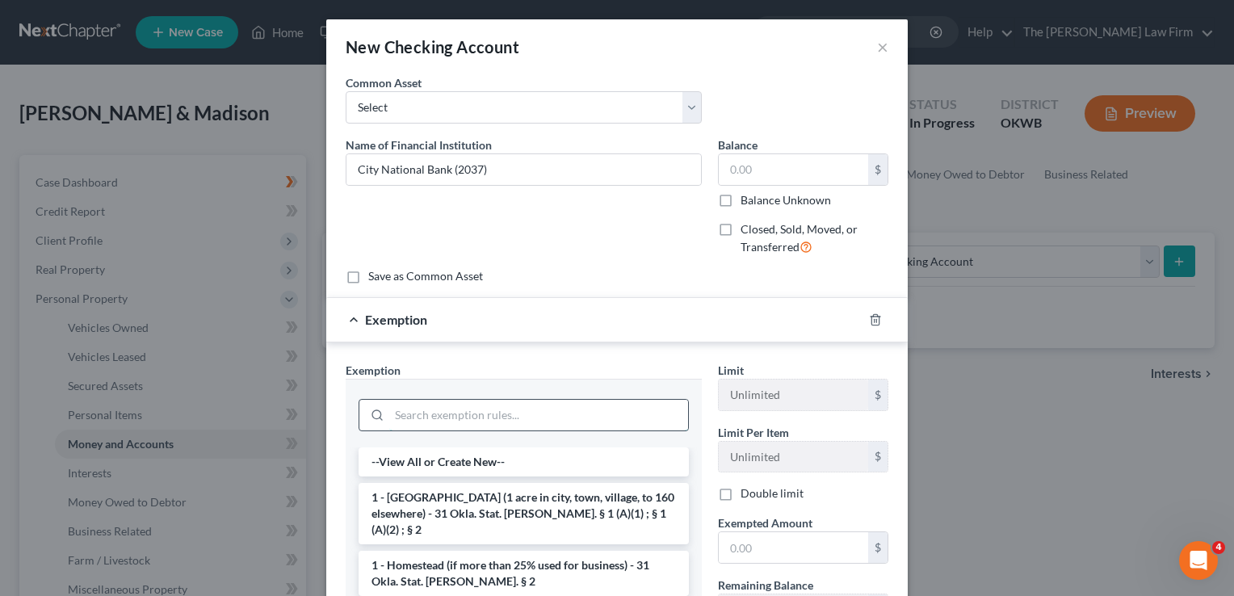
click at [473, 402] on input "search" at bounding box center [538, 415] width 299 height 31
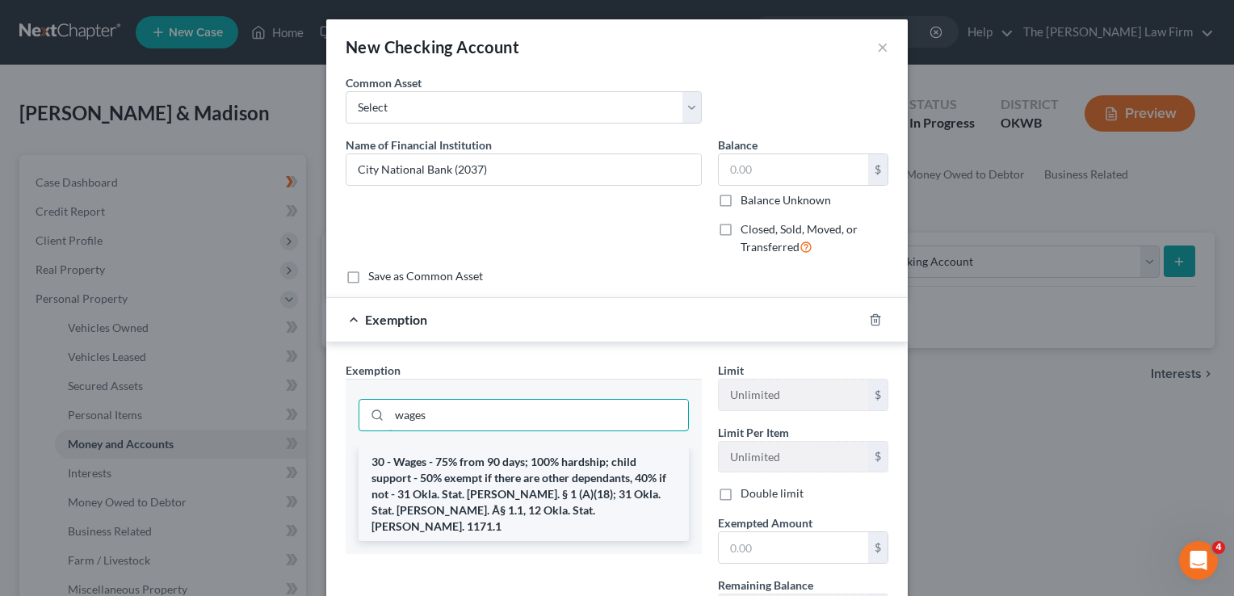
type input "wages"
click at [473, 467] on li "30 - Wages - 75% from 90 days; 100% hardship; child support - 50% exempt if the…" at bounding box center [524, 495] width 330 height 94
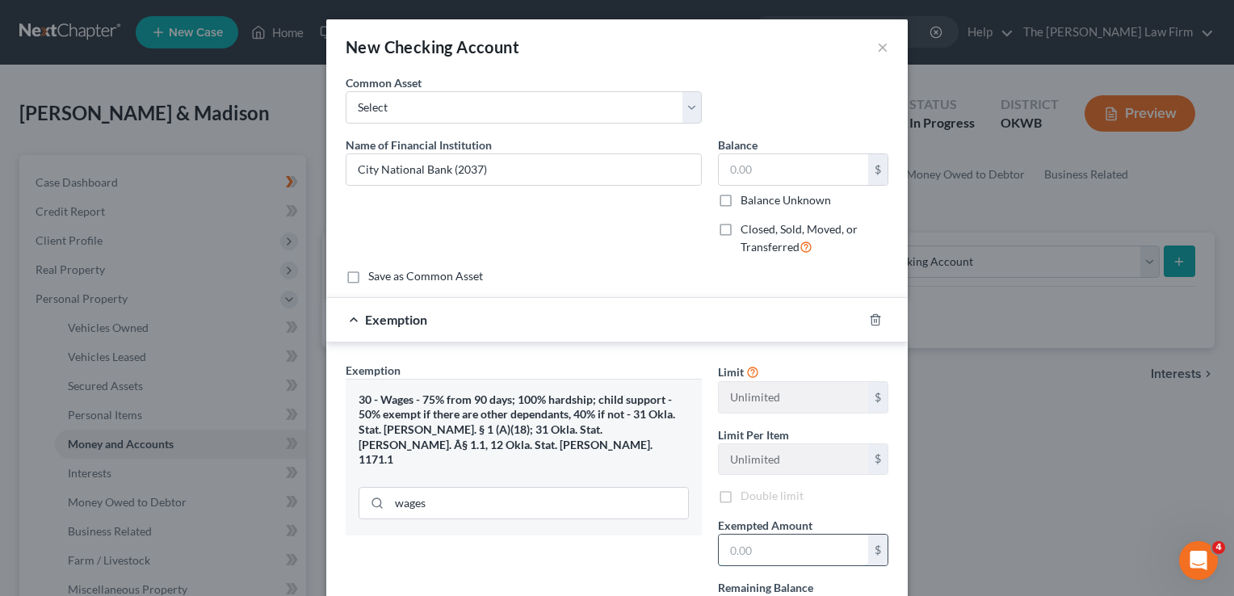
click at [759, 546] on input "text" at bounding box center [793, 550] width 149 height 31
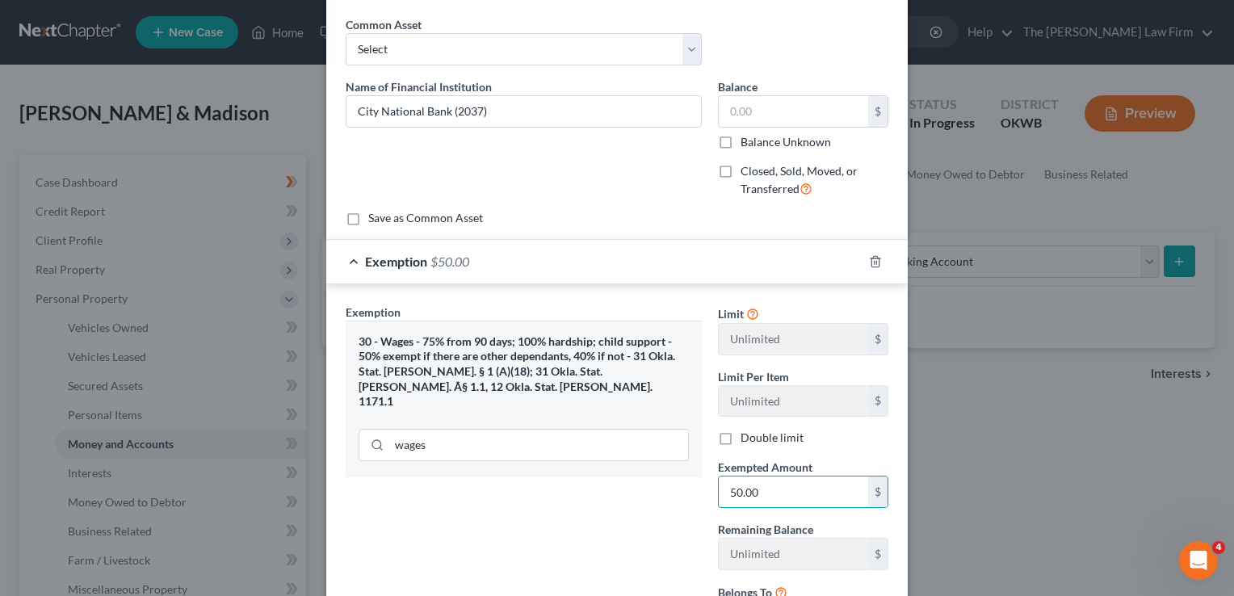
scroll to position [208, 0]
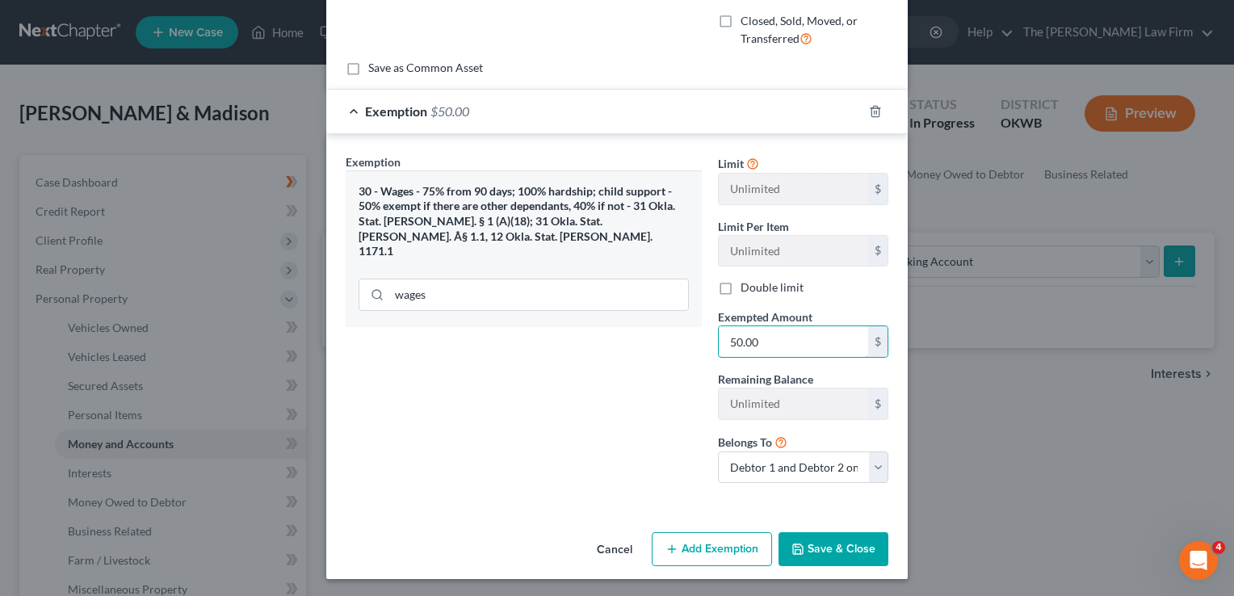
type input "50.00"
click at [815, 541] on button "Save & Close" at bounding box center [834, 549] width 110 height 34
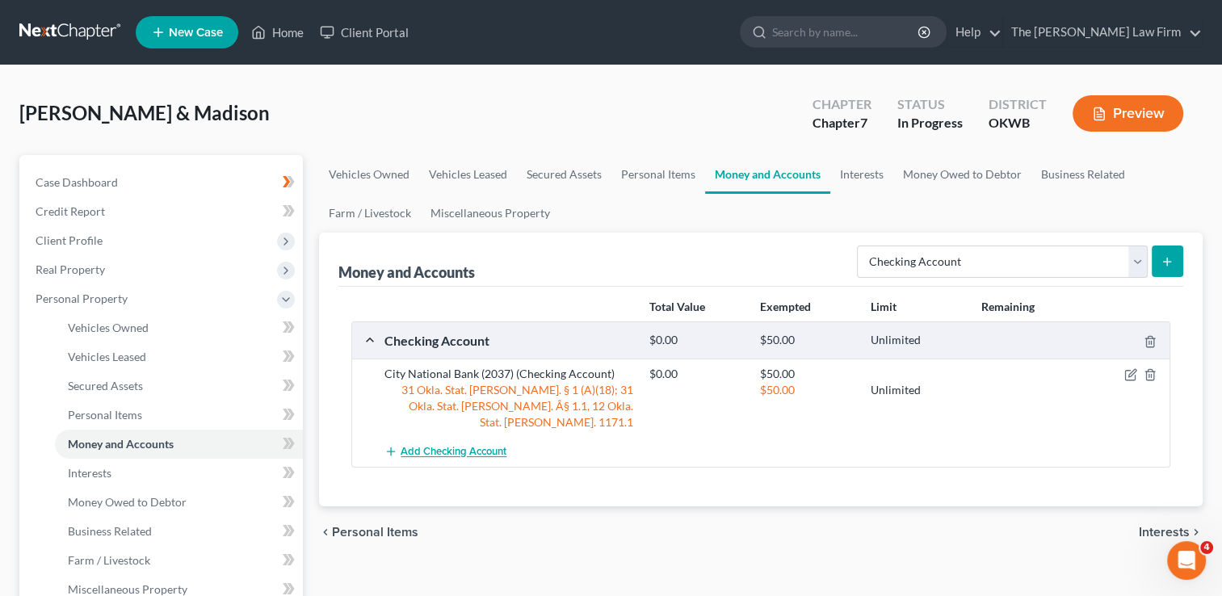
click at [456, 446] on span "Add Checking Account" at bounding box center [454, 452] width 106 height 13
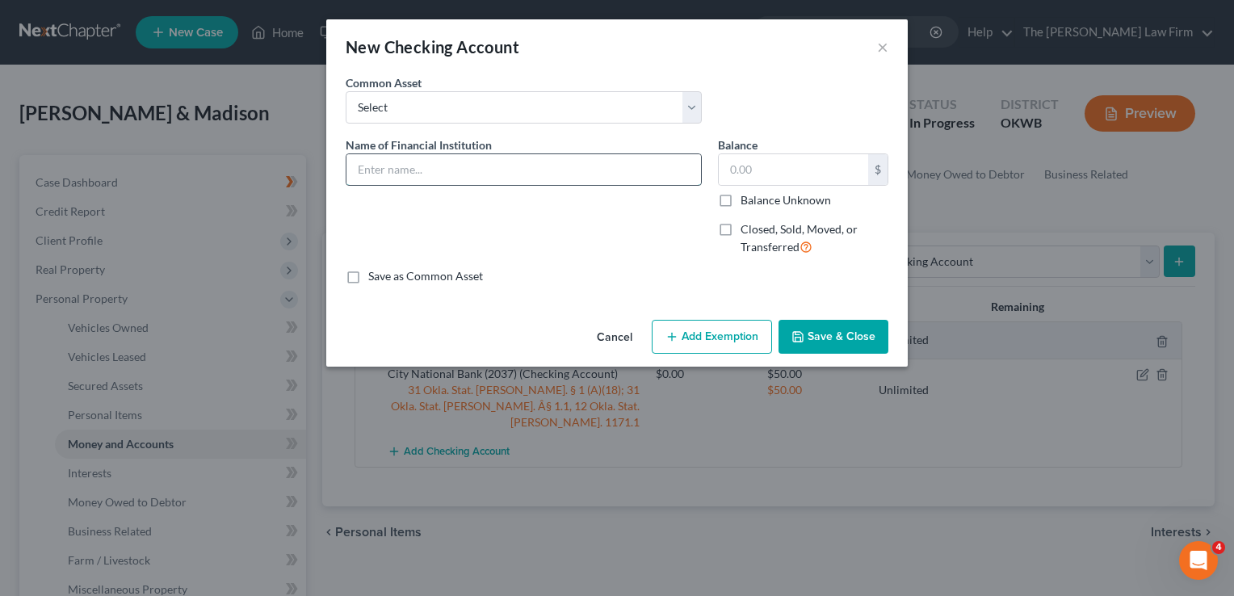
click at [462, 167] on input "text" at bounding box center [524, 169] width 355 height 31
type input "Cash App"
click at [692, 342] on button "Add Exemption" at bounding box center [712, 337] width 120 height 34
select select "2"
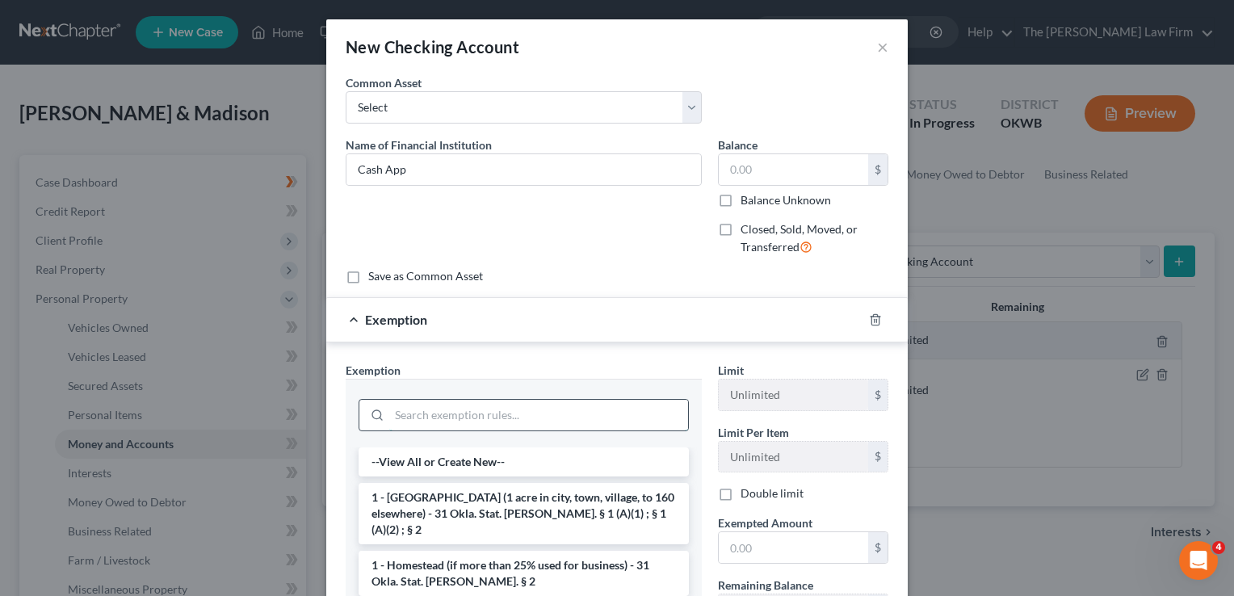
click at [435, 412] on input "search" at bounding box center [538, 415] width 299 height 31
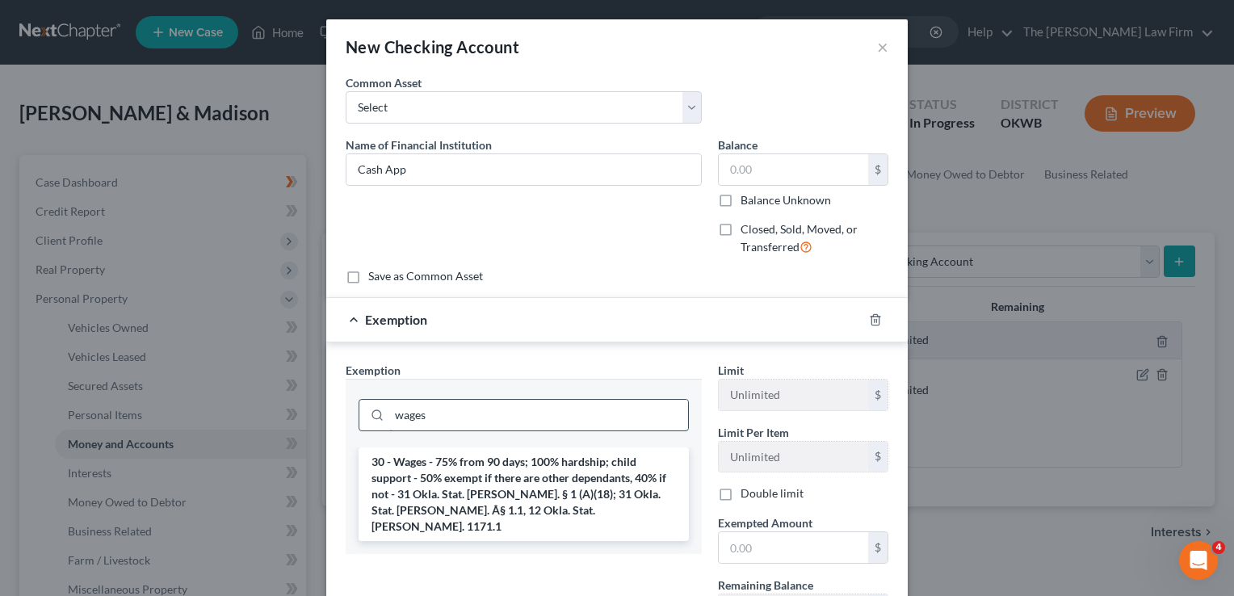
type input "wages"
click at [465, 483] on li "30 - Wages - 75% from 90 days; 100% hardship; child support - 50% exempt if the…" at bounding box center [524, 495] width 330 height 94
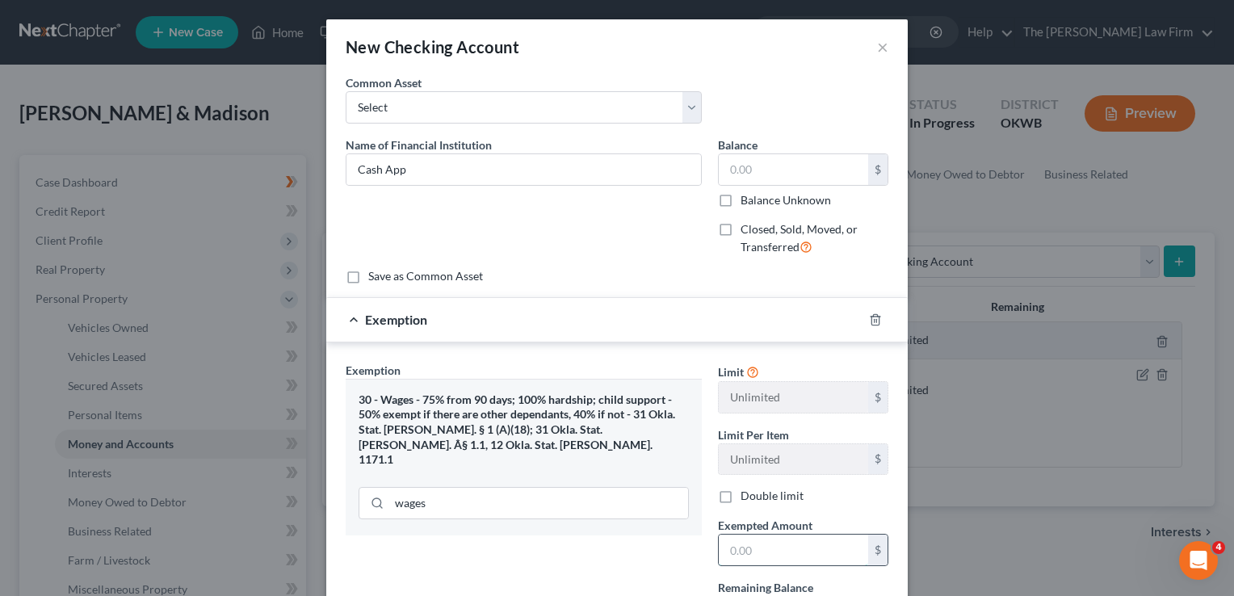
click at [767, 549] on input "text" at bounding box center [793, 550] width 149 height 31
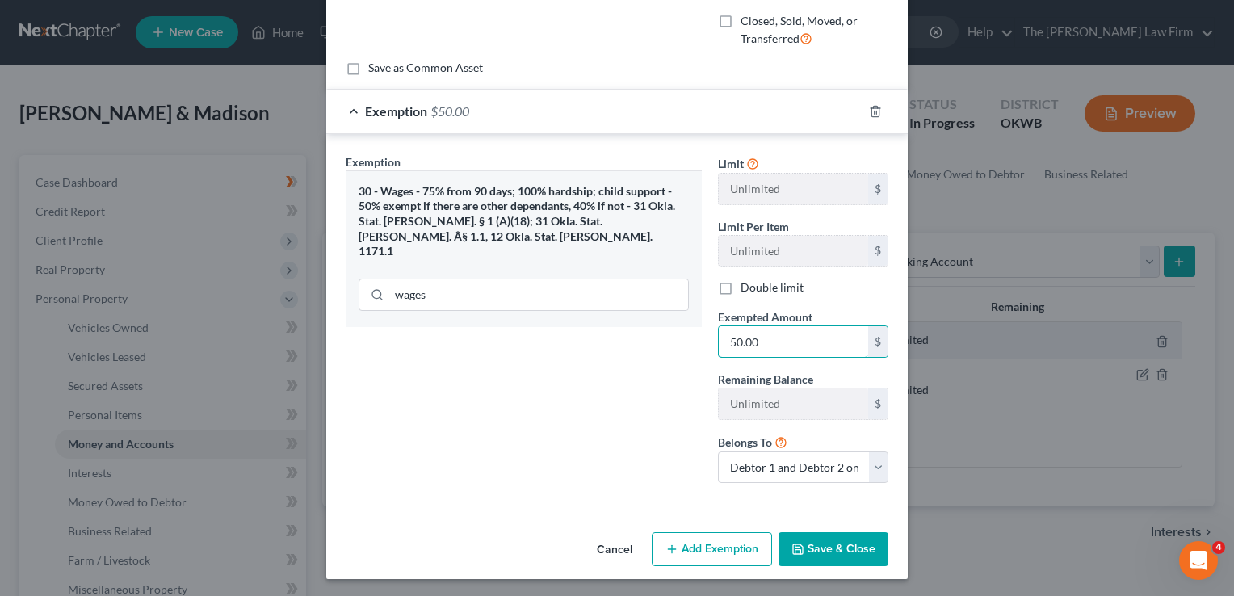
type input "50.00"
click at [827, 551] on button "Save & Close" at bounding box center [834, 549] width 110 height 34
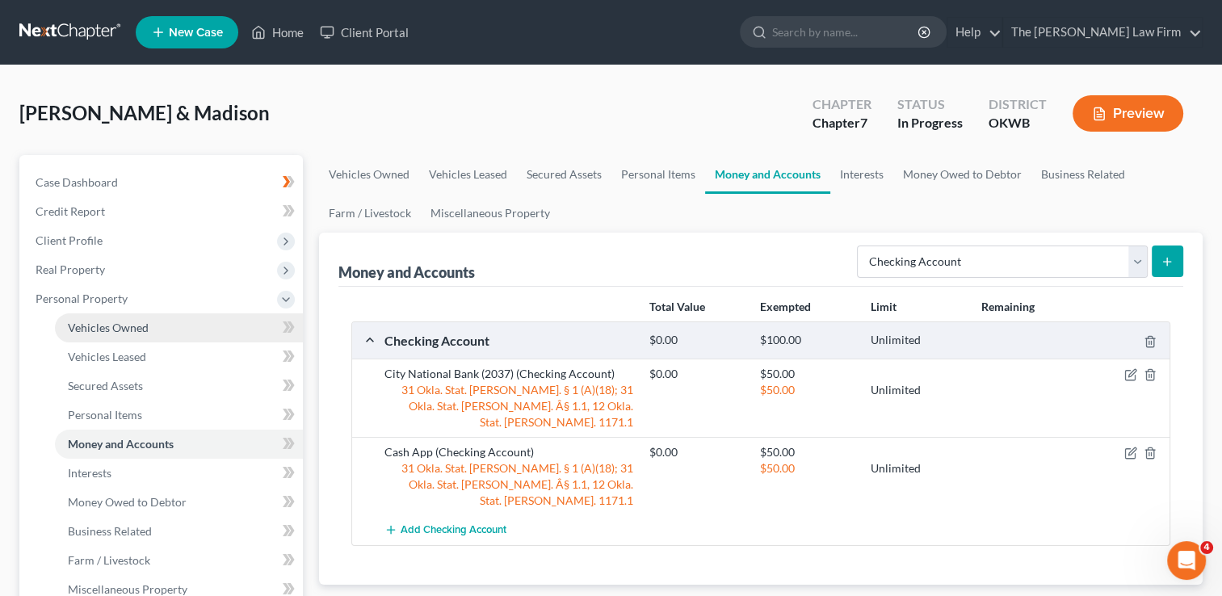
click at [111, 328] on span "Vehicles Owned" at bounding box center [108, 328] width 81 height 14
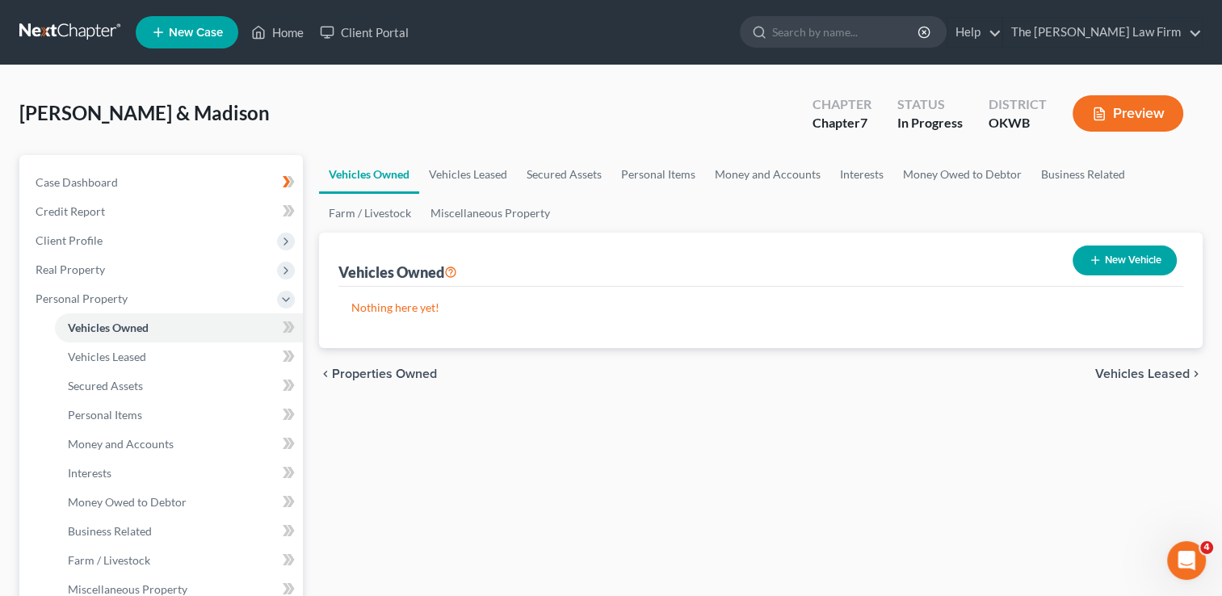
click at [1118, 260] on button "New Vehicle" at bounding box center [1125, 261] width 104 height 30
select select "0"
select select "2"
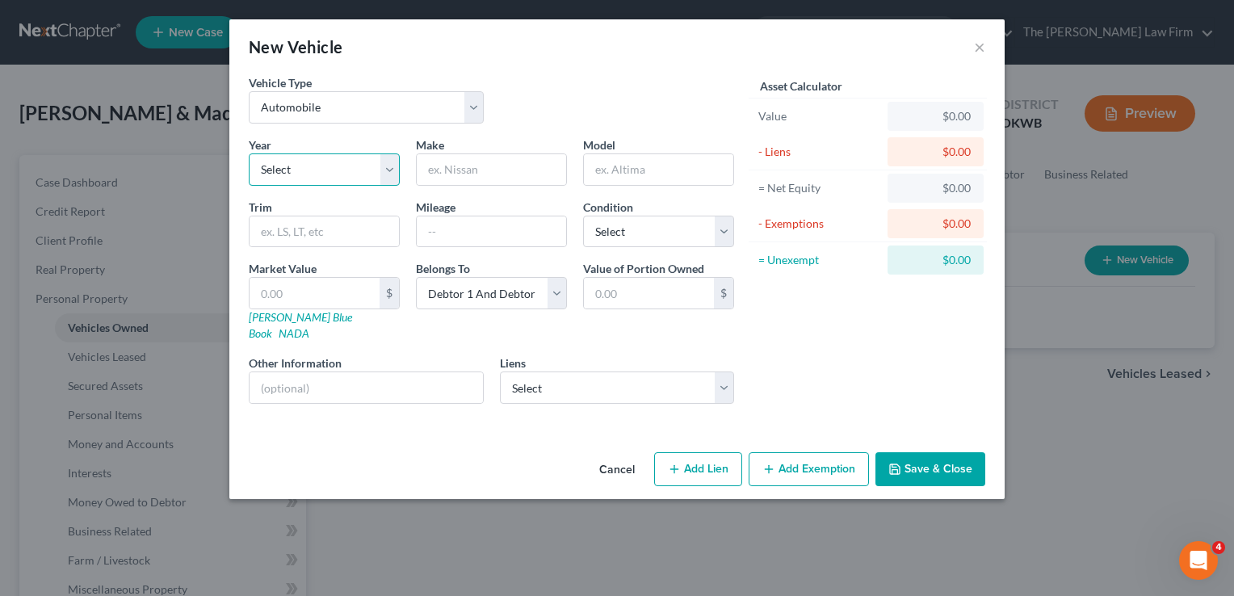
click at [323, 172] on select "Select 2026 2025 2024 2023 2022 2021 2020 2019 2018 2017 2016 2015 2014 2013 20…" at bounding box center [324, 169] width 151 height 32
select select "3"
click at [249, 153] on select "Select 2026 2025 2024 2023 2022 2021 2020 2019 2018 2017 2016 2015 2014 2013 20…" at bounding box center [324, 169] width 151 height 32
click at [472, 166] on input "text" at bounding box center [491, 169] width 149 height 31
type input "Chevy"
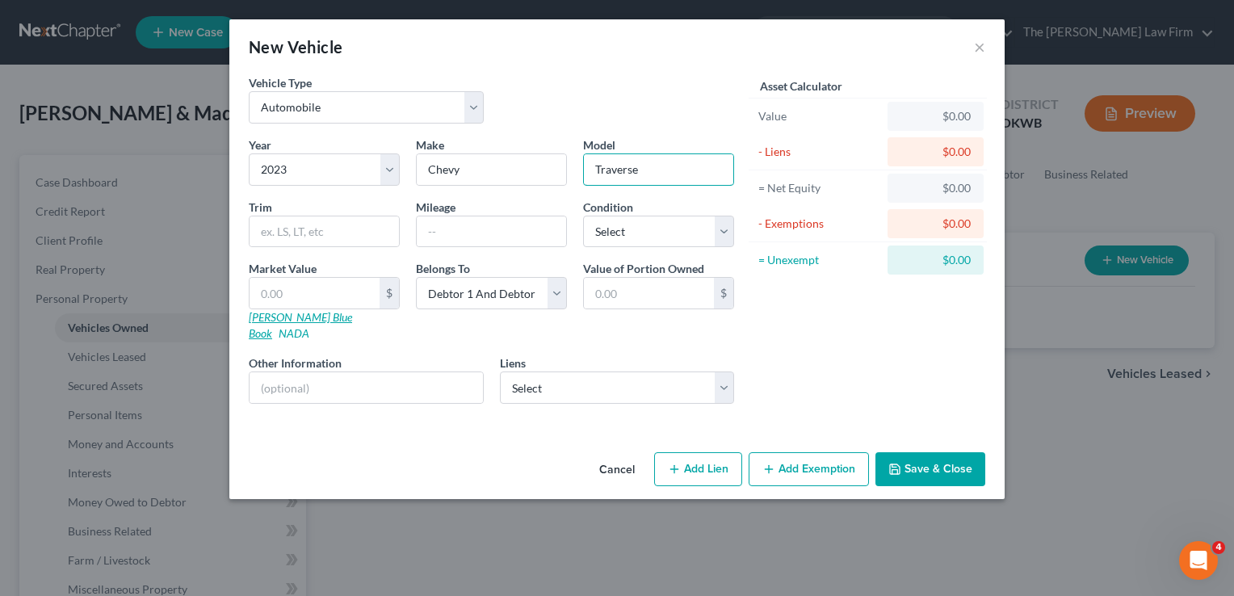
type input "Traverse"
click at [301, 316] on link "[PERSON_NAME] Blue Book" at bounding box center [300, 325] width 103 height 30
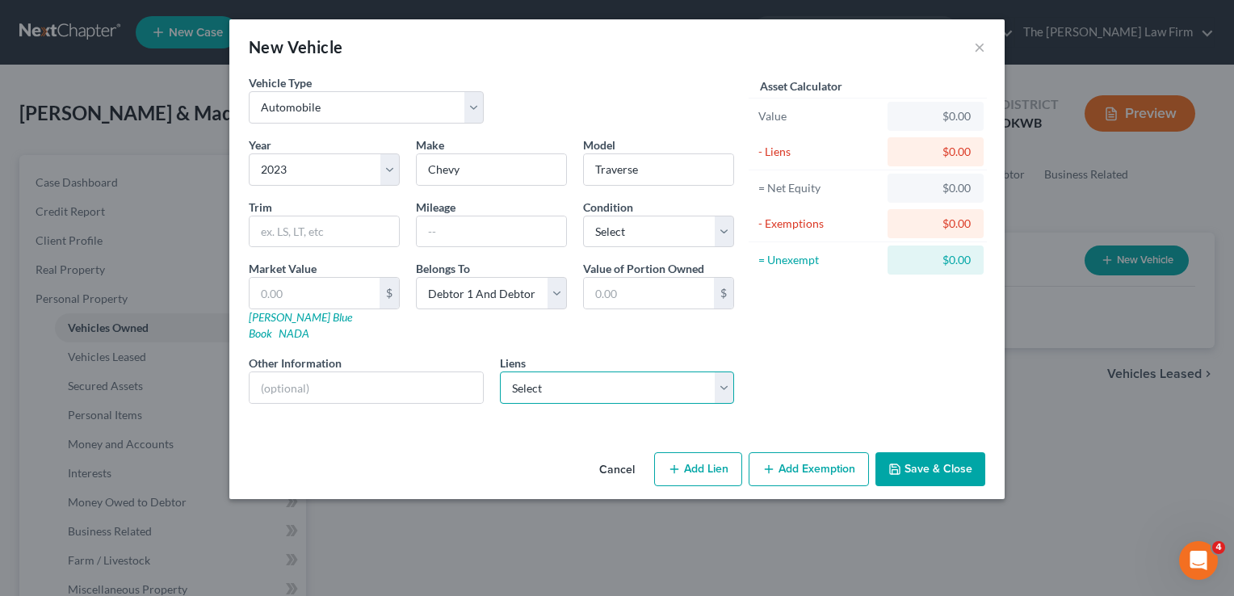
click at [588, 375] on select "Select Ally Fincl - $29,312.00 Onemain - $15,150.00" at bounding box center [617, 388] width 235 height 32
select select "0"
click at [500, 372] on select "Select Ally Fincl - $29,312.00 Onemain - $15,150.00" at bounding box center [617, 388] width 235 height 32
select select
select select "24"
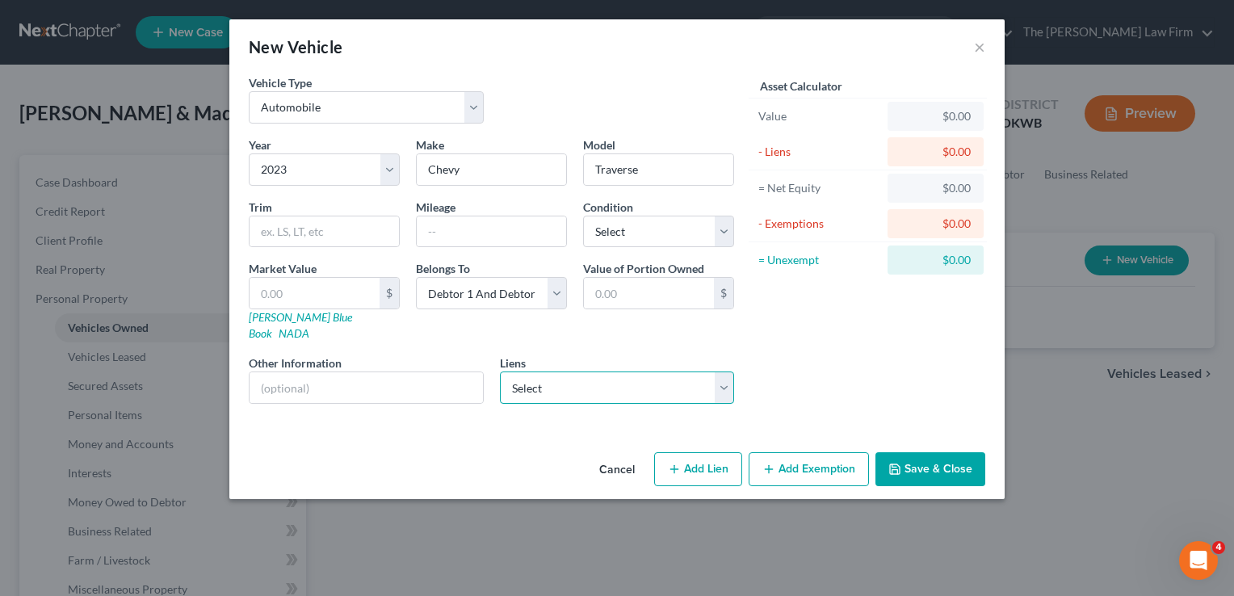
select select "1"
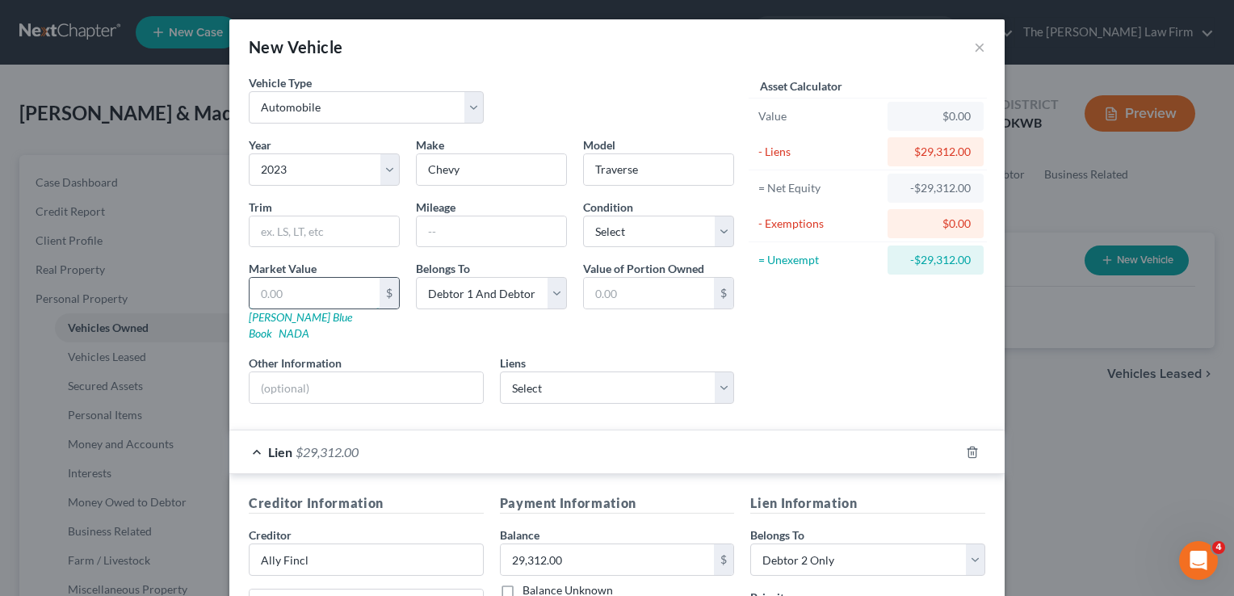
click at [295, 297] on input "text" at bounding box center [315, 293] width 130 height 31
type input "2"
click at [795, 341] on div "Asset Calculator Value $28,000.00 - Liens $29,312.00 = Net Equity -$29,032.00 -…" at bounding box center [867, 245] width 251 height 343
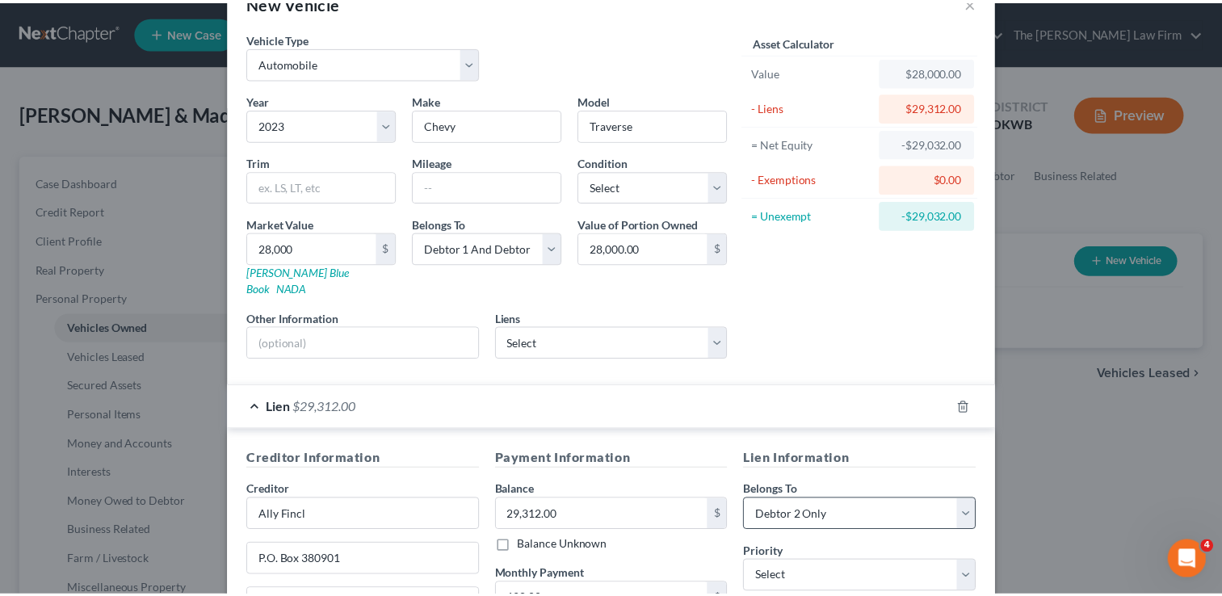
scroll to position [242, 0]
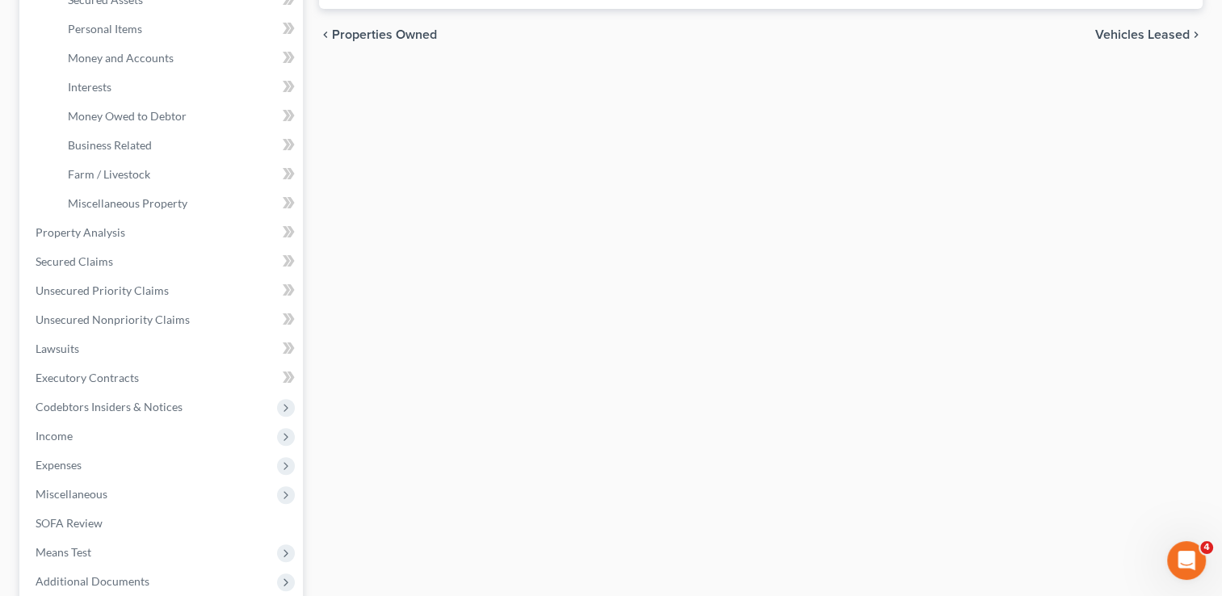
scroll to position [485, 0]
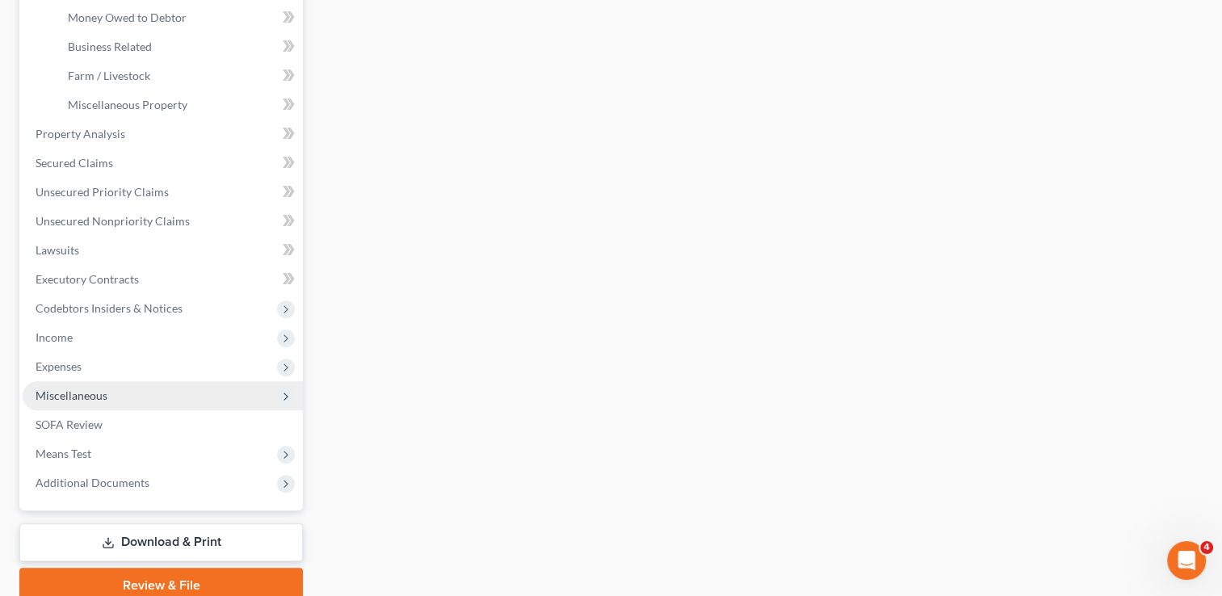
click at [78, 396] on span "Miscellaneous" at bounding box center [72, 396] width 72 height 14
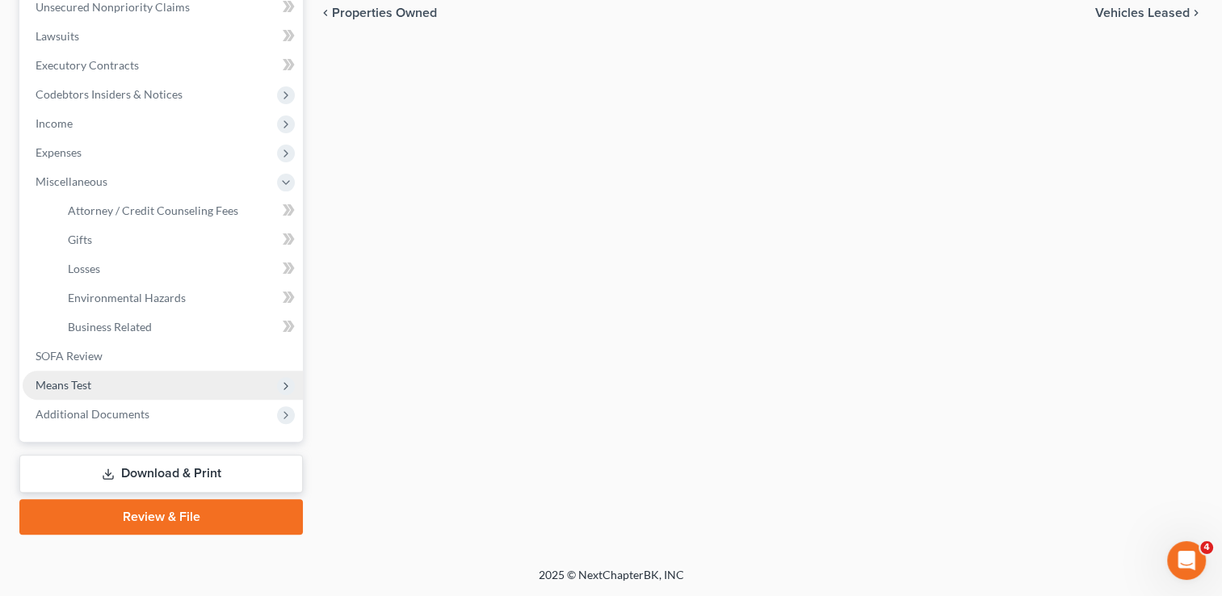
scroll to position [406, 0]
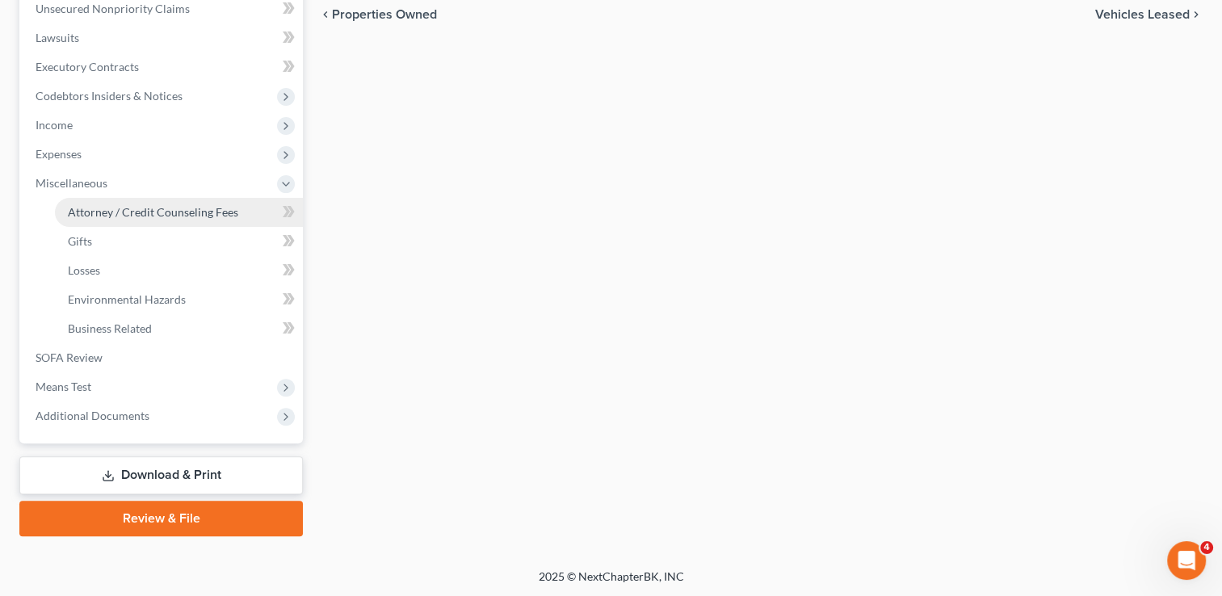
click at [174, 215] on span "Attorney / Credit Counseling Fees" at bounding box center [153, 212] width 170 height 14
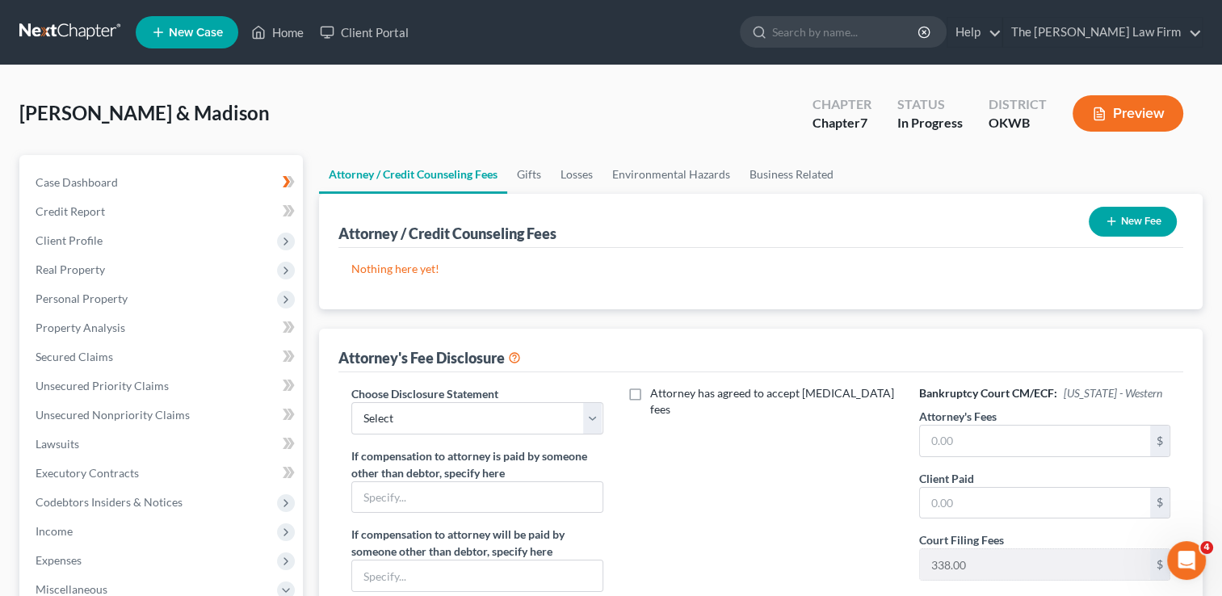
click at [1147, 217] on button "New Fee" at bounding box center [1133, 222] width 88 height 30
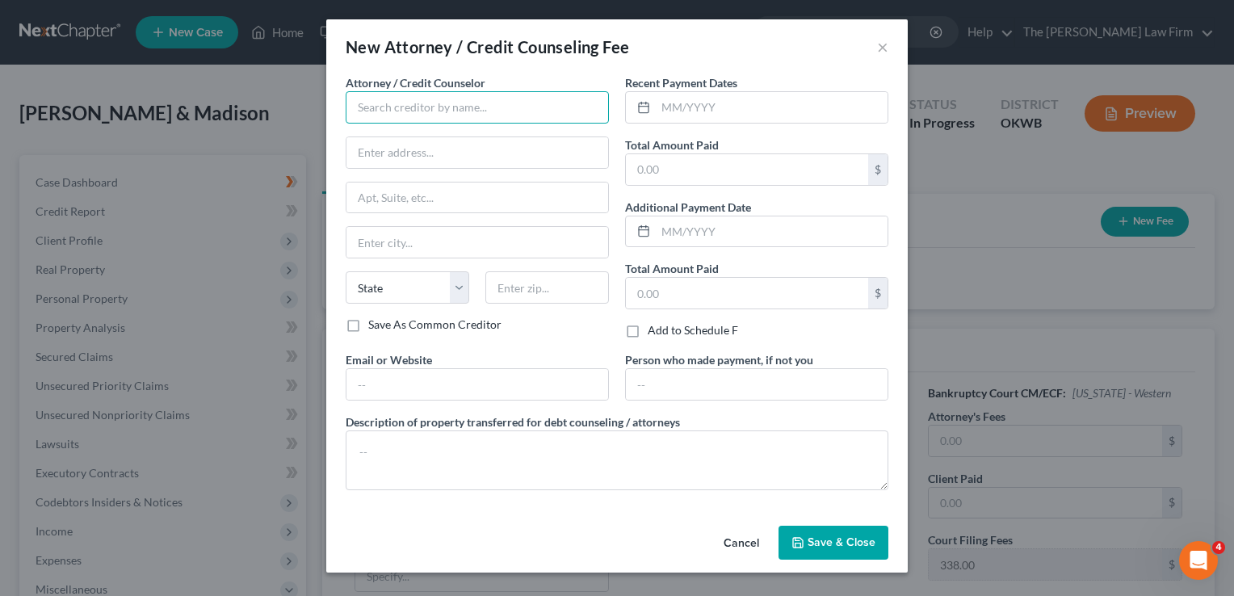
click at [381, 103] on input "text" at bounding box center [477, 107] width 263 height 32
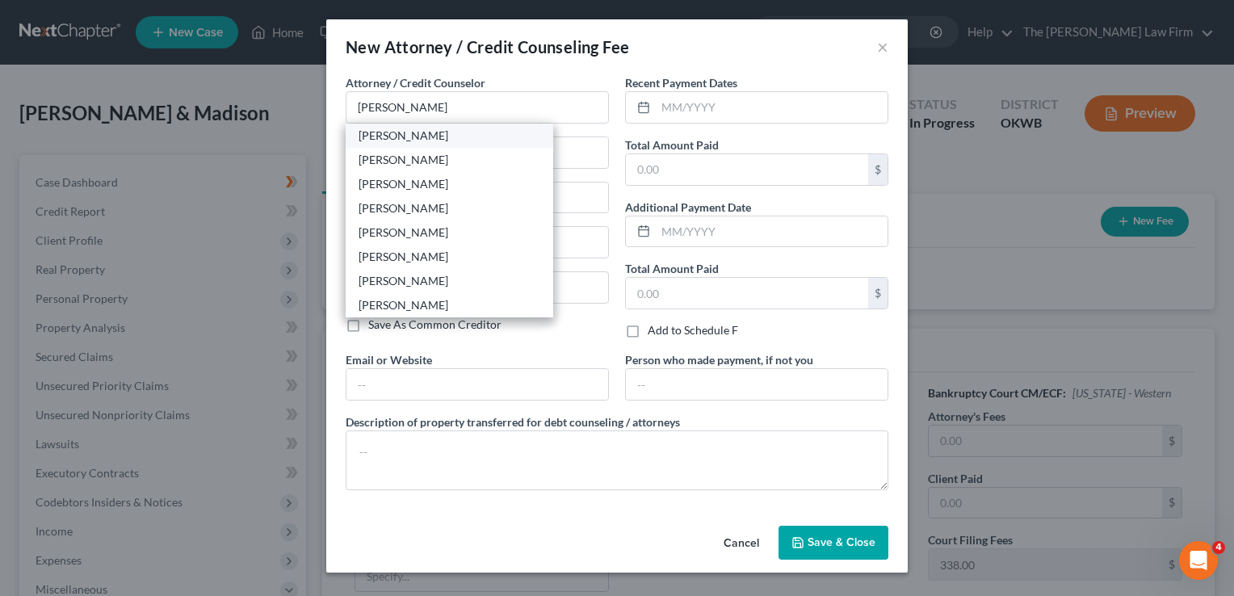
click at [423, 137] on div "[PERSON_NAME]" at bounding box center [450, 136] width 182 height 16
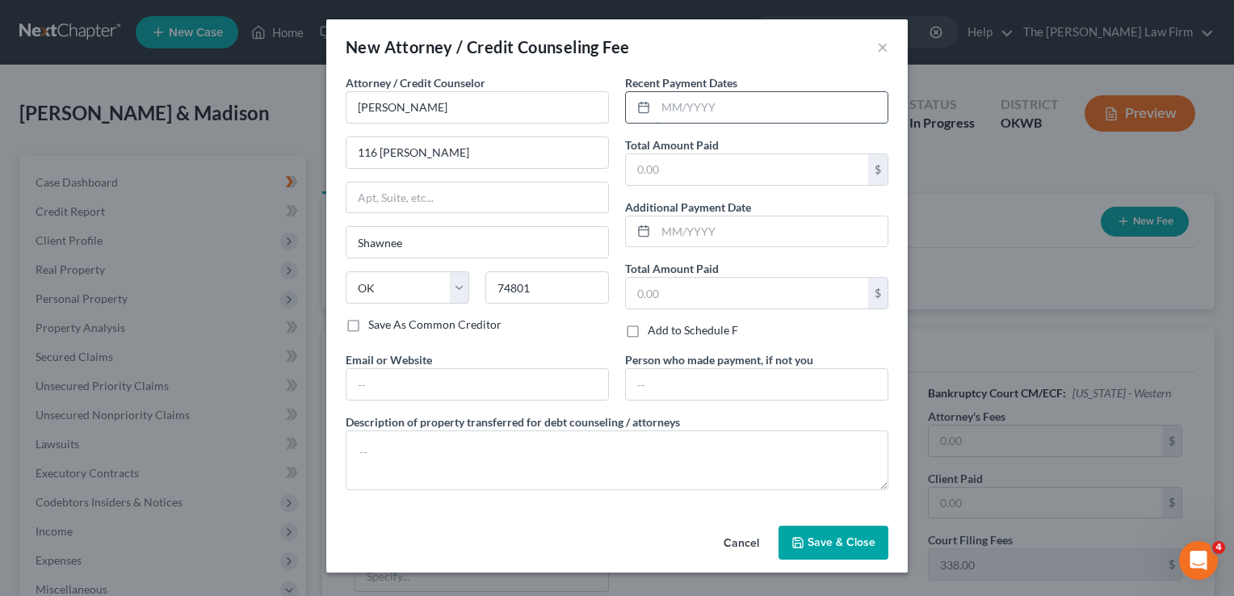
click at [725, 107] on input "text" at bounding box center [772, 107] width 232 height 31
click at [729, 175] on input "text" at bounding box center [747, 169] width 242 height 31
click at [830, 536] on span "Save & Close" at bounding box center [842, 543] width 68 height 14
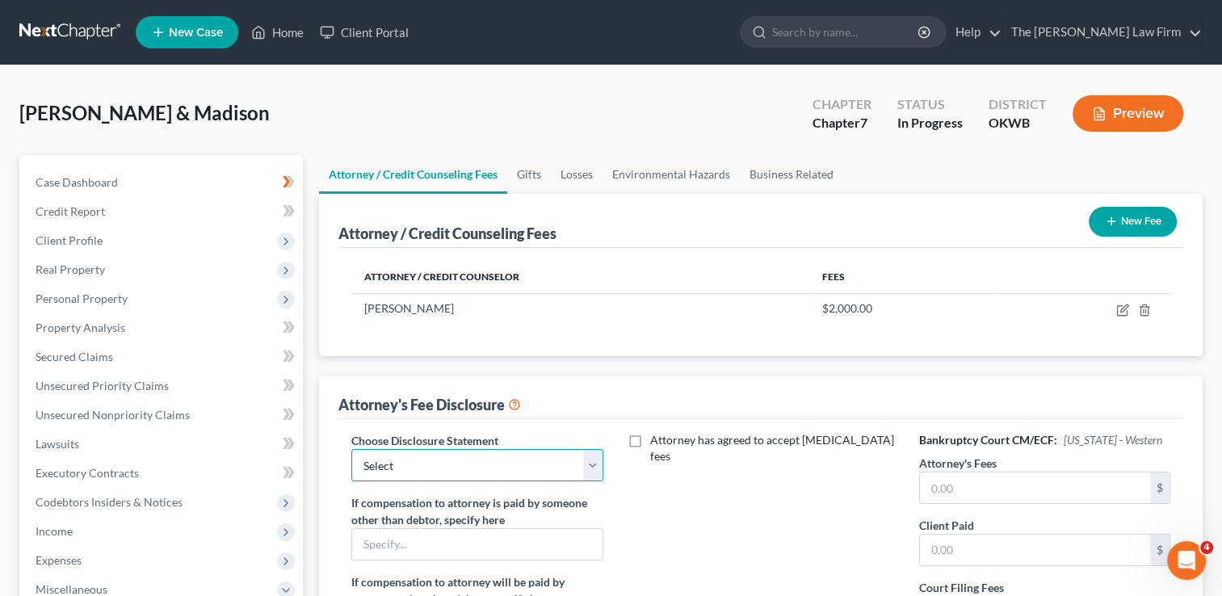
click at [422, 457] on select "Select Attorney" at bounding box center [476, 465] width 251 height 32
click at [351, 449] on select "Select Attorney" at bounding box center [476, 465] width 251 height 32
click at [980, 489] on input "text" at bounding box center [1035, 488] width 230 height 31
click at [1023, 549] on input "text" at bounding box center [1035, 550] width 230 height 31
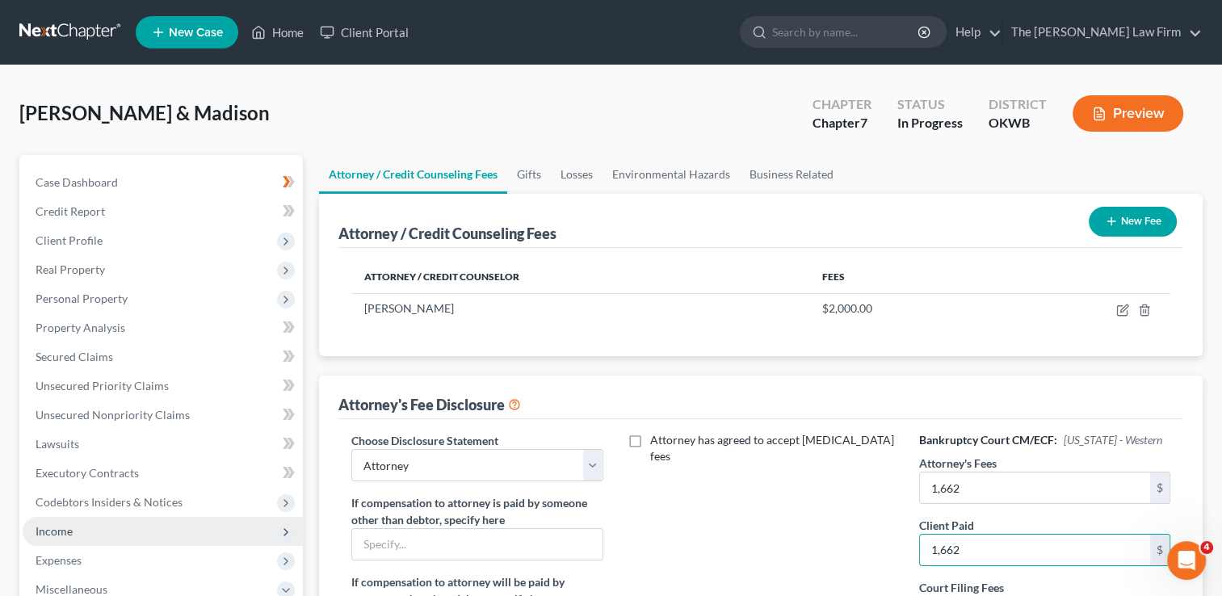
click at [52, 534] on span "Income" at bounding box center [54, 531] width 37 height 14
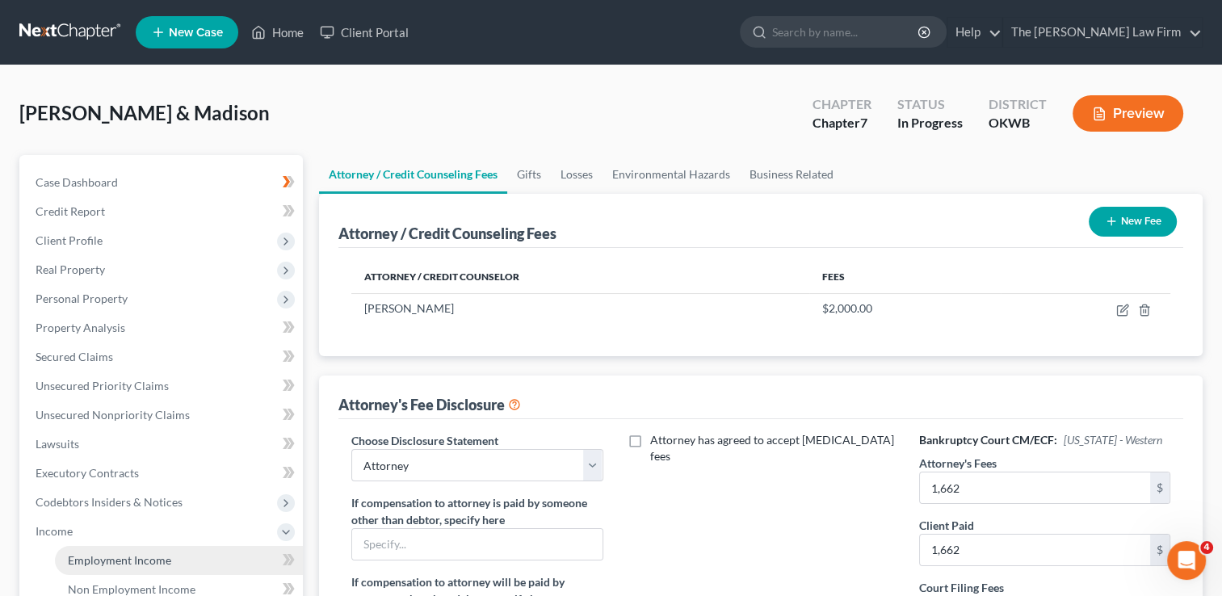
click at [116, 555] on span "Employment Income" at bounding box center [119, 560] width 103 height 14
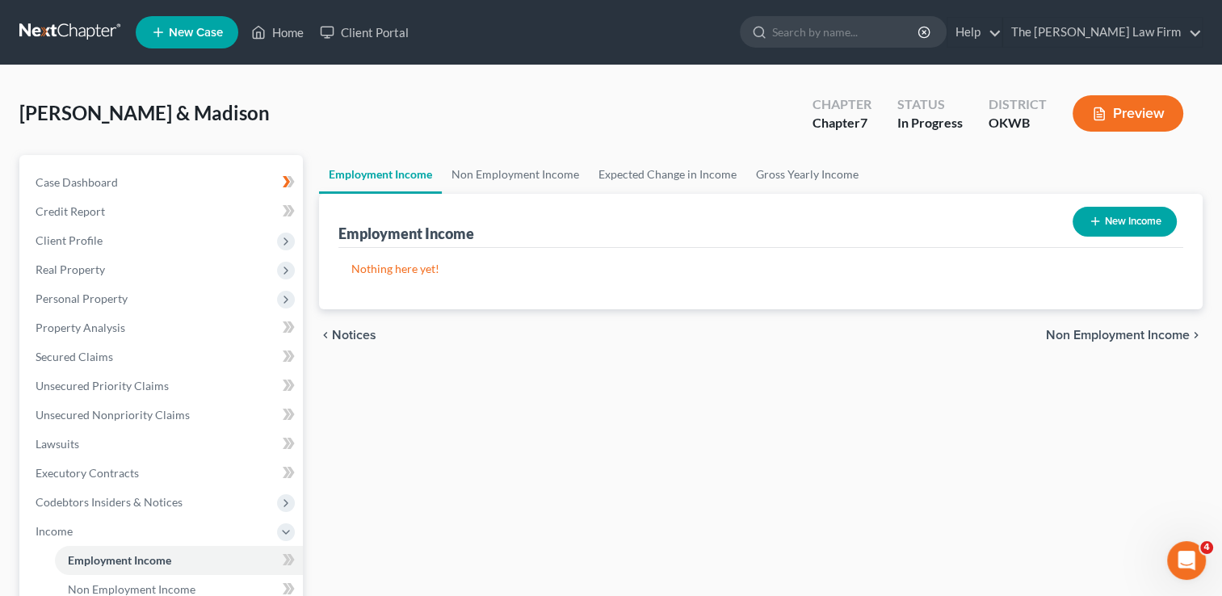
click at [1112, 222] on button "New Income" at bounding box center [1125, 222] width 104 height 30
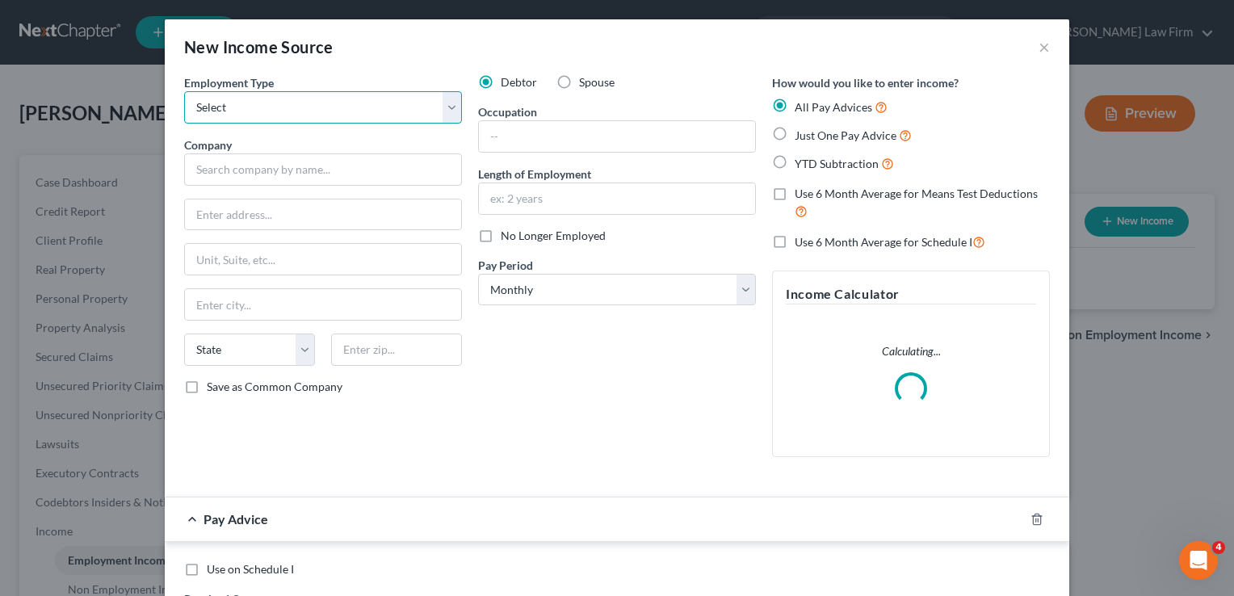
drag, startPoint x: 267, startPoint y: 107, endPoint x: 285, endPoint y: 124, distance: 25.7
click at [267, 107] on select "Select Full or [DEMOGRAPHIC_DATA] Employment Self Employment" at bounding box center [323, 107] width 278 height 32
click at [184, 91] on select "Select Full or [DEMOGRAPHIC_DATA] Employment Self Employment" at bounding box center [323, 107] width 278 height 32
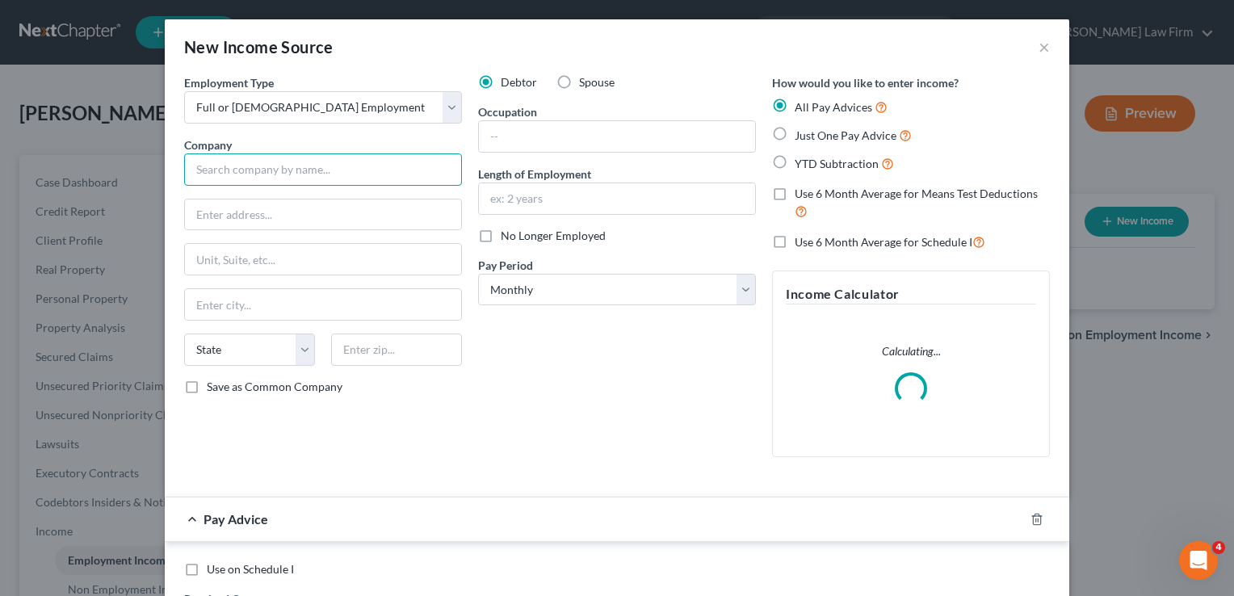
click at [258, 170] on input "text" at bounding box center [323, 169] width 278 height 32
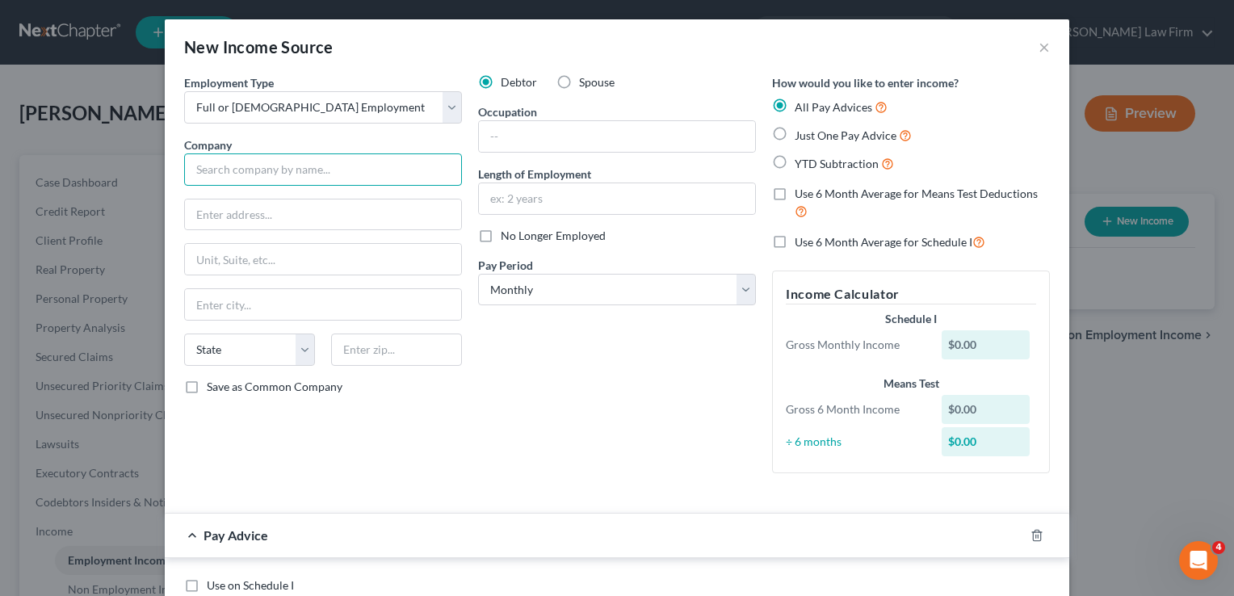
click at [217, 173] on input "text" at bounding box center [323, 169] width 278 height 32
click at [651, 334] on div "Debtor Spouse Occupation Length of Employment No Longer Employed Pay Period * S…" at bounding box center [617, 280] width 294 height 412
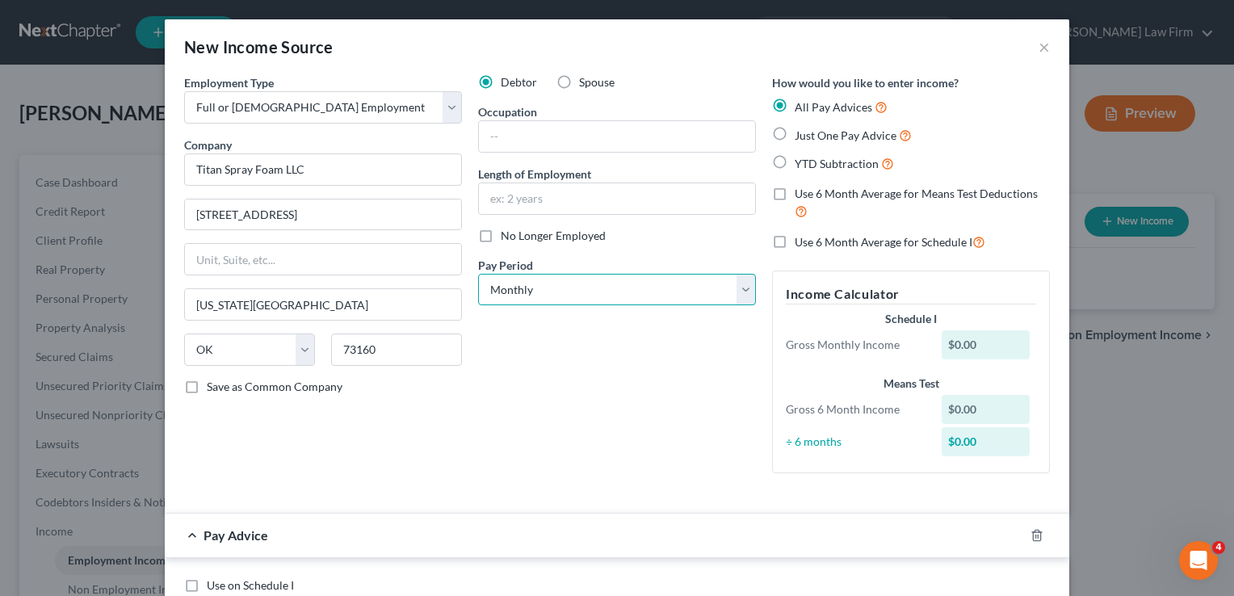
click at [588, 292] on select "Select Monthly Twice Monthly Every Other Week Weekly" at bounding box center [617, 290] width 278 height 32
click at [478, 274] on select "Select Monthly Twice Monthly Every Other Week Weekly" at bounding box center [617, 290] width 278 height 32
click at [795, 163] on label "YTD Subtraction" at bounding box center [844, 163] width 99 height 19
click at [801, 163] on input "YTD Subtraction" at bounding box center [806, 159] width 11 height 11
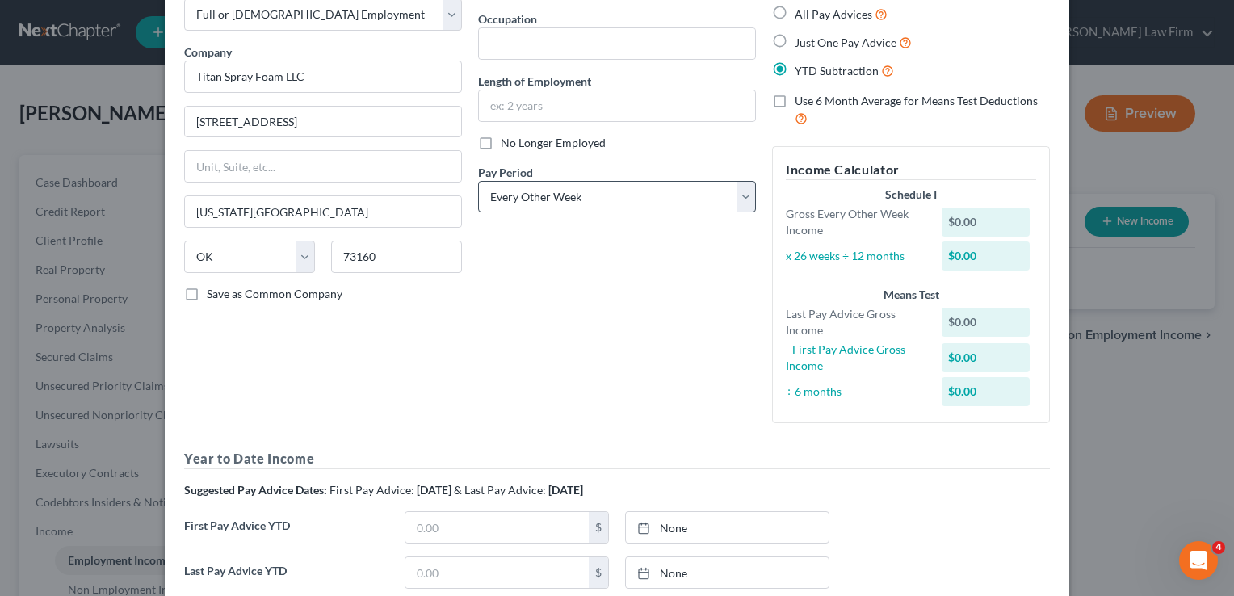
scroll to position [81, 0]
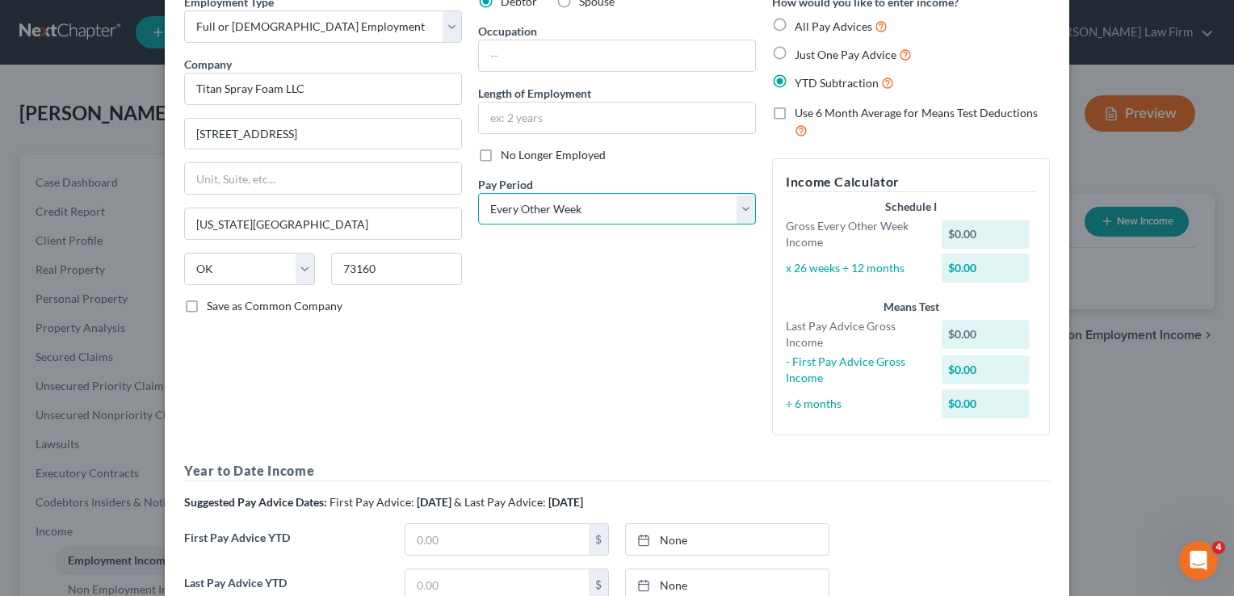
drag, startPoint x: 572, startPoint y: 208, endPoint x: 577, endPoint y: 216, distance: 8.7
click at [572, 208] on select "Select Monthly Twice Monthly Every Other Week Weekly" at bounding box center [617, 209] width 278 height 32
click at [478, 193] on select "Select Monthly Twice Monthly Every Other Week Weekly" at bounding box center [617, 209] width 278 height 32
click at [591, 325] on div "Debtor Spouse Occupation Length of Employment No Longer Employed Pay Period * S…" at bounding box center [617, 221] width 294 height 455
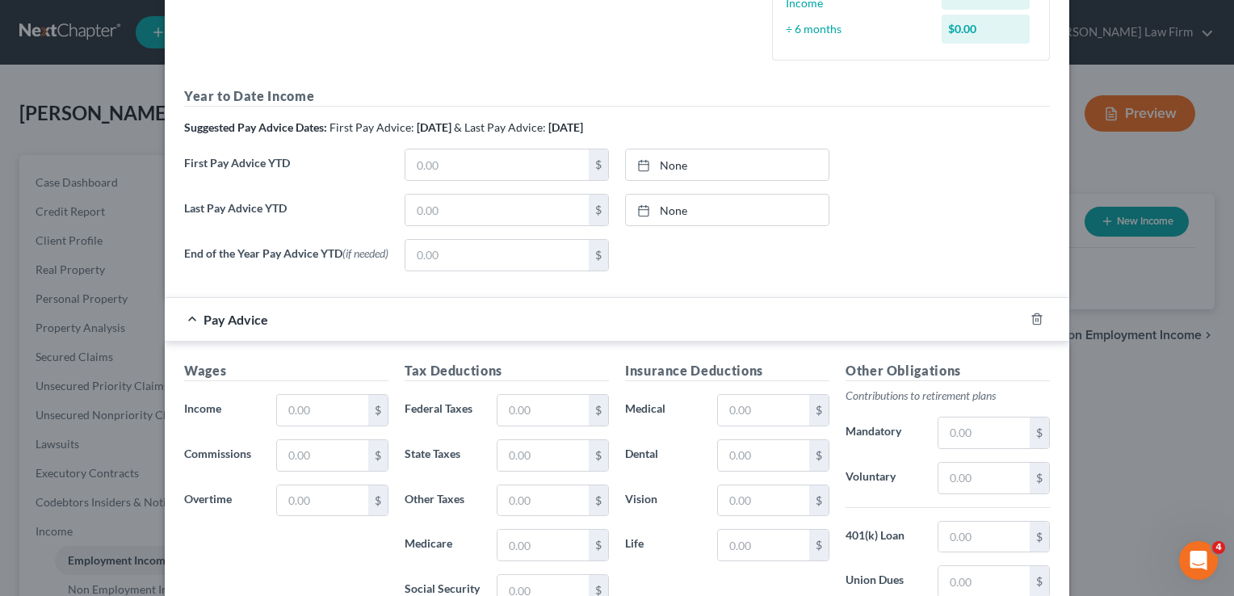
scroll to position [485, 0]
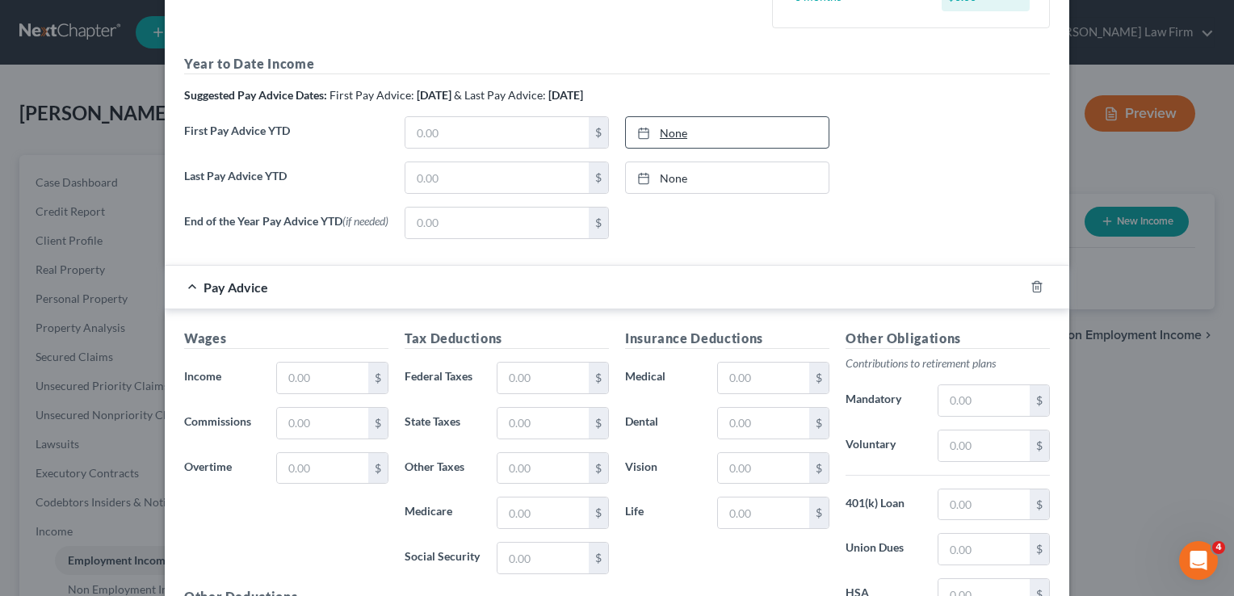
click at [672, 131] on link "None" at bounding box center [727, 132] width 203 height 31
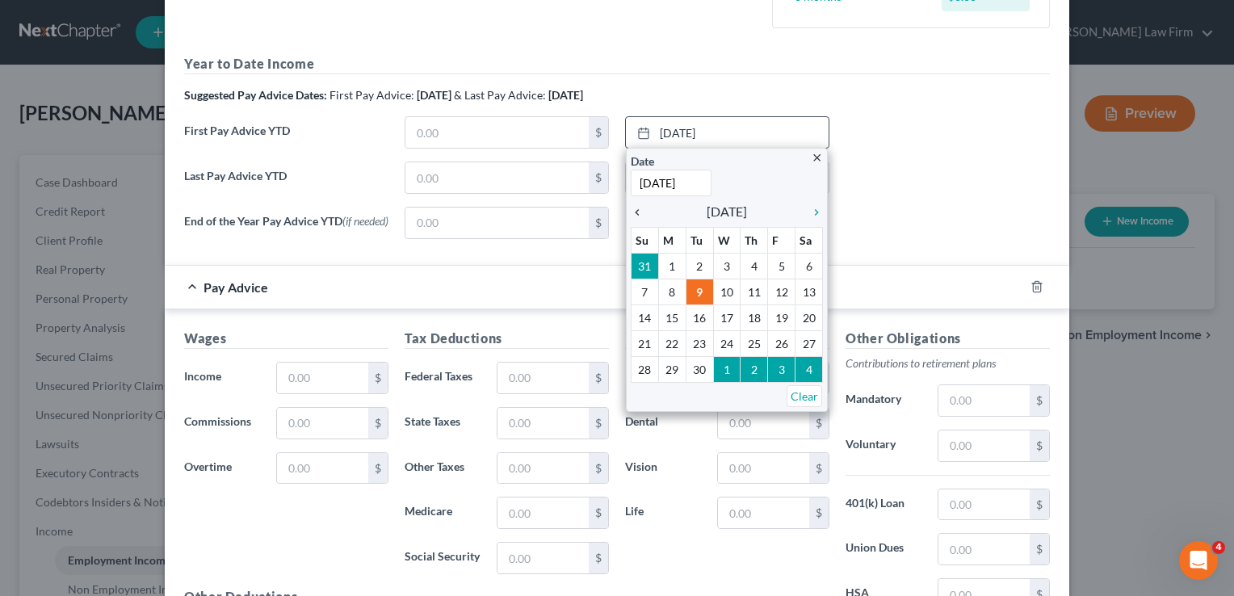
click at [631, 212] on icon "chevron_left" at bounding box center [641, 212] width 21 height 13
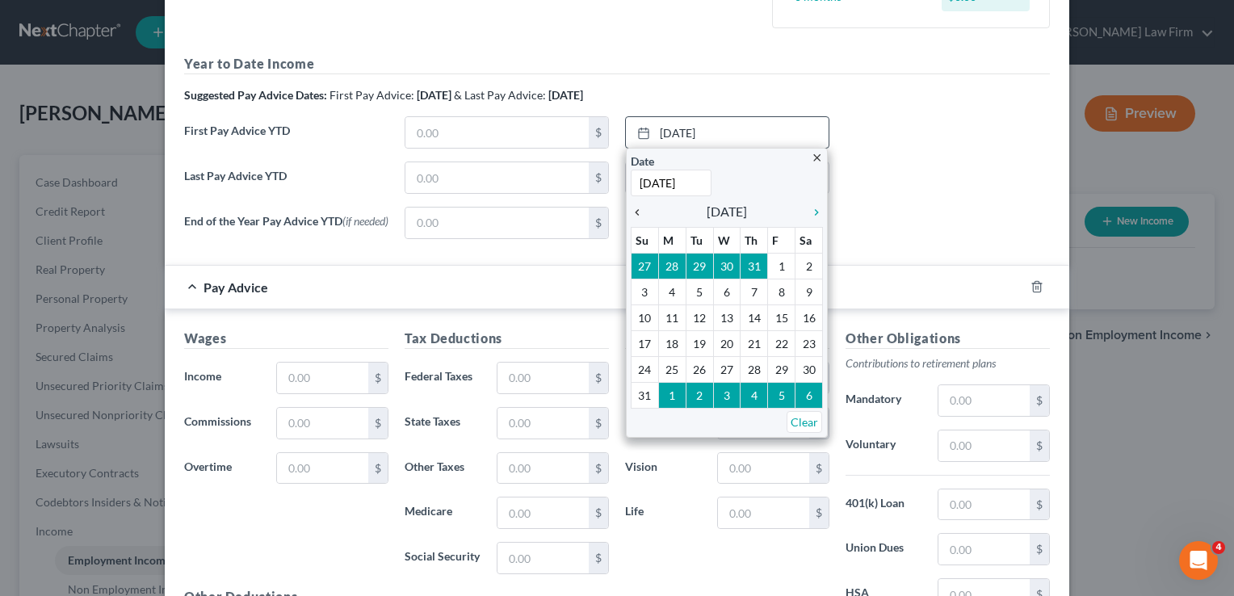
click at [631, 212] on icon "chevron_left" at bounding box center [641, 212] width 21 height 13
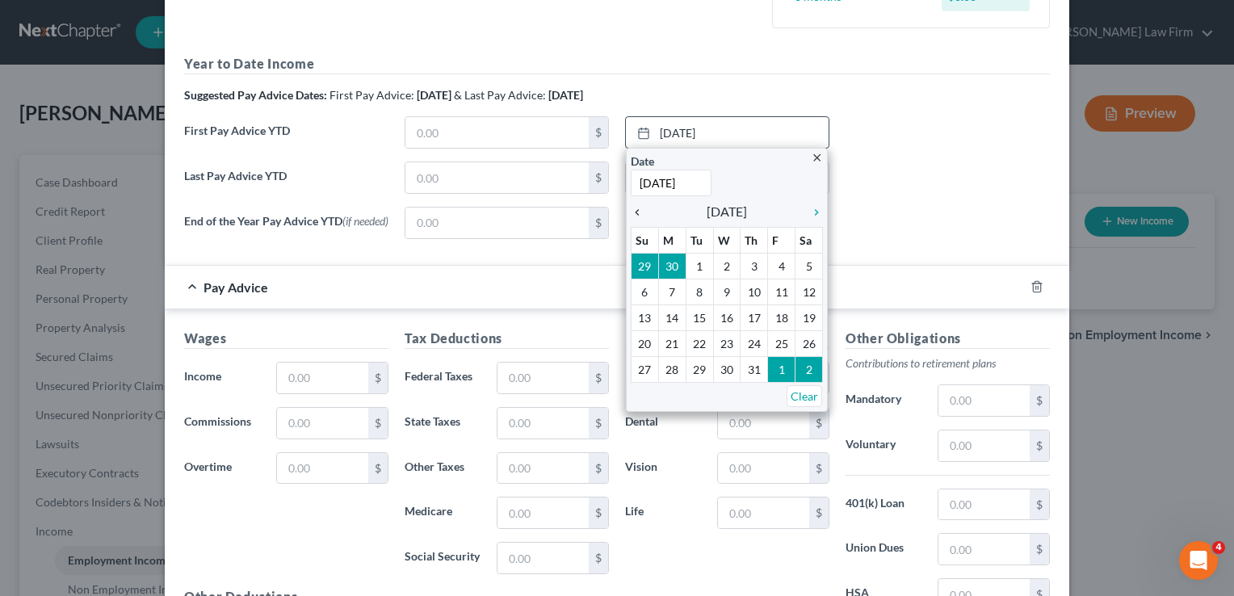
click at [631, 211] on icon "chevron_left" at bounding box center [641, 212] width 21 height 13
click at [631, 213] on icon "chevron_left" at bounding box center [641, 212] width 21 height 13
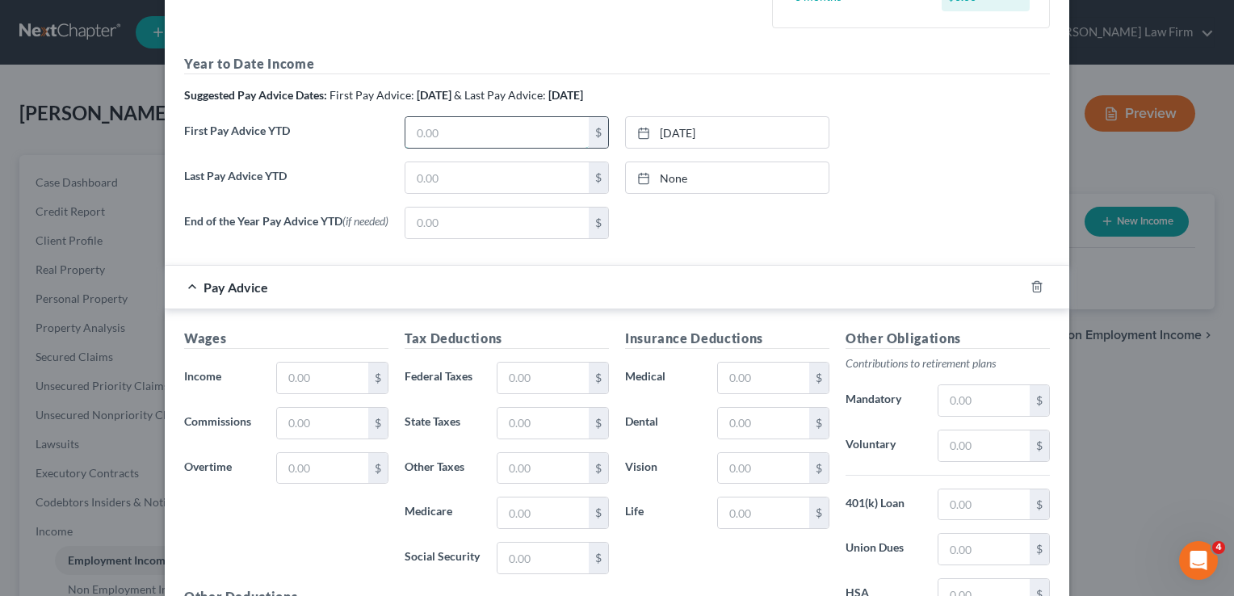
click at [462, 127] on input "text" at bounding box center [497, 132] width 183 height 31
click at [702, 129] on link "[DATE]" at bounding box center [727, 132] width 203 height 31
click at [491, 132] on input "text" at bounding box center [497, 132] width 183 height 31
click at [667, 178] on link "None" at bounding box center [727, 177] width 203 height 31
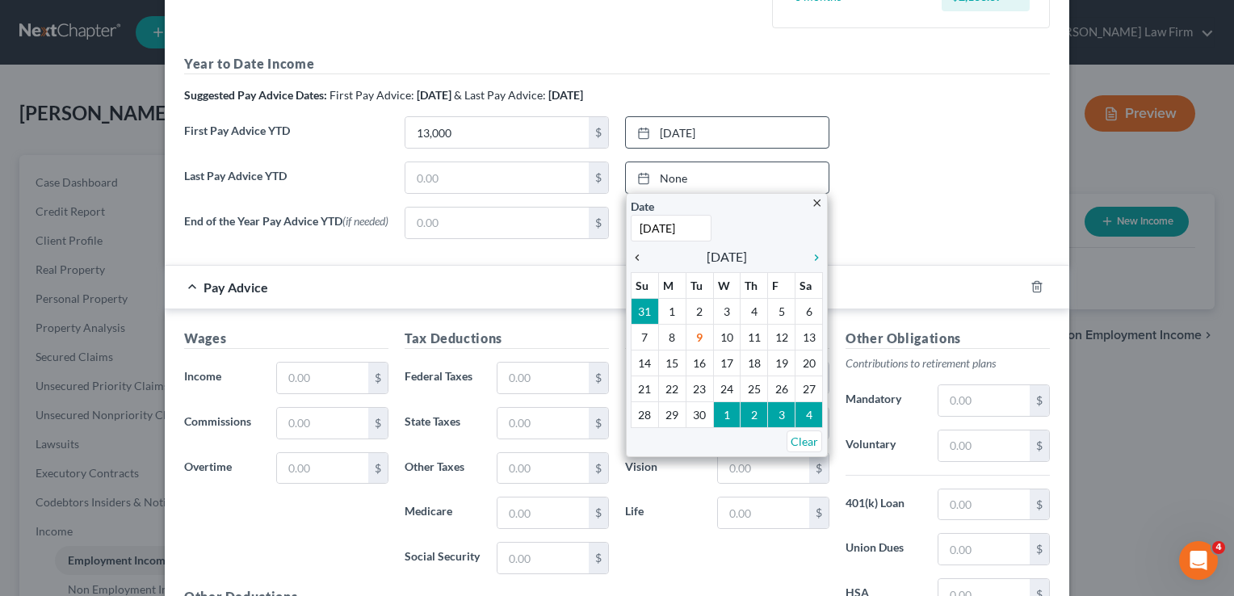
click at [633, 254] on icon "chevron_left" at bounding box center [641, 257] width 21 height 13
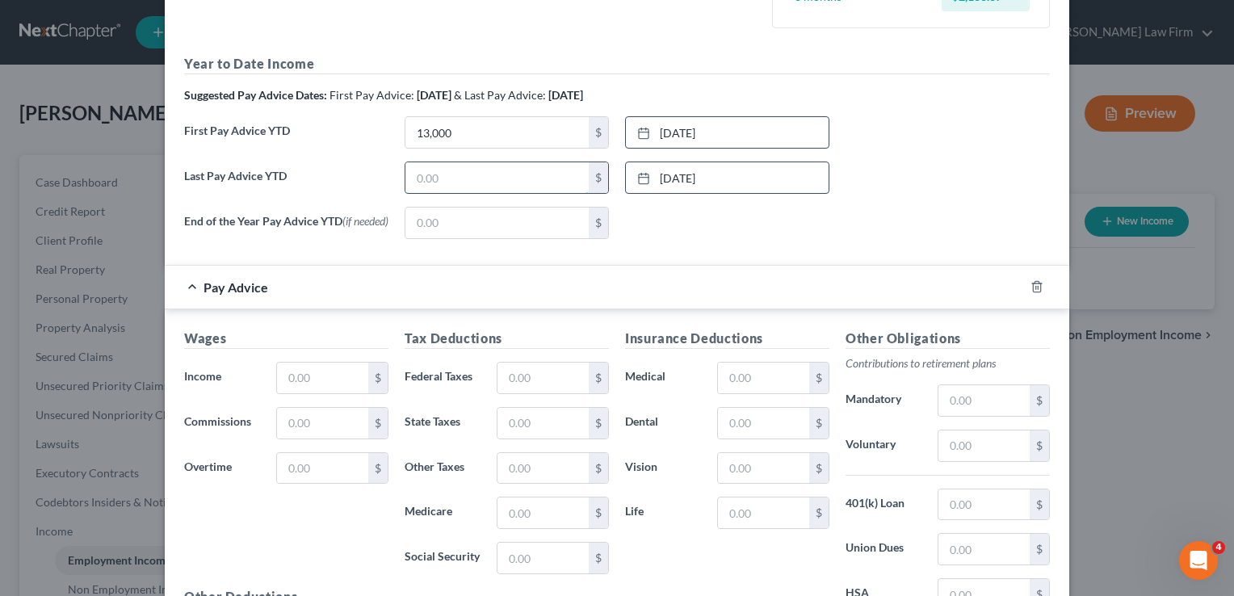
click at [434, 181] on input "text" at bounding box center [497, 177] width 183 height 31
click at [784, 215] on div "None close Date Time chevron_left [DATE] chevron_right Su M Tu W Th F Sa 31 1 2…" at bounding box center [727, 223] width 221 height 32
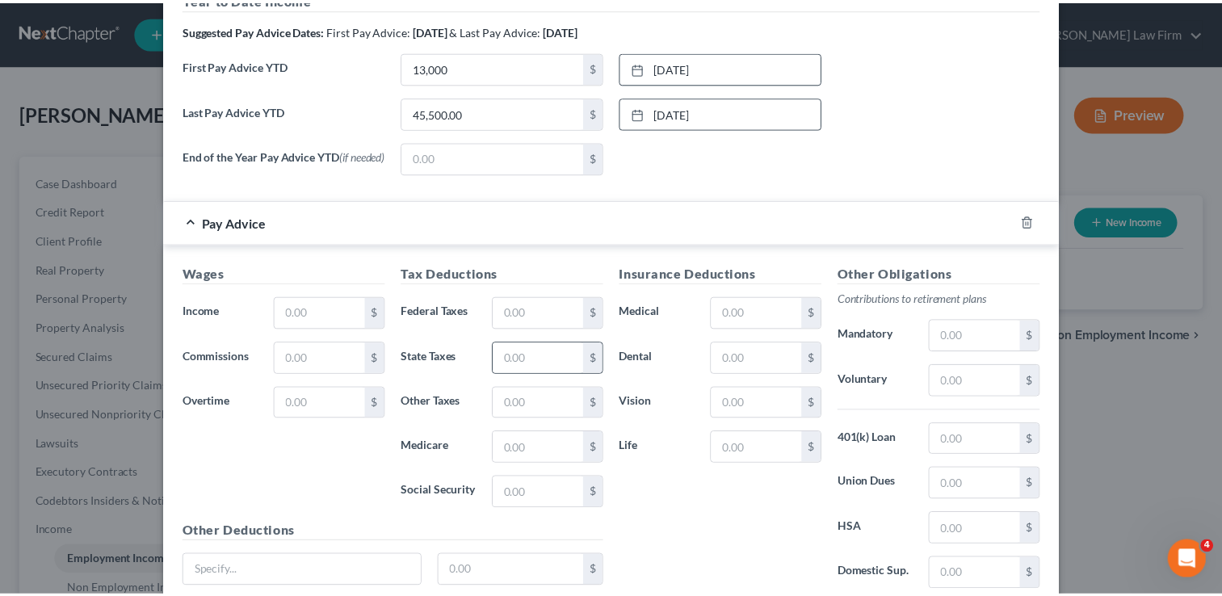
scroll to position [646, 0]
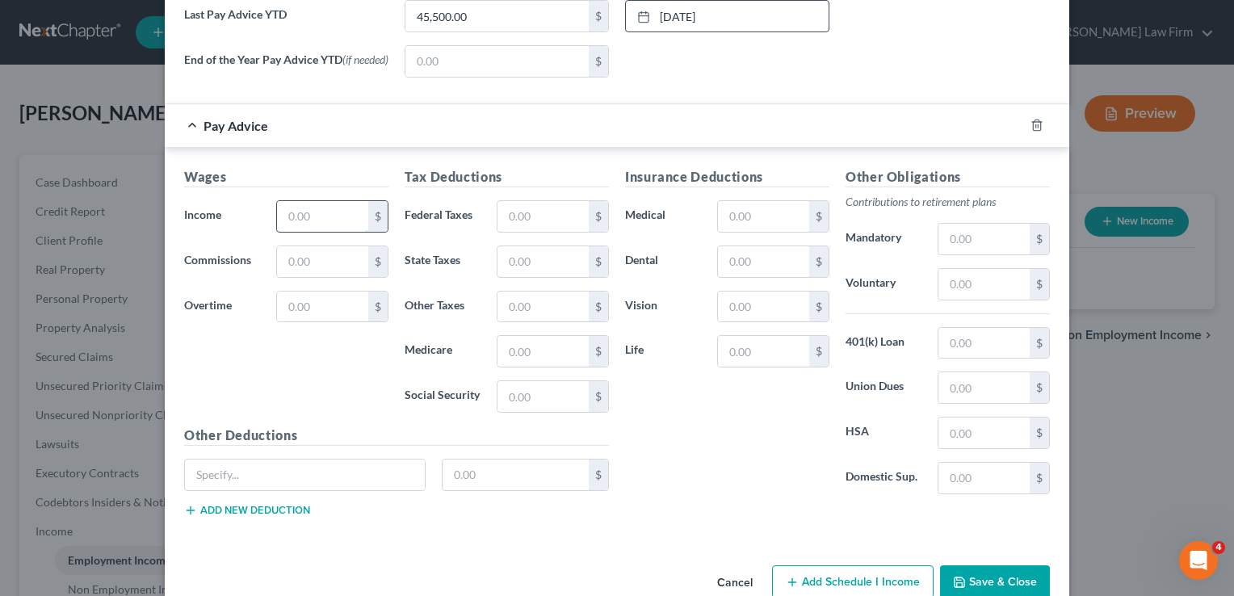
click at [317, 217] on input "text" at bounding box center [322, 216] width 91 height 31
click at [523, 215] on input "text" at bounding box center [543, 216] width 91 height 31
click at [538, 261] on input "text" at bounding box center [543, 261] width 91 height 31
click at [540, 347] on input "text" at bounding box center [543, 351] width 91 height 31
click at [541, 391] on input "text" at bounding box center [543, 396] width 91 height 31
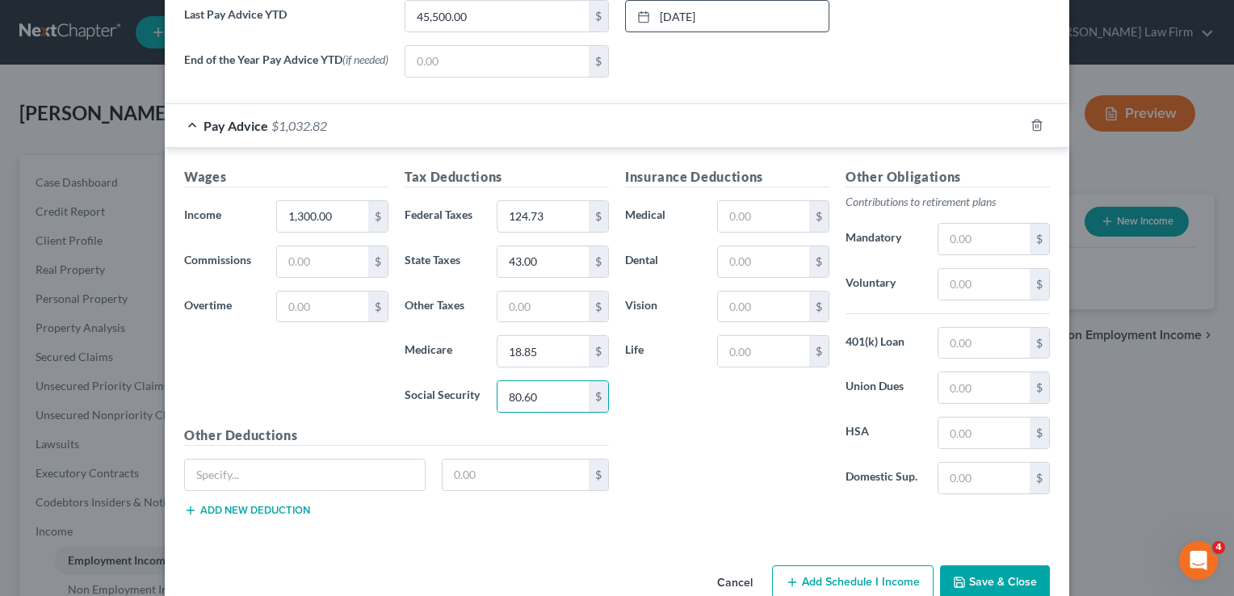
click at [987, 574] on button "Save & Close" at bounding box center [995, 583] width 110 height 34
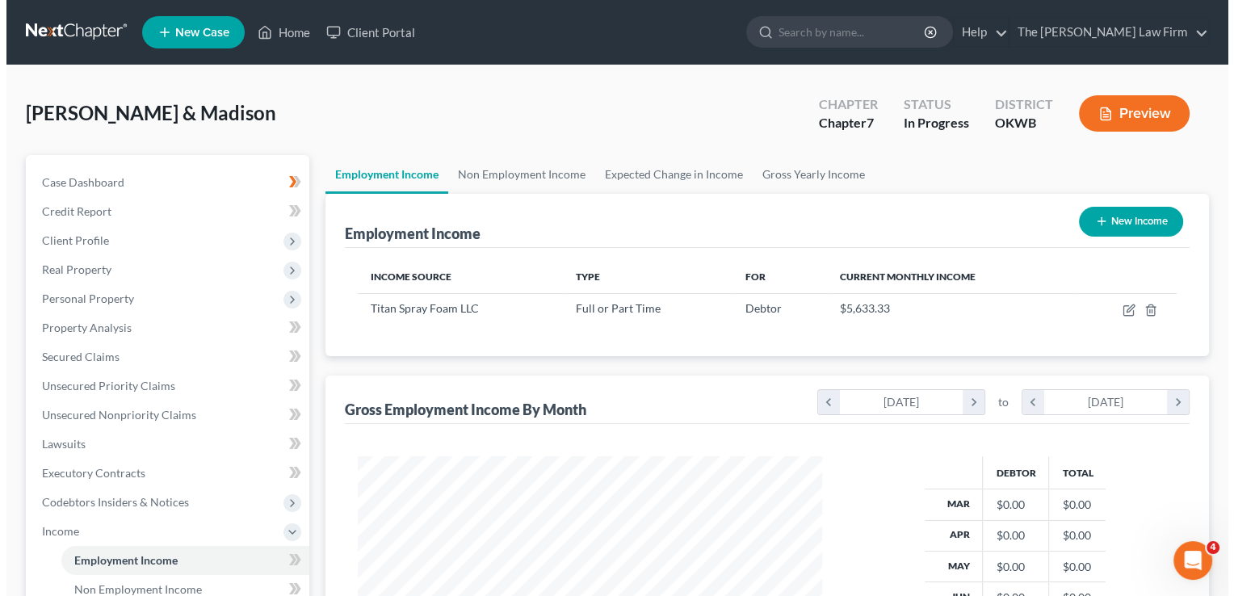
scroll to position [288, 497]
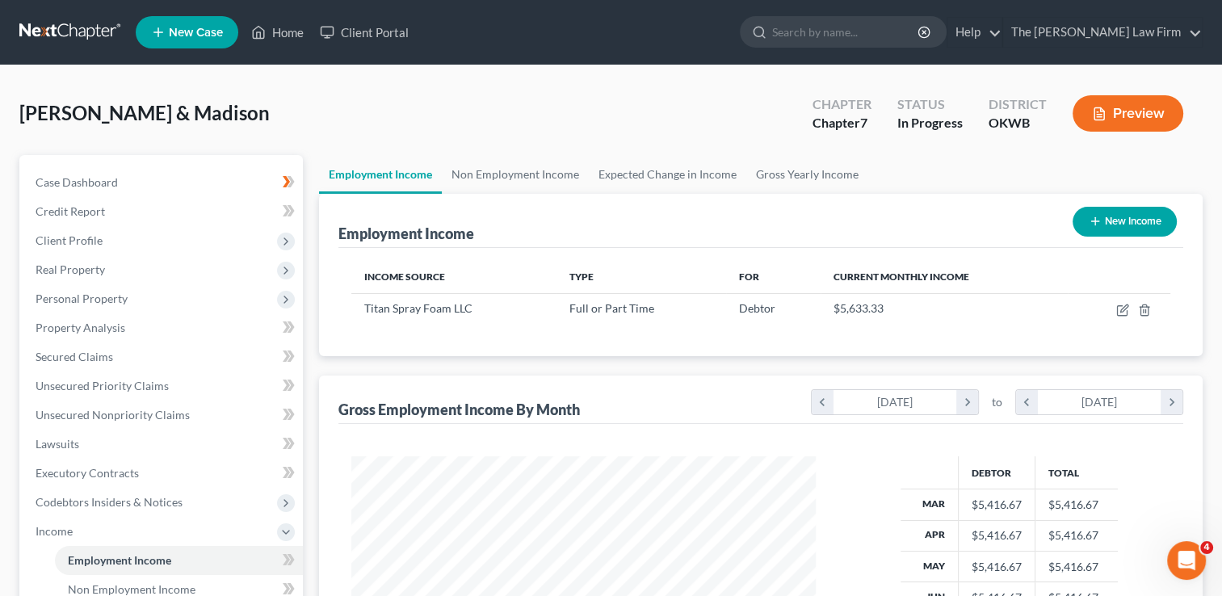
click at [1118, 221] on button "New Income" at bounding box center [1125, 222] width 104 height 30
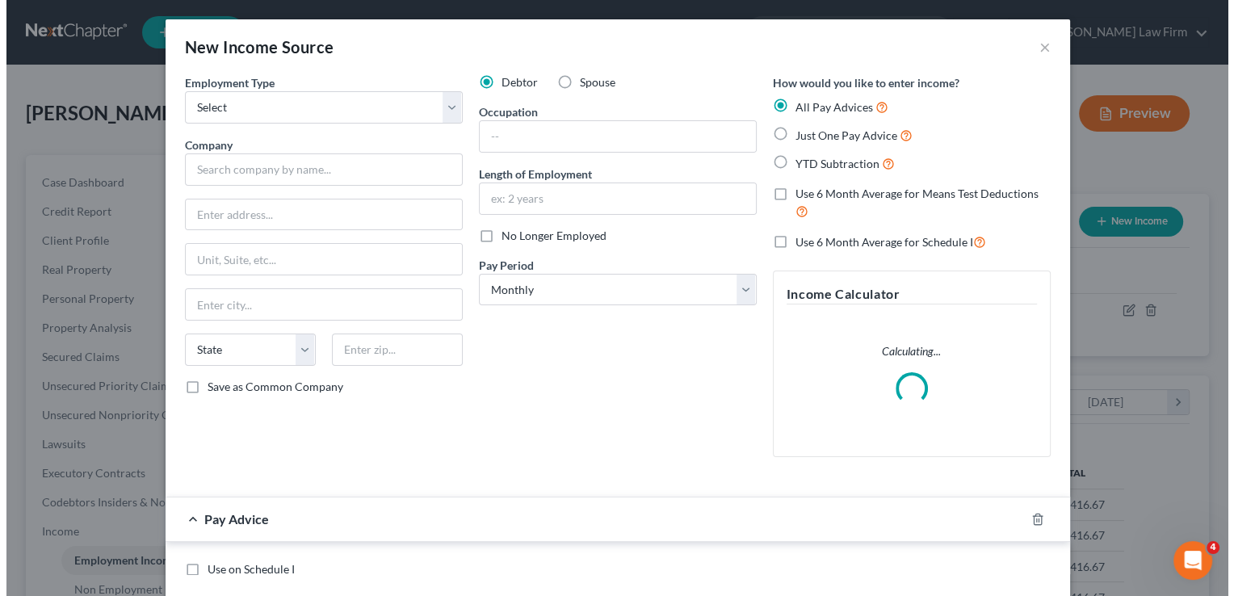
scroll to position [288, 501]
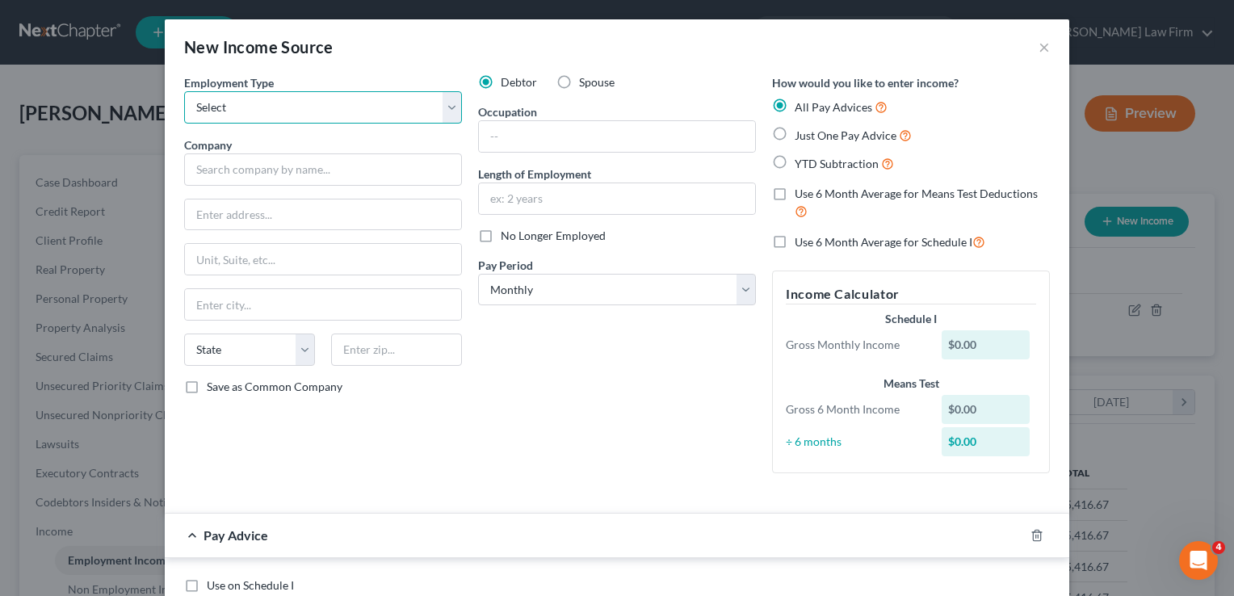
click at [247, 108] on select "Select Full or [DEMOGRAPHIC_DATA] Employment Self Employment" at bounding box center [323, 107] width 278 height 32
click at [184, 91] on select "Select Full or [DEMOGRAPHIC_DATA] Employment Self Employment" at bounding box center [323, 107] width 278 height 32
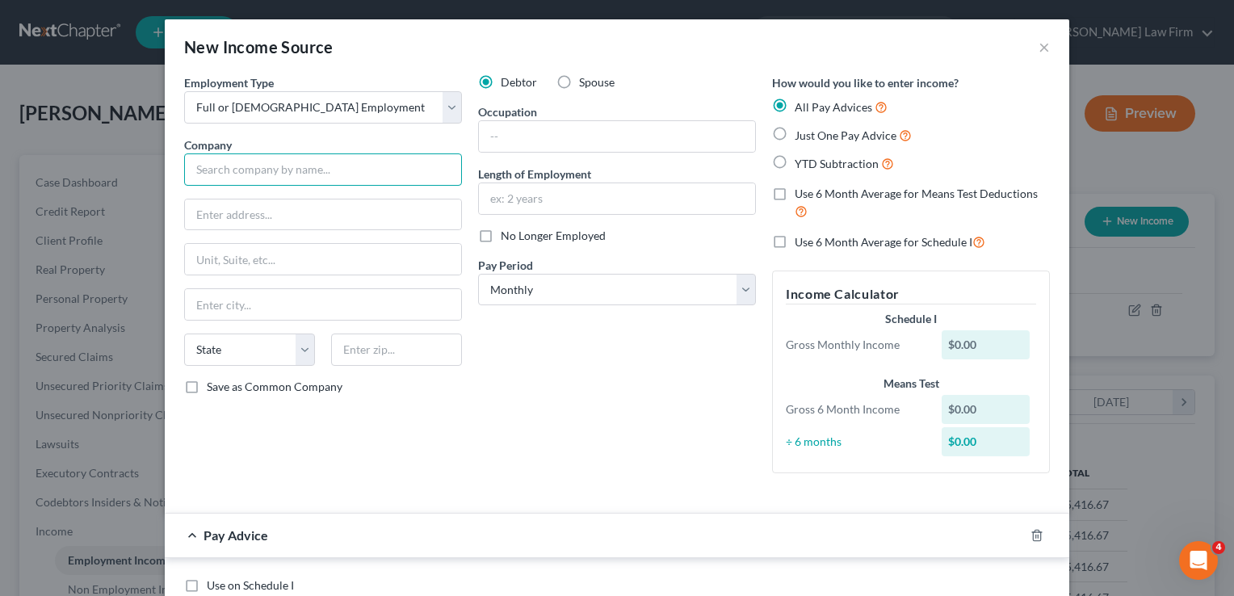
click at [261, 173] on input "text" at bounding box center [323, 169] width 278 height 32
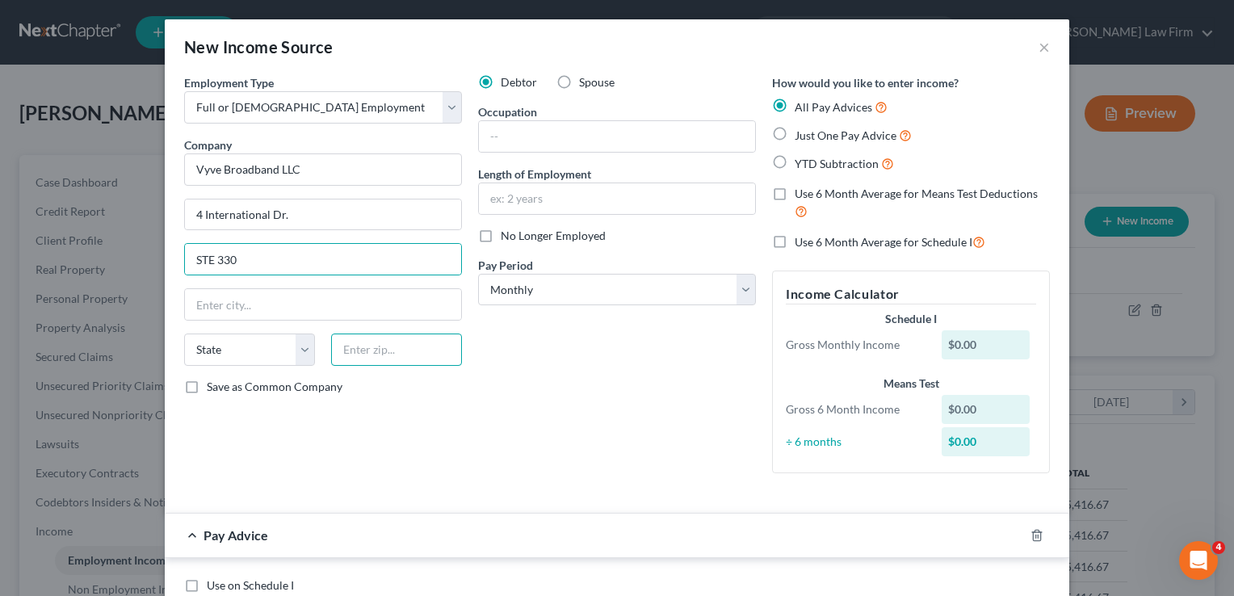
click at [405, 347] on input "text" at bounding box center [396, 350] width 131 height 32
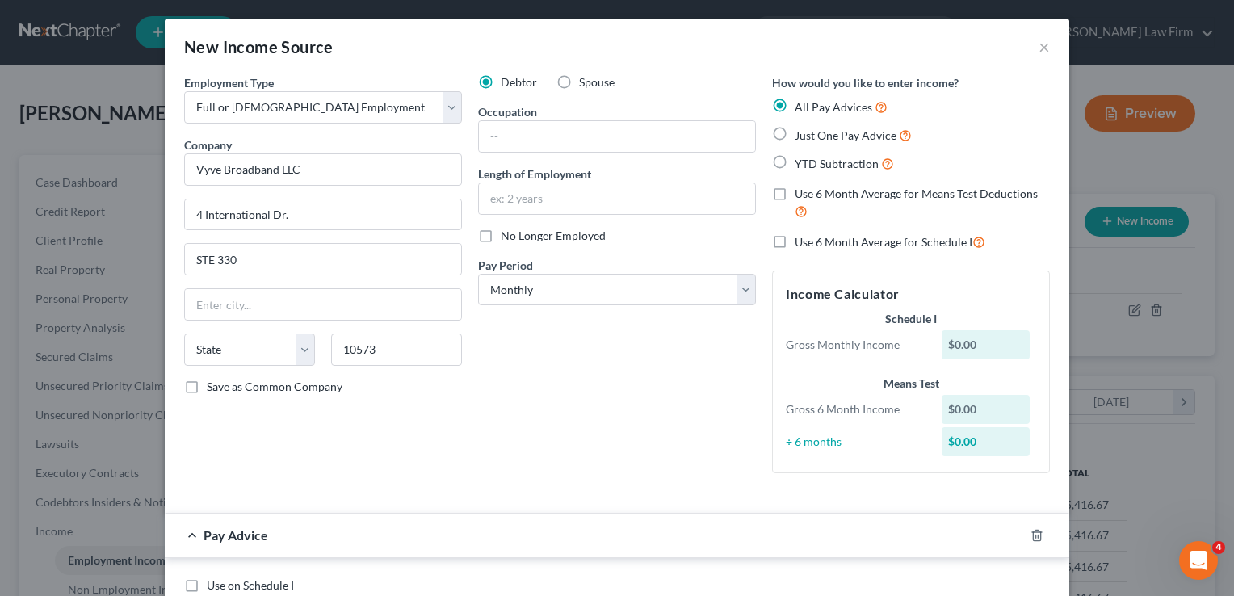
click at [485, 354] on div "Debtor Spouse Occupation Length of Employment No Longer Employed Pay Period * S…" at bounding box center [617, 280] width 294 height 412
drag, startPoint x: 270, startPoint y: 305, endPoint x: 164, endPoint y: 305, distance: 105.8
click at [165, 305] on div "Employment Type * Select Full or [DEMOGRAPHIC_DATA] Employment Self Employment …" at bounding box center [617, 567] width 905 height 986
click at [566, 373] on div "Debtor Spouse Occupation Length of Employment No Longer Employed Pay Period * S…" at bounding box center [617, 280] width 294 height 412
click at [576, 294] on select "Select Monthly Twice Monthly Every Other Week Weekly" at bounding box center [617, 290] width 278 height 32
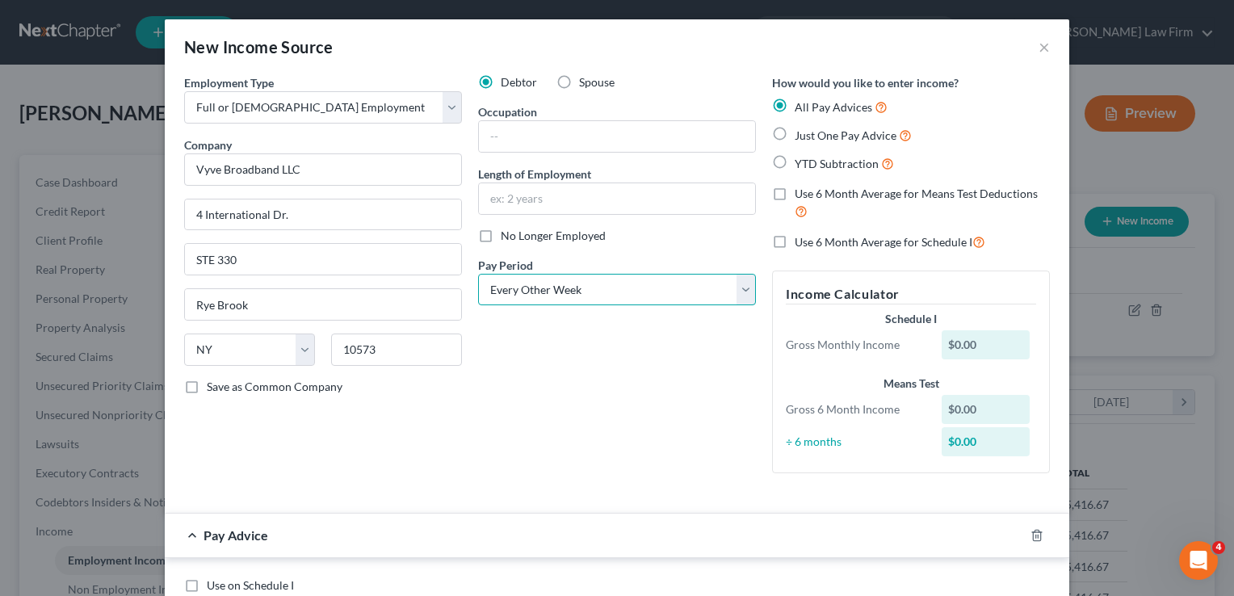
click at [478, 274] on select "Select Monthly Twice Monthly Every Other Week Weekly" at bounding box center [617, 290] width 278 height 32
click at [582, 361] on div "Debtor Spouse Occupation Length of Employment No Longer Employed Pay Period * S…" at bounding box center [617, 280] width 294 height 412
click at [795, 160] on label "YTD Subtraction" at bounding box center [844, 163] width 99 height 19
click at [801, 160] on input "YTD Subtraction" at bounding box center [806, 159] width 11 height 11
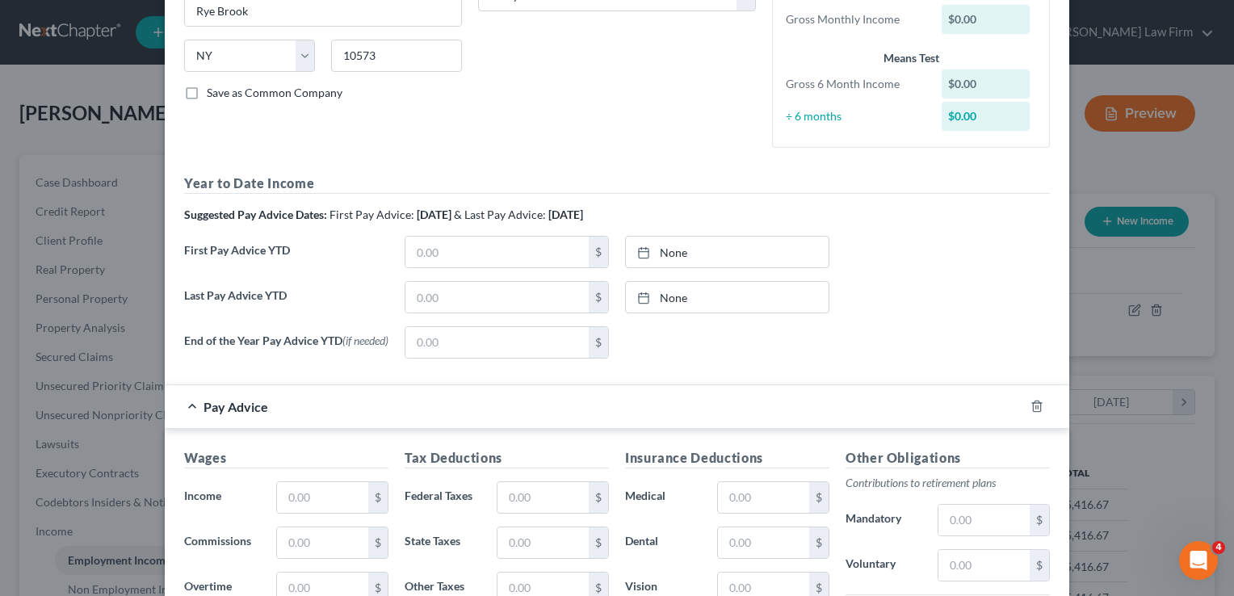
scroll to position [323, 0]
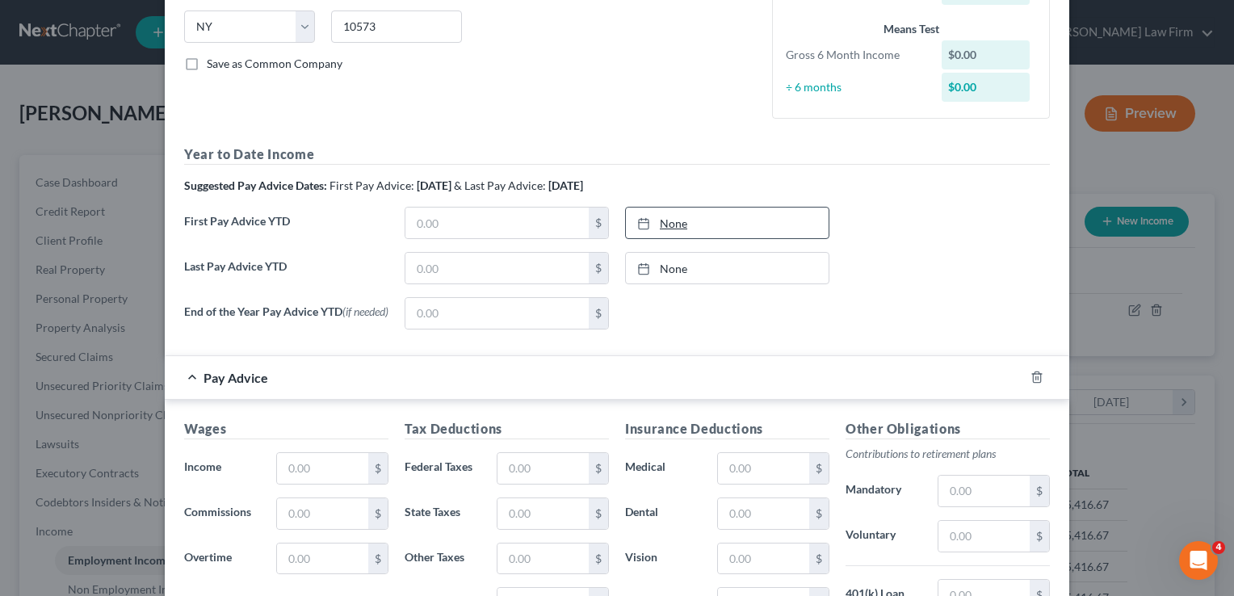
click at [675, 223] on link "None" at bounding box center [727, 223] width 203 height 31
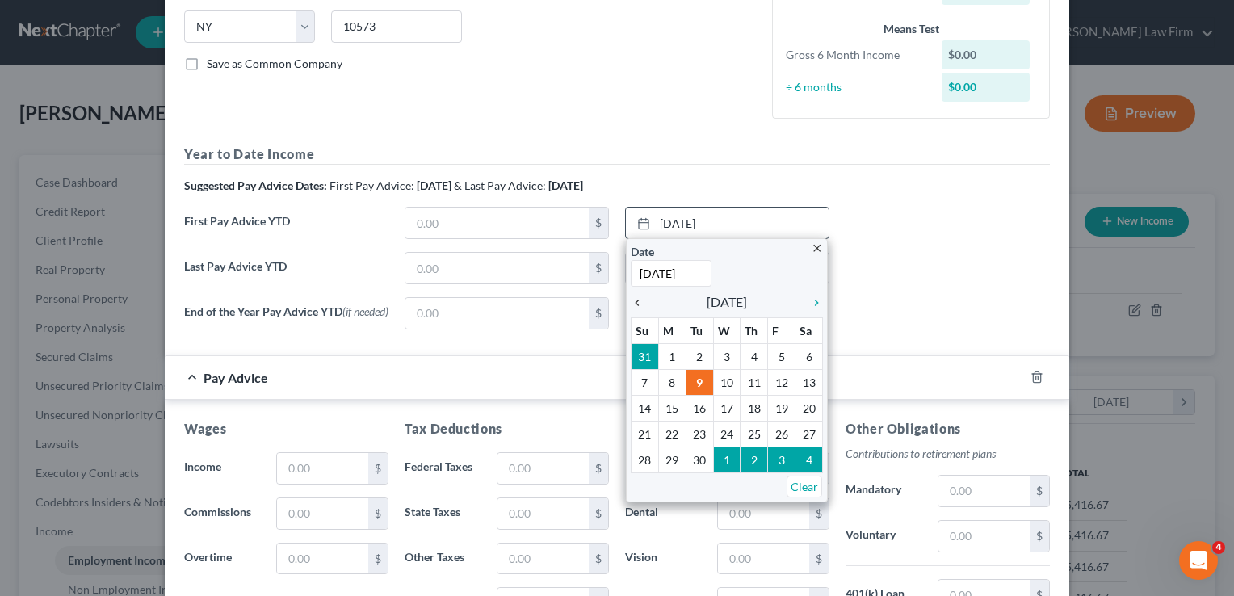
click at [632, 301] on icon "chevron_left" at bounding box center [641, 302] width 21 height 13
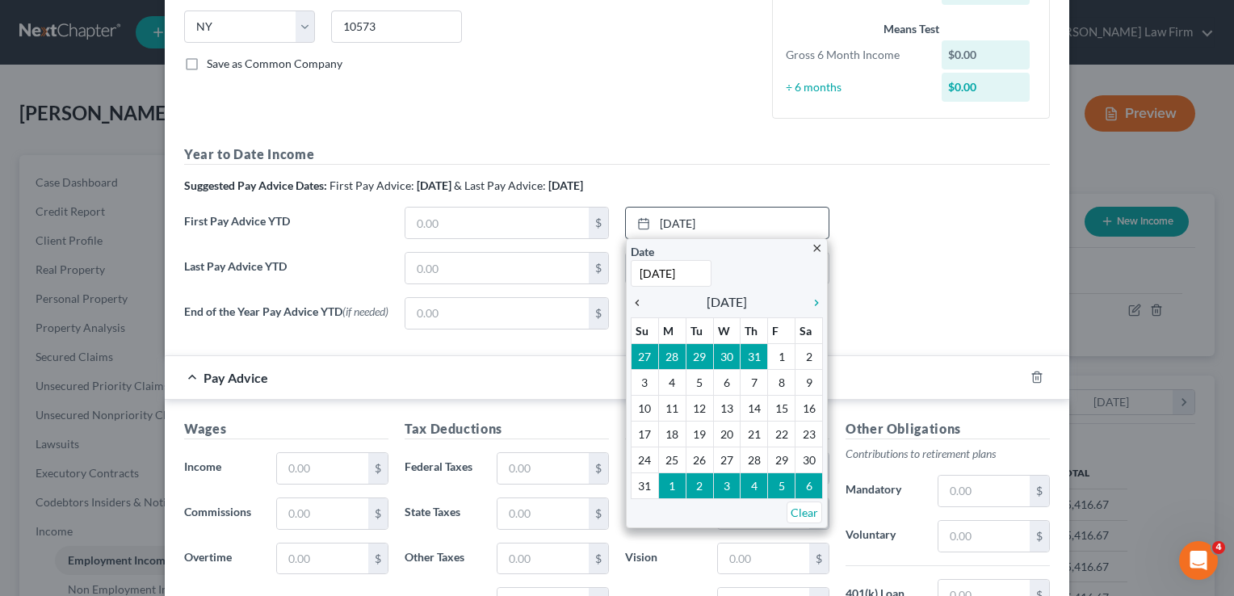
click at [632, 301] on icon "chevron_left" at bounding box center [641, 302] width 21 height 13
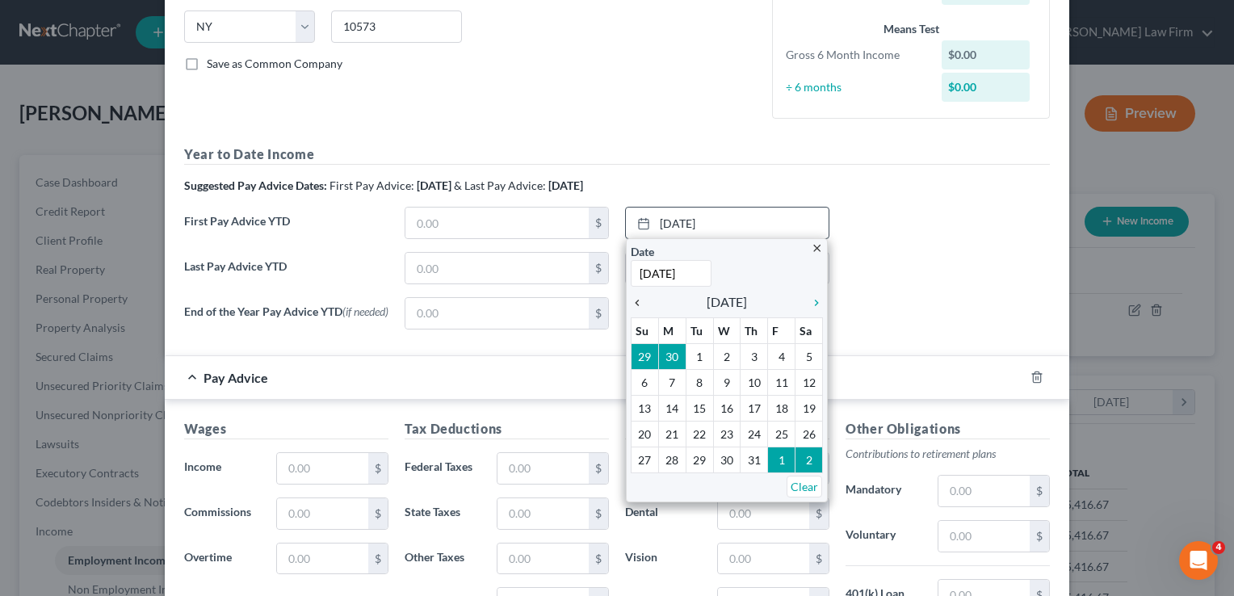
click at [632, 301] on icon "chevron_left" at bounding box center [641, 302] width 21 height 13
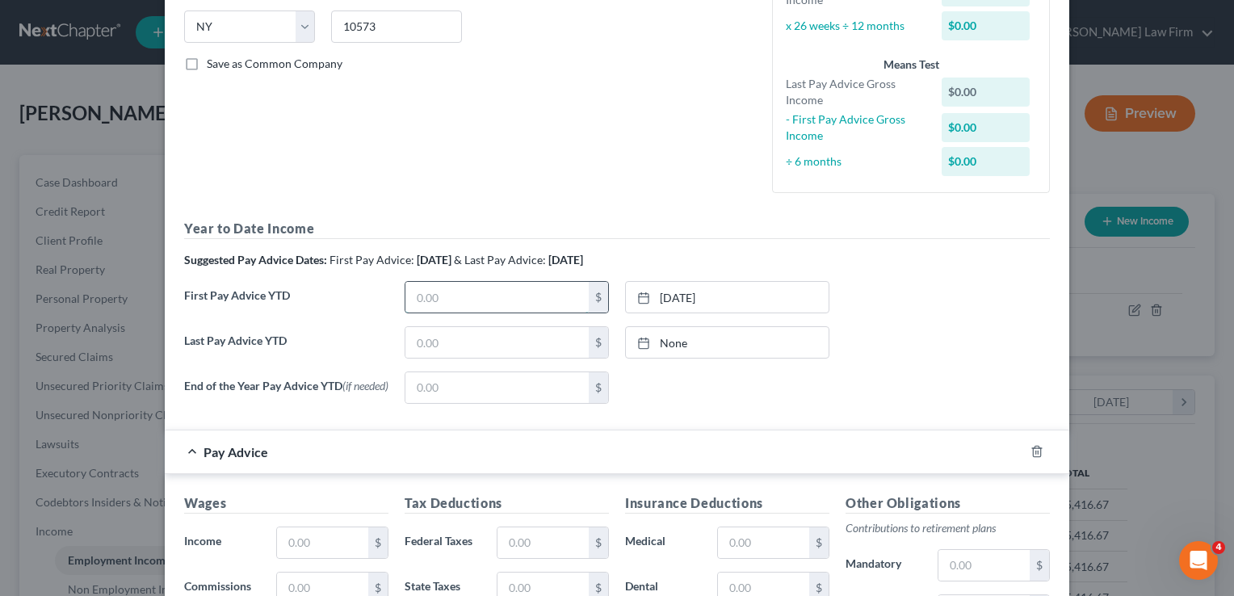
click at [523, 302] on input "text" at bounding box center [497, 297] width 183 height 31
click at [674, 338] on link "None" at bounding box center [727, 342] width 203 height 31
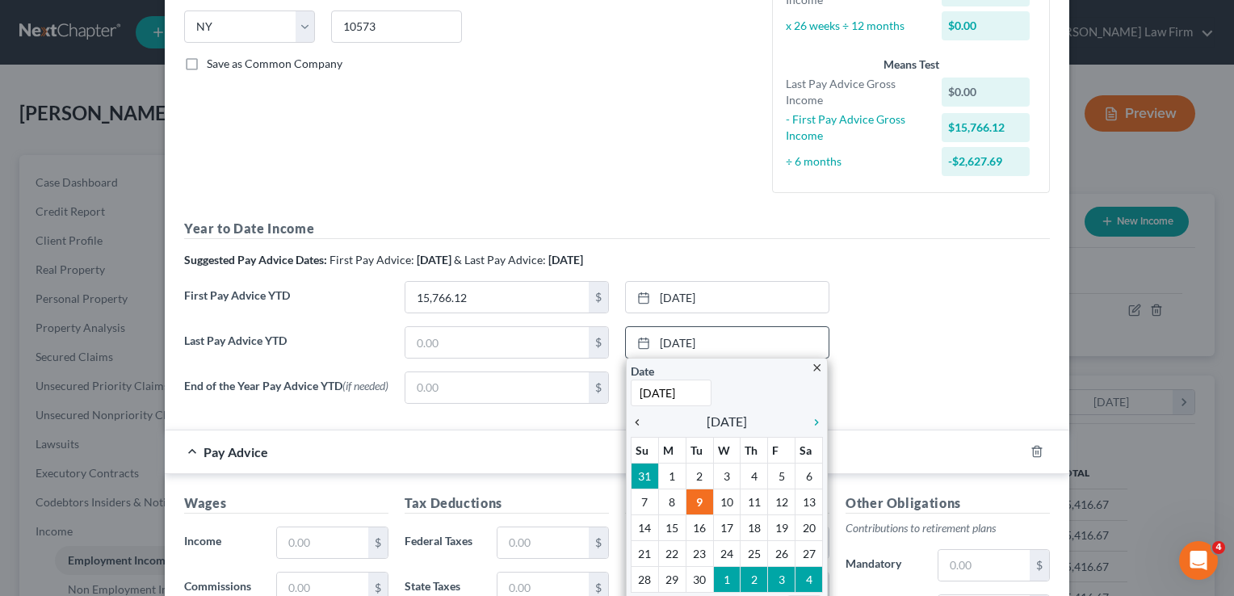
click at [631, 420] on icon "chevron_left" at bounding box center [641, 422] width 21 height 13
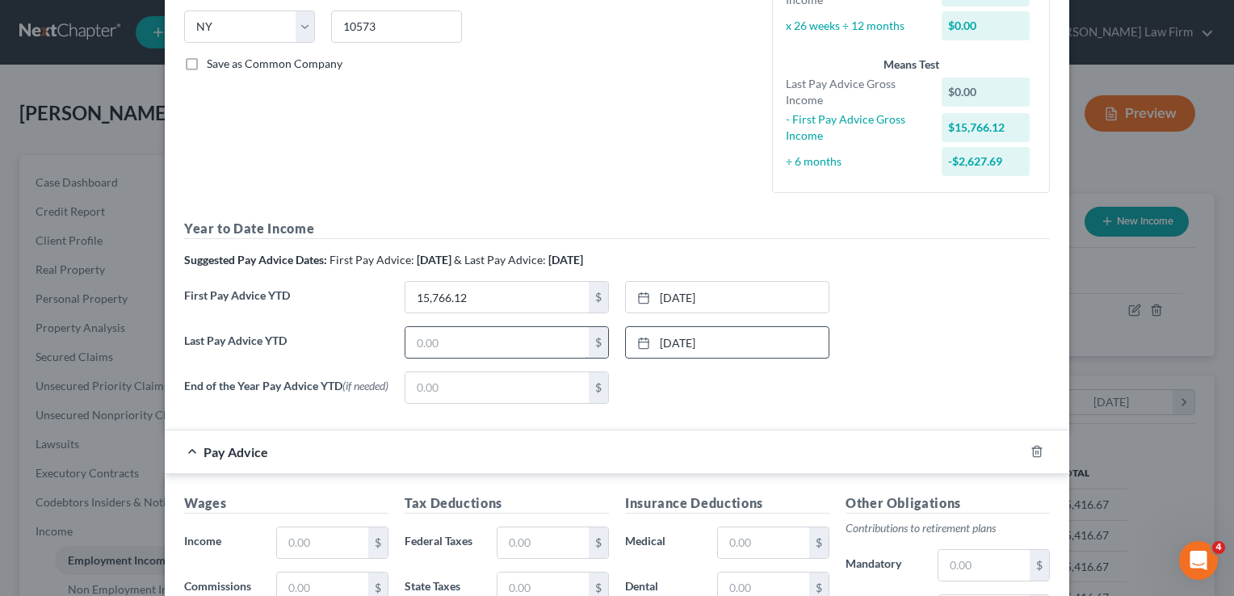
click at [472, 342] on input "text" at bounding box center [497, 342] width 183 height 31
click at [830, 378] on div "None close Date Time chevron_left [DATE] chevron_right Su M Tu W Th F Sa 31 1 2…" at bounding box center [727, 388] width 221 height 32
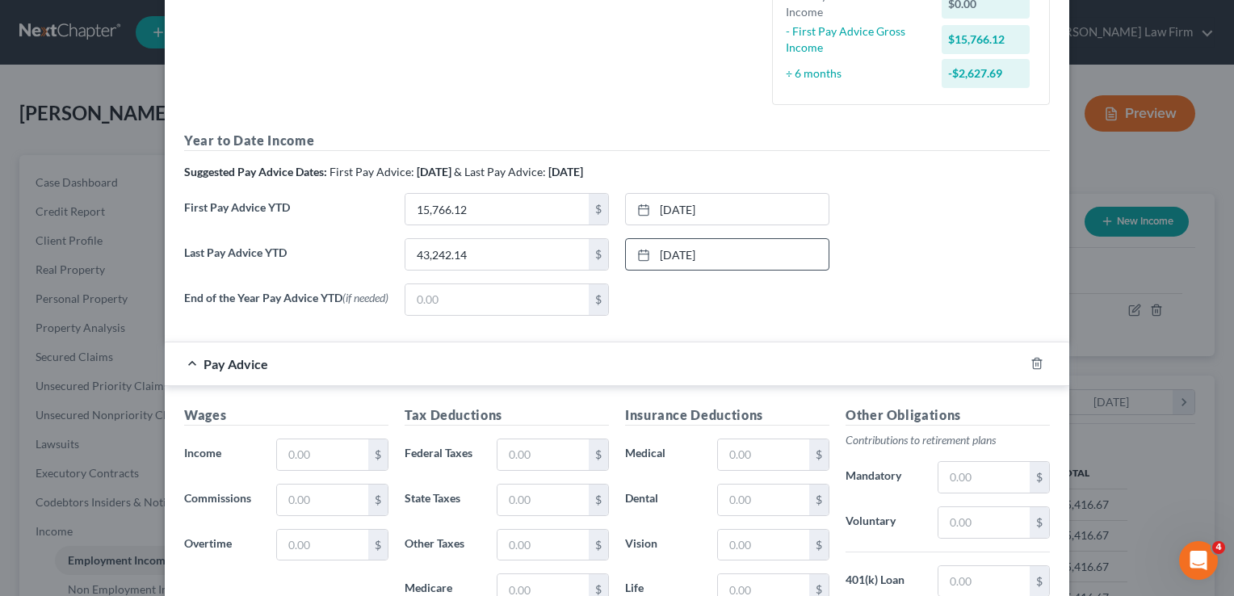
scroll to position [566, 0]
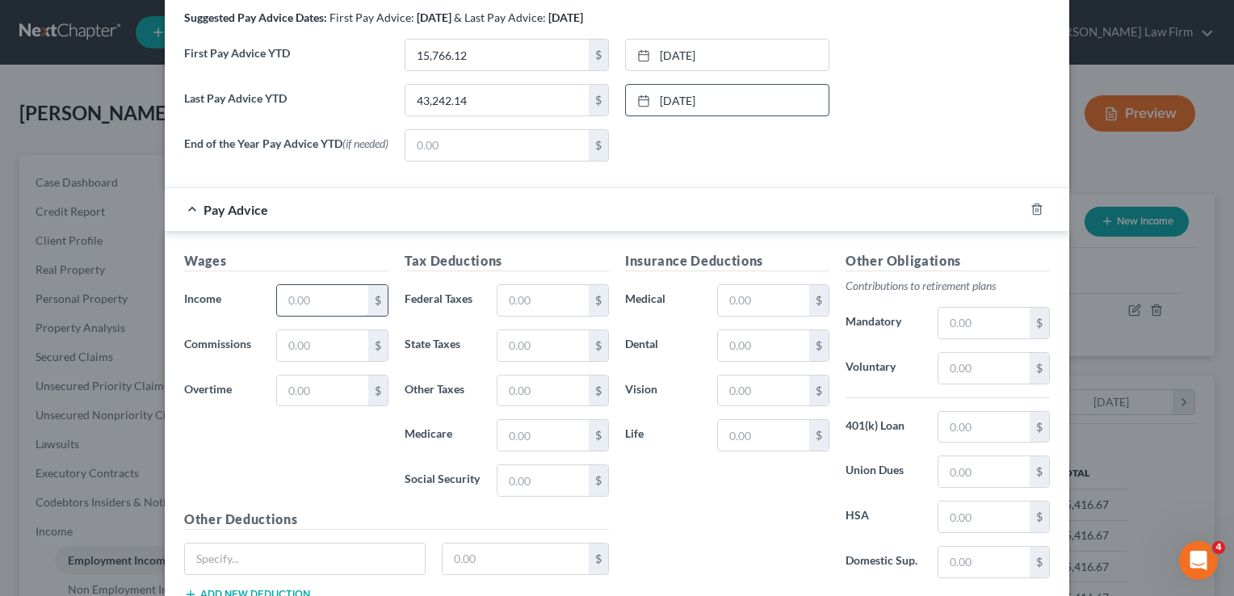
click at [304, 314] on input "text" at bounding box center [322, 300] width 91 height 31
click at [540, 299] on input "text" at bounding box center [543, 300] width 91 height 31
click at [501, 348] on input "text" at bounding box center [543, 345] width 91 height 31
click at [542, 438] on input "text" at bounding box center [543, 435] width 91 height 31
click at [533, 487] on input "text" at bounding box center [543, 480] width 91 height 31
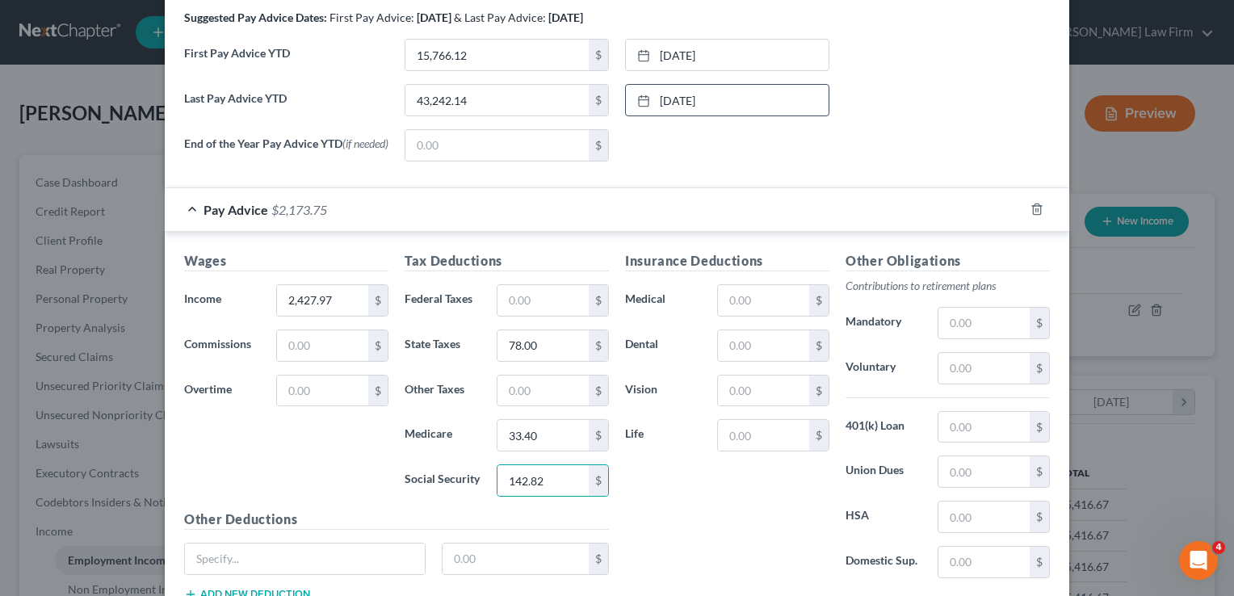
click at [723, 492] on div "Insurance Deductions Medical $ Dental $ Vision $ Life $" at bounding box center [727, 421] width 221 height 340
click at [761, 347] on input "text" at bounding box center [763, 345] width 91 height 31
click at [755, 438] on input "text" at bounding box center [763, 435] width 91 height 31
click at [760, 390] on input "text" at bounding box center [763, 391] width 91 height 31
click at [739, 303] on input "text" at bounding box center [763, 300] width 91 height 31
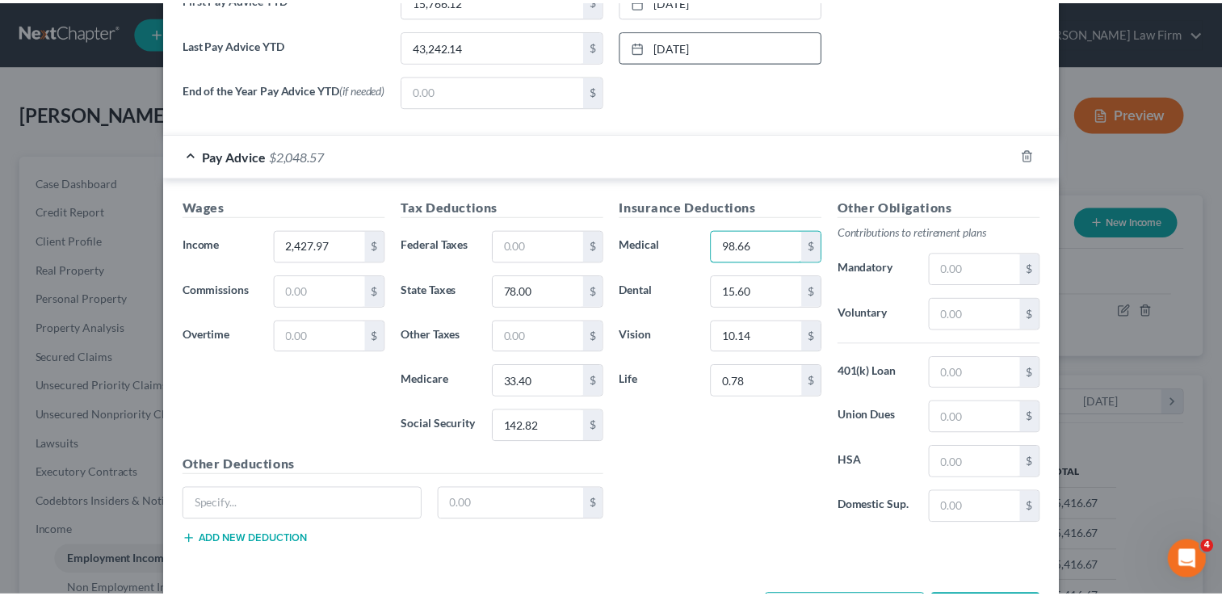
scroll to position [683, 0]
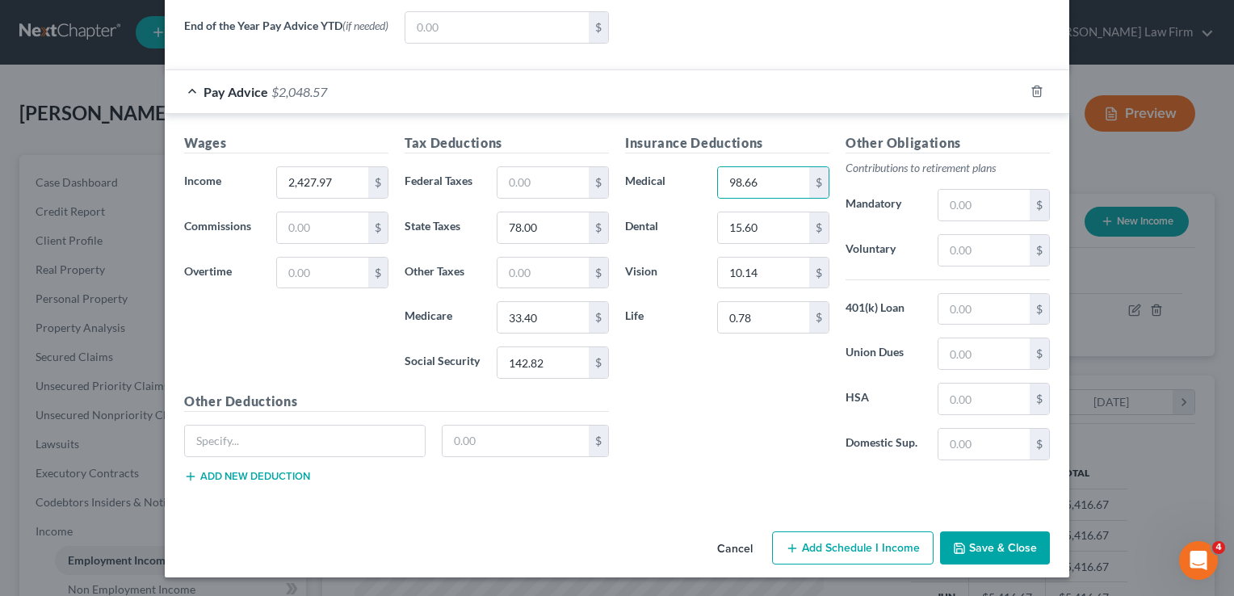
click at [1026, 544] on button "Save & Close" at bounding box center [995, 549] width 110 height 34
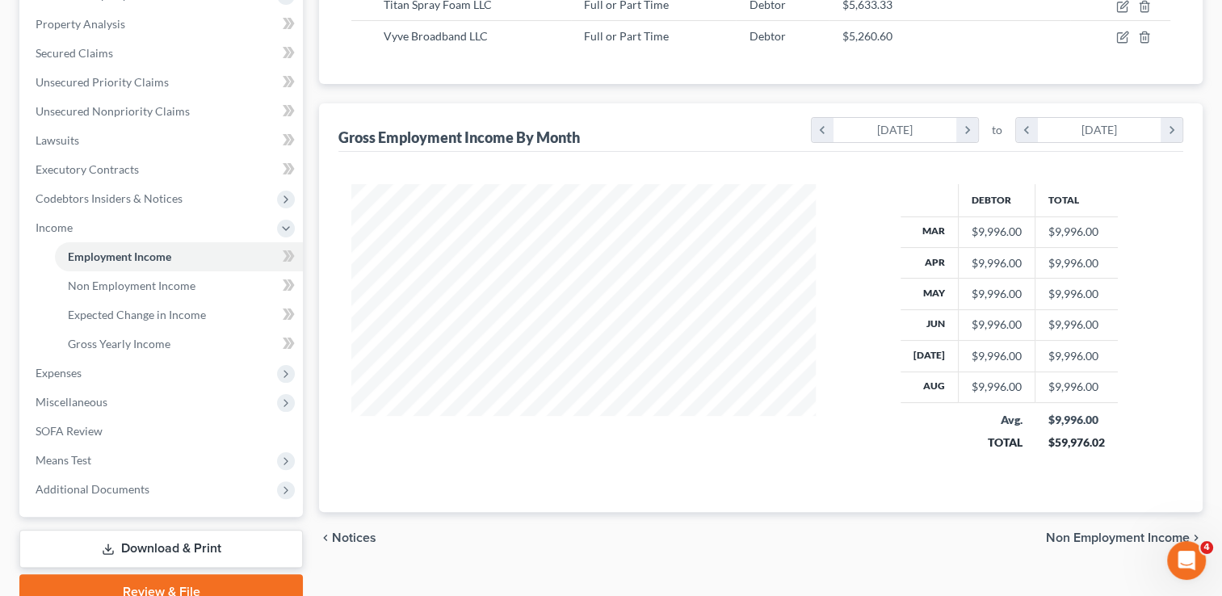
scroll to position [377, 0]
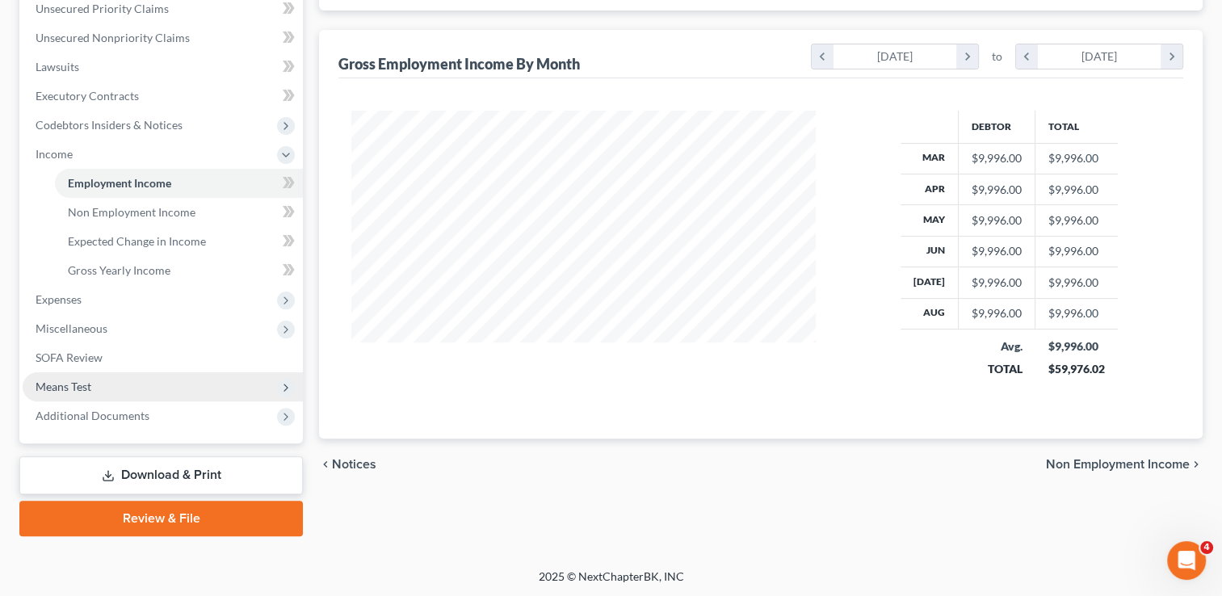
click at [96, 380] on span "Means Test" at bounding box center [163, 386] width 280 height 29
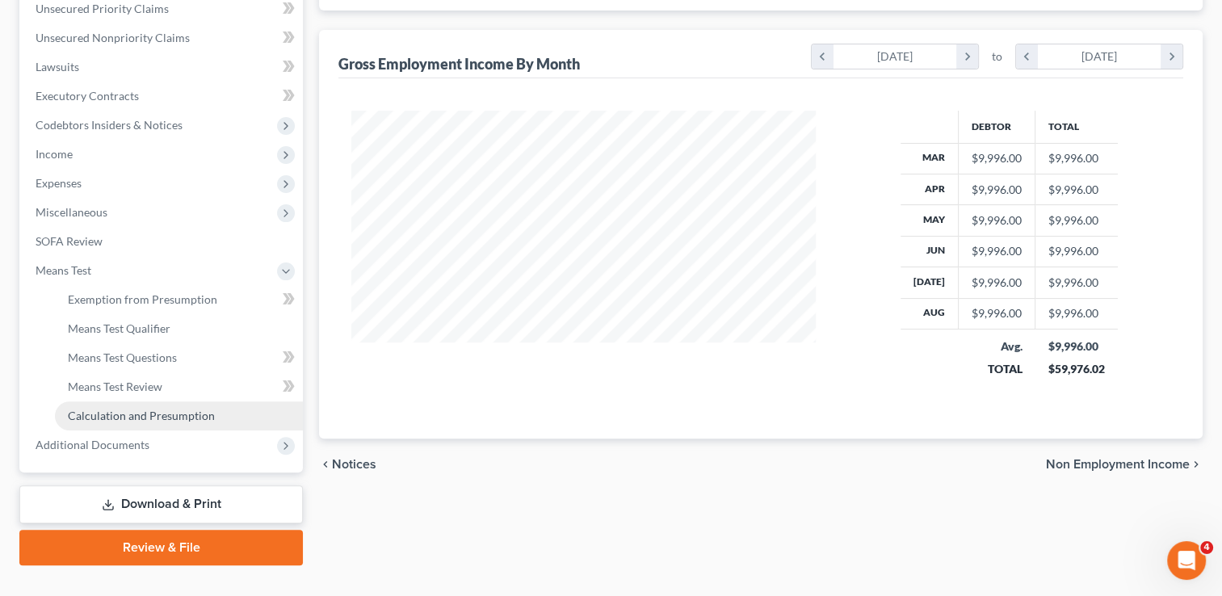
drag, startPoint x: 187, startPoint y: 409, endPoint x: 196, endPoint y: 410, distance: 9.7
click at [187, 409] on span "Calculation and Presumption" at bounding box center [141, 416] width 147 height 14
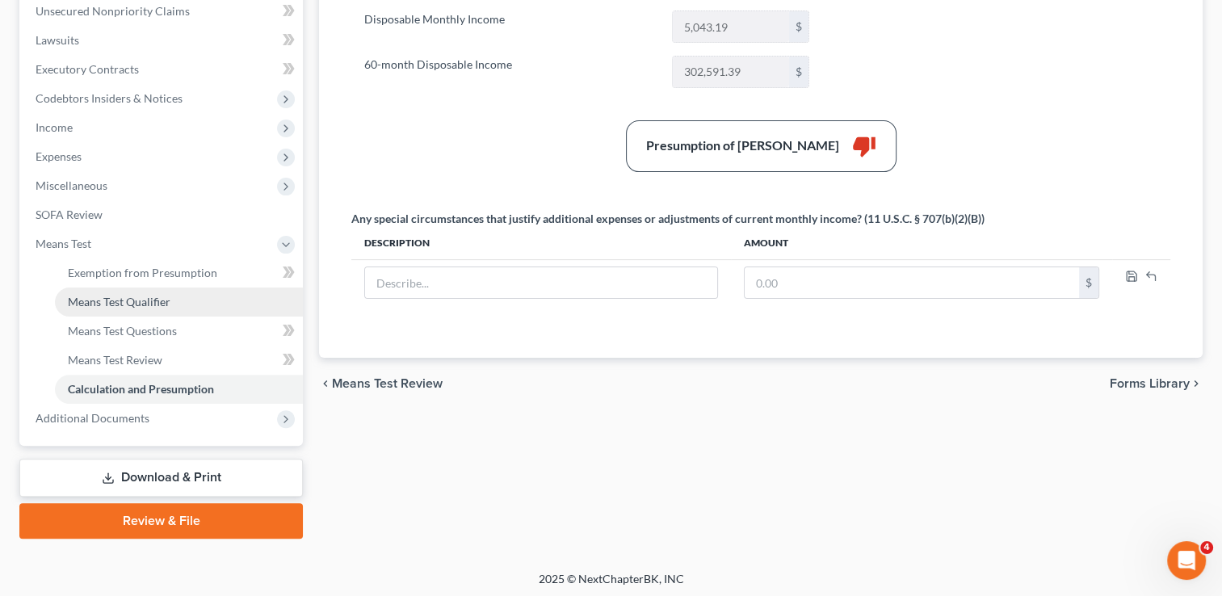
click at [114, 295] on span "Means Test Qualifier" at bounding box center [119, 302] width 103 height 14
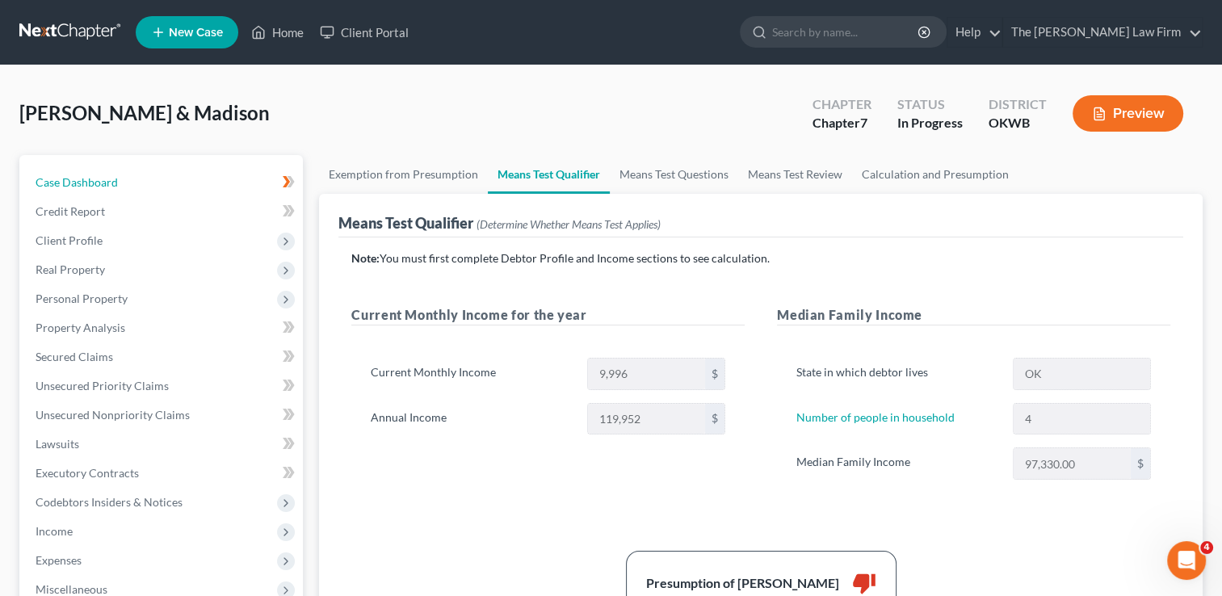
drag, startPoint x: 87, startPoint y: 174, endPoint x: 613, endPoint y: 145, distance: 526.8
click at [87, 175] on span "Case Dashboard" at bounding box center [77, 182] width 82 height 14
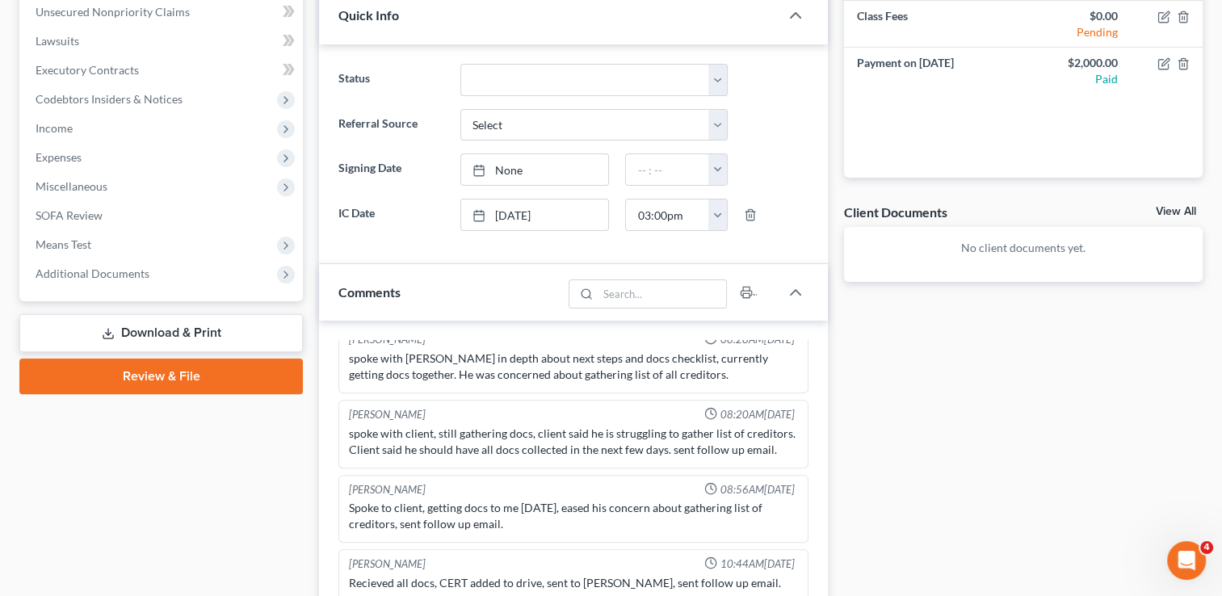
scroll to position [404, 0]
click at [97, 239] on span "Means Test" at bounding box center [163, 243] width 280 height 29
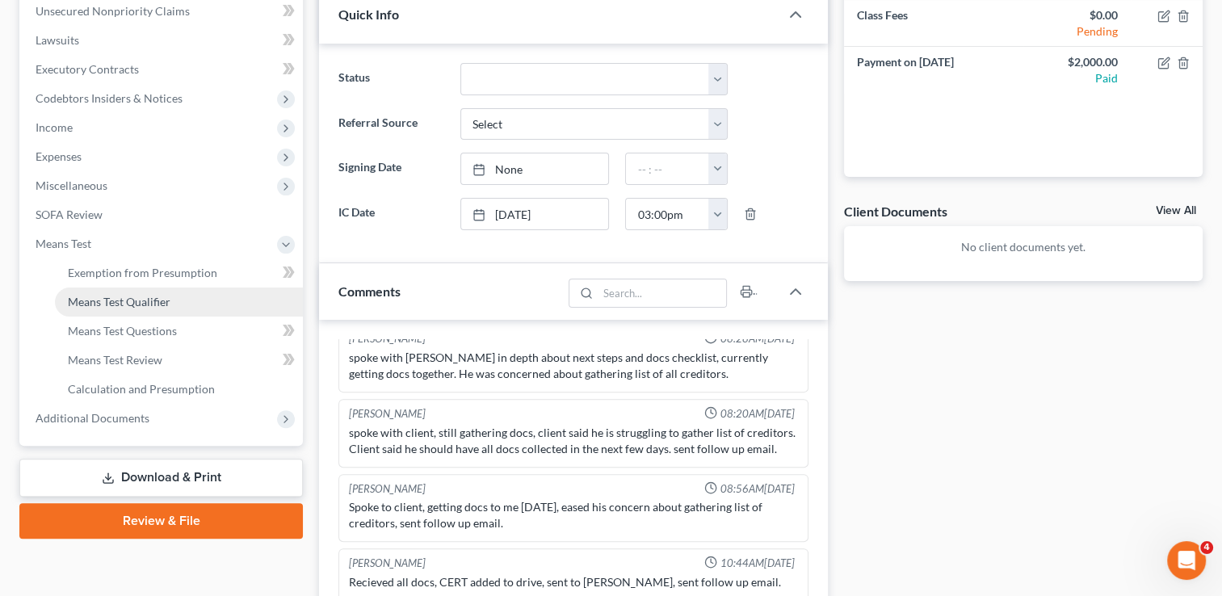
click at [132, 302] on span "Means Test Qualifier" at bounding box center [119, 302] width 103 height 14
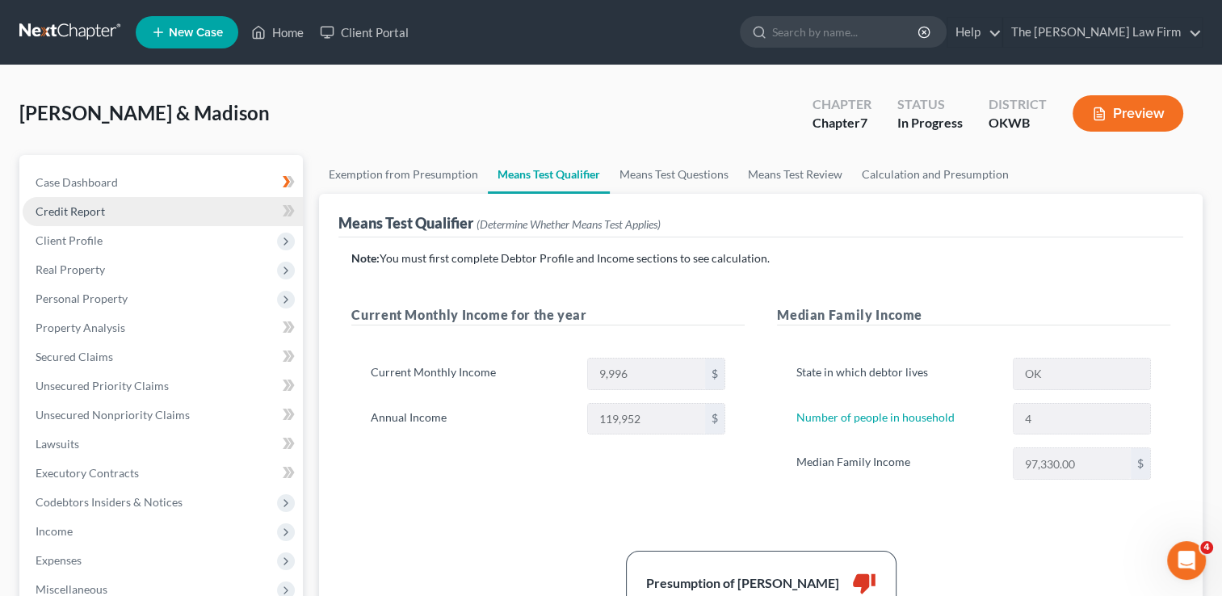
click at [128, 210] on link "Credit Report" at bounding box center [163, 211] width 280 height 29
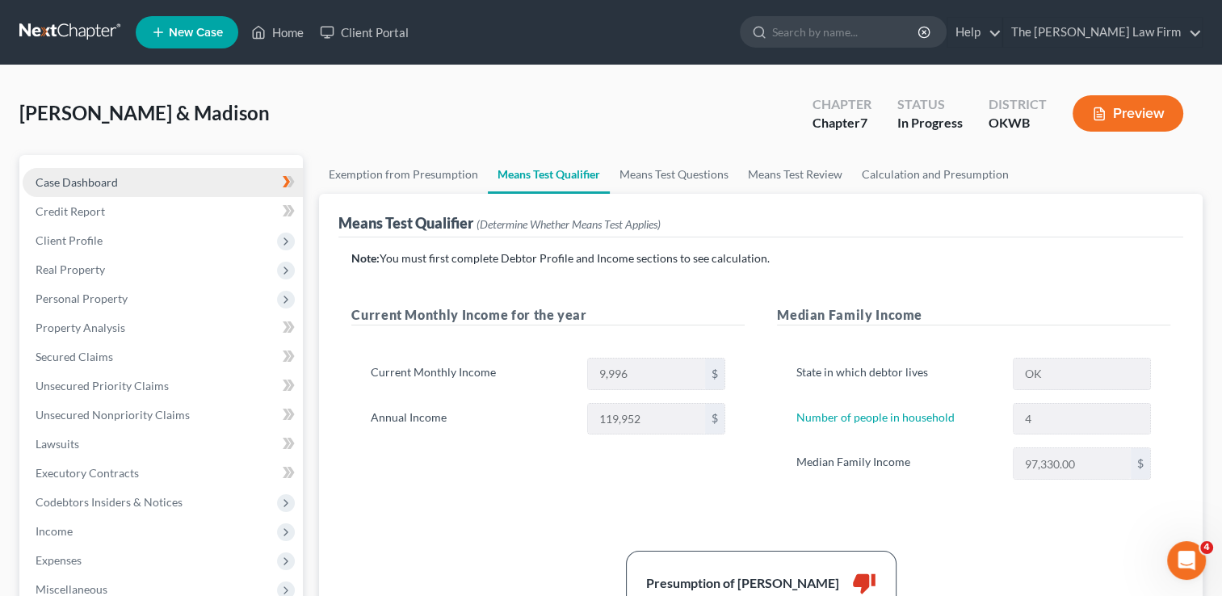
click at [162, 183] on link "Case Dashboard" at bounding box center [163, 182] width 280 height 29
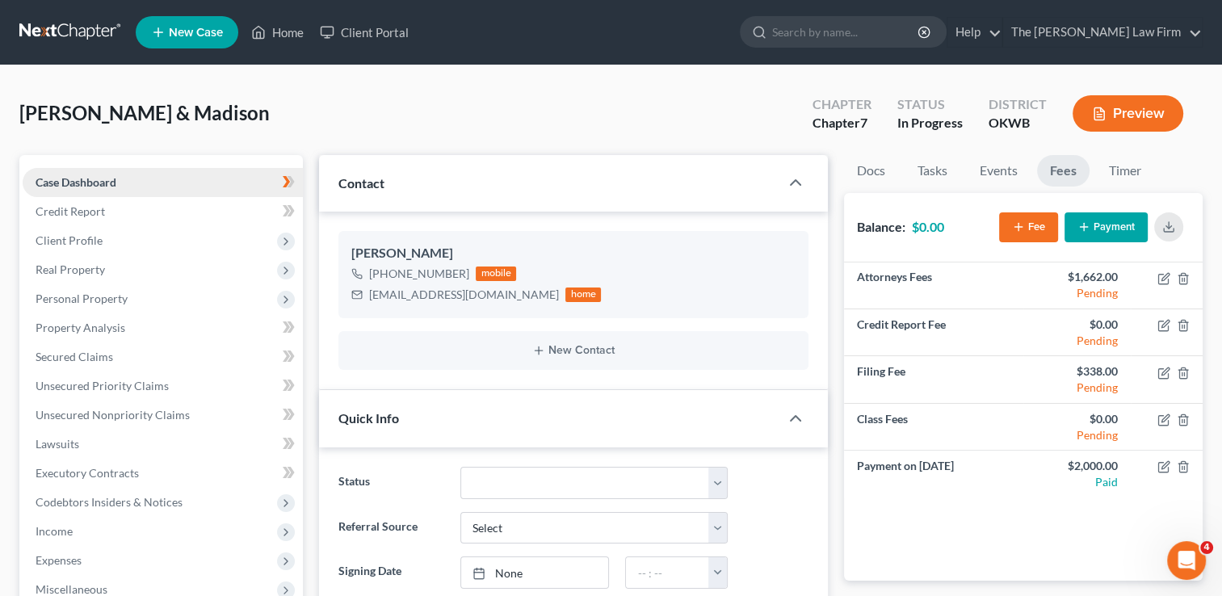
scroll to position [282, 0]
click at [57, 29] on link at bounding box center [70, 32] width 103 height 29
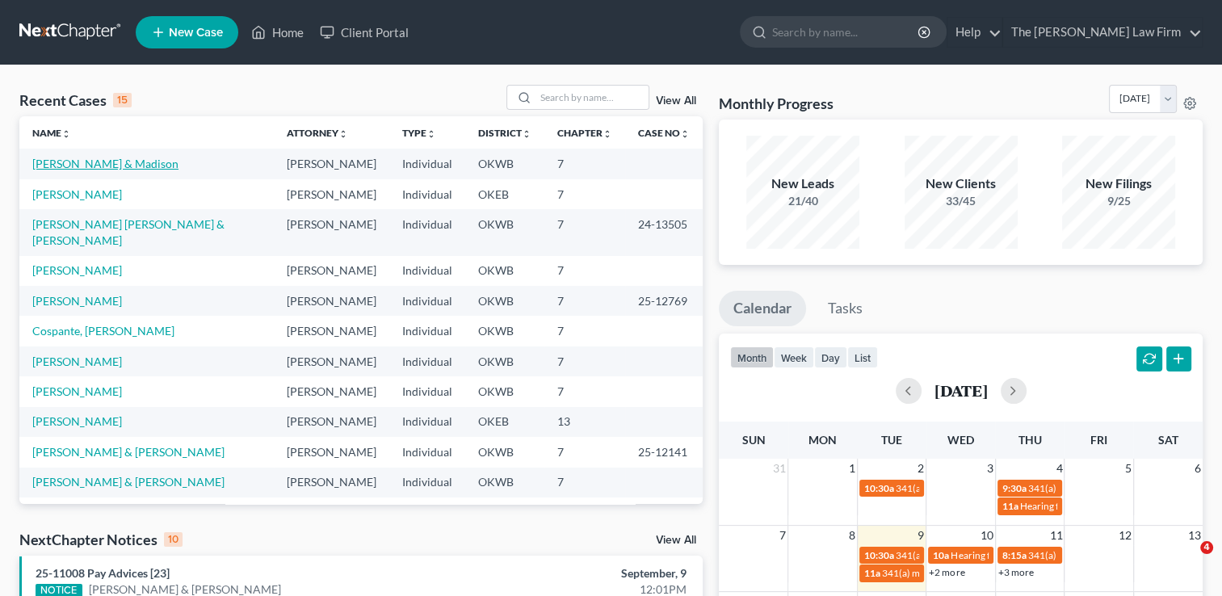
click at [96, 165] on link "[PERSON_NAME] & Madison" at bounding box center [105, 164] width 146 height 14
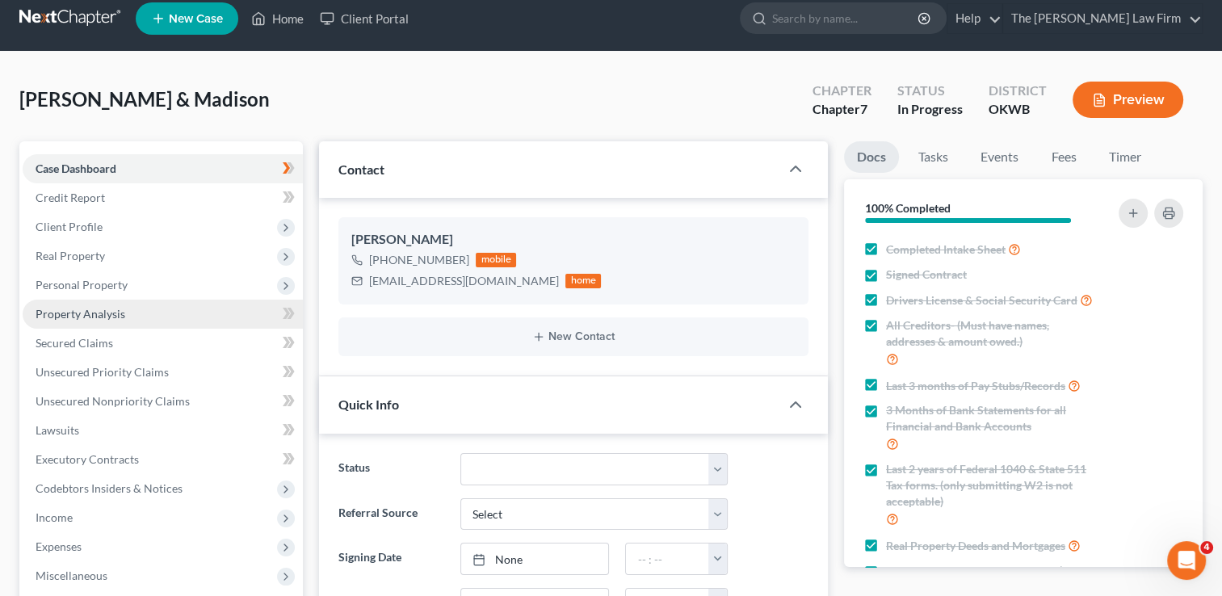
scroll to position [162, 0]
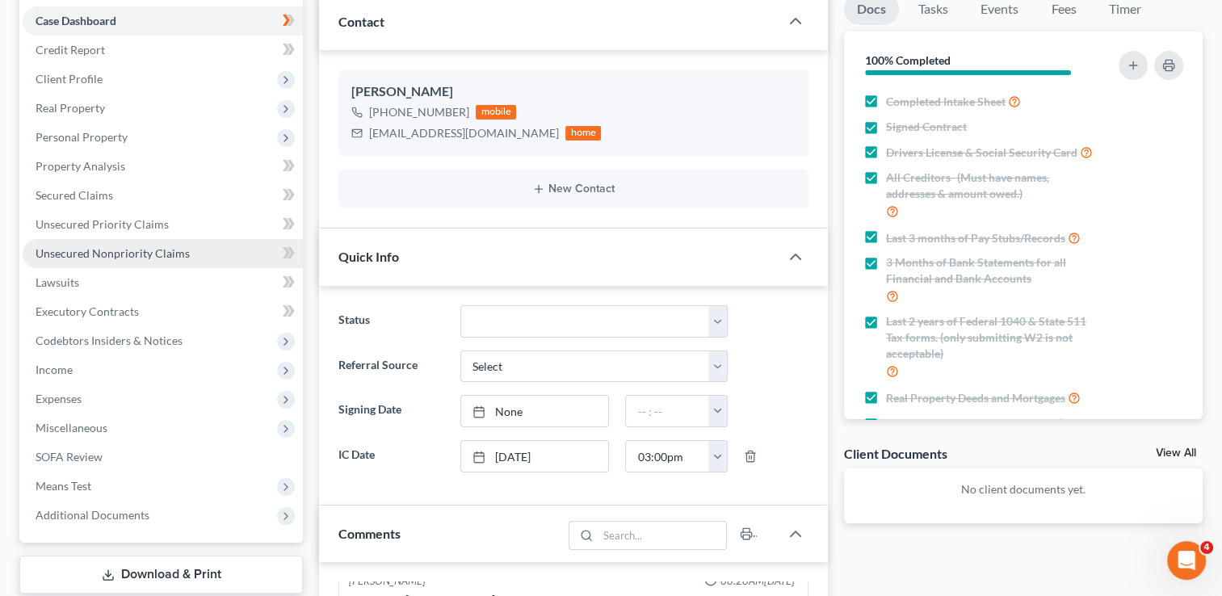
click at [107, 248] on span "Unsecured Nonpriority Claims" at bounding box center [113, 253] width 154 height 14
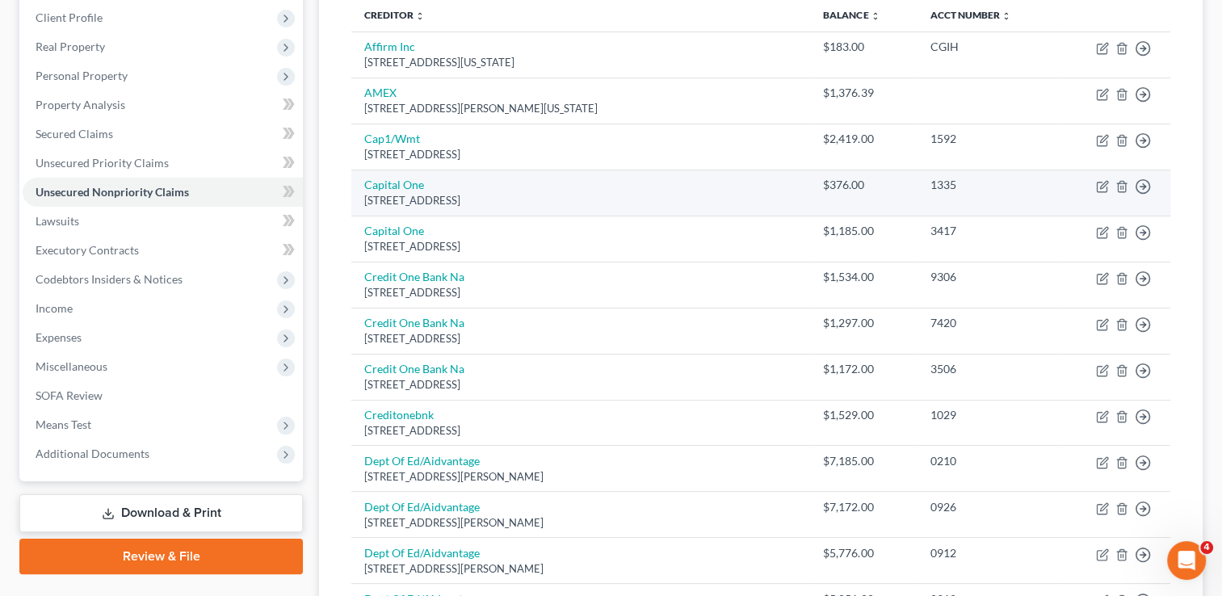
scroll to position [162, 0]
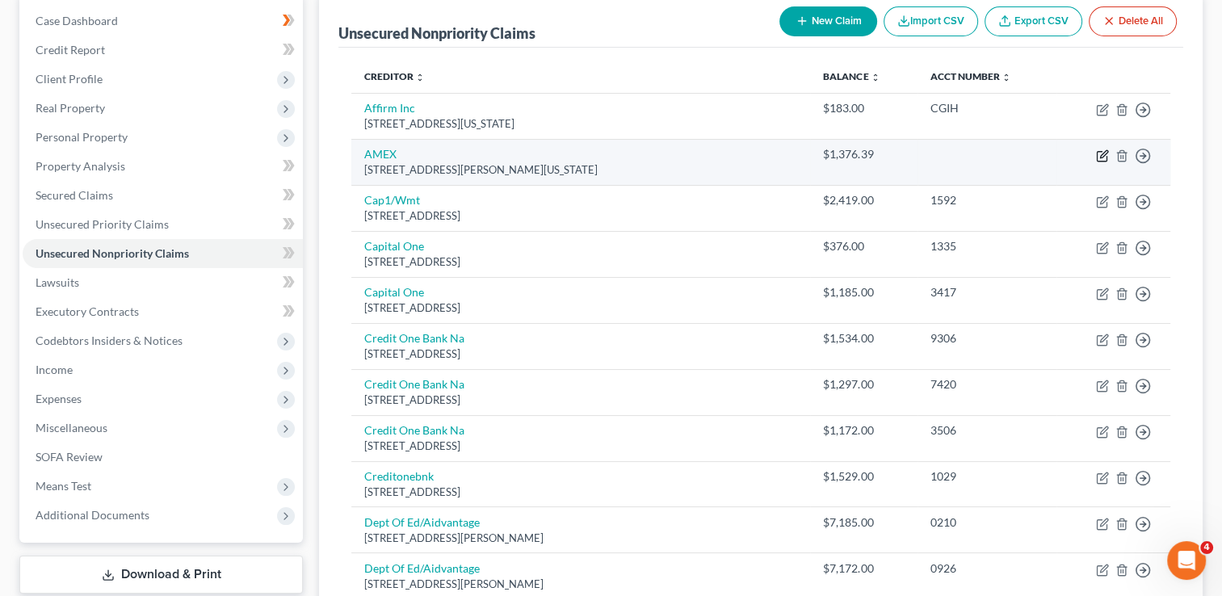
click at [1102, 157] on icon "button" at bounding box center [1102, 155] width 13 height 13
select select "35"
select select "2"
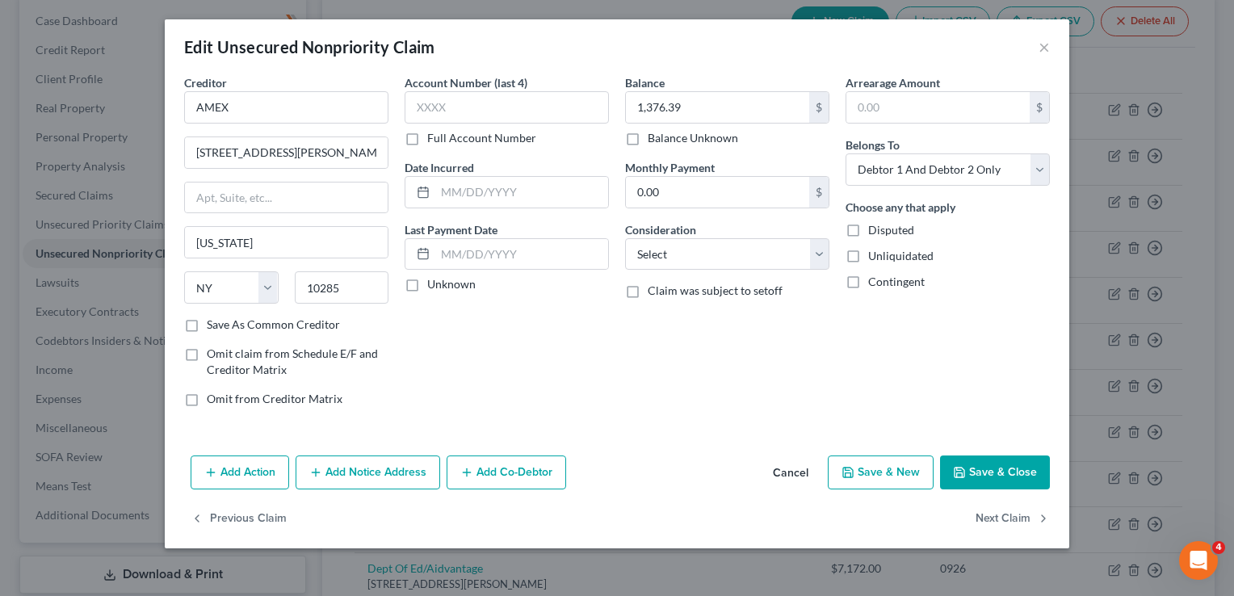
click at [648, 138] on label "Balance Unknown" at bounding box center [693, 138] width 90 height 16
click at [654, 138] on input "Balance Unknown" at bounding box center [659, 135] width 11 height 11
checkbox input "true"
type input "0.00"
click at [996, 461] on button "Save & Close" at bounding box center [995, 473] width 110 height 34
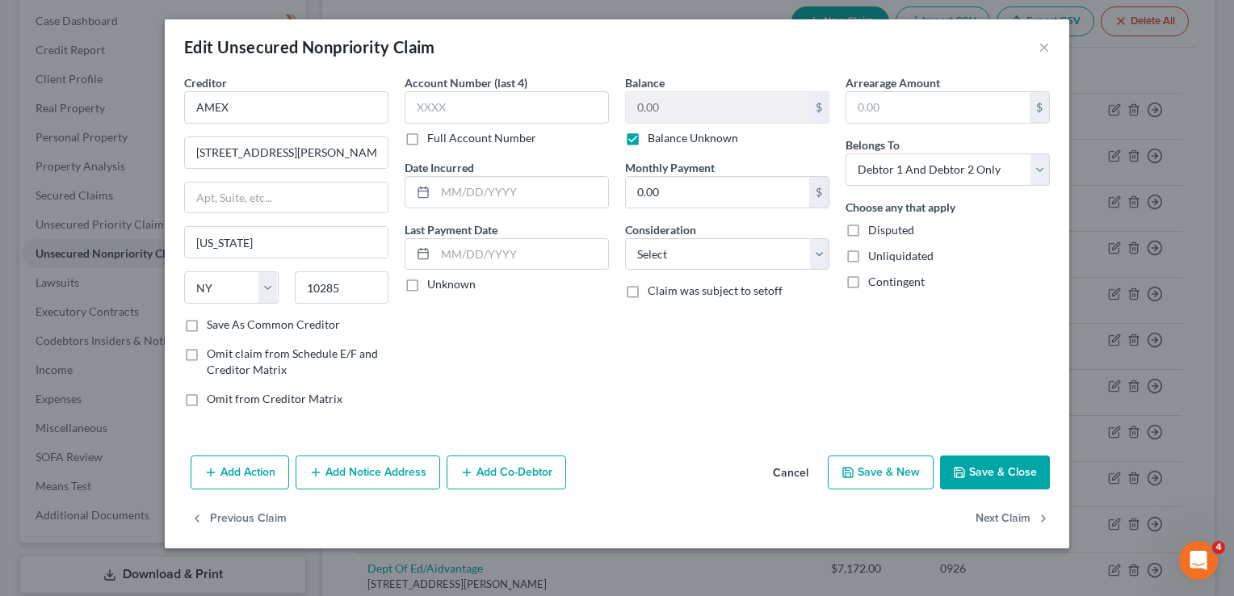
type input "0"
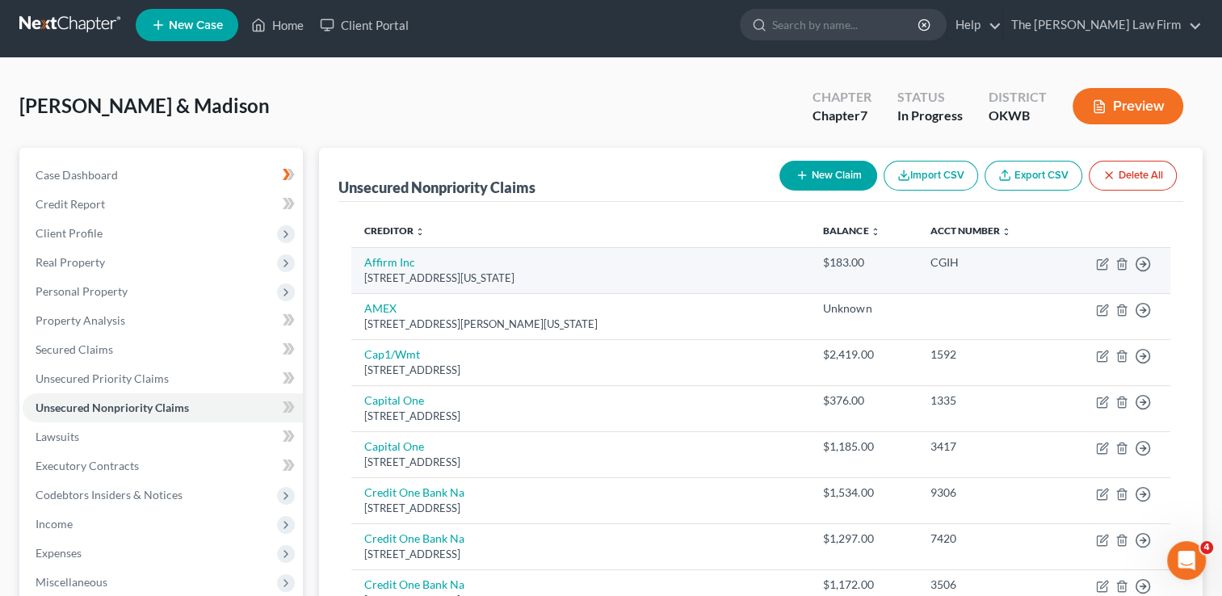
scroll to position [0, 0]
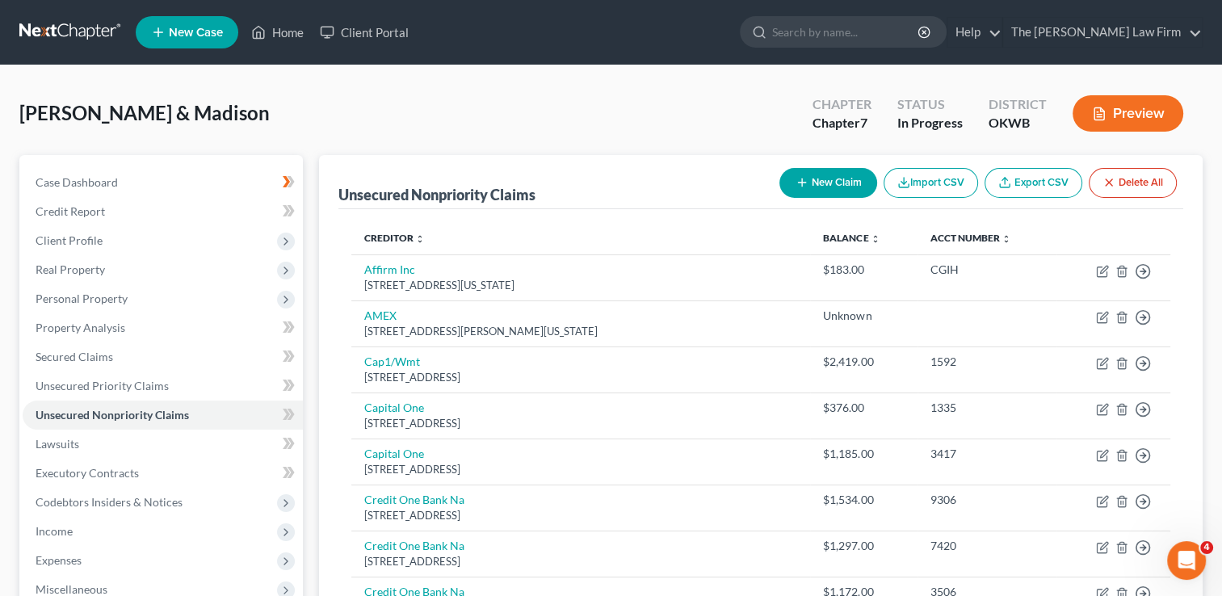
click at [71, 27] on link at bounding box center [70, 32] width 103 height 29
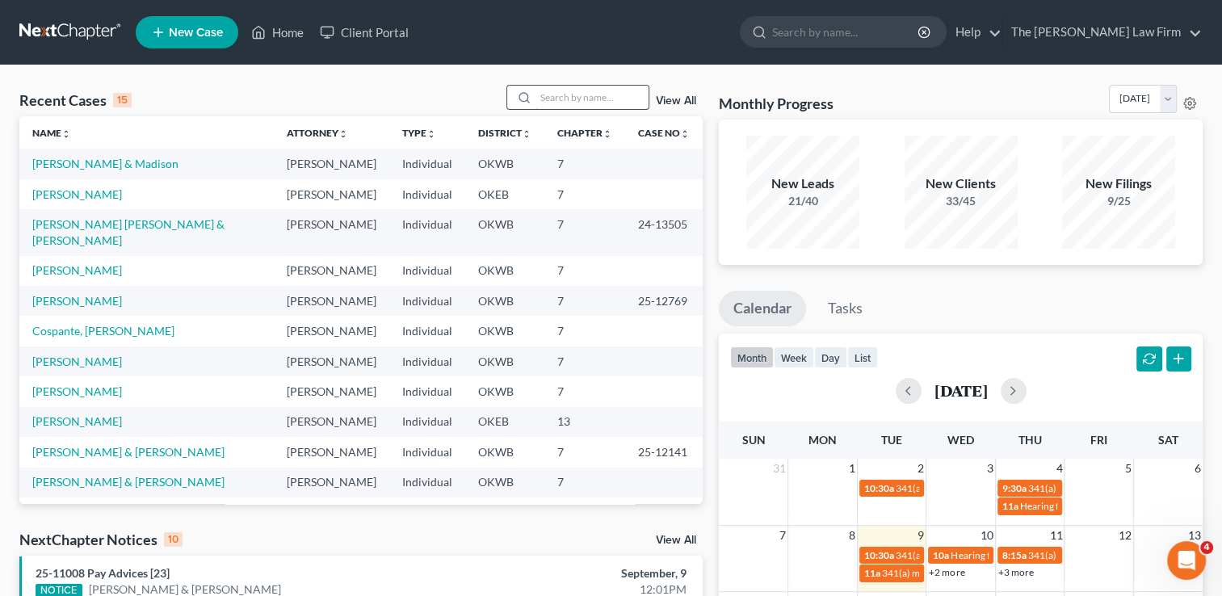
click at [587, 98] on input "search" at bounding box center [592, 97] width 113 height 23
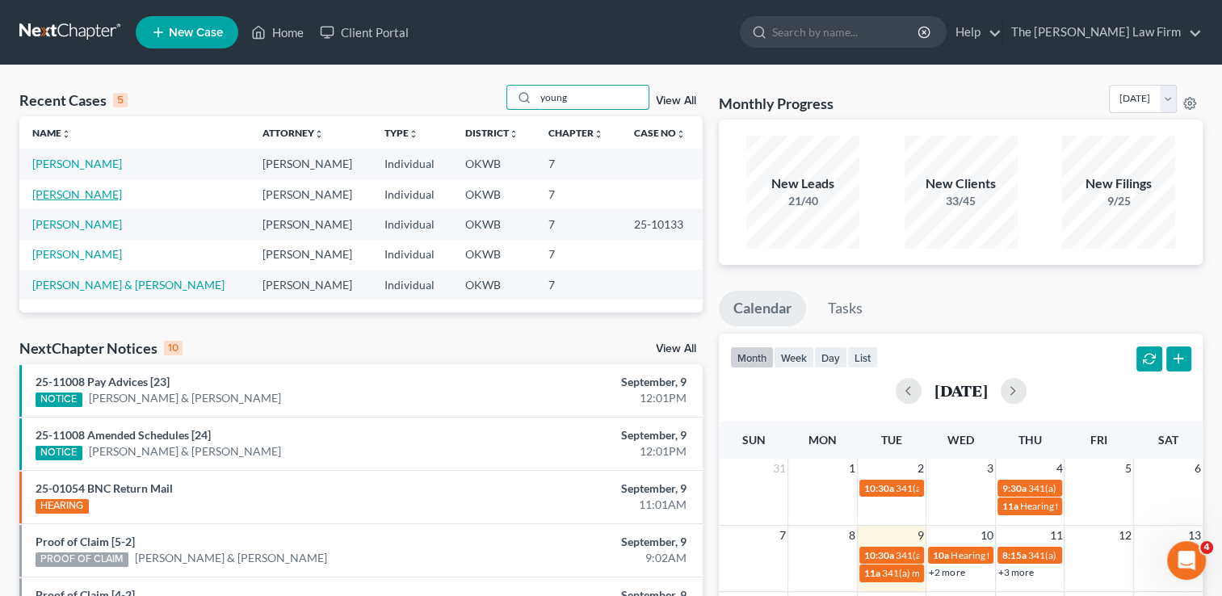
type input "young"
click at [71, 196] on link "[PERSON_NAME]" at bounding box center [77, 194] width 90 height 14
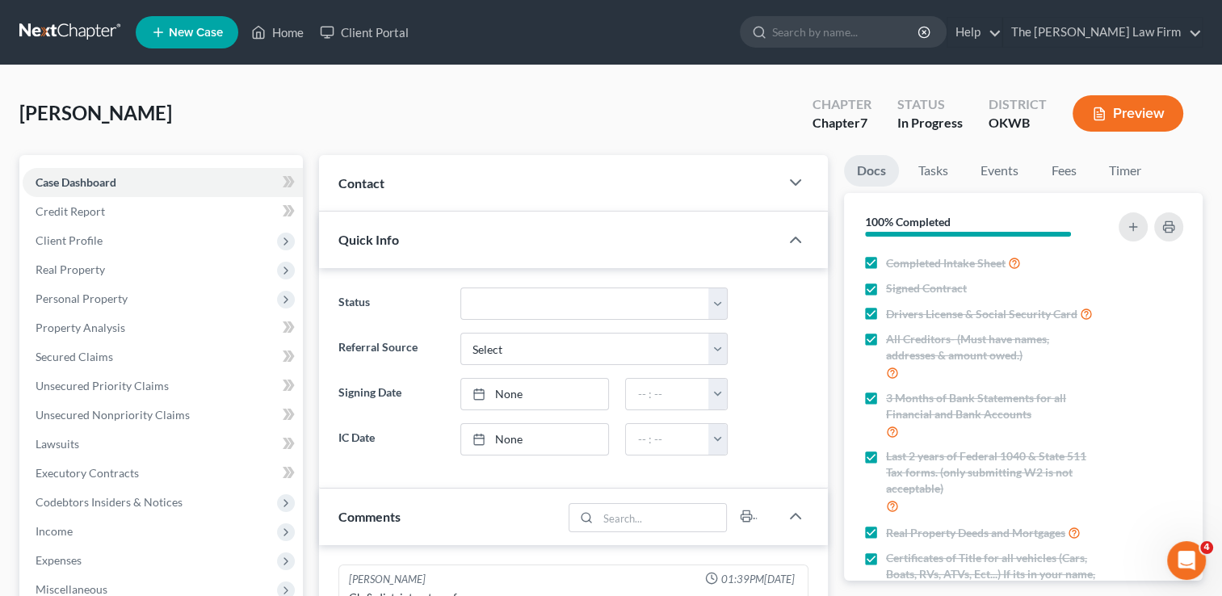
scroll to position [648, 0]
click at [69, 240] on span "Client Profile" at bounding box center [69, 240] width 67 height 14
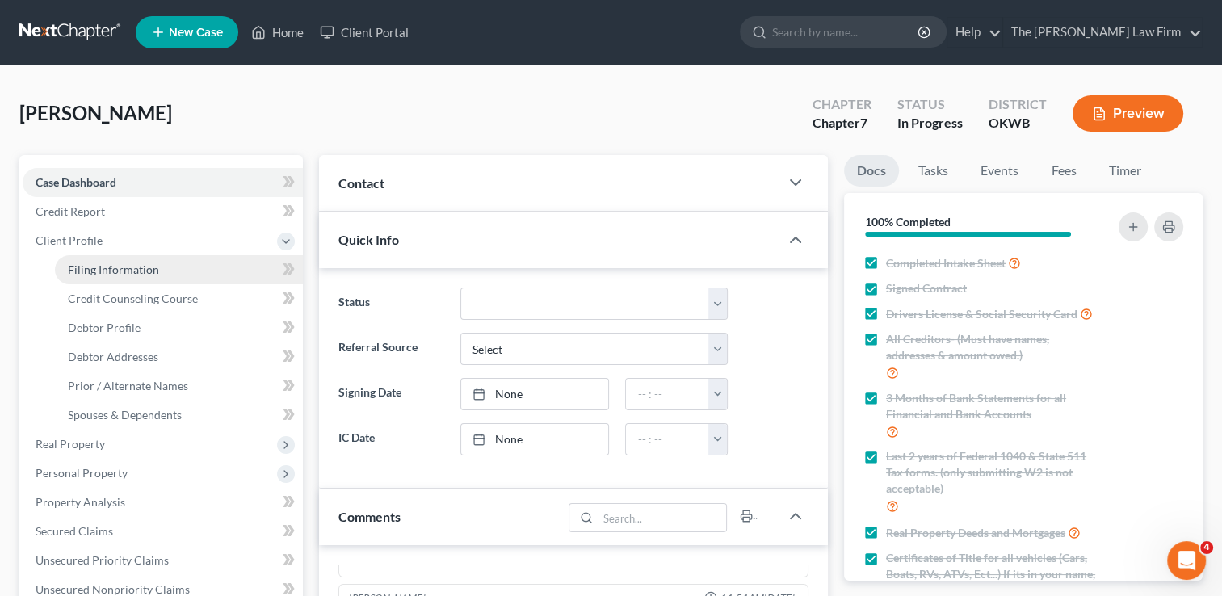
click at [111, 267] on span "Filing Information" at bounding box center [113, 270] width 91 height 14
select select "1"
select select "0"
select select "37"
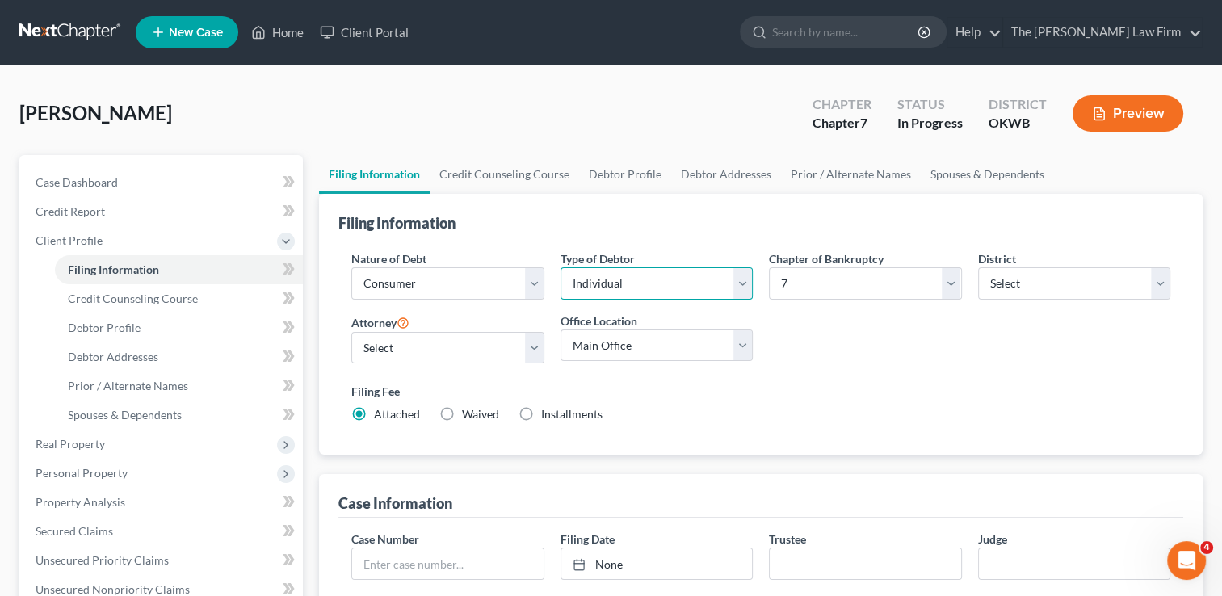
click at [617, 267] on select "Select Individual Joint" at bounding box center [657, 283] width 192 height 32
select select "1"
click at [561, 267] on select "Select Individual Joint" at bounding box center [657, 283] width 192 height 32
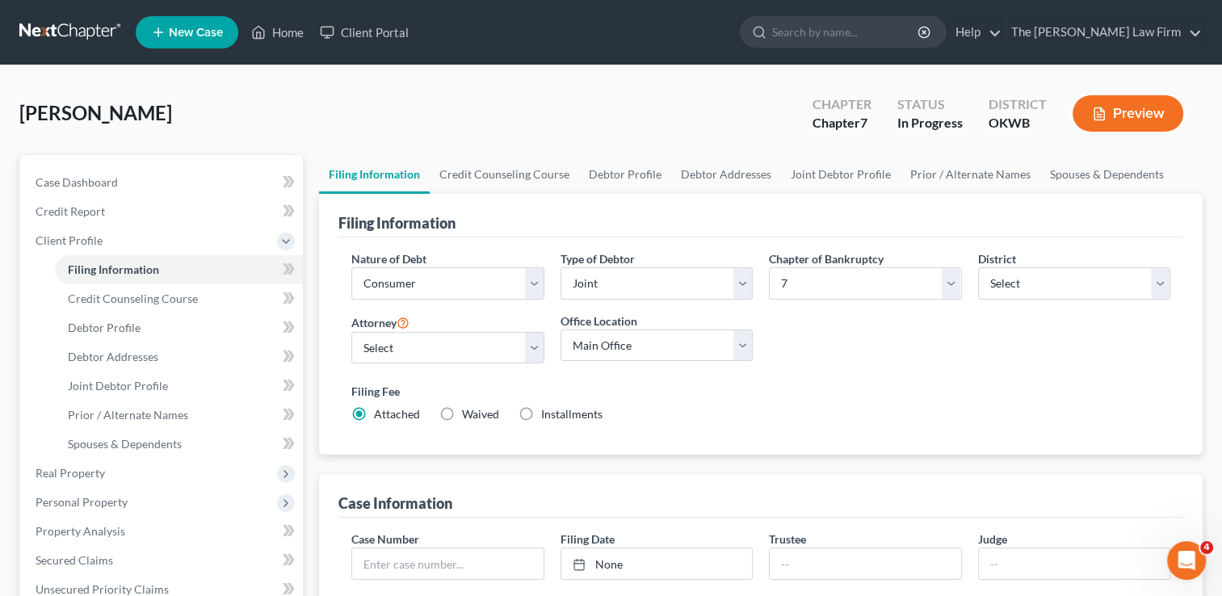
click at [860, 349] on div "Nature of Debt Select Business Consumer Other Nature of Business Select Clearin…" at bounding box center [760, 343] width 835 height 186
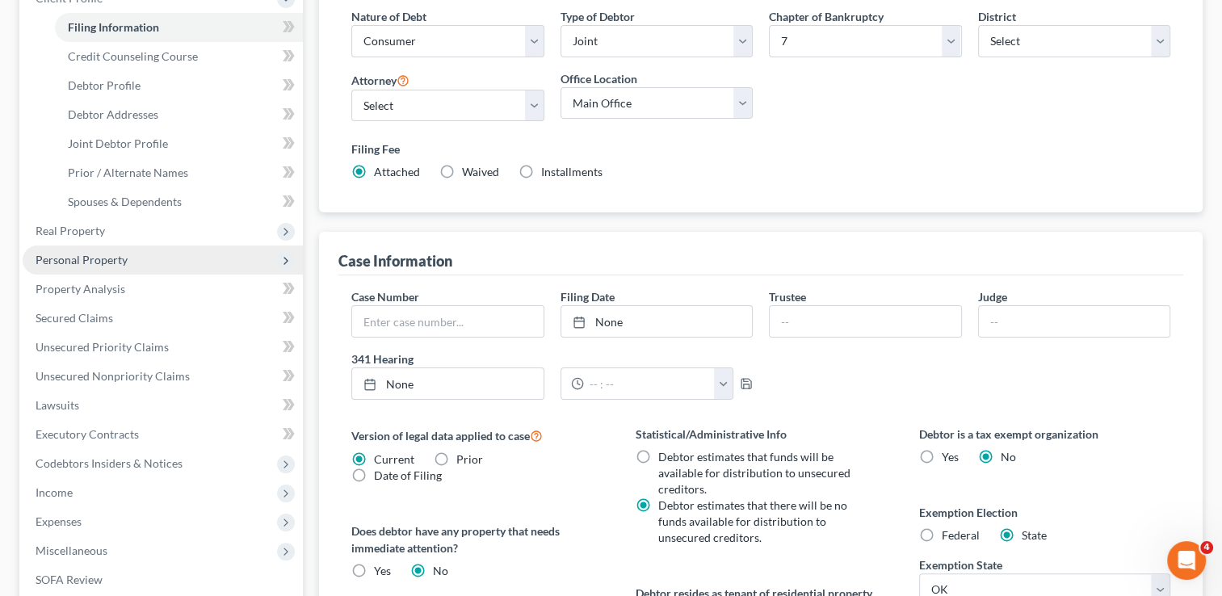
scroll to position [242, 0]
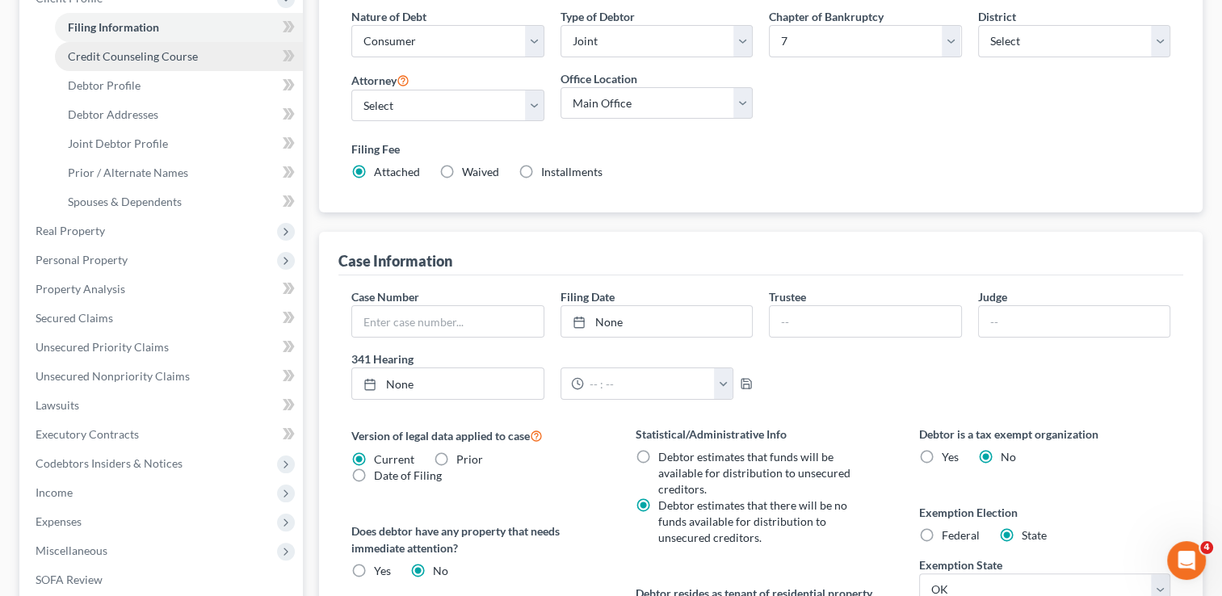
click at [149, 60] on span "Credit Counseling Course" at bounding box center [133, 56] width 130 height 14
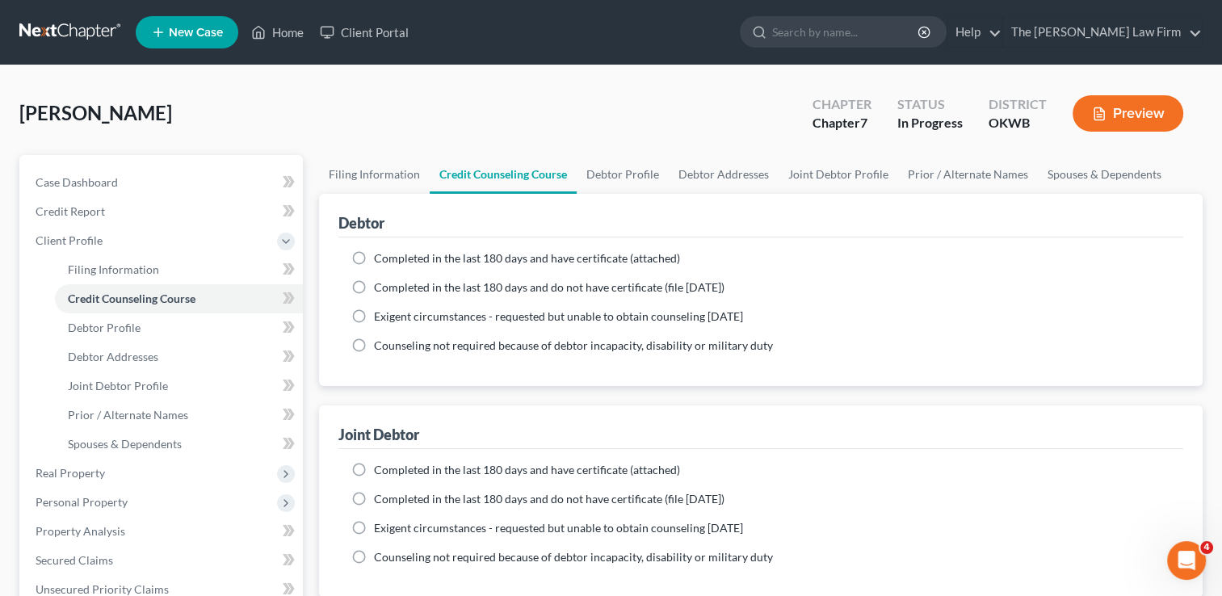
click at [374, 254] on label "Completed in the last 180 days and have certificate (attached)" at bounding box center [527, 258] width 306 height 16
click at [381, 254] on input "Completed in the last 180 days and have certificate (attached)" at bounding box center [386, 255] width 11 height 11
radio input "true"
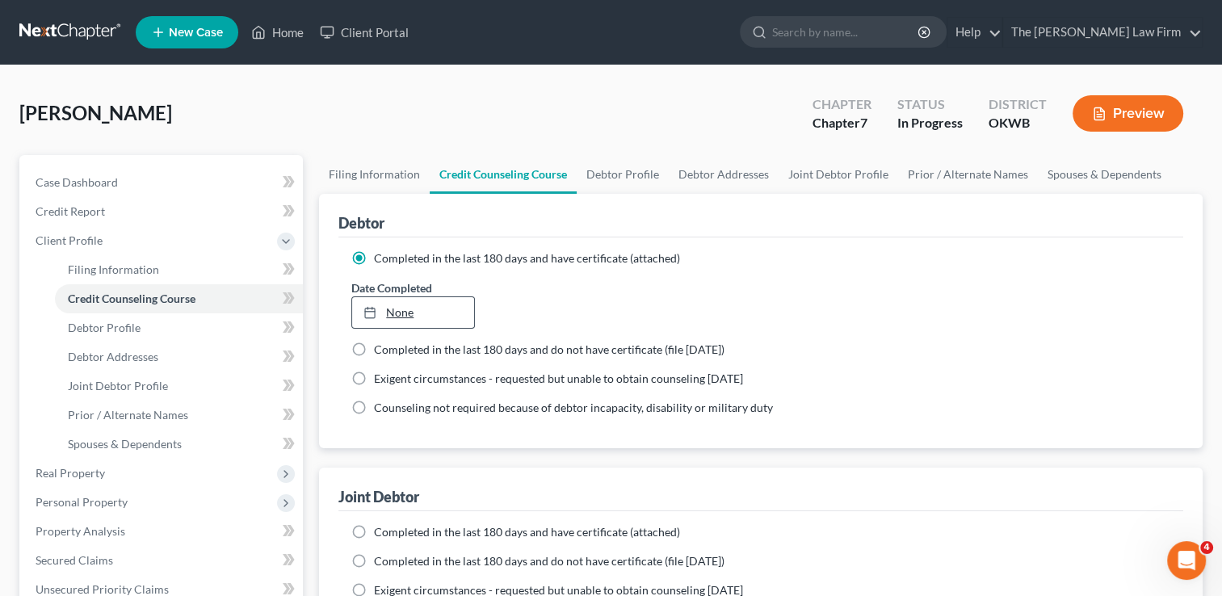
click at [391, 302] on link "None" at bounding box center [412, 312] width 121 height 31
type input "[DATE]"
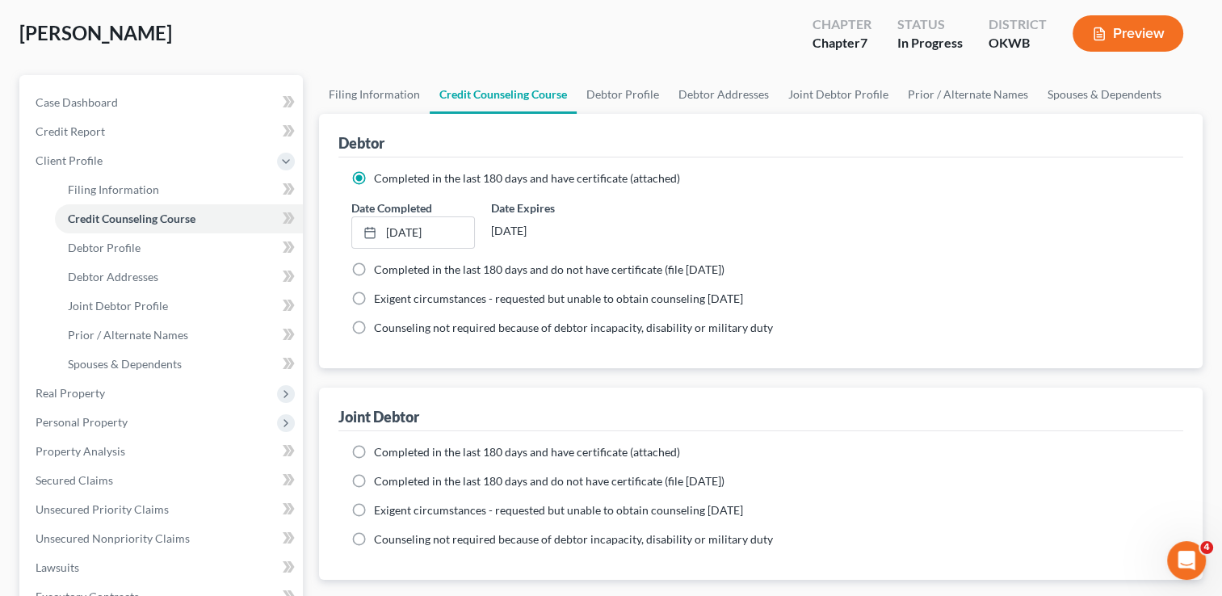
scroll to position [81, 0]
click at [374, 449] on label "Completed in the last 180 days and have certificate (attached)" at bounding box center [527, 452] width 306 height 16
click at [381, 449] on input "Completed in the last 180 days and have certificate (attached)" at bounding box center [386, 449] width 11 height 11
radio input "true"
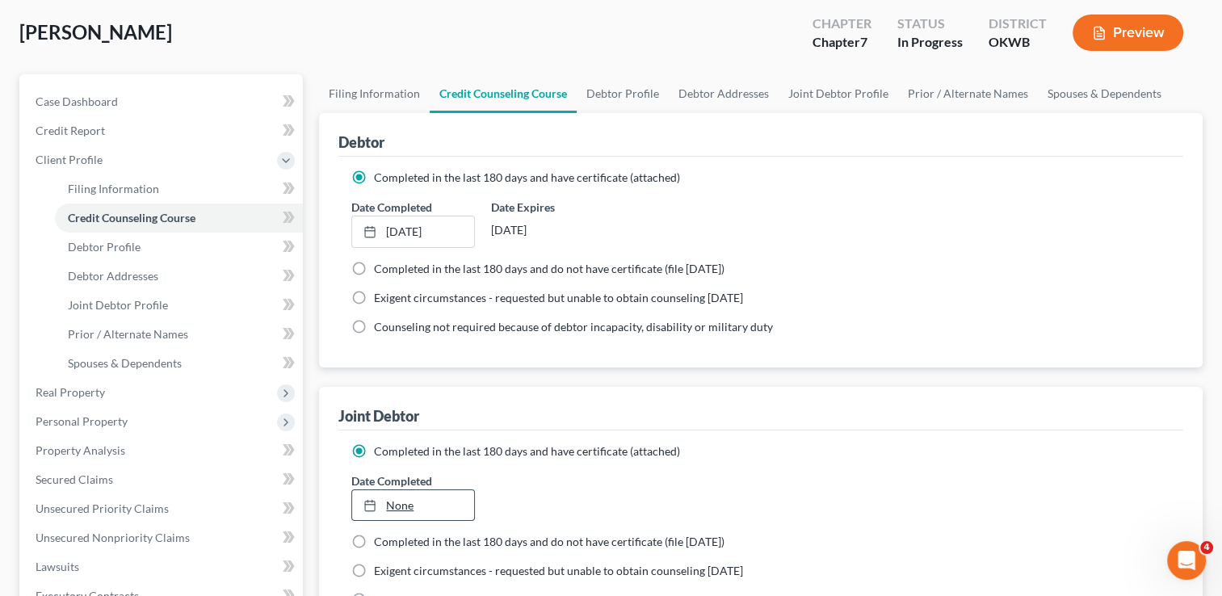
click at [399, 506] on link "None" at bounding box center [412, 505] width 121 height 31
type input "[DATE]"
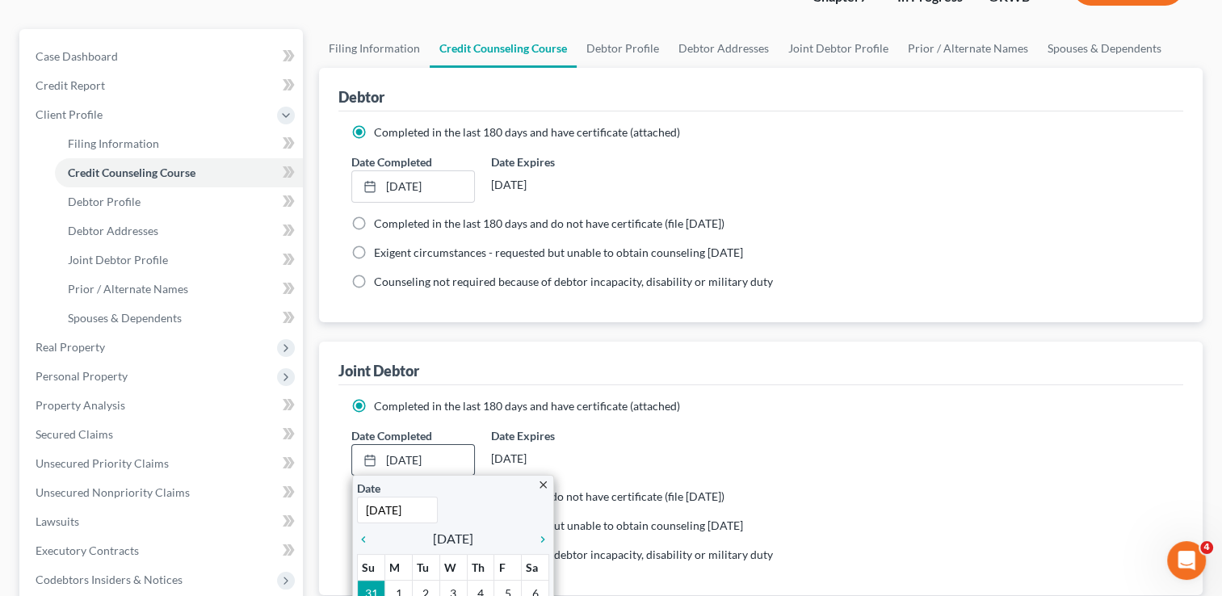
scroll to position [162, 0]
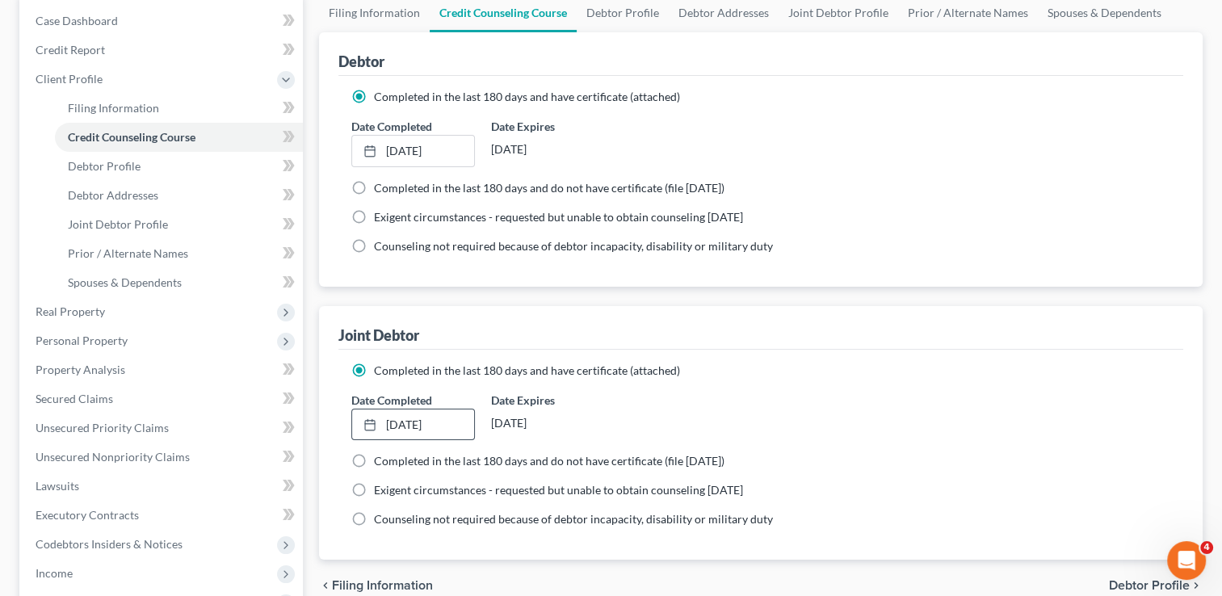
click at [754, 346] on div "Joint Debtor" at bounding box center [760, 328] width 845 height 44
click at [145, 162] on link "Debtor Profile" at bounding box center [179, 166] width 248 height 29
select select "1"
select select "0"
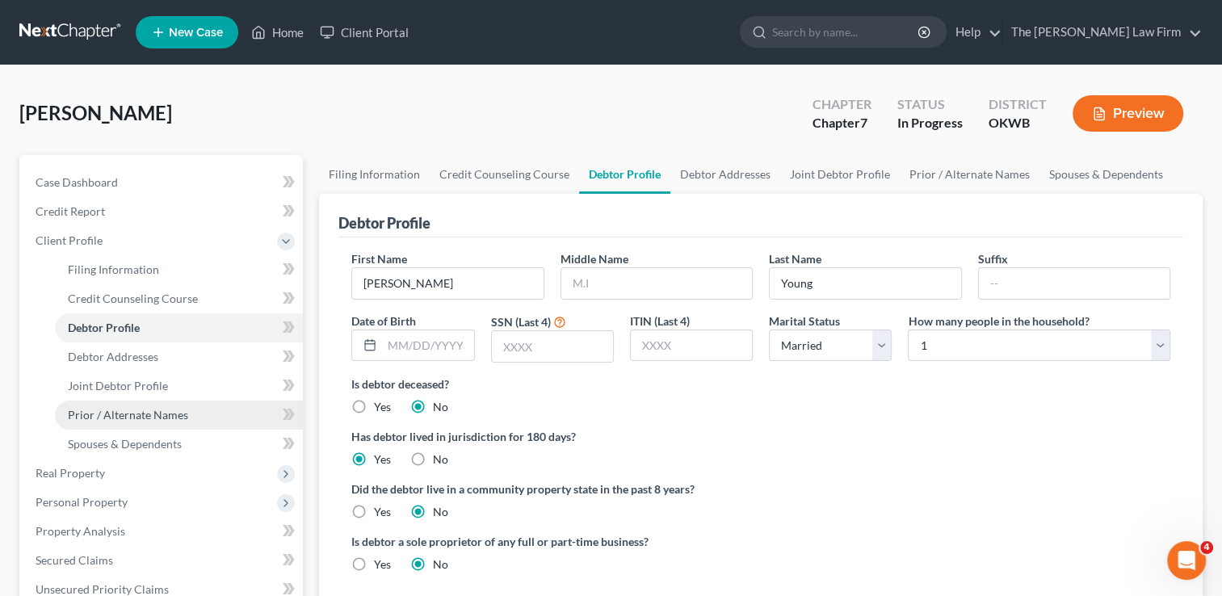
click at [131, 412] on span "Prior / Alternate Names" at bounding box center [128, 415] width 120 height 14
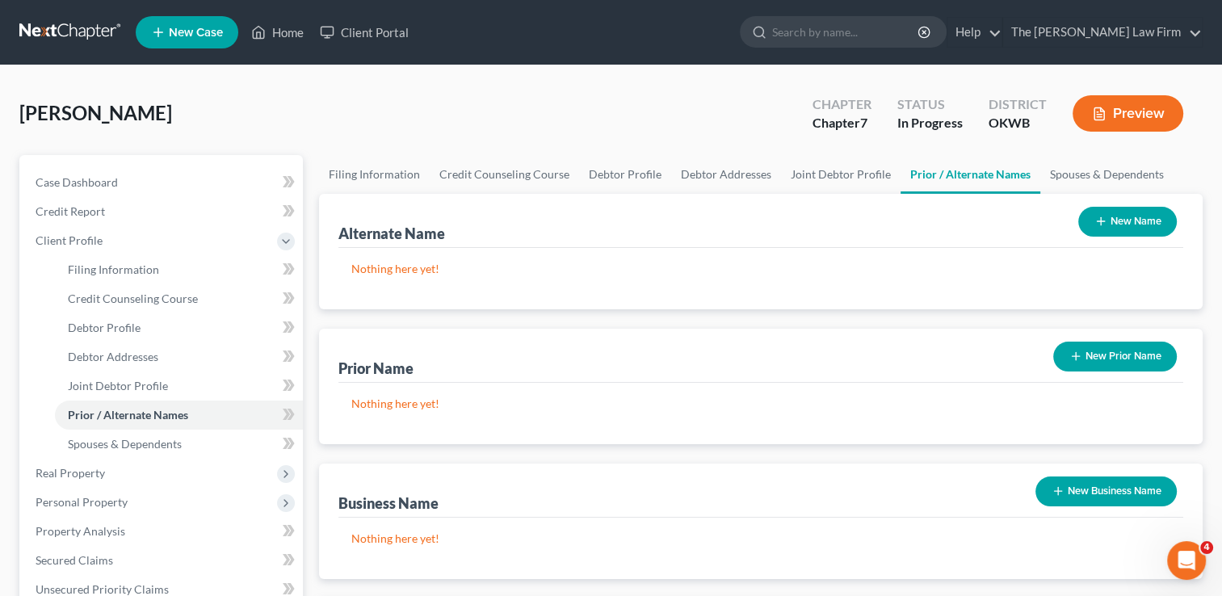
click at [1134, 224] on button "New Name" at bounding box center [1127, 222] width 99 height 30
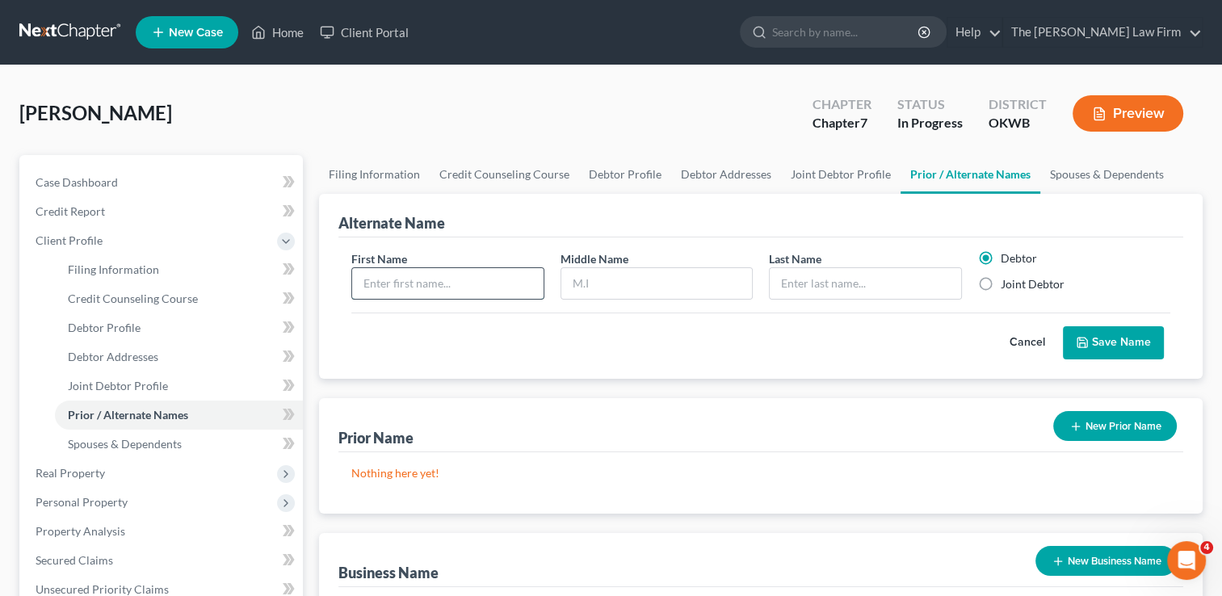
click at [433, 273] on input "text" at bounding box center [447, 283] width 191 height 31
type input "[PERSON_NAME]"
click at [847, 288] on input "text" at bounding box center [865, 283] width 191 height 31
type input "Young"
click at [1140, 338] on button "Save Name" at bounding box center [1113, 343] width 101 height 34
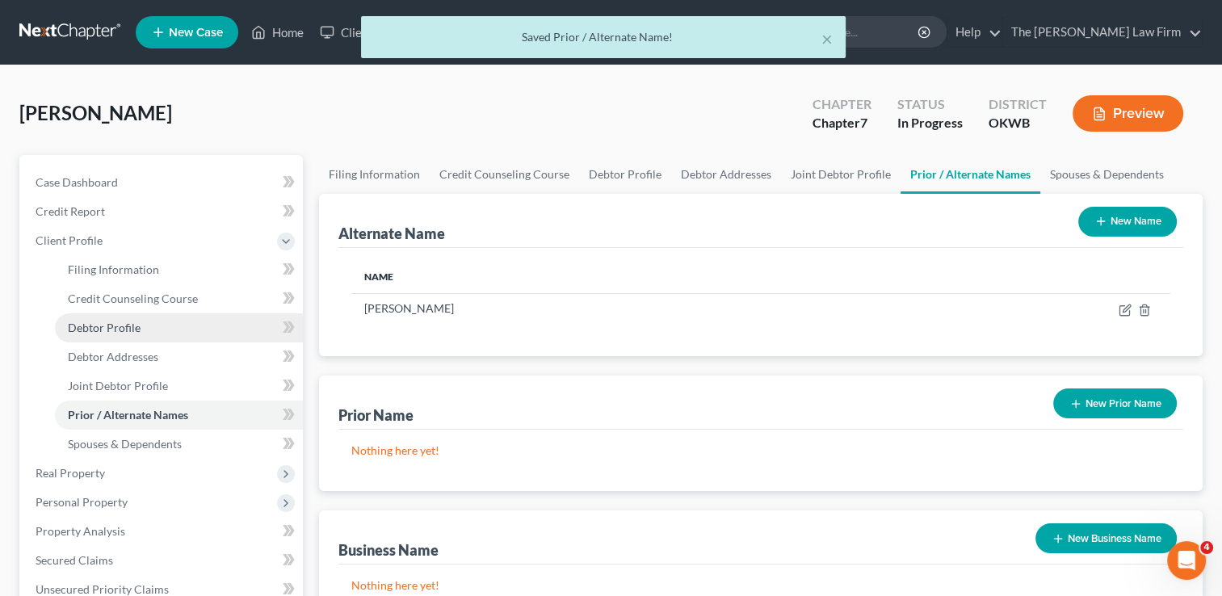
click at [122, 317] on link "Debtor Profile" at bounding box center [179, 327] width 248 height 29
select select "1"
select select "0"
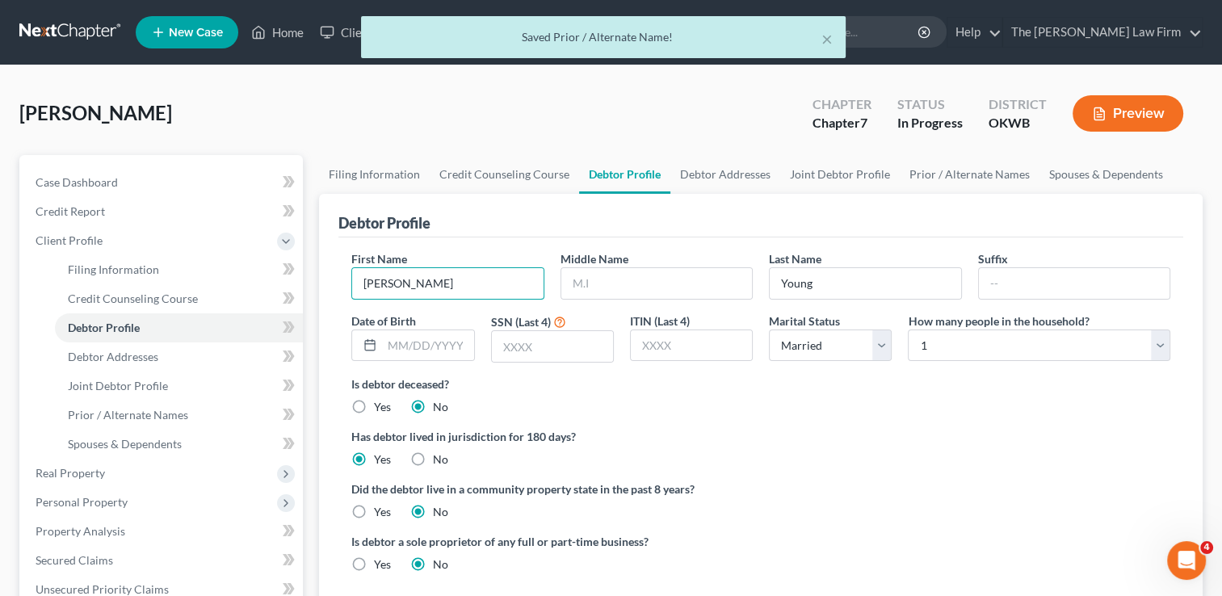
drag, startPoint x: 344, startPoint y: 289, endPoint x: 315, endPoint y: 291, distance: 29.1
click at [315, 291] on div "Filing Information Credit Counseling Course Debtor Profile Debtor Addresses Joi…" at bounding box center [761, 578] width 900 height 846
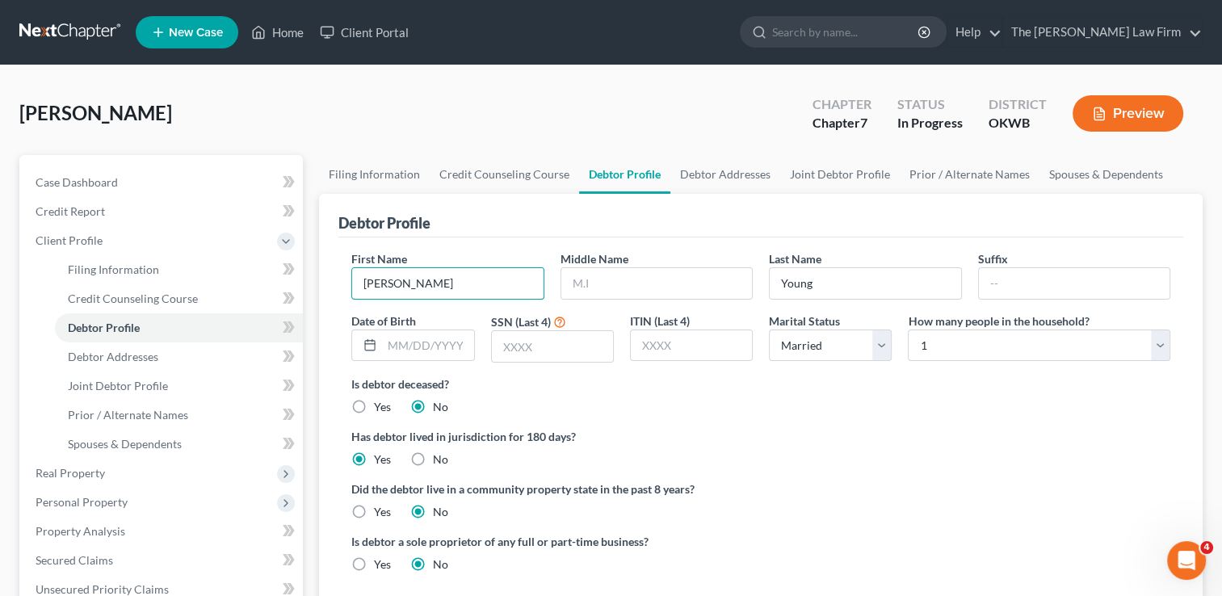
type input "[PERSON_NAME]"
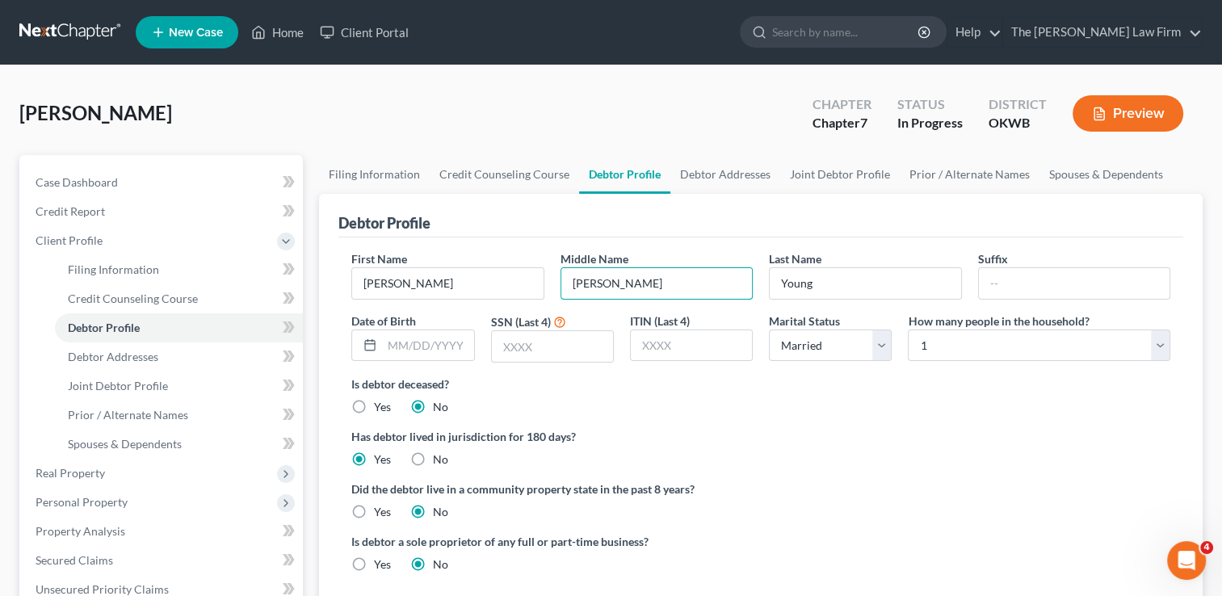
type input "[PERSON_NAME]"
click at [418, 346] on input "text" at bounding box center [427, 345] width 91 height 31
type input "[DATE]"
click at [561, 345] on input "text" at bounding box center [552, 346] width 121 height 31
type input "2368"
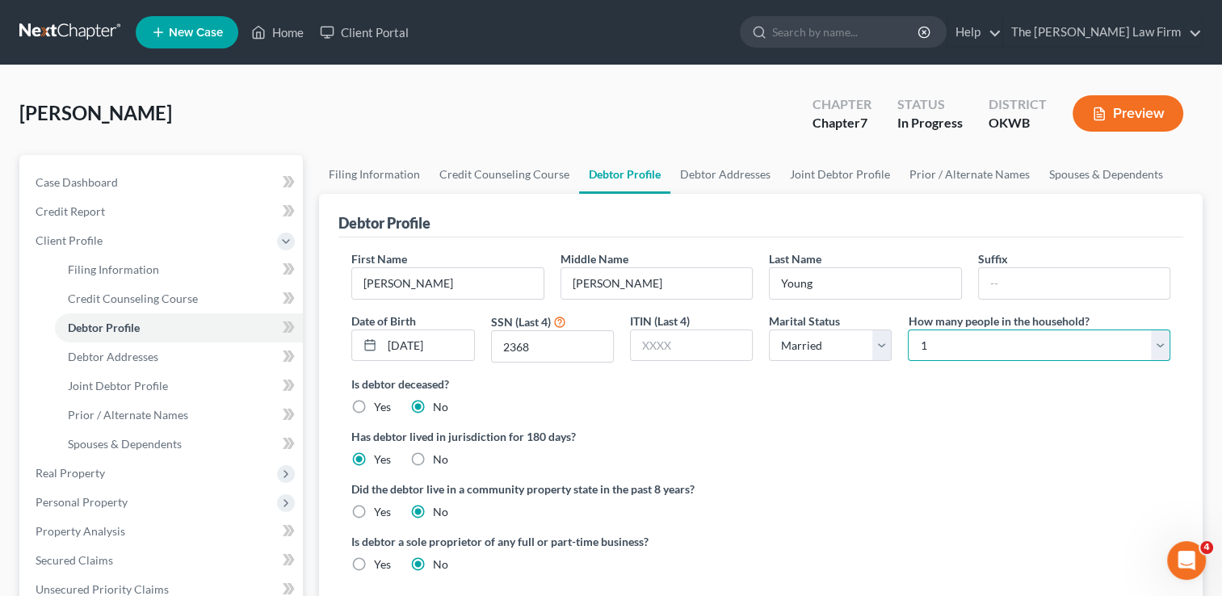
click at [941, 340] on select "Select 1 2 3 4 5 6 7 8 9 10 11 12 13 14 15 16 17 18 19 20" at bounding box center [1039, 346] width 263 height 32
select select "1"
click at [908, 330] on select "Select 1 2 3 4 5 6 7 8 9 10 11 12 13 14 15 16 17 18 19 20" at bounding box center [1039, 346] width 263 height 32
click at [791, 418] on ng-include "First Name [PERSON_NAME] Middle Name [PERSON_NAME] Last Name [PERSON_NAME] Suff…" at bounding box center [760, 417] width 819 height 335
click at [126, 356] on span "Debtor Addresses" at bounding box center [113, 357] width 90 height 14
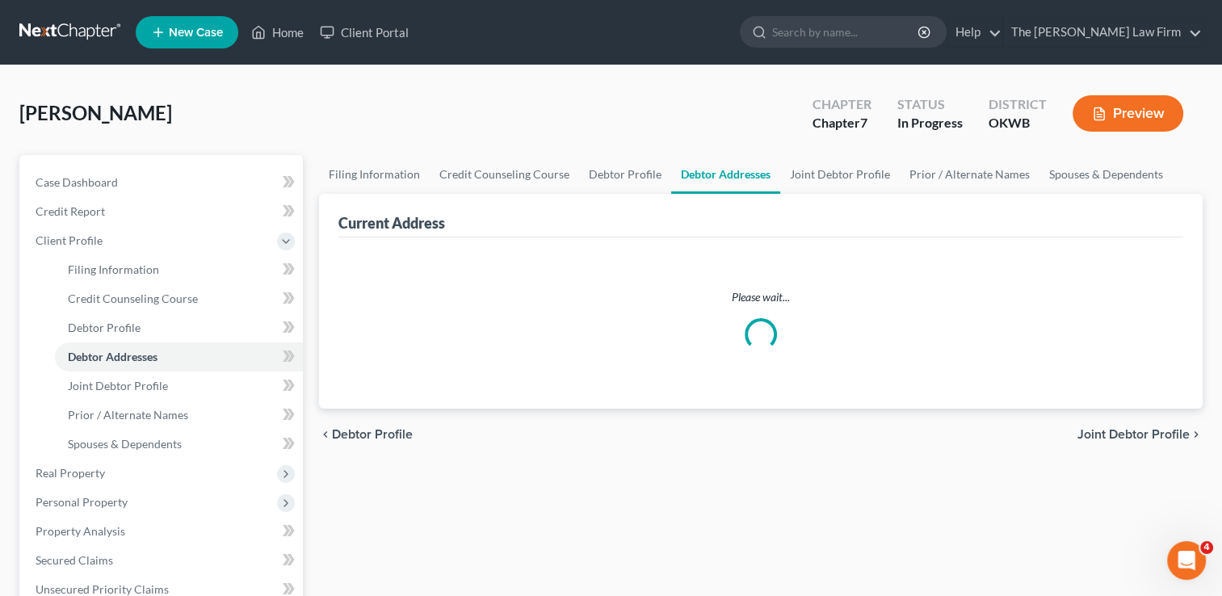
select select "0"
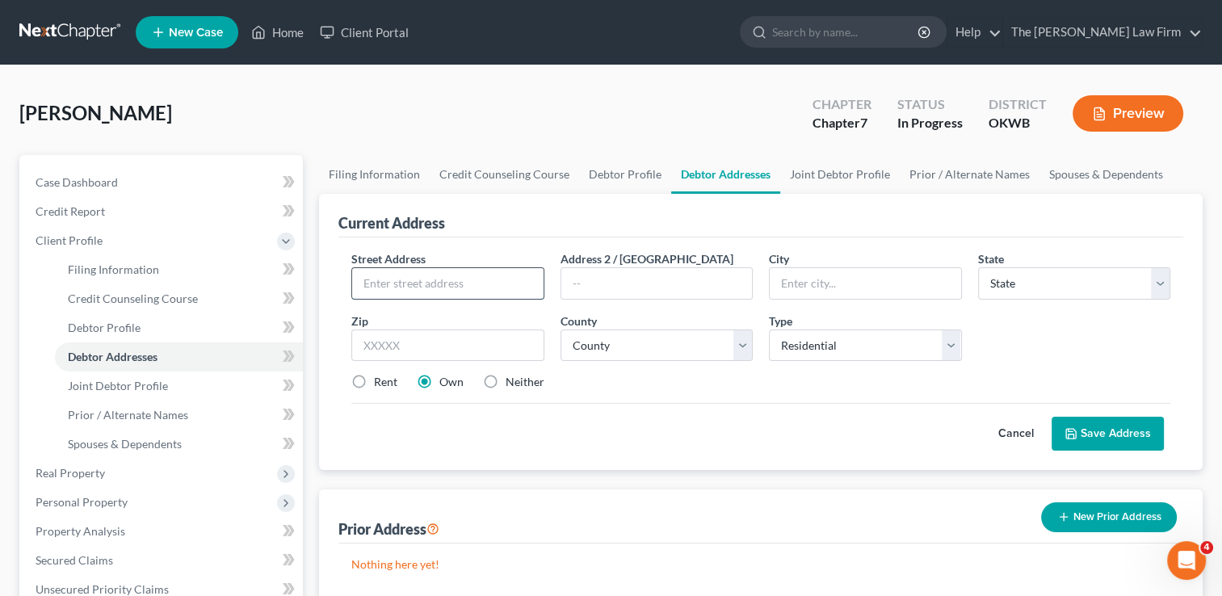
click at [488, 279] on input "text" at bounding box center [447, 283] width 191 height 31
click at [414, 281] on input "text" at bounding box center [447, 283] width 191 height 31
type input "[STREET_ADDRESS]"
click at [435, 349] on input "text" at bounding box center [447, 346] width 192 height 32
type input "74834"
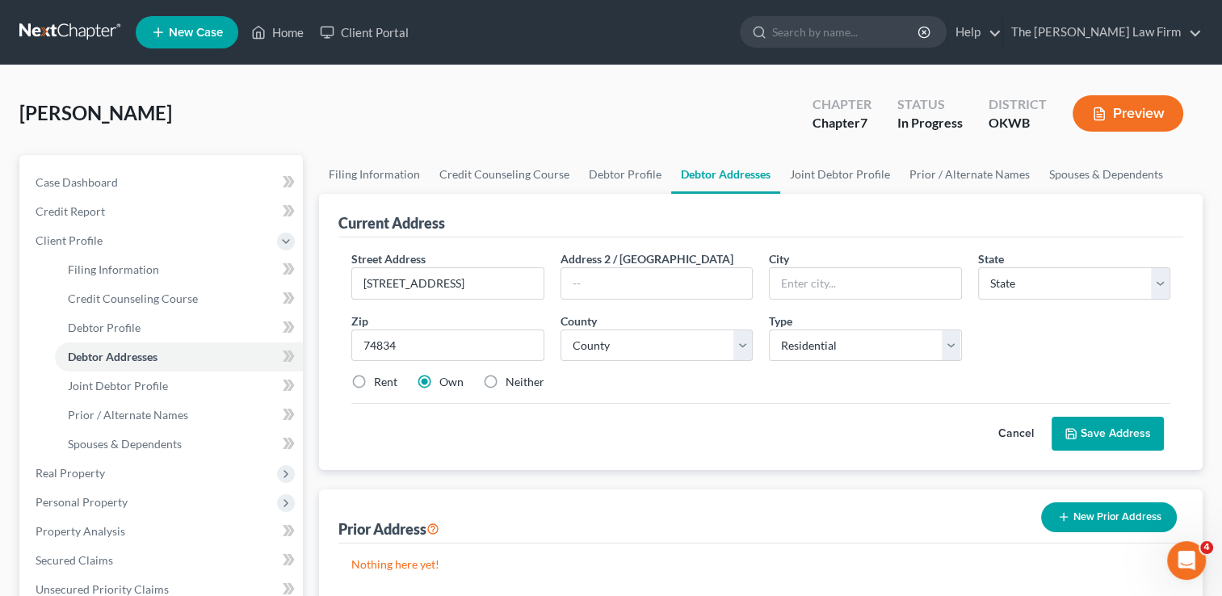
click at [836, 383] on div "Rent Own Neither" at bounding box center [760, 382] width 835 height 16
type input "[PERSON_NAME]"
select select "37"
click at [737, 340] on select "County [GEOGRAPHIC_DATA] [GEOGRAPHIC_DATA] [GEOGRAPHIC_DATA] [GEOGRAPHIC_DATA] …" at bounding box center [657, 346] width 192 height 32
select select "40"
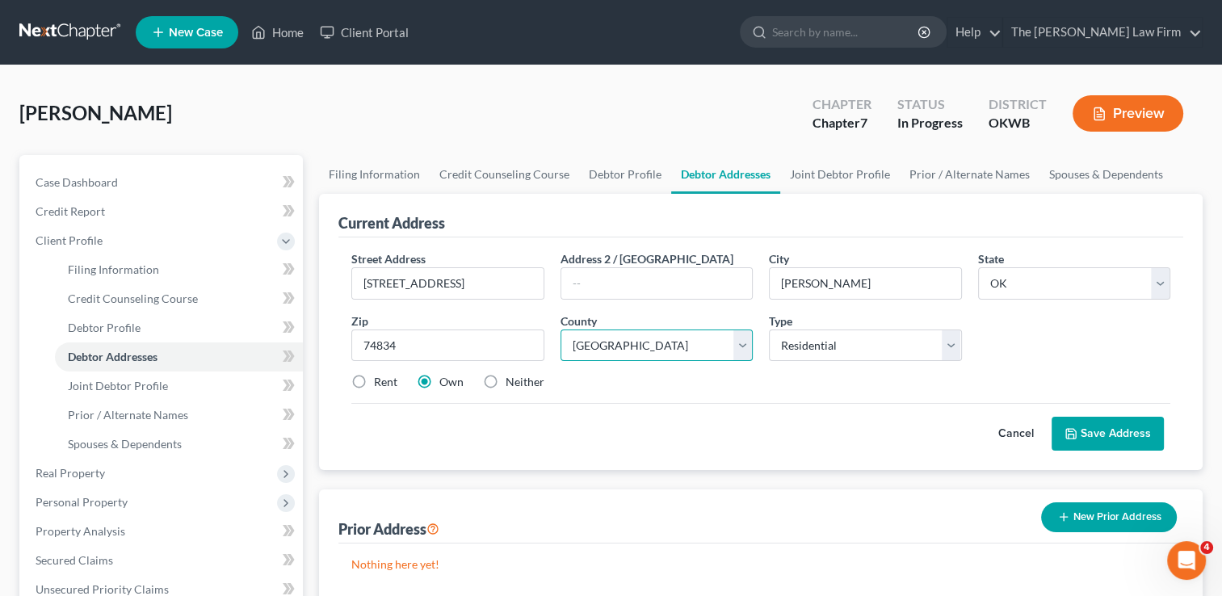
click at [561, 330] on select "County [GEOGRAPHIC_DATA] [GEOGRAPHIC_DATA] [GEOGRAPHIC_DATA] [GEOGRAPHIC_DATA] …" at bounding box center [657, 346] width 192 height 32
click at [1111, 423] on button "Save Address" at bounding box center [1108, 434] width 112 height 34
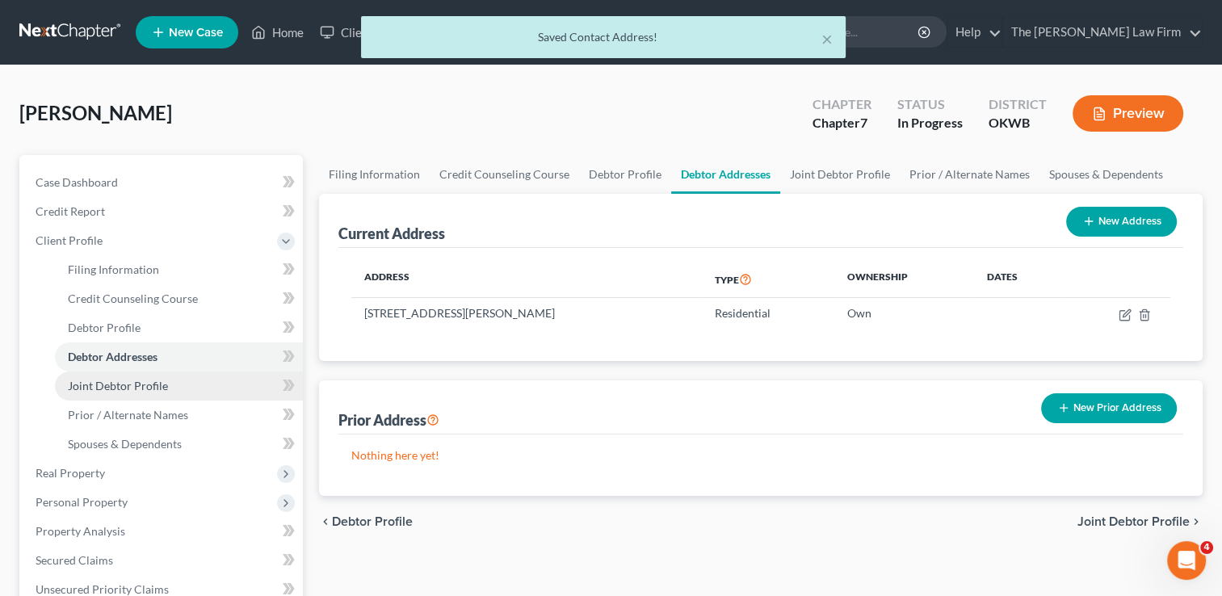
click at [156, 385] on span "Joint Debtor Profile" at bounding box center [118, 386] width 100 height 14
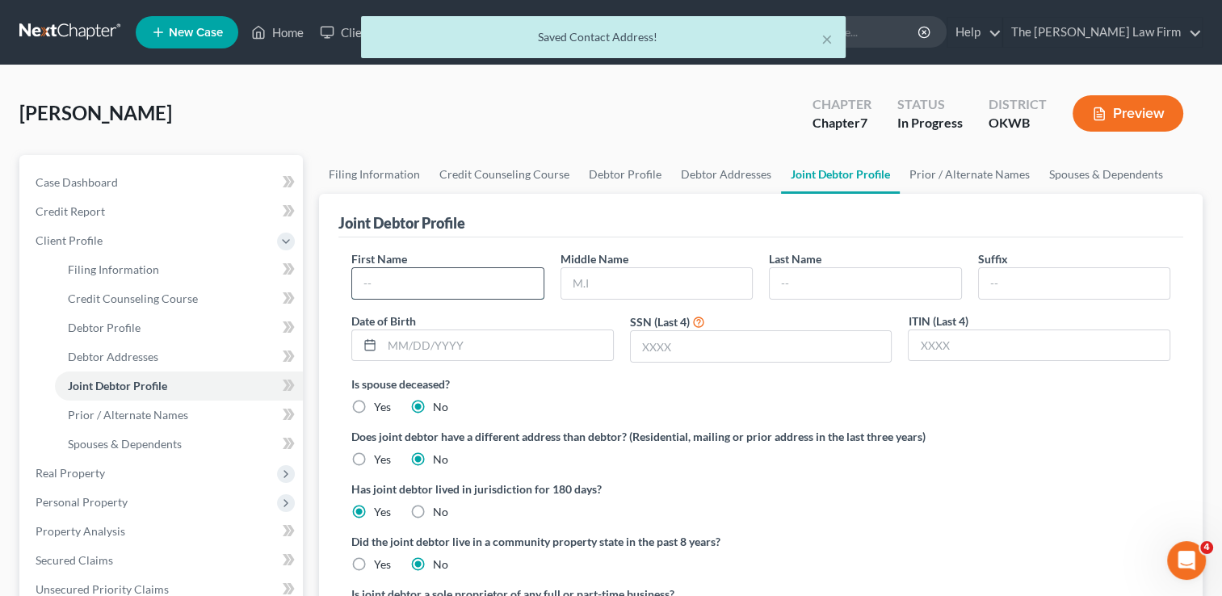
click at [426, 280] on input "text" at bounding box center [447, 283] width 191 height 31
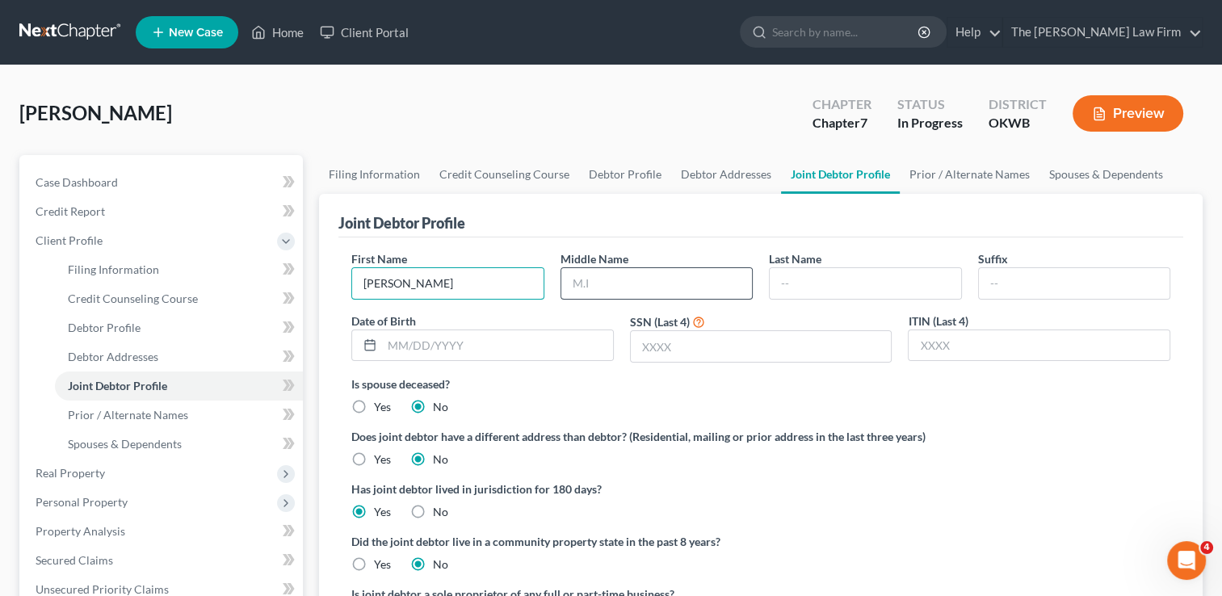
type input "[PERSON_NAME]"
click at [662, 284] on input "text" at bounding box center [656, 283] width 191 height 31
type input "[PERSON_NAME]"
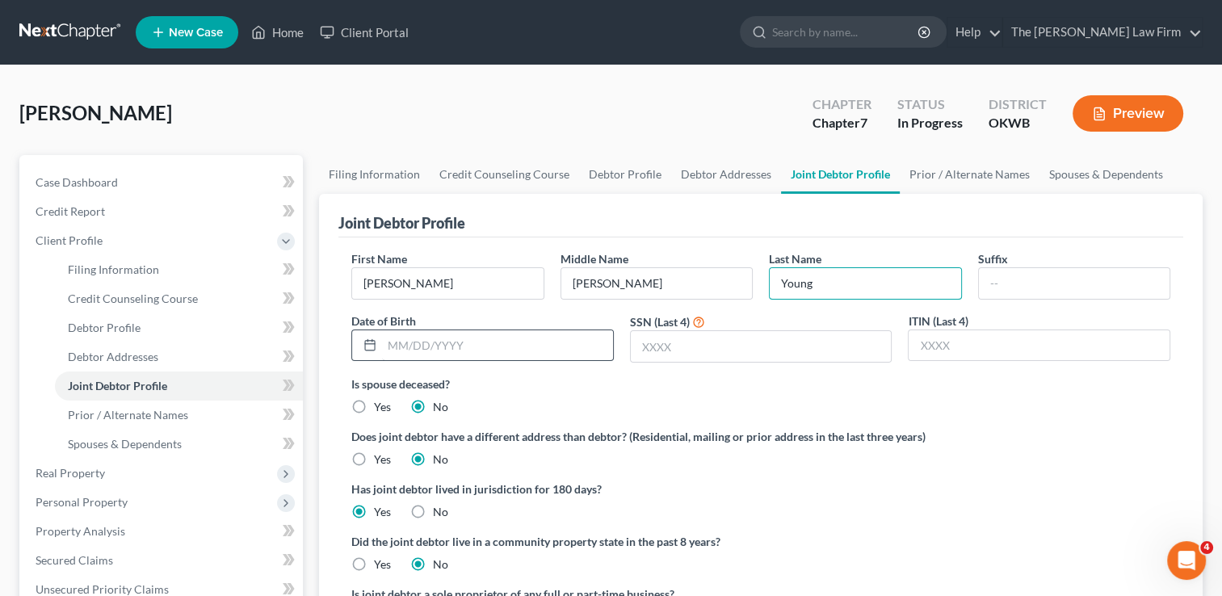
type input "Young"
click at [491, 340] on input "text" at bounding box center [497, 345] width 231 height 31
type input "[DATE]"
click at [727, 347] on input "text" at bounding box center [761, 346] width 261 height 31
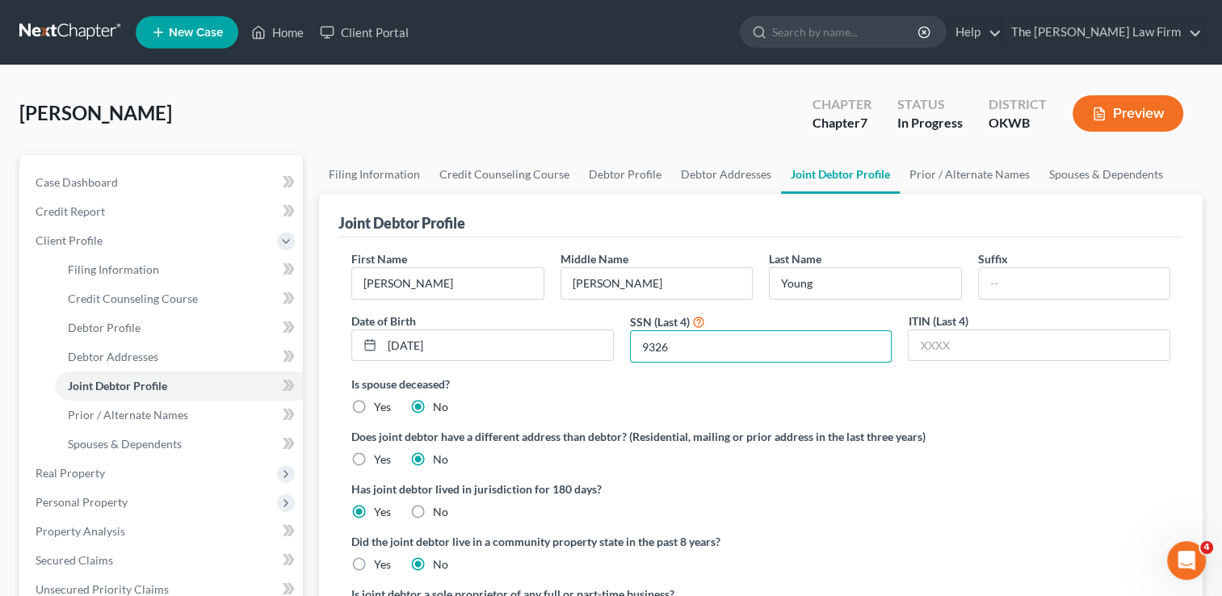
type input "9326"
click at [1048, 428] on label "Does joint debtor have a different address than debtor? (Residential, mailing o…" at bounding box center [760, 436] width 819 height 17
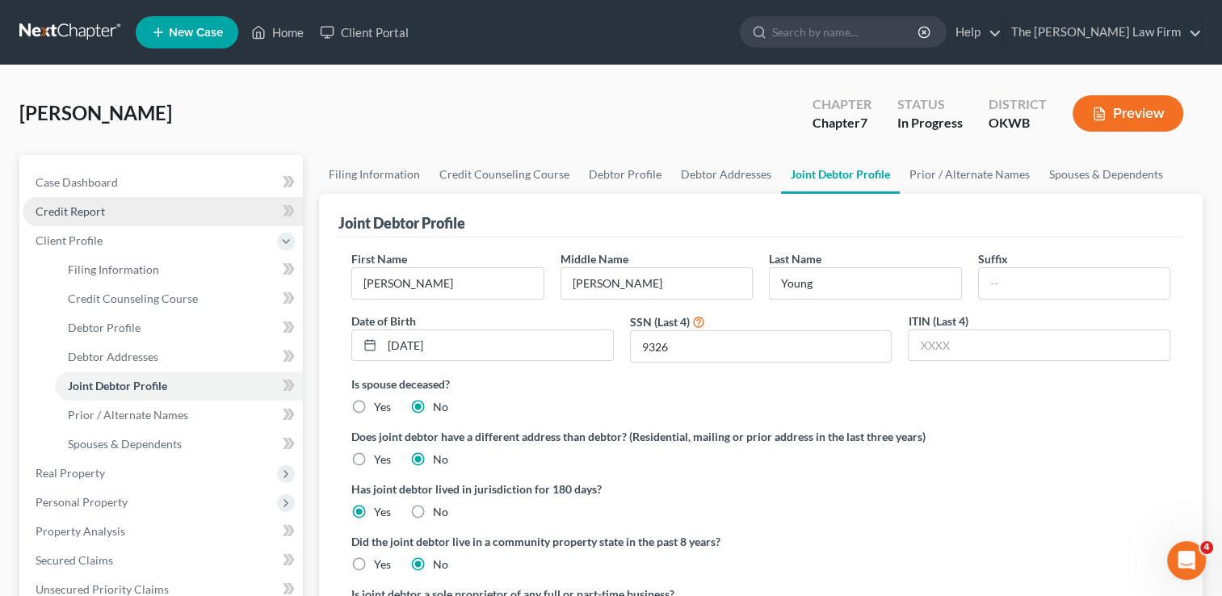
click at [88, 210] on span "Credit Report" at bounding box center [70, 211] width 69 height 14
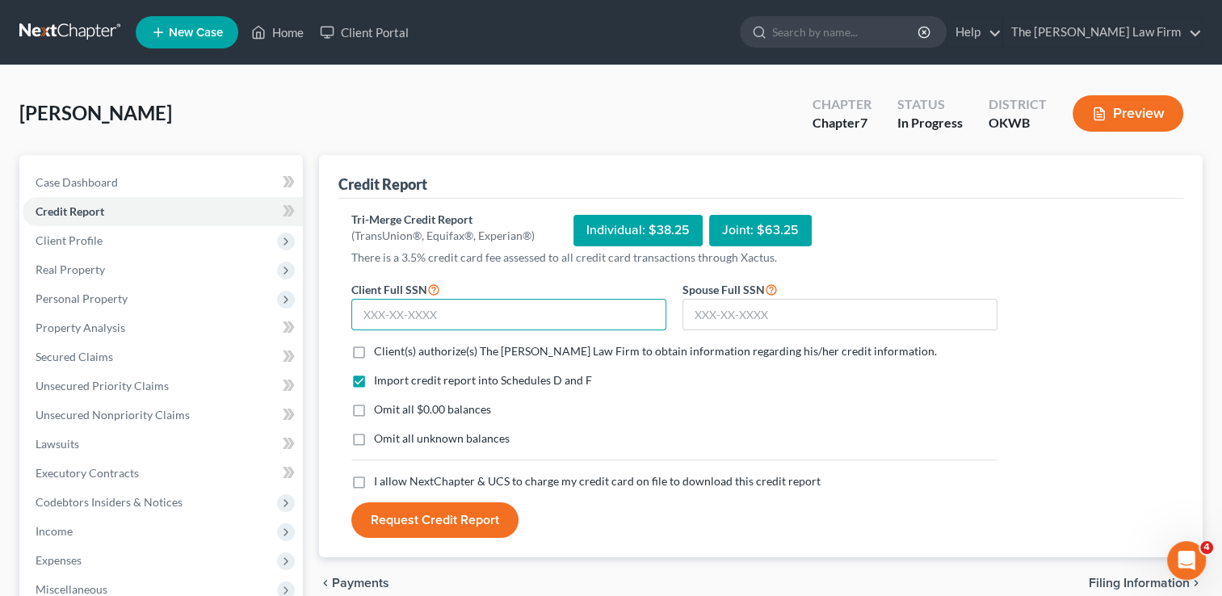
click at [444, 313] on input "text" at bounding box center [508, 315] width 315 height 32
click at [374, 347] on label "Client(s) authorize(s) The [PERSON_NAME] Law Firm to obtain information regardi…" at bounding box center [655, 351] width 563 height 16
click at [381, 347] on input "Client(s) authorize(s) The [PERSON_NAME] Law Firm to obtain information regardi…" at bounding box center [386, 348] width 11 height 11
checkbox input "true"
click at [374, 406] on label "Omit all $0.00 balances" at bounding box center [432, 410] width 117 height 16
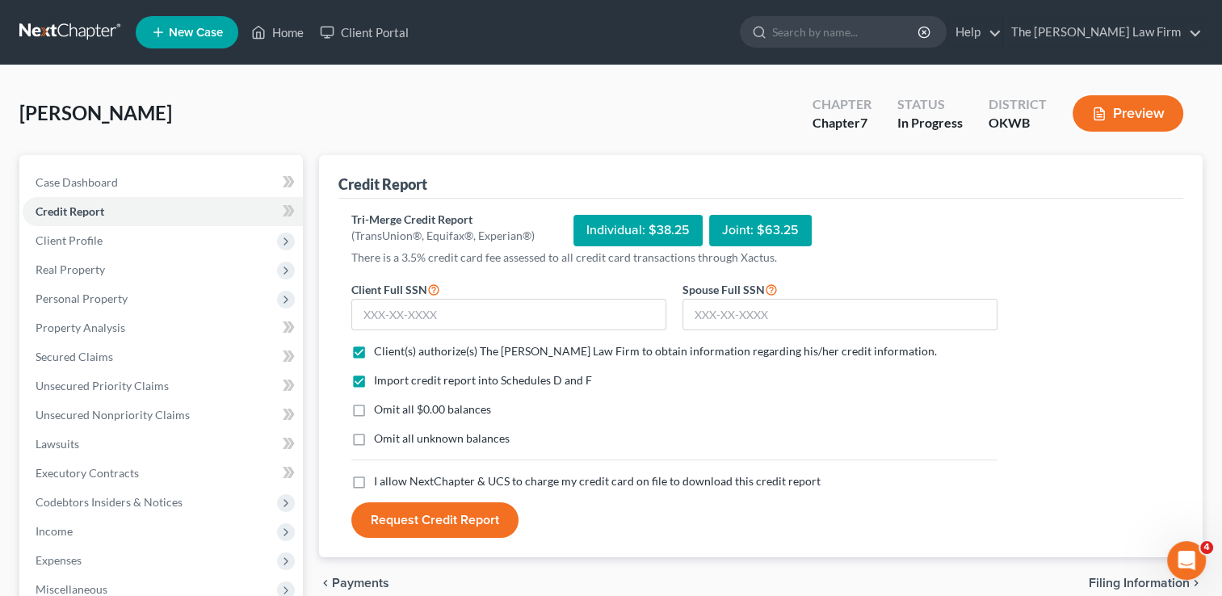
click at [381, 406] on input "Omit all $0.00 balances" at bounding box center [386, 407] width 11 height 11
checkbox input "true"
click at [374, 479] on label "I allow NextChapter & UCS to charge my credit card on file to download this cre…" at bounding box center [597, 481] width 447 height 16
click at [381, 479] on input "I allow NextChapter & UCS to charge my credit card on file to download this cre…" at bounding box center [386, 478] width 11 height 11
checkbox input "true"
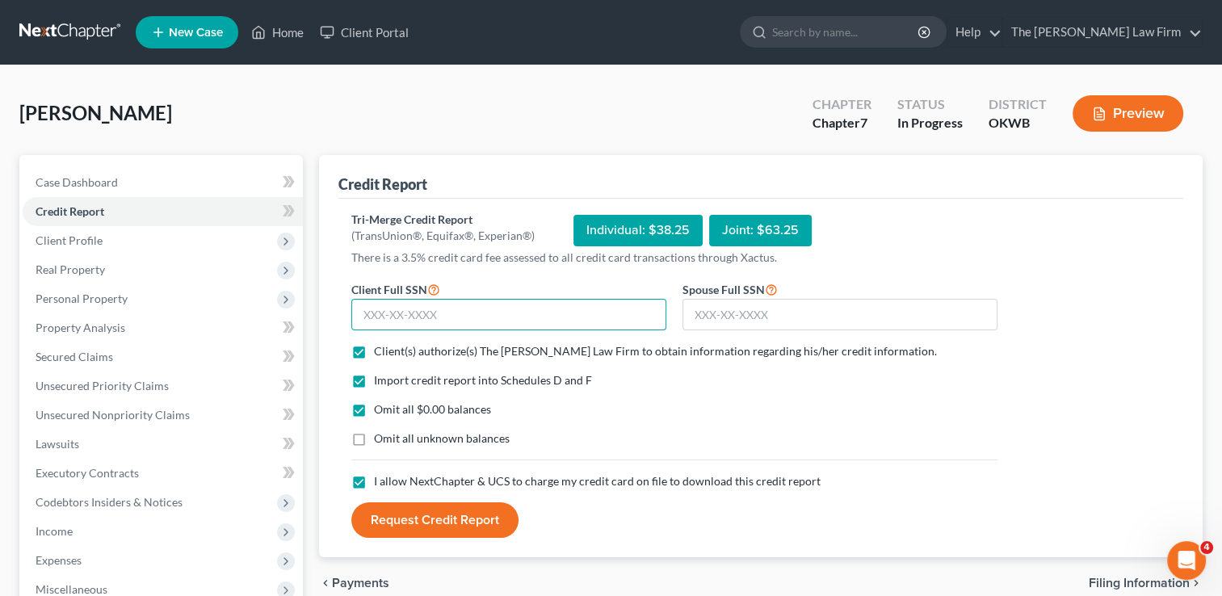
drag, startPoint x: 476, startPoint y: 309, endPoint x: 616, endPoint y: 307, distance: 140.6
click at [476, 307] on input "text" at bounding box center [508, 315] width 315 height 32
type input "445-66-2368"
click at [743, 309] on input "text" at bounding box center [840, 315] width 315 height 32
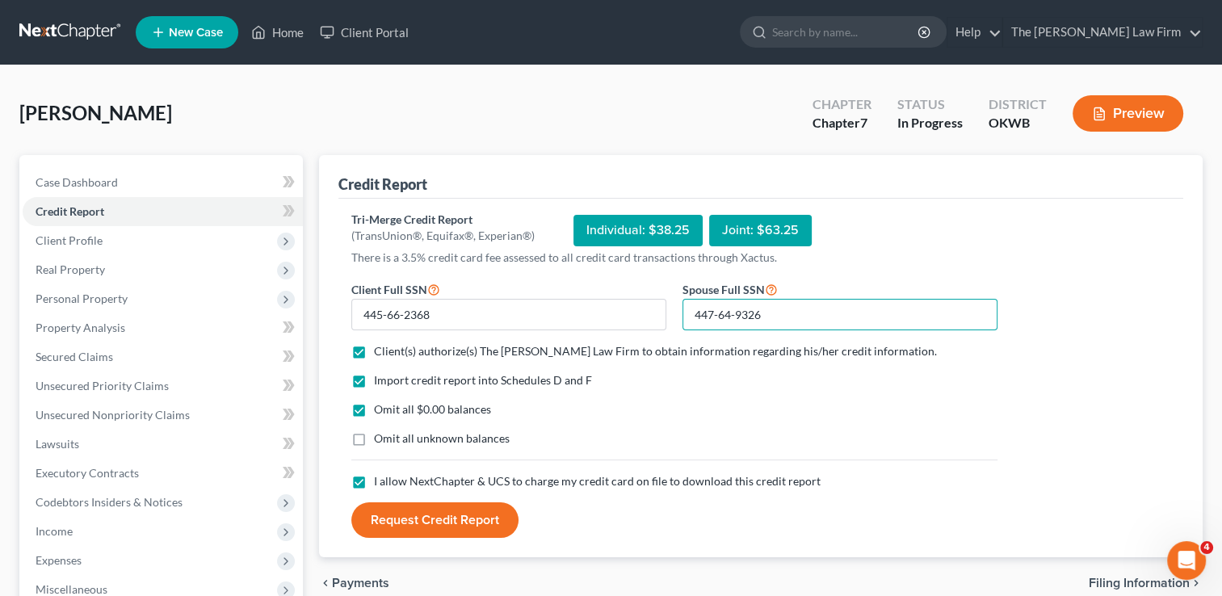
type input "447-64-9326"
click at [798, 372] on div "Import credit report into Schedules D and F" at bounding box center [674, 380] width 646 height 16
click at [433, 518] on button "Request Credit Report" at bounding box center [434, 520] width 167 height 36
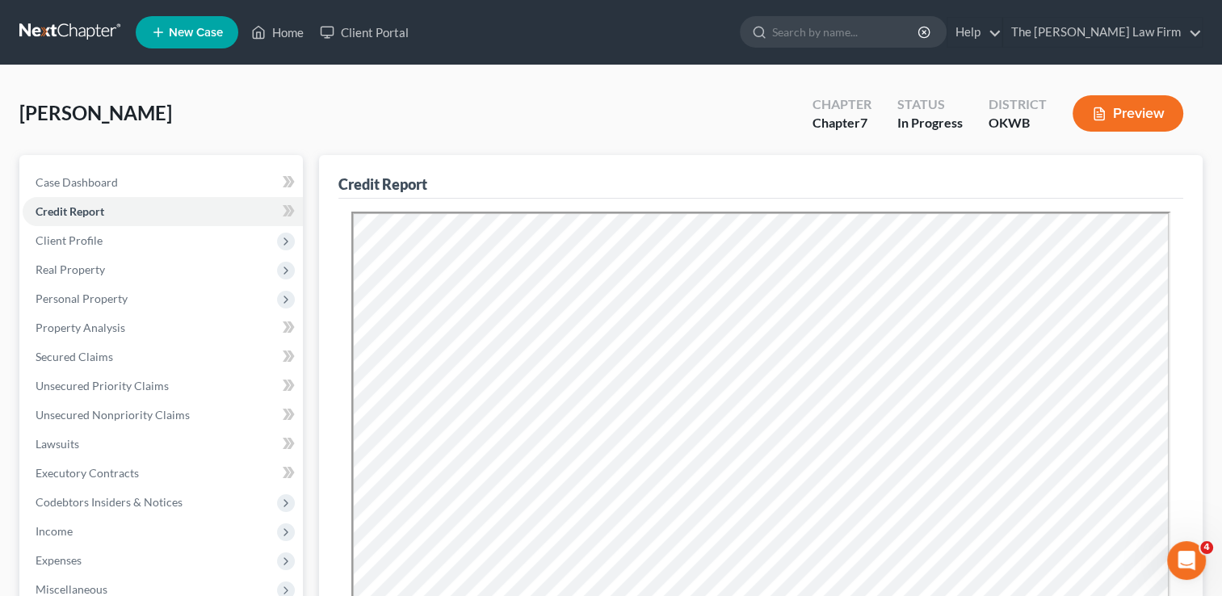
click at [477, 86] on div "[PERSON_NAME] Upgraded Chapter Chapter 7 Status In Progress District OKWB Previ…" at bounding box center [611, 120] width 1184 height 70
click at [106, 359] on span "Secured Claims" at bounding box center [75, 357] width 78 height 14
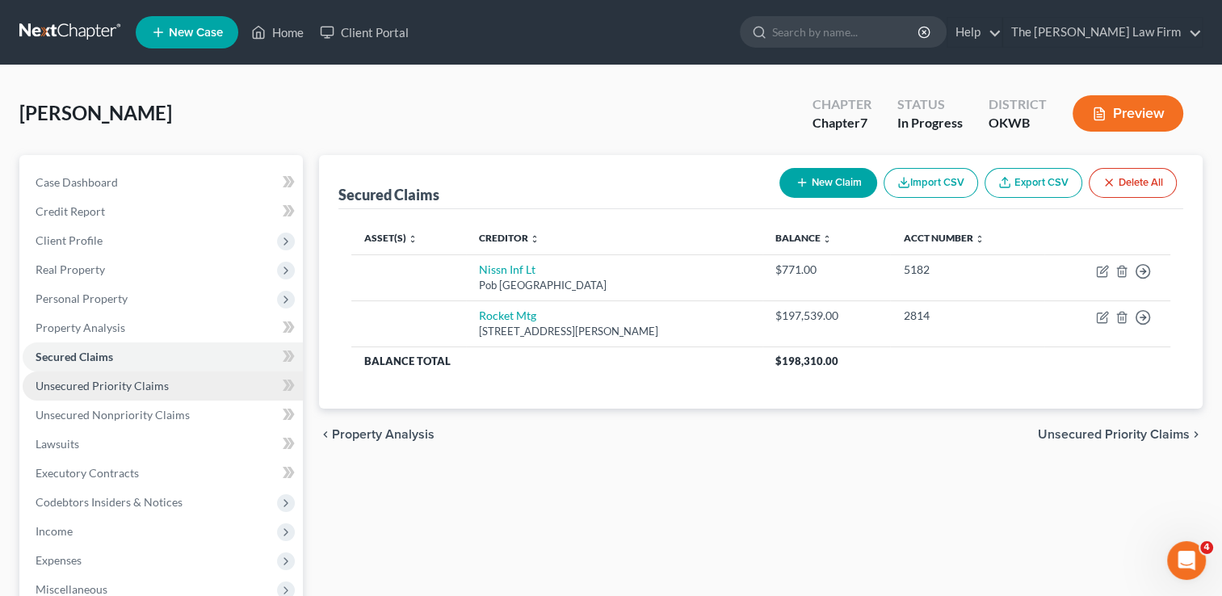
click at [110, 389] on span "Unsecured Priority Claims" at bounding box center [102, 386] width 133 height 14
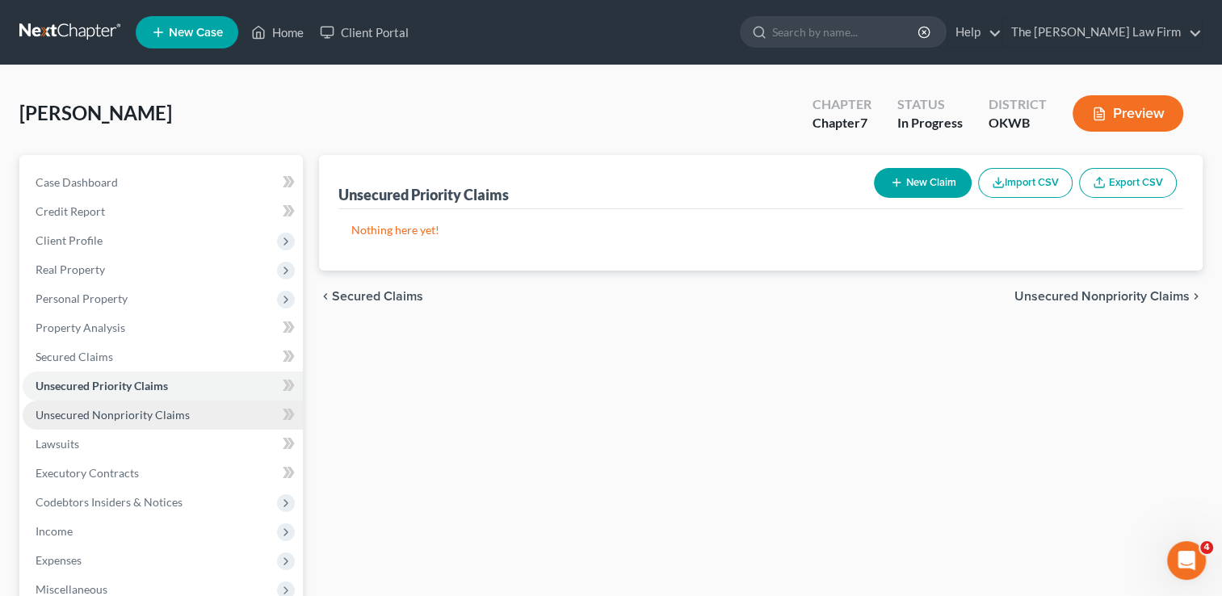
click at [173, 409] on span "Unsecured Nonpriority Claims" at bounding box center [113, 415] width 154 height 14
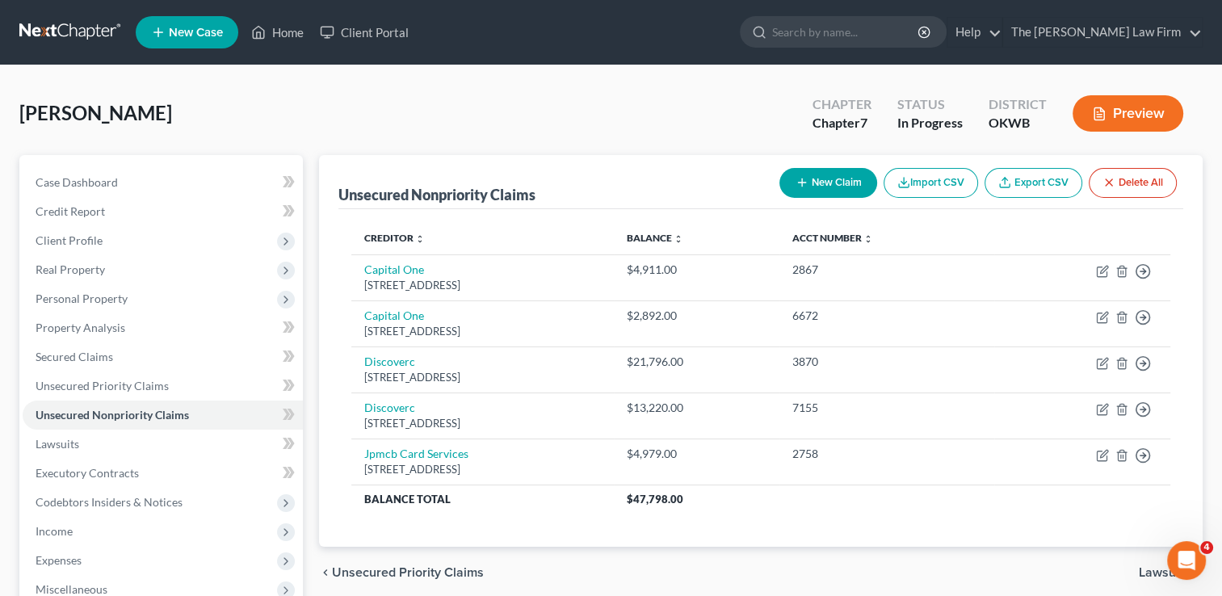
click at [818, 180] on button "New Claim" at bounding box center [829, 183] width 98 height 30
select select "2"
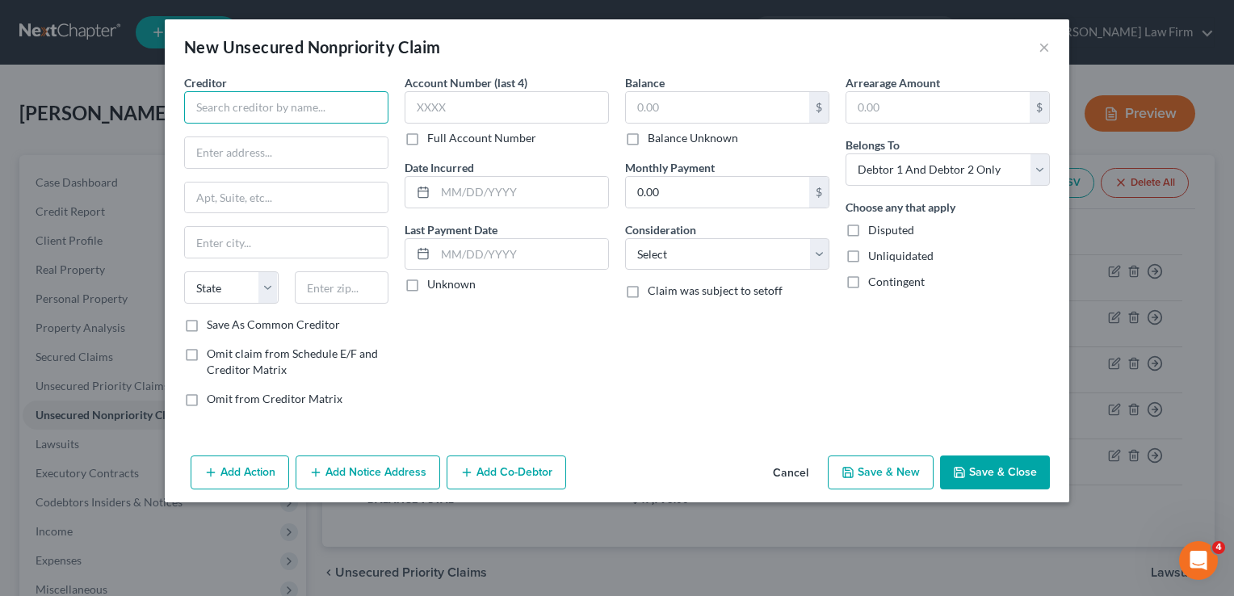
click at [334, 110] on input "text" at bounding box center [286, 107] width 204 height 32
type input "Care Credit/ Synchrony Bank"
click at [339, 143] on input "text" at bounding box center [286, 152] width 203 height 31
type input "PO Box 71715"
type input "1"
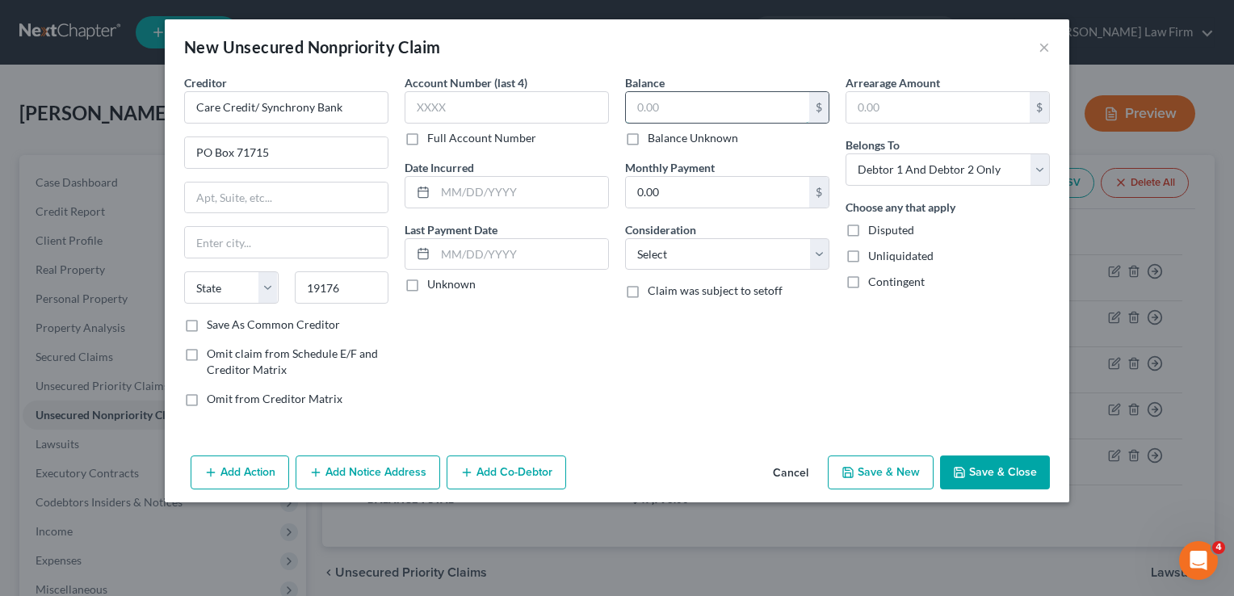
click at [688, 106] on input "text" at bounding box center [717, 107] width 183 height 31
click at [494, 320] on div "Account Number (last 4) Full Account Number Date Incurred Last Payment Date Unk…" at bounding box center [507, 247] width 221 height 346
drag, startPoint x: 362, startPoint y: 288, endPoint x: 494, endPoint y: 336, distance: 140.3
click at [287, 296] on div "19176" at bounding box center [342, 287] width 111 height 32
type input "19019"
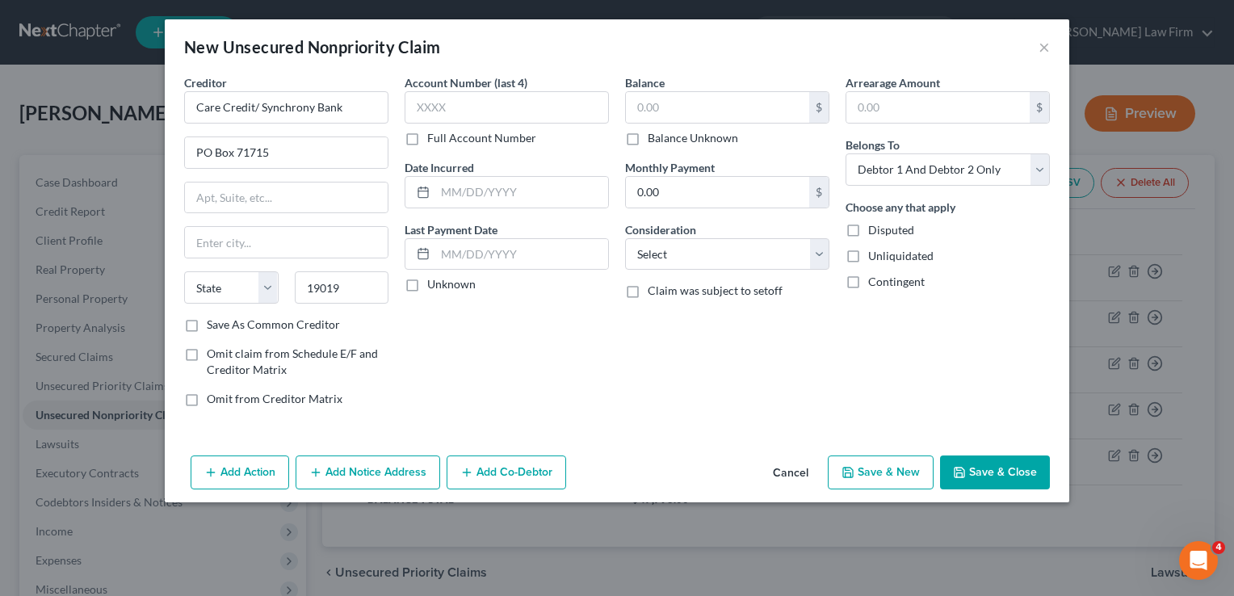
click at [658, 354] on div "Balance $ Balance Unknown Balance Undetermined $ Balance Unknown Monthly Paymen…" at bounding box center [727, 247] width 221 height 346
type input "[GEOGRAPHIC_DATA]"
select select "39"
click at [695, 107] on input "text" at bounding box center [717, 107] width 183 height 31
type input "6,117.10"
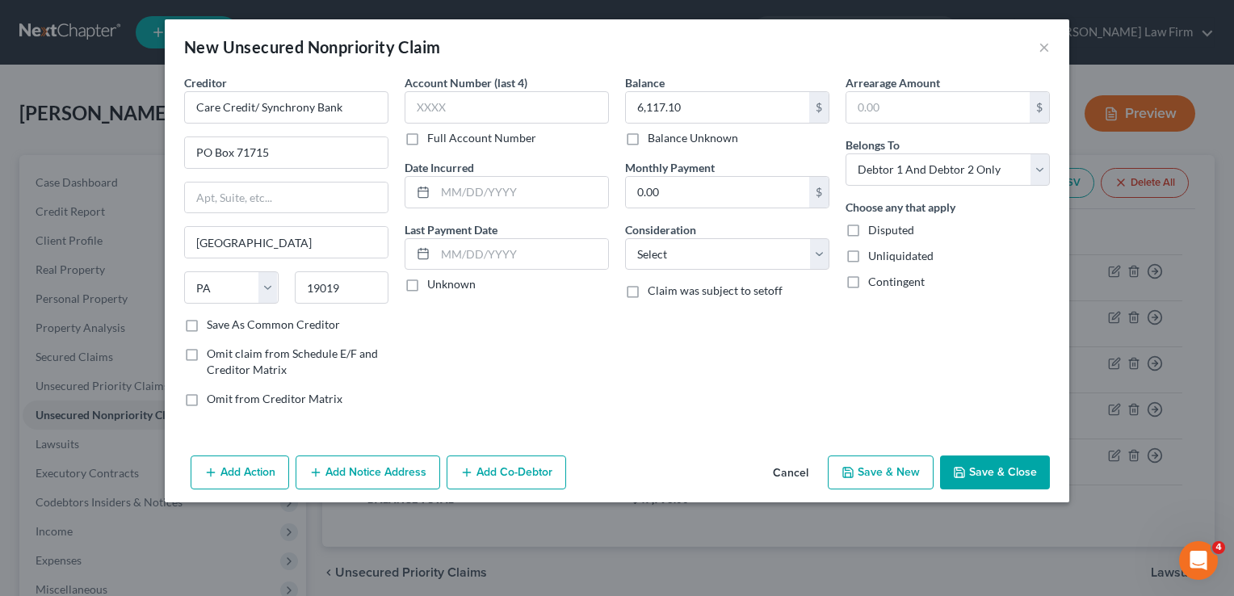
click at [1032, 465] on button "Save & Close" at bounding box center [995, 473] width 110 height 34
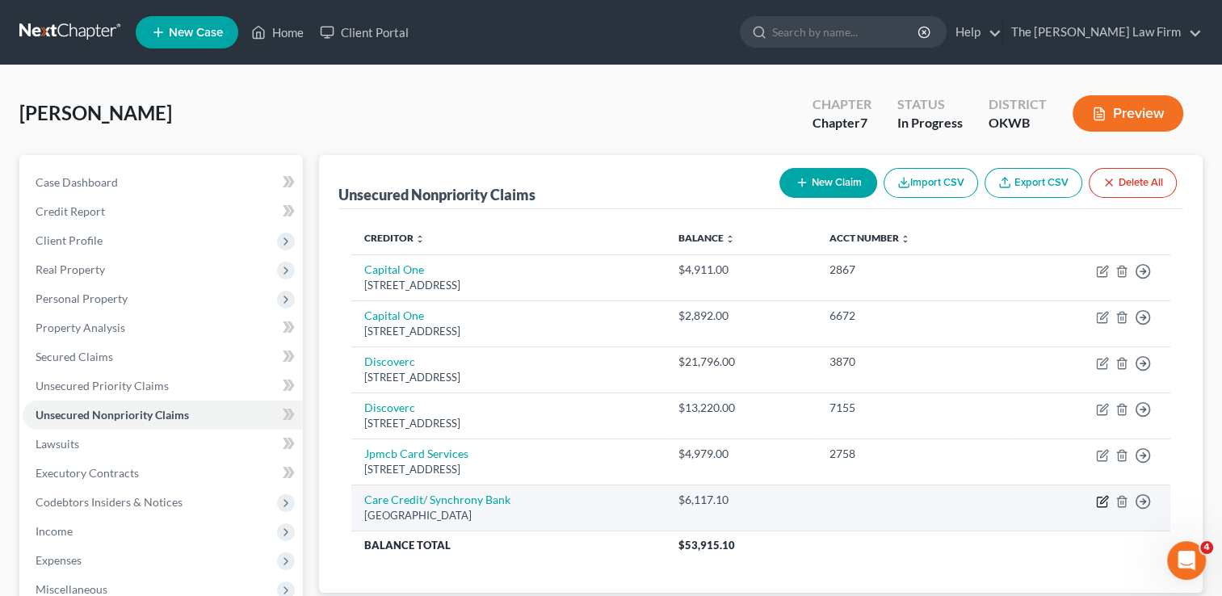
click at [1101, 499] on icon "button" at bounding box center [1103, 499] width 7 height 7
select select "39"
select select "2"
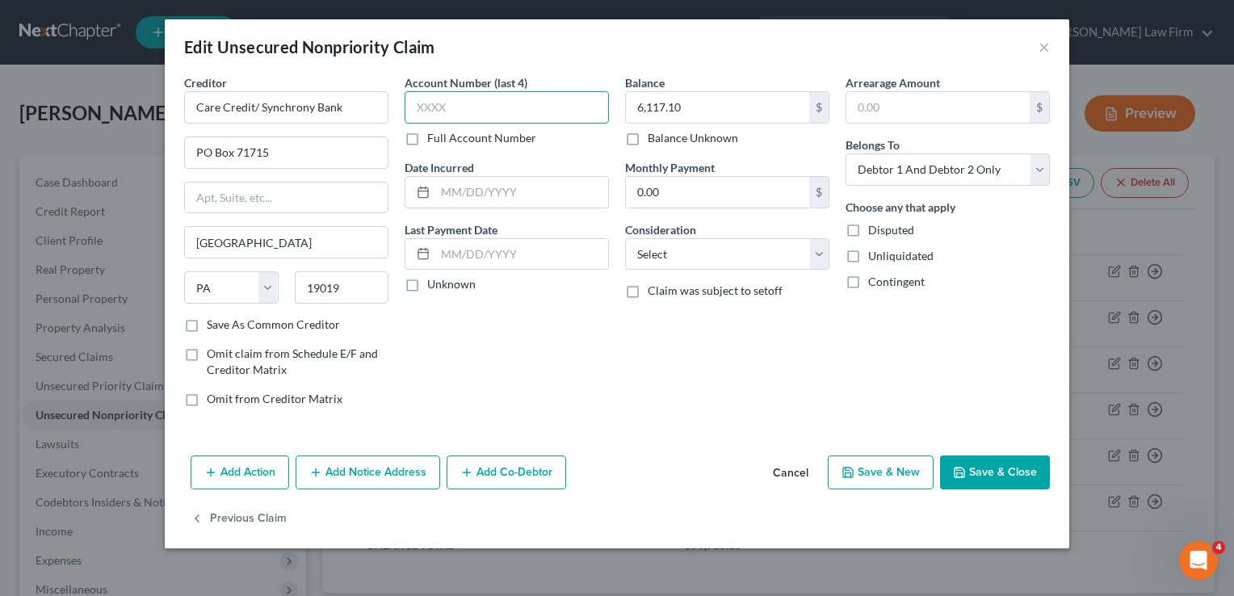
click at [490, 109] on input "text" at bounding box center [507, 107] width 204 height 32
type input "7533"
click at [969, 473] on button "Save & Close" at bounding box center [995, 473] width 110 height 34
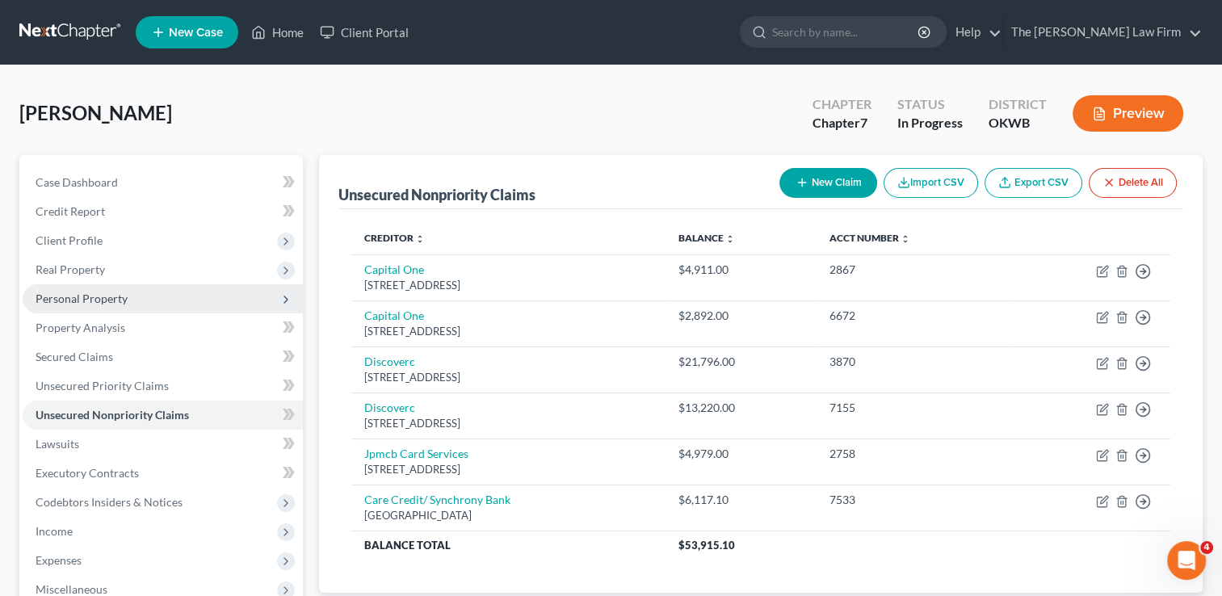
drag, startPoint x: 100, startPoint y: 299, endPoint x: 128, endPoint y: 309, distance: 30.2
click at [100, 299] on span "Personal Property" at bounding box center [82, 299] width 92 height 14
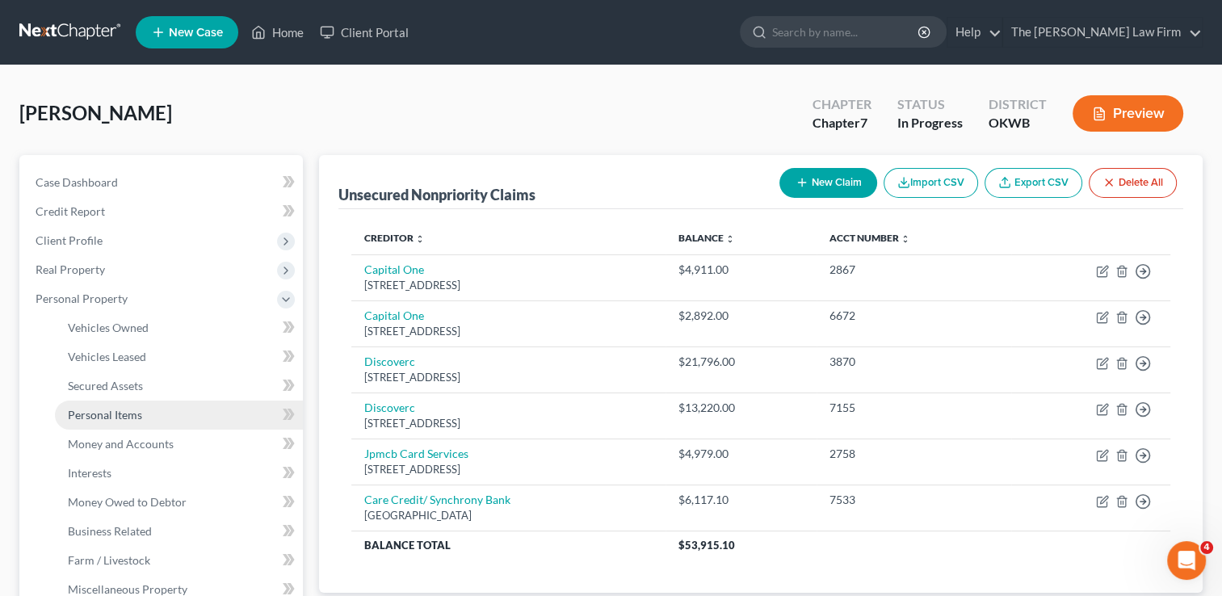
click at [139, 413] on span "Personal Items" at bounding box center [105, 415] width 74 height 14
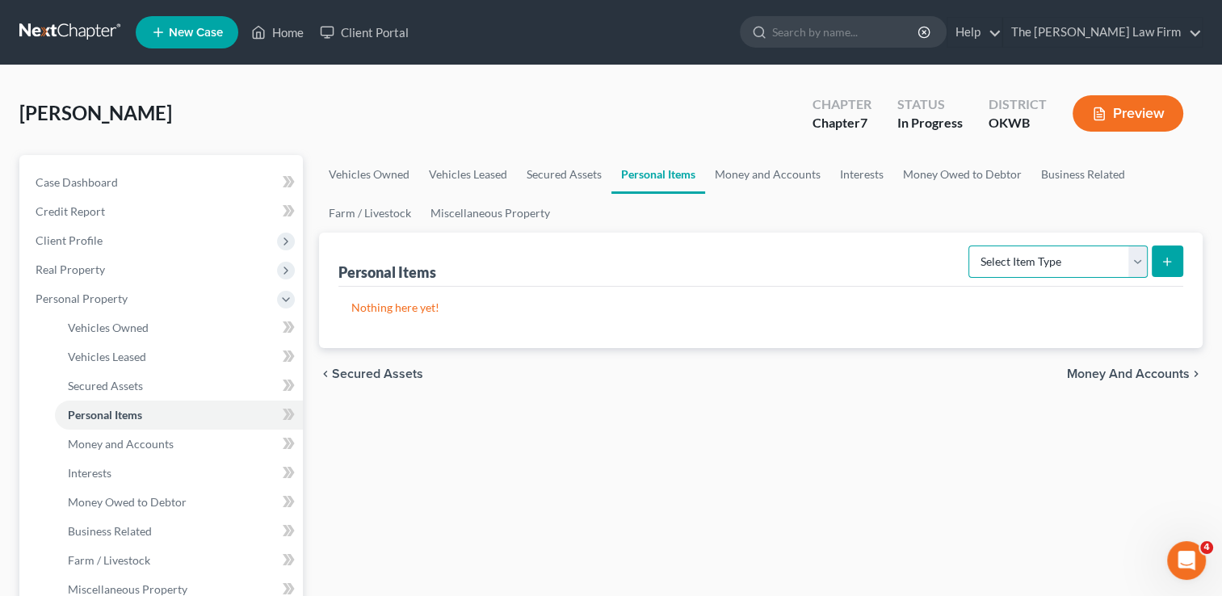
click at [1086, 256] on select "Select Item Type Clothing Collectibles Of Value Electronics Firearms Household …" at bounding box center [1058, 262] width 179 height 32
select select "clothing"
click at [970, 246] on select "Select Item Type Clothing Collectibles Of Value Electronics Firearms Household …" at bounding box center [1058, 262] width 179 height 32
click at [1163, 264] on icon "submit" at bounding box center [1167, 261] width 13 height 13
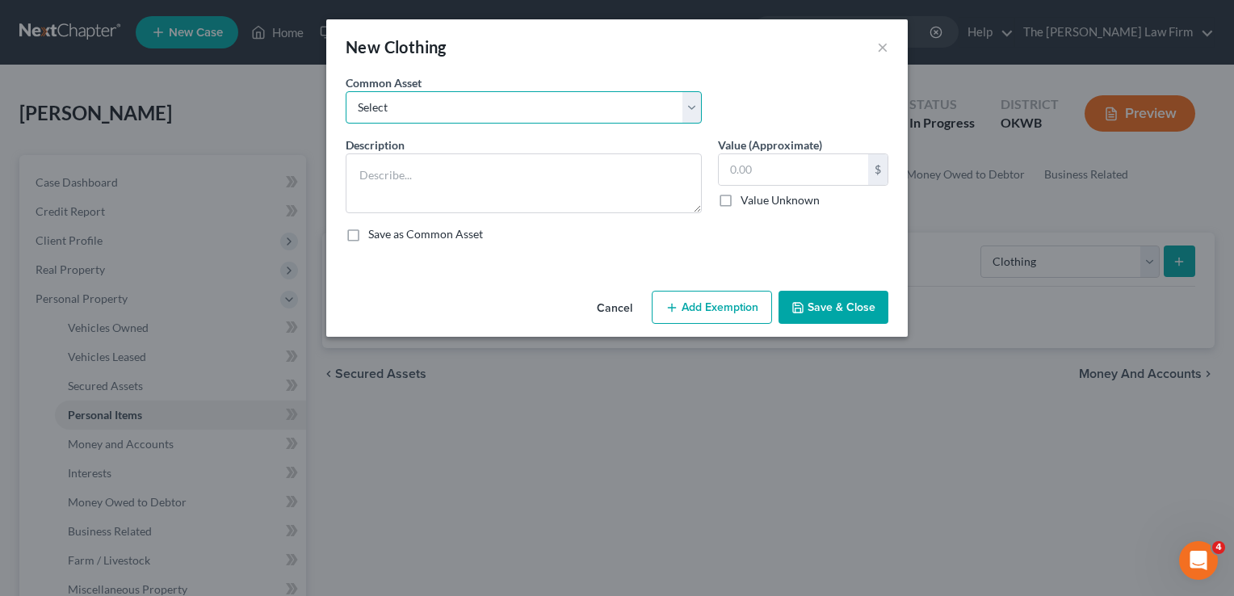
drag, startPoint x: 427, startPoint y: 108, endPoint x: 431, endPoint y: 121, distance: 13.5
click at [427, 108] on select "Select clothing and shoes clothing and shoes clothing and shoes clothing and sh…" at bounding box center [524, 107] width 356 height 32
select select "6"
click at [346, 91] on select "Select clothing and shoes clothing and shoes clothing and shoes clothing and sh…" at bounding box center [524, 107] width 356 height 32
type textarea "clothing and shoes50"
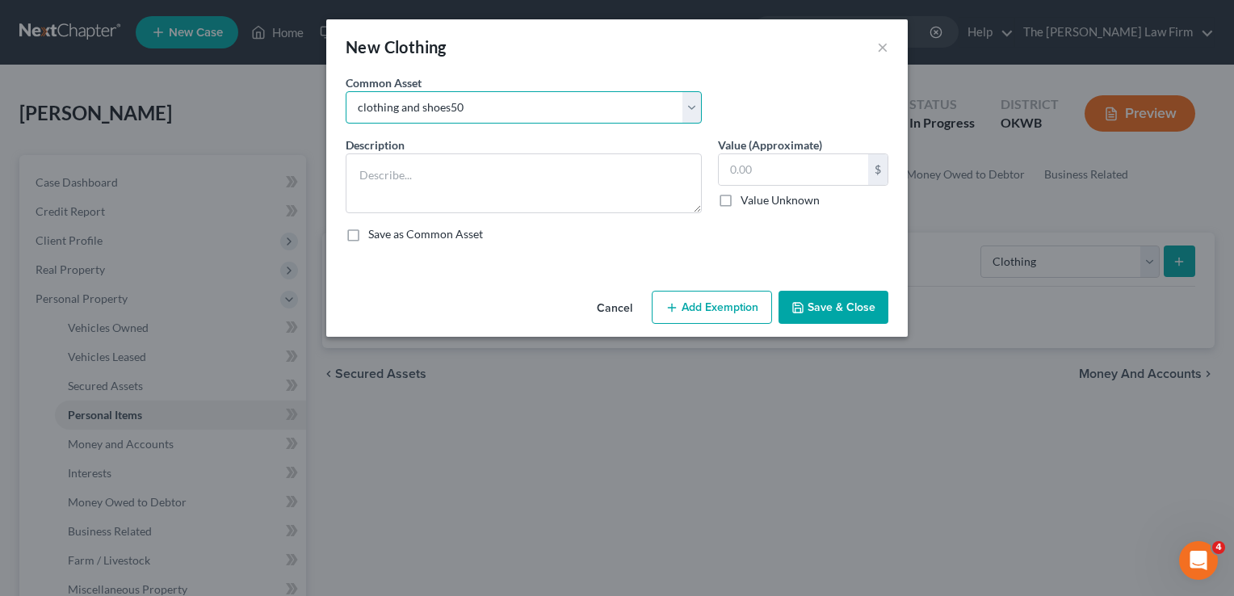
type input "50.00"
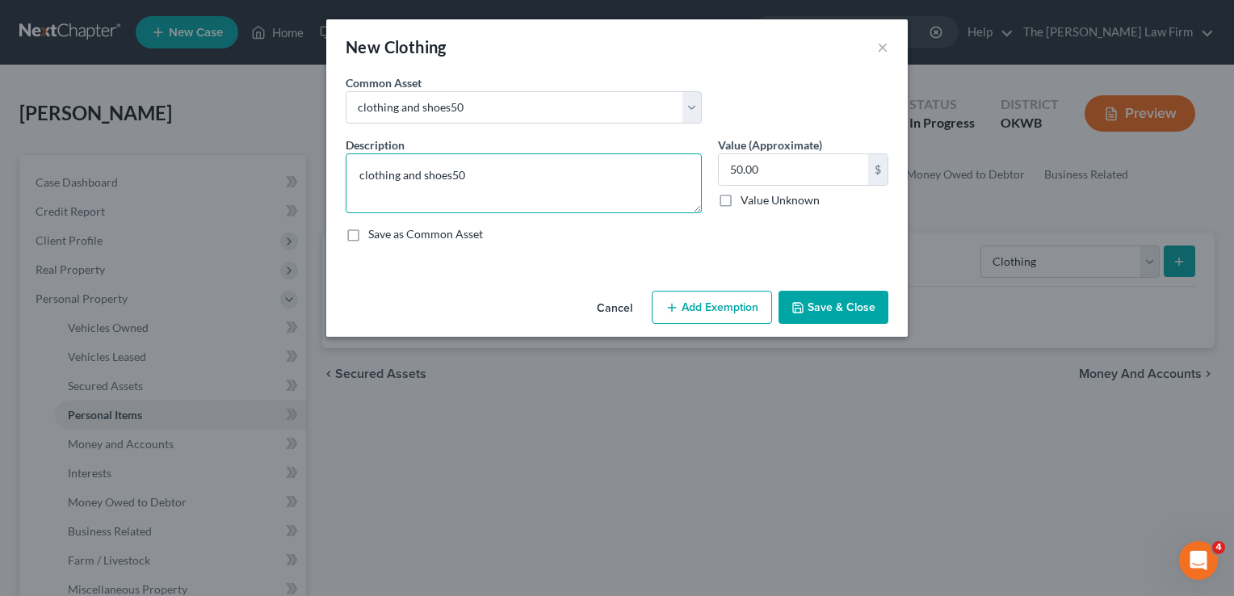
click at [500, 175] on textarea "clothing and shoes50" at bounding box center [524, 183] width 356 height 60
type textarea "clothing and shoes"
click at [775, 170] on input "50.00" at bounding box center [793, 169] width 149 height 31
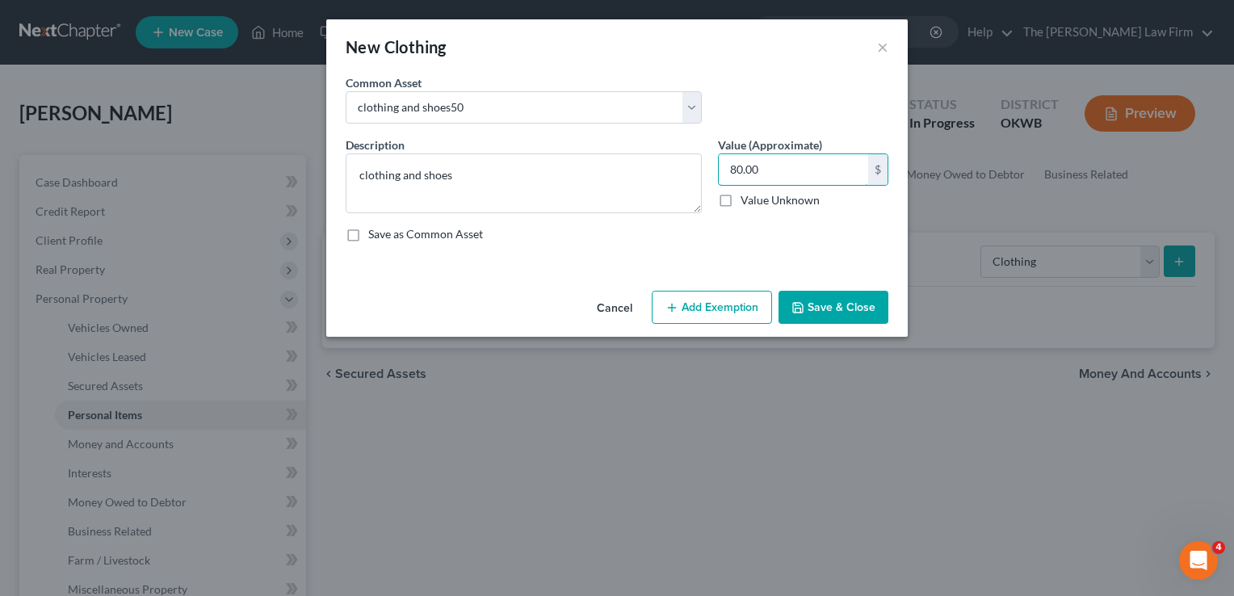
type input "80.00"
click at [725, 305] on button "Add Exemption" at bounding box center [712, 308] width 120 height 34
select select "2"
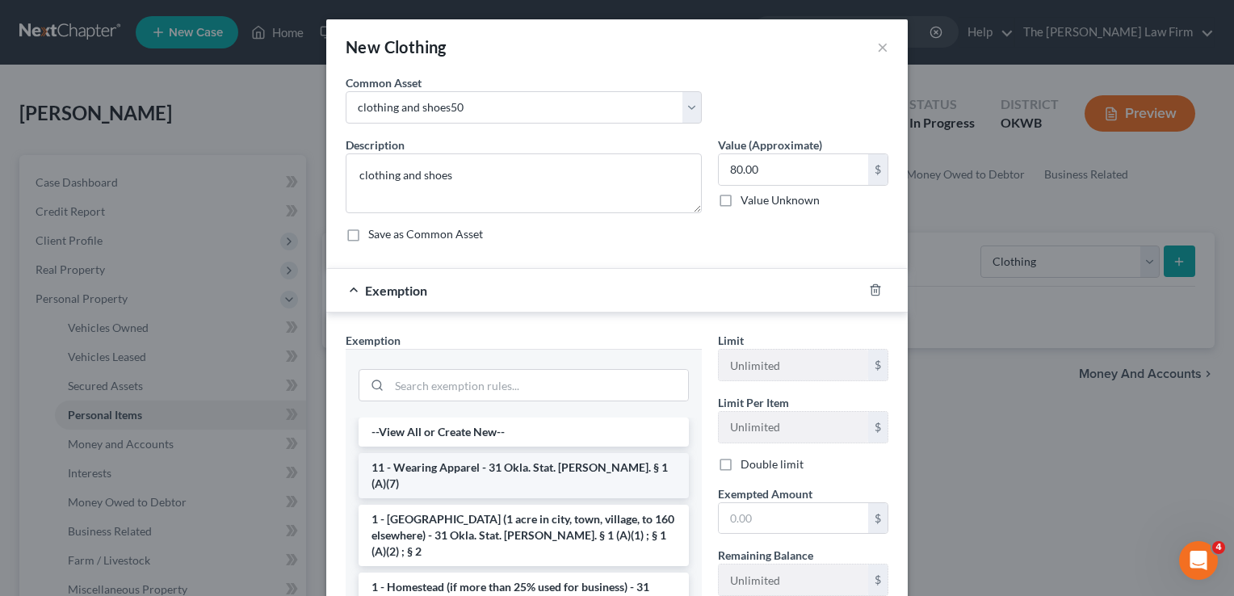
click at [430, 467] on li "11 - Wearing Apparel - 31 Okla. Stat. [PERSON_NAME]. § 1 (A)(7)" at bounding box center [524, 475] width 330 height 45
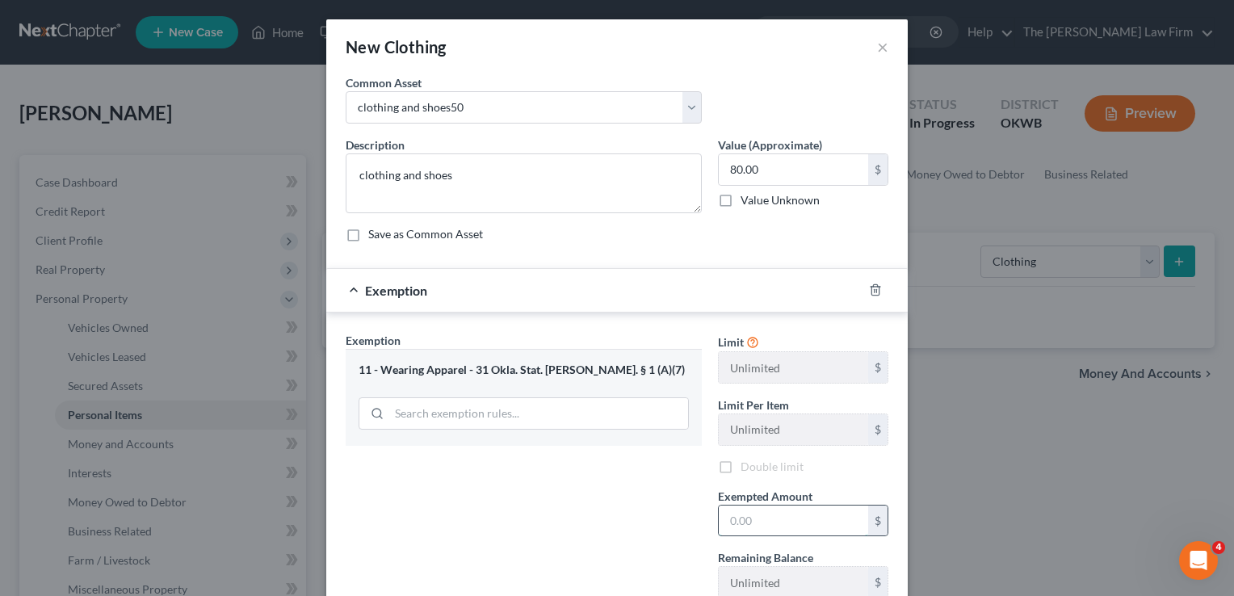
click at [784, 515] on input "text" at bounding box center [793, 521] width 149 height 31
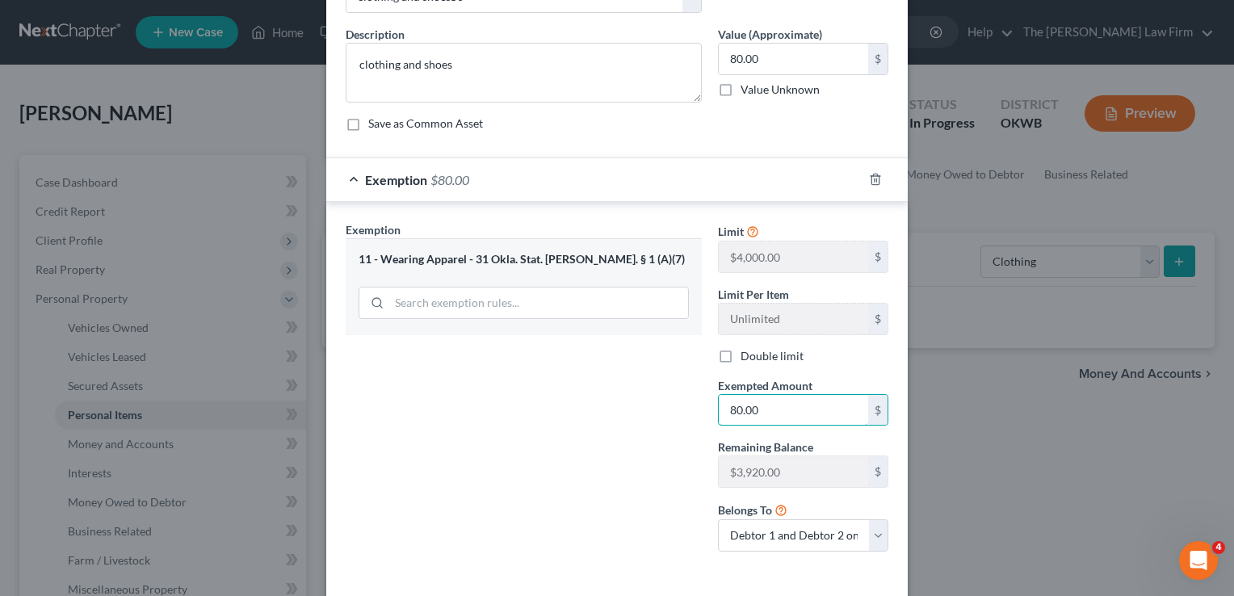
scroll to position [179, 0]
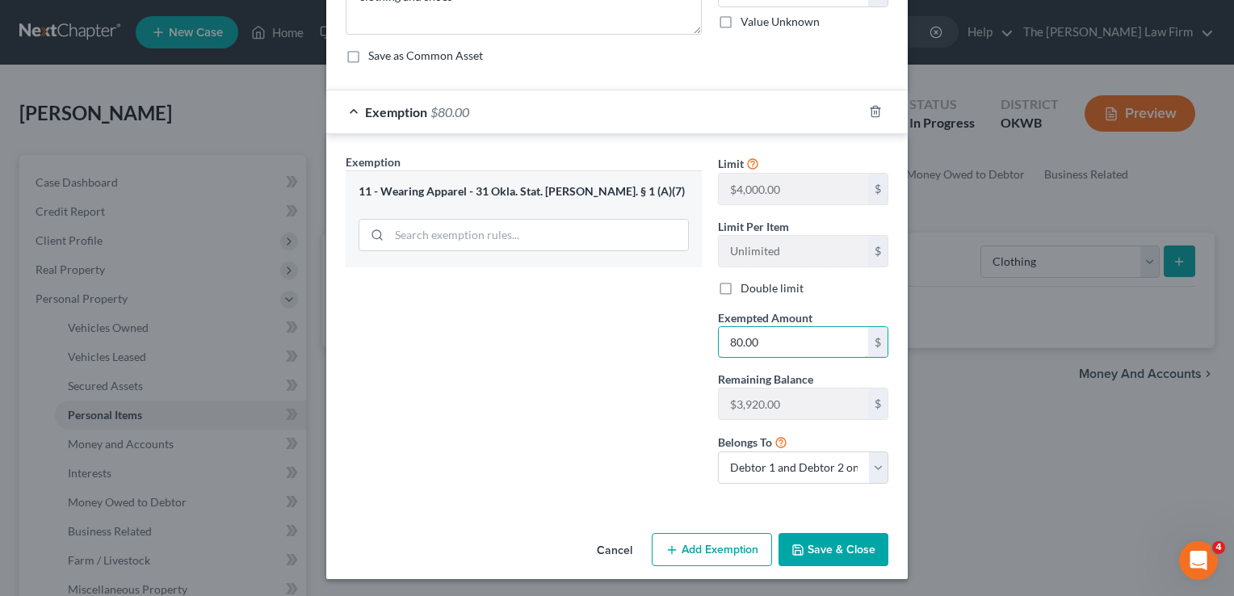
type input "80.00"
click at [827, 548] on button "Save & Close" at bounding box center [834, 550] width 110 height 34
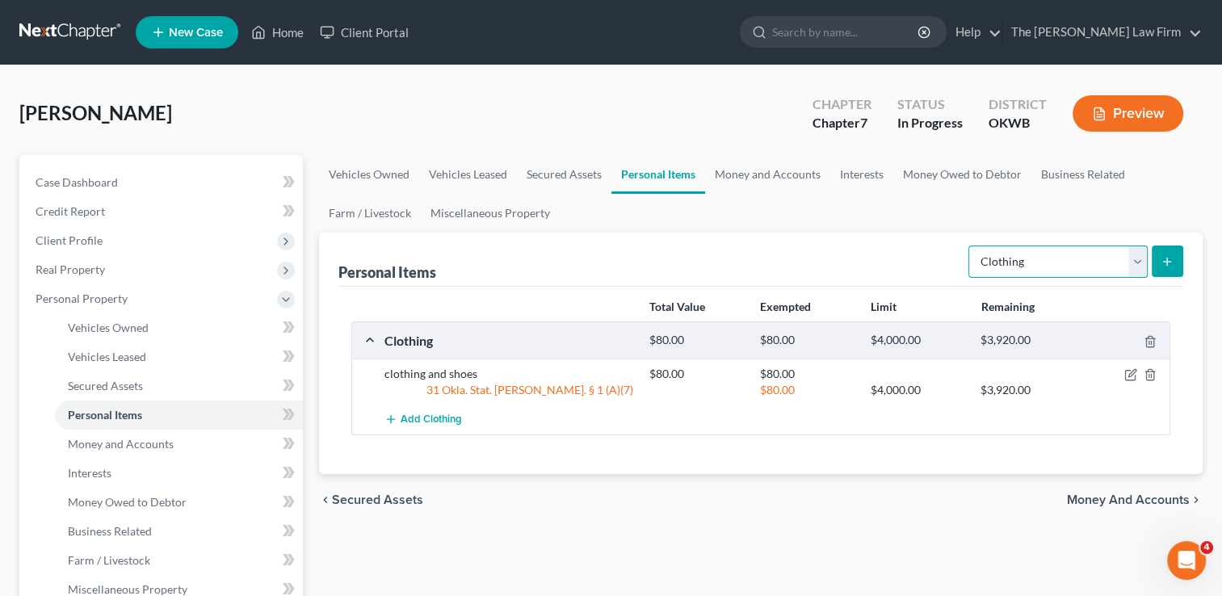
click at [1136, 265] on select "Select Item Type Clothing Collectibles Of Value Electronics Firearms Household …" at bounding box center [1058, 262] width 179 height 32
select select "electronics"
click at [970, 246] on select "Select Item Type Clothing Collectibles Of Value Electronics Firearms Household …" at bounding box center [1058, 262] width 179 height 32
click at [1163, 263] on icon "submit" at bounding box center [1167, 261] width 13 height 13
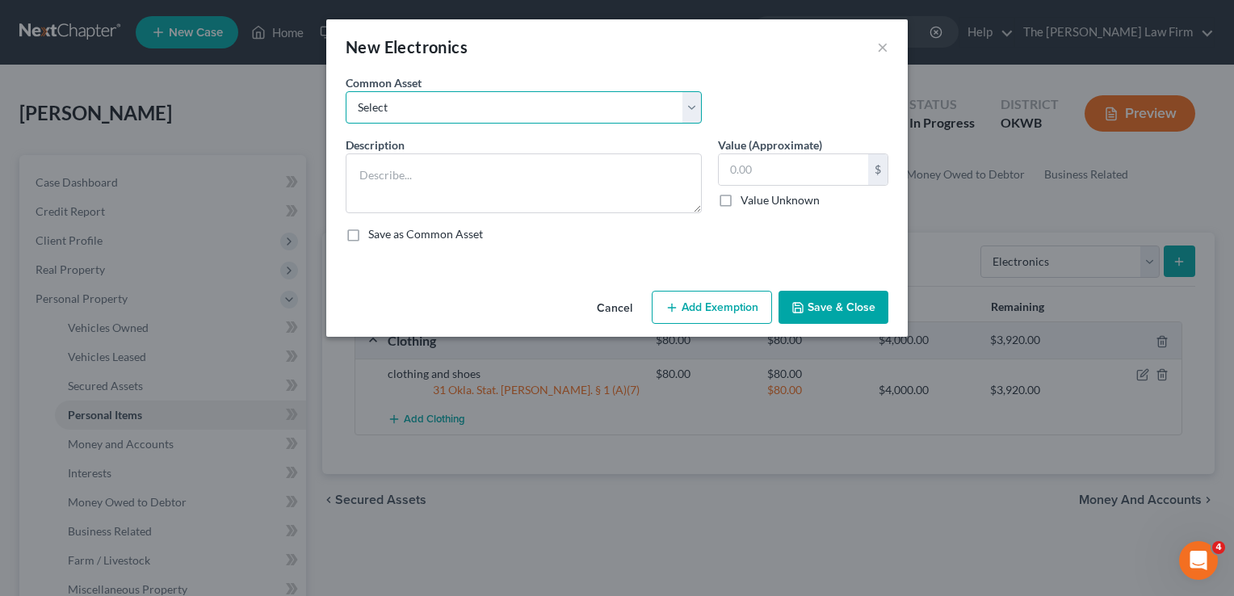
click at [381, 109] on select "Select TVs, computer, phones TVs, laptop, phones, games 2 TVs, PS4" at bounding box center [524, 107] width 356 height 32
select select "0"
click at [346, 91] on select "Select TVs, computer, phones TVs, laptop, phones, games 2 TVs, PS4" at bounding box center [524, 107] width 356 height 32
type textarea "TVs, computer, phones"
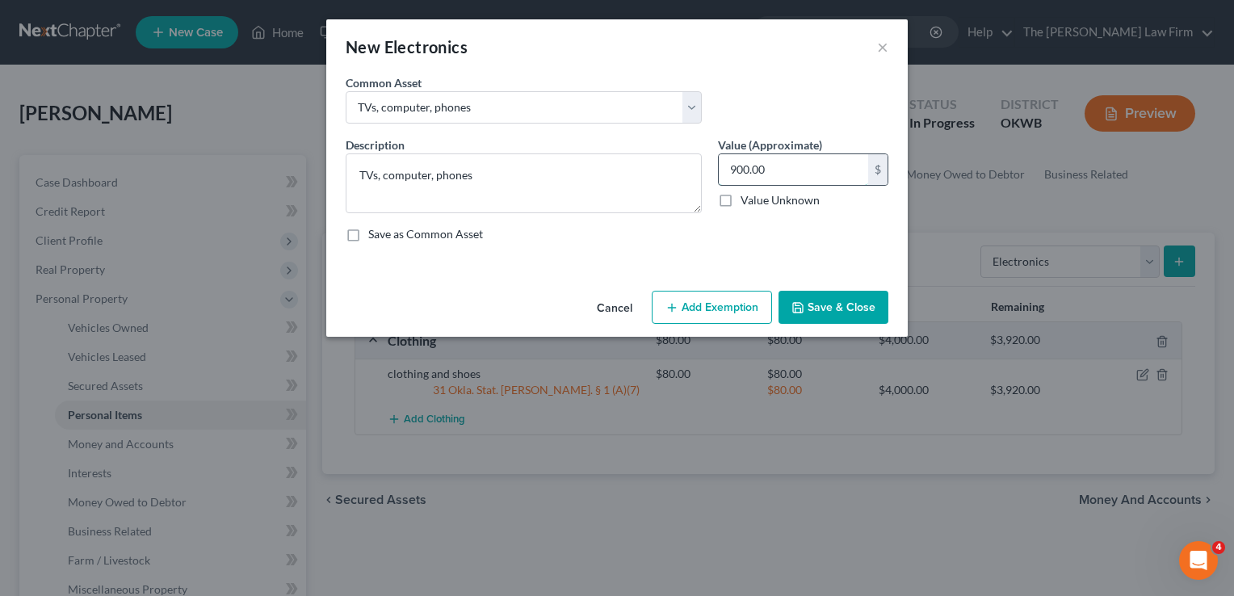
click at [787, 166] on input "900.00" at bounding box center [793, 169] width 149 height 31
type input "400.00"
click at [698, 313] on button "Add Exemption" at bounding box center [712, 308] width 120 height 34
select select "2"
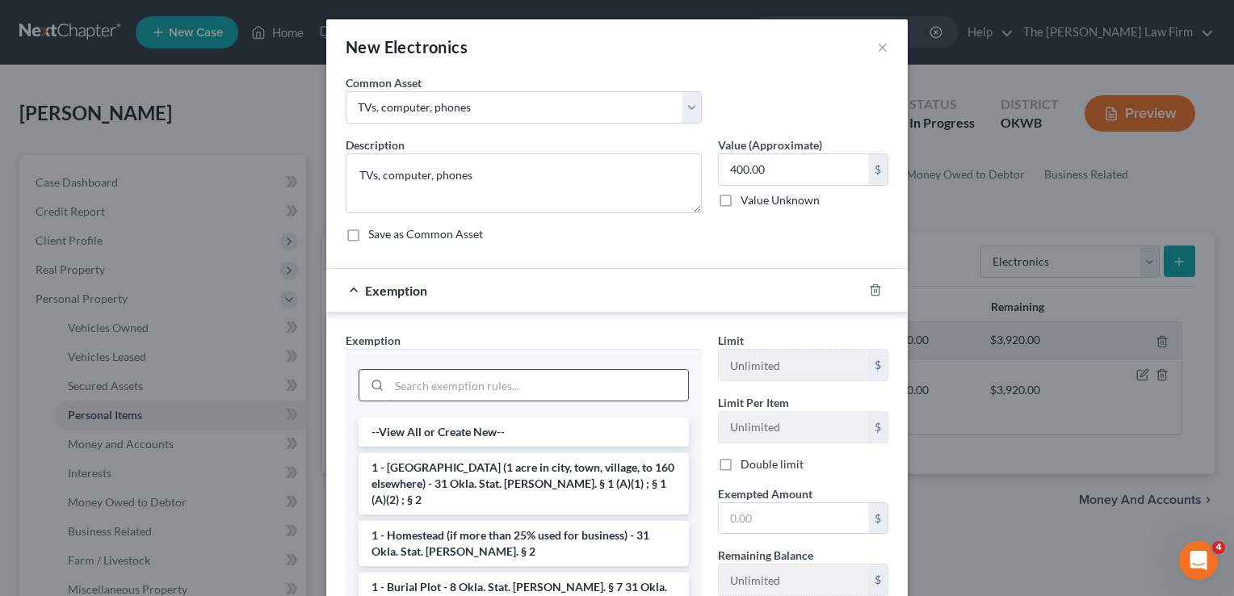
click at [436, 383] on input "search" at bounding box center [538, 385] width 299 height 31
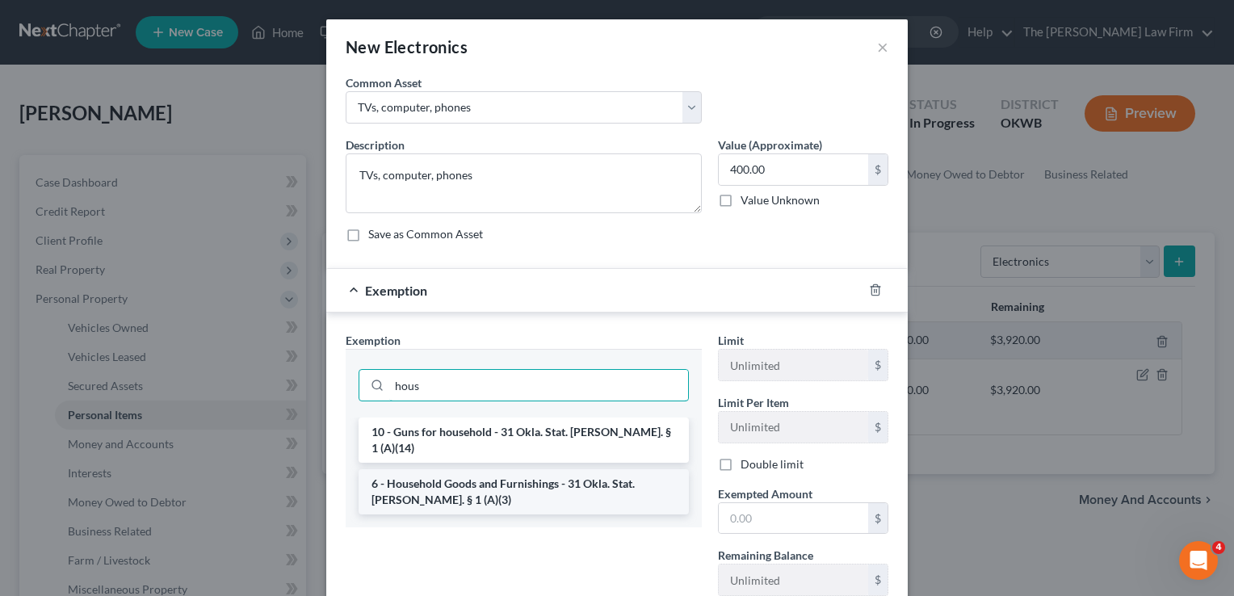
type input "hous"
click at [494, 469] on li "6 - Household Goods and Furnishings - 31 Okla. Stat. [PERSON_NAME]. § 1 (A)(3)" at bounding box center [524, 491] width 330 height 45
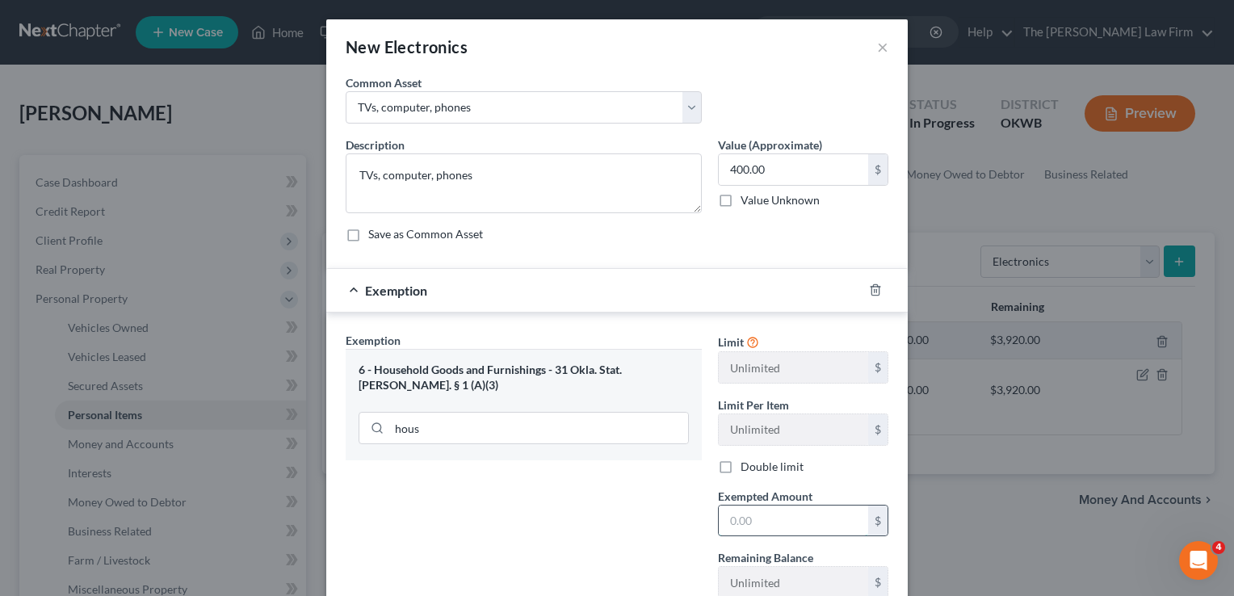
click at [769, 513] on input "text" at bounding box center [793, 521] width 149 height 31
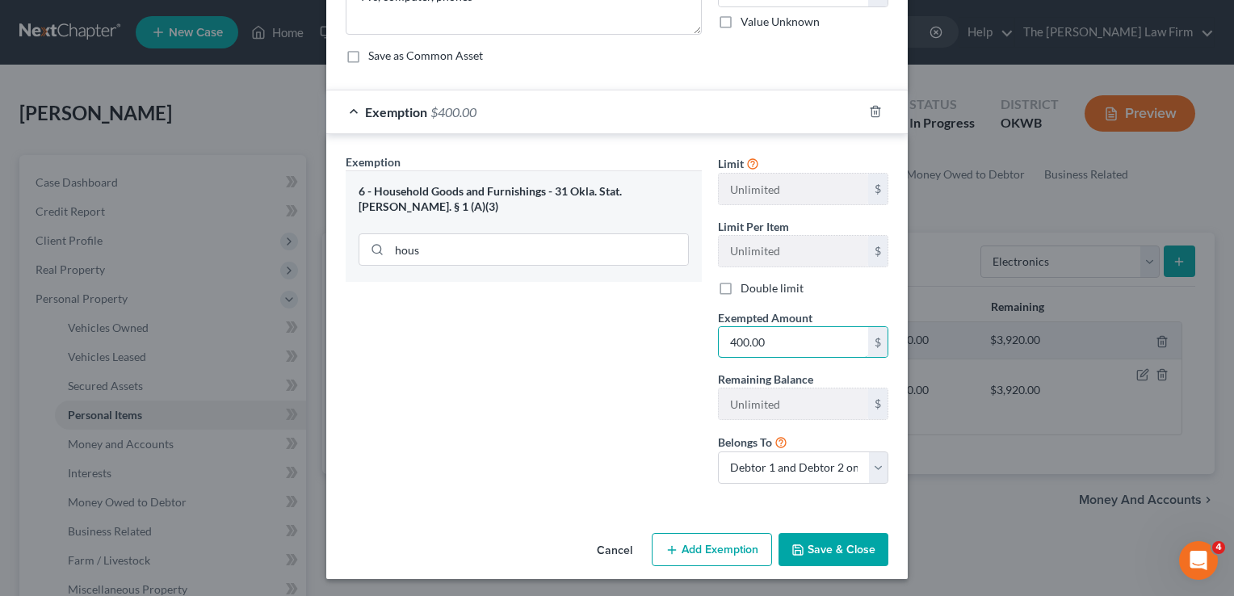
type input "400.00"
click at [838, 543] on button "Save & Close" at bounding box center [834, 550] width 110 height 34
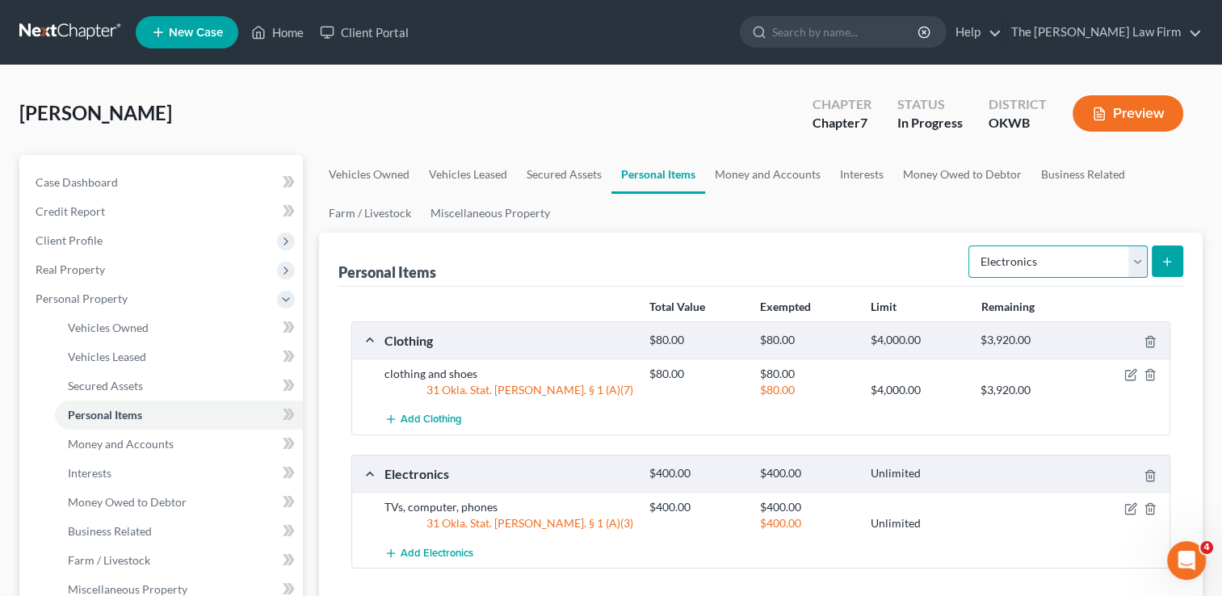
click at [1135, 263] on select "Select Item Type Clothing Collectibles Of Value Electronics Firearms Household …" at bounding box center [1058, 262] width 179 height 32
select select "household_goods"
click at [970, 246] on select "Select Item Type Clothing Collectibles Of Value Electronics Firearms Household …" at bounding box center [1058, 262] width 179 height 32
click at [1174, 258] on button "submit" at bounding box center [1168, 262] width 32 height 32
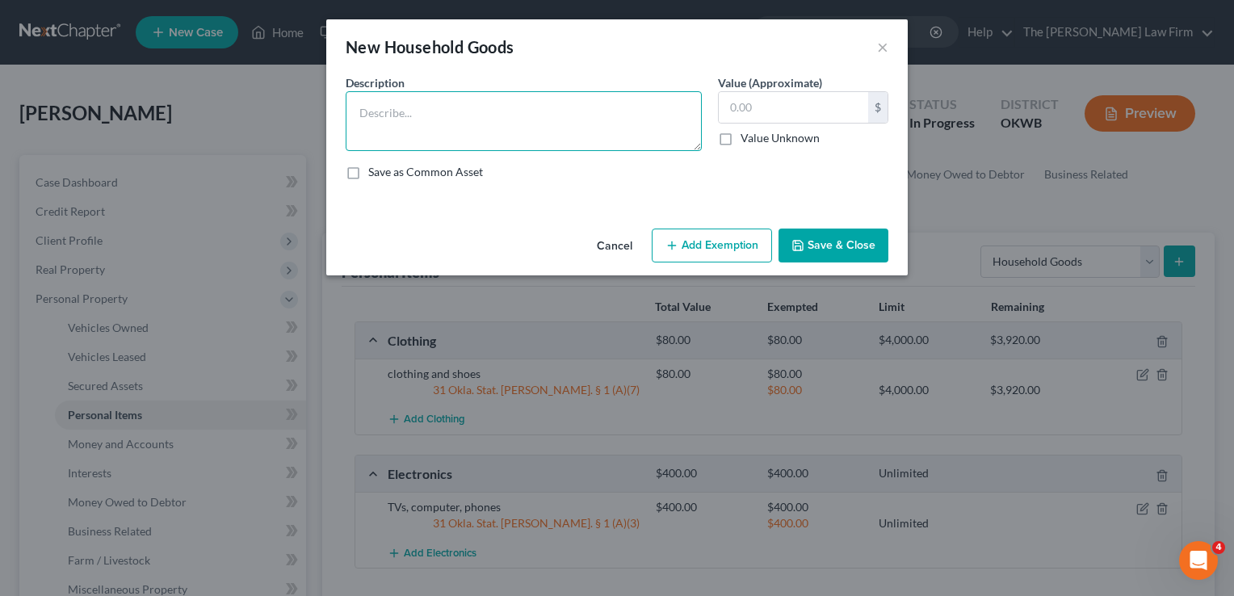
click at [459, 118] on textarea at bounding box center [524, 121] width 356 height 60
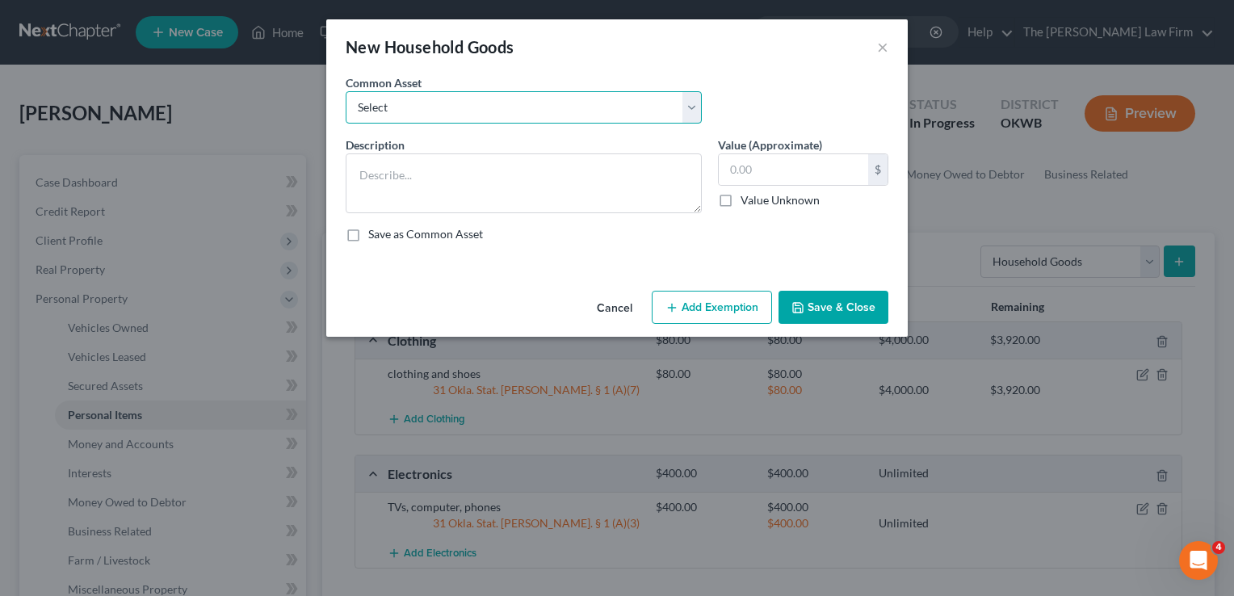
click at [517, 99] on select "Select furniture, household goods, appliances furniture, household goods, appli…" at bounding box center [524, 107] width 356 height 32
select select "7"
click at [346, 91] on select "Select furniture, household goods, appliances furniture, household goods, appli…" at bounding box center [524, 107] width 356 height 32
type textarea "furniture, appliances, household goods1000"
type input "1,000.00"
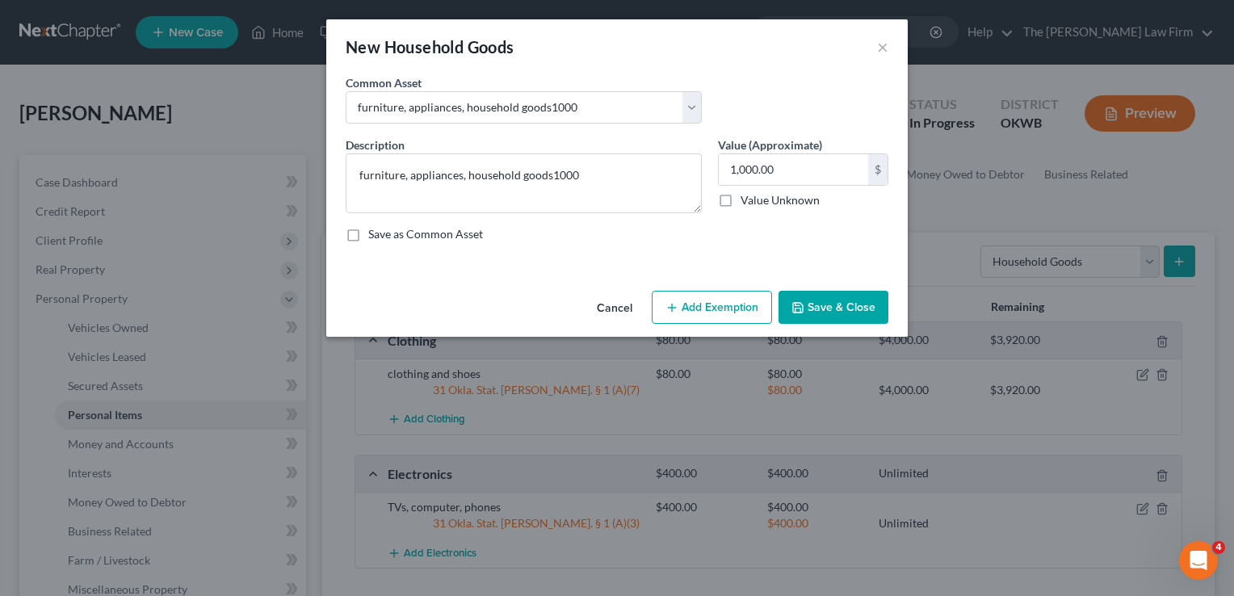
click at [704, 306] on button "Add Exemption" at bounding box center [712, 308] width 120 height 34
select select "2"
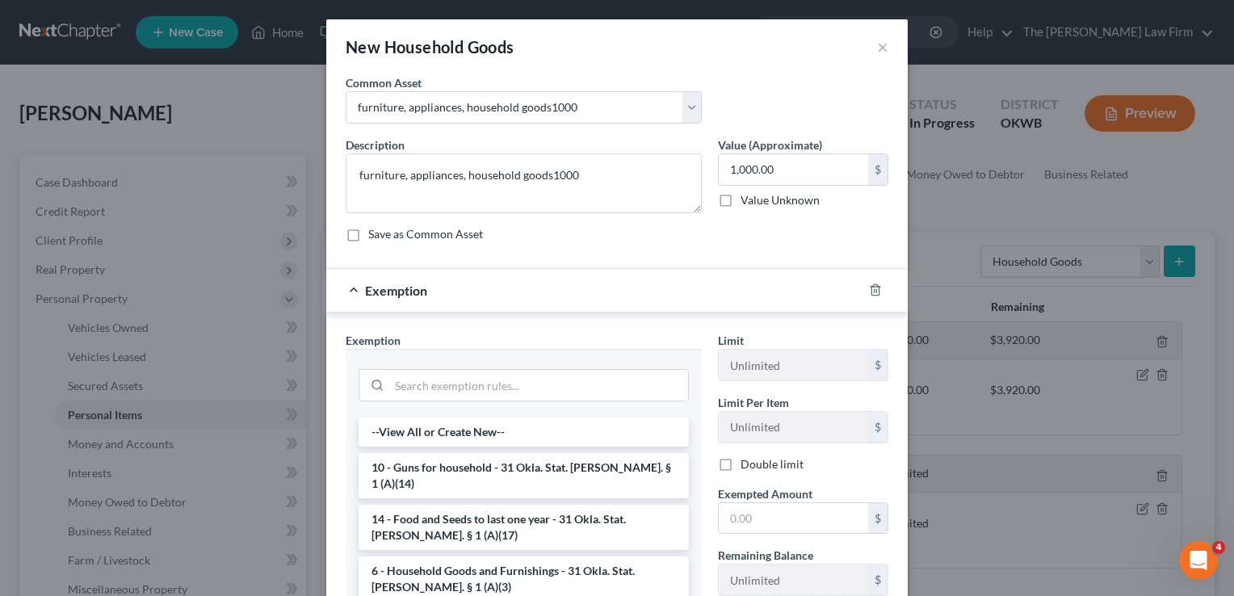
click at [469, 557] on li "6 - Household Goods and Furnishings - 31 Okla. Stat. [PERSON_NAME]. § 1 (A)(3)" at bounding box center [524, 579] width 330 height 45
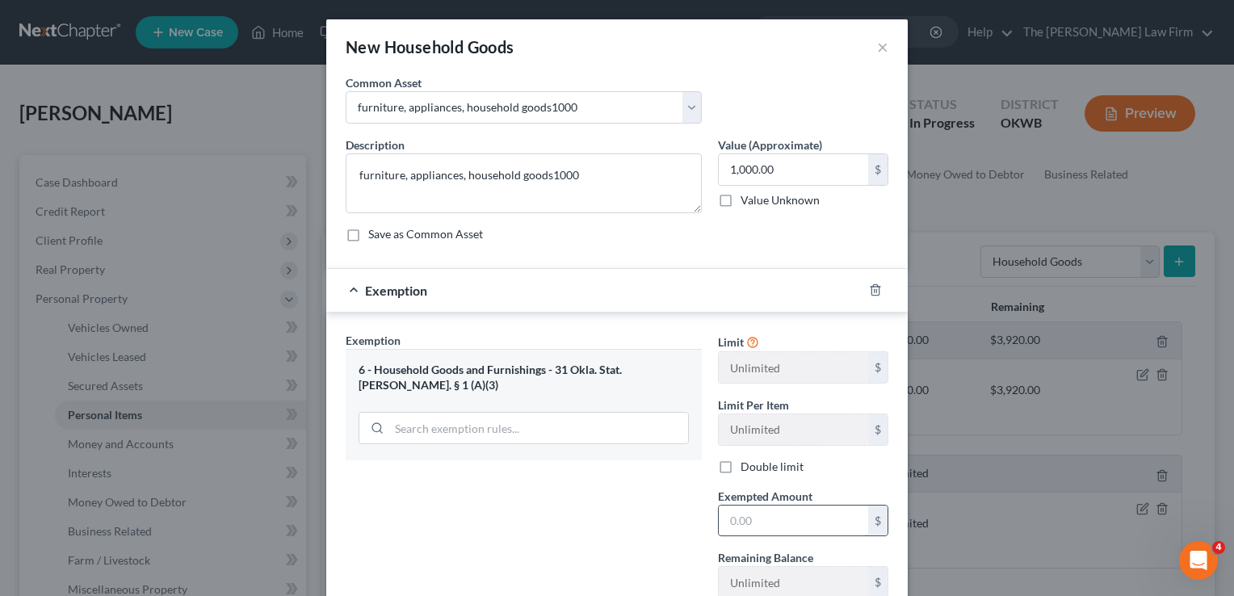
click at [768, 512] on input "text" at bounding box center [793, 521] width 149 height 31
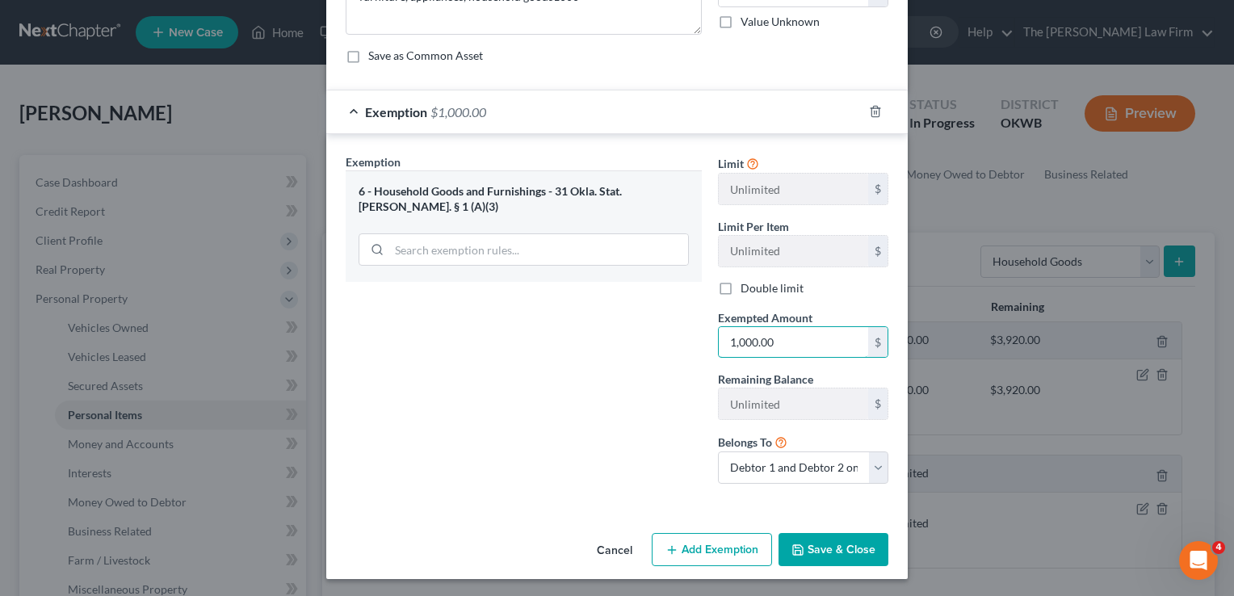
type input "1,000.00"
click at [847, 543] on button "Save & Close" at bounding box center [834, 550] width 110 height 34
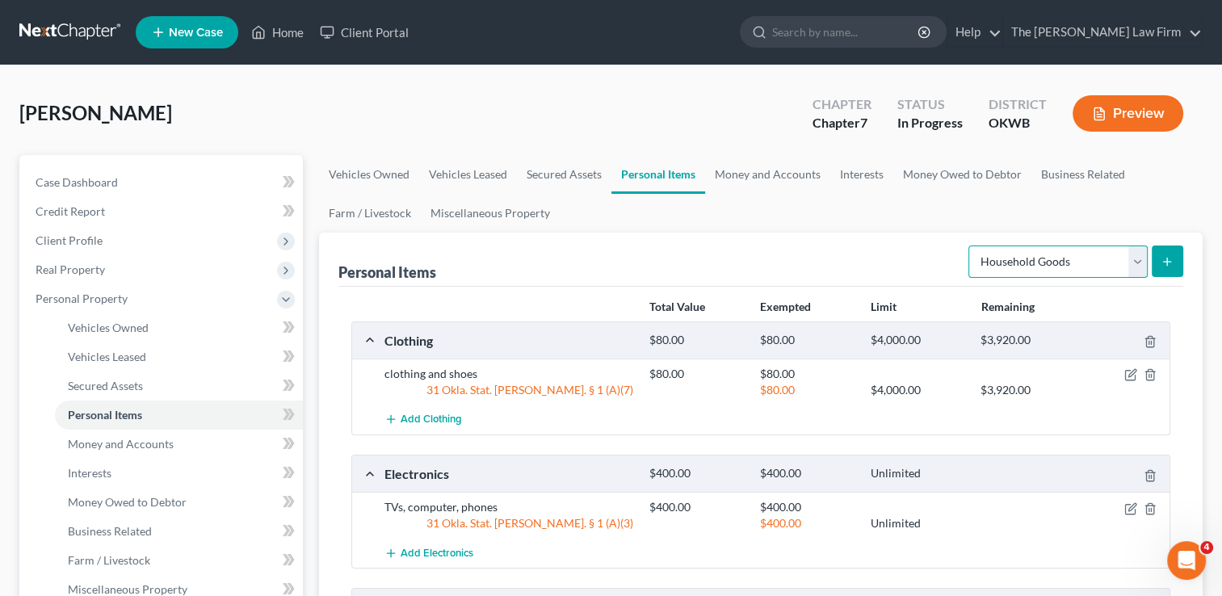
click at [1069, 263] on select "Select Item Type Clothing Collectibles Of Value Electronics Firearms Household …" at bounding box center [1058, 262] width 179 height 32
select select "jewelry"
click at [970, 246] on select "Select Item Type Clothing Collectibles Of Value Electronics Firearms Household …" at bounding box center [1058, 262] width 179 height 32
click at [1167, 259] on line "submit" at bounding box center [1167, 261] width 0 height 7
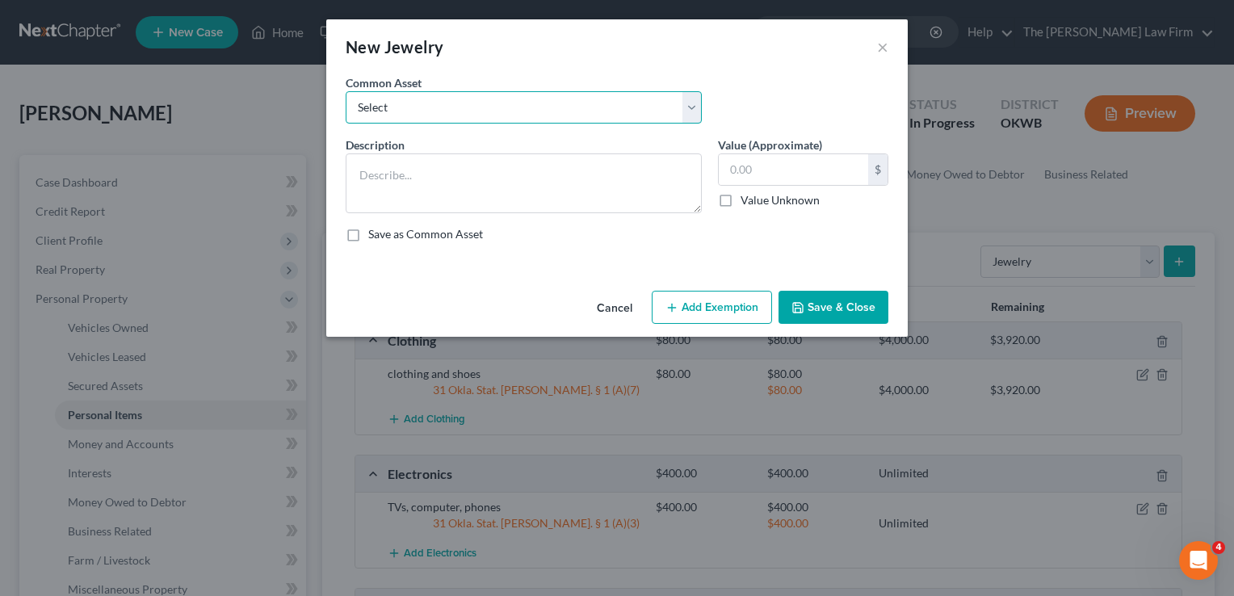
click at [473, 111] on select "Select wedding ring wedding ring wedding ring" at bounding box center [524, 107] width 356 height 32
select select "1"
click at [346, 91] on select "Select wedding ring wedding ring wedding ring" at bounding box center [524, 107] width 356 height 32
type textarea "wedding ring"
type input "1,000.00"
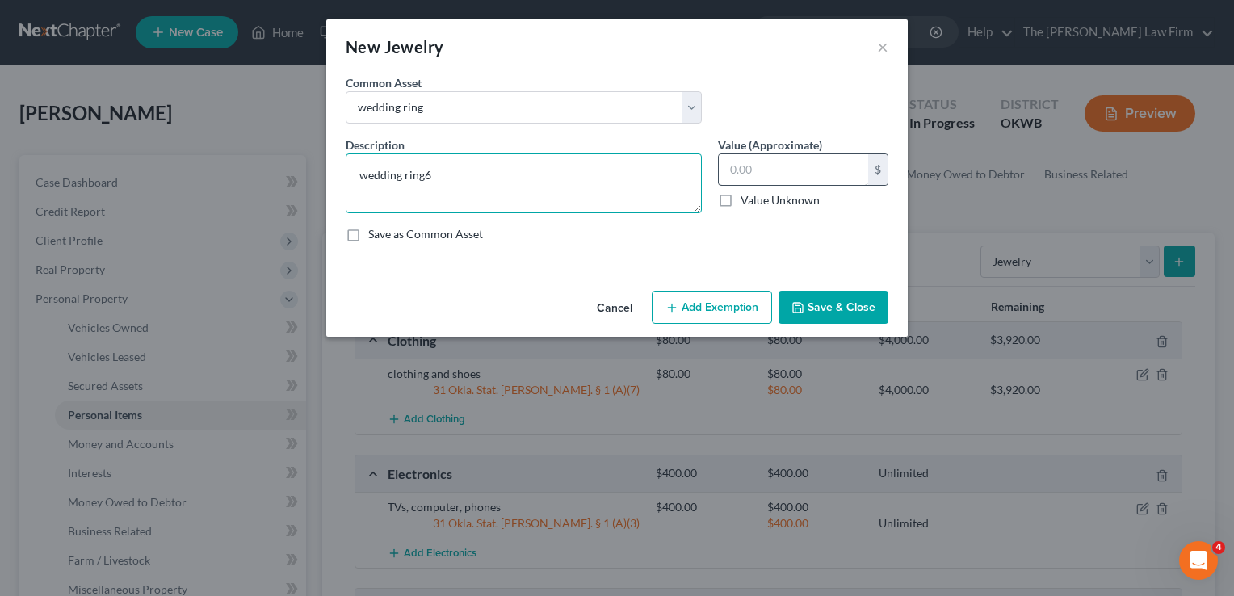
type textarea "wedding ring6"
click at [763, 166] on input "text" at bounding box center [793, 169] width 149 height 31
type input "600.00"
click at [520, 179] on textarea "wedding ring6" at bounding box center [524, 183] width 356 height 60
type textarea "wedding ring"
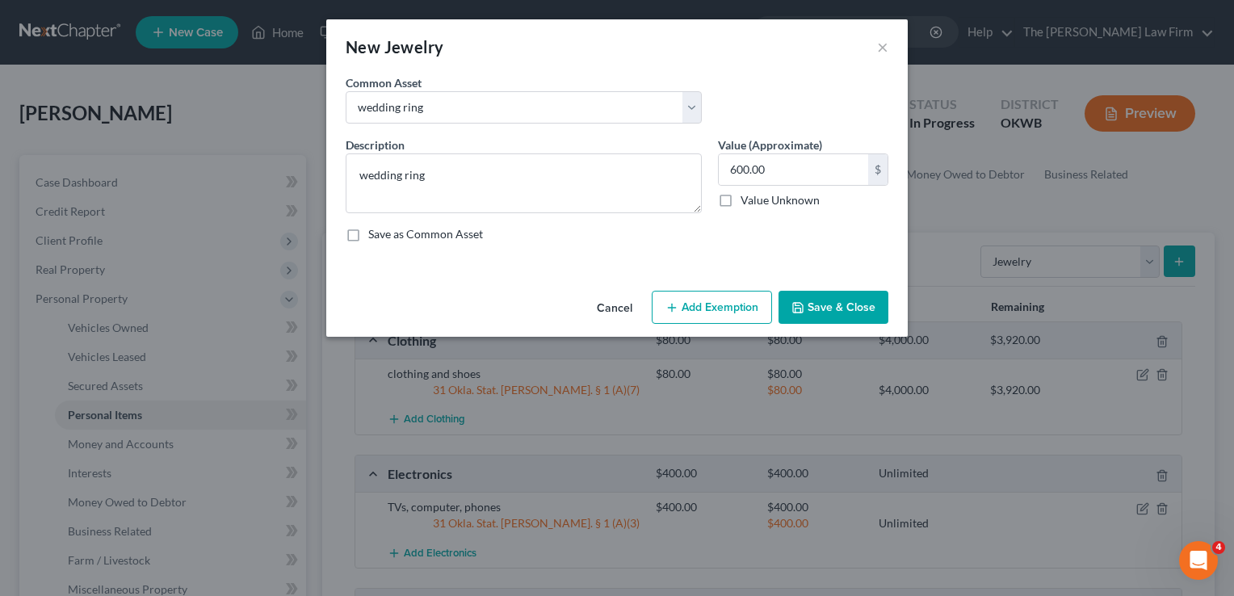
click at [720, 301] on button "Add Exemption" at bounding box center [712, 308] width 120 height 34
select select "2"
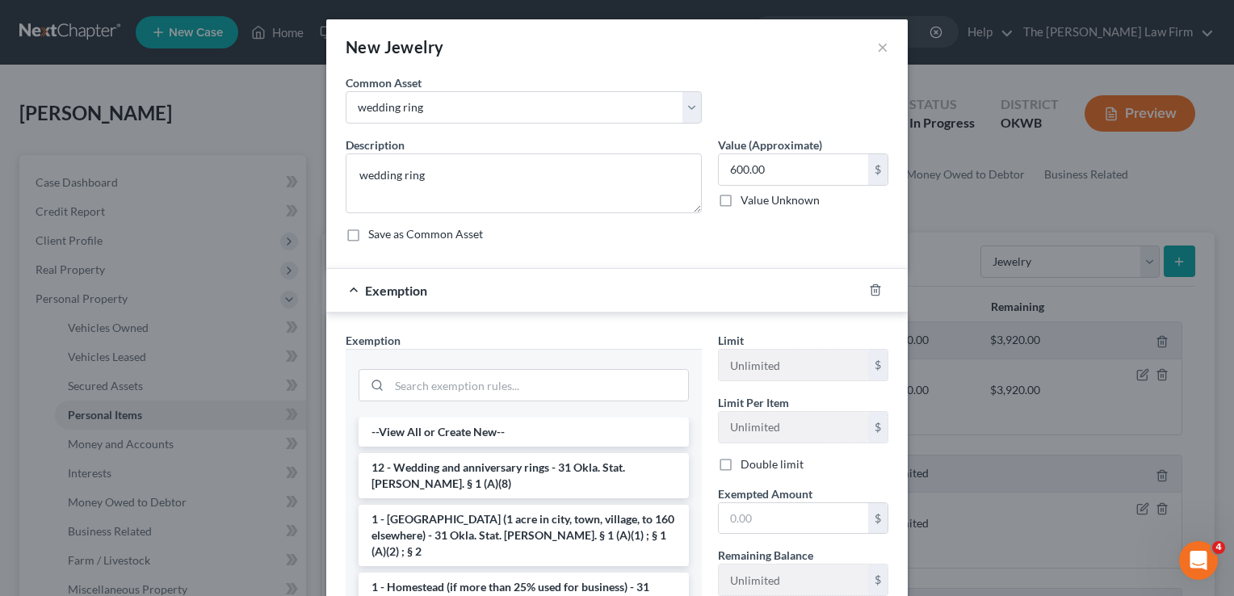
click at [415, 480] on li "12 - Wedding and anniversary rings - 31 Okla. Stat. [PERSON_NAME]. § 1 (A)(8)" at bounding box center [524, 475] width 330 height 45
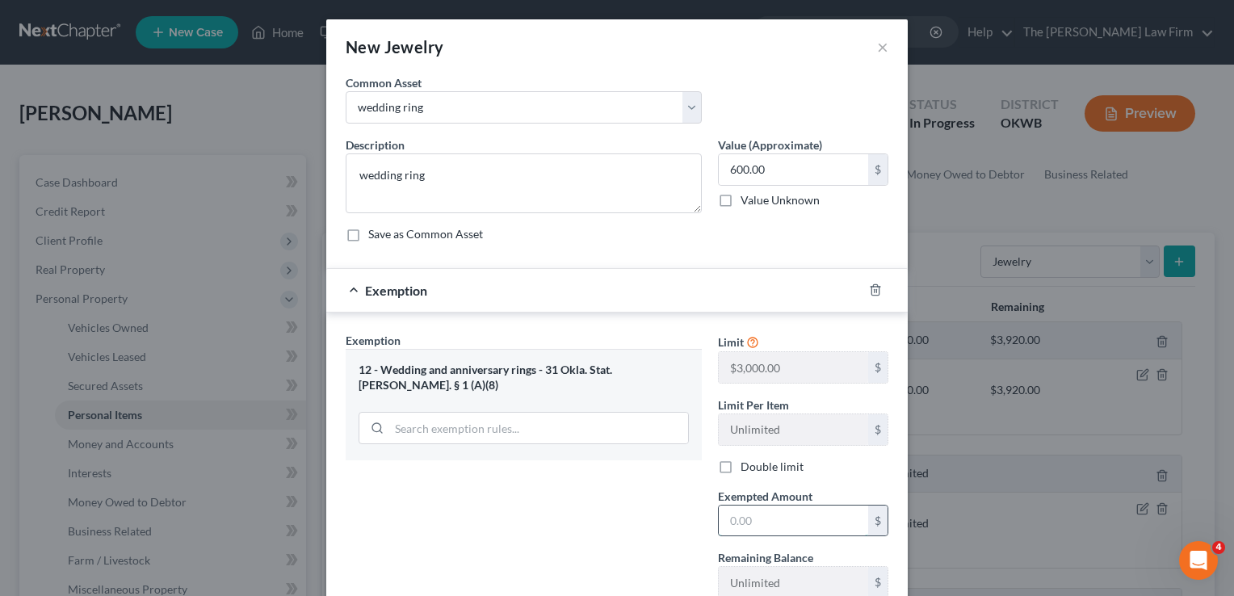
click at [763, 515] on input "text" at bounding box center [793, 521] width 149 height 31
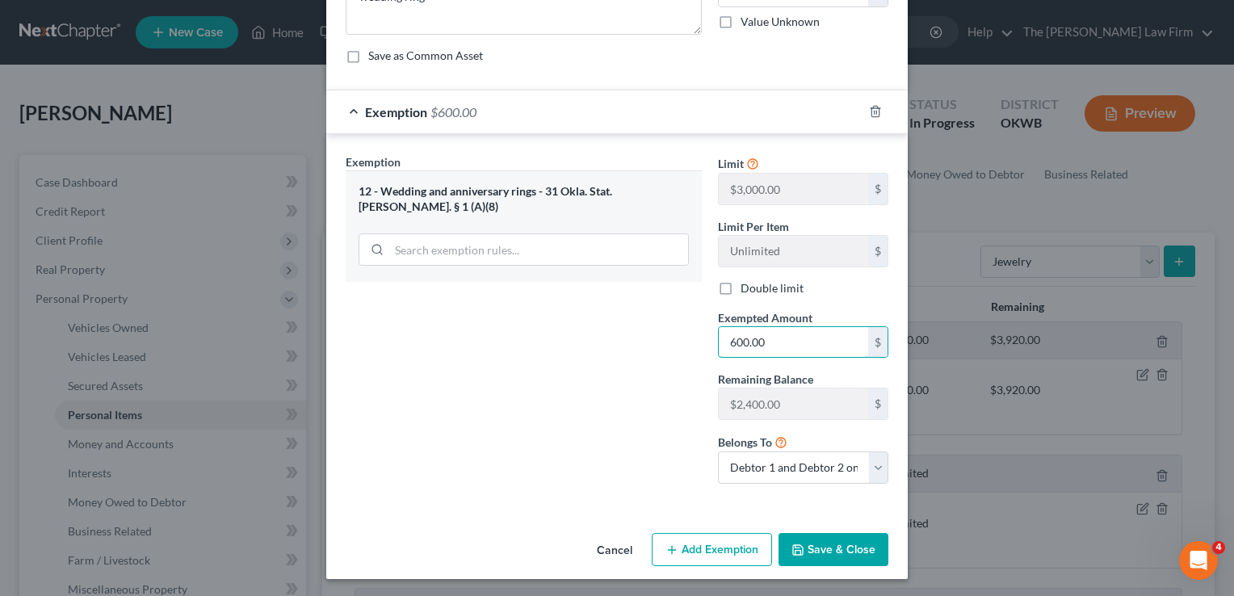
type input "600.00"
click at [838, 547] on button "Save & Close" at bounding box center [834, 550] width 110 height 34
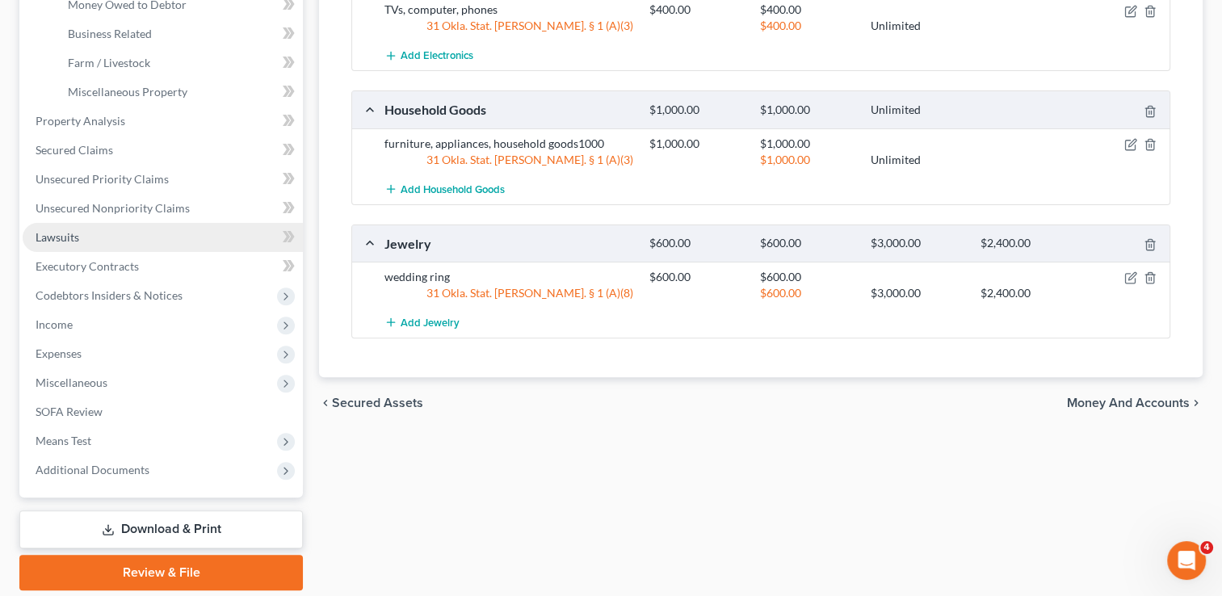
scroll to position [471, 0]
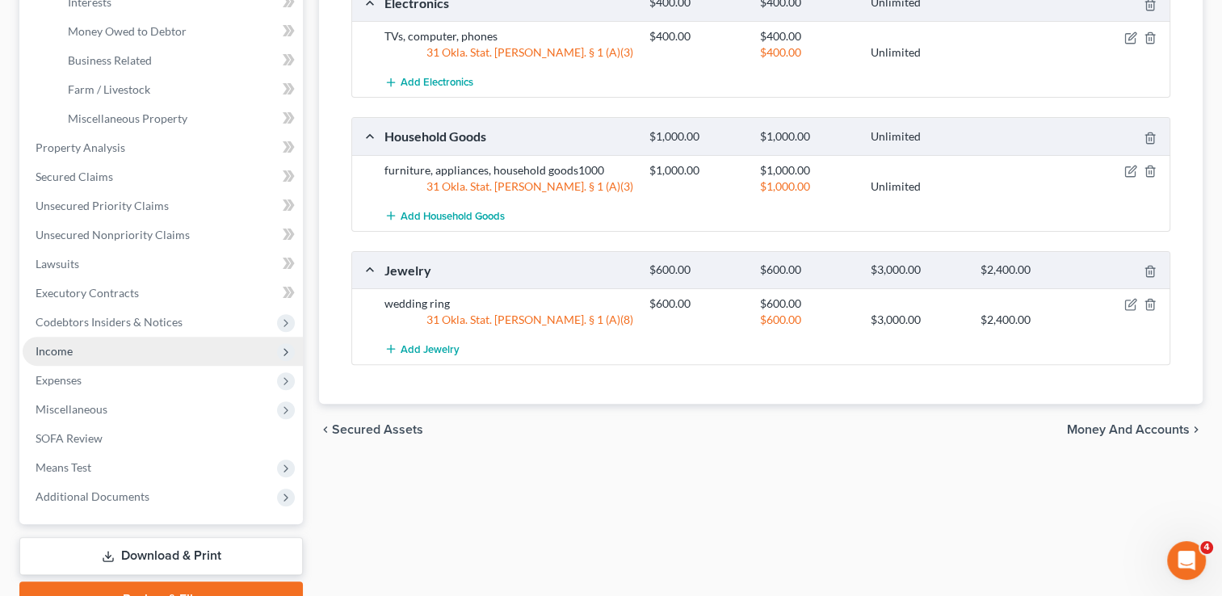
click at [53, 352] on span "Income" at bounding box center [54, 351] width 37 height 14
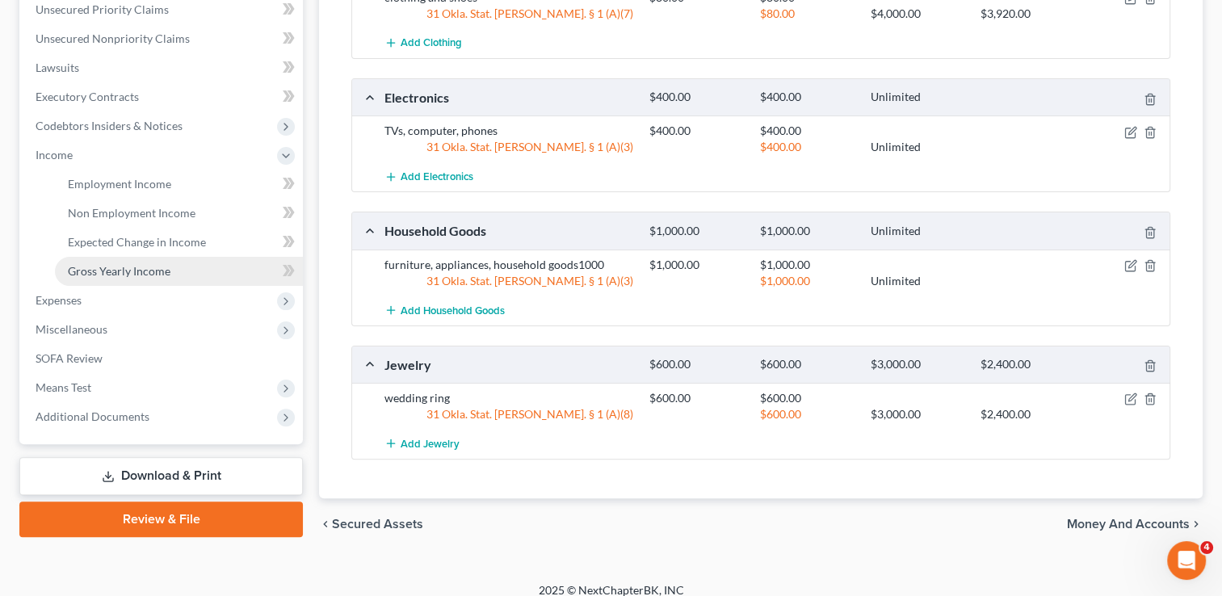
click at [144, 265] on span "Gross Yearly Income" at bounding box center [119, 271] width 103 height 14
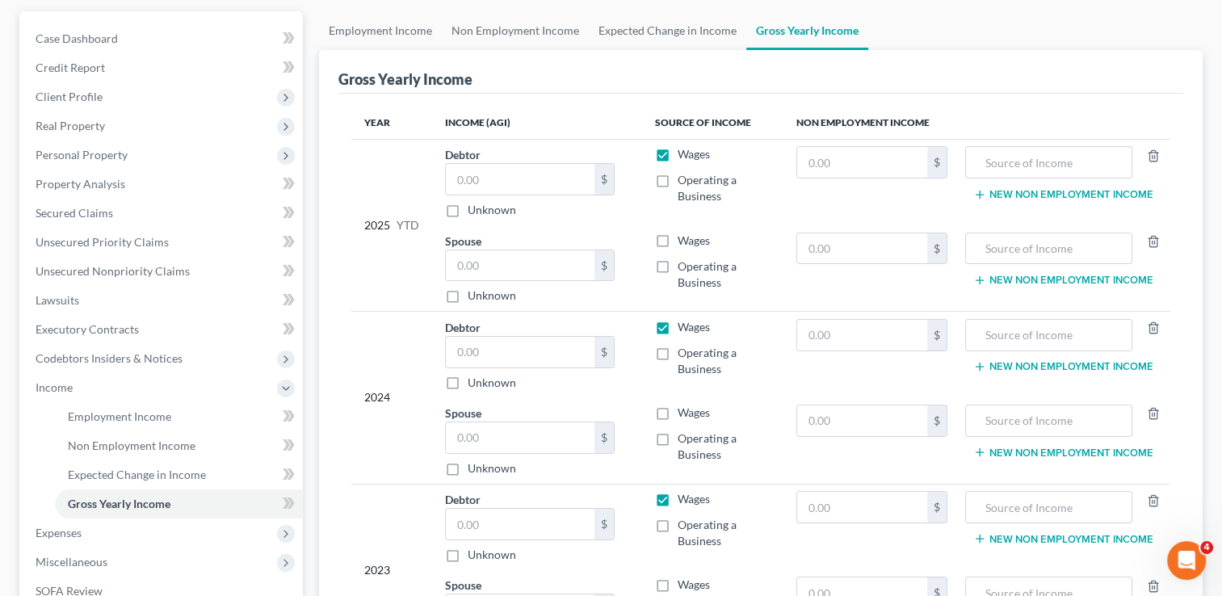
scroll to position [242, 0]
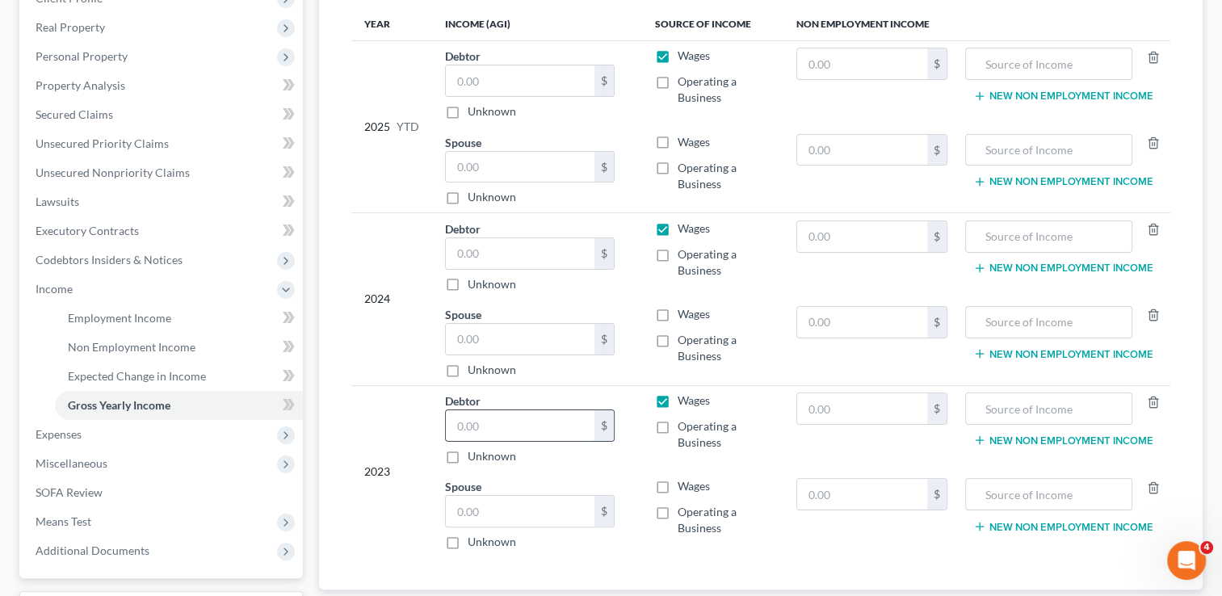
click at [493, 424] on input "text" at bounding box center [520, 425] width 149 height 31
type input "63,446"
click at [511, 244] on input "text" at bounding box center [520, 253] width 149 height 31
type input "0.00"
click at [678, 226] on label "Wages" at bounding box center [694, 229] width 32 height 16
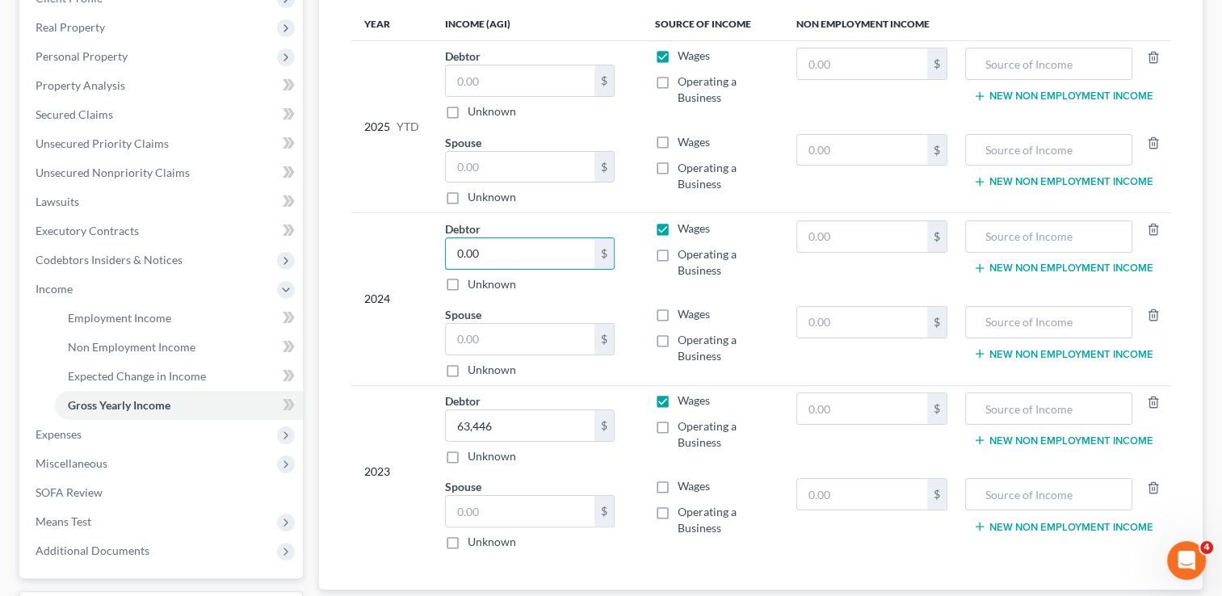
click at [684, 226] on input "Wages" at bounding box center [689, 226] width 11 height 11
checkbox input "false"
click at [678, 59] on label "Wages" at bounding box center [694, 56] width 32 height 16
click at [684, 58] on input "Wages" at bounding box center [689, 53] width 11 height 11
checkbox input "false"
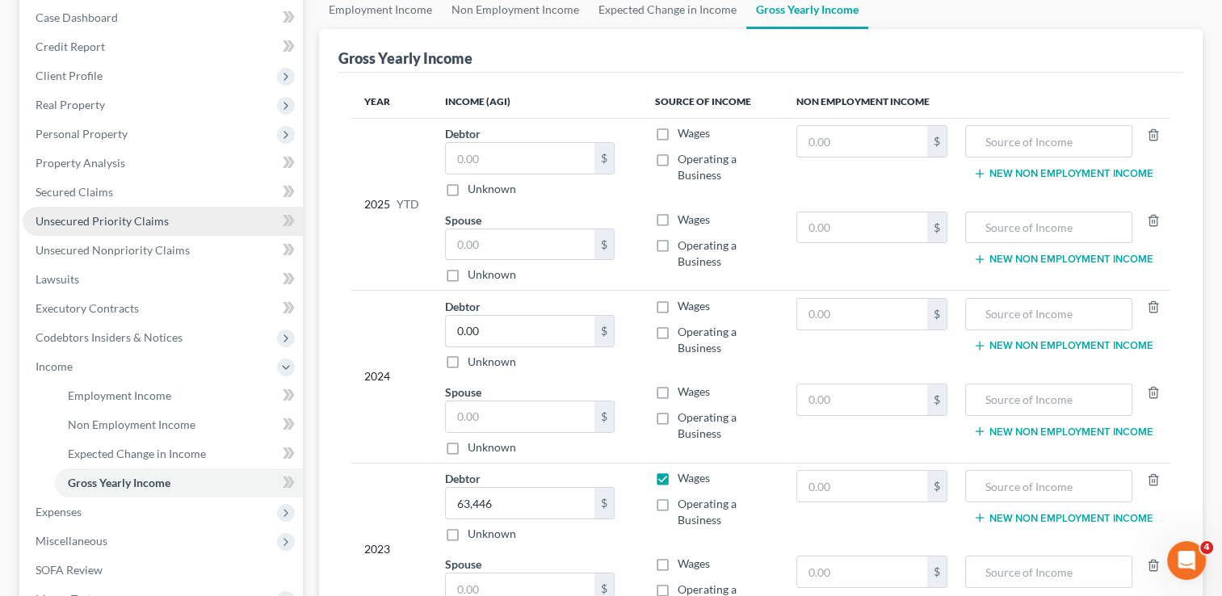
scroll to position [162, 0]
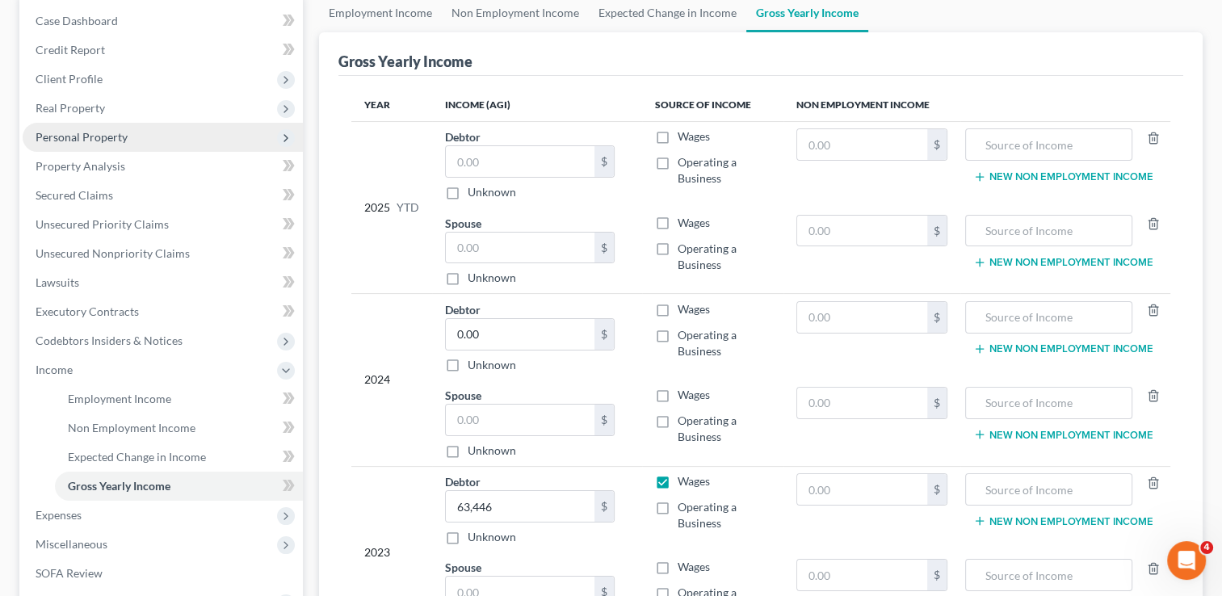
drag, startPoint x: 93, startPoint y: 131, endPoint x: 123, endPoint y: 137, distance: 30.6
click at [93, 131] on span "Personal Property" at bounding box center [82, 137] width 92 height 14
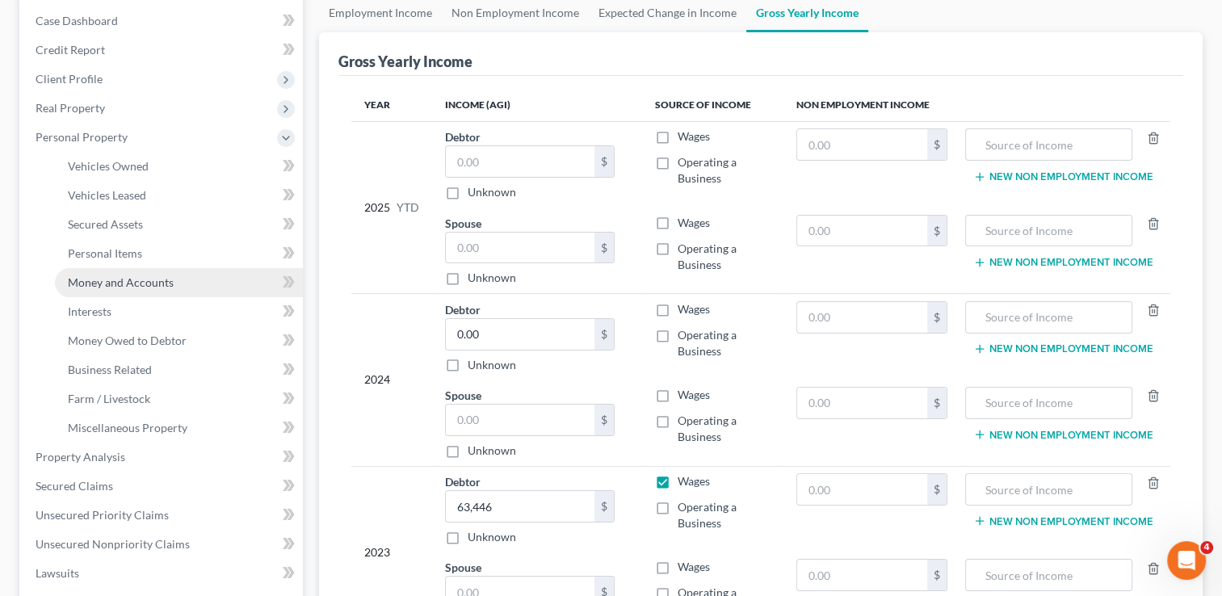
click at [142, 288] on span "Money and Accounts" at bounding box center [121, 282] width 106 height 14
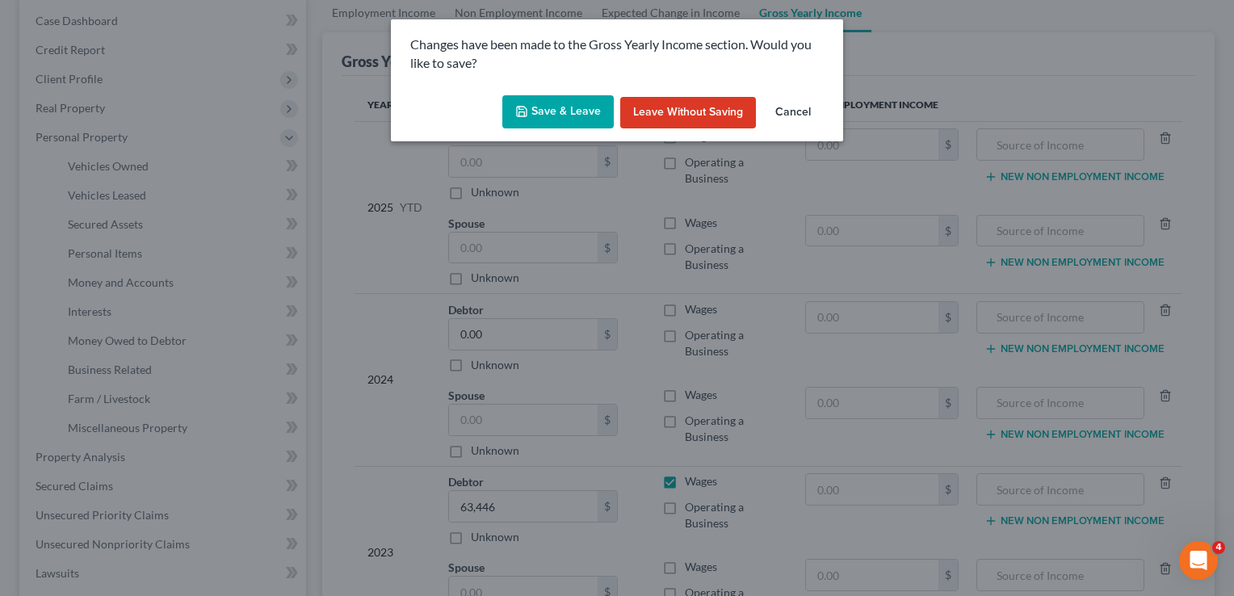
drag, startPoint x: 525, startPoint y: 111, endPoint x: 533, endPoint y: 113, distance: 8.4
click at [526, 111] on icon "button" at bounding box center [521, 111] width 13 height 13
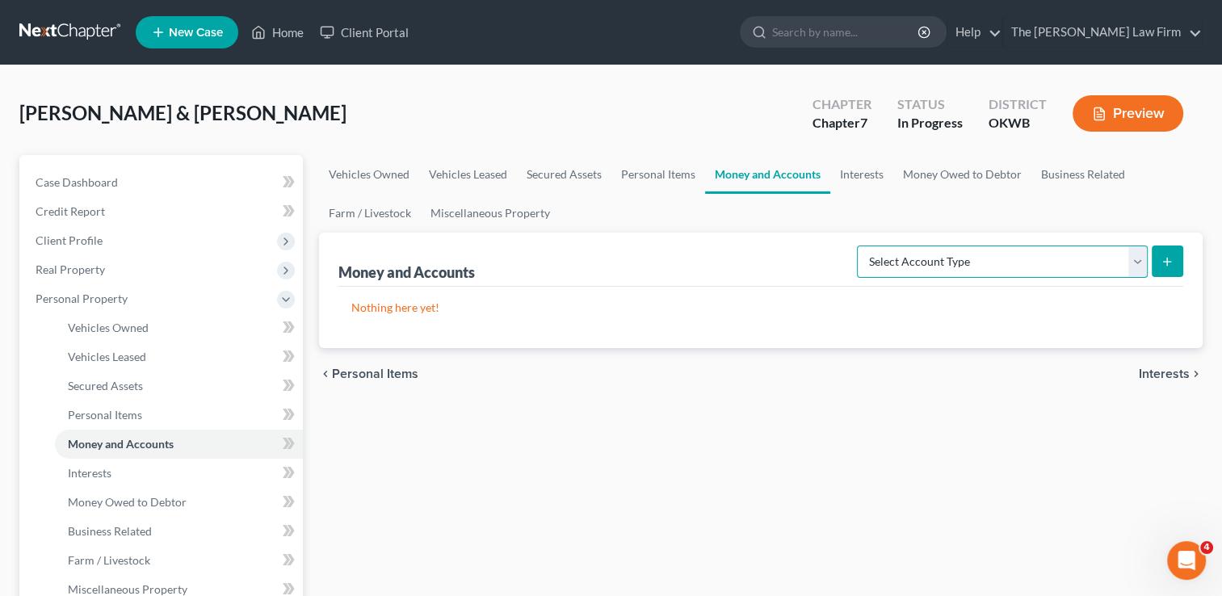
click at [1141, 269] on select "Select Account Type Brokerage Cash on Hand Certificates of Deposit Checking Acc…" at bounding box center [1002, 262] width 291 height 32
select select "checking"
click at [860, 246] on select "Select Account Type Brokerage Cash on Hand Certificates of Deposit Checking Acc…" at bounding box center [1002, 262] width 291 height 32
click at [1163, 262] on icon "submit" at bounding box center [1167, 261] width 13 height 13
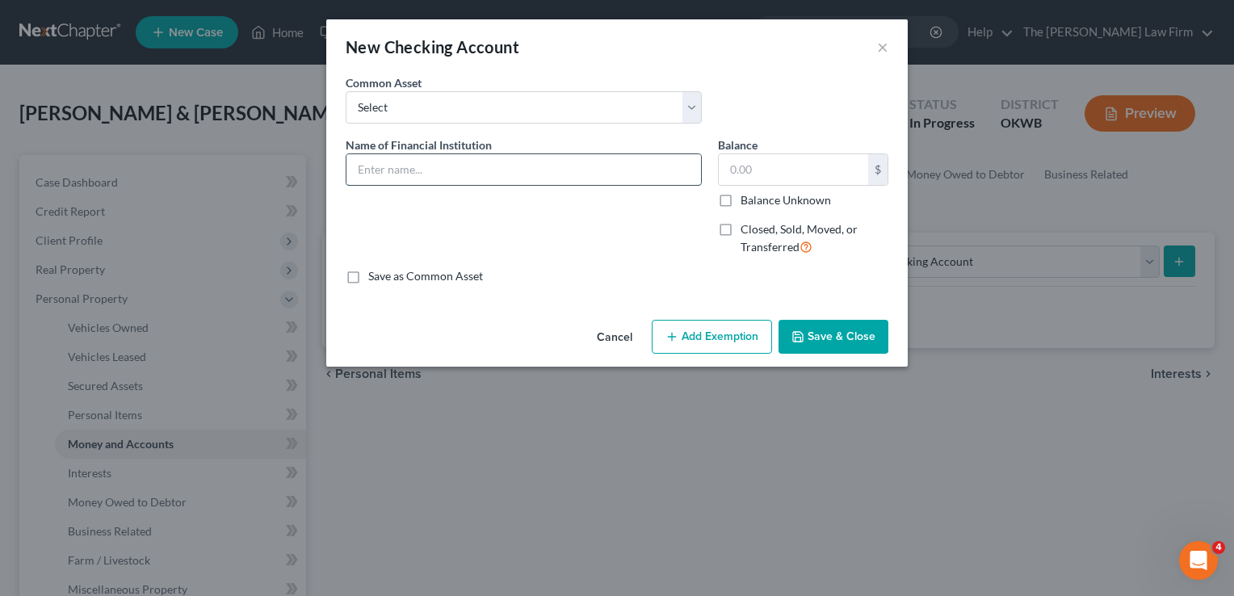
click at [484, 166] on input "text" at bounding box center [524, 169] width 355 height 31
type input "Bancfirst (5059)"
click at [711, 334] on button "Add Exemption" at bounding box center [712, 337] width 120 height 34
select select "2"
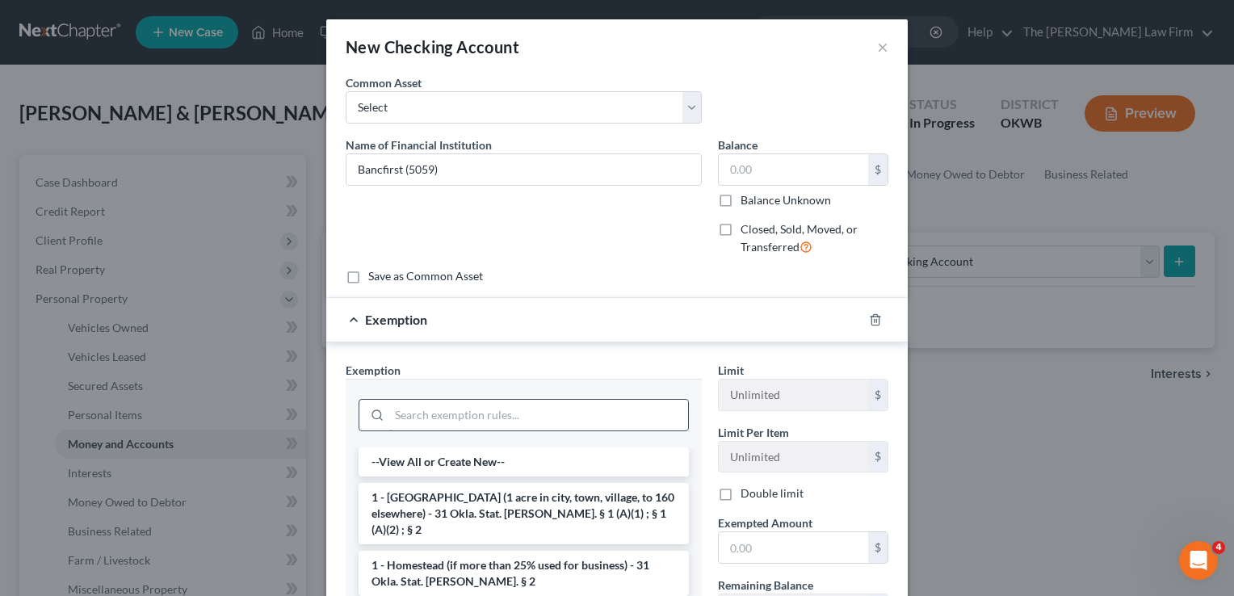
click at [449, 412] on input "search" at bounding box center [538, 415] width 299 height 31
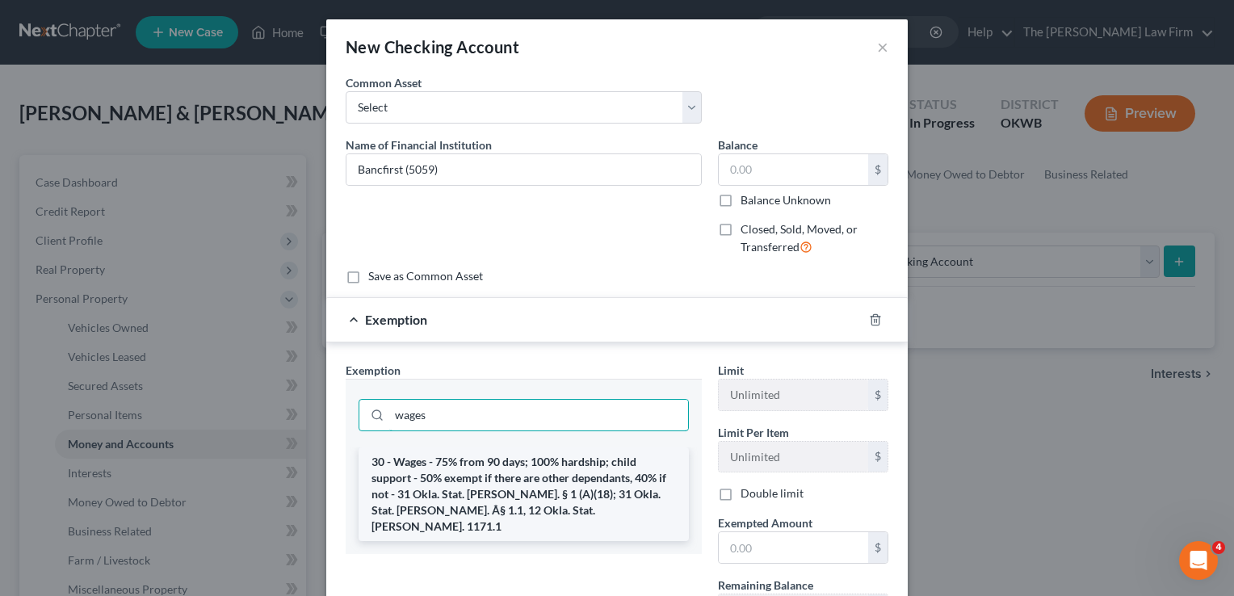
type input "wages"
click at [482, 470] on li "30 - Wages - 75% from 90 days; 100% hardship; child support - 50% exempt if the…" at bounding box center [524, 495] width 330 height 94
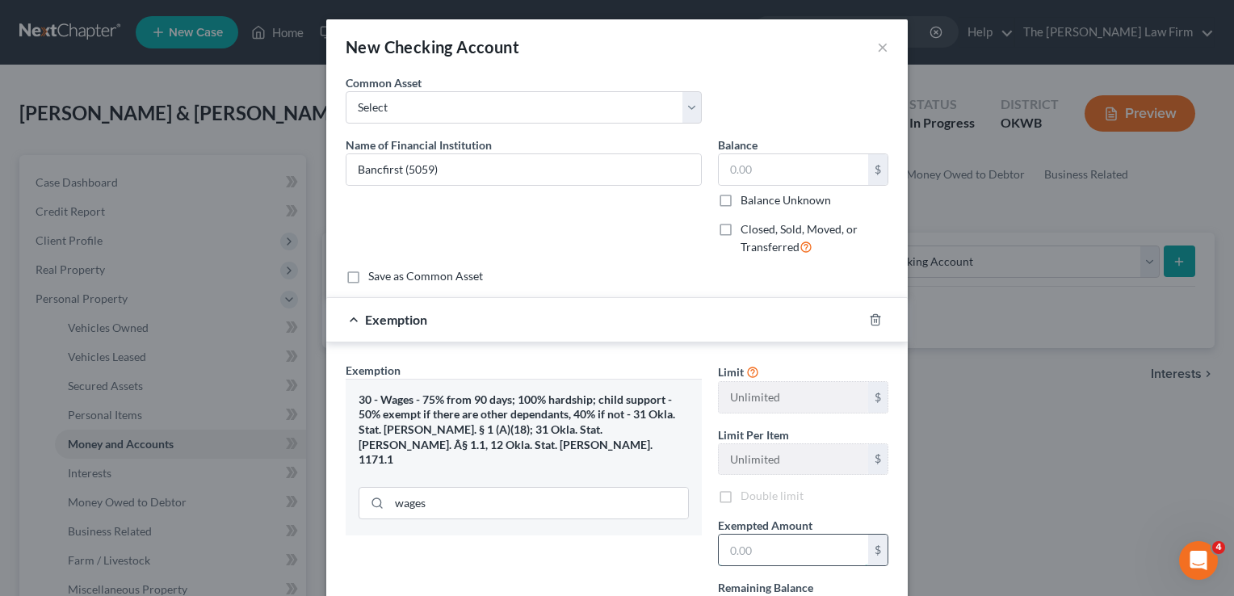
click at [769, 547] on input "text" at bounding box center [793, 550] width 149 height 31
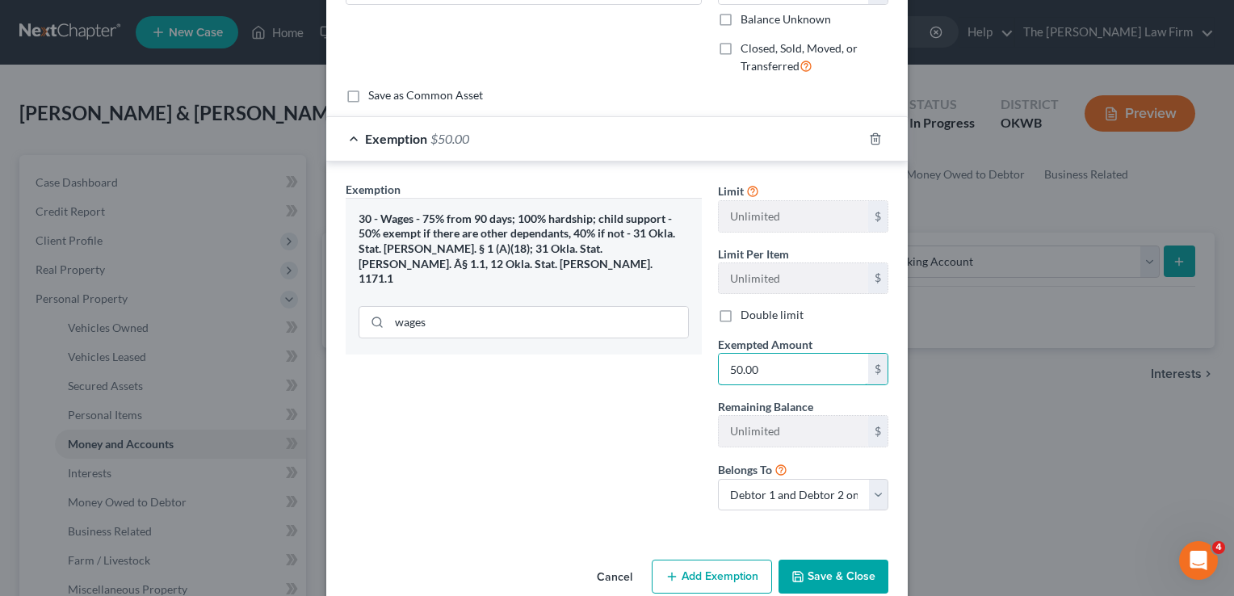
scroll to position [208, 0]
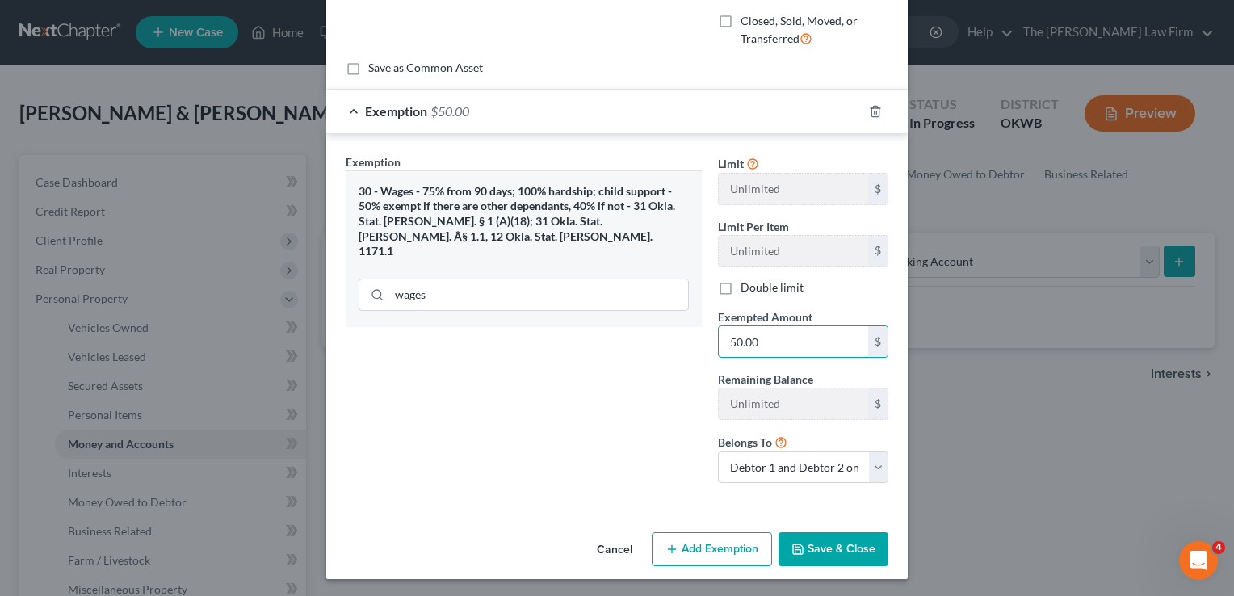
type input "50.00"
click at [851, 548] on button "Save & Close" at bounding box center [834, 549] width 110 height 34
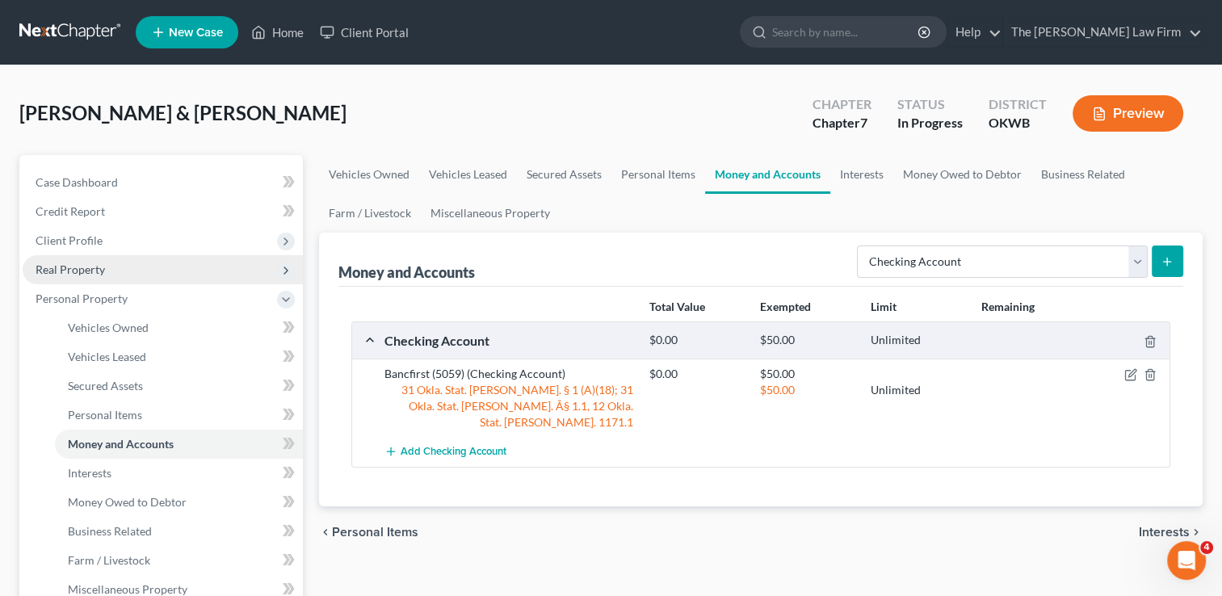
click at [95, 270] on span "Real Property" at bounding box center [70, 270] width 69 height 14
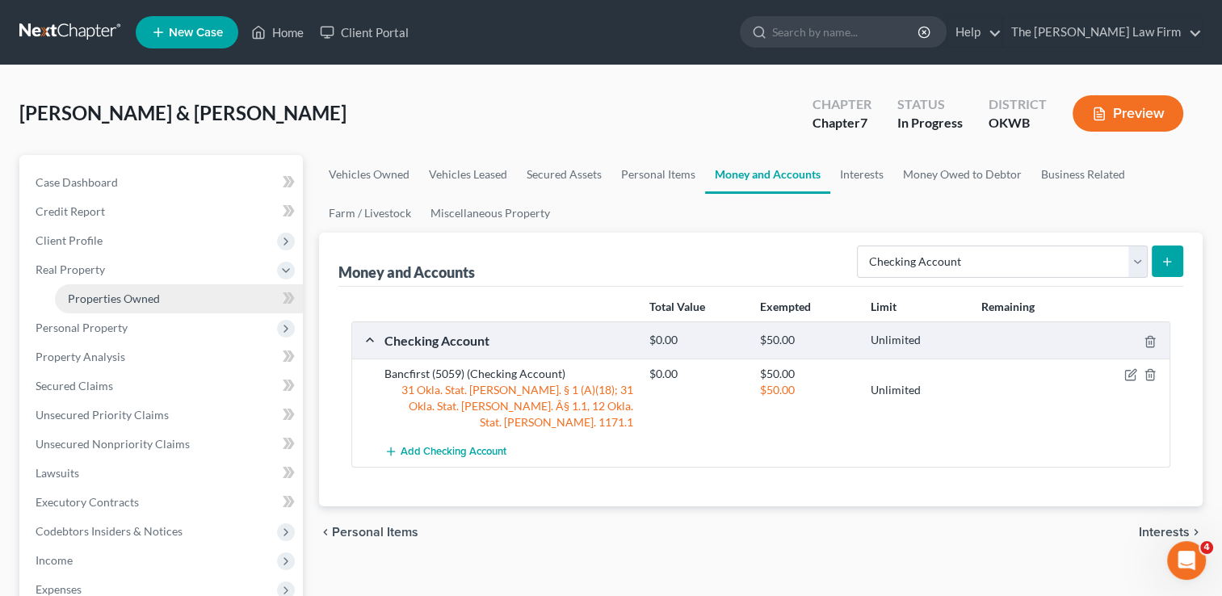
click at [157, 301] on span "Properties Owned" at bounding box center [114, 299] width 92 height 14
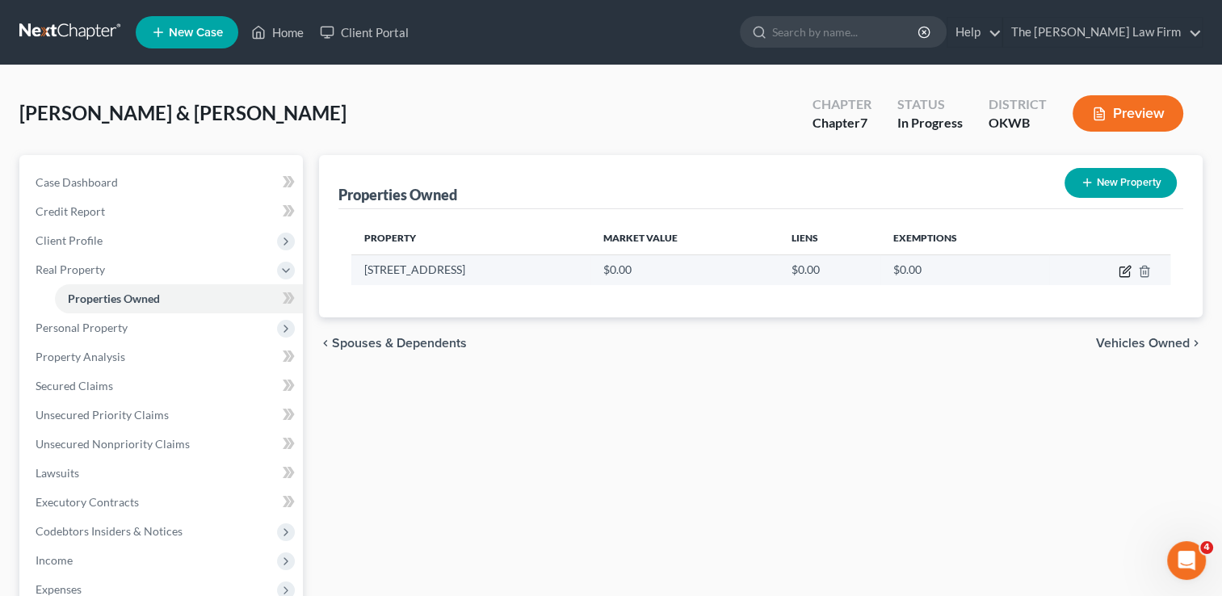
click at [1125, 271] on icon "button" at bounding box center [1126, 269] width 7 height 7
select select "37"
select select "40"
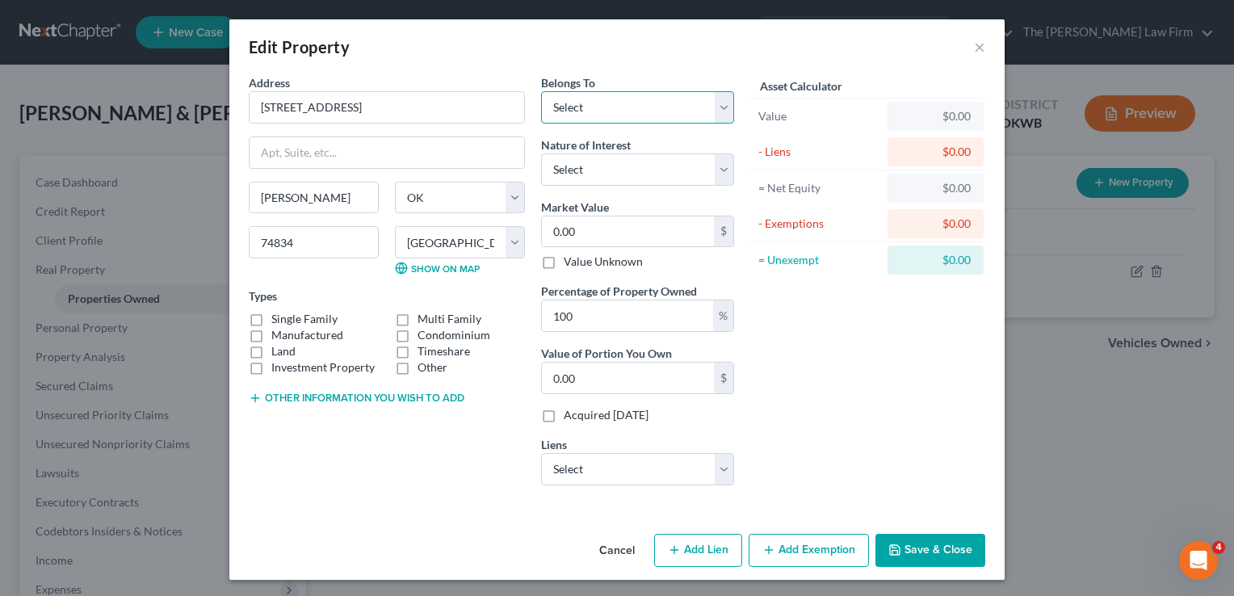
click at [610, 112] on select "Select Debtor 1 Only Debtor 2 Only Debtor 1 And Debtor 2 Only At Least One Of T…" at bounding box center [637, 107] width 193 height 32
select select "2"
click at [541, 91] on select "Select Debtor 1 Only Debtor 2 Only Debtor 1 And Debtor 2 Only At Least One Of T…" at bounding box center [637, 107] width 193 height 32
click at [606, 234] on input "0.00" at bounding box center [628, 232] width 172 height 31
type input "2"
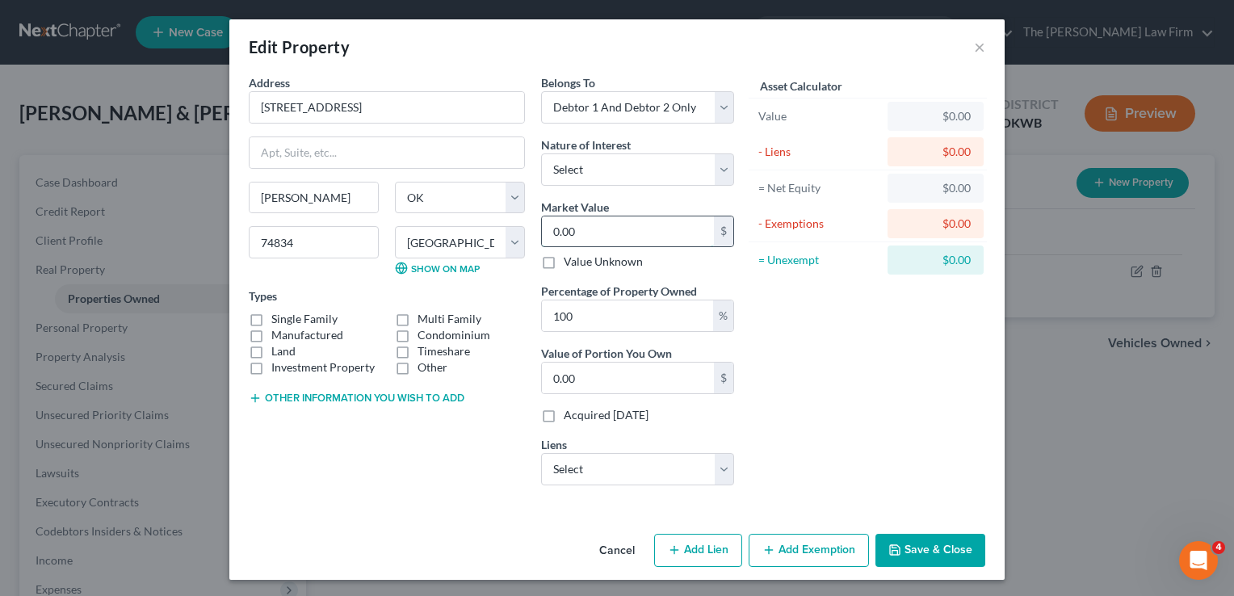
type input "2.00"
type input "25"
type input "25.00"
type input "252"
type input "252.00"
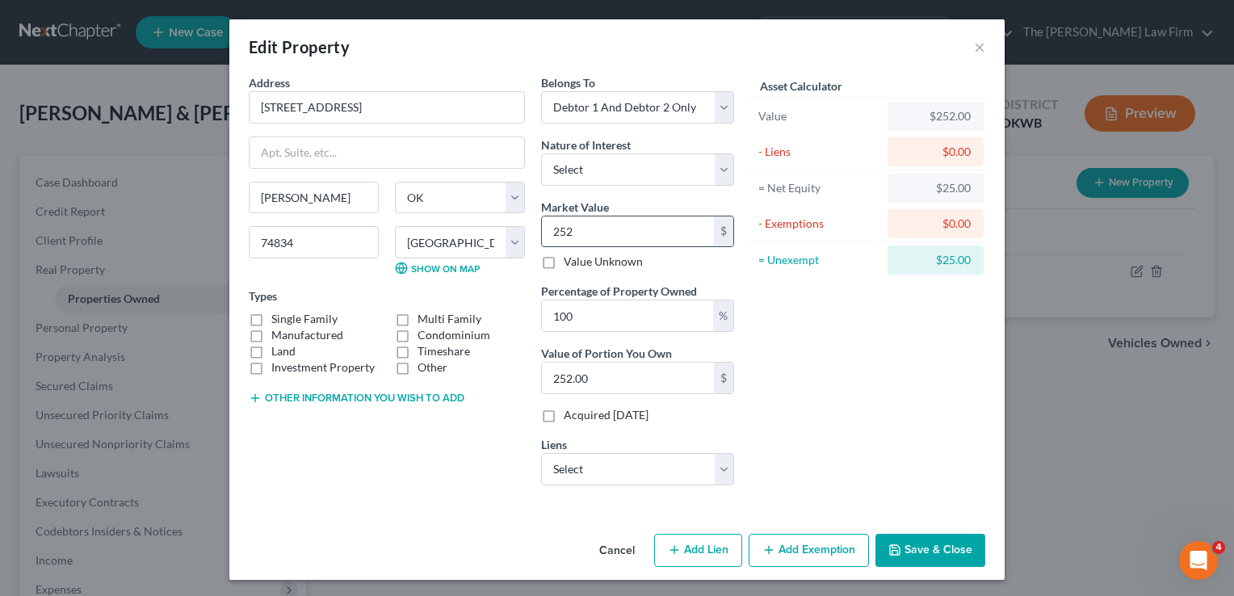
type input "2523"
type input "2,523.00"
type input "2,5230"
type input "25,230.00"
type input "25,2300"
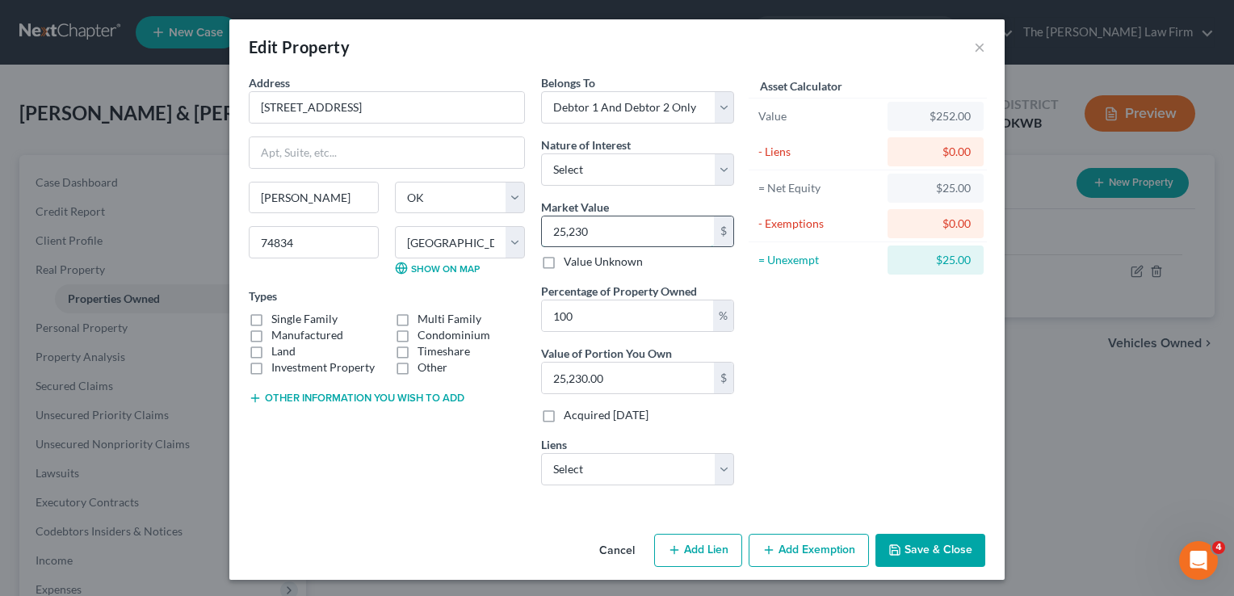
type input "252,300.00"
type input "252,300"
click at [714, 472] on select "Select Rocket Mtg - $197,539.00 Nissn Inf Lt - $771.00" at bounding box center [637, 469] width 193 height 32
select select "0"
click at [541, 453] on select "Select Rocket Mtg - $197,539.00 Nissn Inf Lt - $771.00" at bounding box center [637, 469] width 193 height 32
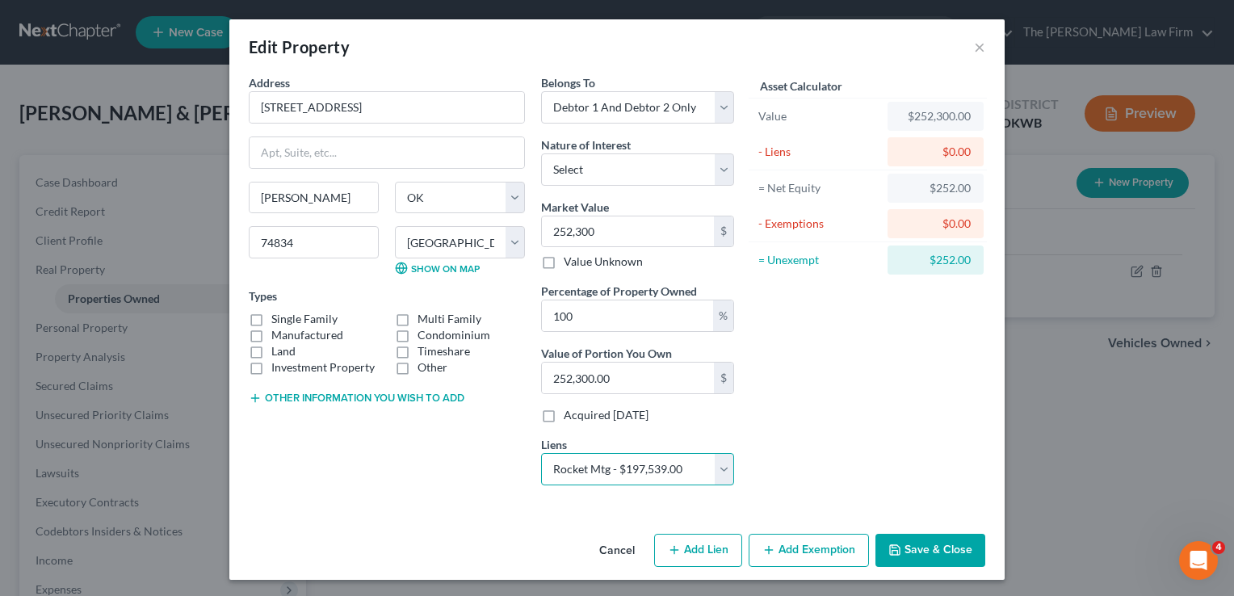
select select
select select "23"
select select "2"
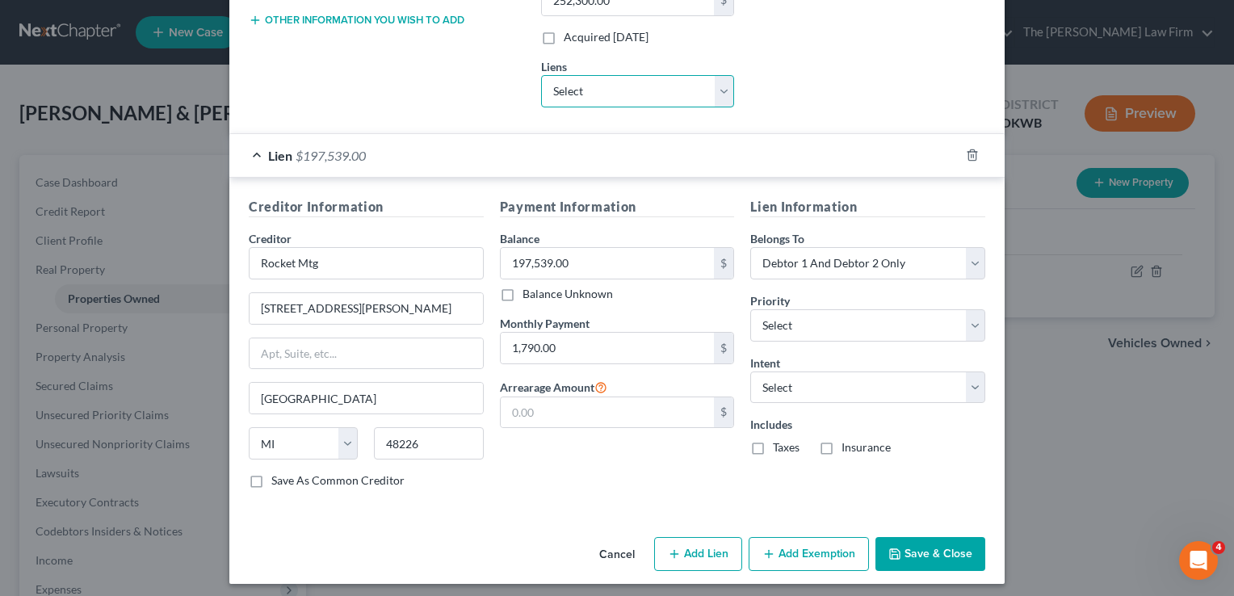
scroll to position [381, 0]
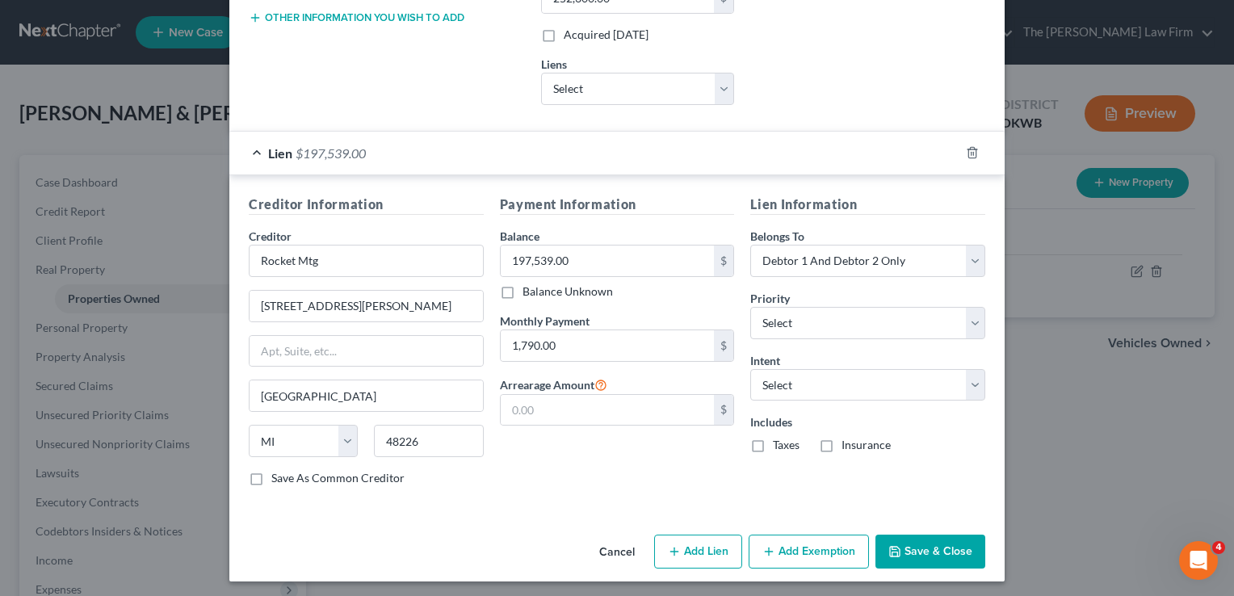
click at [934, 544] on button "Save & Close" at bounding box center [931, 552] width 110 height 34
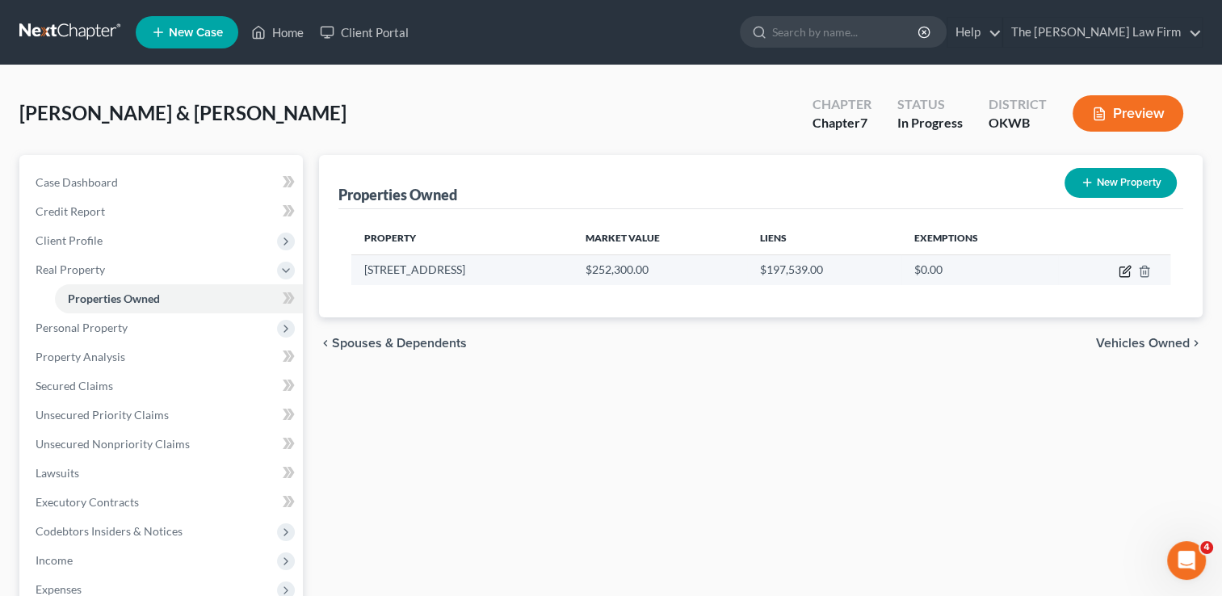
click at [1123, 272] on icon "button" at bounding box center [1126, 269] width 7 height 7
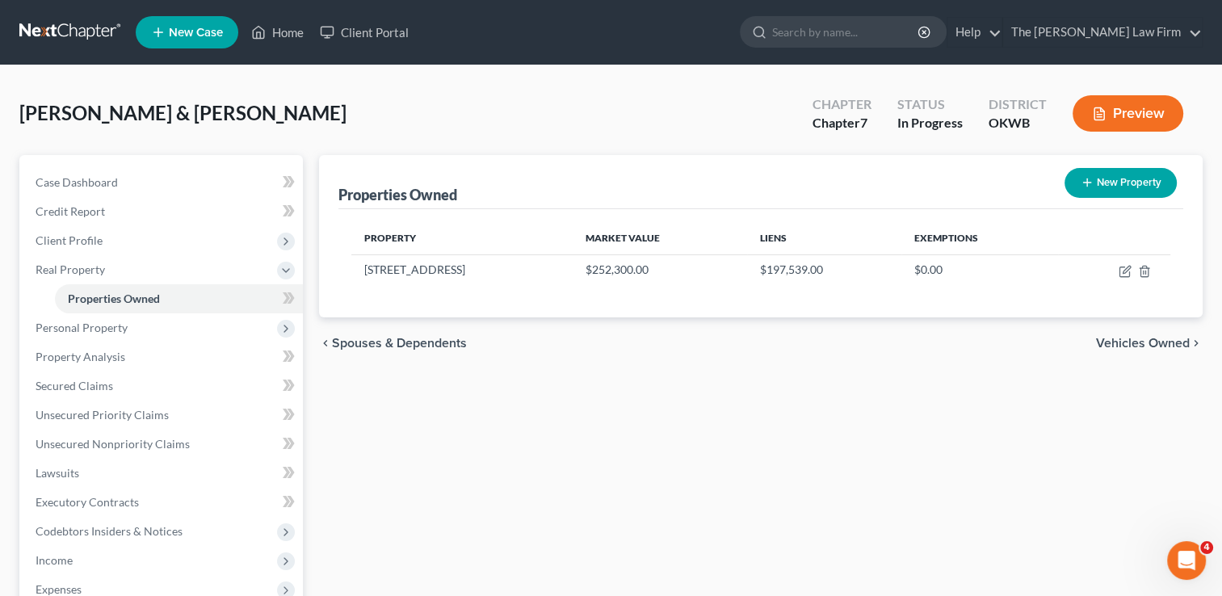
select select "37"
select select "40"
select select "2"
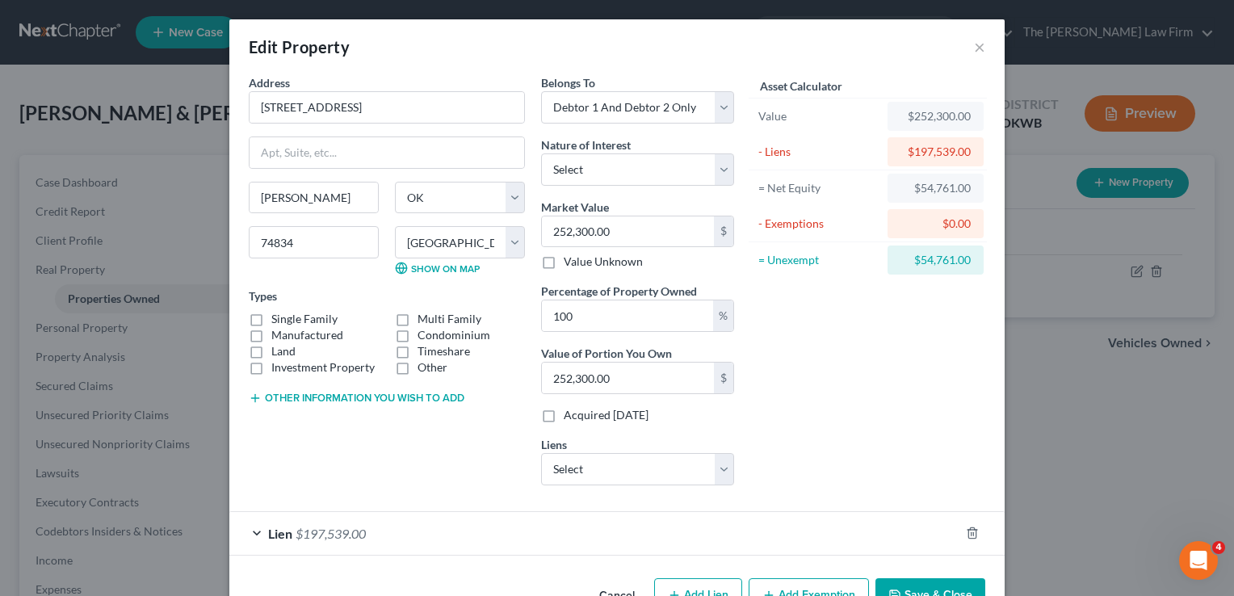
click at [271, 318] on label "Single Family" at bounding box center [304, 319] width 66 height 16
click at [278, 318] on input "Single Family" at bounding box center [283, 316] width 11 height 11
checkbox input "true"
click at [330, 396] on button "Other information you wish to add" at bounding box center [357, 398] width 216 height 13
paste textarea "The South 17.5 feet of Lot Thirteen (13) and the North 20 feet of Lot Fourteen …"
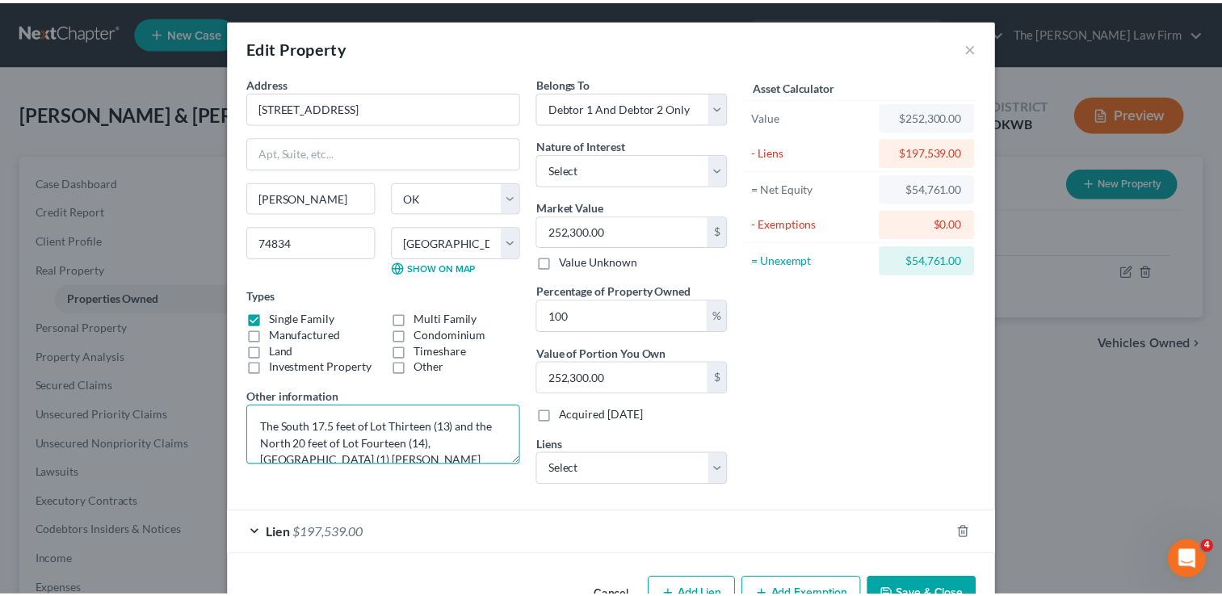
scroll to position [81, 0]
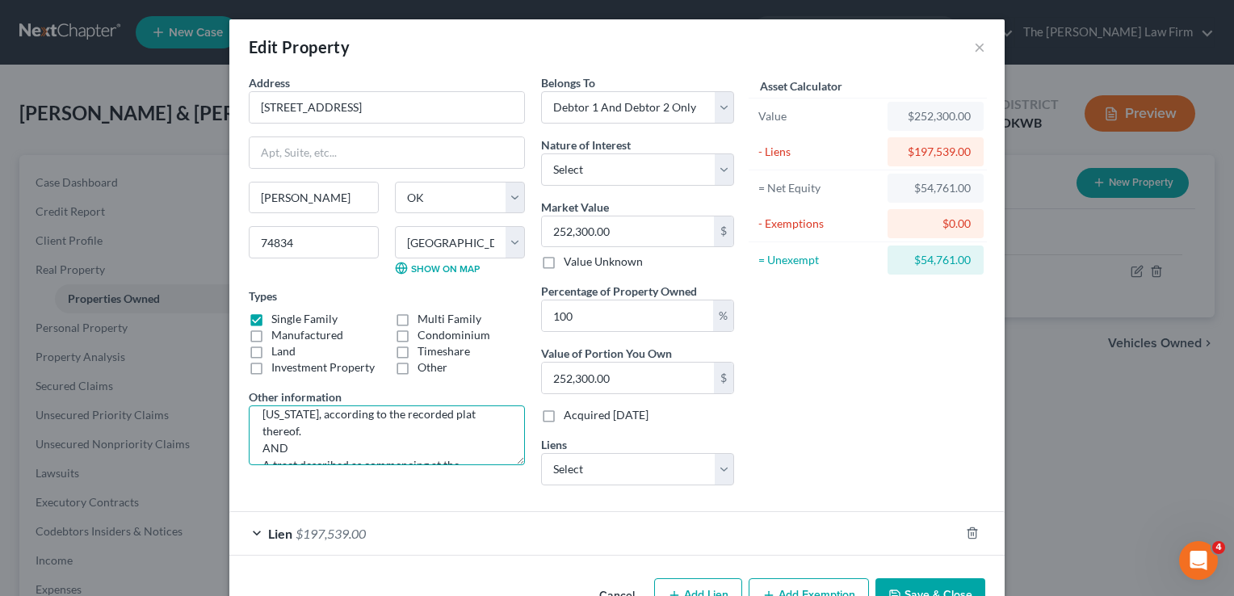
type textarea "The South 17.5 feet of Lot Thirteen (13) and the North 20 feet of Lot Fourteen …"
click at [910, 587] on button "Save & Close" at bounding box center [931, 595] width 110 height 34
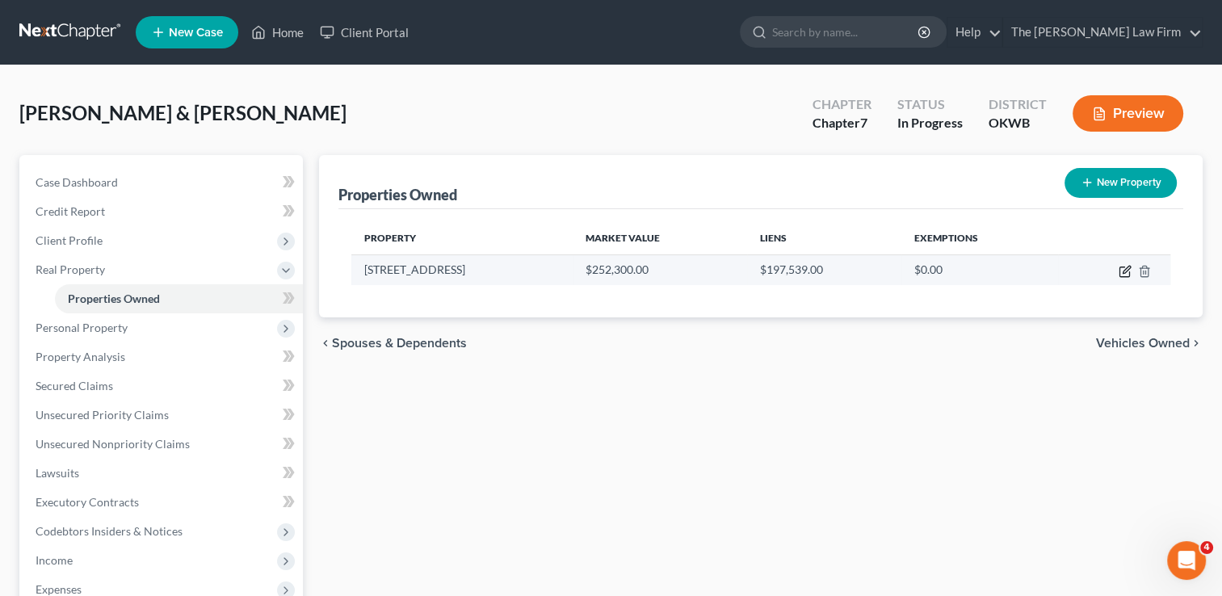
click at [1125, 268] on icon "button" at bounding box center [1125, 271] width 13 height 13
select select "37"
select select "40"
select select "2"
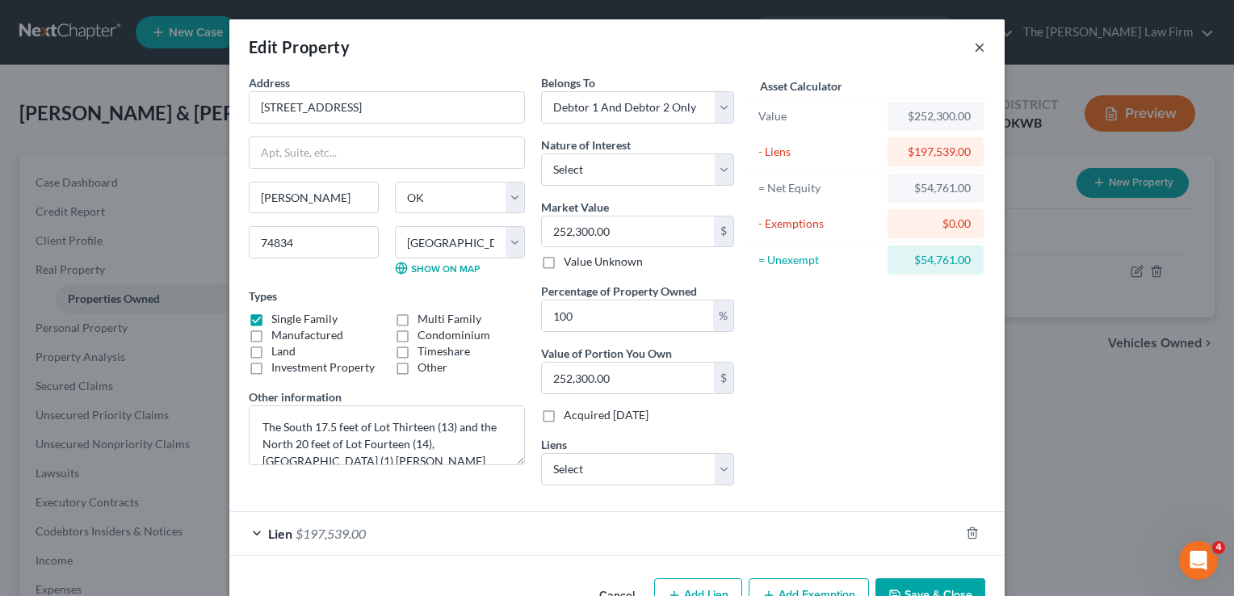
drag, startPoint x: 973, startPoint y: 43, endPoint x: 974, endPoint y: 52, distance: 8.9
click at [974, 43] on button "×" at bounding box center [979, 46] width 11 height 19
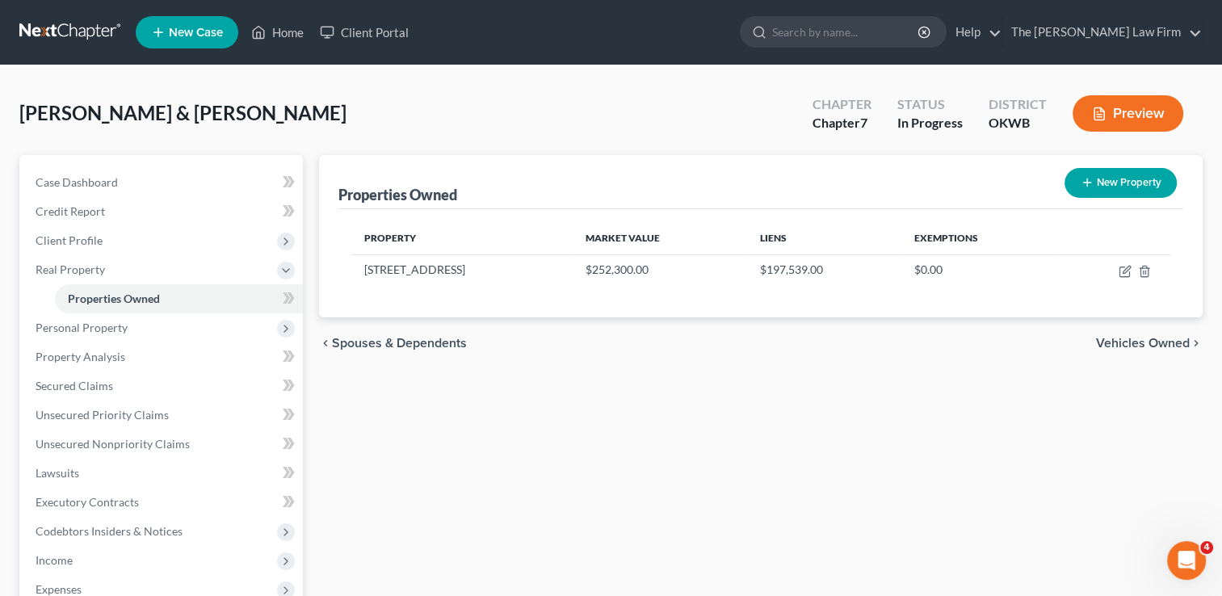
click at [67, 28] on link at bounding box center [70, 32] width 103 height 29
